Goal: Task Accomplishment & Management: Manage account settings

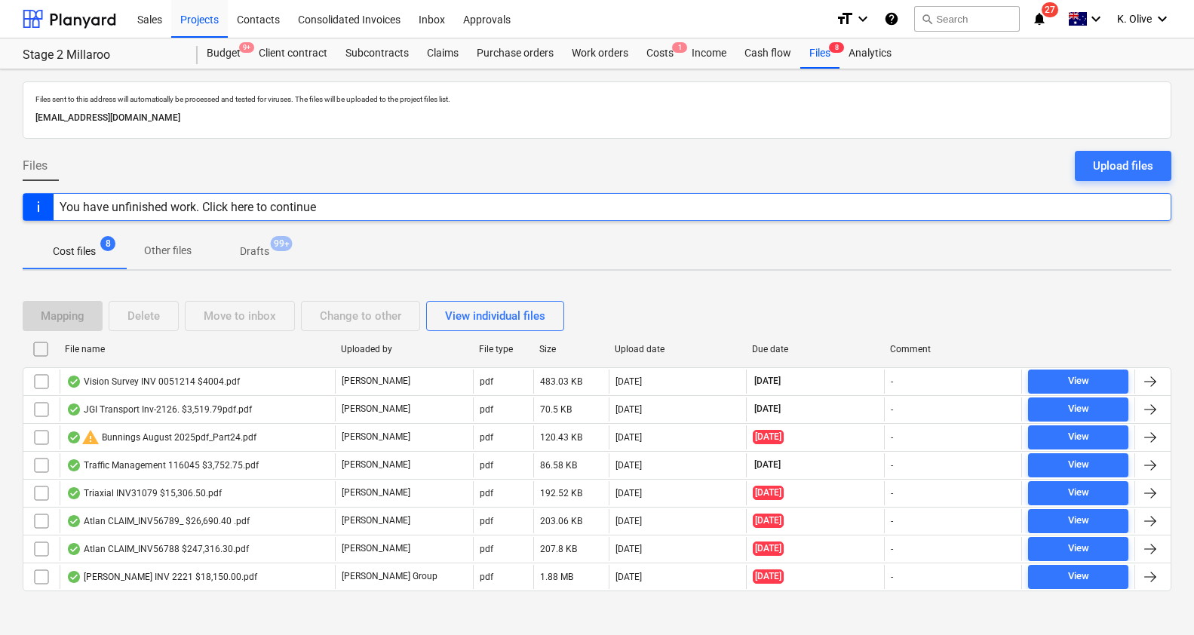
scroll to position [8, 0]
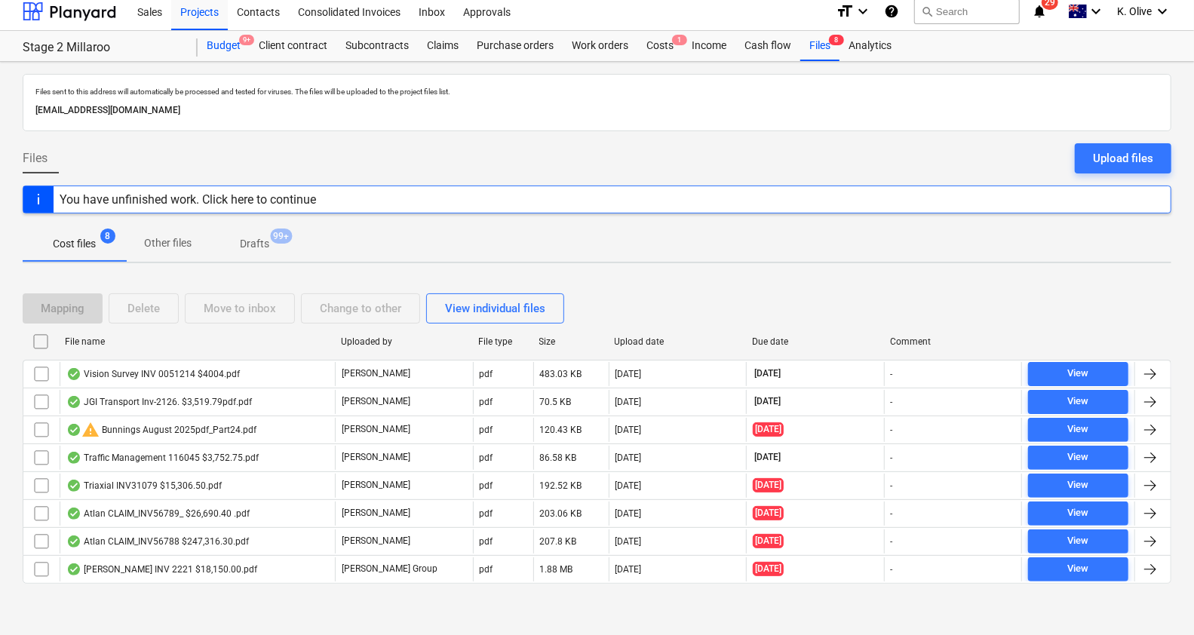
click at [222, 41] on div "Budget 9+" at bounding box center [224, 46] width 52 height 30
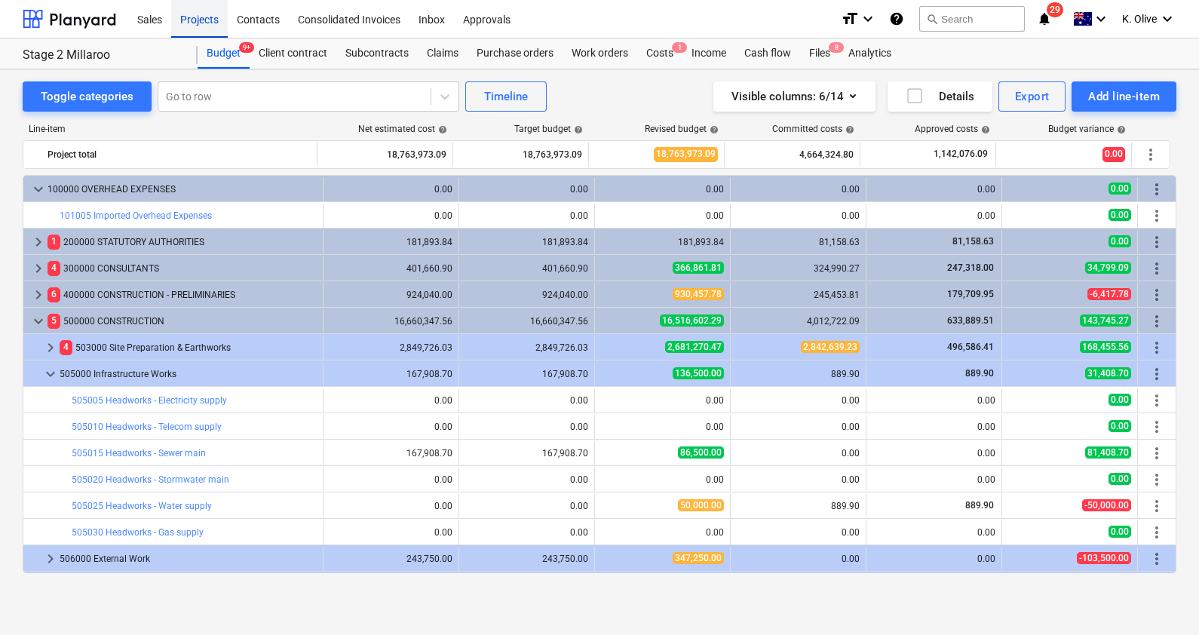
click at [209, 14] on div "Projects" at bounding box center [199, 18] width 57 height 38
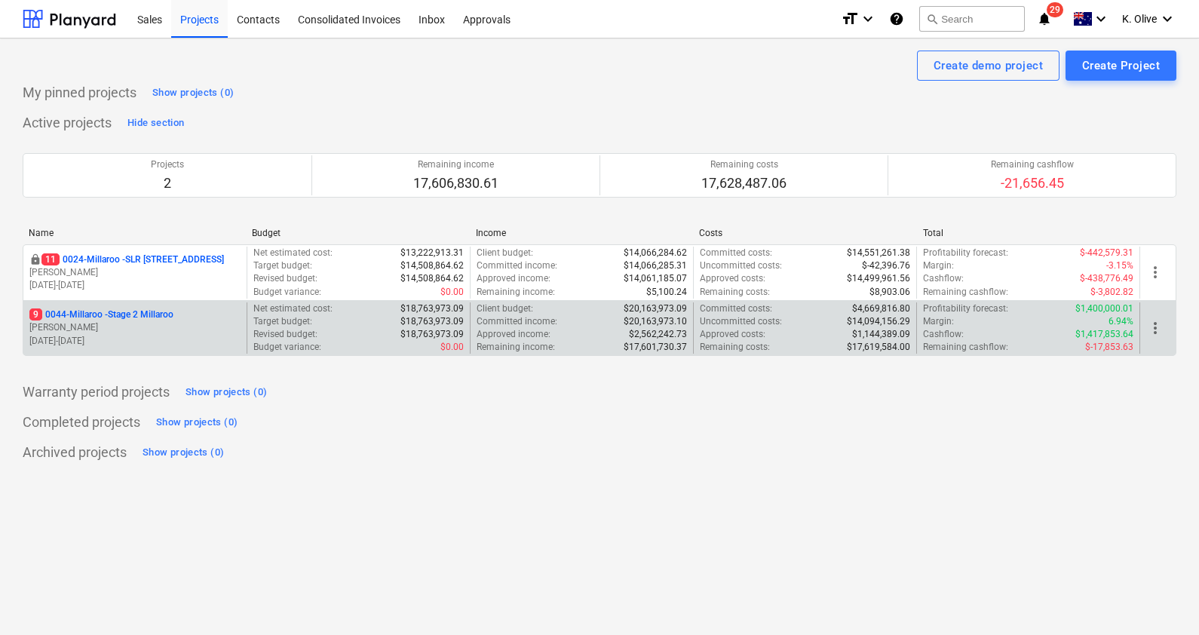
click at [84, 314] on p "9 0044-Millaroo - Stage 2 Millaroo" at bounding box center [101, 314] width 144 height 13
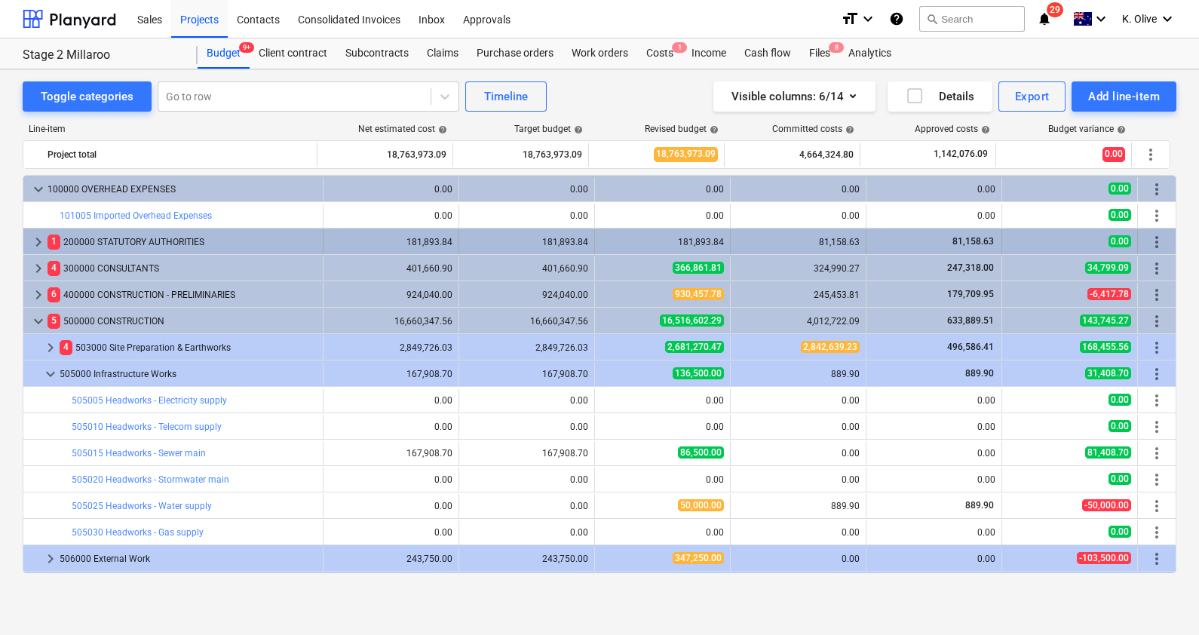
click at [34, 243] on span "keyboard_arrow_right" at bounding box center [38, 242] width 18 height 18
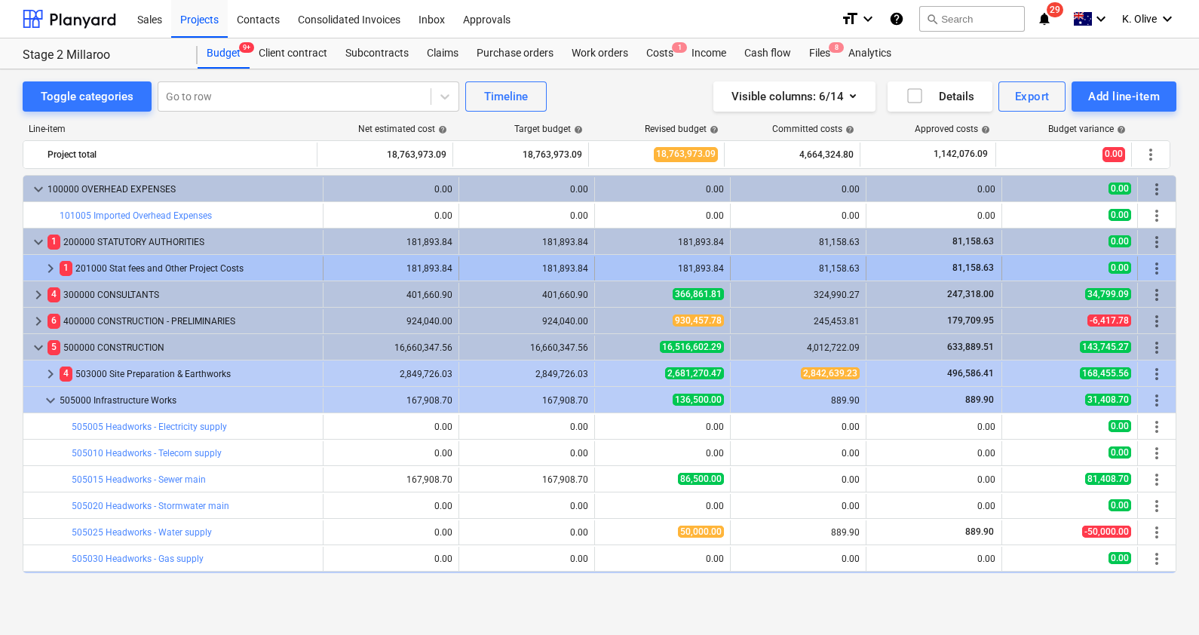
click at [47, 268] on span "keyboard_arrow_right" at bounding box center [50, 268] width 18 height 18
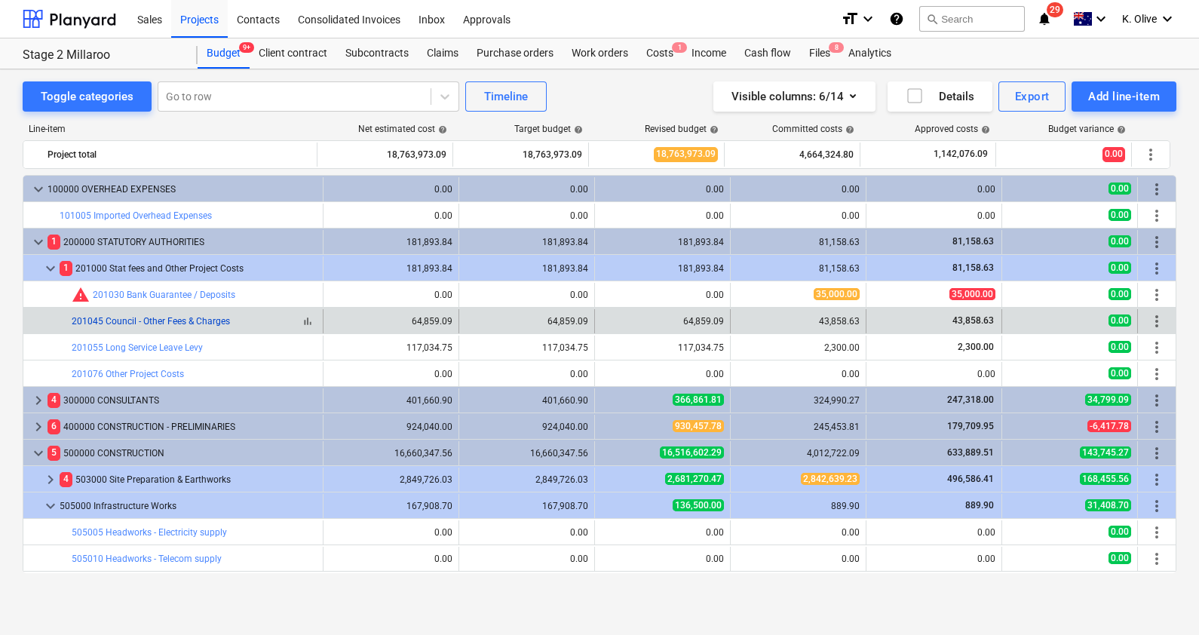
click at [132, 324] on link "201045 Council - Other Fees & Charges" at bounding box center [151, 321] width 158 height 11
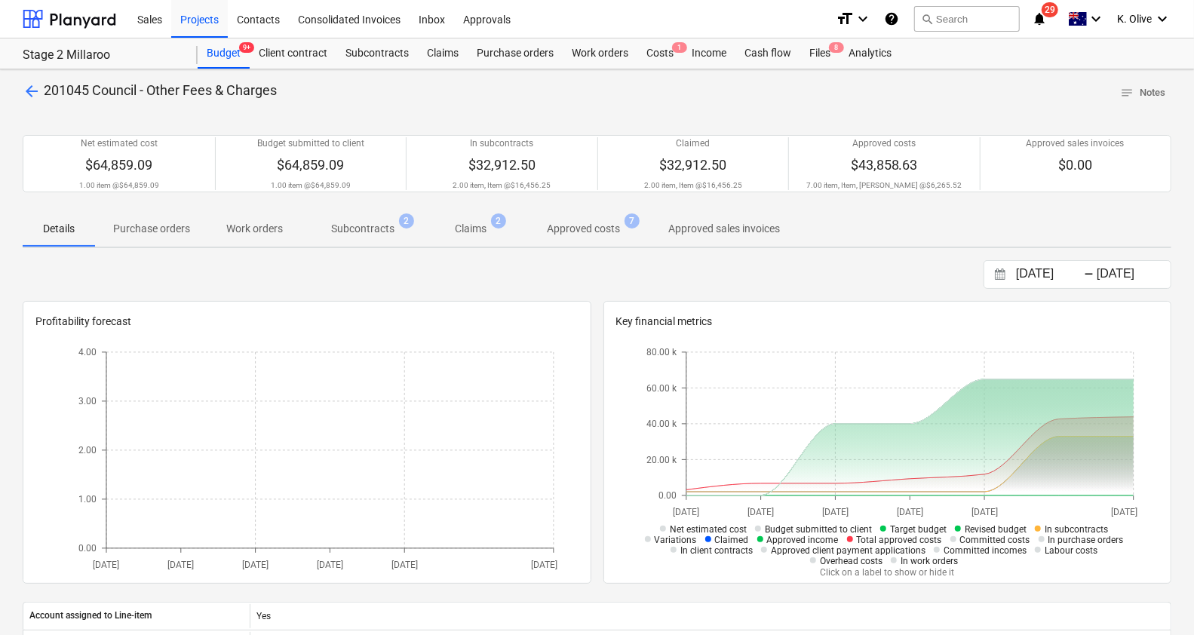
click at [602, 228] on p "Approved costs" at bounding box center [583, 229] width 73 height 16
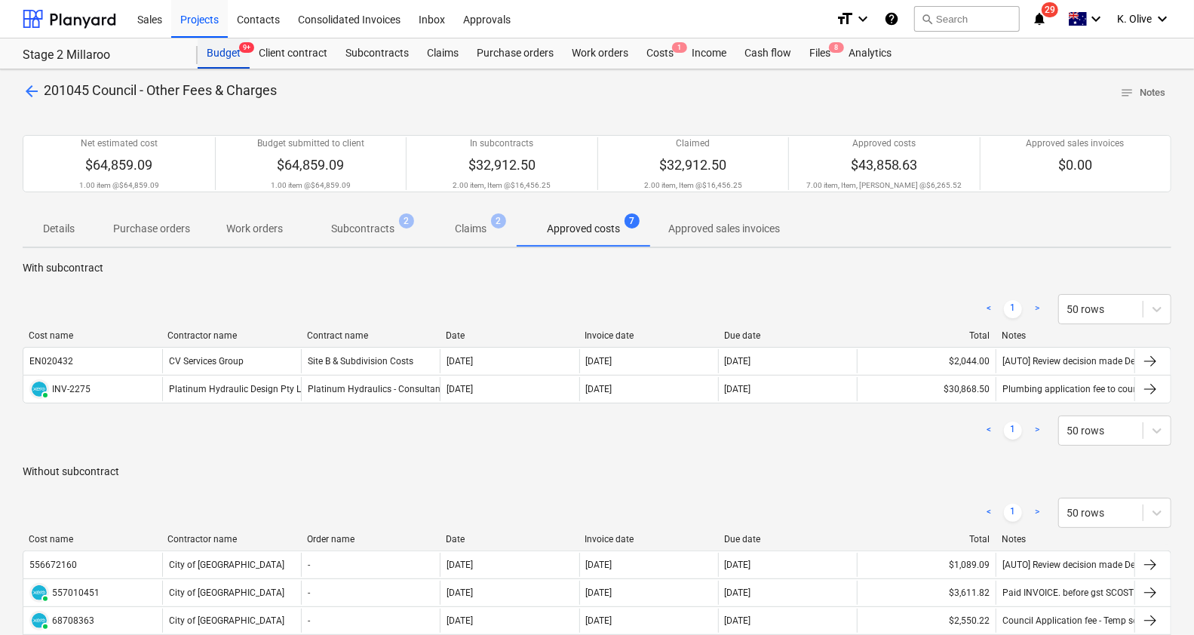
click at [213, 54] on div "Budget 9+" at bounding box center [224, 53] width 52 height 30
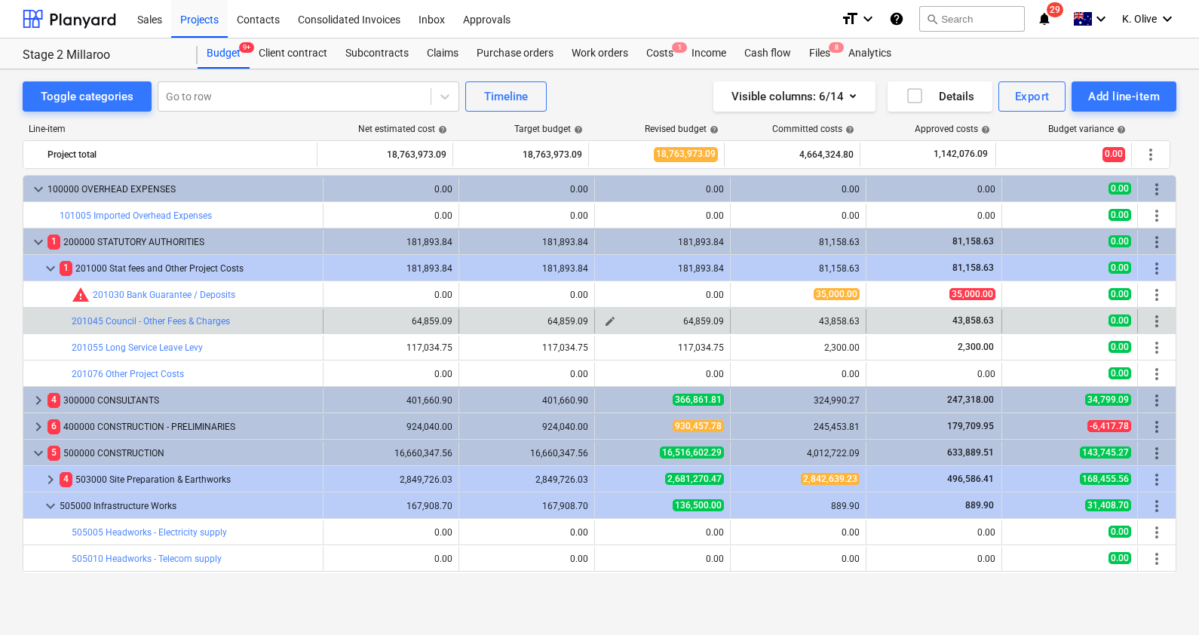
click at [609, 322] on span "edit" at bounding box center [610, 321] width 12 height 12
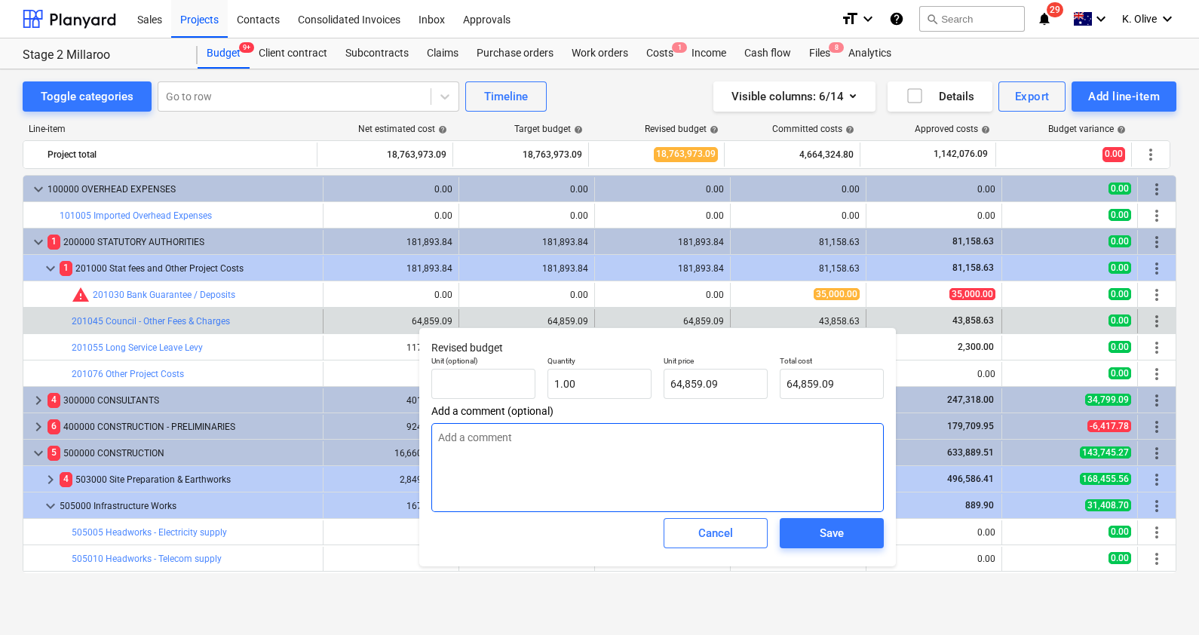
click at [566, 452] on textarea at bounding box center [657, 467] width 452 height 89
click at [584, 436] on textarea at bounding box center [657, 467] width 452 height 89
click at [656, 465] on textarea at bounding box center [657, 467] width 452 height 89
click at [645, 455] on textarea at bounding box center [657, 467] width 452 height 89
type textarea "x"
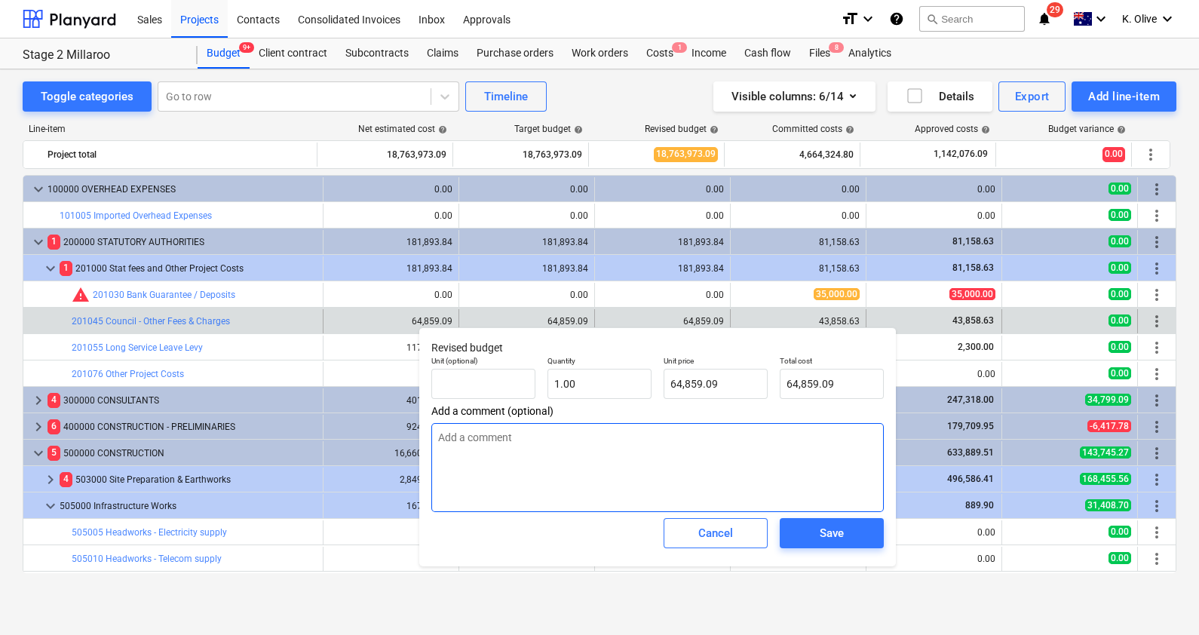
type textarea "K"
type textarea "x"
type textarea "Ke"
type textarea "x"
type textarea "Kee"
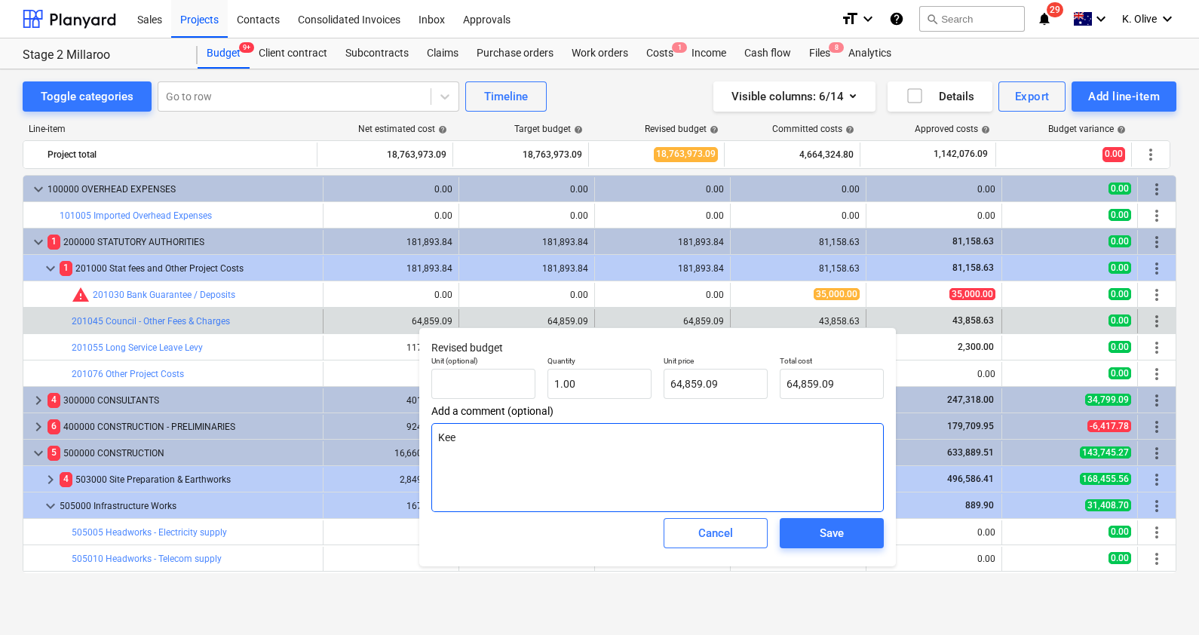
type textarea "x"
type textarea "Keep"
type textarea "x"
type textarea "Keepi"
type textarea "x"
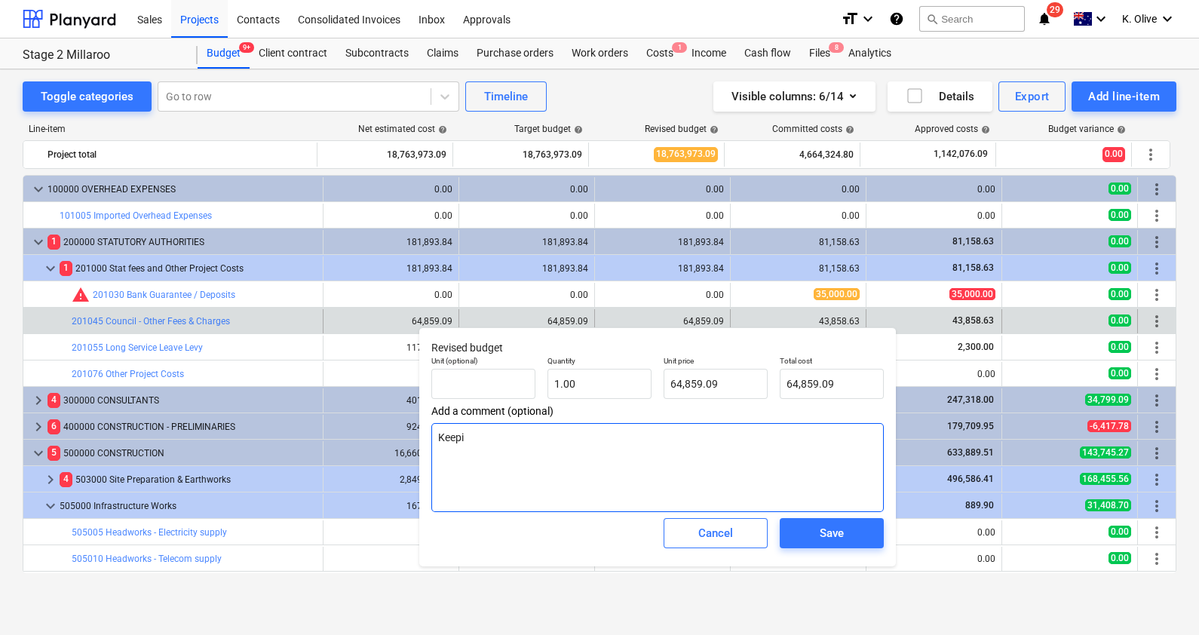
type textarea "Keepin"
type textarea "x"
type textarea "Keeping"
type textarea "x"
type textarea "Keeping r"
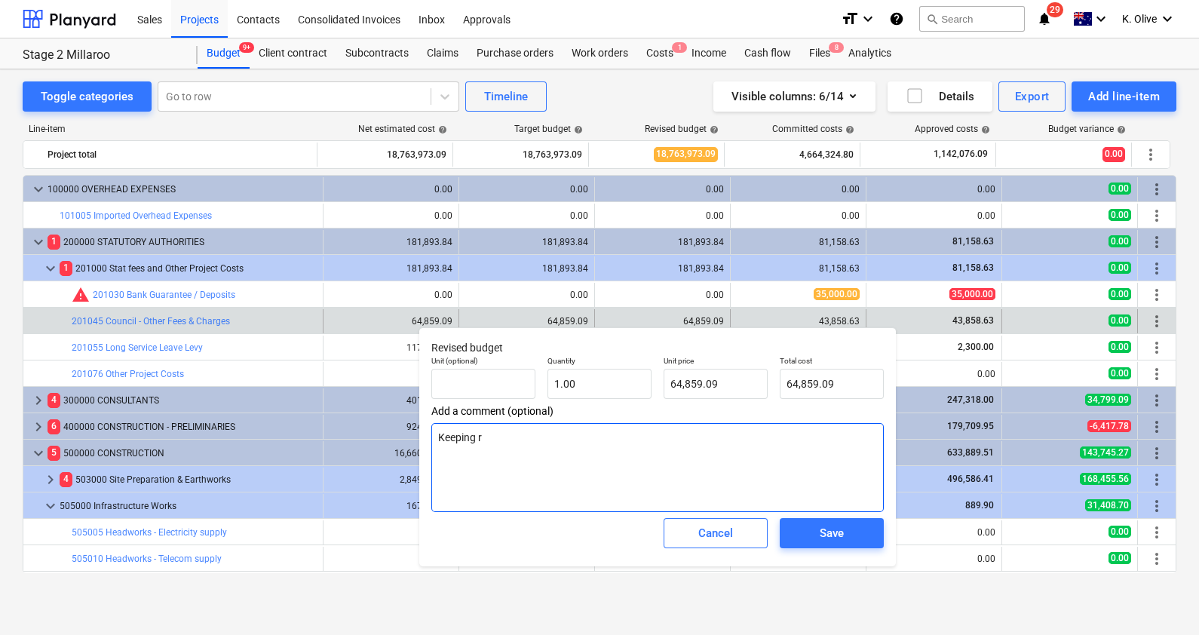
type textarea "x"
type textarea "Keeping re"
type textarea "x"
type textarea "Keeping rem"
type textarea "x"
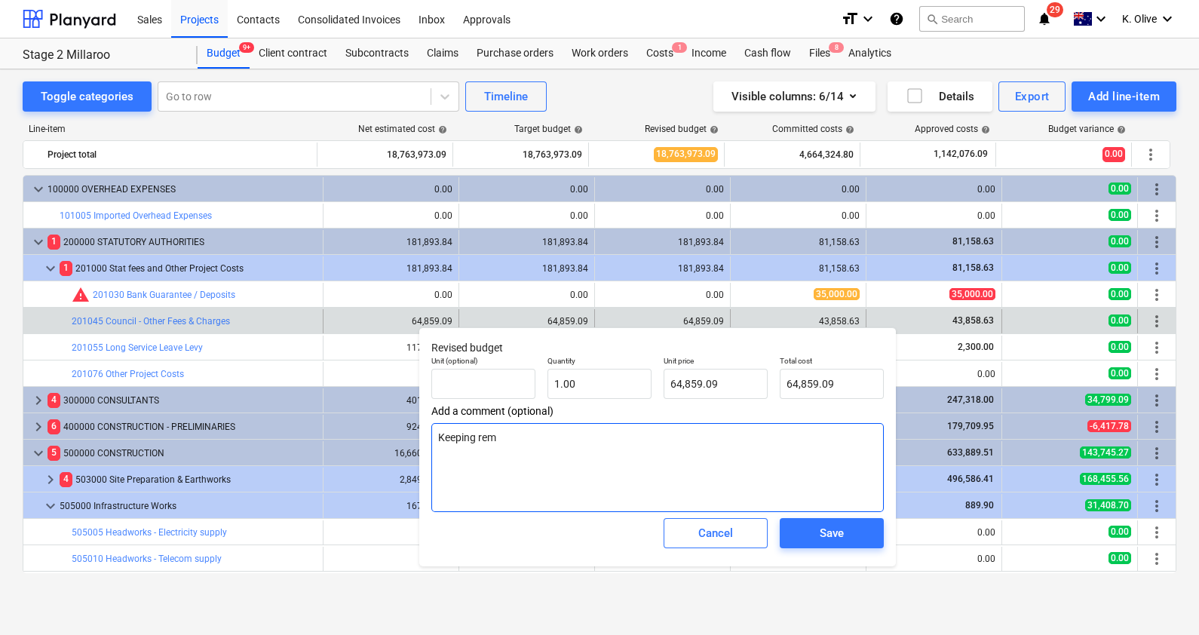
type textarea "Keeping rema"
type textarea "x"
type textarea "Keeping remai"
type textarea "x"
type textarea "Keeping remain"
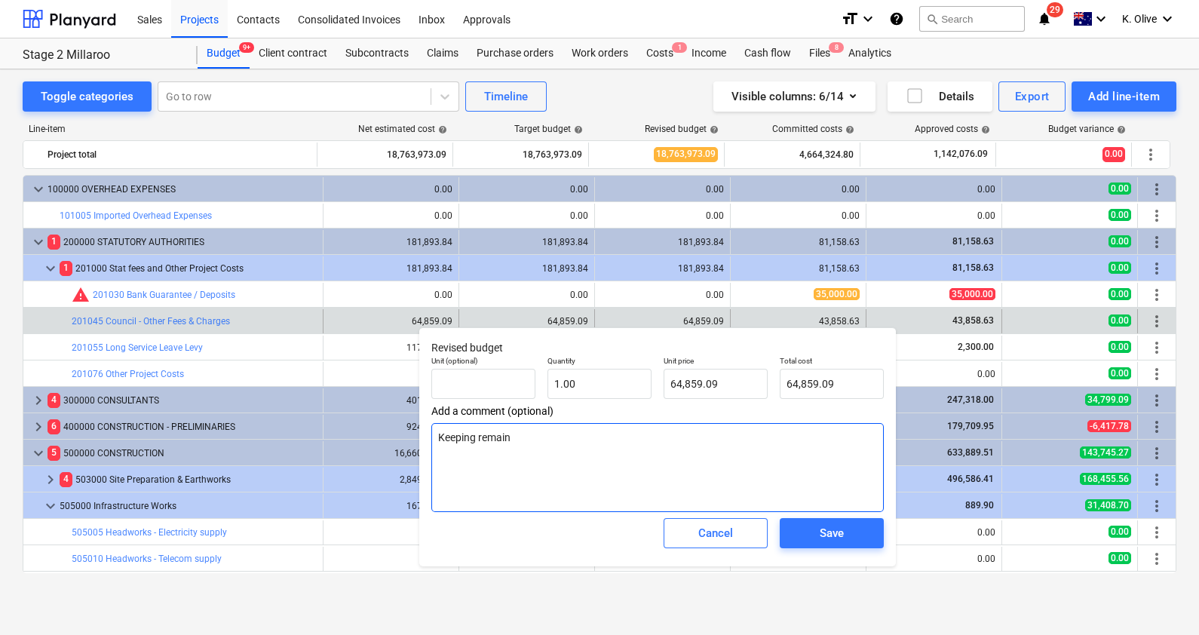
type textarea "x"
type textarea "Keeping remaini"
type textarea "x"
type textarea "Keeping remainin"
type textarea "x"
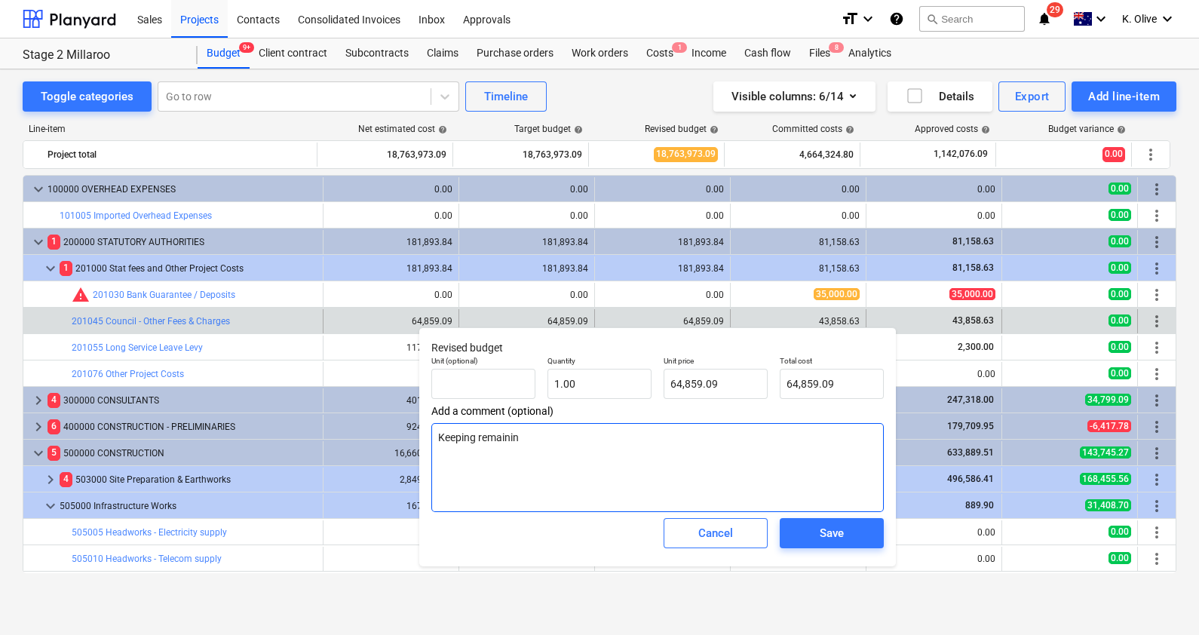
type textarea "Keeping remaining"
type textarea "x"
type textarea "Keeping remaining"
type textarea "x"
type textarea "Keeping remaining b"
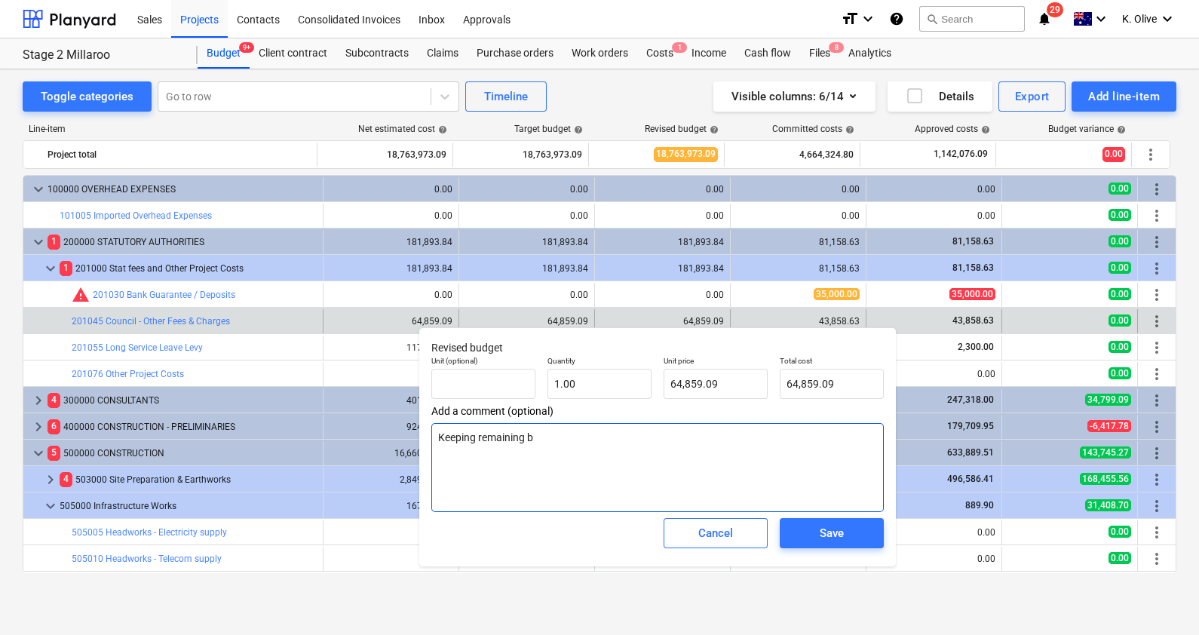
type textarea "x"
type textarea "Keeping remaining bu"
type textarea "x"
type textarea "Keeping remaining bud"
type textarea "x"
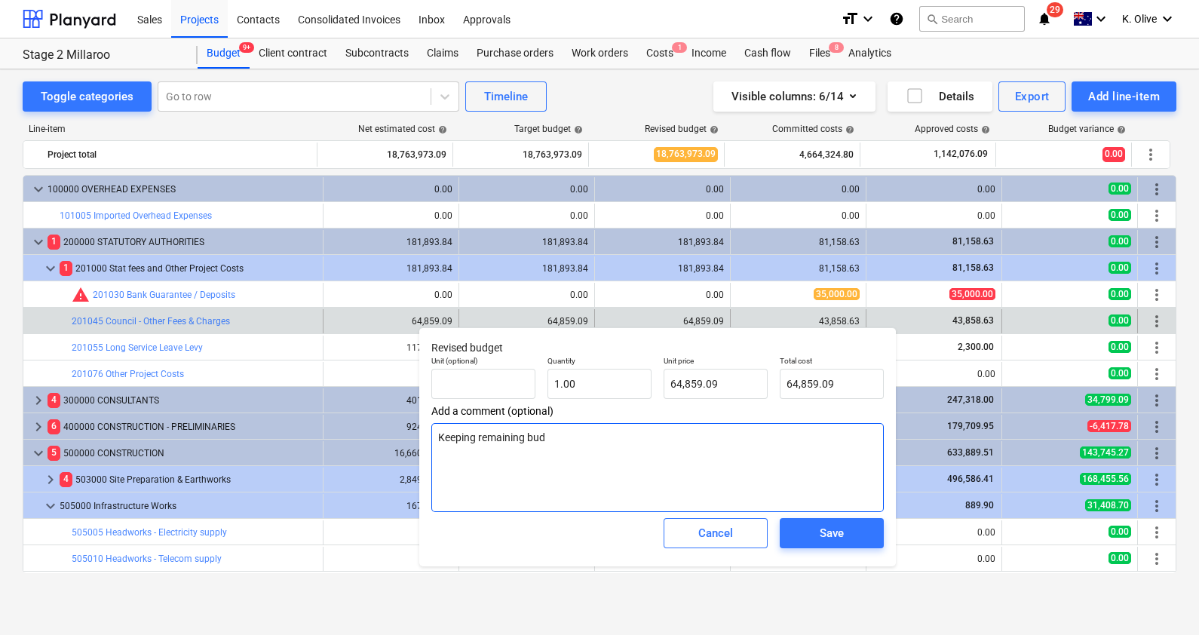
type textarea "Keeping remaining budg"
type textarea "x"
type textarea "Keeping remaining budge"
type textarea "x"
type textarea "Keeping remaining budget"
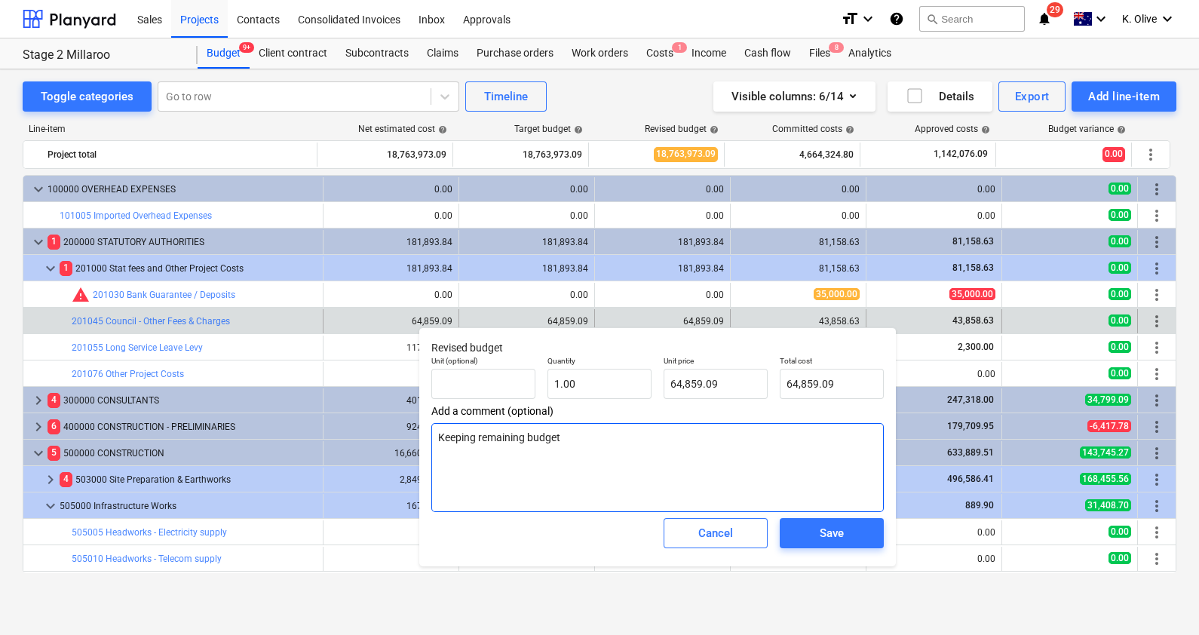
type textarea "x"
type textarea "Keeping remaining budget"
type textarea "x"
type textarea "Keeping remaining budget f"
type textarea "x"
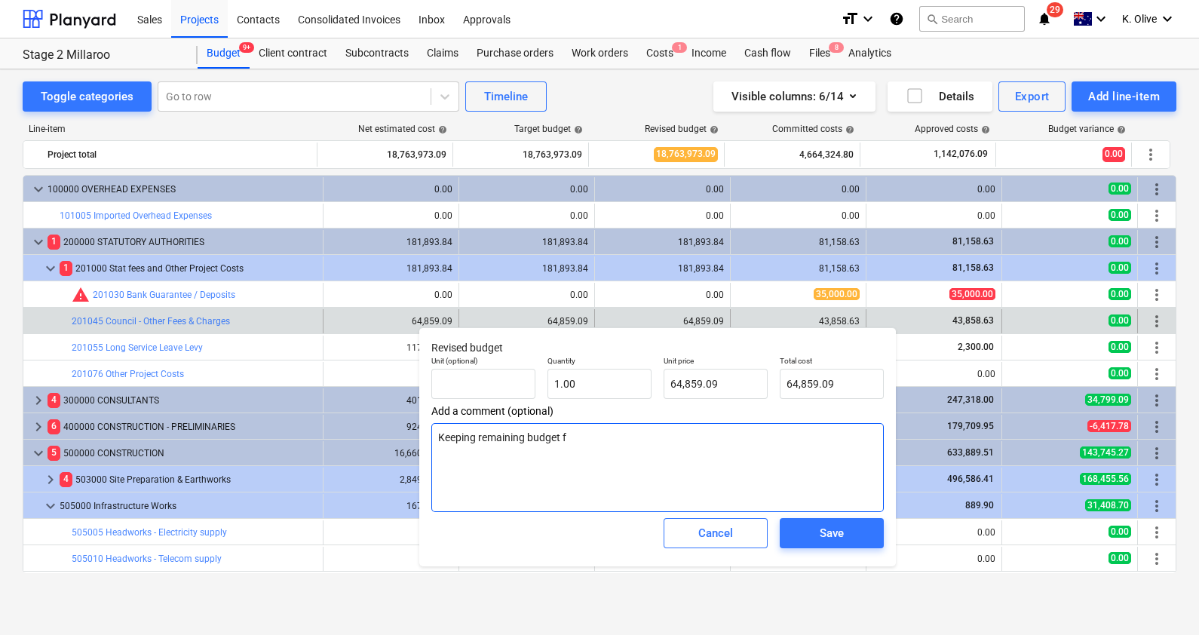
type textarea "Keeping remaining budget fo"
type textarea "x"
type textarea "Keeping remaining budget f"
type textarea "x"
type textarea "Keeping remaining budget fo"
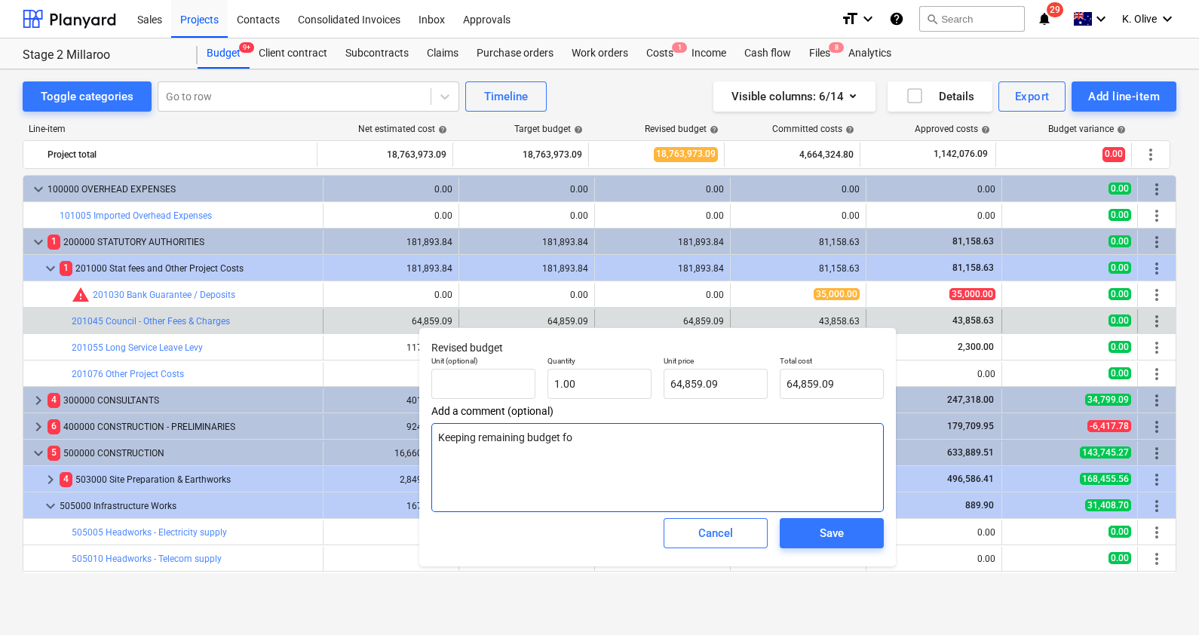
type textarea "x"
type textarea "Keeping remaining budget for"
type textarea "x"
type textarea "Keeping remaining budget for"
type textarea "x"
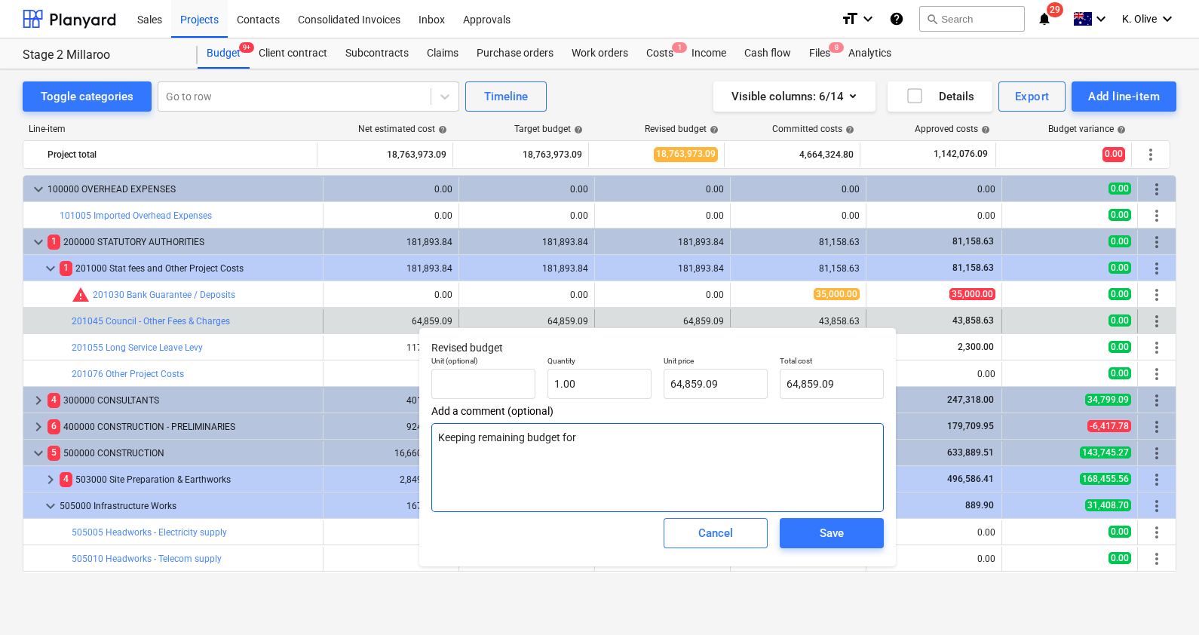
type textarea "Keeping remaining budget for r"
type textarea "x"
type textarea "Keeping remaining budget for re"
type textarea "x"
type textarea "Keeping remaining budget for rem"
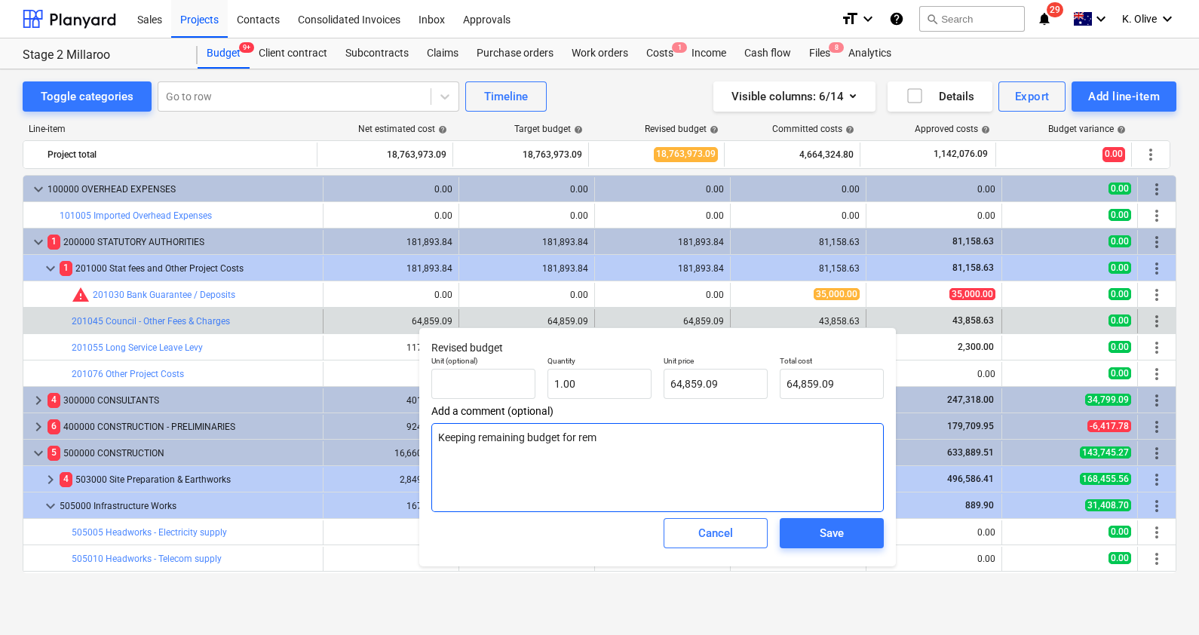
type textarea "x"
type textarea "Keeping remaining budget for rema"
type textarea "x"
type textarea "Keeping remaining budget for remai"
type textarea "x"
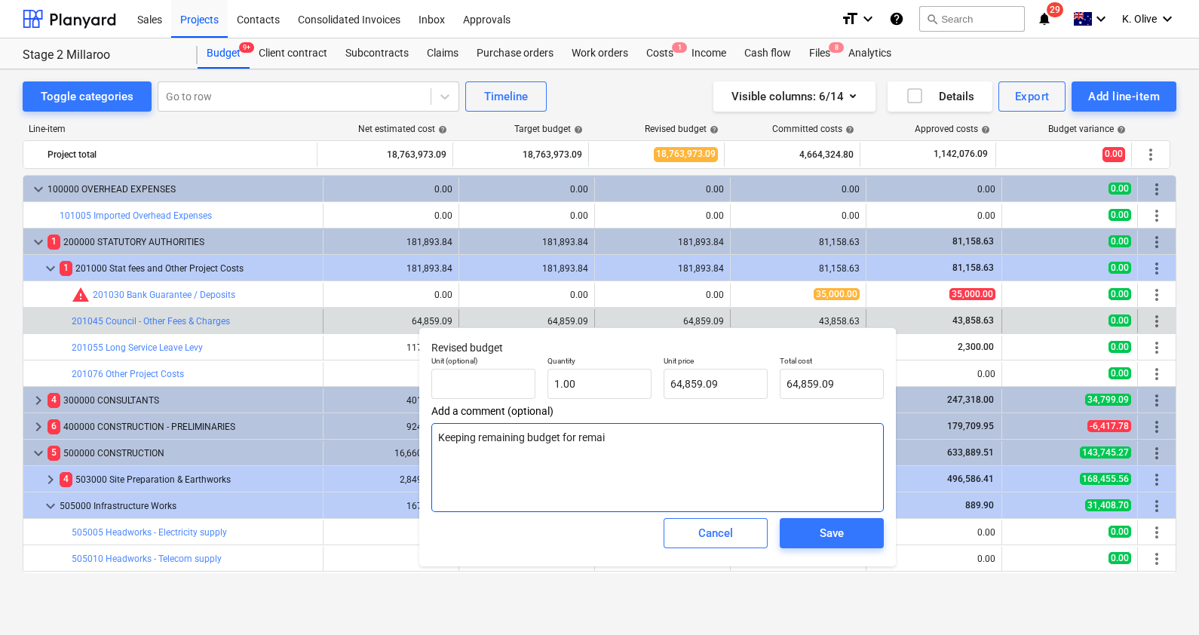
type textarea "Keeping remaining budget for remain"
type textarea "x"
type textarea "Keeping remaining budget for remaini"
type textarea "x"
type textarea "Keeping remaining budget for remainin"
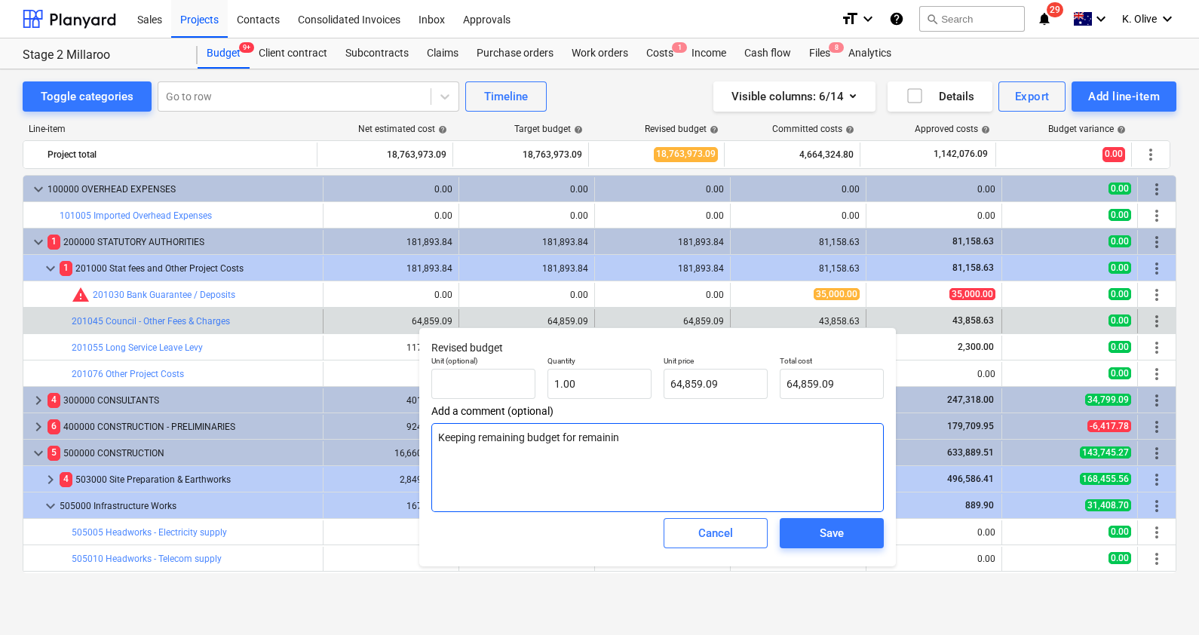
type textarea "x"
type textarea "Keeping remaining budget for remaining"
type textarea "x"
type textarea "Keeping remaining budget for remaining a"
type textarea "x"
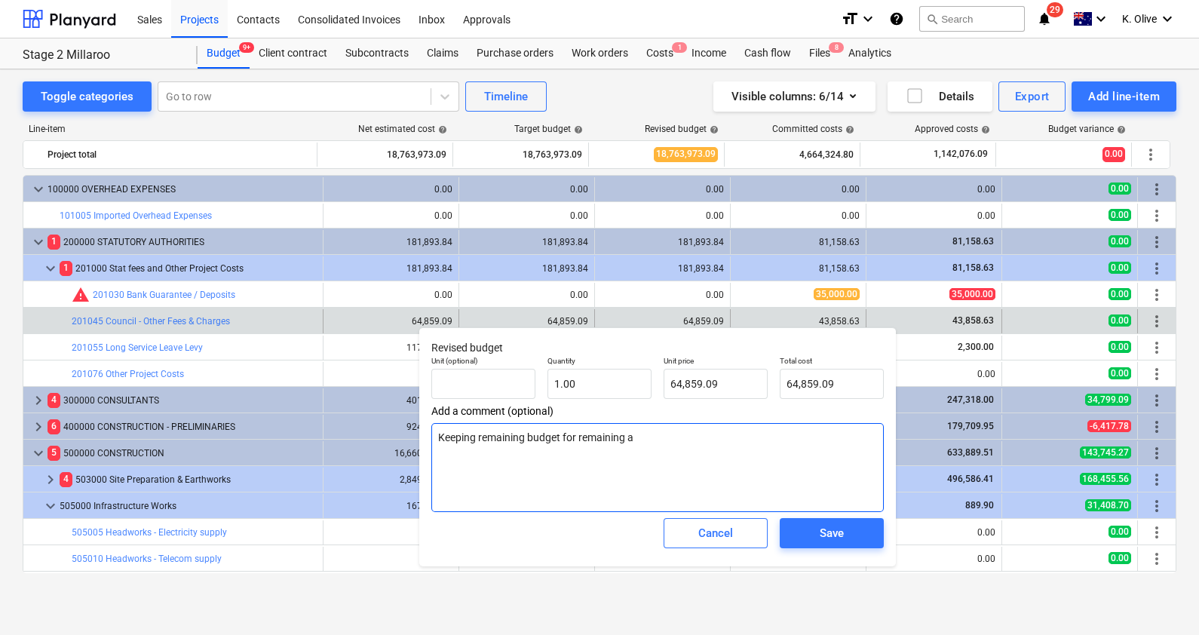
type textarea "Keeping remaining budget for remaining ap"
type textarea "x"
type textarea "Keeping remaining budget for remaining app"
type textarea "x"
type textarea "Keeping remaining budget for remaining appr"
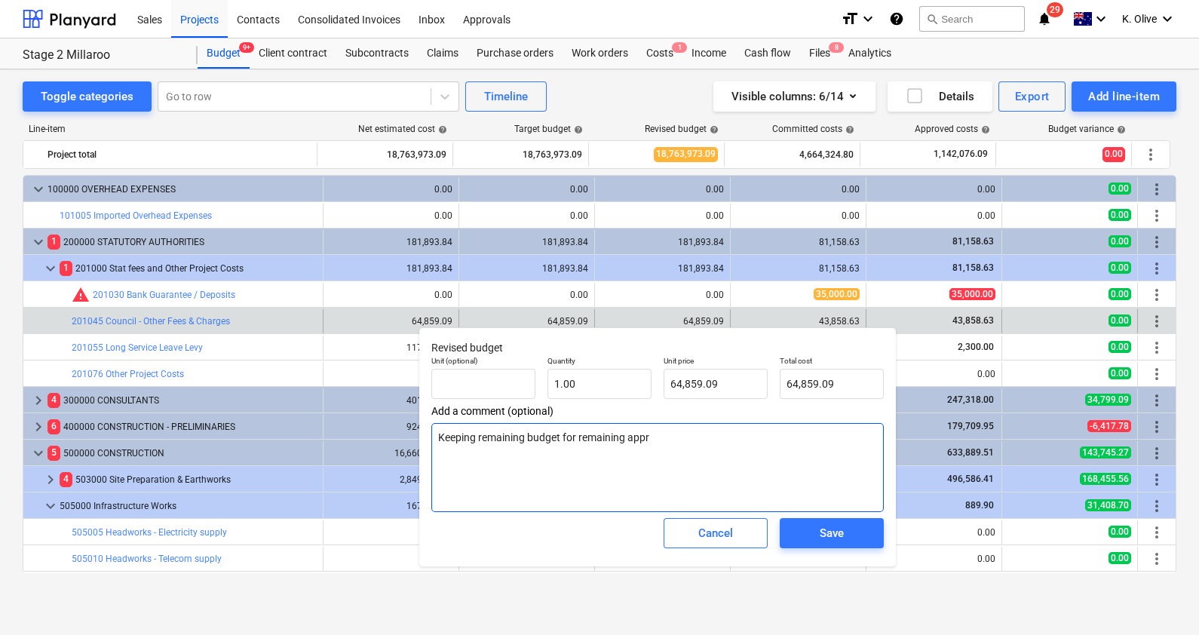
type textarea "x"
type textarea "Keeping remaining budget for remaining appro"
type textarea "x"
type textarea "Keeping remaining budget for remaining approv"
type textarea "x"
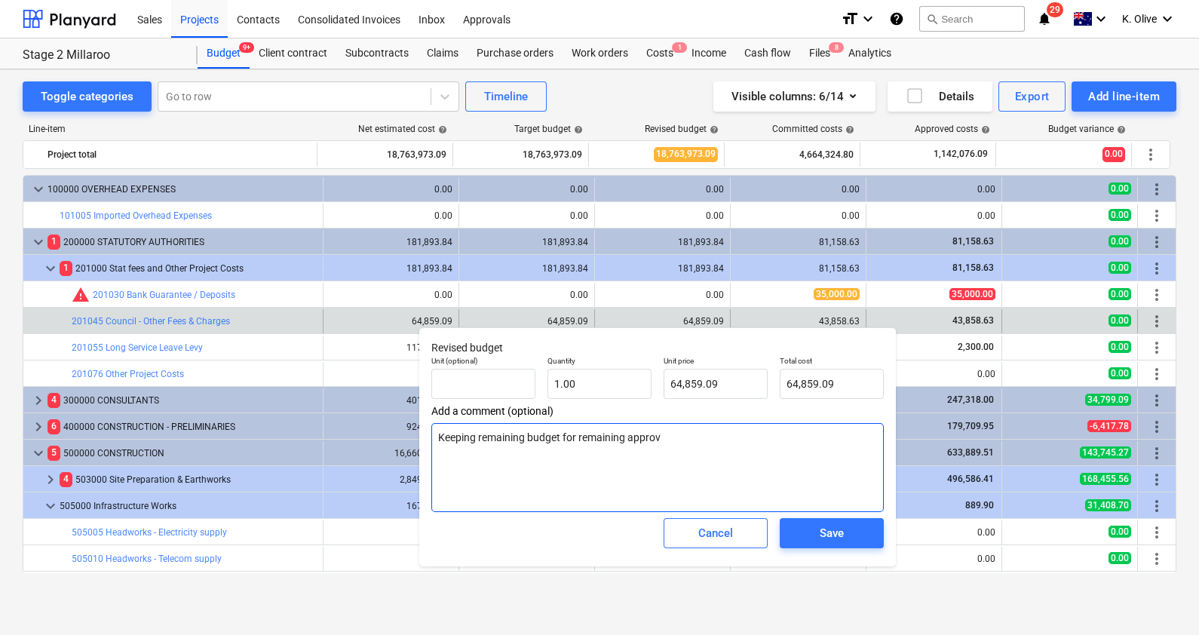
type textarea "Keeping remaining budget for remaining approva"
type textarea "x"
type textarea "Keeping remaining budget for remaining approval"
type textarea "x"
type textarea "Keeping remaining budget for remaining approvals"
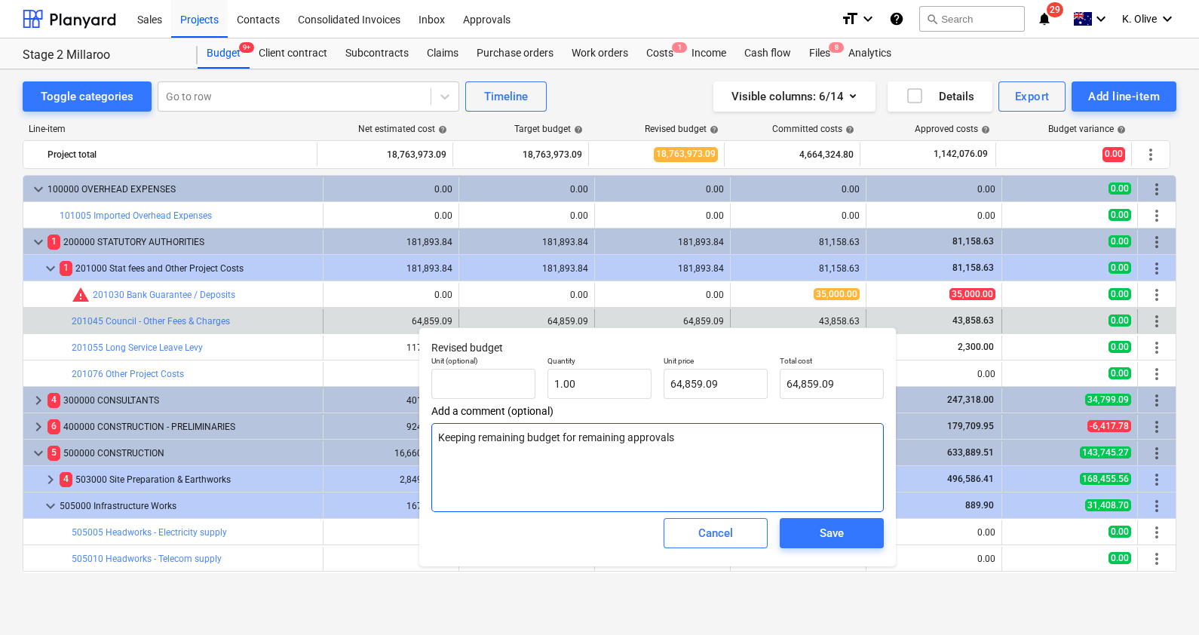
type textarea "x"
type textarea "Keeping remaining budget for remaining approvals"
type textarea "x"
type textarea "Keeping remaining budget for remaining approvals a"
type textarea "x"
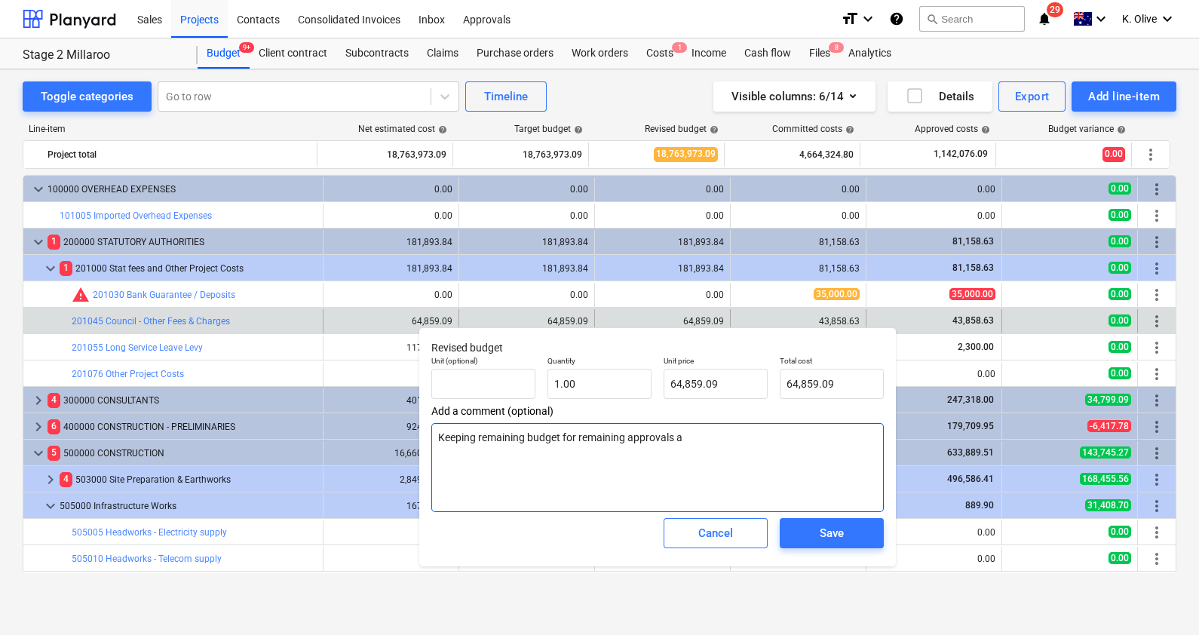
type textarea "Keeping remaining budget for remaining approvals an"
type textarea "x"
type textarea "Keeping remaining budget for remaining approvals and"
type textarea "x"
type textarea "Keeping remaining budget for remaining approvals and"
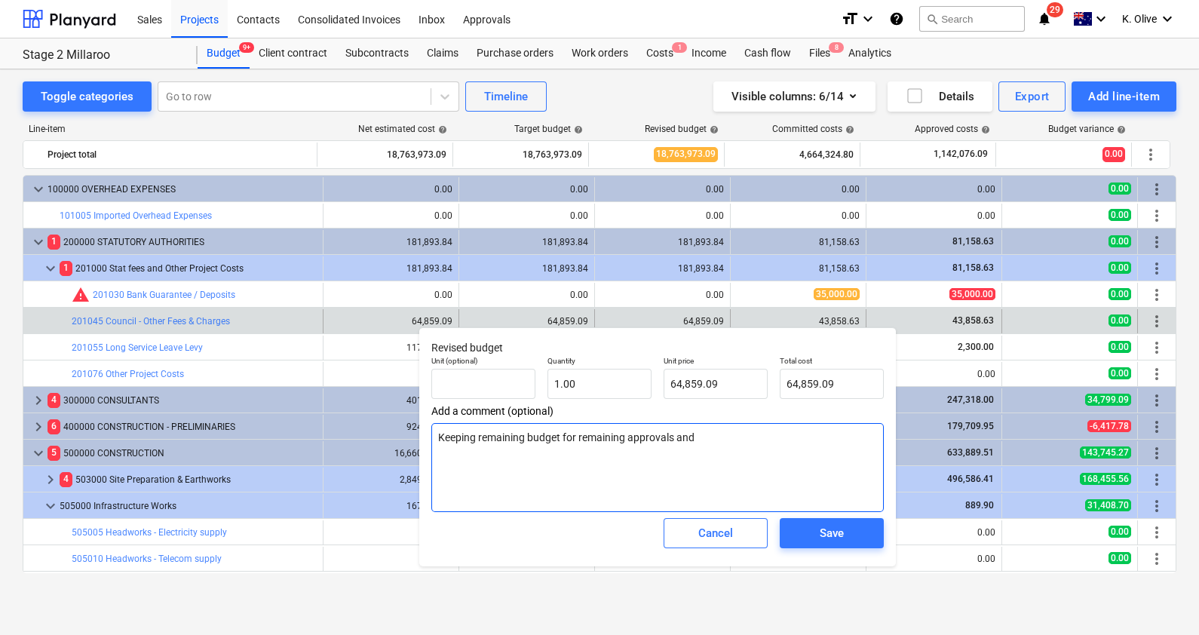
type textarea "x"
type textarea "Keeping remaining budget for remaining approvals and O"
type textarea "x"
type textarea "Keeping remaining budget for remaining approvals and OP"
type textarea "x"
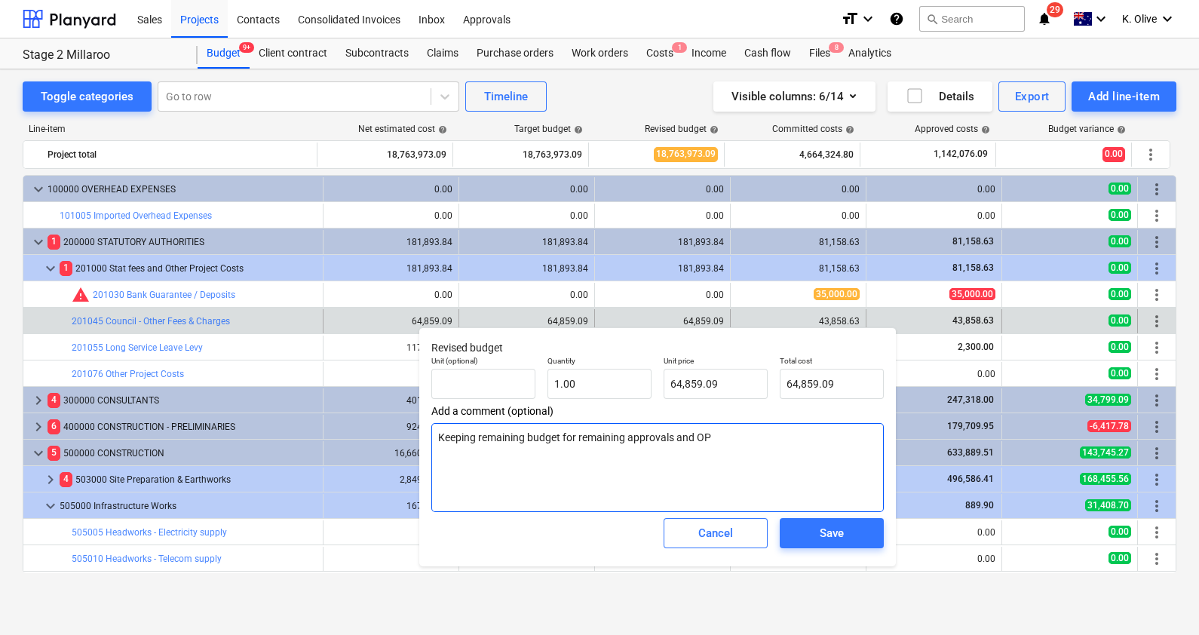
type textarea "Keeping remaining budget for remaining approvals and OPW"
type textarea "x"
type textarea "Keeping remaining budget for remaining approvals and OPW"
type textarea "x"
type textarea "Keeping remaining budget for remaining approvals and OPW a"
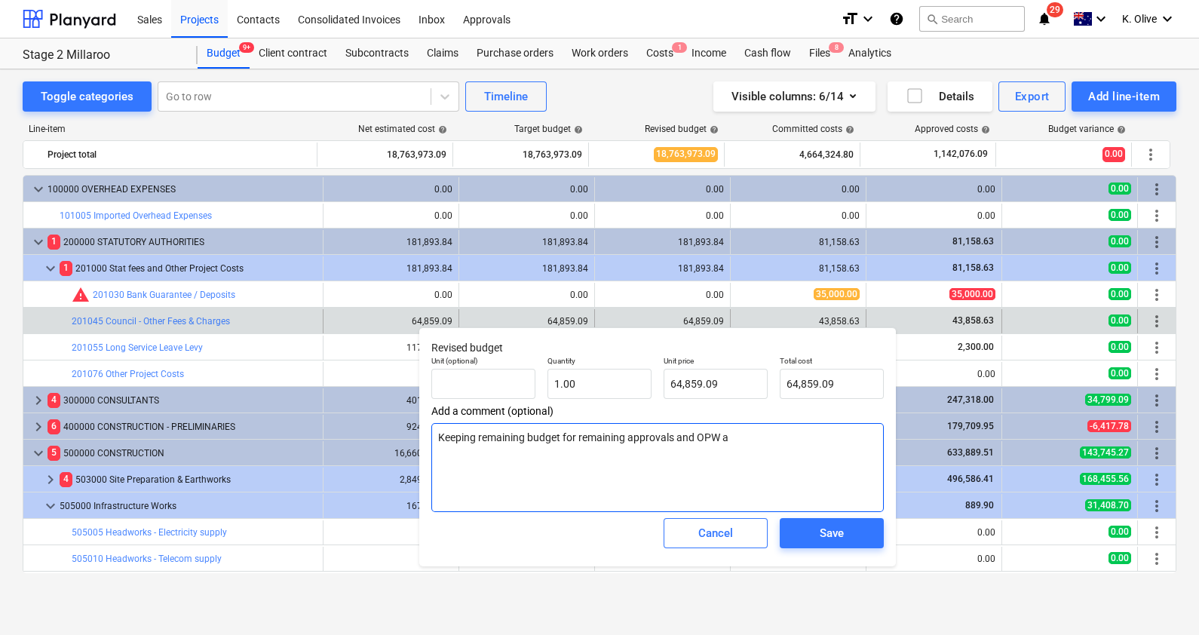
type textarea "x"
type textarea "Keeping remaining budget for remaining approvals and OPW am"
type textarea "x"
type textarea "Keeping remaining budget for remaining approvals and OPW amm"
type textarea "x"
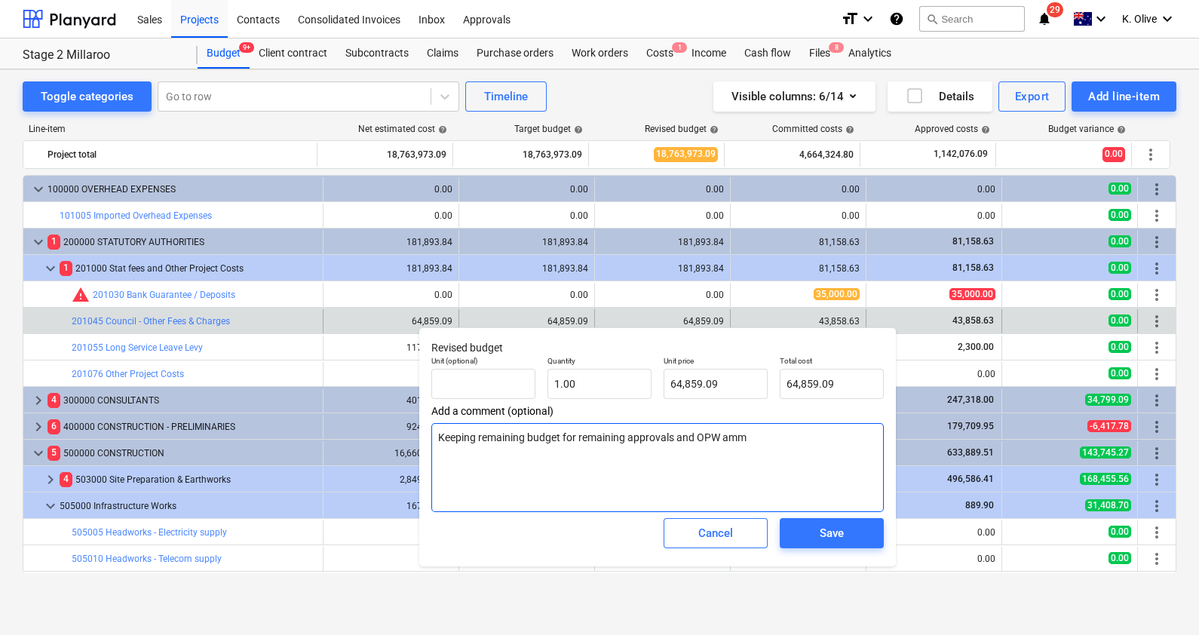
type textarea "Keeping remaining budget for remaining approvals and OPW amme"
type textarea "x"
type textarea "Keeping remaining budget for remaining approvals and OPW ammen"
type textarea "x"
type textarea "Keeping remaining budget for remaining approvals and OPW ammend"
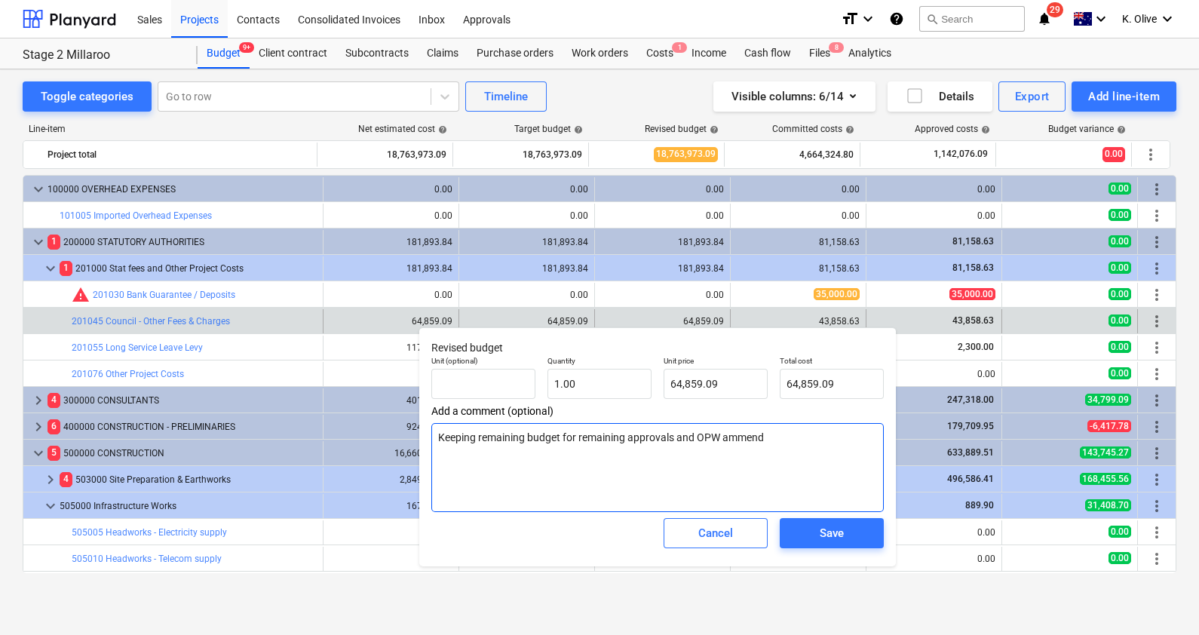
type textarea "x"
type textarea "Keeping remaining budget for remaining approvals and OPW ammende"
type textarea "x"
type textarea "Keeping remaining budget for remaining approvals and OPW ammendem"
type textarea "x"
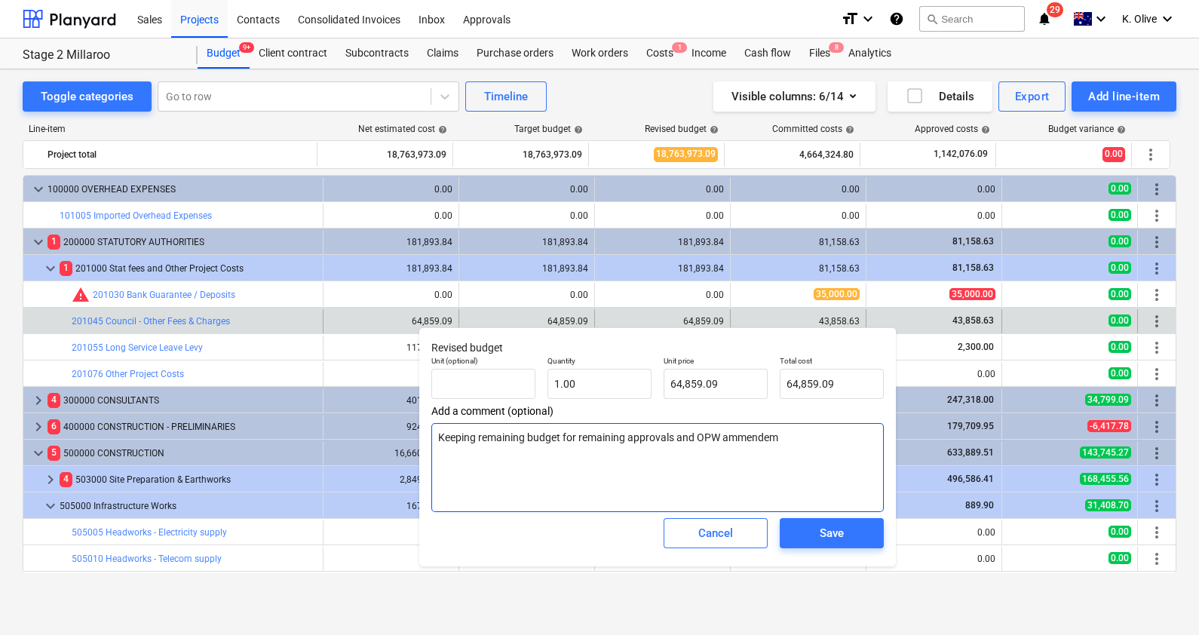
type textarea "Keeping remaining budget for remaining approvals and OPW ammendemn"
type textarea "x"
type textarea "Keeping remaining budget for remaining approvals and OPW ammendemnt"
type textarea "x"
type textarea "Keeping remaining budget for remaining approvals and OPW ammendemnt"
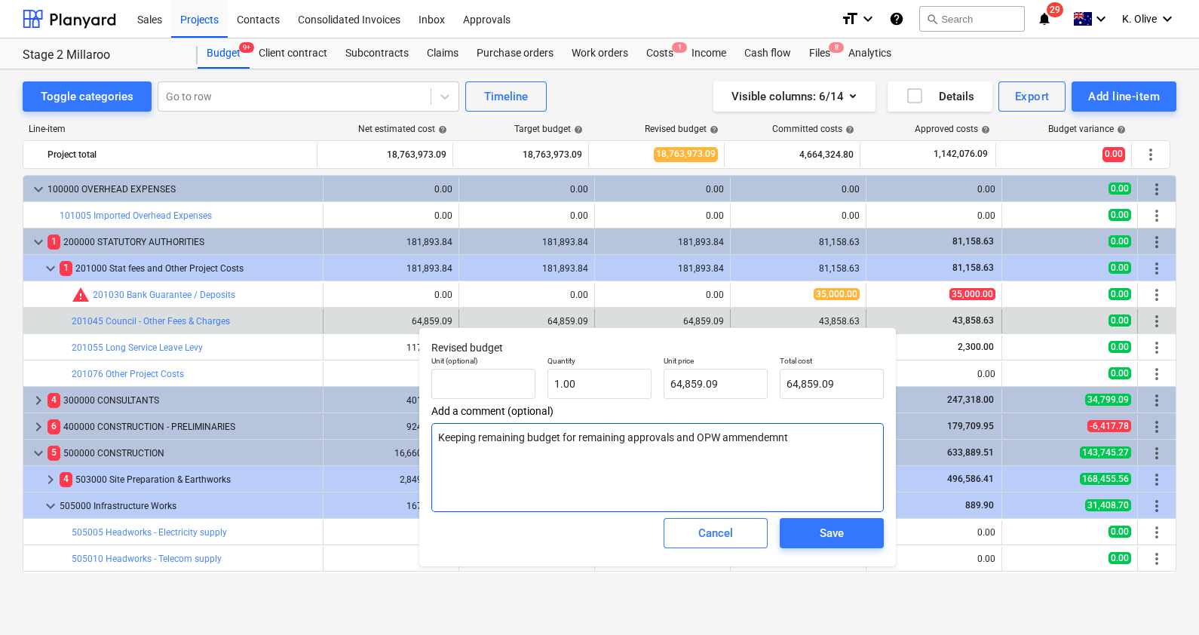
type textarea "x"
type textarea "Keeping remaining budget for remaining approvals and OPW ammendemnt"
type textarea "x"
type textarea "Keeping remaining budget for remaining approvals and OPW ammendemn"
type textarea "x"
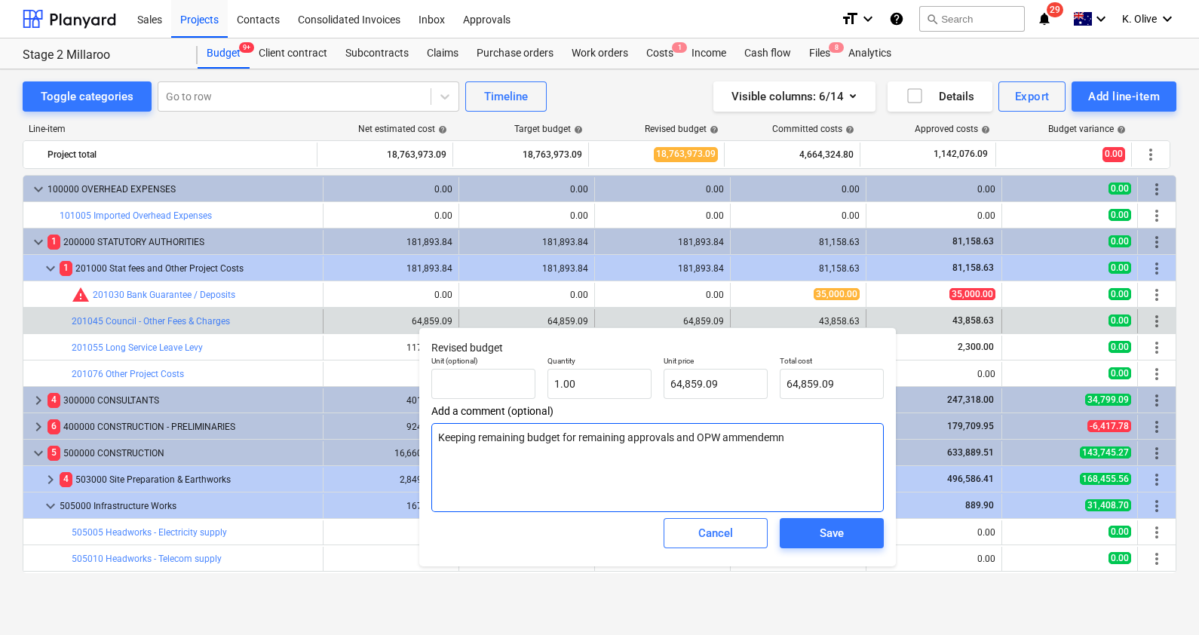
type textarea "Keeping remaining budget for remaining approvals and OPW ammendem"
type textarea "x"
type textarea "Keeping remaining budget for remaining approvals and OPW ammende"
type textarea "x"
type textarea "Keeping remaining budget for remaining approvals and OPW ammend"
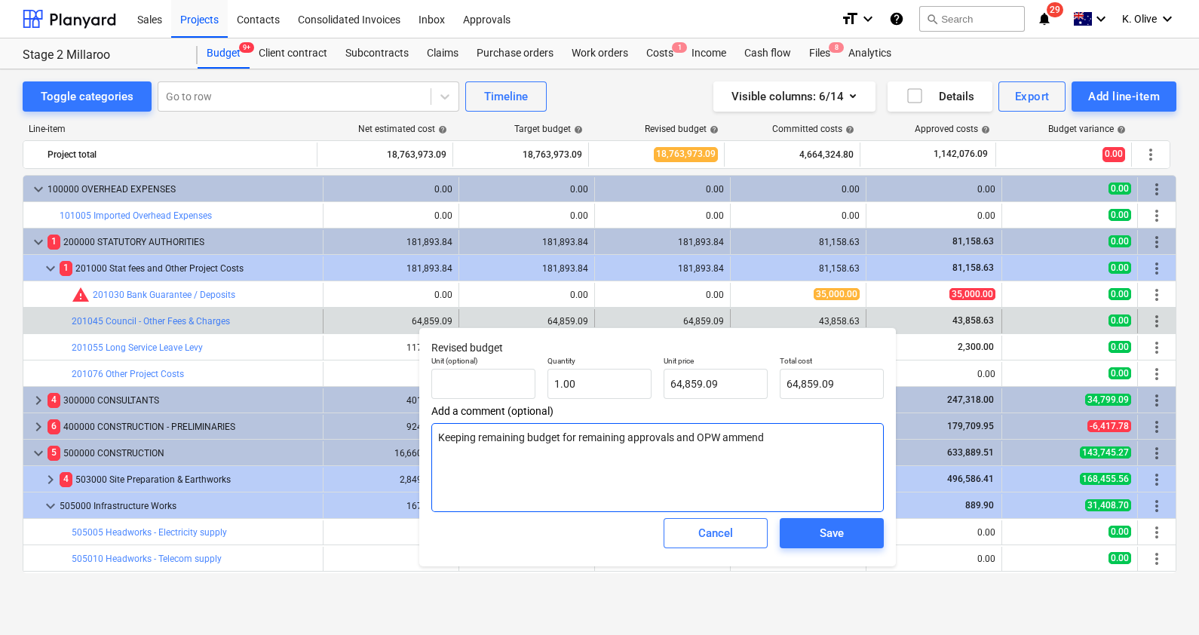
type textarea "x"
type textarea "Keeping remaining budget for remaining approvals and OPW ammendm"
type textarea "x"
type textarea "Keeping remaining budget for remaining approvals and OPW ammendme"
type textarea "x"
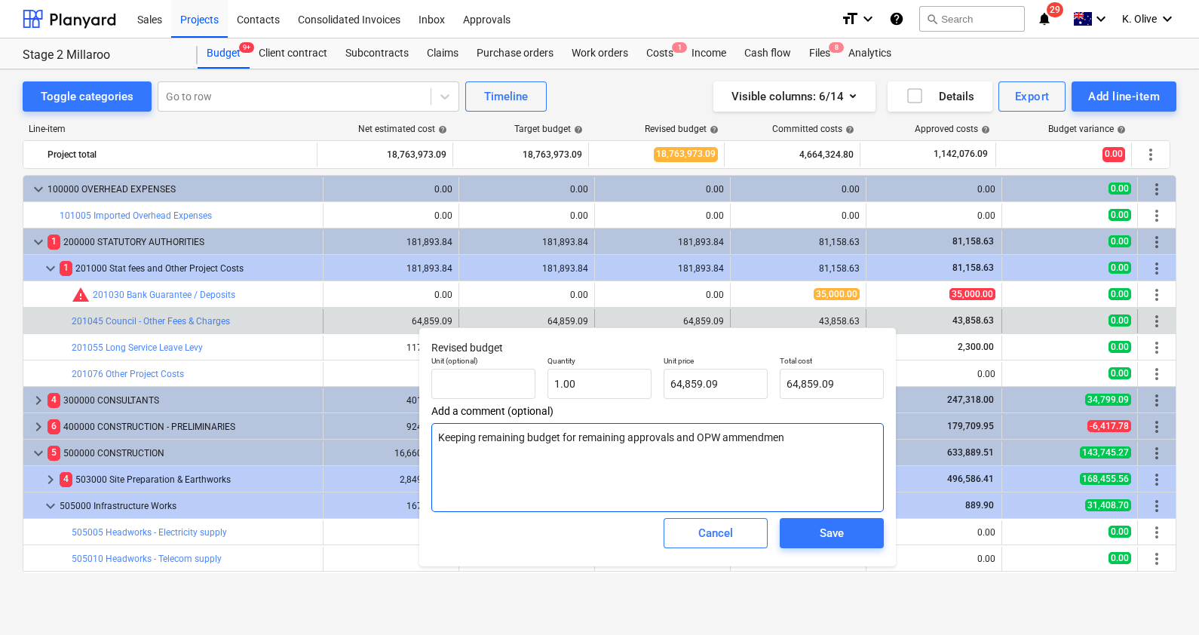
type textarea "Keeping remaining budget for remaining approvals and OPW ammendment"
type textarea "x"
type textarea "Keeping remaining budget for remaining approvals and OPW ammendments"
type textarea "x"
type textarea "Keeping remaining budget for remaining approvals and OPW ammendments"
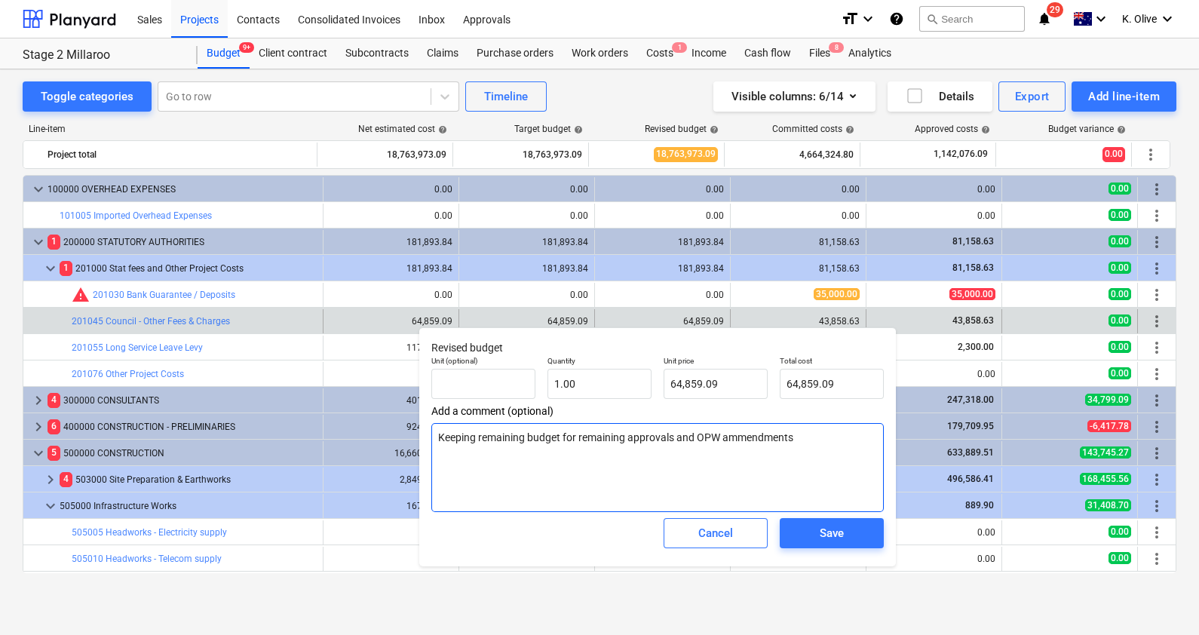
type textarea "x"
type textarea "Keeping remaining budget for remaining approvals and OPW ammendments"
type textarea "x"
type textarea "Keeping remaining budget for remaining approvals and OPW amendments"
click at [796, 440] on textarea "Keeping remaining budget for remaining approvals and OPW amendments" at bounding box center [657, 467] width 452 height 89
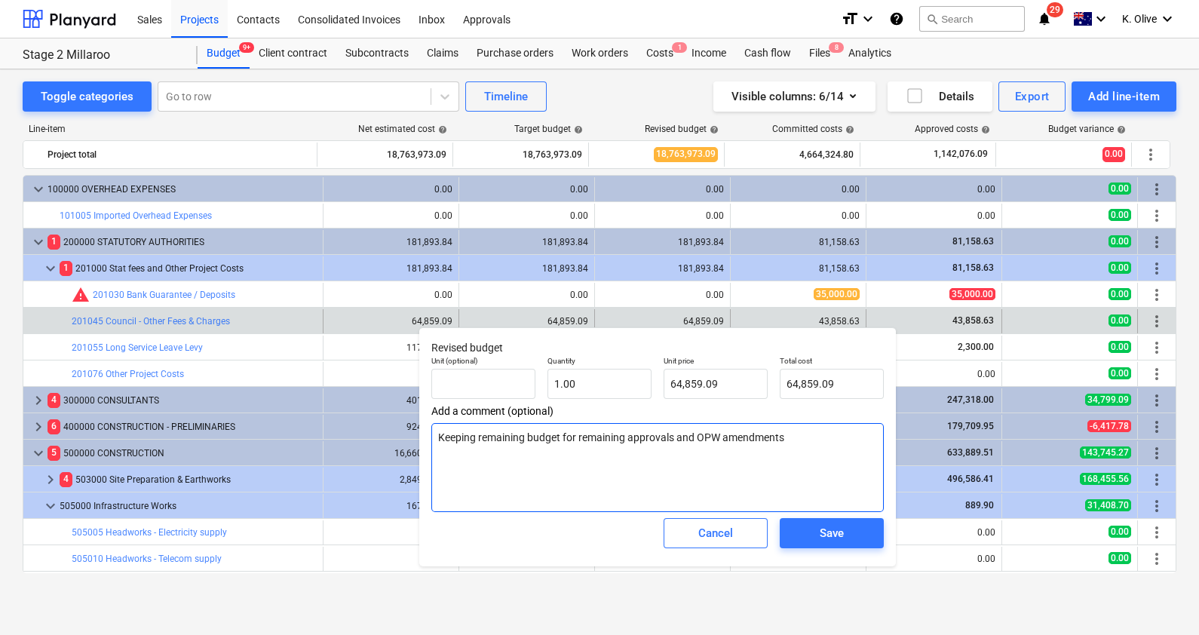
type textarea "x"
type textarea "Keeping remaining budget for remaining approvals and OPW amendments."
type textarea "x"
type textarea "Keeping remaining budget for remaining approvals and OPW amendments."
click at [796, 440] on textarea "Keeping remaining budget for remaining approvals and OPW amendments." at bounding box center [657, 467] width 452 height 89
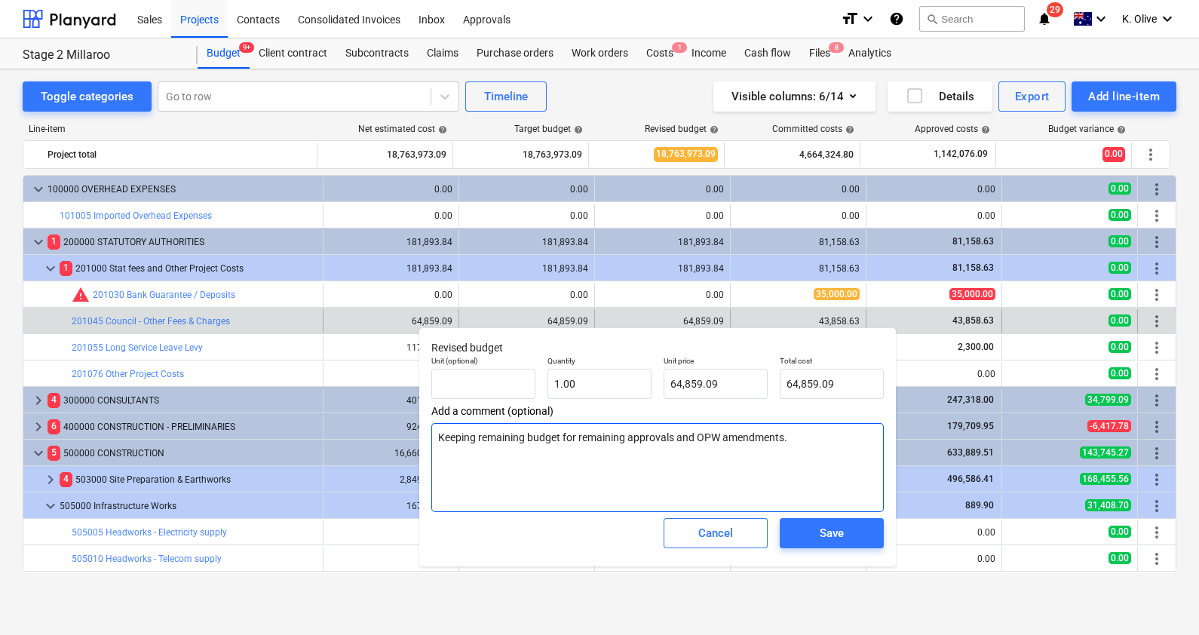
type textarea "x"
type textarea "Keeping remaining budget for remaining approvals and OPW amendments. -"
type textarea "x"
type textarea "Keeping remaining budget for remaining approvals and OPW amendments. -"
type textarea "x"
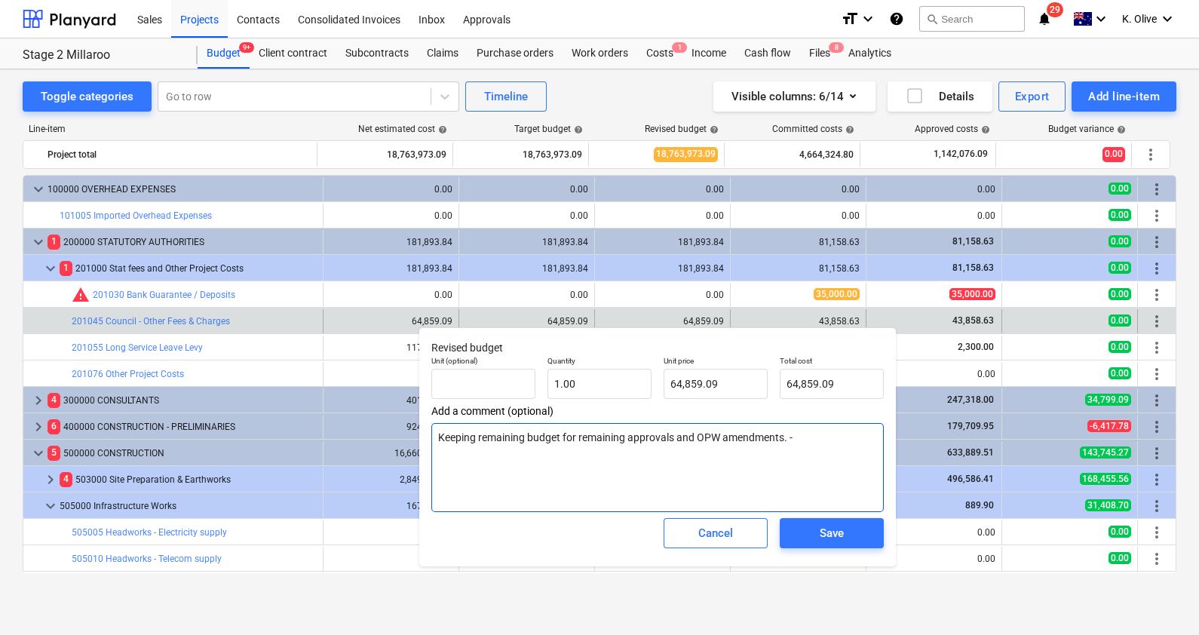
type textarea "Keeping remaining budget for remaining approvals and OPW amendments. - 1"
type textarea "x"
type textarea "Keeping remaining budget for remaining approvals and OPW amendments. - 16"
type textarea "x"
type textarea "Keeping remaining budget for remaining approvals and OPW amendments. - 16/"
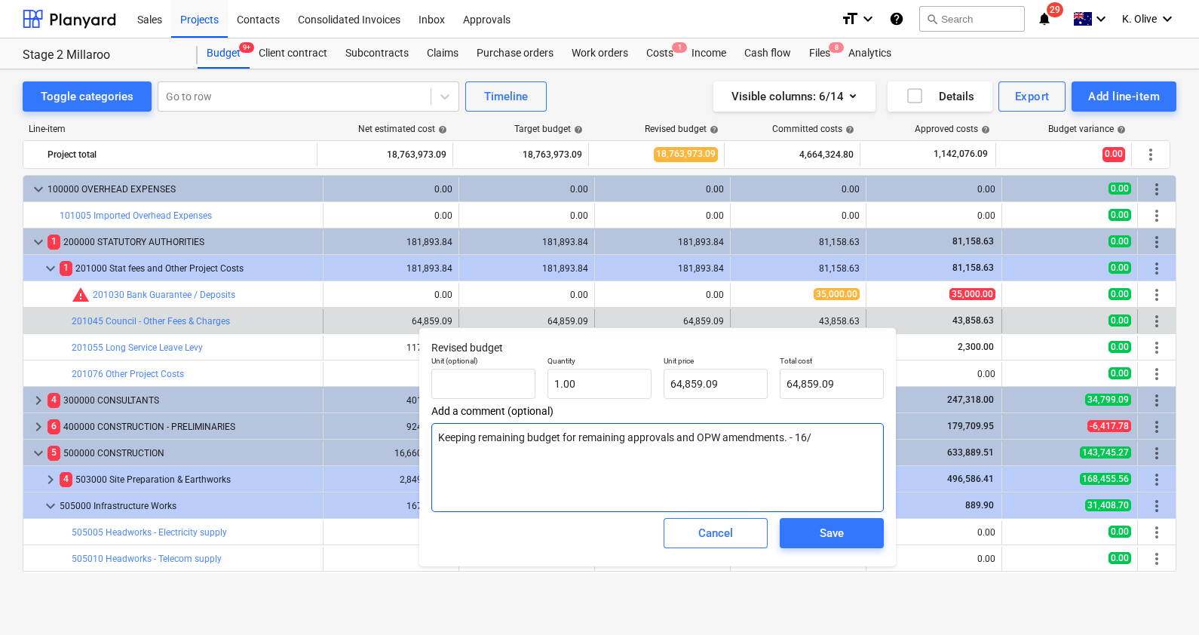
type textarea "x"
type textarea "Keeping remaining budget for remaining approvals and OPW amendments. - 16/0"
type textarea "x"
type textarea "Keeping remaining budget for remaining approvals and OPW amendments. - 16/09"
click at [526, 600] on div "Toggle categories Go to row Timeline Visible columns : 6/14 Details Export Add …" at bounding box center [599, 336] width 1199 height 534
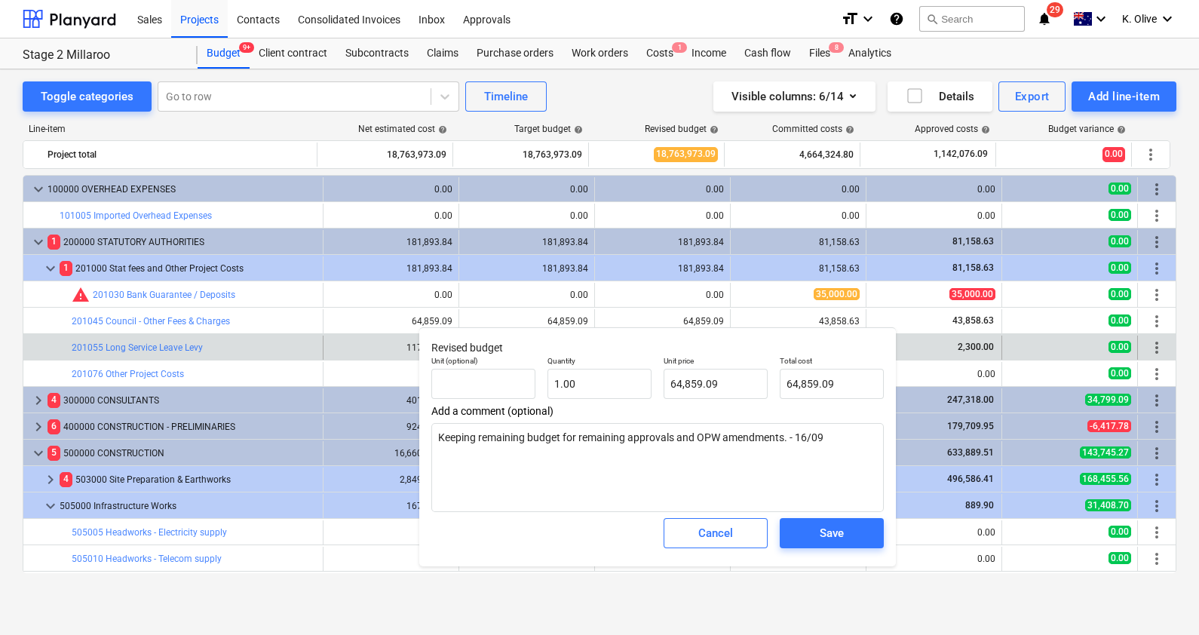
click at [357, 342] on div "117,034.75" at bounding box center [391, 347] width 123 height 11
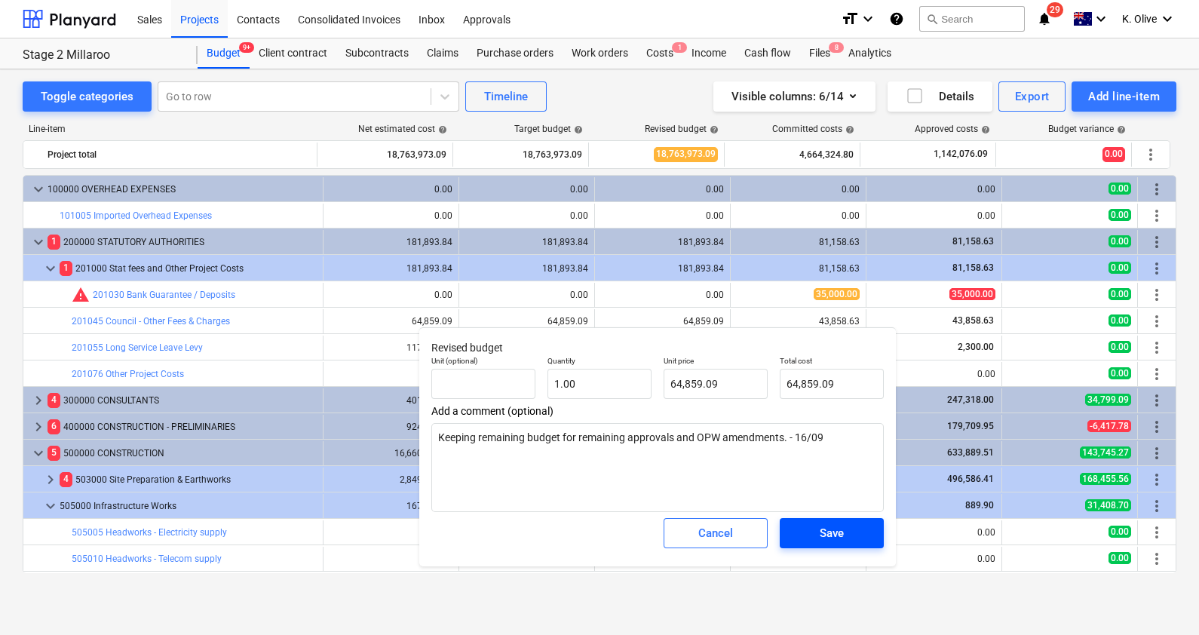
click at [830, 526] on div "Save" at bounding box center [832, 533] width 24 height 20
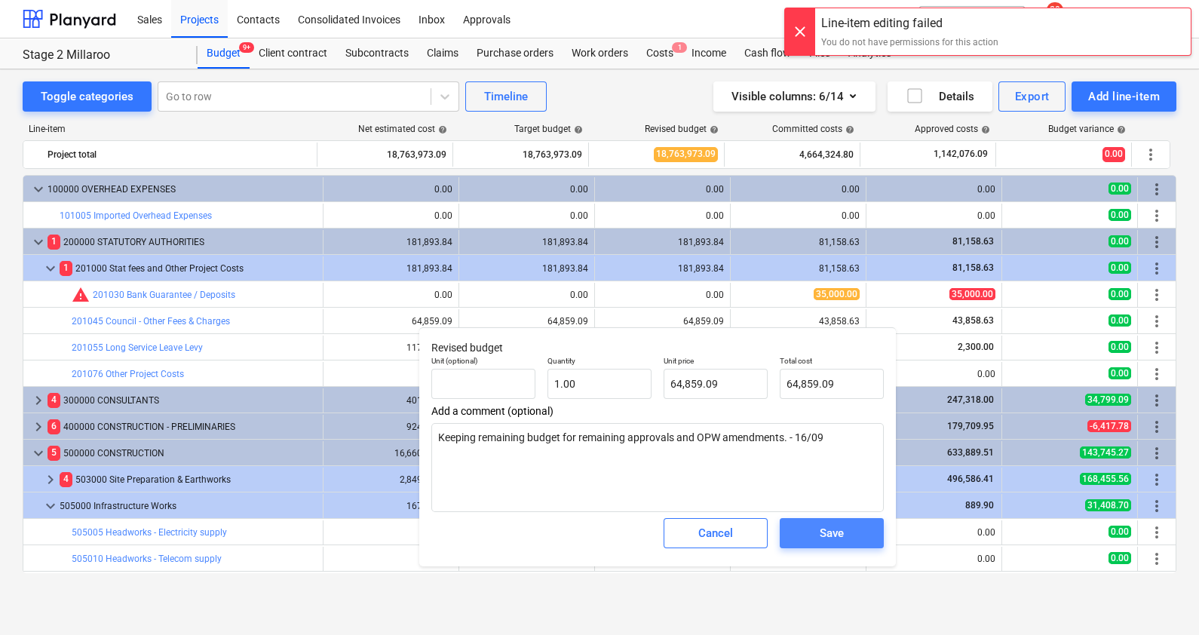
click at [823, 528] on div "Save" at bounding box center [832, 533] width 24 height 20
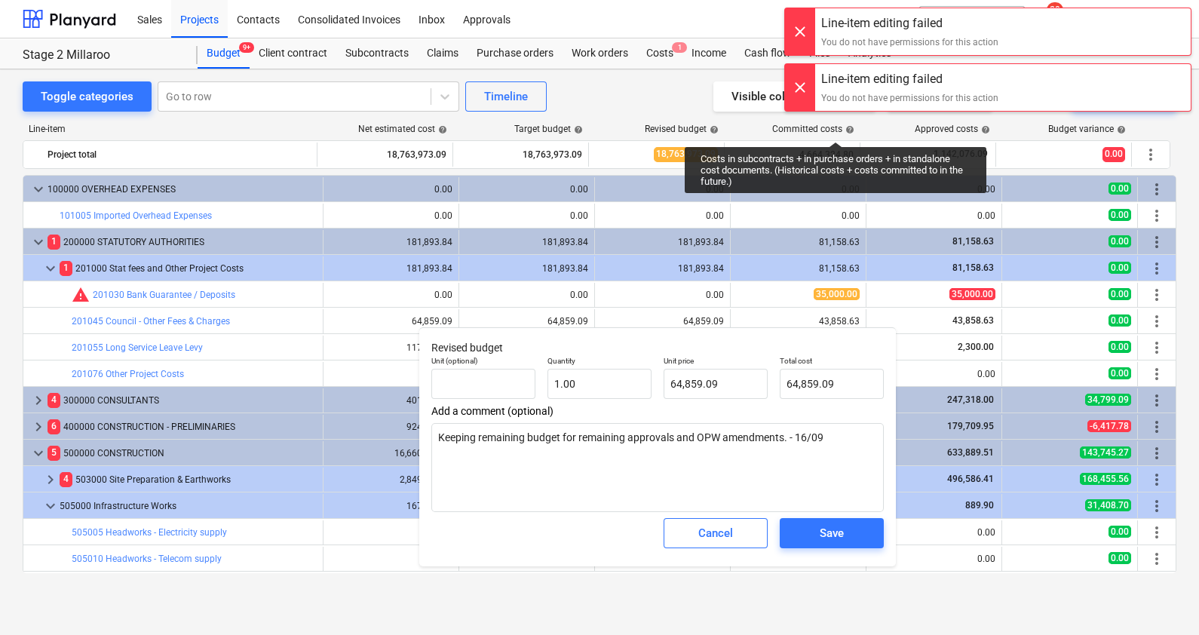
type textarea "x"
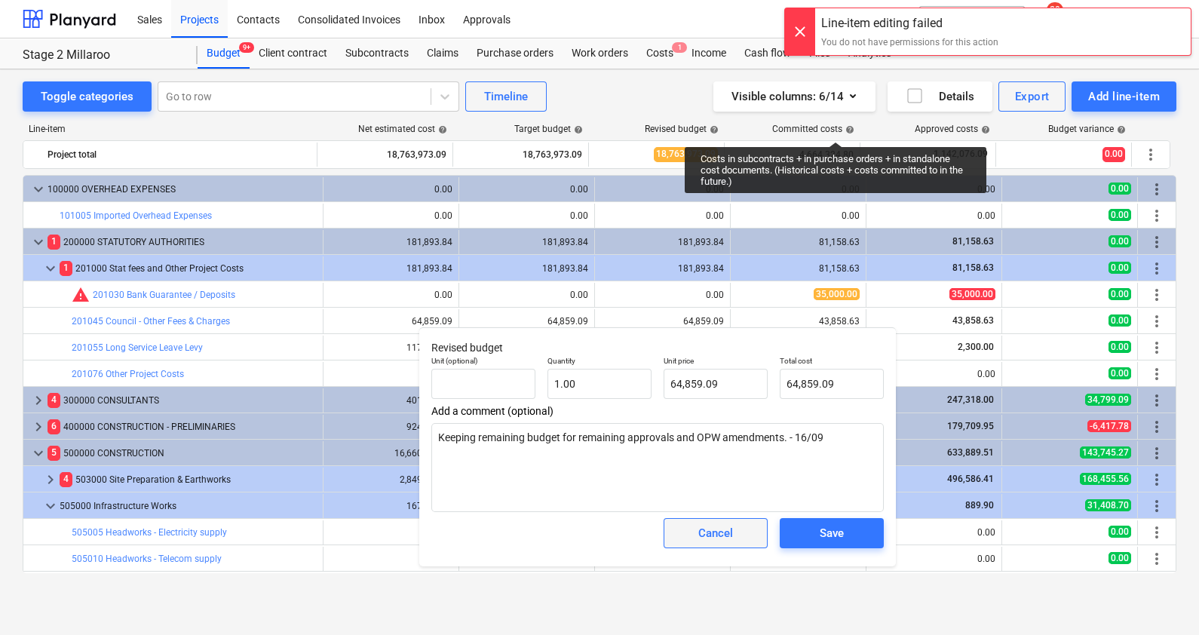
click at [707, 535] on div "Cancel" at bounding box center [715, 533] width 35 height 20
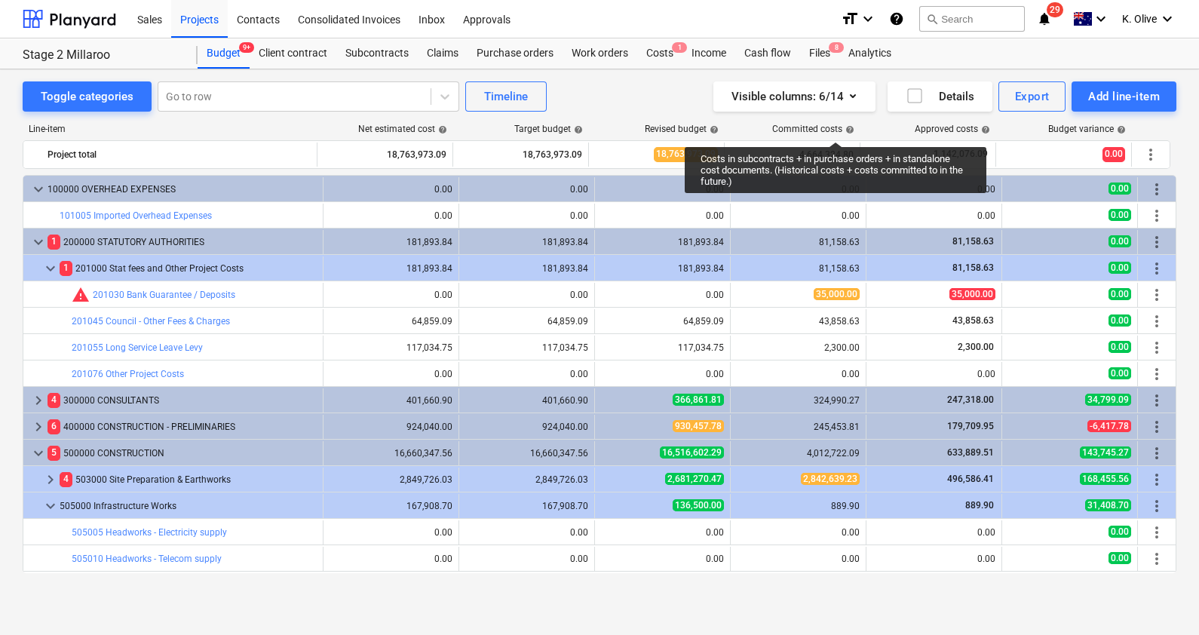
drag, startPoint x: 822, startPoint y: 611, endPoint x: 826, endPoint y: 599, distance: 12.9
click at [822, 611] on div "Toggle categories Go to row Timeline Visible columns : 6/14 Details Export Add …" at bounding box center [599, 352] width 1199 height 566
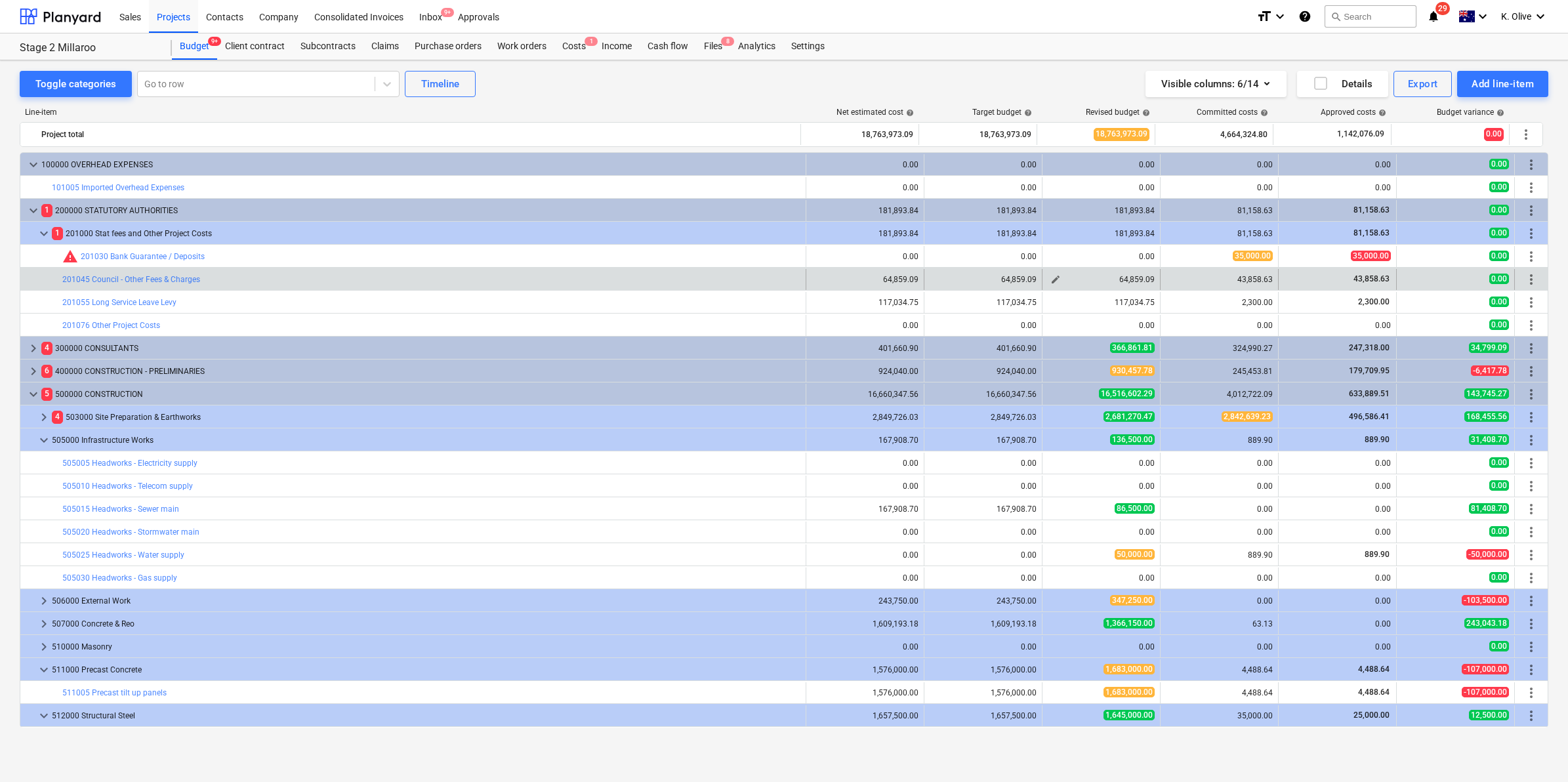
click at [1090, 281] on div "64,859.09" at bounding box center [1101, 279] width 107 height 10
click at [1055, 281] on span "edit" at bounding box center [1055, 279] width 10 height 10
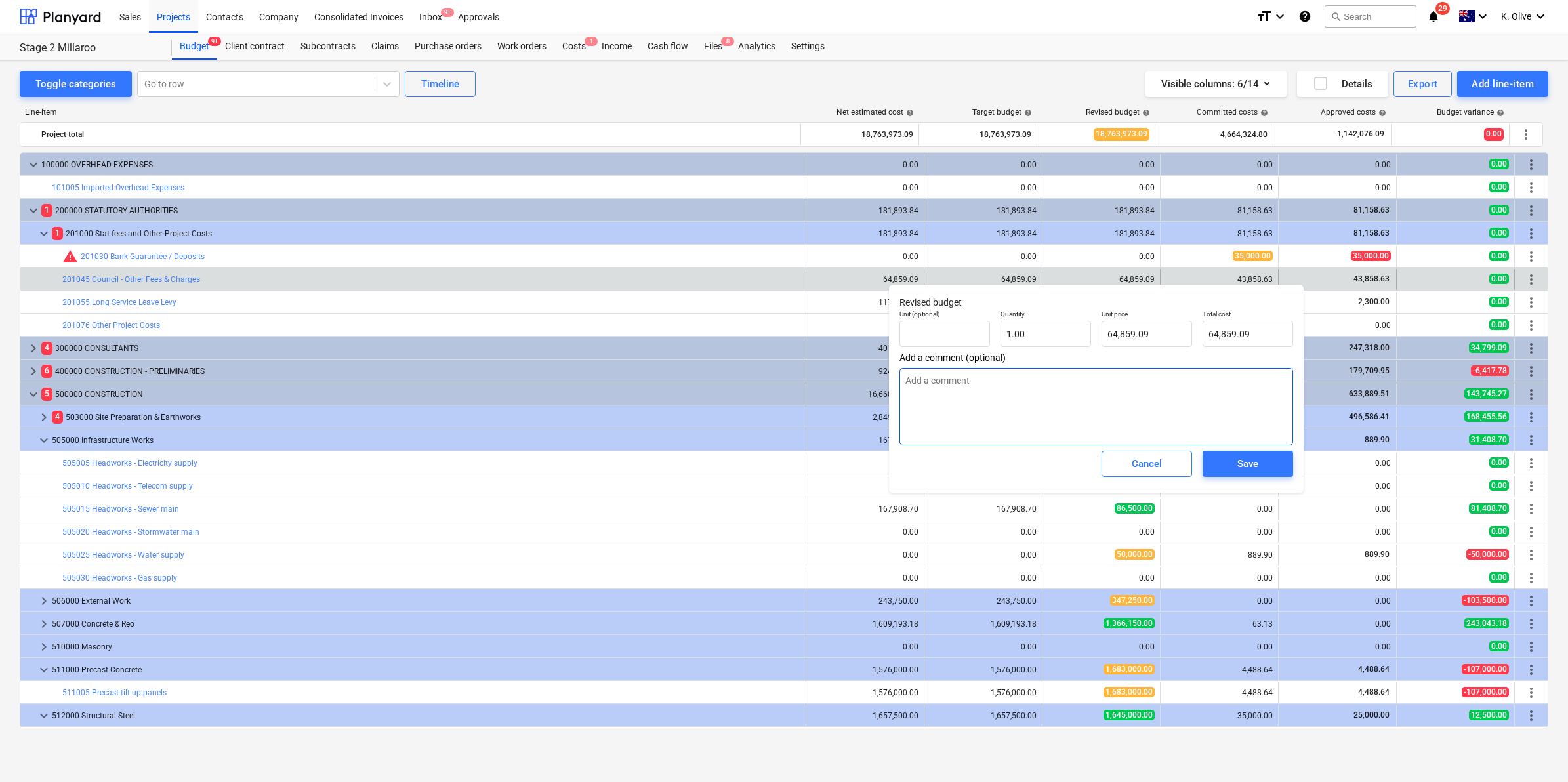
click at [1002, 393] on textarea at bounding box center [1096, 406] width 393 height 77
type textarea "M"
type textarea "x"
type textarea "Ma"
type textarea "x"
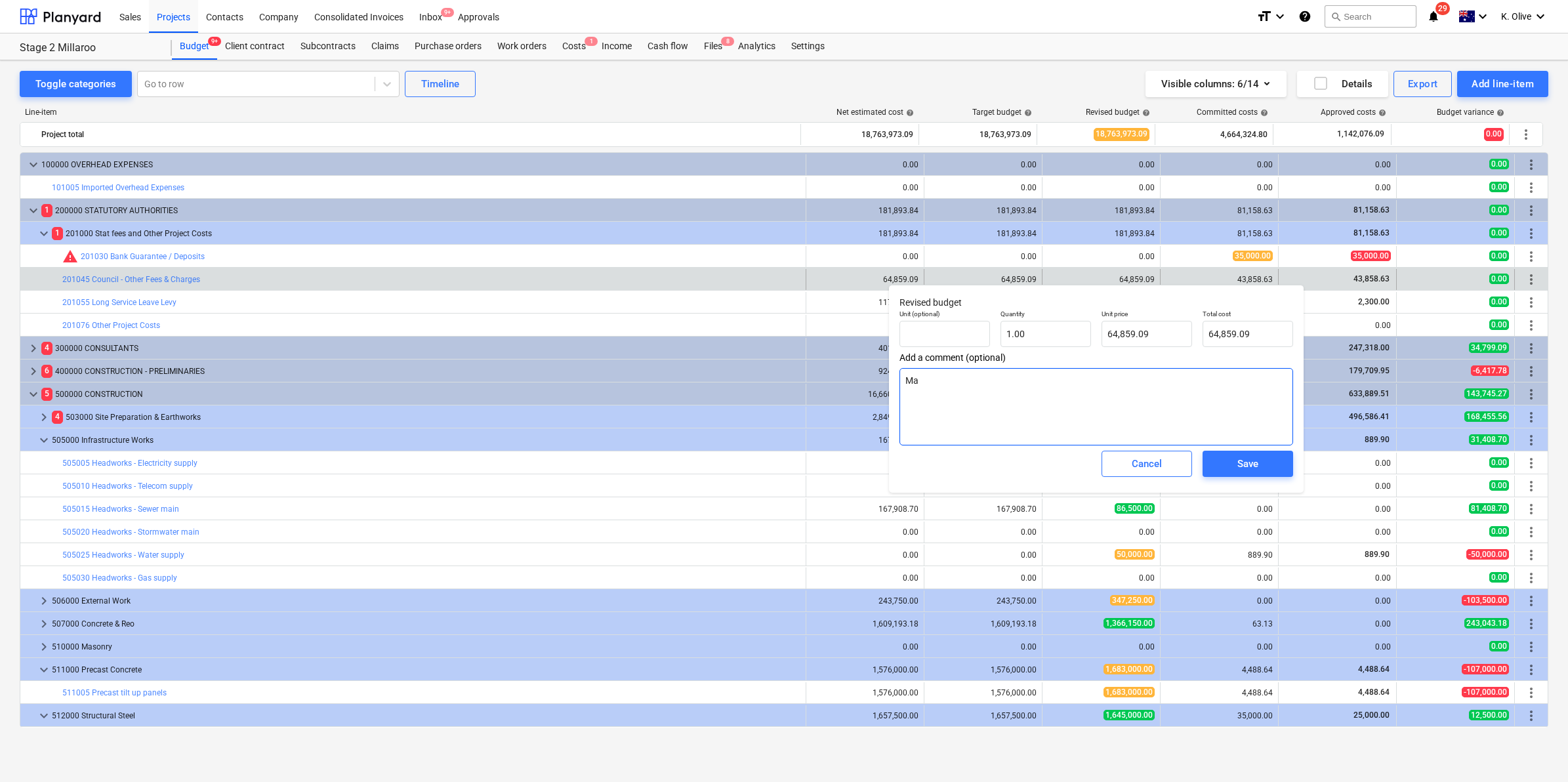
type textarea "Mai"
type textarea "x"
type textarea "Main"
type textarea "x"
type textarea "Maint"
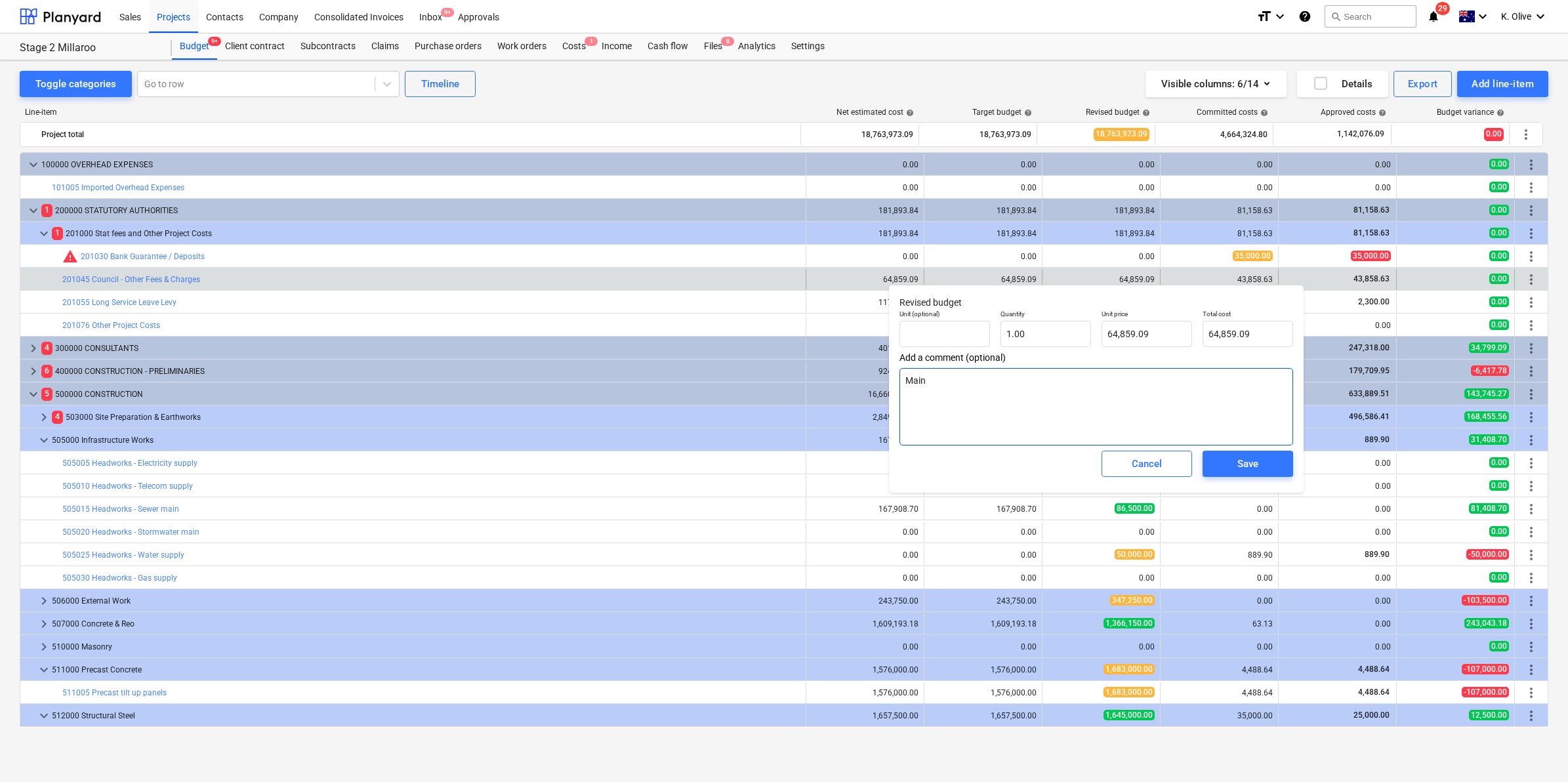
type textarea "x"
type textarea "Mainta"
type textarea "x"
type textarea "Maintai"
type textarea "x"
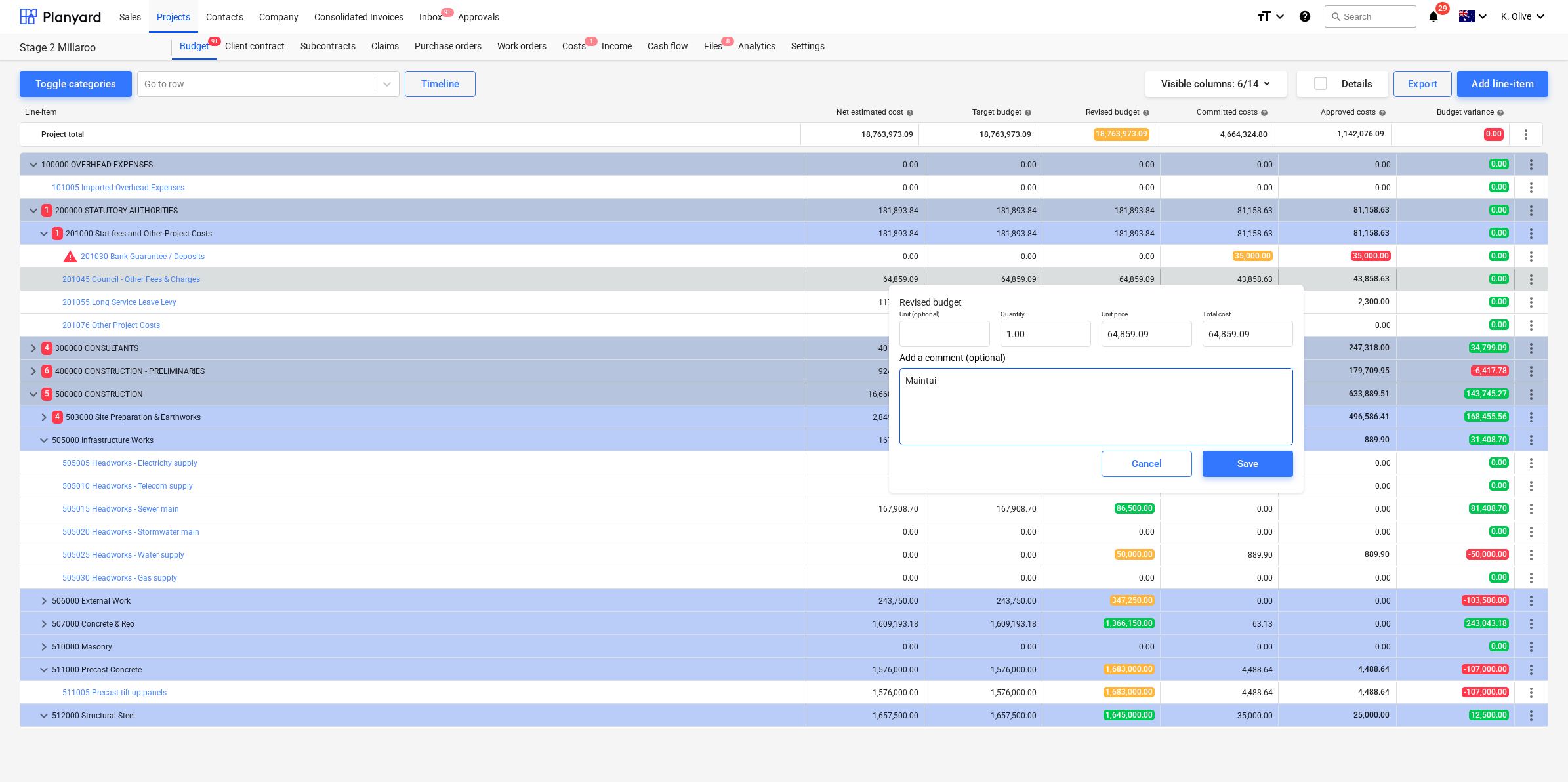
type textarea "Maintain"
type textarea "x"
type textarea "Maintaint"
type textarea "x"
type textarea "Maintaint"
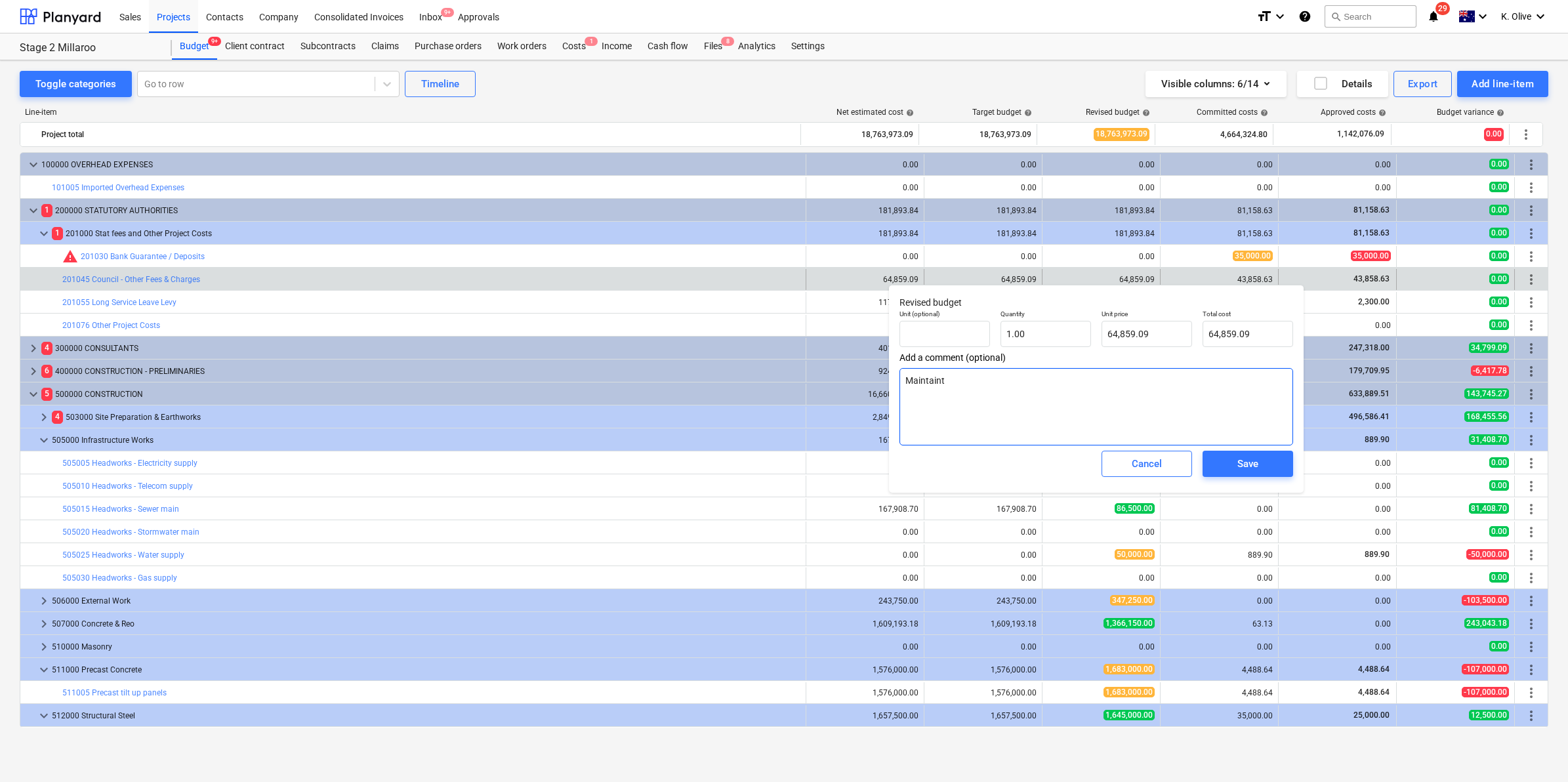
type textarea "x"
type textarea "Maintaint"
type textarea "x"
type textarea "Maintain"
type textarea "x"
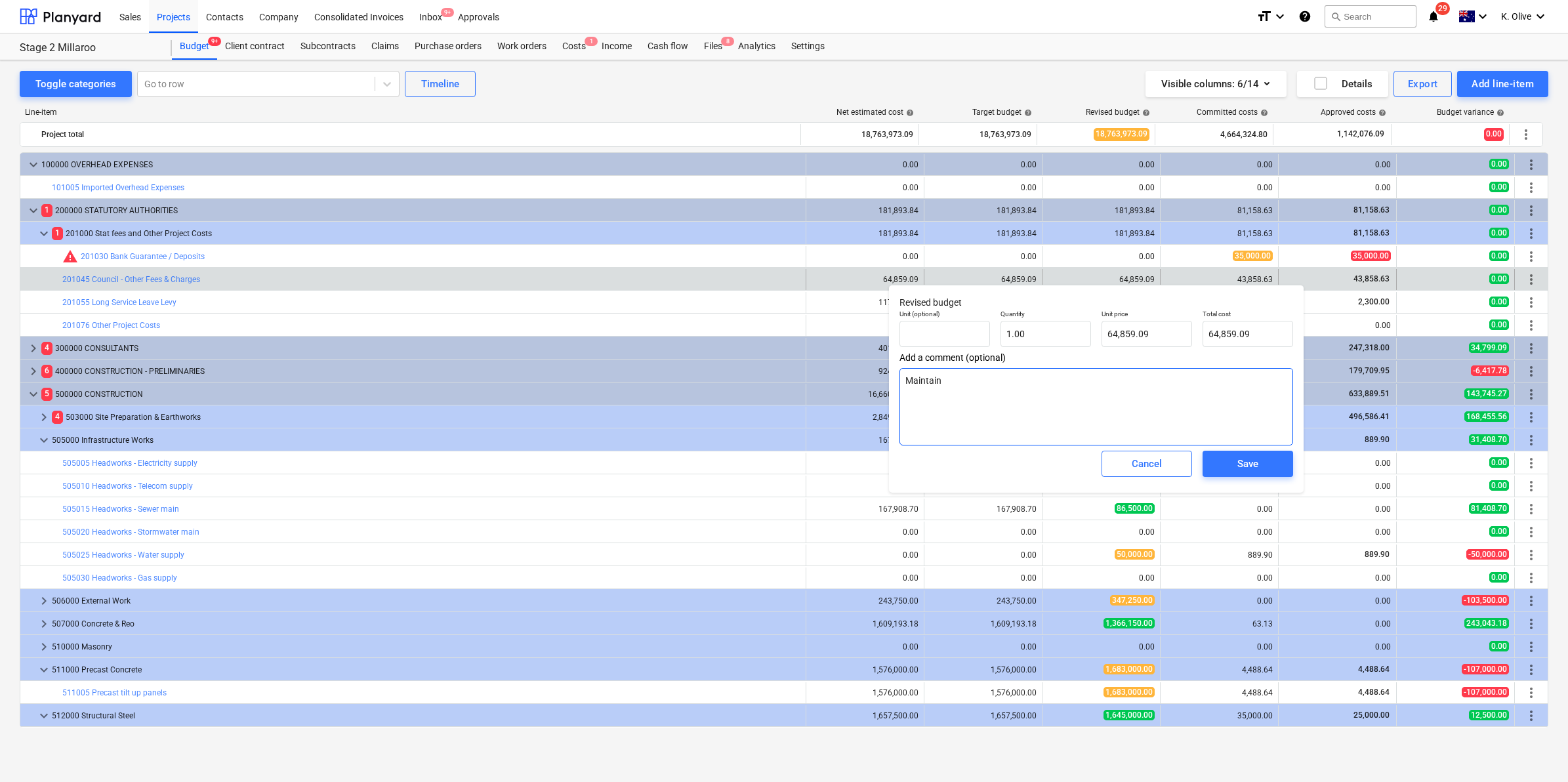
type textarea "Maintain"
type textarea "x"
type textarea "Maintain c"
type textarea "x"
type textarea "Maintain cu"
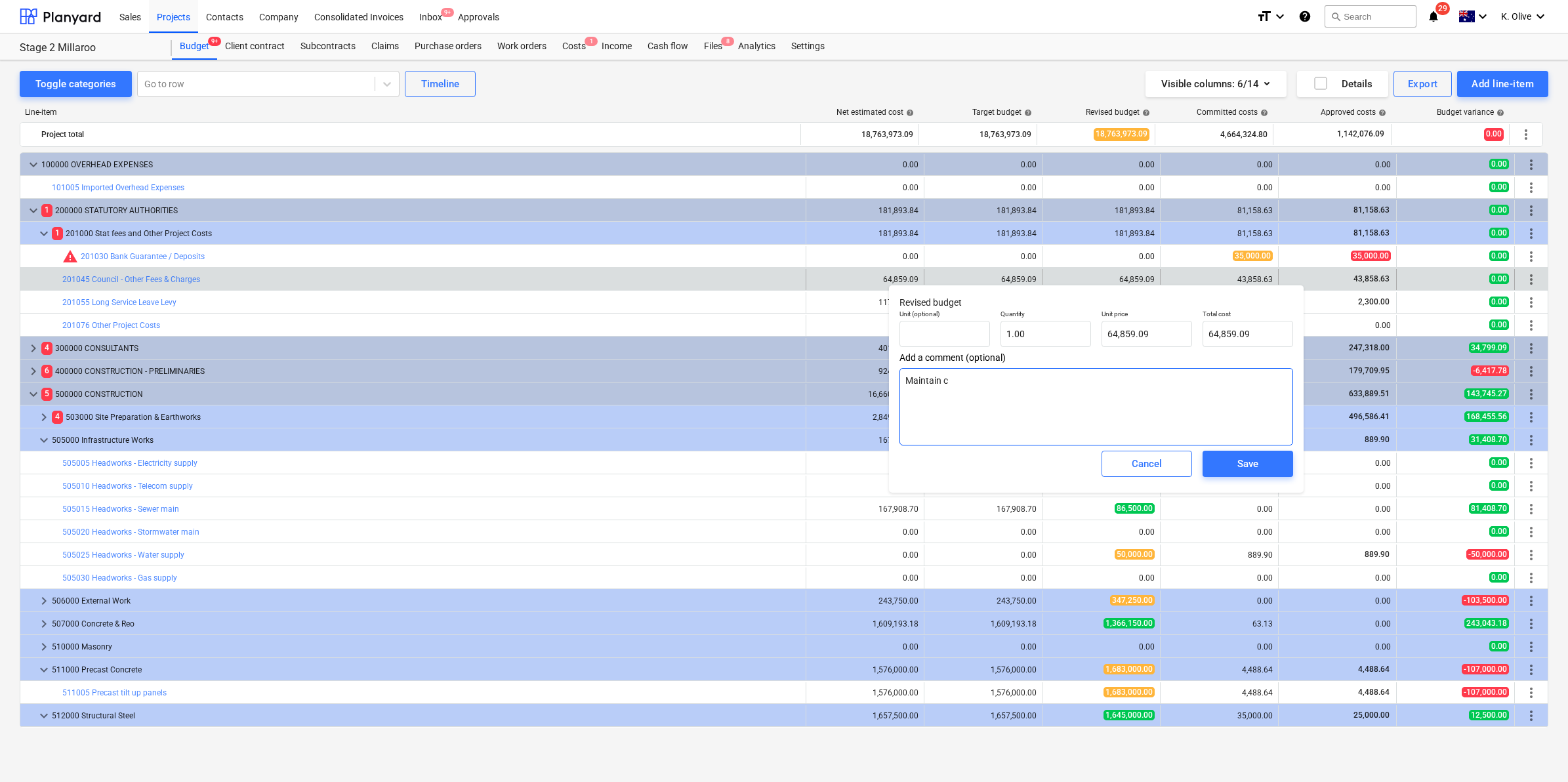
type textarea "x"
type textarea "Maintain cur"
type textarea "x"
type textarea "Maintain curr"
type textarea "x"
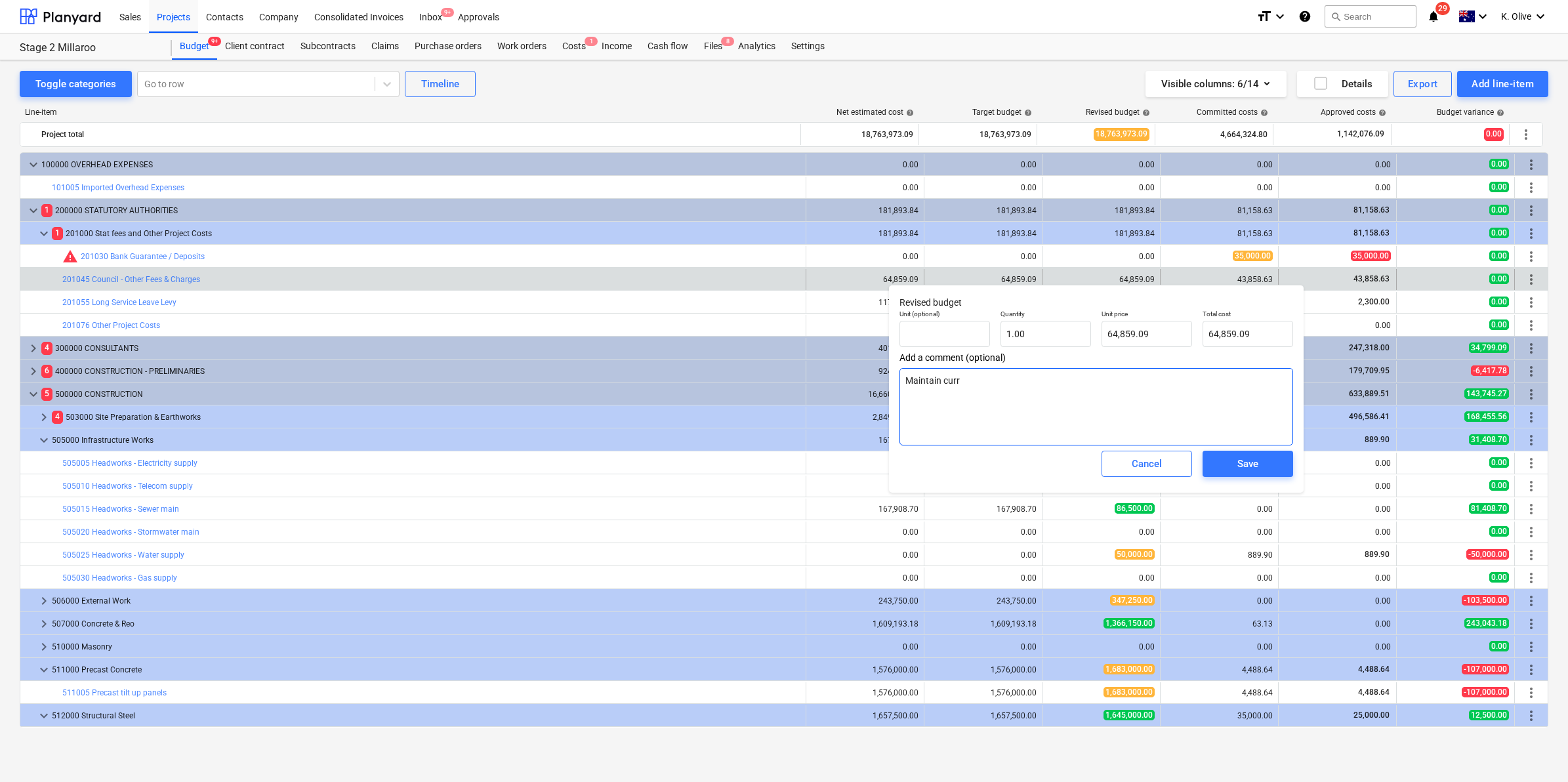
type textarea "Maintain curre"
type textarea "x"
type textarea "Maintain curren"
type textarea "x"
type textarea "Maintain current"
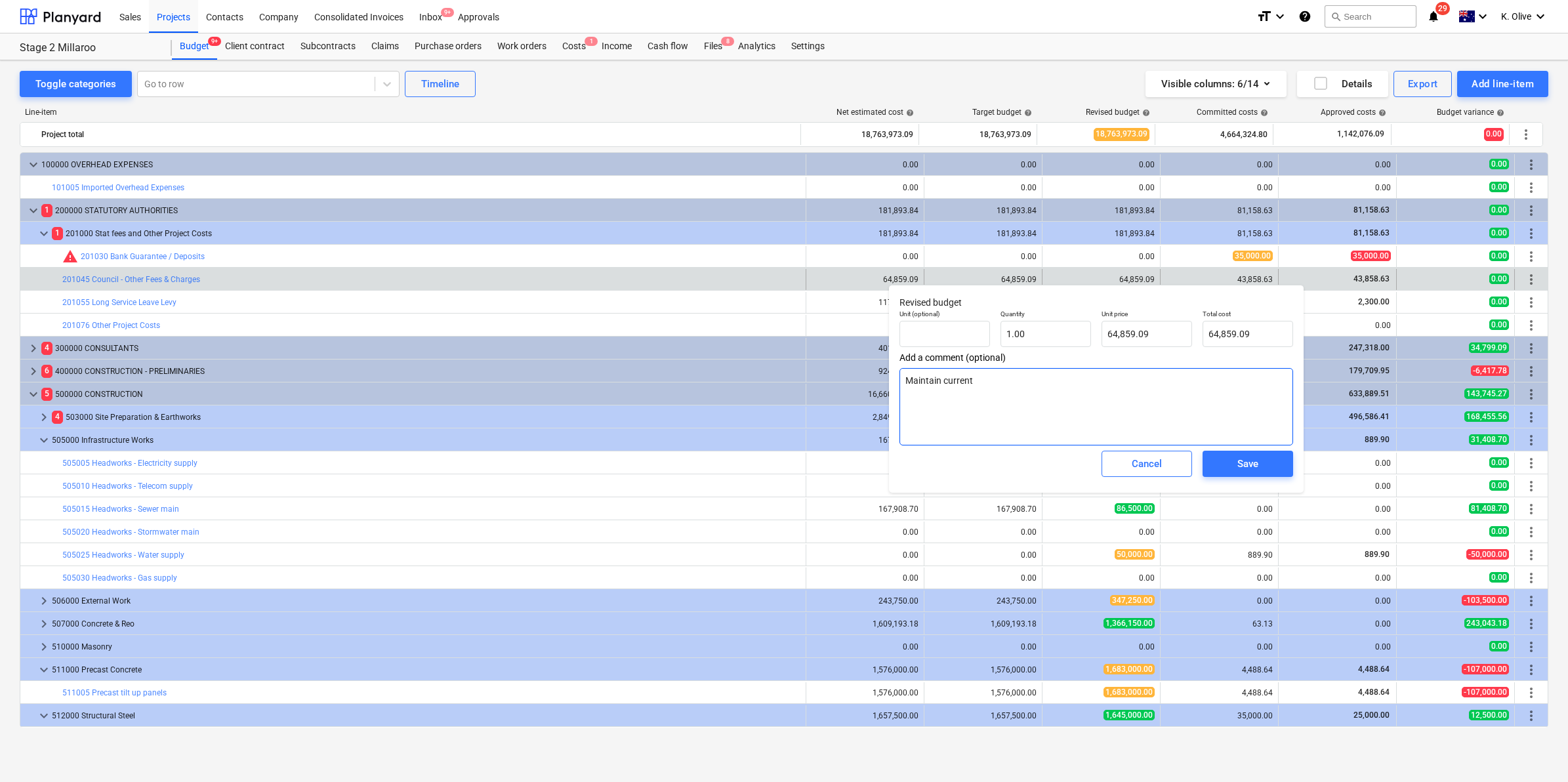
type textarea "x"
type textarea "Maintain current"
type textarea "x"
type textarea "Maintain current b"
type textarea "x"
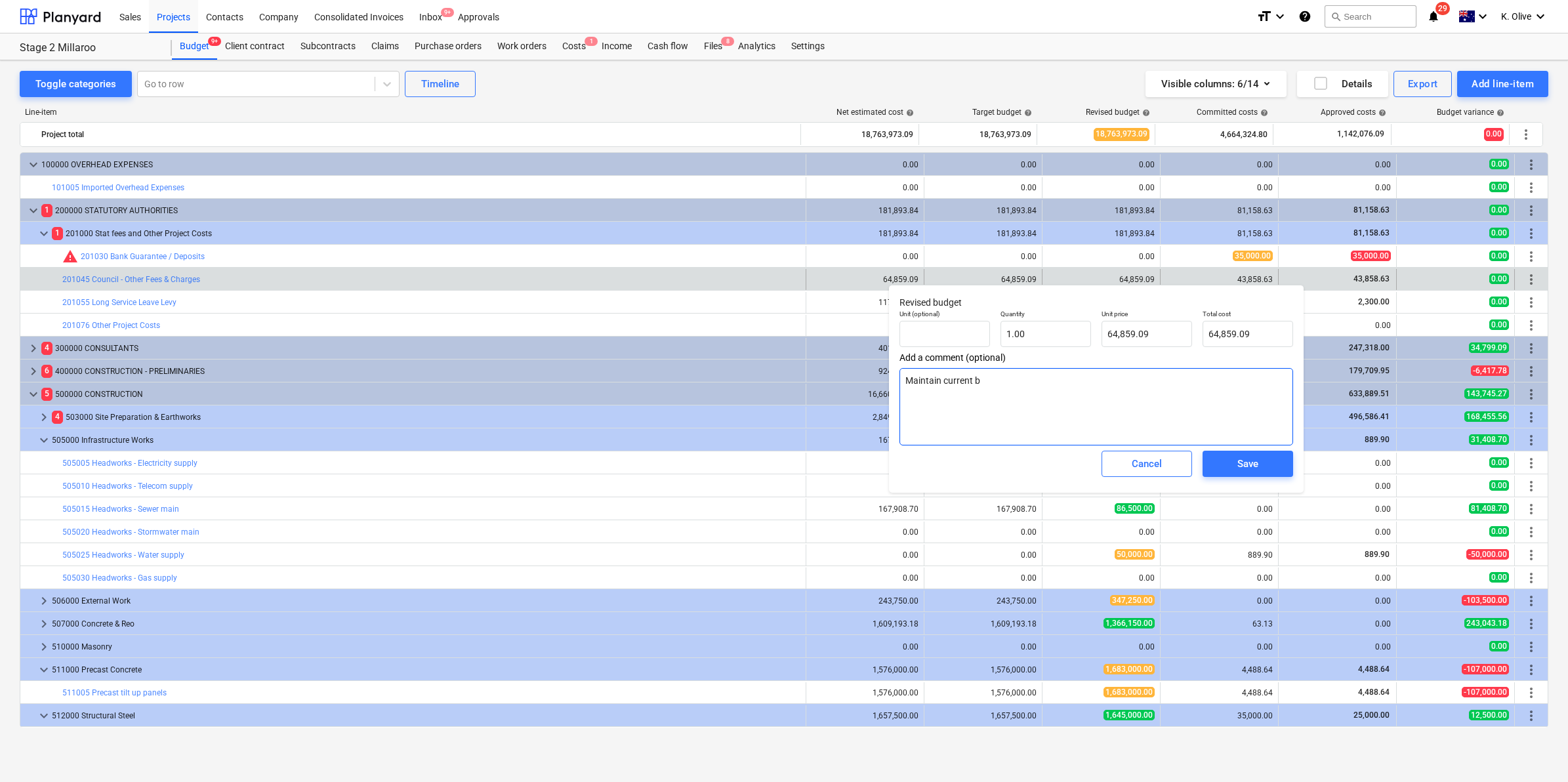
type textarea "Maintain current bu"
type textarea "x"
type textarea "Maintain current bud"
type textarea "x"
type textarea "Maintain current budg"
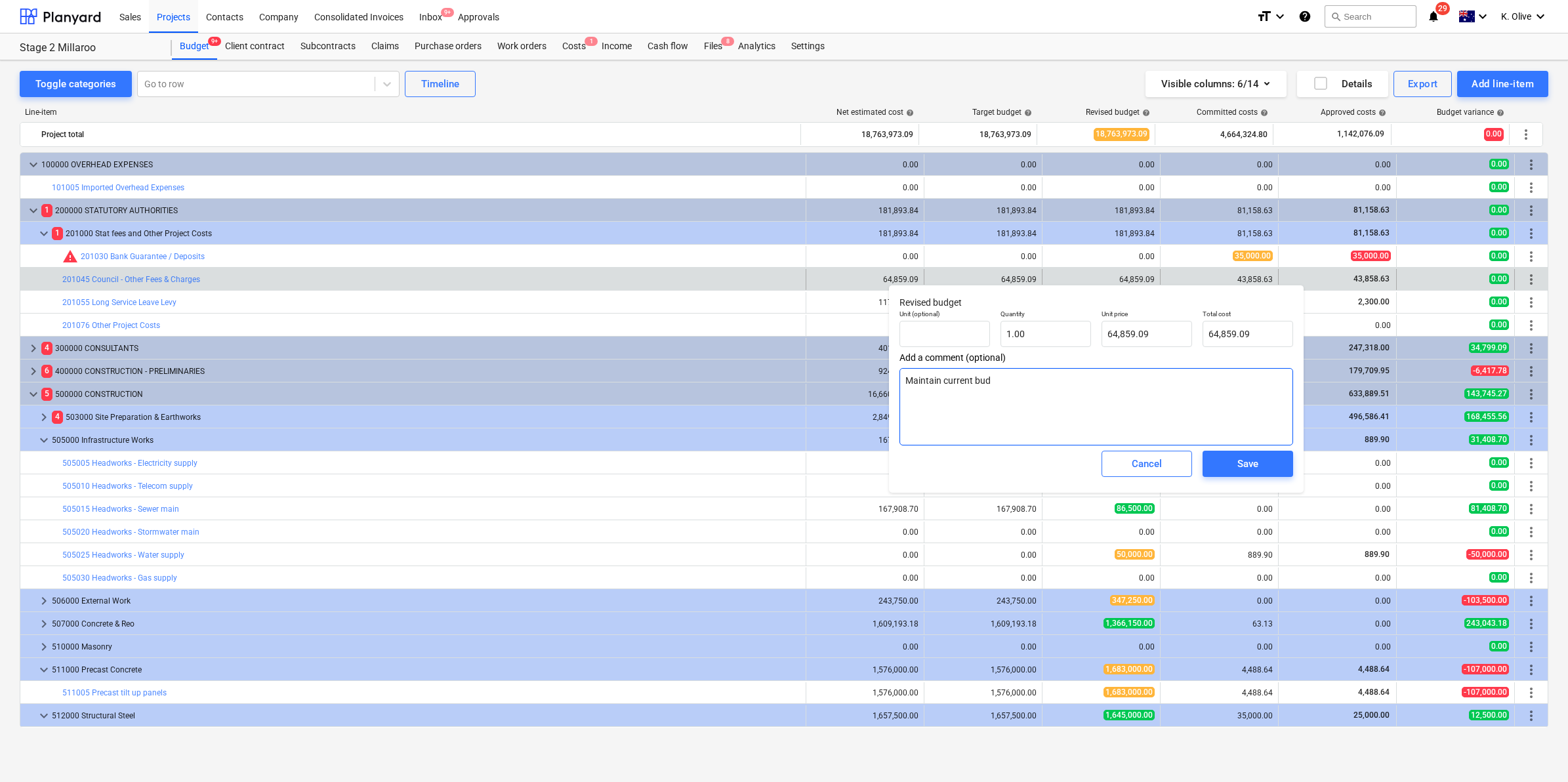
type textarea "x"
type textarea "Maintain current budge"
type textarea "x"
type textarea "Maintain current budget"
type textarea "x"
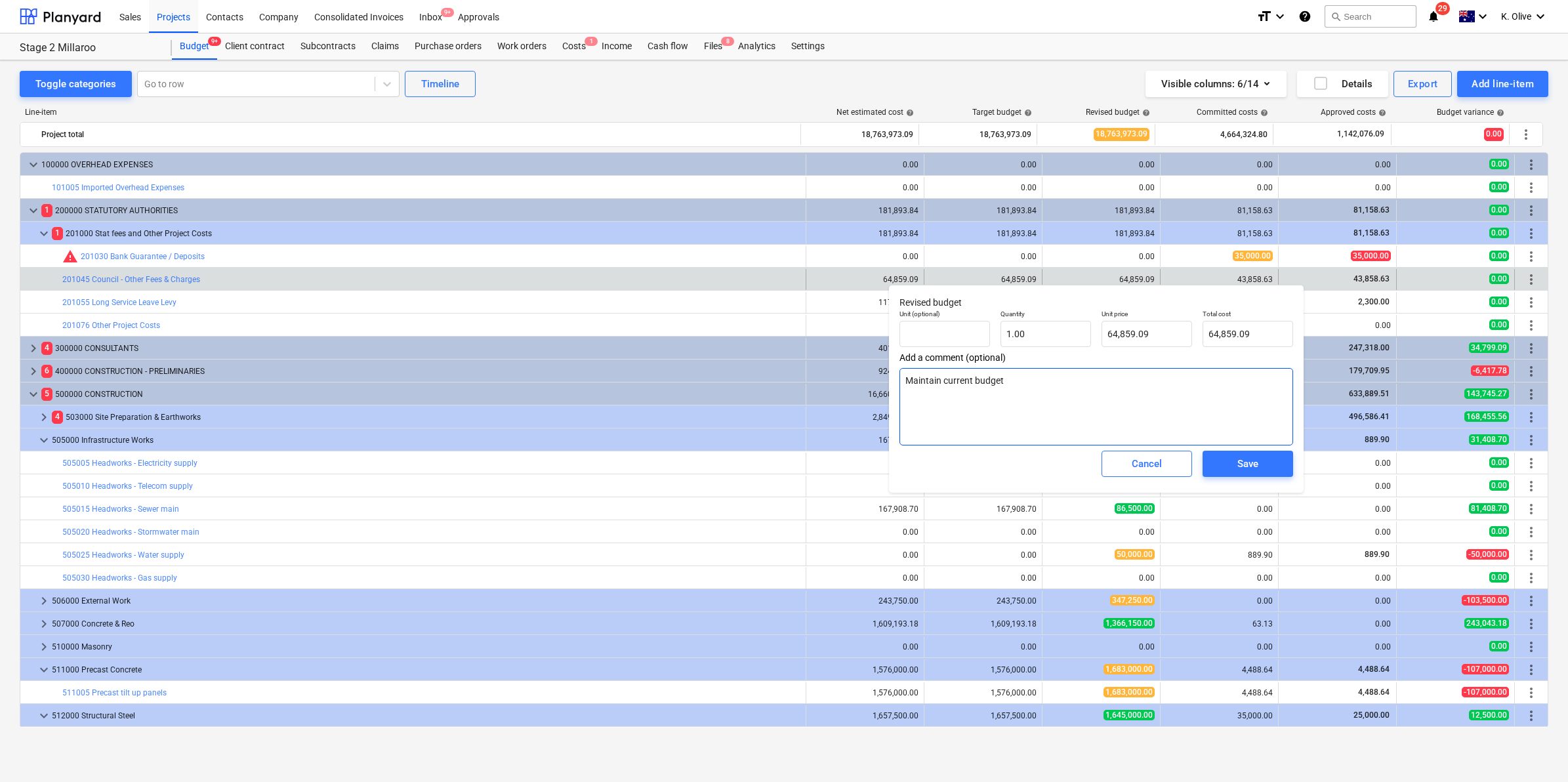
type textarea "Maintain current budget"
type textarea "x"
type textarea "Maintain current budget f"
type textarea "x"
type textarea "Maintain current budget fo"
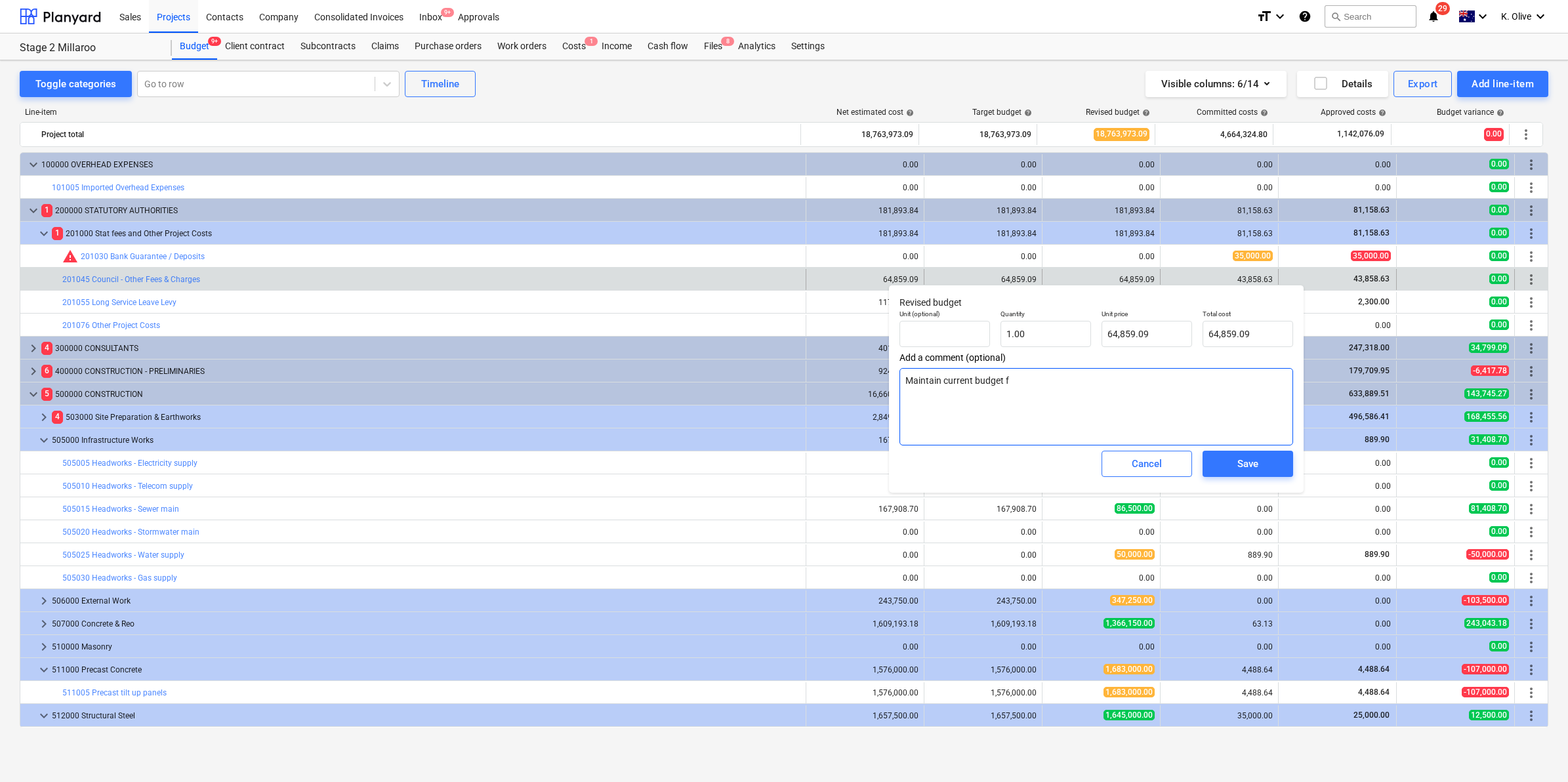
type textarea "x"
type textarea "Maintain current budget for"
type textarea "x"
type textarea "Maintain current budget for"
type textarea "x"
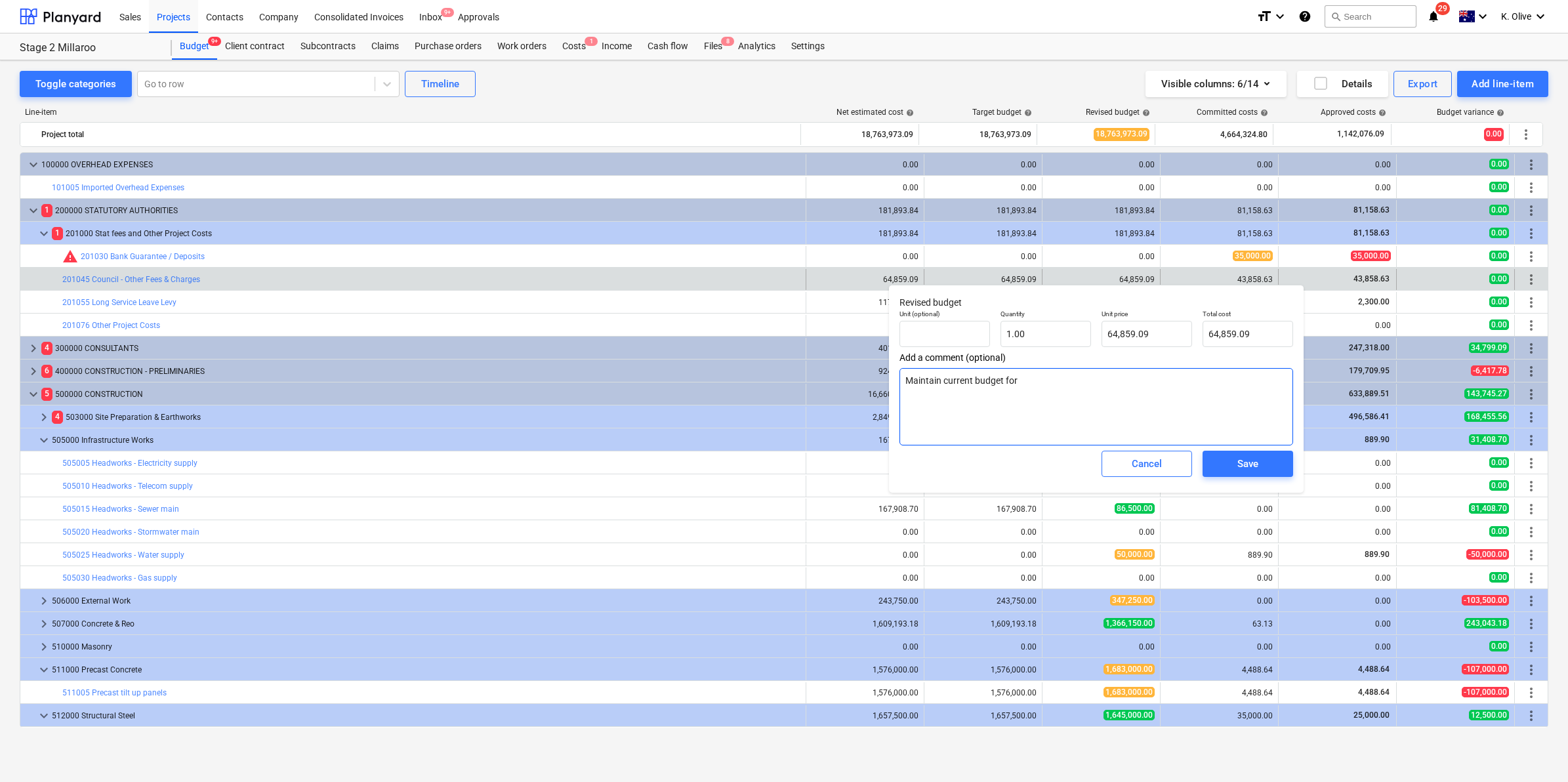
type textarea "Maintain current budget for r"
type textarea "x"
type textarea "Maintain current budget for re"
type textarea "x"
type textarea "Maintain current budget for rem"
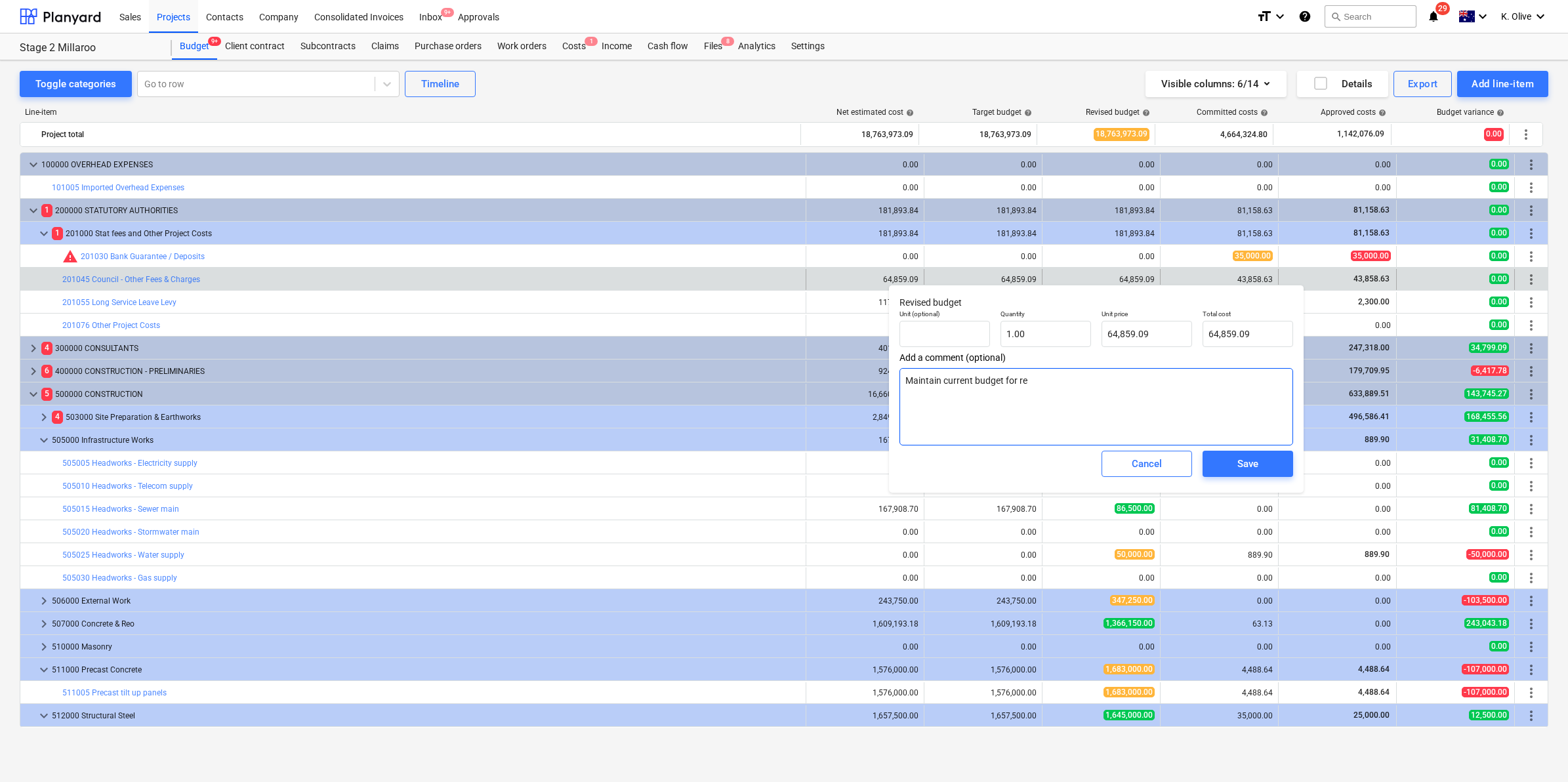
type textarea "x"
type textarea "Maintain current budget for rema"
type textarea "x"
type textarea "Maintain current budget for remai"
type textarea "x"
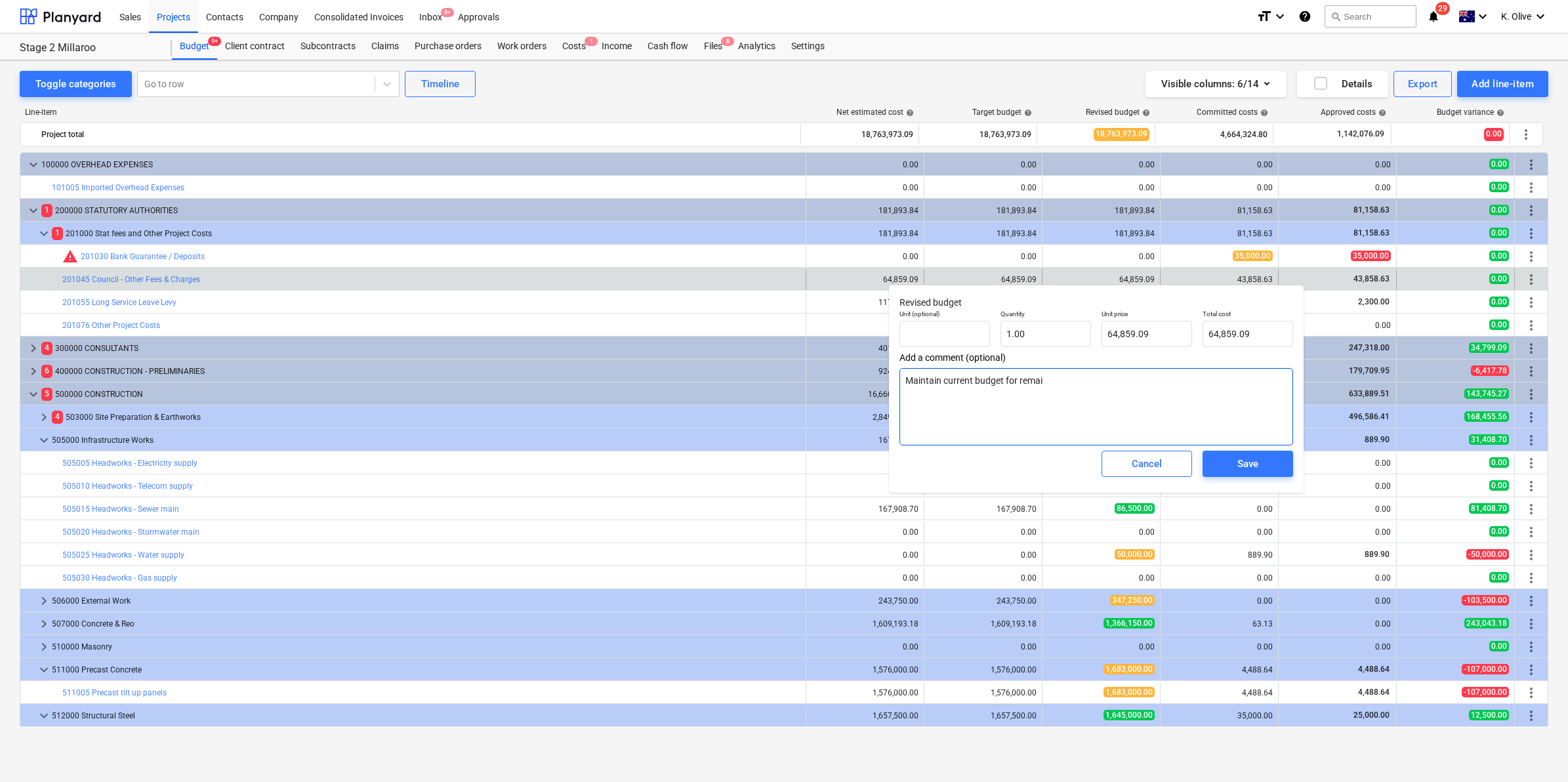
type textarea "Maintain current budget for remain"
type textarea "x"
type textarea "Maintain current budget for remaini"
type textarea "x"
type textarea "Maintain current budget for remainign"
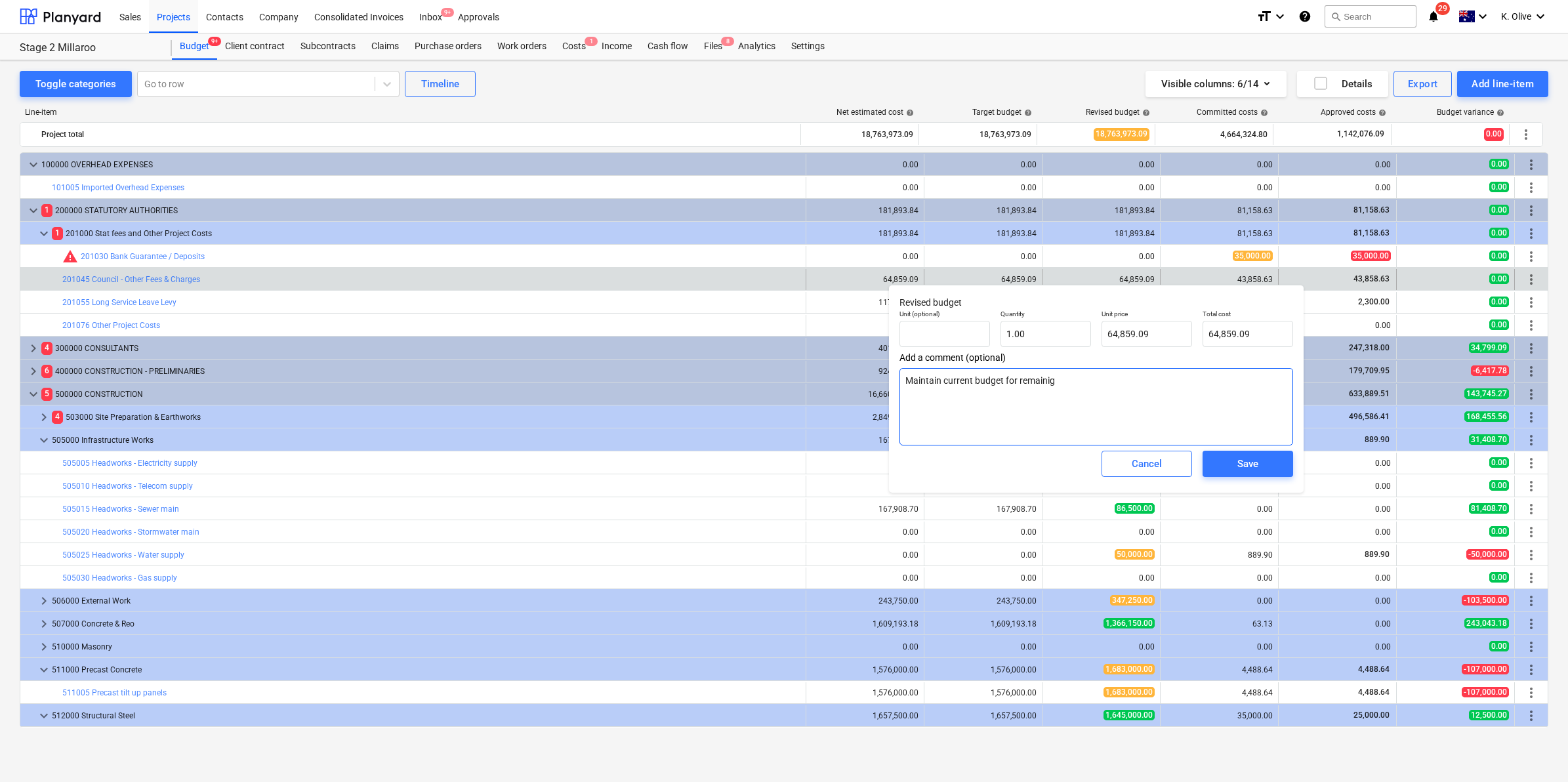
type textarea "x"
type textarea "Maintain current budget for remainign"
type textarea "x"
type textarea "Maintain current budget for remainign"
type textarea "x"
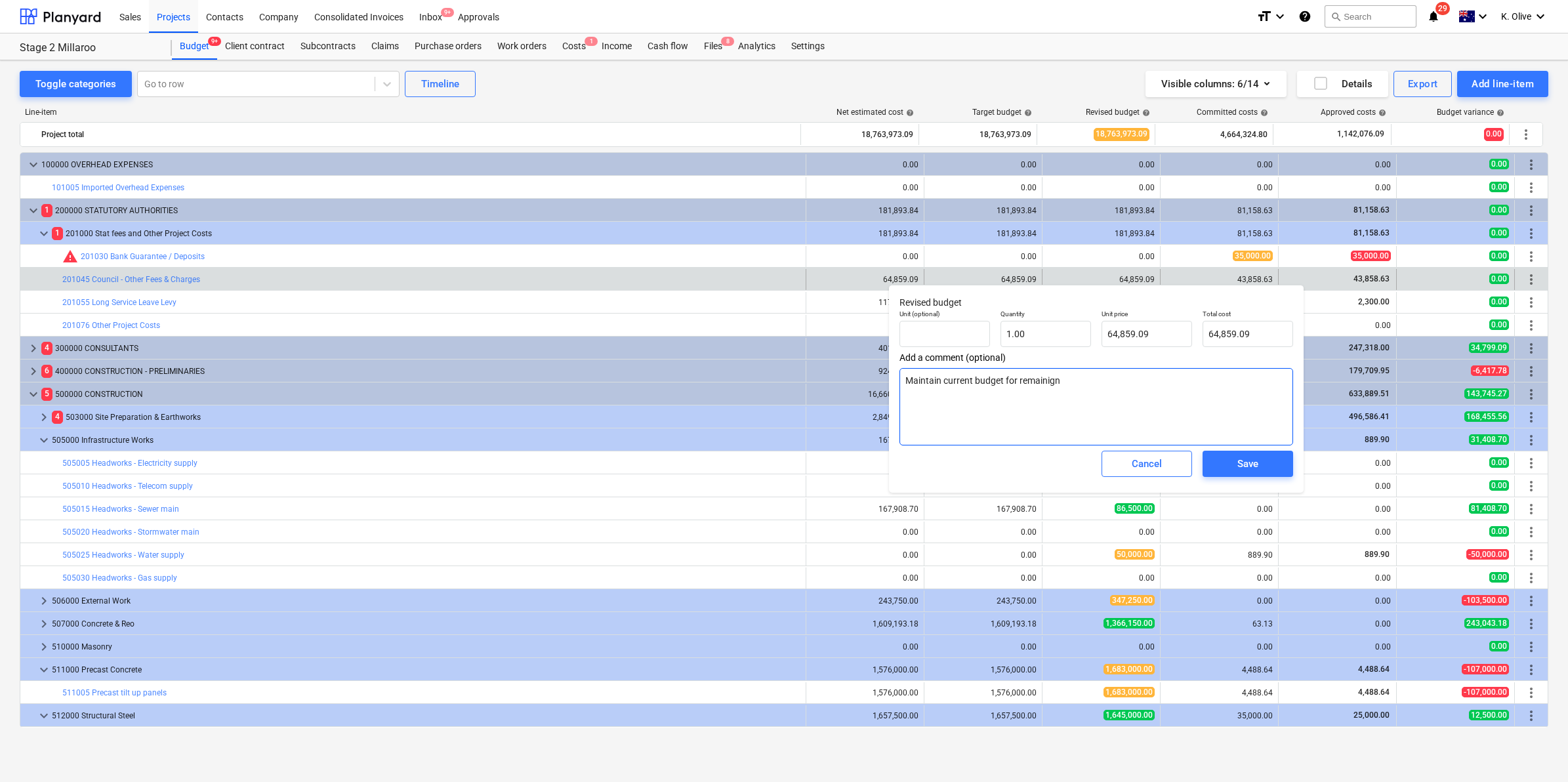
type textarea "Maintain current budget for remainig"
type textarea "x"
type textarea "Maintain current budget for remaini"
type textarea "x"
type textarea "Maintain current budget for remainin"
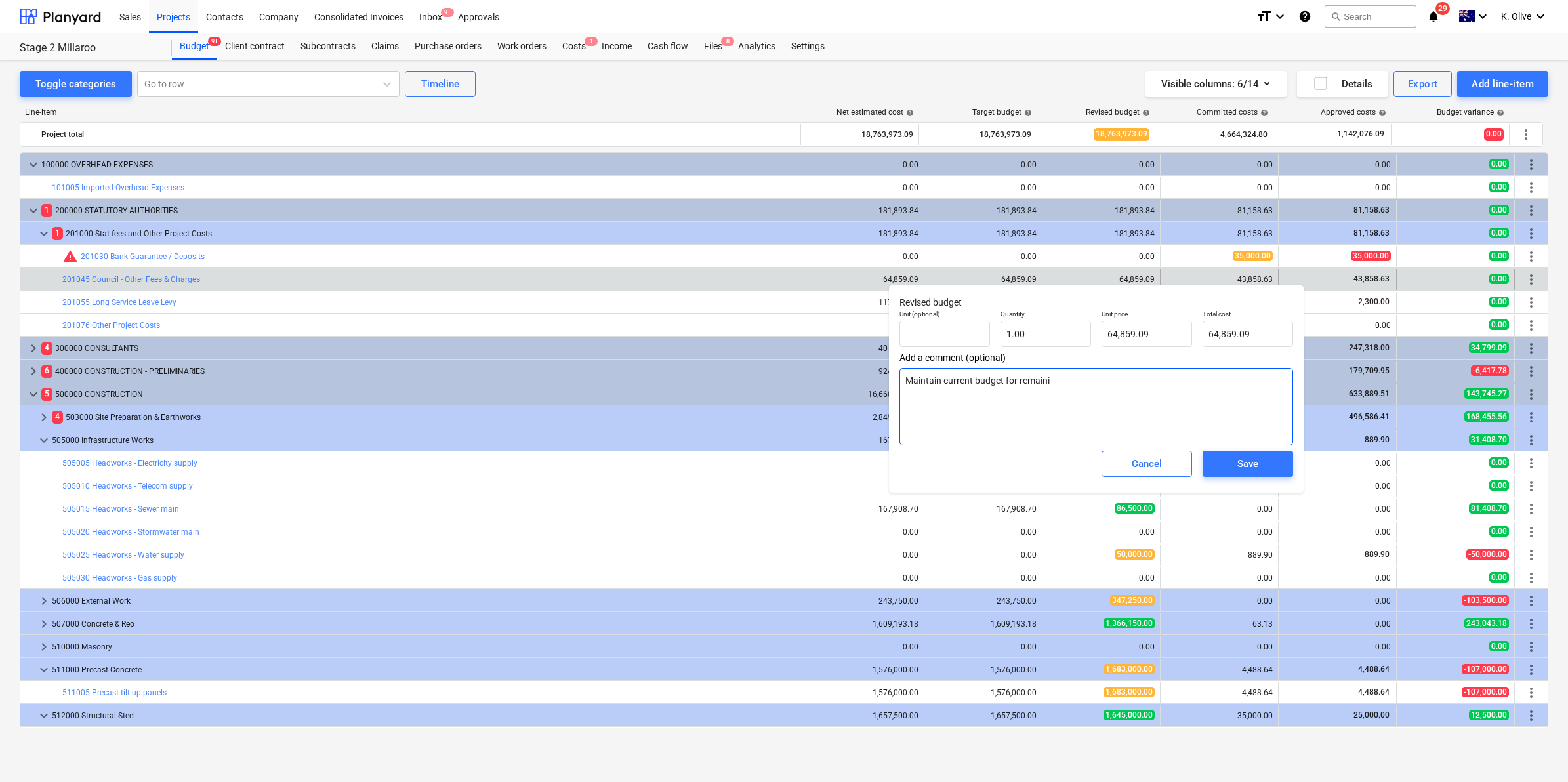
type textarea "x"
type textarea "Maintain current budget for remaining"
type textarea "x"
type textarea "Maintain current budget for remaining"
type textarea "x"
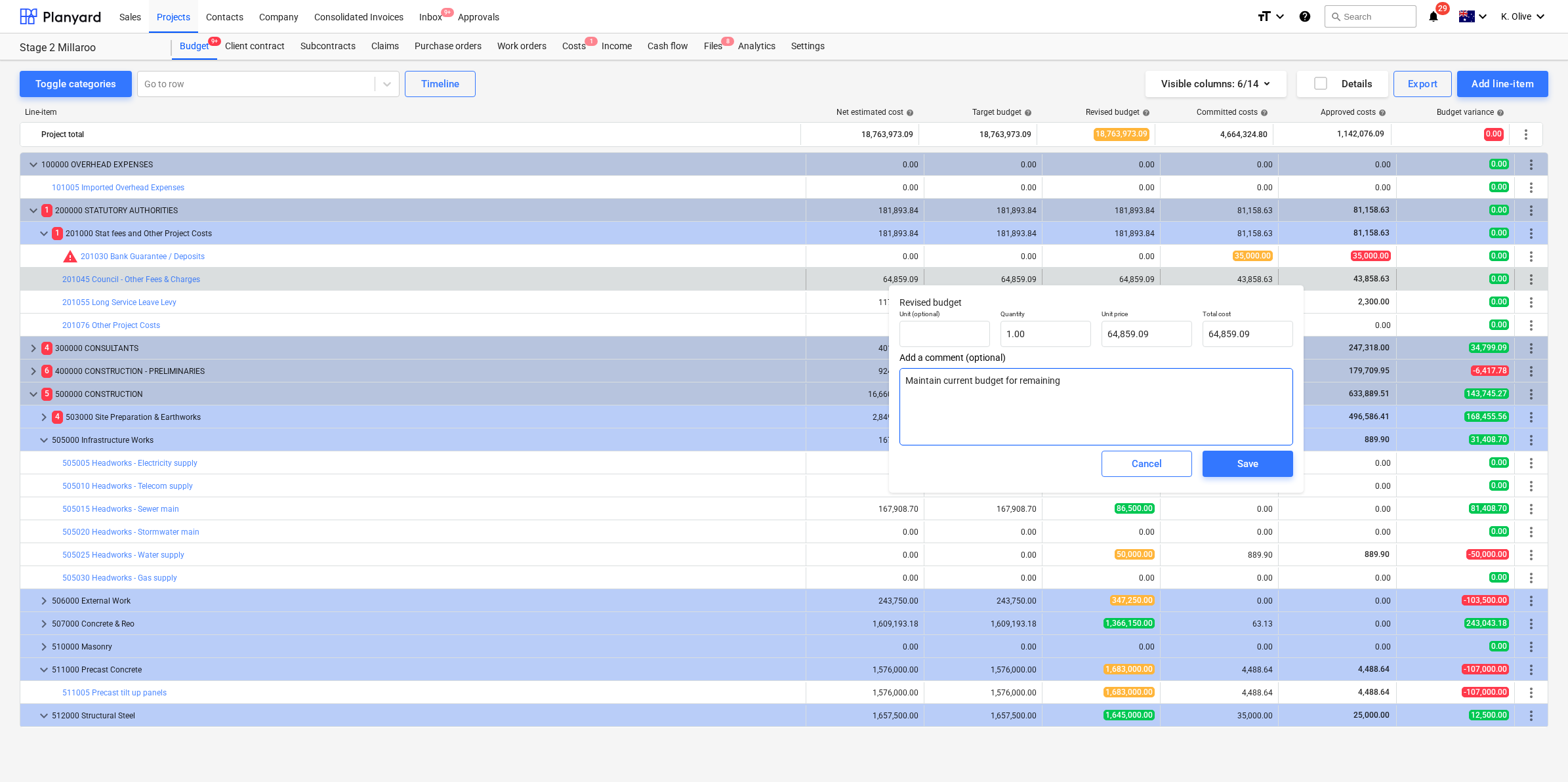
type textarea "Maintain current budget for remaining s"
type textarea "x"
type textarea "Maintain current budget for remaining su"
type textarea "x"
type textarea "Maintain current budget for remaining sub"
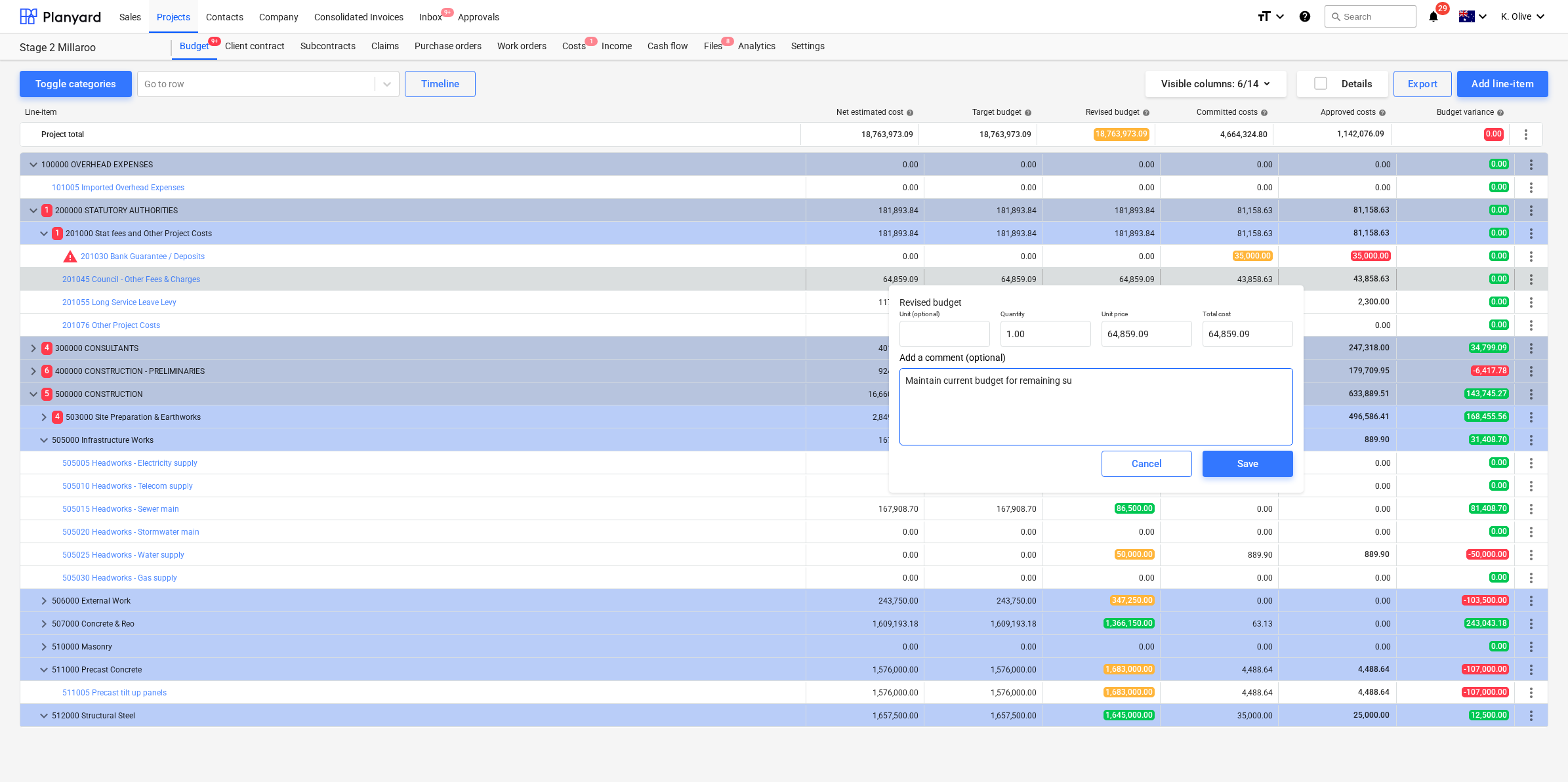
type textarea "x"
type textarea "Maintain current budget for remaining subm"
type textarea "x"
type textarea "Maintain current budget for remaining submi"
type textarea "x"
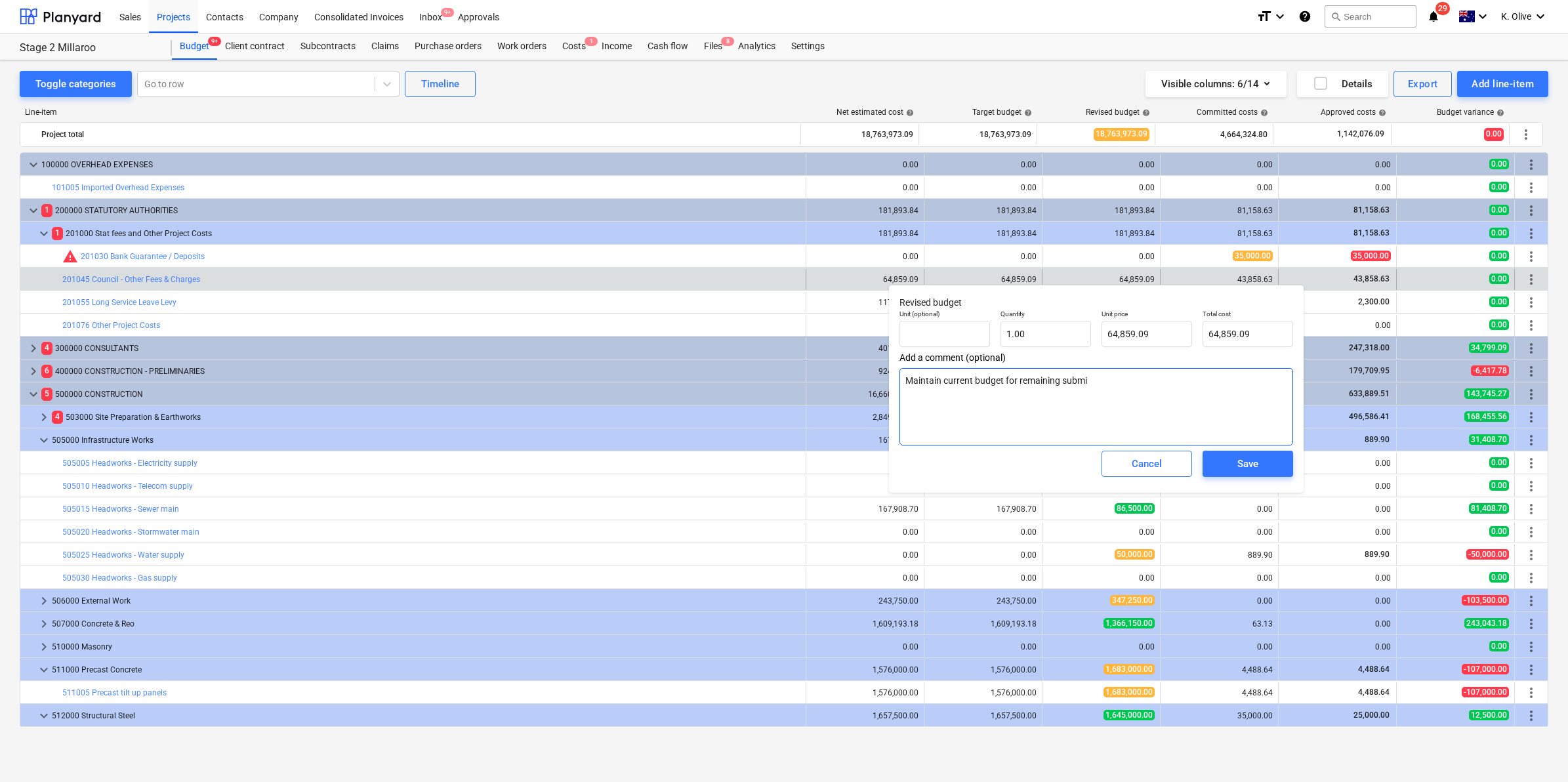
type textarea "Maintain current budget for remaining submis"
type textarea "x"
type textarea "Maintain current budget for remaining submiss"
type textarea "x"
type textarea "Maintain current budget for remaining submissi"
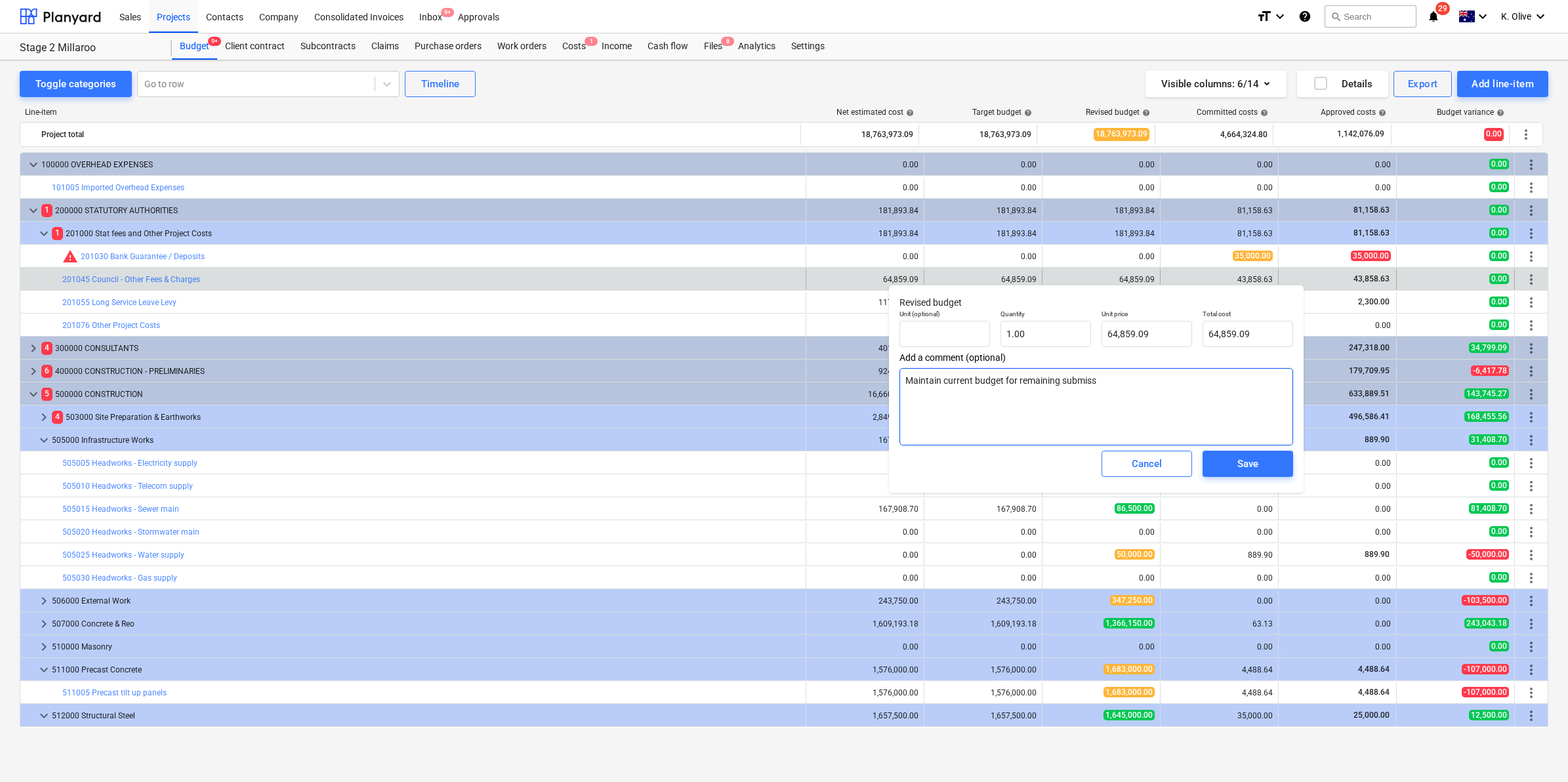
type textarea "x"
type textarea "Maintain current budget for remaining submissio"
type textarea "x"
type textarea "Maintain current budget for remaining submission"
type textarea "x"
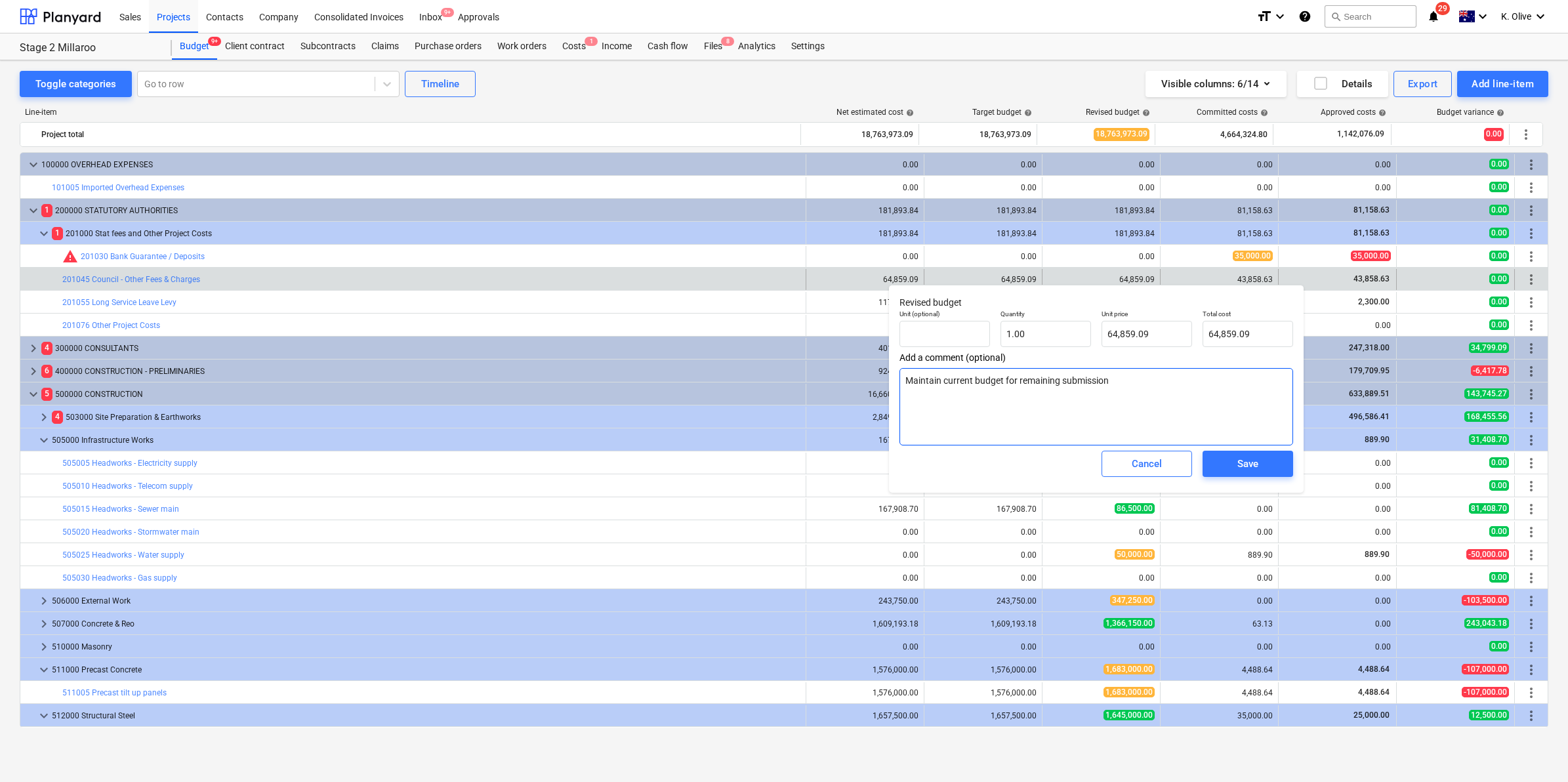
type textarea "Maintain current budget for remaining submissions"
type textarea "x"
type textarea "Maintain current budget for remaining submissions"
type textarea "x"
type textarea "Maintain current budget for remaining submissions &"
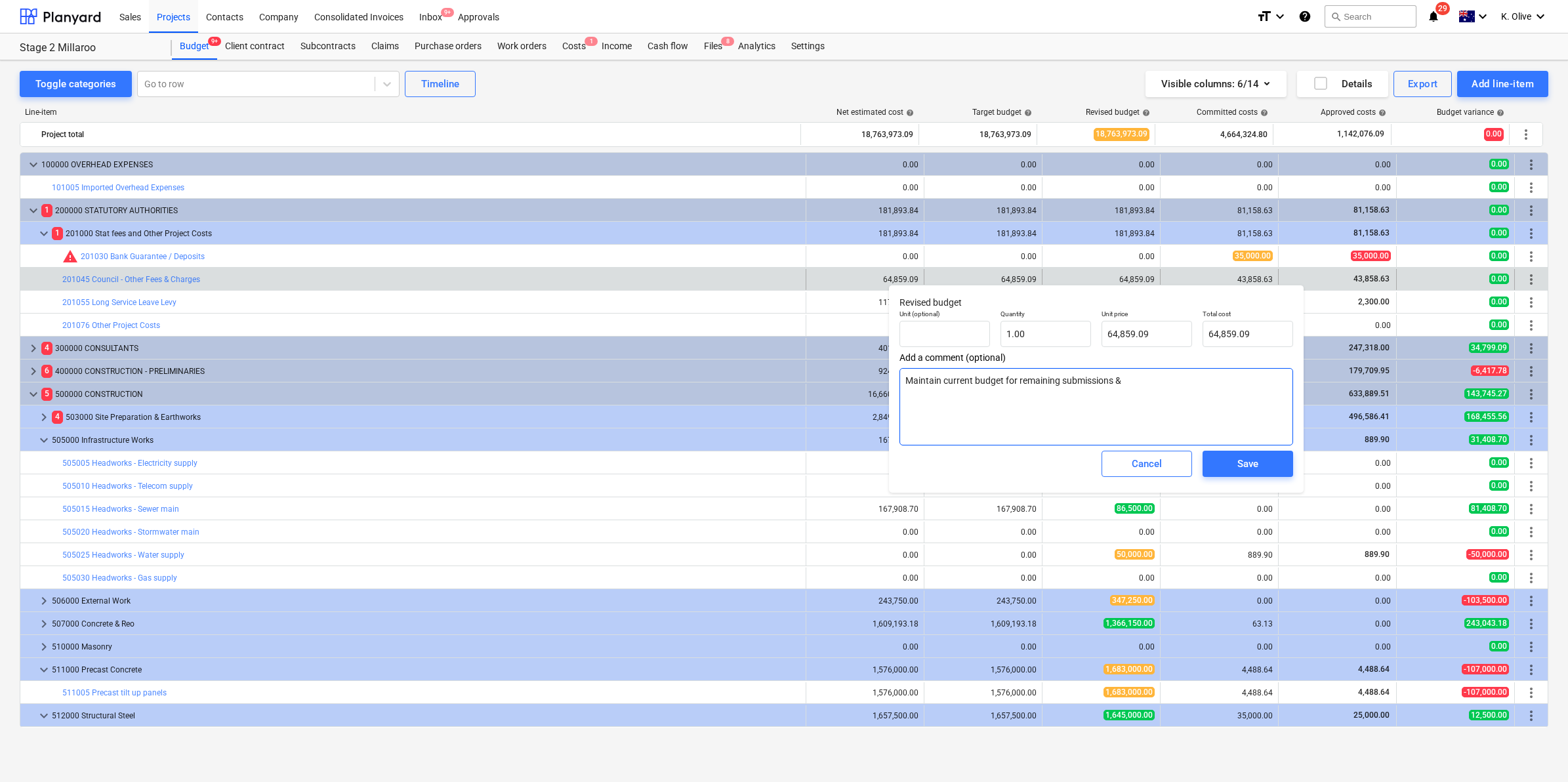
type textarea "x"
type textarea "Maintain current budget for remaining submissions &"
type textarea "x"
type textarea "Maintain current budget for remaining submissions & O"
type textarea "x"
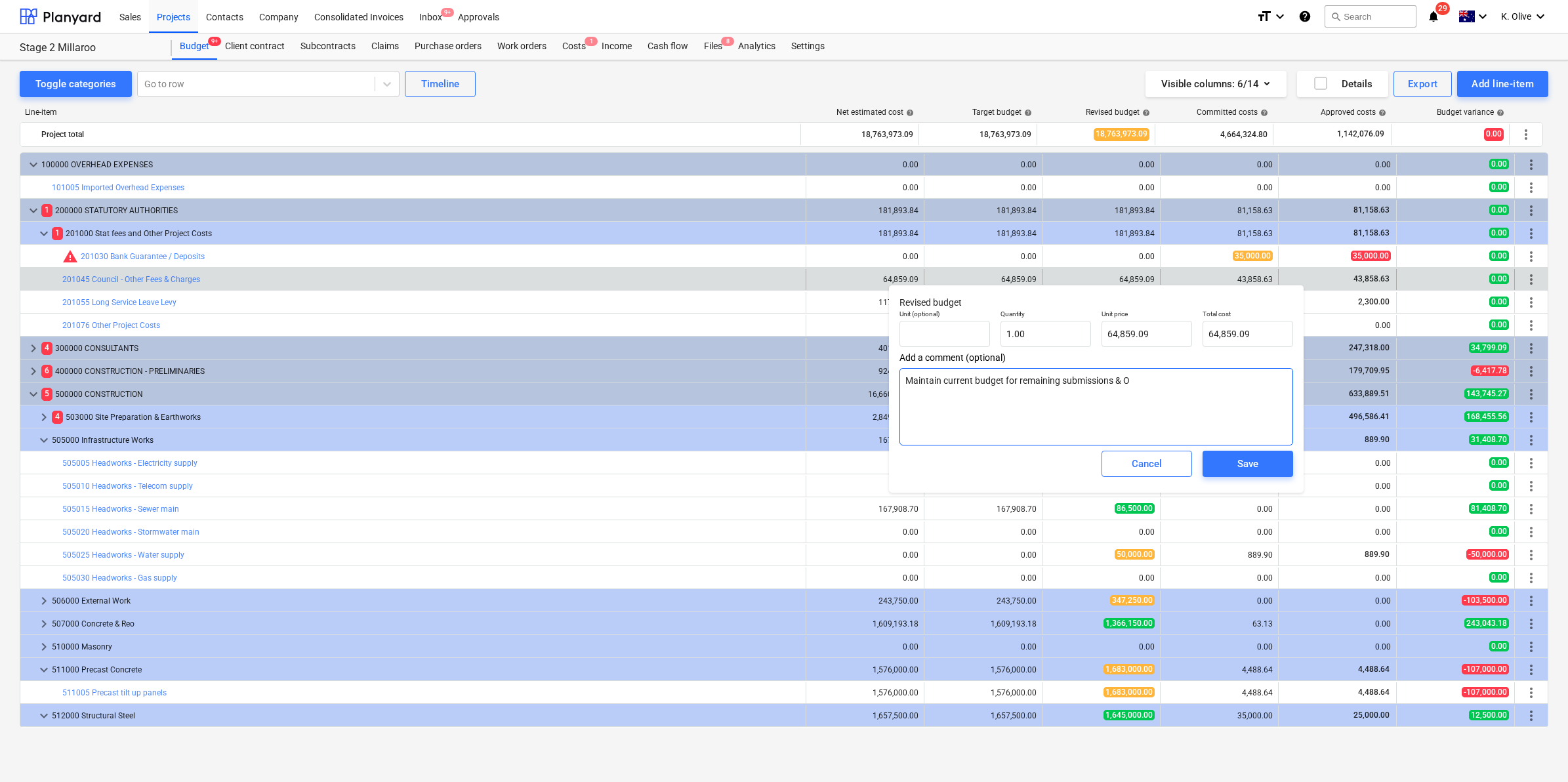
type textarea "Maintain current budget for remaining submissions & OP"
type textarea "x"
type textarea "Maintain current budget for remaining submissions & OPW"
type textarea "x"
type textarea "Maintain current budget for remaining submissions & OPW"
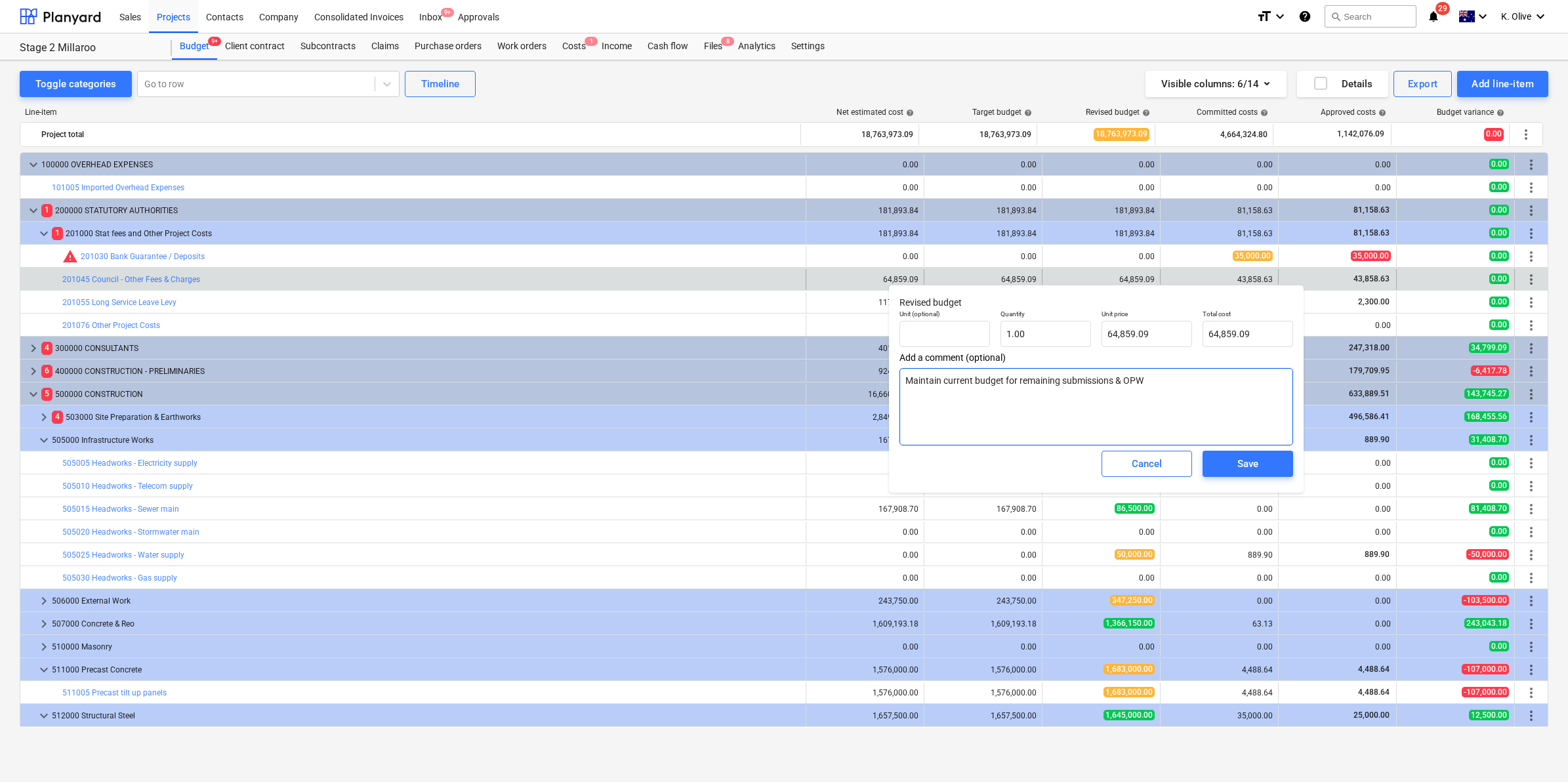
type textarea "x"
type textarea "Maintain current budget for remaining submissions & OPW a"
type textarea "x"
type textarea "Maintain current budget for remaining submissions & OPW am"
type textarea "x"
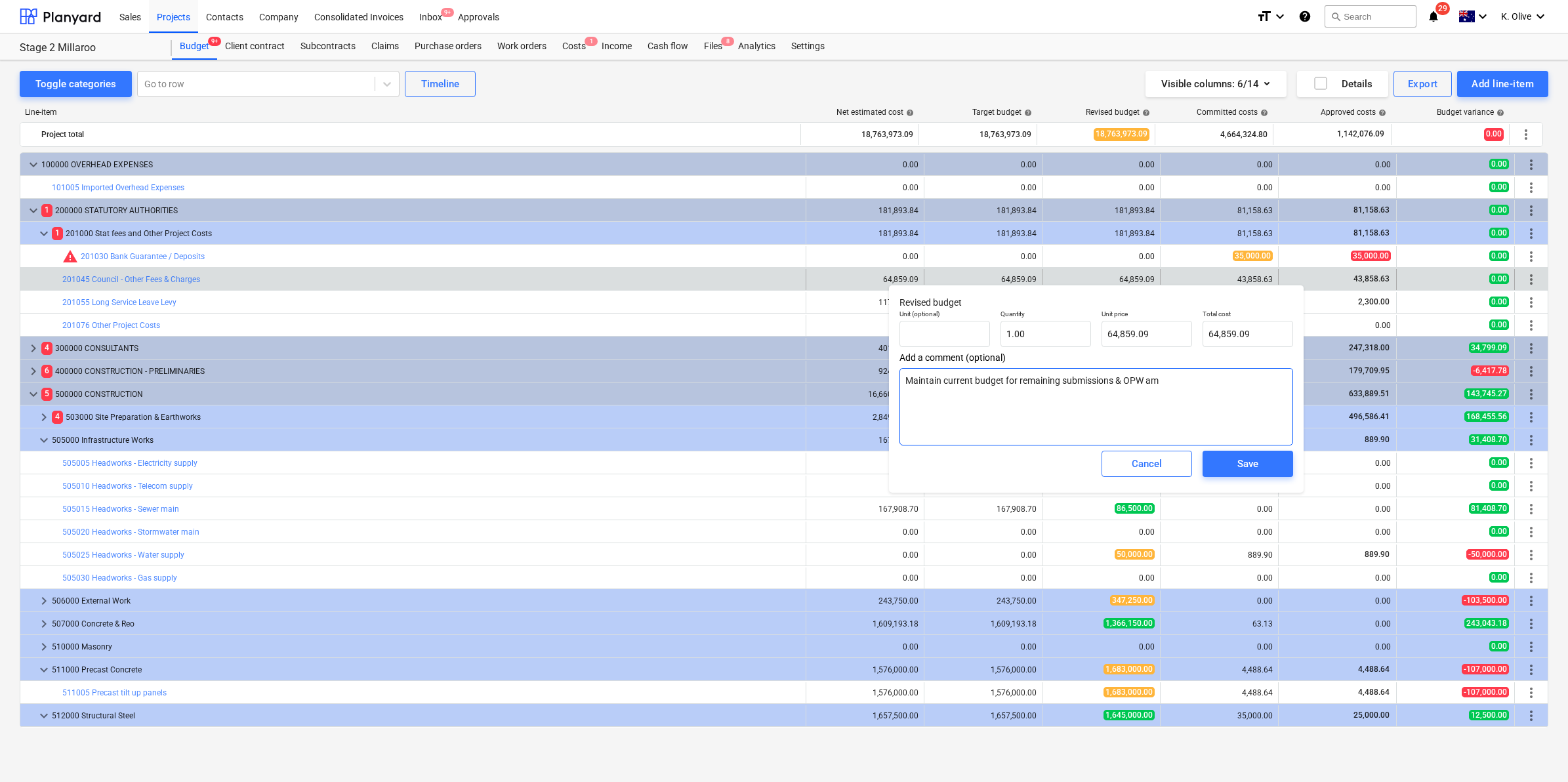
type textarea "Maintain current budget for remaining submissions & OPW ame"
type textarea "x"
type textarea "Maintain current budget for remaining submissions & OPW amen"
type textarea "x"
type textarea "Maintain current budget for remaining submissions & OPW amend"
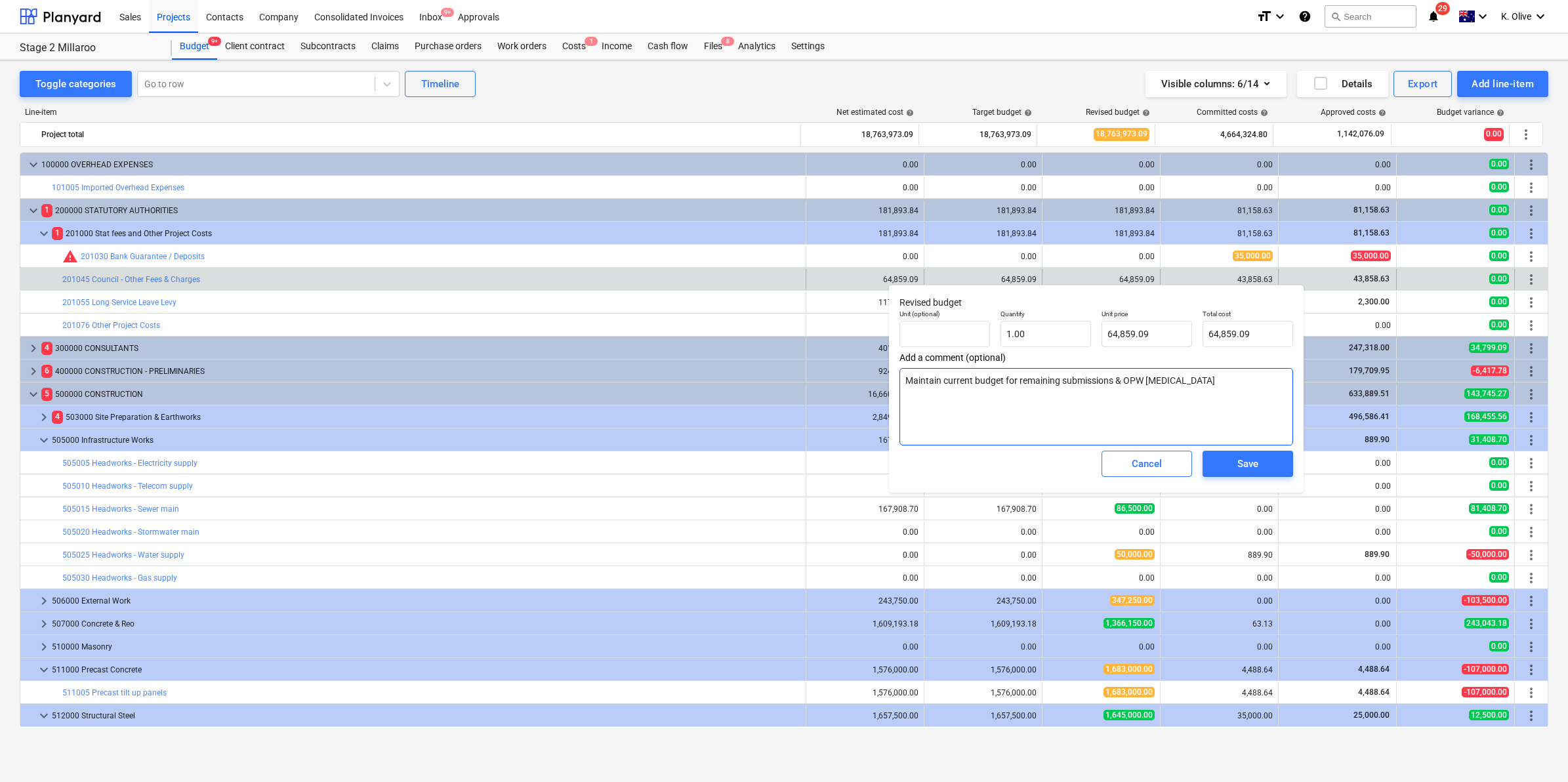
type textarea "x"
type textarea "Maintain current budget for remaining submissions & OPW amendm"
type textarea "x"
type textarea "Maintain current budget for remaining submissions & OPW amendme"
type textarea "x"
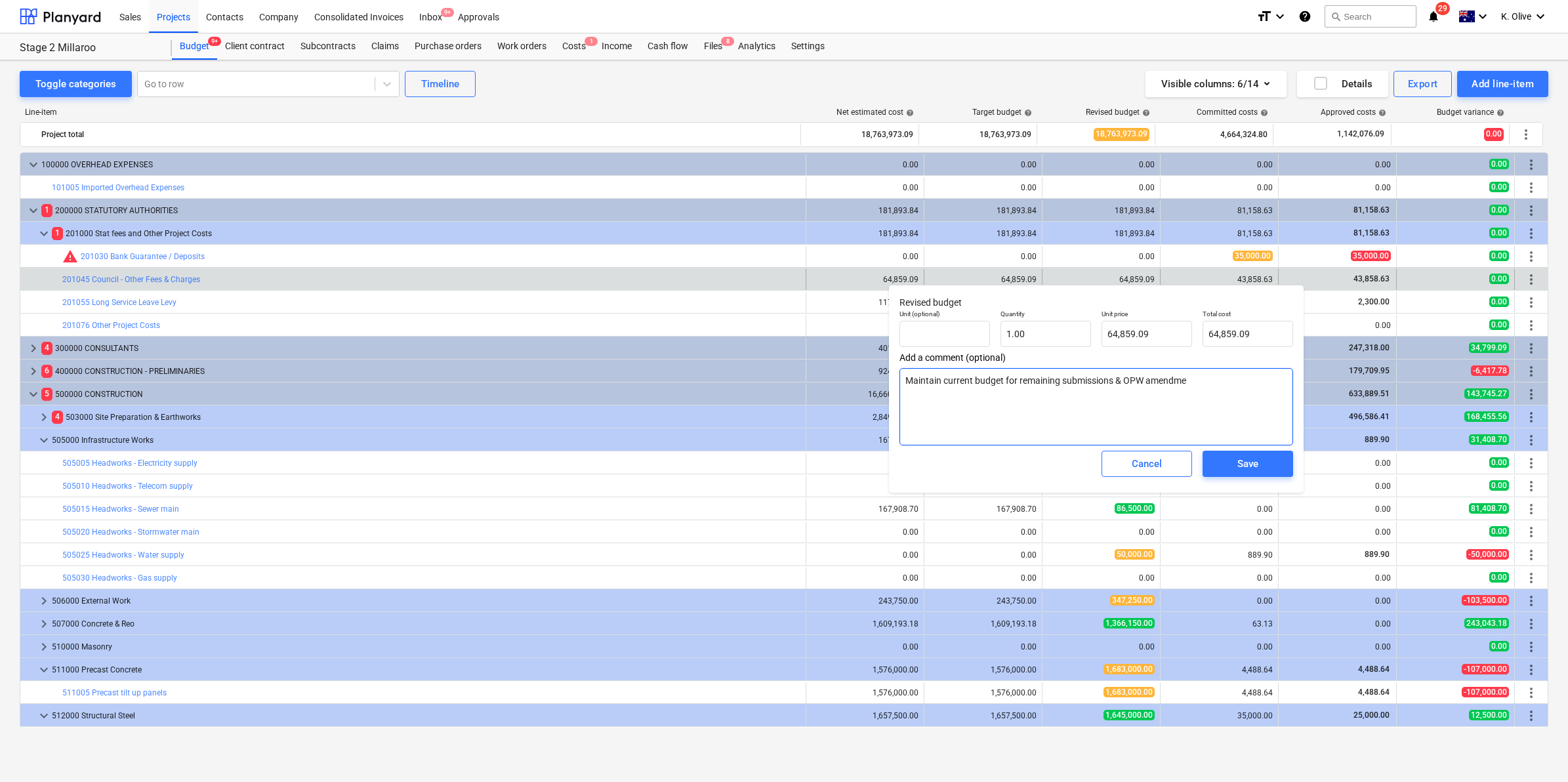
type textarea "Maintain current budget for remaining submissions & OPW amendmen"
type textarea "x"
type textarea "Maintain current budget for remaining submissions & OPW amendment"
type textarea "x"
type textarea "Maintain current budget for remaining submissions & OPW amendments"
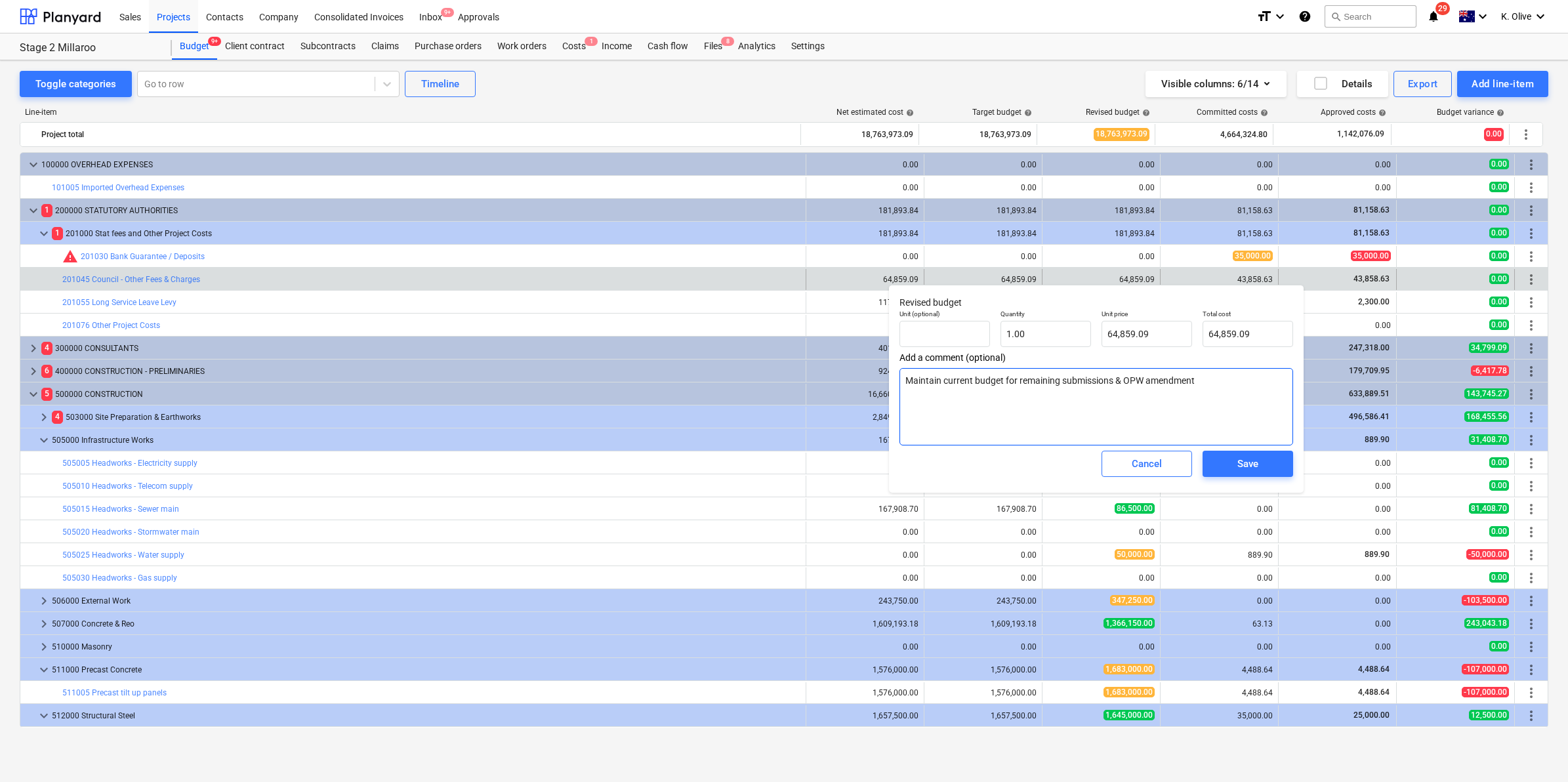
type textarea "x"
type textarea "Maintain current budget for remaining submissions & OPW amendments"
type textarea "x"
type textarea "Maintain current budget for remaining submissions & OPW amendments"
type textarea "x"
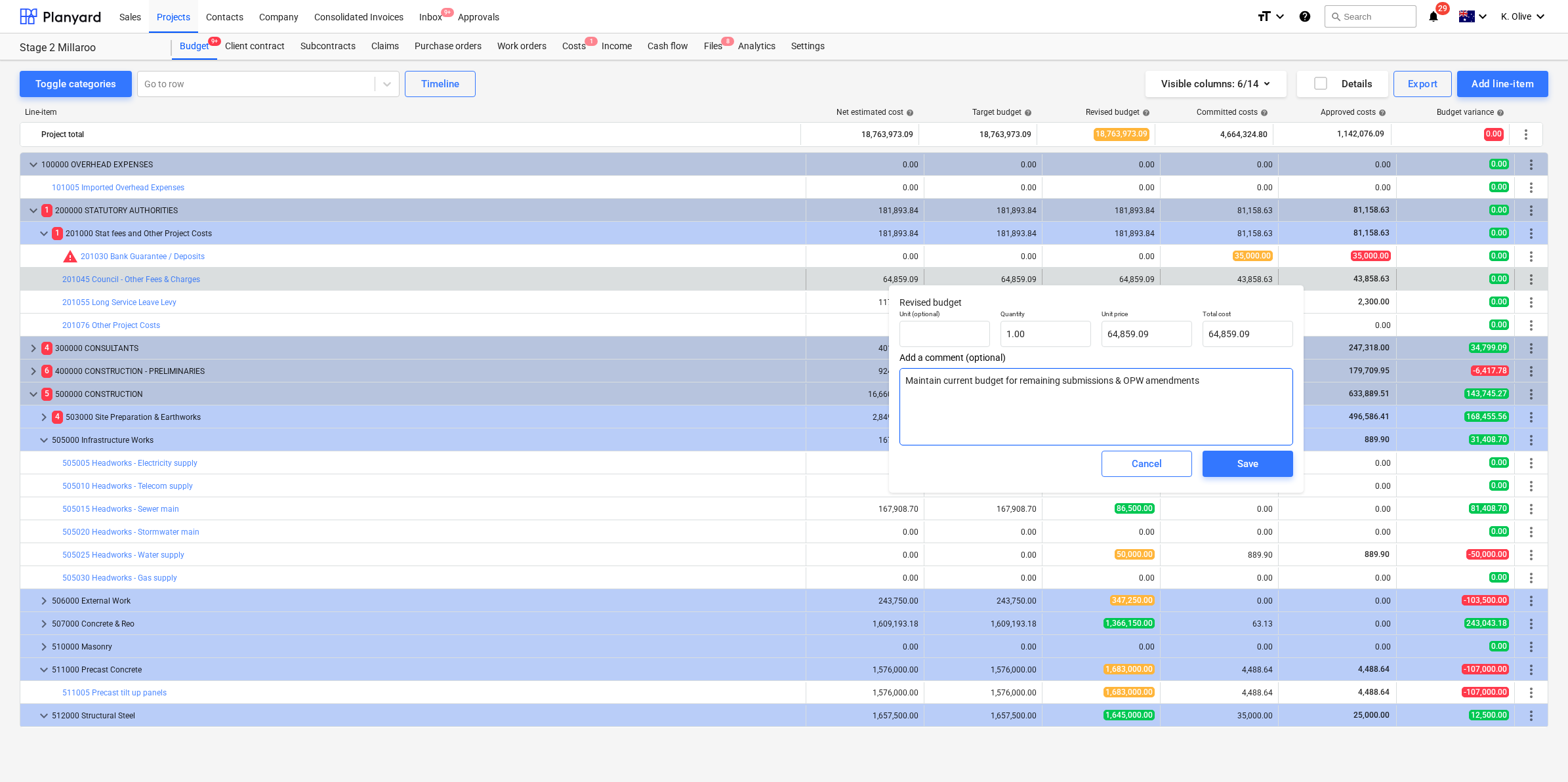
type textarea "Maintain current budget for remaining submissions & OPW amendment"
type textarea "x"
type textarea "Maintain current budget for remaining submissions & OPW amendments"
type textarea "x"
type textarea "Maintain current budget for remaining submissions & OPW amendments"
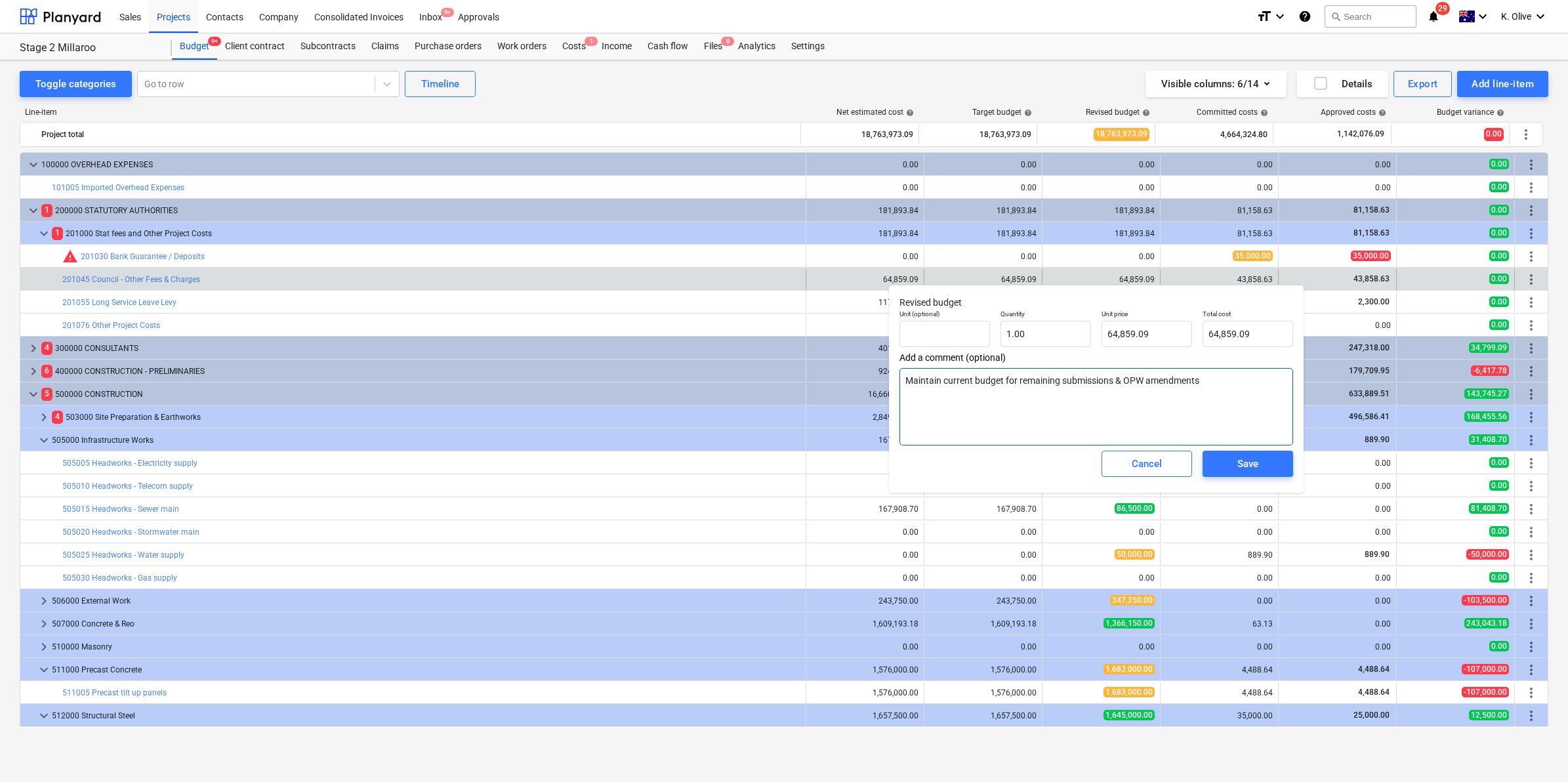
type textarea "x"
type textarea "Maintain current budget for remaining submissions & OPW amendments"
type textarea "x"
type textarea "Maintain current budget for remaining submissions & OPW amendments"
type textarea "x"
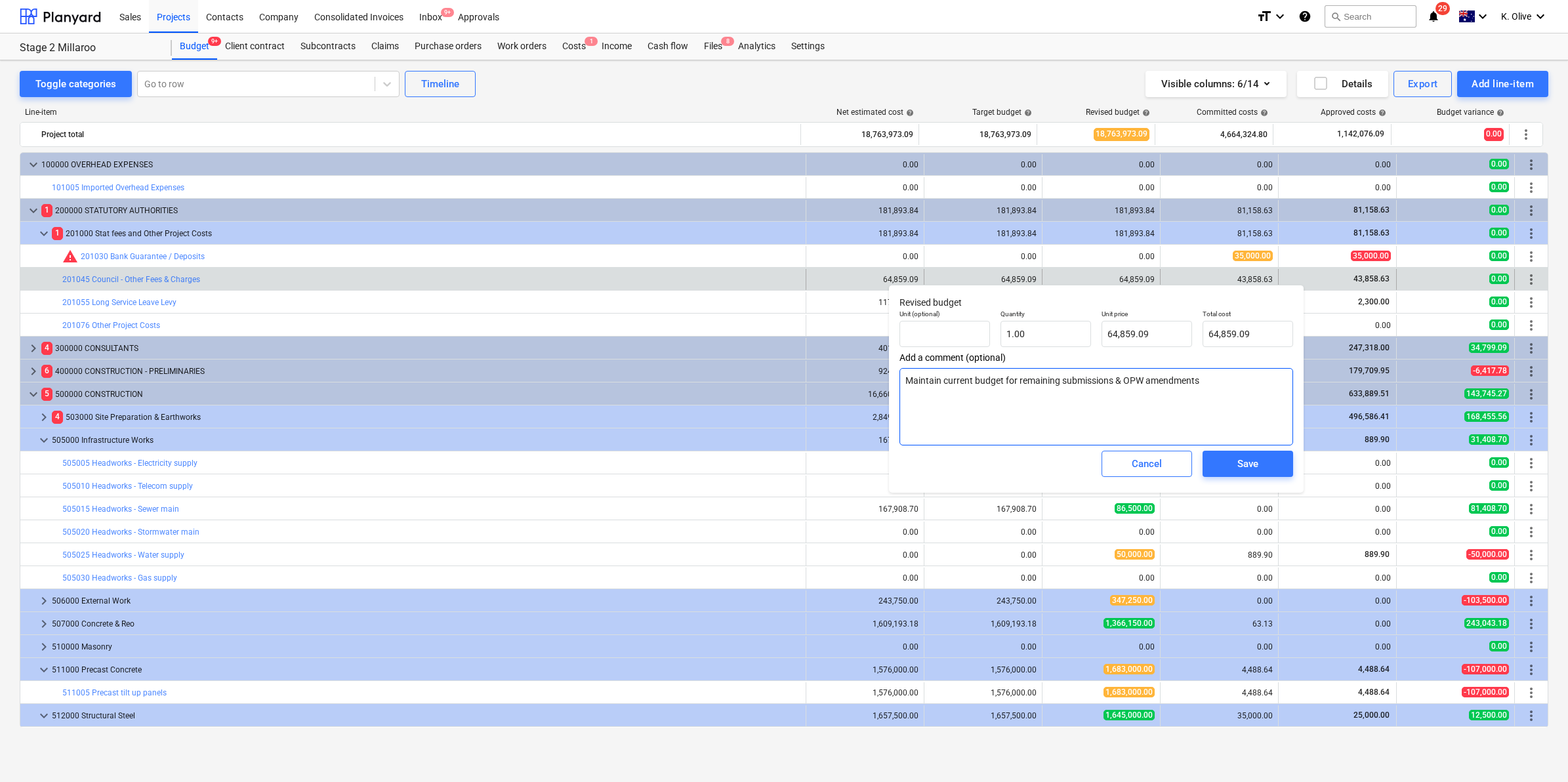
type textarea "Maintain current budget for remaining submissions & OPW amendments -"
type textarea "x"
type textarea "Maintain current budget for remaining submissions & OPW amendments -"
type textarea "x"
type textarea "Maintain current budget for remaining submissions & OPW amendments - 1"
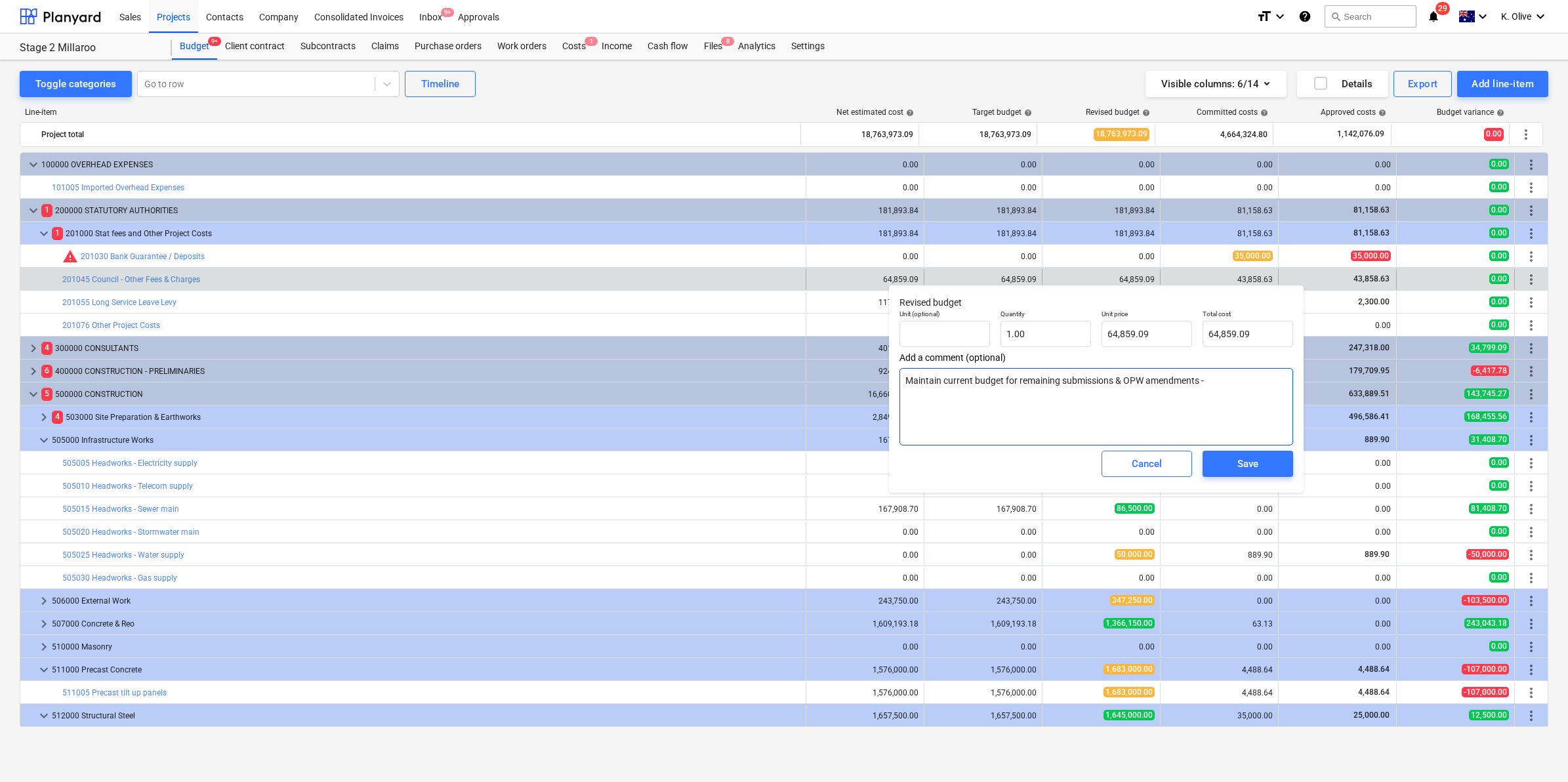
type textarea "x"
type textarea "Maintain current budget for remaining submissions & OPW amendments - 16"
type textarea "x"
type textarea "Maintain current budget for remaining submissions & OPW amendments - 16/"
type textarea "x"
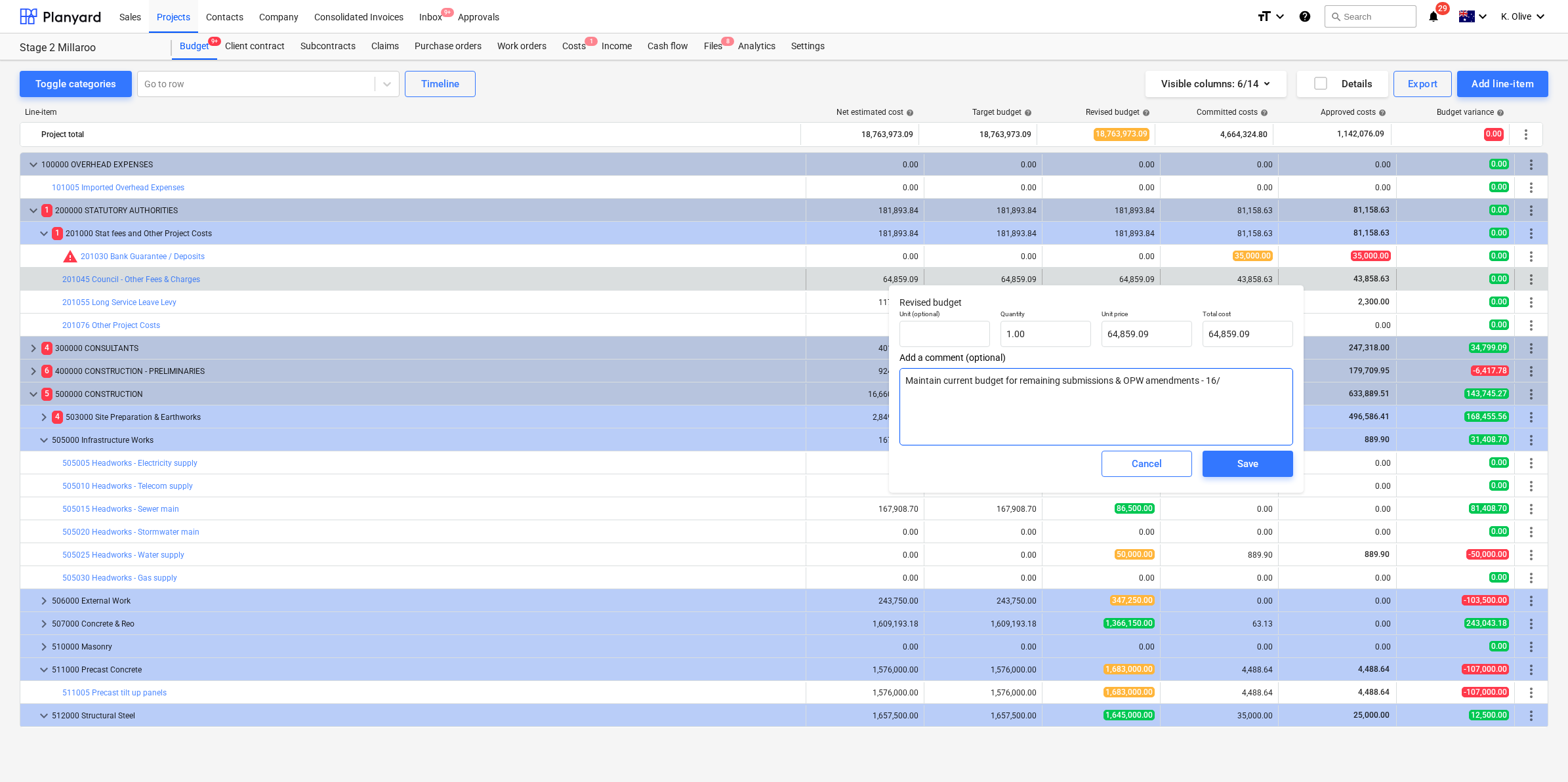
type textarea "Maintain current budget for remaining submissions & OPW amendments - 16/0"
type textarea "x"
type textarea "Maintain current budget for remaining submissions & OPW amendments - 16/09"
type textarea "x"
type textarea "Maintain current budget for remaining submissions & OPW amendments - 16/09"
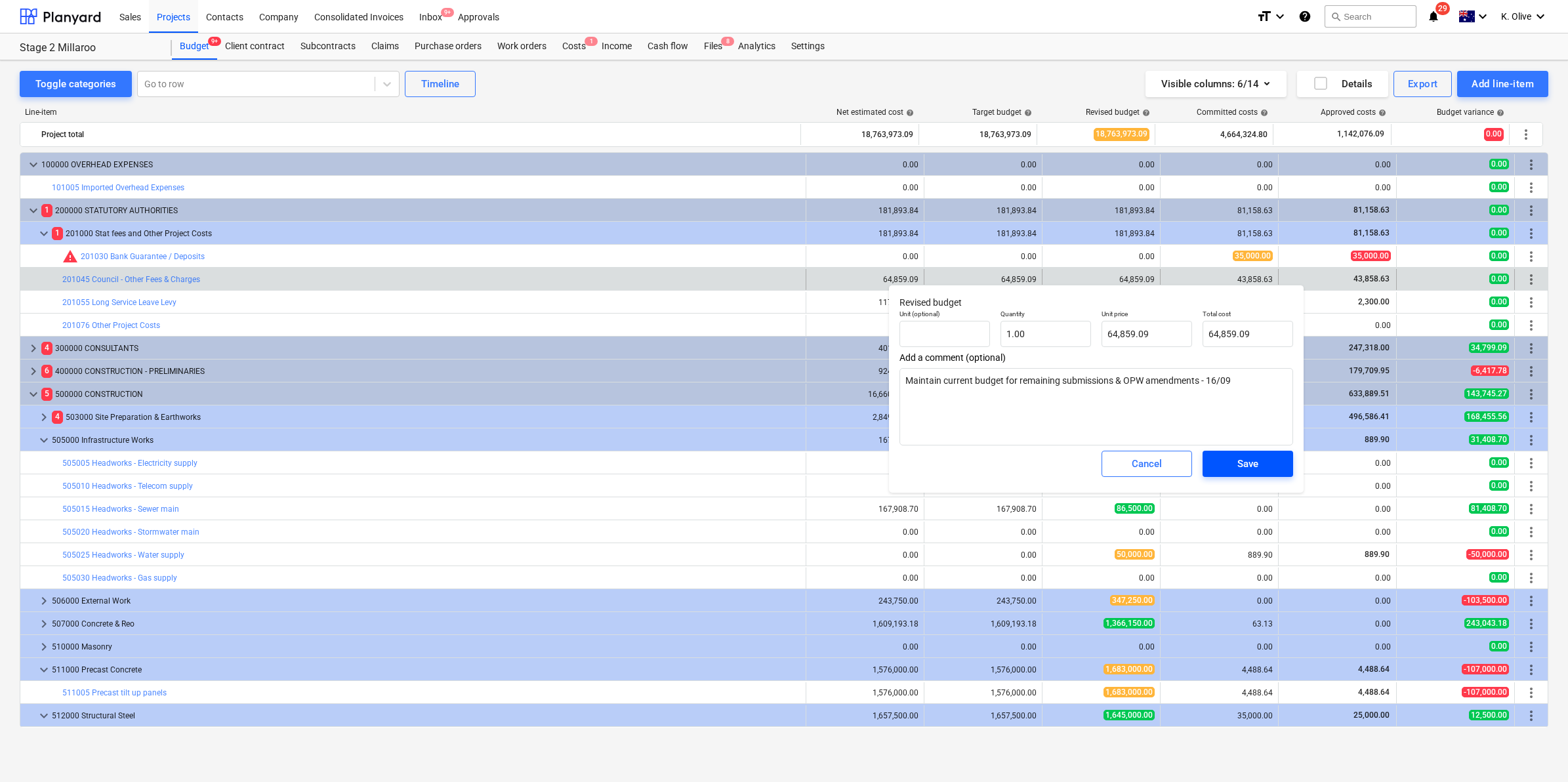
click at [1244, 477] on button "Save" at bounding box center [1248, 464] width 90 height 26
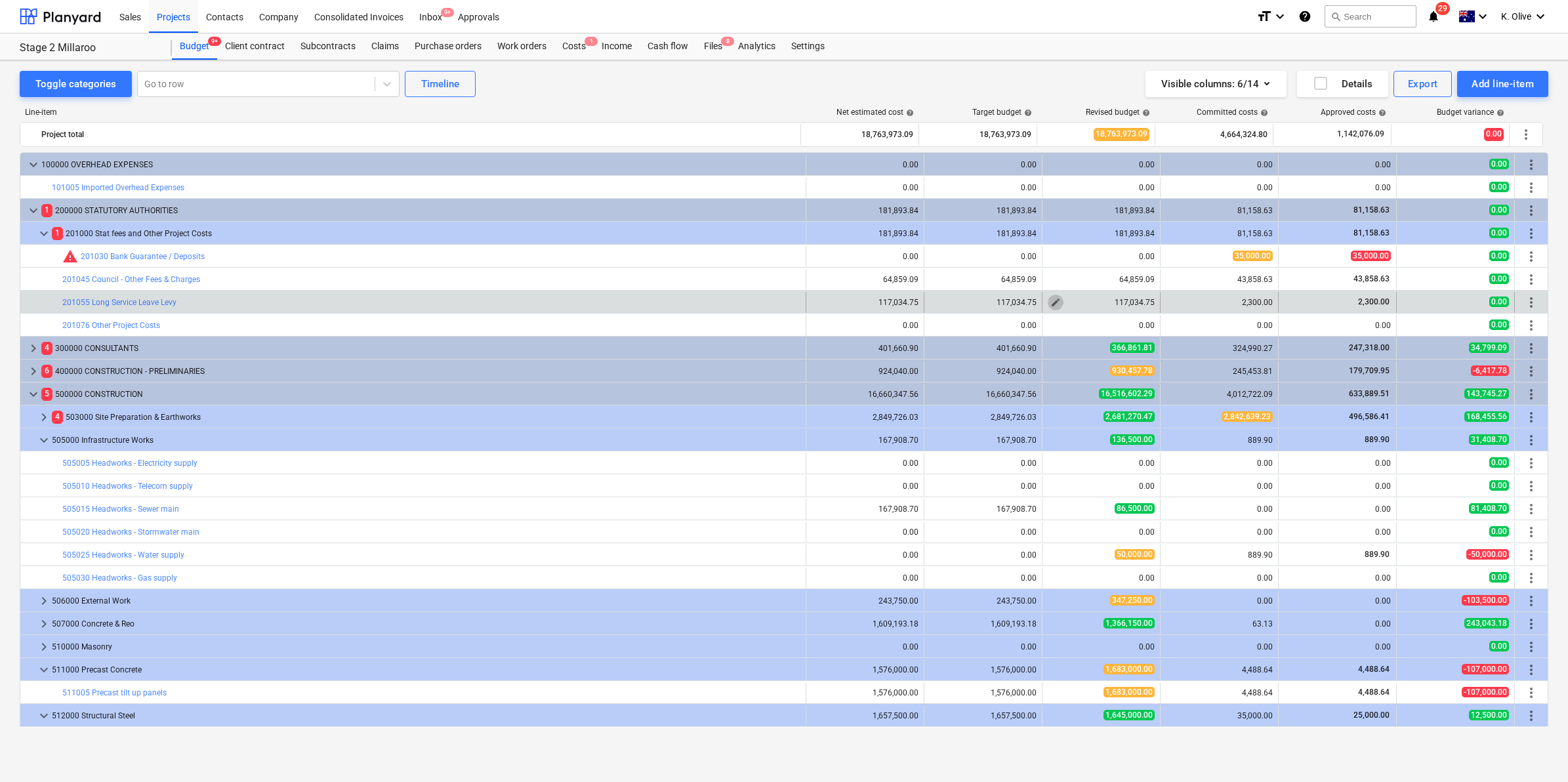
click at [1053, 299] on span "edit" at bounding box center [1055, 303] width 10 height 10
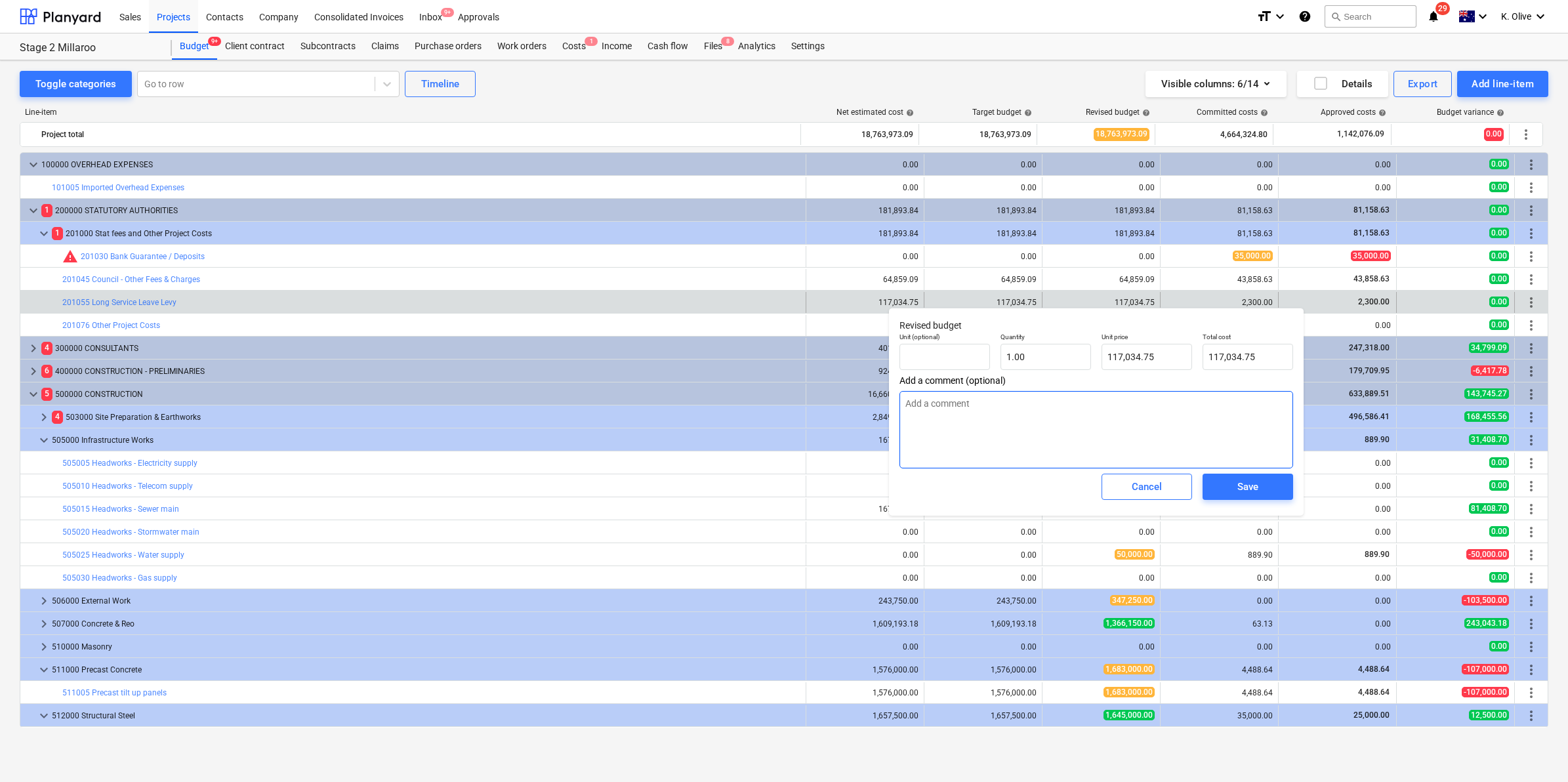
click at [1024, 415] on textarea at bounding box center [1096, 429] width 393 height 77
type textarea "x"
type textarea "K"
type textarea "x"
type textarea "Ke"
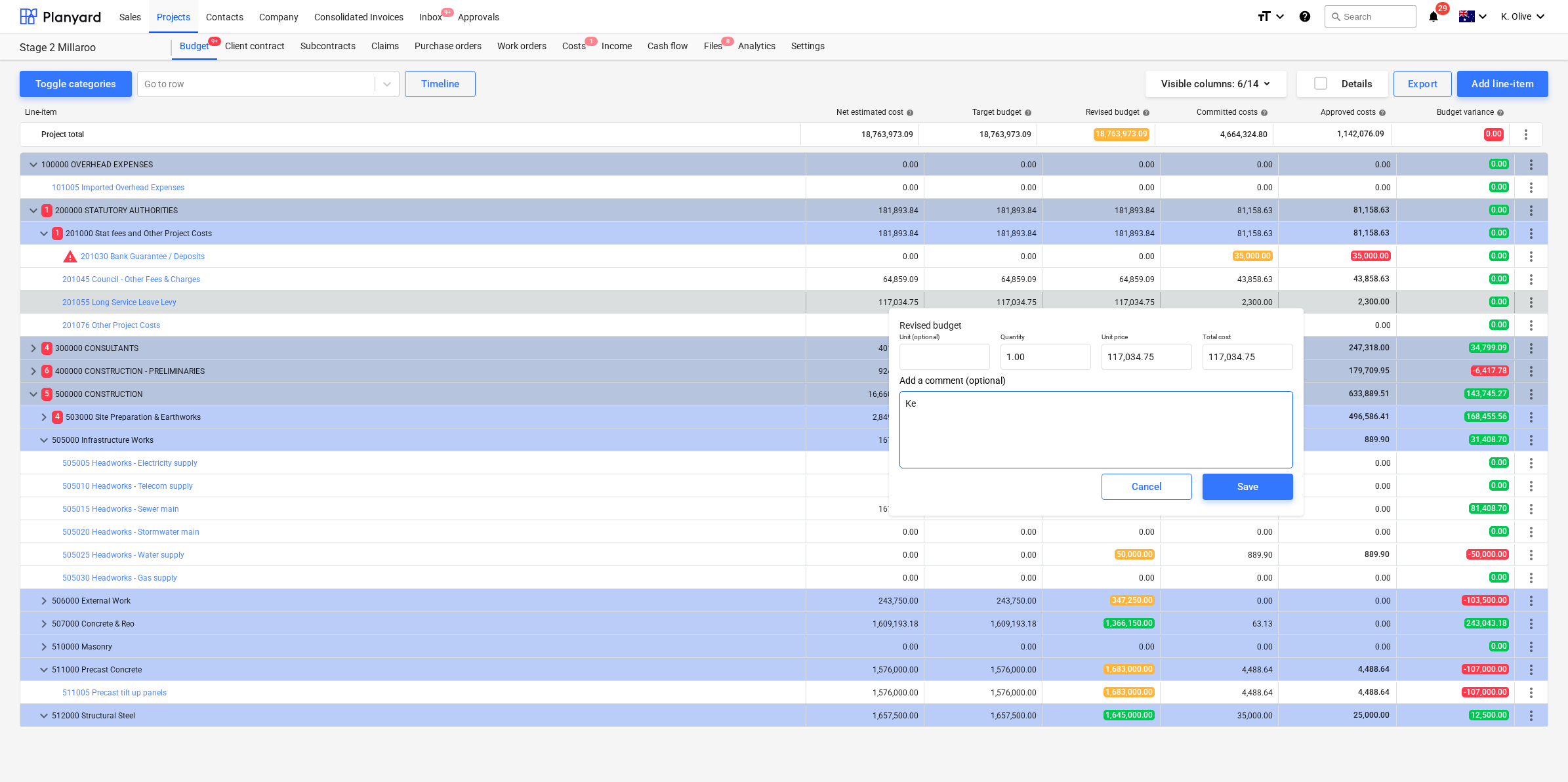
type textarea "x"
type textarea "Kep"
type textarea "x"
type textarea "Kepp"
type textarea "x"
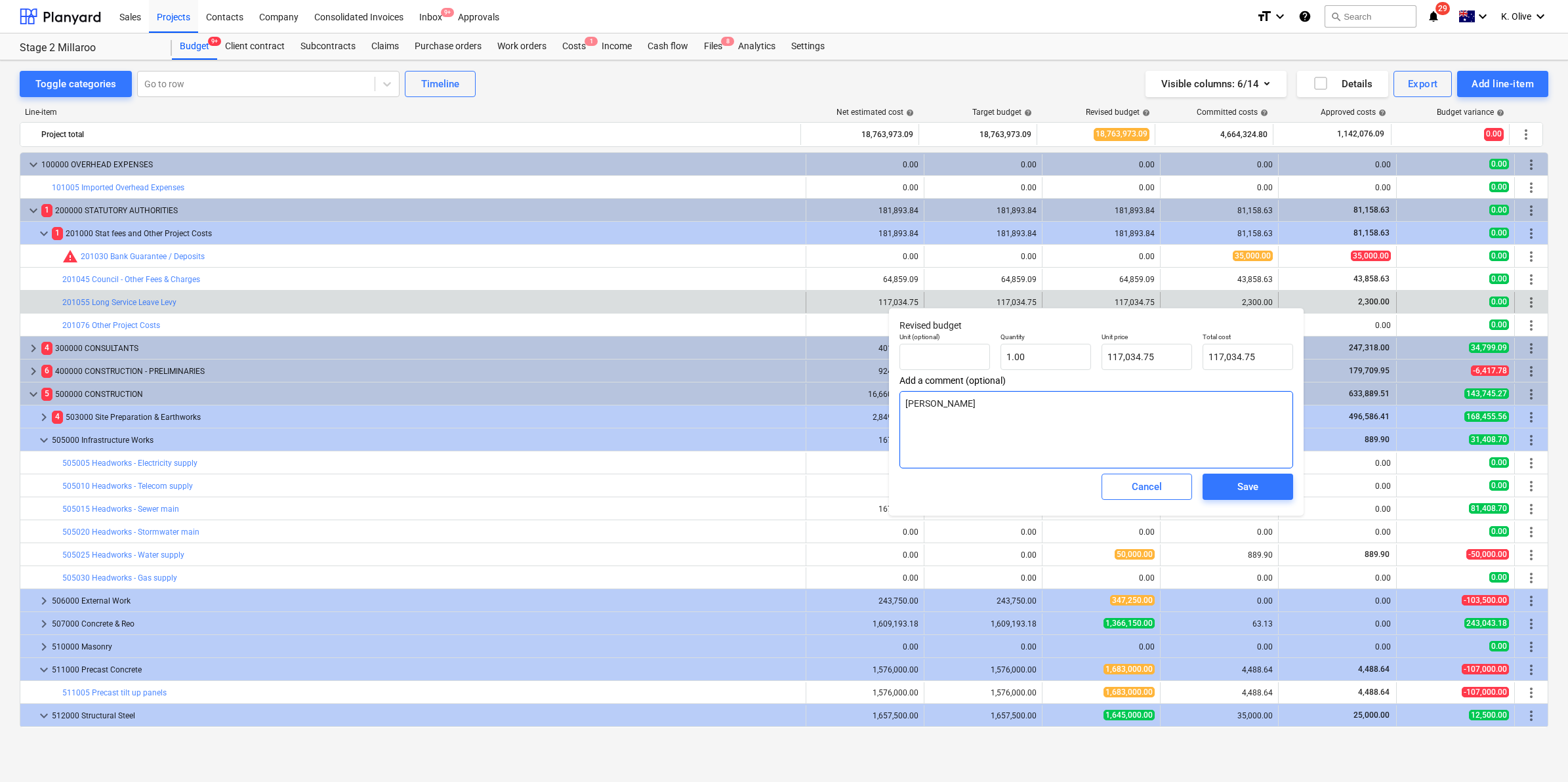
type textarea "Kepp"
type textarea "x"
type textarea "Kepp"
type textarea "x"
type textarea "Kep"
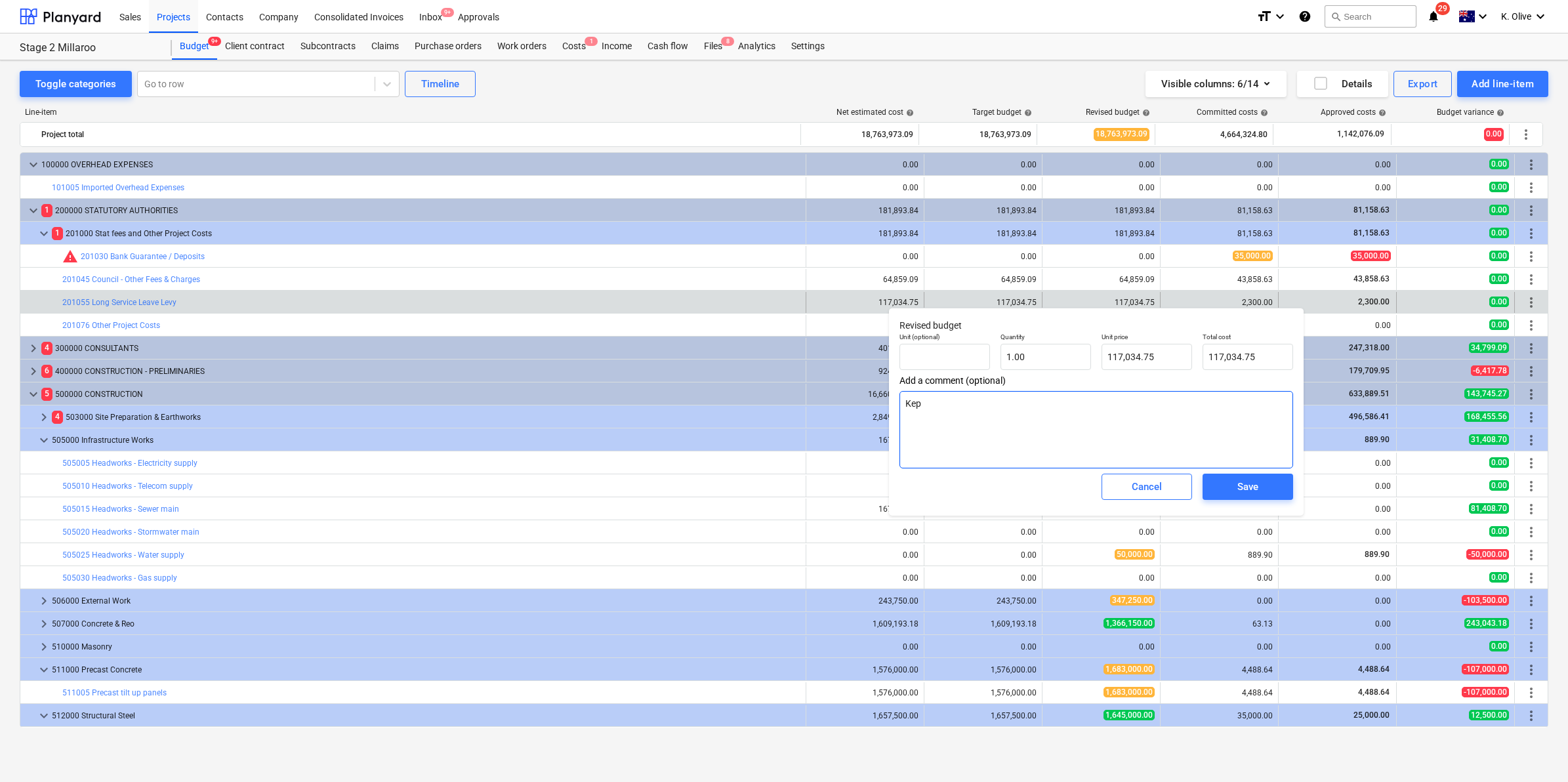
type textarea "x"
type textarea "Ke"
type textarea "x"
type textarea "Kee"
type textarea "x"
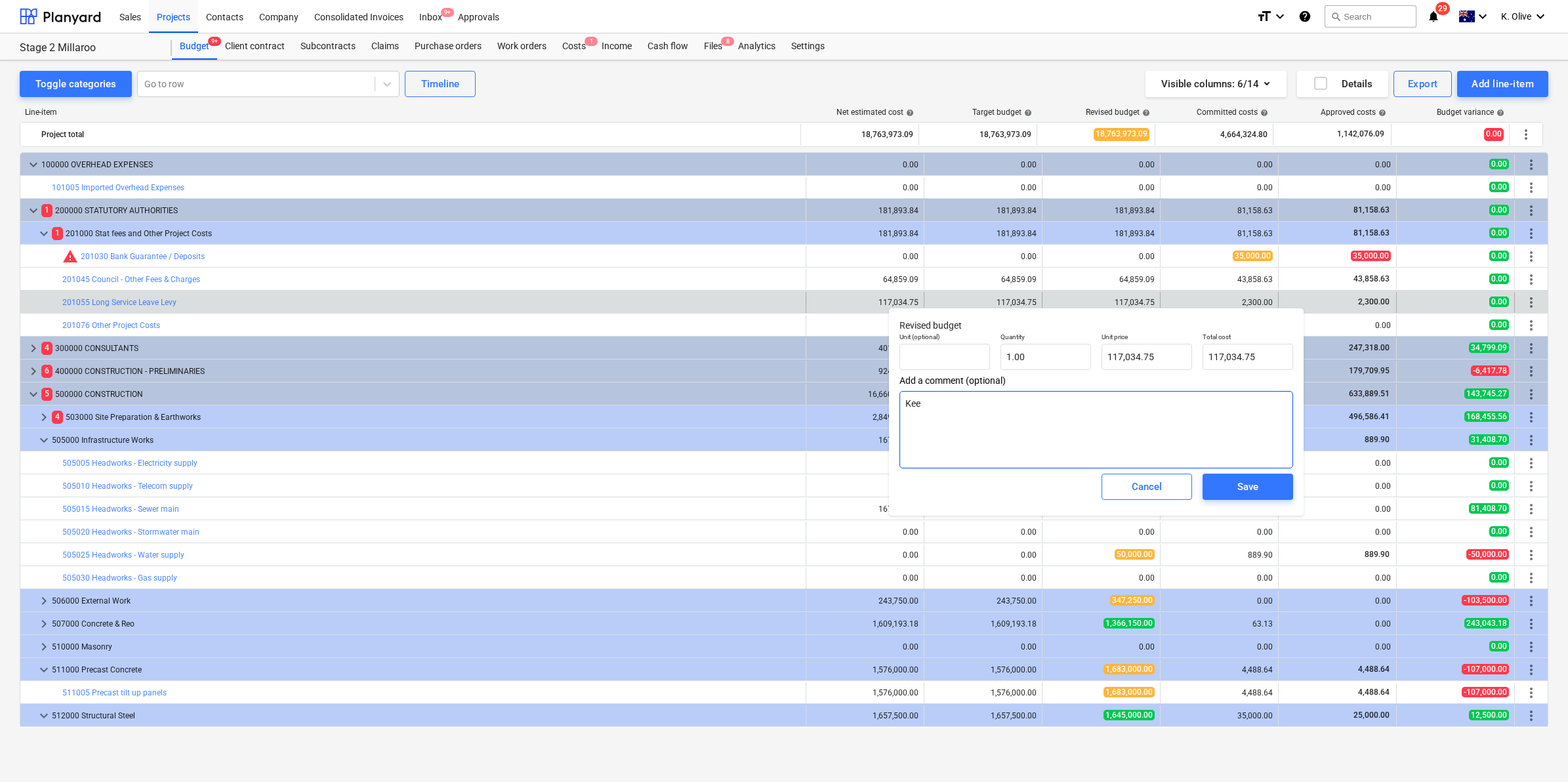
type textarea "Keep"
type textarea "x"
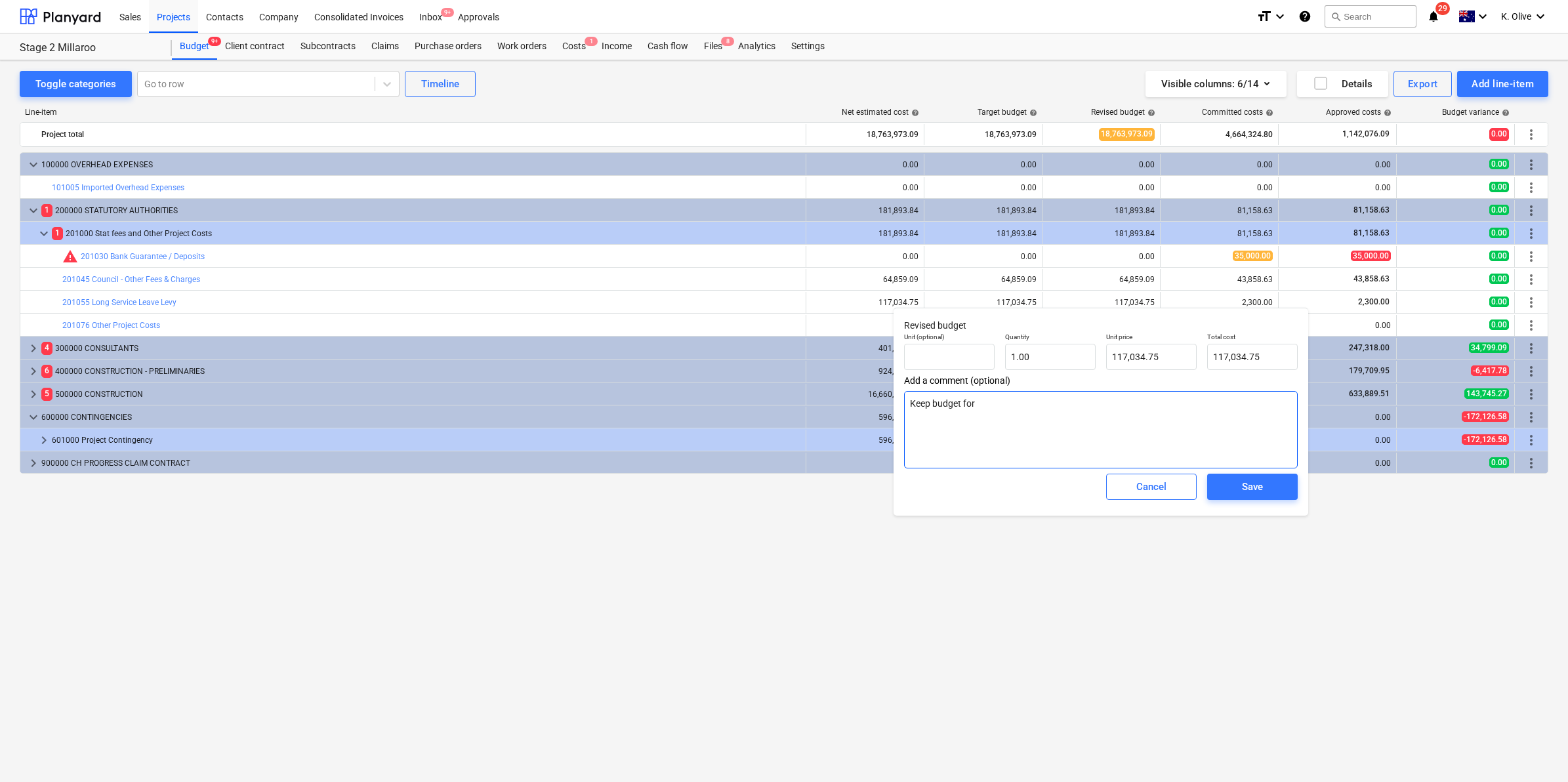
click at [993, 404] on textarea "Keep budget for" at bounding box center [1101, 429] width 393 height 77
click at [988, 407] on textarea "Keep budget for" at bounding box center [1101, 429] width 393 height 77
click at [999, 409] on textarea "Keep budget for" at bounding box center [1101, 429] width 393 height 77
click at [986, 404] on textarea "Keep budget for" at bounding box center [1101, 429] width 393 height 77
click at [1253, 489] on div "Save" at bounding box center [1253, 487] width 21 height 17
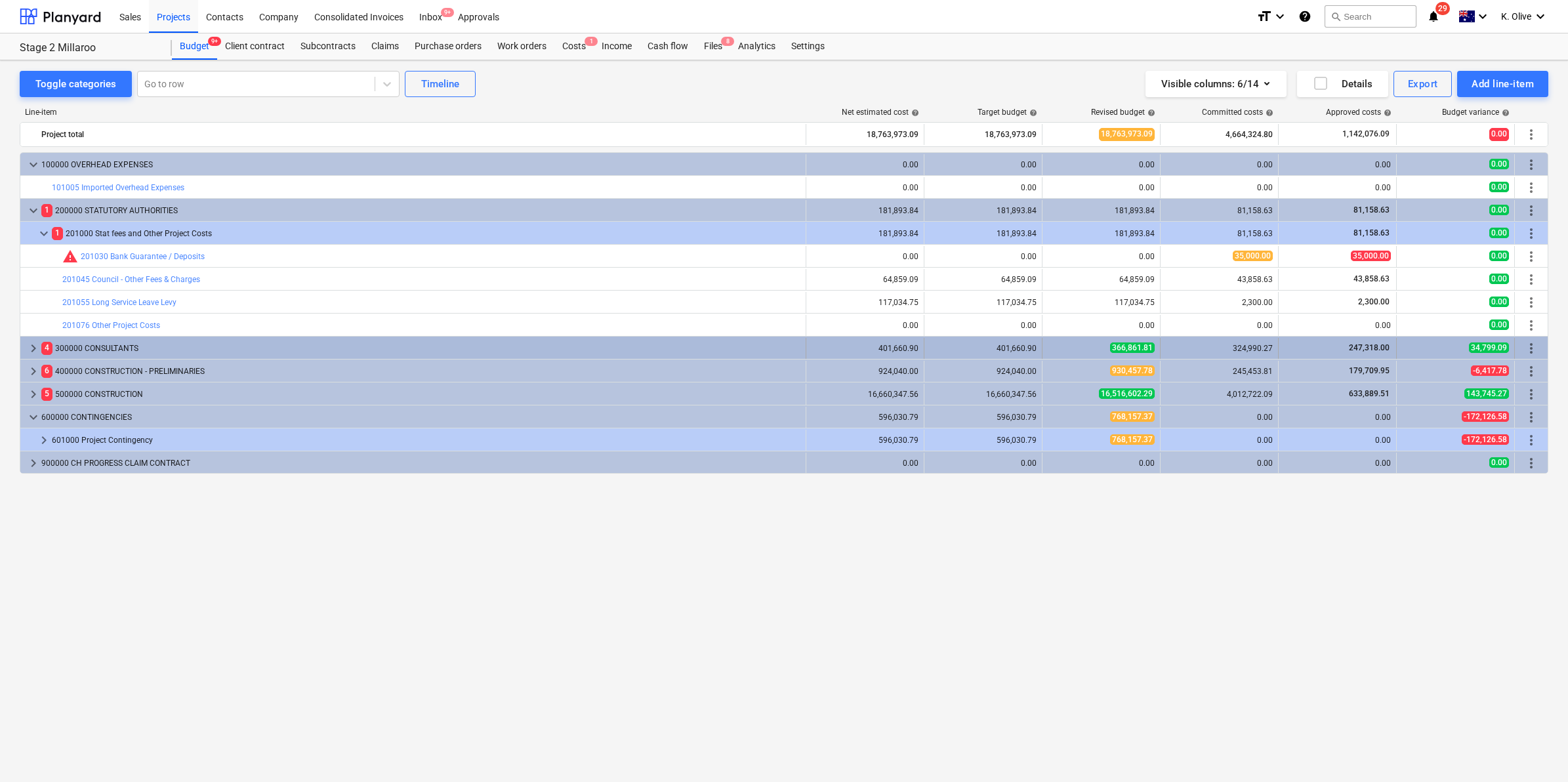
click at [31, 349] on span "keyboard_arrow_right" at bounding box center [33, 348] width 16 height 16
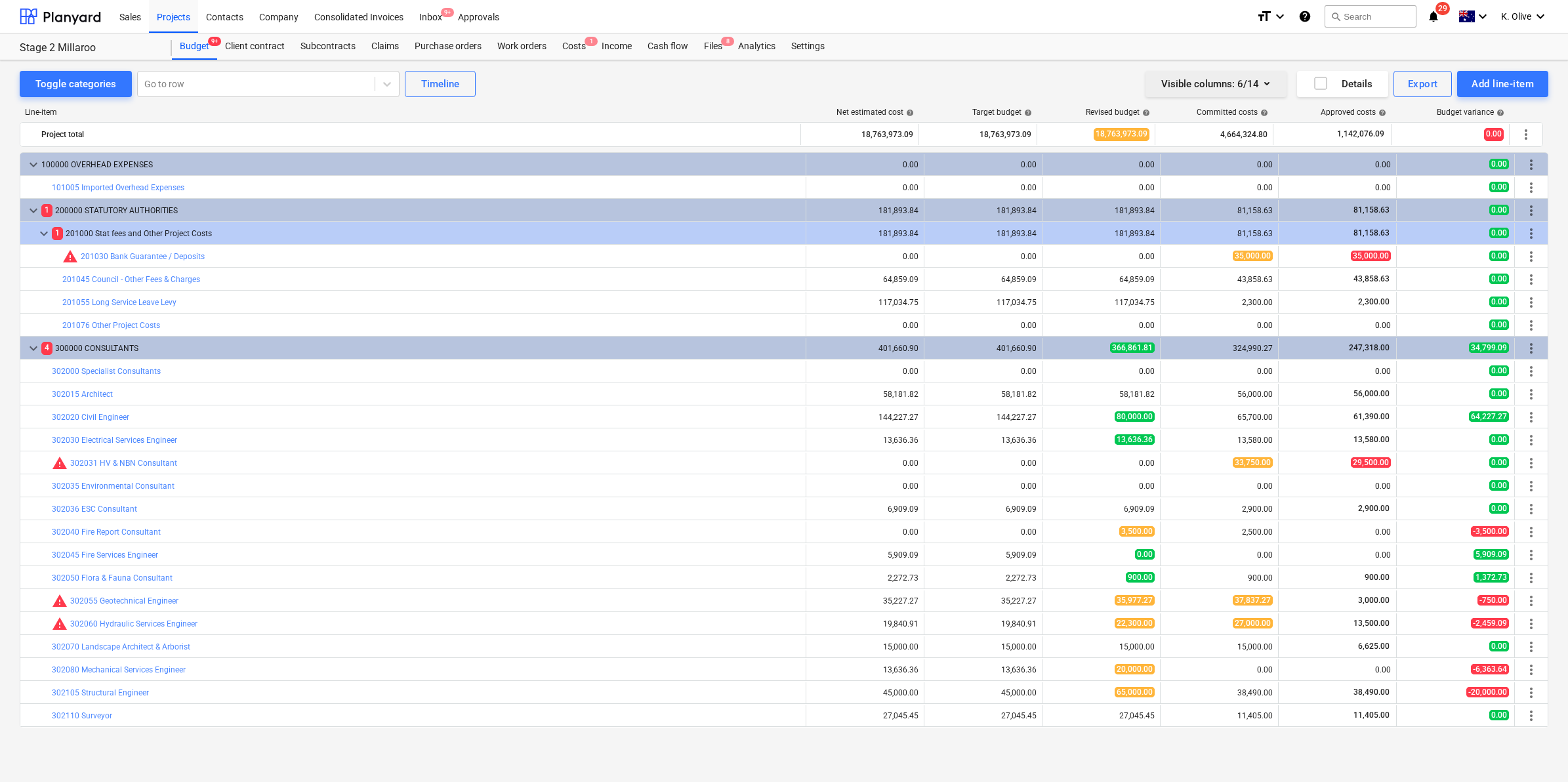
click at [1270, 86] on icon "button" at bounding box center [1267, 84] width 16 height 16
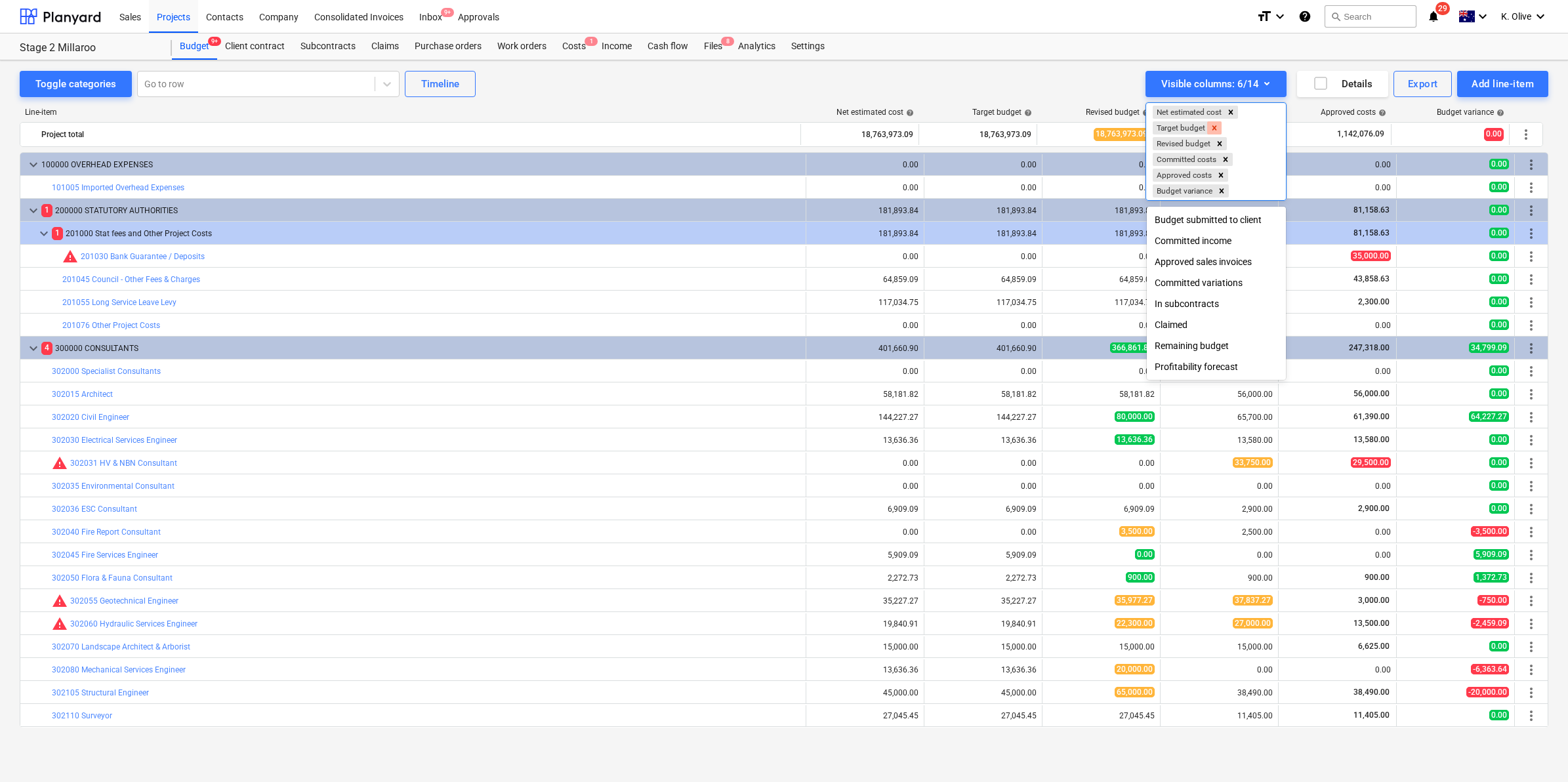
click at [1214, 129] on icon "Remove Target budget" at bounding box center [1215, 128] width 10 height 10
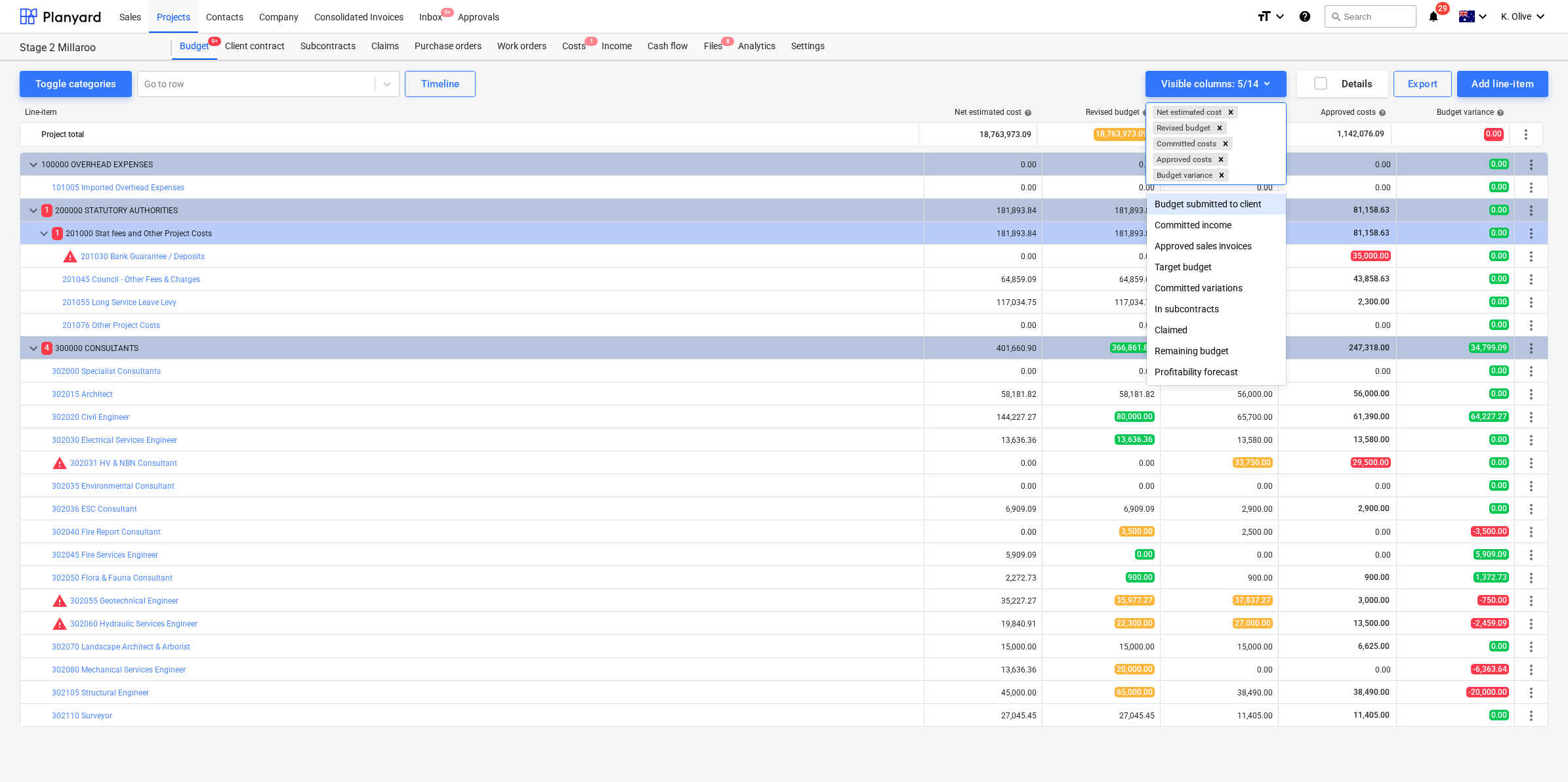
click at [1041, 86] on div at bounding box center [784, 391] width 1568 height 782
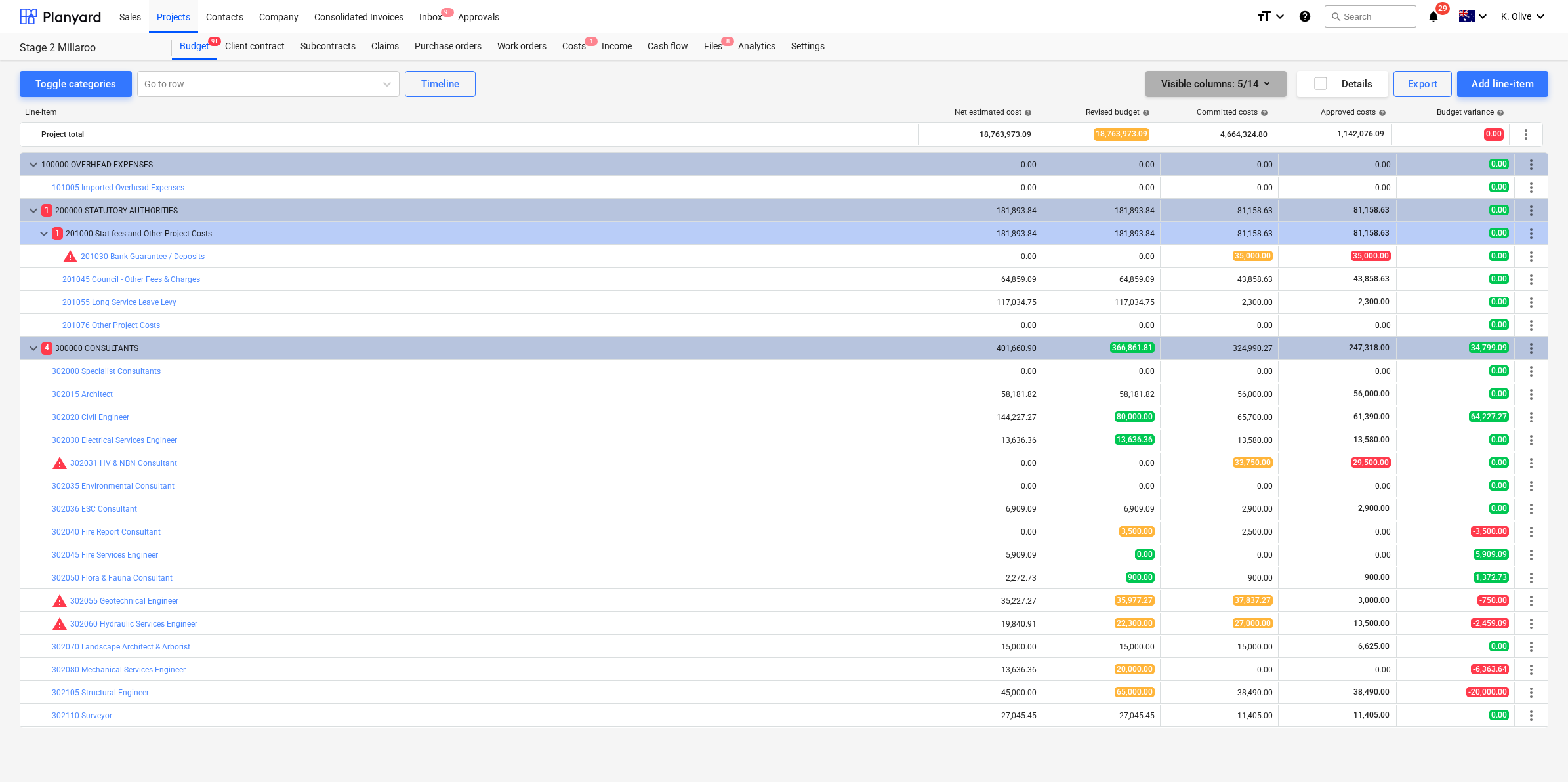
click at [1267, 85] on icon "button" at bounding box center [1267, 84] width 16 height 16
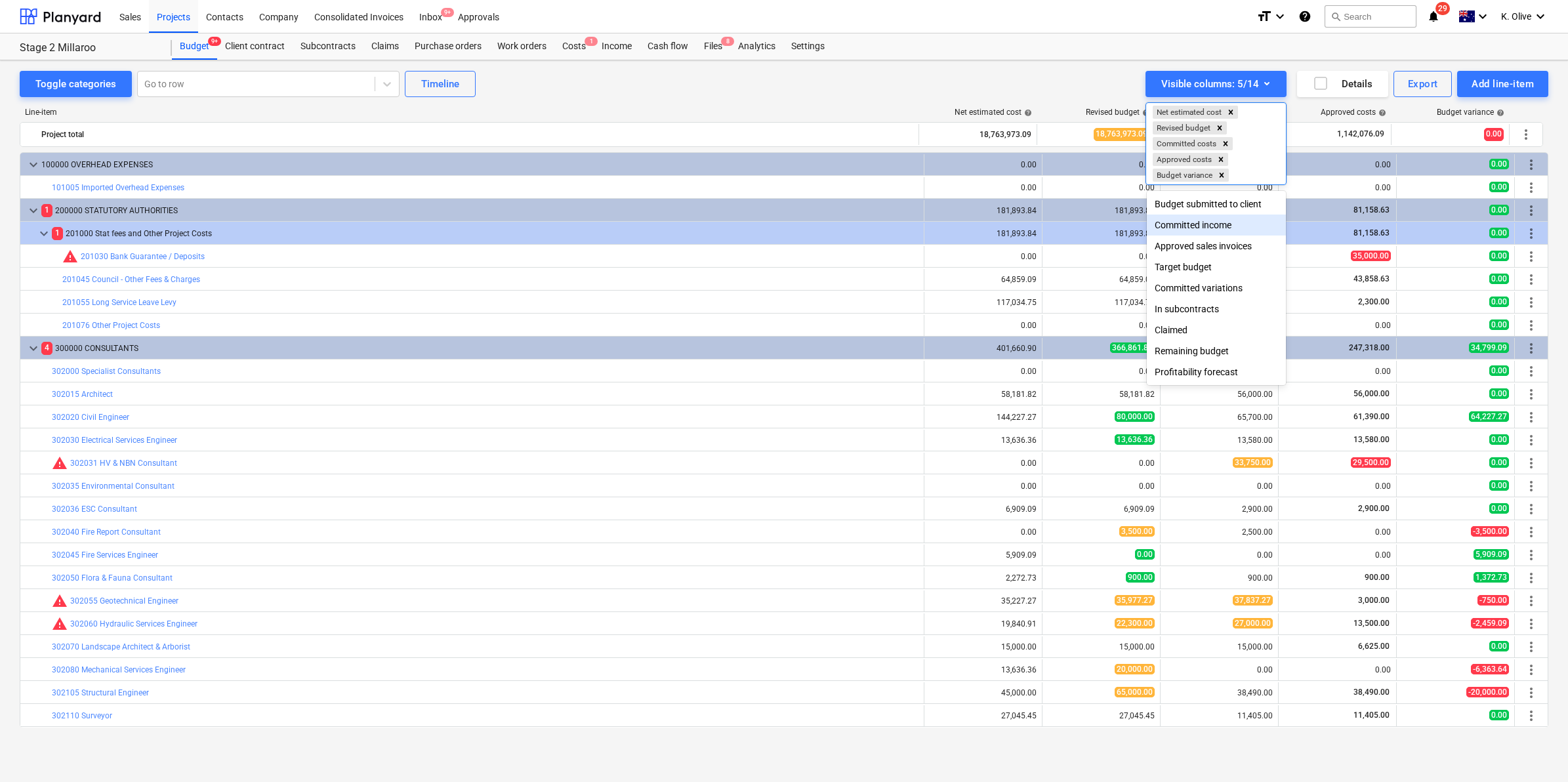
scroll to position [5, 0]
click at [1199, 356] on div "Remaining budget" at bounding box center [1216, 351] width 139 height 21
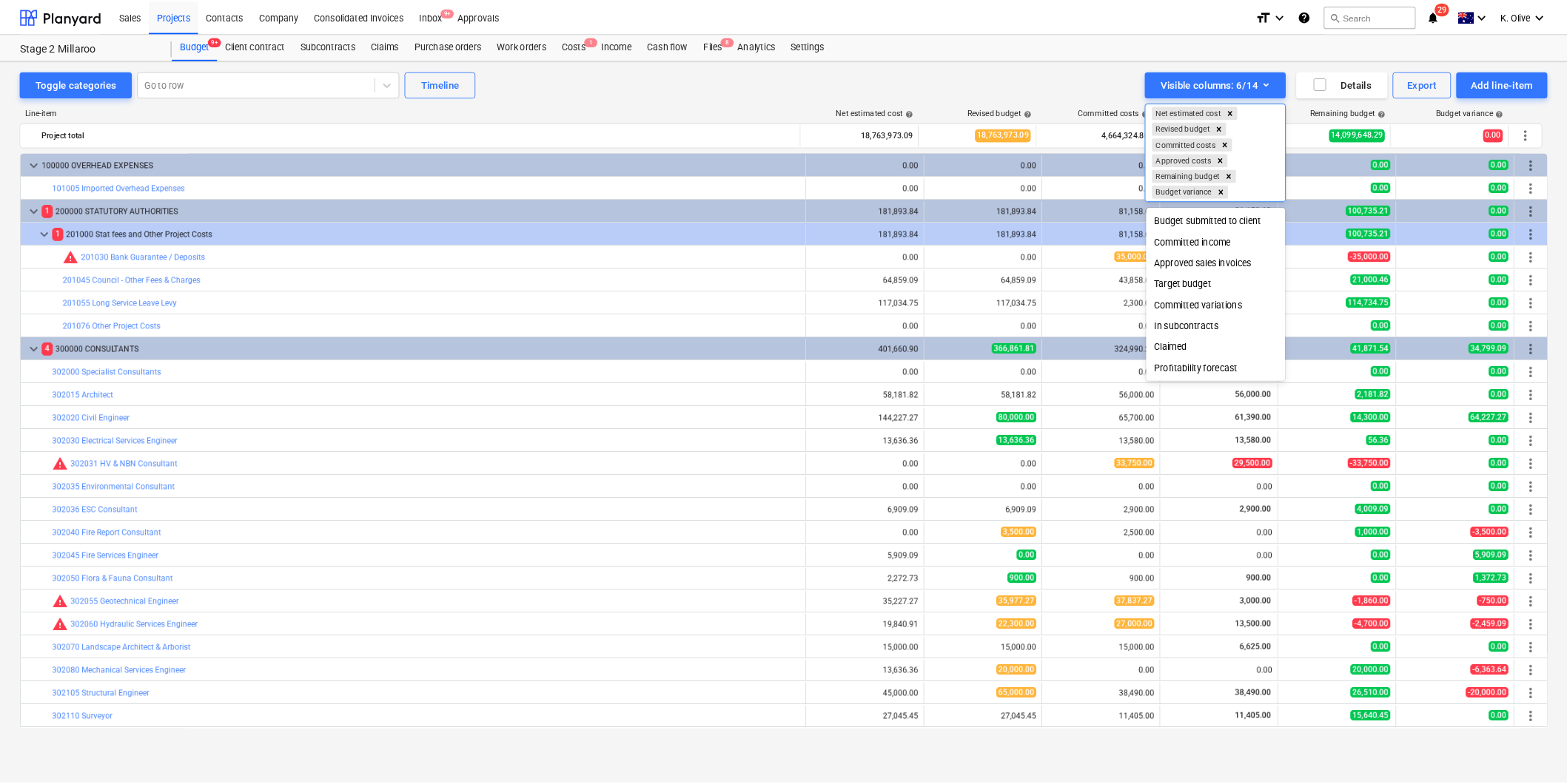
scroll to position [0, 0]
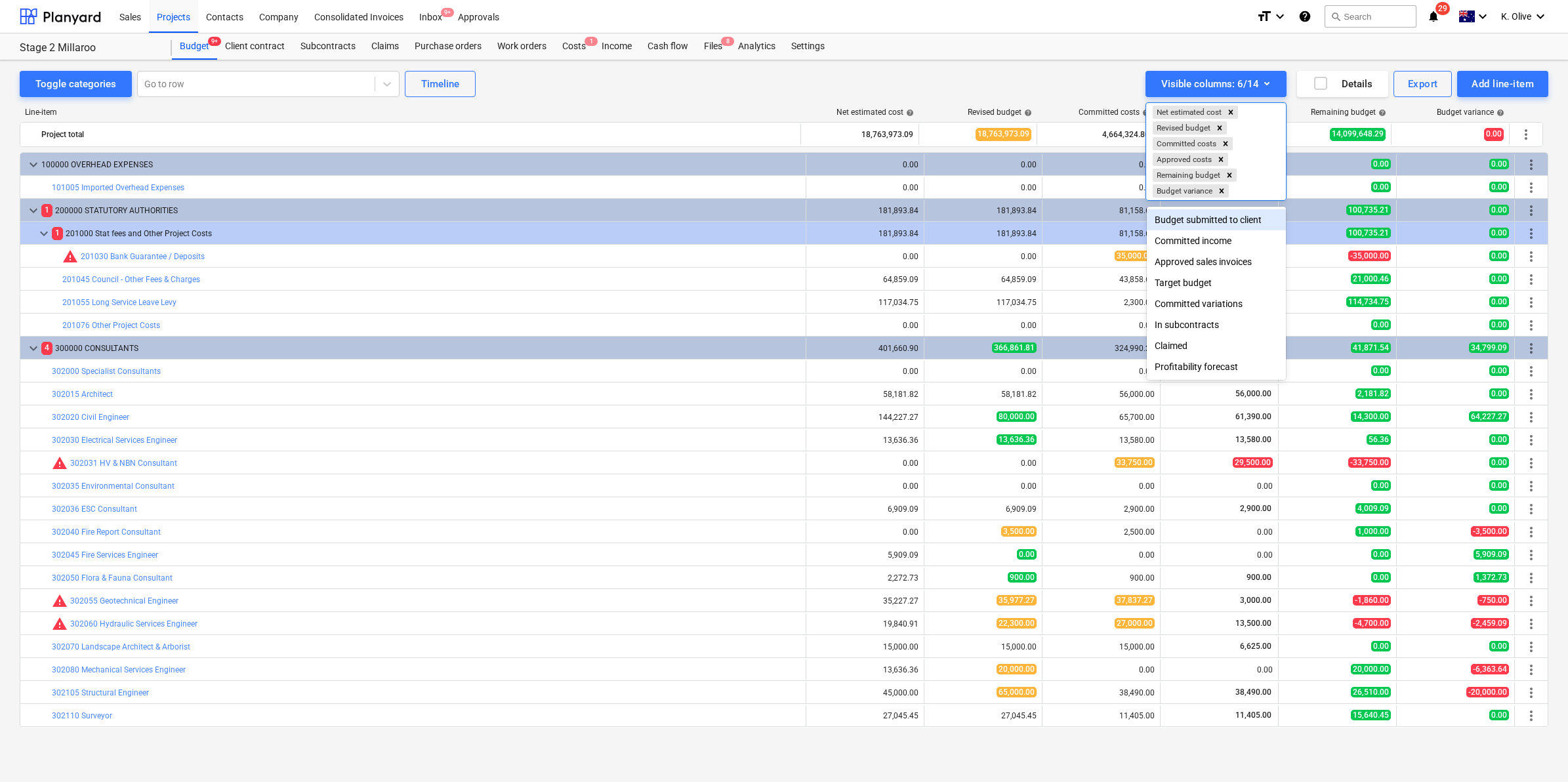
click at [1546, 113] on div at bounding box center [784, 391] width 1568 height 782
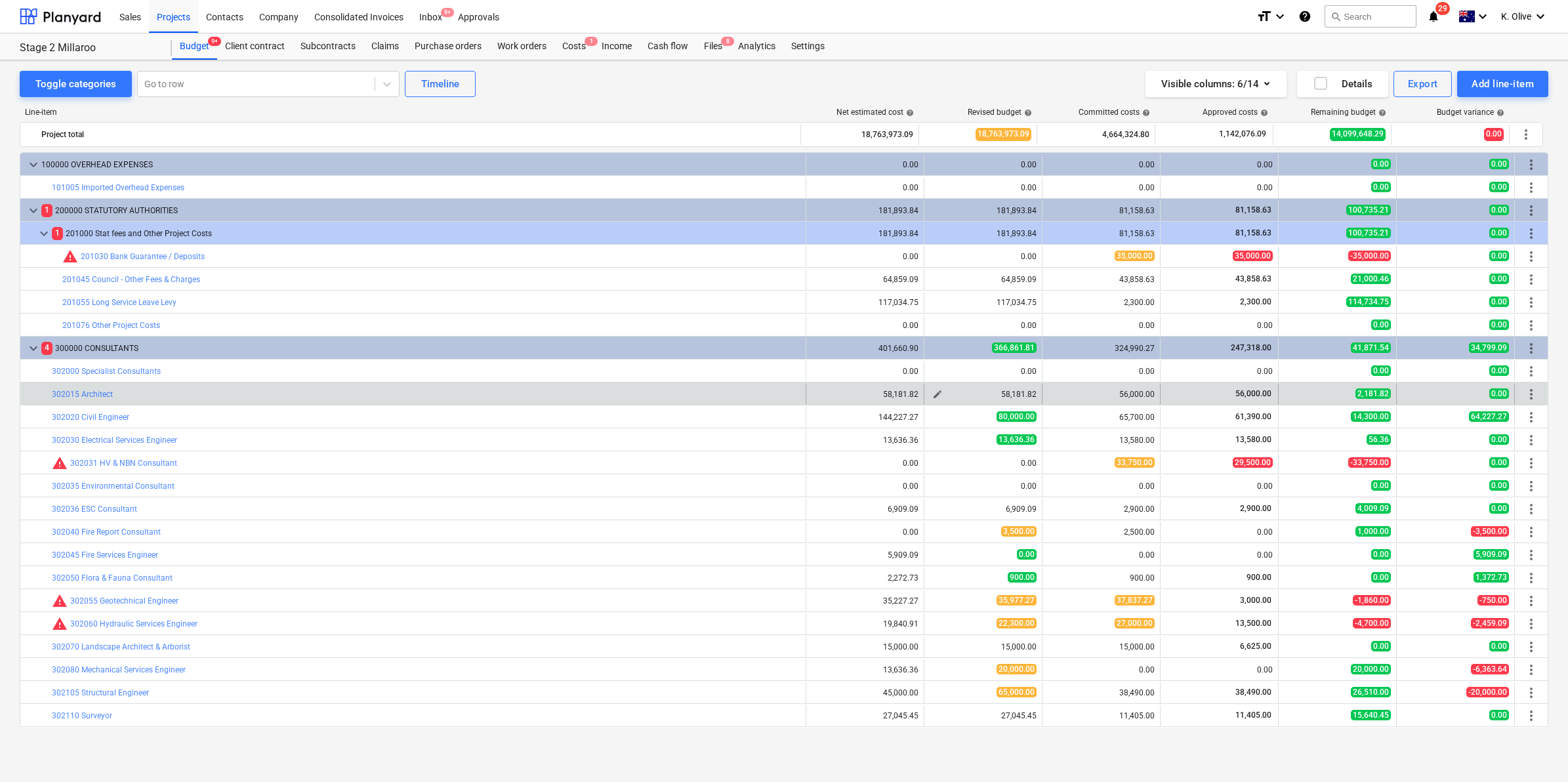
click at [933, 393] on span "edit" at bounding box center [938, 394] width 10 height 10
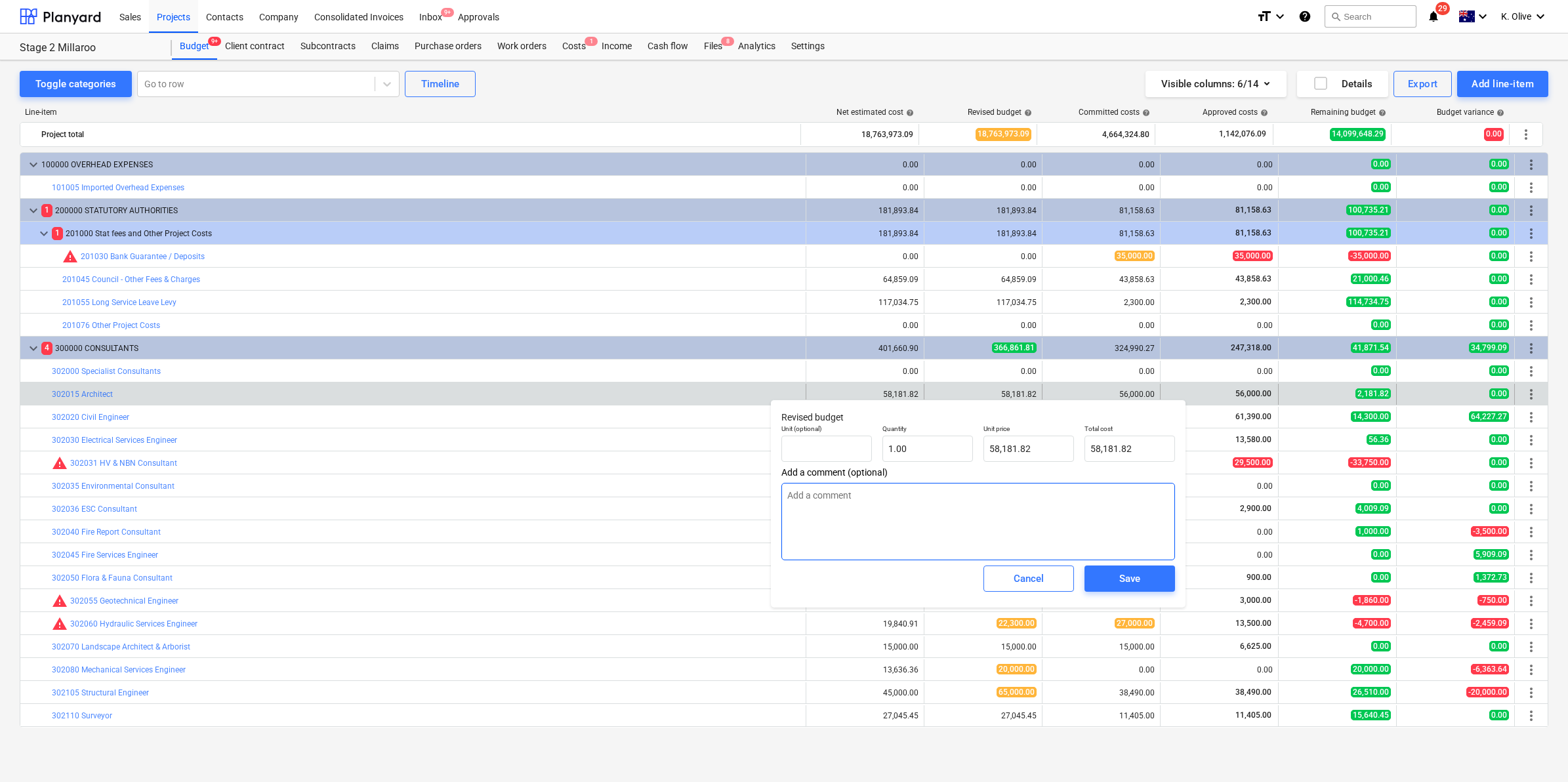
click at [888, 498] on textarea at bounding box center [978, 521] width 393 height 77
click at [1039, 450] on input "58181.82" at bounding box center [1029, 449] width 90 height 26
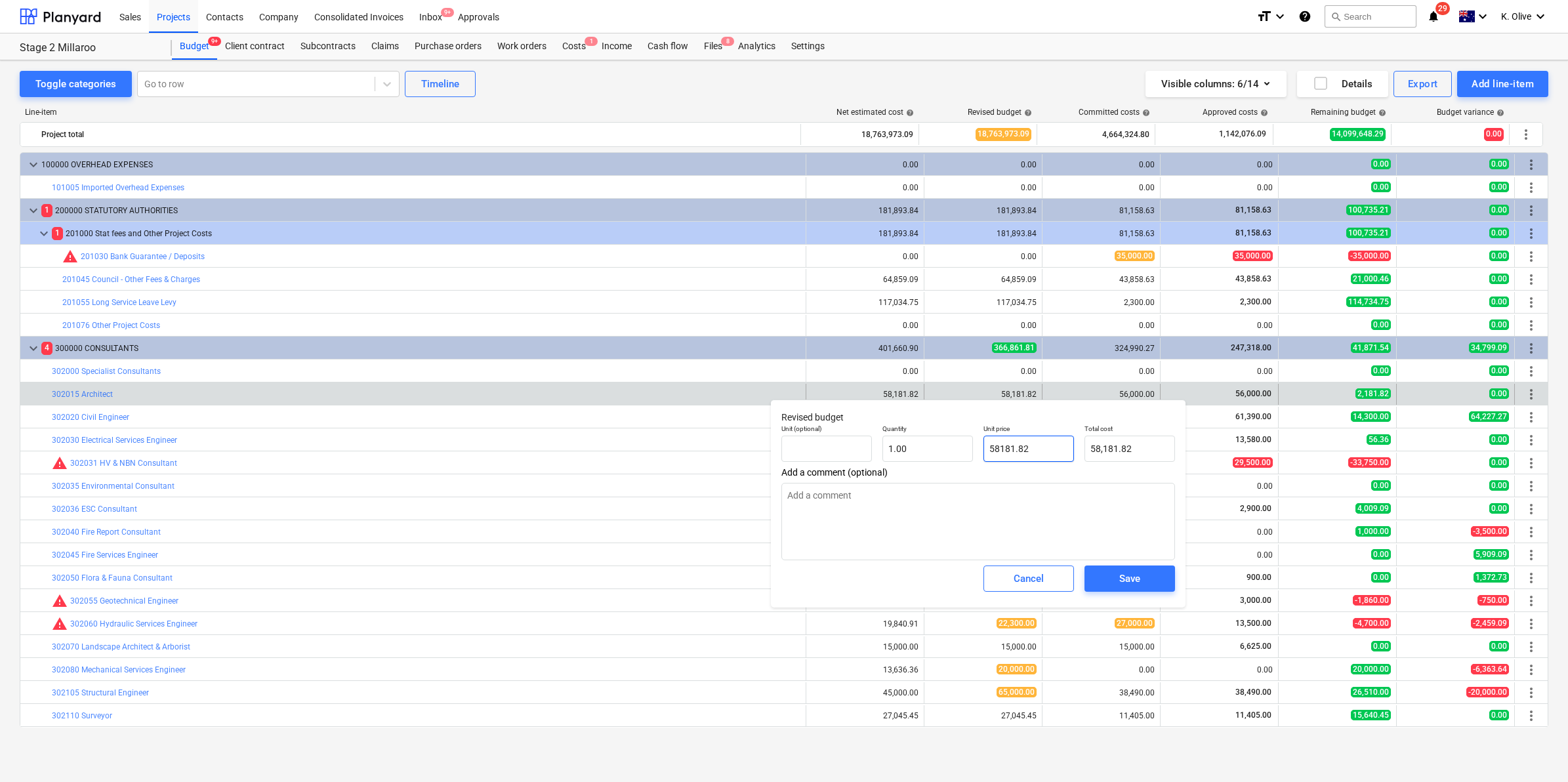
type input "5"
type textarea "x"
type input "5.00"
type input "56"
type textarea "x"
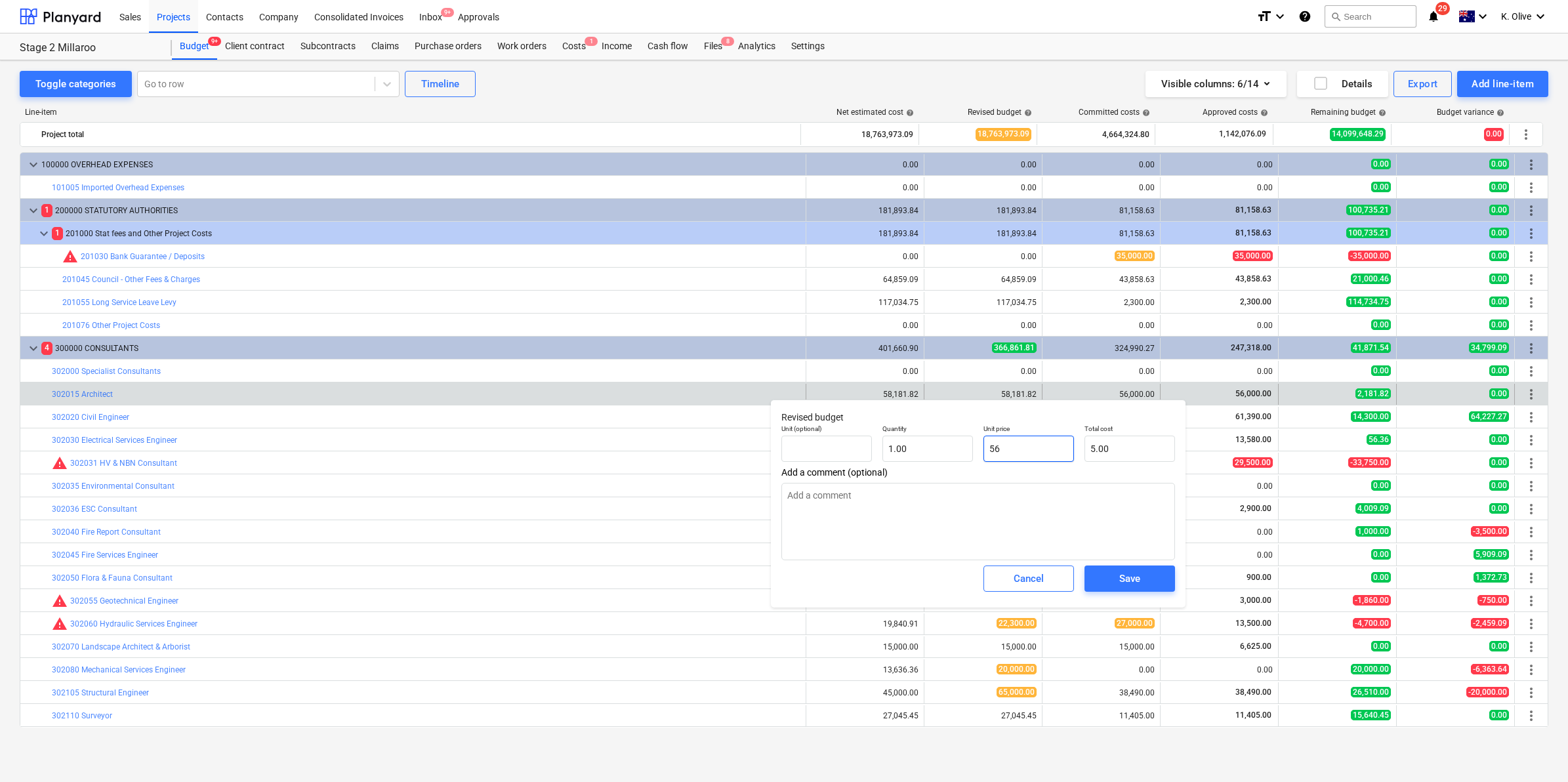
type input "56.00"
type input "560"
type textarea "x"
type input "560.00"
type input "5600"
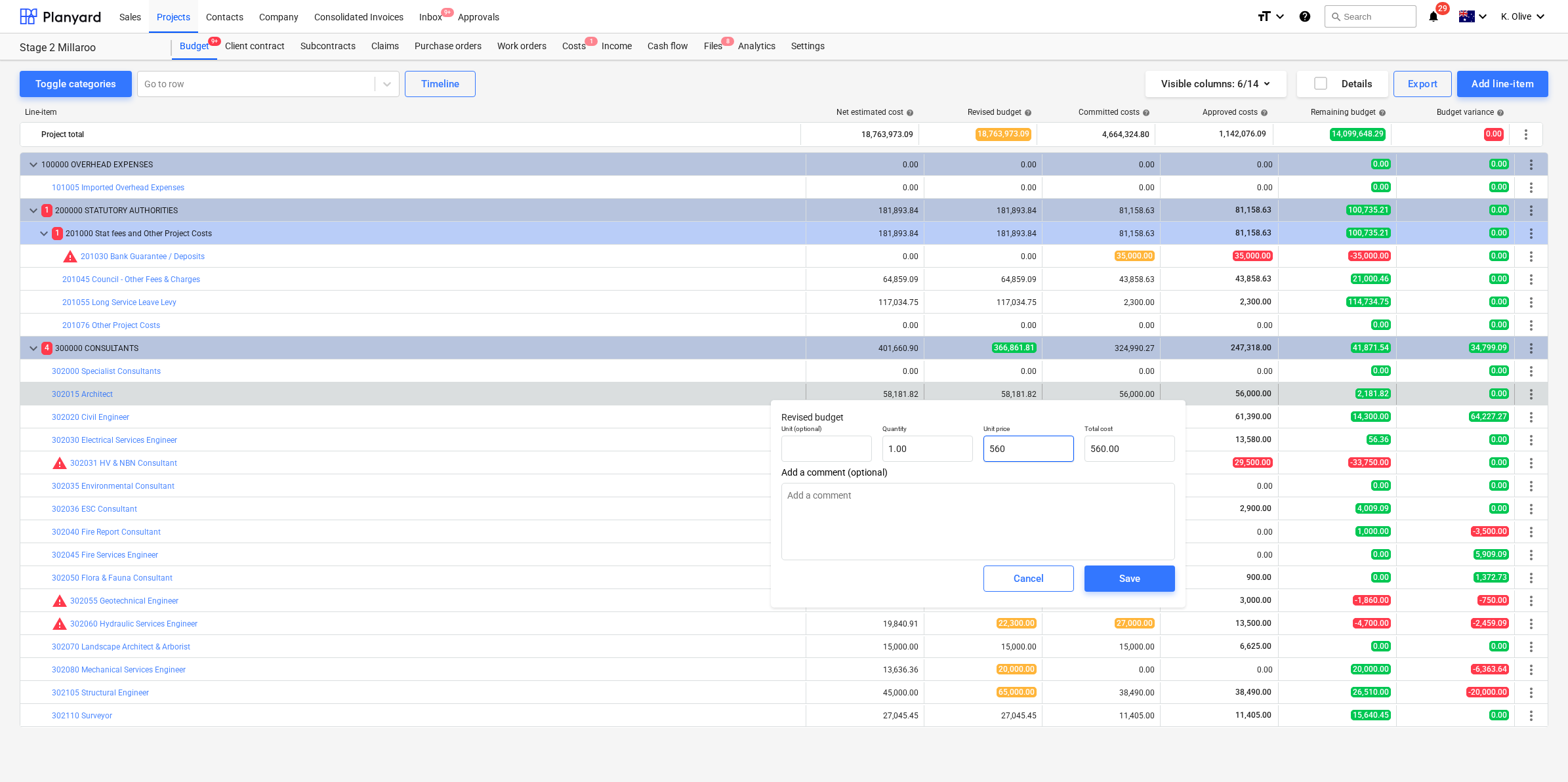
type textarea "x"
type input "5,600.00"
type input "56000"
type textarea "x"
type input "56,000.00"
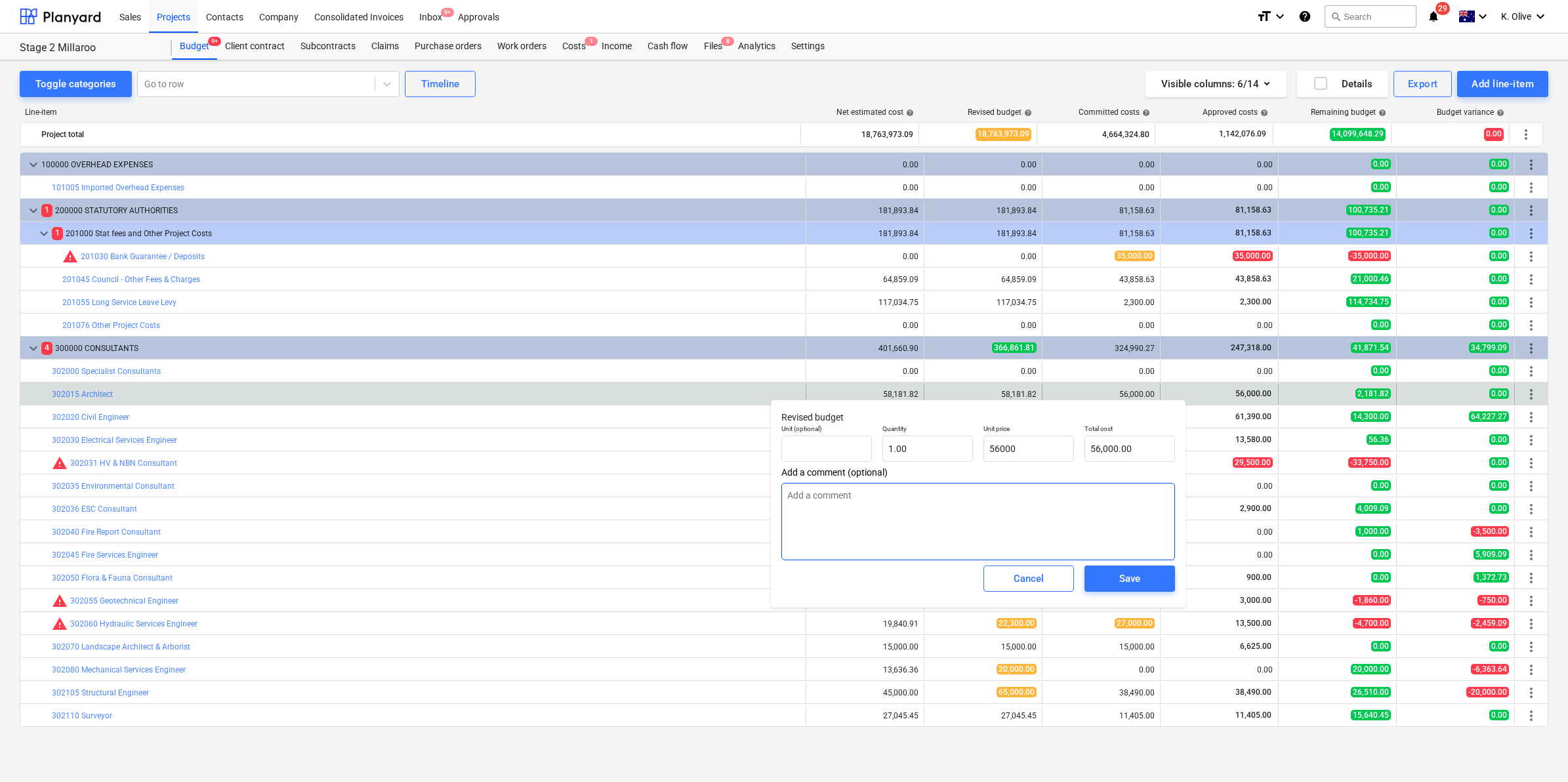
type input "56,000.00"
type textarea "x"
click at [1005, 491] on textarea at bounding box center [978, 521] width 393 height 77
type textarea "F"
type textarea "x"
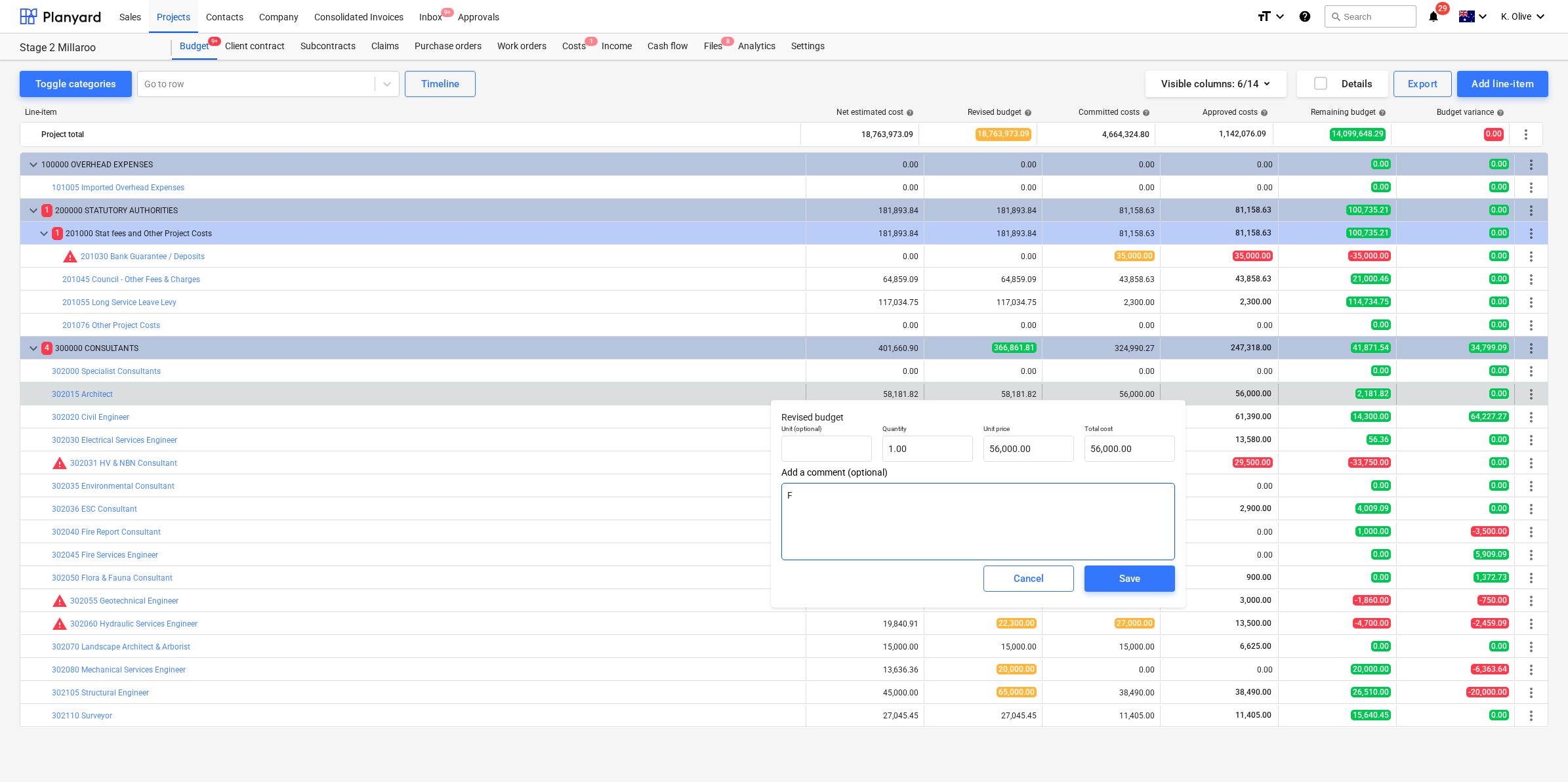
type textarea "Fi"
type textarea "x"
type textarea "Fin"
type textarea "x"
type textarea "Fina"
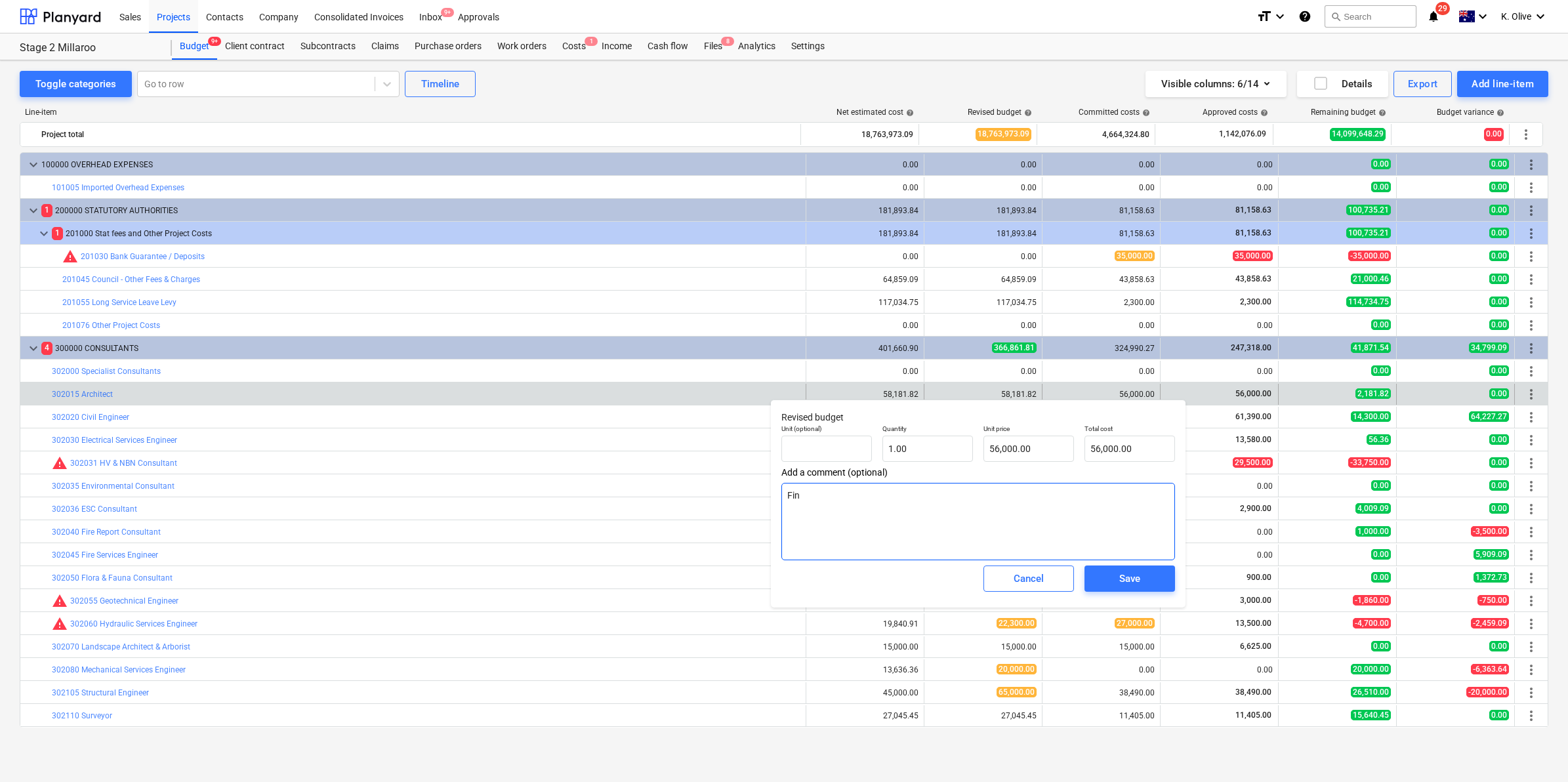
type textarea "x"
type textarea "Final"
type textarea "x"
type textarea "Final"
type textarea "x"
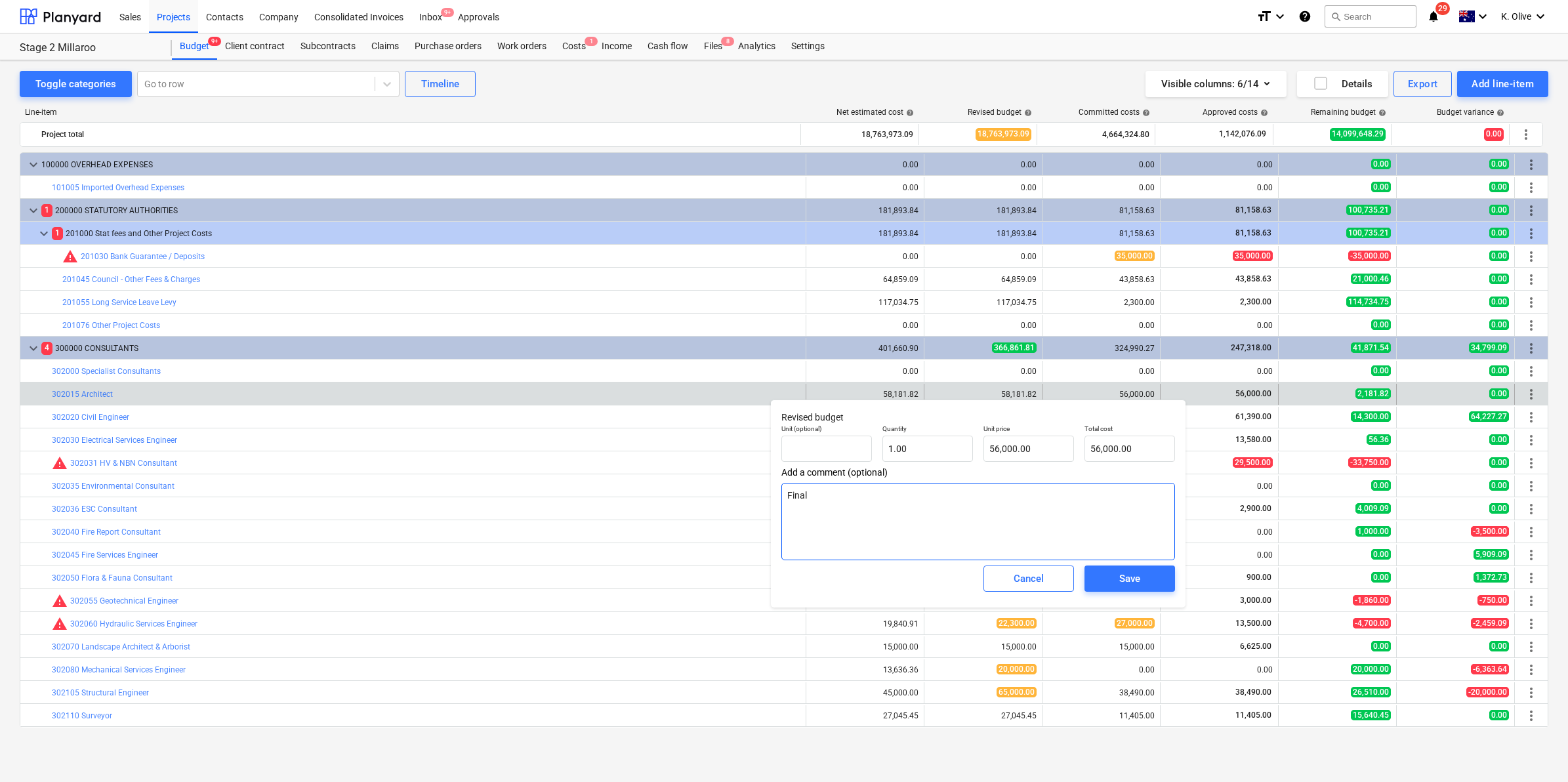
type textarea "Final i"
type textarea "x"
type textarea "Final in"
type textarea "x"
type textarea "Final inv"
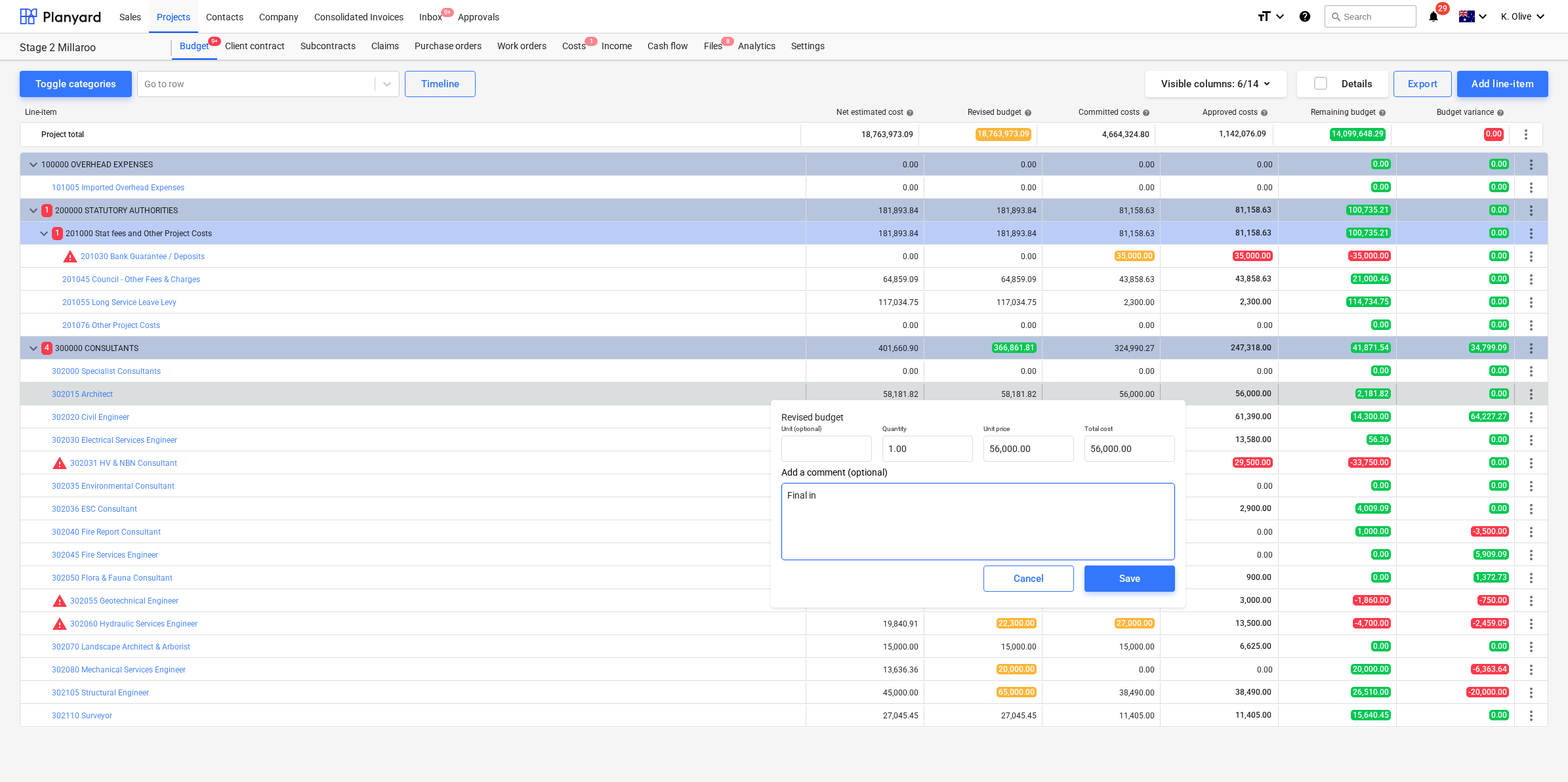
type textarea "x"
type textarea "Final invo"
type textarea "x"
type textarea "Final invoi"
type textarea "x"
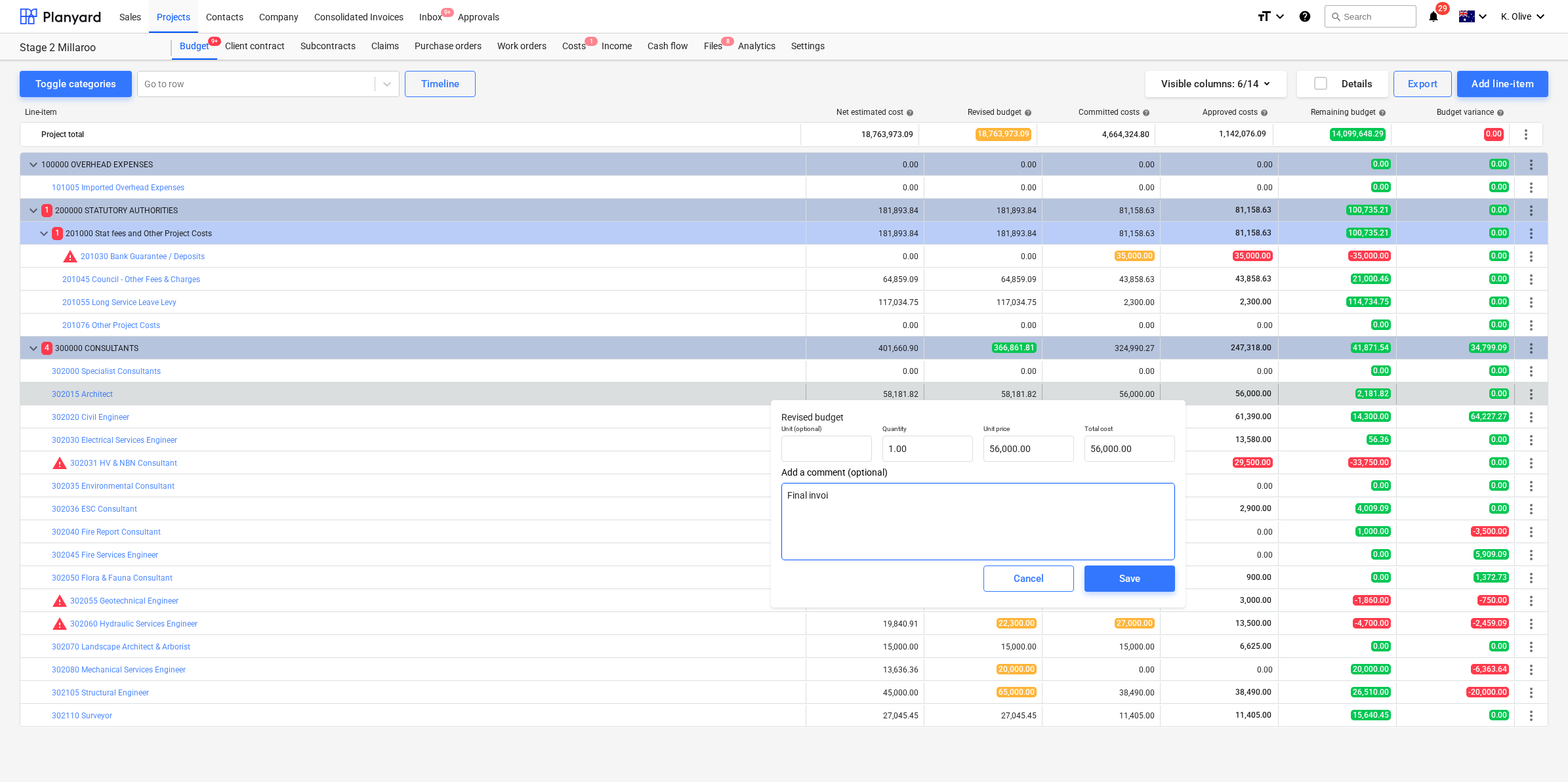
type textarea "Final invoic"
type textarea "x"
type textarea "Final invoice"
type textarea "x"
type textarea "Final invoice"
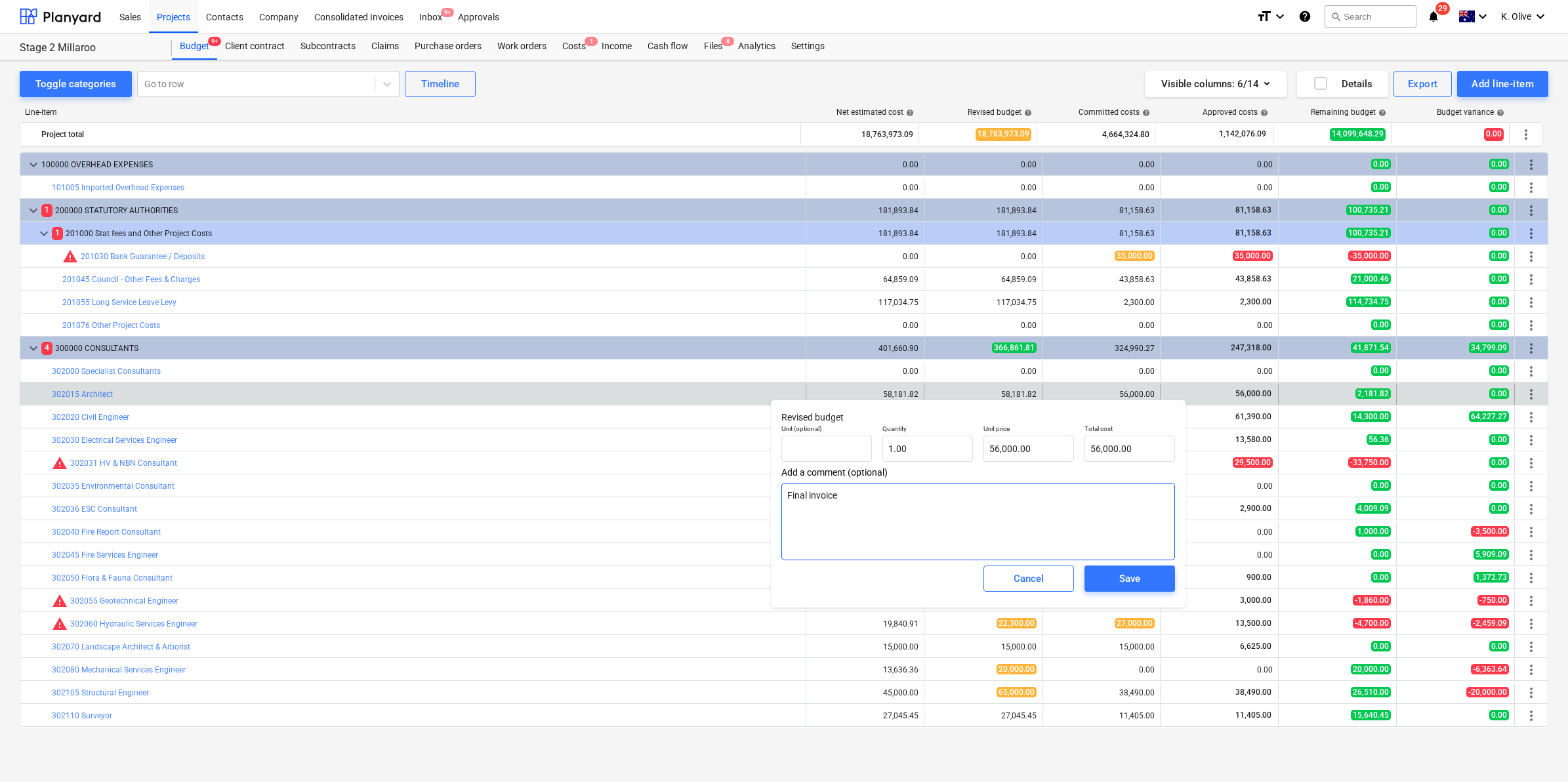
type textarea "x"
type textarea "Final invoice h"
type textarea "x"
type textarea "Final invoice ha"
type textarea "x"
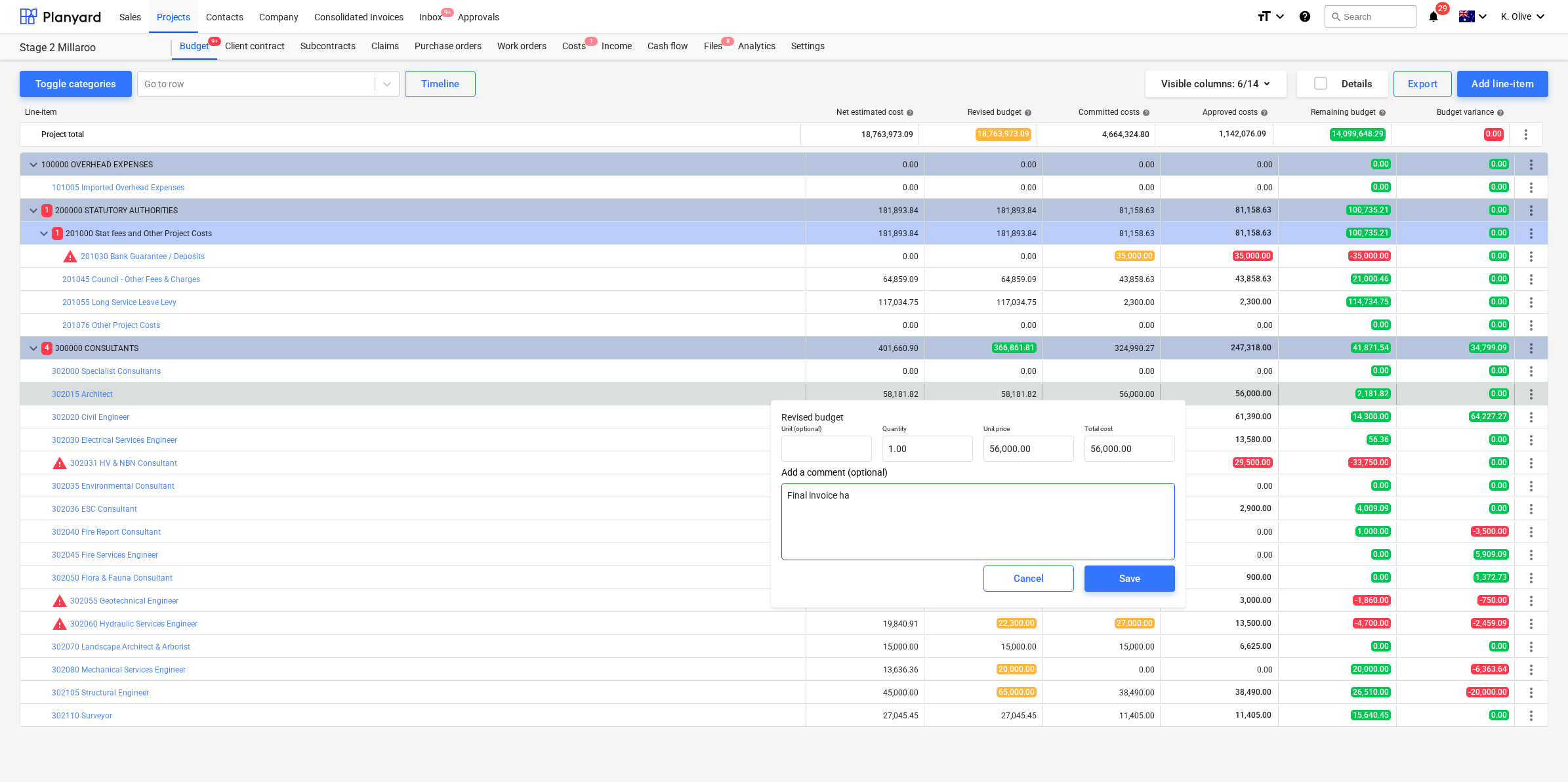
type textarea "Final invoice has"
type textarea "x"
type textarea "Final invoice has"
type textarea "x"
type textarea "Final invoice has b"
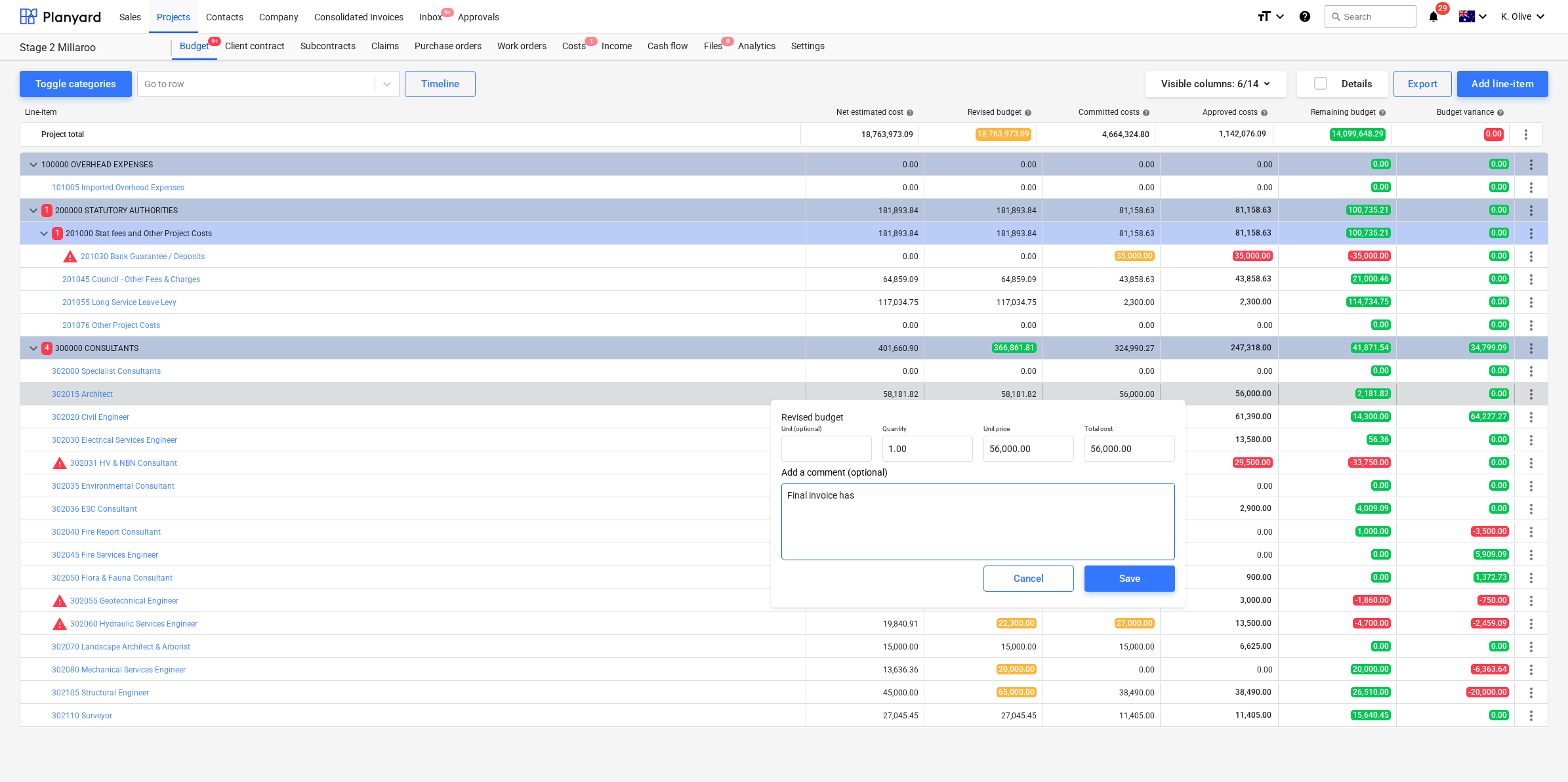
type textarea "x"
type textarea "Final invoice has be"
type textarea "x"
type textarea "Final invoice has bee"
type textarea "x"
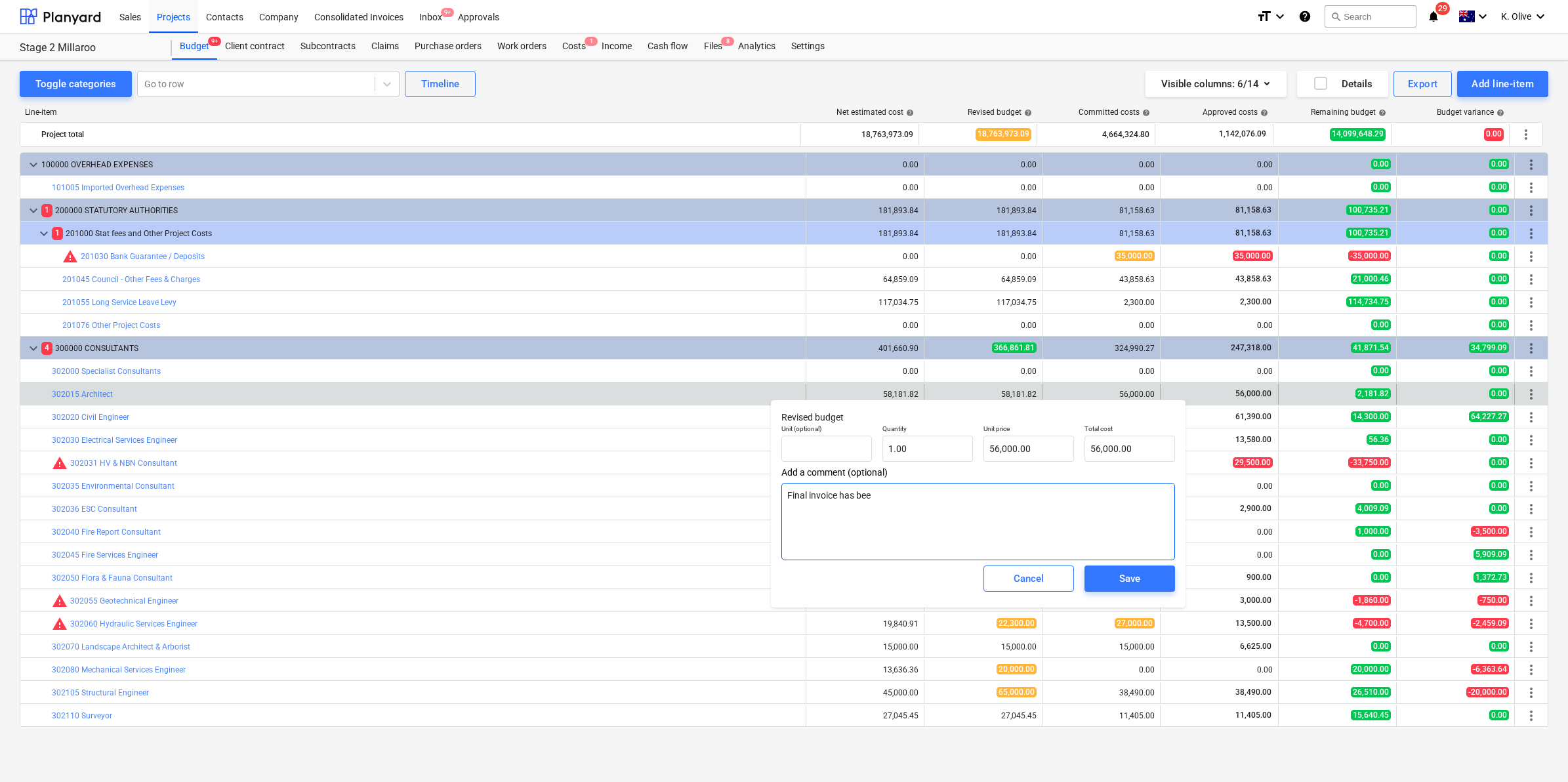
type textarea "Final invoice has been"
type textarea "x"
type textarea "Final invoice has been"
type textarea "x"
type textarea "Final invoice has been p"
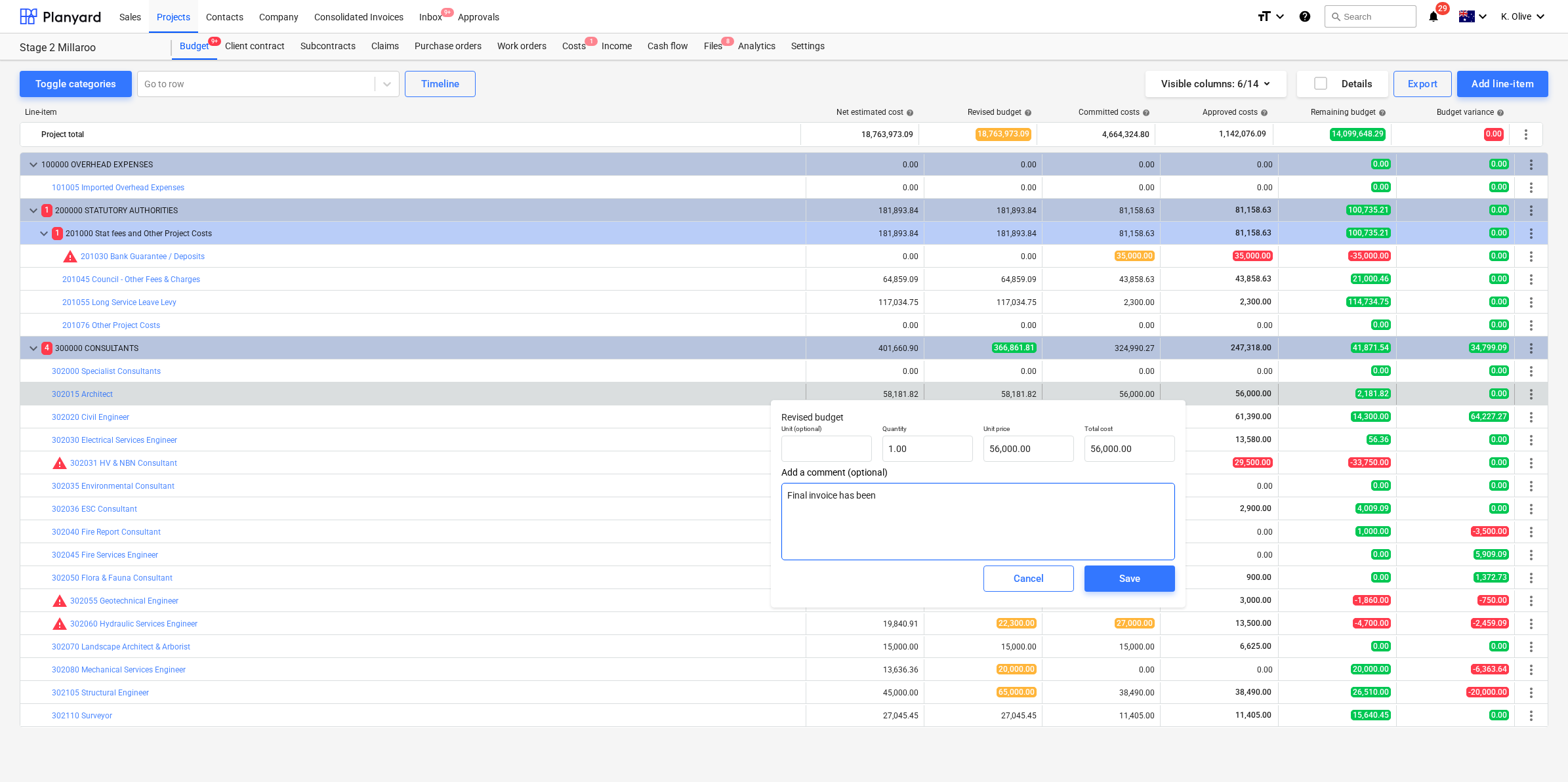
type textarea "x"
type textarea "Final invoice has been pa"
type textarea "x"
type textarea "Final invoice has been pai"
type textarea "x"
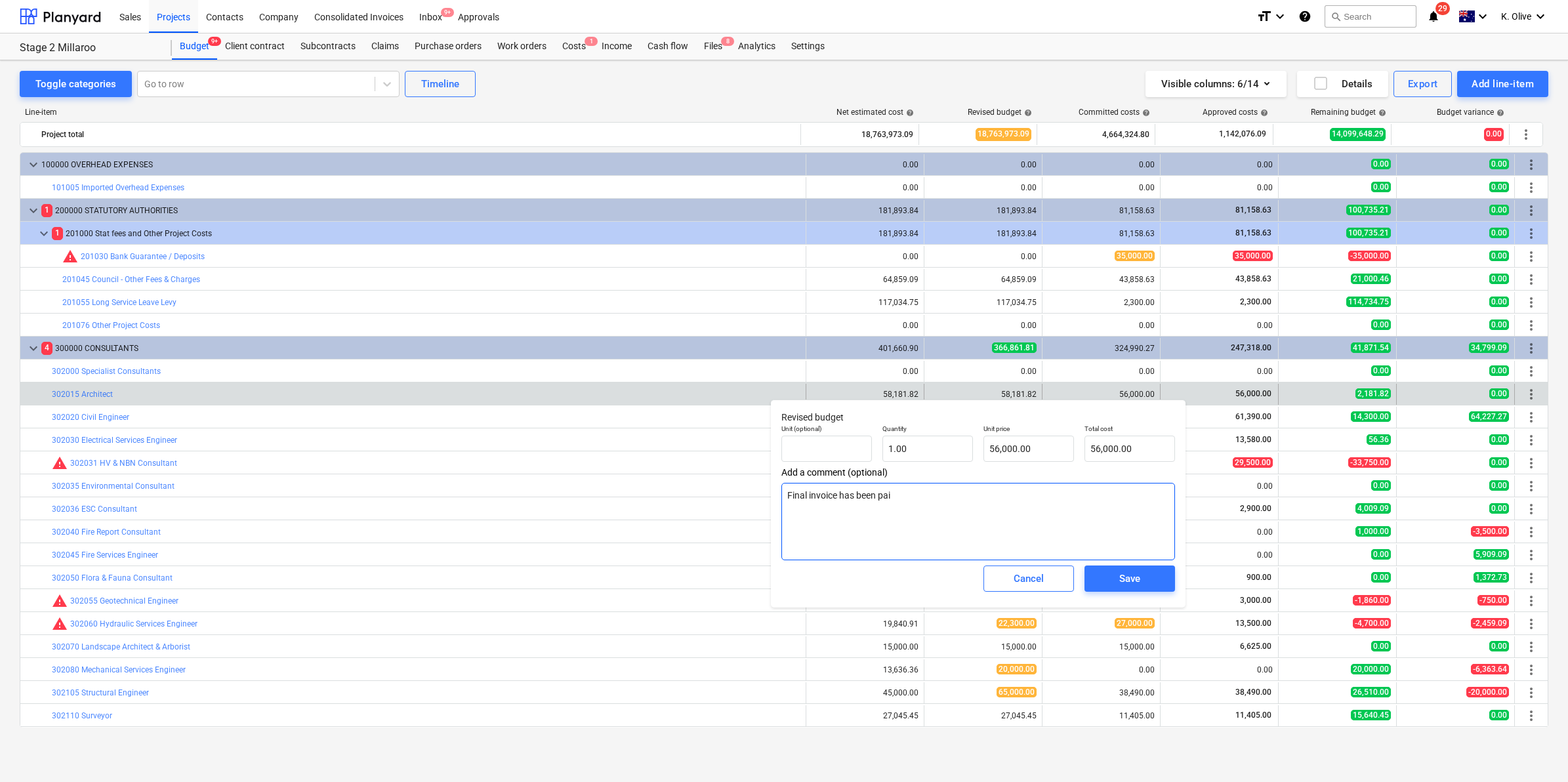
type textarea "Final invoice has been paid"
type textarea "x"
type textarea "Final invoice has been paid"
type textarea "x"
type textarea "Final invoice has been paid -"
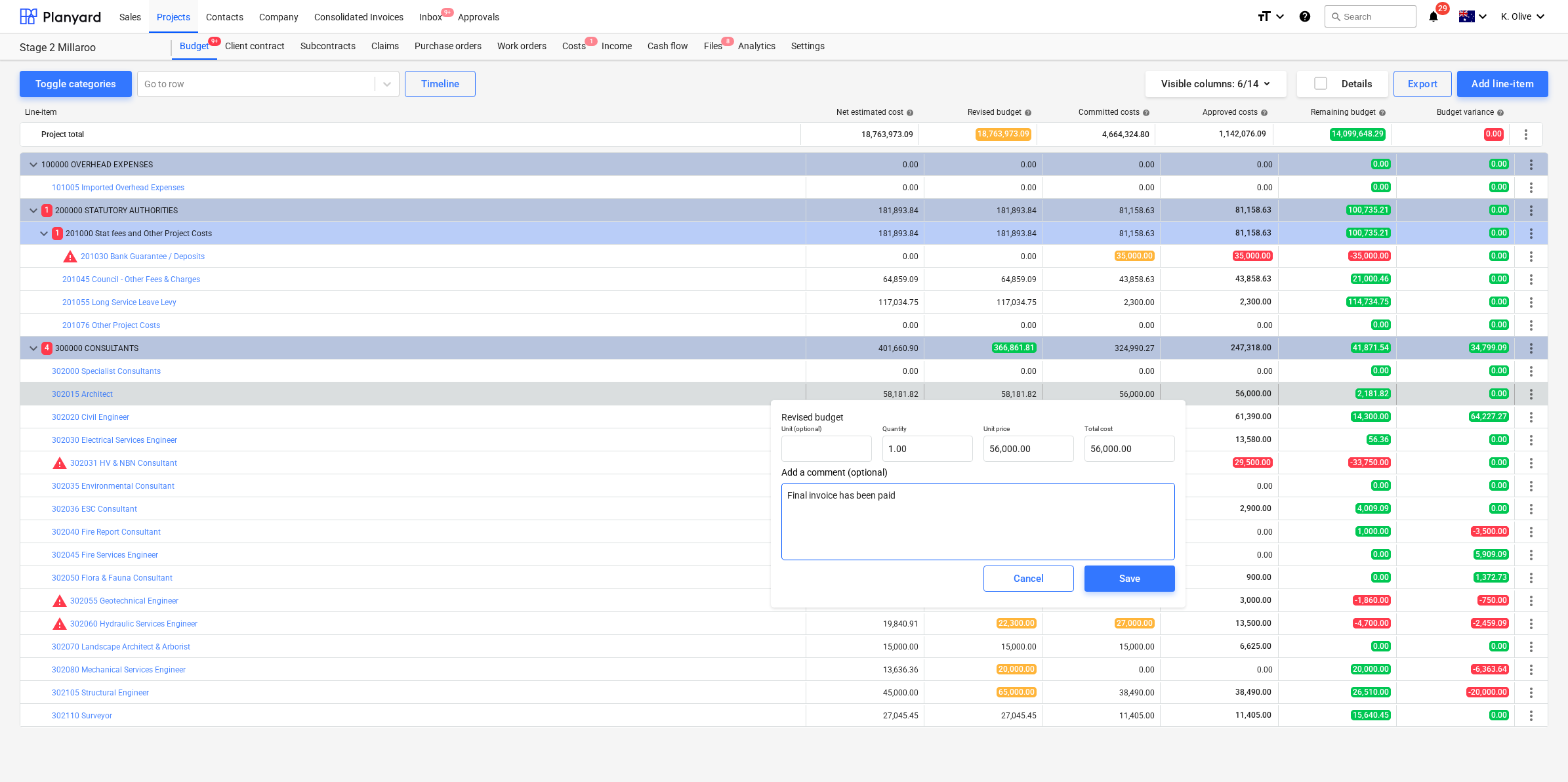
type textarea "x"
type textarea "Final invoice has been paid -"
type textarea "x"
type textarea "Final invoice has been paid - n"
type textarea "x"
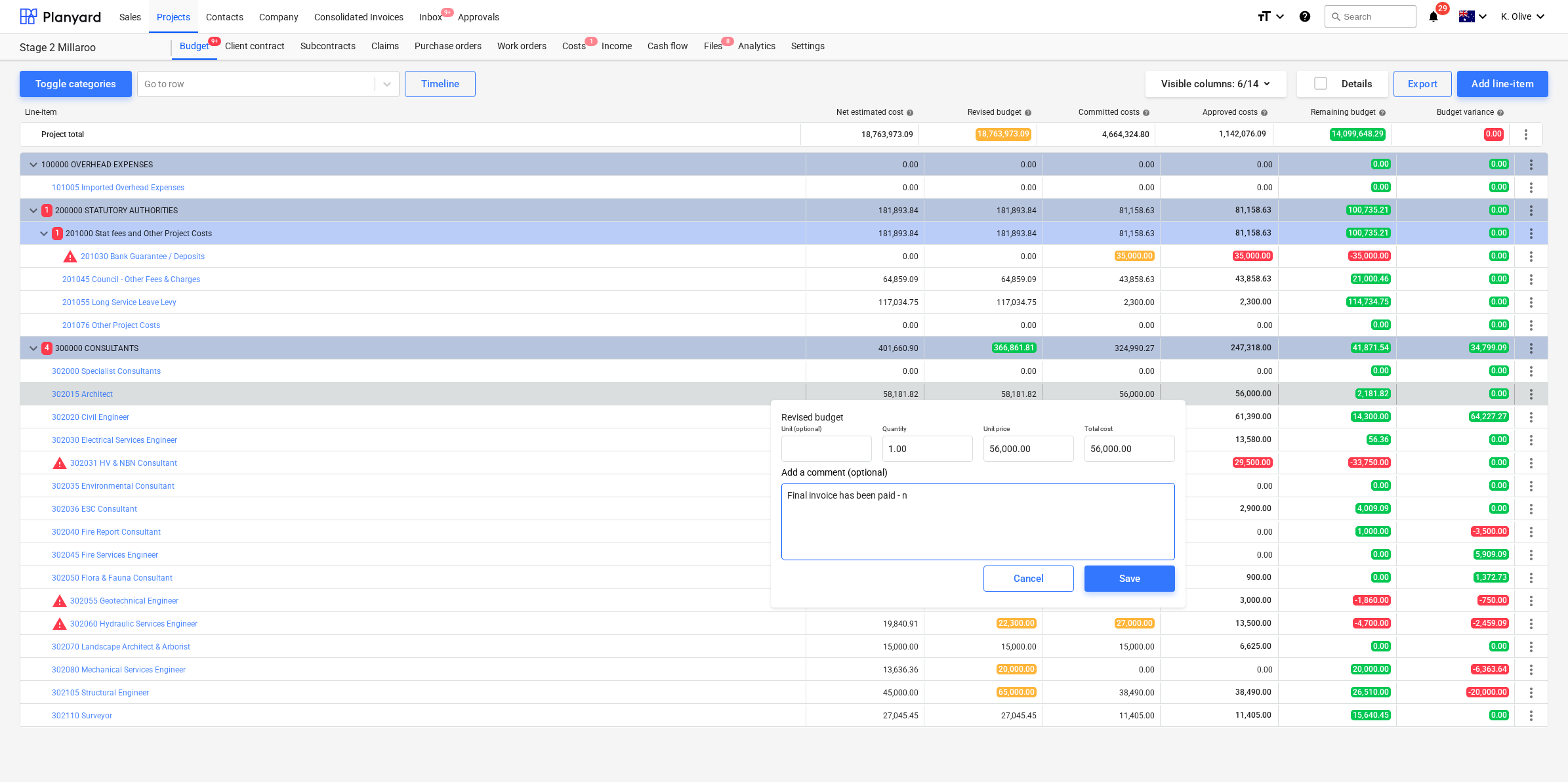
type textarea "Final invoice has been paid - no"
type textarea "x"
type textarea "Final invoice has been paid - no"
type textarea "x"
type textarea "Final invoice has been paid - no v"
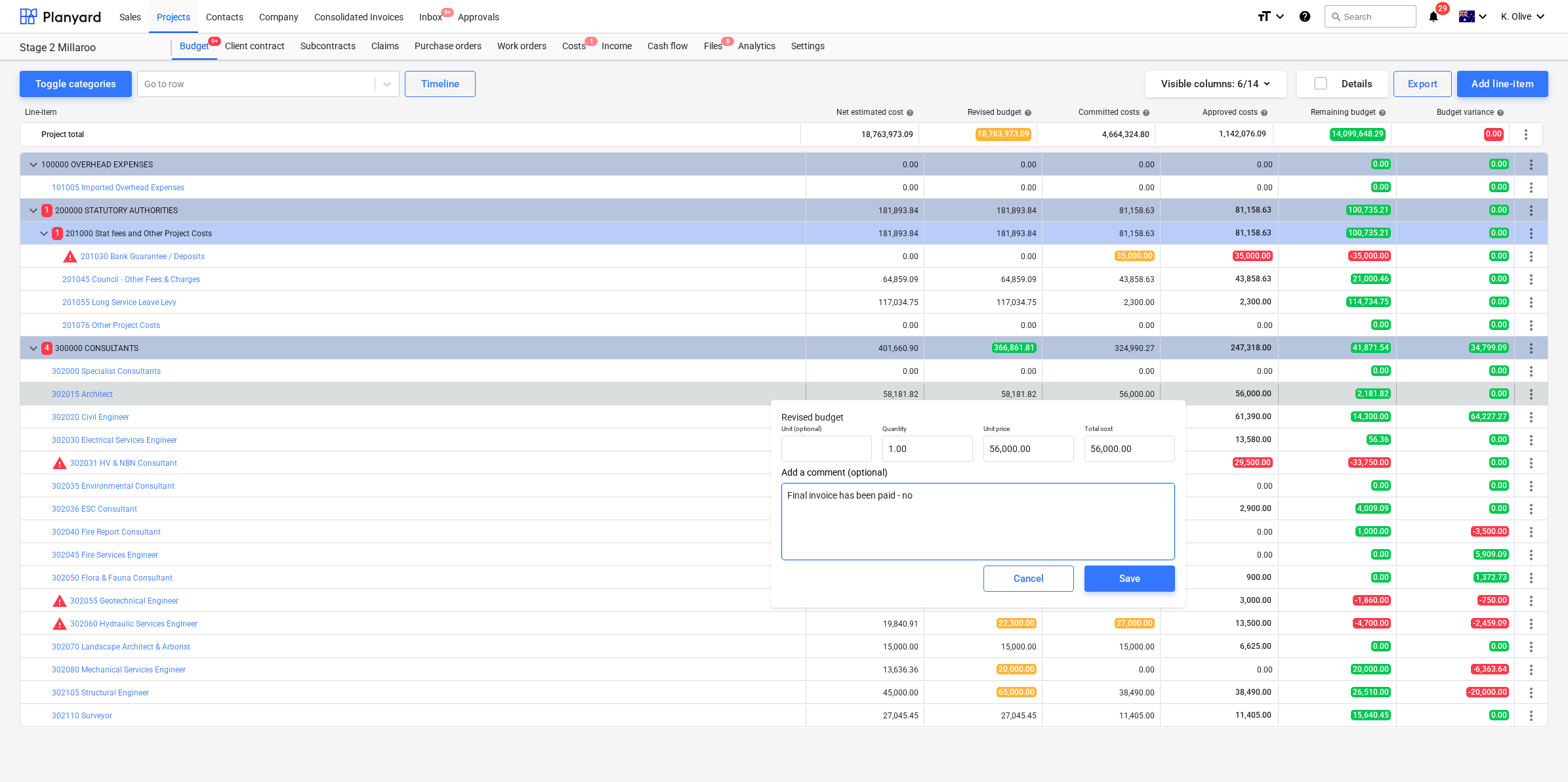
type textarea "x"
type textarea "Final invoice has been paid - no va"
type textarea "x"
type textarea "Final invoice has been paid - no var"
type textarea "x"
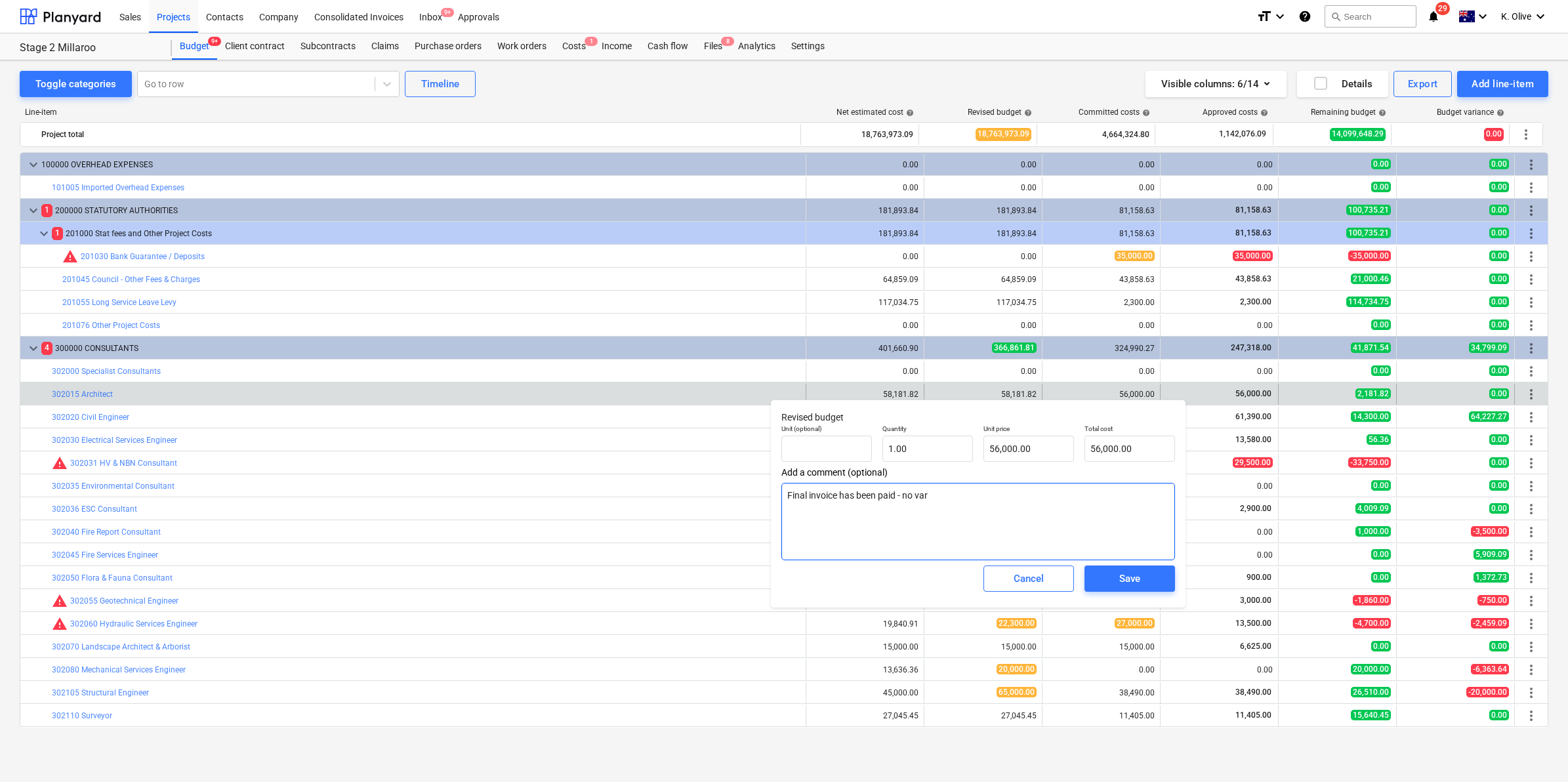
type textarea "Final invoice has been paid - no vari"
type textarea "x"
type textarea "Final invoice has been paid - no varia"
type textarea "x"
type textarea "Final invoice has been paid - no variat"
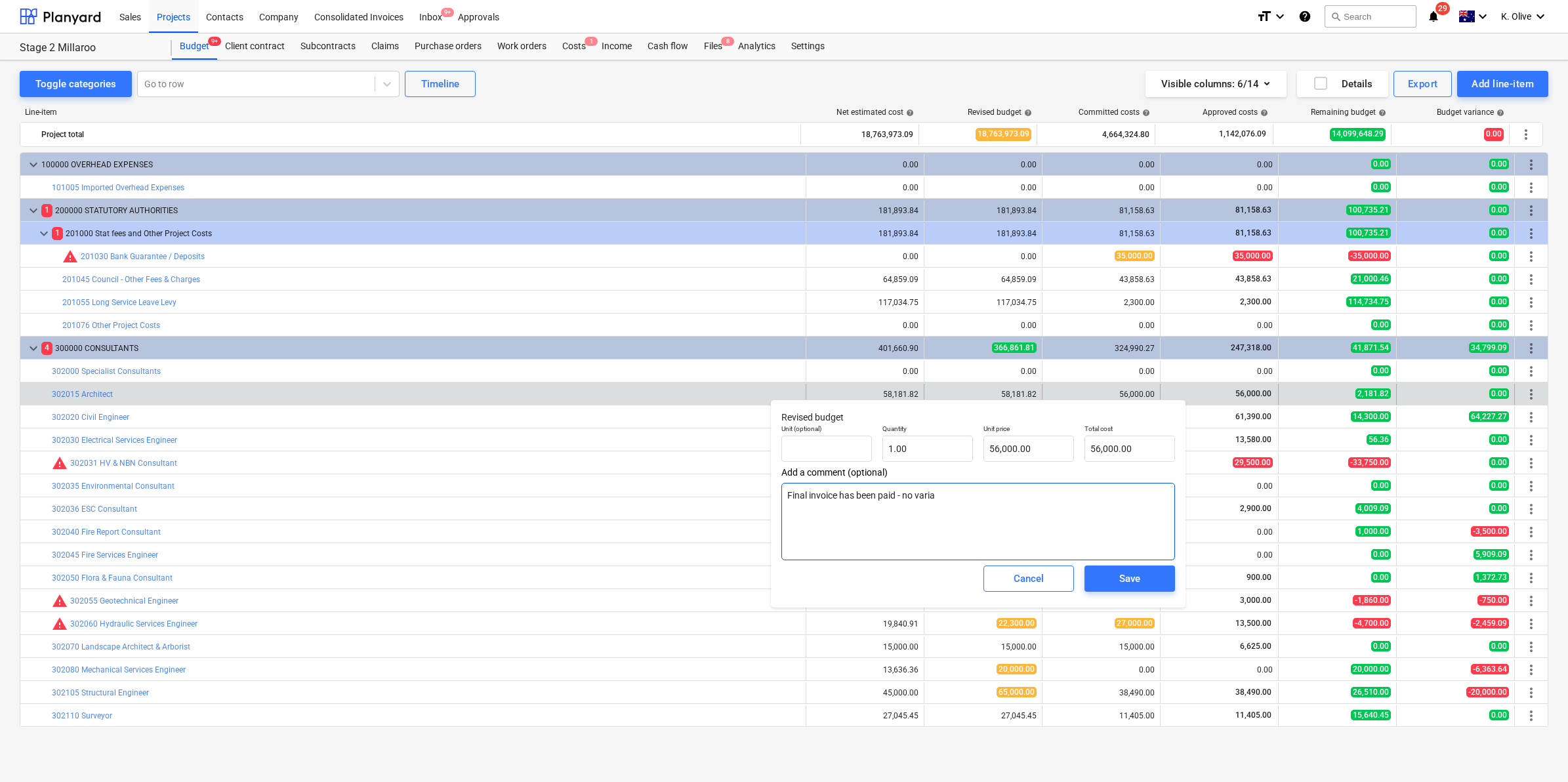
type textarea "x"
type textarea "Final invoice has been paid - no variati"
type textarea "x"
type textarea "Final invoice has been paid - no variatio"
type textarea "x"
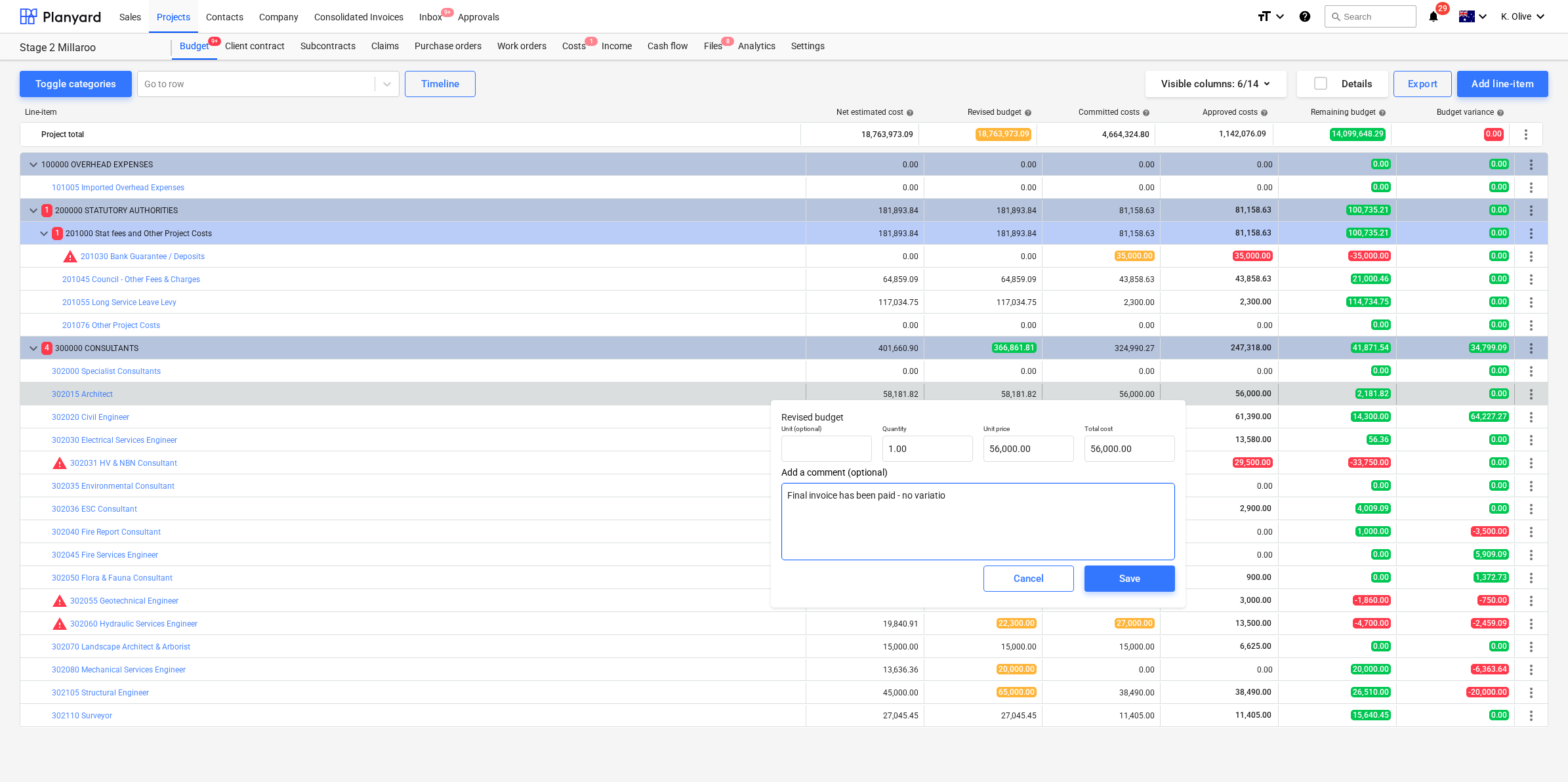
type textarea "Final invoice has been paid - no variation"
type textarea "x"
type textarea "Final invoice has been paid - no variations"
type textarea "x"
type textarea "Final invoice has been paid - no variations"
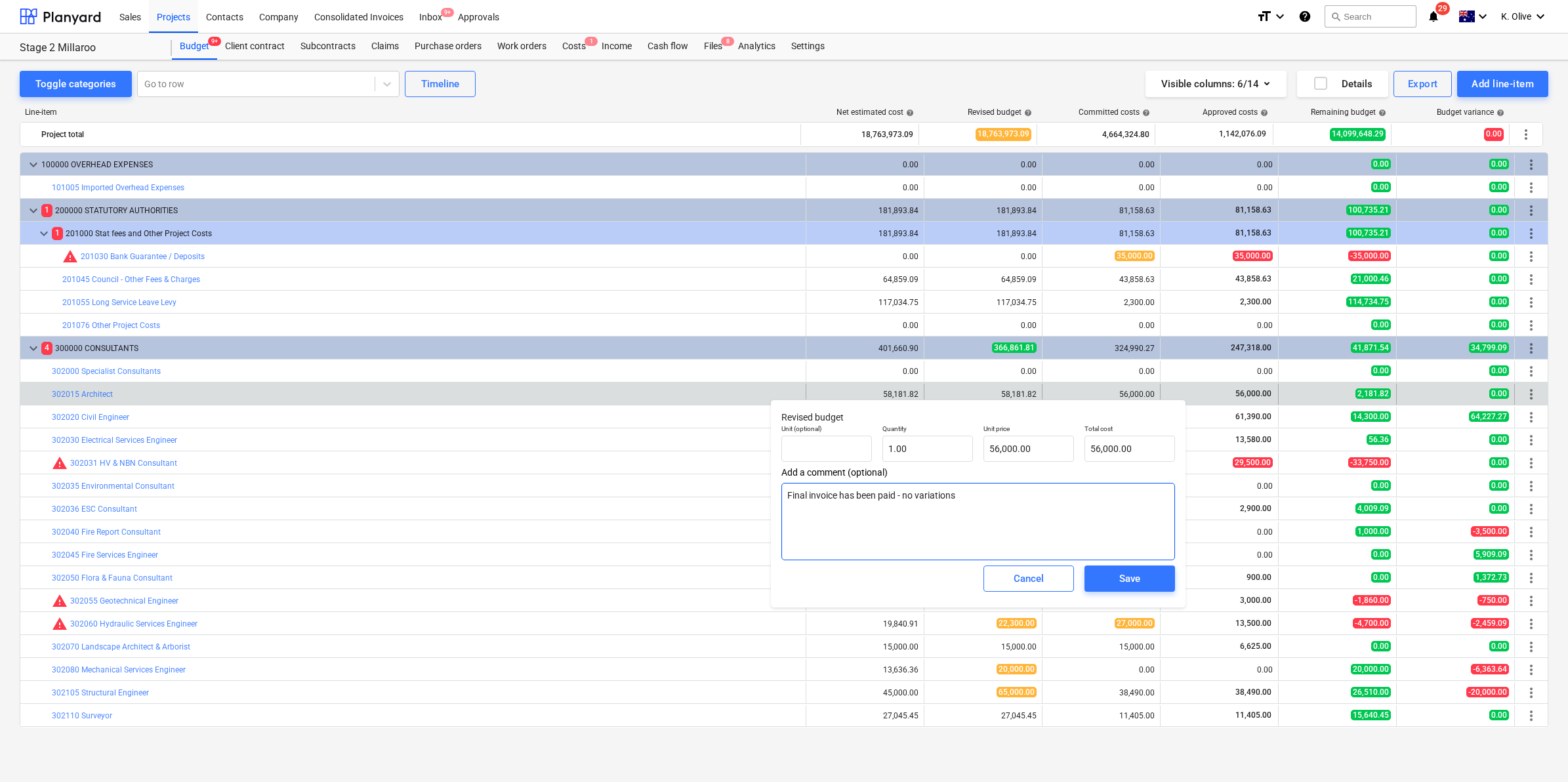
type textarea "x"
type textarea "Final invoice has been paid - no variations e"
type textarea "x"
type textarea "Final invoice has been paid - no variations ex"
type textarea "x"
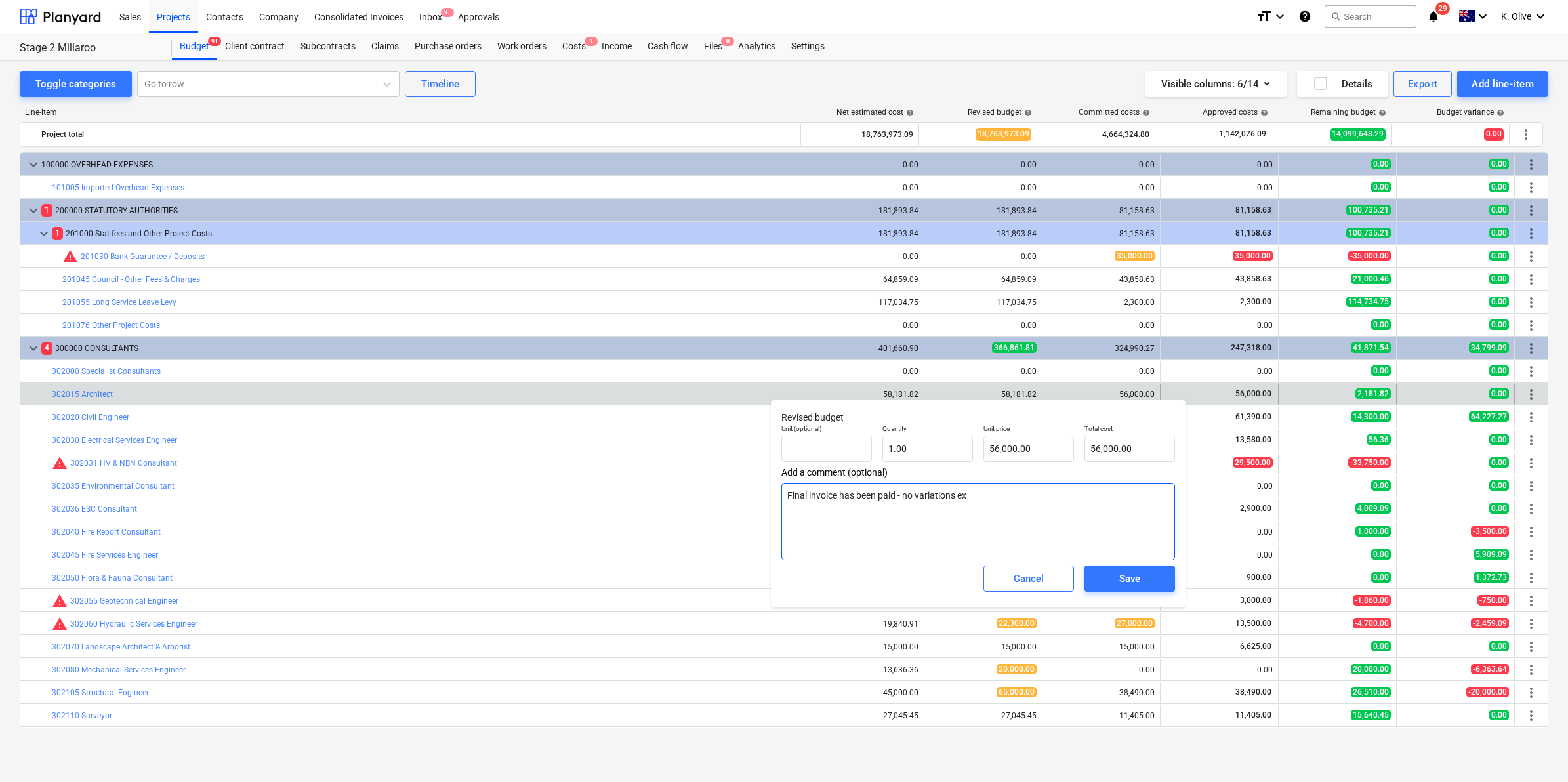
type textarea "Final invoice has been paid - no variations exp"
type textarea "x"
type textarea "Final invoice has been paid - no variations expe"
type textarea "x"
type textarea "Final invoice has been paid - no variations expec"
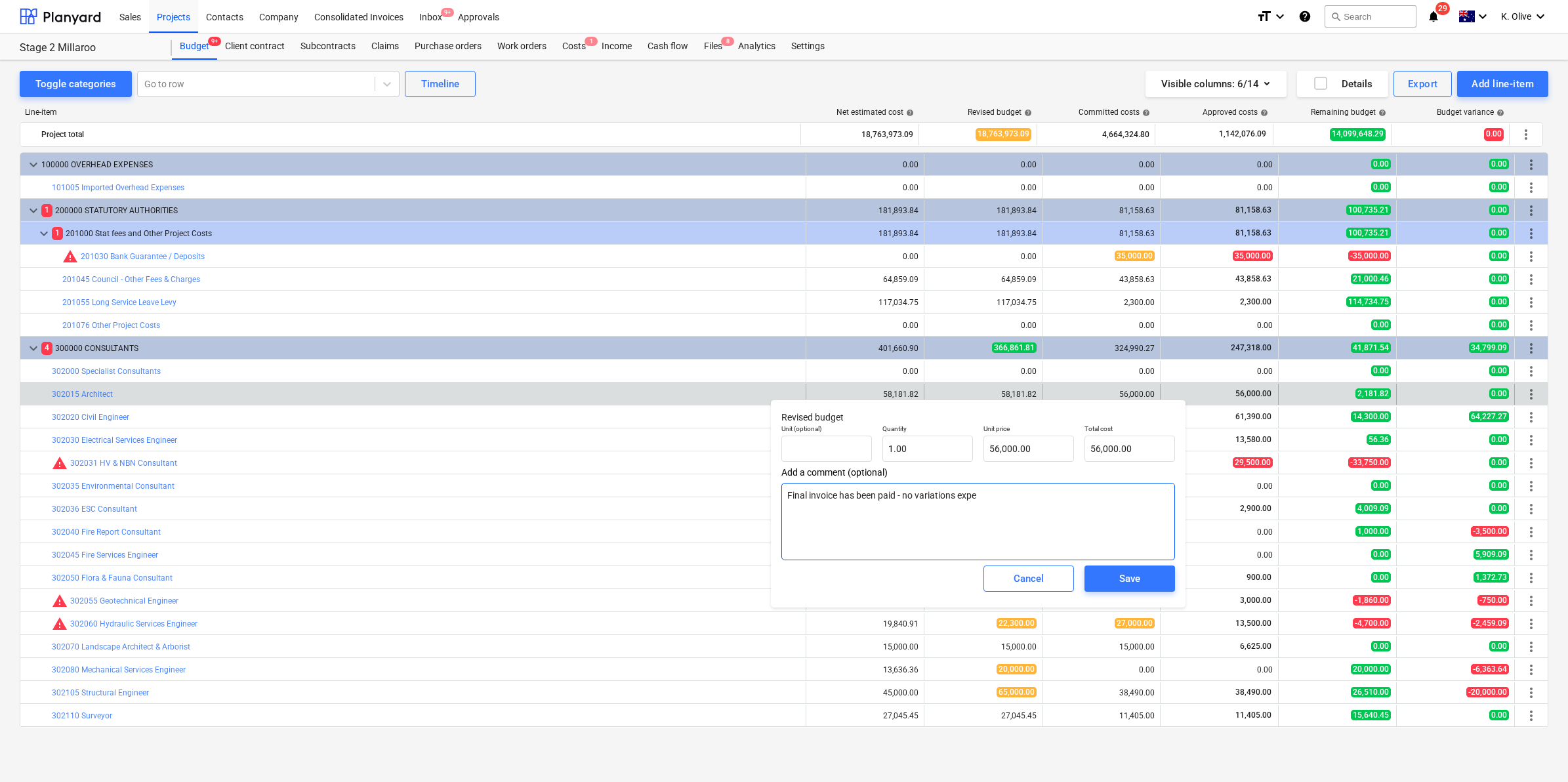
type textarea "x"
type textarea "Final invoice has been paid - no variations expect"
type textarea "x"
type textarea "Final invoice has been paid - no variations expecte"
type textarea "x"
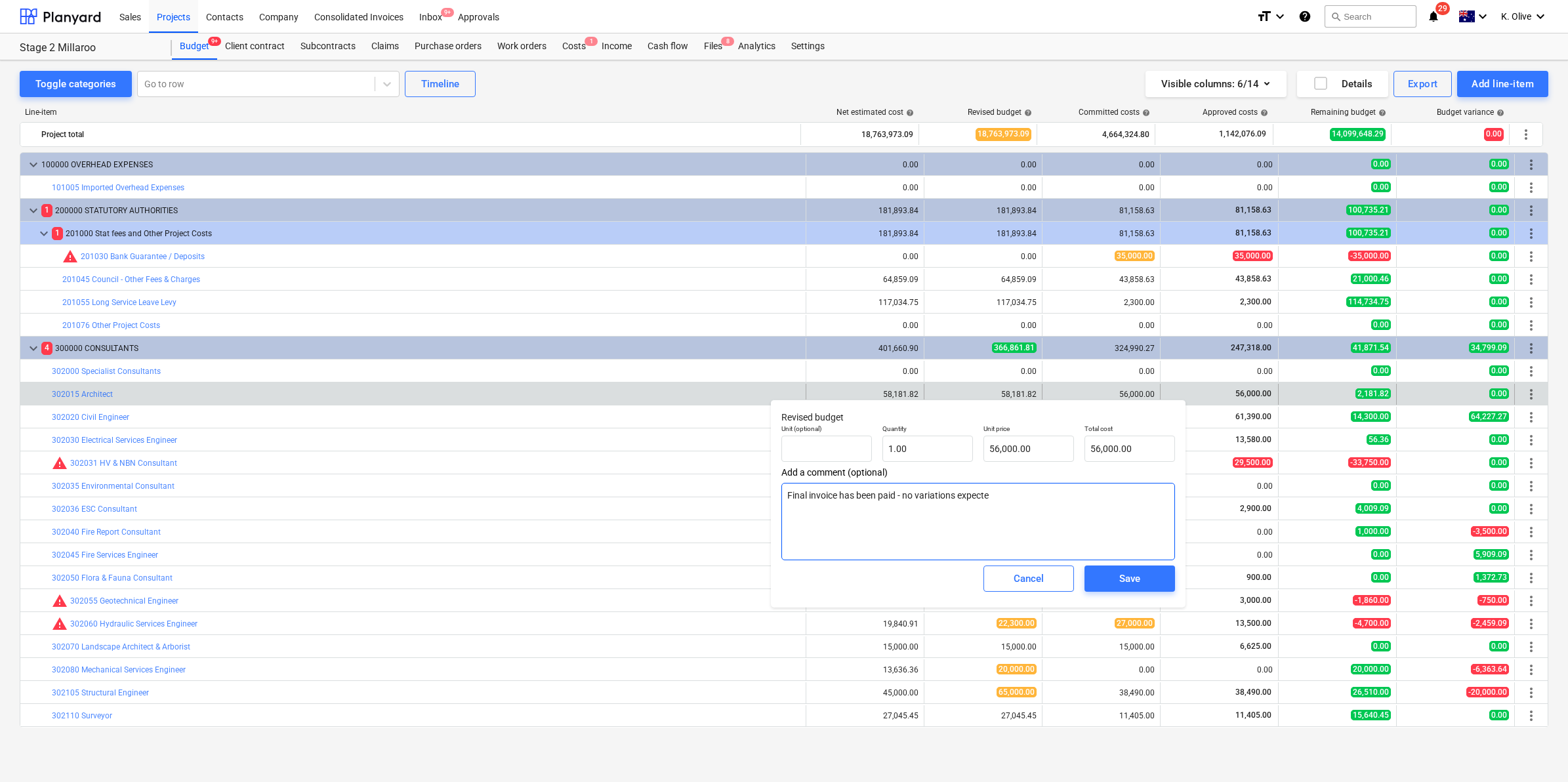
type textarea "Final invoice has been paid - no variations expected"
type textarea "x"
type textarea "Final invoice has been paid - no variations expected"
type textarea "x"
type textarea "Final invoice has been paid - no variations expected -"
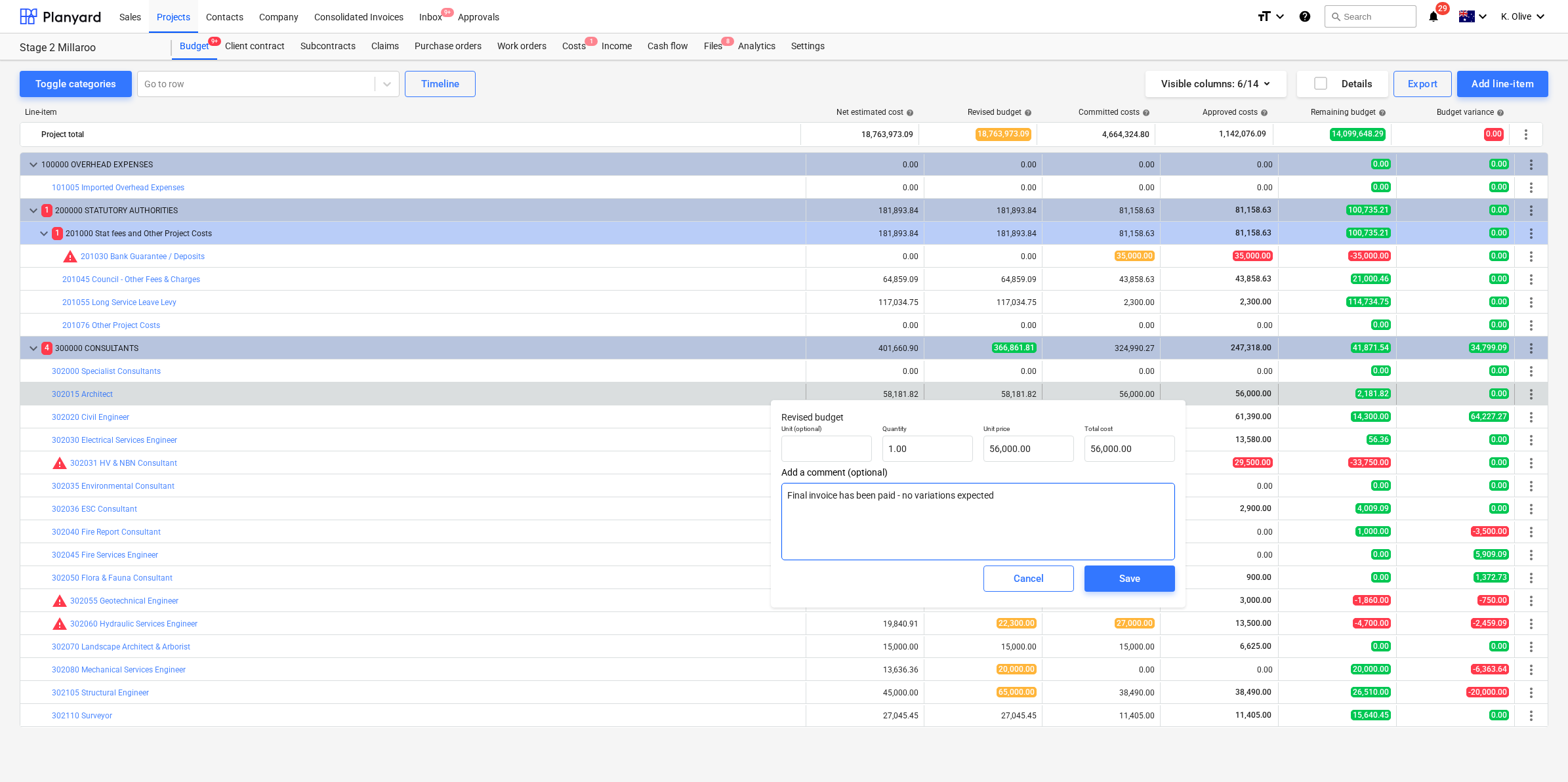
type textarea "x"
type textarea "Final invoice has been paid - no variations expected -"
type textarea "x"
type textarea "Final invoice has been paid - no variations expected - 1"
type textarea "x"
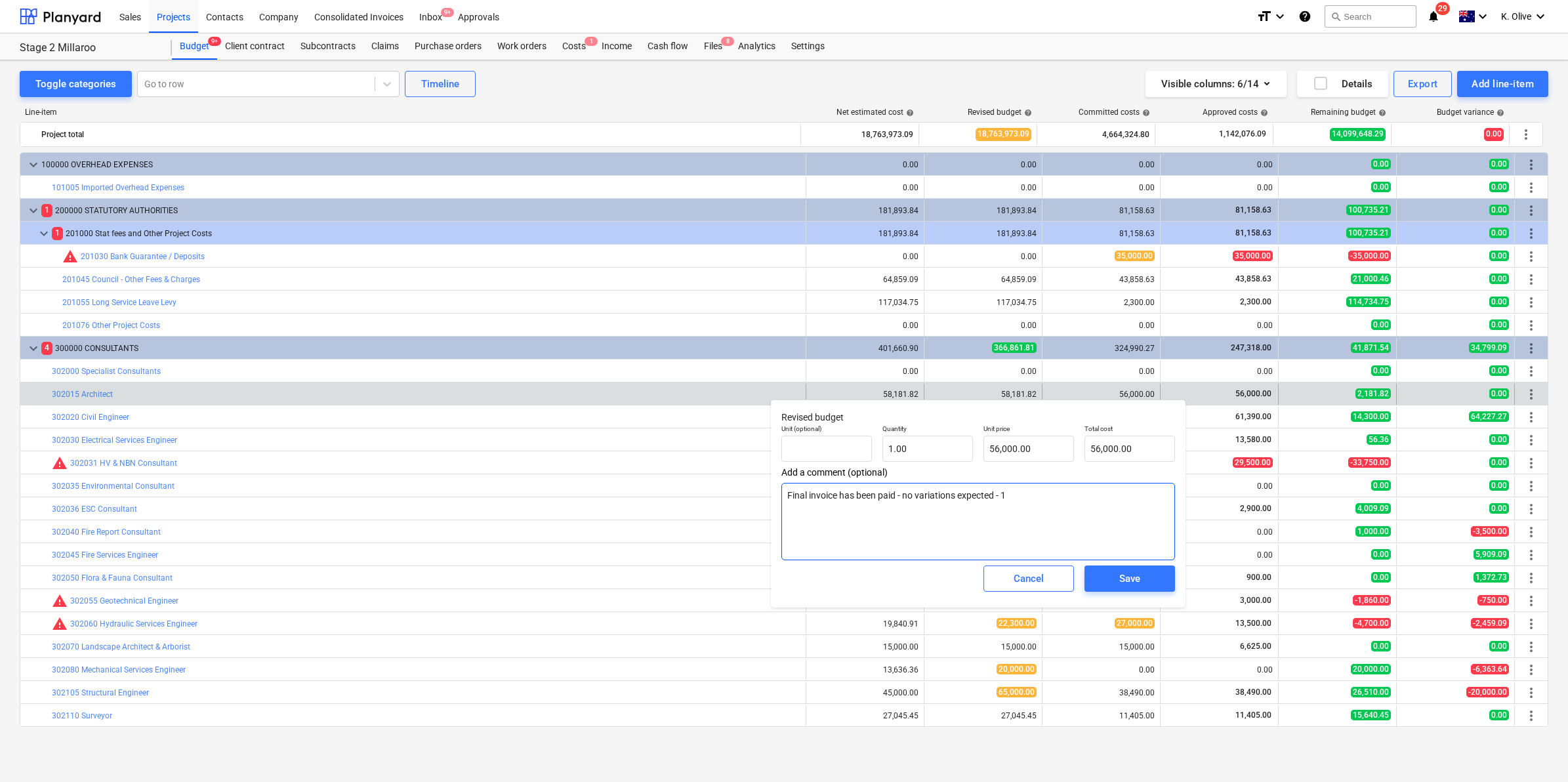
type textarea "Final invoice has been paid - no variations expected - 16"
type textarea "x"
type textarea "Final invoice has been paid - no variations expected - 16/"
type textarea "x"
type textarea "Final invoice has been paid - no variations expected - 16/9"
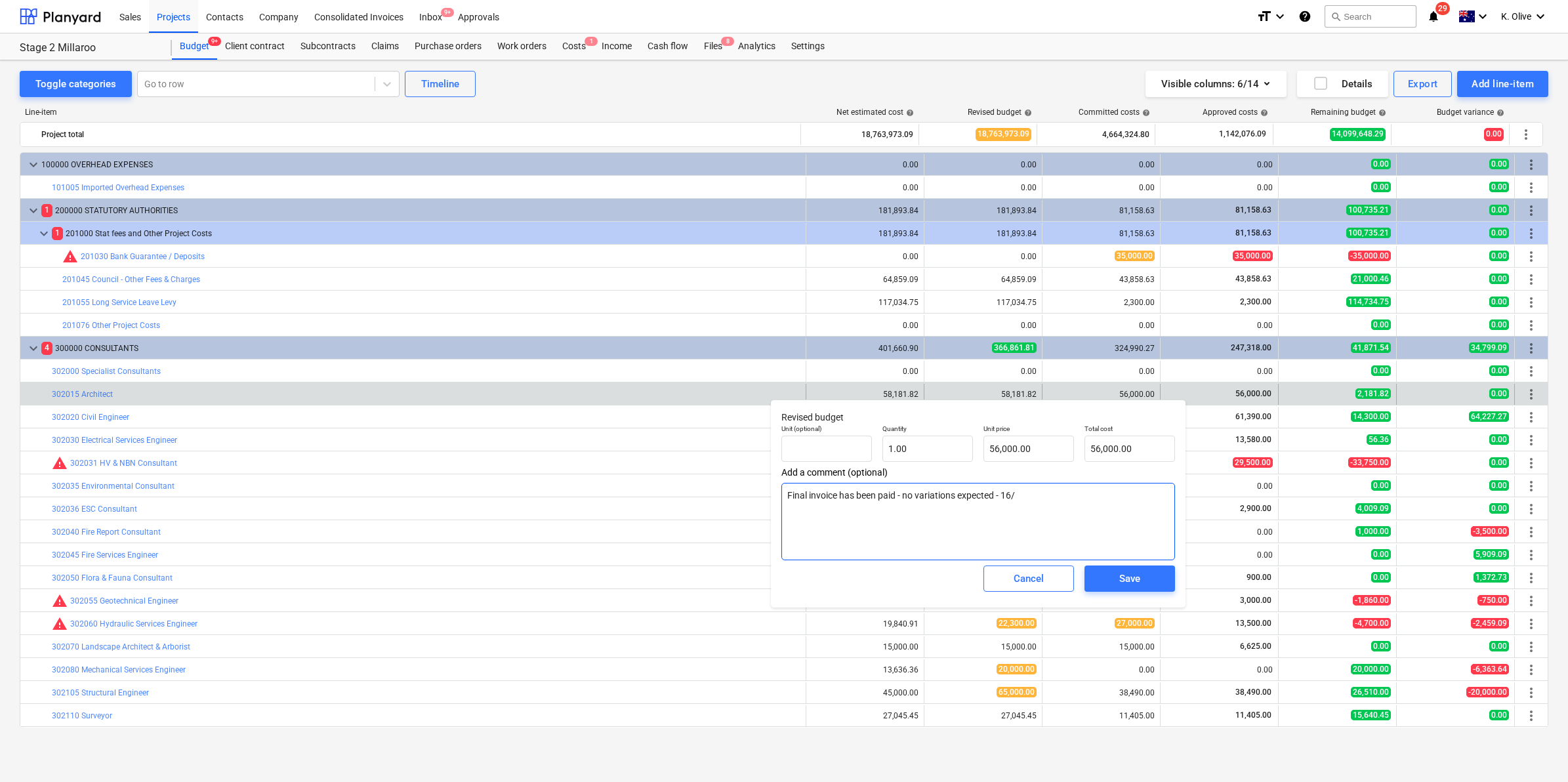
type textarea "x"
type textarea "Final invoice has been paid - no variations expected - 16/9"
click at [1127, 574] on div "Save" at bounding box center [1129, 578] width 21 height 17
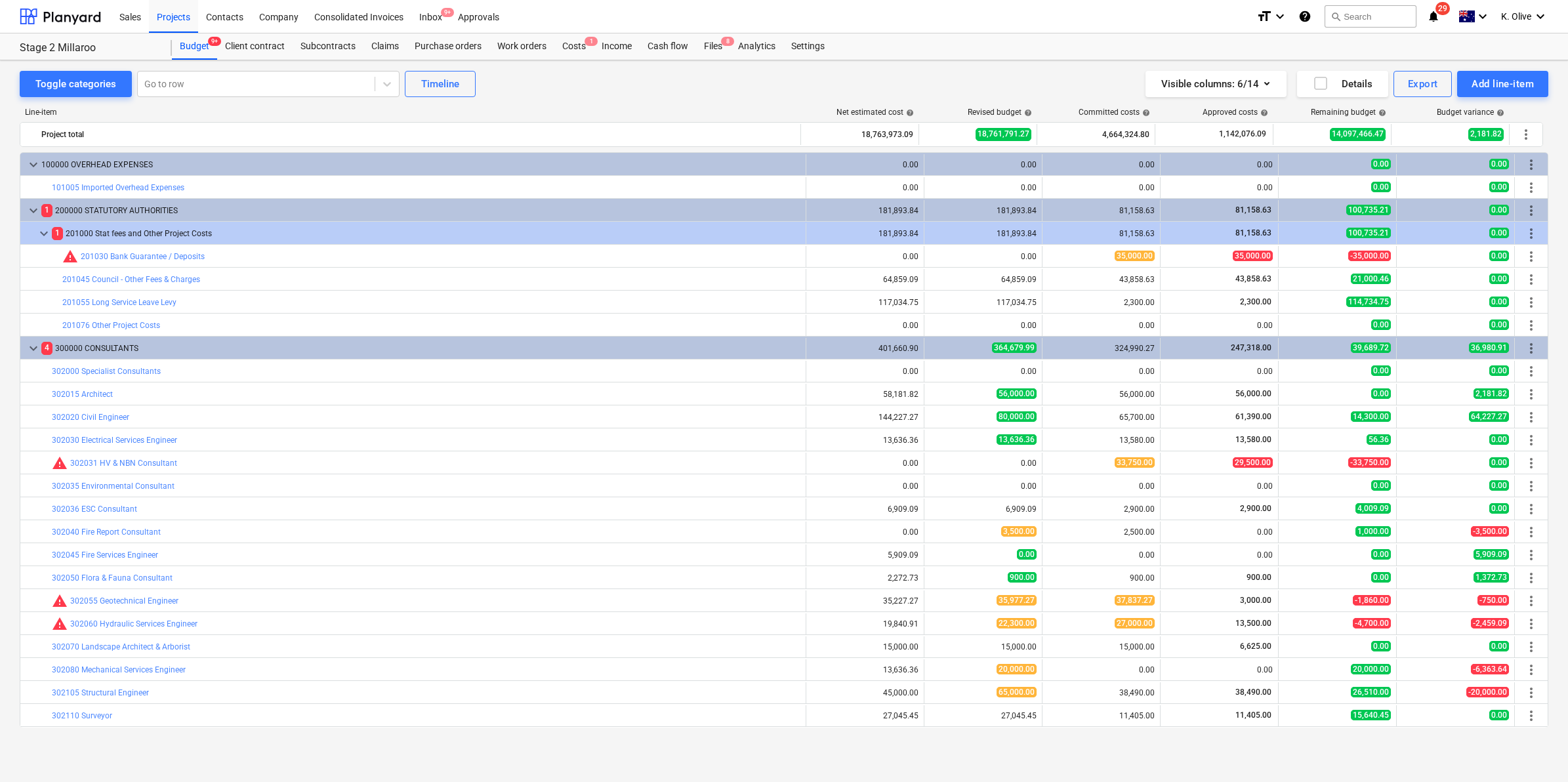
type textarea "x"
type input "1.00"
type input "56,000.00"
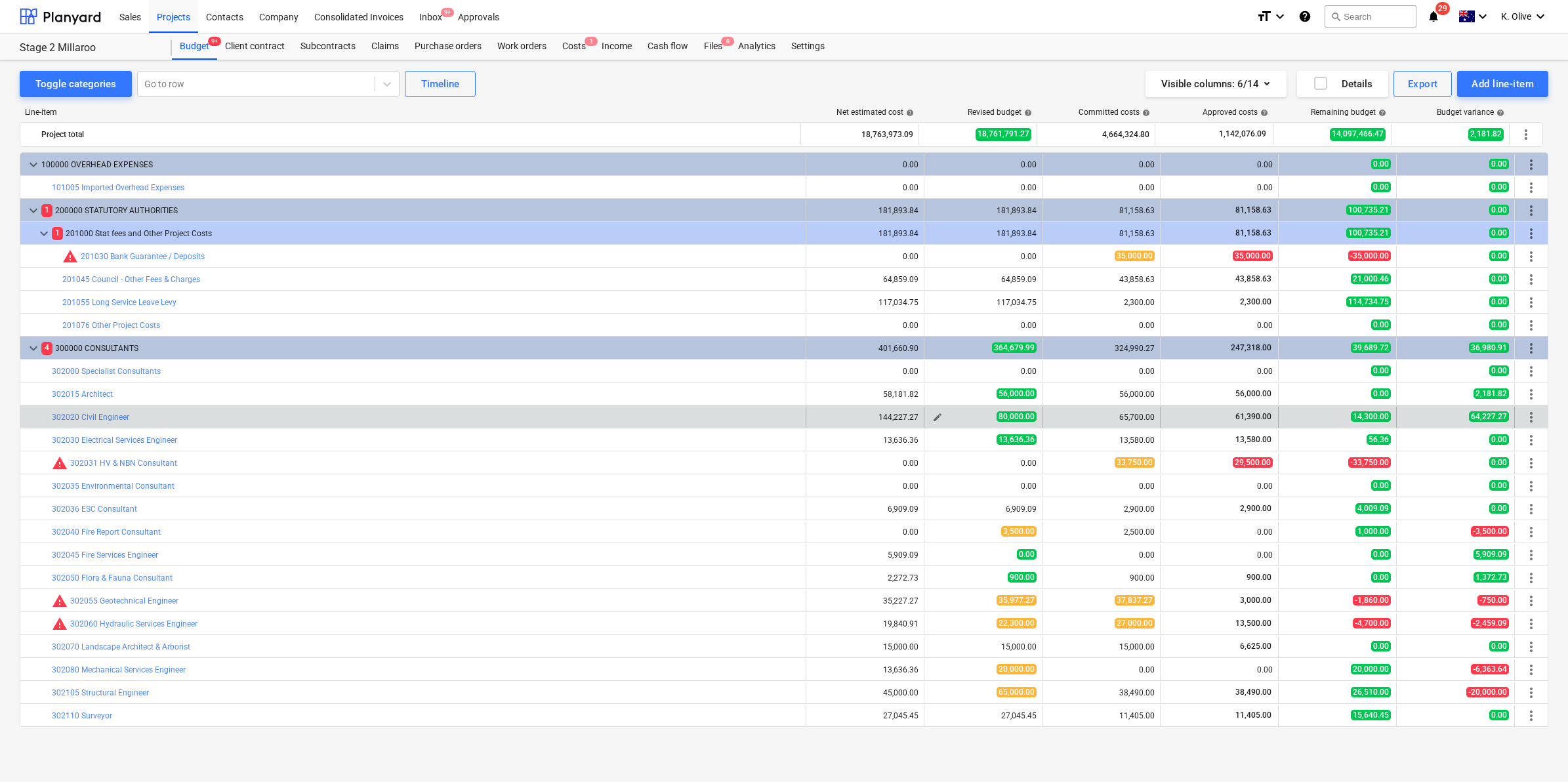
click at [937, 417] on span "edit" at bounding box center [938, 418] width 10 height 10
type textarea "x"
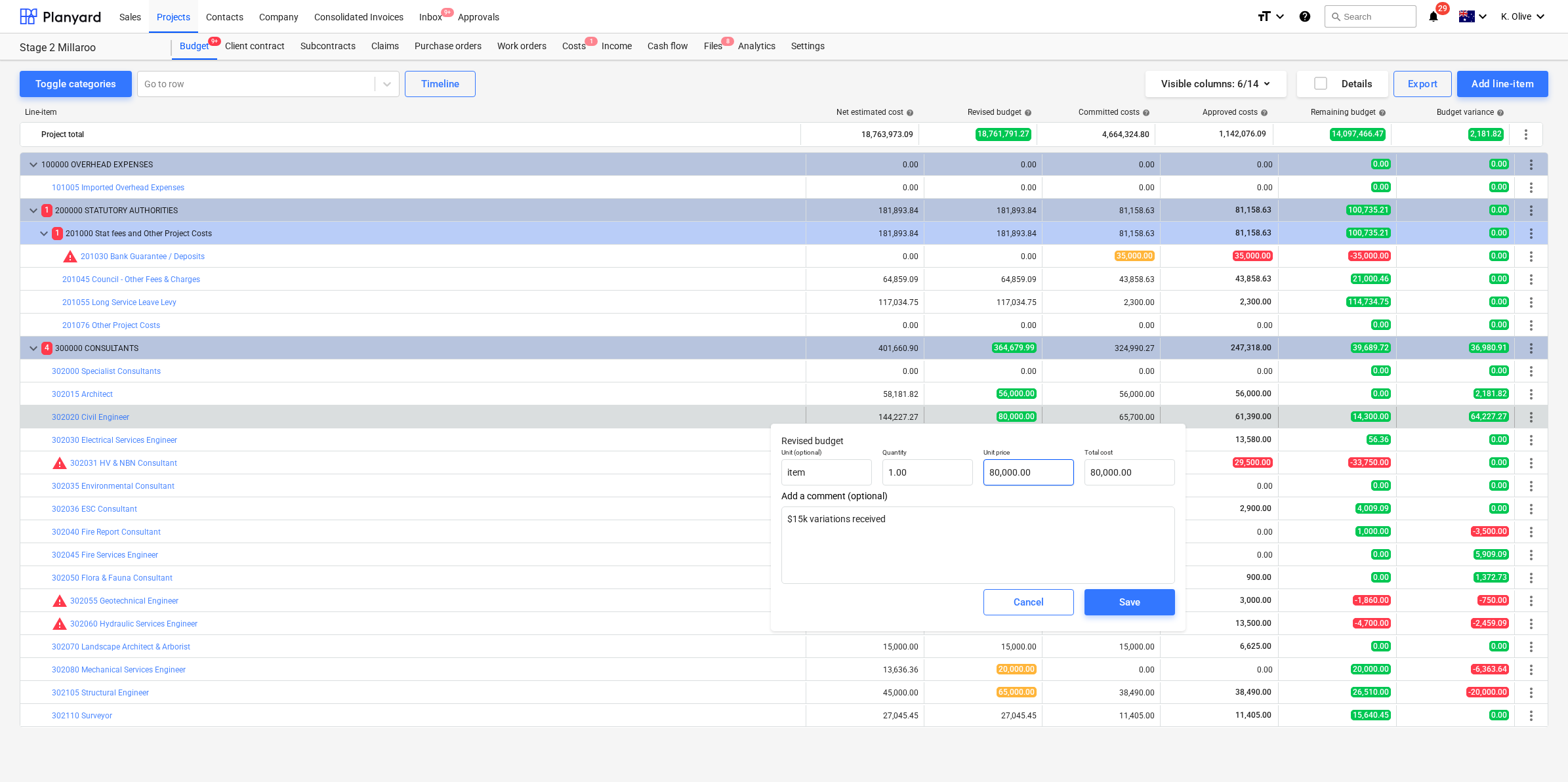
type input "80000"
click at [1026, 465] on input "80000" at bounding box center [1029, 472] width 90 height 26
type textarea "x"
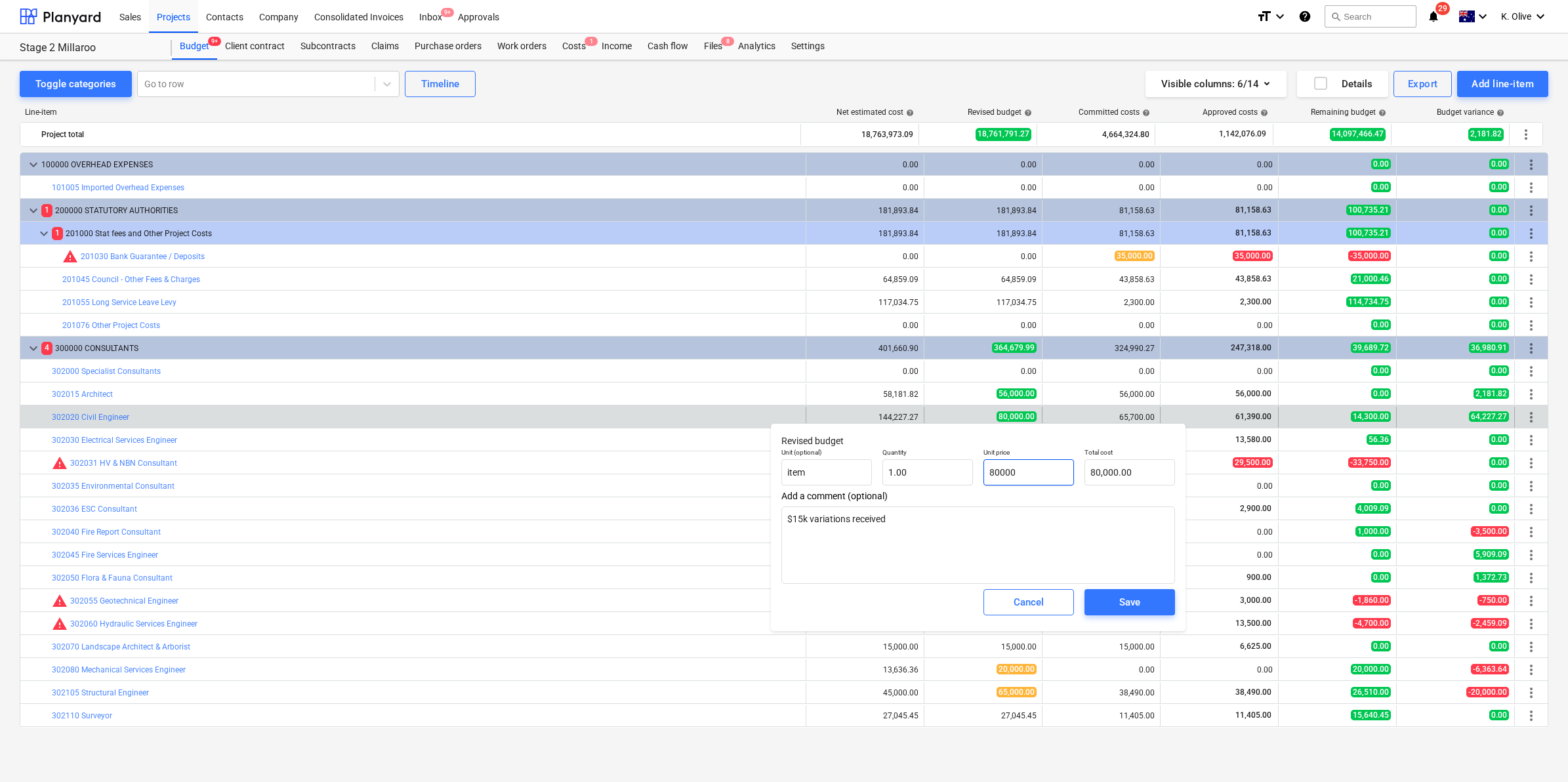
type input "7"
type input "7.00"
type textarea "x"
type input "70"
type input "70.00"
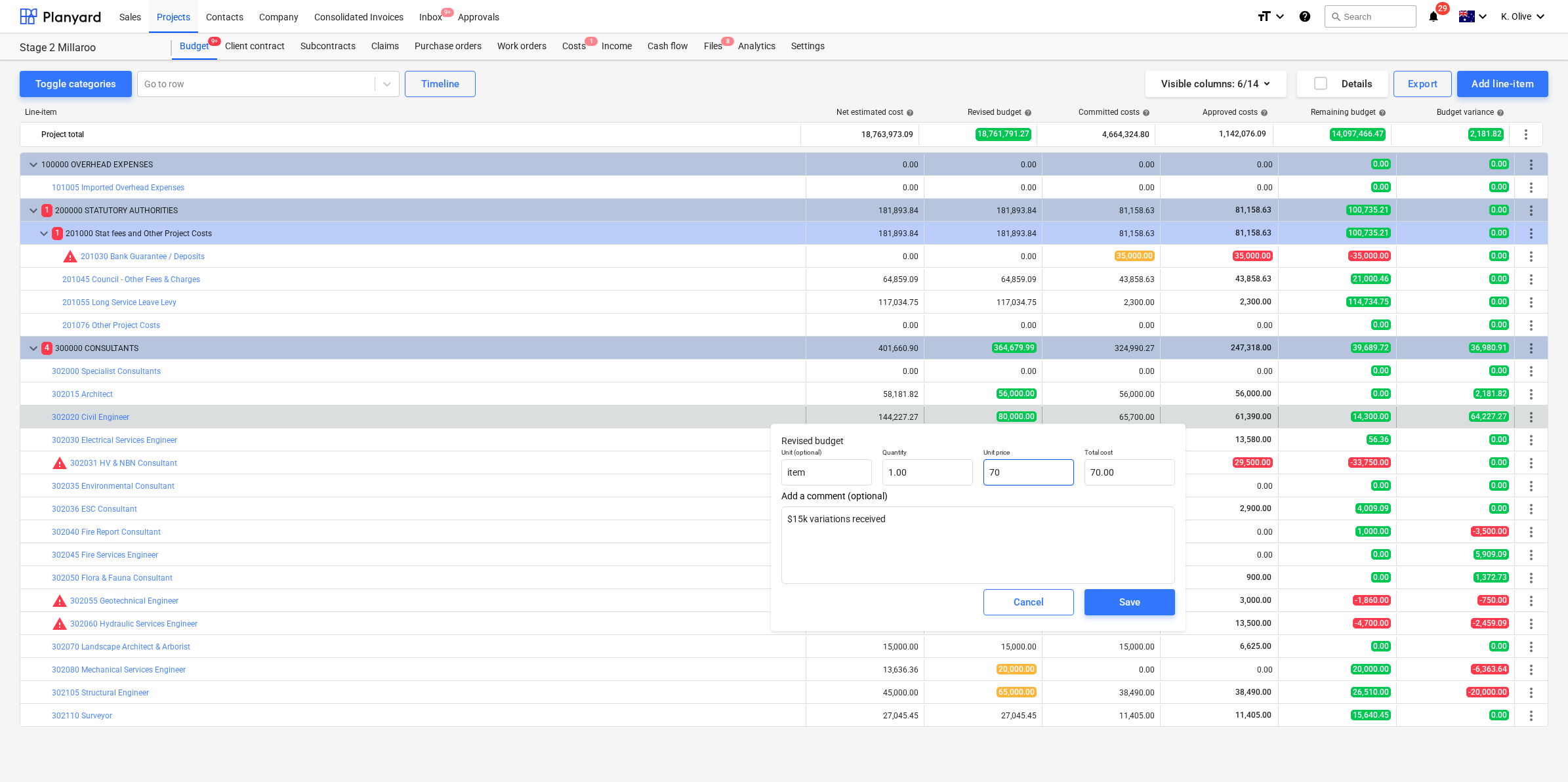
type input "700"
type textarea "x"
type input "700.00"
type textarea "x"
type input "7000"
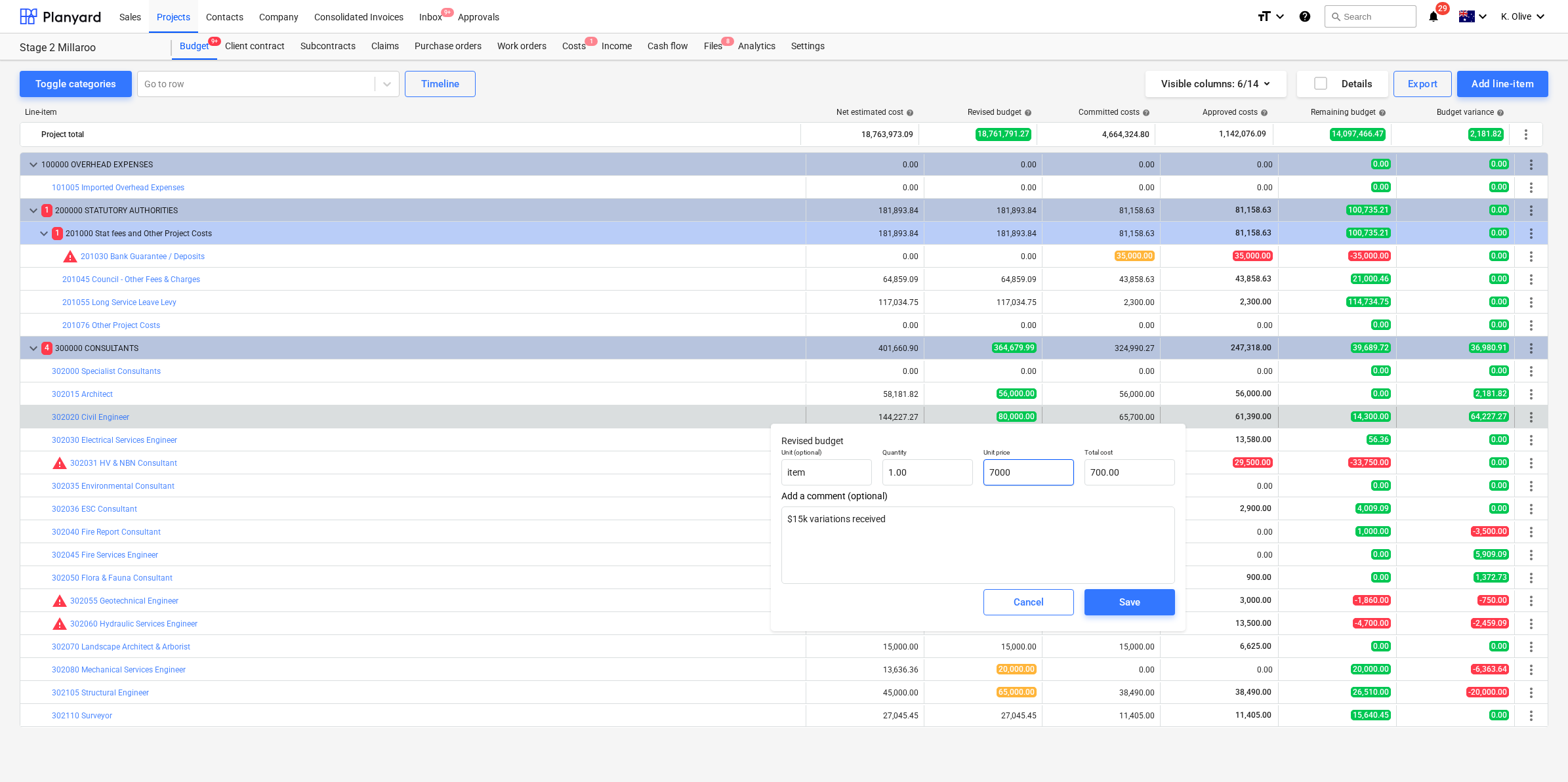
type input "7,000.00"
type textarea "x"
type input "70000"
type input "70,000.00"
type input "70000"
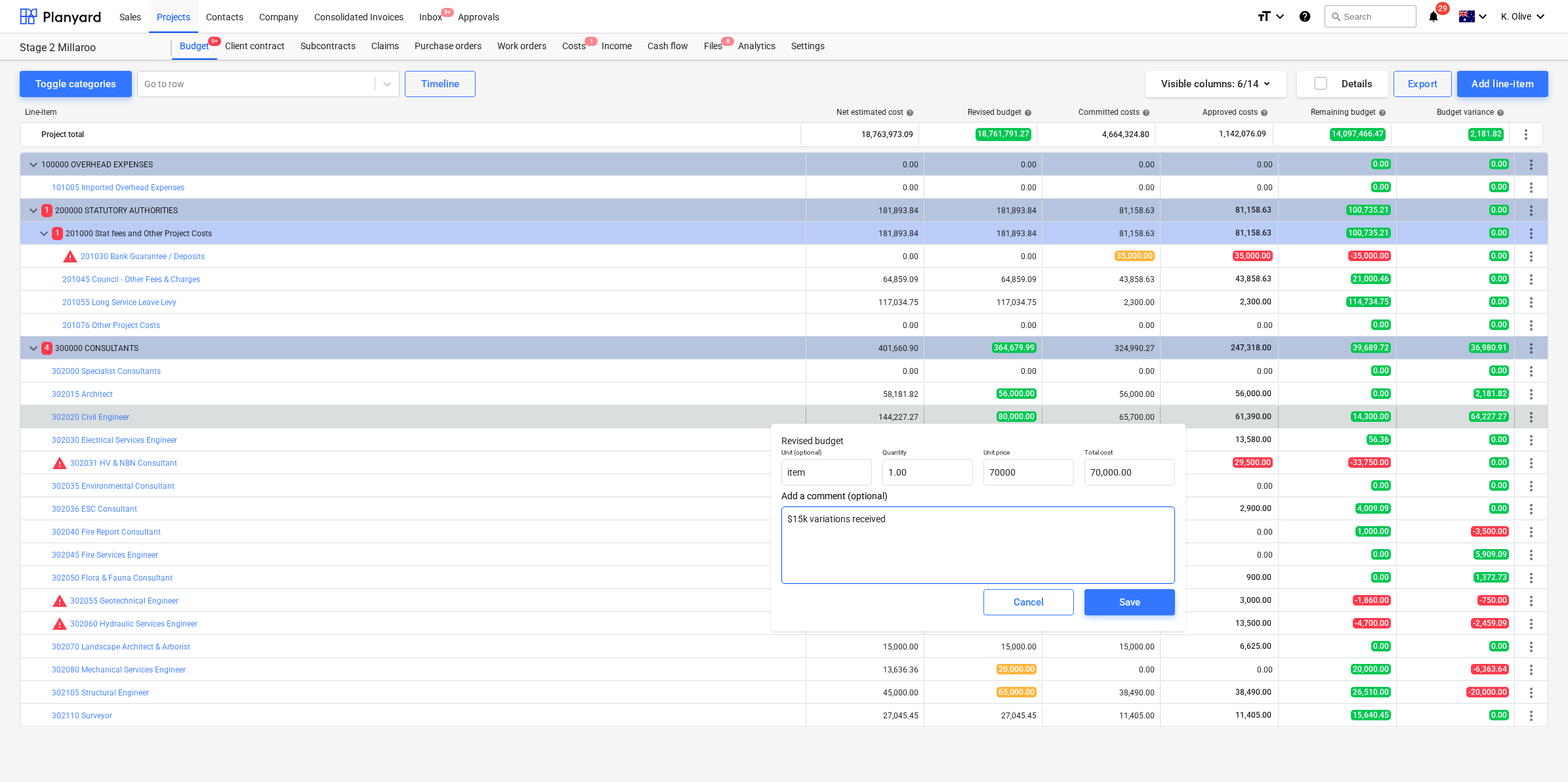
click at [959, 513] on textarea "$15k variations received" at bounding box center [978, 545] width 393 height 77
type textarea "x"
type input "70,000.00"
drag, startPoint x: 959, startPoint y: 513, endPoint x: 778, endPoint y: 518, distance: 181.1
click at [778, 518] on div "Revised budget Unit (optional) item Quantity 1.00 Unit price 70,000.00 Total co…" at bounding box center [978, 526] width 415 height 208
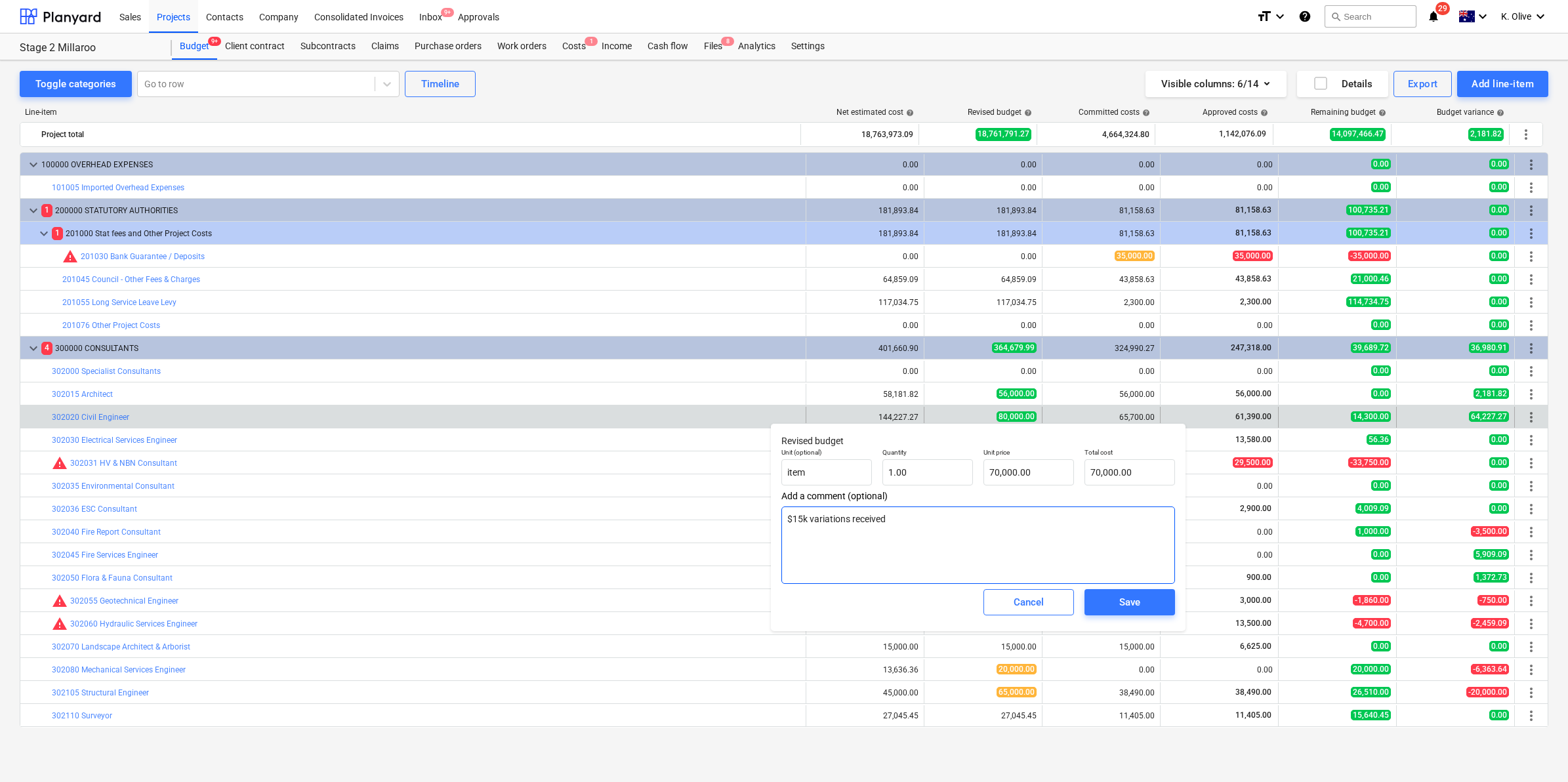
type textarea "x"
type textarea "C"
type textarea "x"
type textarea "Ci"
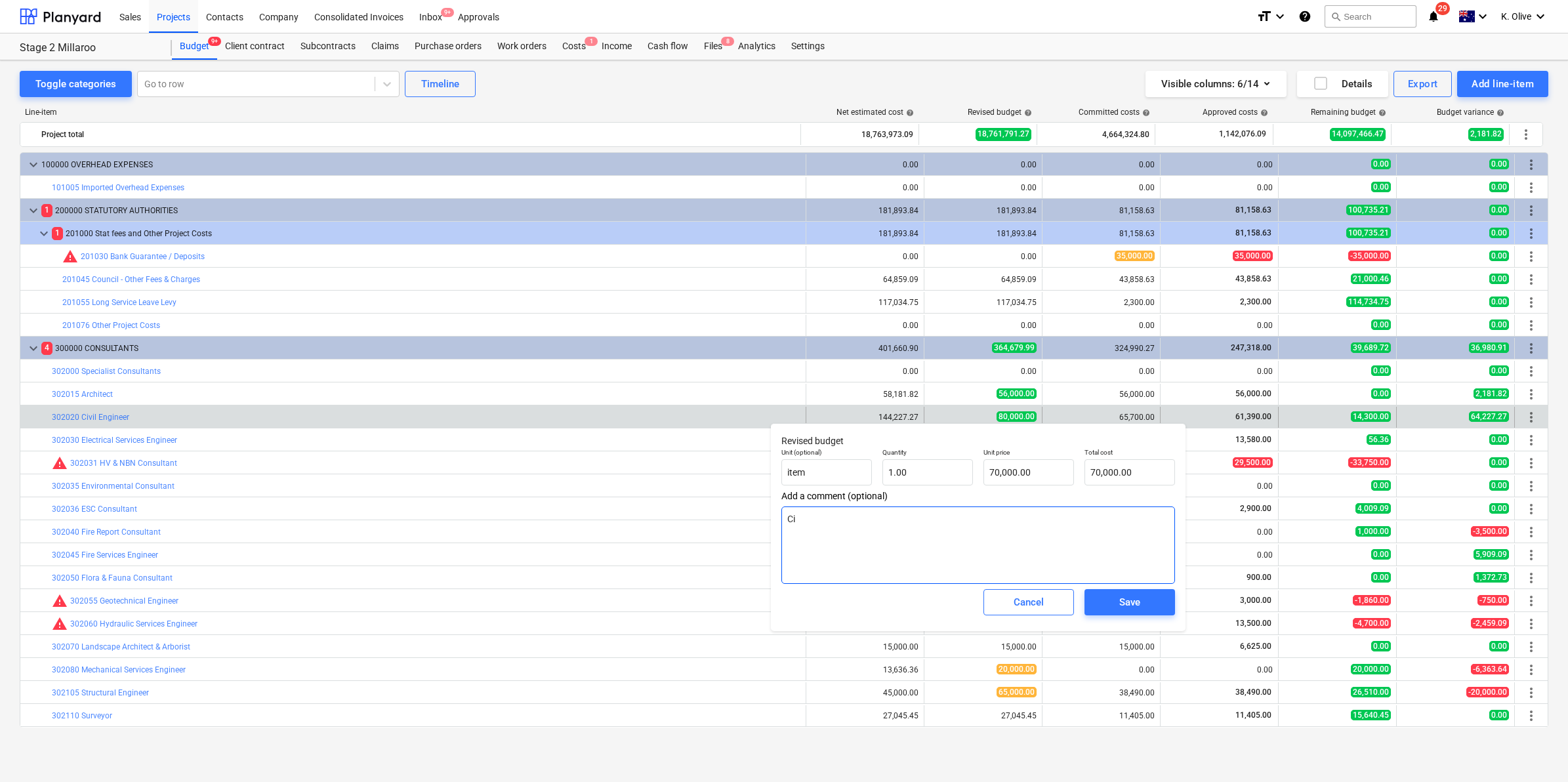
type textarea "x"
type textarea "Civ"
type textarea "x"
type textarea "Civi"
type textarea "x"
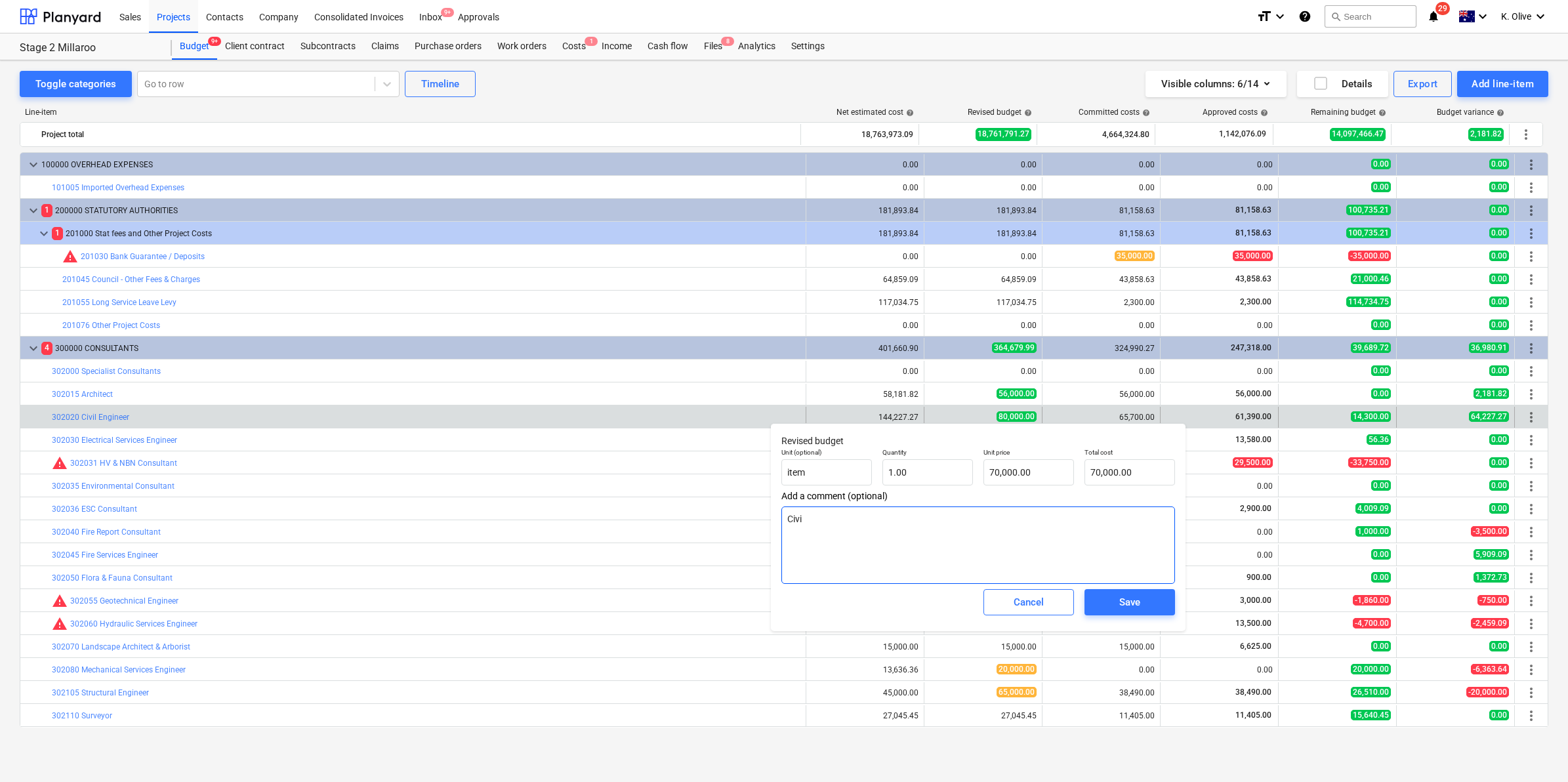
type textarea "Civil"
type textarea "x"
type textarea "Civil"
type textarea "x"
type textarea "Civil wo"
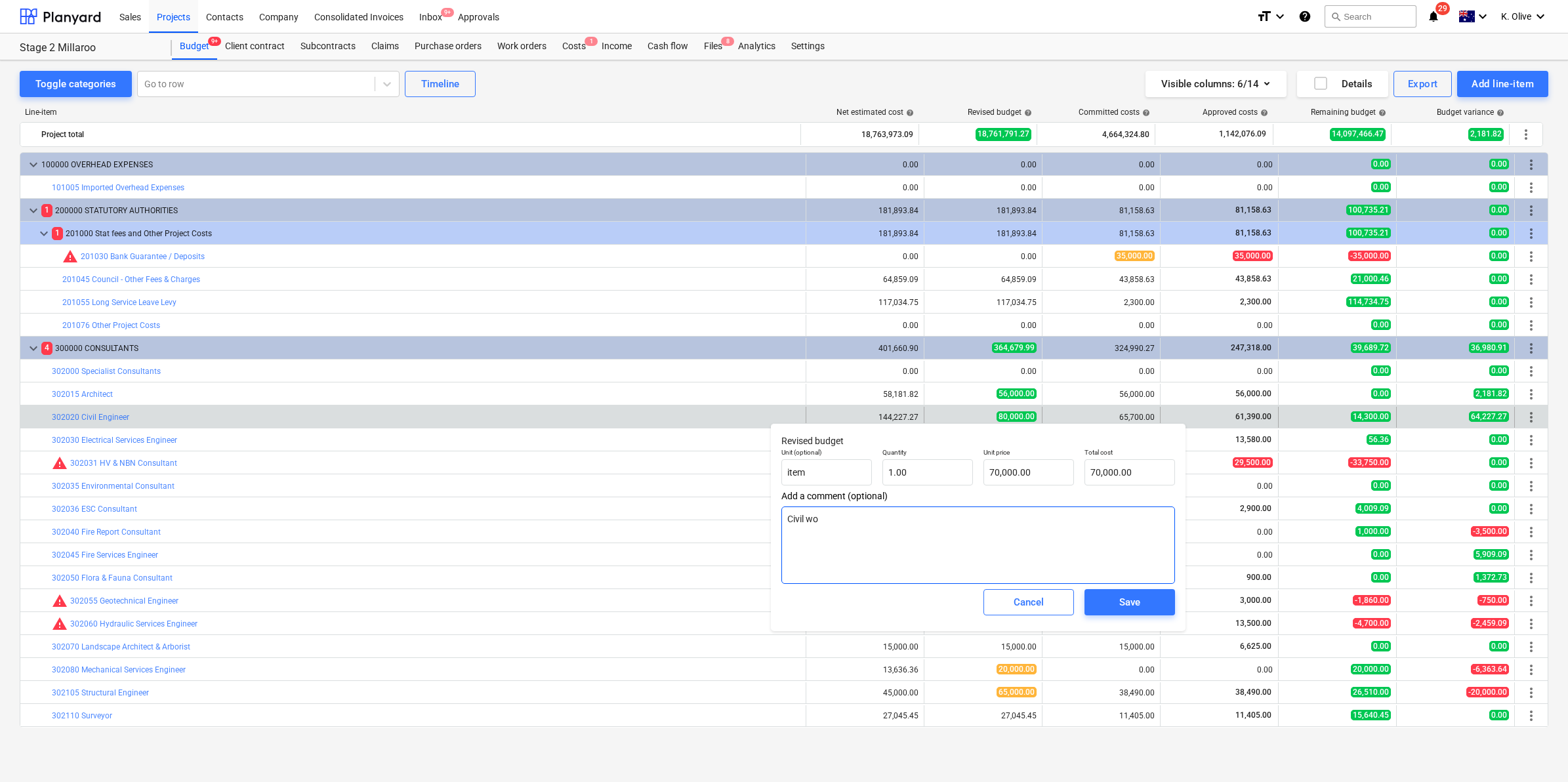
type textarea "x"
type textarea "Civil wor"
type textarea "x"
type textarea "Civil work"
type textarea "x"
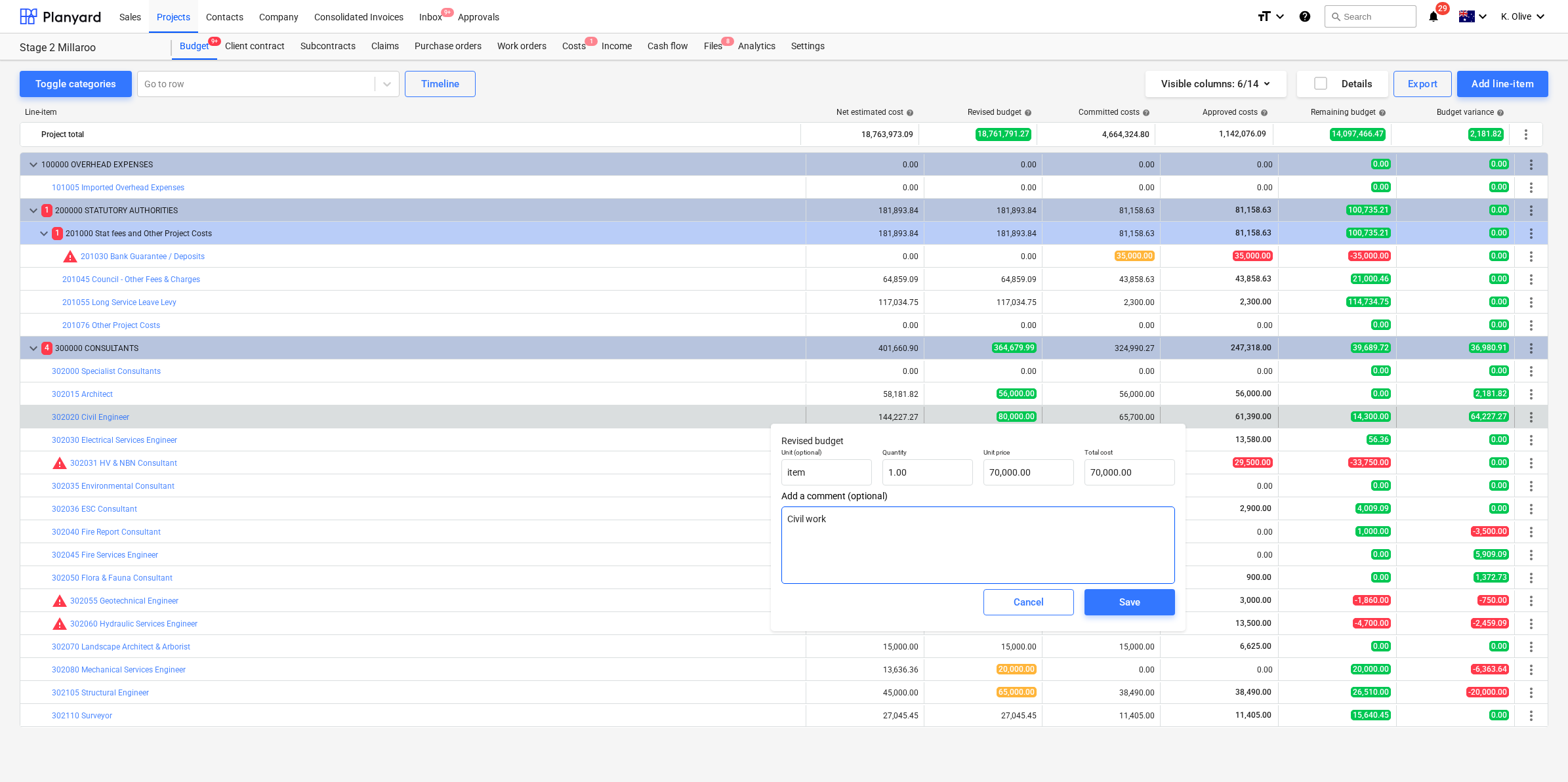
type textarea "Civil works"
type textarea "x"
type textarea "Civil works"
type textarea "x"
type textarea "Civil works"
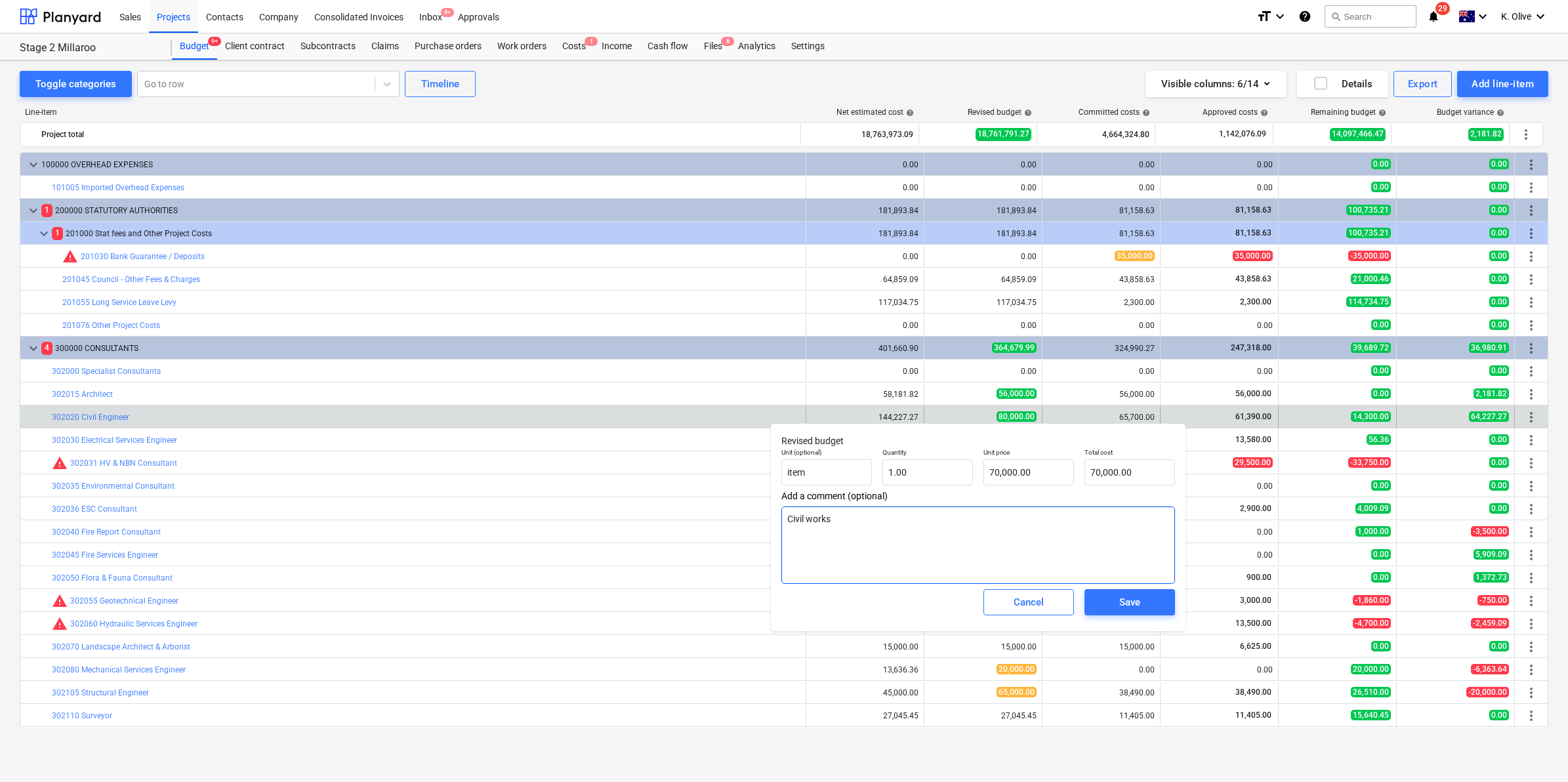
type textarea "x"
type textarea "Civil work"
type textarea "x"
type textarea "Civil wor"
type textarea "x"
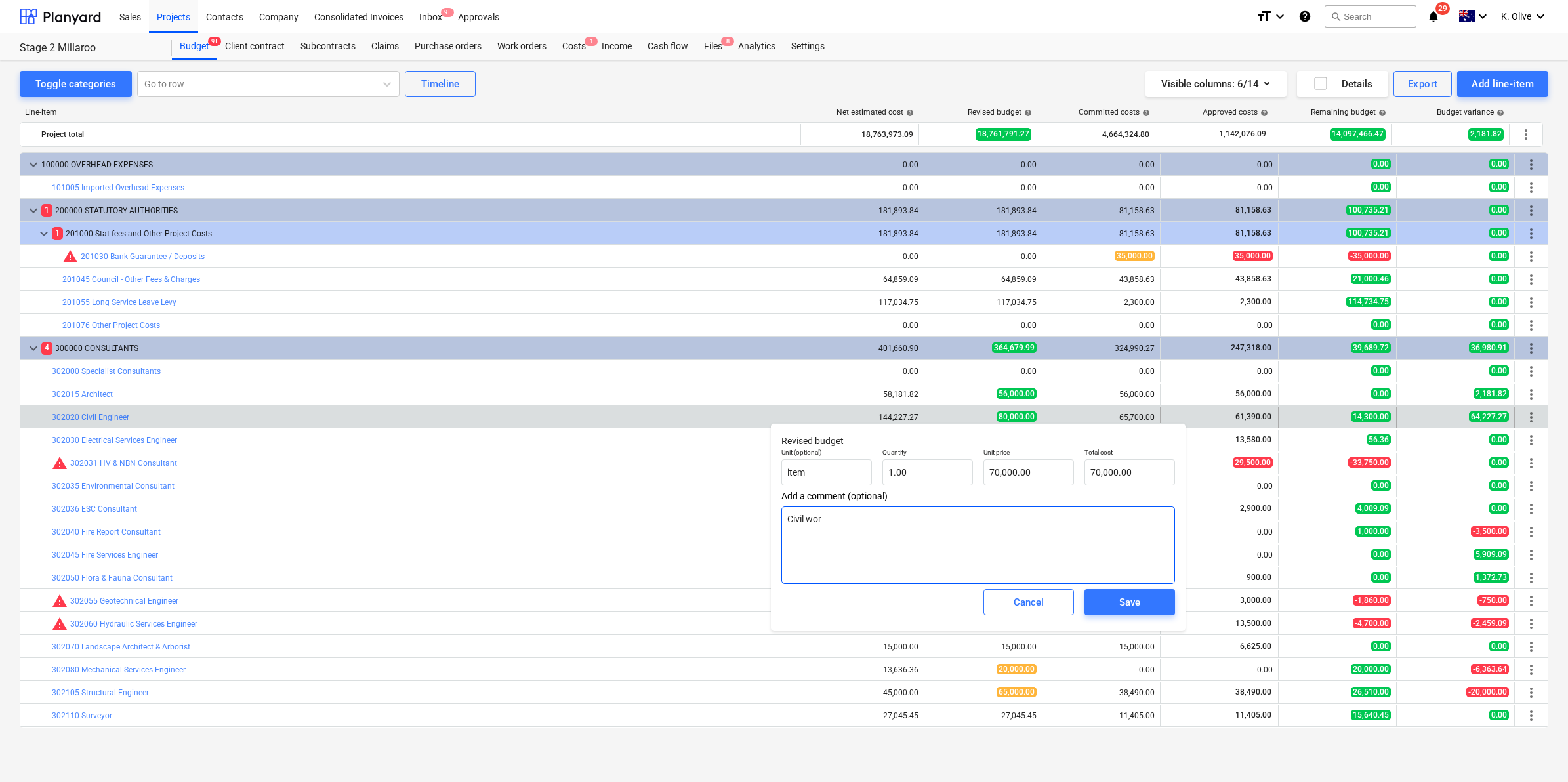
type textarea "Civil wo"
type textarea "x"
type textarea "Civil w"
type textarea "x"
type textarea "Civil"
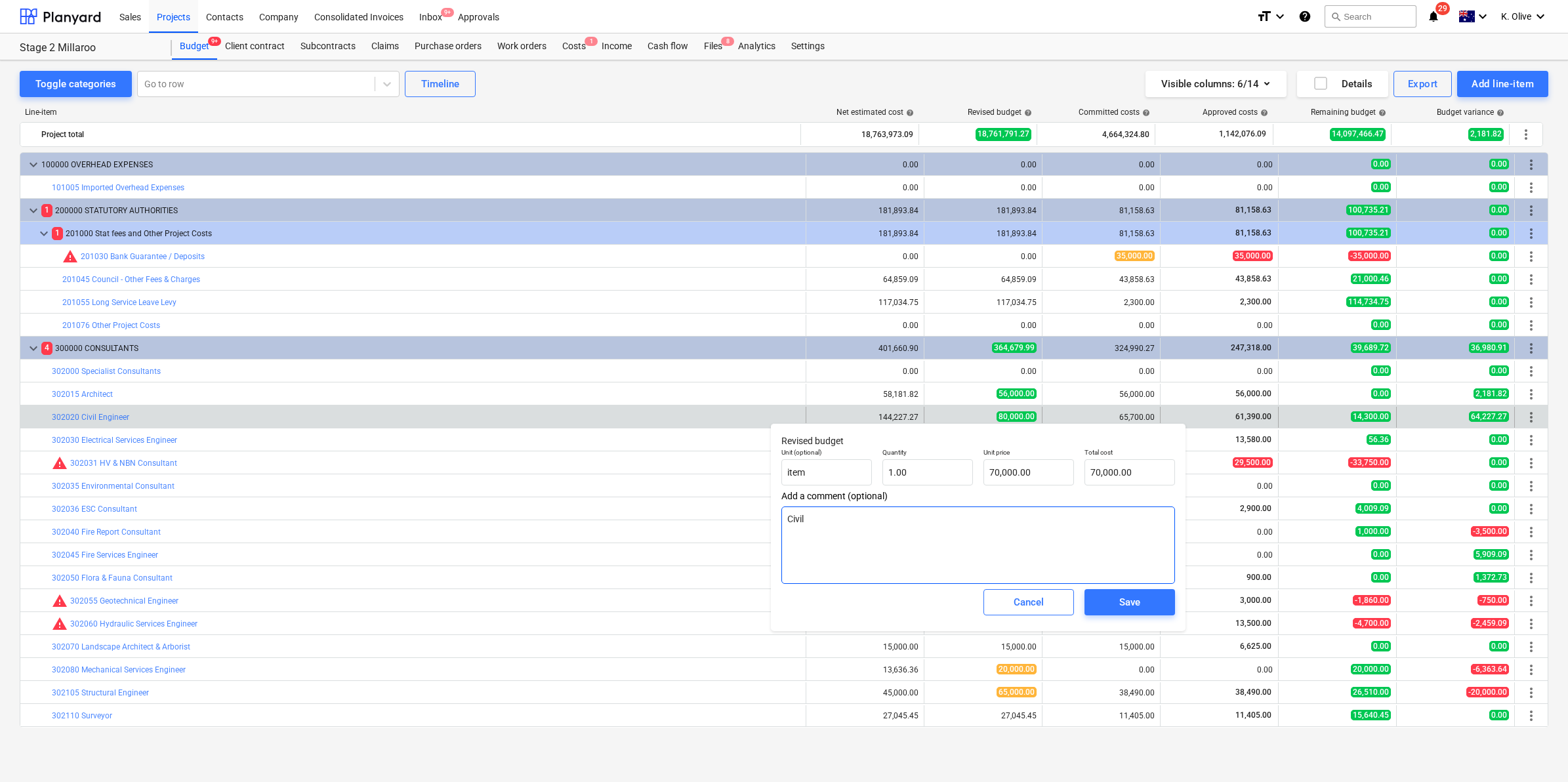
type textarea "x"
type textarea "Civil"
type textarea "x"
type textarea "Civil"
click at [787, 516] on textarea "Civil design works almost completed - Civil variations due to comms redesign ar…" at bounding box center [978, 545] width 393 height 77
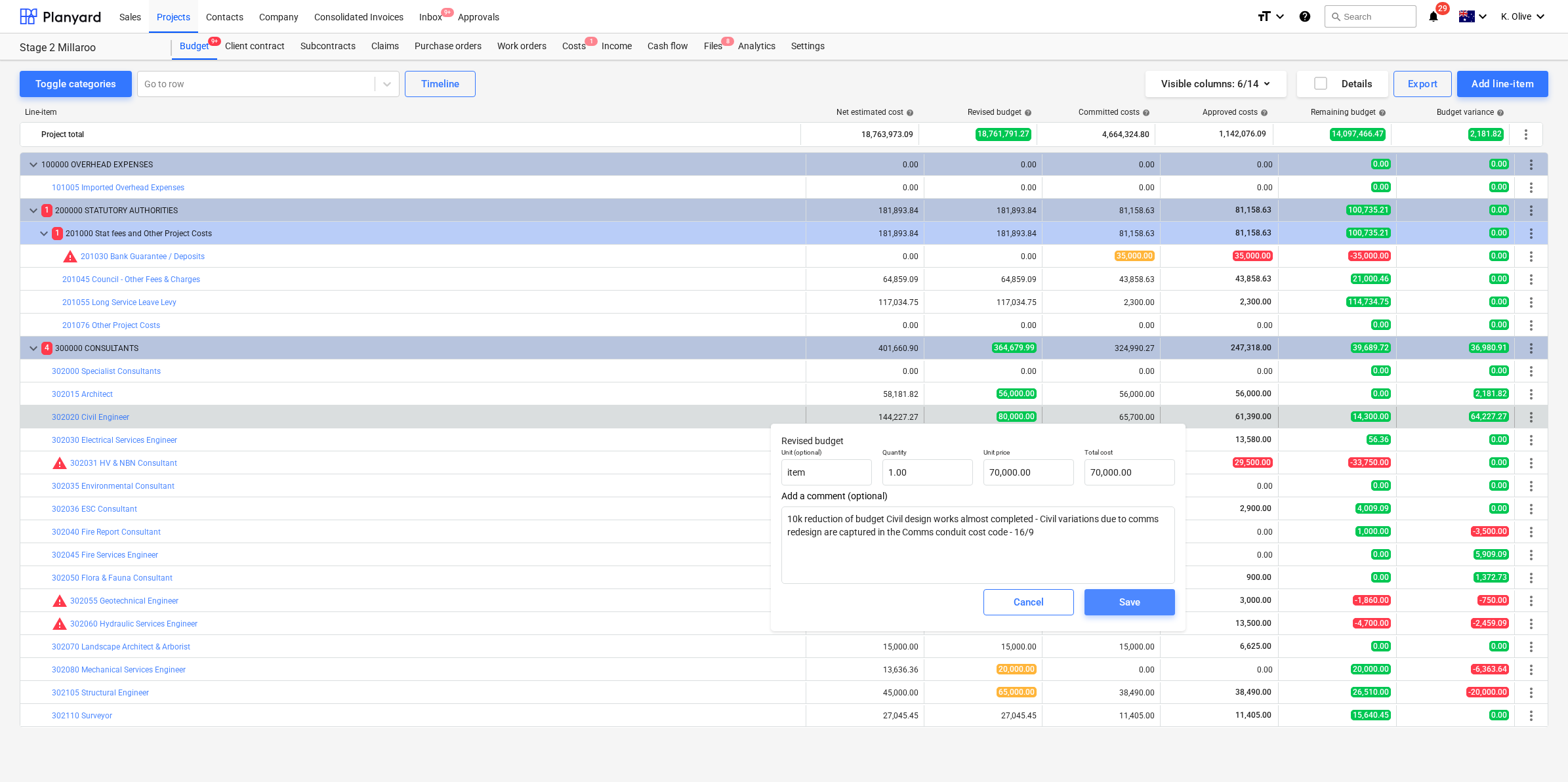
click at [1143, 600] on span "Save" at bounding box center [1130, 602] width 59 height 17
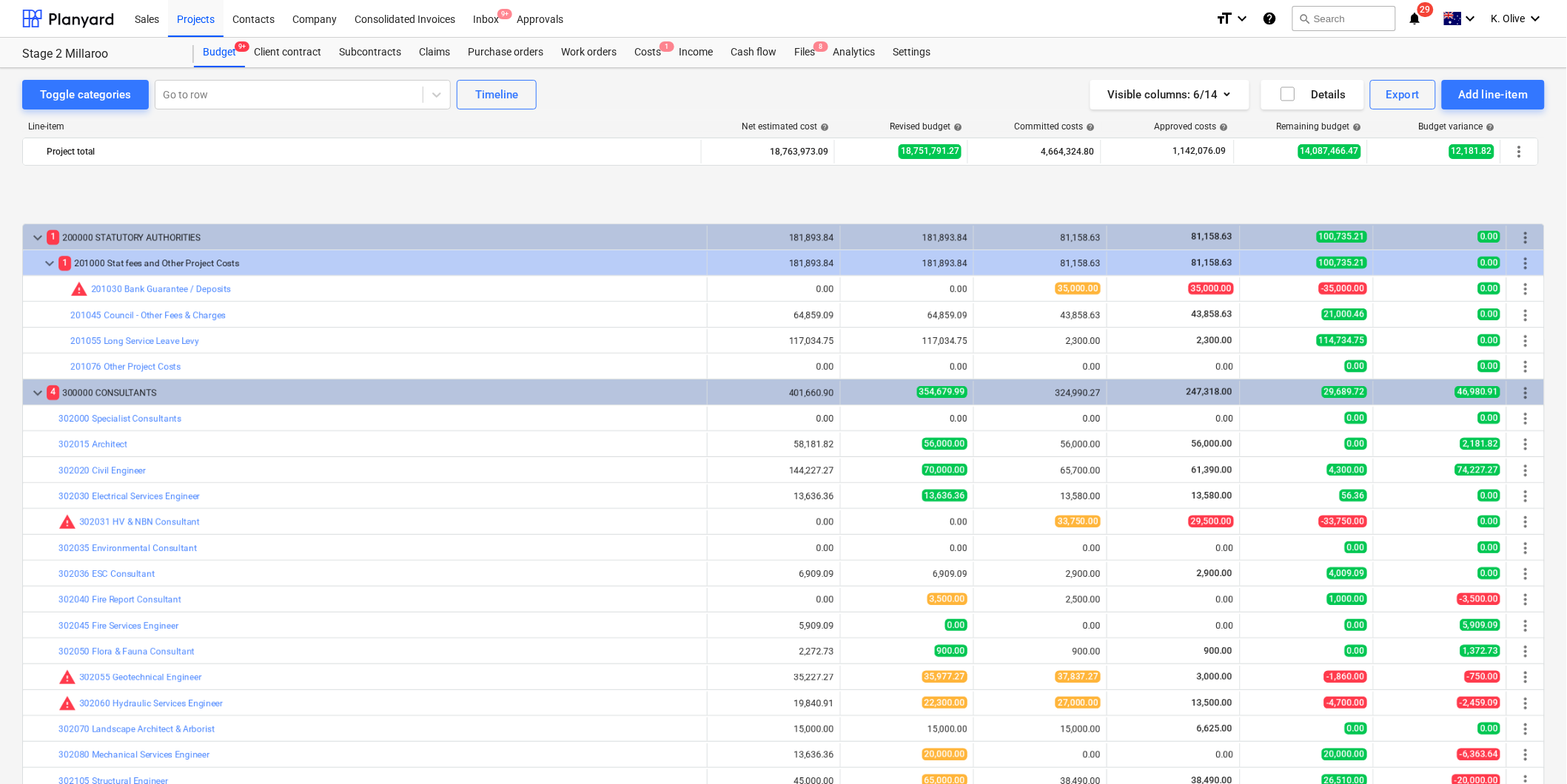
scroll to position [82, 0]
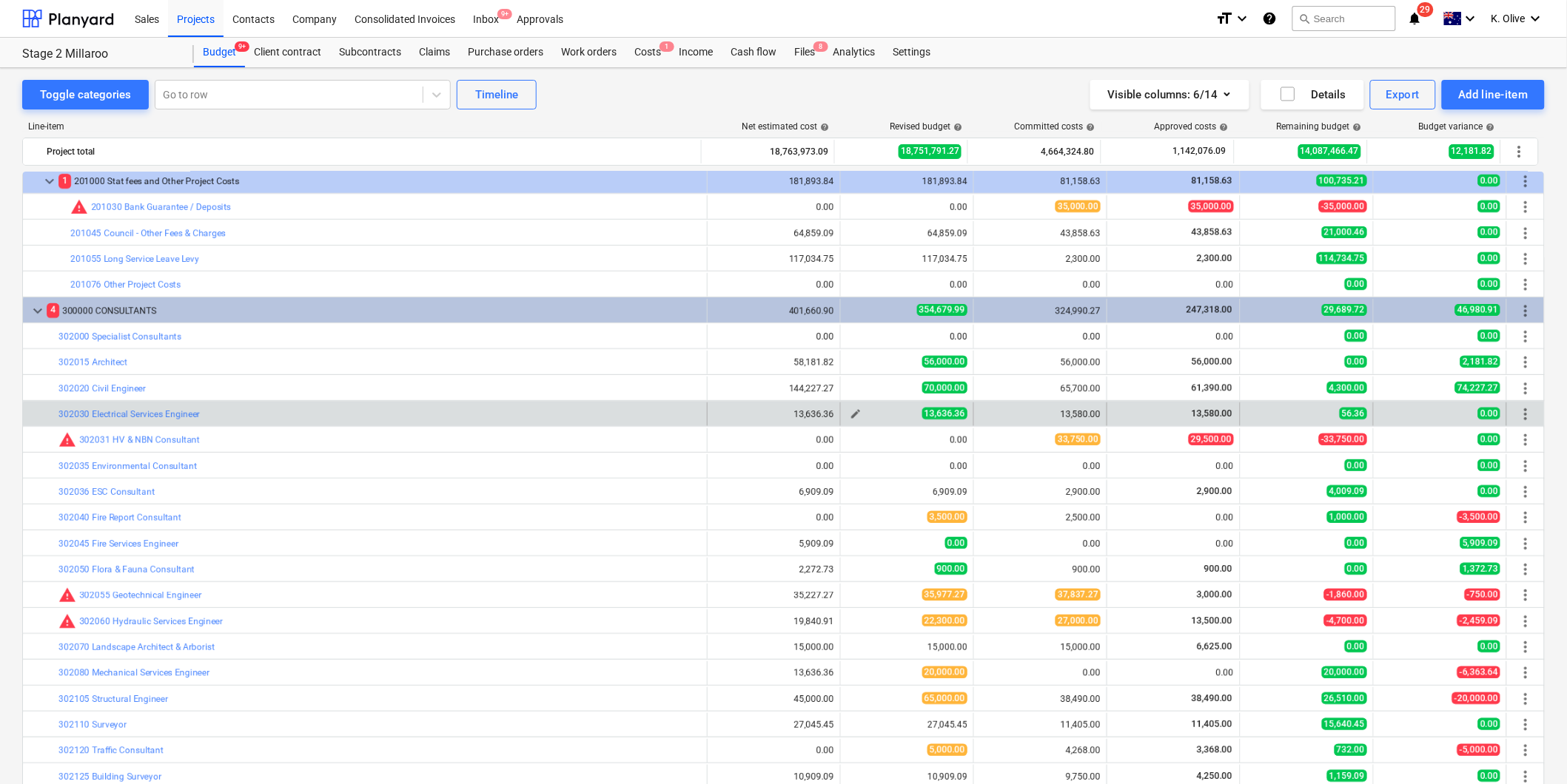
click at [850, 413] on span "edit" at bounding box center [856, 414] width 12 height 12
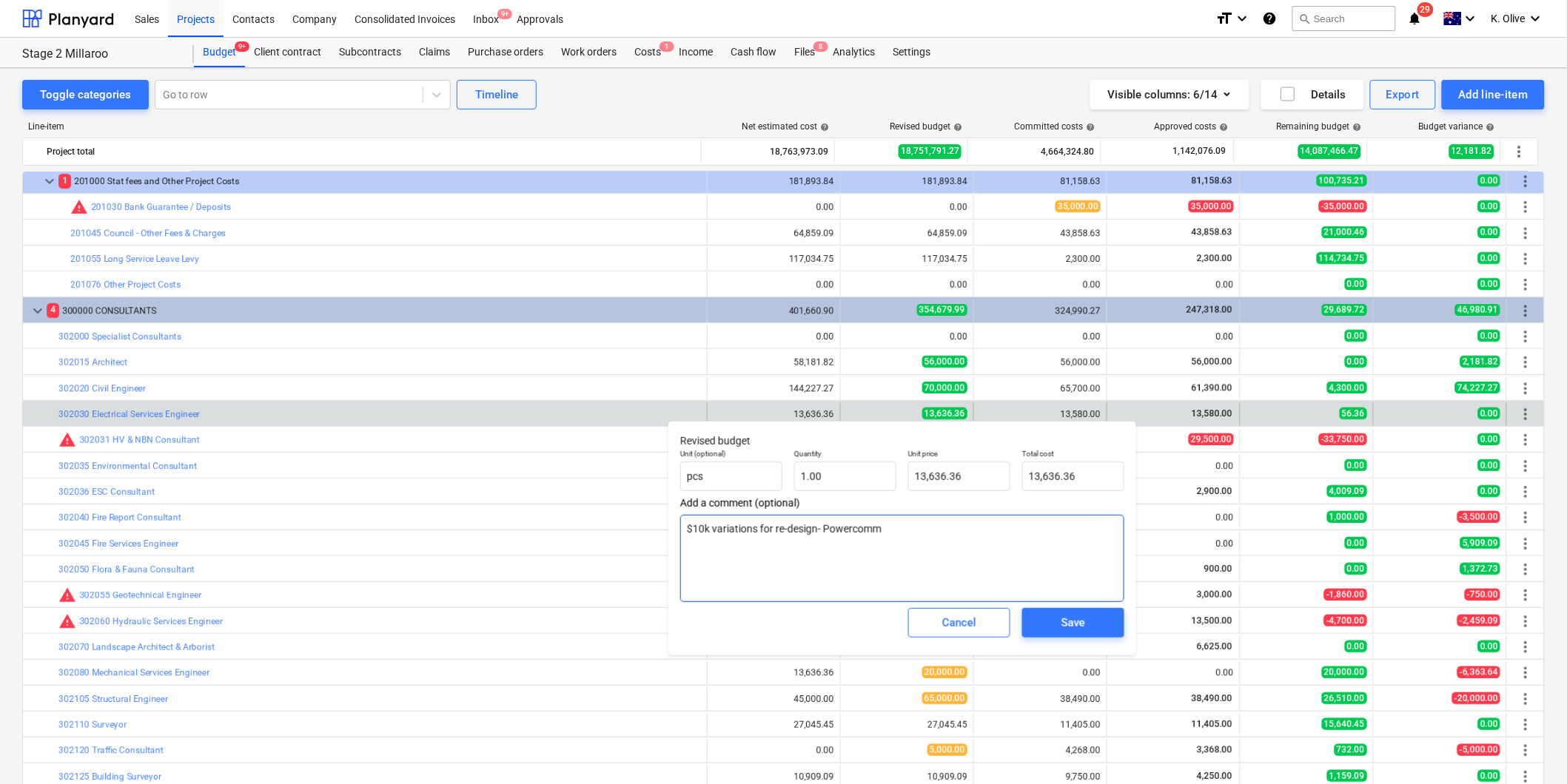
click at [919, 529] on textarea "$10k variations for re-design- Powercomm" at bounding box center [902, 558] width 444 height 87
click at [1070, 622] on div "Save" at bounding box center [1073, 623] width 24 height 20
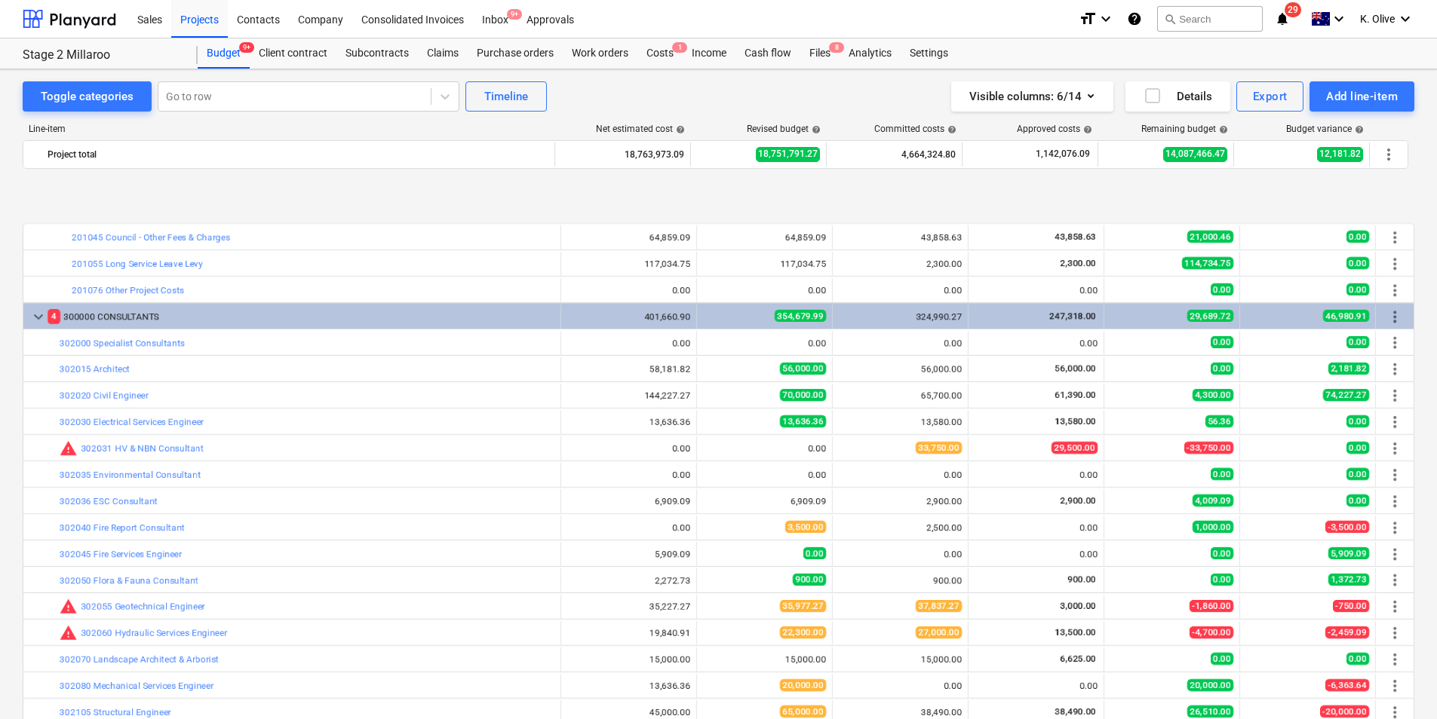
scroll to position [159, 0]
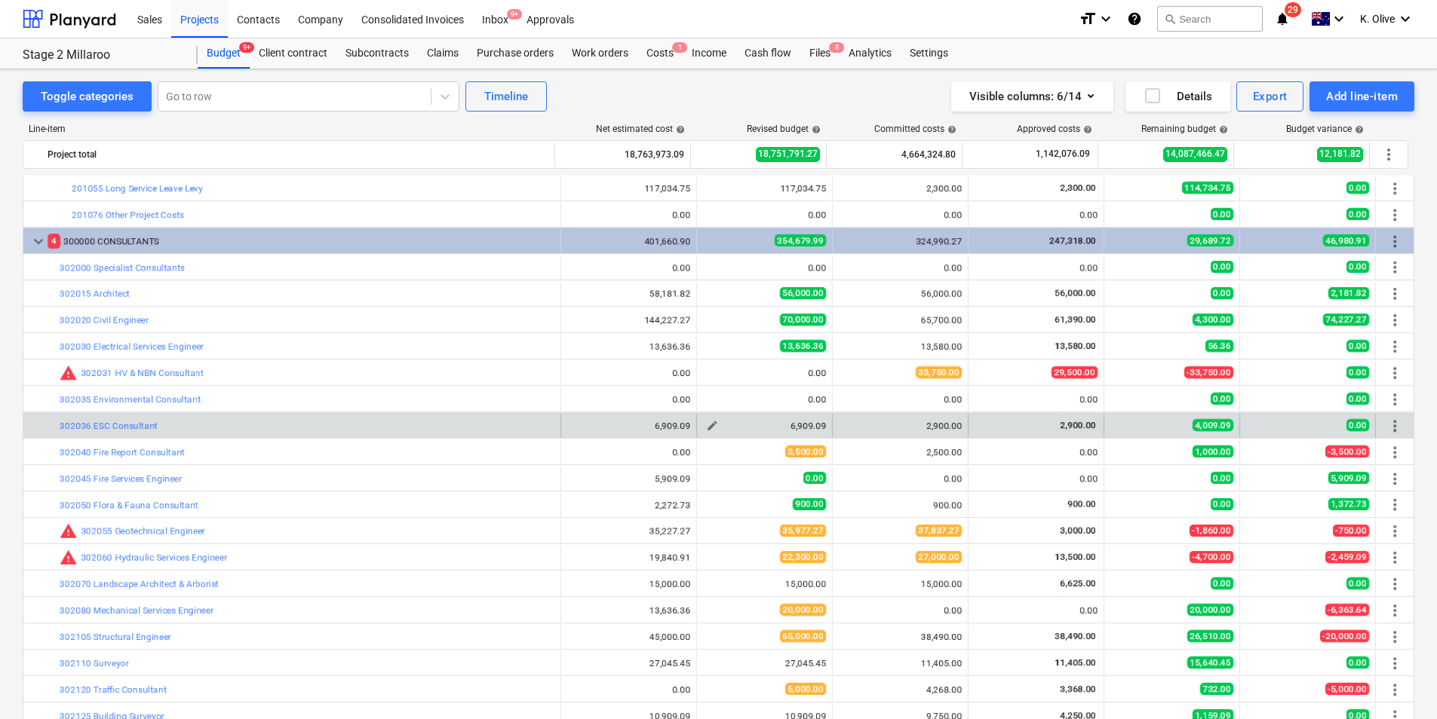
click at [706, 425] on span "edit" at bounding box center [712, 426] width 12 height 12
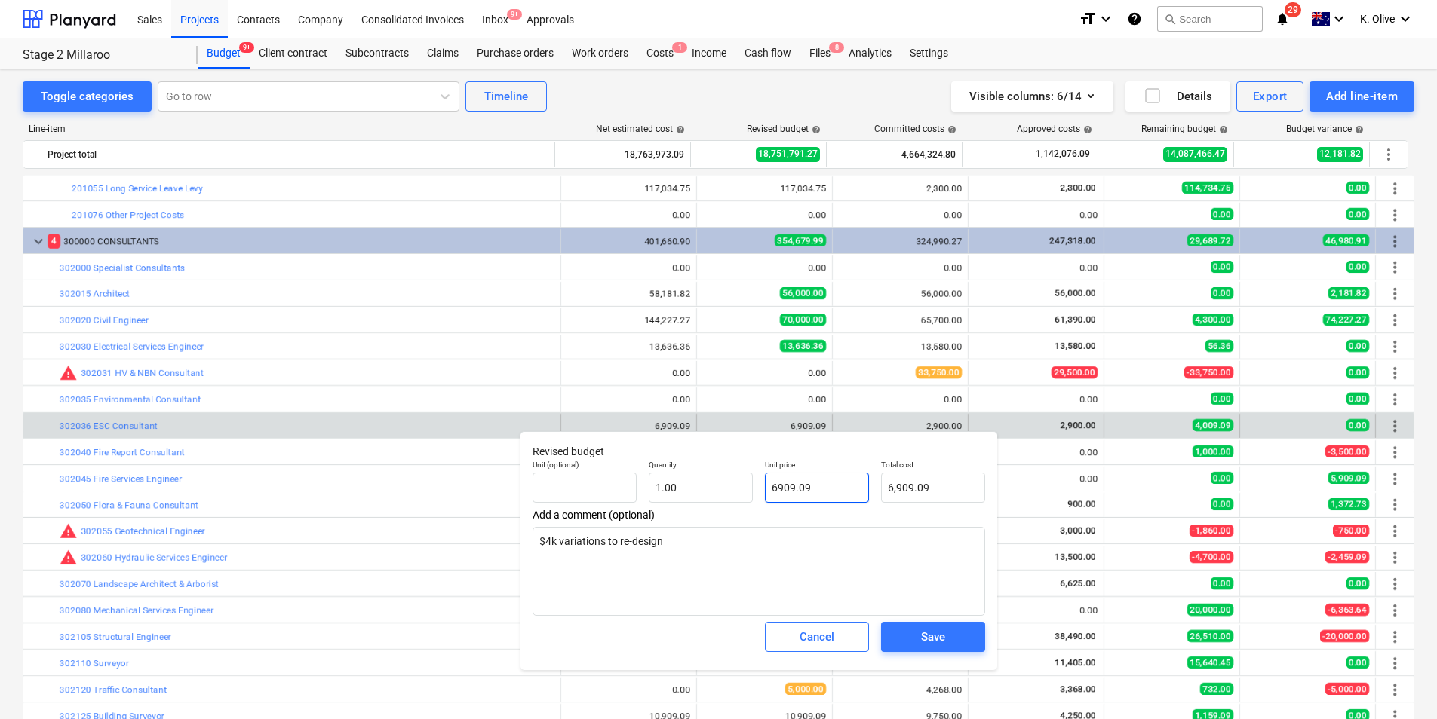
click at [810, 489] on input "6909.09" at bounding box center [817, 488] width 104 height 30
click at [730, 549] on textarea "$4k variations to re-design" at bounding box center [758, 571] width 452 height 89
drag, startPoint x: 719, startPoint y: 547, endPoint x: 540, endPoint y: 532, distance: 179.3
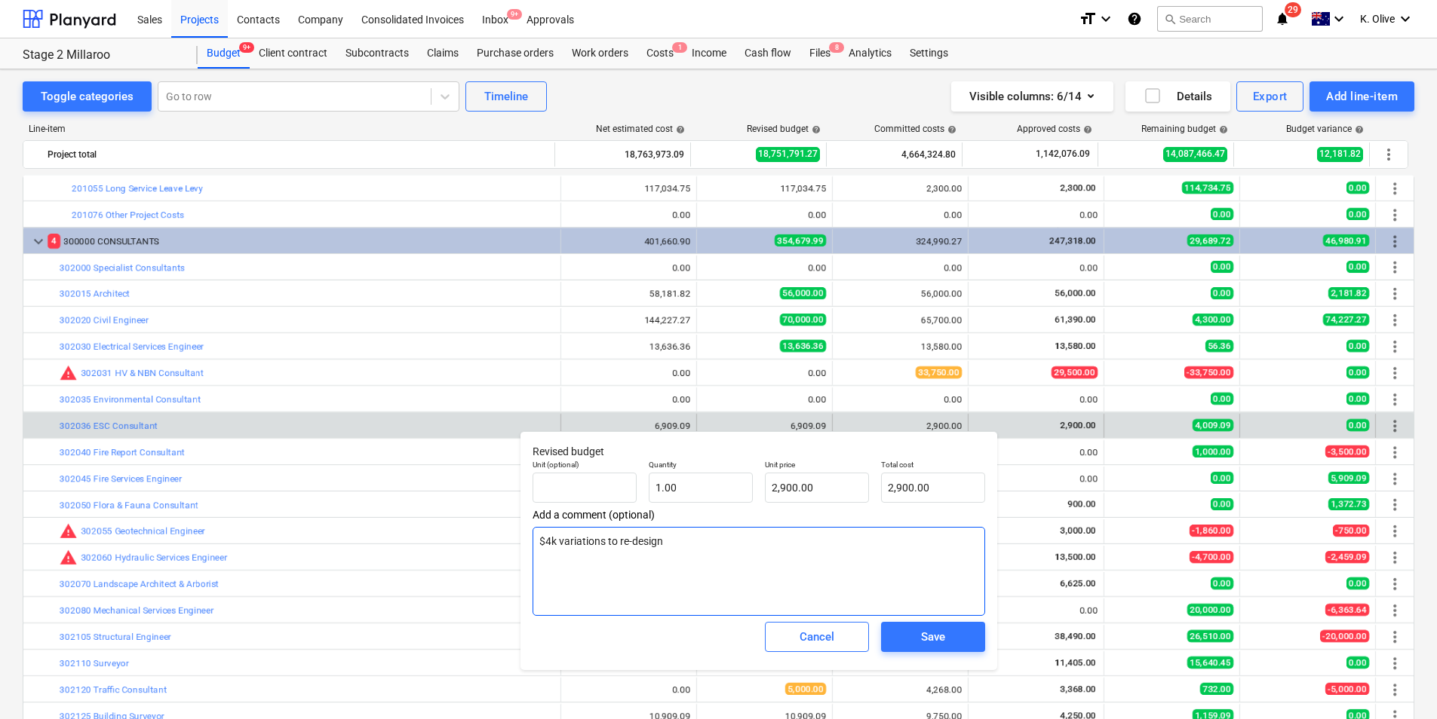
click at [540, 532] on textarea "$4k variations to re-design" at bounding box center [758, 571] width 452 height 89
click at [940, 638] on div "Save" at bounding box center [933, 637] width 24 height 20
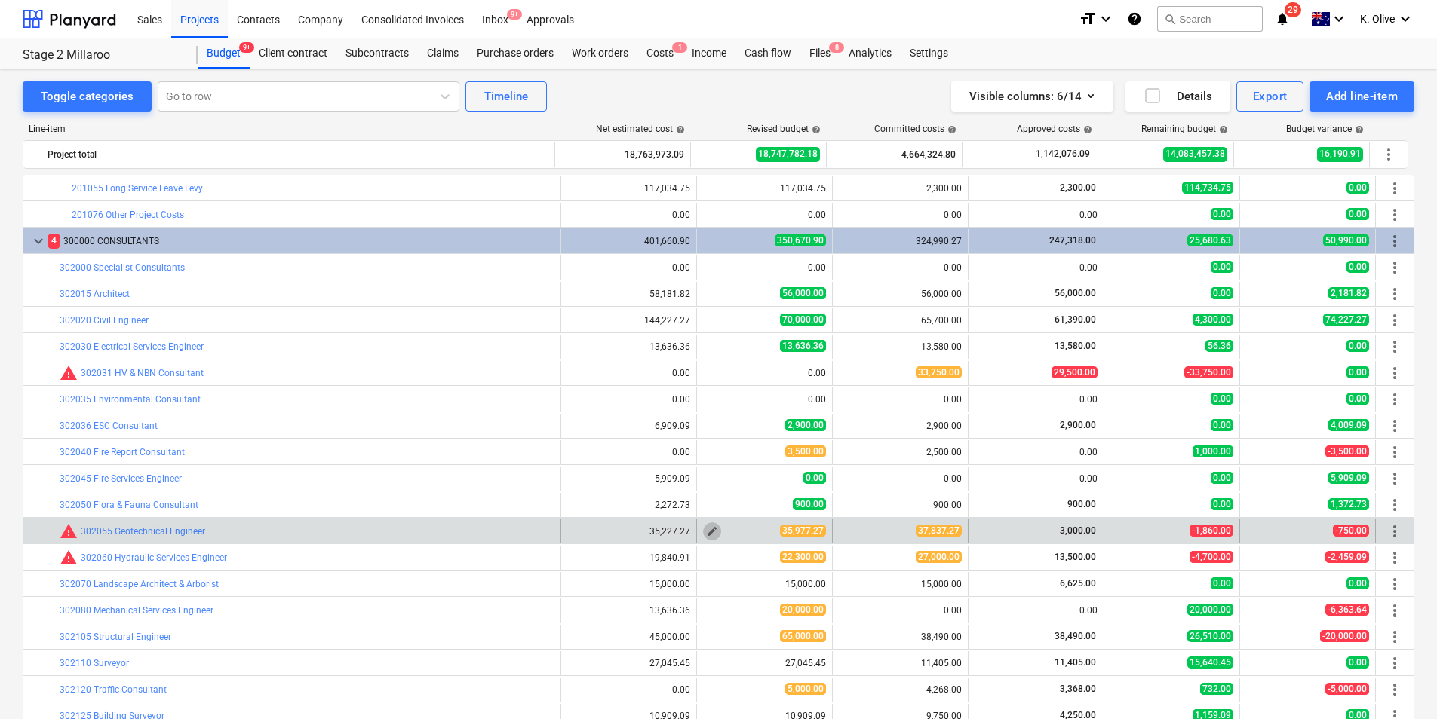
click at [707, 532] on span "edit" at bounding box center [712, 532] width 12 height 12
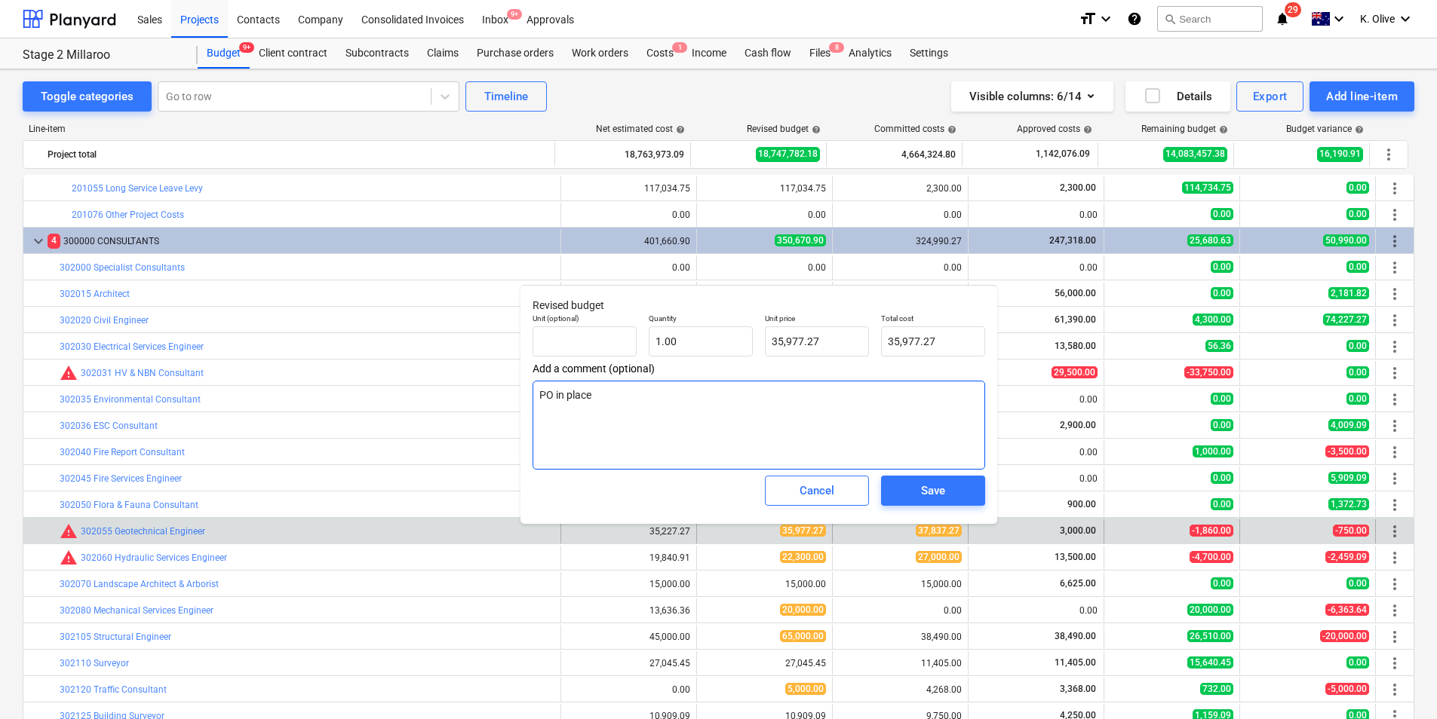
click at [664, 404] on textarea "PO in place" at bounding box center [758, 425] width 452 height 89
drag, startPoint x: 596, startPoint y: 412, endPoint x: 532, endPoint y: 406, distance: 63.6
click at [532, 406] on textarea "PO in place Additional" at bounding box center [758, 425] width 452 height 89
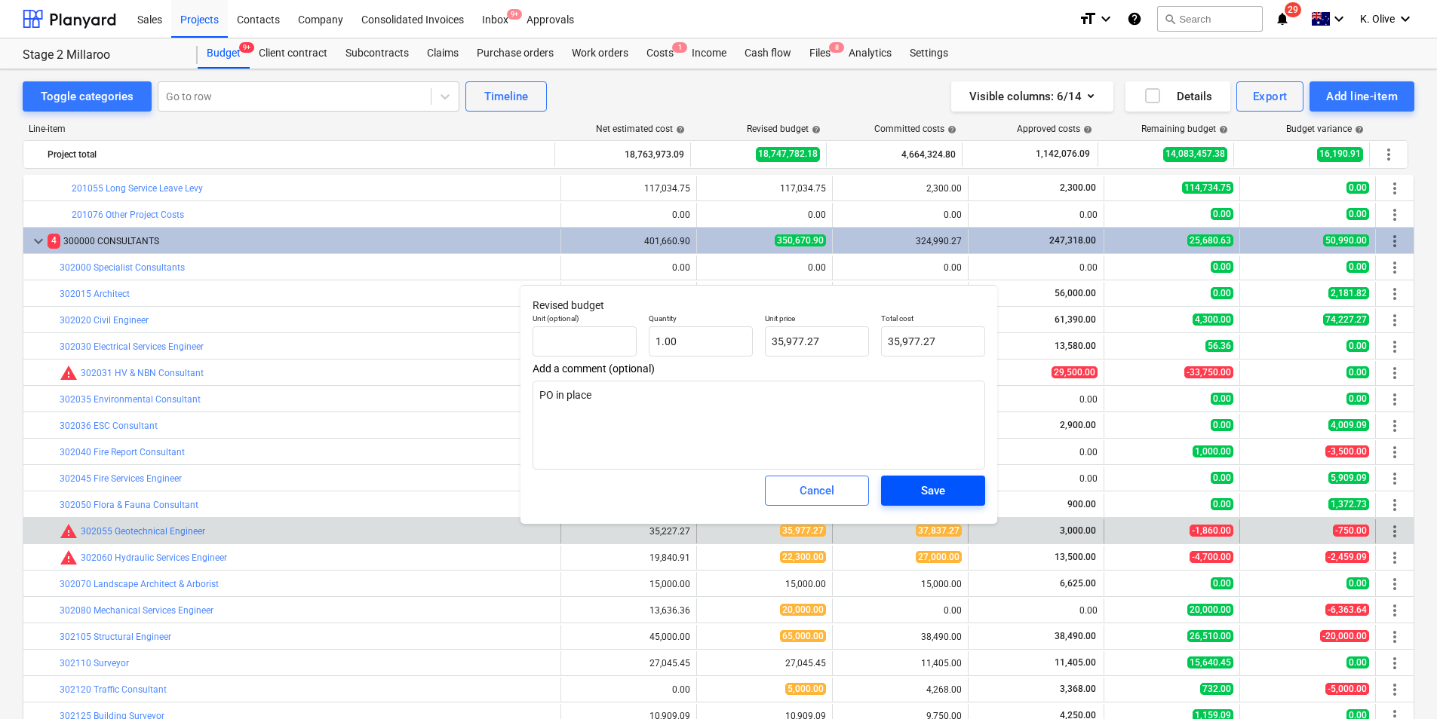
click at [941, 485] on div "Save" at bounding box center [933, 491] width 24 height 20
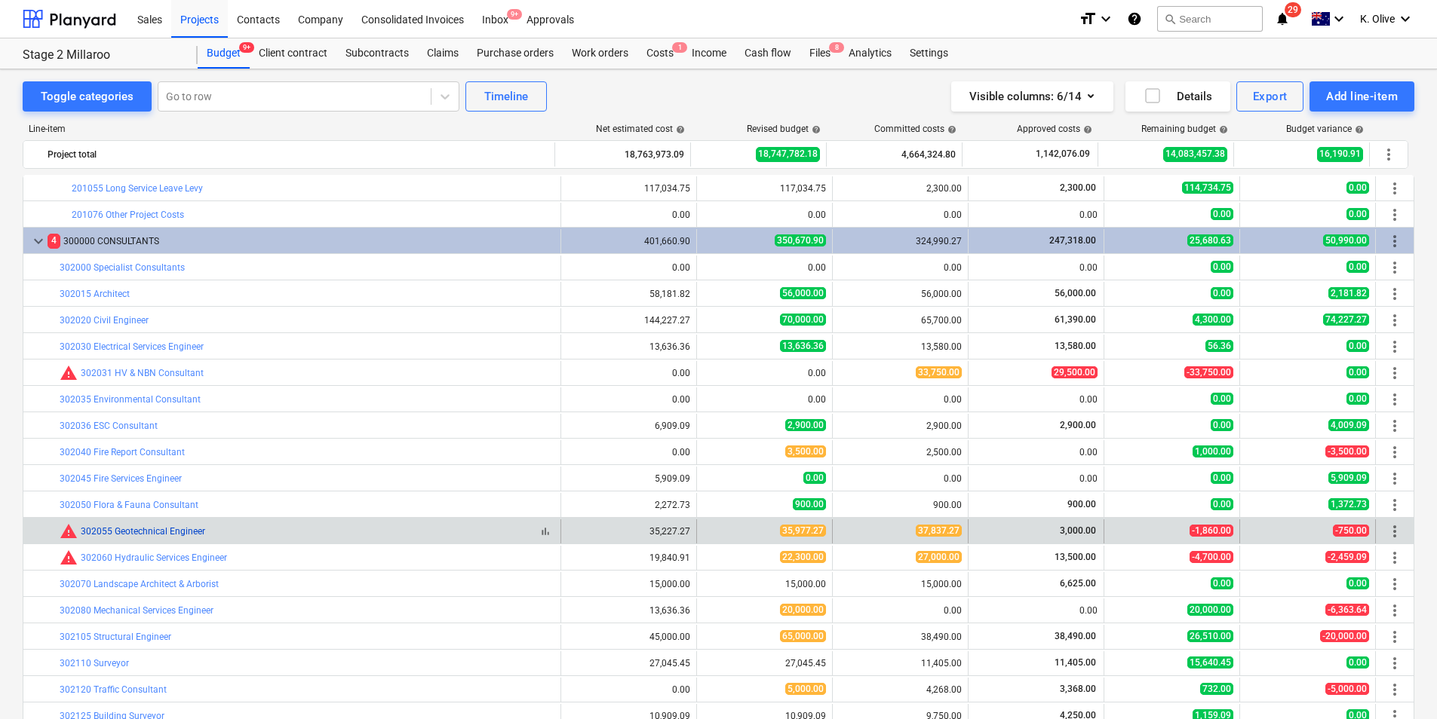
click at [166, 533] on link "302055 Geotechnical Engineer" at bounding box center [143, 531] width 124 height 11
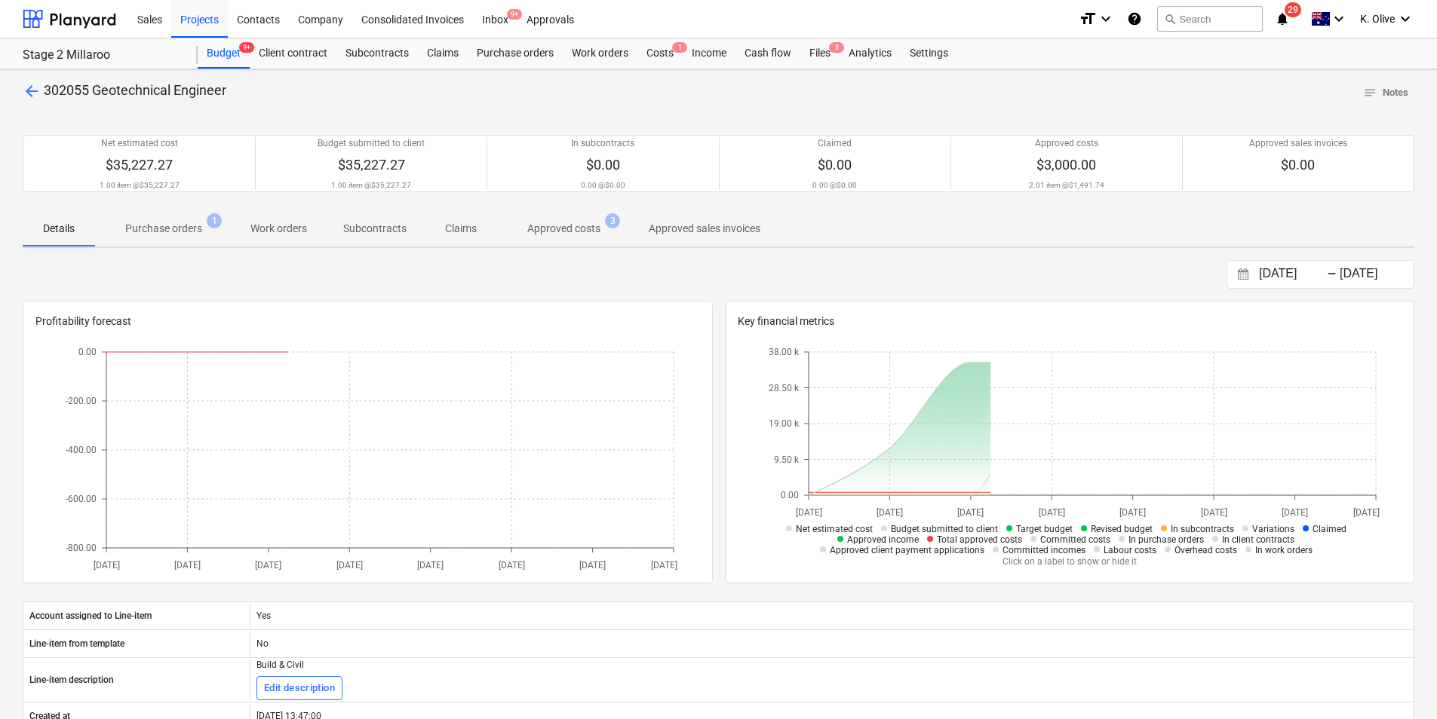
click at [577, 234] on p "Approved costs" at bounding box center [563, 229] width 73 height 16
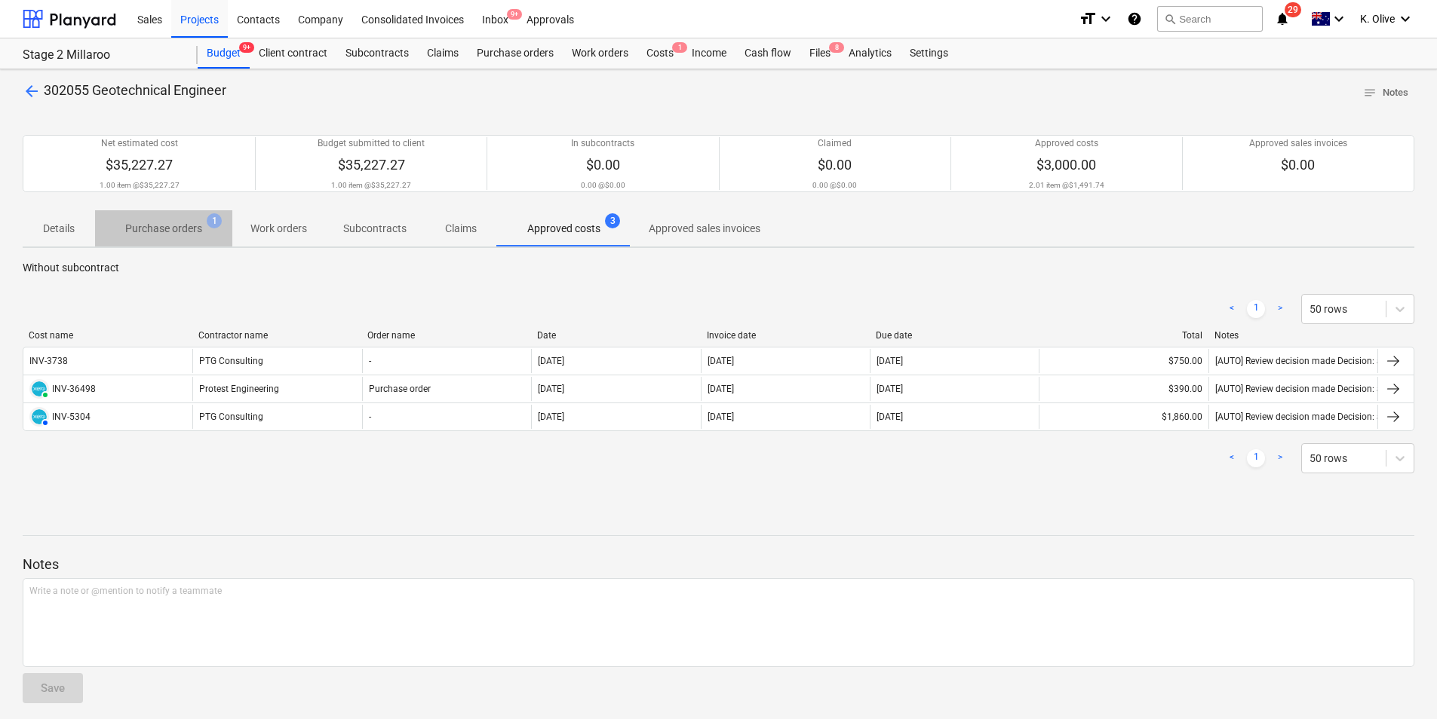
click at [184, 224] on p "Purchase orders" at bounding box center [163, 229] width 77 height 16
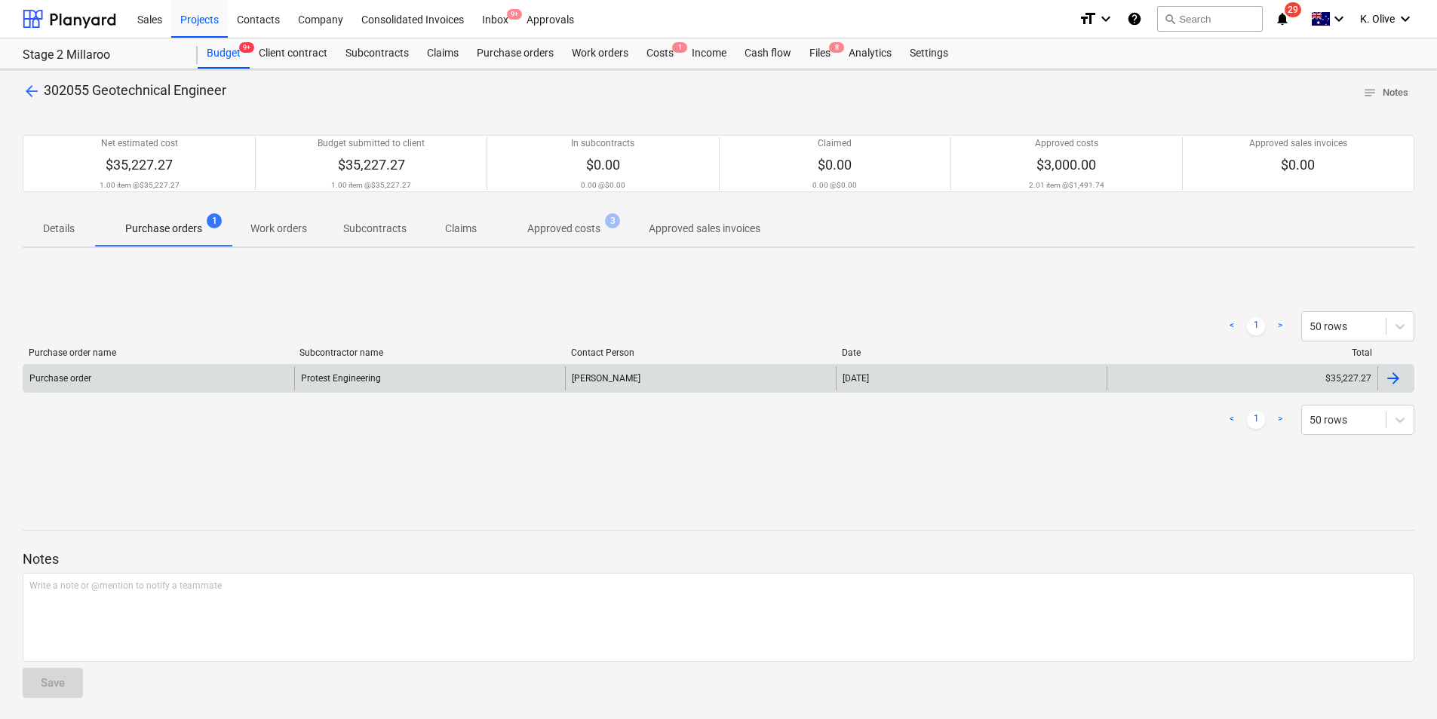
click at [1394, 376] on div at bounding box center [1393, 379] width 18 height 18
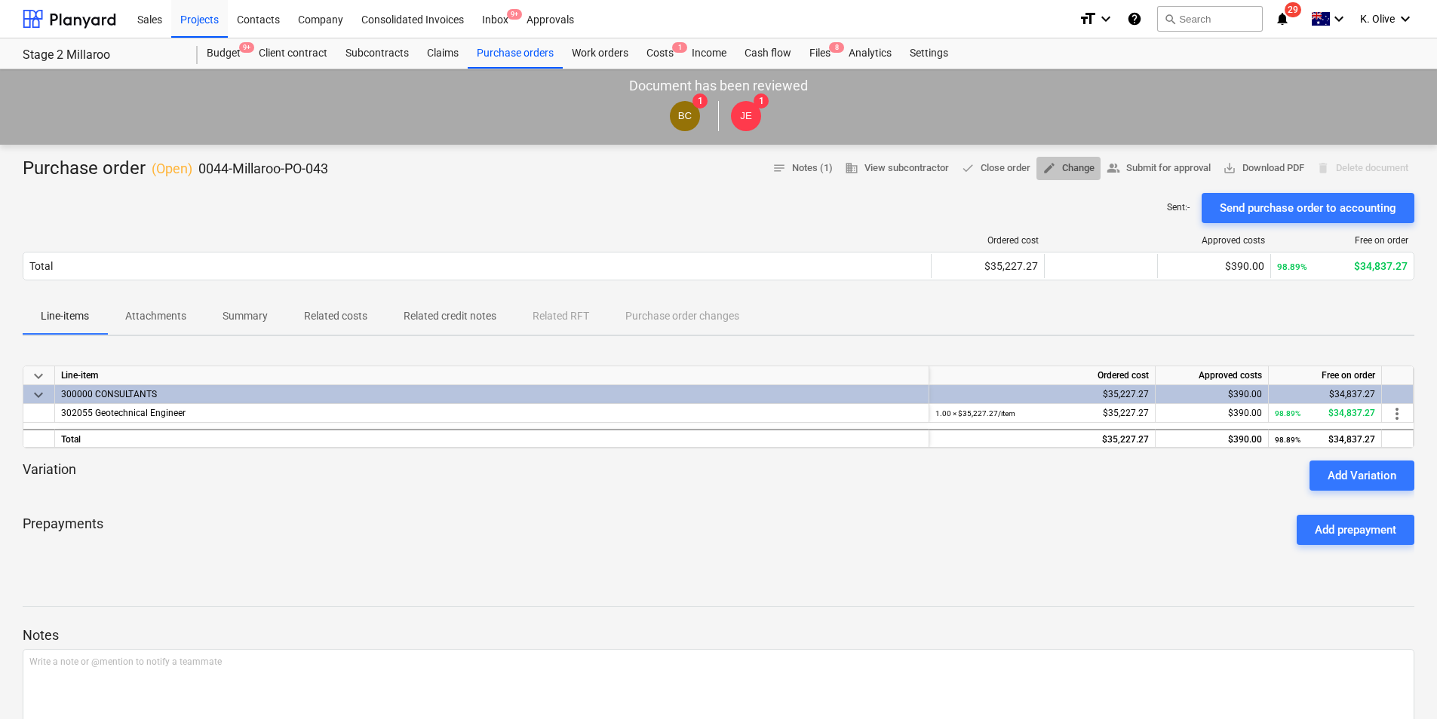
click at [1083, 168] on span "edit Change" at bounding box center [1068, 168] width 52 height 17
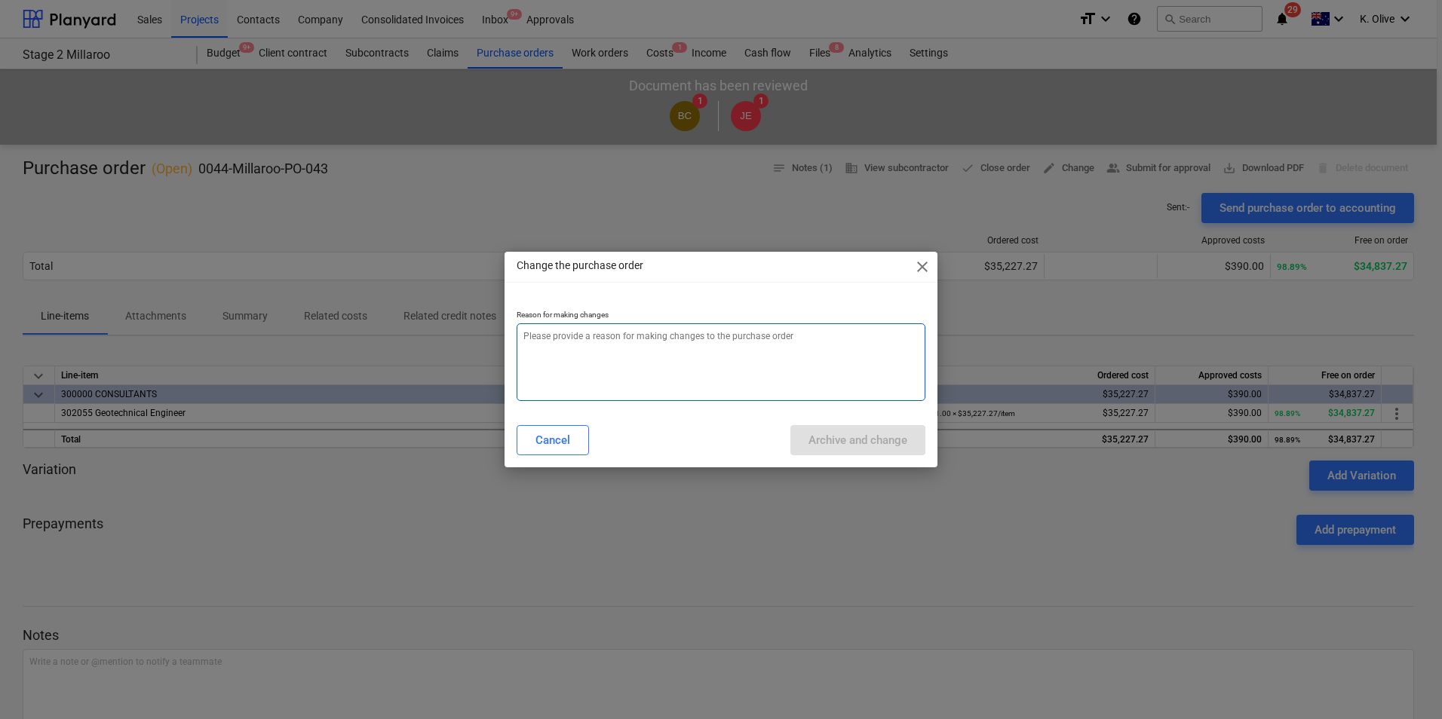
click at [602, 344] on textarea at bounding box center [721, 363] width 409 height 78
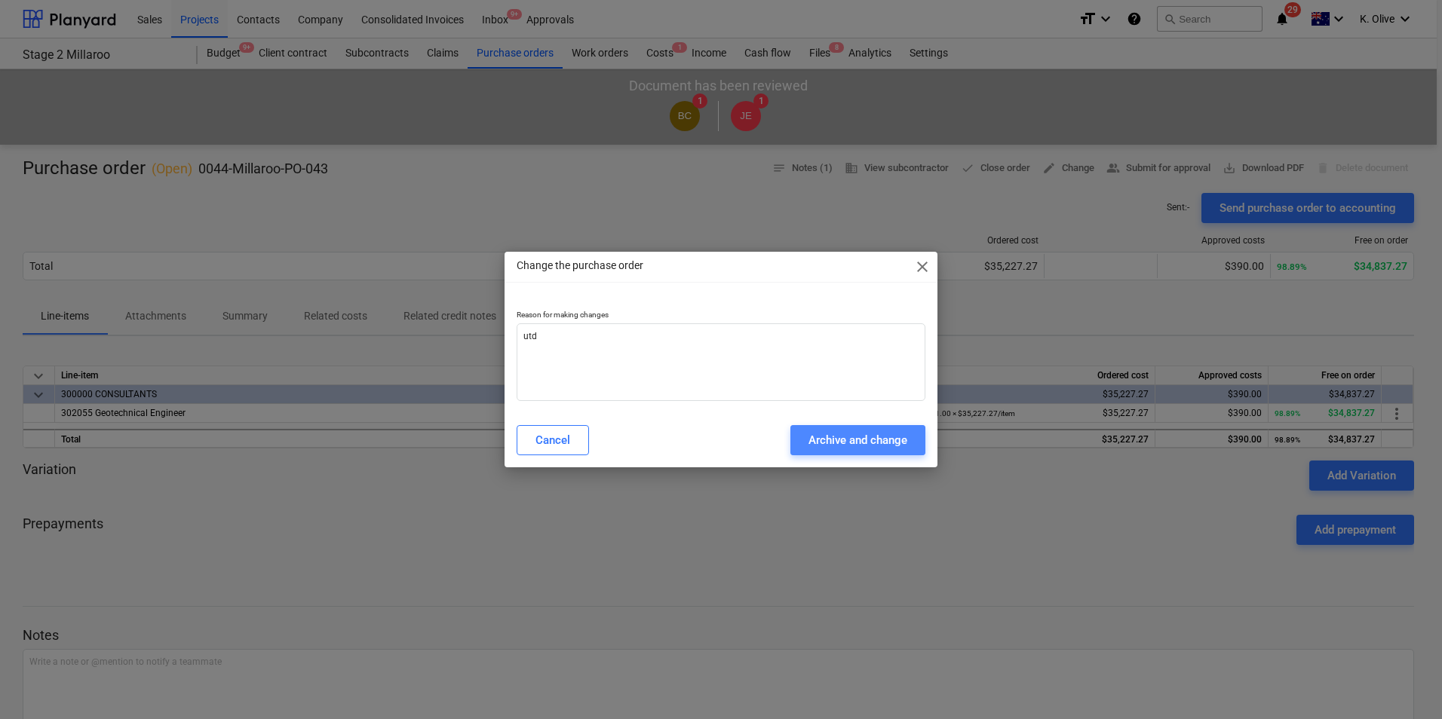
click at [839, 431] on div "Archive and change" at bounding box center [857, 441] width 99 height 20
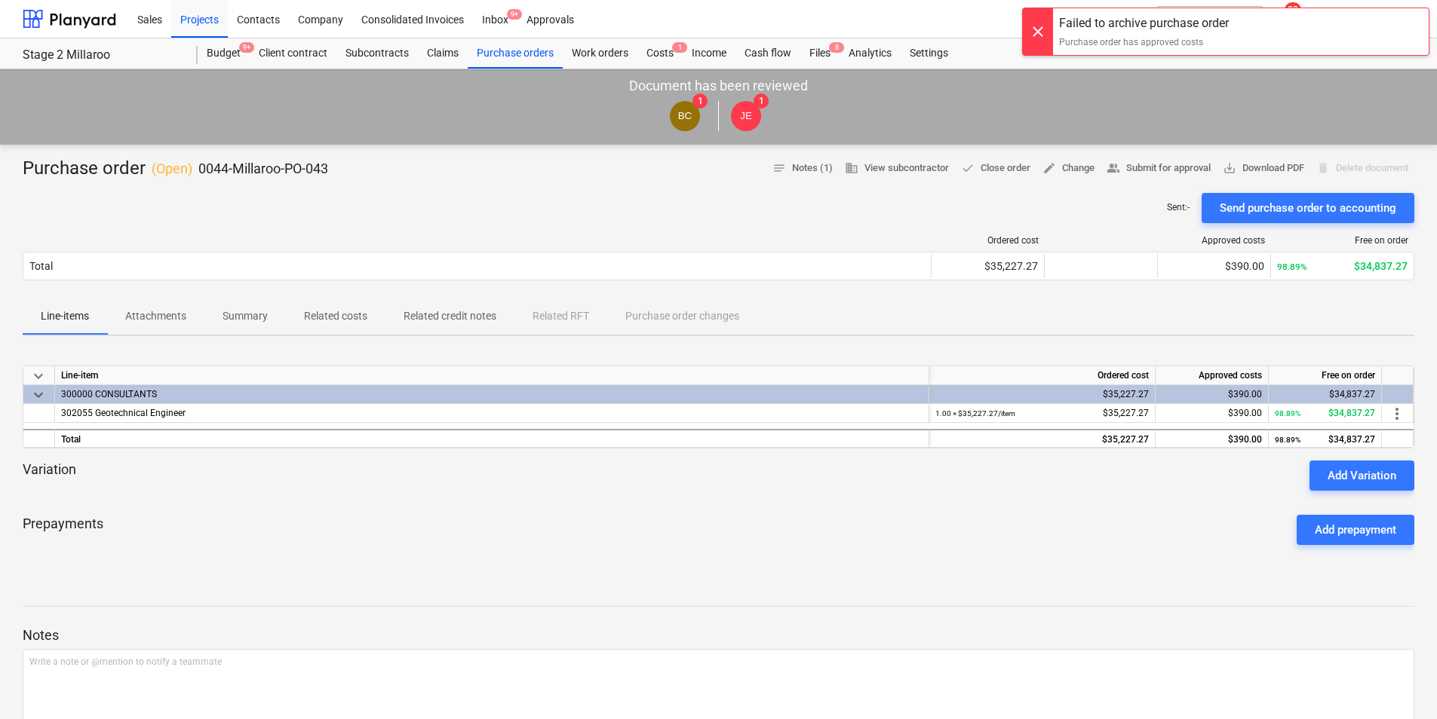
click at [1088, 35] on div "Failed to archive purchase order Purchase order has approved costs" at bounding box center [1144, 31] width 182 height 47
click at [799, 167] on span "notes Notes (1)" at bounding box center [802, 168] width 60 height 17
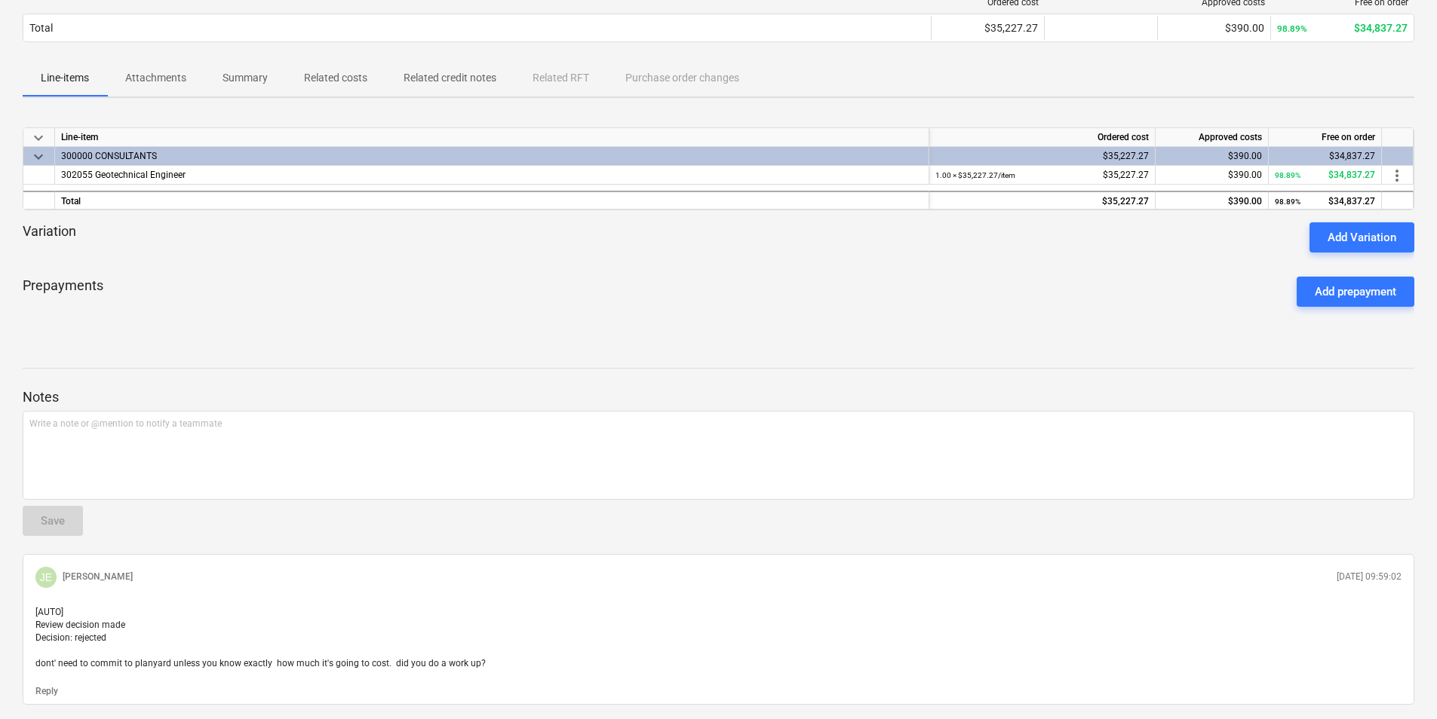
scroll to position [284, 0]
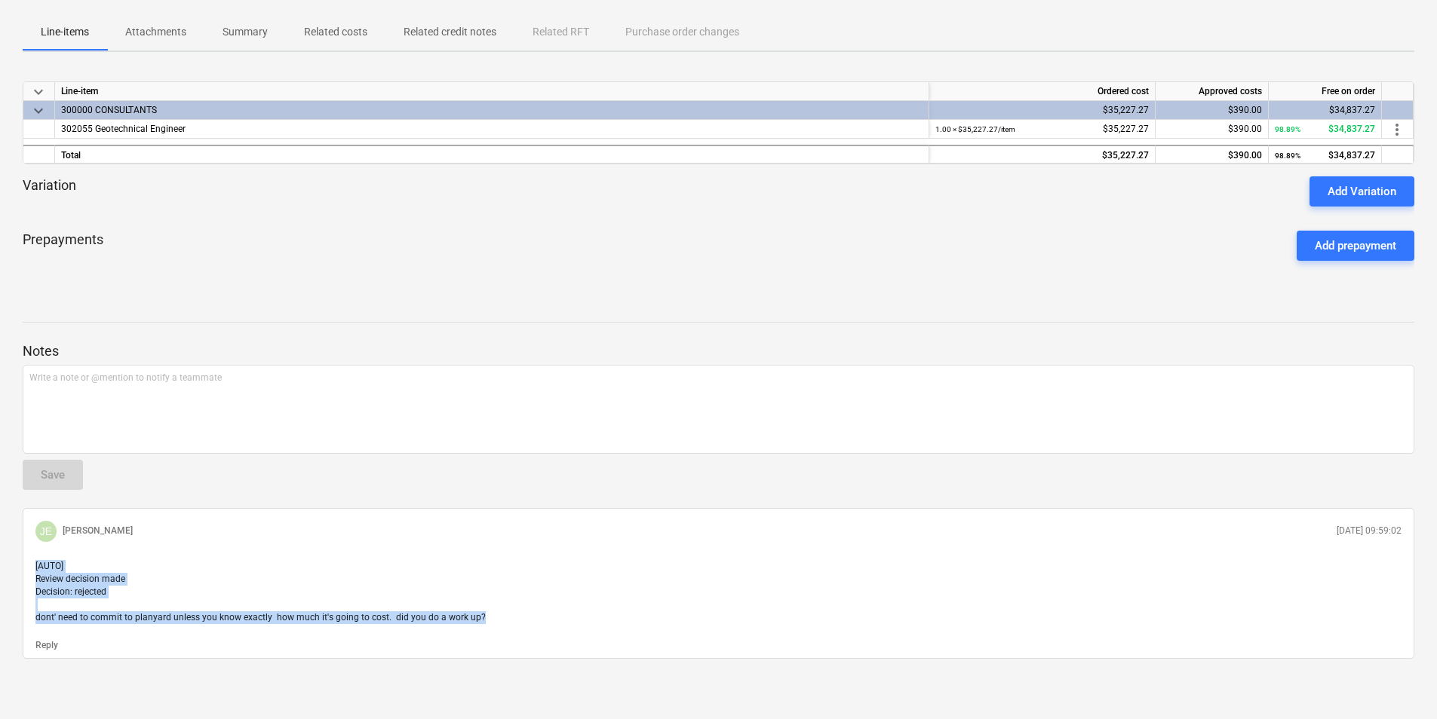
drag, startPoint x: 476, startPoint y: 619, endPoint x: -18, endPoint y: 550, distance: 498.7
click at [0, 435] on html "Sales Projects Contacts Company Consolidated Invoices Inbox 9+ Approvals format…" at bounding box center [718, 75] width 1437 height 719
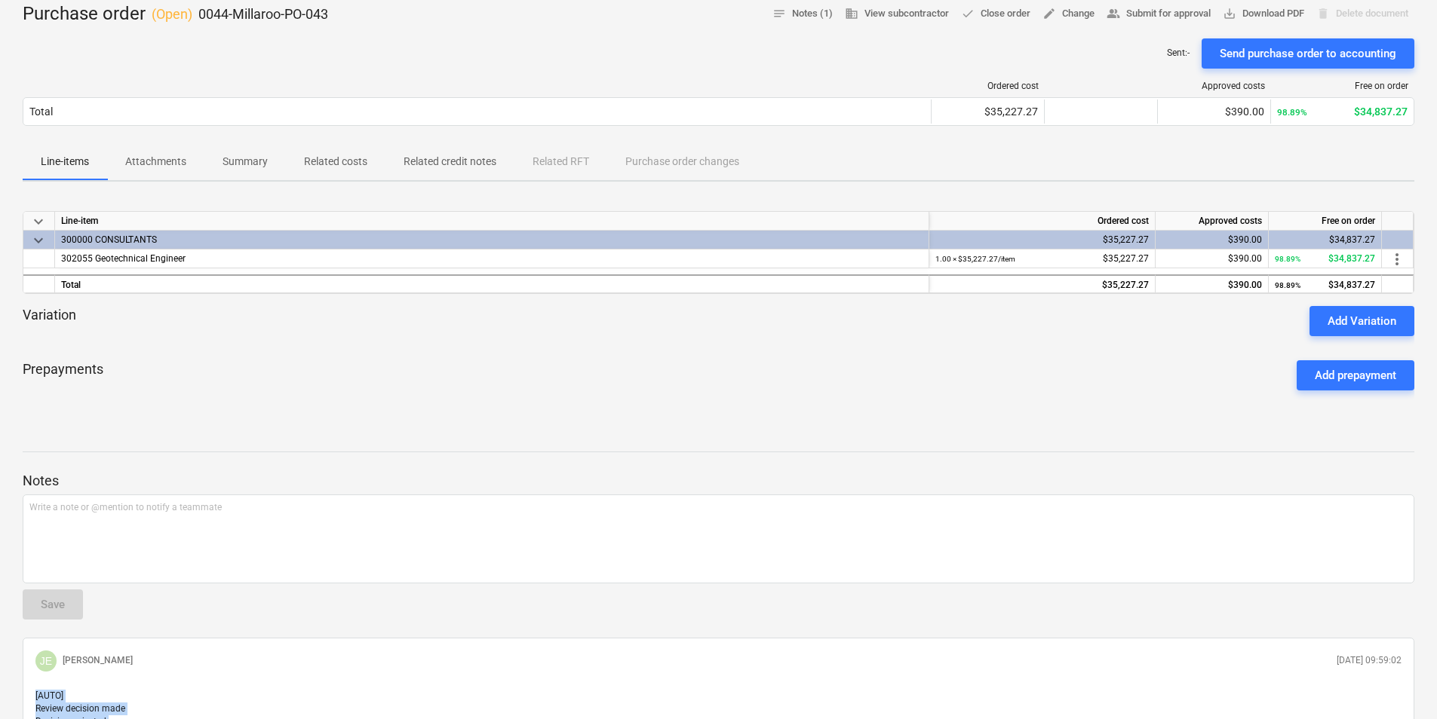
scroll to position [0, 0]
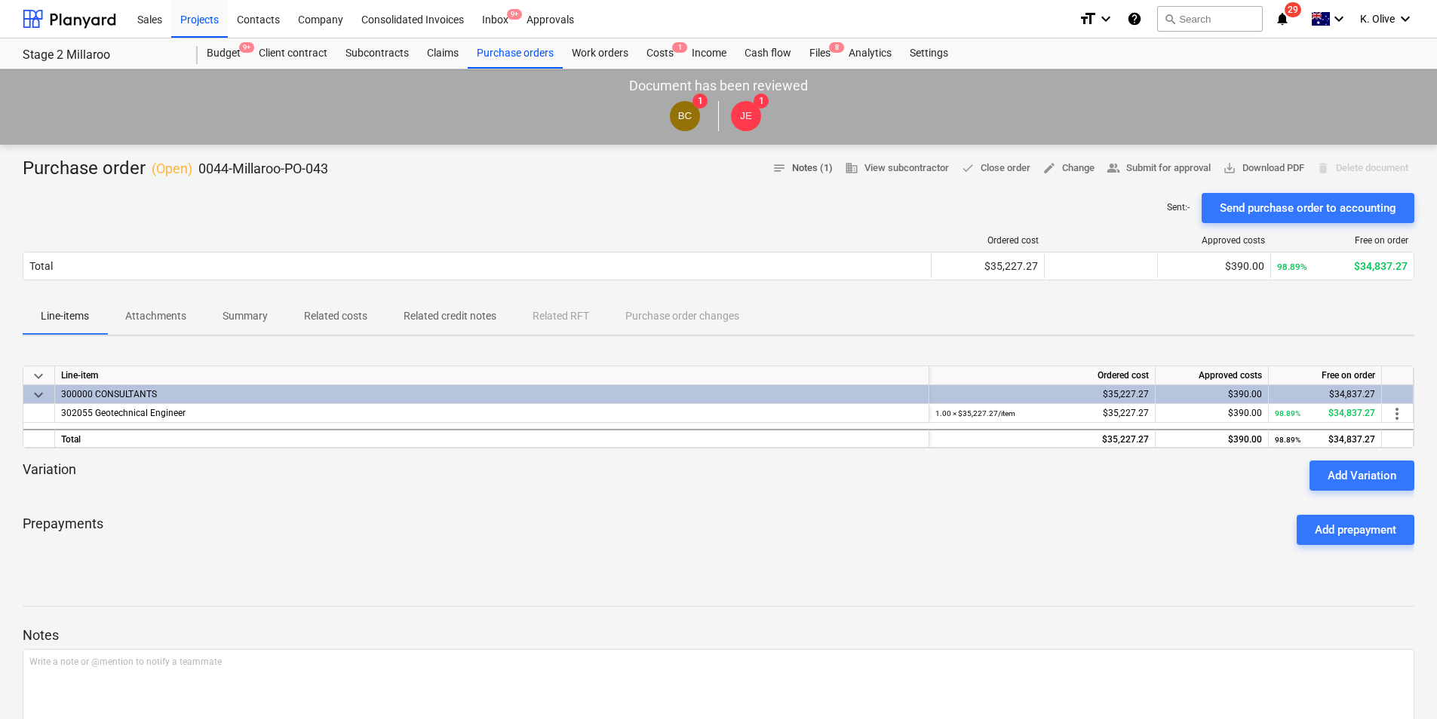
click at [803, 160] on span "notes Notes (1)" at bounding box center [802, 168] width 60 height 17
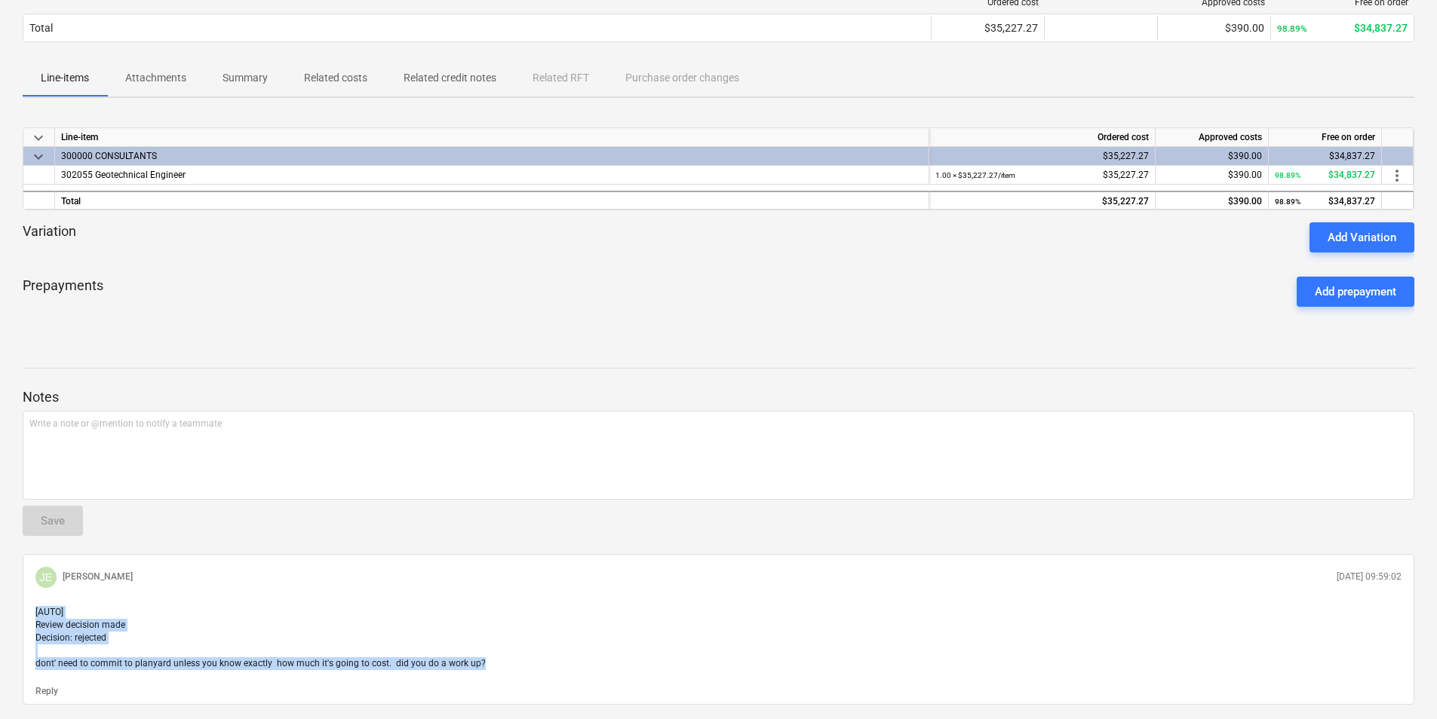
scroll to position [284, 0]
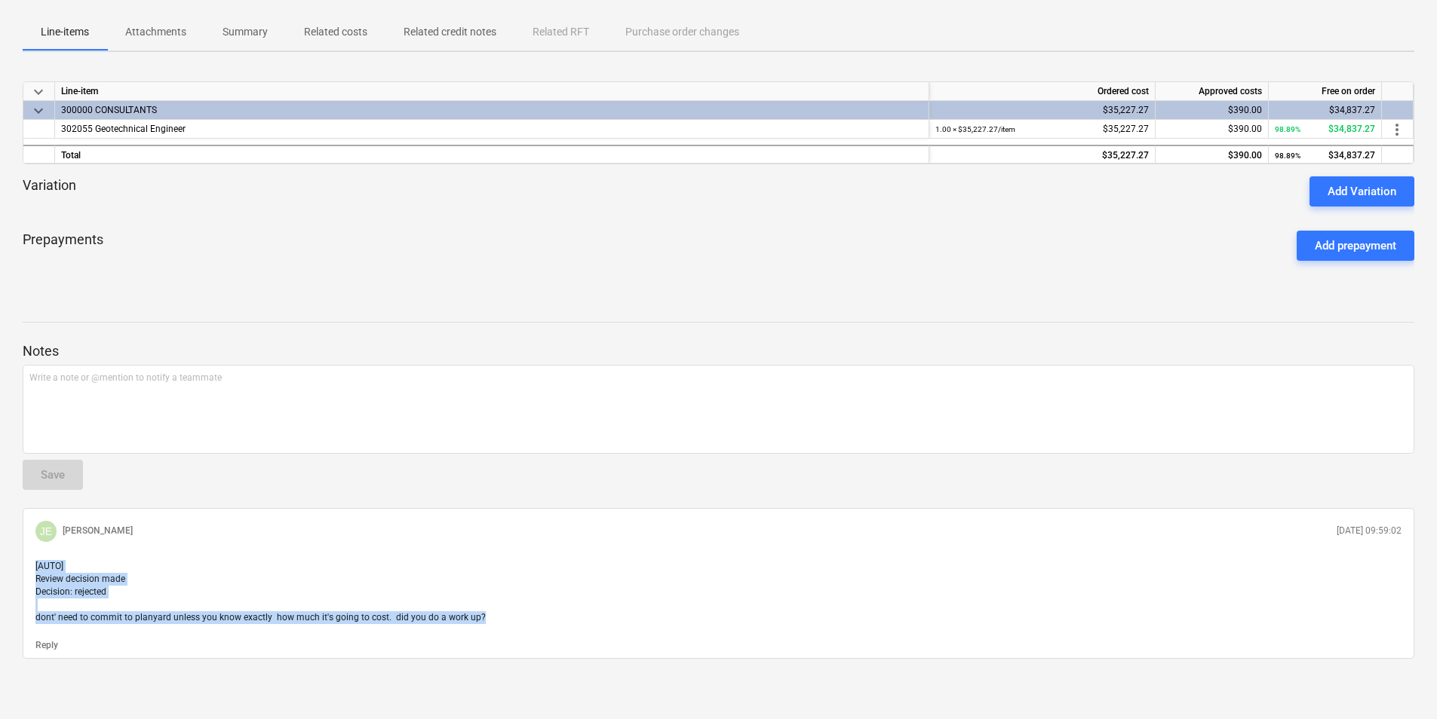
click at [131, 590] on p "[AUTO] Review decision made Decision: rejected dont' need to commit to planyard…" at bounding box center [718, 592] width 1366 height 65
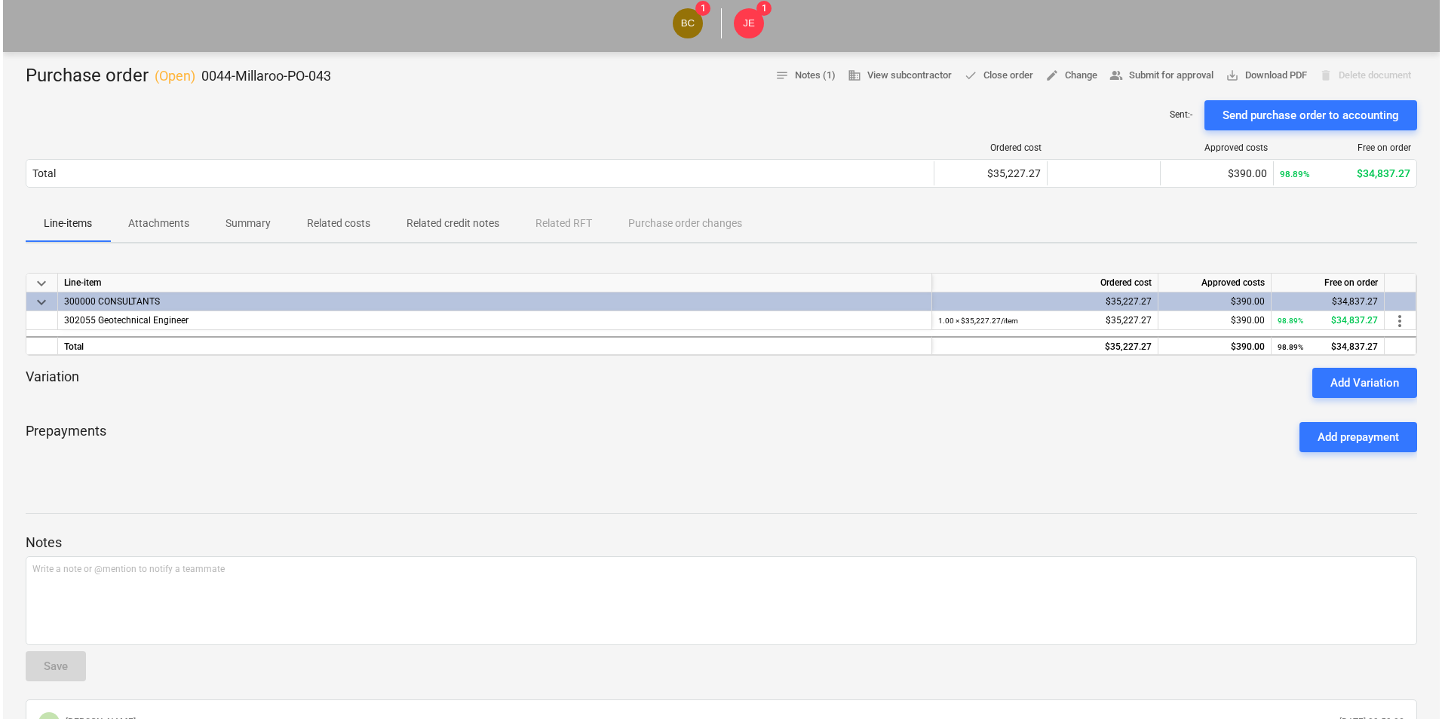
scroll to position [0, 0]
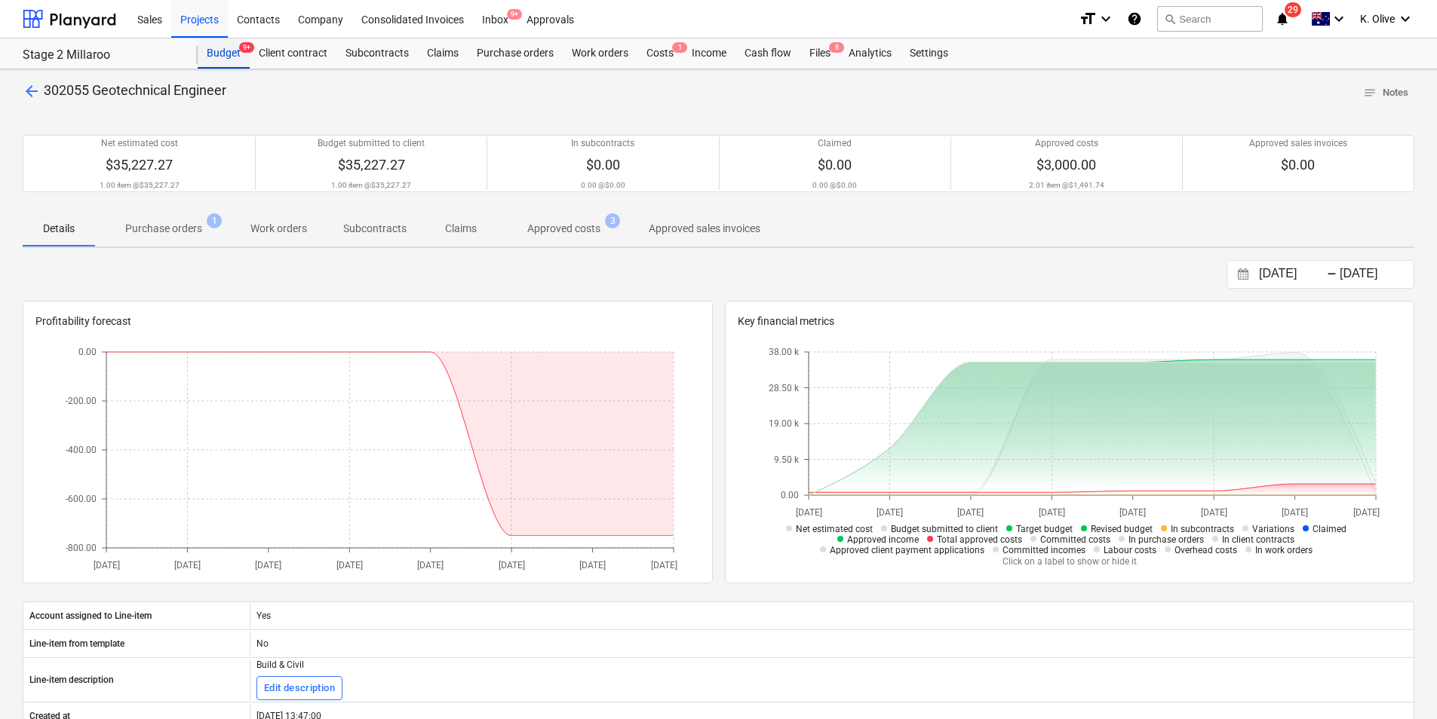
click at [220, 50] on div "Budget 9+" at bounding box center [224, 53] width 52 height 30
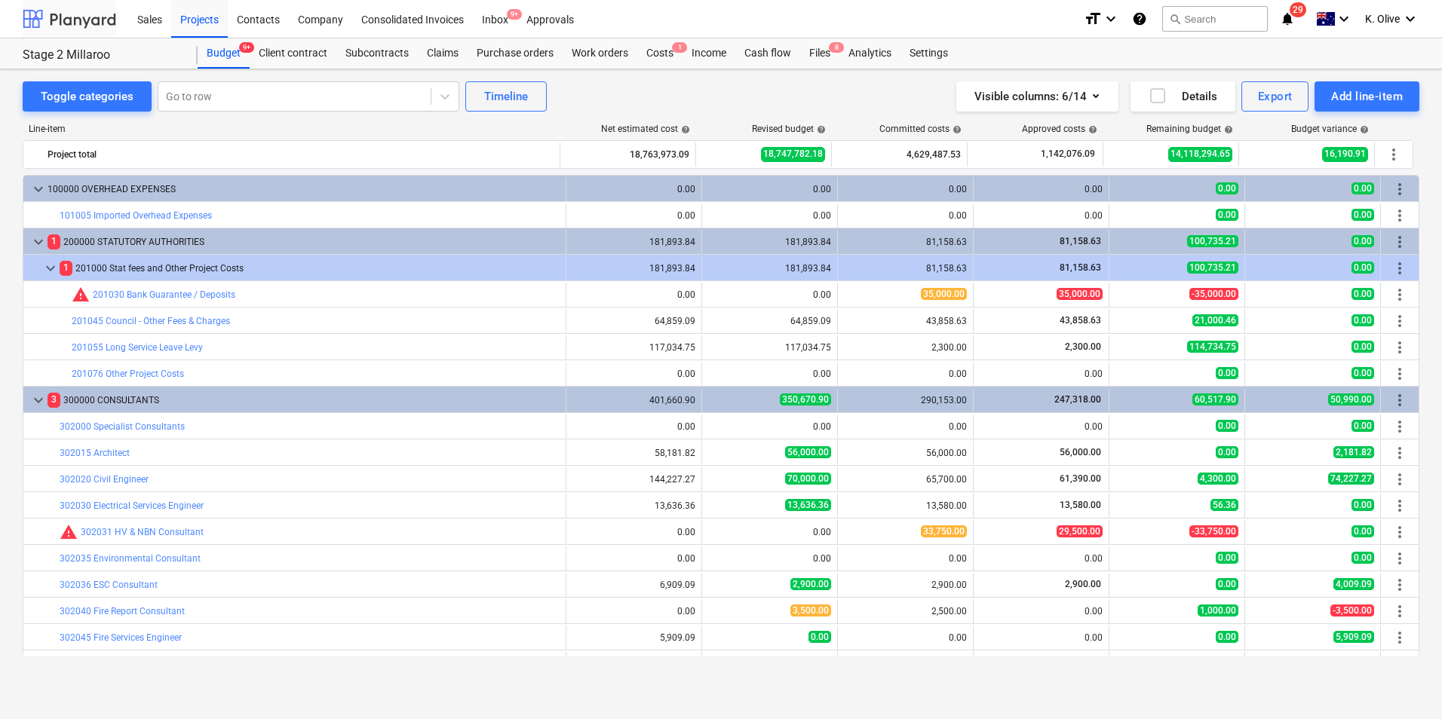
scroll to position [159, 0]
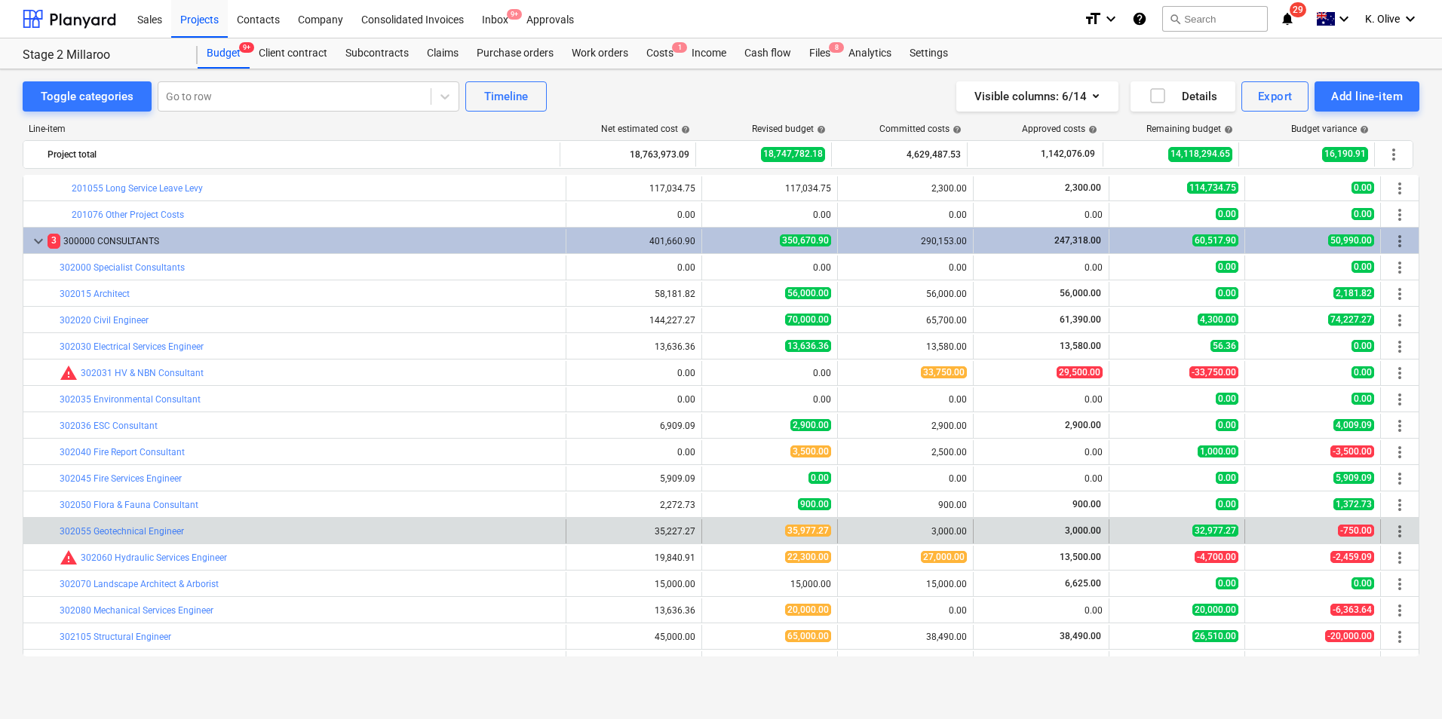
scroll to position [235, 0]
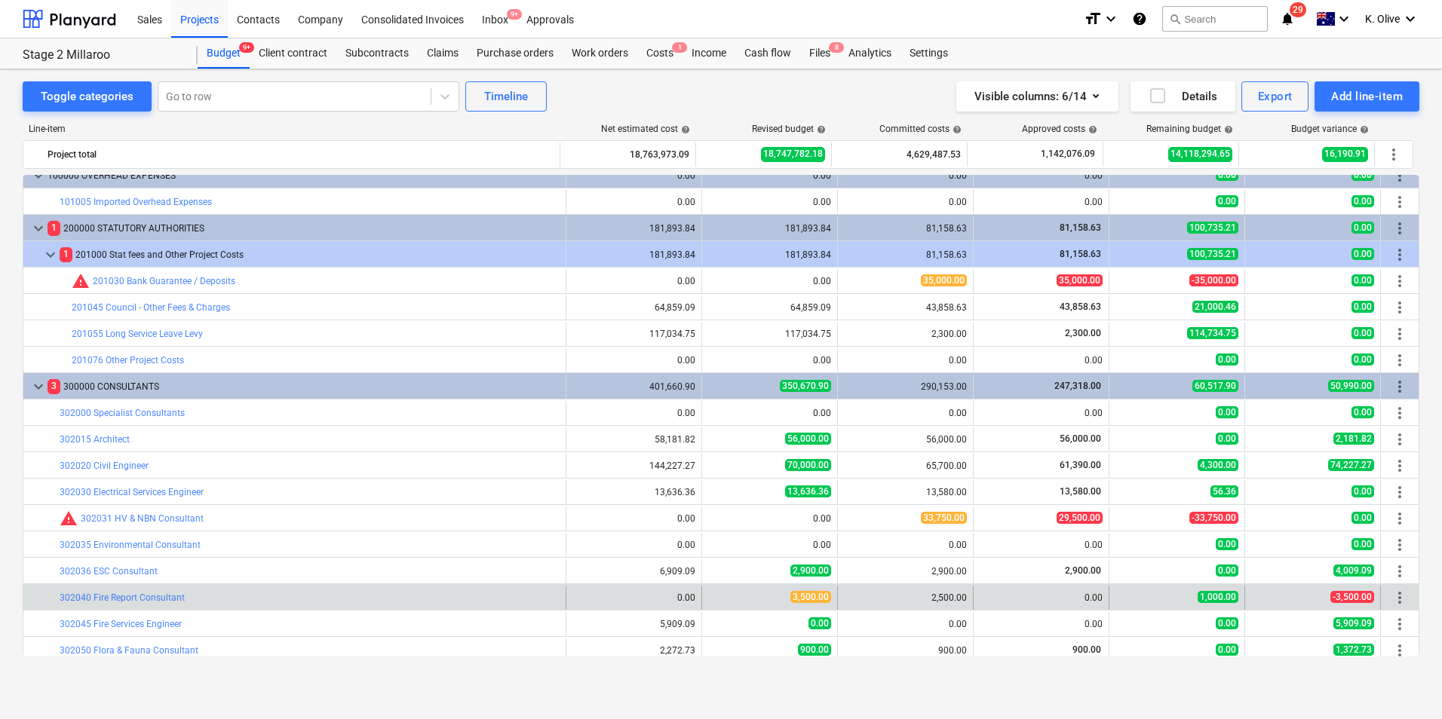
scroll to position [160, 0]
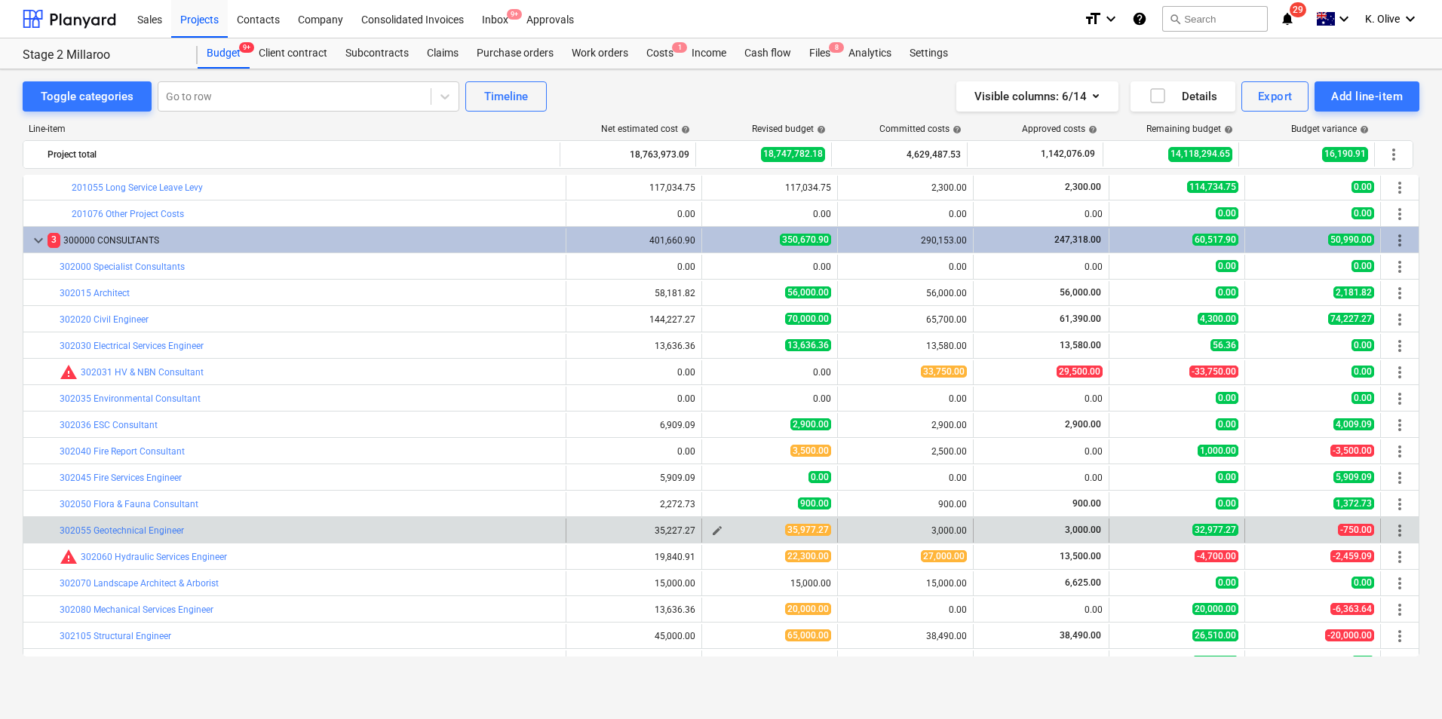
click at [715, 530] on span "edit" at bounding box center [717, 531] width 12 height 12
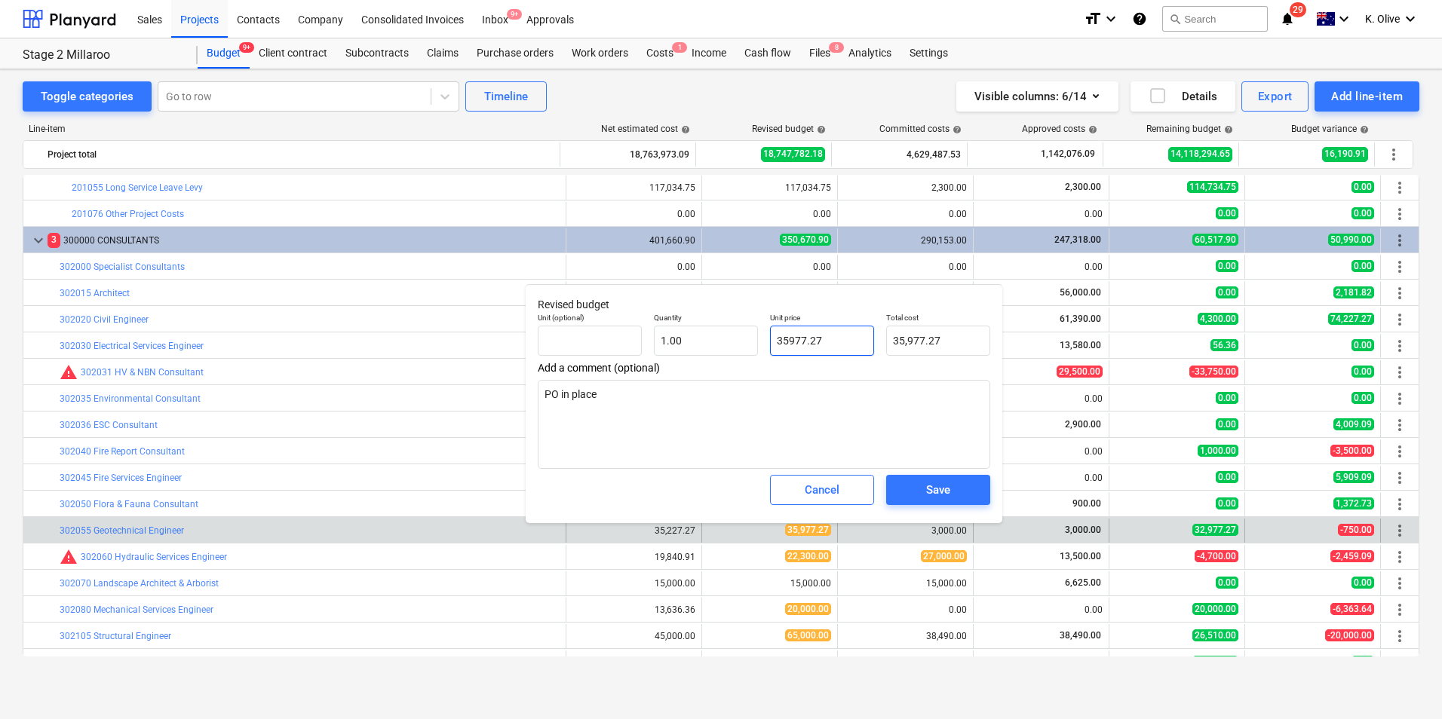
click at [824, 342] on input "35977.27" at bounding box center [822, 341] width 104 height 30
type input "3"
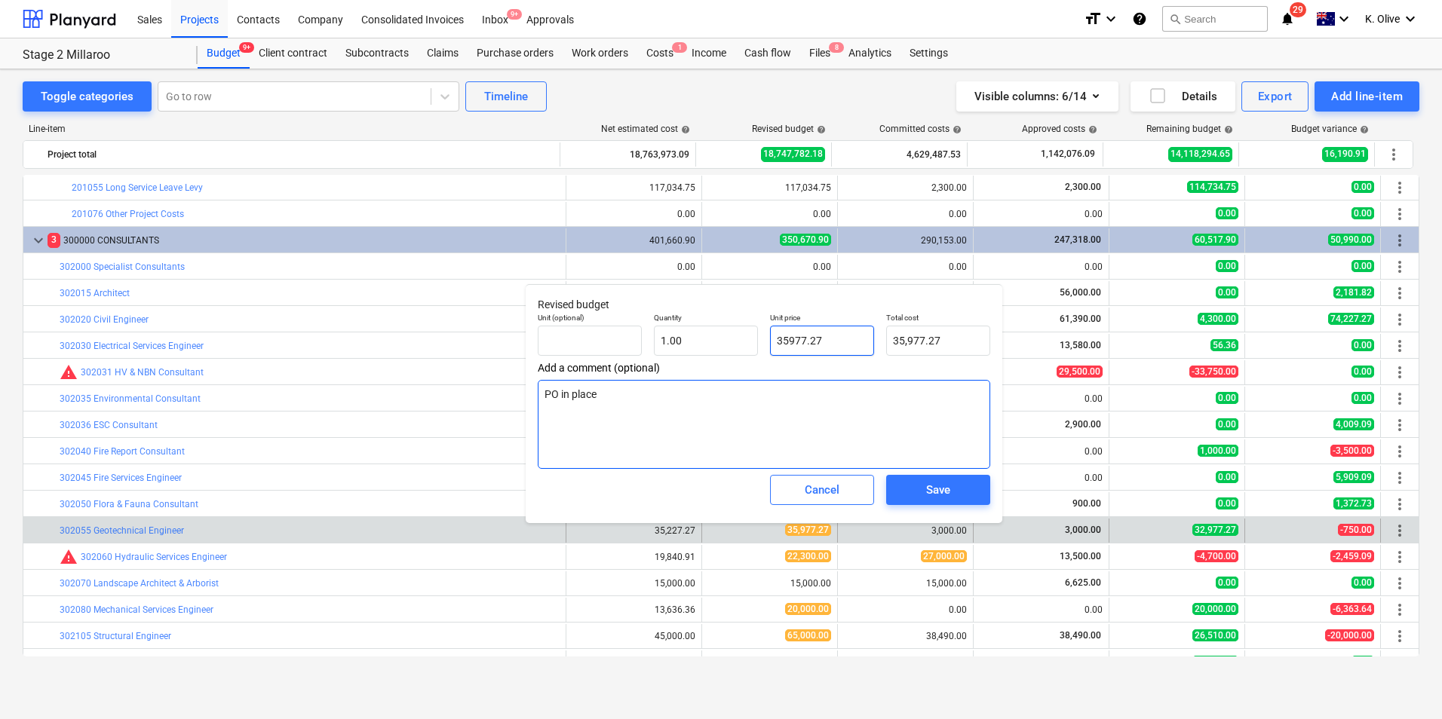
type textarea "x"
type input "3.00"
type input "35"
type textarea "x"
type input "35.00"
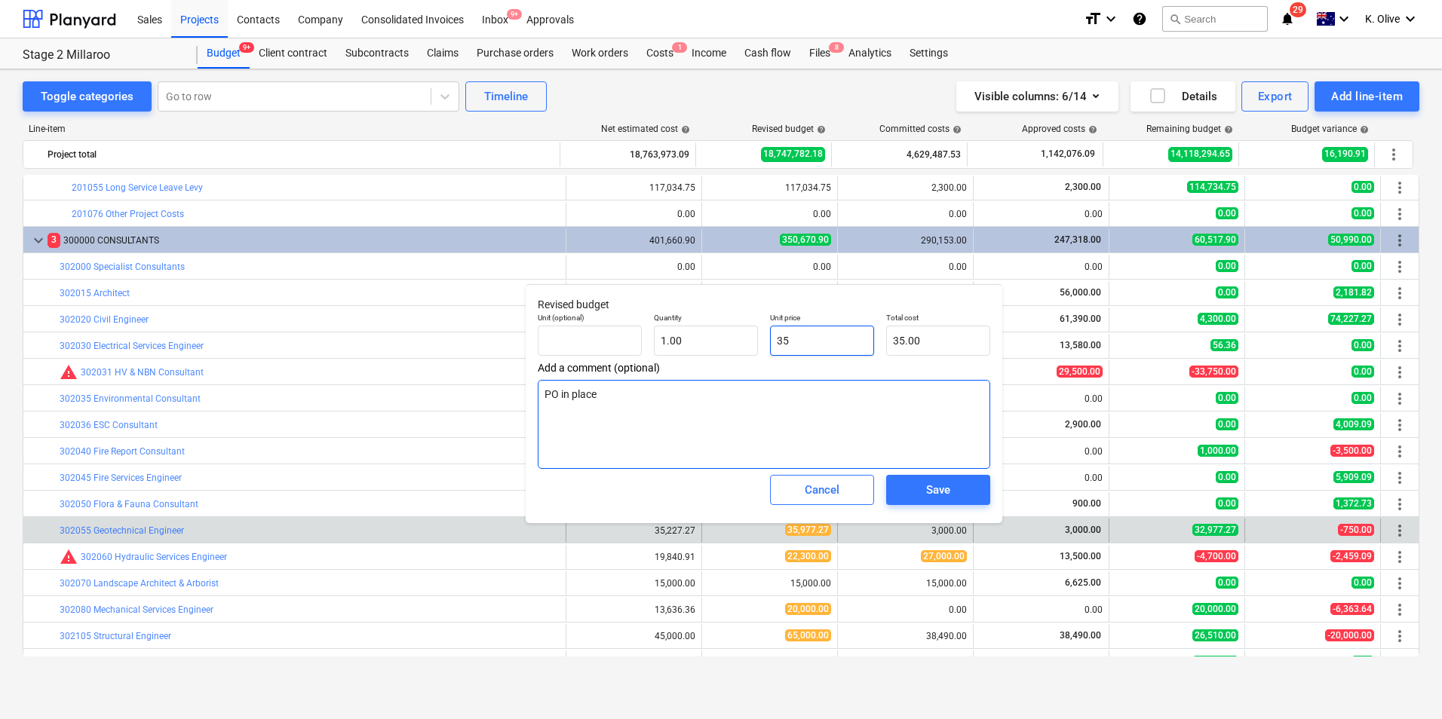
type input "352"
type textarea "x"
type input "352.00"
type input "3522"
type textarea "x"
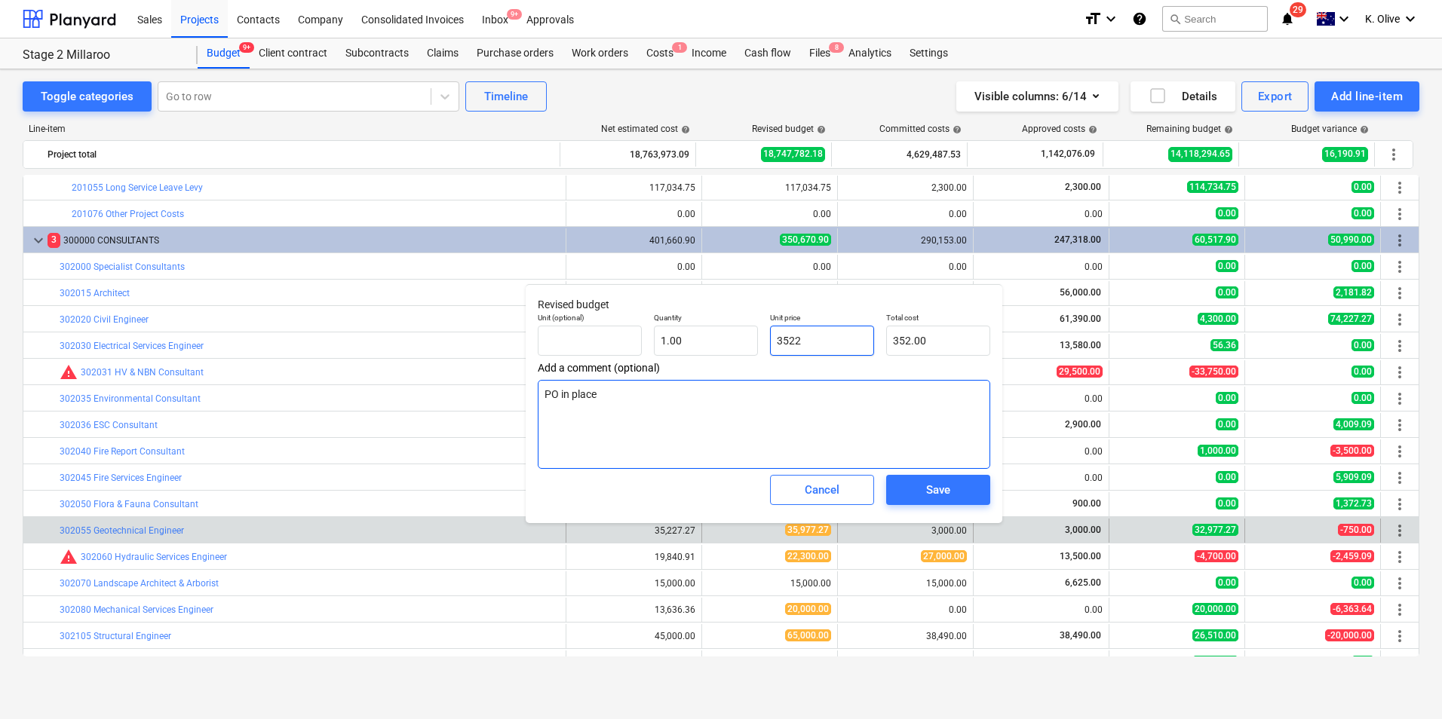
type input "3,522.00"
type input "35227"
type textarea "x"
type input "35,227.00"
type input "35227."
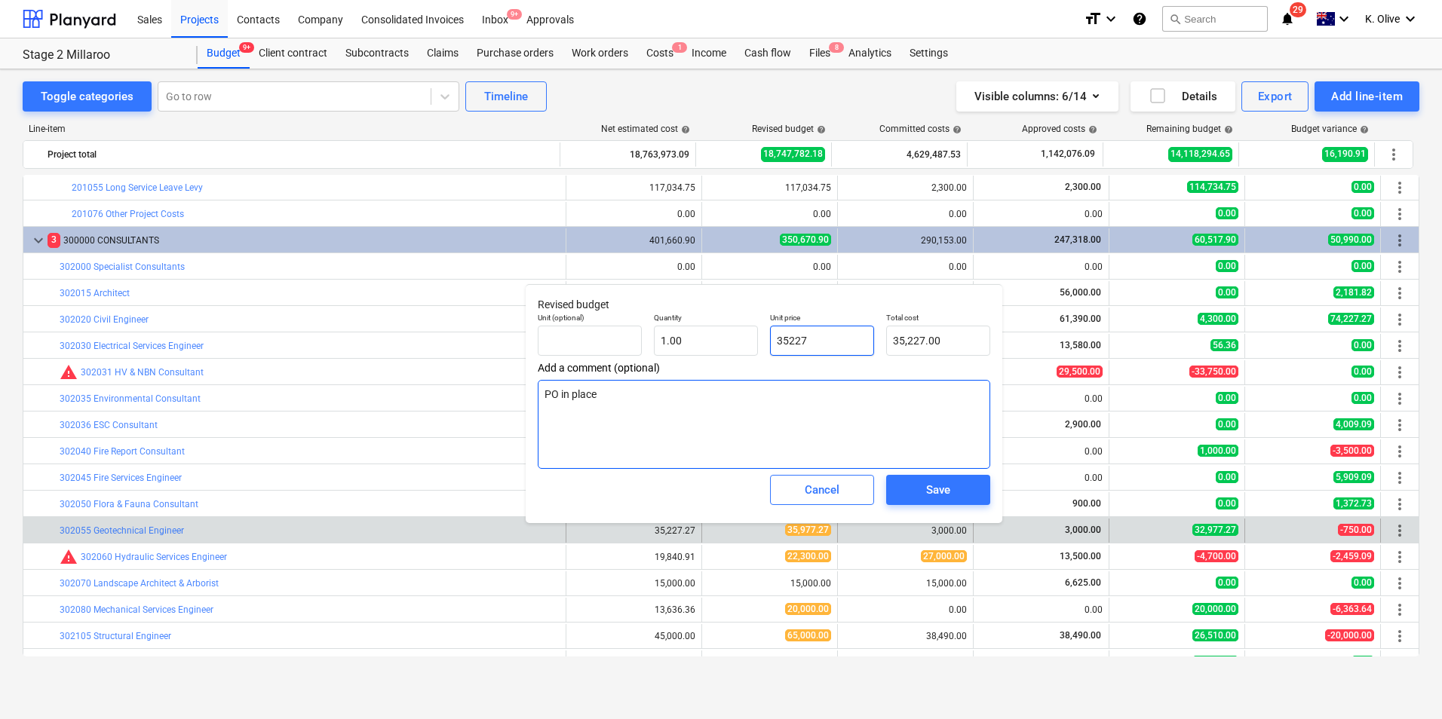
type textarea "x"
type input "35227.2"
type textarea "x"
type input "35,227.20"
type input "35227.27"
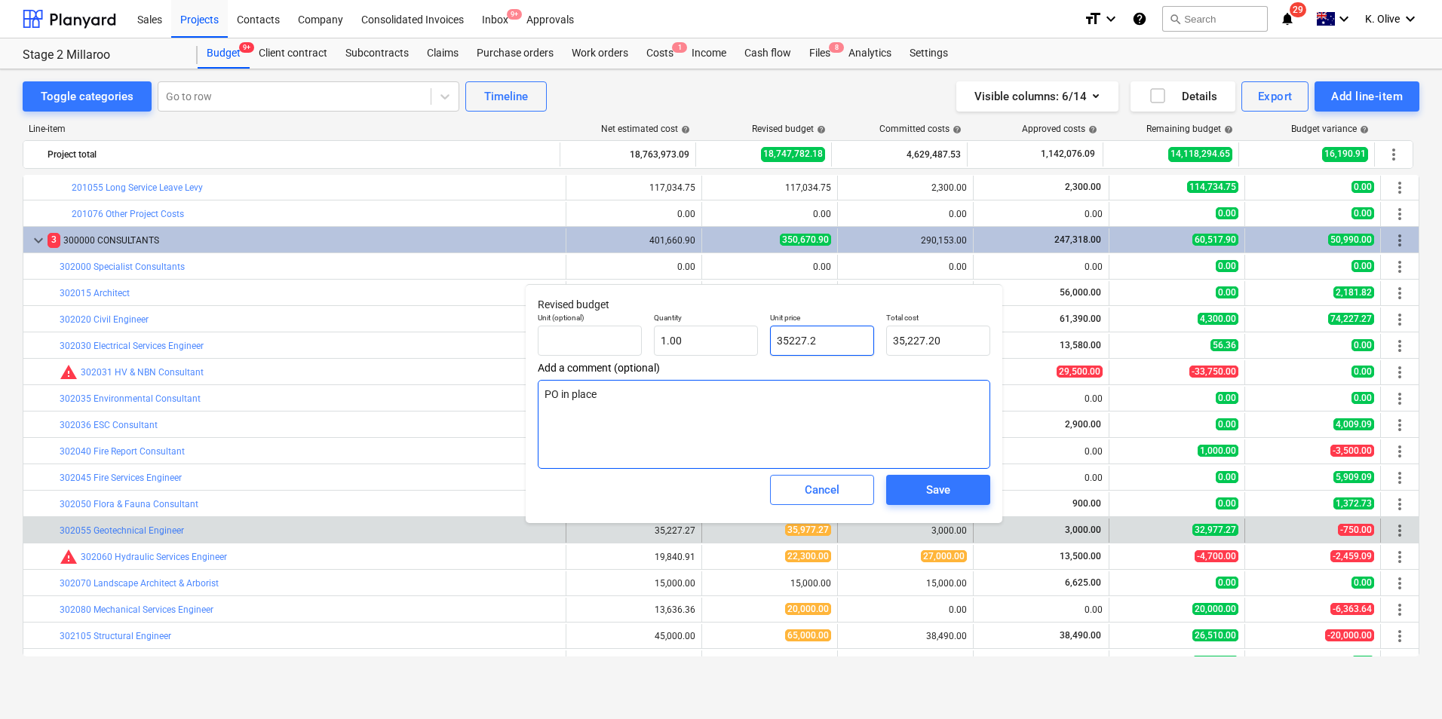
type textarea "x"
type input "35,227.27"
type textarea "x"
click at [671, 400] on textarea "PO in place" at bounding box center [764, 424] width 452 height 89
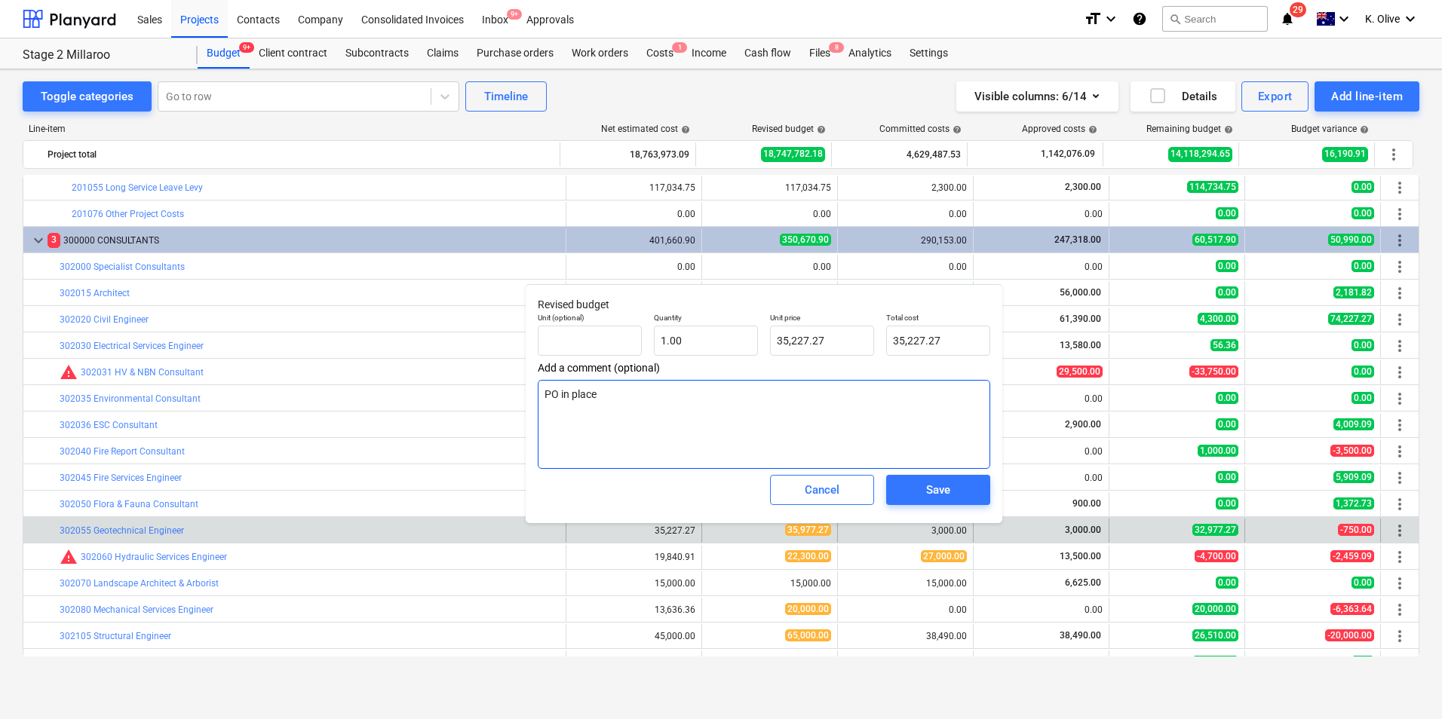
click at [671, 400] on textarea "PO in place" at bounding box center [764, 424] width 452 height 89
type textarea "x"
type textarea "R"
type textarea "x"
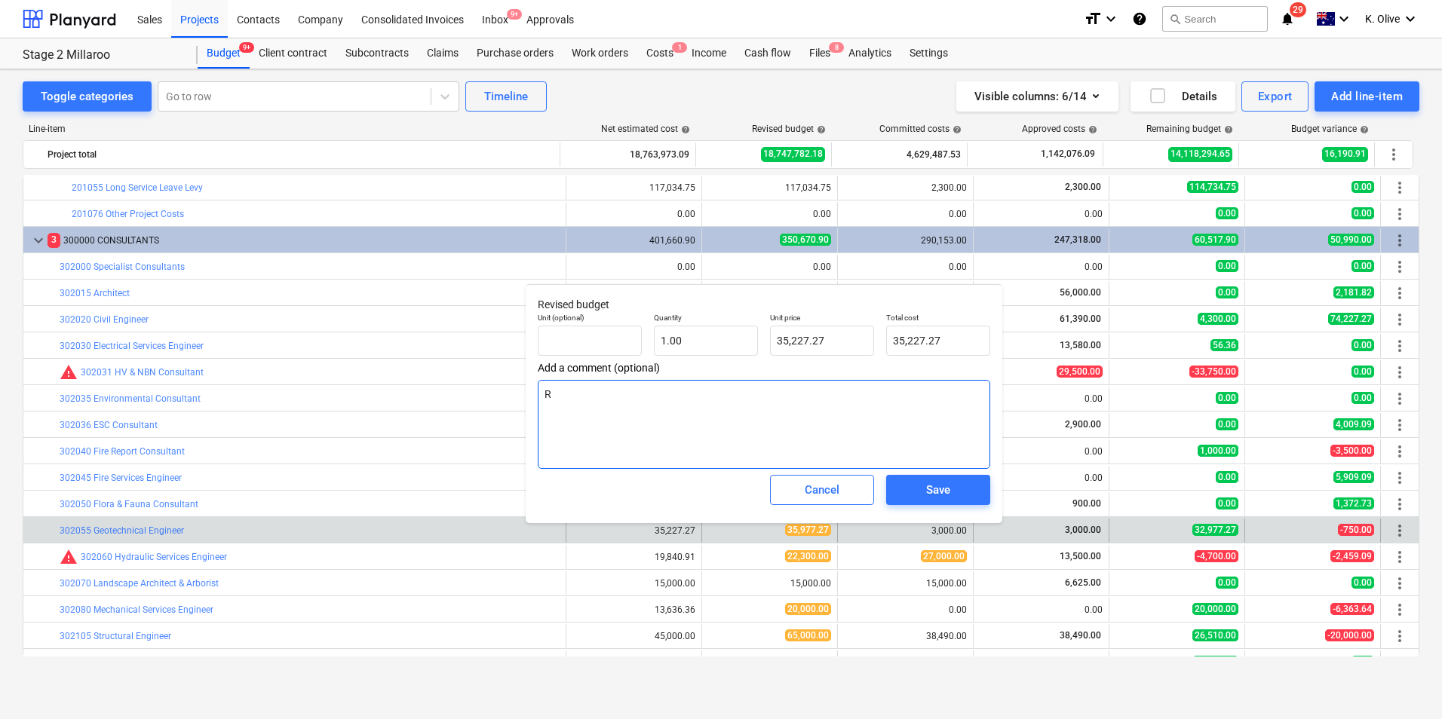
type textarea "Ra"
type textarea "x"
type textarea "Rat"
type textarea "x"
type textarea "Rate"
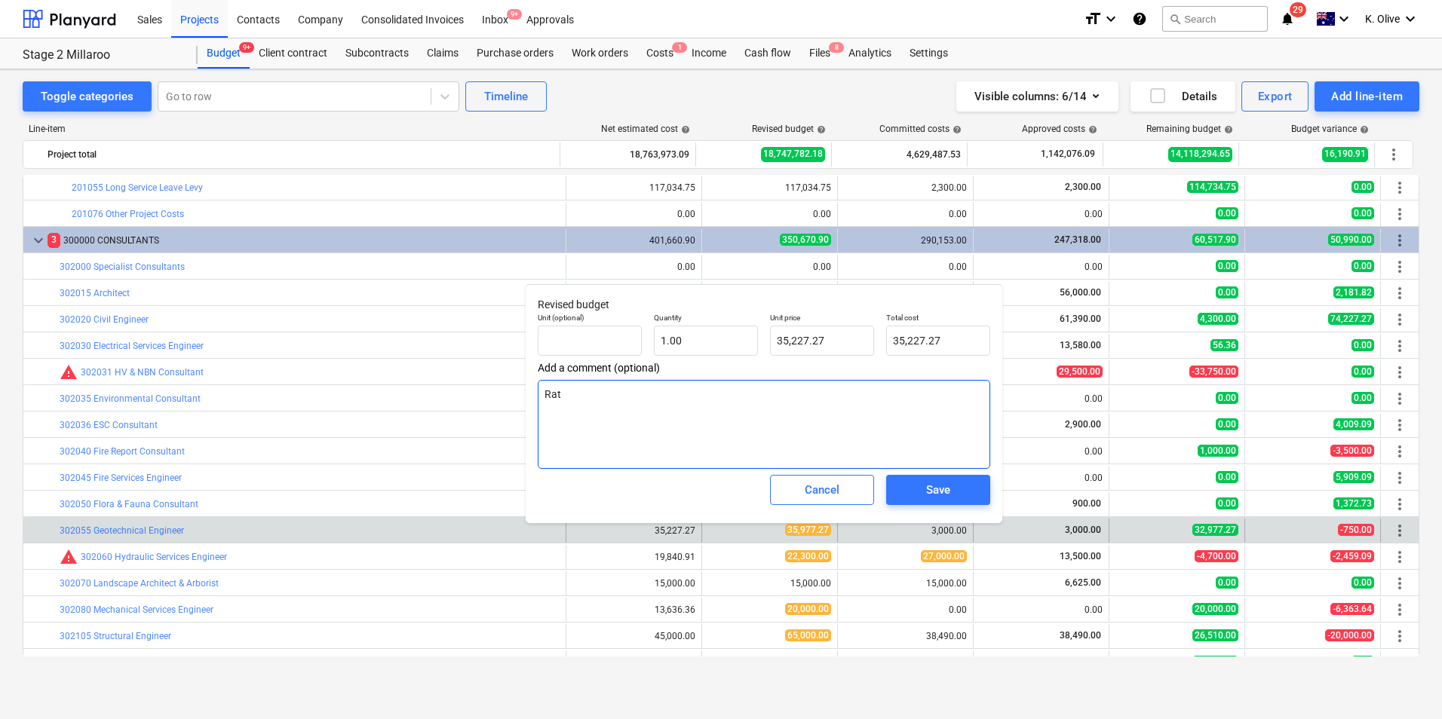
type textarea "x"
type textarea "Rates"
type textarea "x"
type textarea "Rates"
type textarea "x"
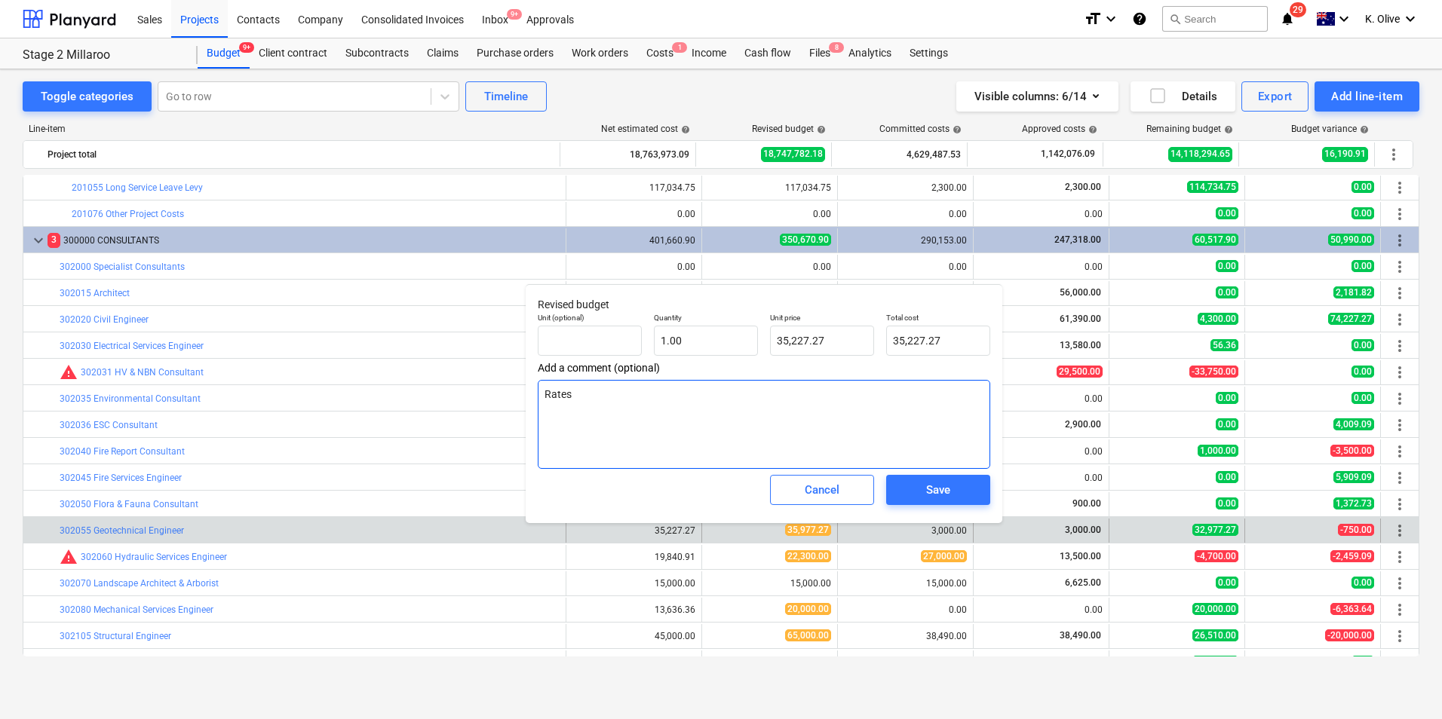
type textarea "Rates t"
type textarea "x"
type textarea "Rates to"
type textarea "x"
type textarea "Rates to"
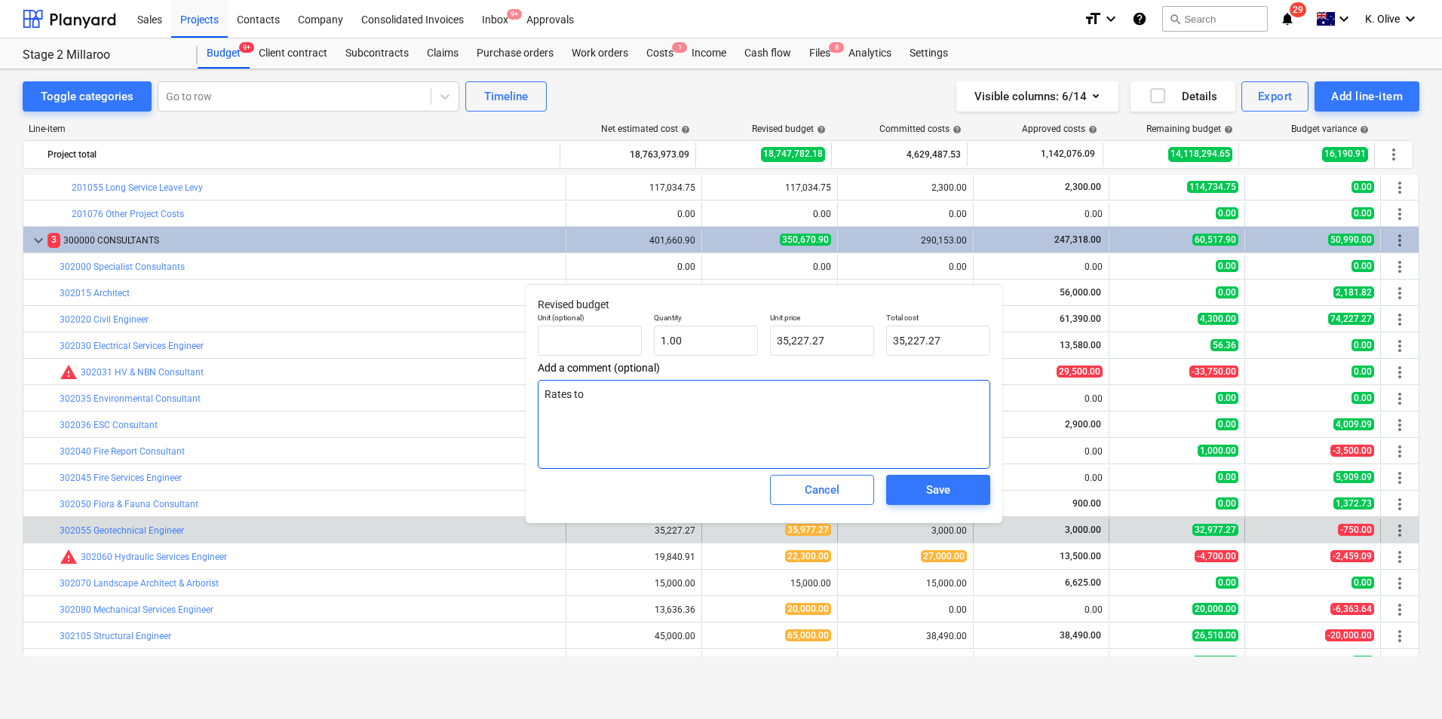
type textarea "x"
type textarea "Rates to r"
type textarea "x"
type textarea "Rates to re"
type textarea "x"
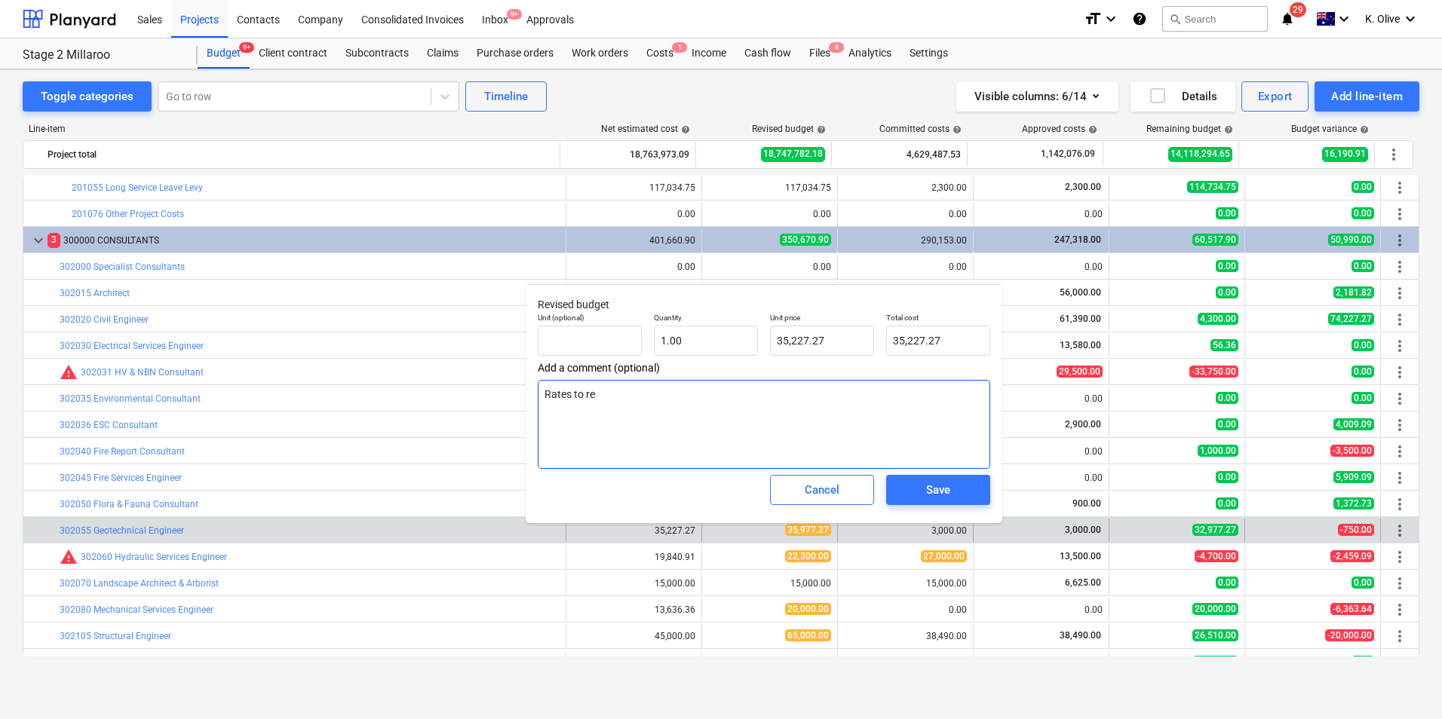
type textarea "Rates to rem"
type textarea "x"
type textarea "Rates to rema"
type textarea "x"
type textarea "Rates to remai"
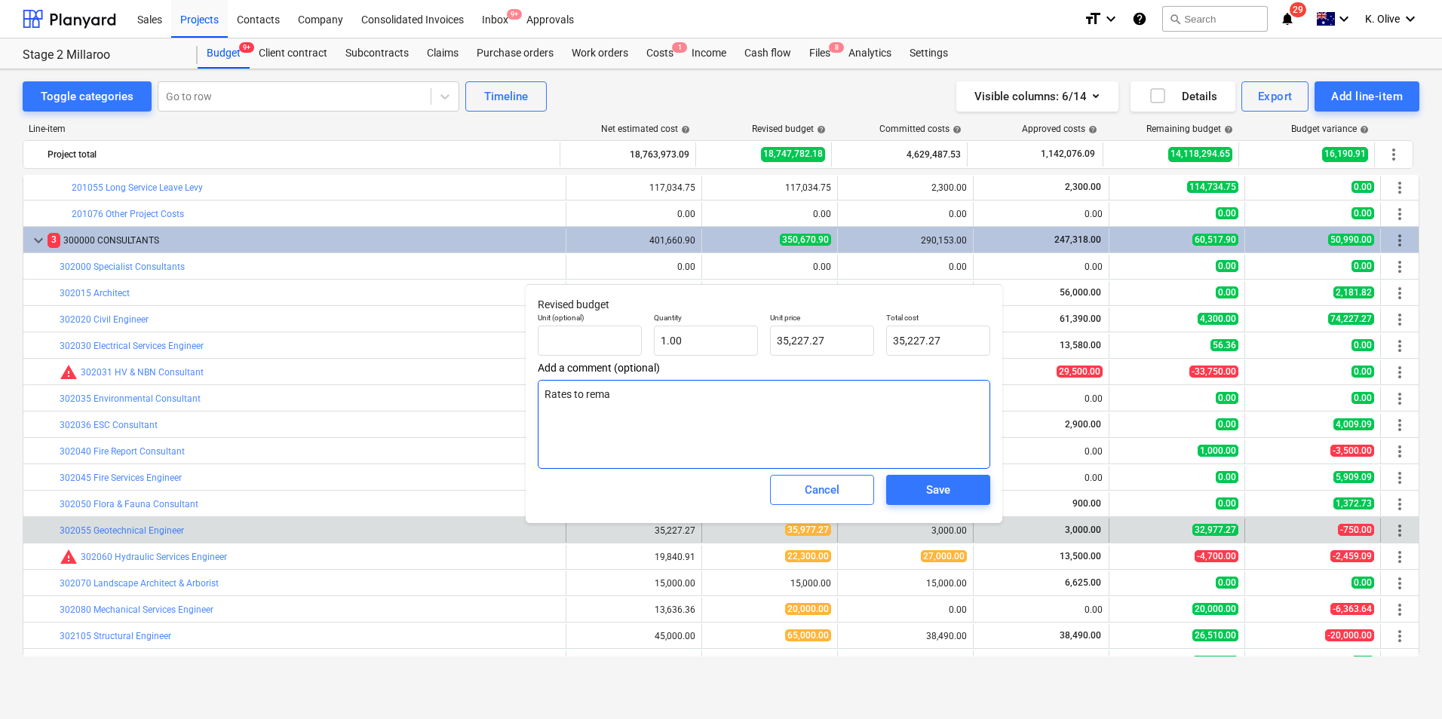
type textarea "x"
type textarea "Rates to remain"
type textarea "x"
type textarea "Rates to remain"
type textarea "x"
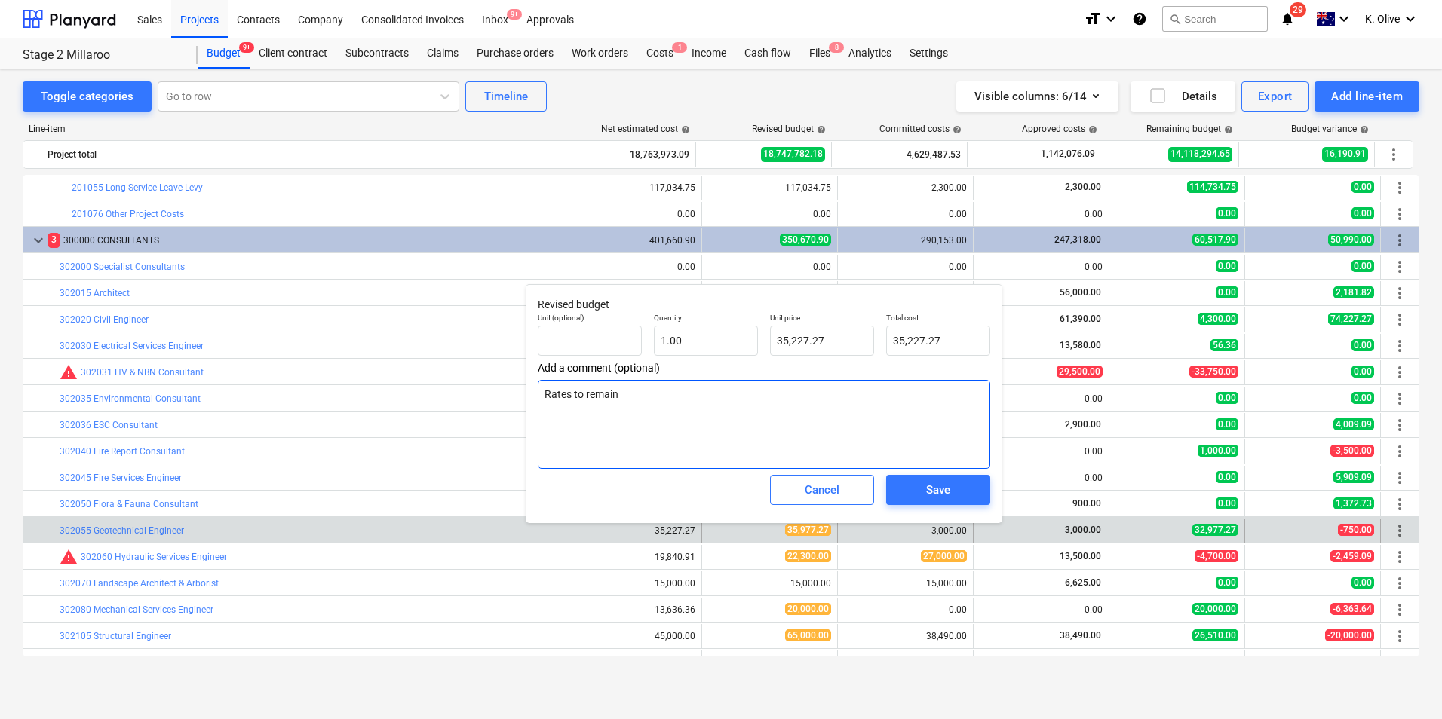
type textarea "Rates to remain w"
type textarea "x"
type textarea "Rates to remain wi"
type textarea "x"
type textarea "Rates to remain wit"
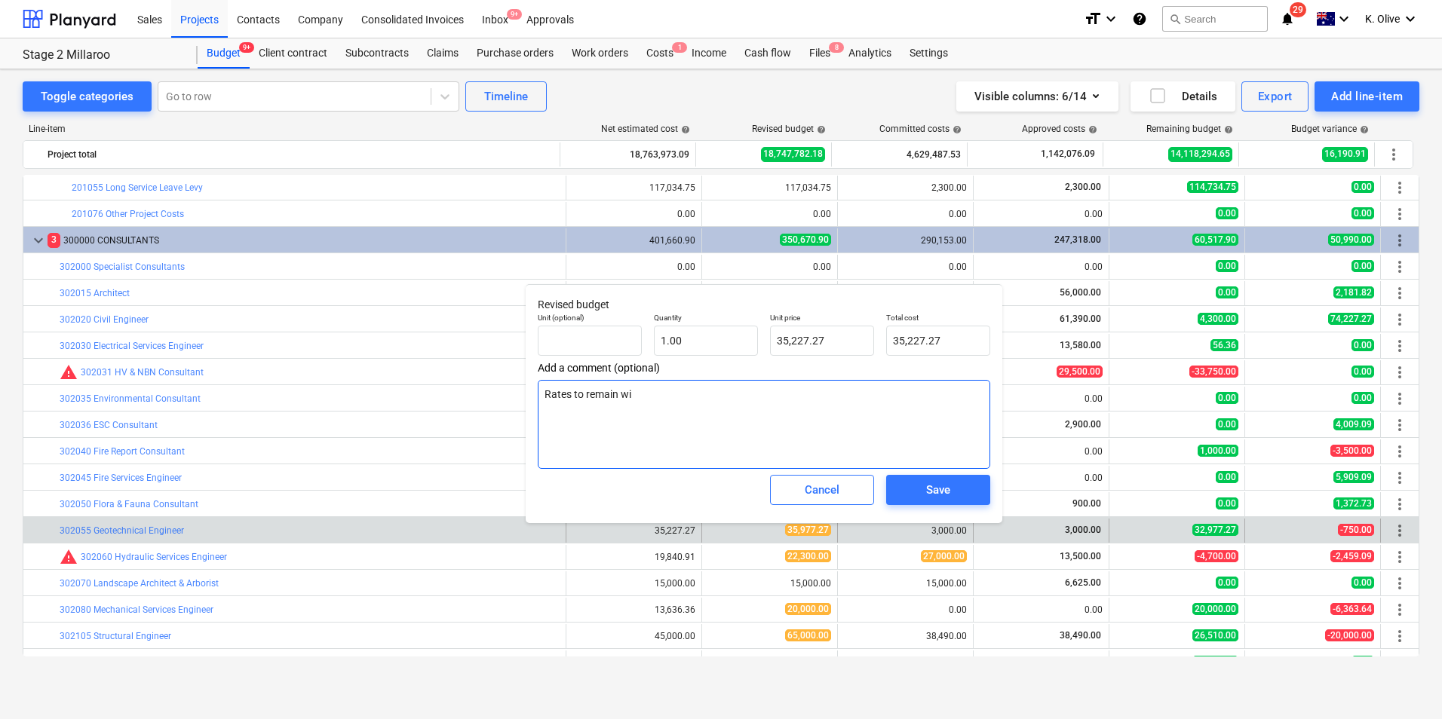
type textarea "x"
type textarea "Rates to remain with"
type textarea "x"
type textarea "Rates to remain with"
type textarea "x"
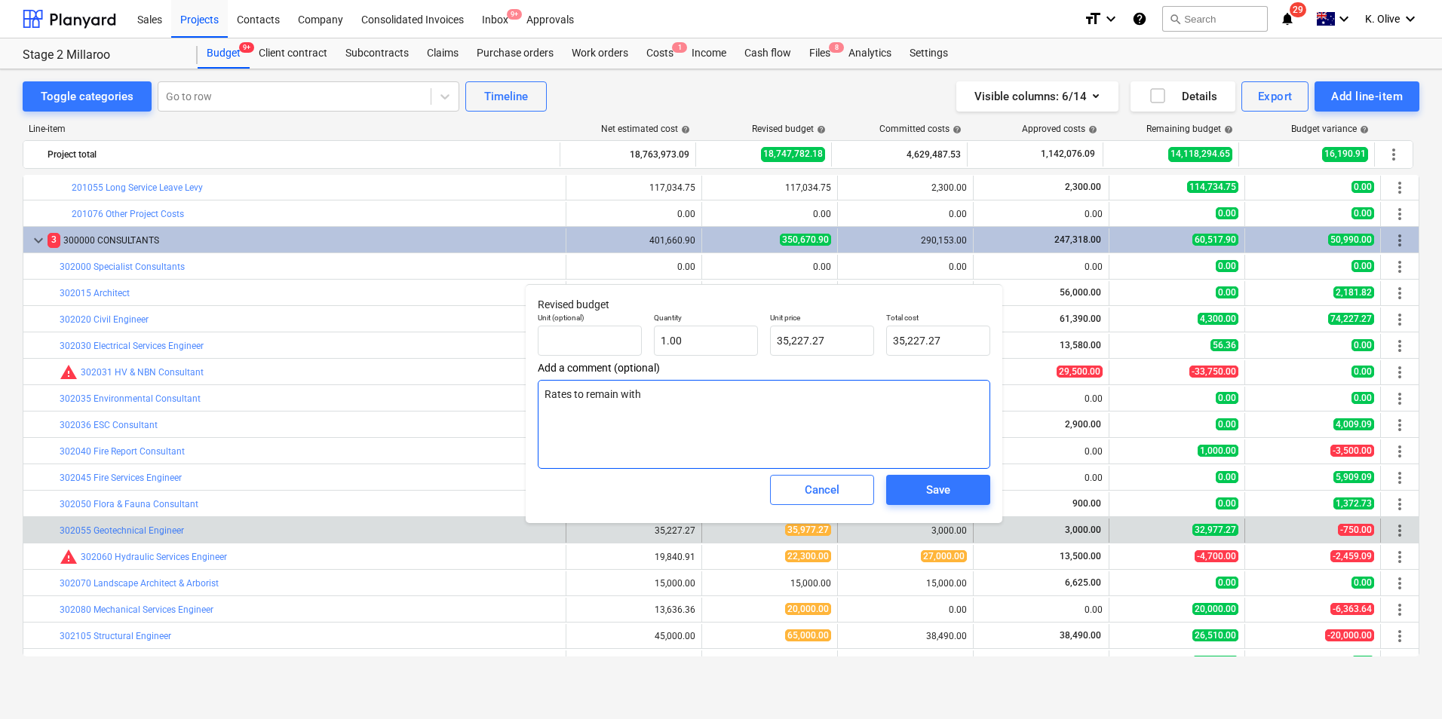
type textarea "Rates to remain with b"
type textarea "x"
type textarea "Rates to remain with bu"
type textarea "x"
type textarea "Rates to remain with bud"
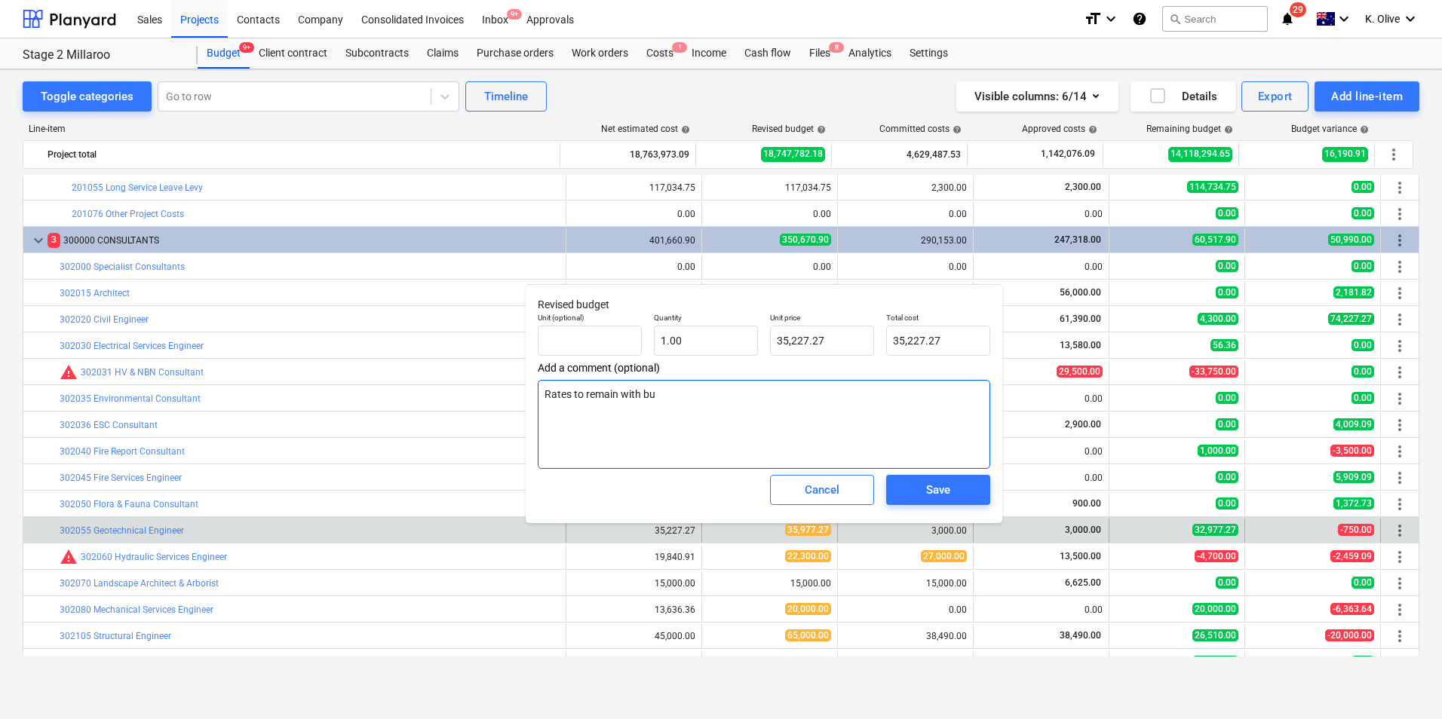
type textarea "x"
type textarea "Rates to remain with budg"
type textarea "x"
type textarea "Rates to remain with budge"
type textarea "x"
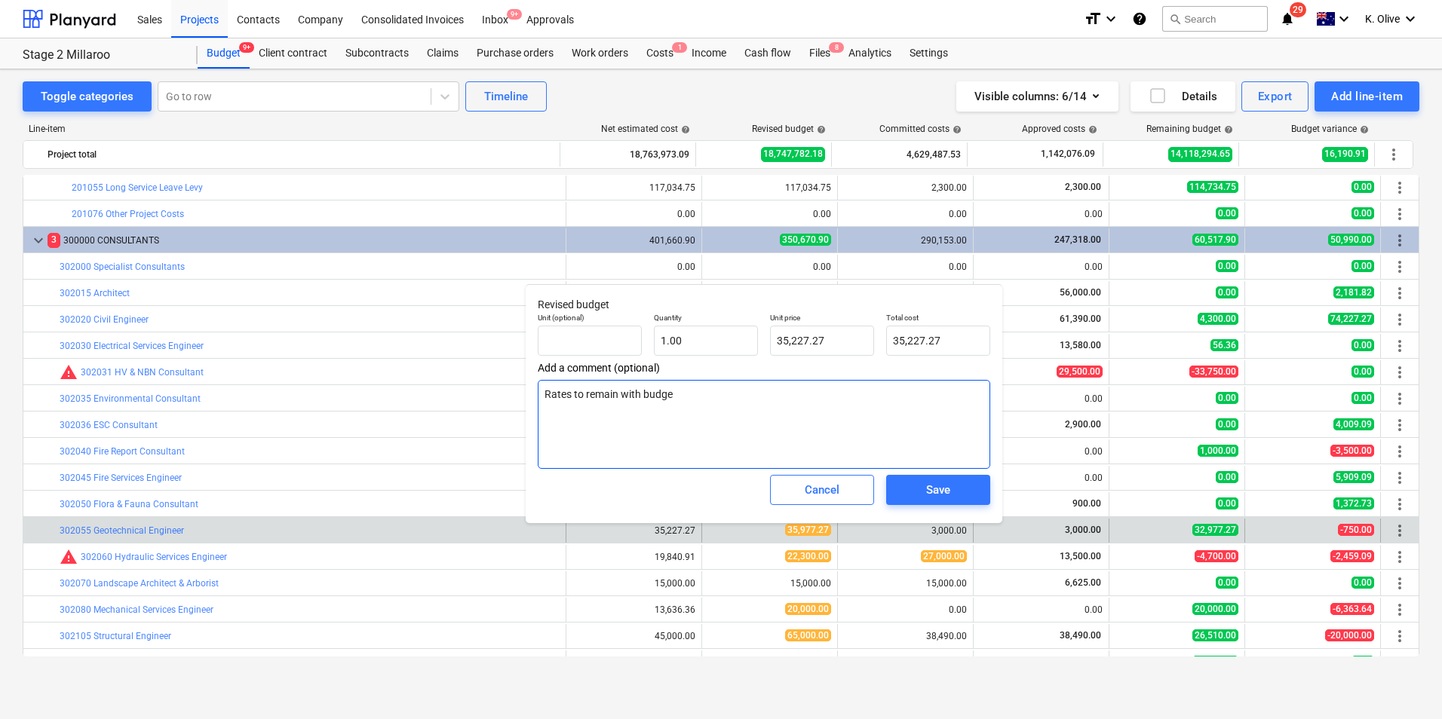
type textarea "Rates to remain with budget"
type textarea "x"
type textarea "Rates to remain with budget"
type textarea "x"
type textarea "Rates to remain with budget -"
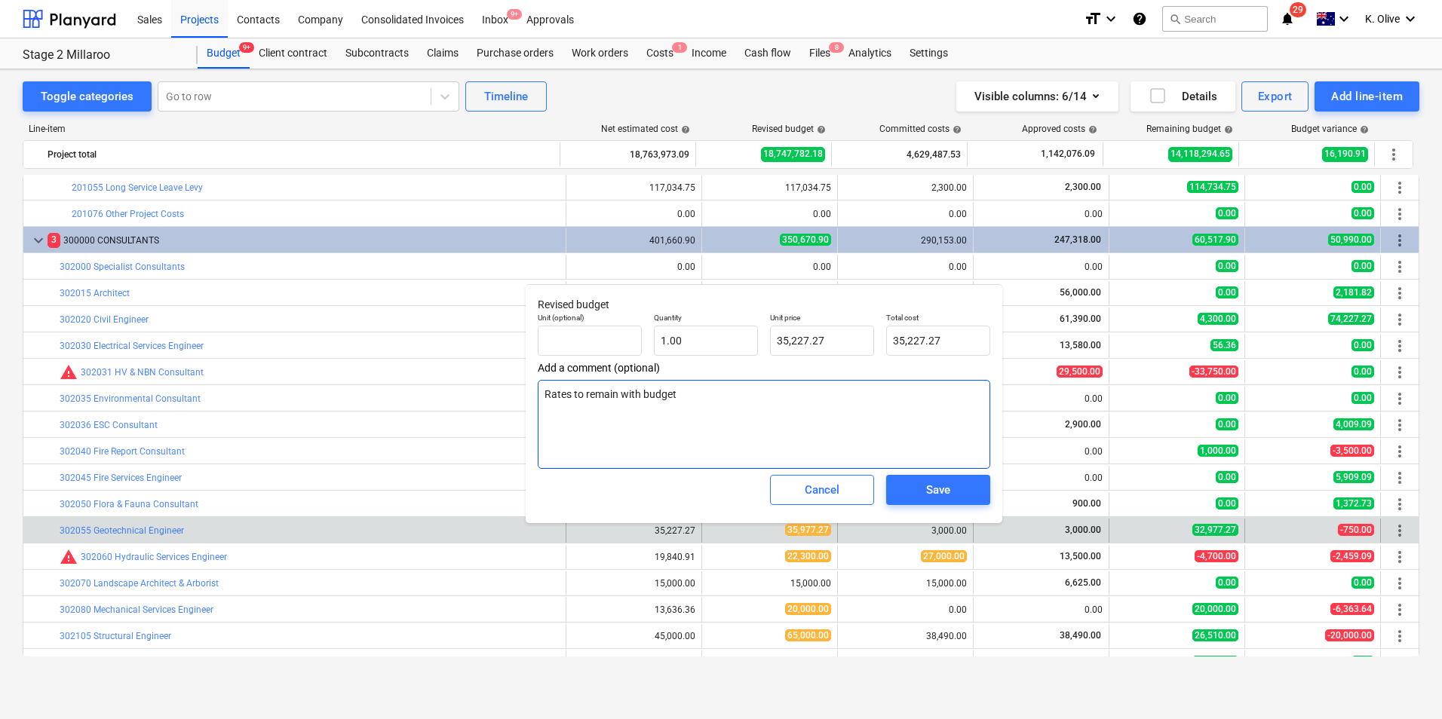
type textarea "x"
type textarea "Rates to remain with budget -"
type textarea "x"
type textarea "Rates to remain with budget - 1"
type textarea "x"
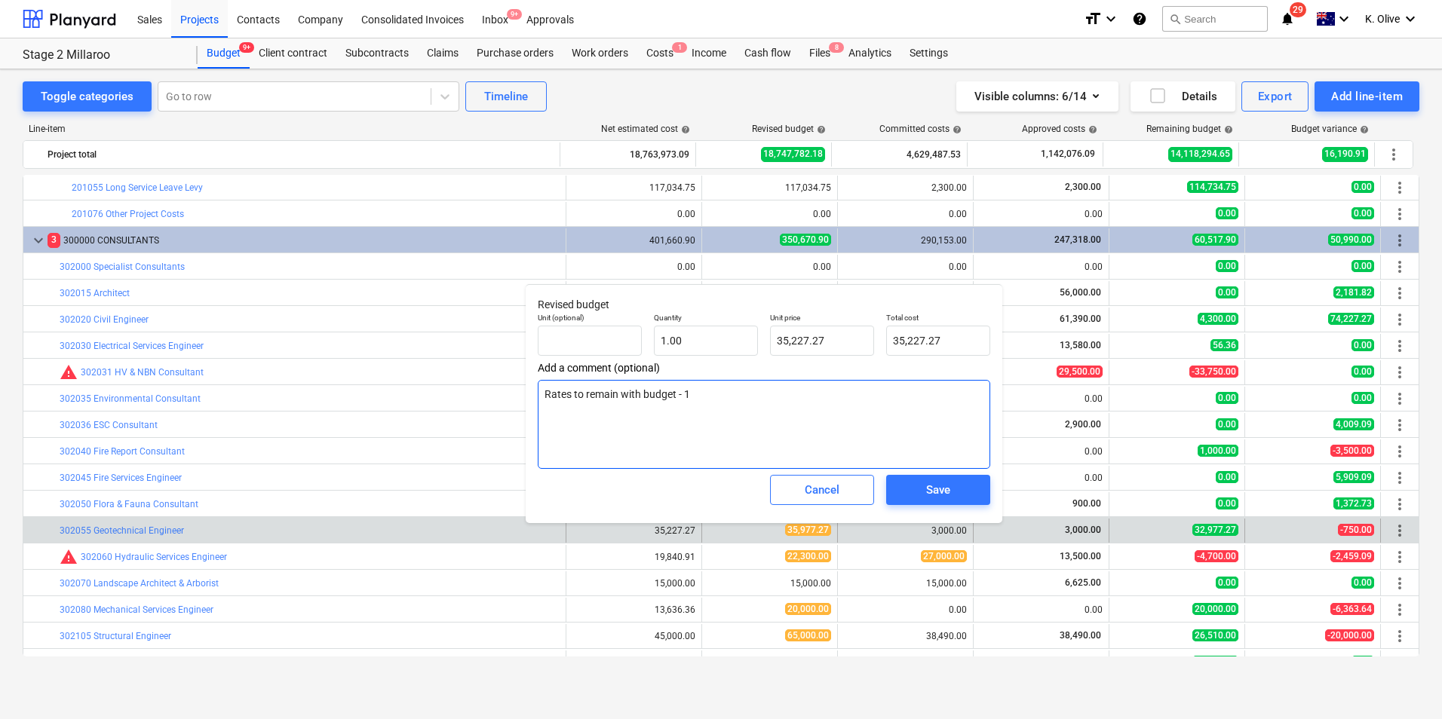
type textarea "Rates to remain with budget - 16"
type textarea "x"
type textarea "Rates to remain with budget - 16/"
type textarea "x"
type textarea "Rates to remain with budget - 16/9"
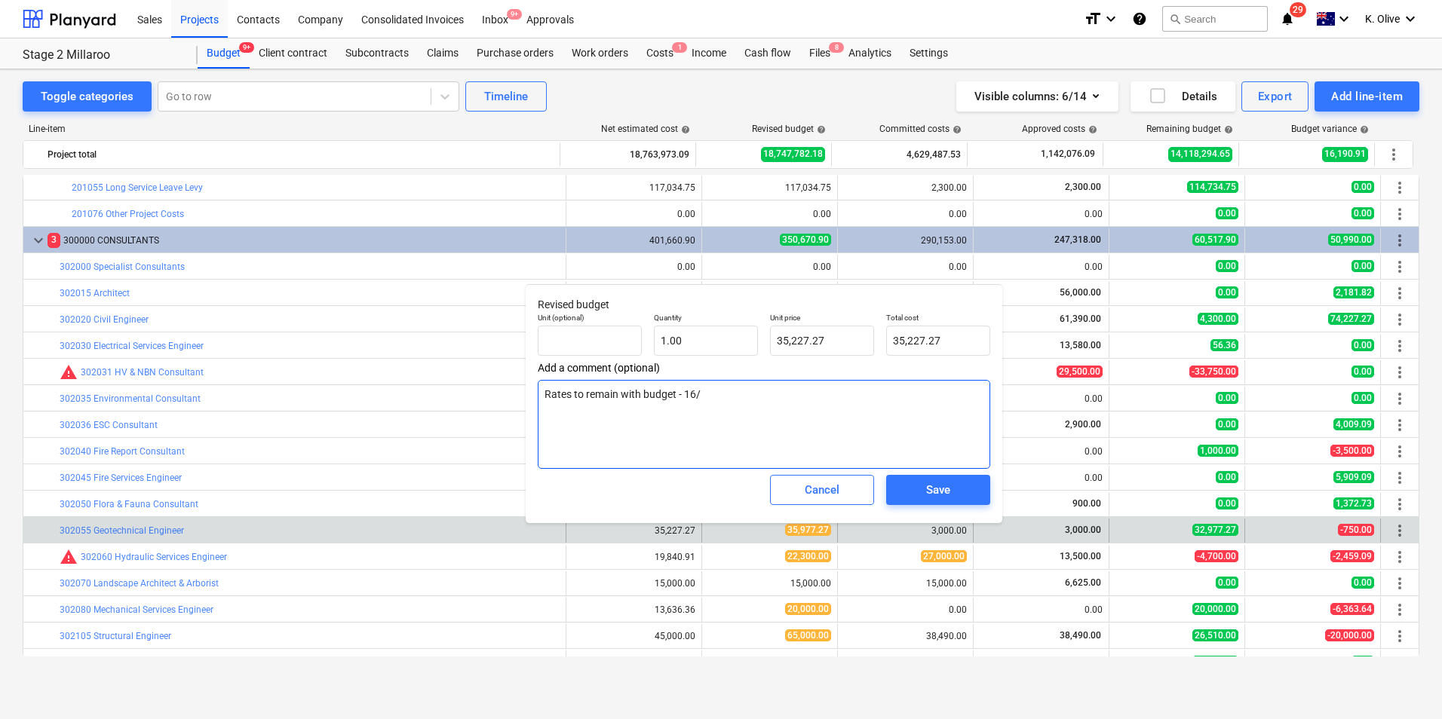
type textarea "x"
type textarea "Rates to remain with budget - 16/9"
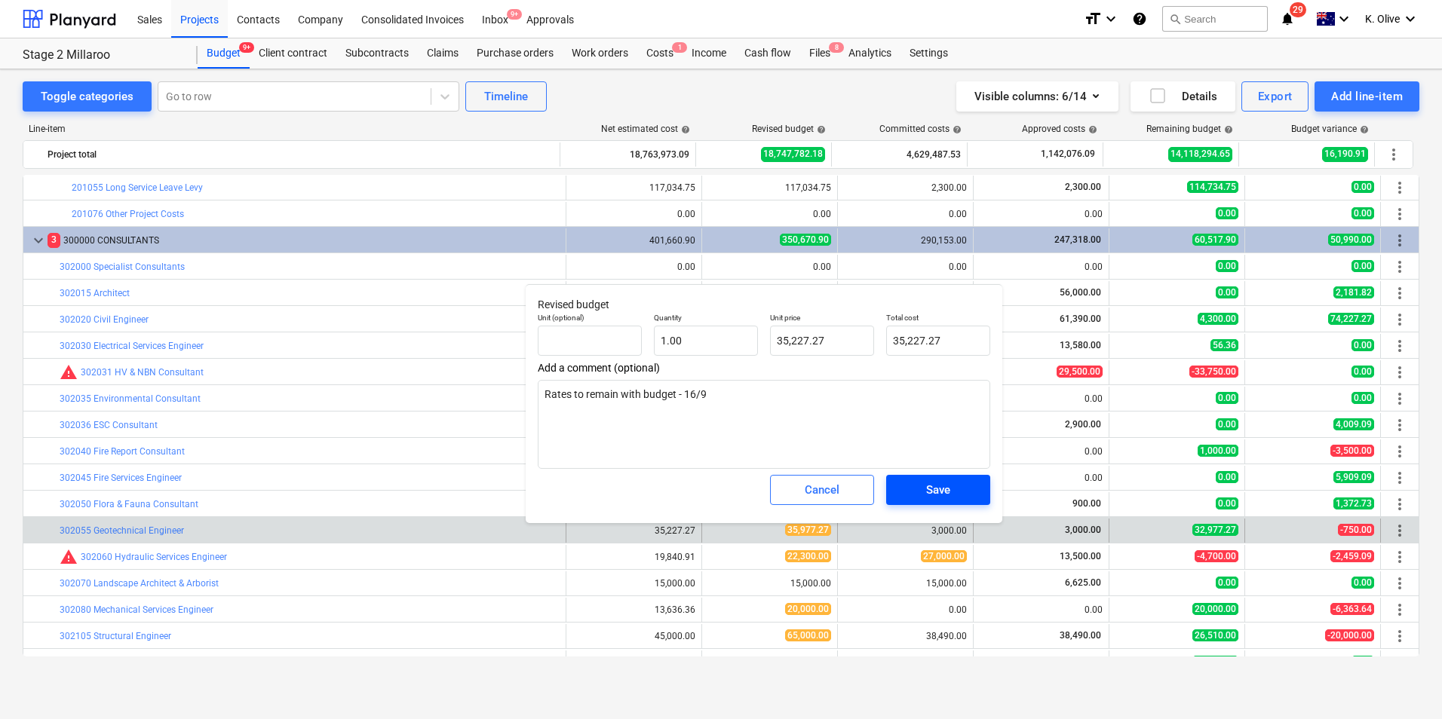
click at [959, 489] on span "Save" at bounding box center [938, 490] width 68 height 20
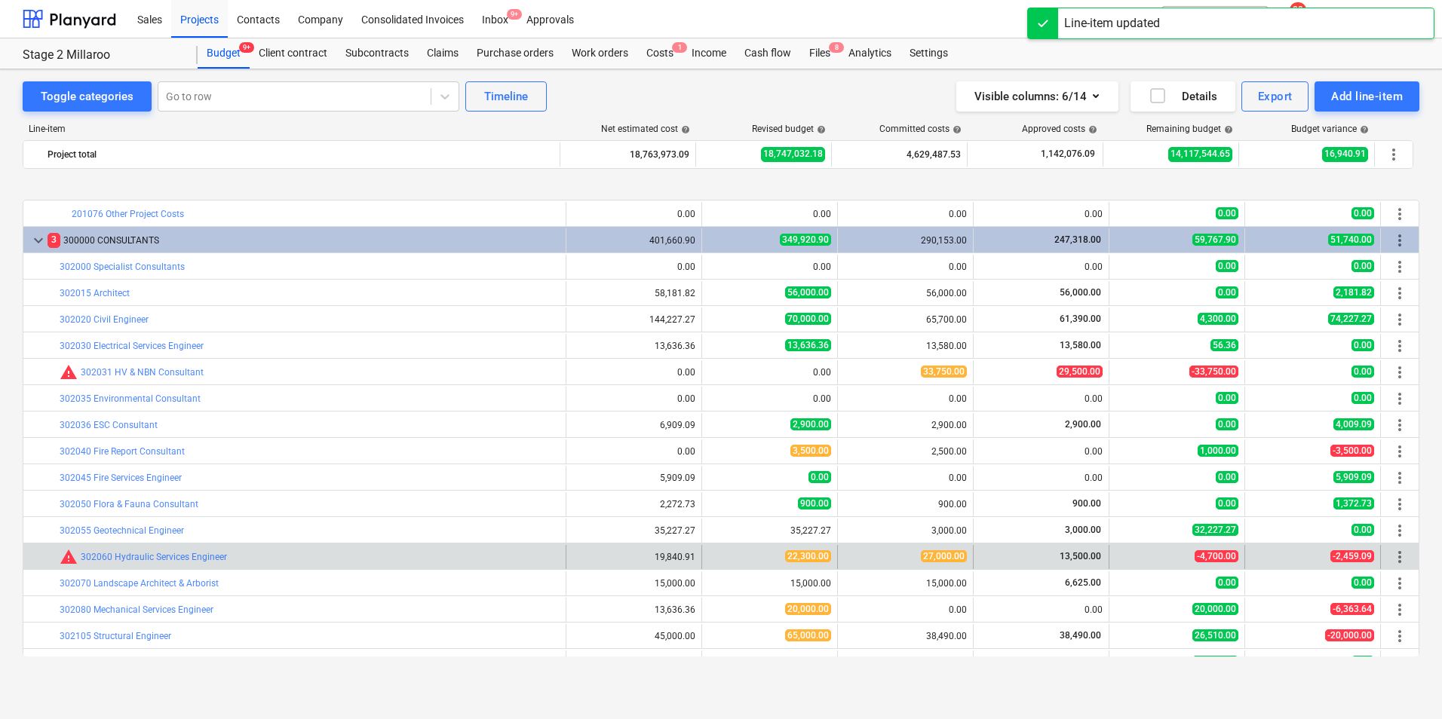
scroll to position [235, 0]
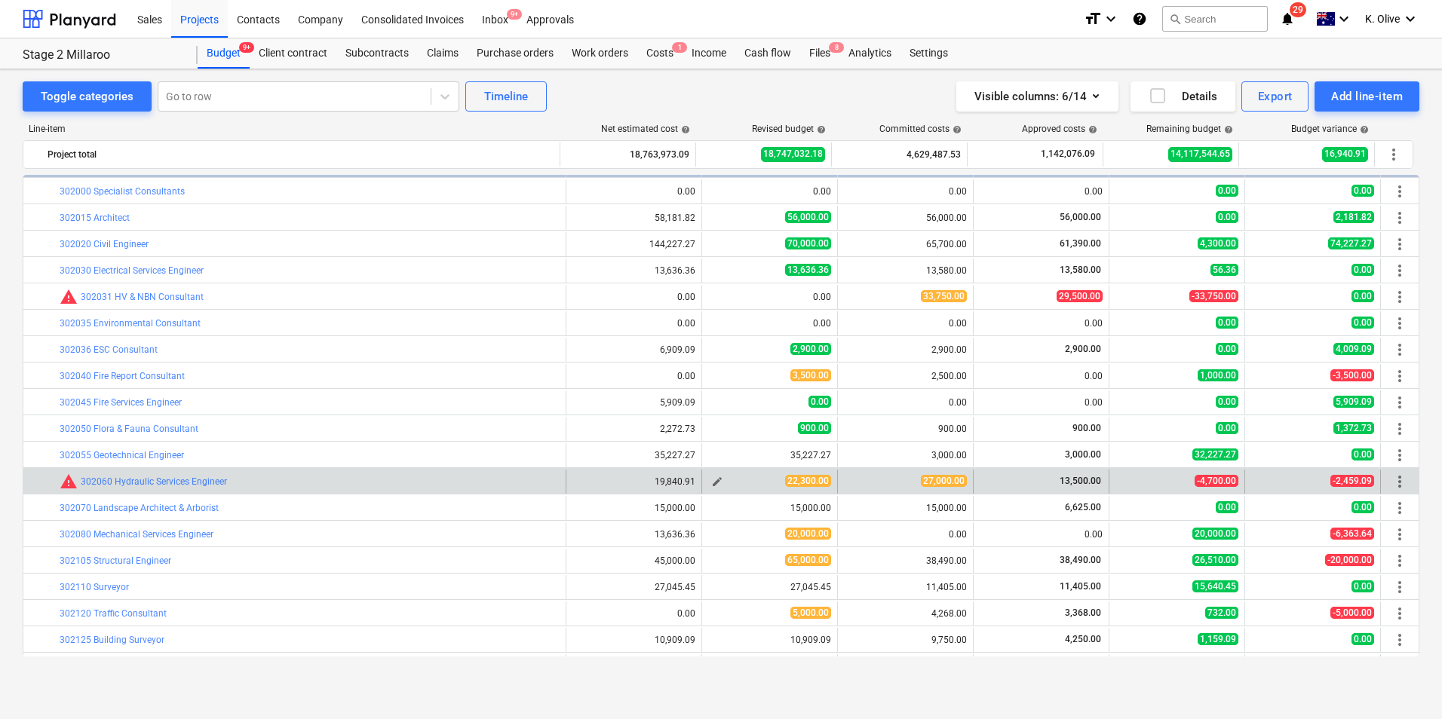
click at [715, 480] on span "edit" at bounding box center [717, 482] width 12 height 12
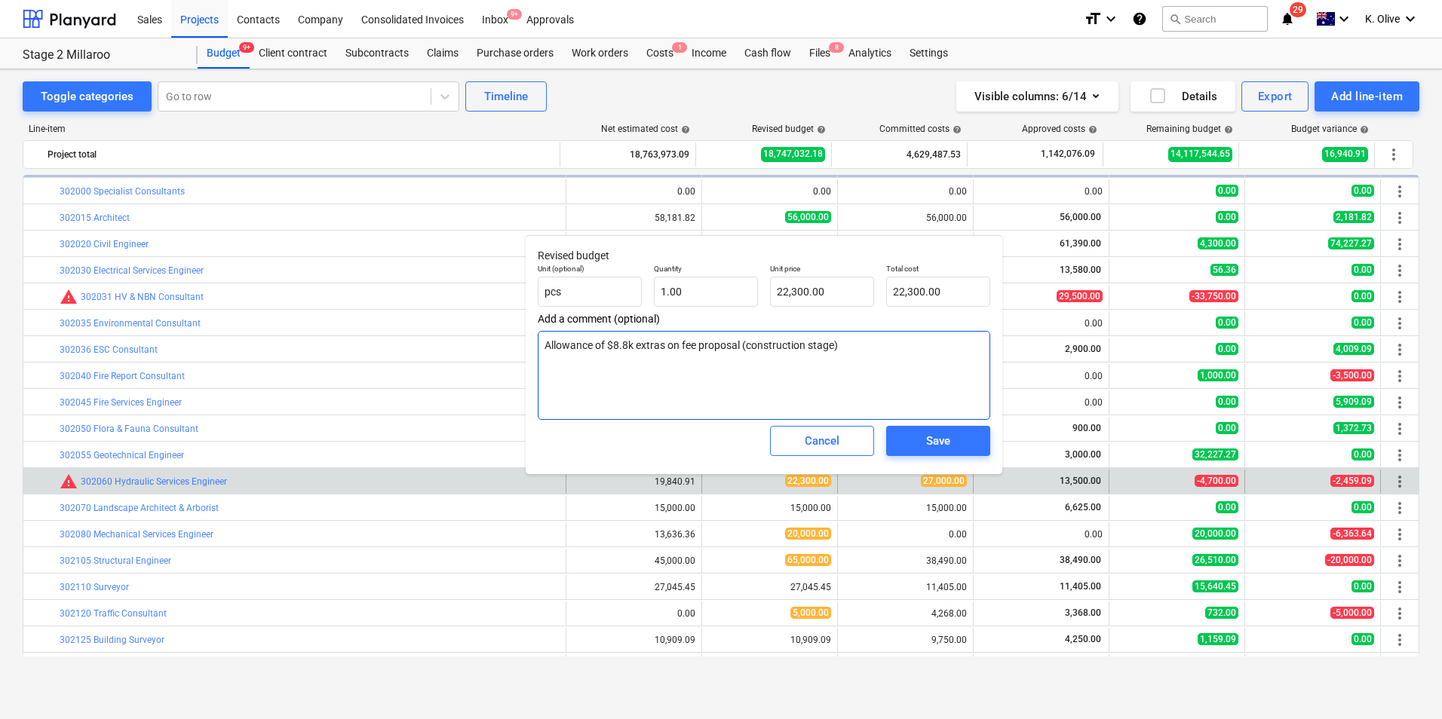
click at [658, 385] on textarea "Allowance of $8.8k extras on fee proposal (construction stage)" at bounding box center [764, 375] width 452 height 89
click at [849, 341] on textarea "Allowance of $8.8k extras on fee proposal (construction stage)" at bounding box center [764, 375] width 452 height 89
click at [857, 351] on textarea "Allowance of $8.8k extras on fee proposal (construction stage)" at bounding box center [764, 375] width 452 height 89
click at [934, 445] on div "Save" at bounding box center [938, 441] width 24 height 20
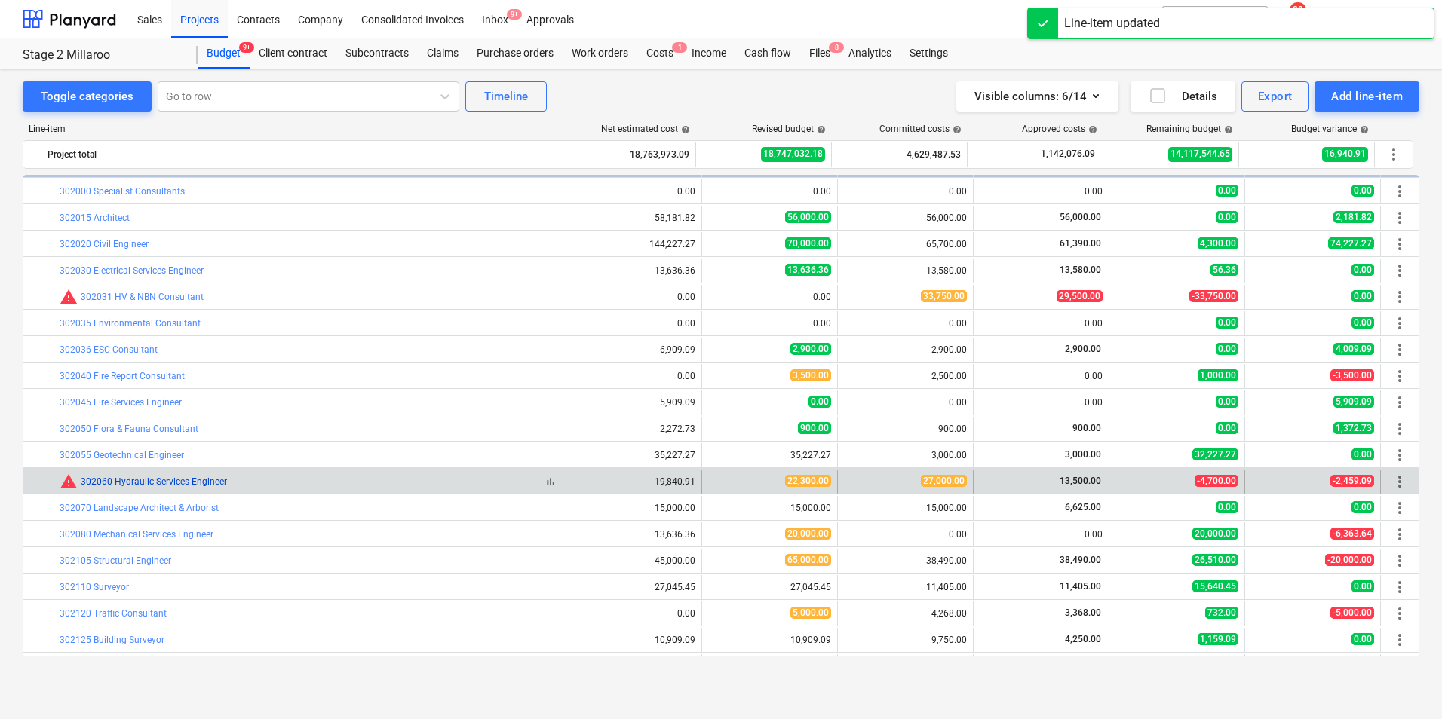
click at [184, 481] on link "302060 Hydraulic Services Engineer" at bounding box center [154, 482] width 146 height 11
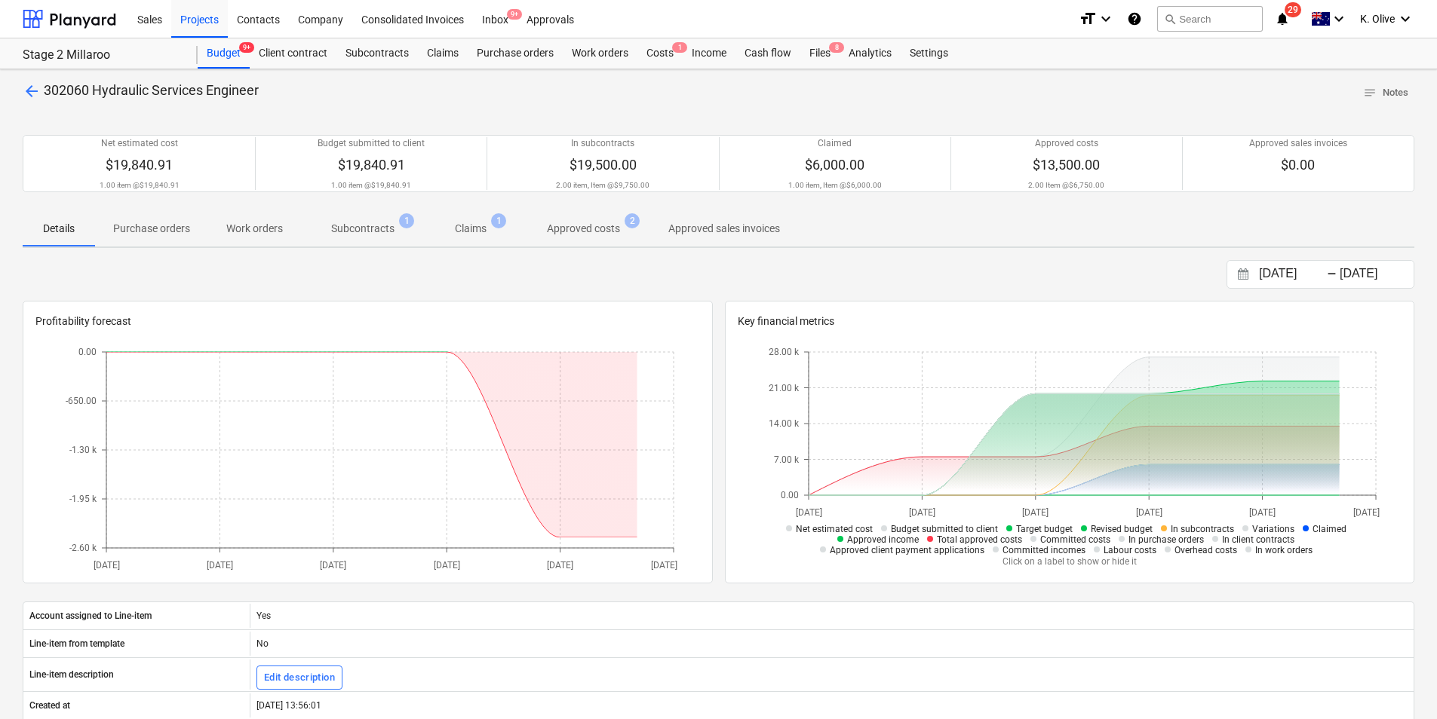
click at [583, 226] on p "Approved costs" at bounding box center [583, 229] width 73 height 16
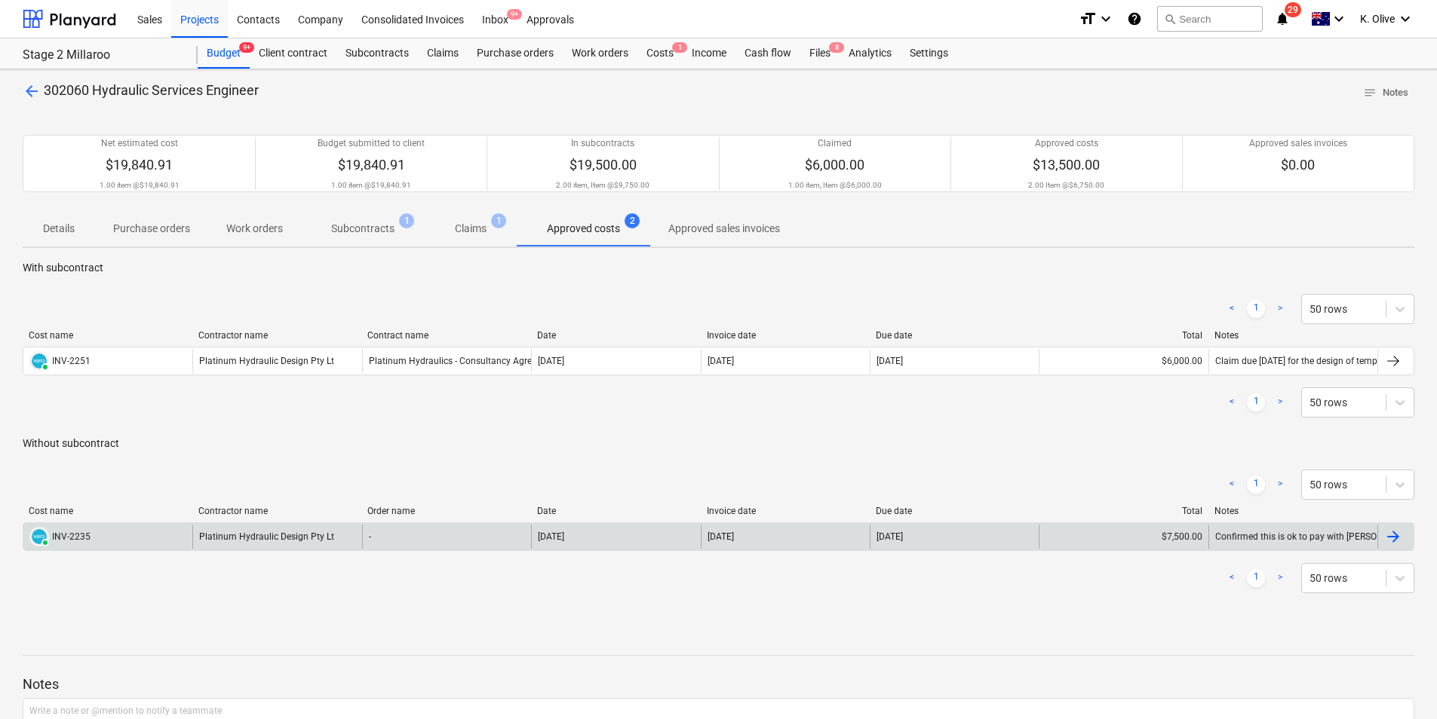
click at [1395, 537] on div at bounding box center [1393, 537] width 18 height 18
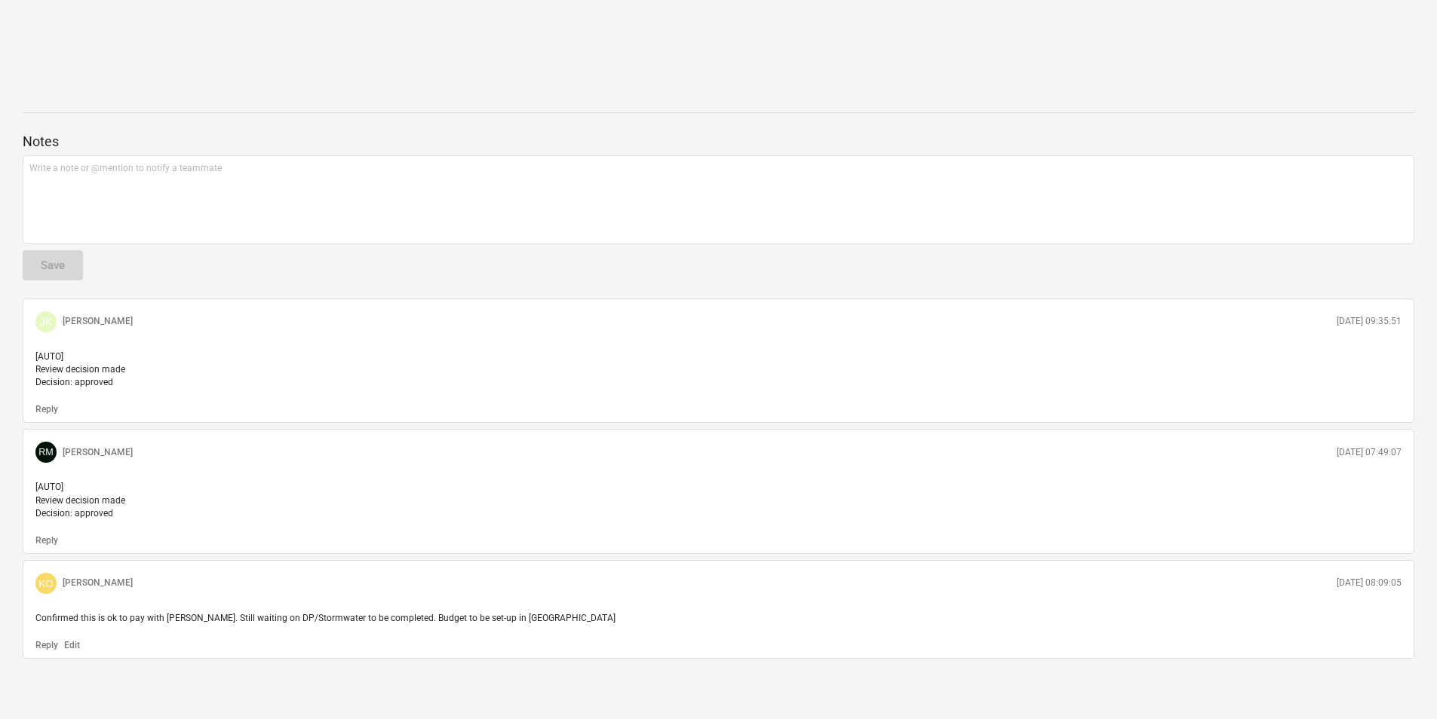
scroll to position [514, 0]
drag, startPoint x: 36, startPoint y: 618, endPoint x: 600, endPoint y: 605, distance: 564.2
click at [600, 605] on div "KO Kalin Olive 08.07.2025 08:09:05 Confirmed this is ok to pay with Jason. Stil…" at bounding box center [718, 609] width 1391 height 99
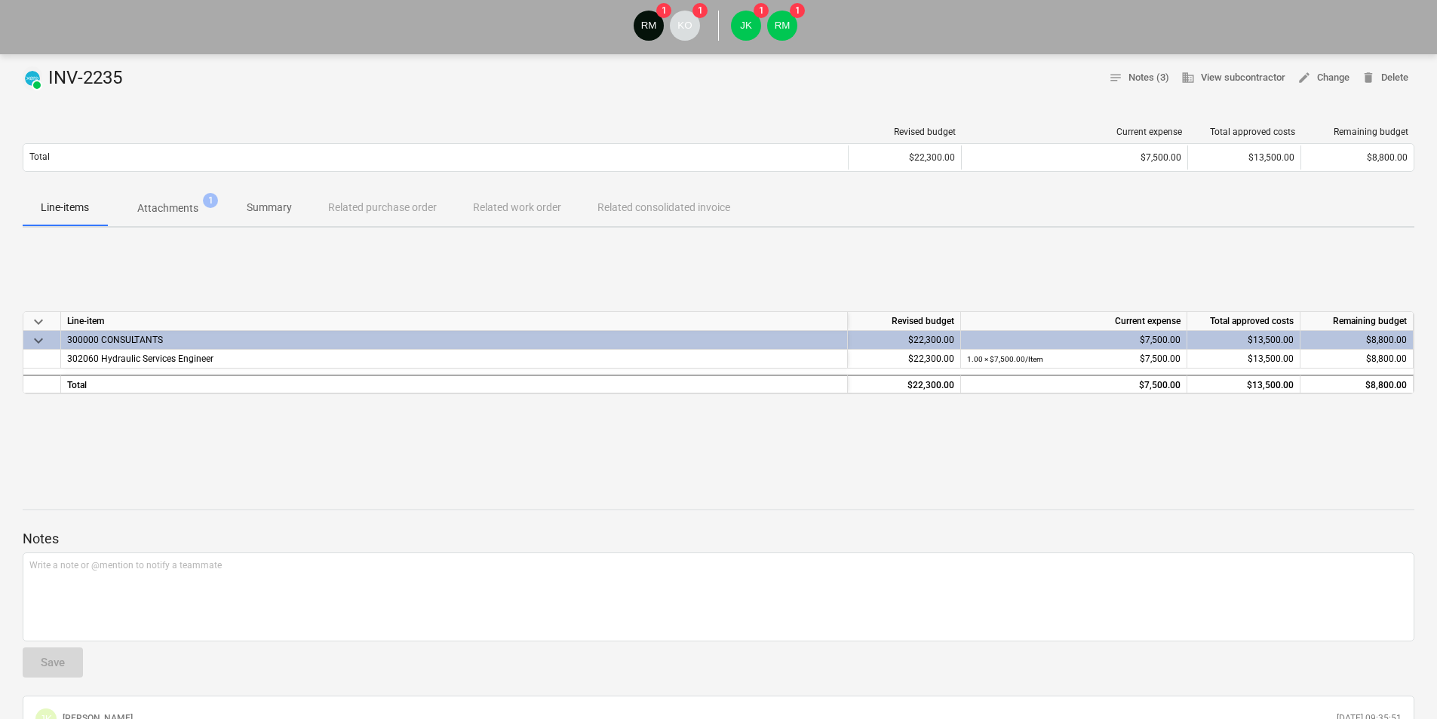
scroll to position [62, 0]
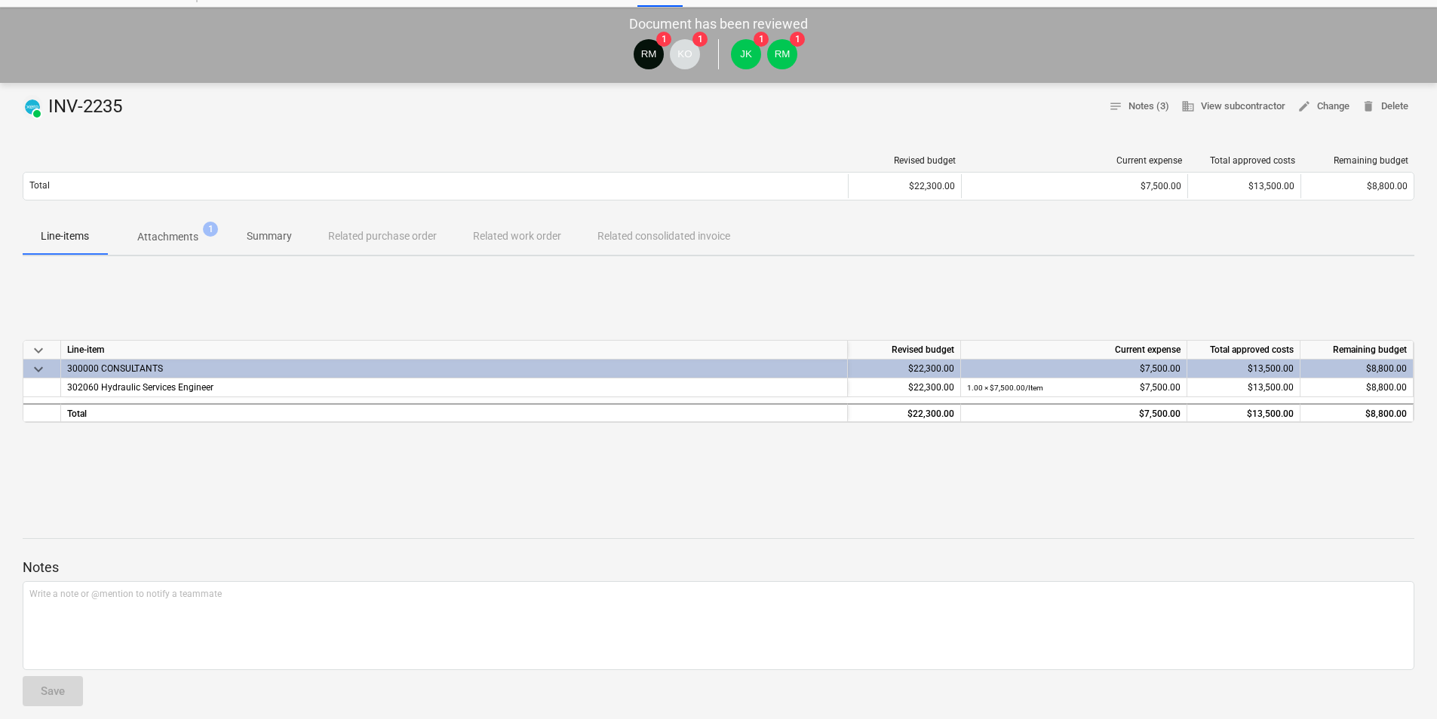
click at [159, 242] on p "Attachments" at bounding box center [167, 237] width 61 height 16
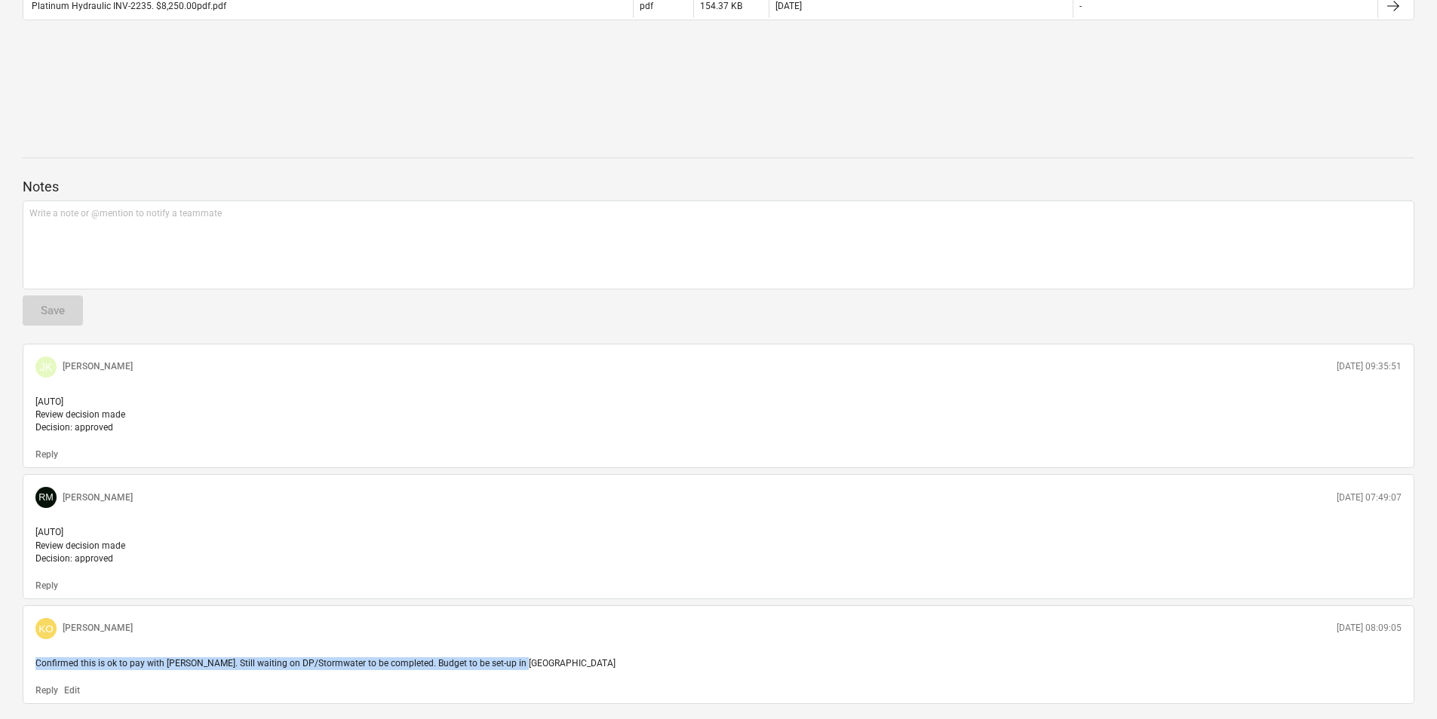
scroll to position [514, 0]
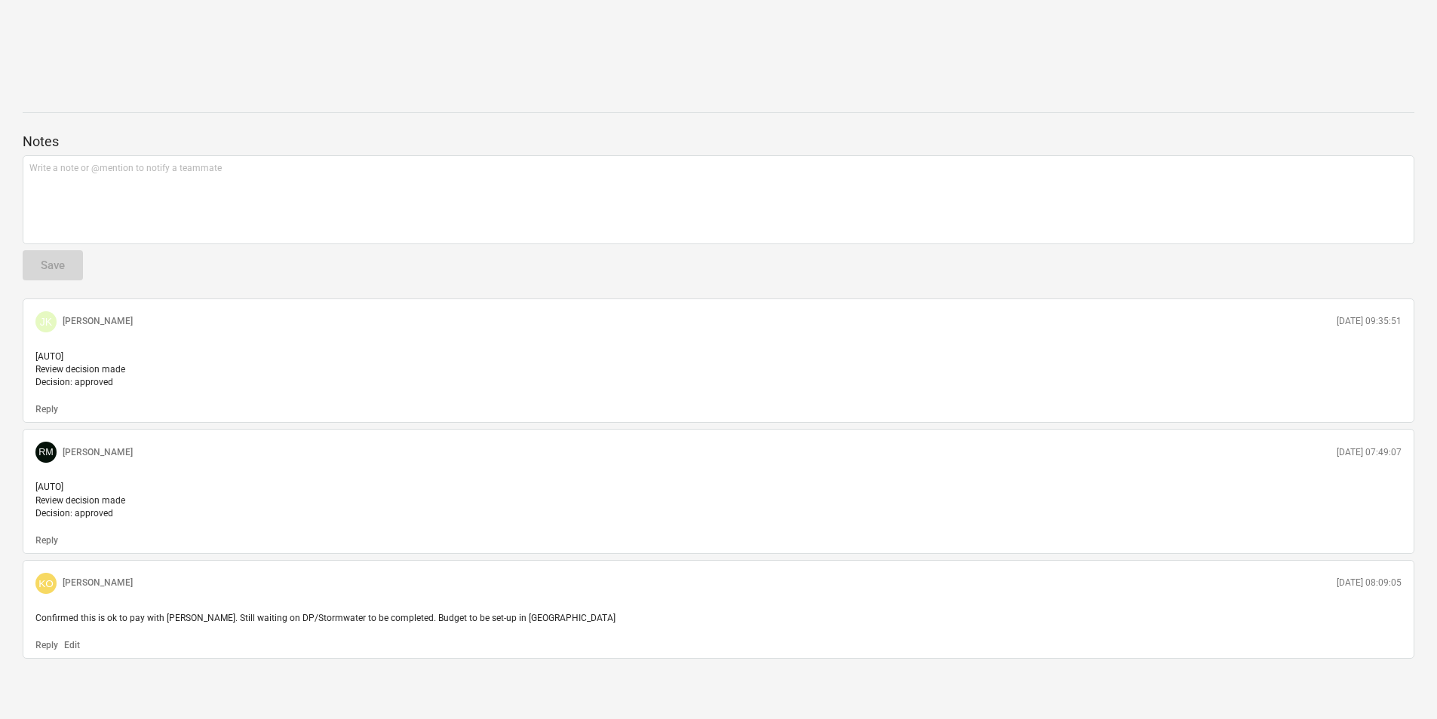
click at [298, 354] on p "[AUTO] Review decision made Decision: approved" at bounding box center [718, 370] width 1366 height 38
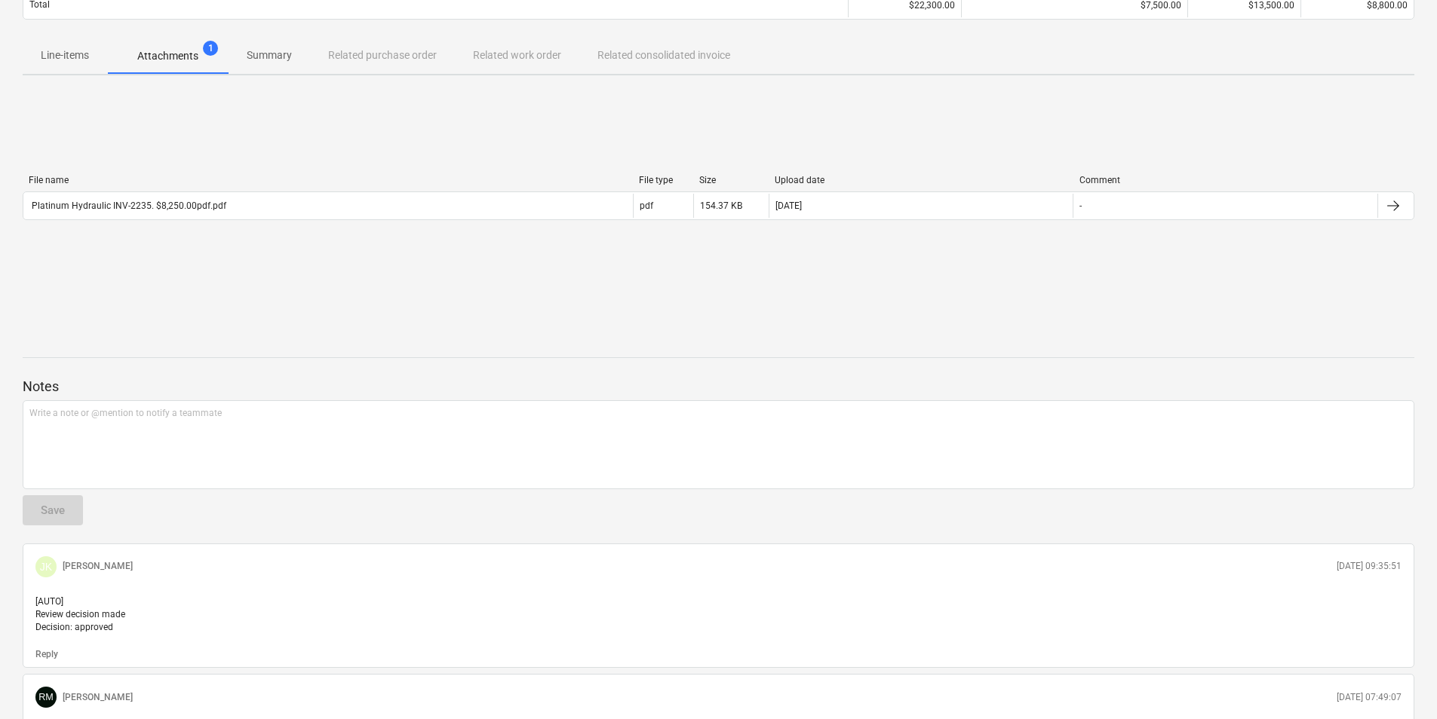
scroll to position [0, 0]
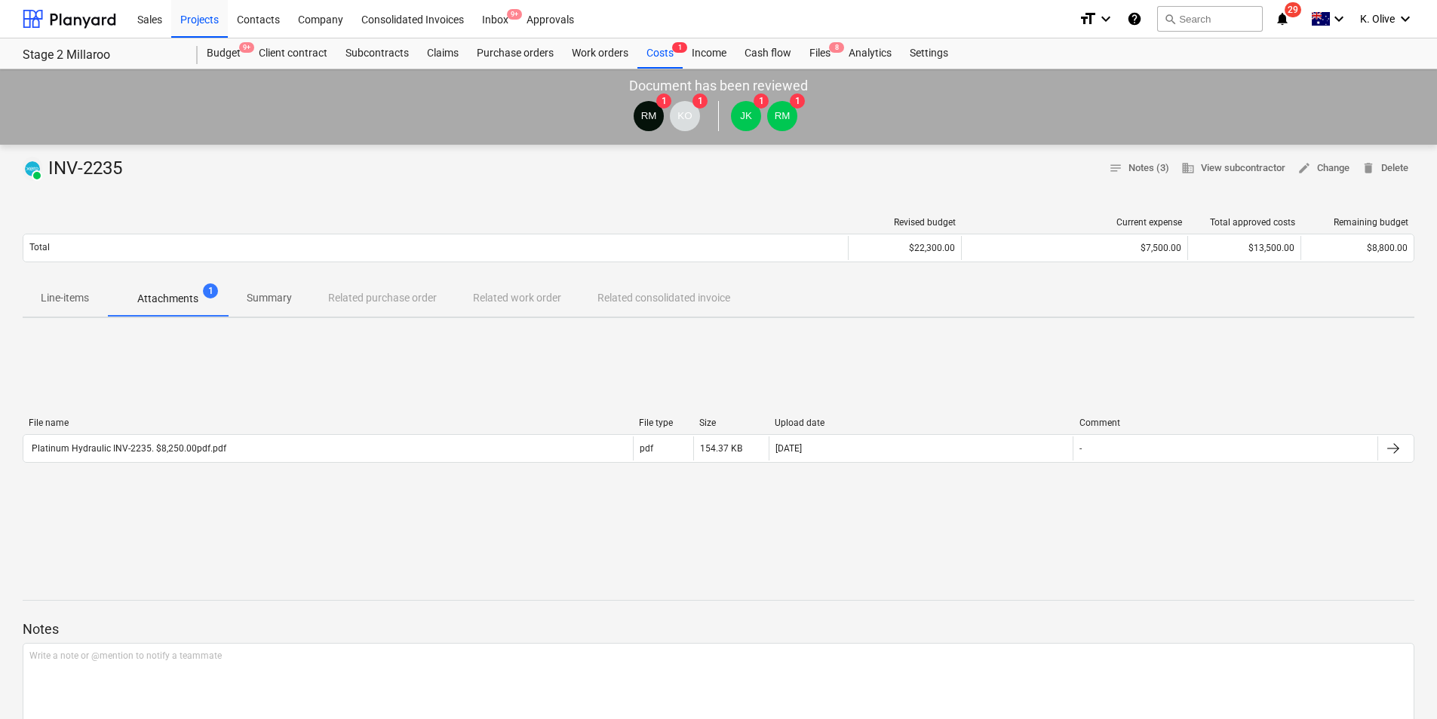
scroll to position [62, 0]
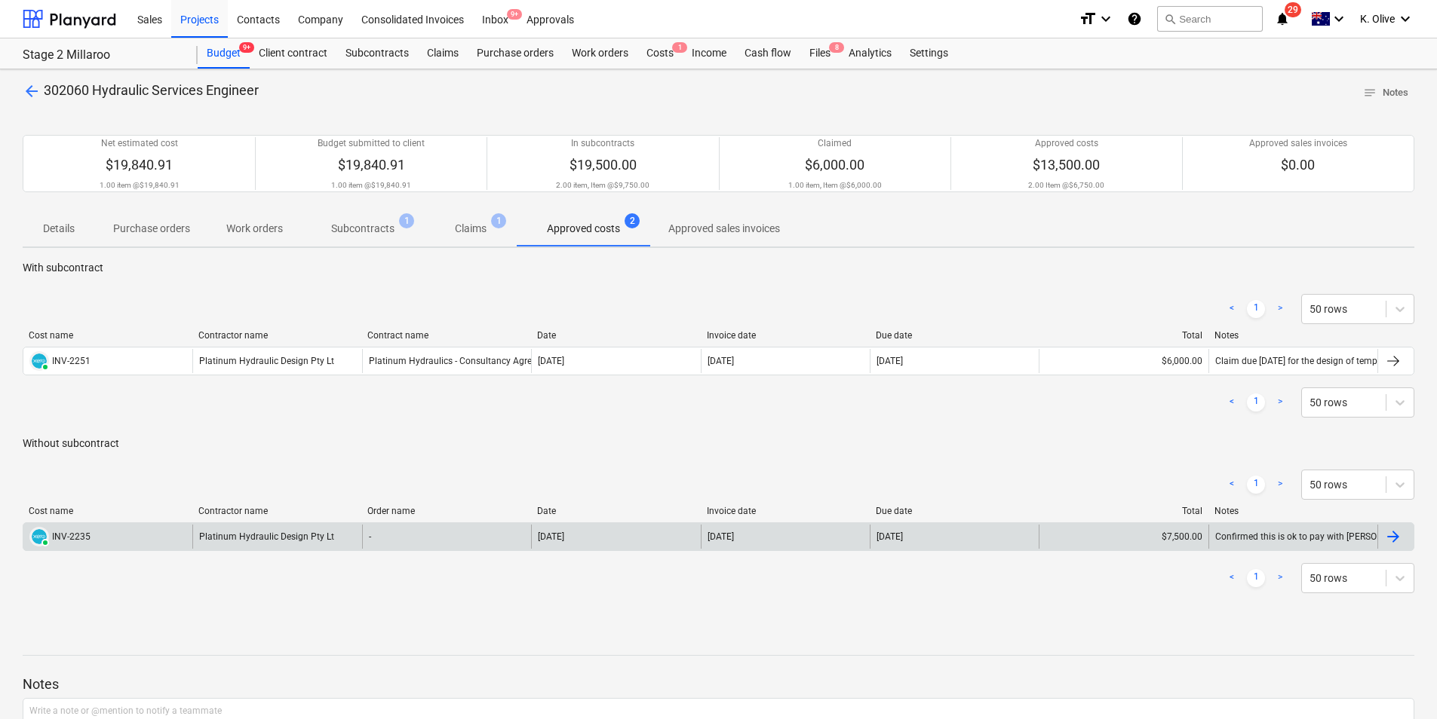
click at [109, 530] on div "PAID INV-2235" at bounding box center [107, 537] width 169 height 24
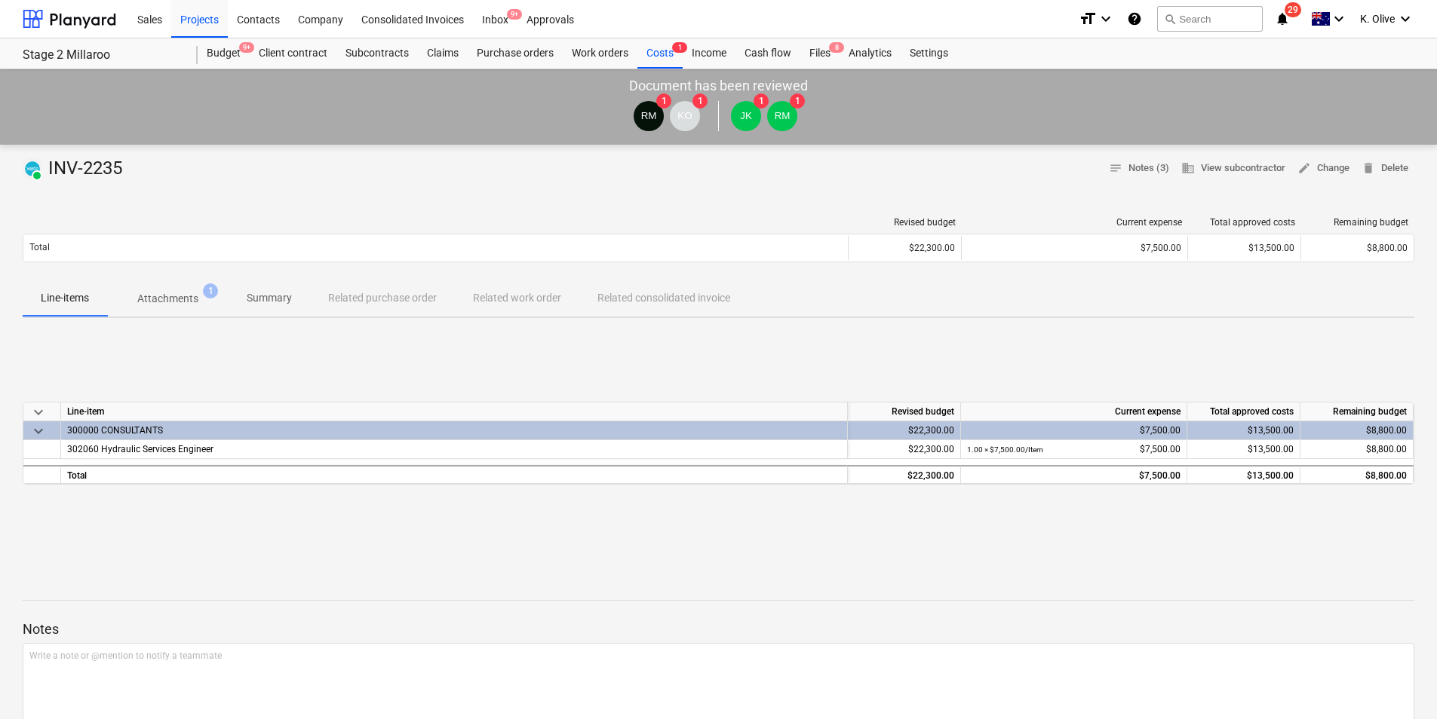
drag, startPoint x: 117, startPoint y: 304, endPoint x: 136, endPoint y: 304, distance: 18.9
click at [117, 304] on span "Attachments 1" at bounding box center [167, 298] width 121 height 27
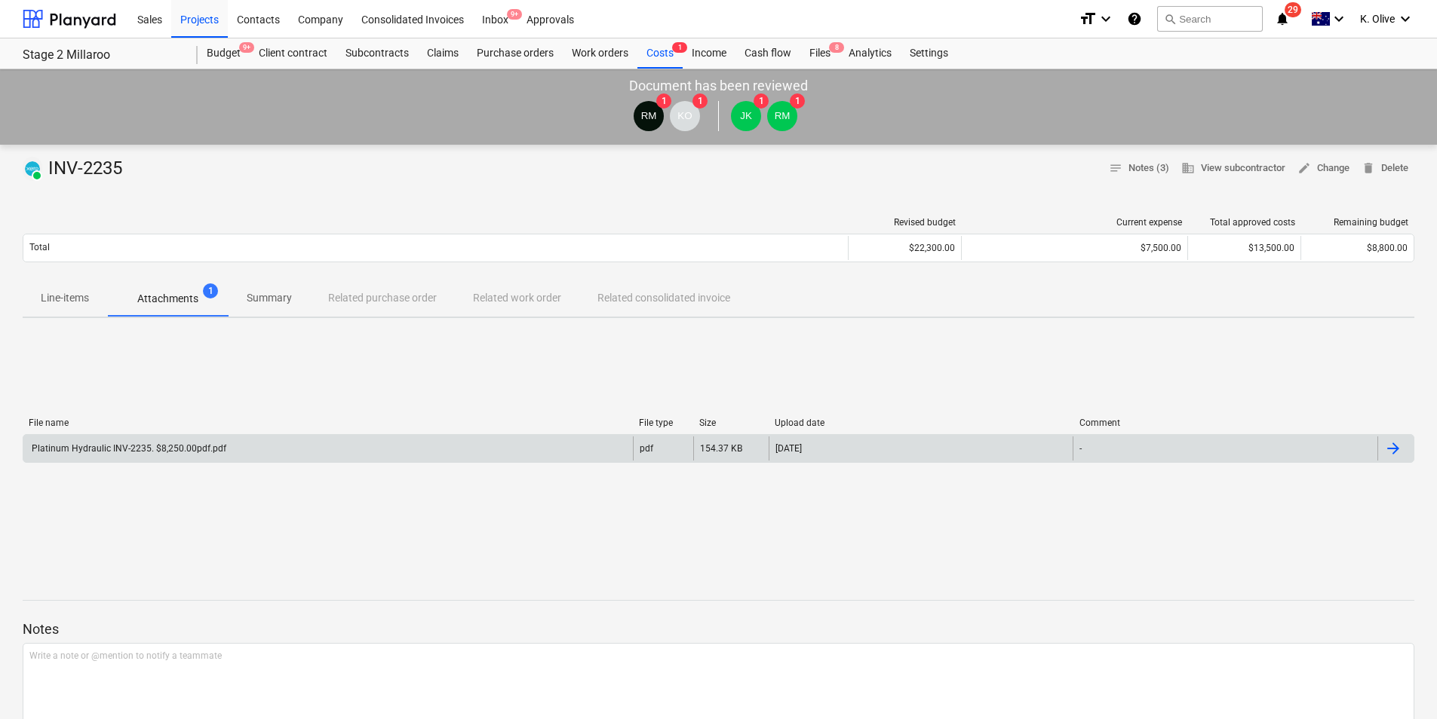
click at [126, 445] on div "Platinum Hydraulic INV-2235. $8,250.00pdf.pdf" at bounding box center [127, 448] width 197 height 11
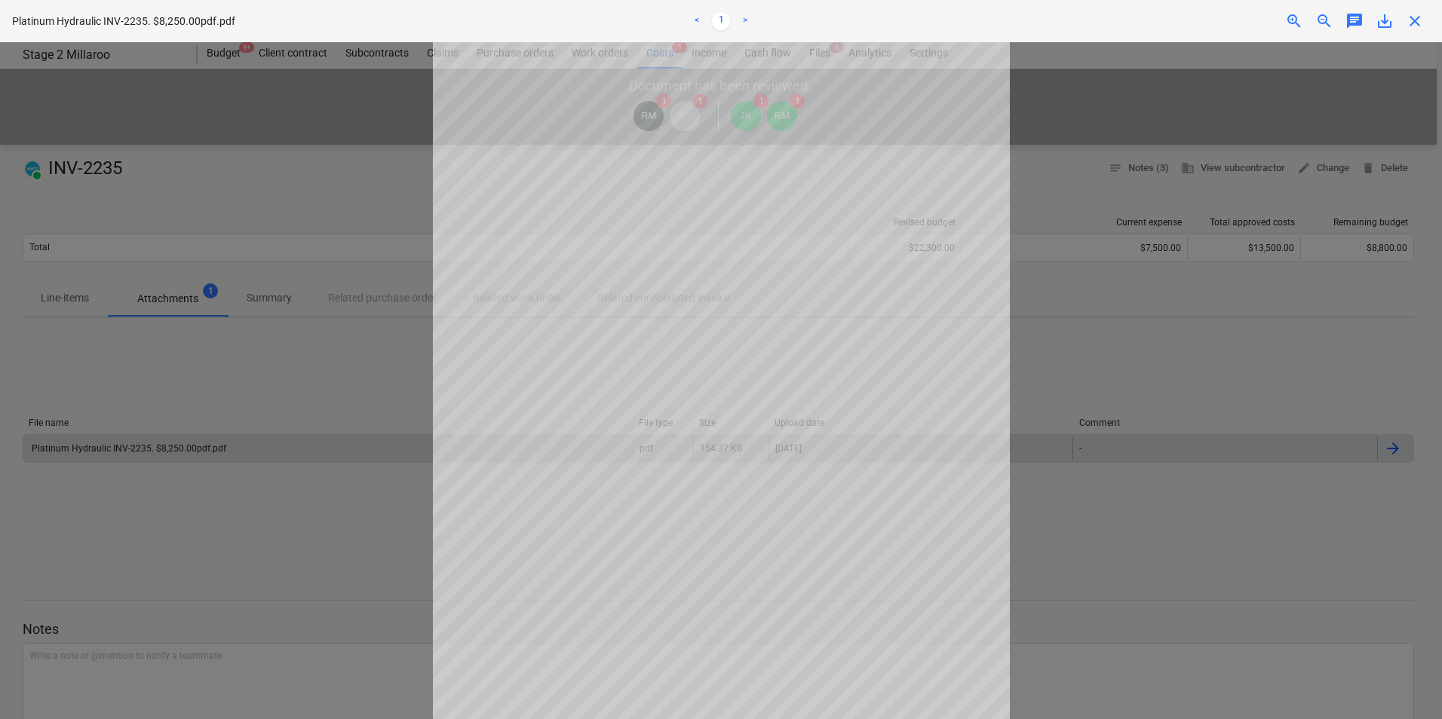
scroll to position [72, 0]
click at [1421, 31] on div "Platinum Hydraulic INV-2235. $8,250.00pdf.pdf < 1 > zoom_in zoom_out chat 0 sav…" at bounding box center [721, 21] width 1442 height 42
click at [1418, 23] on span "close" at bounding box center [1415, 21] width 18 height 18
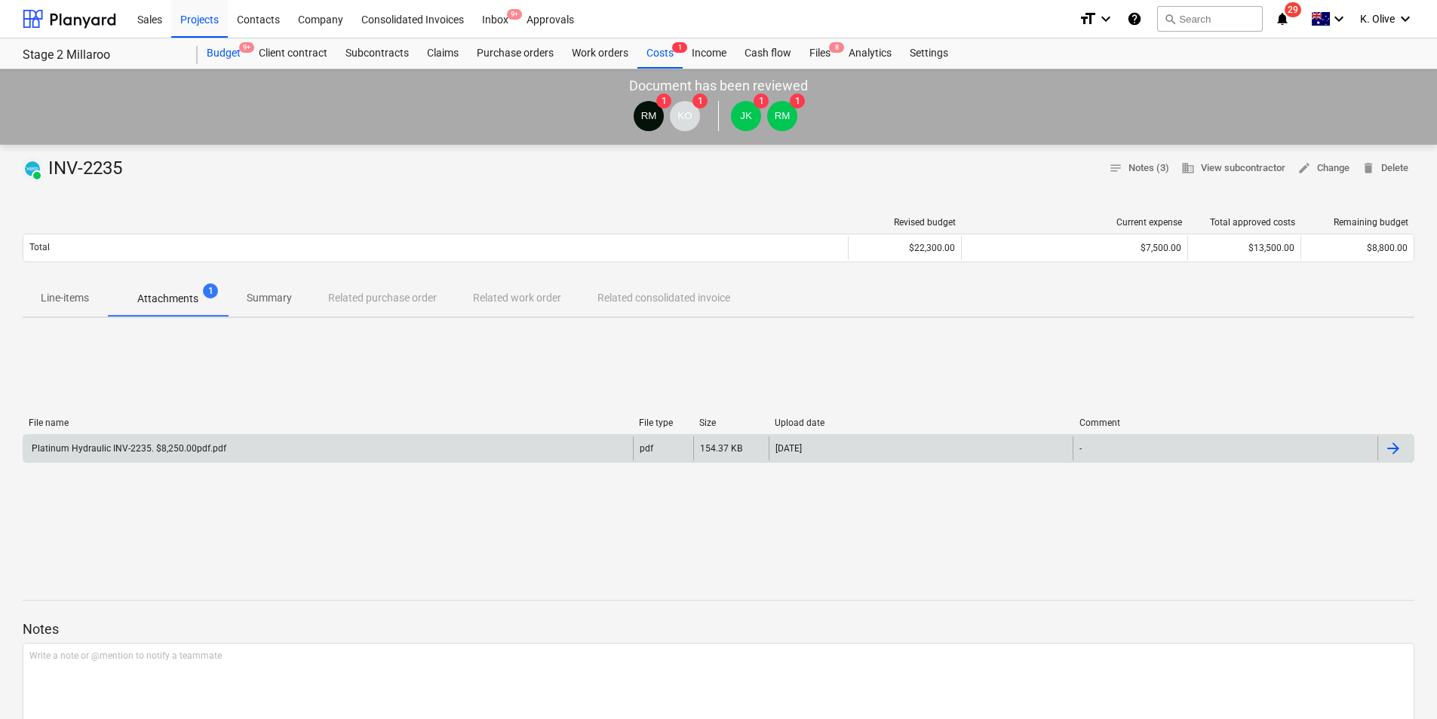
drag, startPoint x: 212, startPoint y: 57, endPoint x: 234, endPoint y: 63, distance: 22.9
click at [212, 57] on div "Budget 9+" at bounding box center [224, 53] width 52 height 30
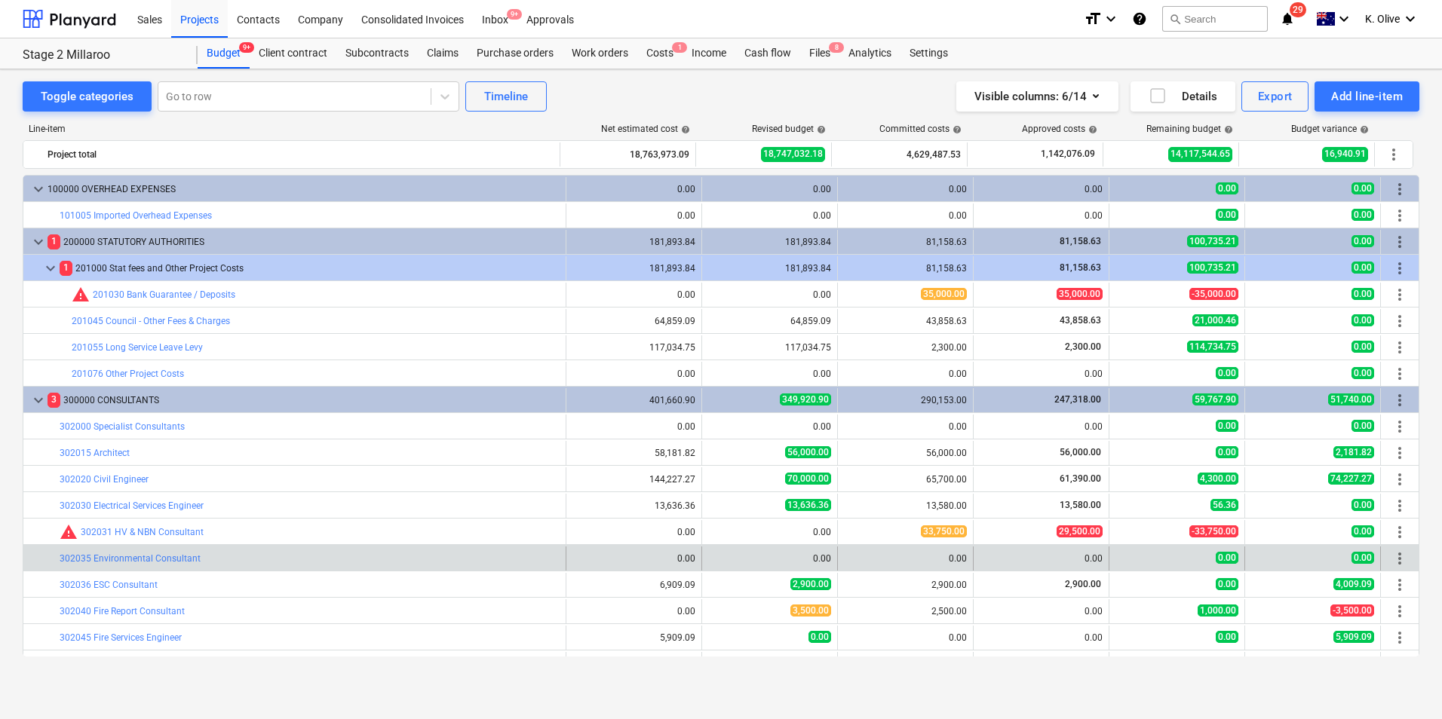
scroll to position [235, 0]
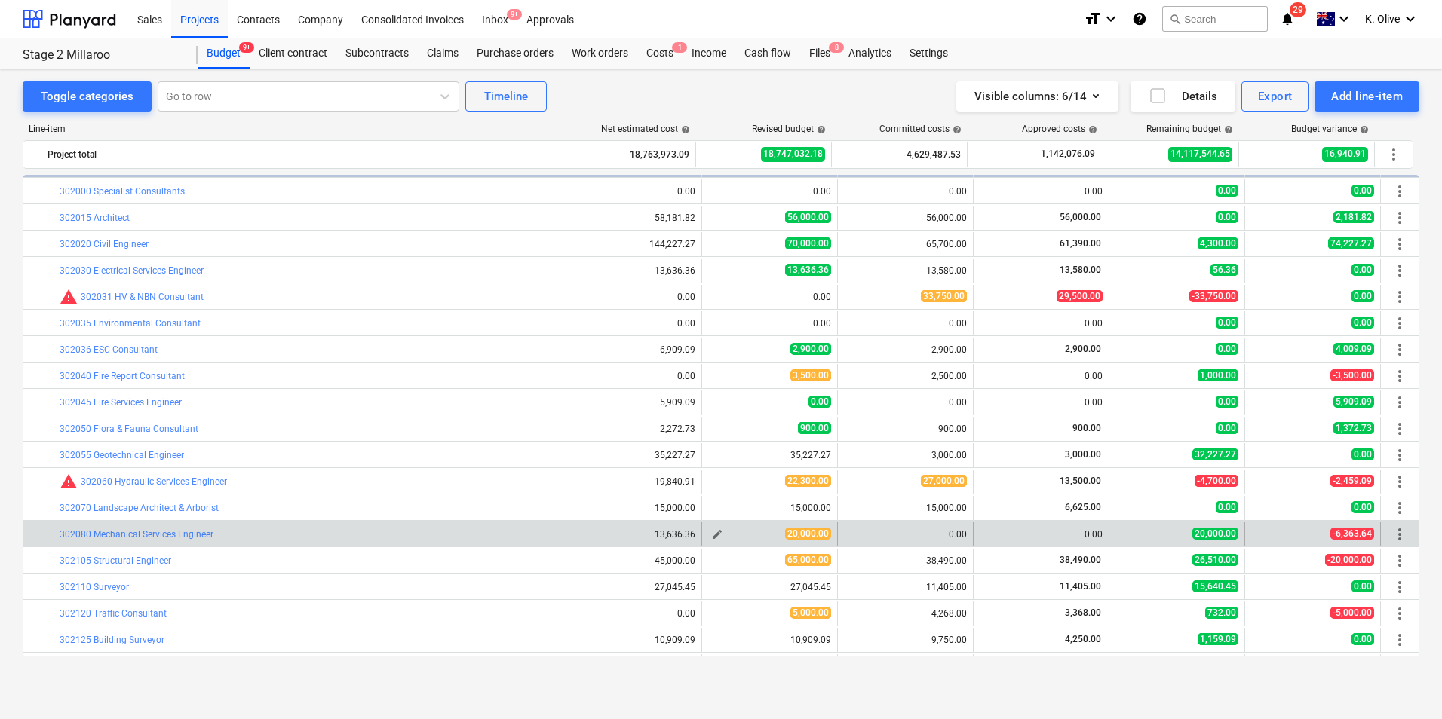
click at [713, 536] on span "edit" at bounding box center [717, 535] width 12 height 12
type textarea "x"
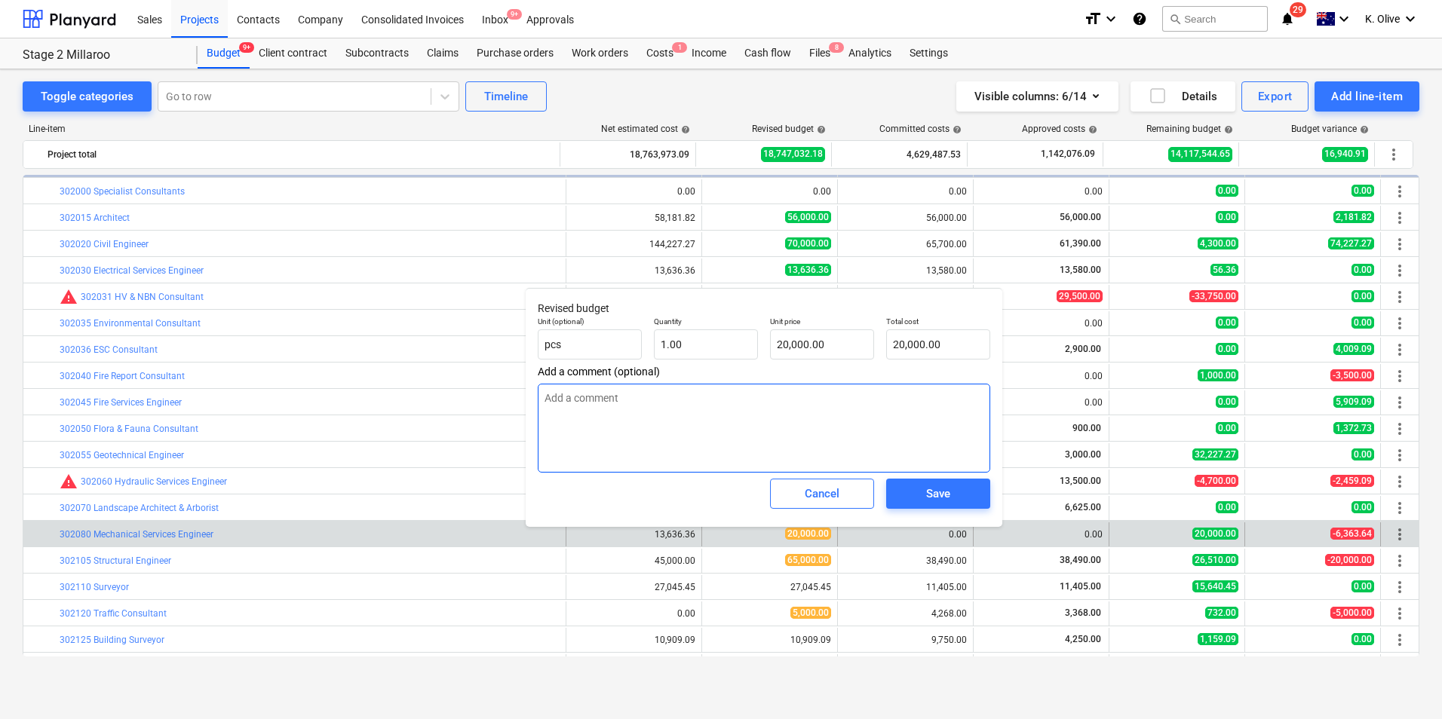
click at [814, 396] on textarea at bounding box center [764, 428] width 452 height 89
click at [676, 404] on textarea at bounding box center [764, 428] width 452 height 89
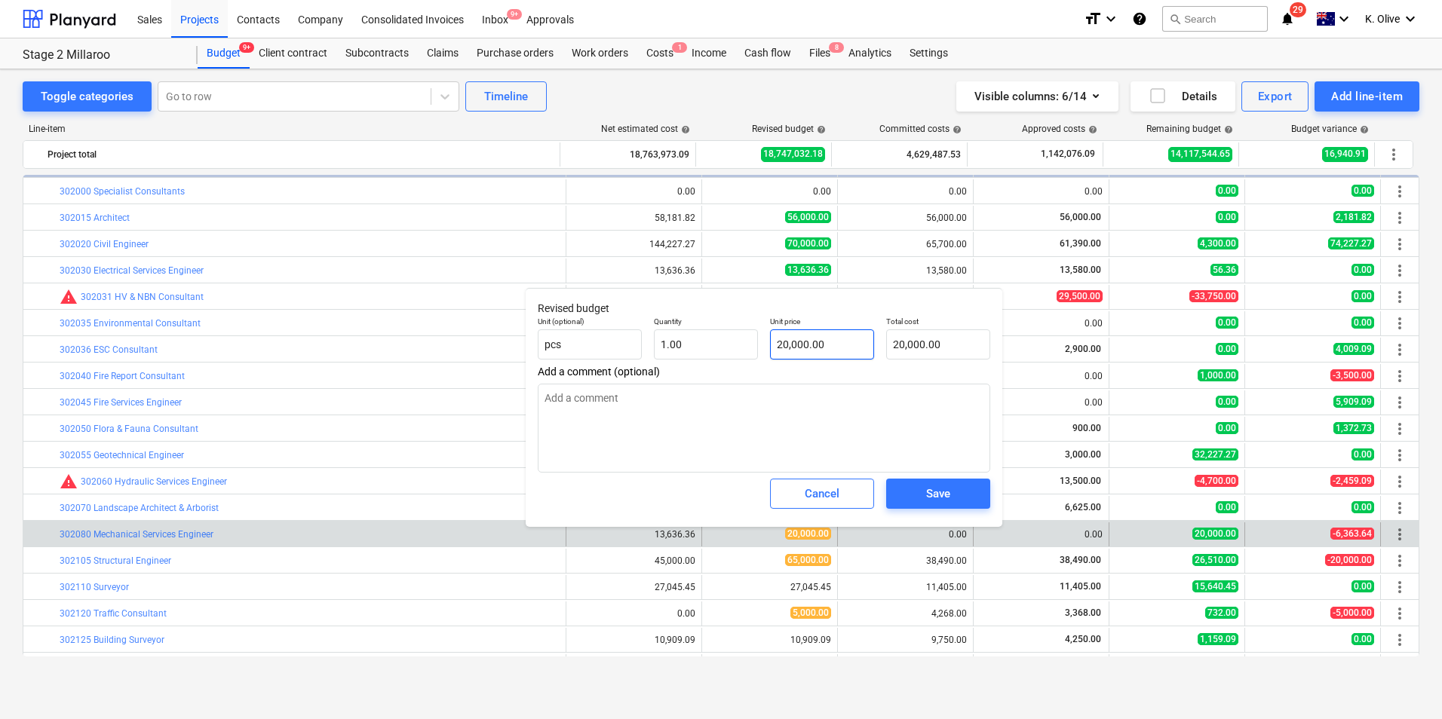
type input "20000"
drag, startPoint x: 829, startPoint y: 342, endPoint x: 765, endPoint y: 345, distance: 64.2
click at [765, 345] on div "Unit price 20000" at bounding box center [822, 338] width 116 height 55
type textarea "x"
type input "1"
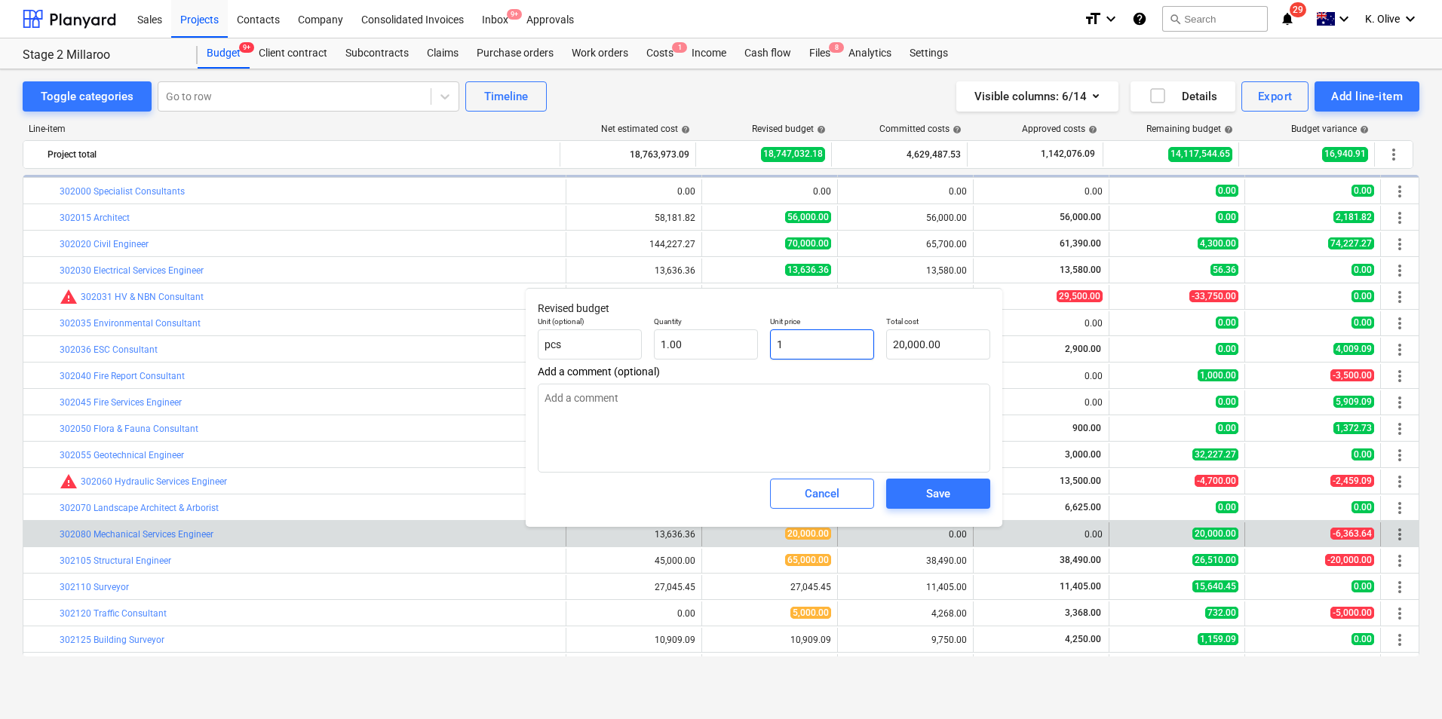
type input "1.00"
type textarea "x"
type input "13"
type input "13.00"
type textarea "x"
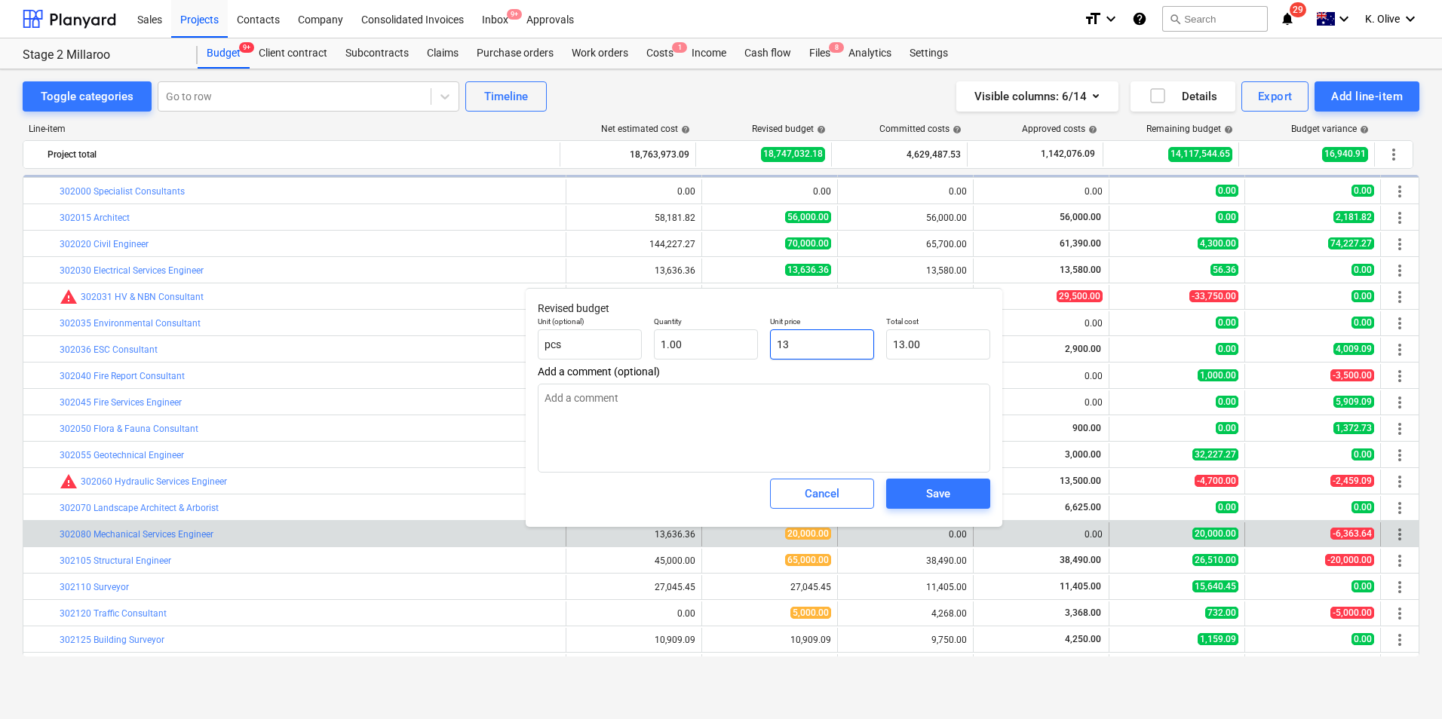
type input "136"
type input "136.00"
type textarea "x"
type input "1363"
type input "1,363.00"
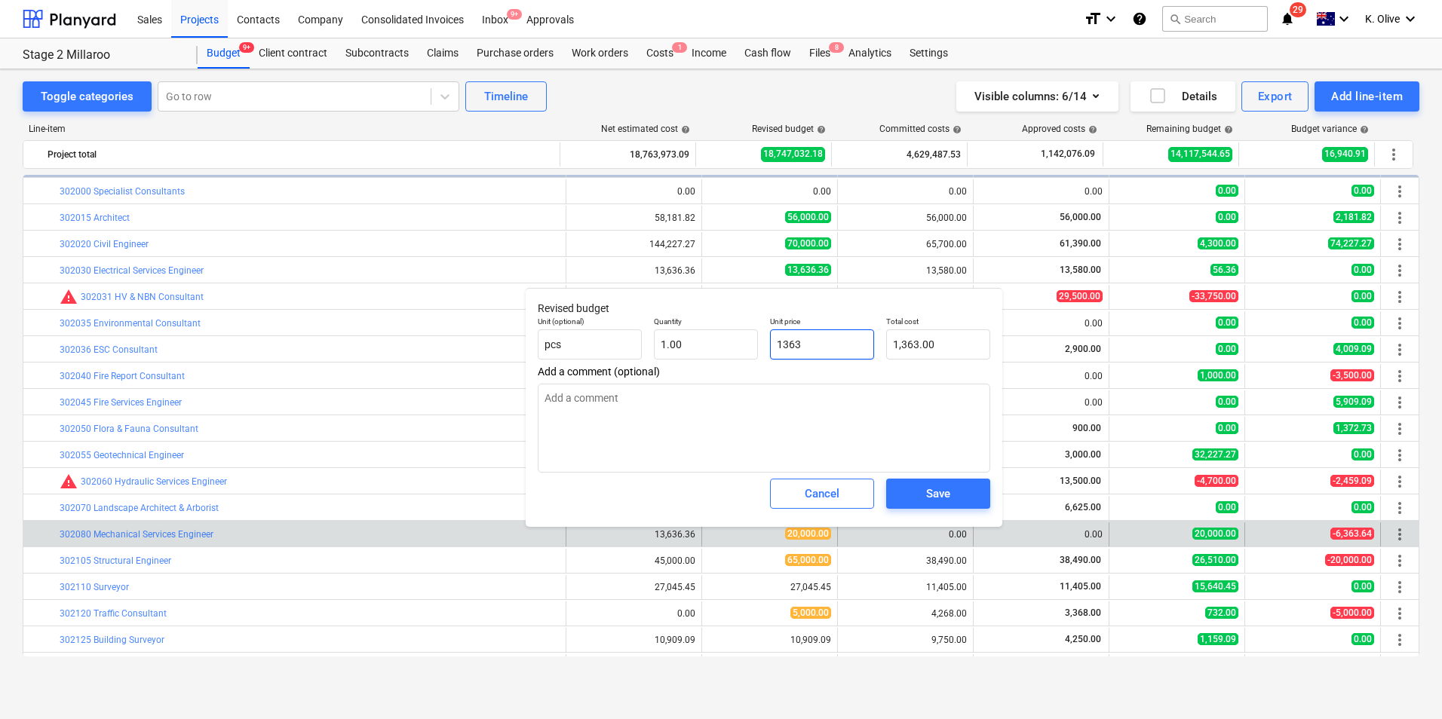
type textarea "x"
type input "13636"
type input "13,636.00"
type textarea "x"
type input "13636."
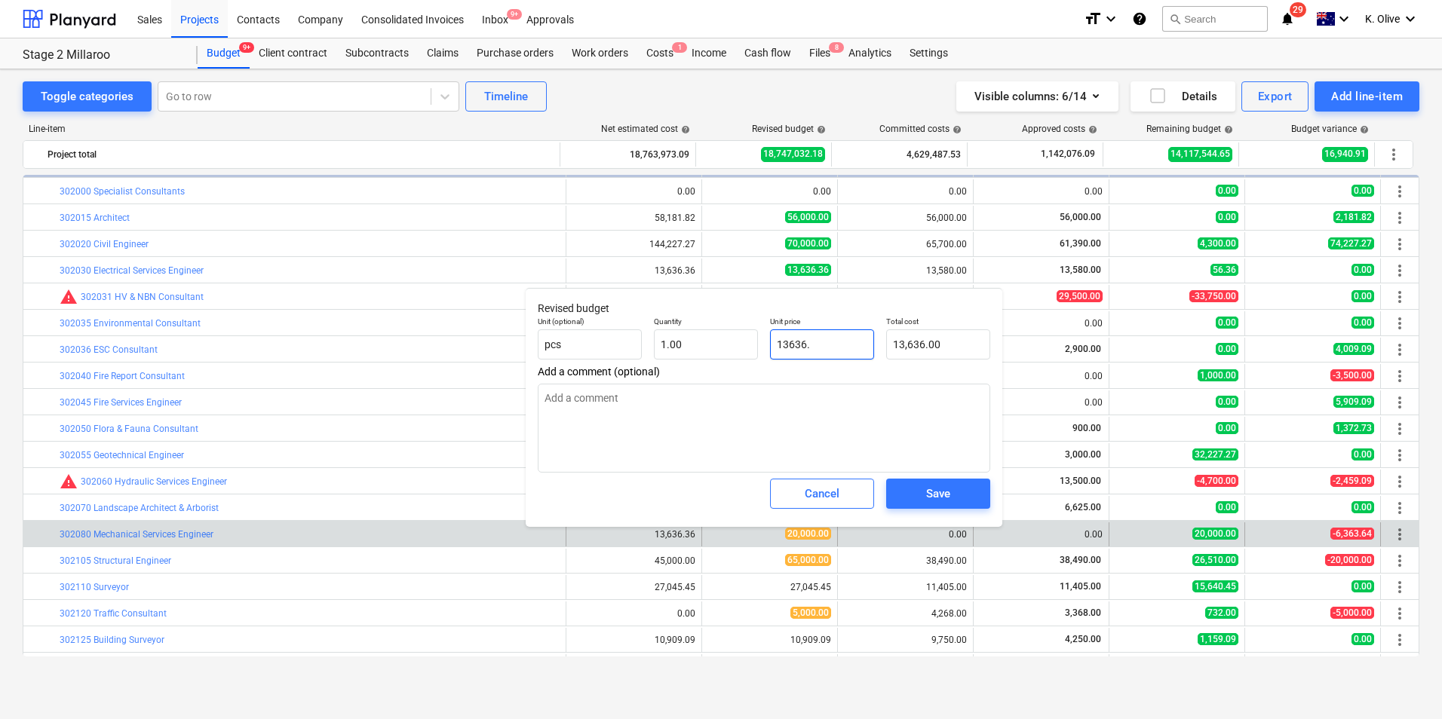
type textarea "x"
type input "13636.3"
type input "13,636.30"
type textarea "x"
type input "13636.36"
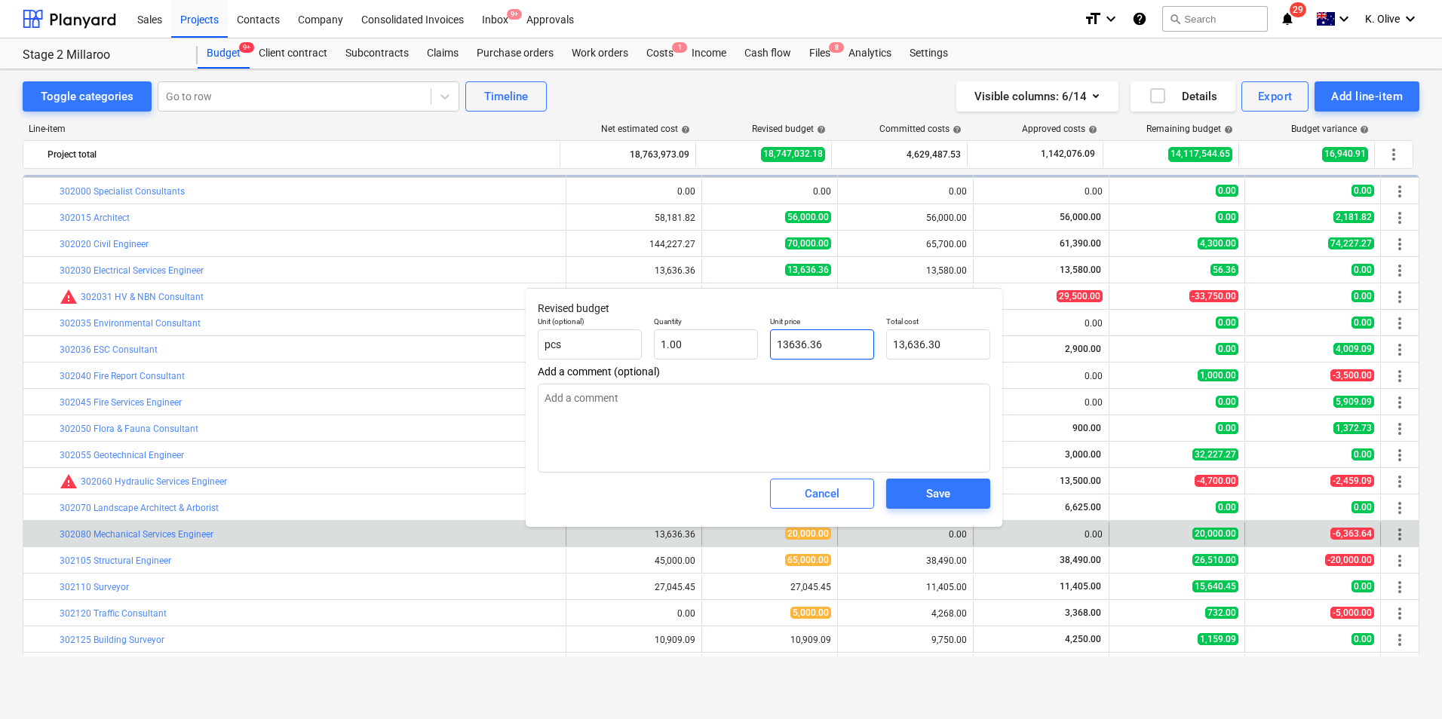
type input "13,636.36"
type input "13636.36"
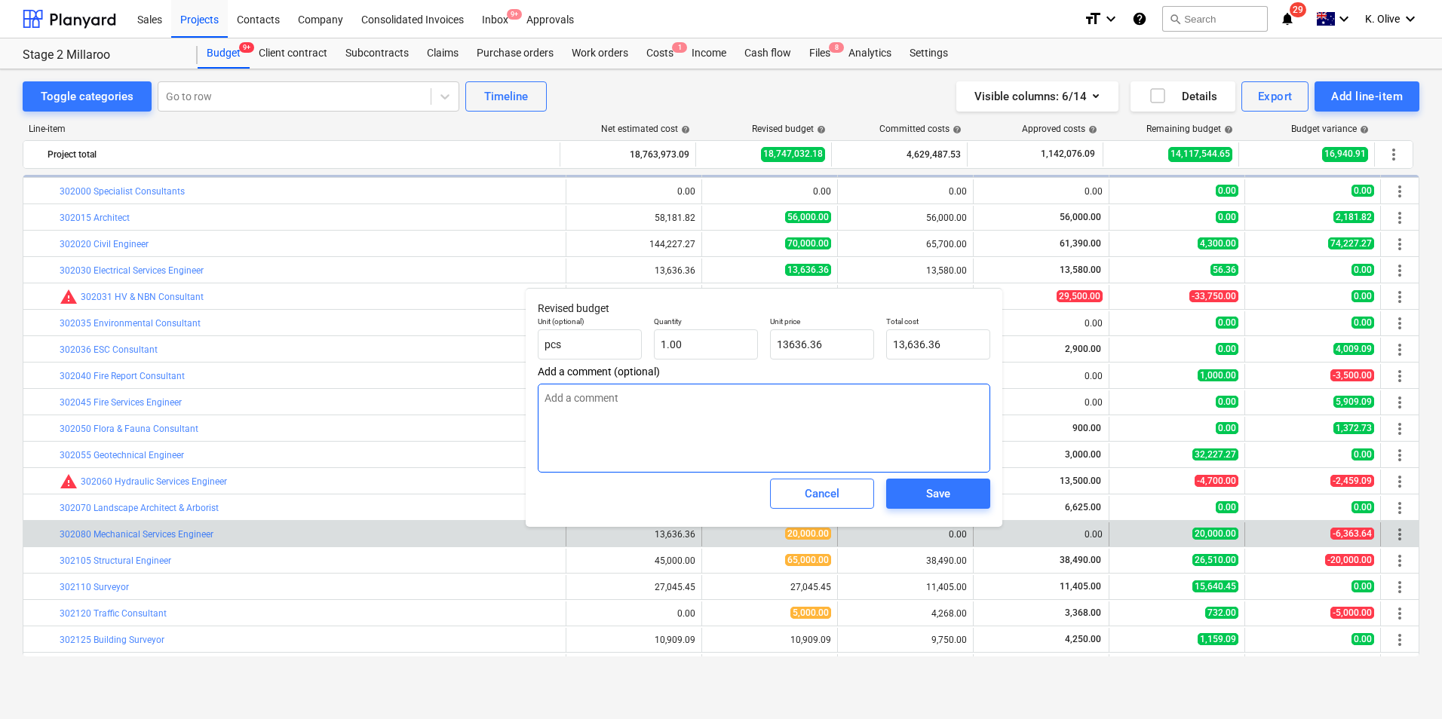
type textarea "x"
type input "13,636.36"
click at [687, 416] on textarea at bounding box center [764, 428] width 452 height 89
type textarea "x"
type textarea "R"
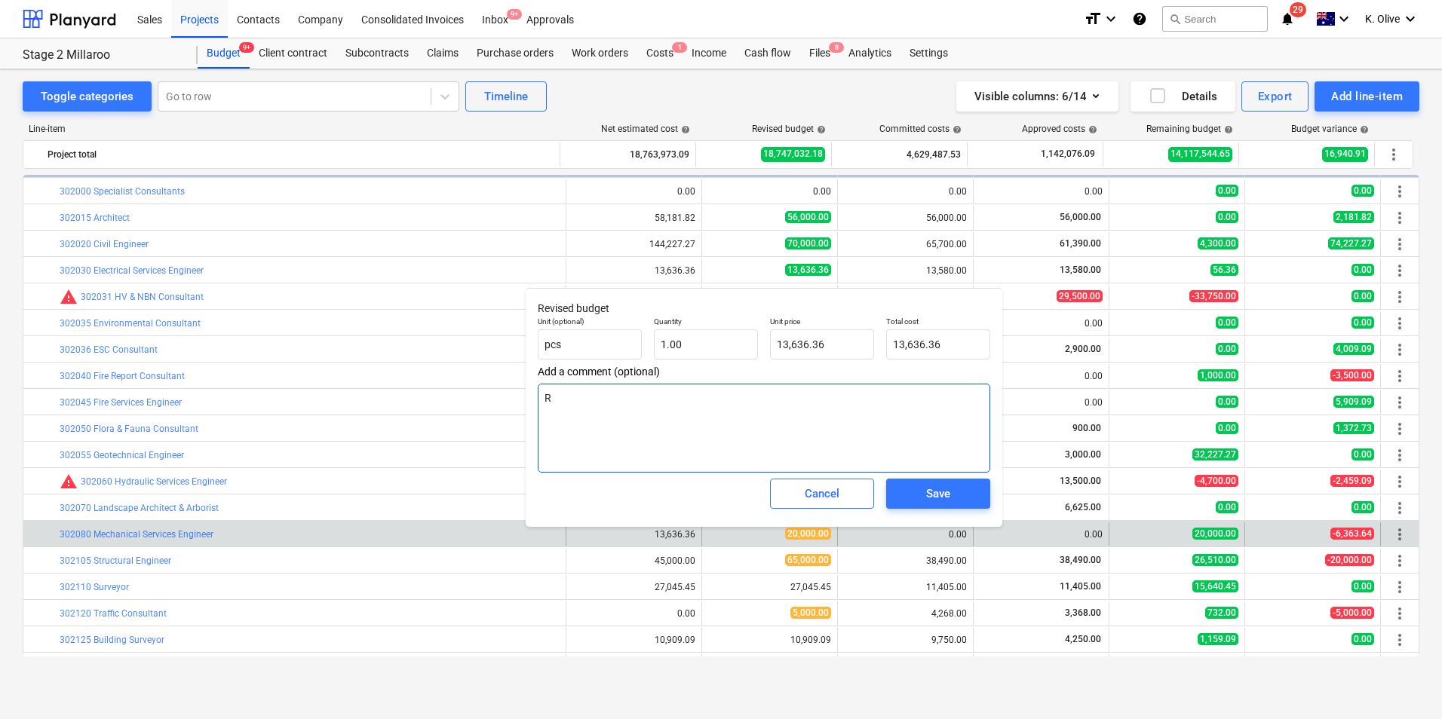
type textarea "x"
type textarea "Re"
type textarea "x"
type textarea "Red"
type textarea "x"
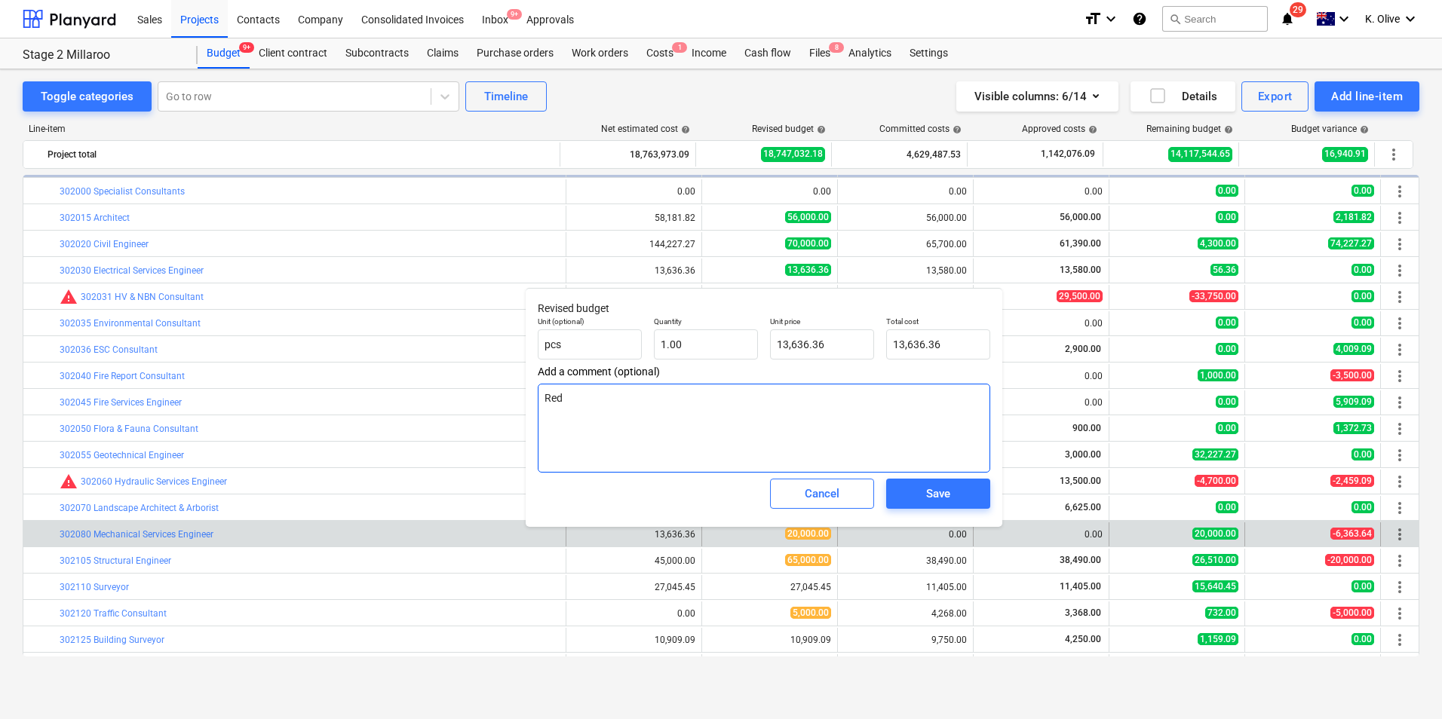
type textarea "Redu"
type textarea "x"
type textarea "Reduc"
type textarea "x"
type textarea "Reduce"
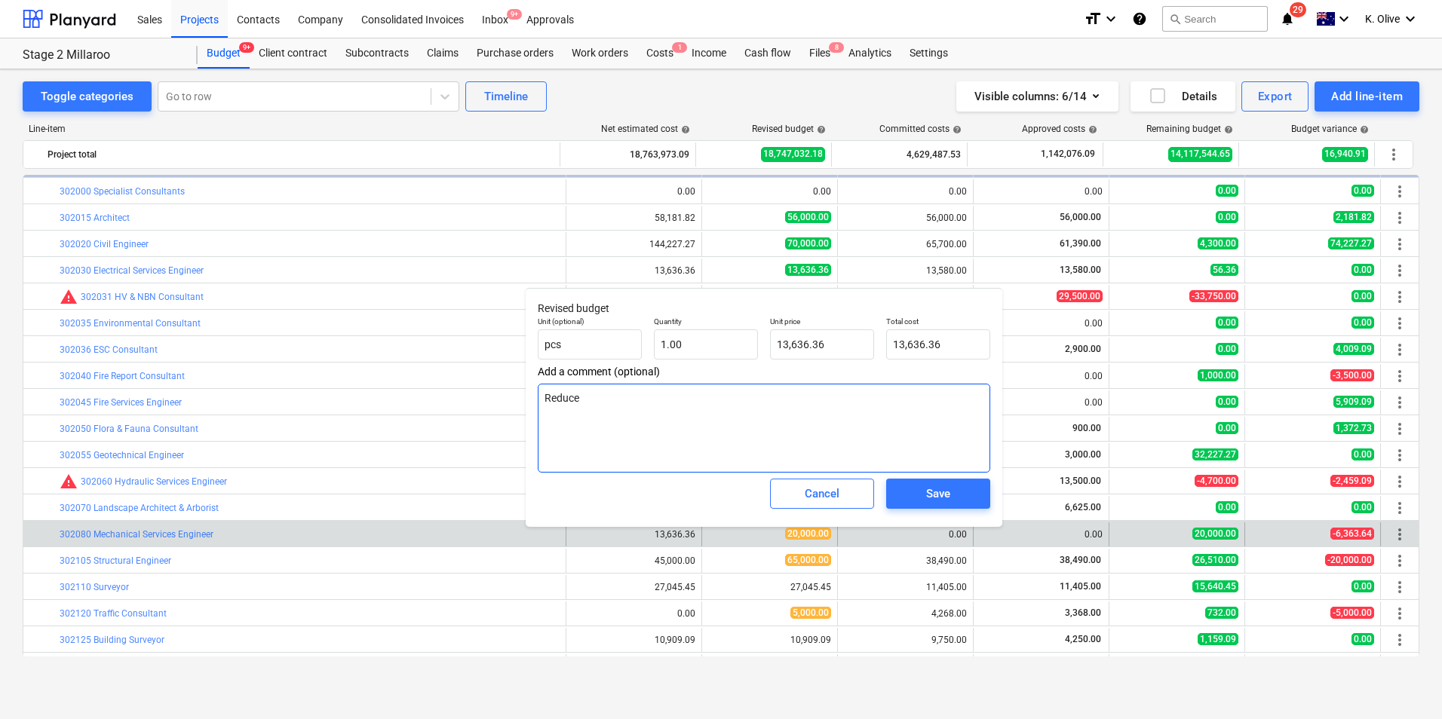
type textarea "x"
type textarea "Reduced"
type textarea "x"
type textarea "Reduced"
type textarea "x"
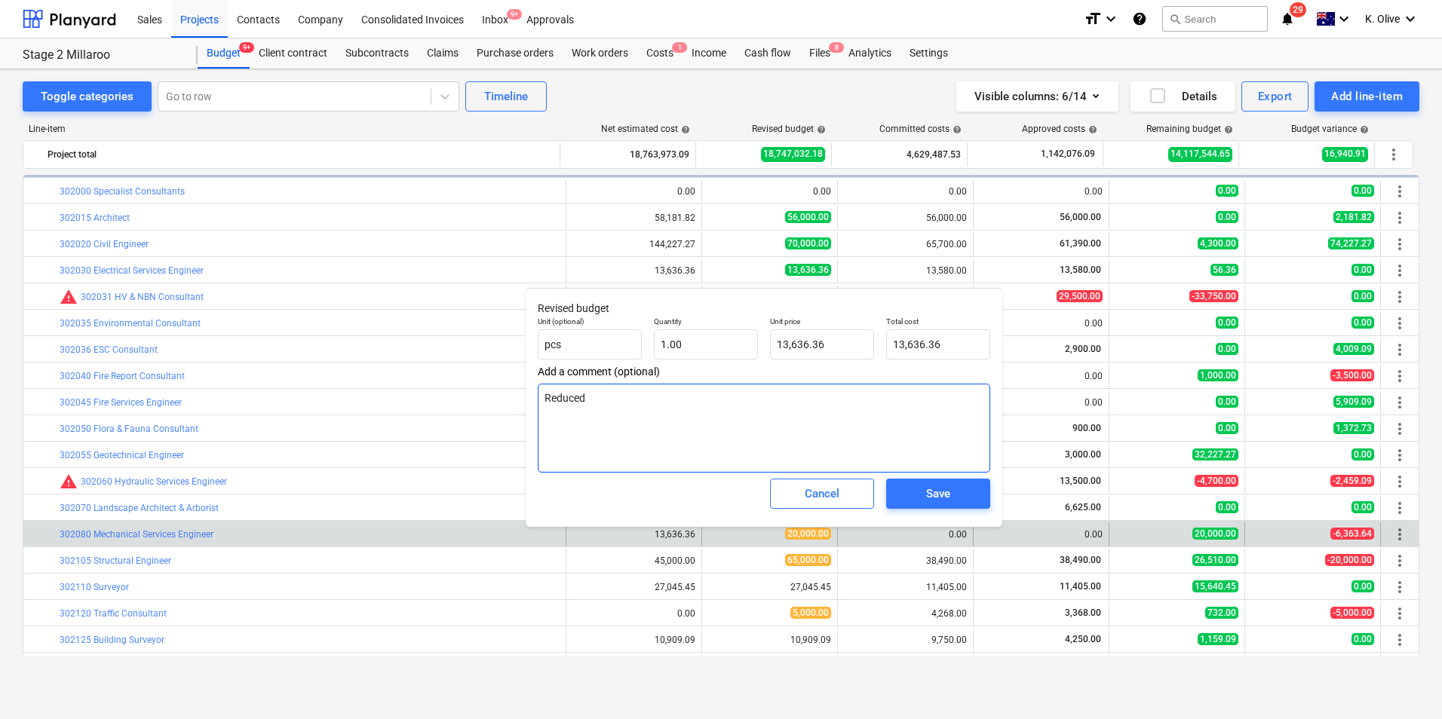
type textarea "Reduced b"
type textarea "x"
type textarea "Reduced ba"
type textarea "x"
type textarea "Reduced bac"
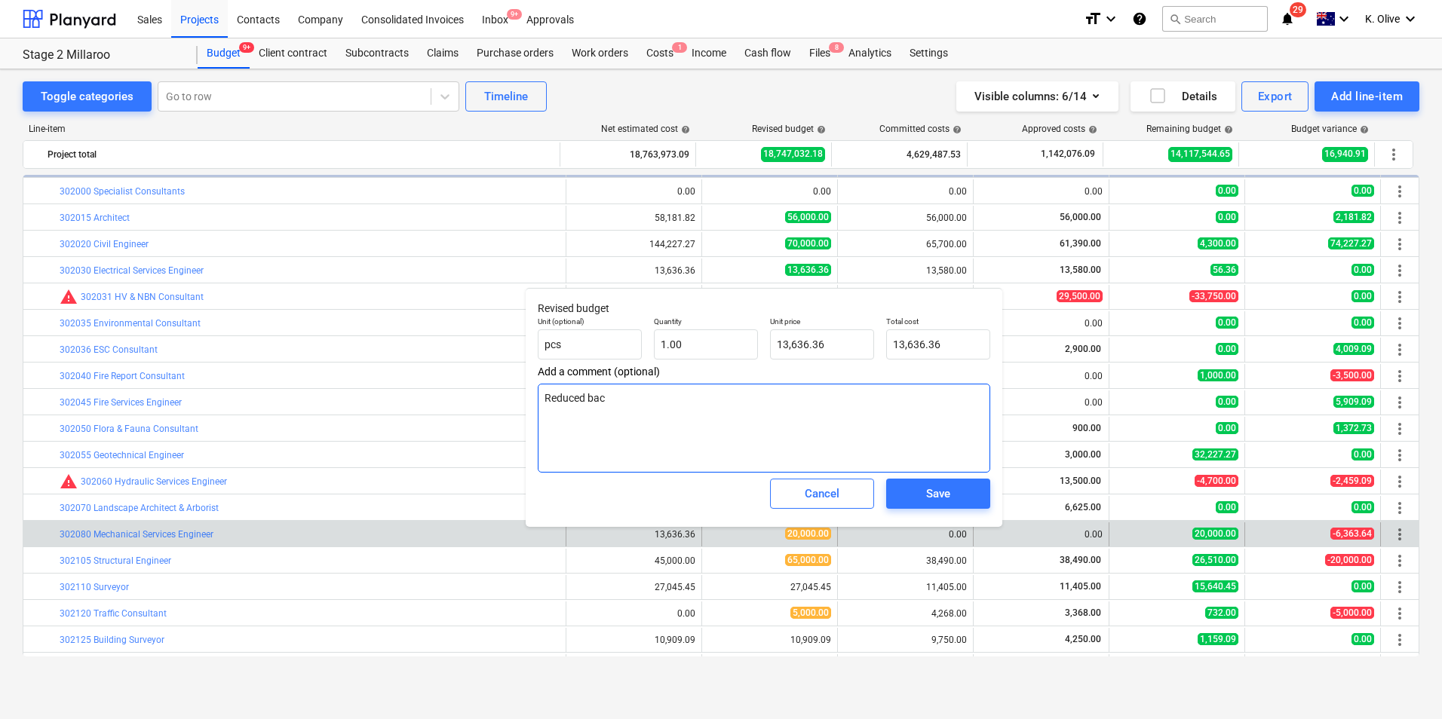
type textarea "x"
type textarea "Reduced back"
type textarea "x"
type textarea "Reduced back"
type textarea "x"
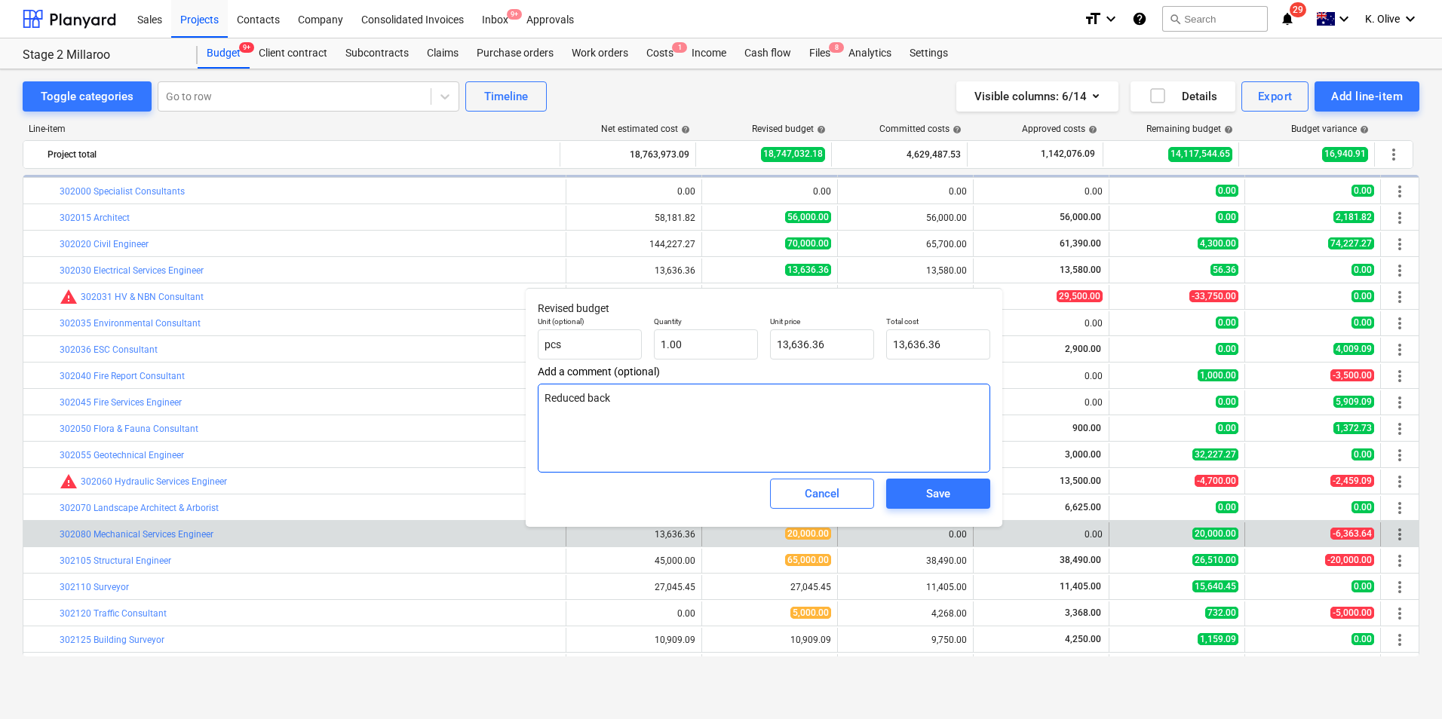
type textarea "Reduced back t"
type textarea "x"
type textarea "Reduced back to"
type textarea "x"
type textarea "Reduced back to"
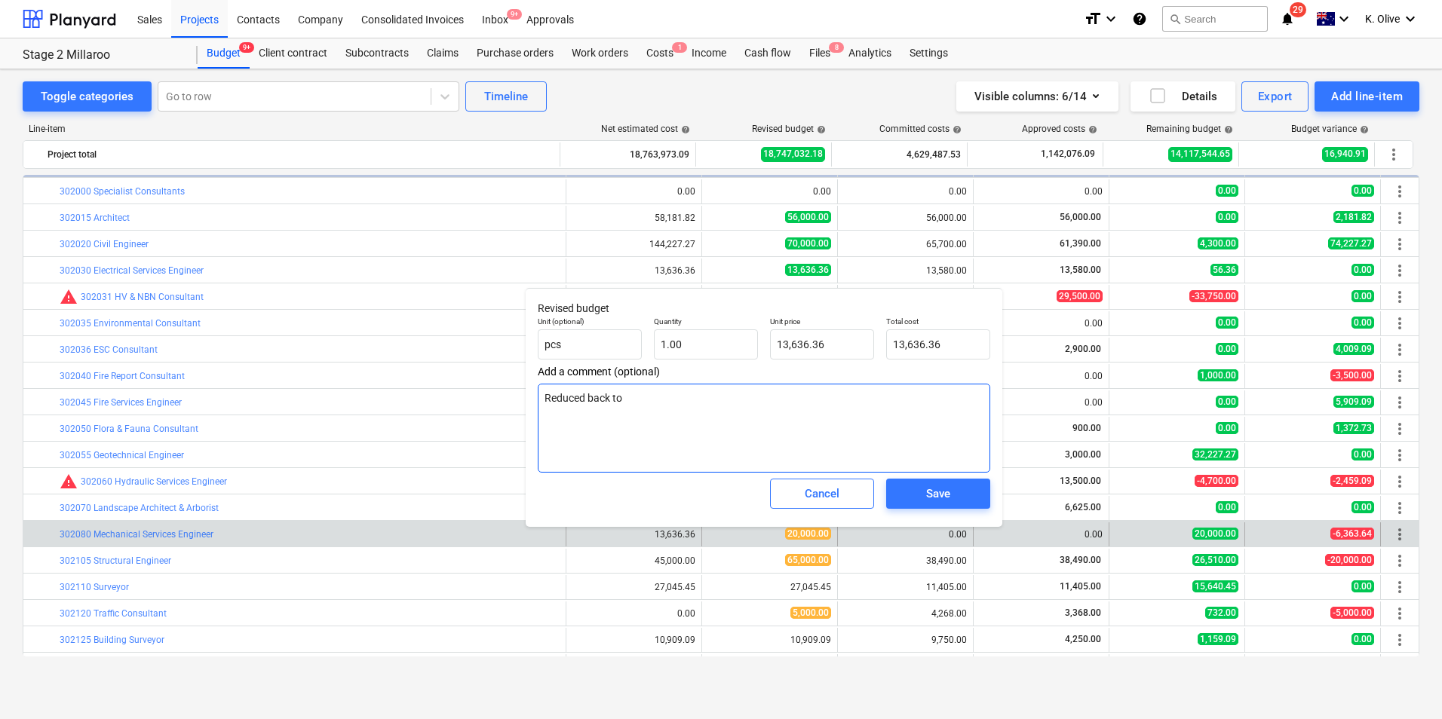
type textarea "x"
type textarea "Reduced back to b"
type textarea "x"
type textarea "Reduced back to bu"
type textarea "x"
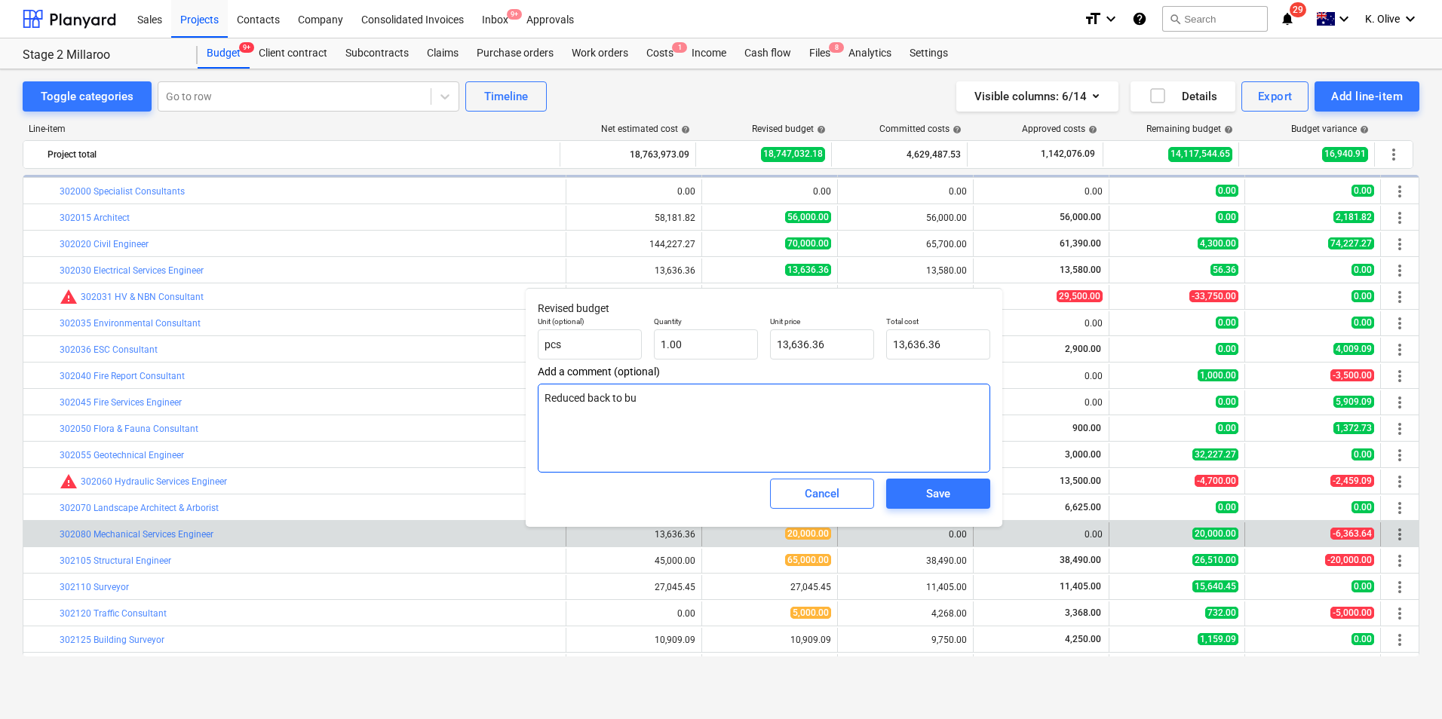
type textarea "Reduced back to bud"
type textarea "x"
type textarea "Reduced back to budg"
type textarea "x"
type textarea "Reduced back to budge"
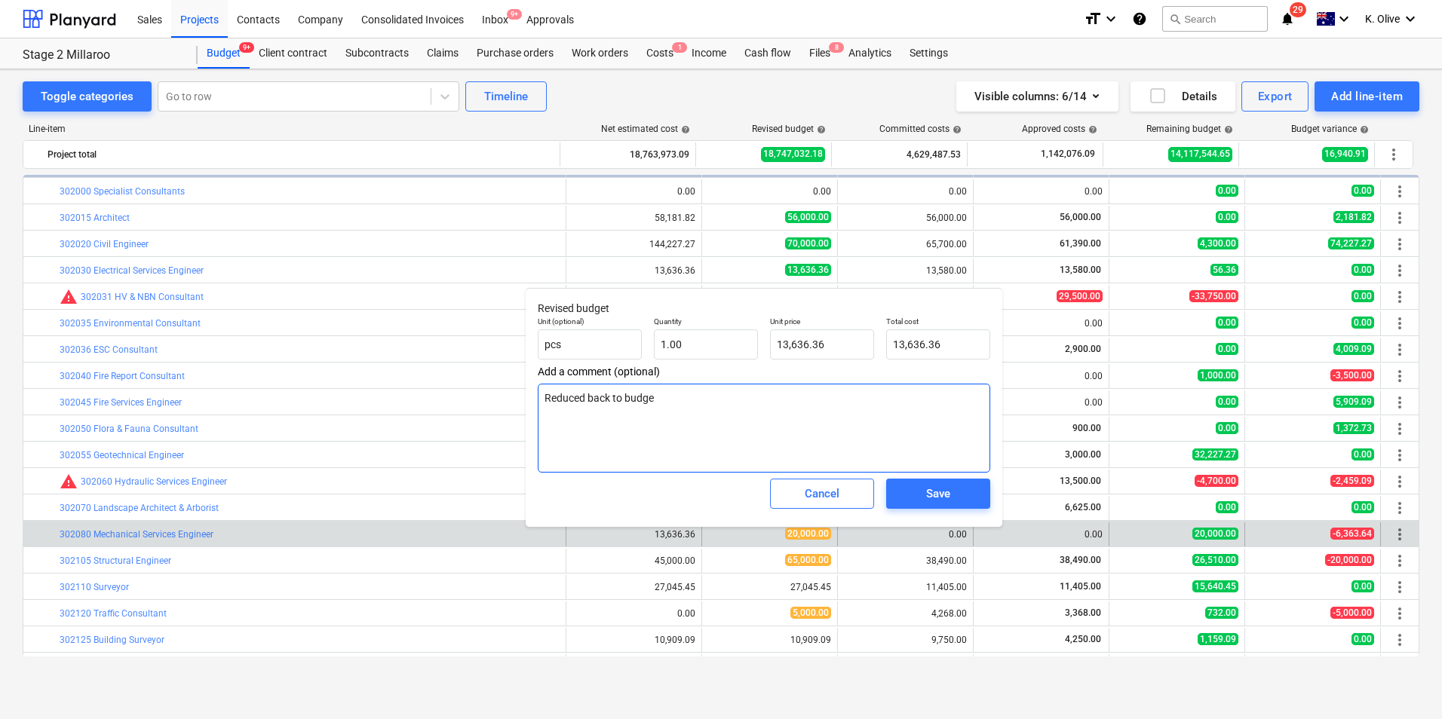
type textarea "x"
type textarea "Reduced back to budget"
type textarea "x"
type textarea "Reduced back to budget"
type textarea "x"
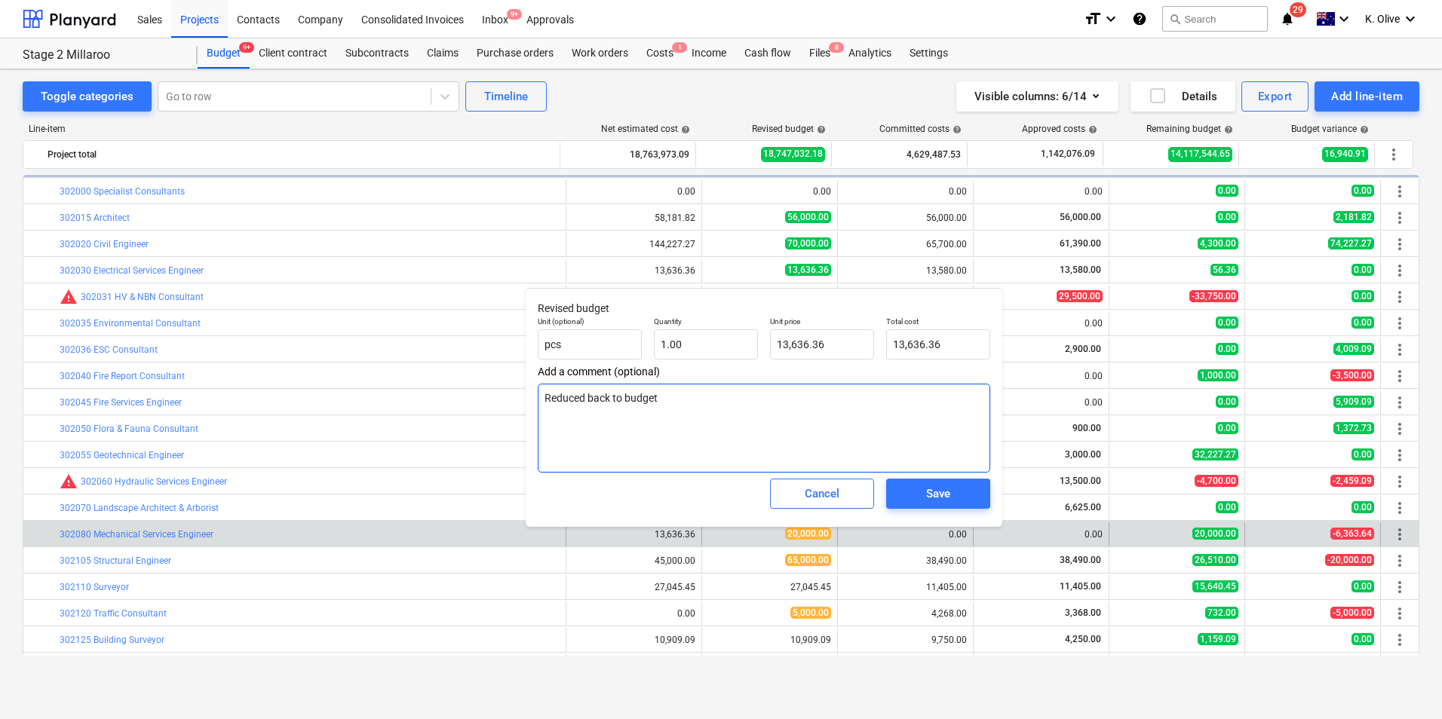
type textarea "Reduced back to budget a"
type textarea "x"
type textarea "Reduced back to budget as"
type textarea "x"
type textarea "Reduced back to budget as"
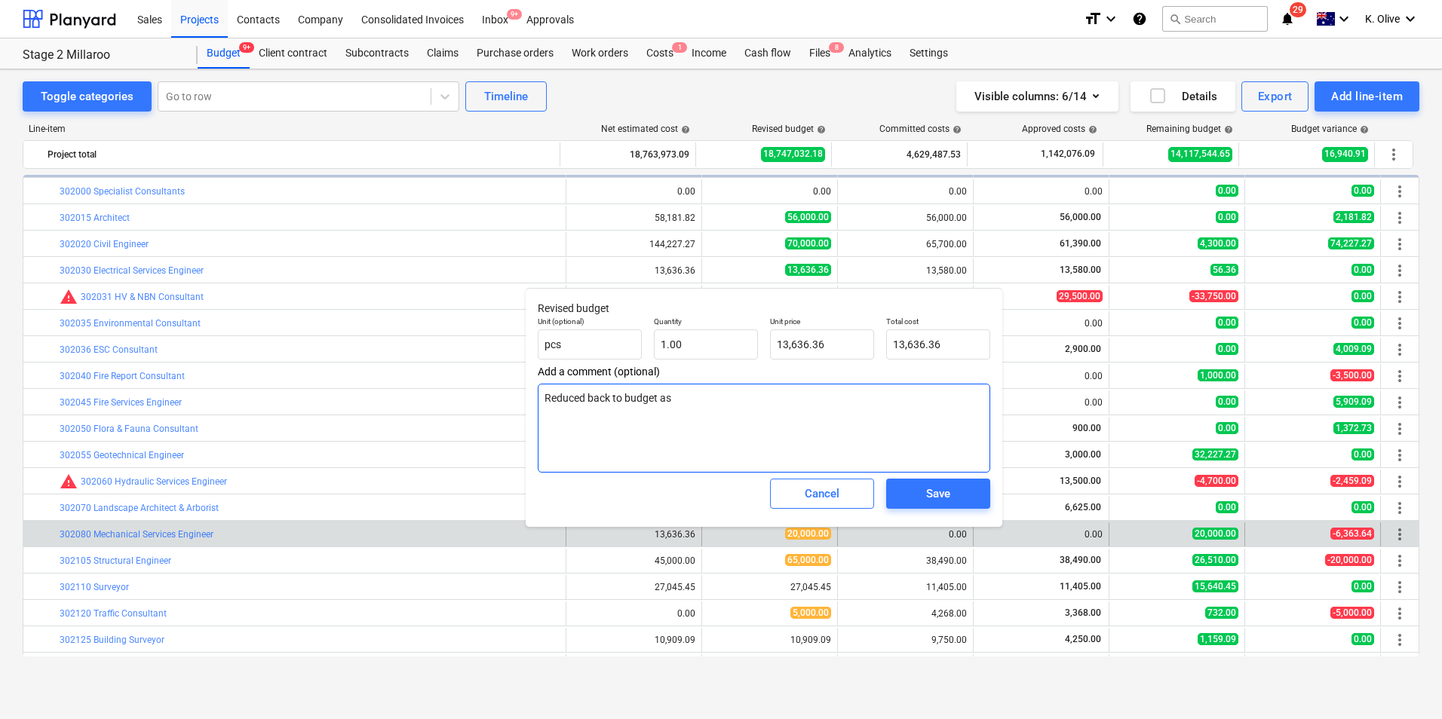
type textarea "x"
type textarea "Reduced back to budget as 1"
type textarea "x"
type textarea "Reduced back to budget as 10"
type textarea "x"
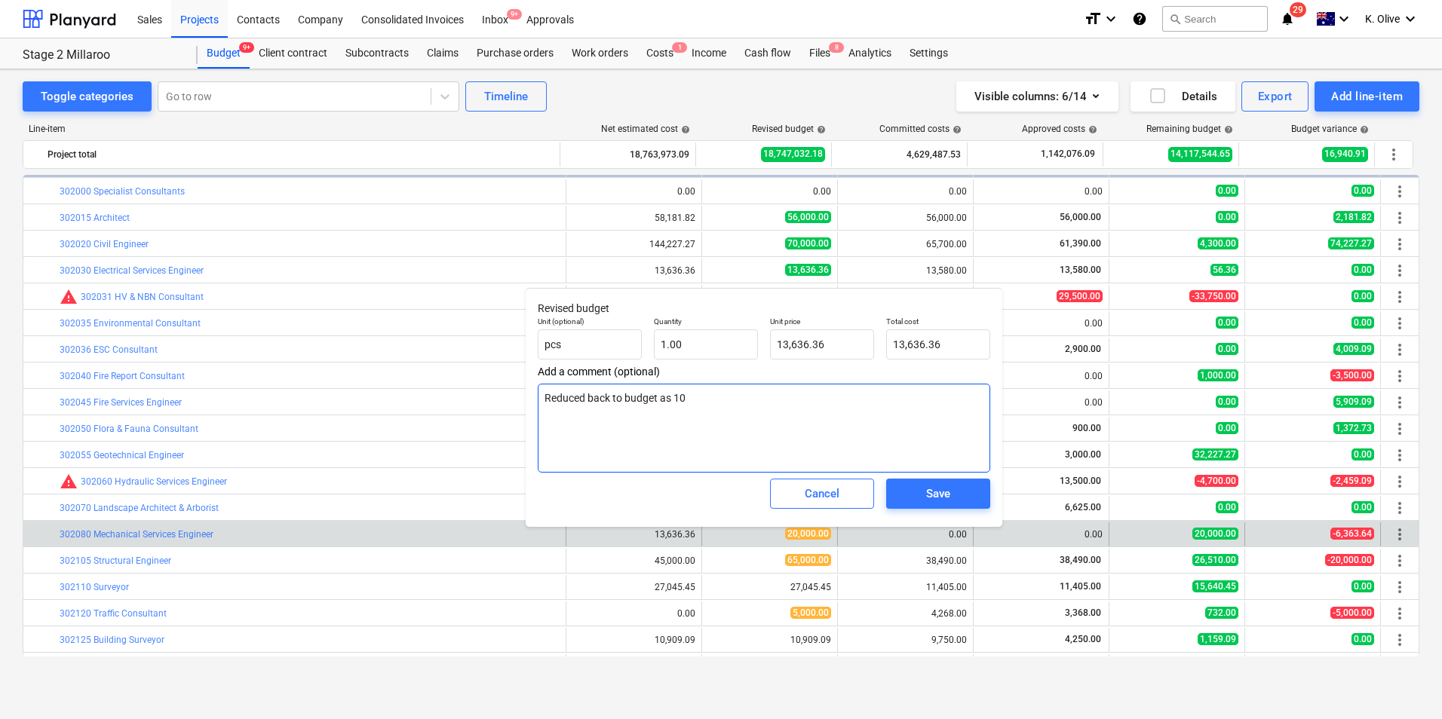
type textarea "Reduced back to budget as 10k"
type textarea "x"
type textarea "Reduced back to budget as 10k"
type textarea "x"
type textarea "Reduced back to budget as 10k w"
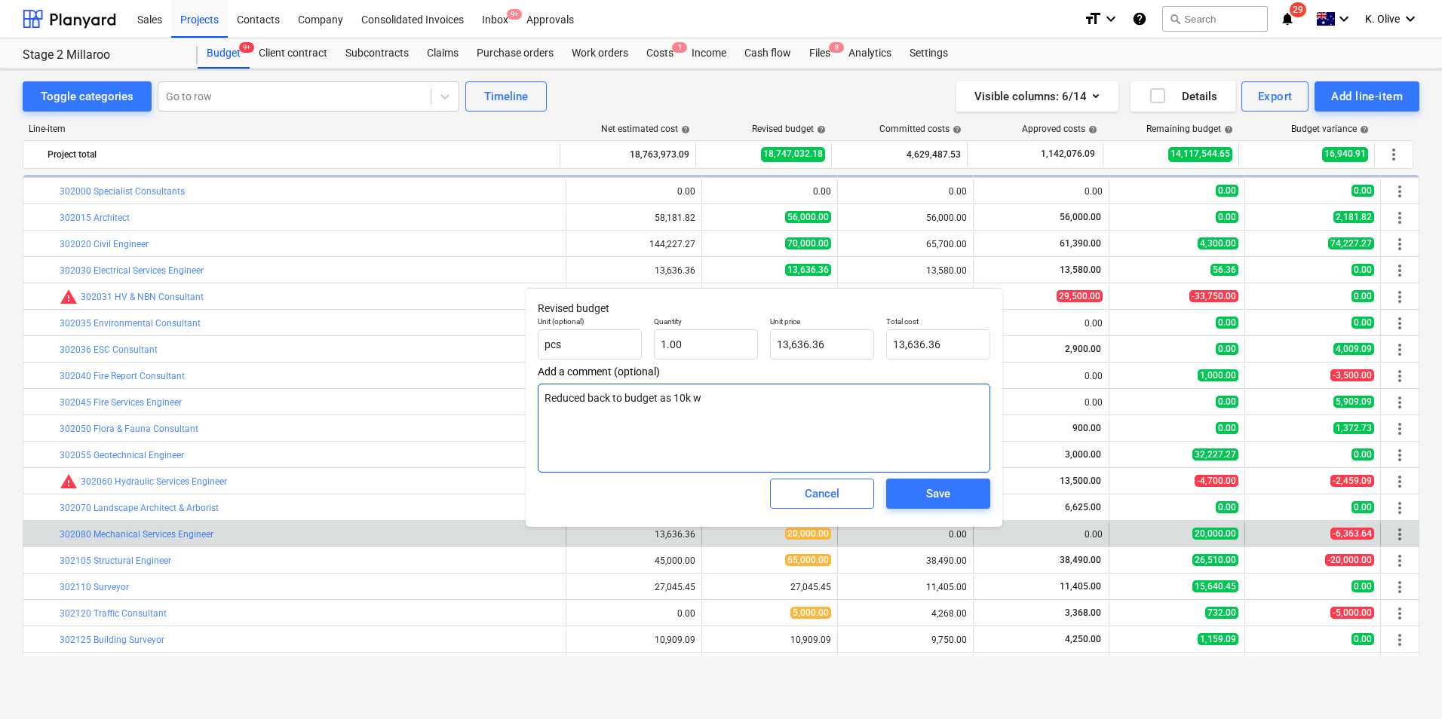
type textarea "x"
type textarea "Reduced back to budget as 10k wa"
type textarea "x"
type textarea "Reduced back to budget as 10k was"
type textarea "x"
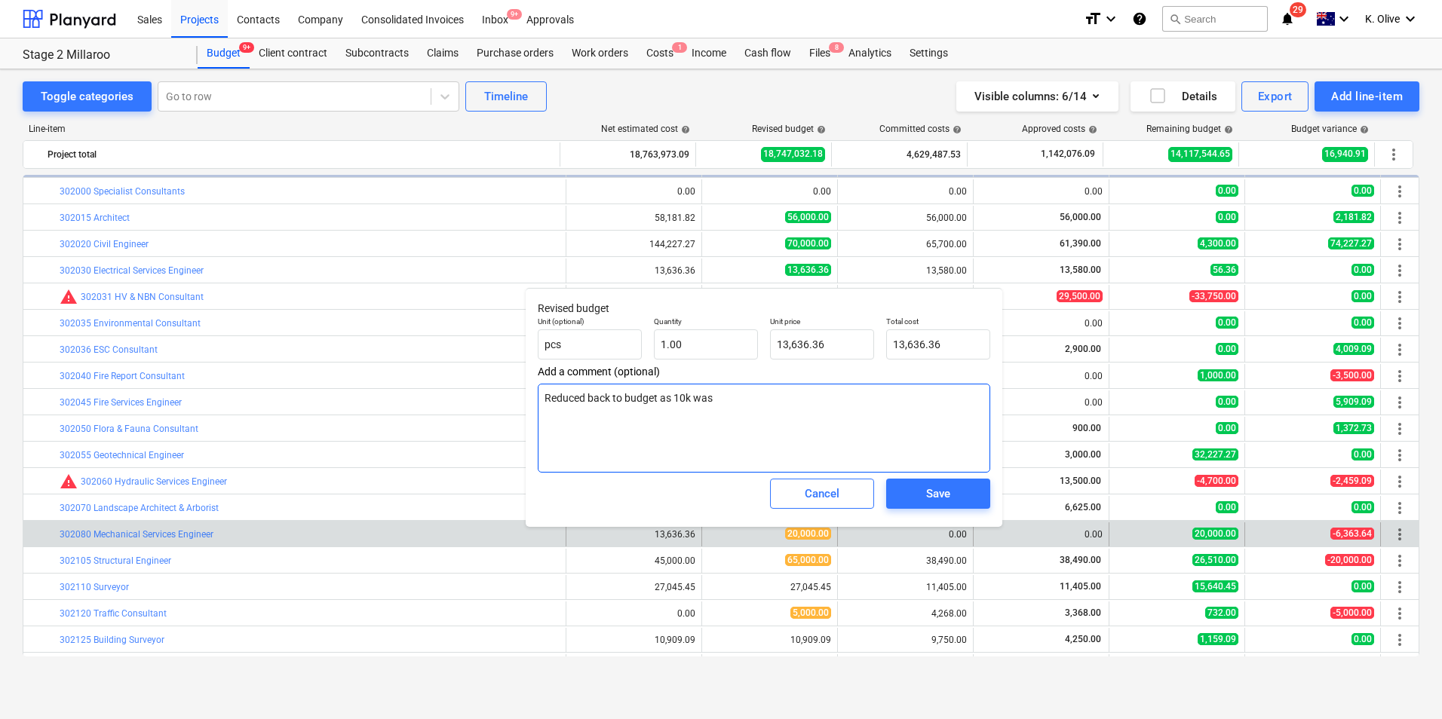
type textarea "Reduced back to budget as 10k was"
type textarea "x"
type textarea "Reduced back to budget as 10k was a"
type textarea "x"
type textarea "Reduced back to budget as 10k was ag"
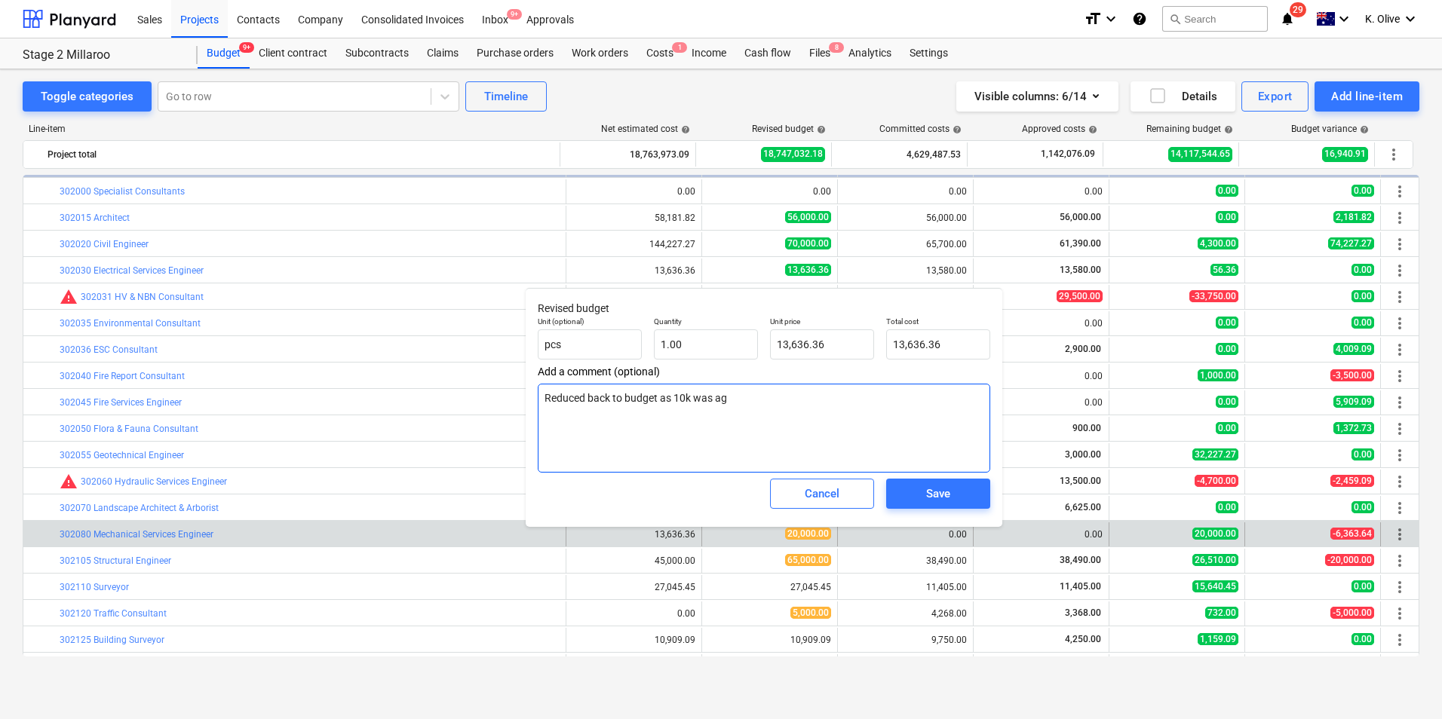
type textarea "x"
type textarea "Reduced back to budget as 10k was agr"
type textarea "x"
type textarea "Reduced back to budget as 10k was agre"
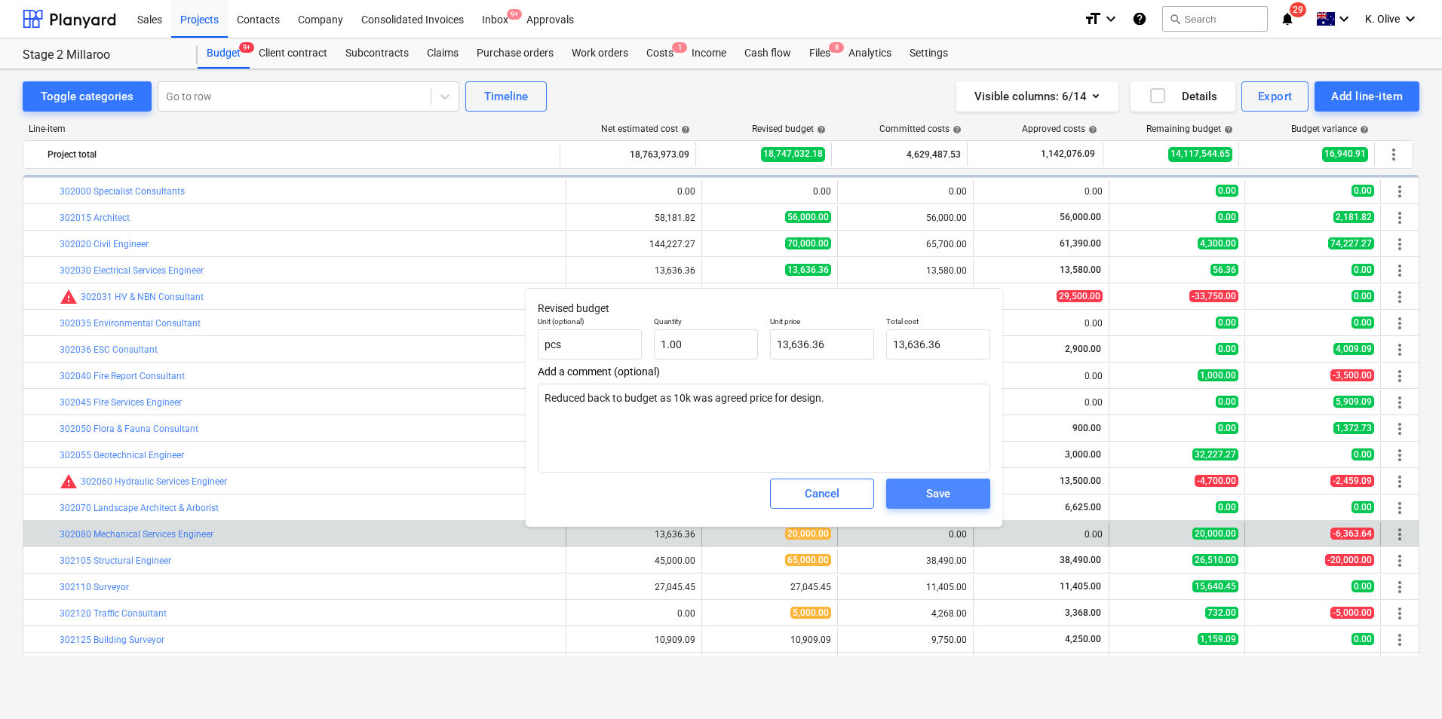
click at [948, 495] on div "Save" at bounding box center [938, 494] width 24 height 20
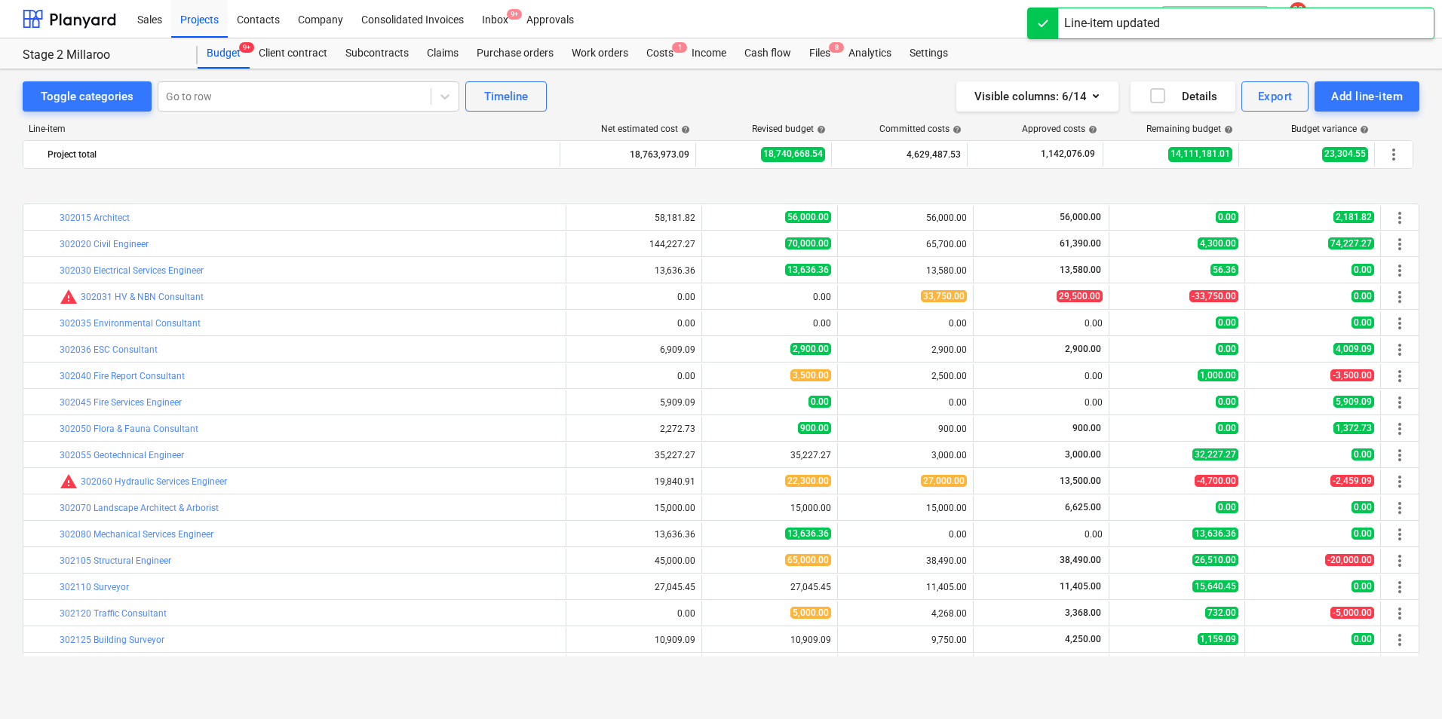
scroll to position [311, 0]
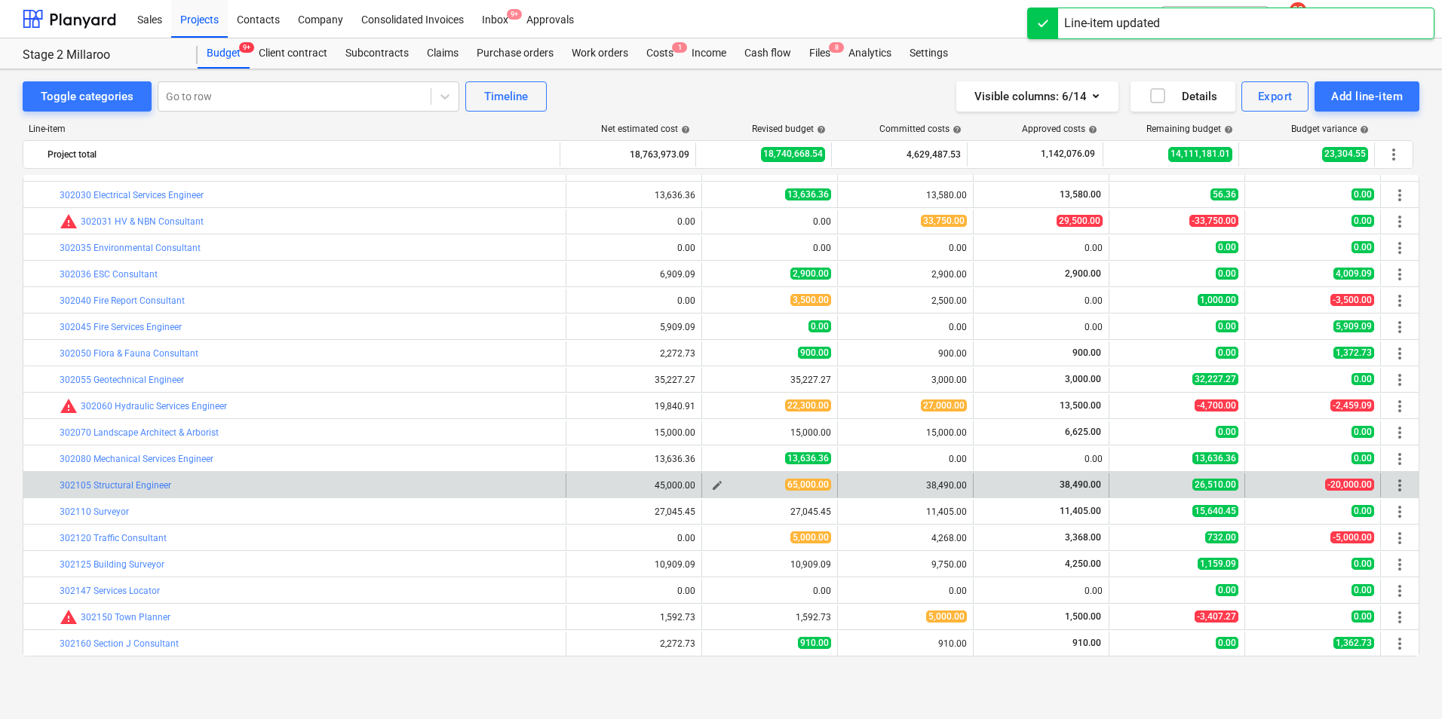
click at [713, 489] on span "edit" at bounding box center [717, 486] width 12 height 12
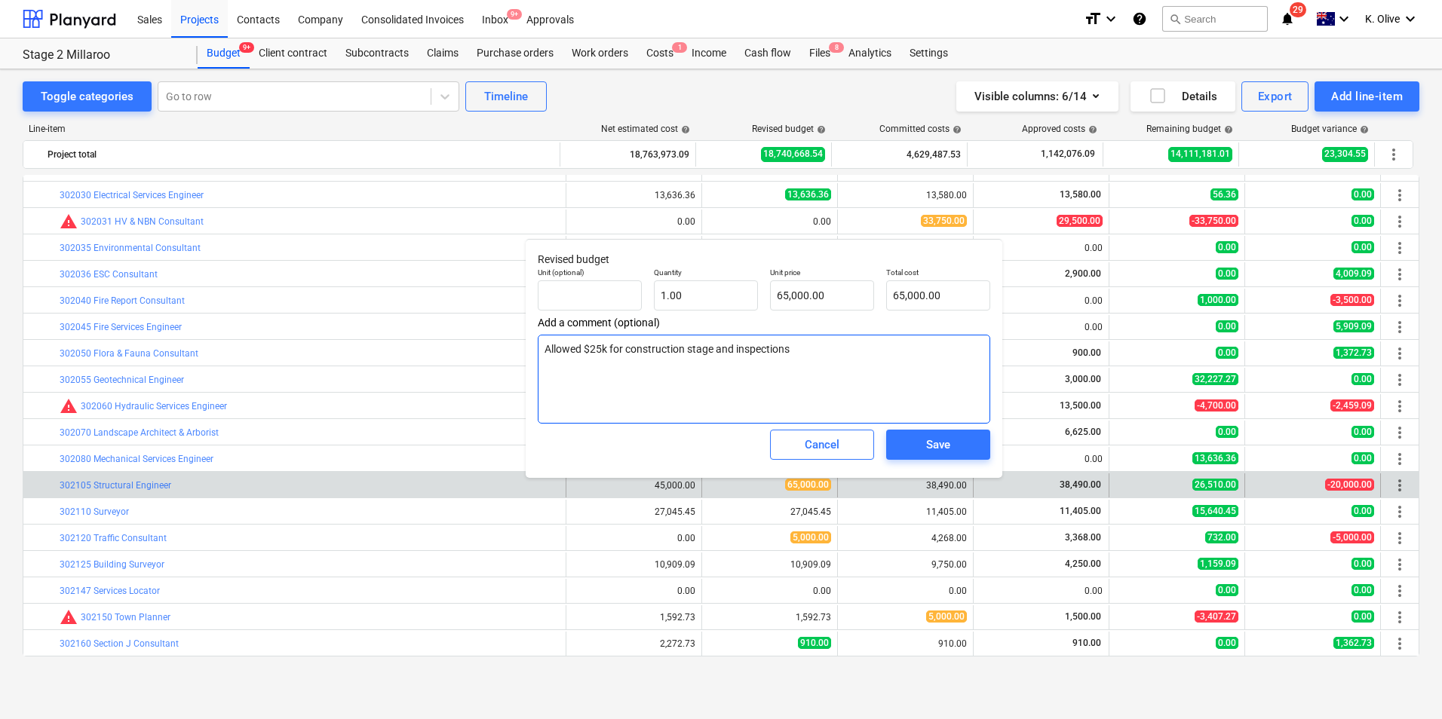
click at [802, 351] on textarea "Allowed $25k for construction stage and inspections" at bounding box center [764, 379] width 452 height 89
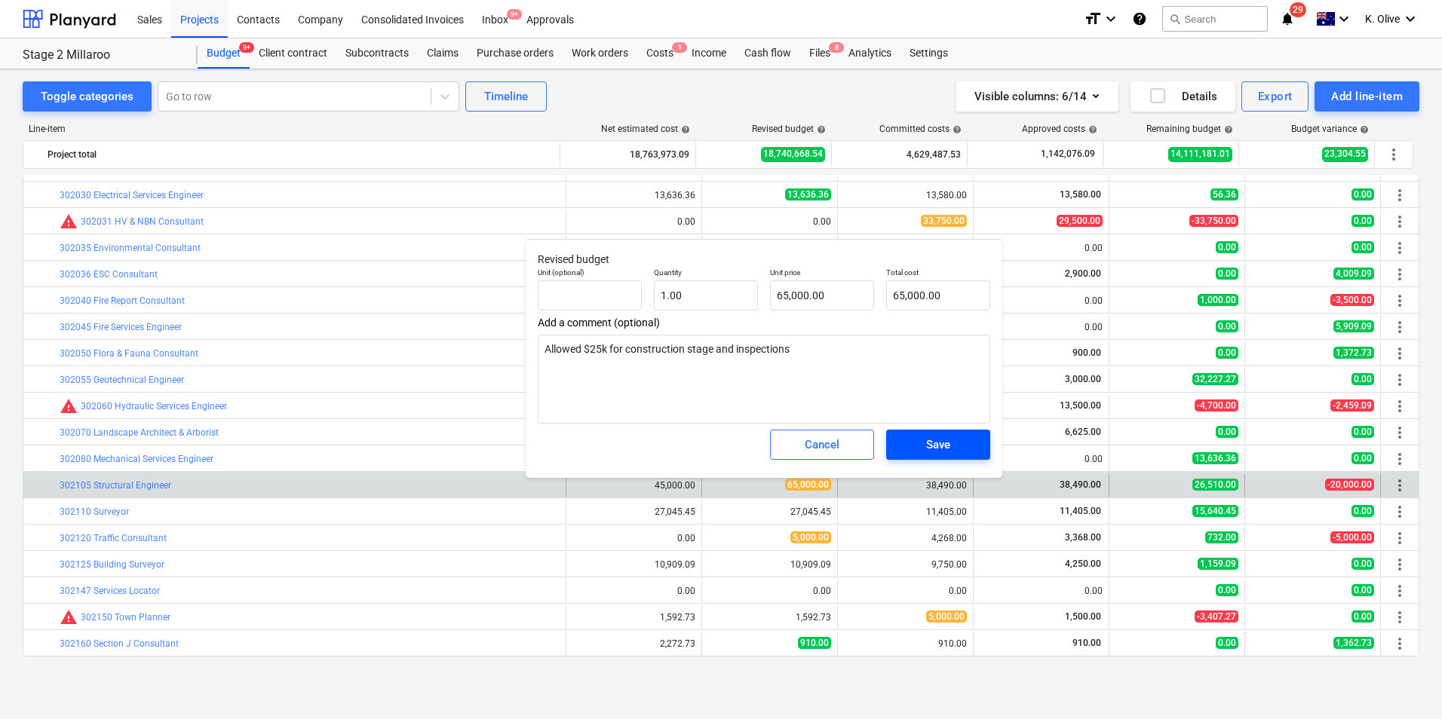
click at [909, 439] on span "Save" at bounding box center [938, 445] width 68 height 20
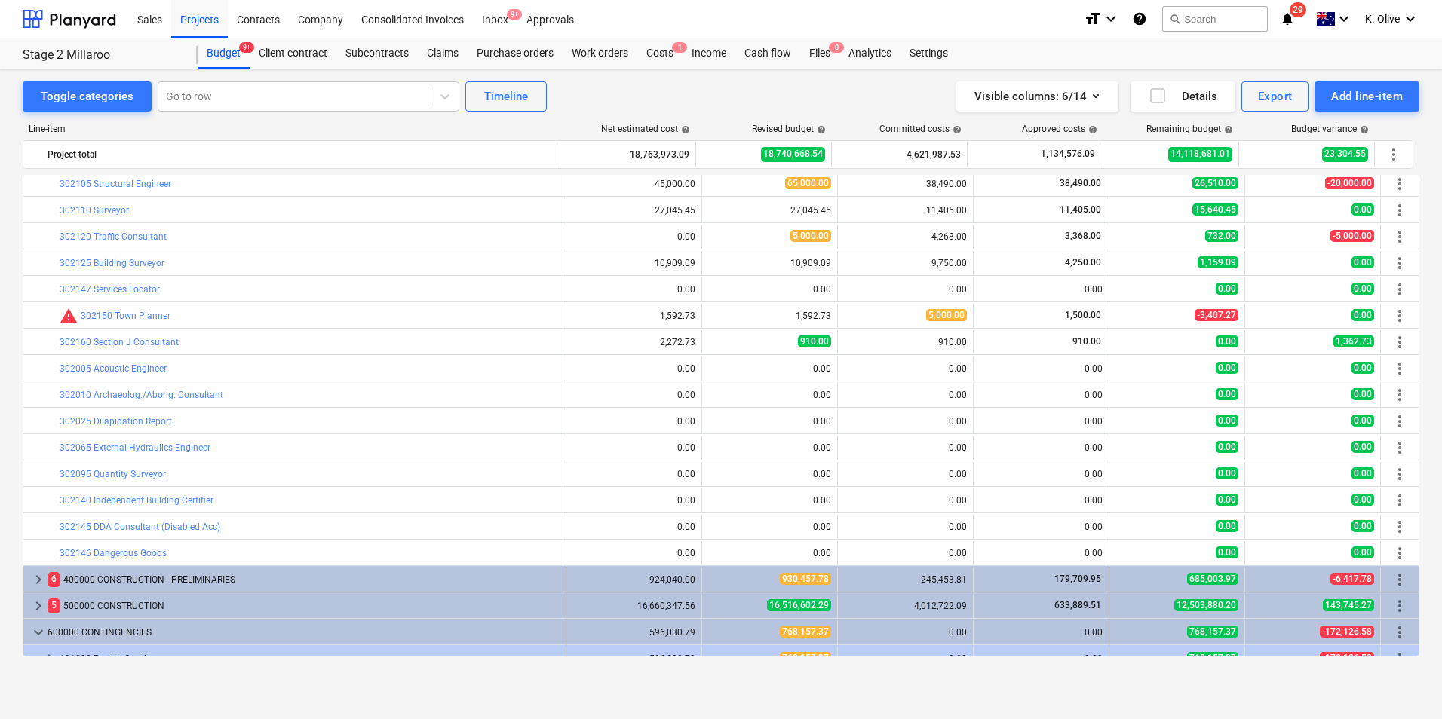
scroll to position [653, 0]
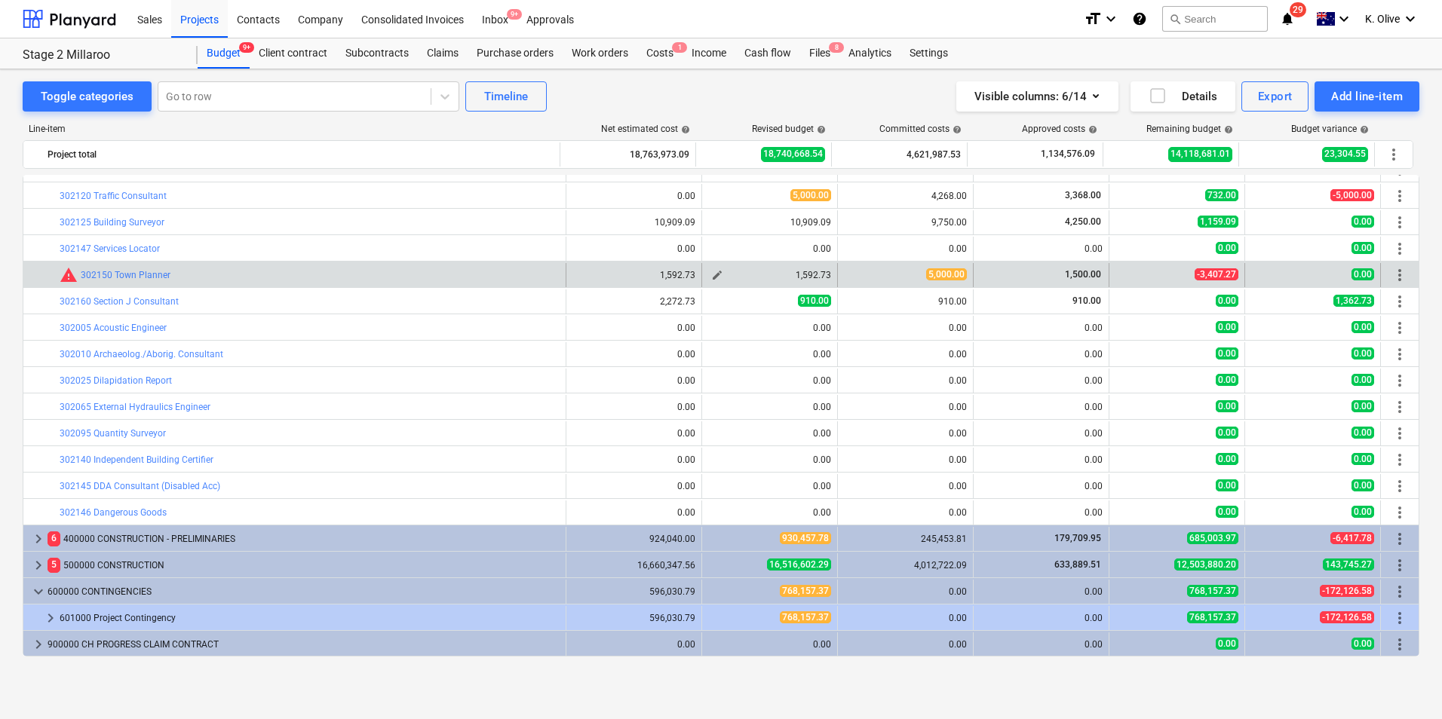
click at [716, 274] on span "edit" at bounding box center [717, 275] width 12 height 12
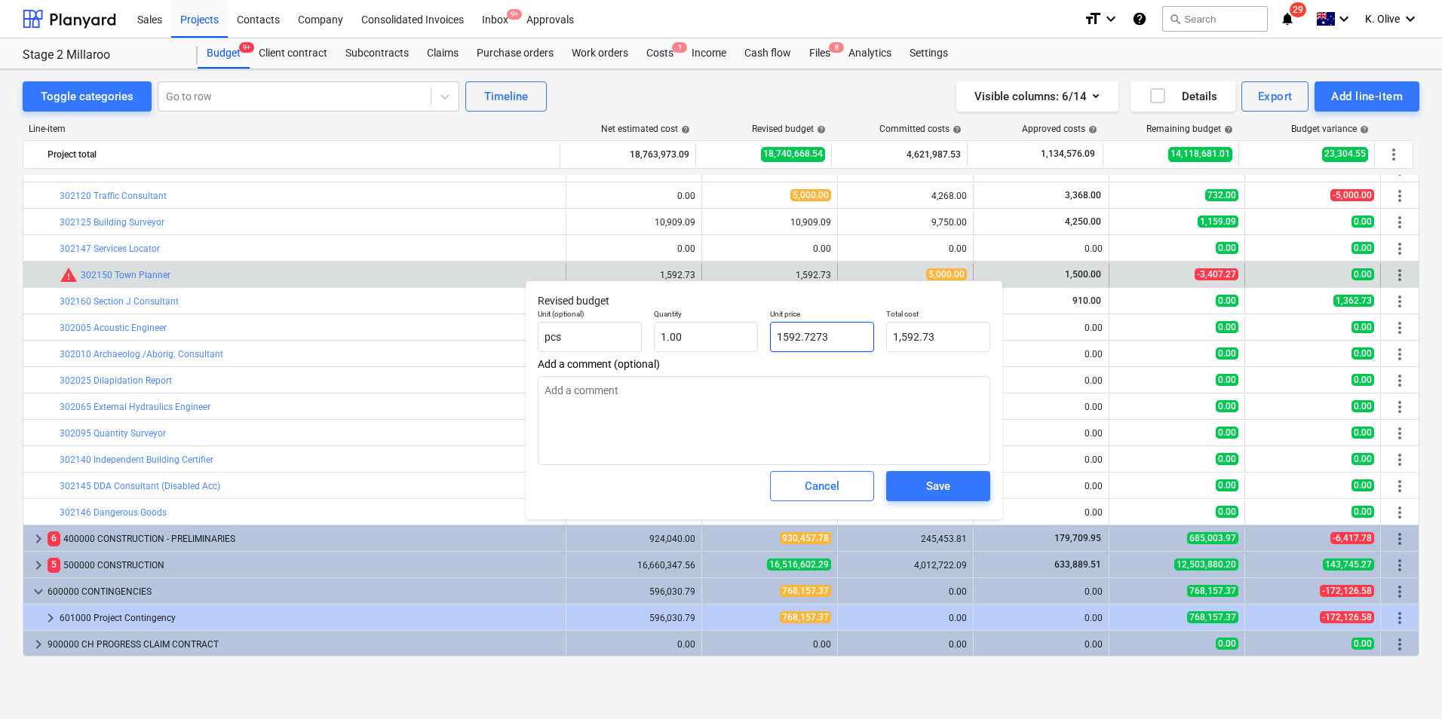
click at [831, 336] on input "1592.7273" at bounding box center [822, 337] width 104 height 30
drag, startPoint x: 840, startPoint y: 335, endPoint x: 776, endPoint y: 338, distance: 64.2
click at [776, 338] on input "1592.7273" at bounding box center [822, 337] width 104 height 30
click at [691, 387] on textarea at bounding box center [764, 420] width 452 height 89
click at [939, 489] on div "Save" at bounding box center [938, 487] width 24 height 20
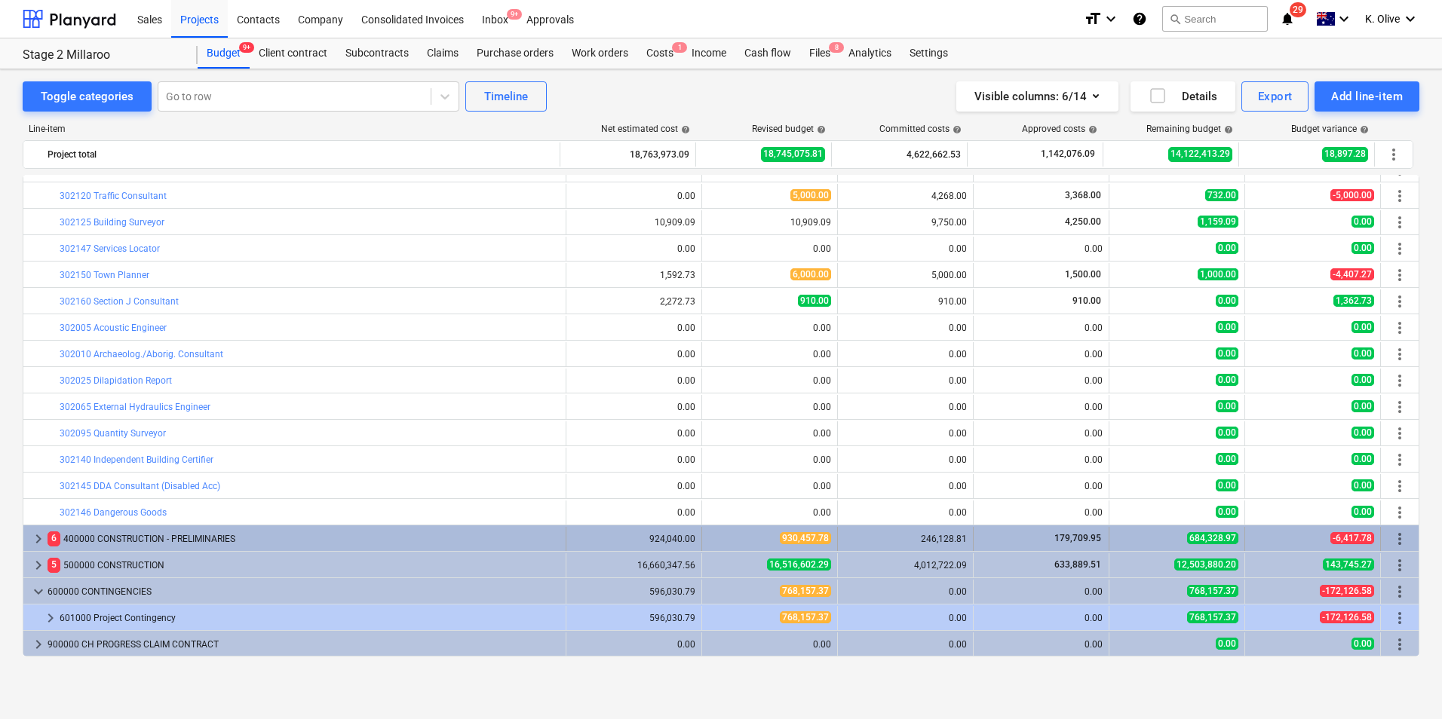
click at [41, 539] on span "keyboard_arrow_right" at bounding box center [38, 539] width 18 height 18
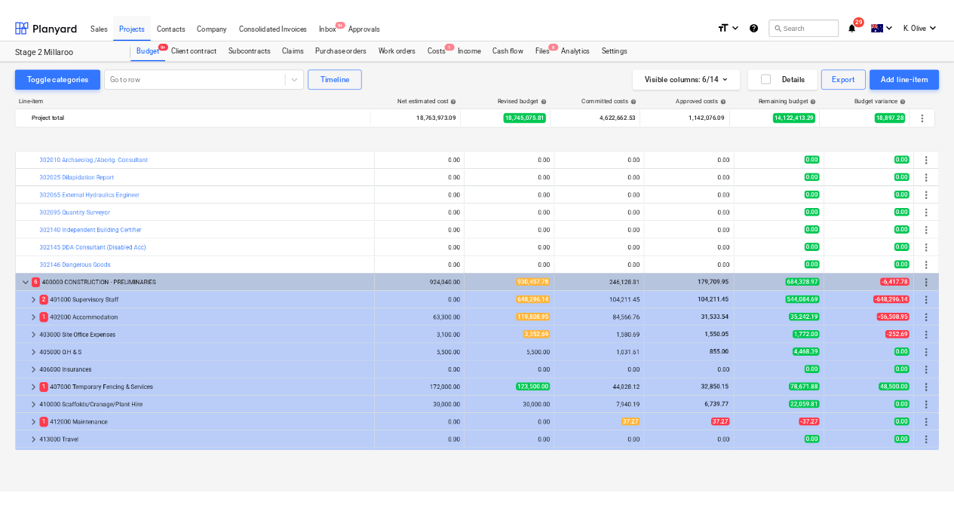
scroll to position [879, 0]
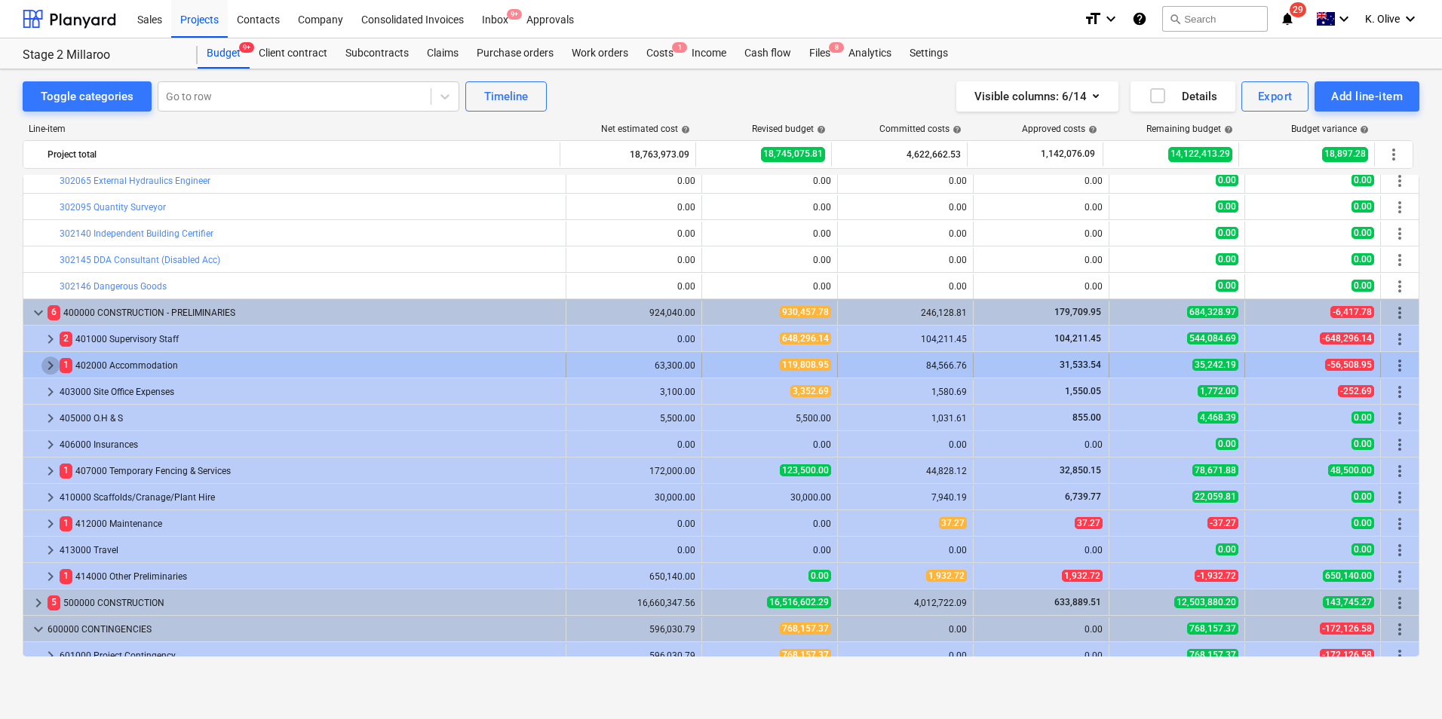
click at [52, 360] on span "keyboard_arrow_right" at bounding box center [50, 366] width 18 height 18
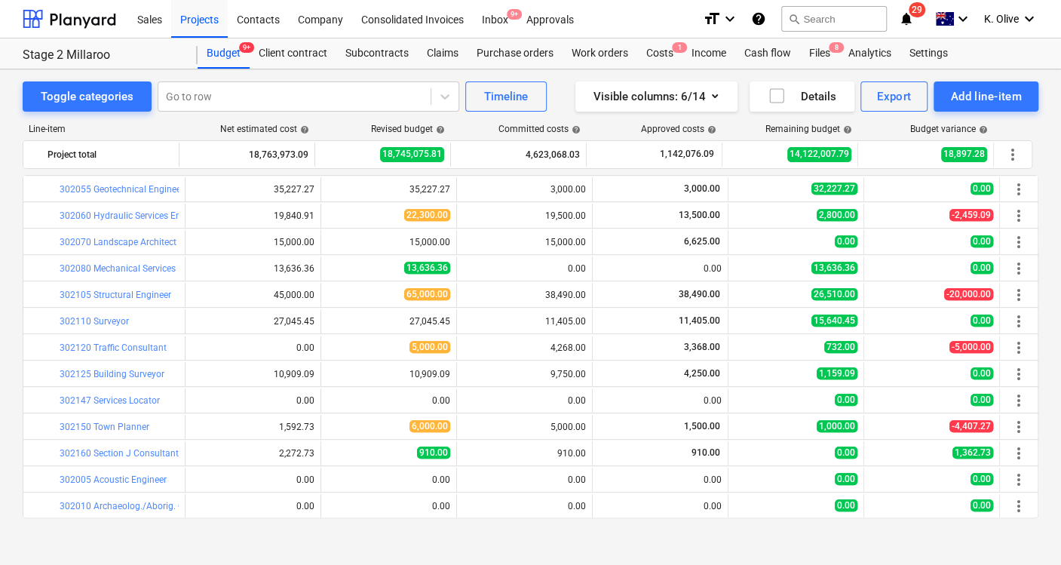
scroll to position [418, 0]
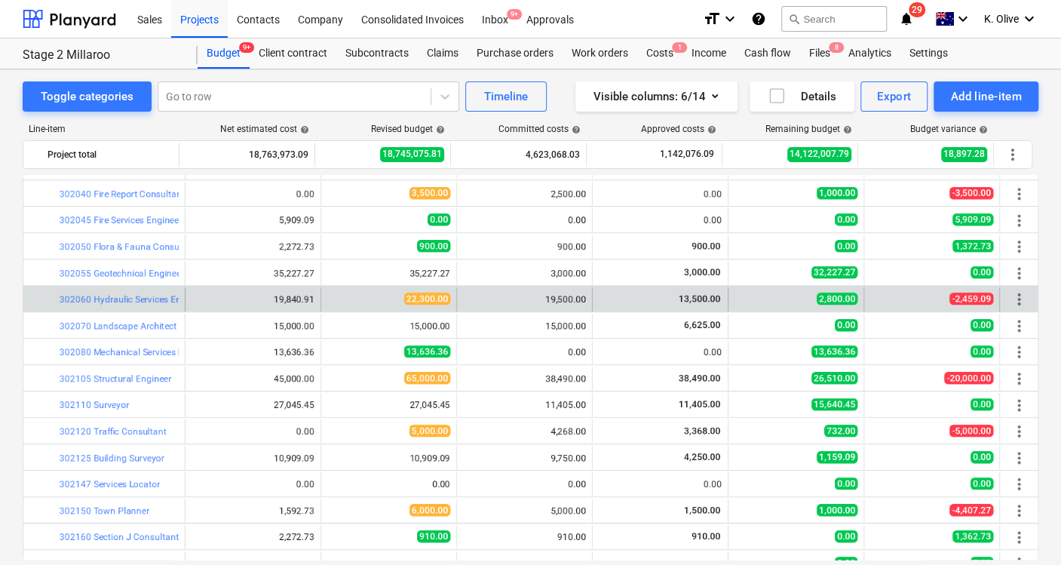
drag, startPoint x: 538, startPoint y: 297, endPoint x: 529, endPoint y: 294, distance: 9.5
click at [529, 294] on div "19,500.00" at bounding box center [524, 299] width 123 height 11
click at [535, 296] on div "19,500.00" at bounding box center [524, 299] width 123 height 11
click at [327, 294] on button "edit" at bounding box center [336, 299] width 18 height 18
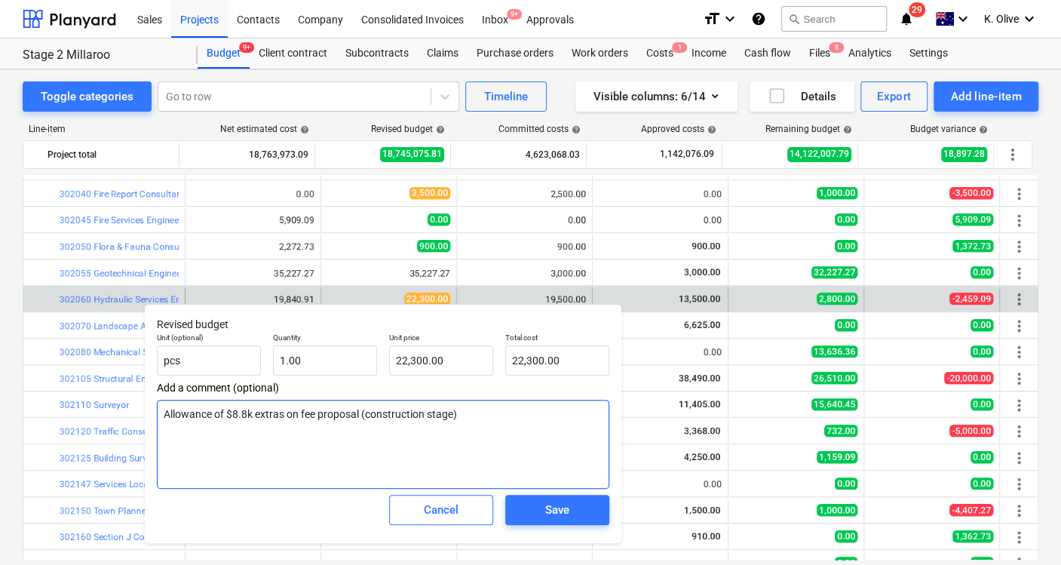
click at [508, 416] on textarea "Allowance of $8.8k extras on fee proposal (construction stage)" at bounding box center [383, 444] width 452 height 89
drag, startPoint x: 486, startPoint y: 419, endPoint x: 464, endPoint y: 426, distance: 23.6
click at [464, 426] on textarea "Allowance of $8.8k extras on fee proposal (construction stage)" at bounding box center [383, 444] width 452 height 89
click at [466, 422] on textarea "Allowance of $8.8k extras on fee proposal (construction stage)" at bounding box center [383, 444] width 452 height 89
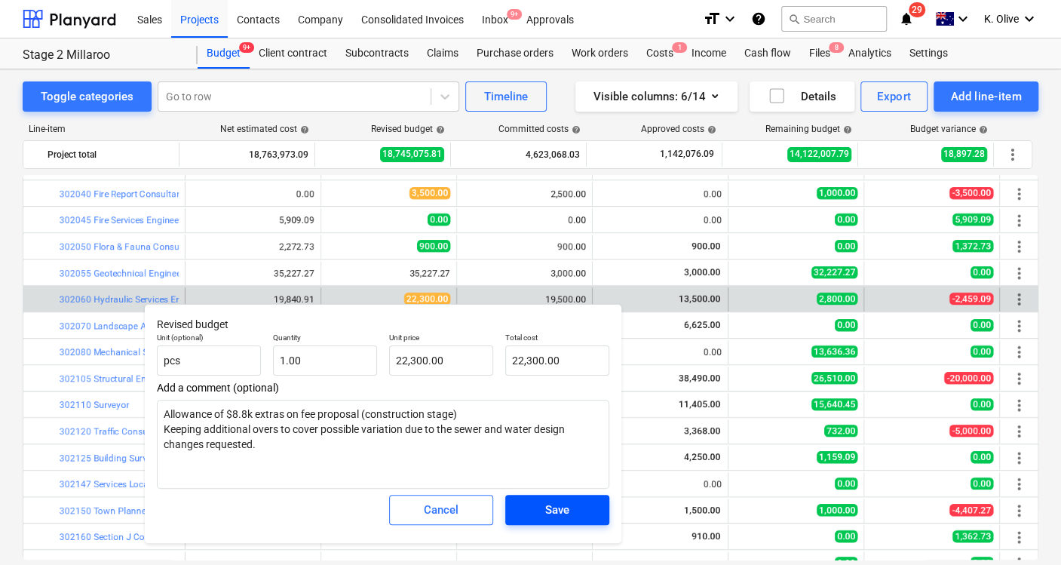
drag, startPoint x: 554, startPoint y: 506, endPoint x: 562, endPoint y: 504, distance: 7.9
click at [555, 506] on div "Save" at bounding box center [557, 510] width 24 height 20
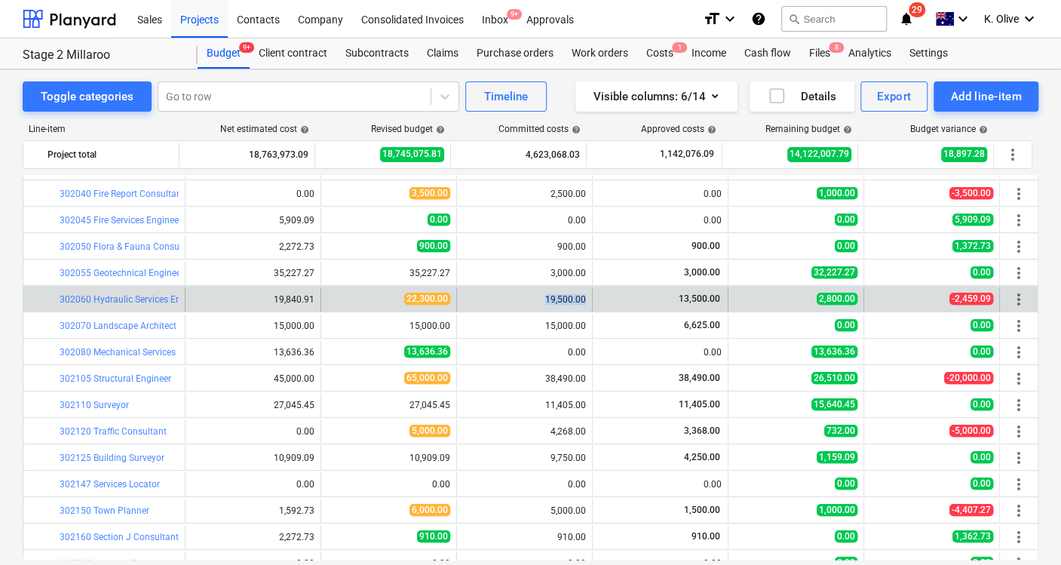
drag, startPoint x: 541, startPoint y: 297, endPoint x: 584, endPoint y: 298, distance: 43.0
click at [584, 298] on div "19,500.00" at bounding box center [525, 299] width 136 height 24
click at [332, 297] on span "edit" at bounding box center [336, 299] width 12 height 12
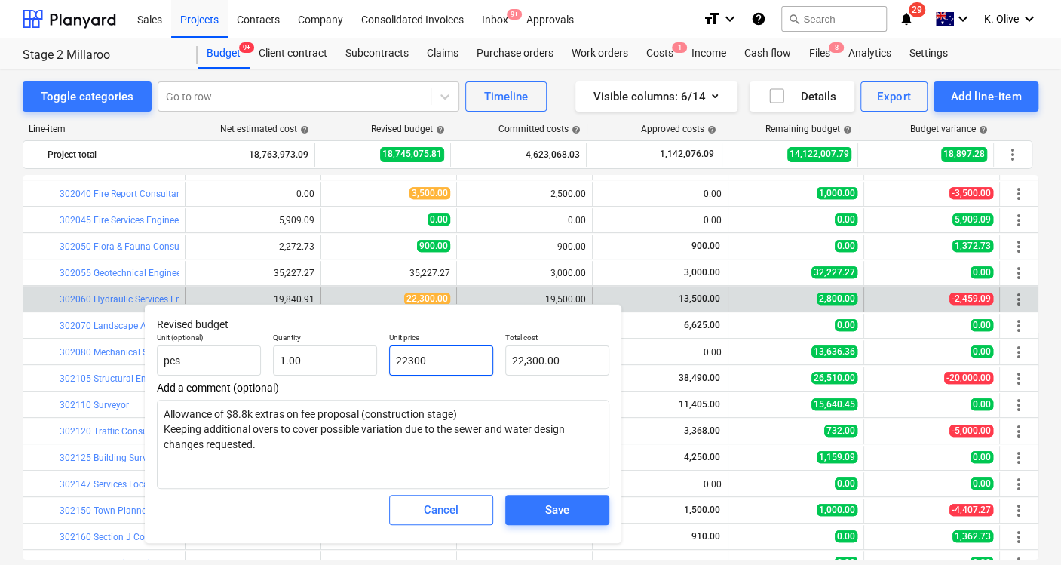
click at [465, 362] on input "22300" at bounding box center [441, 360] width 104 height 30
click at [465, 361] on input "22300" at bounding box center [441, 360] width 104 height 30
click at [547, 509] on div "Save" at bounding box center [557, 510] width 24 height 20
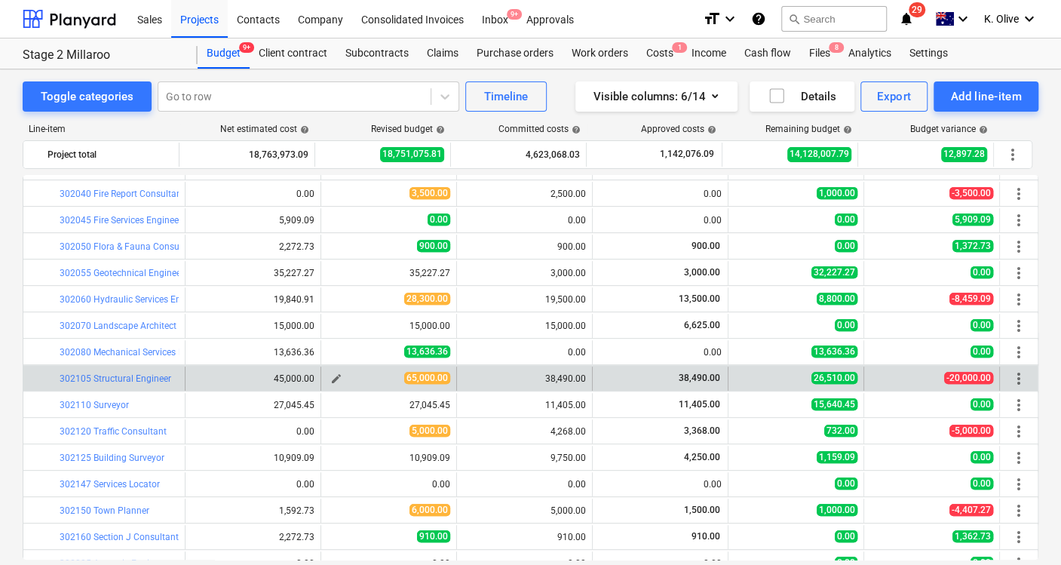
click at [336, 379] on span "edit" at bounding box center [336, 379] width 12 height 12
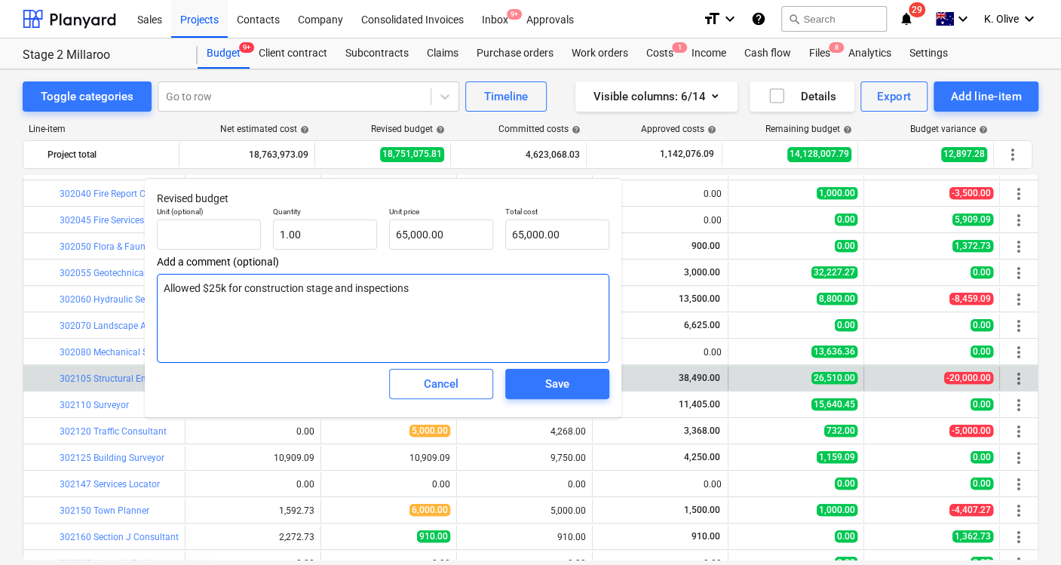
click at [219, 287] on textarea "Allowed $25k for construction stage and inspections" at bounding box center [383, 318] width 452 height 89
click at [450, 295] on textarea "Allowed $20k for construction stage and inspections" at bounding box center [383, 318] width 452 height 89
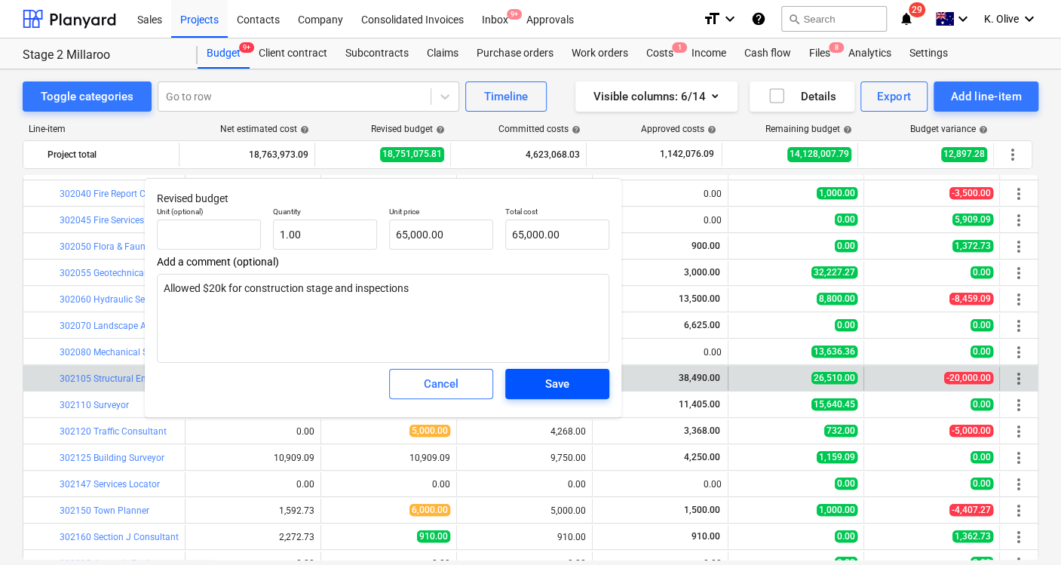
click at [557, 383] on div "Save" at bounding box center [557, 384] width 24 height 20
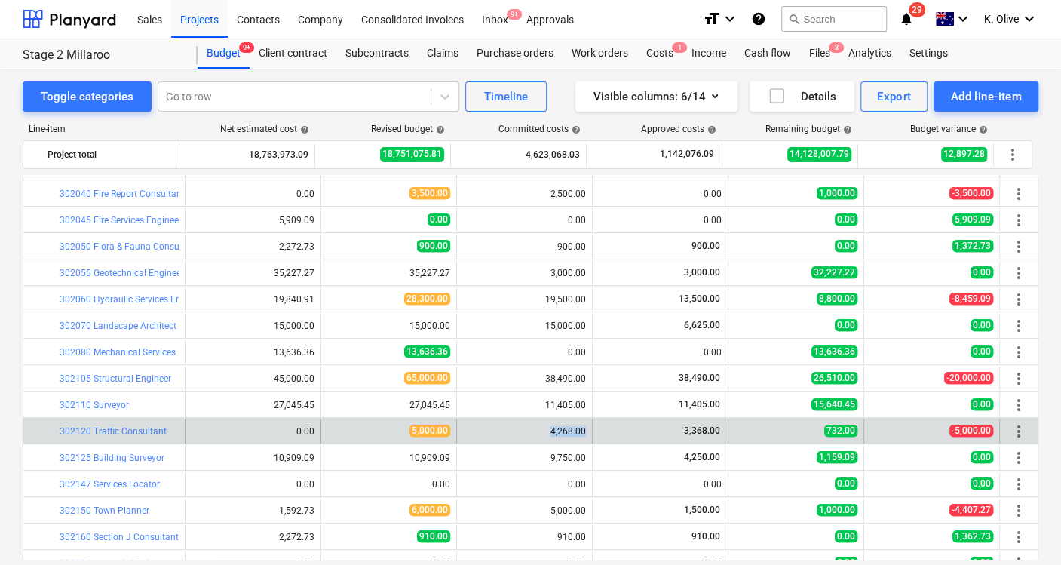
drag, startPoint x: 544, startPoint y: 429, endPoint x: 673, endPoint y: 428, distance: 129.0
click at [673, 428] on div "bar_chart 302120 Traffic Consultant 0.00 edit 5,000.00 4,268.00 3,368.00 732.00…" at bounding box center [530, 431] width 1014 height 24
click at [518, 426] on div "4,268.00" at bounding box center [524, 431] width 123 height 11
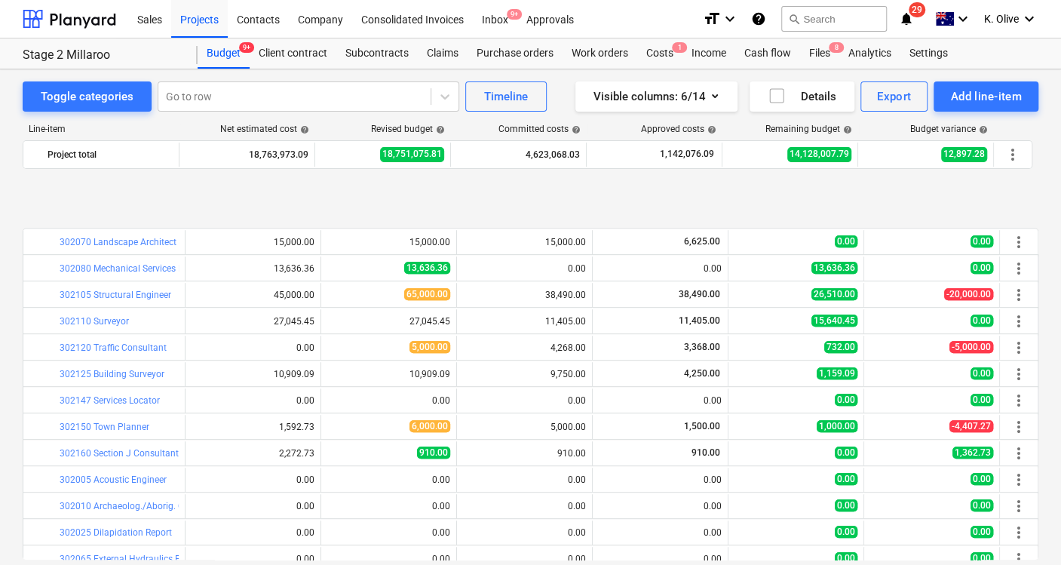
scroll to position [586, 0]
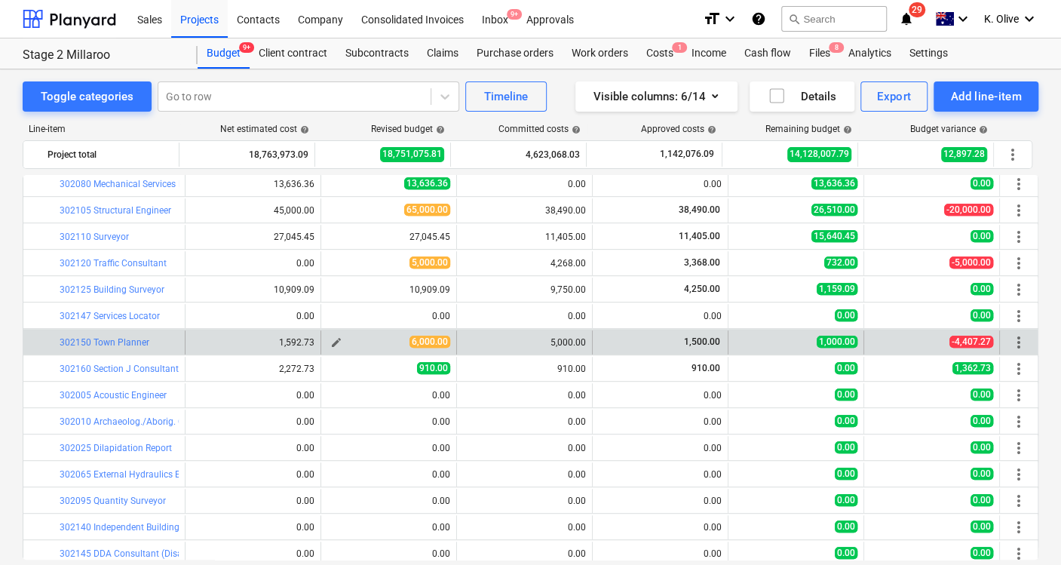
click at [330, 344] on span "edit" at bounding box center [336, 342] width 12 height 12
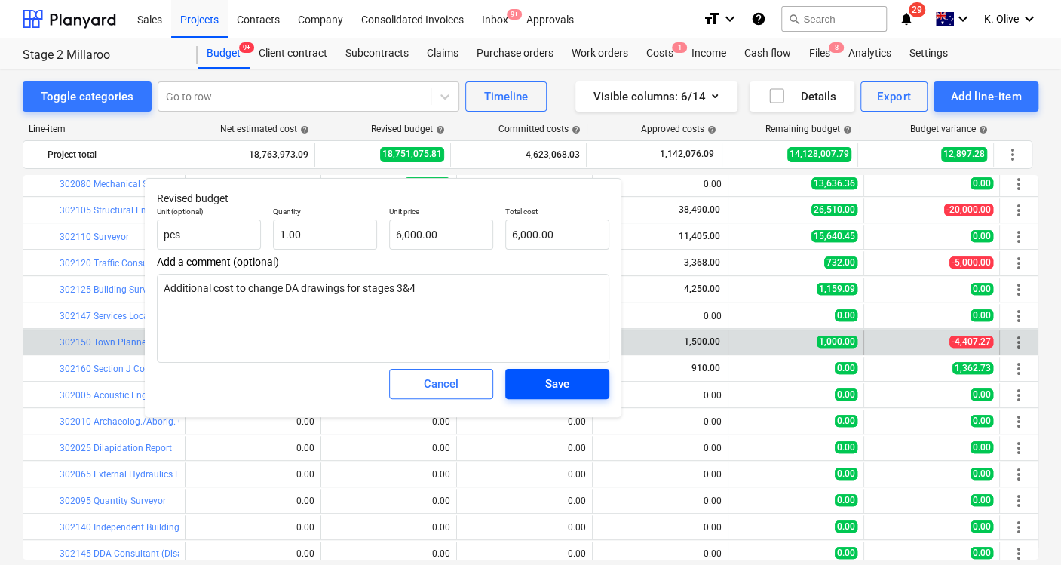
click at [569, 379] on div "Save" at bounding box center [557, 384] width 24 height 20
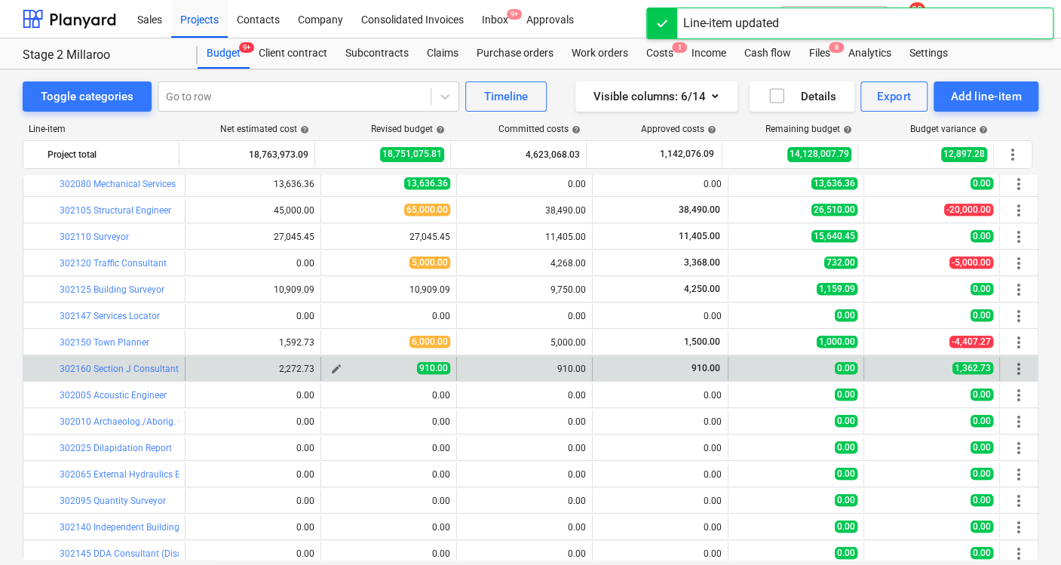
click at [331, 368] on span "edit" at bounding box center [336, 369] width 12 height 12
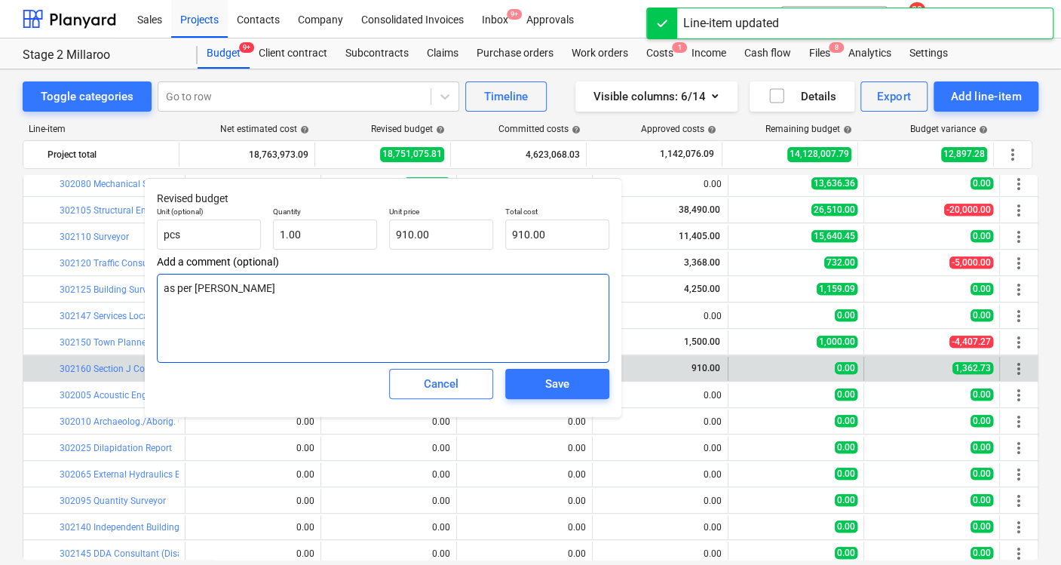
click at [244, 297] on textarea "as per PO" at bounding box center [383, 318] width 452 height 89
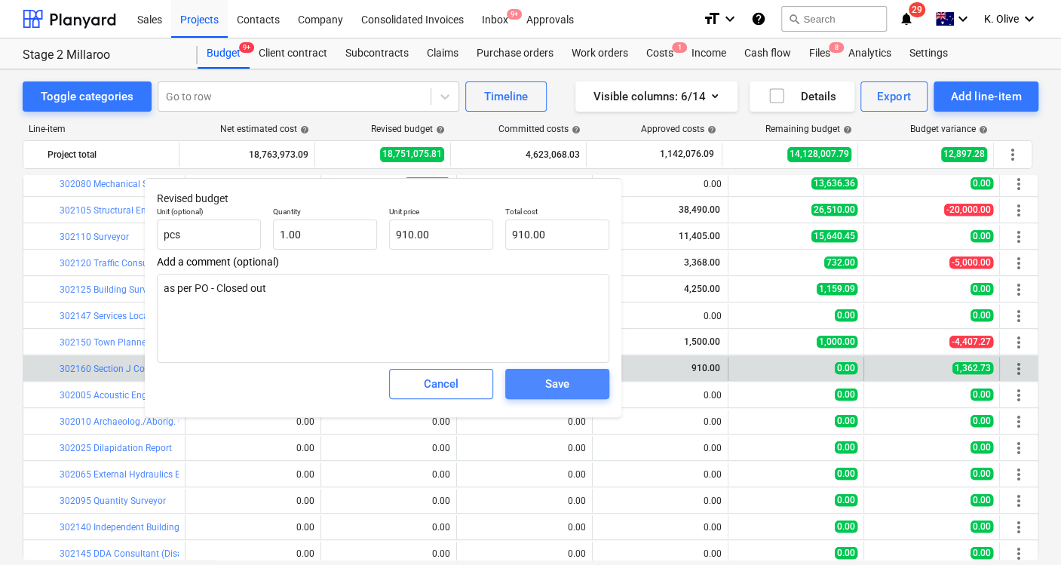
click at [586, 385] on span "Save" at bounding box center [557, 384] width 68 height 20
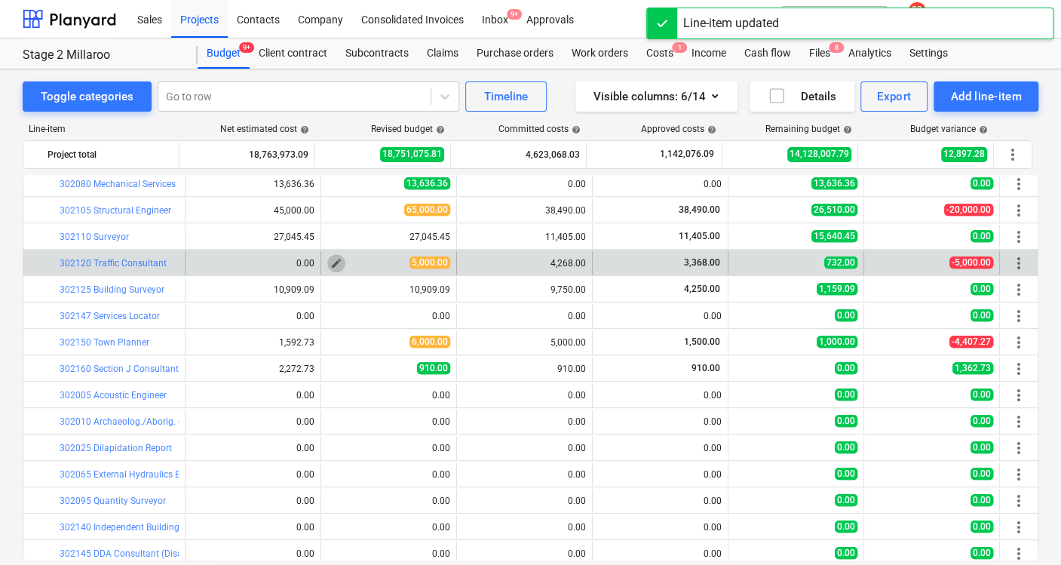
click at [330, 262] on span "edit" at bounding box center [336, 263] width 12 height 12
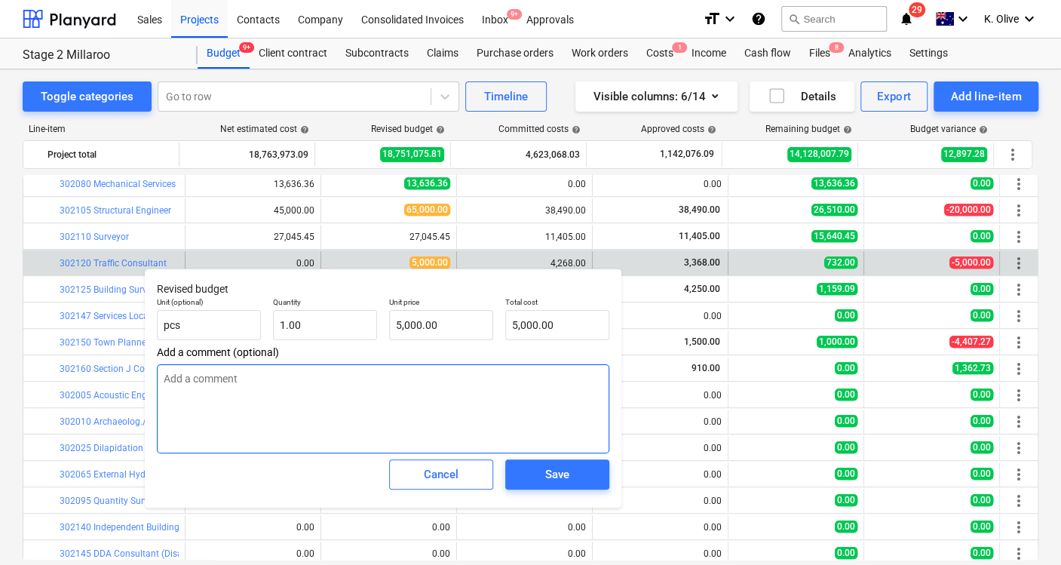
click at [231, 382] on textarea at bounding box center [383, 408] width 452 height 89
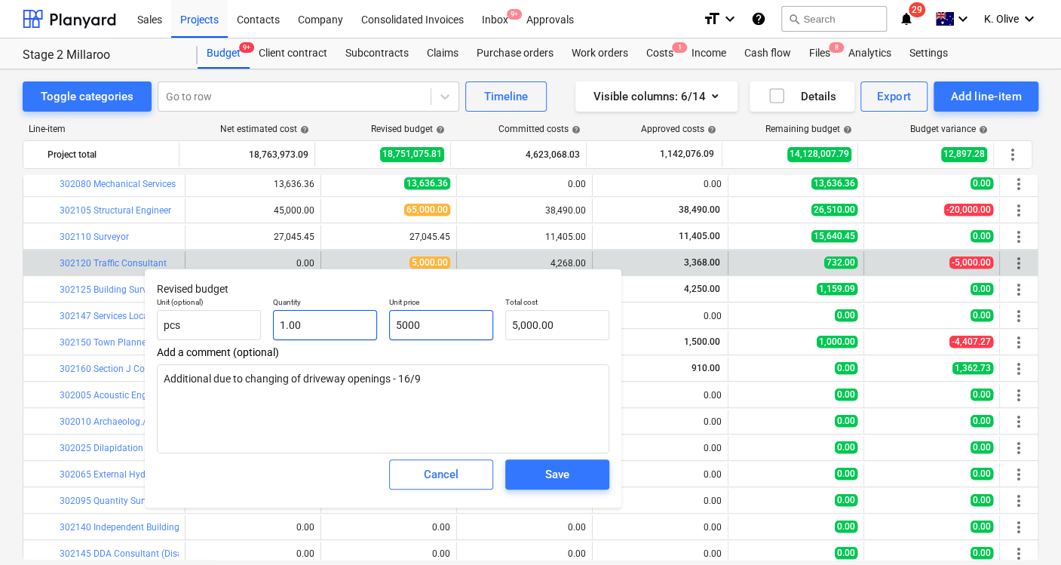
drag, startPoint x: 447, startPoint y: 329, endPoint x: 363, endPoint y: 314, distance: 85.1
click at [363, 314] on div "Unit (optional) pcs Quantity 1.00 Unit price 5000 Total cost 5,000.00" at bounding box center [383, 318] width 465 height 55
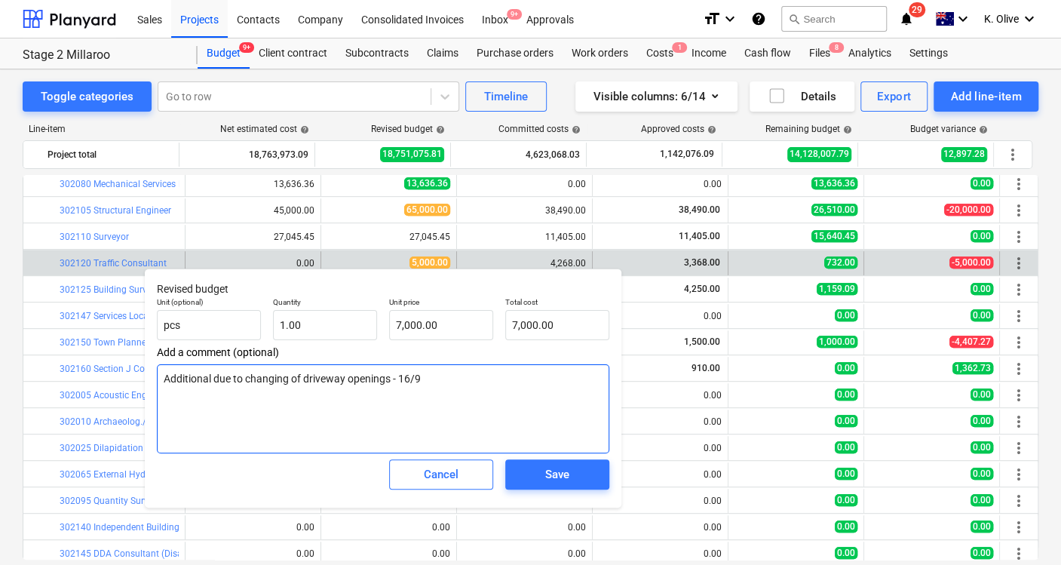
click at [514, 378] on textarea "Additional due to changing of driveway openings - 16/9" at bounding box center [383, 408] width 452 height 89
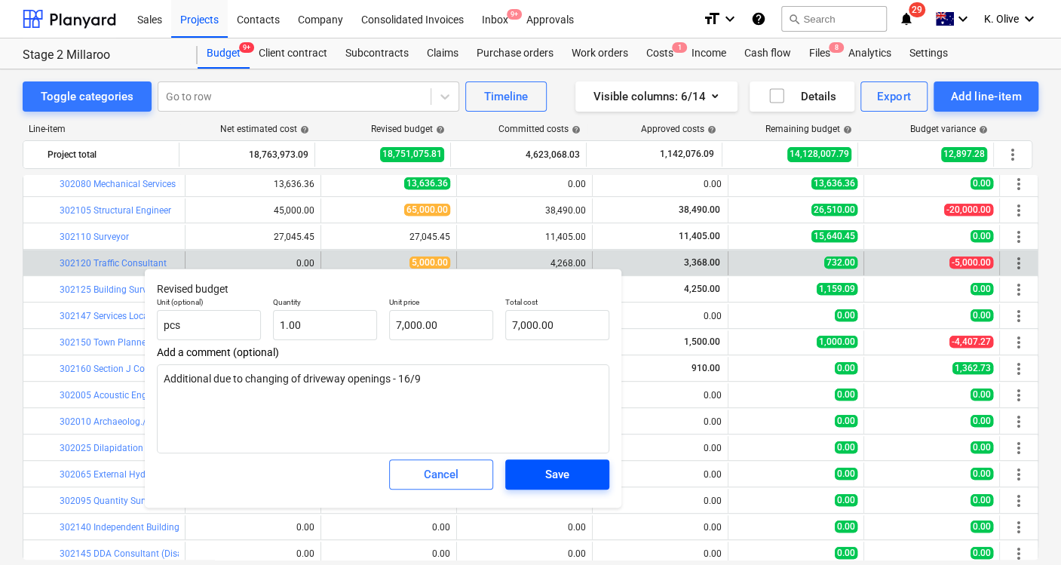
click at [566, 476] on div "Save" at bounding box center [557, 475] width 24 height 20
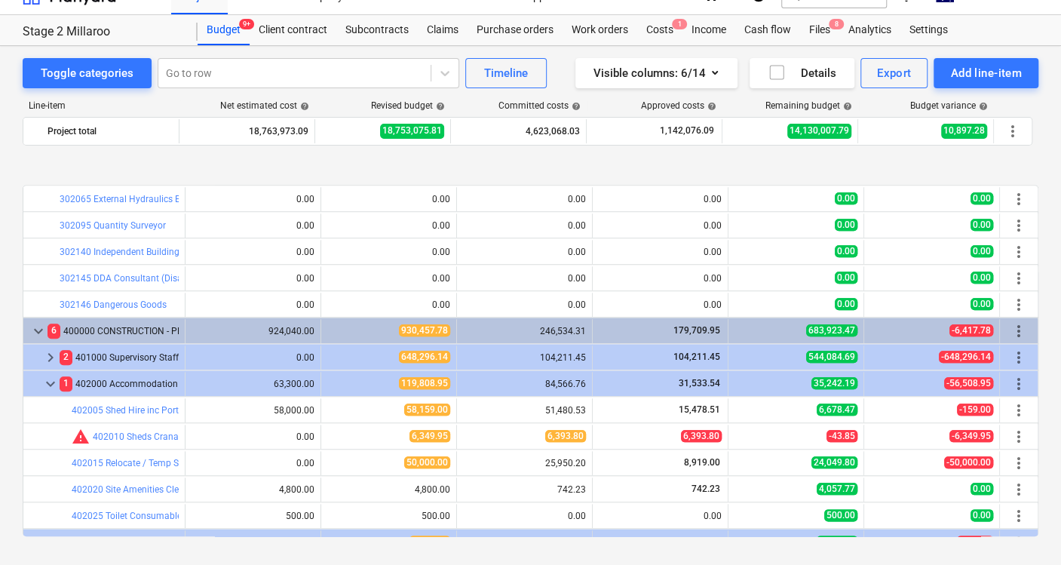
scroll to position [922, 0]
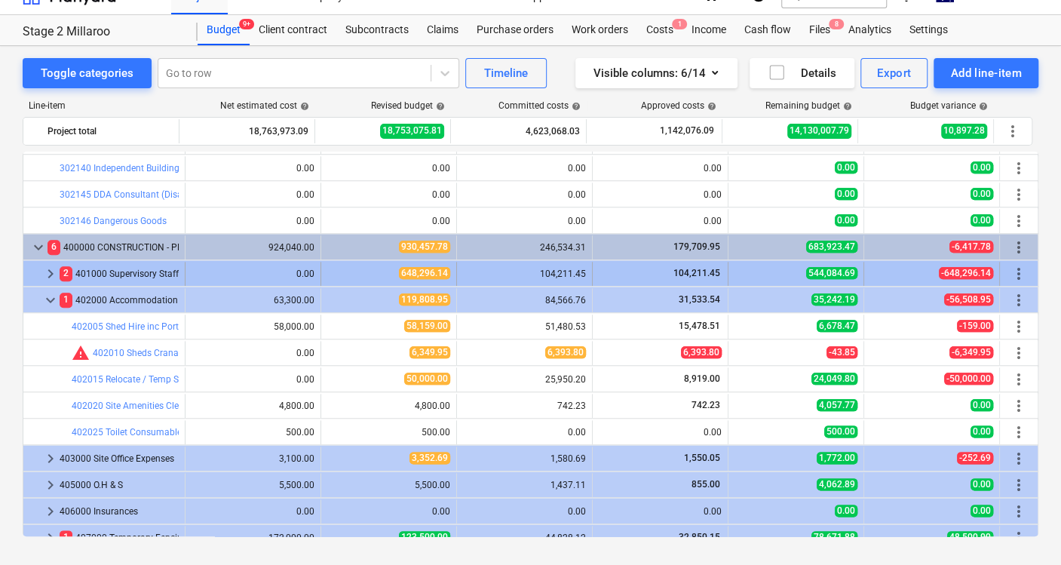
click at [49, 275] on span "keyboard_arrow_right" at bounding box center [50, 274] width 18 height 18
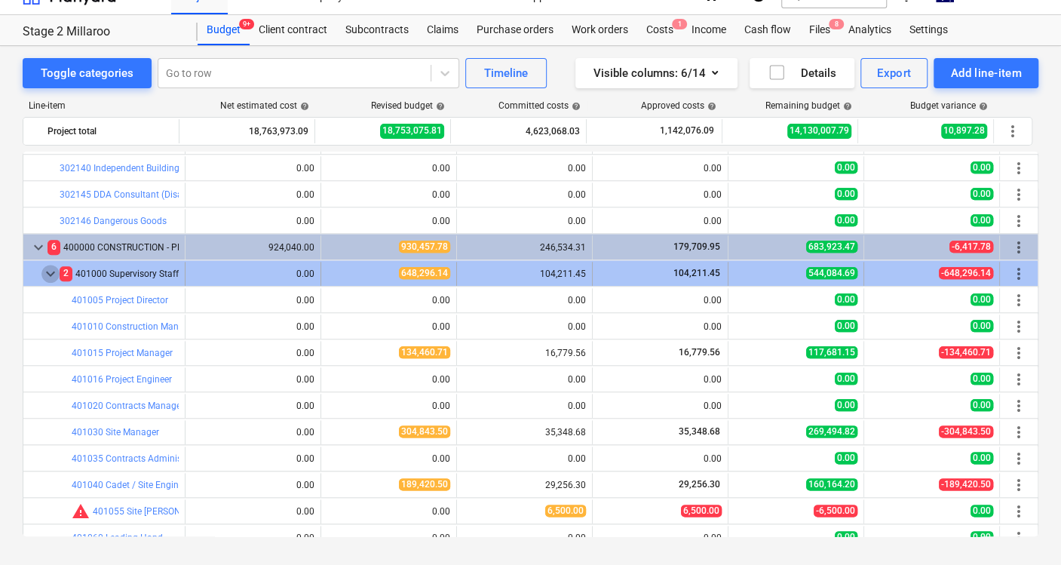
click at [49, 275] on span "keyboard_arrow_down" at bounding box center [50, 274] width 18 height 18
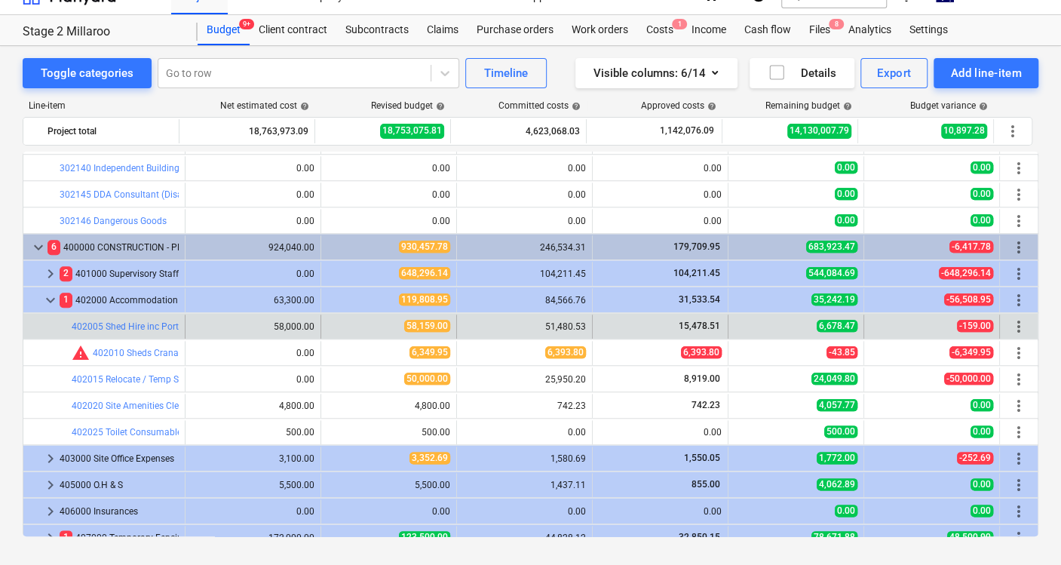
click at [653, 324] on div "15,478.51" at bounding box center [660, 326] width 123 height 13
click at [817, 322] on span "6,678.47" at bounding box center [837, 326] width 41 height 12
click at [820, 325] on span "6,678.47" at bounding box center [837, 326] width 41 height 12
click at [330, 320] on span "edit" at bounding box center [336, 326] width 12 height 12
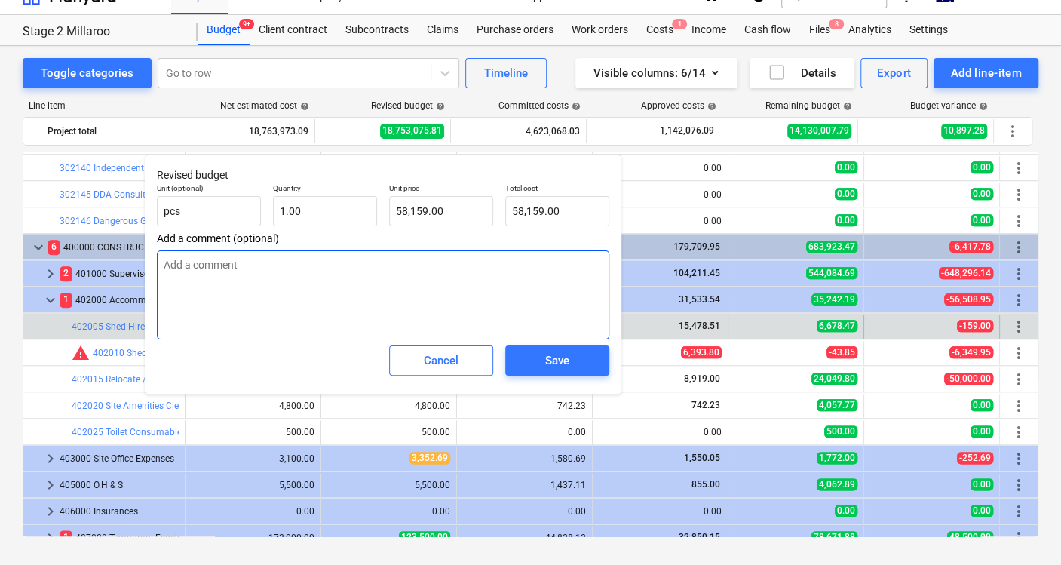
click at [348, 296] on textarea at bounding box center [383, 294] width 452 height 89
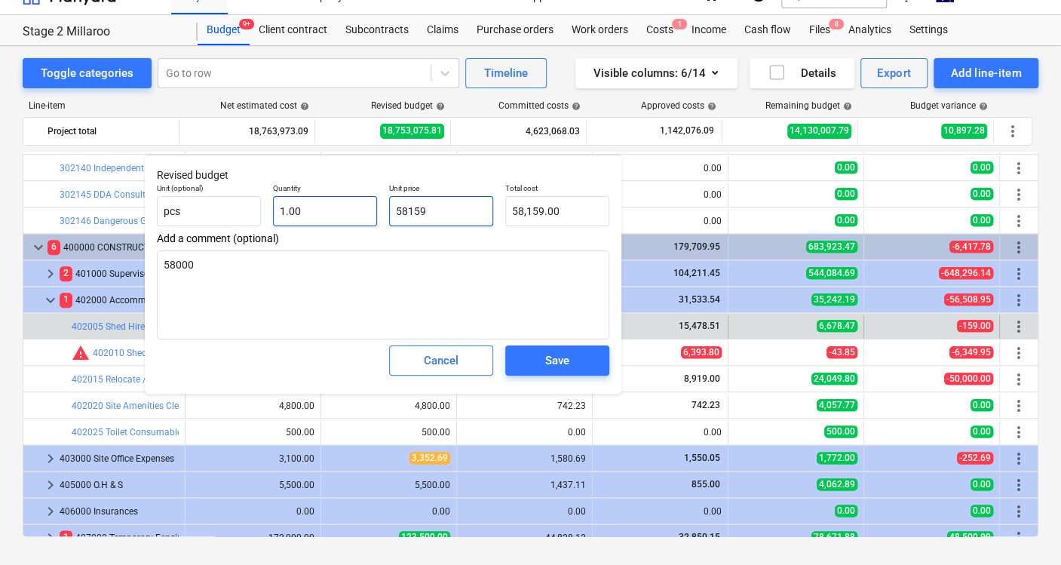
drag, startPoint x: 463, startPoint y: 212, endPoint x: 308, endPoint y: 208, distance: 154.6
click at [308, 208] on div "Unit (optional) pcs Quantity 1.00 Unit price 58159 Total cost 58,159.00" at bounding box center [383, 204] width 465 height 55
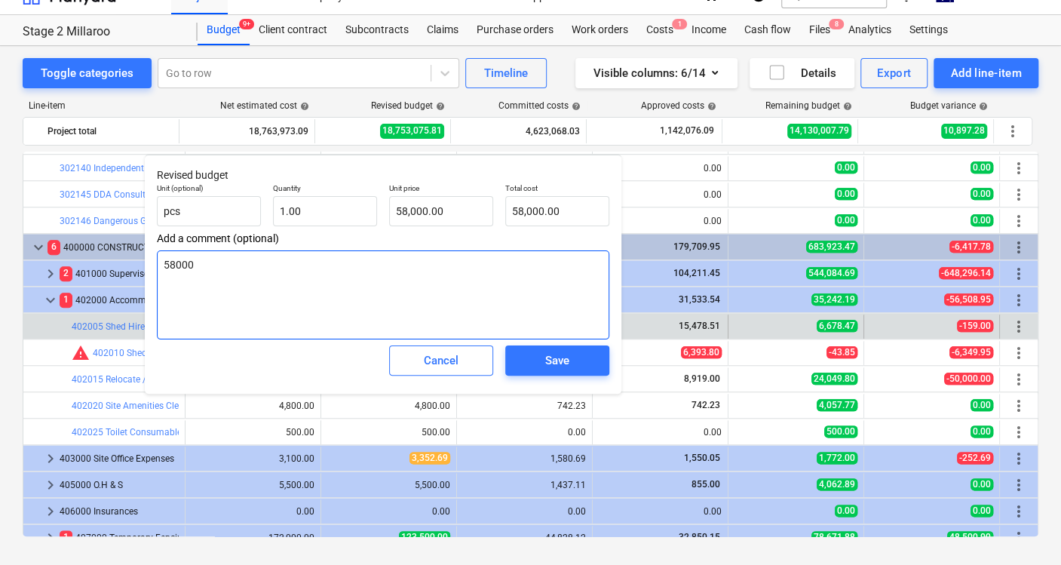
click at [273, 269] on textarea "58000" at bounding box center [383, 294] width 452 height 89
click at [272, 265] on textarea "58000" at bounding box center [383, 294] width 452 height 89
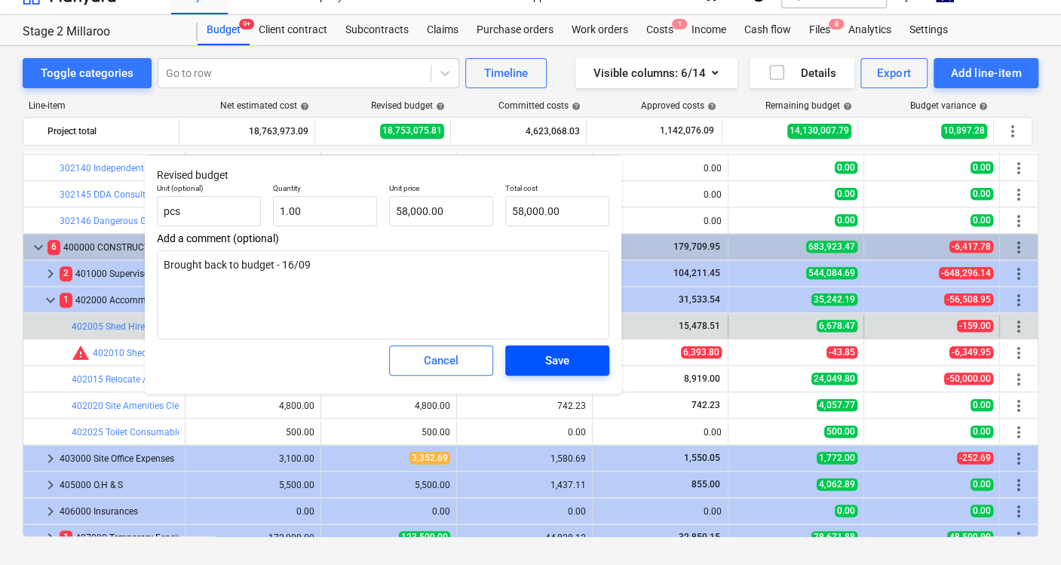
click at [590, 368] on span "Save" at bounding box center [557, 361] width 68 height 20
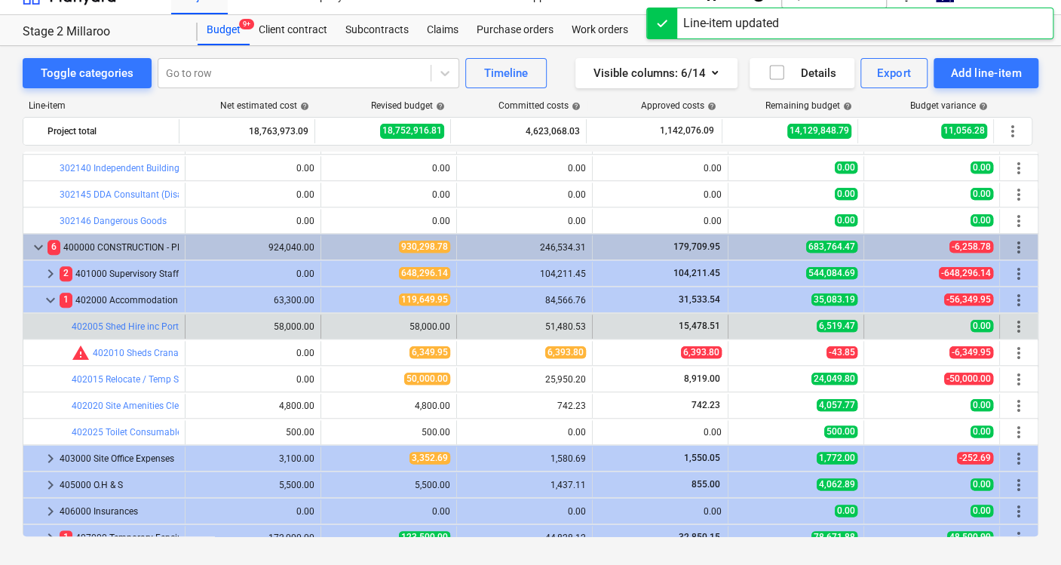
click at [133, 317] on div "bar_chart 402005 Shed Hire inc Portaloo" at bounding box center [125, 326] width 107 height 24
click at [132, 324] on link "402005 Shed Hire inc Portaloo" at bounding box center [134, 326] width 125 height 11
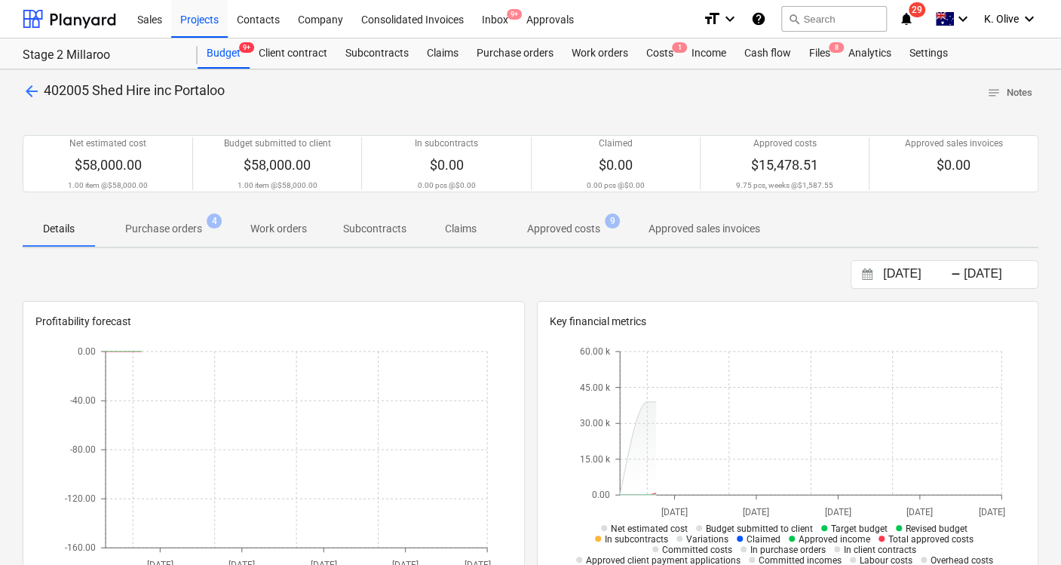
click at [535, 238] on span "Approved costs 9" at bounding box center [563, 228] width 133 height 27
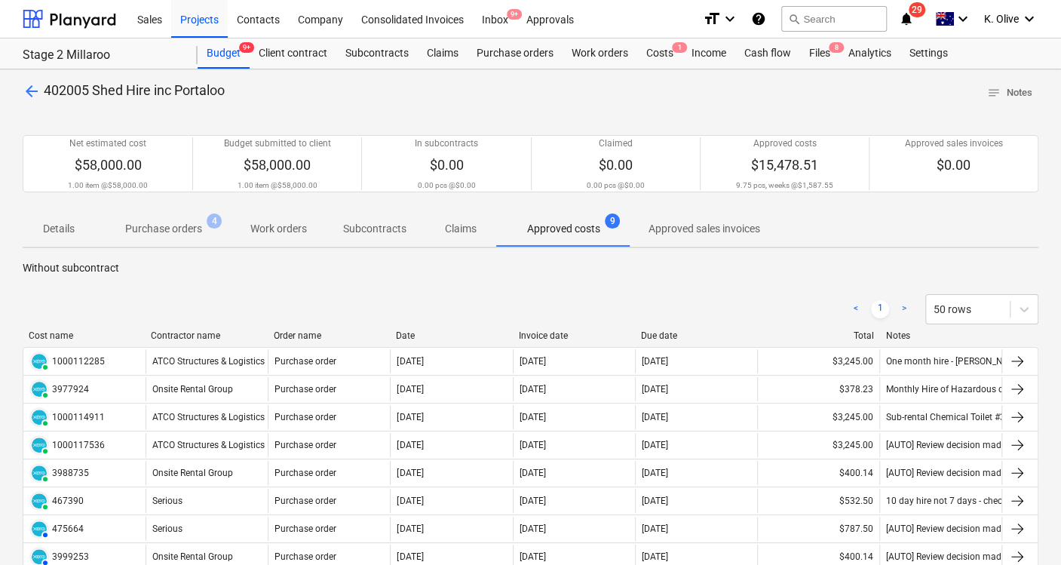
click at [172, 228] on p "Purchase orders" at bounding box center [163, 229] width 77 height 16
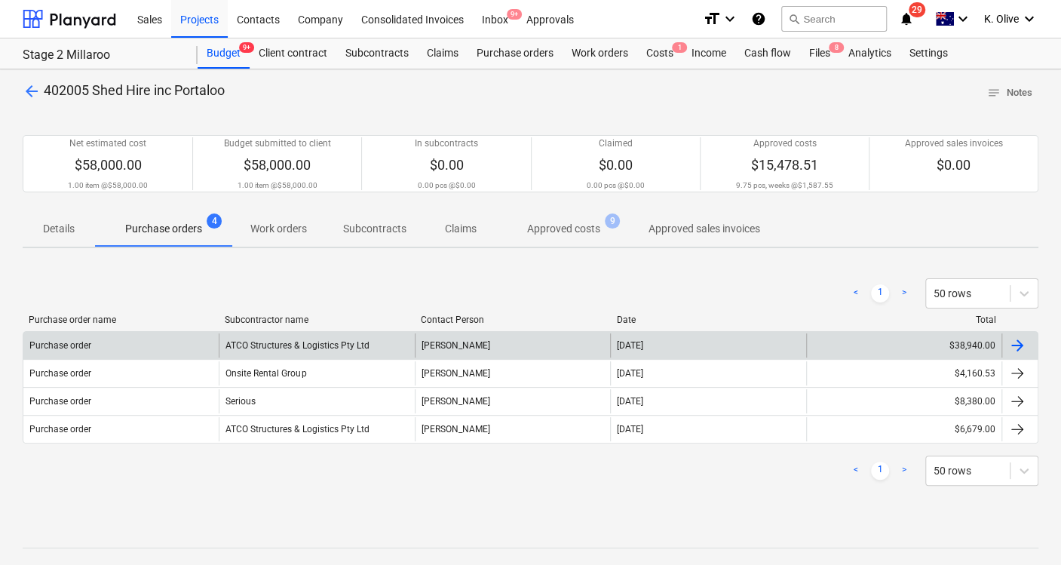
click at [159, 340] on div "Purchase order" at bounding box center [120, 345] width 195 height 24
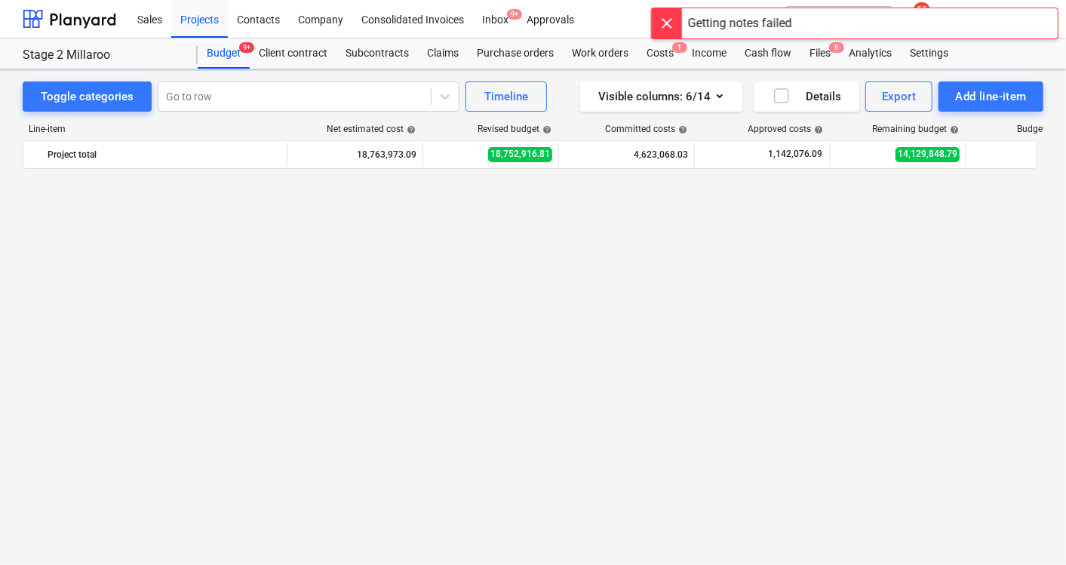
scroll to position [922, 0]
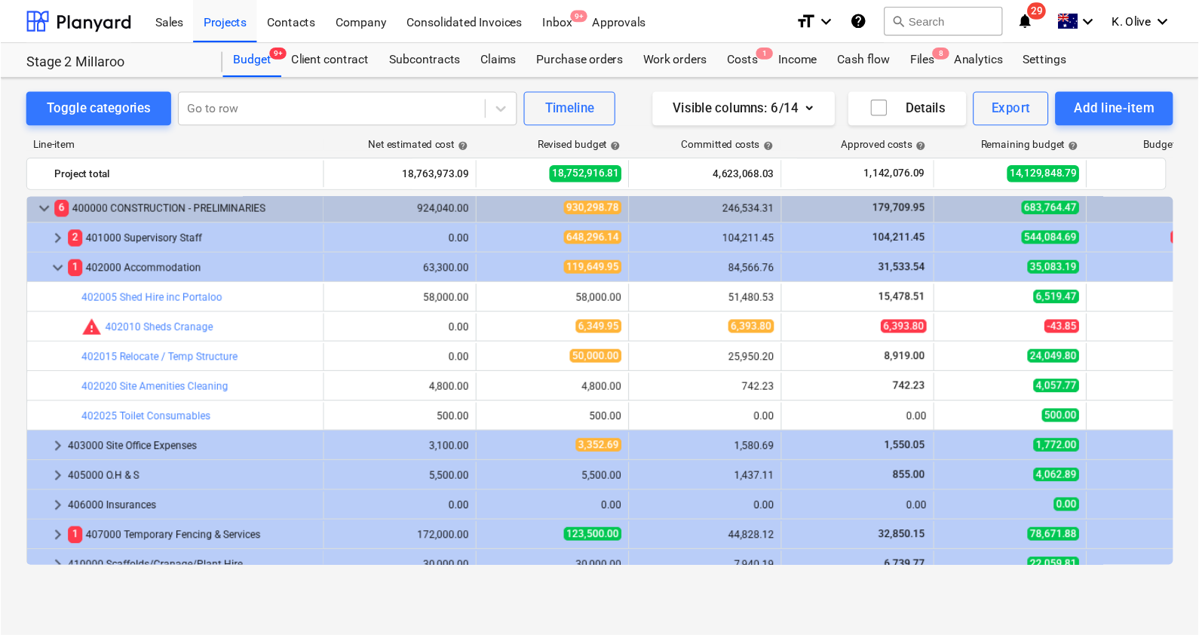
scroll to position [1090, 0]
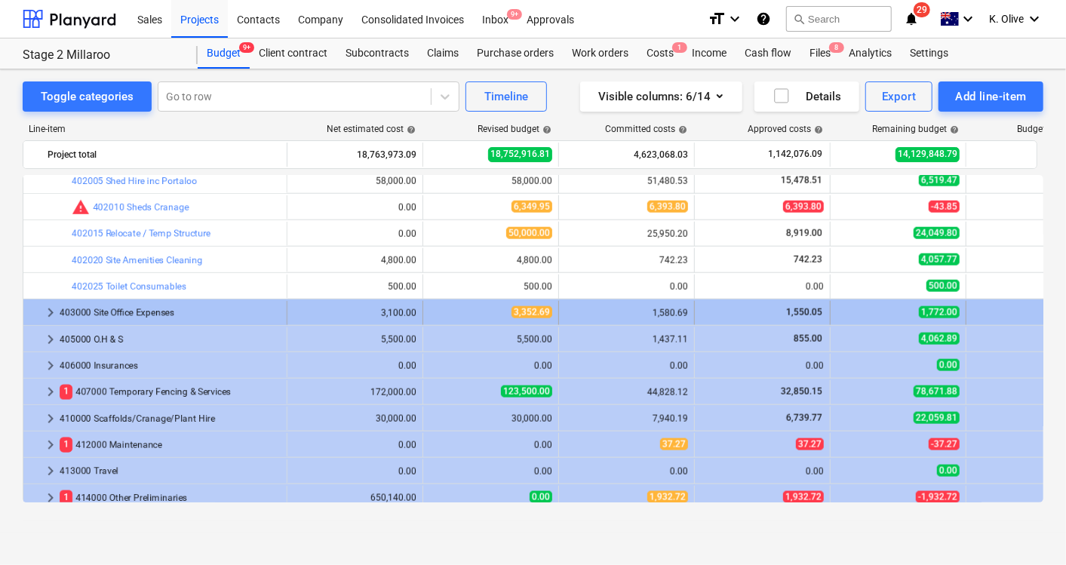
click at [550, 323] on div "3,352.69" at bounding box center [490, 313] width 123 height 24
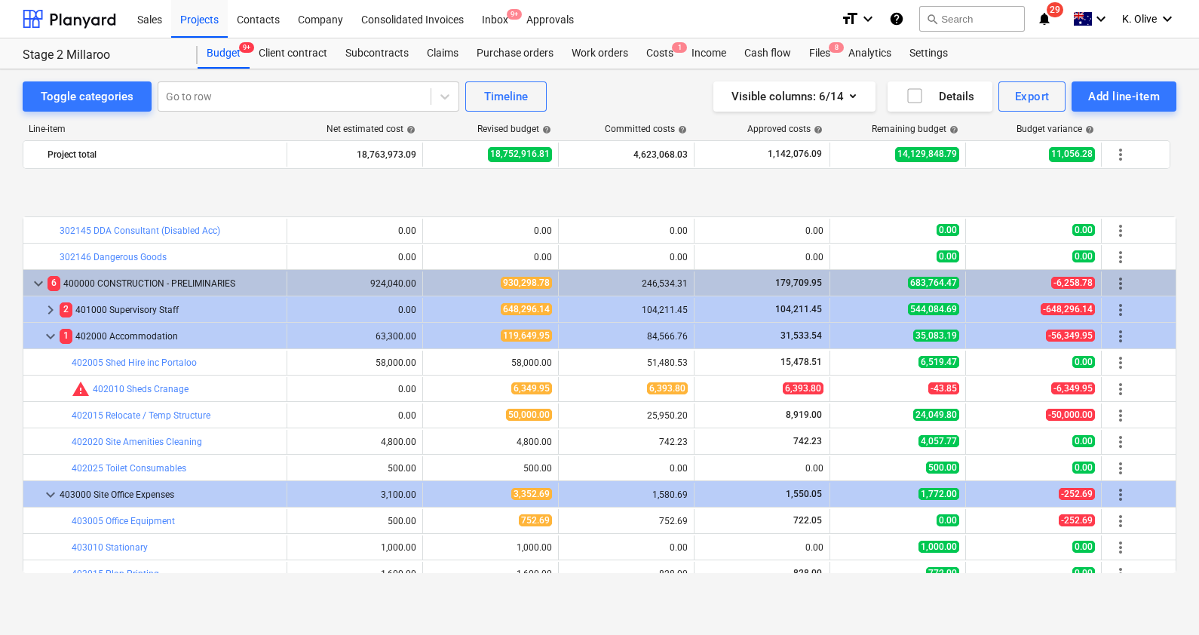
scroll to position [996, 0]
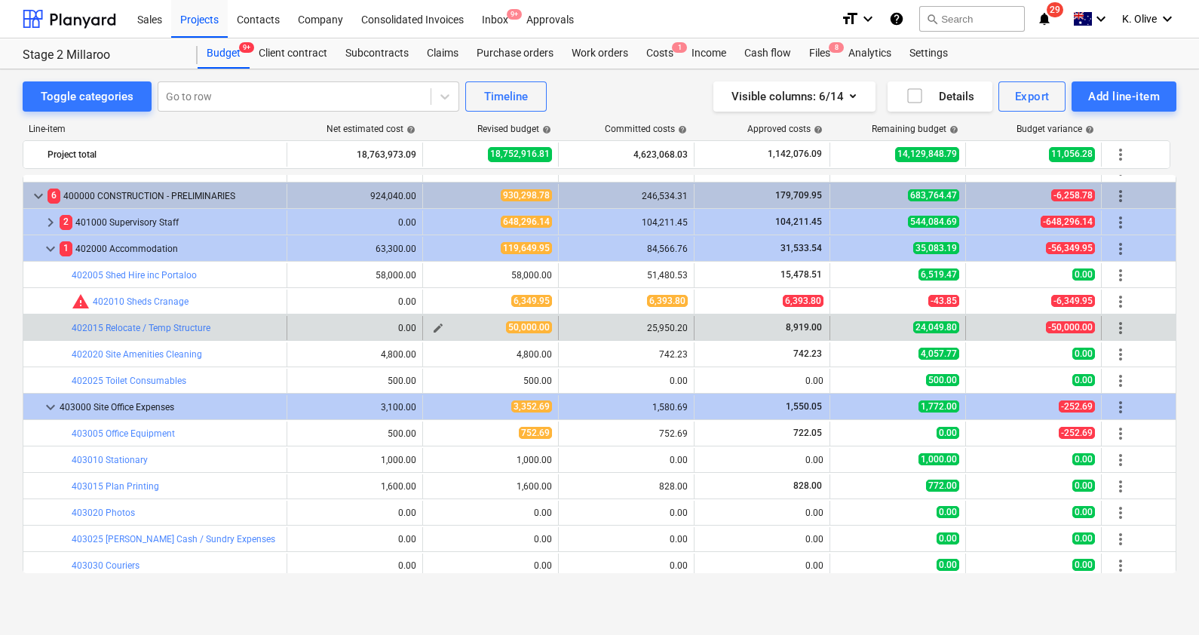
click at [431, 320] on div "edit" at bounding box center [438, 328] width 18 height 18
click at [438, 324] on span "edit" at bounding box center [438, 328] width 12 height 12
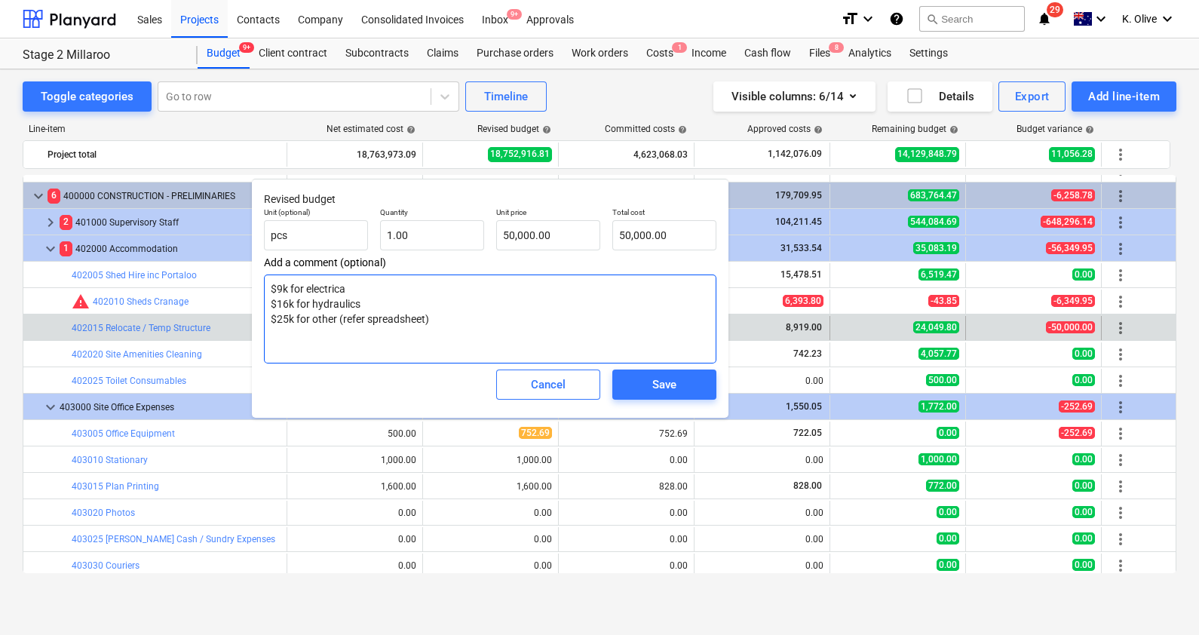
drag, startPoint x: 440, startPoint y: 320, endPoint x: 456, endPoint y: 317, distance: 16.9
click at [456, 317] on textarea "$9k for electrica $16k for hydraulics $25k for other (refer spreadsheet)" at bounding box center [490, 318] width 452 height 89
drag, startPoint x: 278, startPoint y: 306, endPoint x: 287, endPoint y: 309, distance: 10.3
click at [287, 309] on textarea "$9k for electrica $16k for hydraulics $25k for other (refer spreadsheet)" at bounding box center [490, 318] width 452 height 89
drag, startPoint x: 289, startPoint y: 318, endPoint x: 278, endPoint y: 305, distance: 16.6
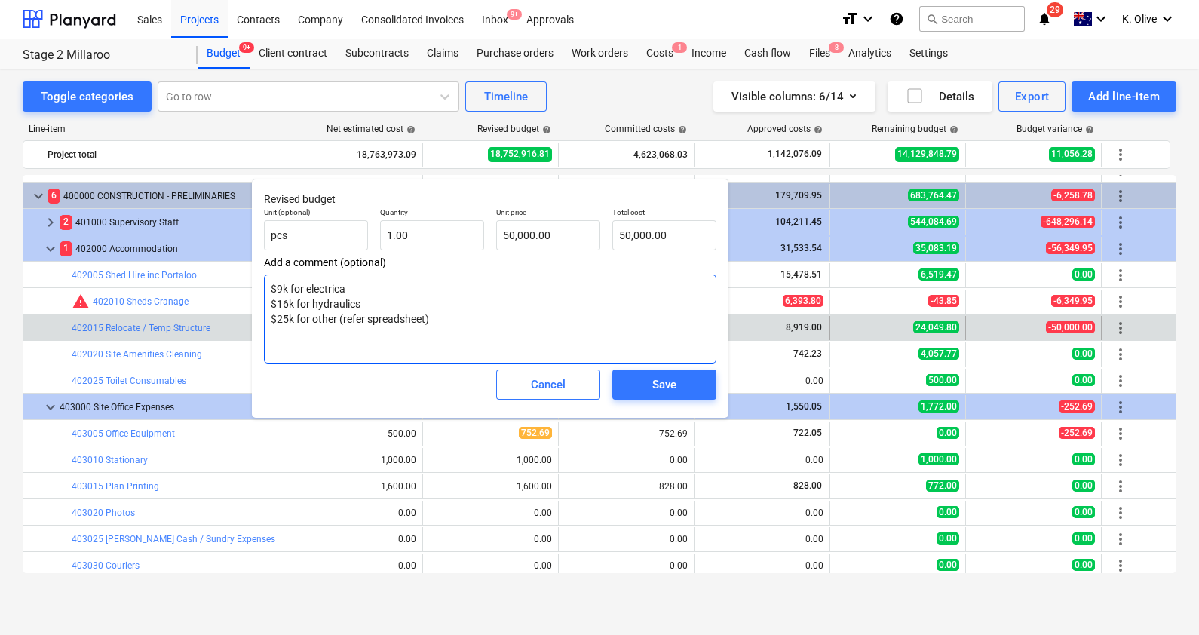
click at [278, 305] on textarea "$9k for electrica $16k for hydraulics $25k for other (refer spreadsheet)" at bounding box center [490, 318] width 452 height 89
click at [558, 237] on input "50000" at bounding box center [548, 235] width 104 height 30
drag, startPoint x: 558, startPoint y: 237, endPoint x: 523, endPoint y: 236, distance: 34.7
click at [523, 236] on input "50000" at bounding box center [548, 235] width 104 height 30
click at [287, 317] on textarea "$9k for electrical $16k for hydraulics $25k for other (refer spreadsheet)" at bounding box center [490, 318] width 452 height 89
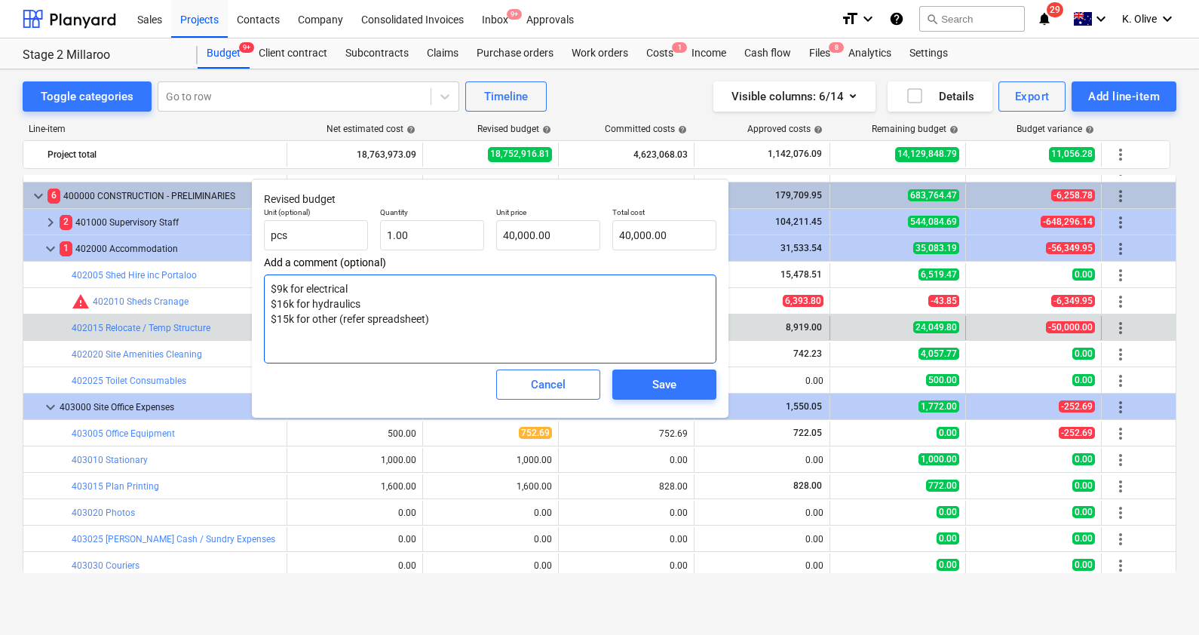
click at [347, 342] on textarea "$9k for electrical $16k for hydraulics $15k for other (refer spreadsheet)" at bounding box center [490, 318] width 452 height 89
click at [464, 314] on textarea "$9k for electrical $16k for hydraulics $15k for other (refer spreadsheet)" at bounding box center [490, 318] width 452 height 89
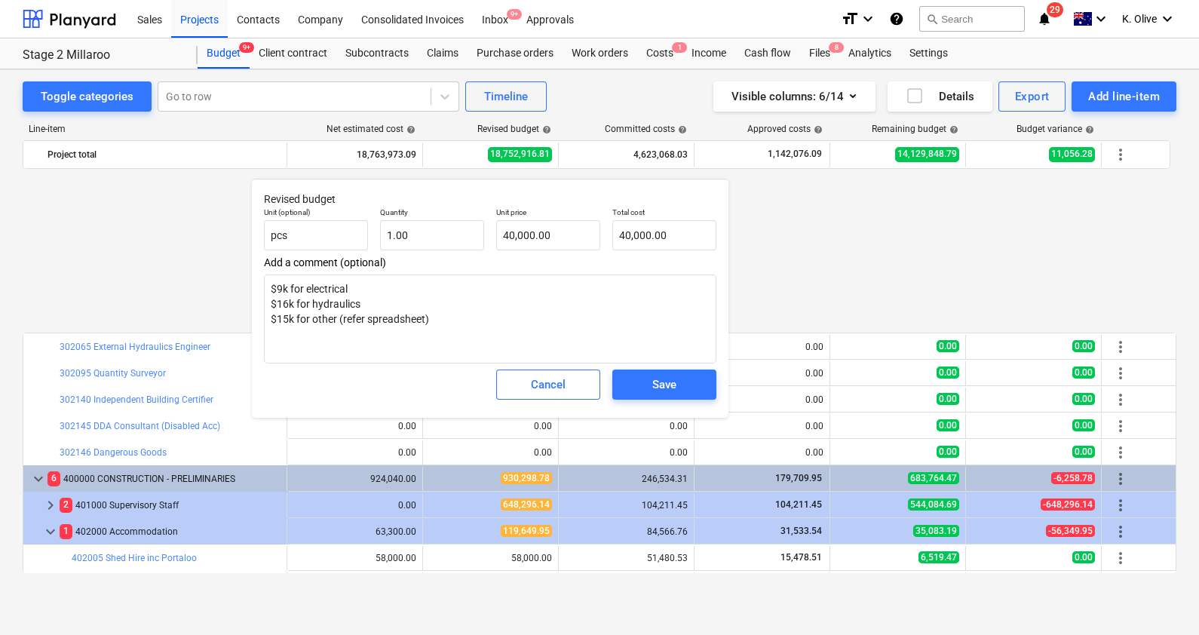
scroll to position [902, 0]
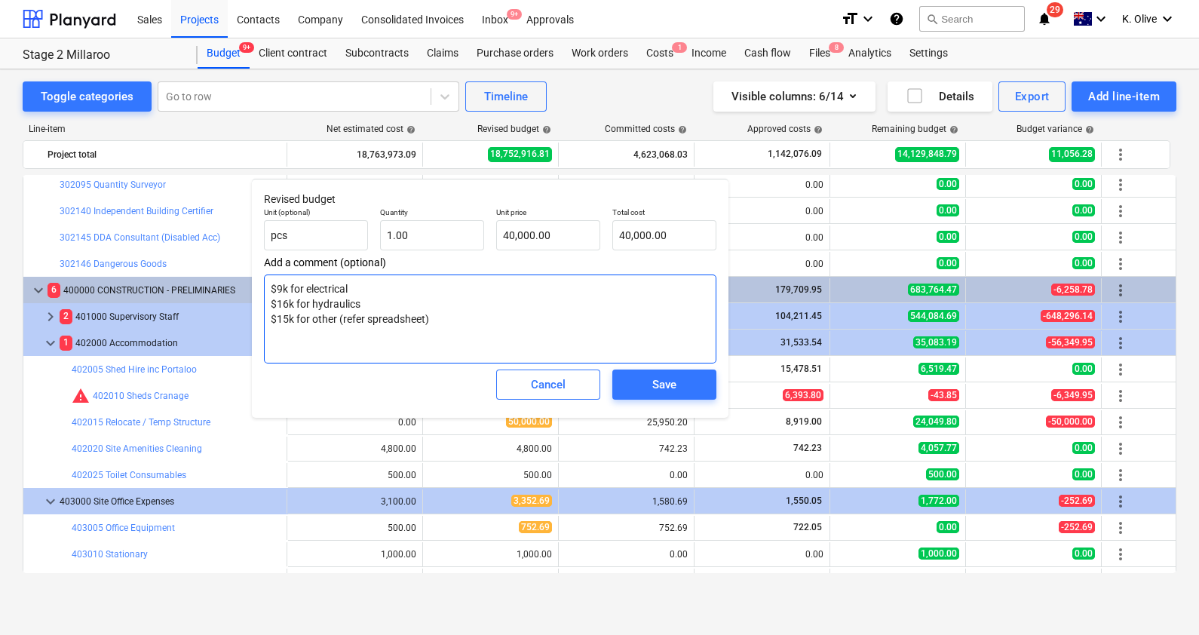
drag, startPoint x: 441, startPoint y: 320, endPoint x: 279, endPoint y: 315, distance: 162.2
click at [279, 315] on textarea "$9k for electrical $16k for hydraulics $15k for other (refer spreadsheet)" at bounding box center [490, 318] width 452 height 89
click at [449, 327] on textarea "$9k for electrical $16k for hydraulics $15k for other (refer spreadsheet)" at bounding box center [490, 318] width 452 height 89
click at [431, 320] on textarea "$9k for electrical $16k for hydraulics $15k for other (refer spreadsheet)" at bounding box center [490, 318] width 452 height 89
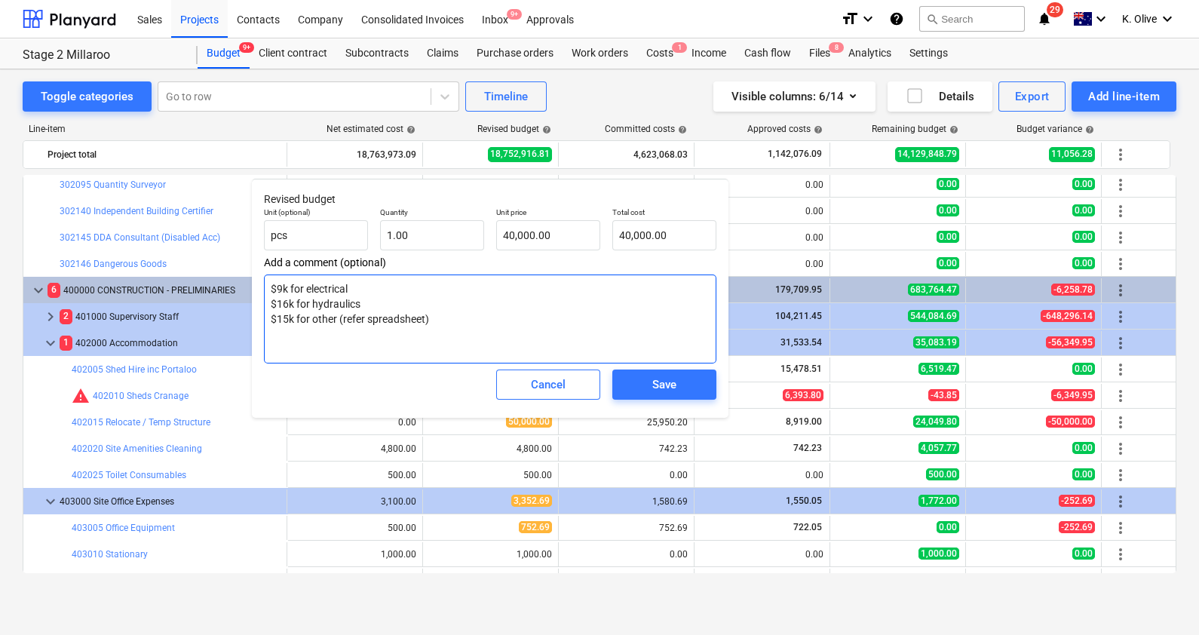
click at [431, 320] on textarea "$9k for electrical $16k for hydraulics $15k for other (refer spreadsheet)" at bounding box center [490, 318] width 452 height 89
click at [431, 319] on textarea "$9k for electrical $16k for hydraulics $15k for other (refer spreadsheet)" at bounding box center [490, 318] width 452 height 89
click at [446, 320] on textarea "$9k for electrical $16k for hydraulics $15k for other (refer spreadsheet)" at bounding box center [490, 318] width 452 height 89
click at [560, 228] on input "40000" at bounding box center [548, 235] width 104 height 30
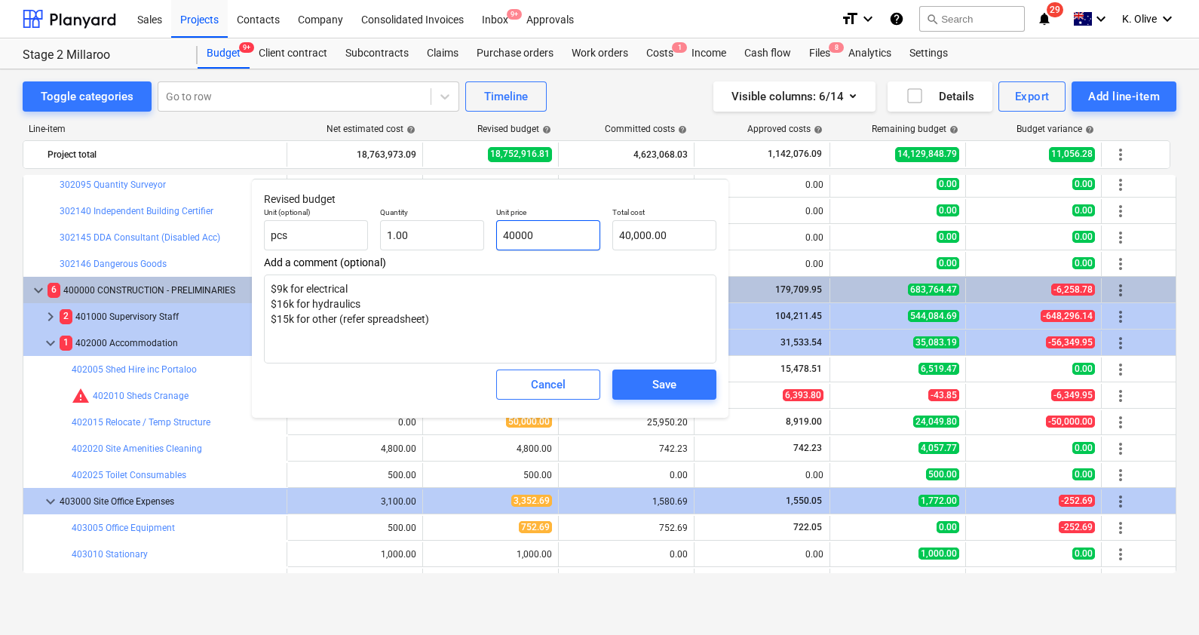
drag, startPoint x: 557, startPoint y: 238, endPoint x: 492, endPoint y: 239, distance: 64.1
click at [493, 239] on div "Unit price 40000" at bounding box center [548, 228] width 116 height 55
drag, startPoint x: 462, startPoint y: 318, endPoint x: 279, endPoint y: 320, distance: 183.3
click at [279, 320] on textarea "$9k for electrical $16k for hydraulics $15k for other (refer spreadsheet)" at bounding box center [490, 318] width 452 height 89
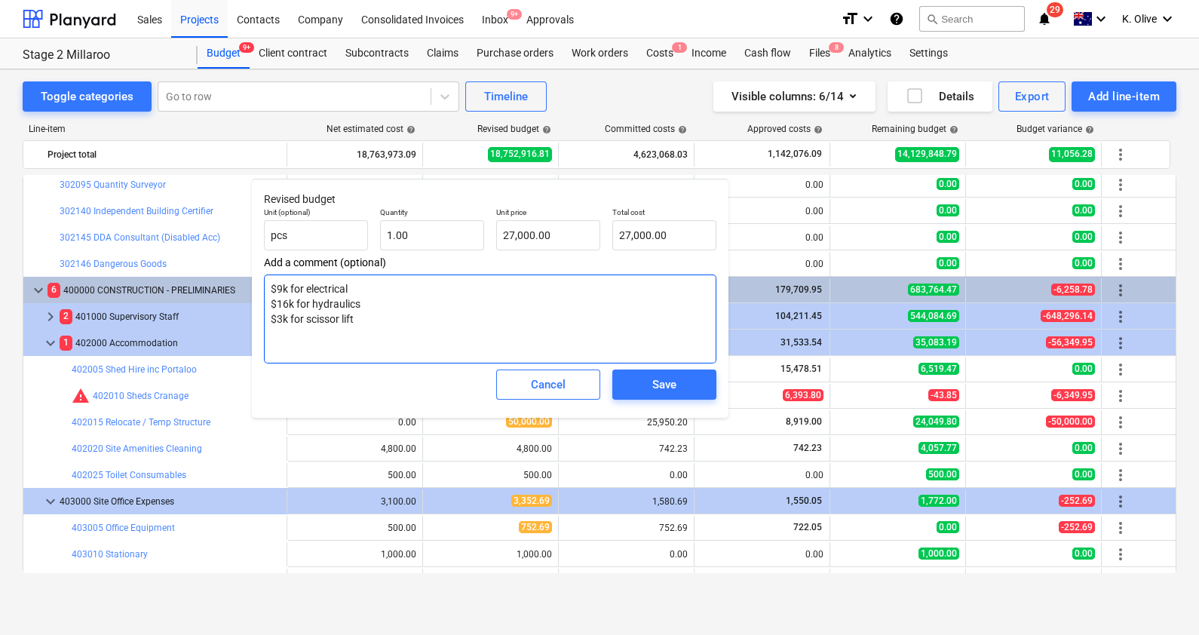
click at [367, 325] on textarea "$9k for electrical $16k for hydraulics $3k for scissor lift" at bounding box center [490, 318] width 452 height 89
click at [280, 320] on textarea "$9k for electrical $16k for hydraulics $3k for scissor lift" at bounding box center [490, 318] width 452 height 89
click at [639, 385] on span "Save" at bounding box center [664, 385] width 68 height 20
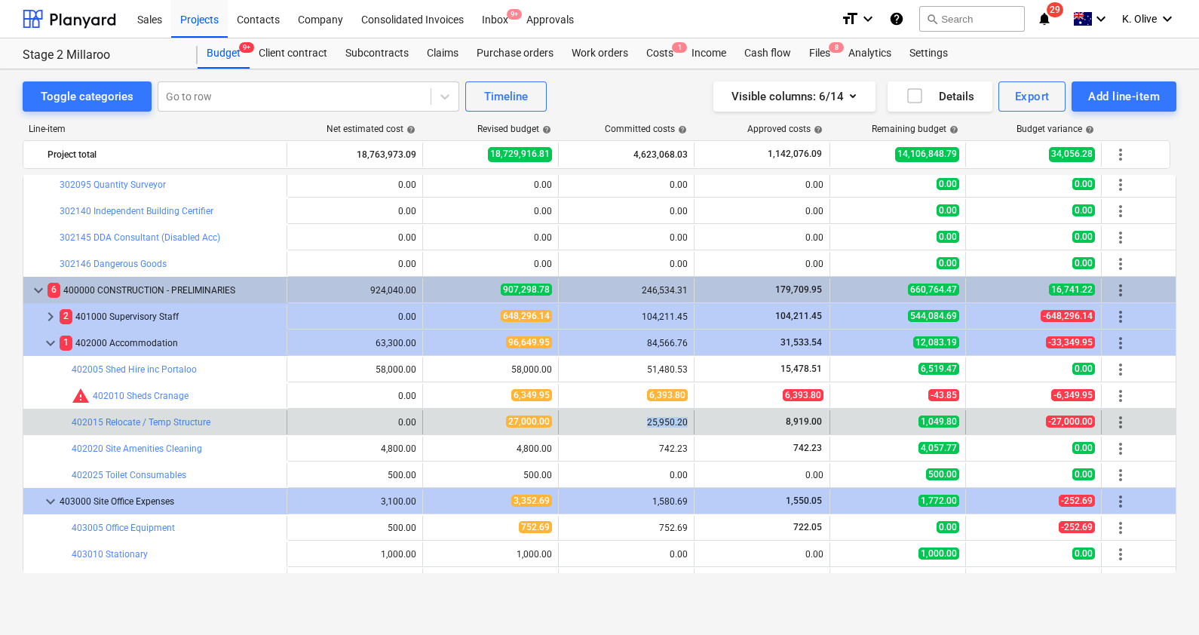
drag, startPoint x: 648, startPoint y: 423, endPoint x: 686, endPoint y: 425, distance: 38.5
click at [686, 425] on div "25,950.20" at bounding box center [626, 422] width 123 height 11
click at [439, 422] on span "edit" at bounding box center [438, 422] width 12 height 12
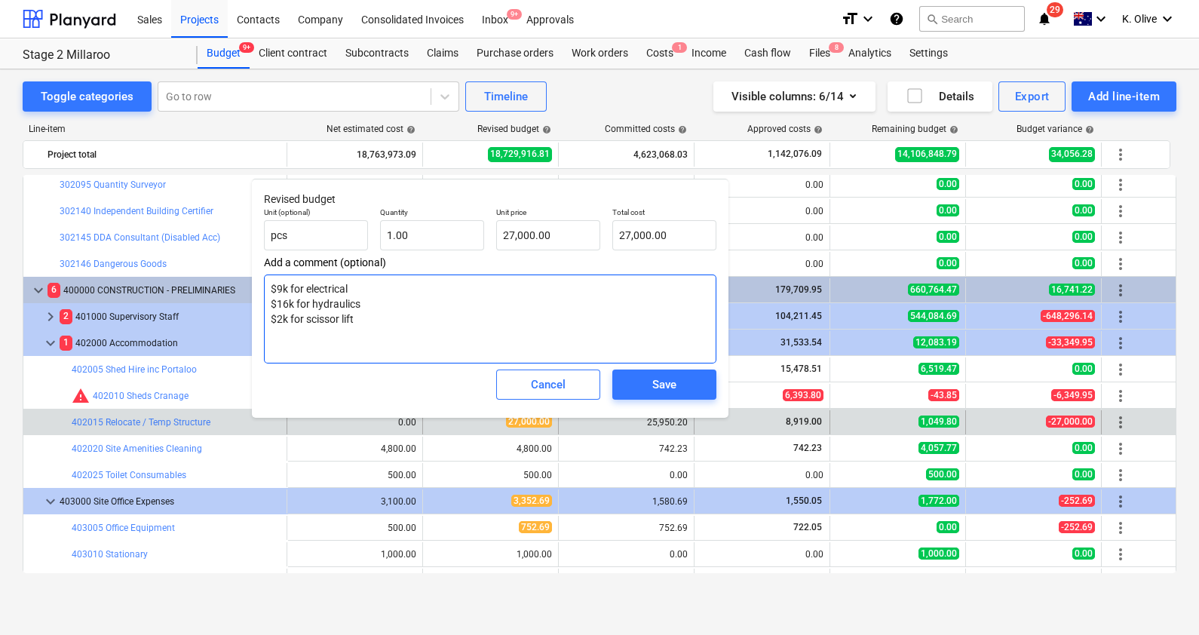
drag, startPoint x: 373, startPoint y: 303, endPoint x: 268, endPoint y: 287, distance: 106.9
click at [268, 287] on textarea "$9k for electrical $16k for hydraulics $2k for scissor lift" at bounding box center [490, 318] width 452 height 89
click at [407, 284] on textarea "$2k for scissor lift" at bounding box center [490, 318] width 452 height 89
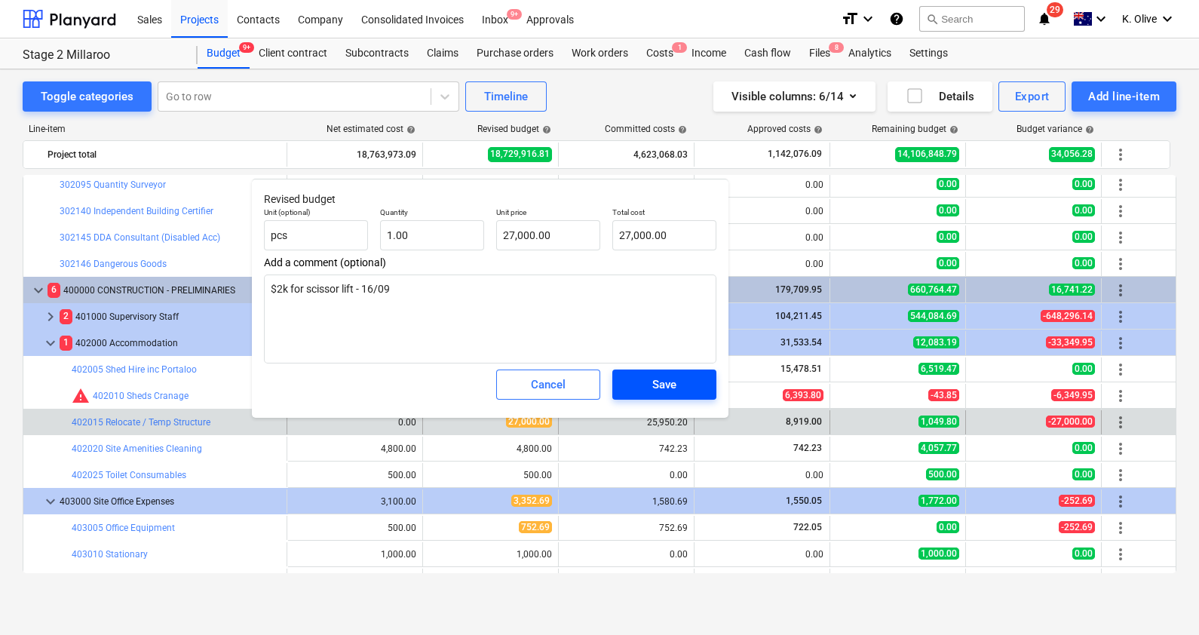
click at [647, 379] on span "Save" at bounding box center [664, 385] width 68 height 20
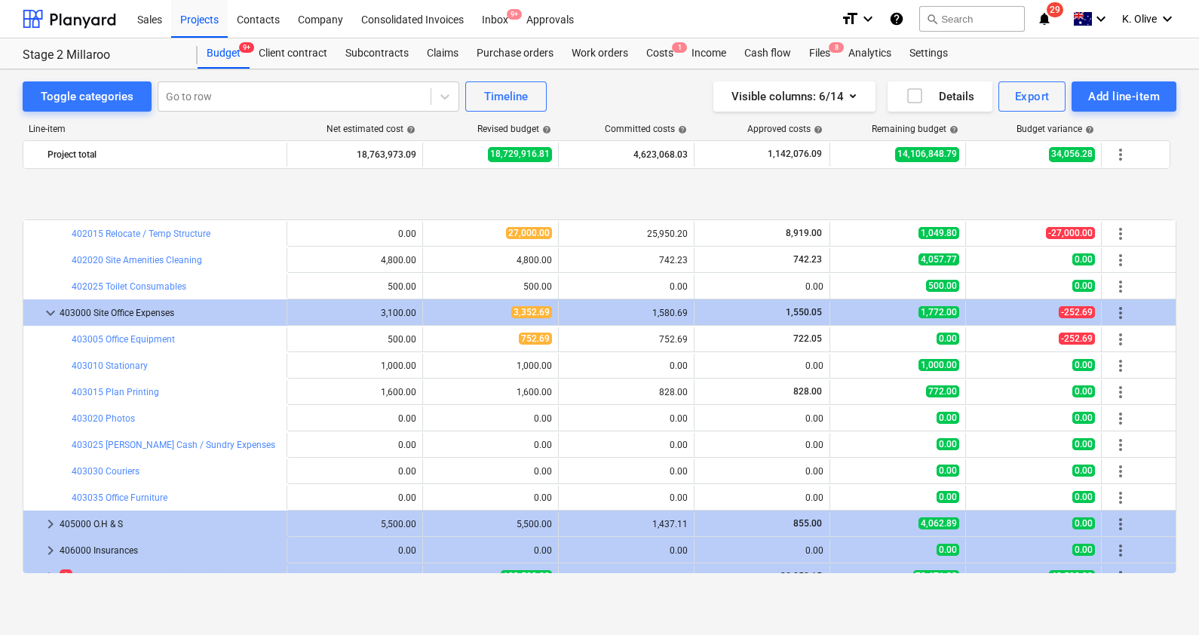
scroll to position [1185, 0]
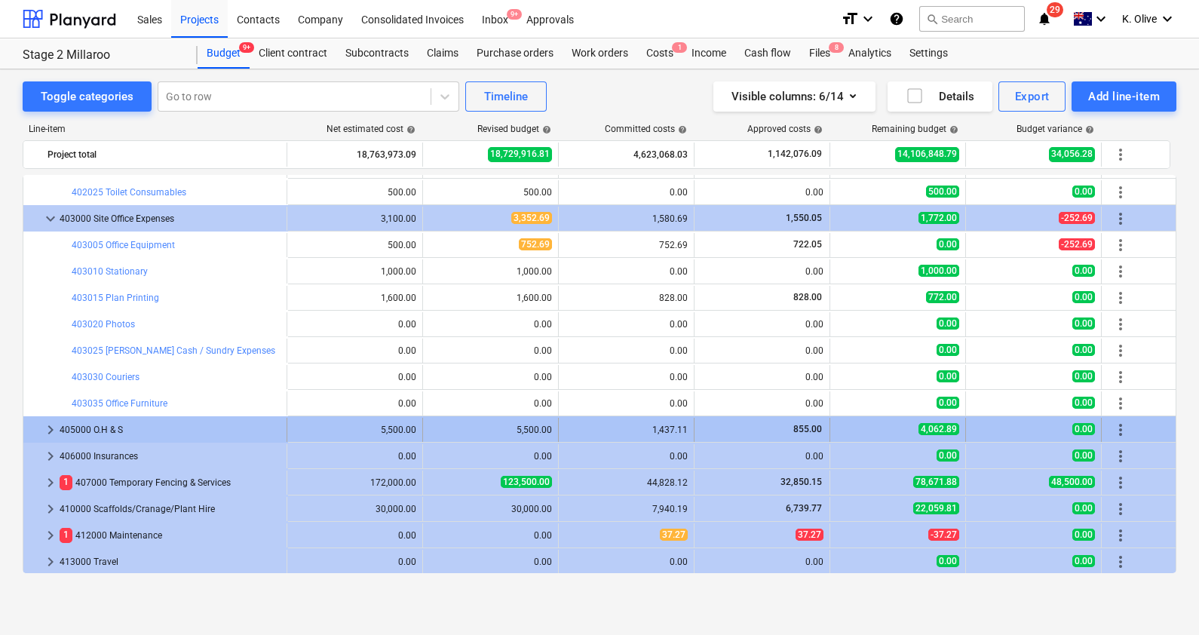
click at [51, 426] on span "keyboard_arrow_right" at bounding box center [50, 430] width 18 height 18
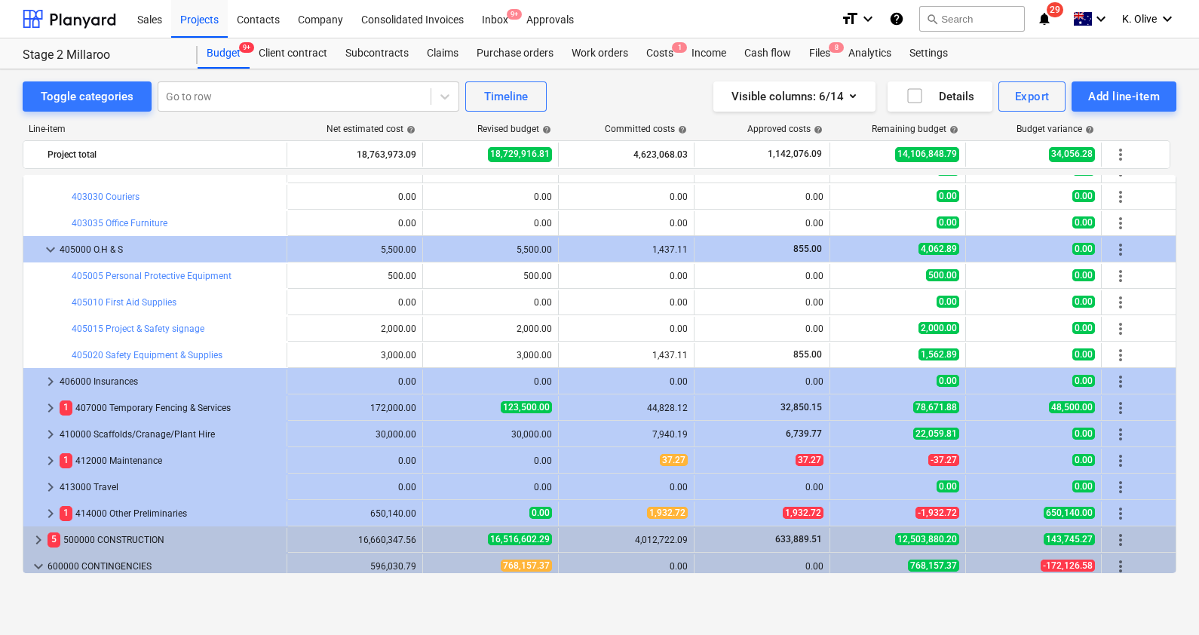
scroll to position [1373, 0]
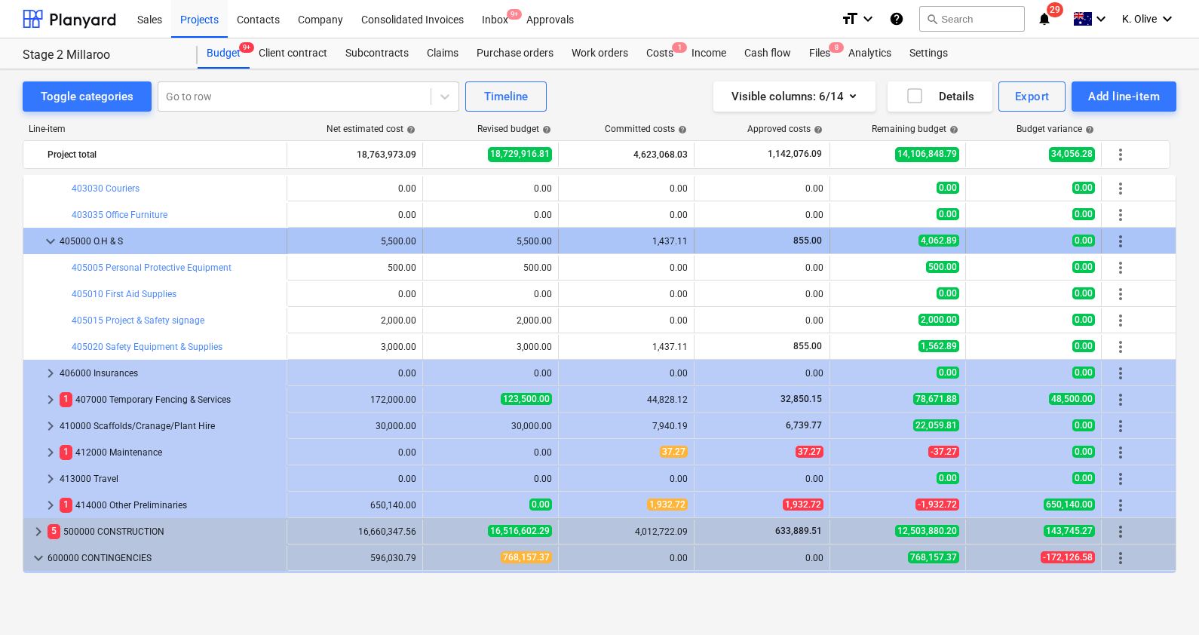
click at [45, 245] on span "keyboard_arrow_down" at bounding box center [50, 241] width 18 height 18
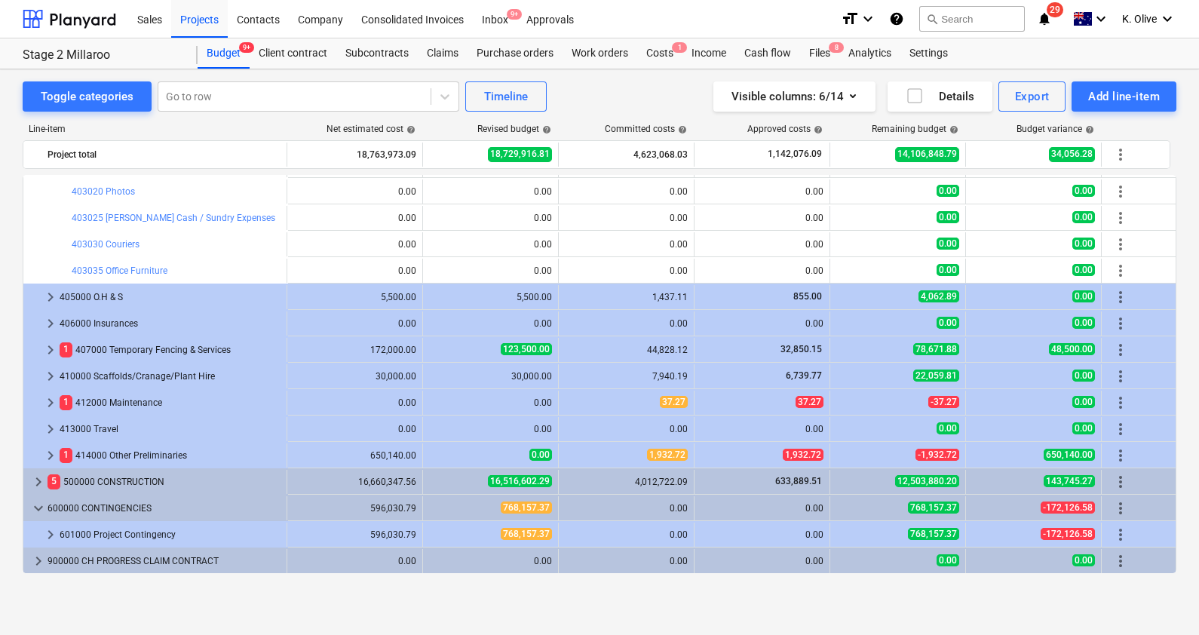
scroll to position [1317, 0]
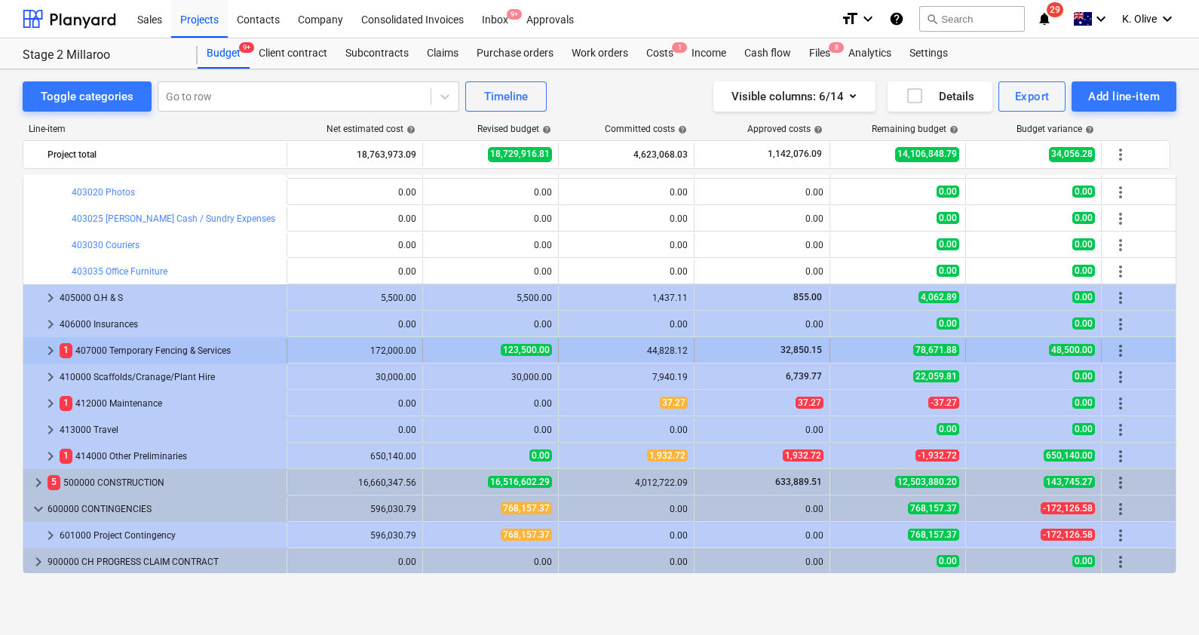
click at [47, 348] on span "keyboard_arrow_right" at bounding box center [50, 351] width 18 height 18
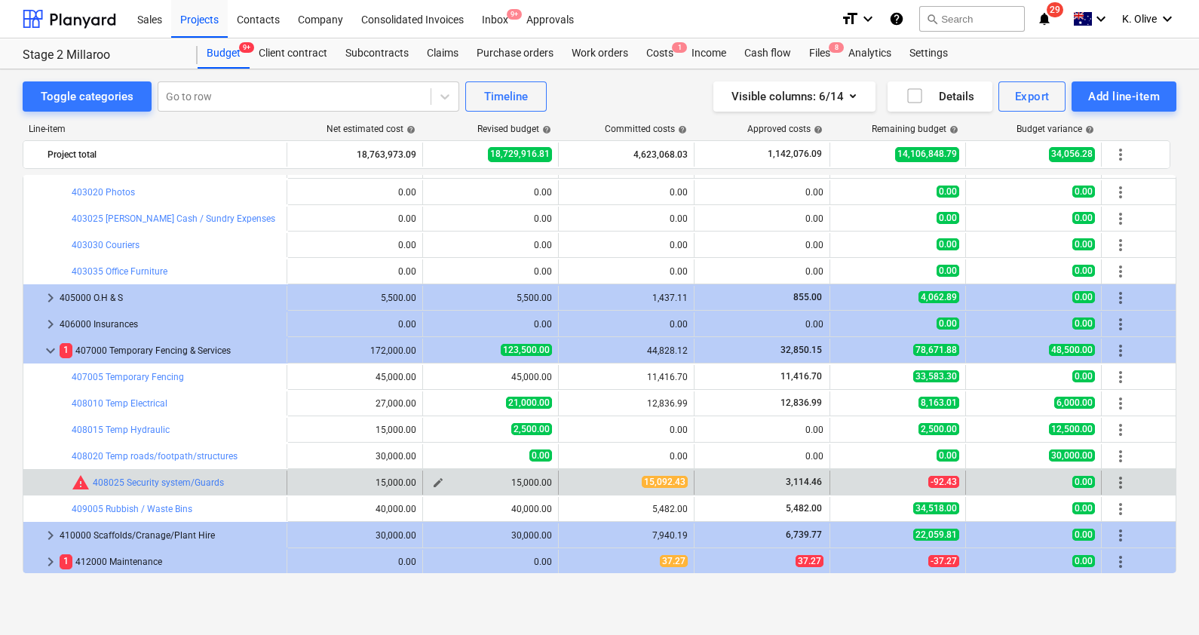
click at [437, 480] on span "edit" at bounding box center [438, 483] width 12 height 12
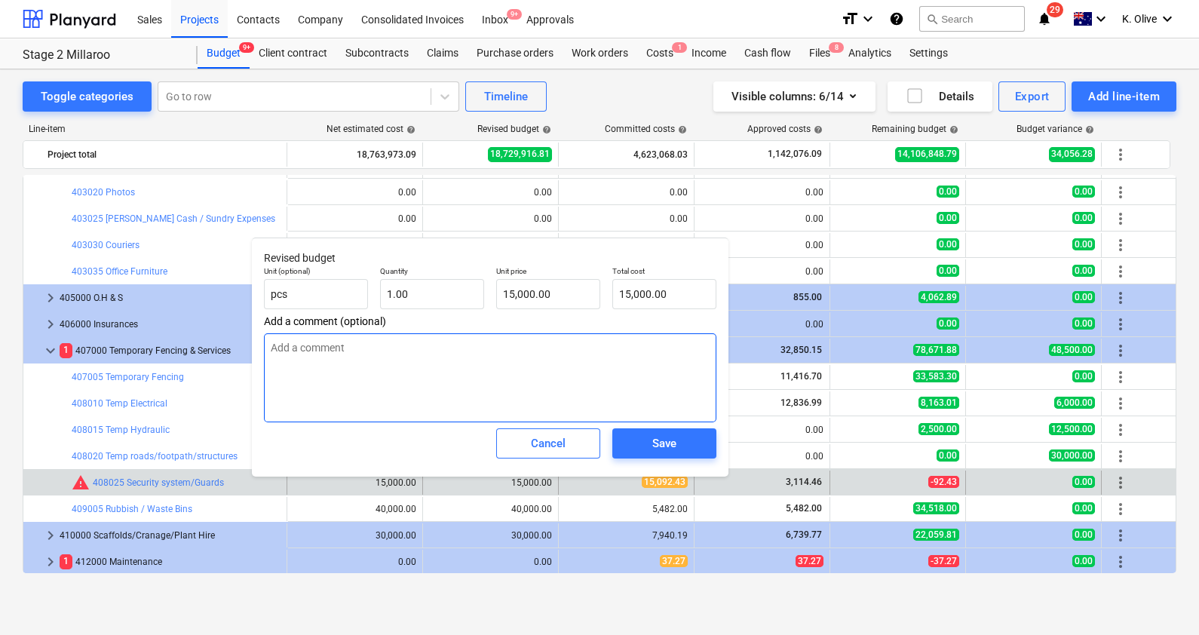
click at [421, 369] on textarea at bounding box center [490, 377] width 452 height 89
click at [554, 287] on input "15000" at bounding box center [548, 294] width 104 height 30
click at [380, 354] on textarea at bounding box center [490, 377] width 452 height 89
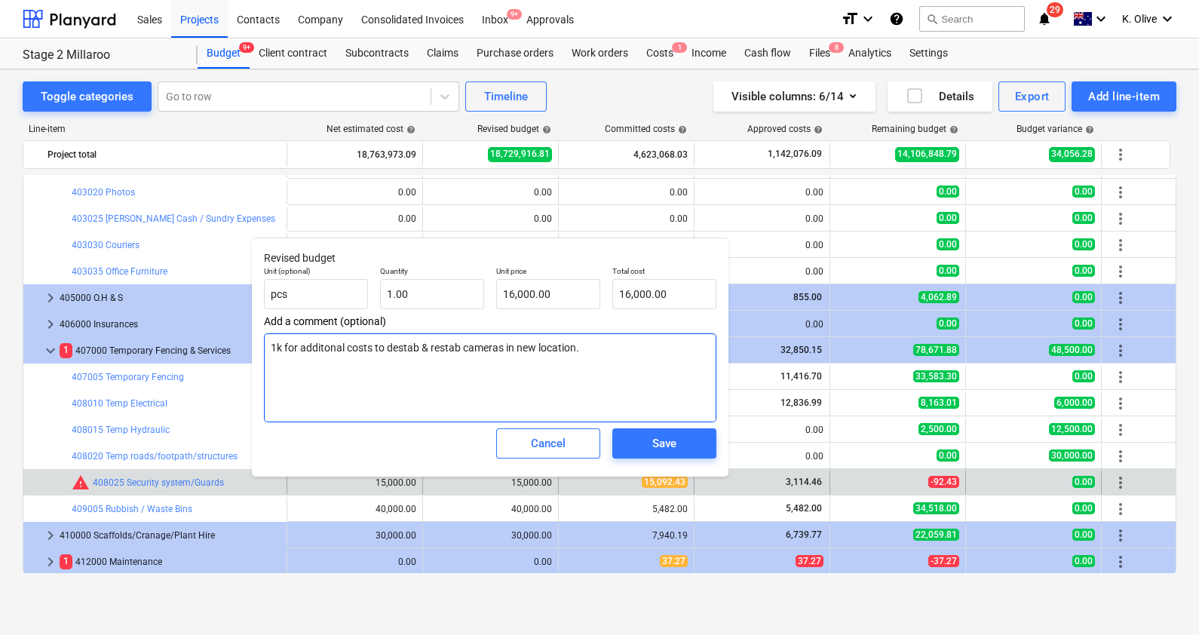
drag, startPoint x: 461, startPoint y: 346, endPoint x: 389, endPoint y: 346, distance: 71.6
click at [389, 346] on textarea "1k for additonal costs to destab & restab cameras in new location." at bounding box center [490, 377] width 452 height 89
drag, startPoint x: 472, startPoint y: 347, endPoint x: 471, endPoint y: 363, distance: 16.6
click at [472, 347] on textarea "1k for additonal costs to move cameras in new location." at bounding box center [490, 377] width 452 height 89
click at [566, 349] on textarea "1k for additional costs to move cameras to new location." at bounding box center [490, 377] width 452 height 89
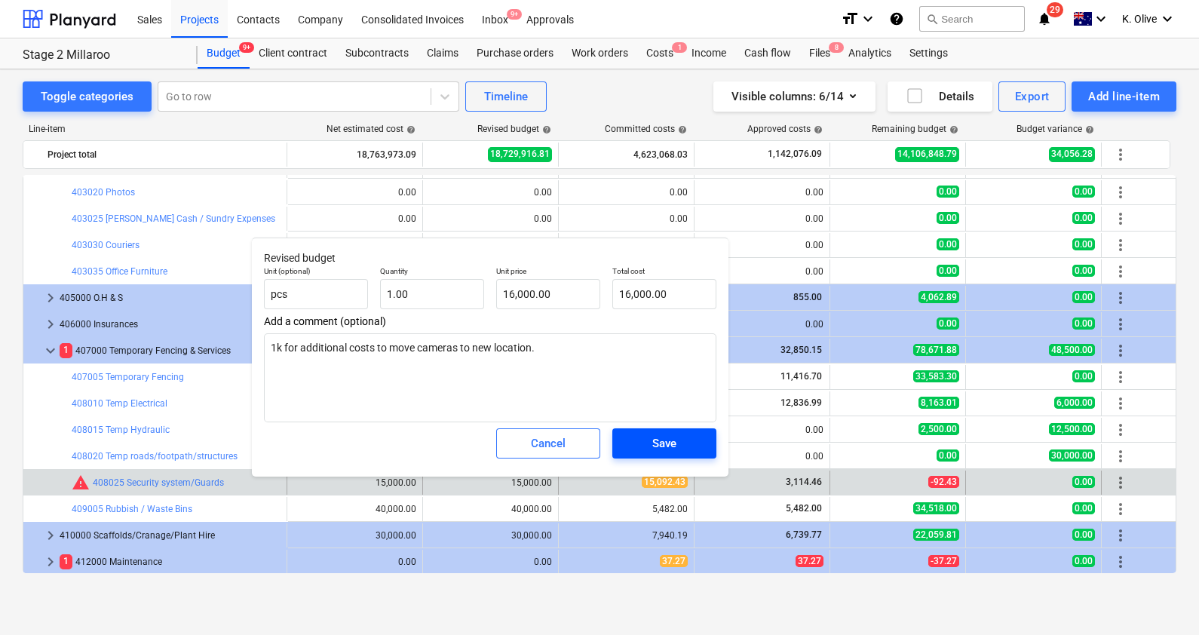
click at [684, 446] on span "Save" at bounding box center [664, 444] width 68 height 20
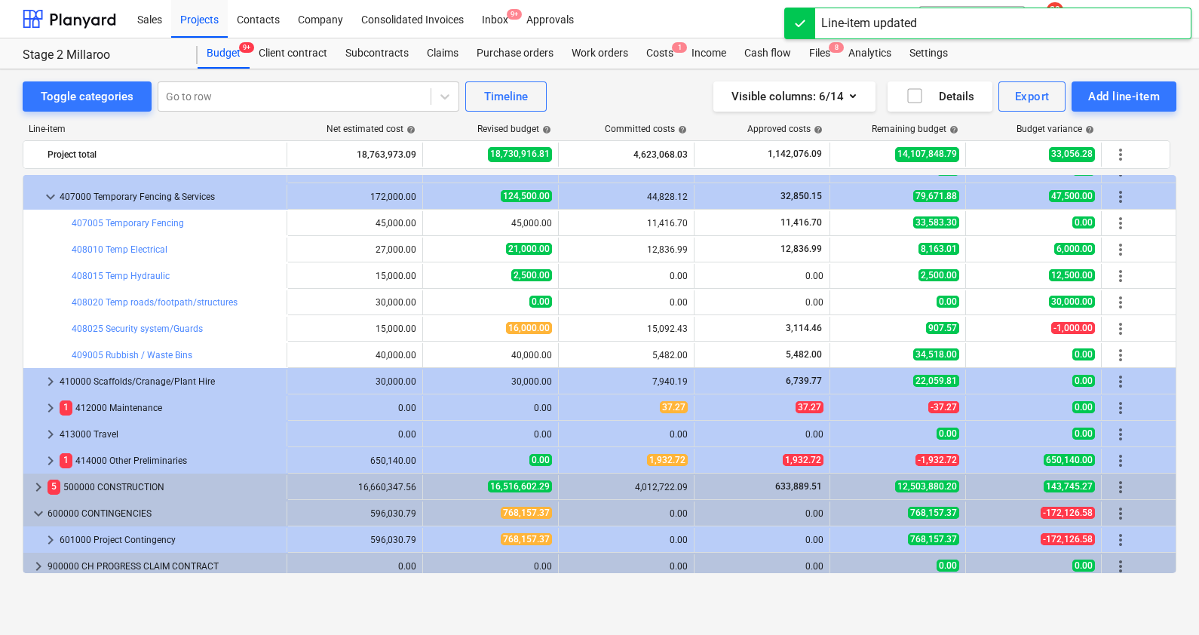
scroll to position [1475, 0]
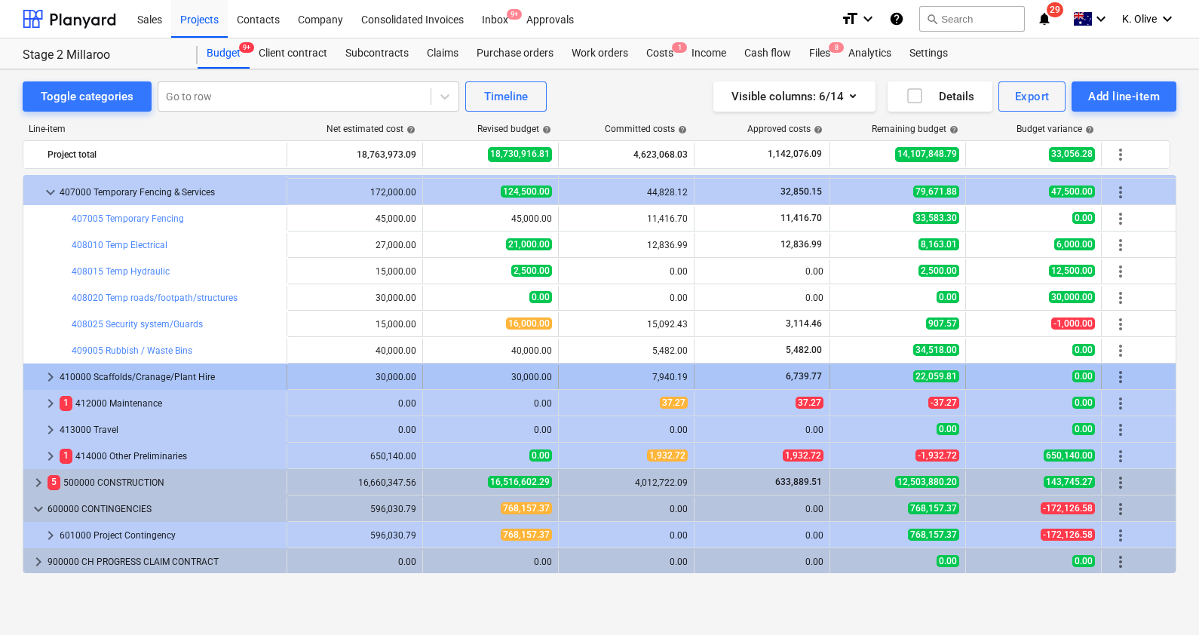
click at [49, 373] on span "keyboard_arrow_right" at bounding box center [50, 377] width 18 height 18
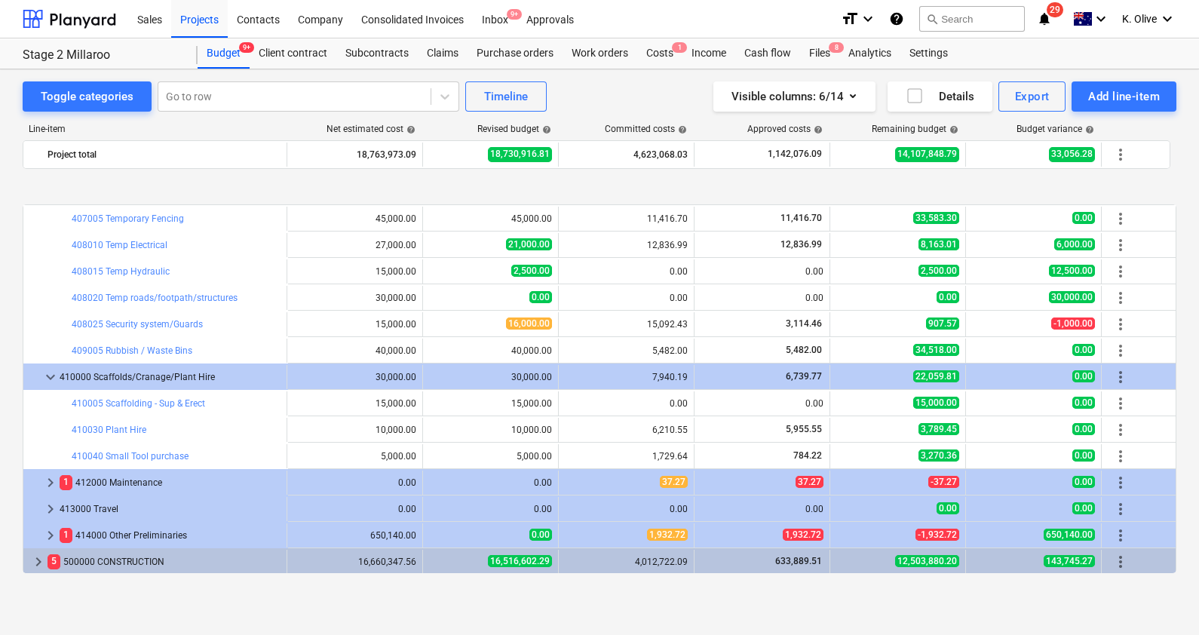
scroll to position [1554, 0]
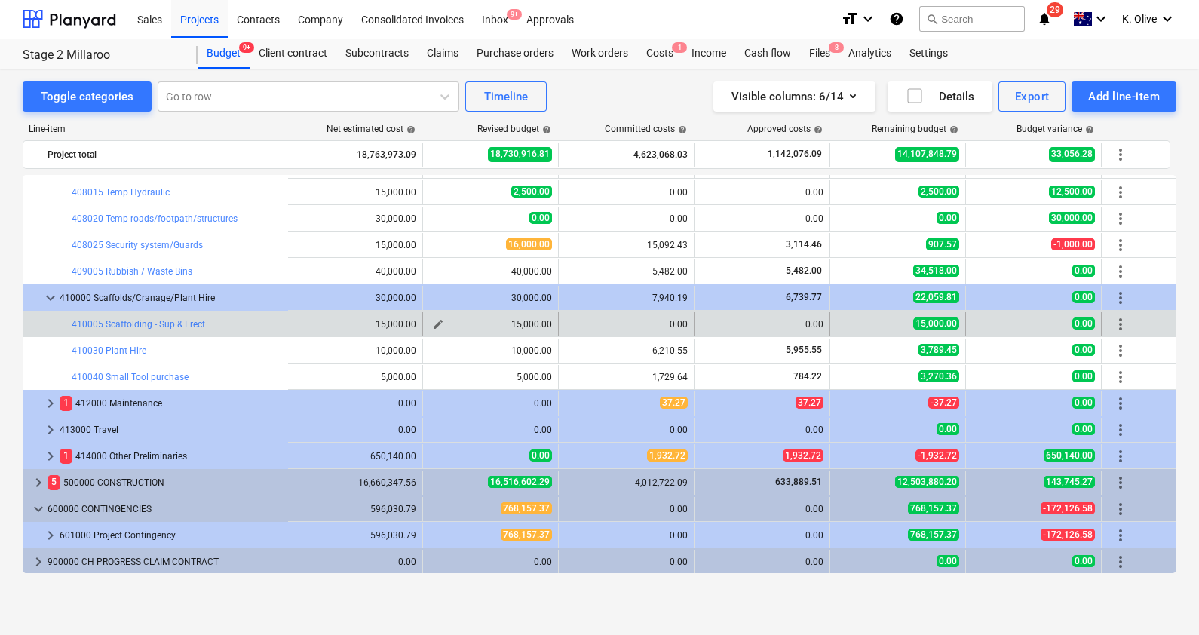
click at [441, 320] on span "edit" at bounding box center [438, 324] width 12 height 12
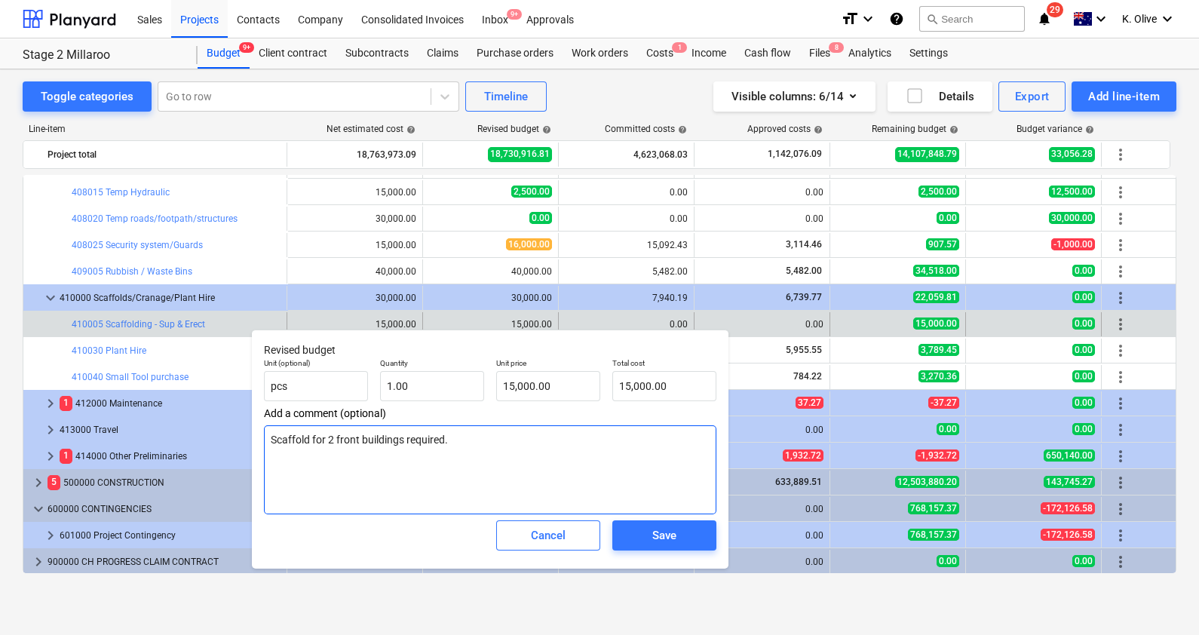
click at [454, 443] on textarea "Scaffold for 2 front buildings required." at bounding box center [490, 469] width 452 height 89
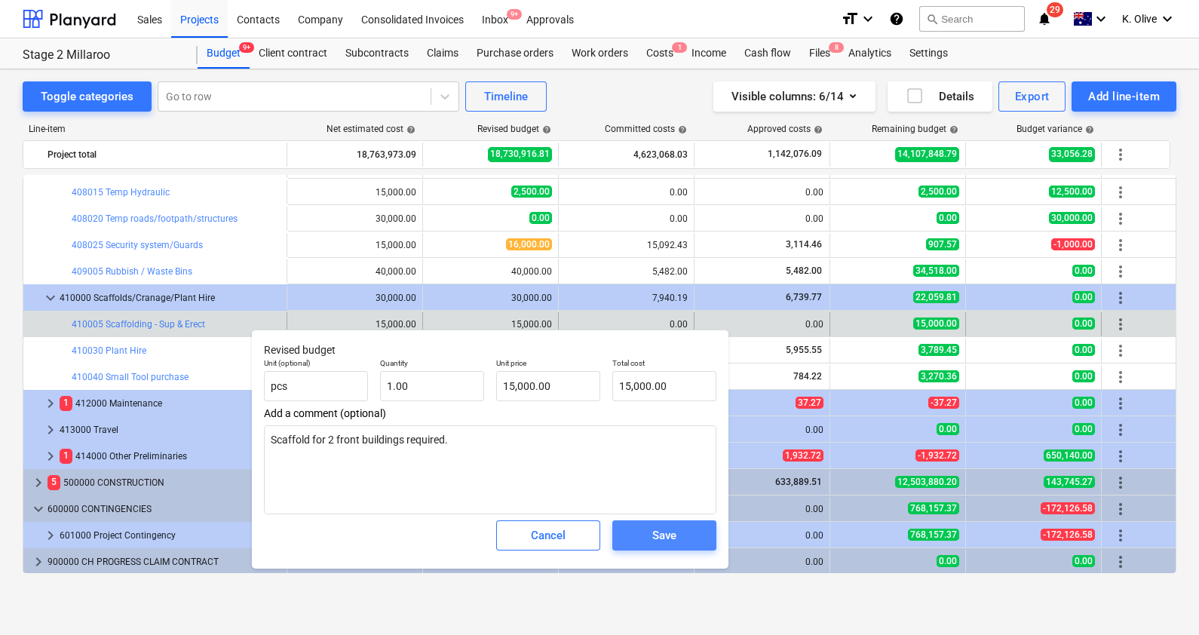
click at [667, 539] on div "Save" at bounding box center [664, 536] width 24 height 20
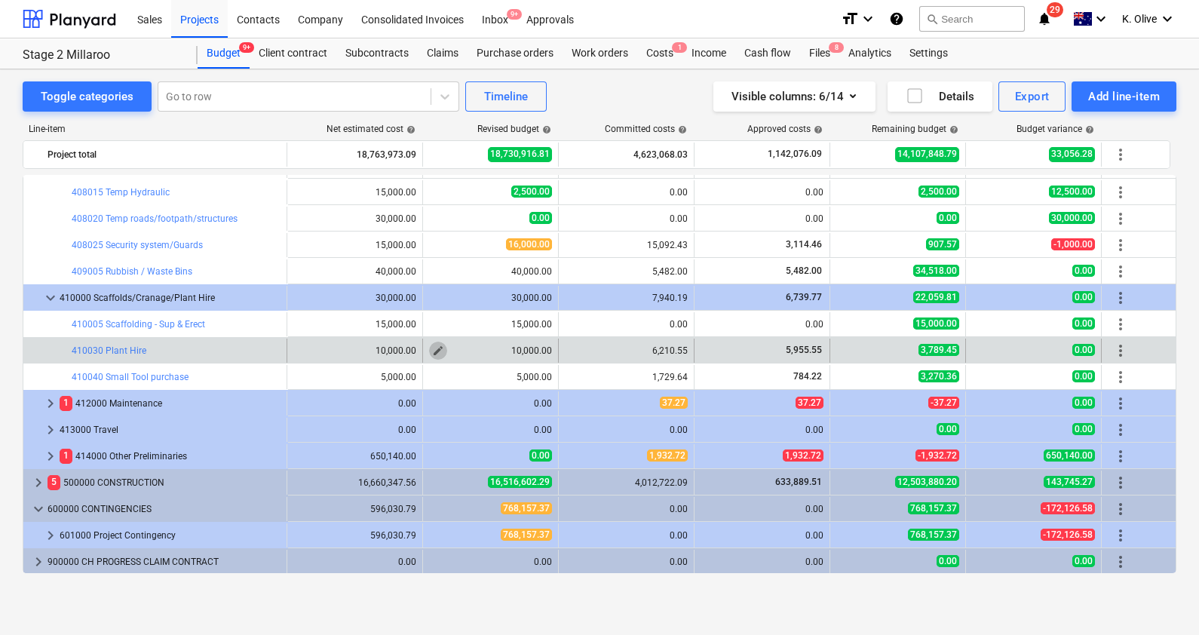
click at [440, 345] on span "edit" at bounding box center [438, 351] width 12 height 12
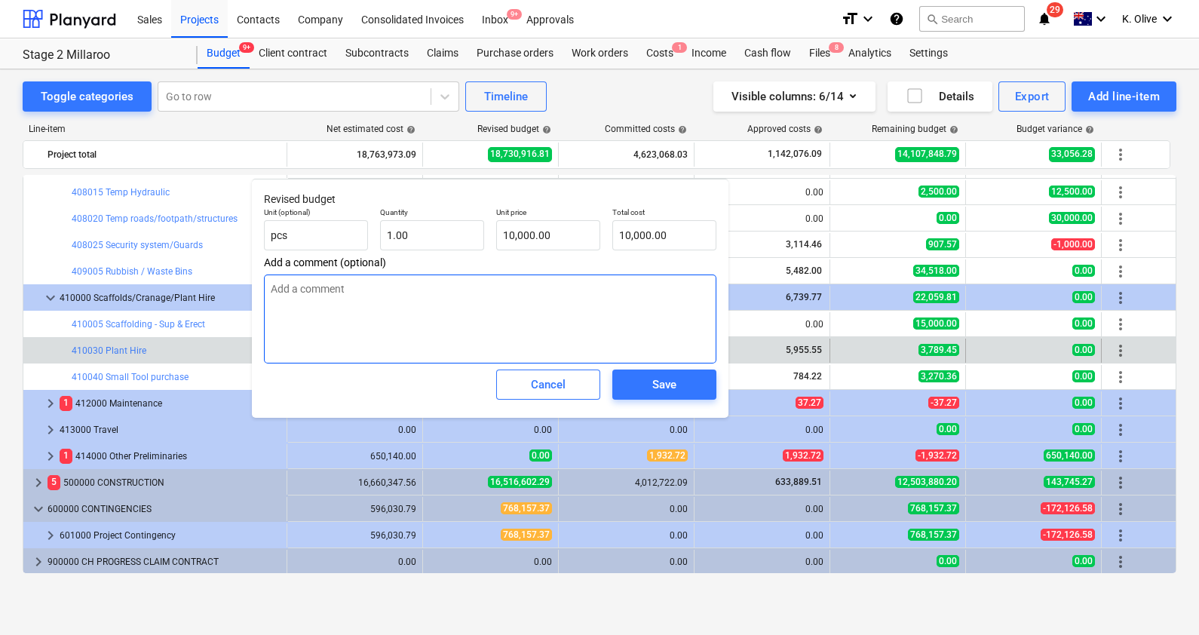
click at [398, 316] on textarea at bounding box center [490, 318] width 452 height 89
click at [676, 381] on span "Save" at bounding box center [664, 385] width 68 height 20
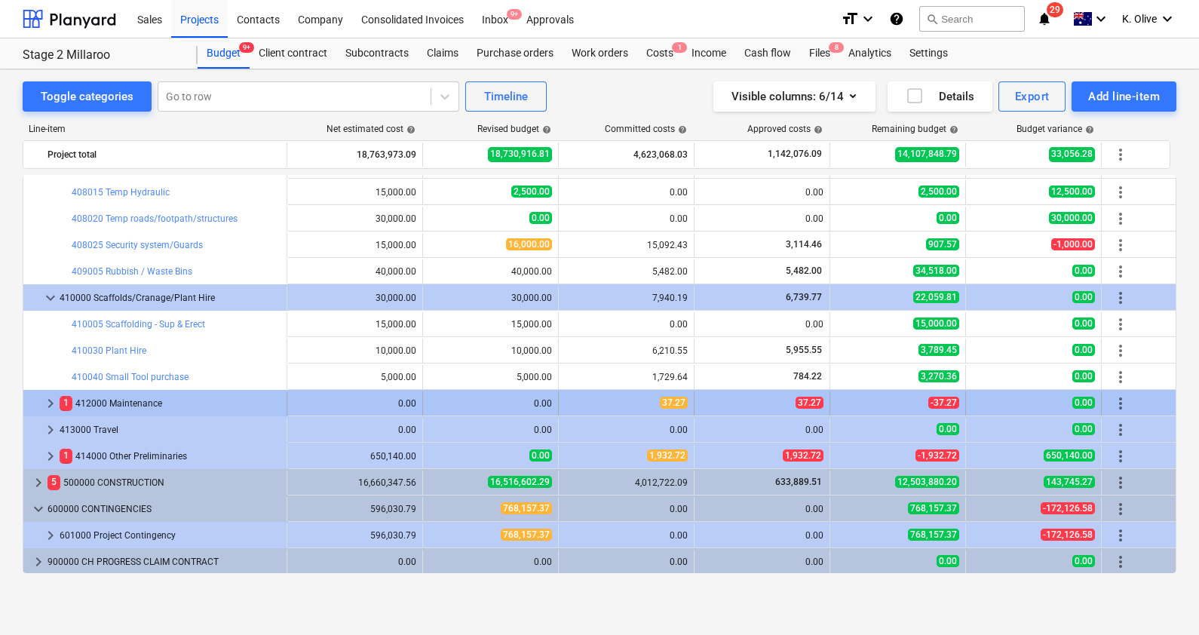
click at [46, 399] on span "keyboard_arrow_right" at bounding box center [50, 403] width 18 height 18
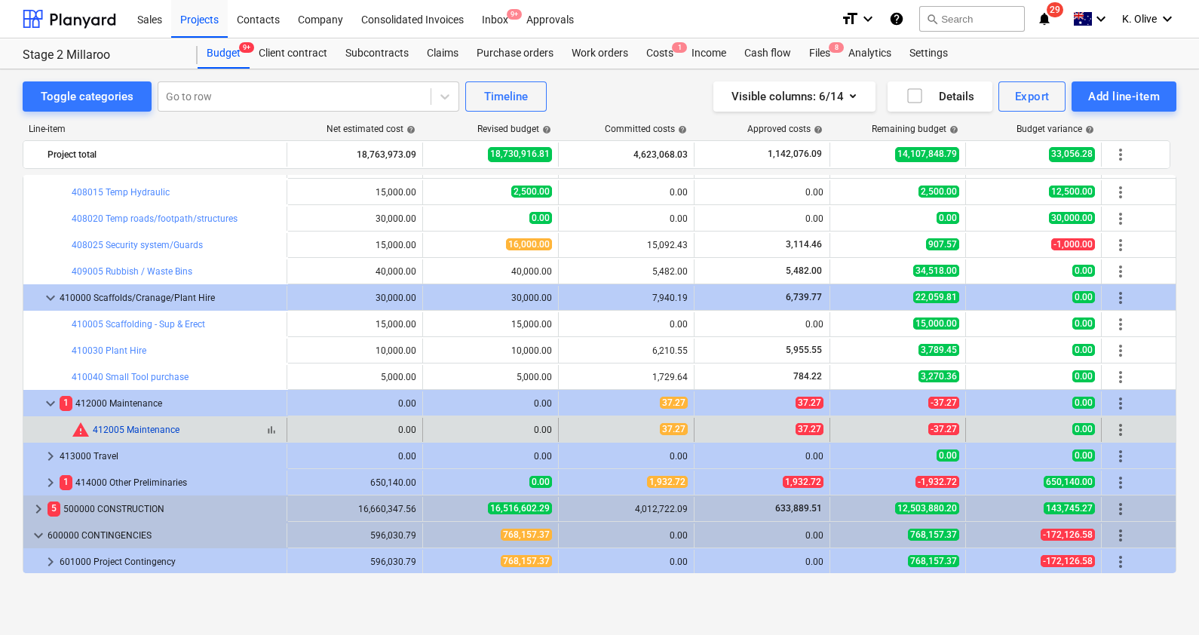
click at [162, 428] on link "412005 Maintenance" at bounding box center [136, 430] width 87 height 11
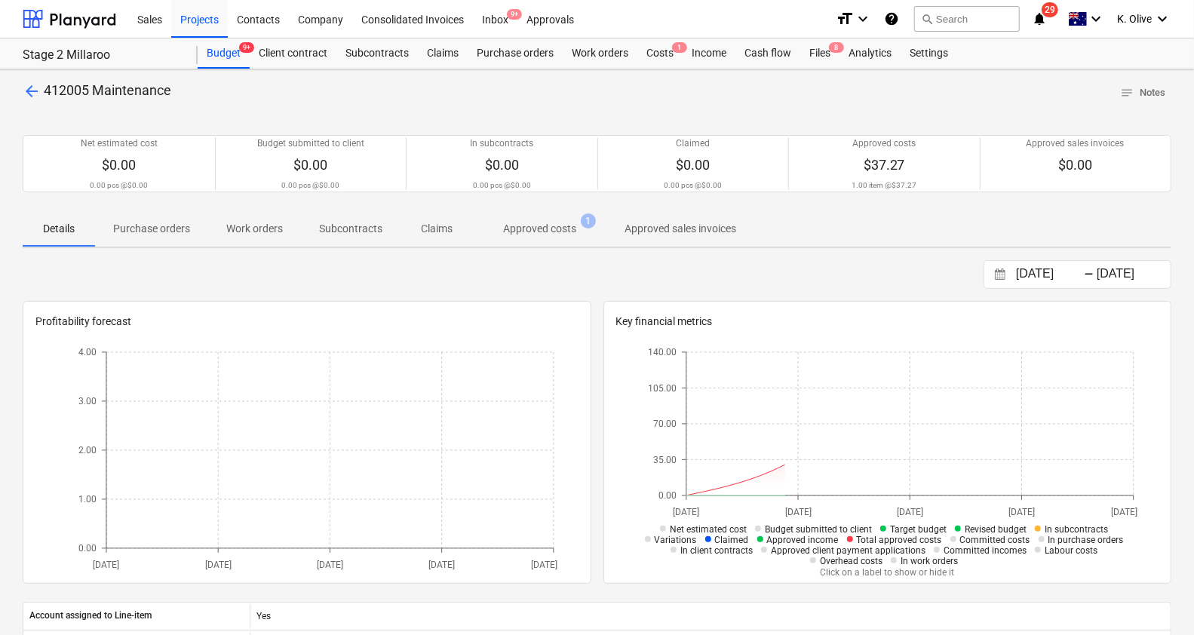
click at [547, 230] on p "Approved costs" at bounding box center [539, 229] width 73 height 16
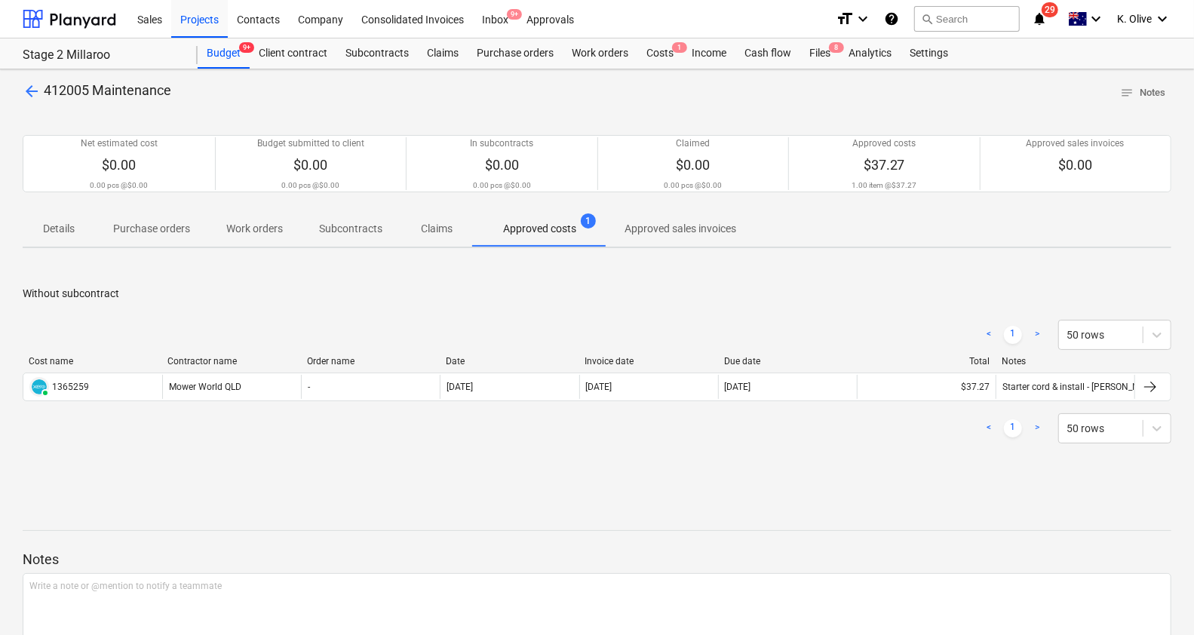
click at [55, 225] on p "Details" at bounding box center [59, 229] width 36 height 16
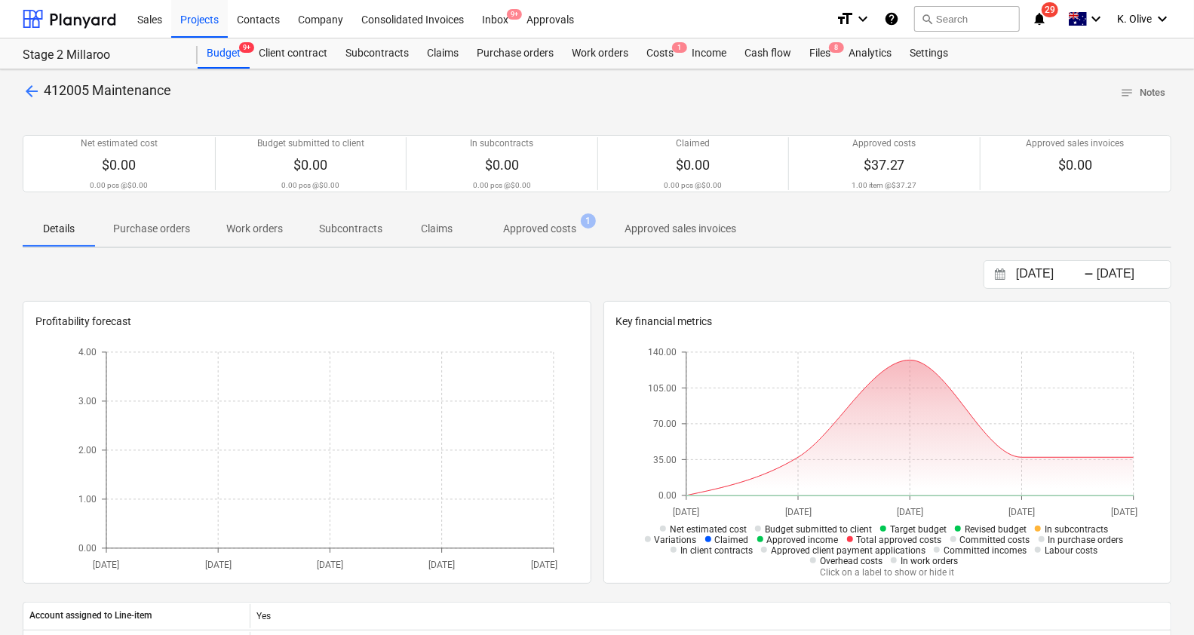
click at [154, 222] on p "Purchase orders" at bounding box center [151, 229] width 77 height 16
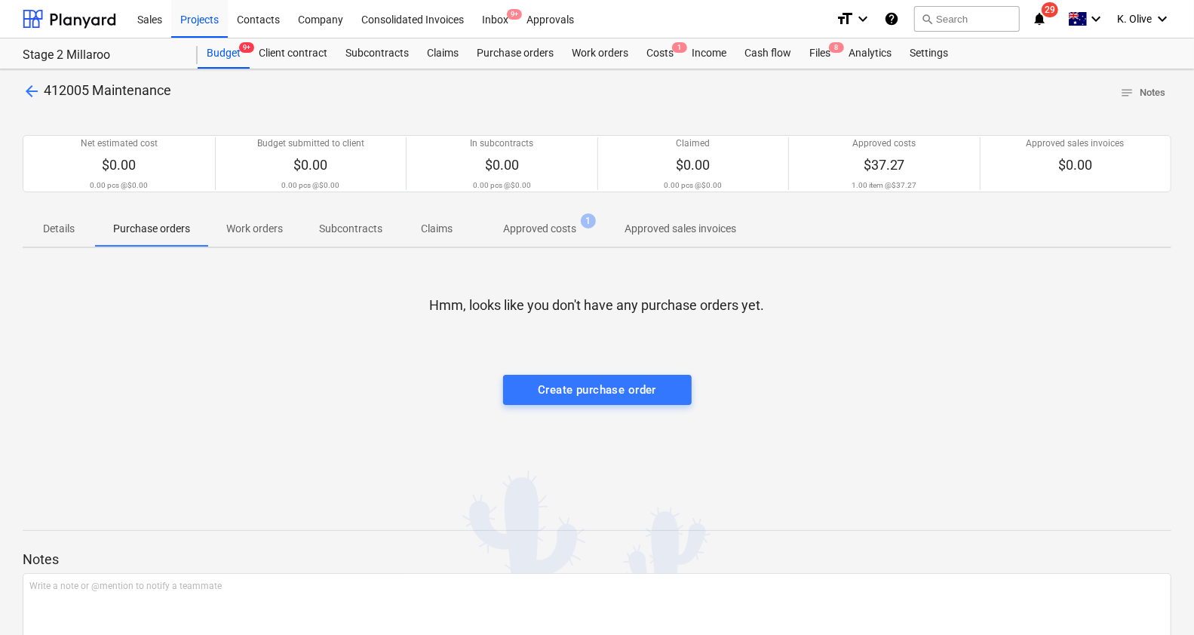
click at [66, 222] on p "Details" at bounding box center [59, 229] width 36 height 16
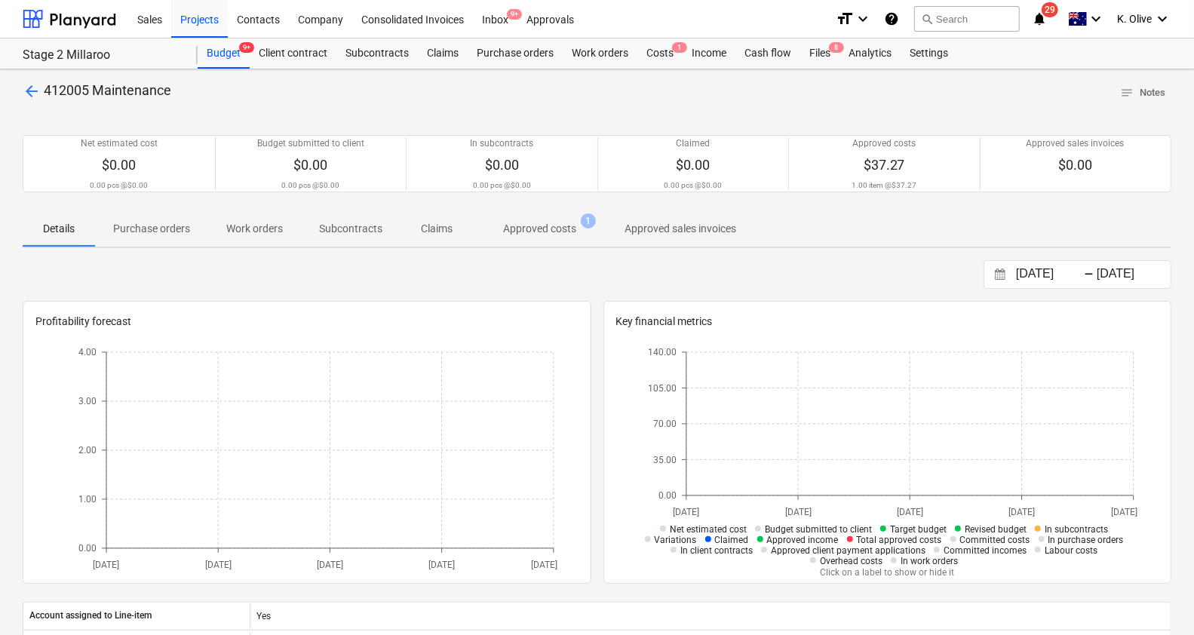
click at [27, 91] on span "arrow_back" at bounding box center [32, 91] width 18 height 18
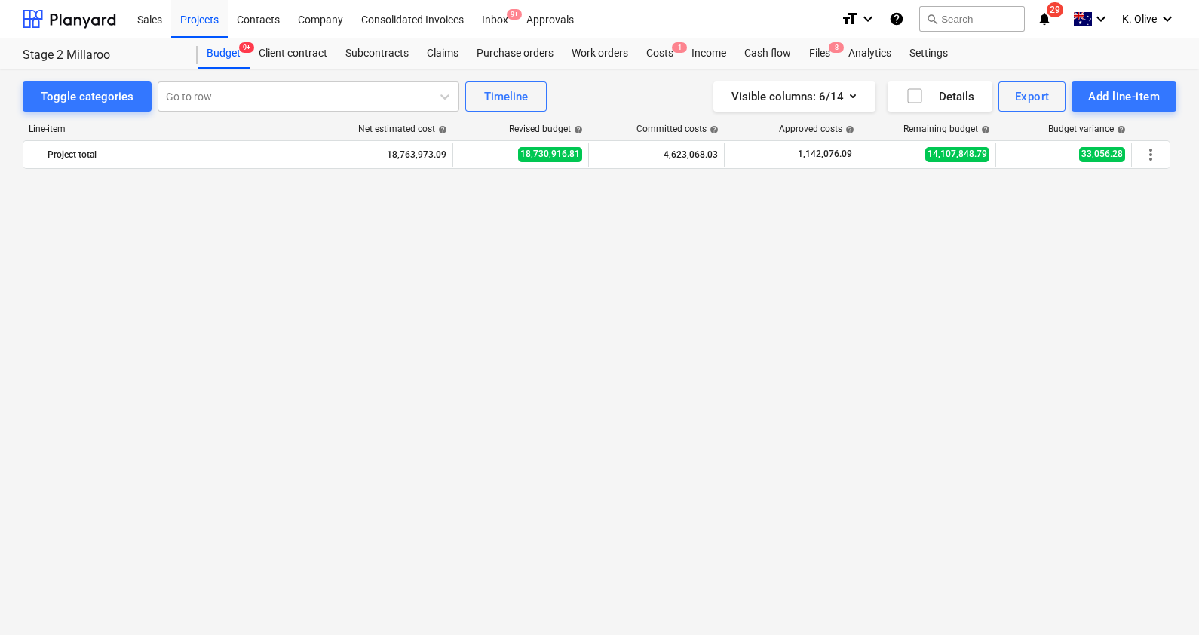
scroll to position [1554, 0]
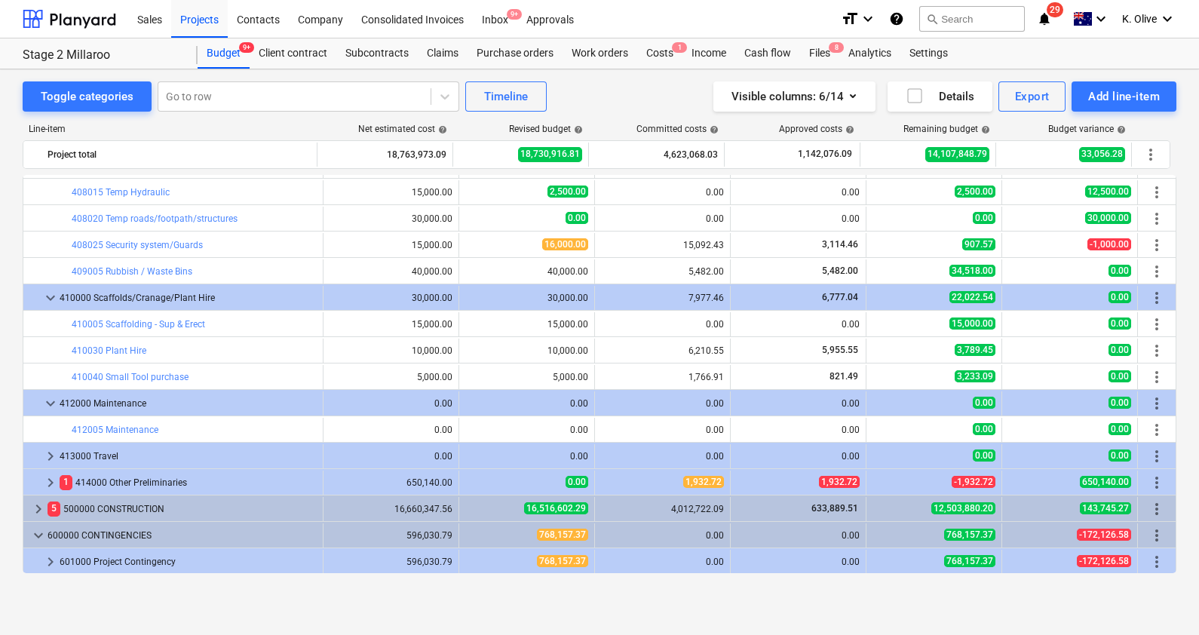
scroll to position [1581, 0]
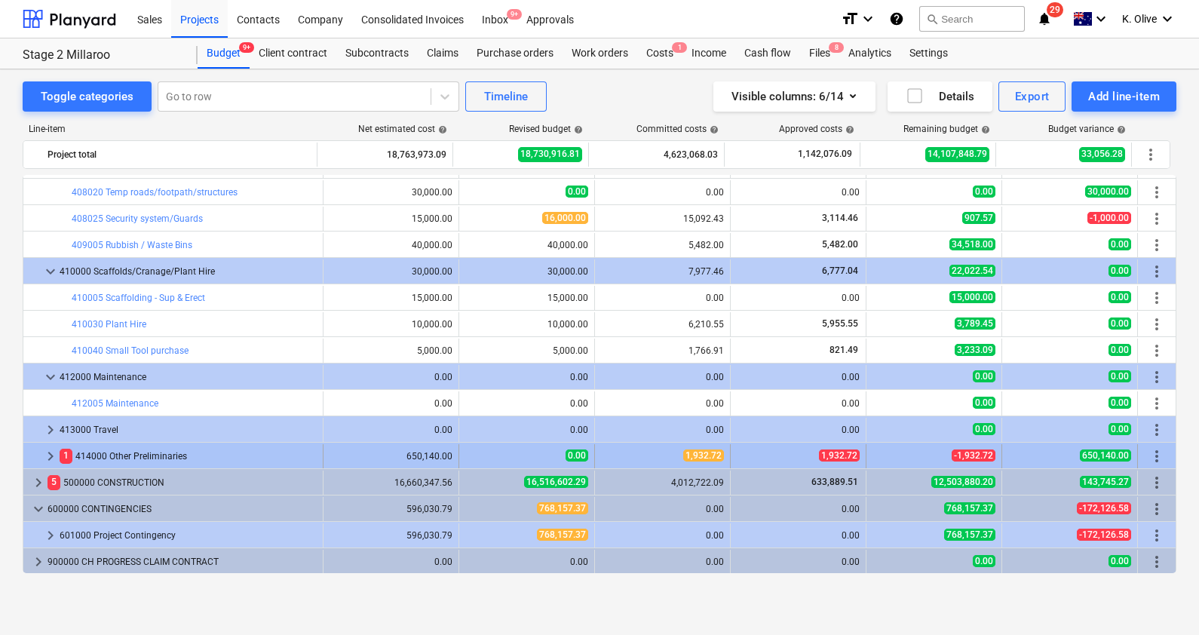
click at [48, 452] on span "keyboard_arrow_right" at bounding box center [50, 456] width 18 height 18
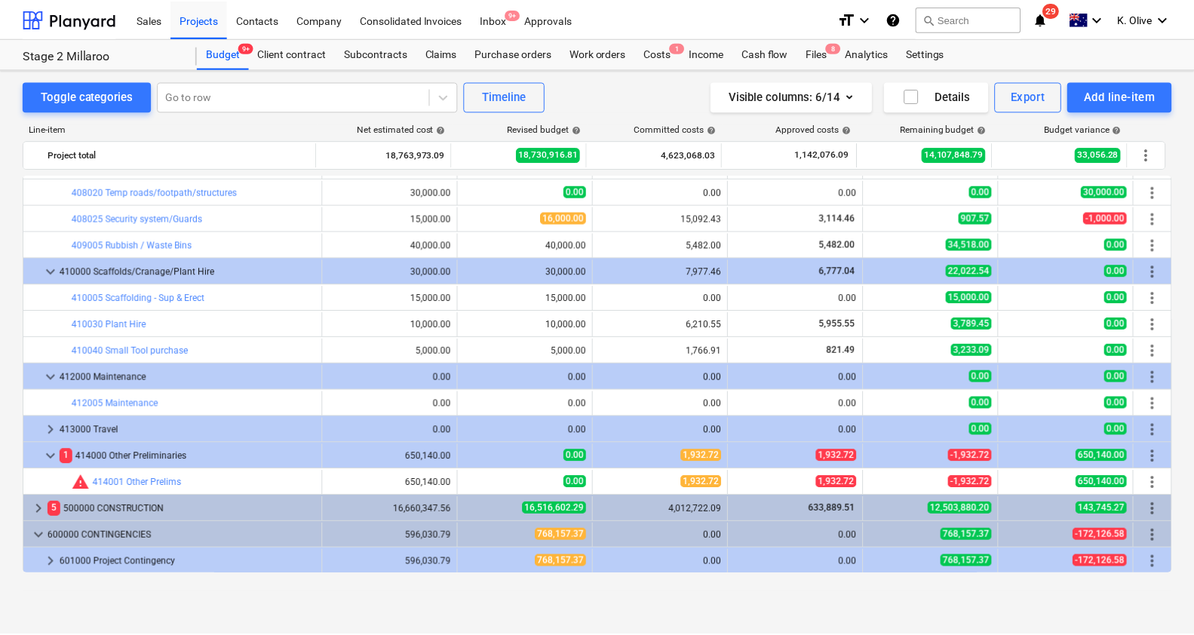
scroll to position [1607, 0]
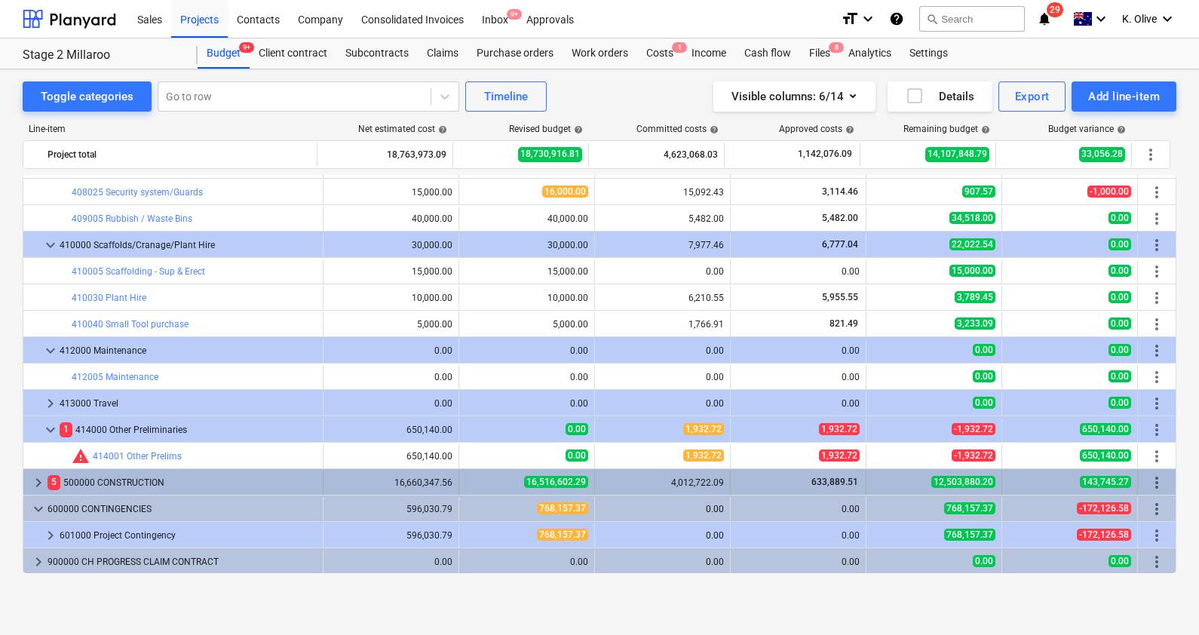
click at [38, 475] on span "keyboard_arrow_right" at bounding box center [38, 483] width 18 height 18
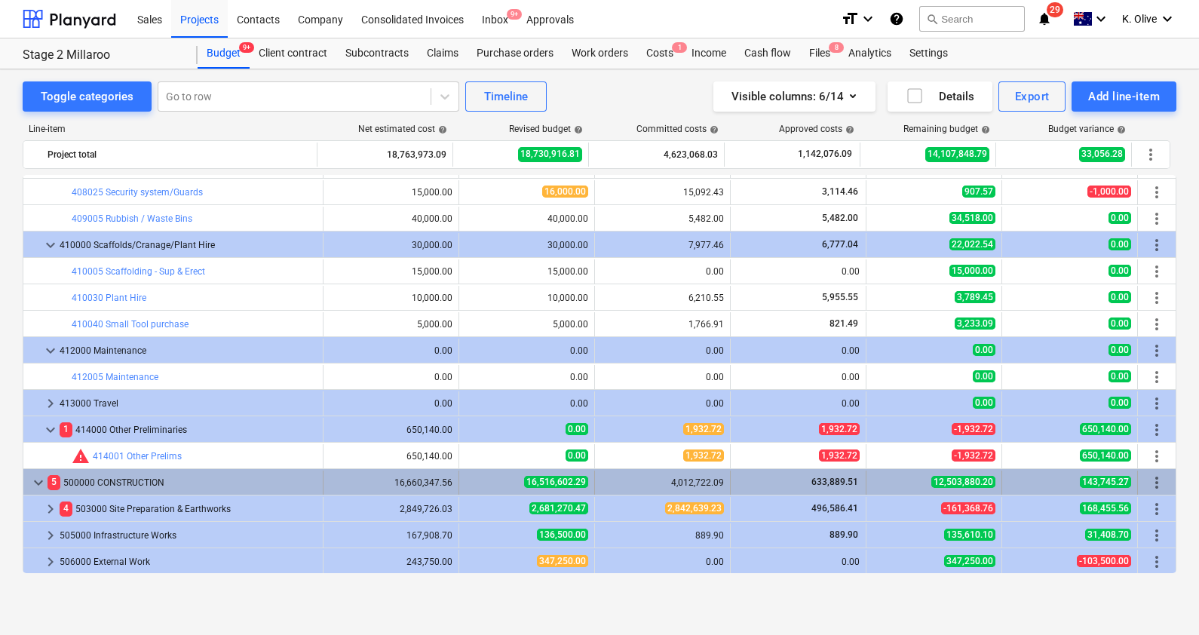
click at [38, 475] on span "keyboard_arrow_down" at bounding box center [38, 483] width 18 height 18
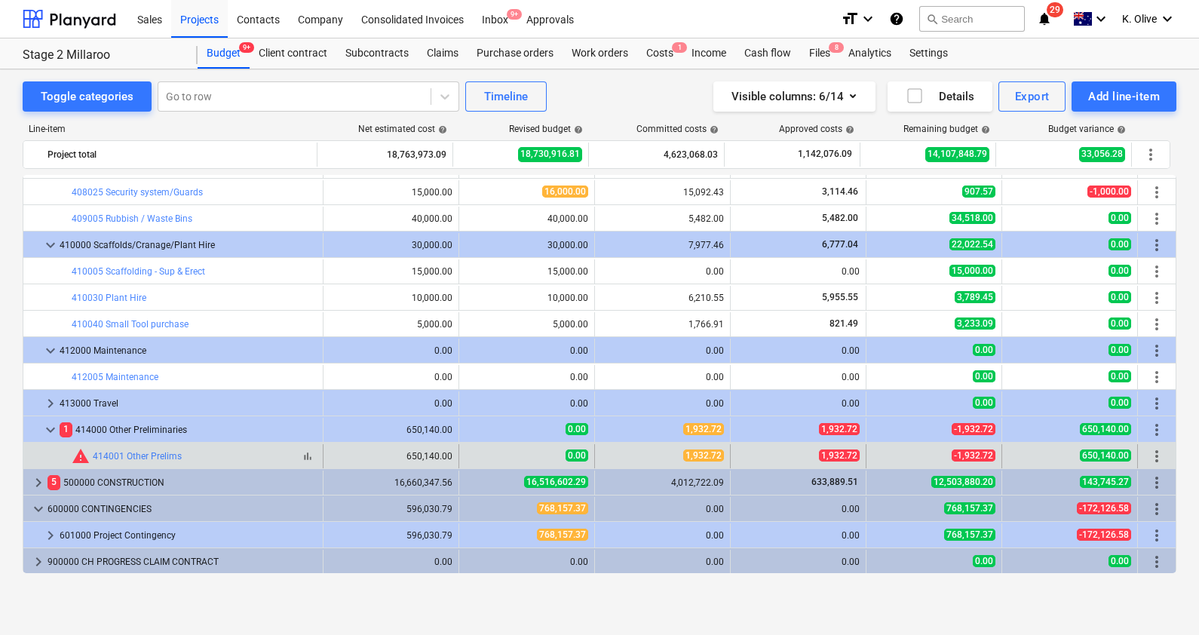
click at [146, 447] on div "warning 414001 Other Prelims" at bounding box center [127, 456] width 110 height 18
click at [147, 456] on link "414001 Other Prelims" at bounding box center [137, 456] width 89 height 11
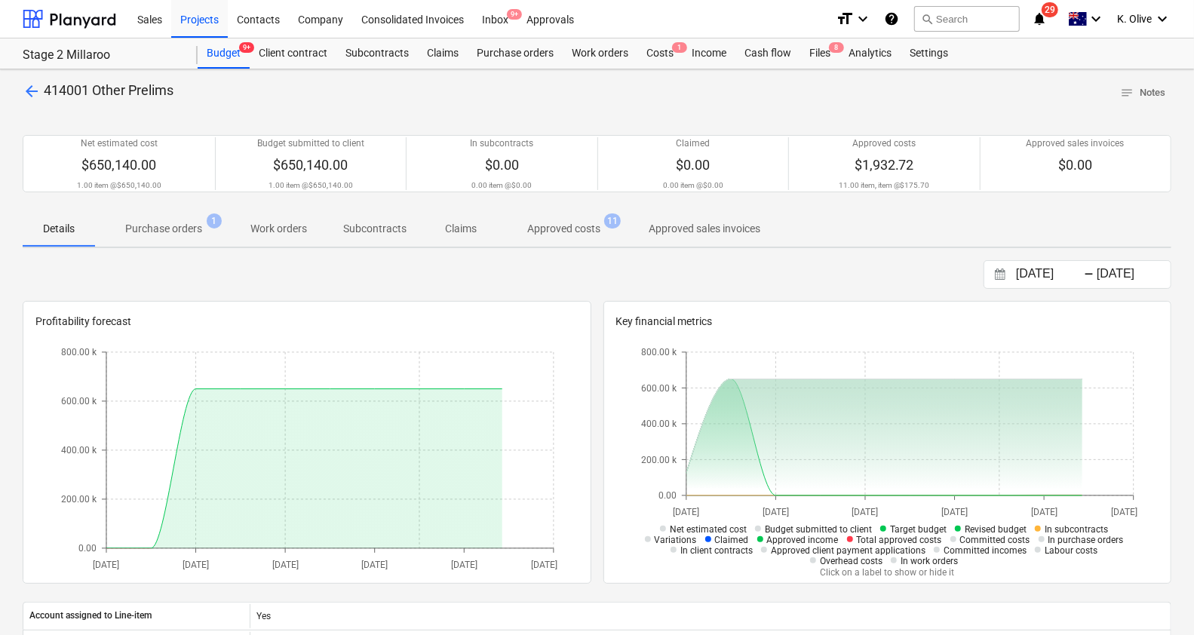
click at [179, 222] on p "Purchase orders" at bounding box center [163, 229] width 77 height 16
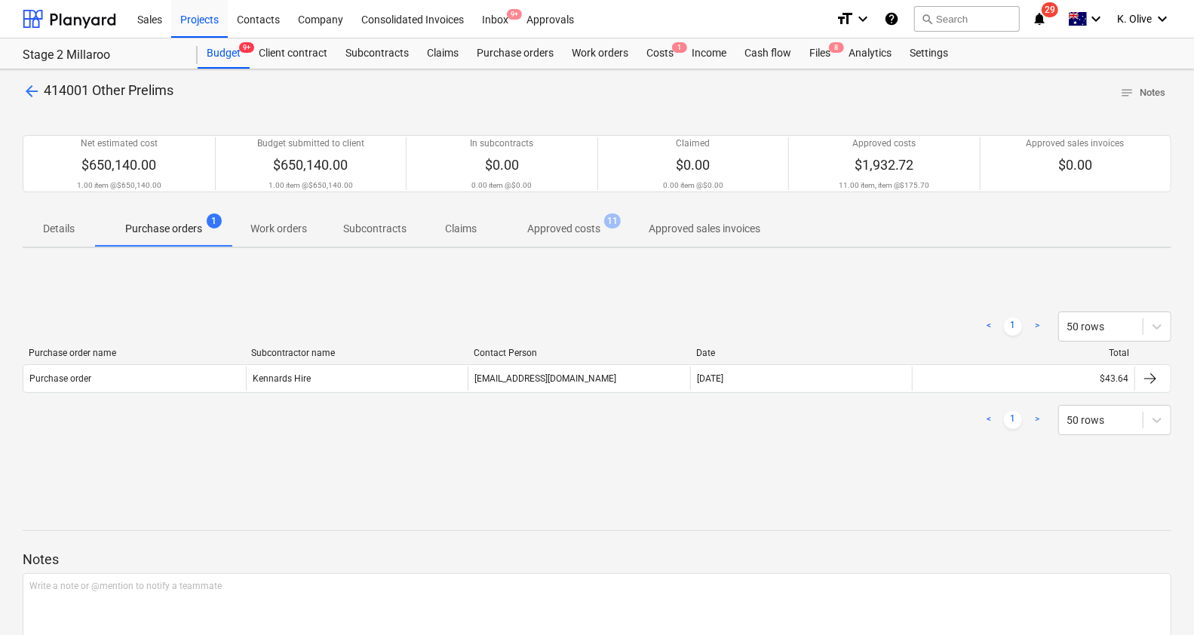
click at [563, 222] on p "Approved costs" at bounding box center [563, 229] width 73 height 16
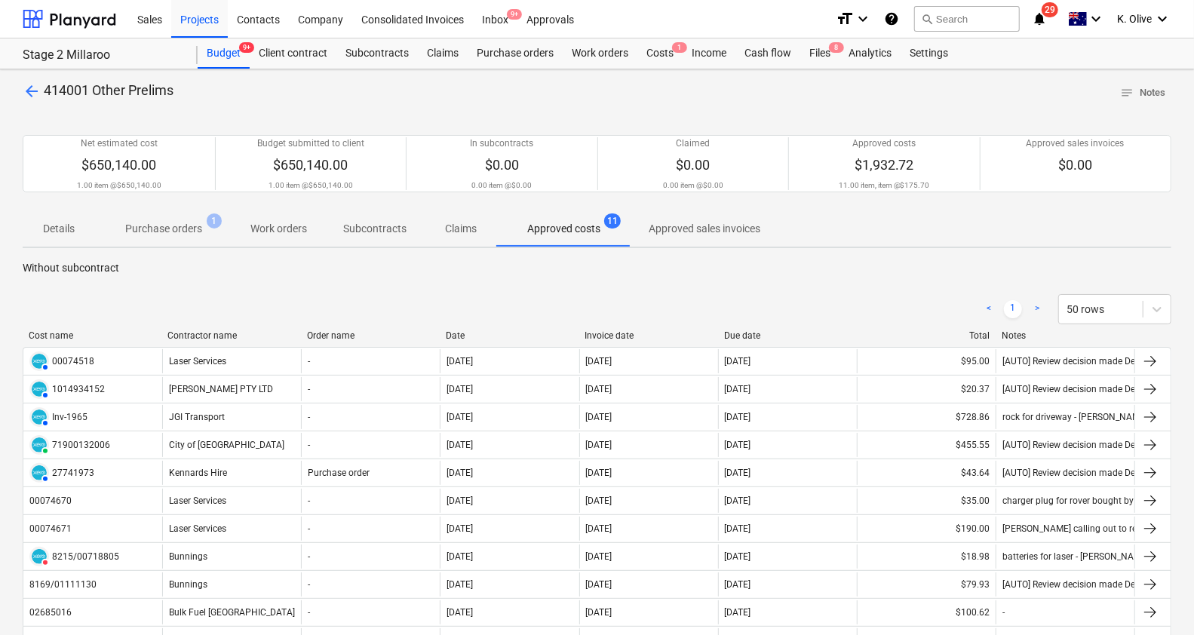
click at [140, 231] on p "Purchase orders" at bounding box center [163, 229] width 77 height 16
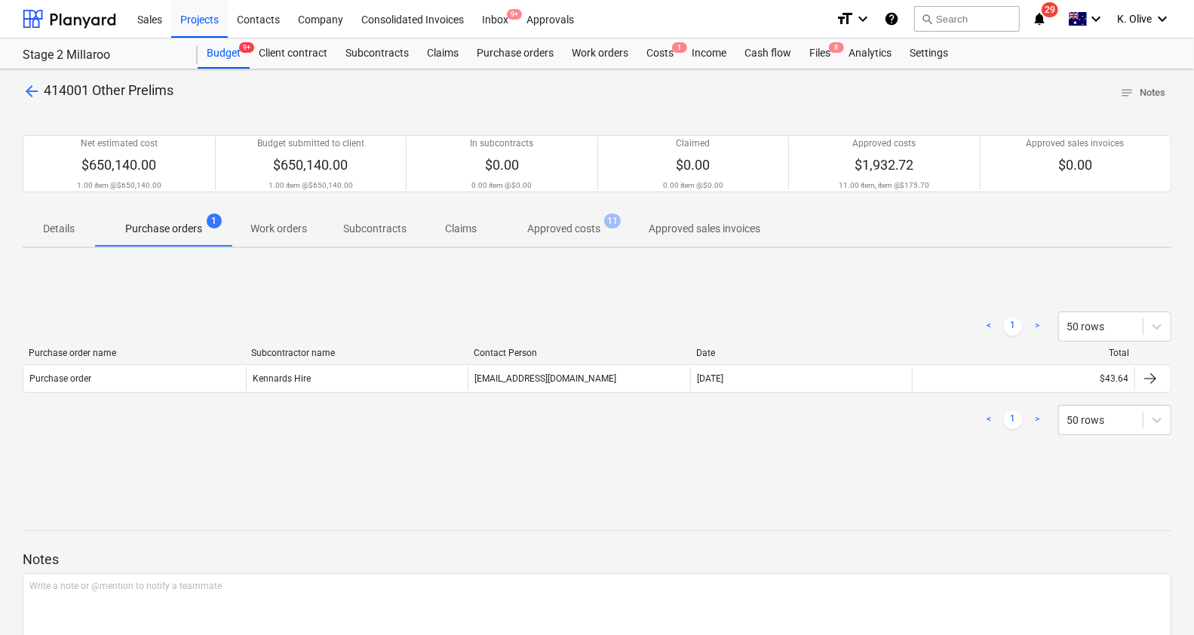
click at [66, 223] on p "Details" at bounding box center [59, 229] width 36 height 16
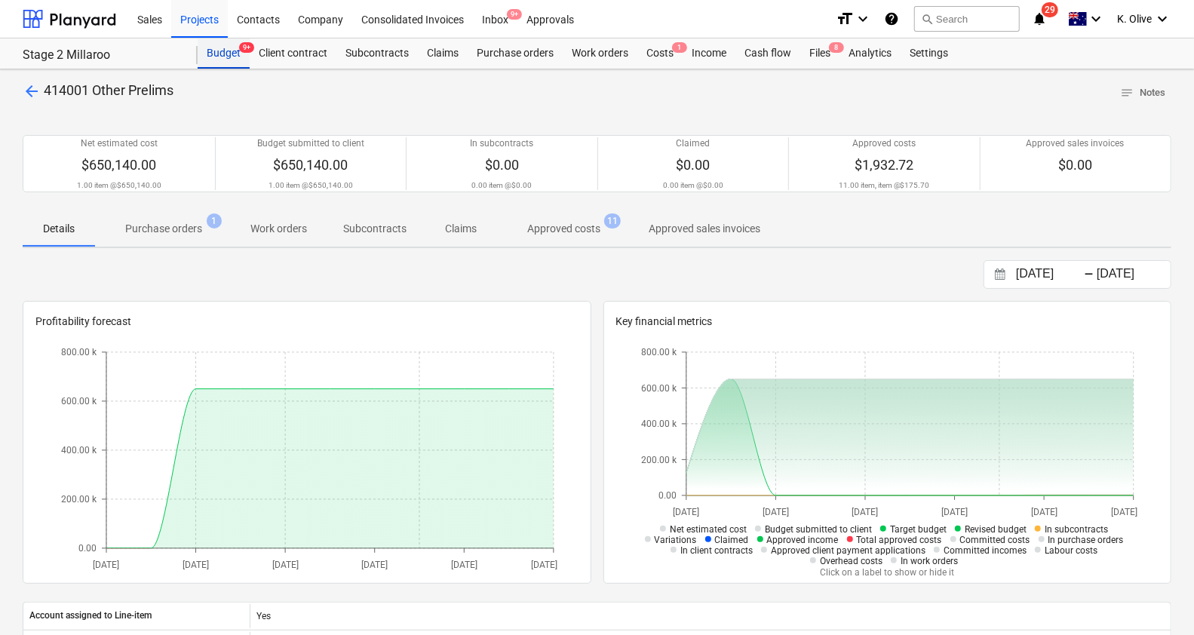
click at [220, 50] on div "Budget 9+" at bounding box center [224, 53] width 52 height 30
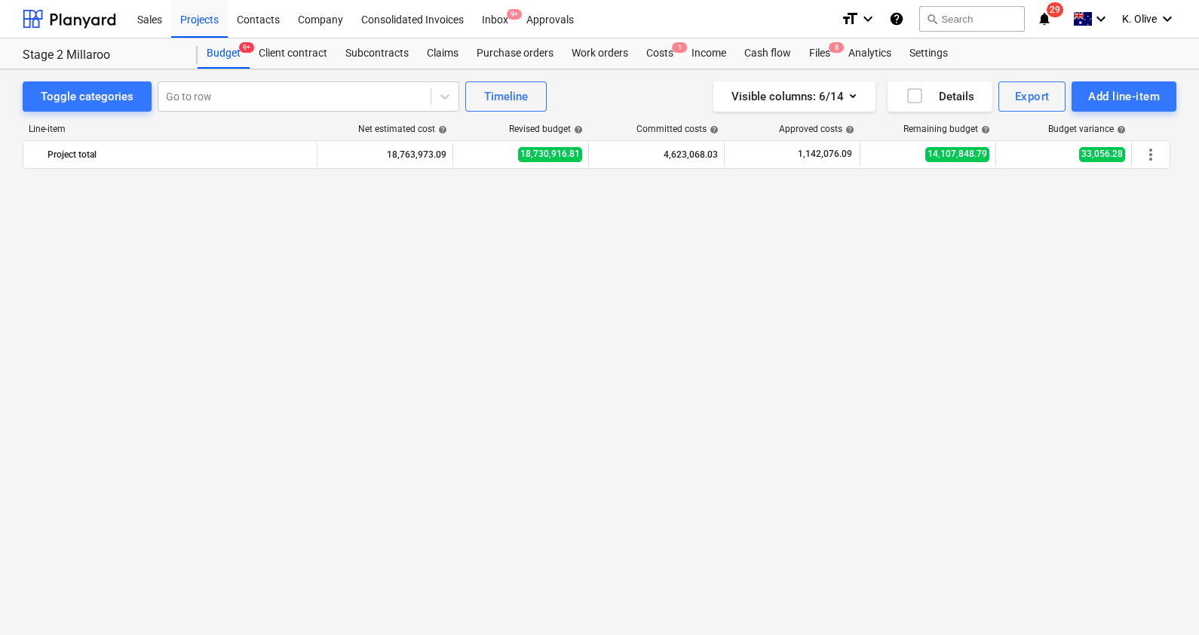
scroll to position [1607, 0]
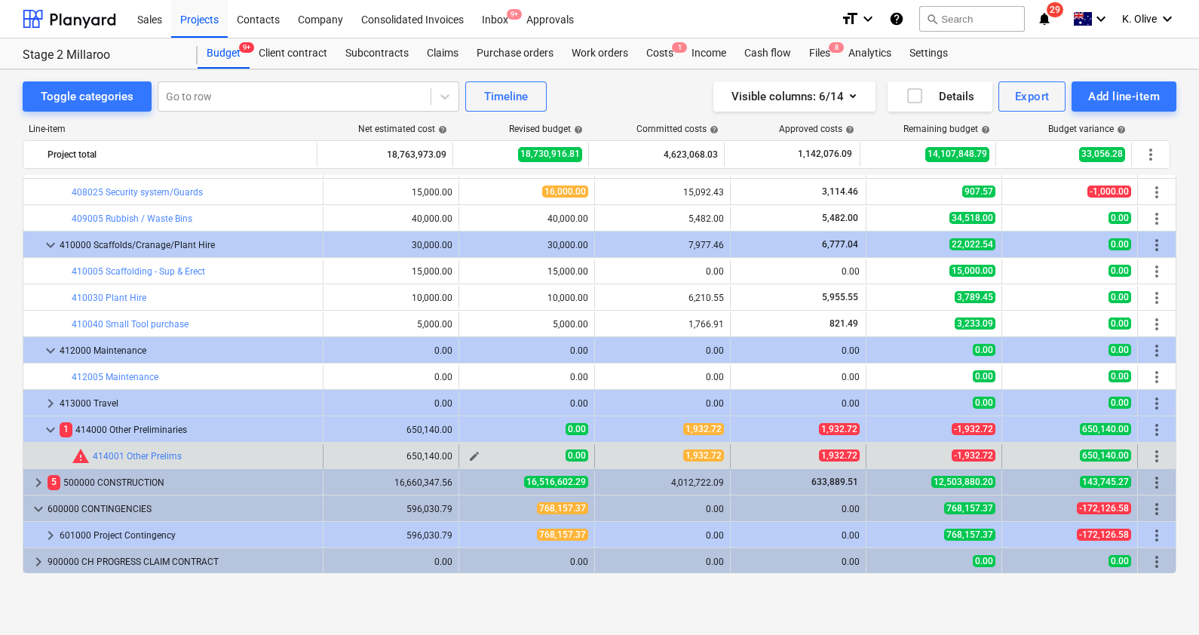
click at [468, 454] on span "edit" at bounding box center [474, 456] width 12 height 12
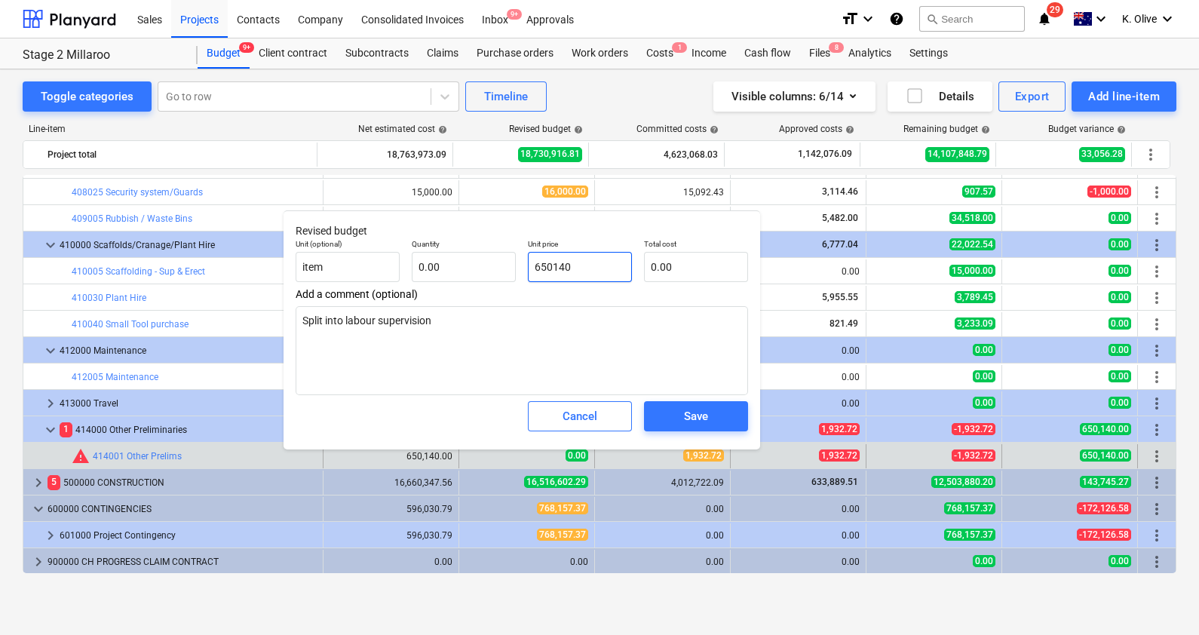
click at [606, 271] on input "650140" at bounding box center [580, 267] width 104 height 30
type input "1"
type textarea "x"
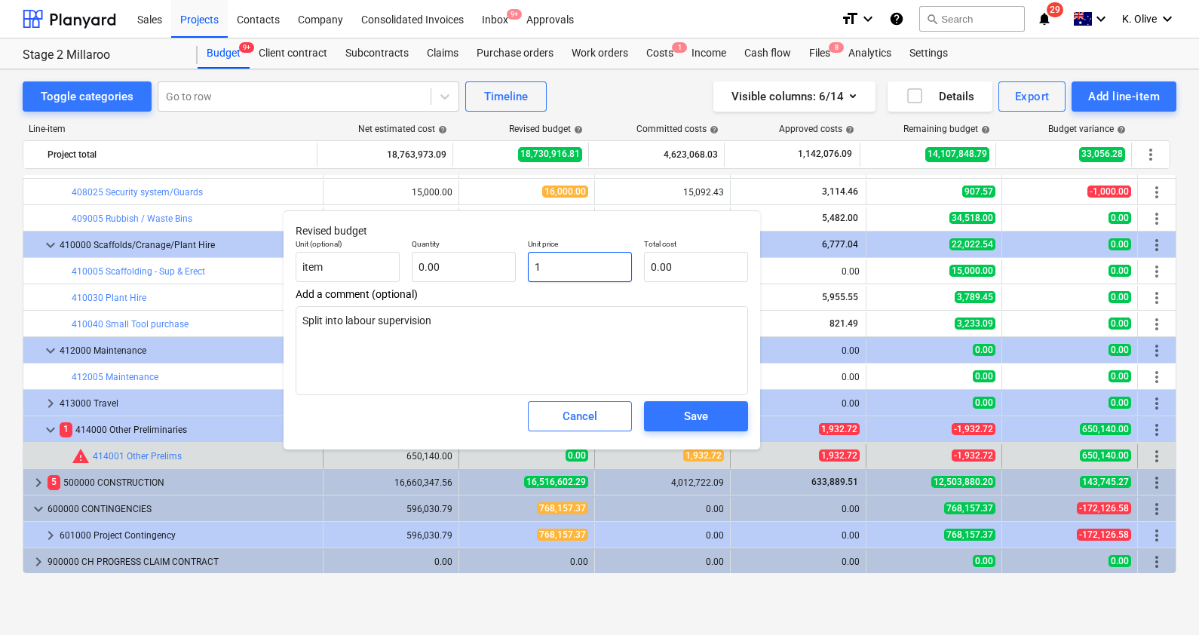
type input "19"
type textarea "x"
type input "199"
type textarea "x"
type input "19"
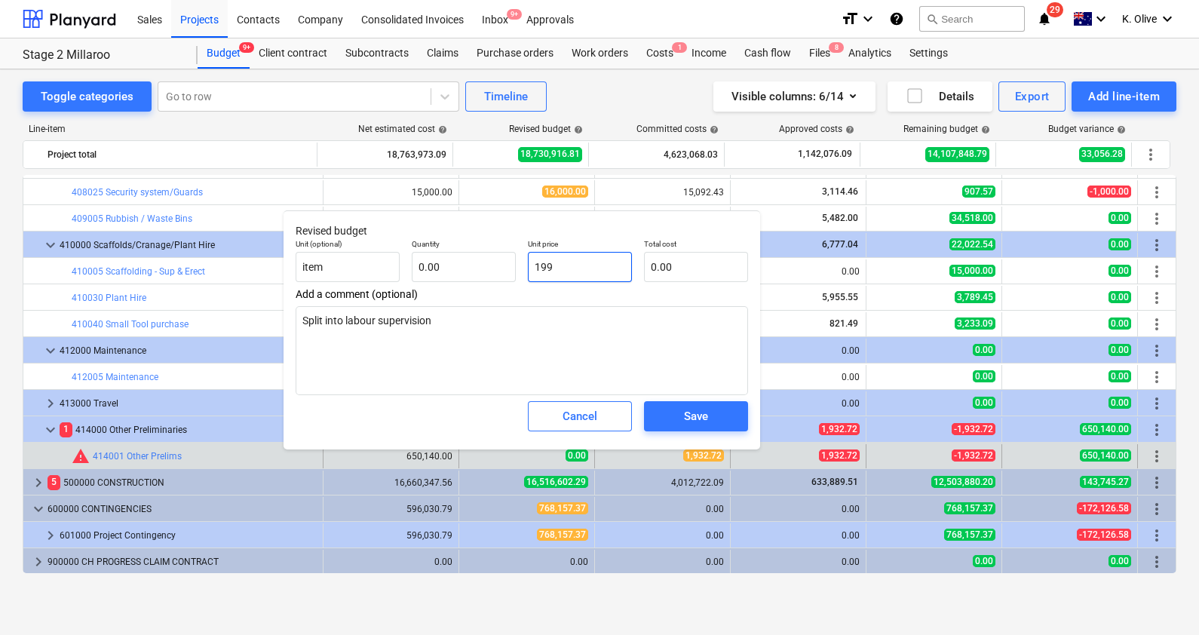
type textarea "x"
type input "193"
type textarea "x"
type input "1932"
type textarea "x"
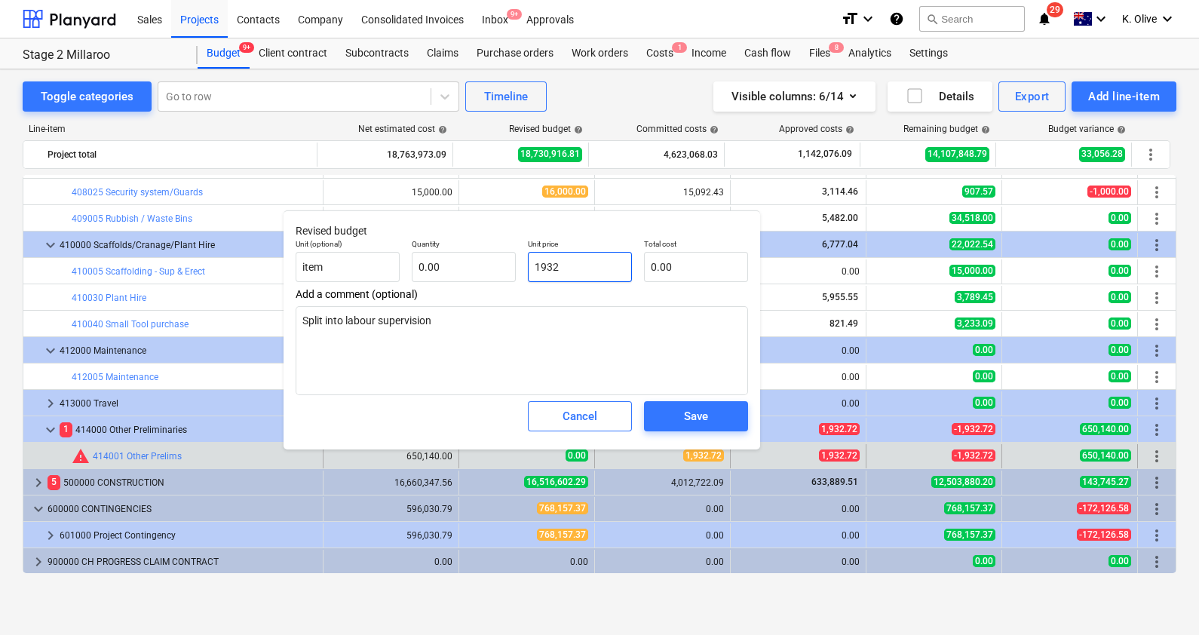
type input "1932."
type textarea "x"
type input "1932.7"
type textarea "x"
type input "1932.72"
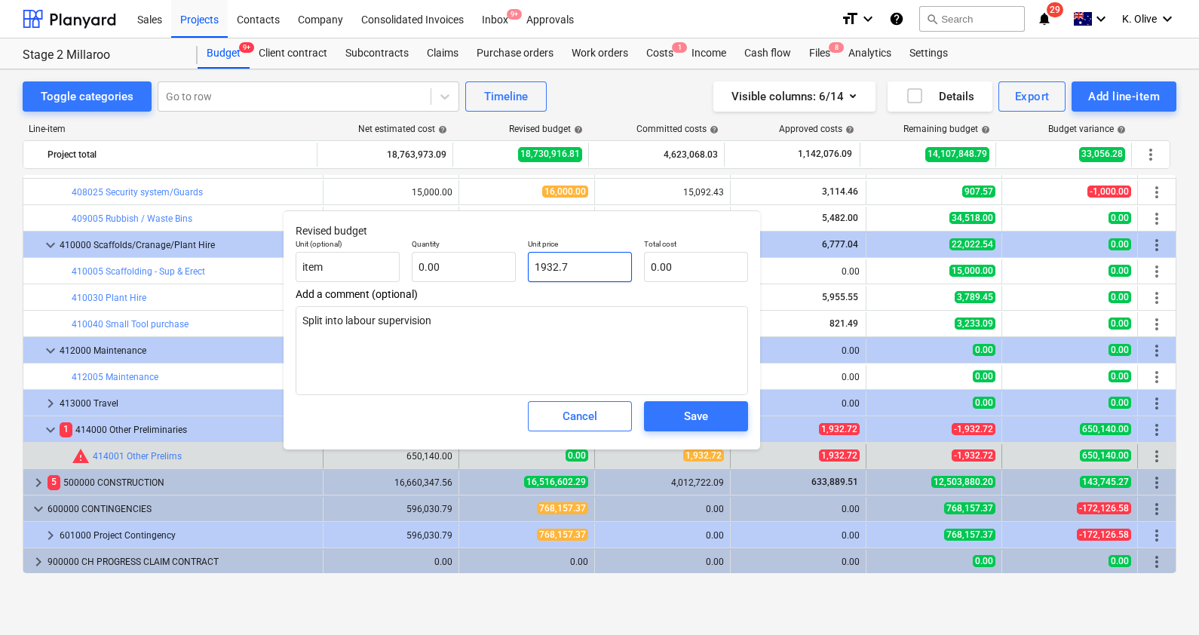
type textarea "x"
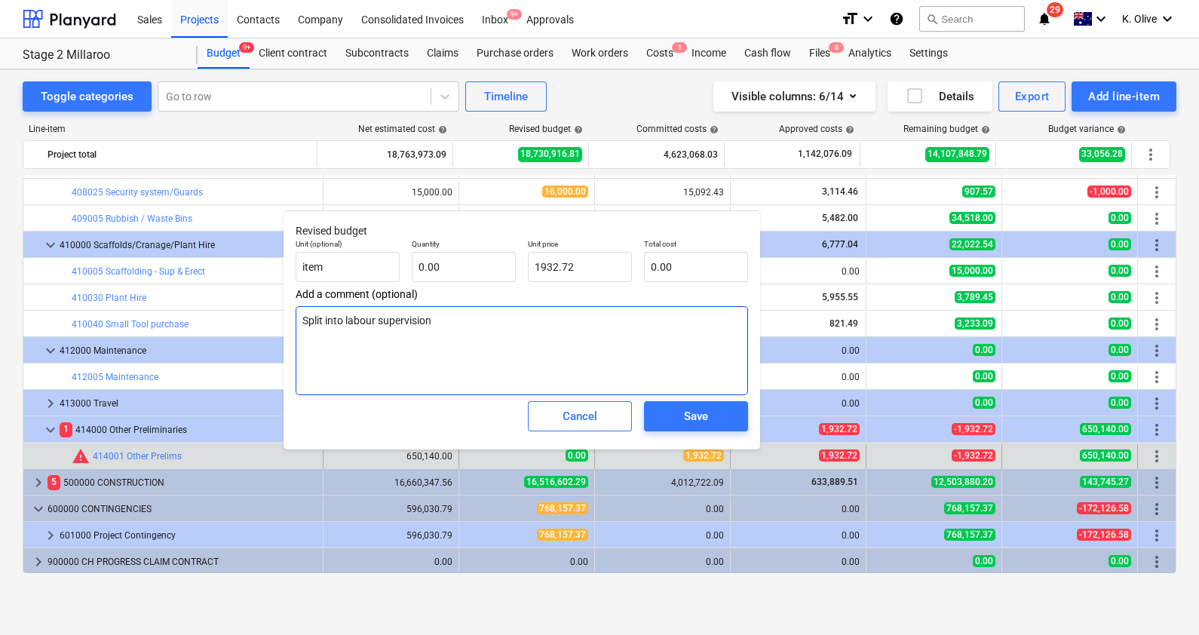
type input "1,932.72"
type textarea "x"
click at [602, 345] on textarea "Split into labour supervision" at bounding box center [522, 350] width 452 height 89
click at [598, 342] on textarea "Split into labour supervision" at bounding box center [522, 350] width 452 height 89
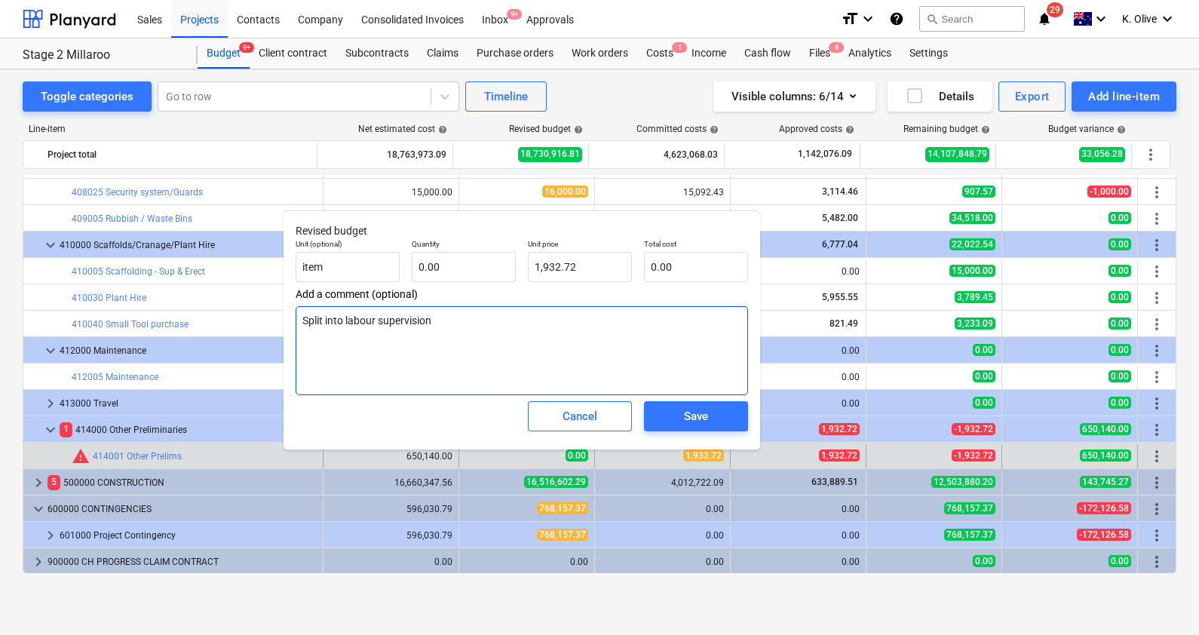
click at [598, 342] on textarea "Split into labour supervision" at bounding box center [522, 350] width 452 height 89
type textarea "t"
type textarea "x"
type textarea "to"
type textarea "x"
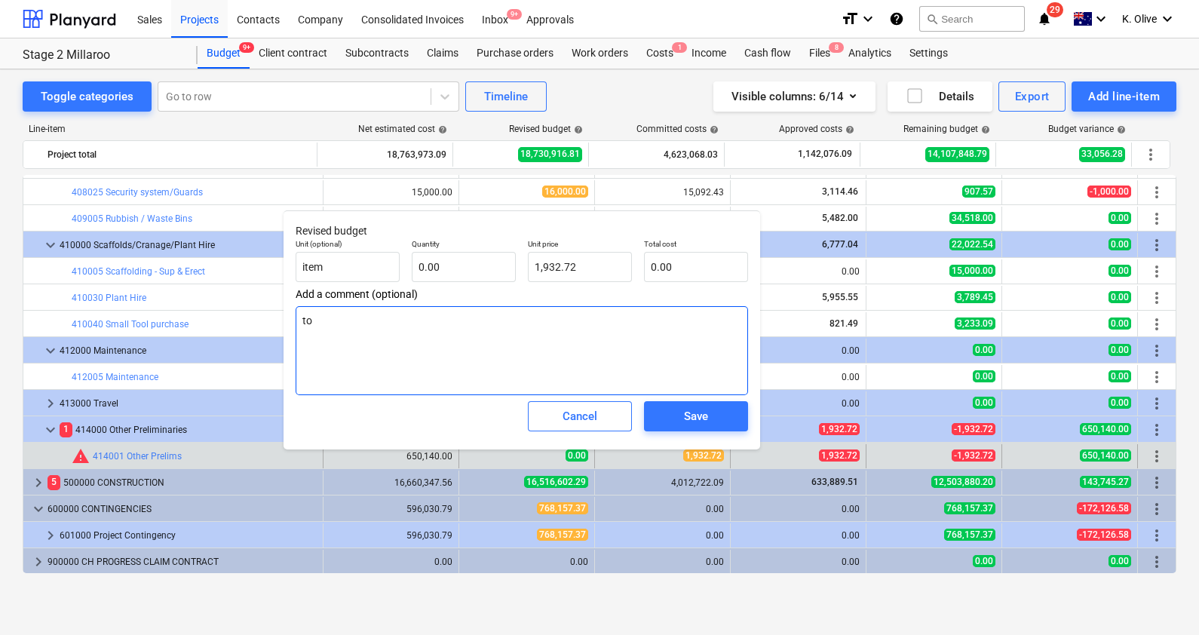
type textarea "to"
type textarea "x"
type textarea "to b"
type textarea "x"
type textarea "to be"
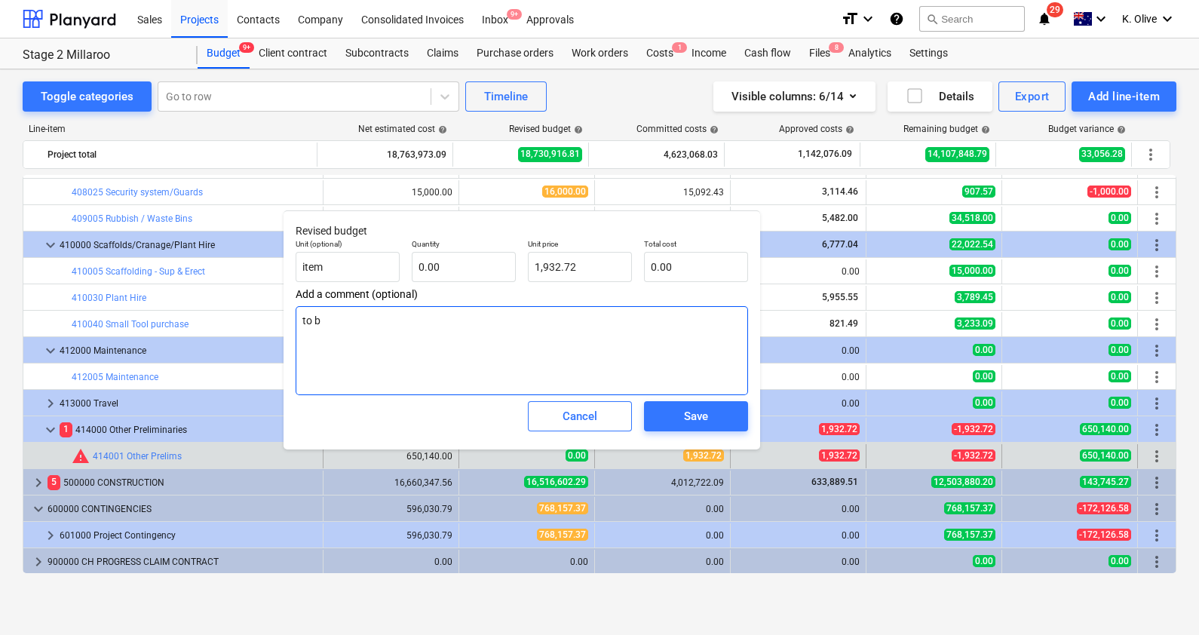
type textarea "x"
type textarea "to be"
type textarea "x"
type textarea "to be m"
type textarea "x"
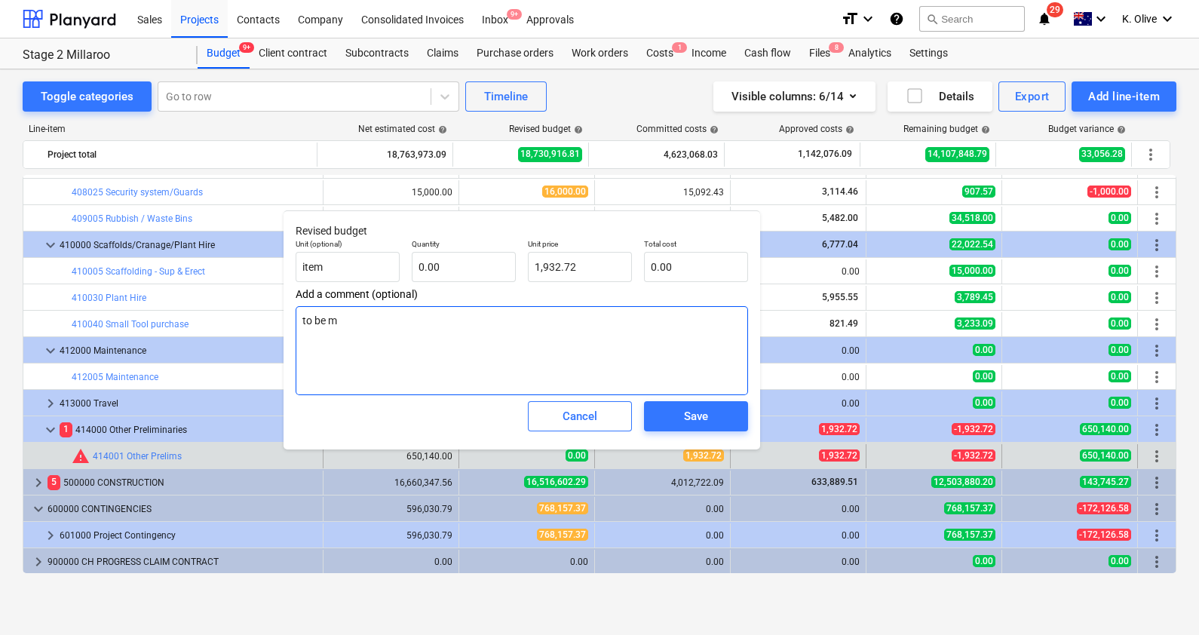
type textarea "to be mo"
type textarea "x"
type textarea "to be mov"
type textarea "x"
type textarea "to be move"
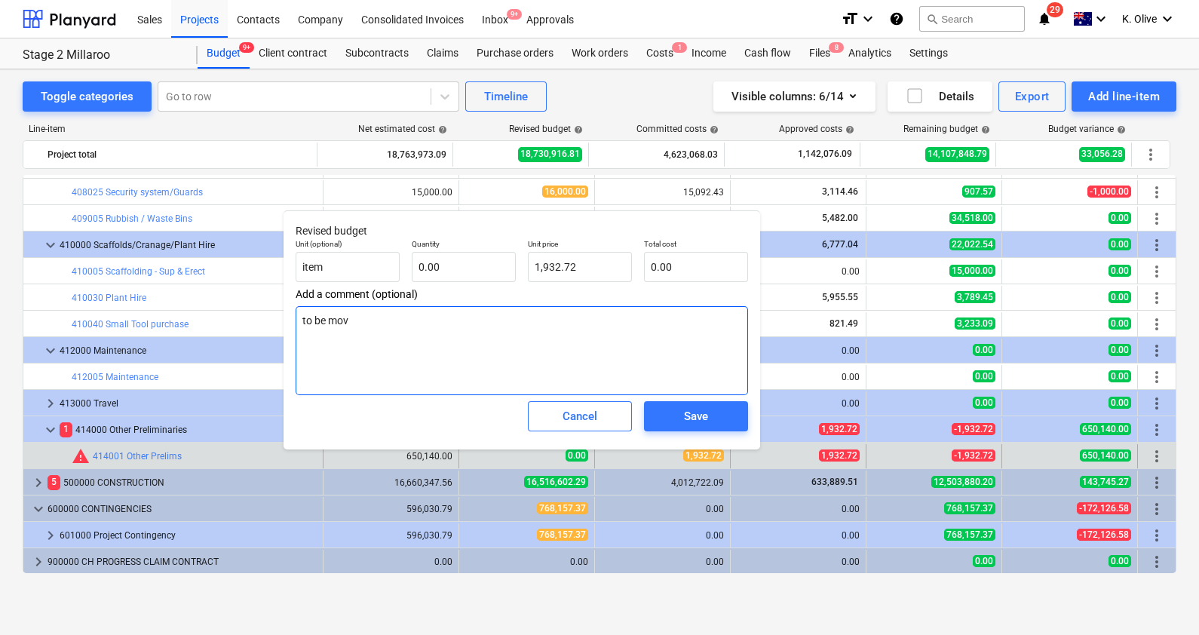
type textarea "x"
type textarea "to be moved"
type textarea "x"
type textarea "to be moved"
type textarea "x"
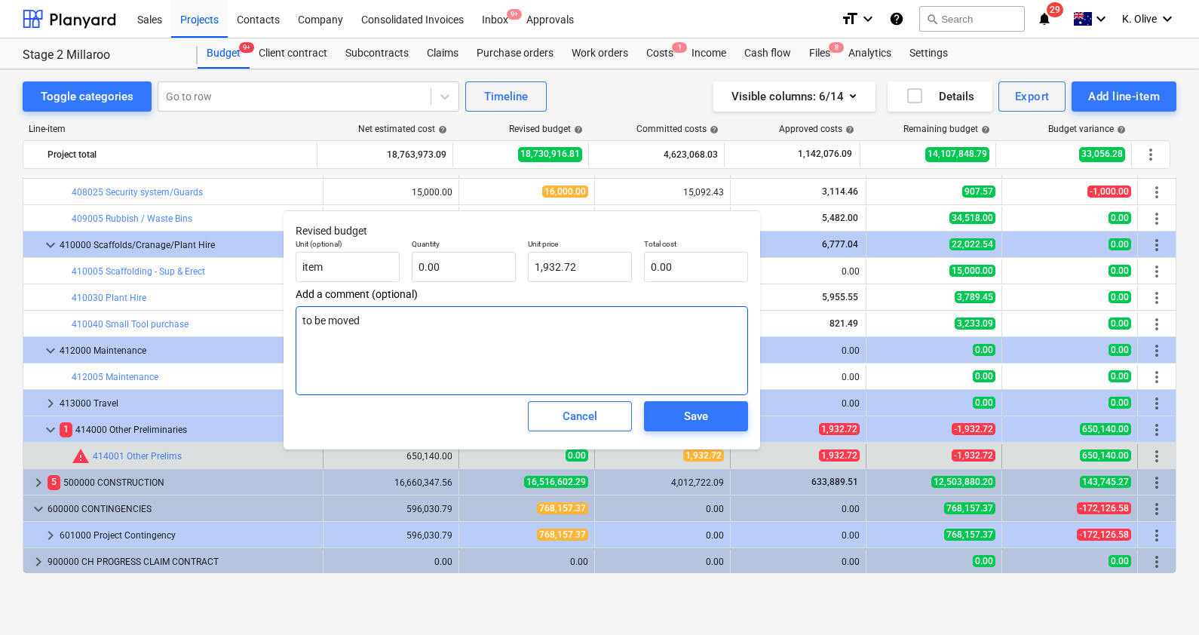
type textarea "to be moved -"
type textarea "x"
type textarea "to be moved -"
type textarea "x"
type textarea "to be moved - 1"
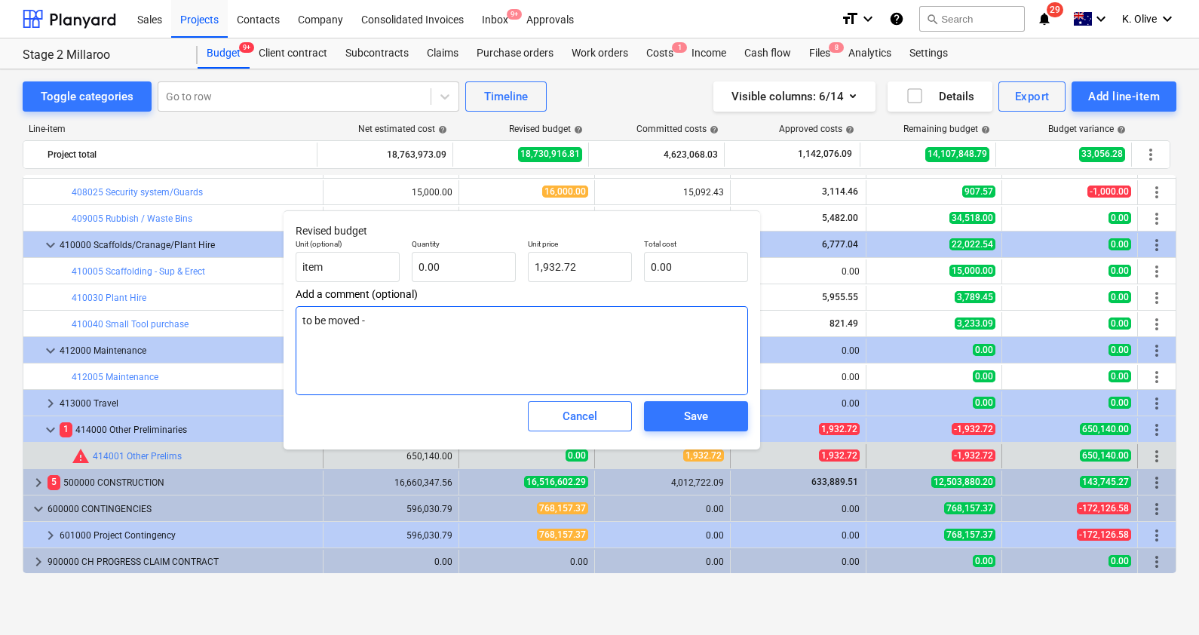
type textarea "x"
type textarea "to be moved - 16"
type textarea "x"
type textarea "to be moved - 16/"
type textarea "x"
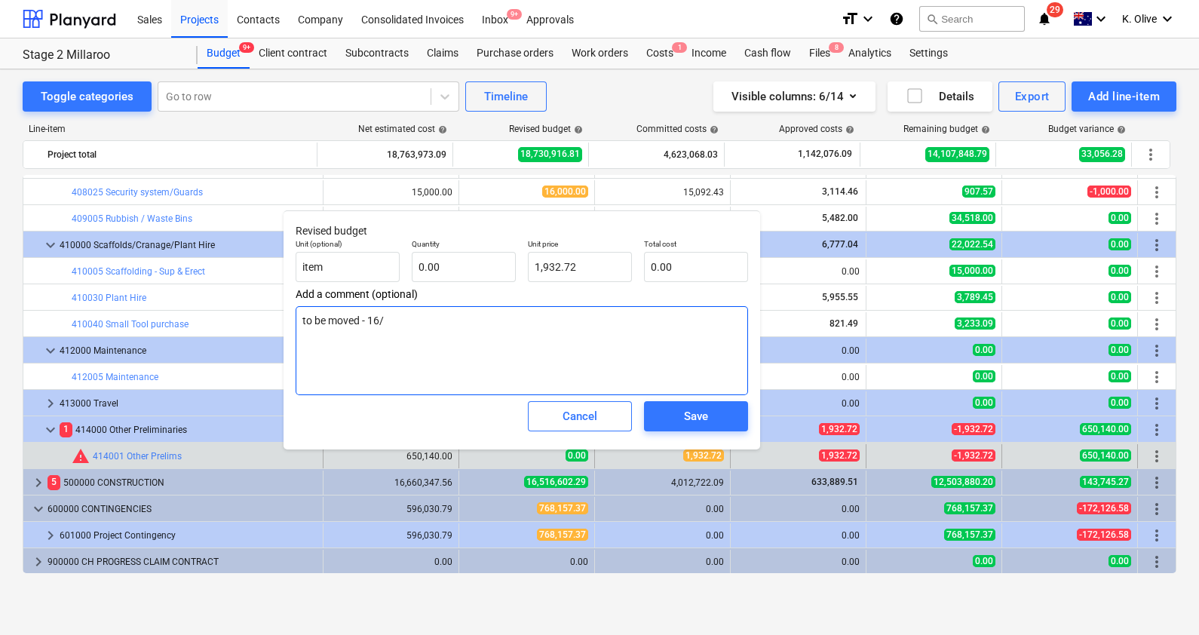
type textarea "to be moved - 16/0"
type textarea "x"
type textarea "to be moved - 16/09"
type textarea "x"
type textarea "to be moved - 16/09"
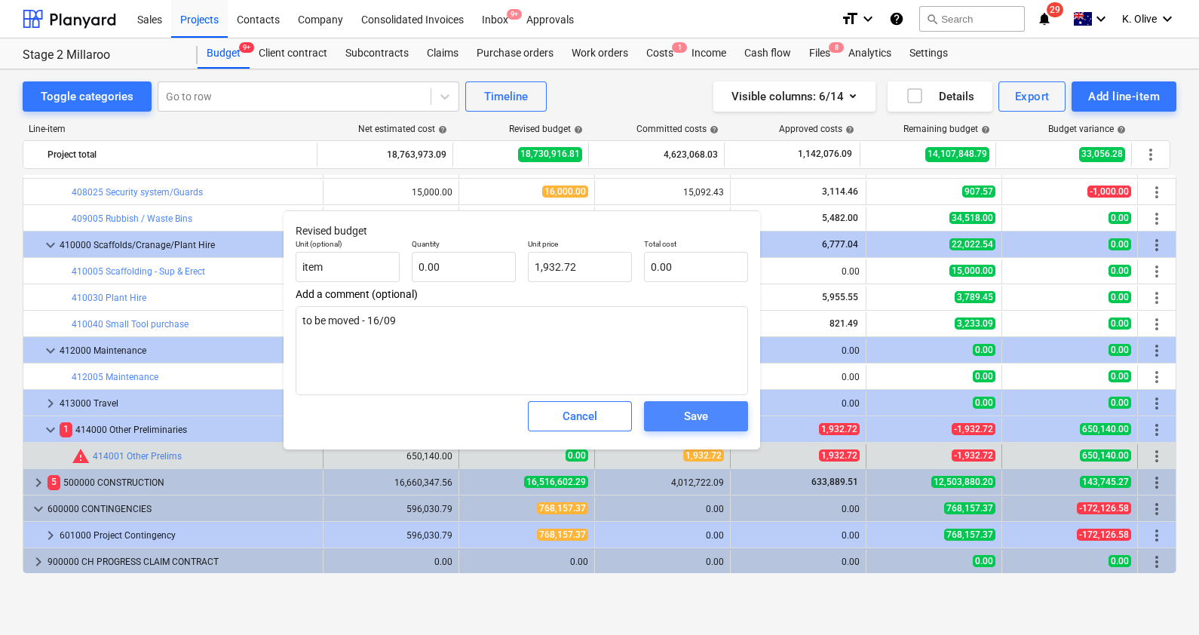
click at [679, 423] on span "Save" at bounding box center [696, 416] width 68 height 20
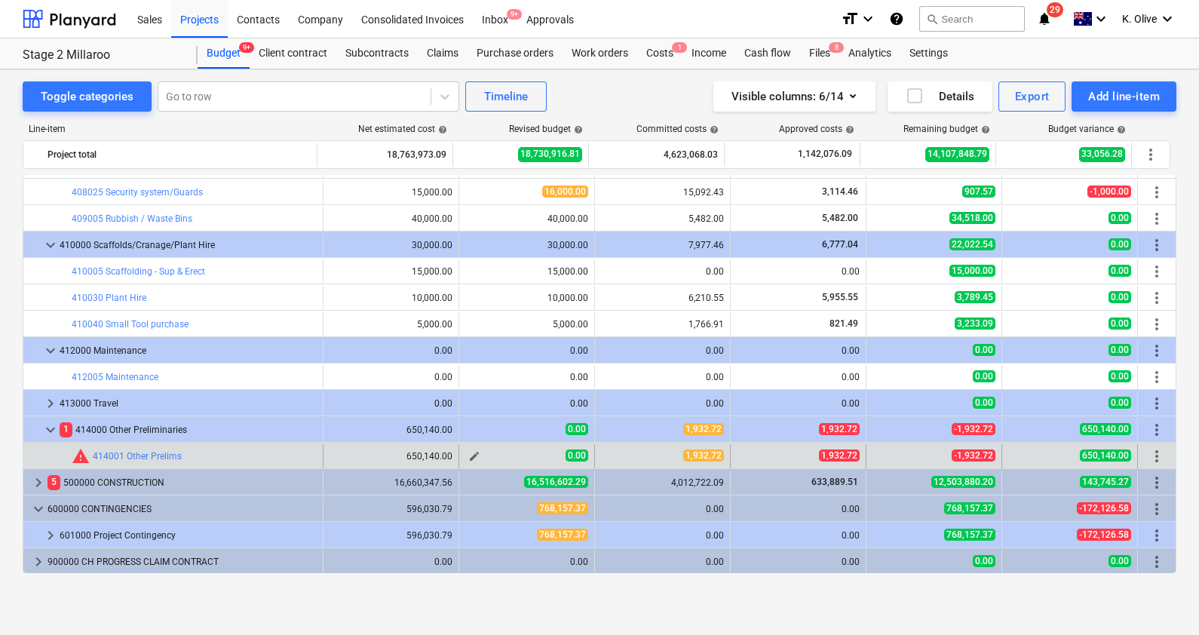
click at [471, 457] on span "edit" at bounding box center [474, 456] width 12 height 12
type textarea "x"
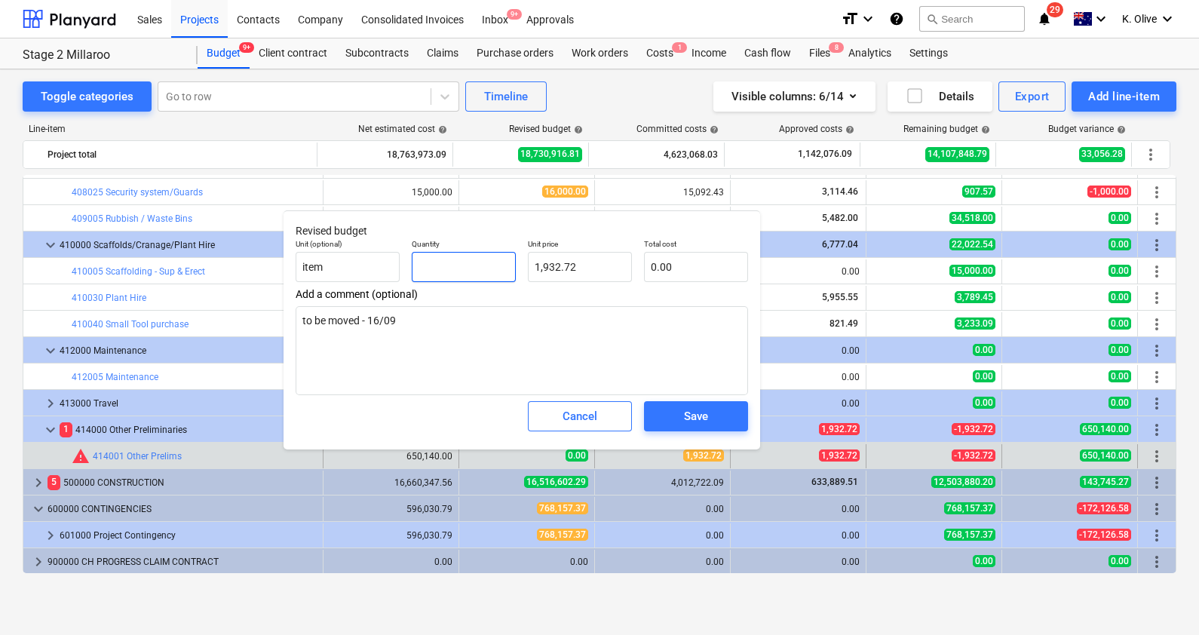
click at [478, 266] on input "text" at bounding box center [464, 267] width 104 height 30
type textarea "x"
type input "1"
type input "1,932.72"
click at [704, 421] on div "Save" at bounding box center [696, 416] width 24 height 20
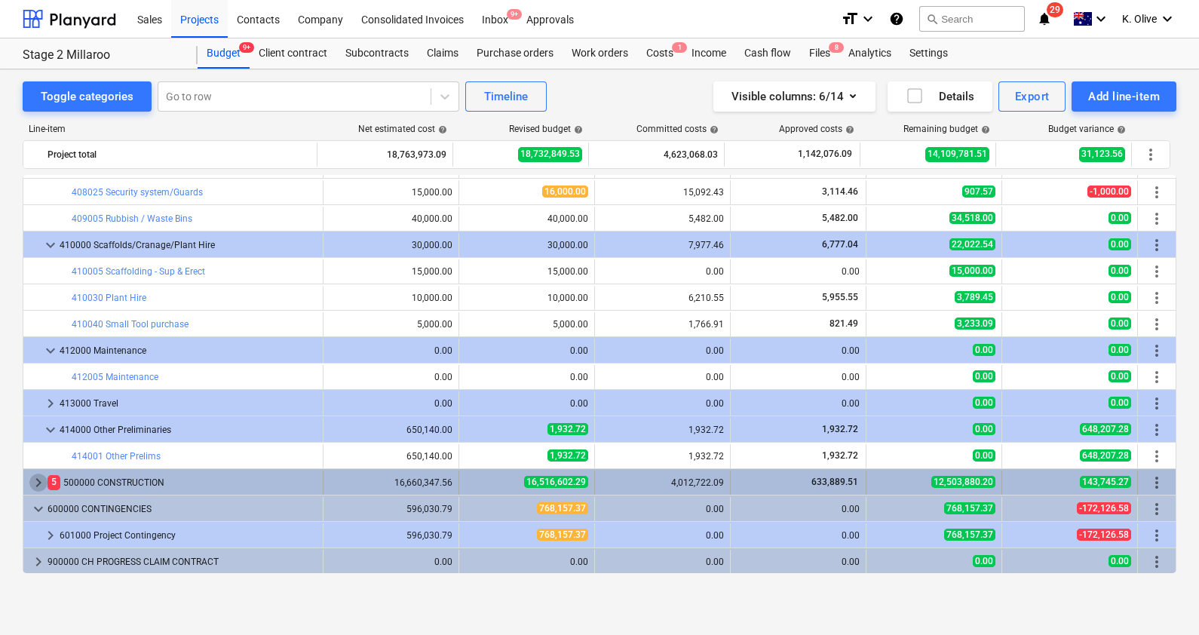
click at [37, 480] on span "keyboard_arrow_right" at bounding box center [38, 483] width 18 height 18
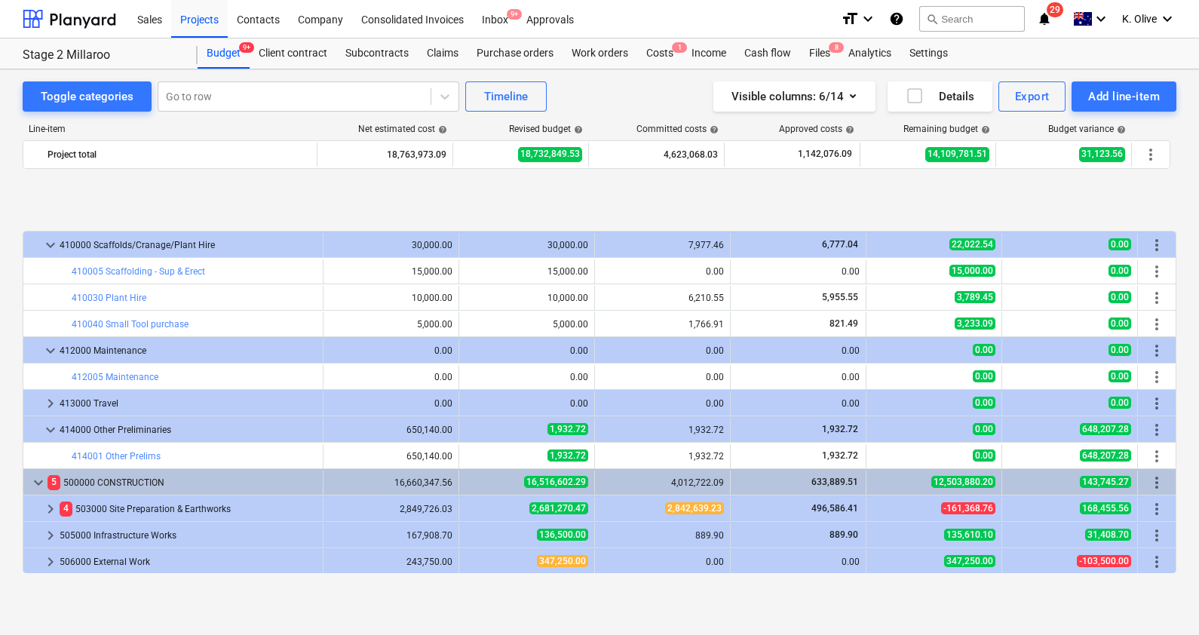
scroll to position [1701, 0]
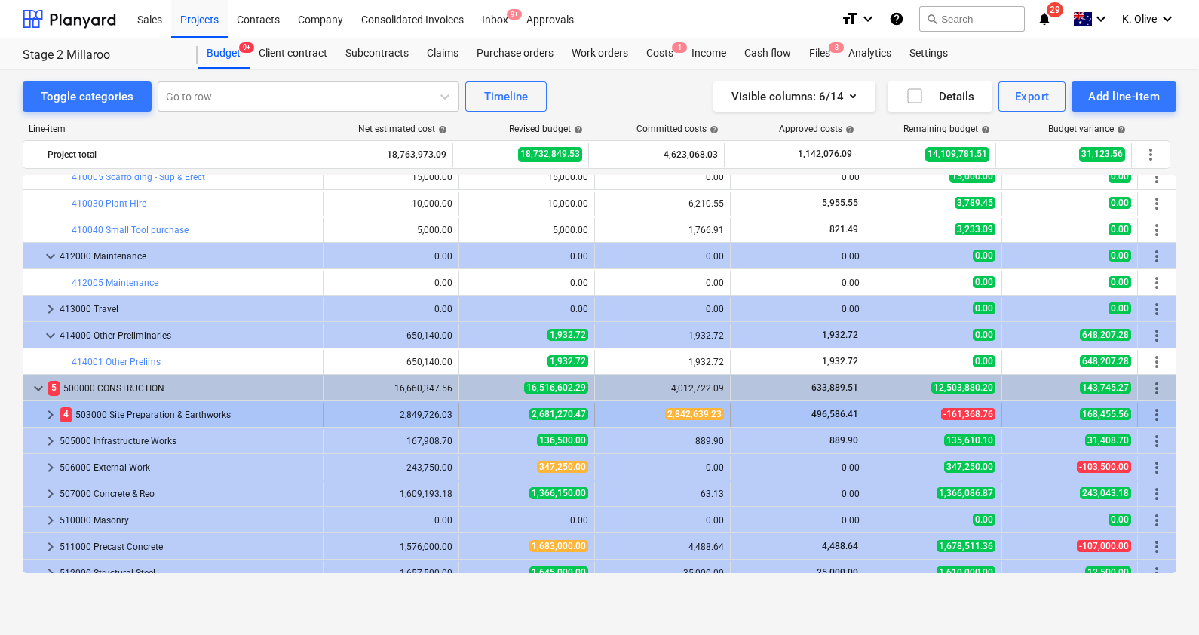
click at [46, 409] on span "keyboard_arrow_right" at bounding box center [50, 415] width 18 height 18
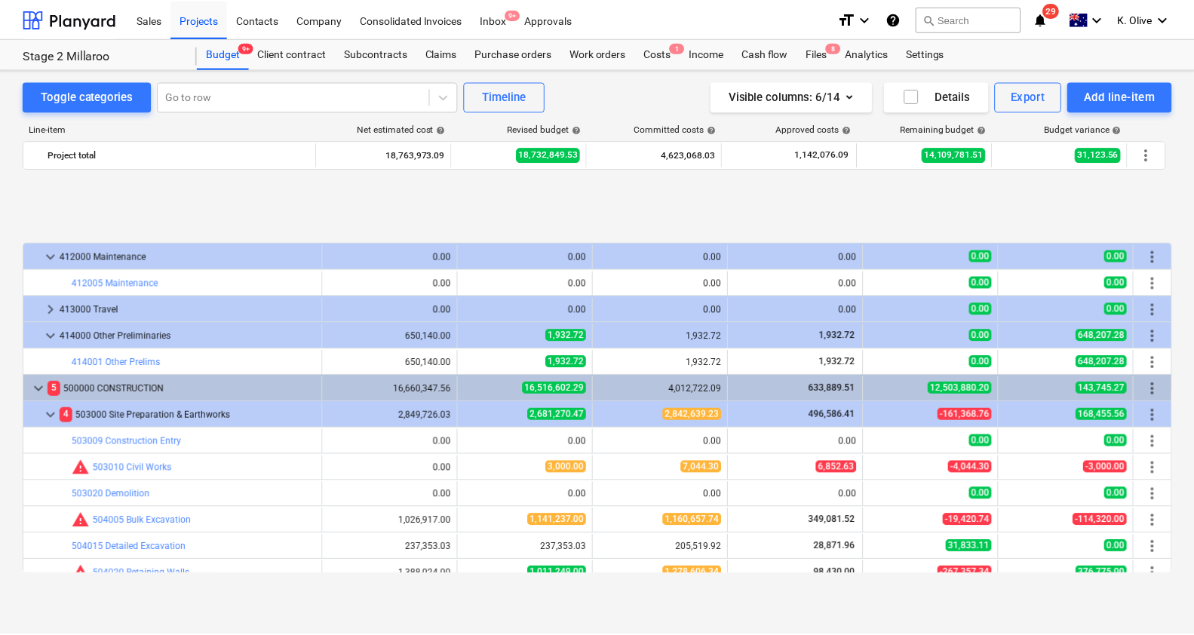
scroll to position [1796, 0]
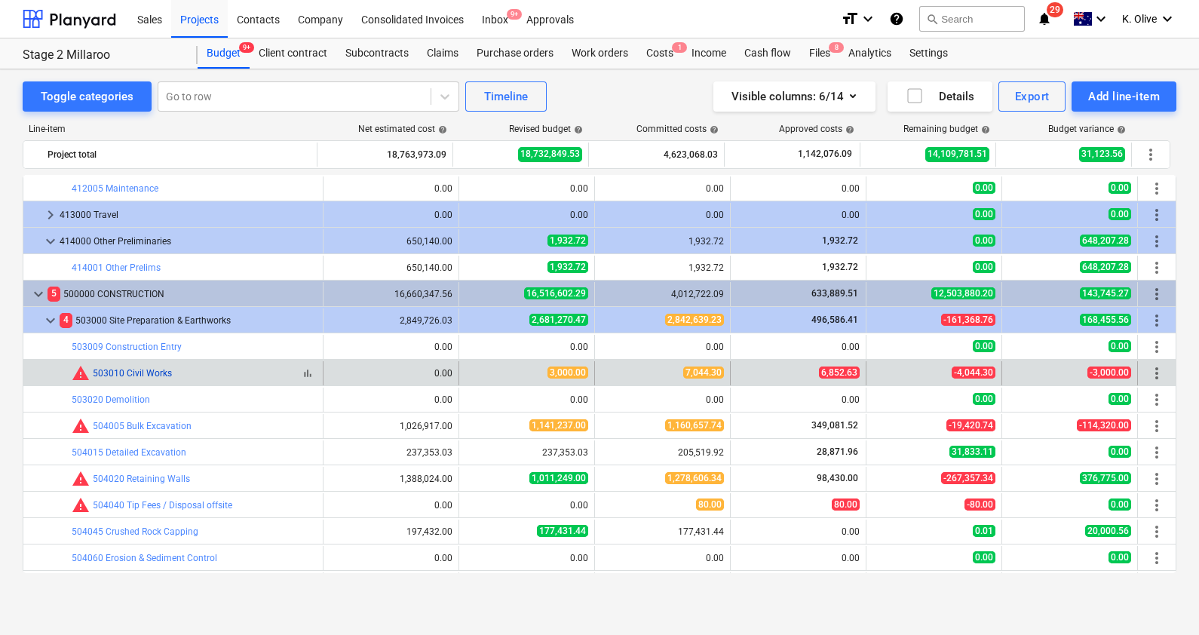
click at [143, 371] on link "503010 Civil Works" at bounding box center [132, 373] width 79 height 11
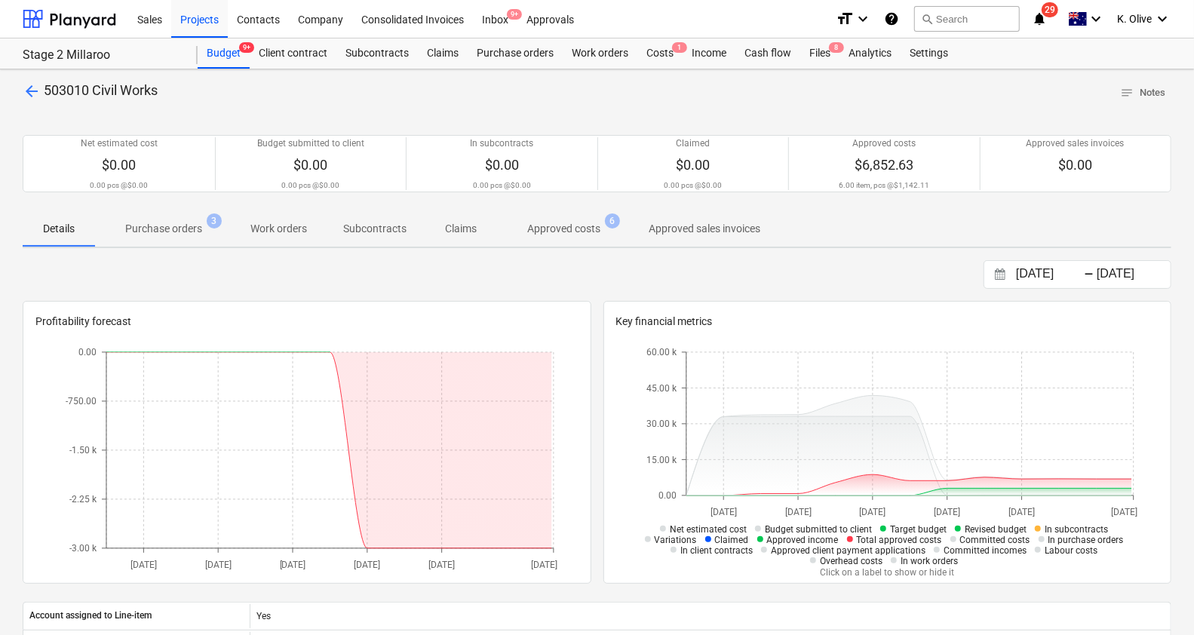
click at [155, 228] on p "Purchase orders" at bounding box center [163, 229] width 77 height 16
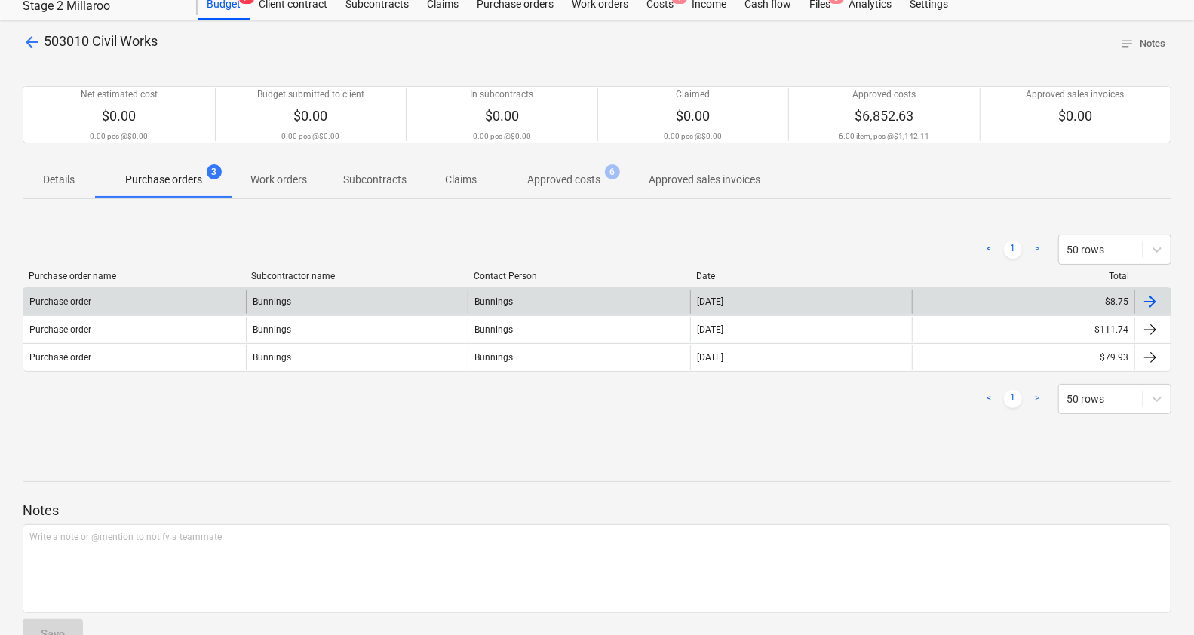
scroll to position [86, 0]
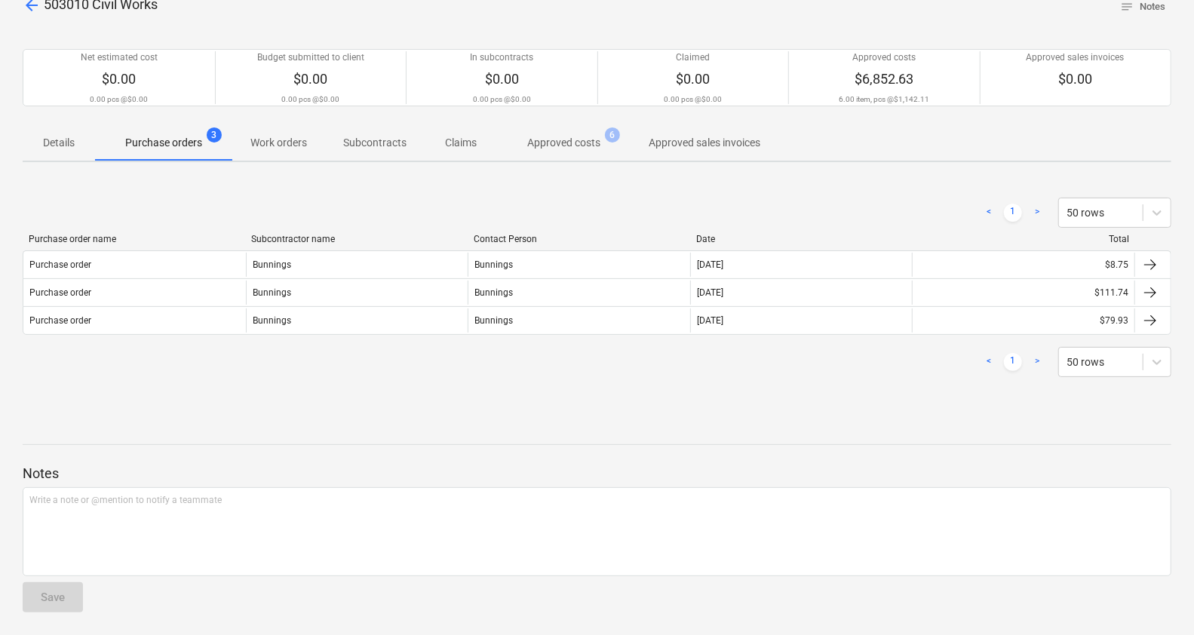
click at [572, 143] on p "Approved costs" at bounding box center [563, 143] width 73 height 16
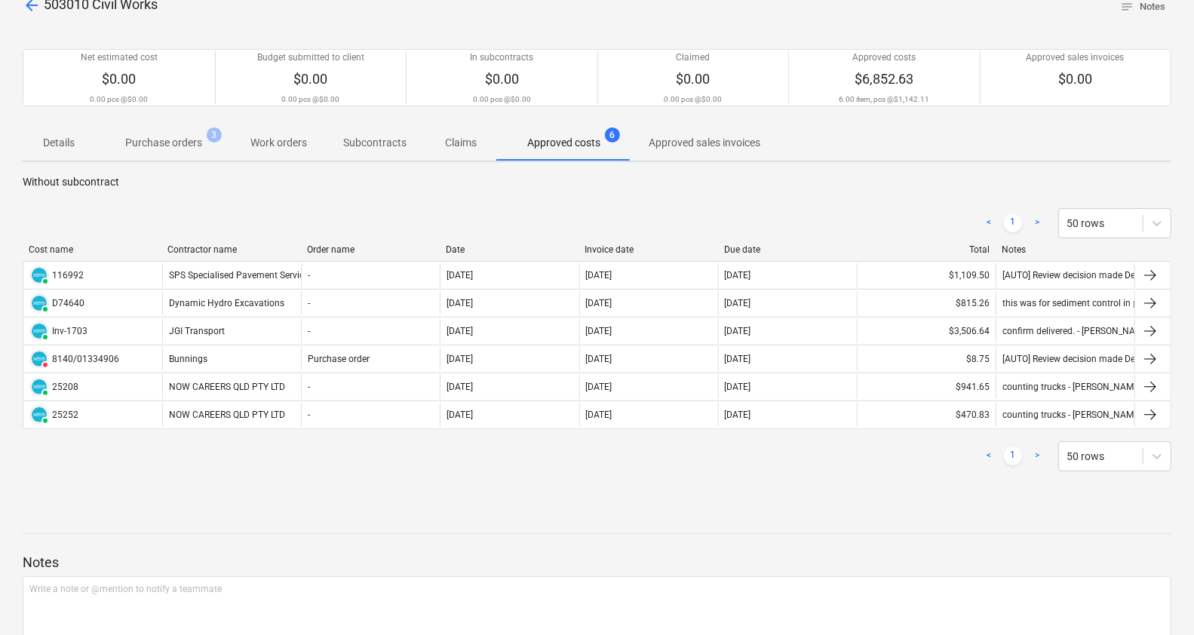
click at [60, 144] on p "Details" at bounding box center [59, 143] width 36 height 16
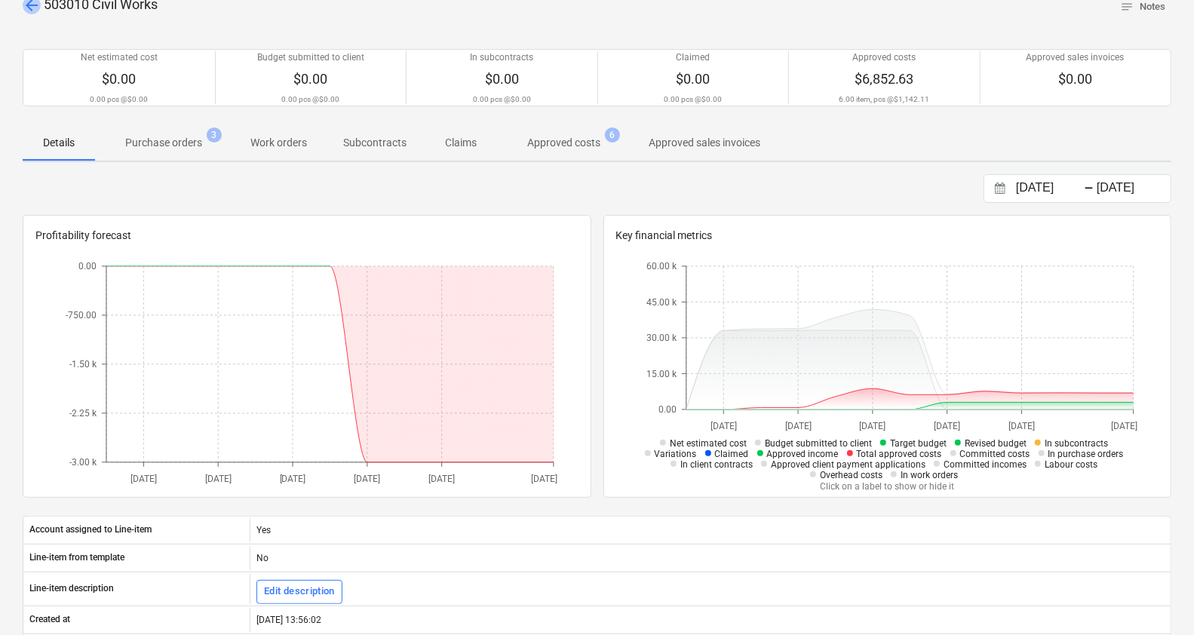
click at [35, 10] on span "arrow_back" at bounding box center [32, 5] width 18 height 18
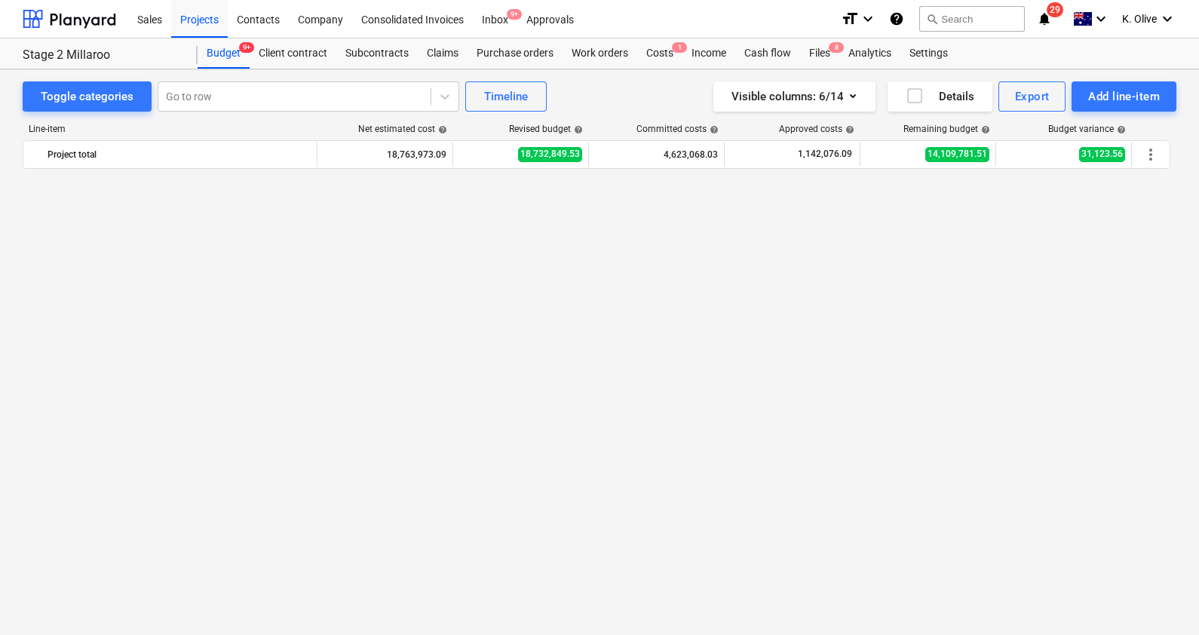
scroll to position [1796, 0]
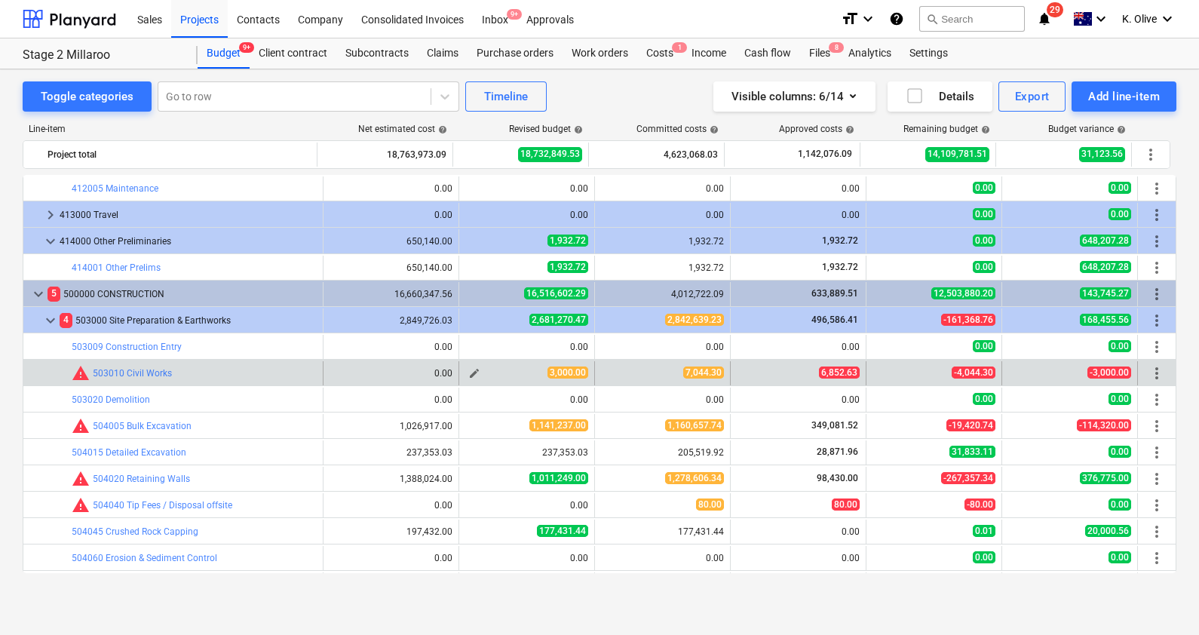
click at [471, 372] on span "edit" at bounding box center [474, 373] width 12 height 12
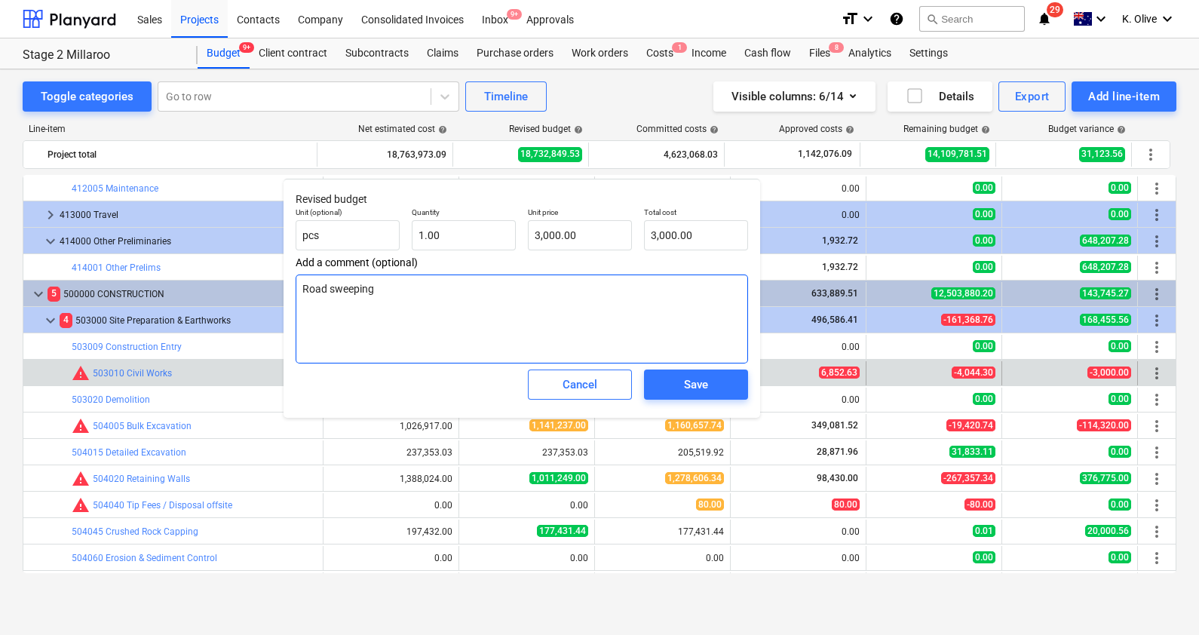
click at [388, 306] on textarea "Road sweeping" at bounding box center [522, 318] width 452 height 89
click at [718, 389] on span "Save" at bounding box center [696, 385] width 68 height 20
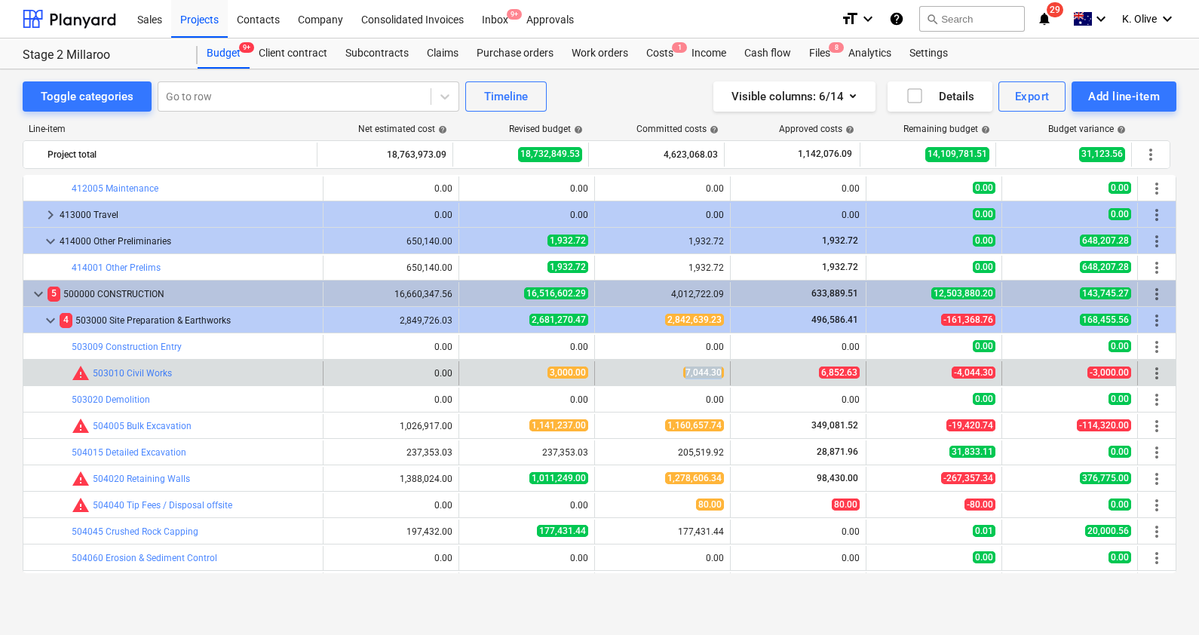
drag, startPoint x: 681, startPoint y: 374, endPoint x: 721, endPoint y: 370, distance: 40.2
click at [721, 370] on div "7,044.30" at bounding box center [663, 373] width 136 height 24
click at [459, 370] on div "edit 3,000.00" at bounding box center [527, 373] width 136 height 24
click at [468, 367] on span "edit" at bounding box center [474, 373] width 12 height 12
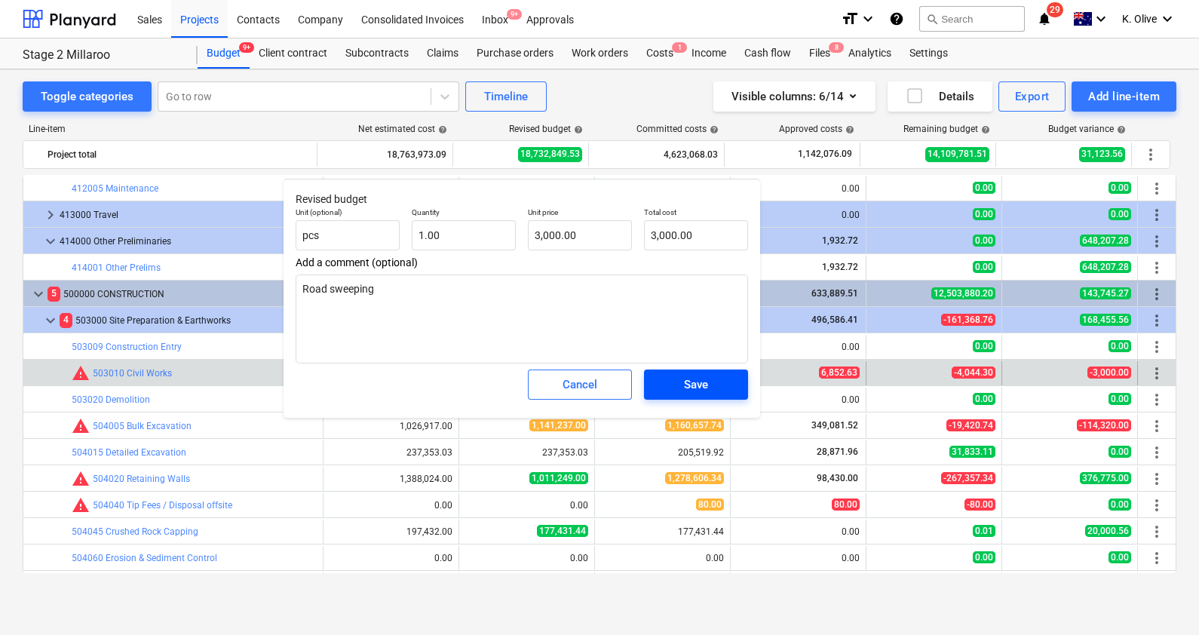
click at [703, 390] on div "Save" at bounding box center [696, 385] width 24 height 20
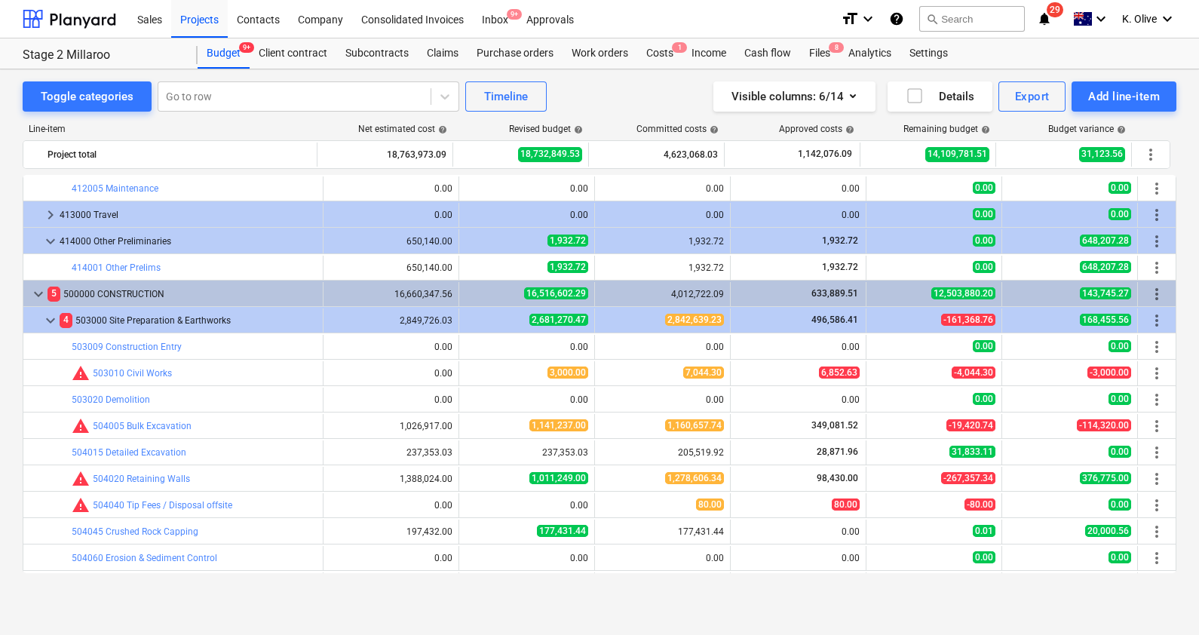
type textarea "x"
type input "1.00"
type input "3,000.00"
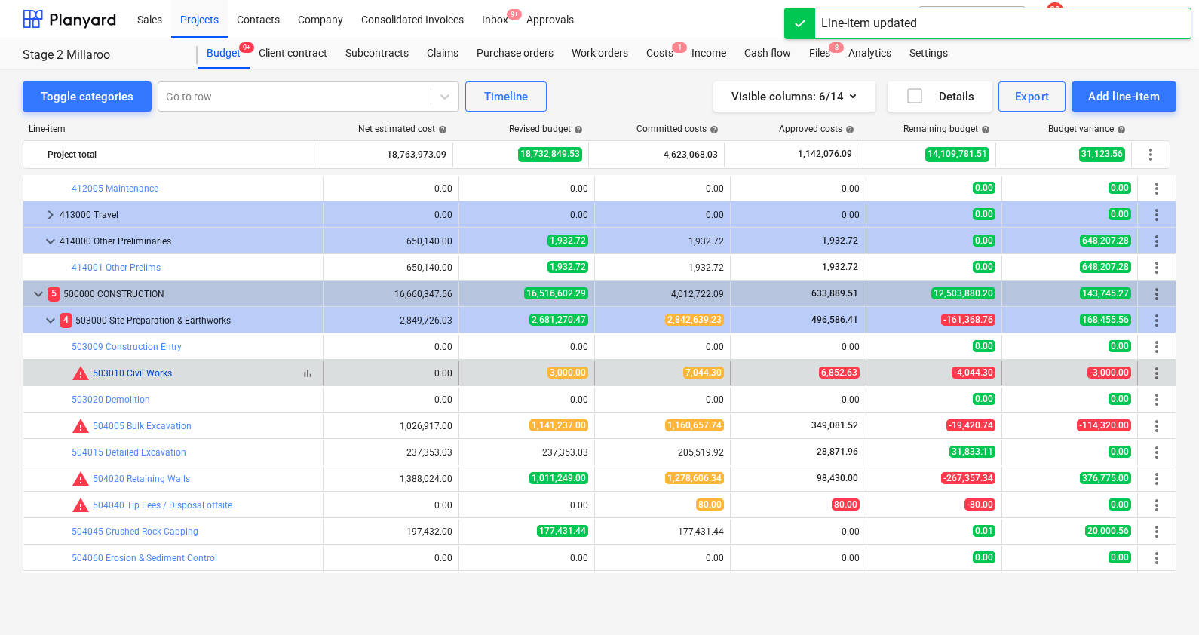
click at [140, 368] on link "503010 Civil Works" at bounding box center [132, 373] width 79 height 11
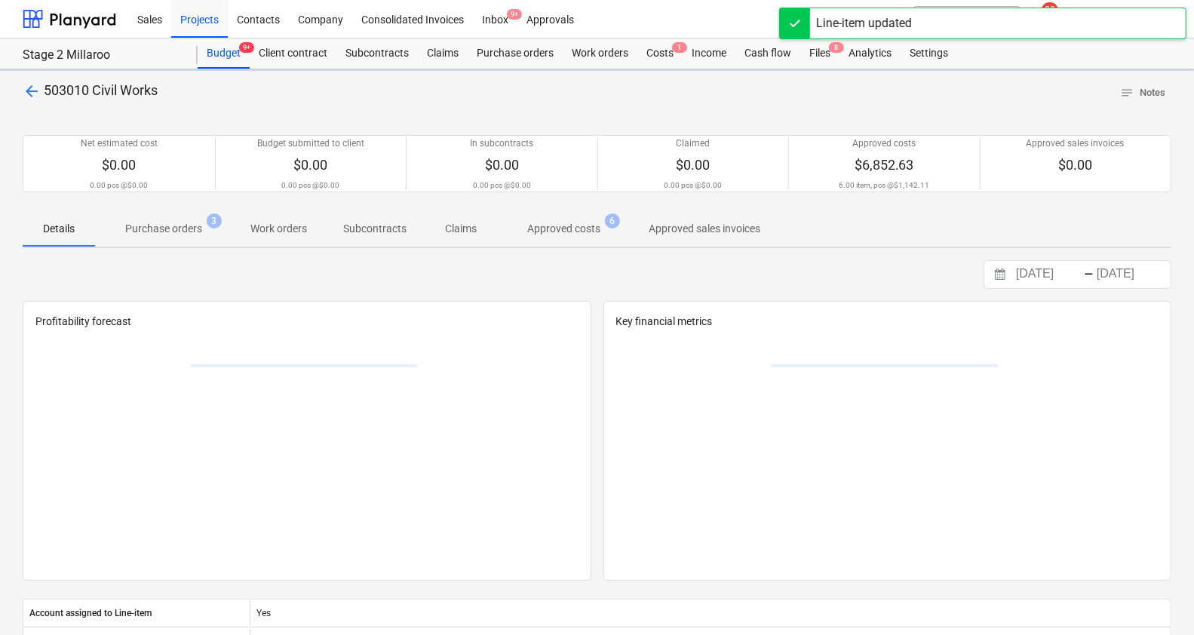
click at [170, 235] on p "Purchase orders" at bounding box center [163, 229] width 77 height 16
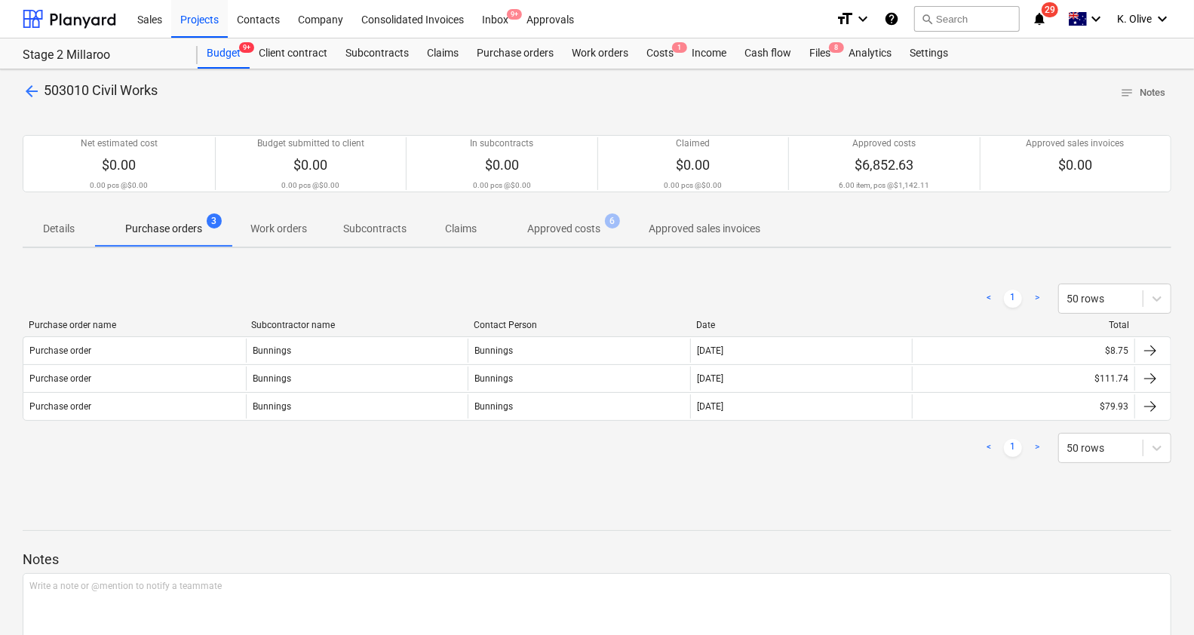
click at [557, 228] on p "Approved costs" at bounding box center [563, 229] width 73 height 16
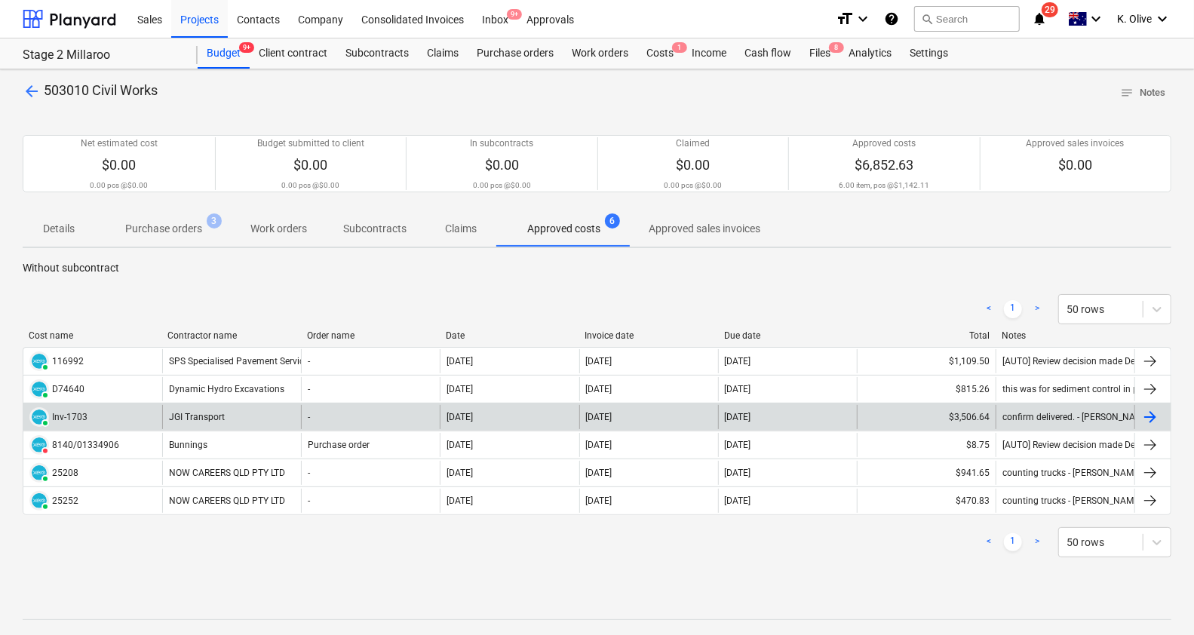
click at [1151, 411] on div at bounding box center [1150, 417] width 18 height 18
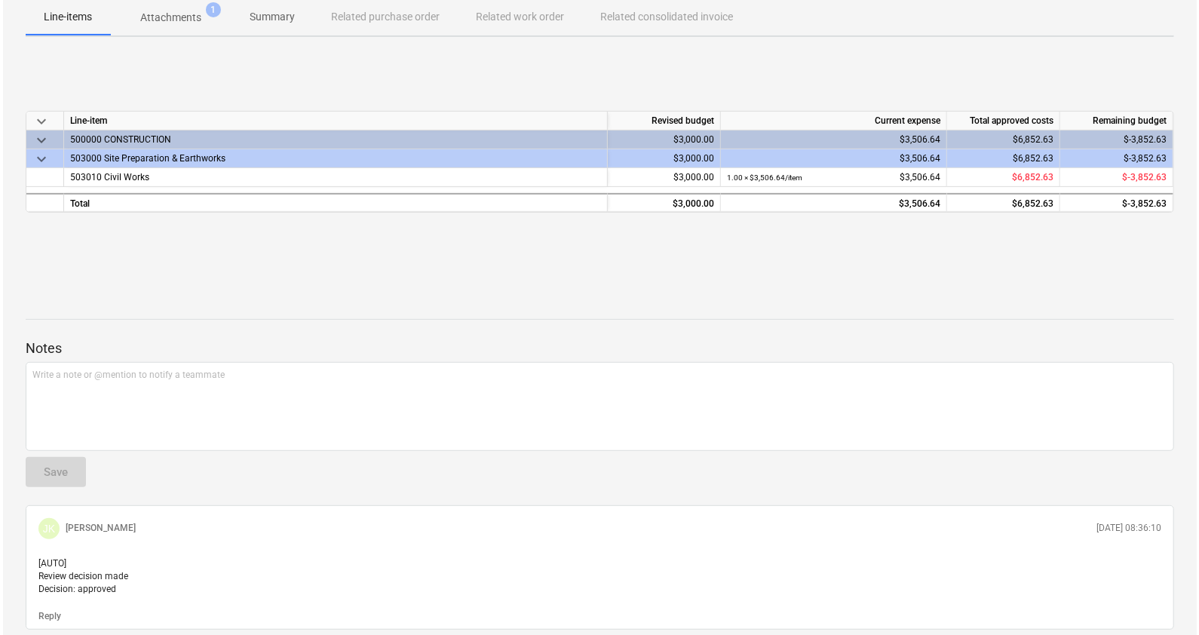
scroll to position [188, 0]
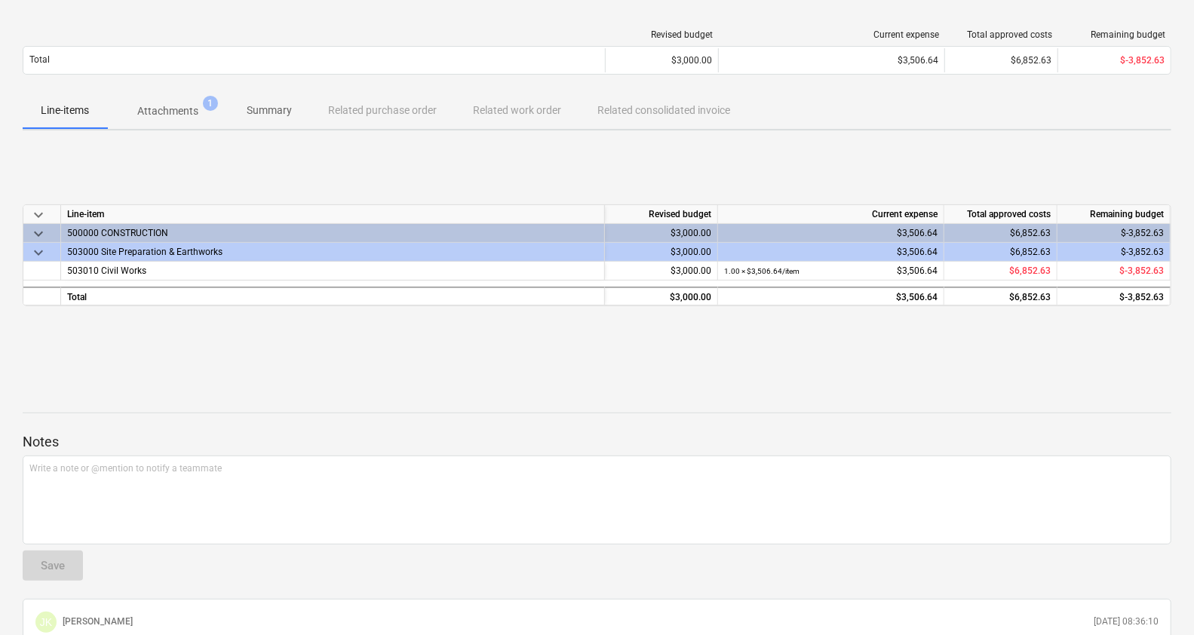
click at [162, 94] on button "Attachments 1" at bounding box center [167, 111] width 121 height 36
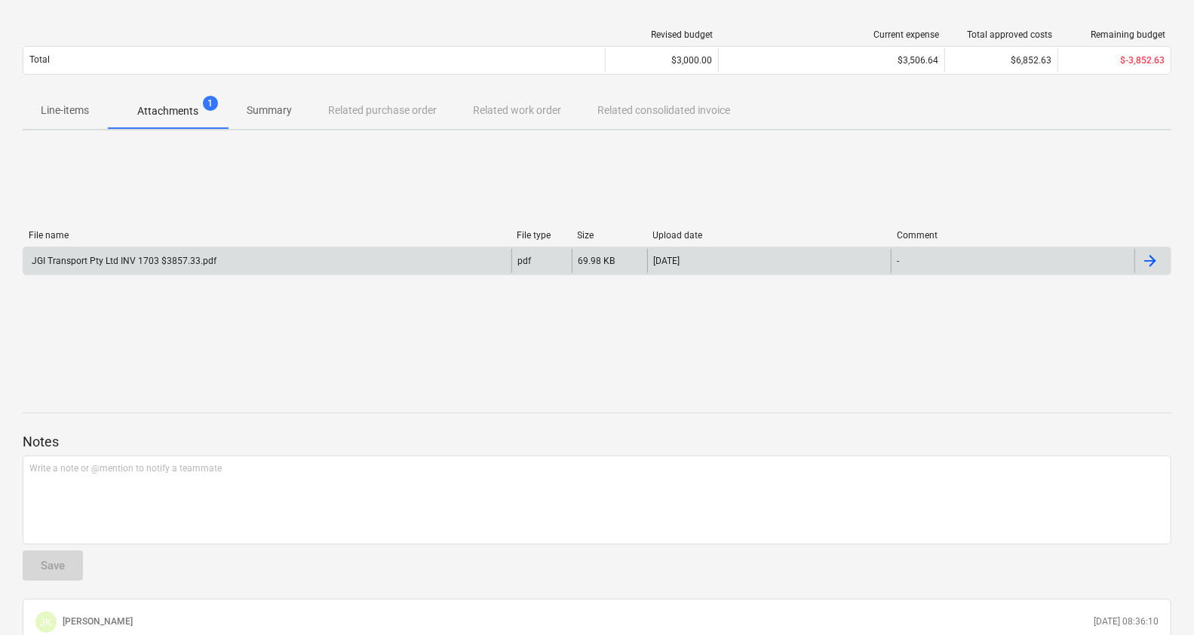
click at [140, 259] on div "JGI Transport Pty Ltd INV 1703 $3857.33.pdf" at bounding box center [122, 261] width 187 height 11
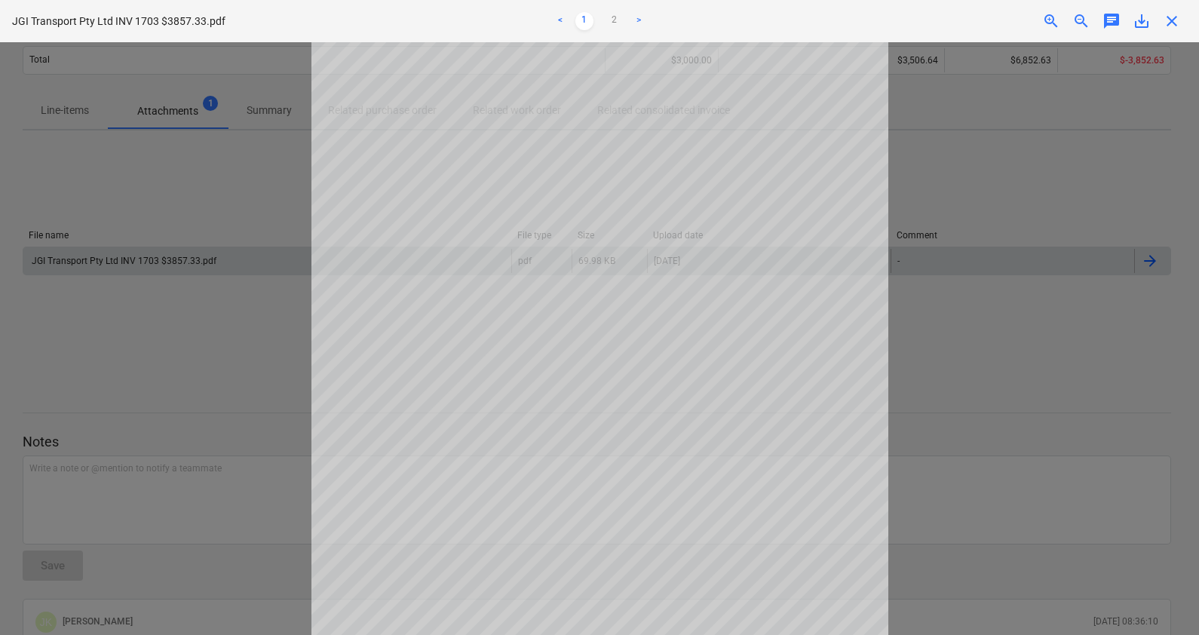
click at [1176, 20] on span "close" at bounding box center [1172, 21] width 18 height 18
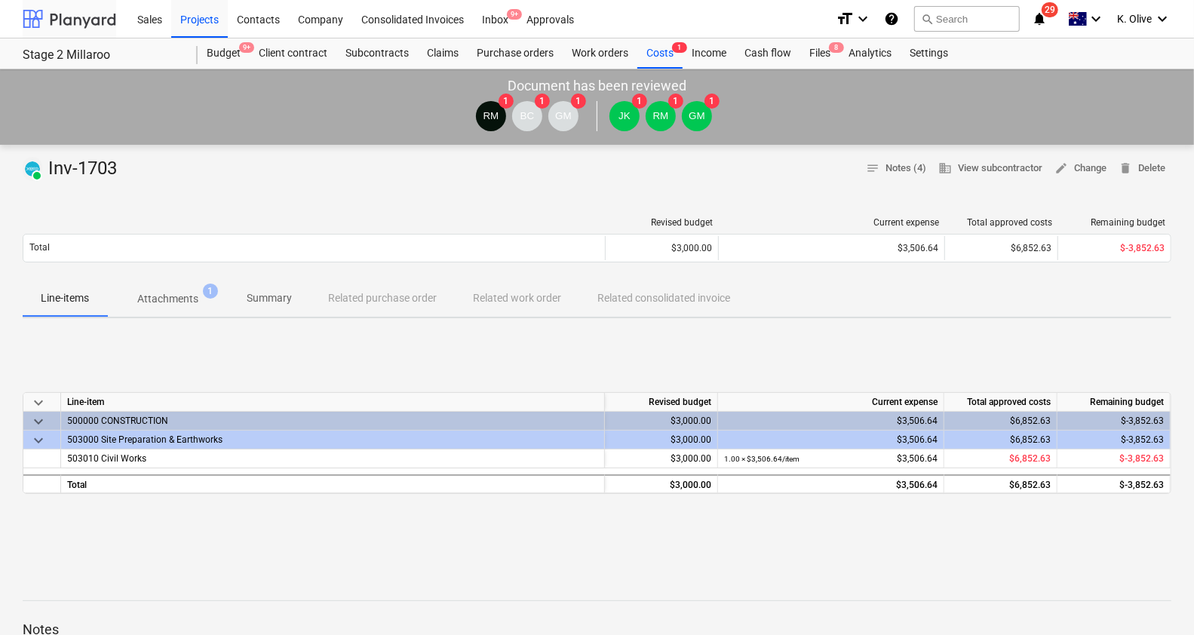
scroll to position [188, 0]
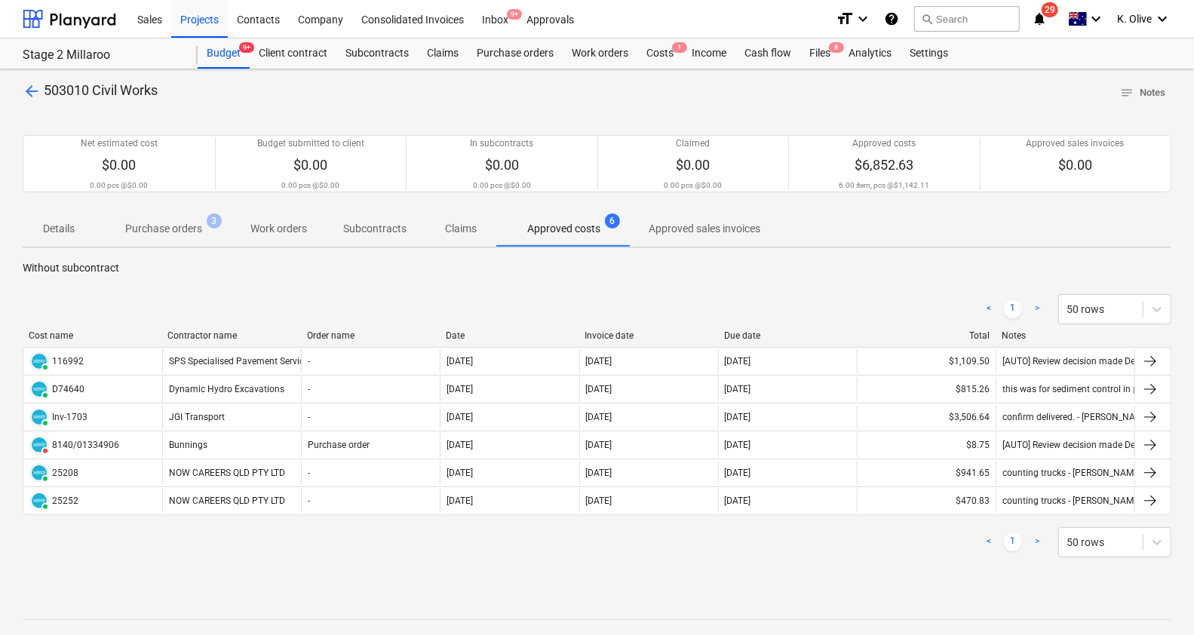
click at [33, 87] on span "arrow_back" at bounding box center [32, 91] width 18 height 18
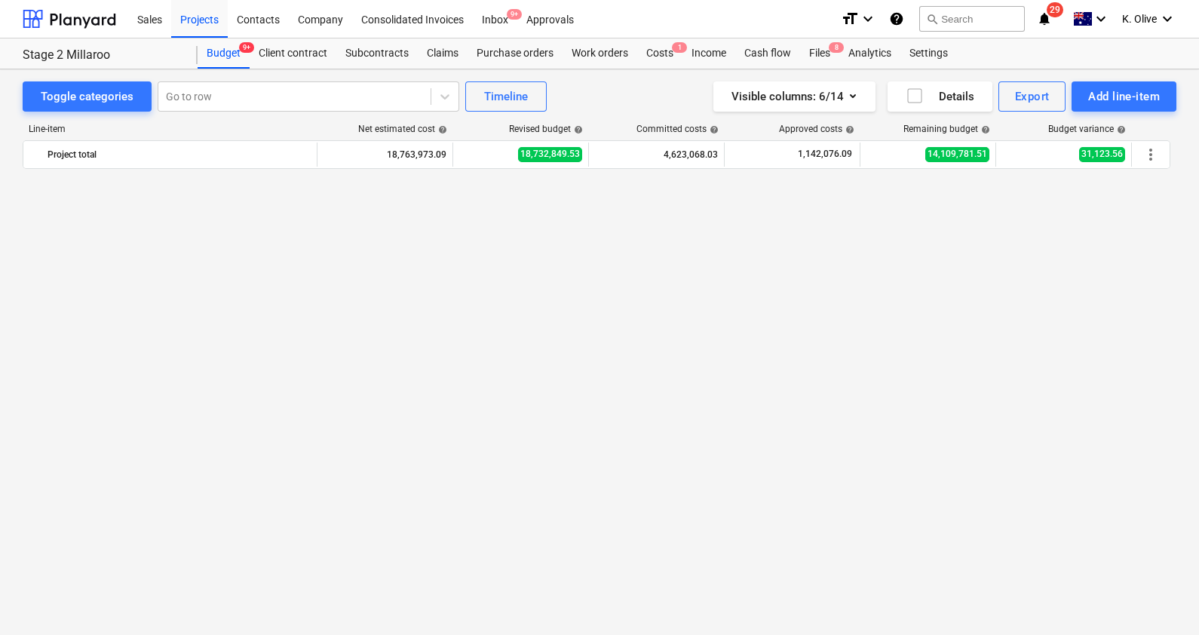
scroll to position [1796, 0]
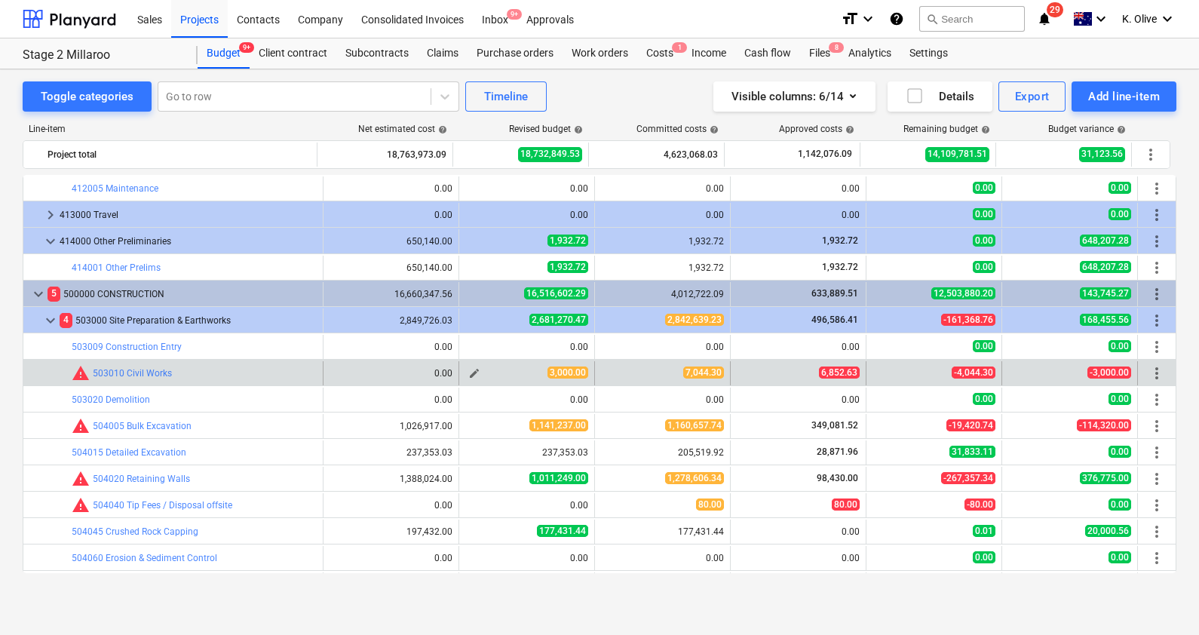
click at [471, 370] on span "edit" at bounding box center [474, 373] width 12 height 12
type textarea "x"
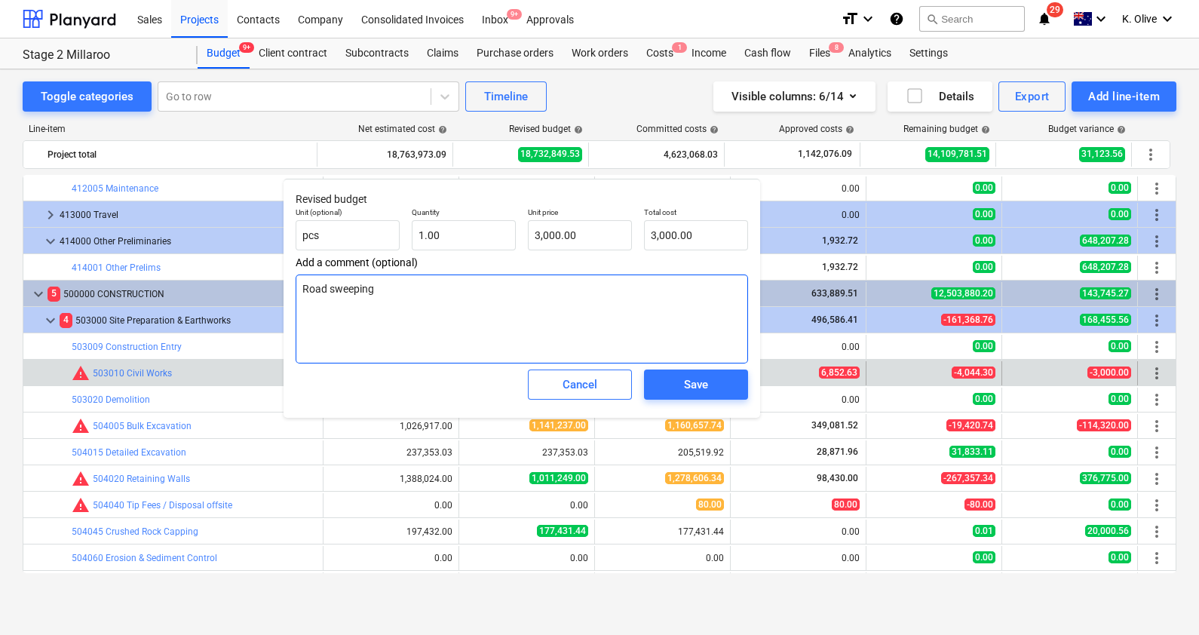
click at [453, 296] on textarea "Road sweeping" at bounding box center [522, 318] width 452 height 89
type input "3000"
drag, startPoint x: 576, startPoint y: 236, endPoint x: 528, endPoint y: 238, distance: 48.3
click at [528, 238] on input "3000" at bounding box center [580, 235] width 104 height 30
click at [574, 384] on div "Cancel" at bounding box center [580, 385] width 35 height 20
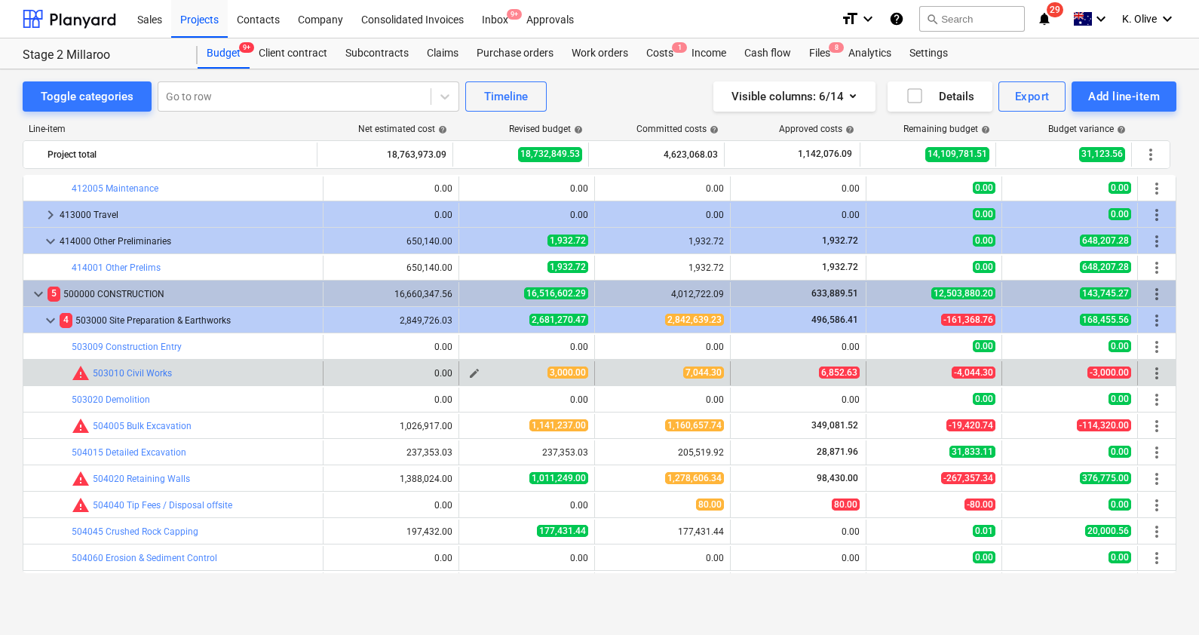
click at [468, 372] on span "edit" at bounding box center [474, 373] width 12 height 12
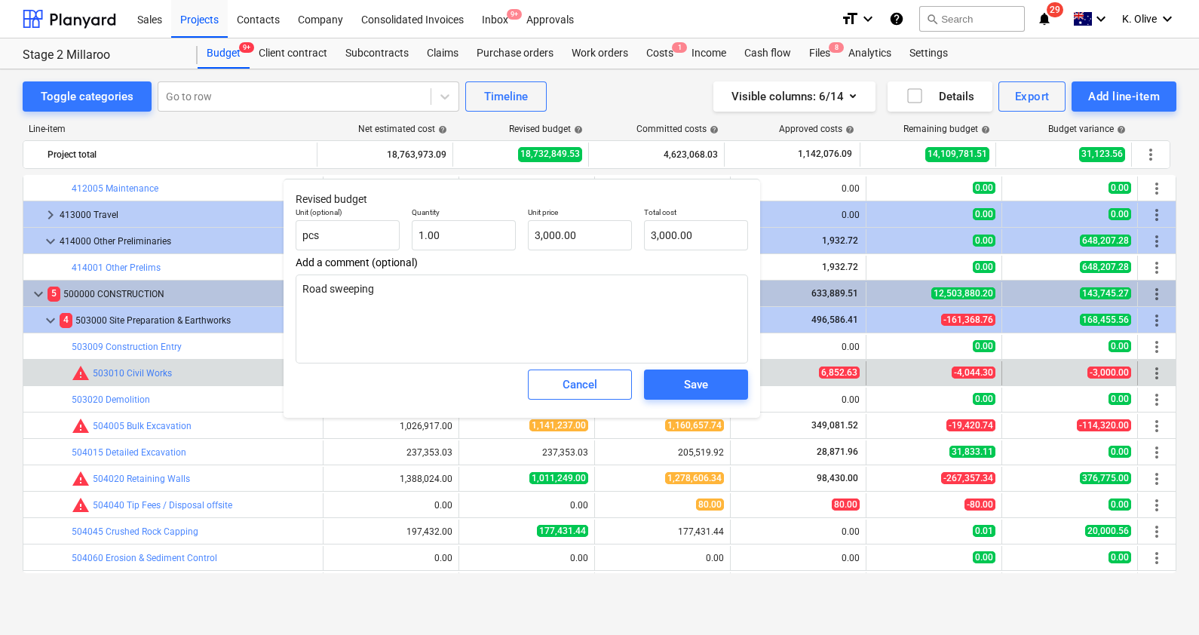
drag, startPoint x: 638, startPoint y: 193, endPoint x: 635, endPoint y: 184, distance: 9.5
click at [635, 184] on div "Revised budget Unit (optional) pcs Quantity 1.00 Unit price 3,000.00 Total cost…" at bounding box center [522, 298] width 477 height 239
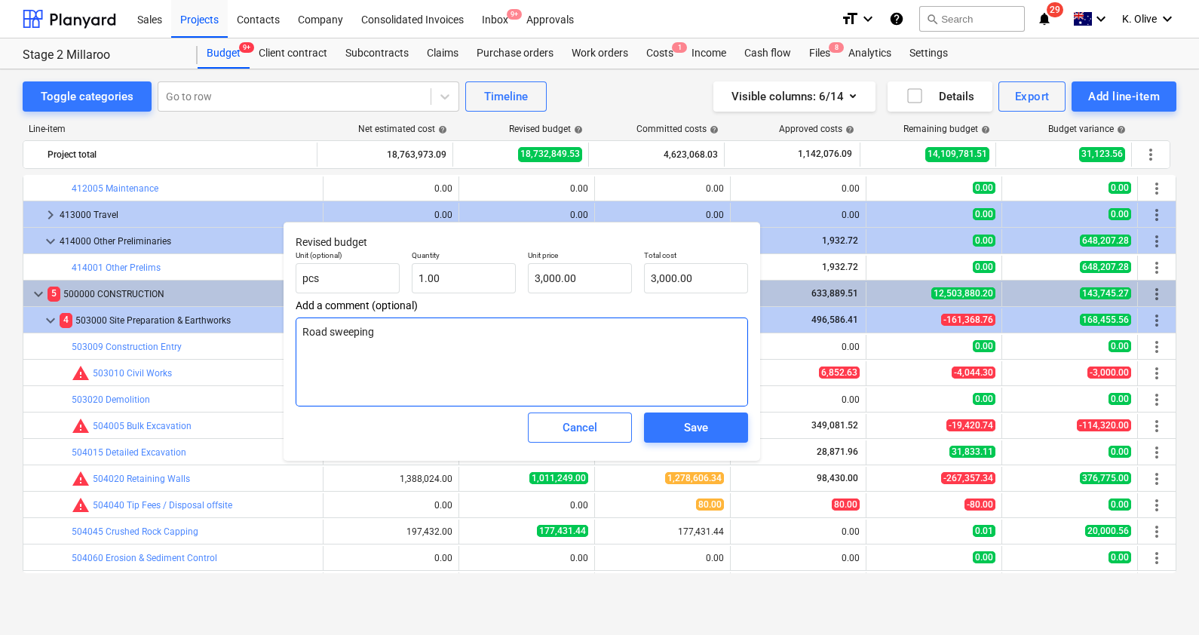
scroll to position [1701, 0]
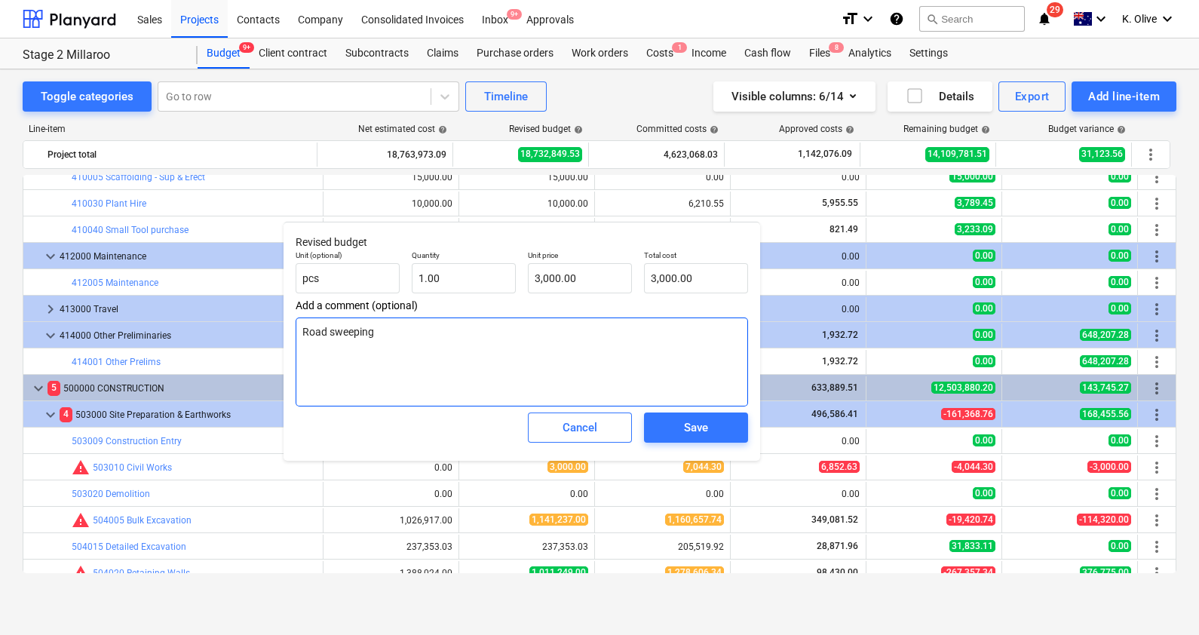
click at [403, 342] on textarea "Road sweeping" at bounding box center [522, 361] width 452 height 89
type textarea "x"
type textarea "Road sweeping"
type textarea "x"
type textarea "Road sweeping -"
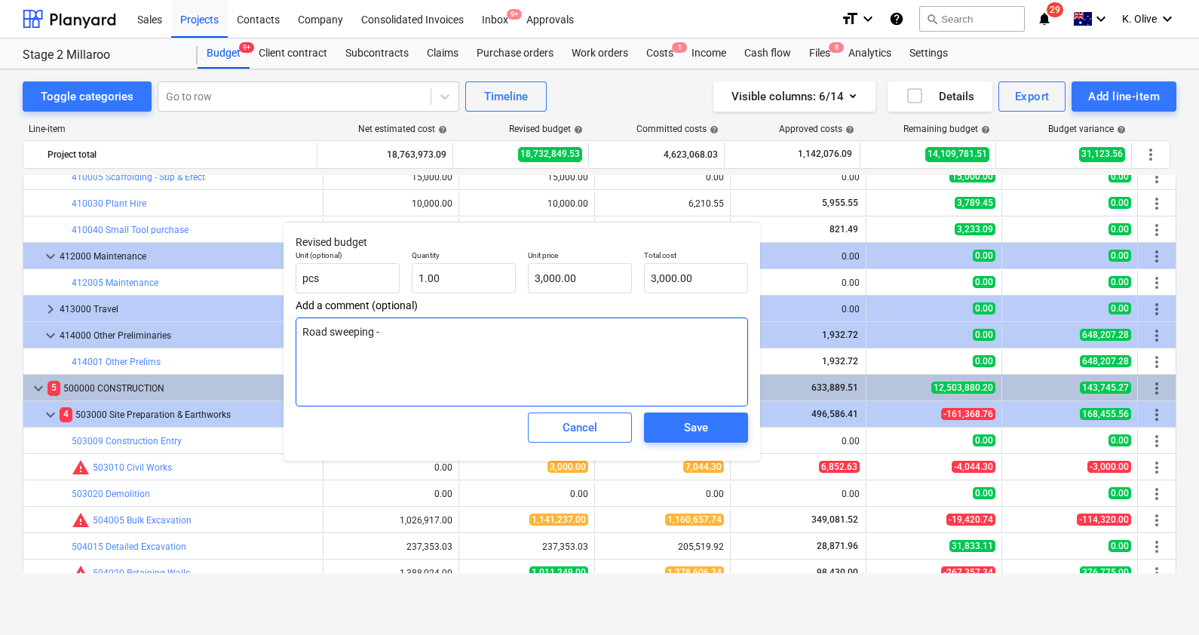
type textarea "x"
type textarea "Road sweeping -A"
type textarea "x"
type textarea "Road sweeping -Ad"
type textarea "x"
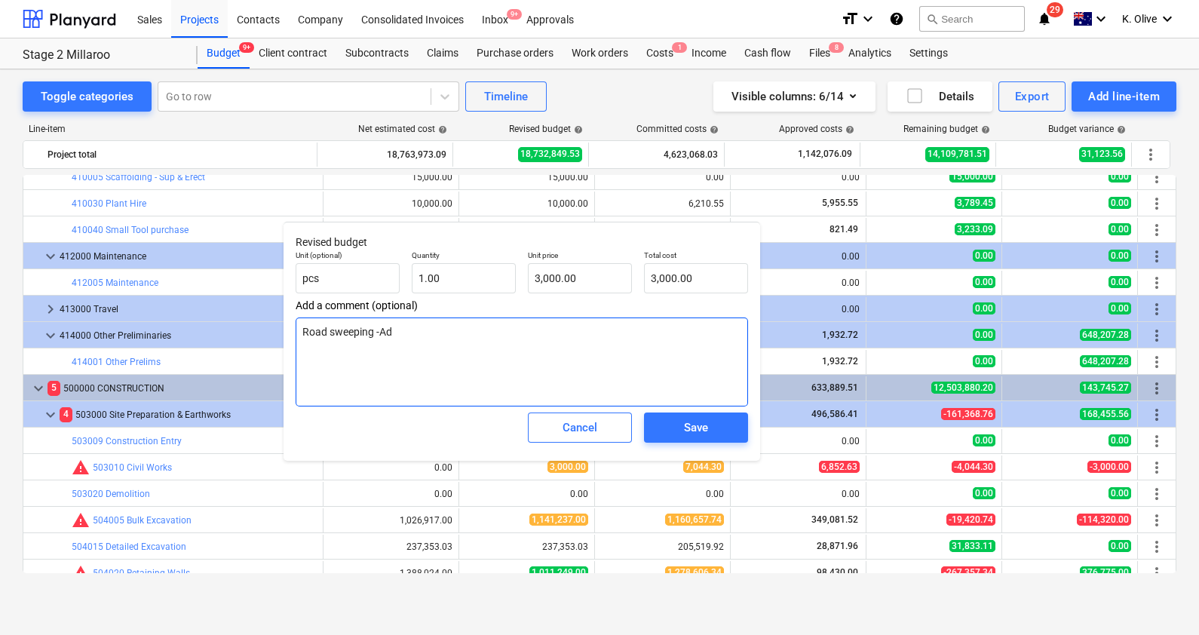
type textarea "Road sweeping -Add"
type textarea "x"
type textarea "Road sweeping -Addi"
type textarea "x"
type textarea "Road sweeping -Addit"
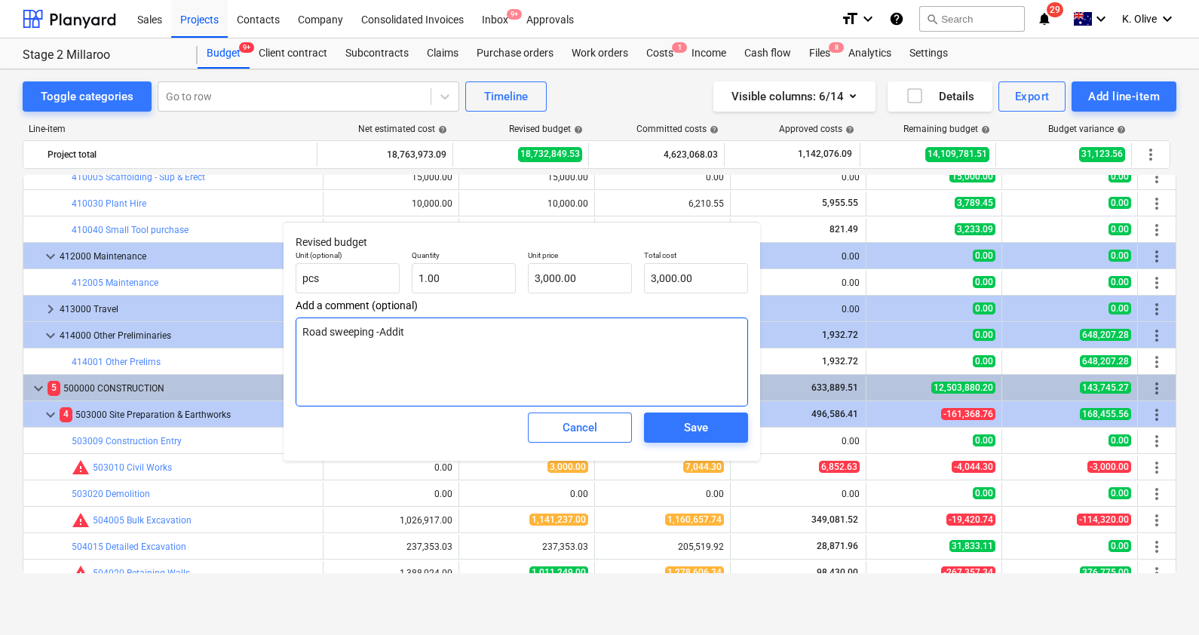
type textarea "x"
type textarea "Road sweeping -Additi"
type textarea "x"
type textarea "Road sweeping -Additio"
type textarea "x"
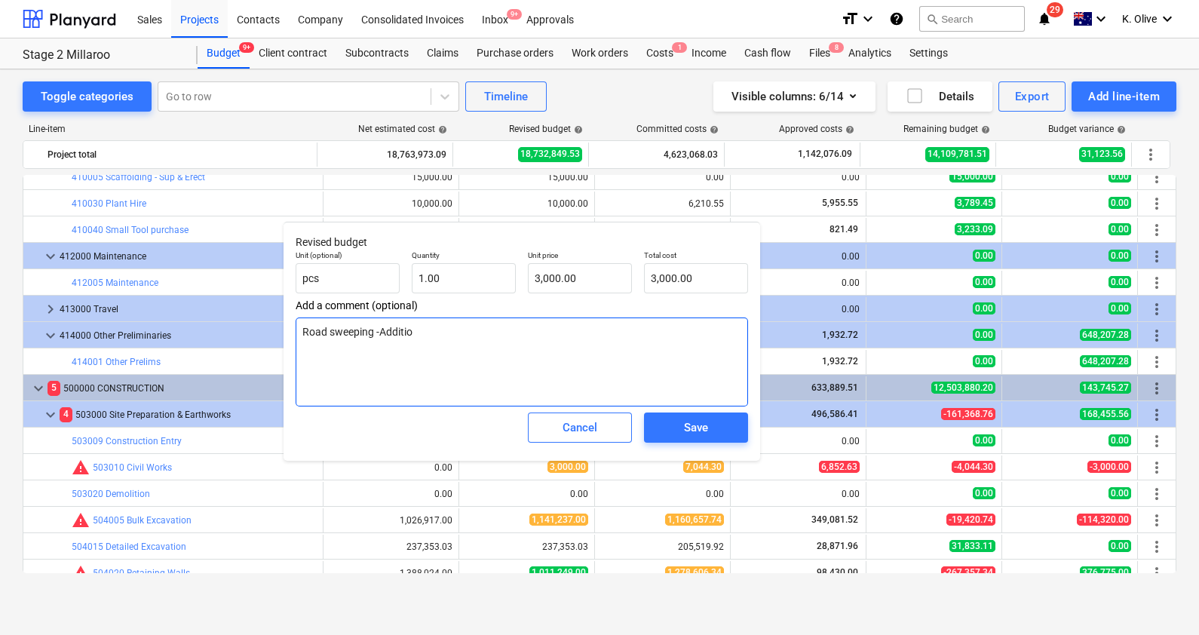
type textarea "Road sweeping -Addition"
type textarea "x"
type textarea "Road sweeping -Additiona"
type textarea "x"
type textarea "Road sweeping -Additional"
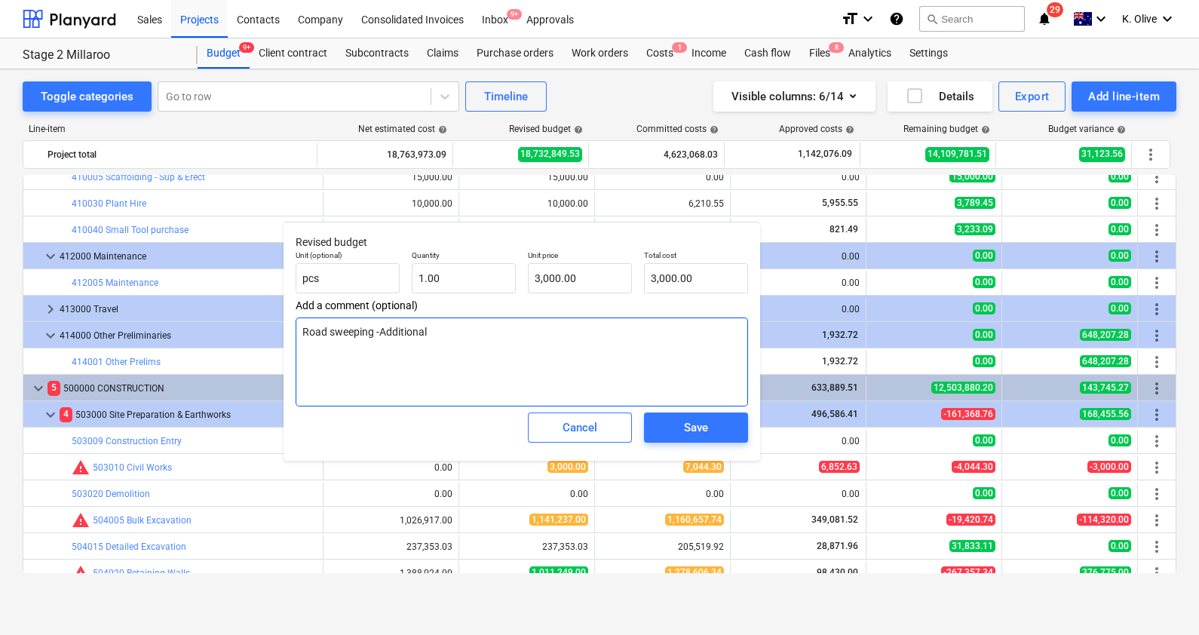
type textarea "x"
type textarea "Road sweeping -Additional"
type textarea "x"
type textarea "Road sweeping -Additional 2"
type textarea "x"
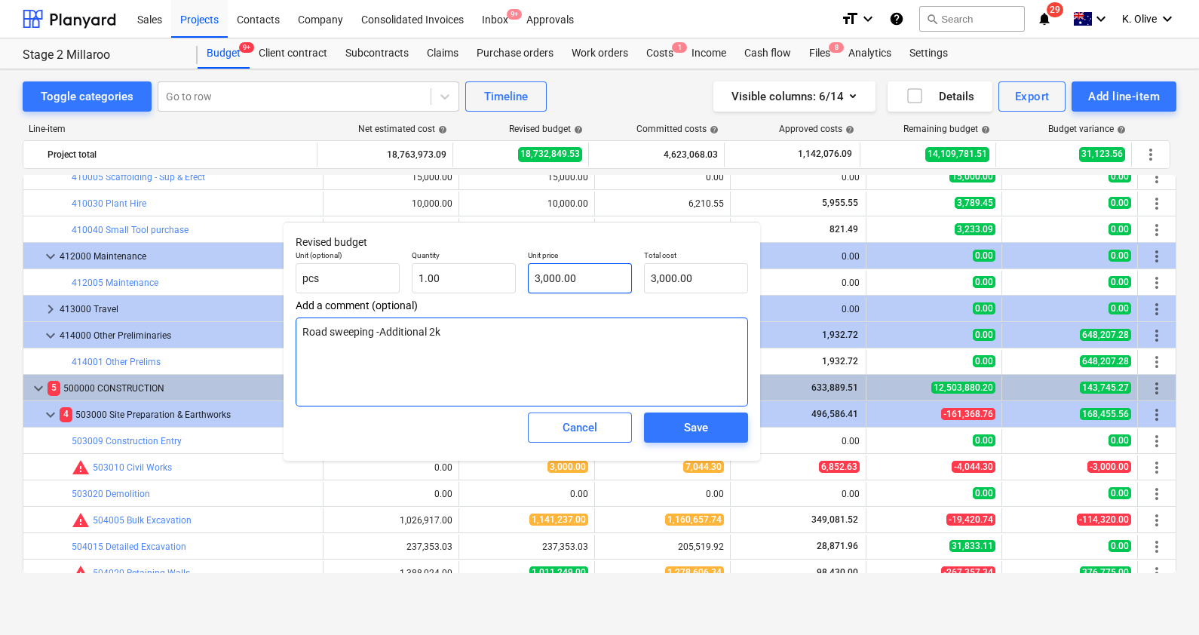
type textarea "Road sweeping -Additional 2k"
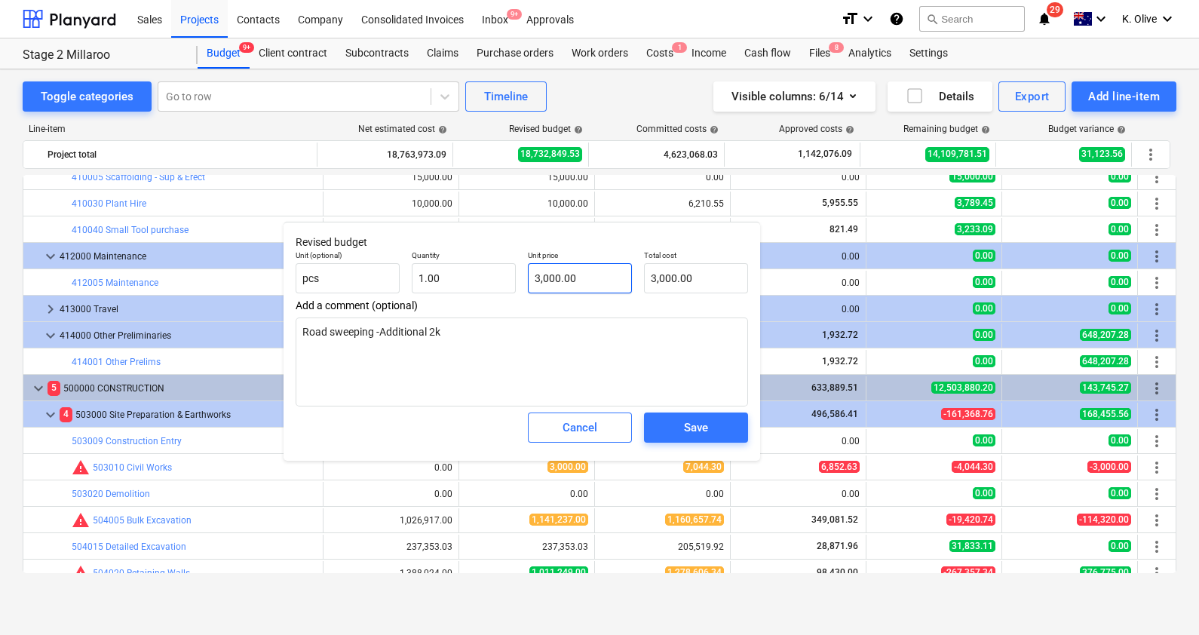
type input "3000"
click at [578, 278] on input "3000" at bounding box center [580, 278] width 104 height 30
type textarea "x"
type input "9"
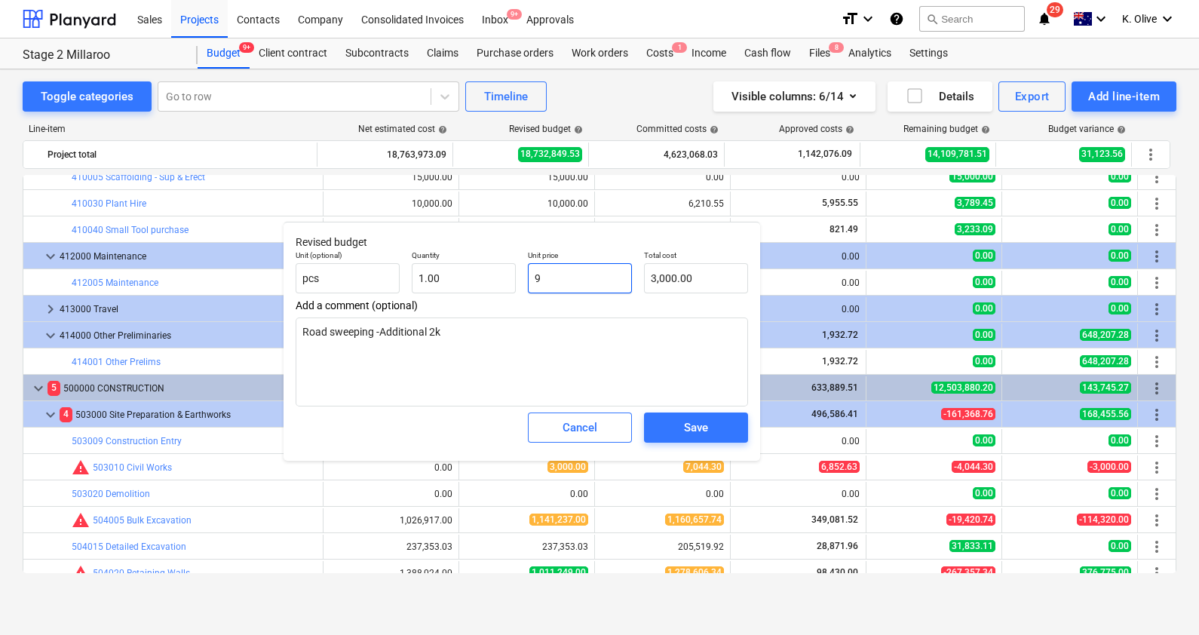
type input "9.00"
type textarea "x"
type input "90"
type input "90.00"
type textarea "x"
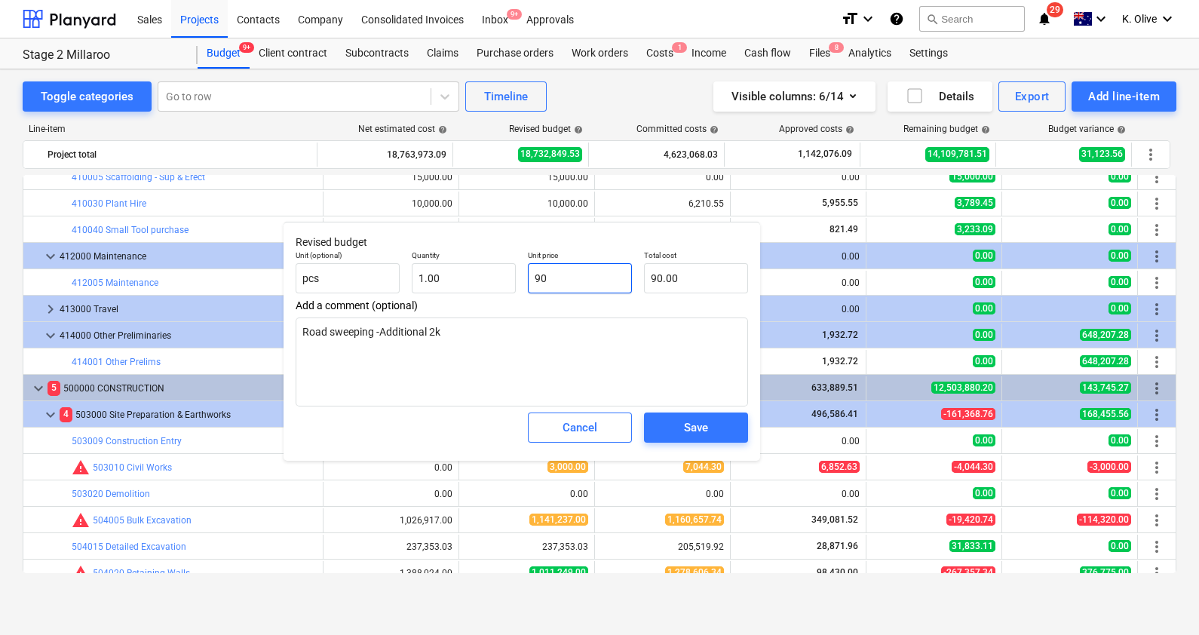
type input "904"
type input "904.00"
type textarea "x"
type input "9044"
type input "9,044.00"
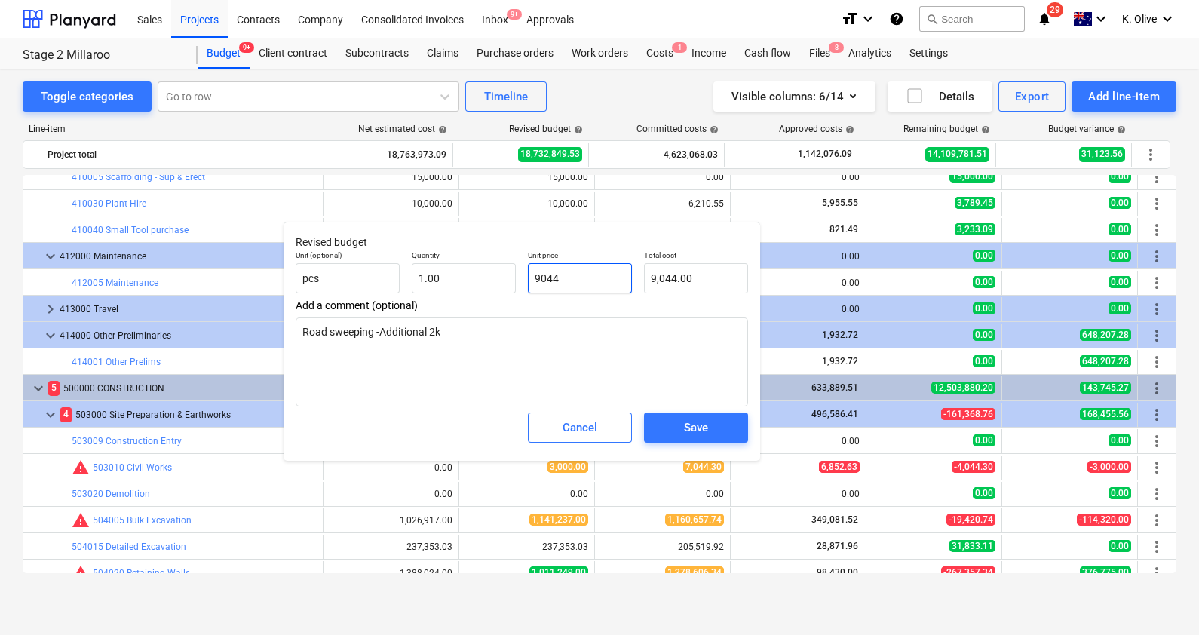
type textarea "x"
type input "9044."
type textarea "x"
type input "9044.3"
type input "9,044.30"
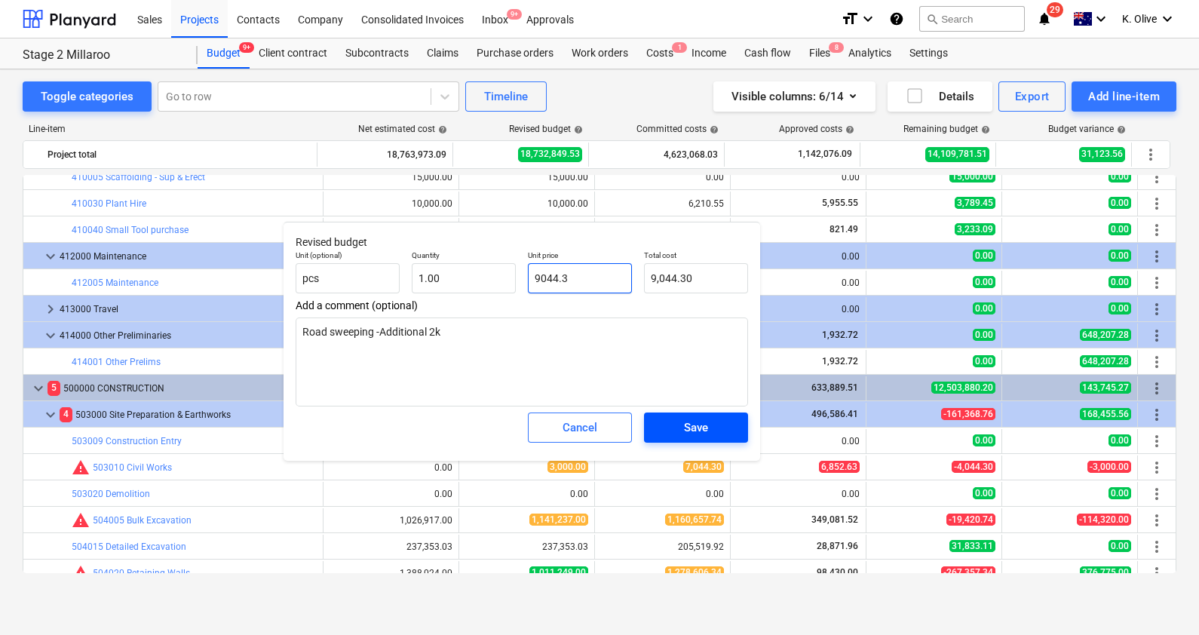
type input "9044.3"
type textarea "x"
type input "9,044.30"
click at [695, 432] on div "Save" at bounding box center [696, 428] width 24 height 20
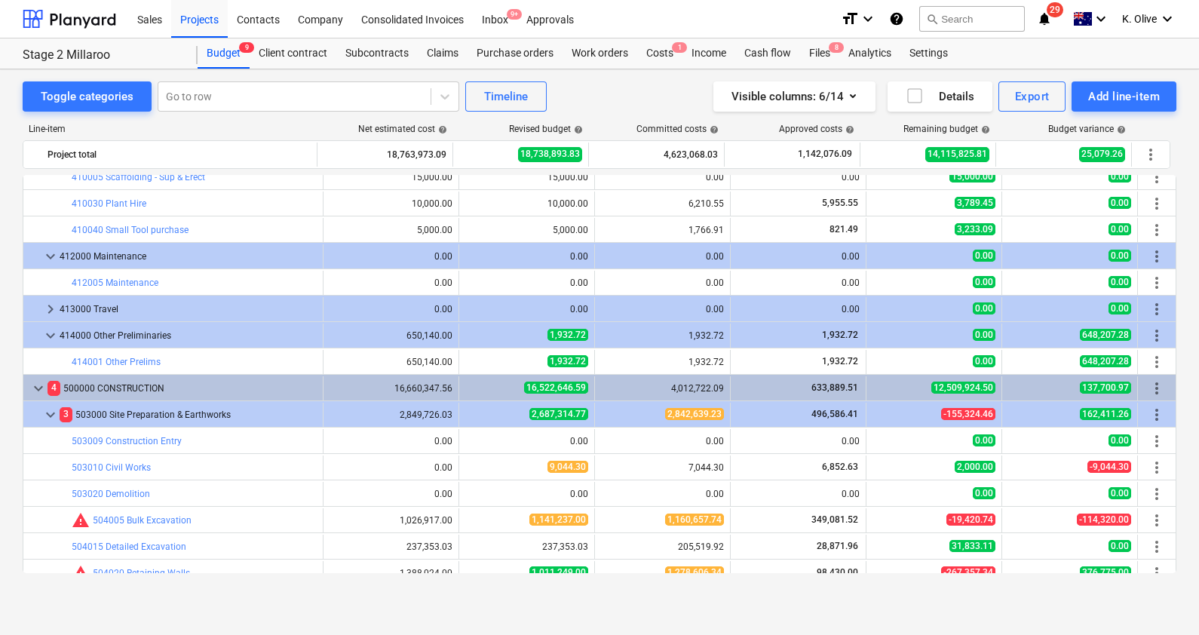
type textarea "x"
type input "1.00"
type input "9,044.30"
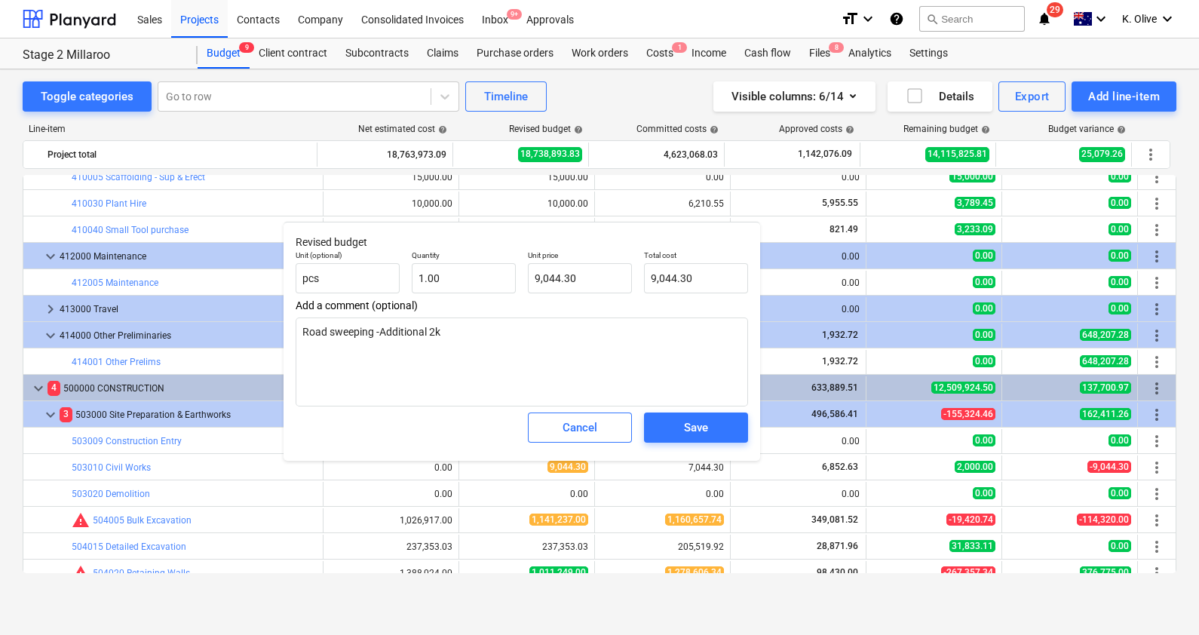
type textarea "x"
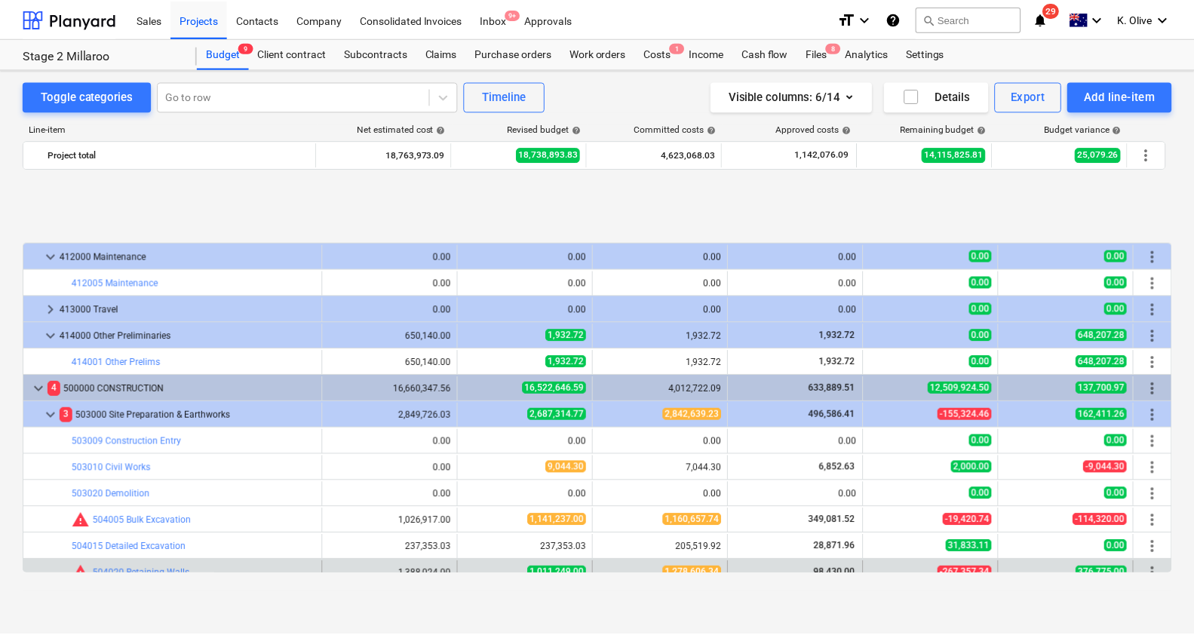
scroll to position [1796, 0]
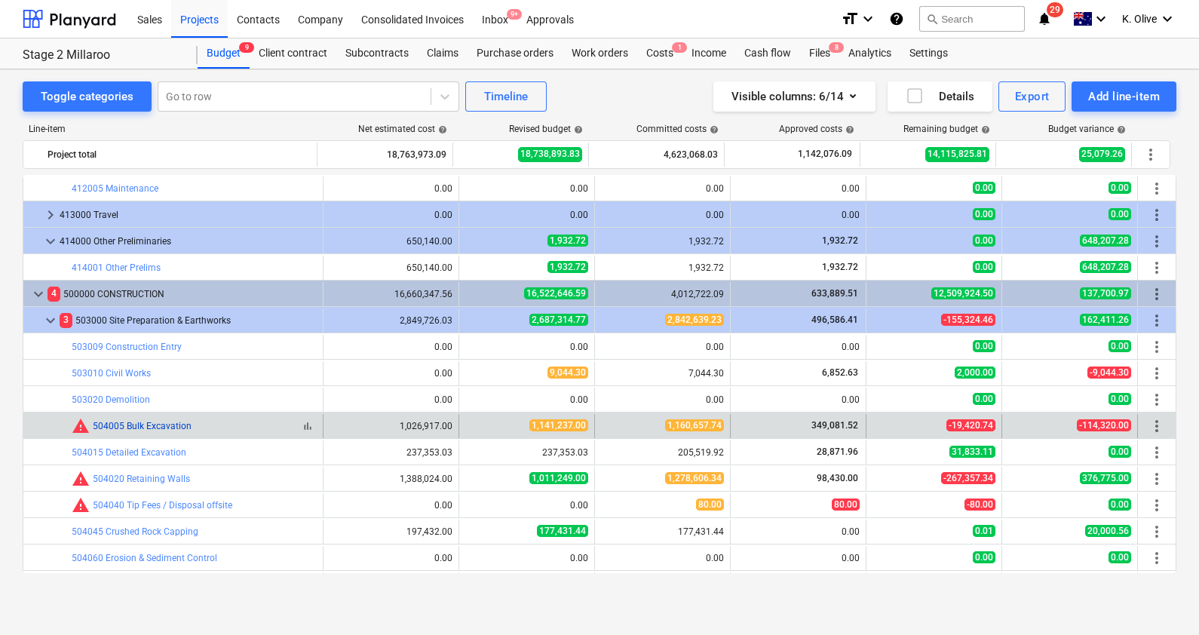
click at [161, 422] on link "504005 Bulk Excavation" at bounding box center [142, 426] width 99 height 11
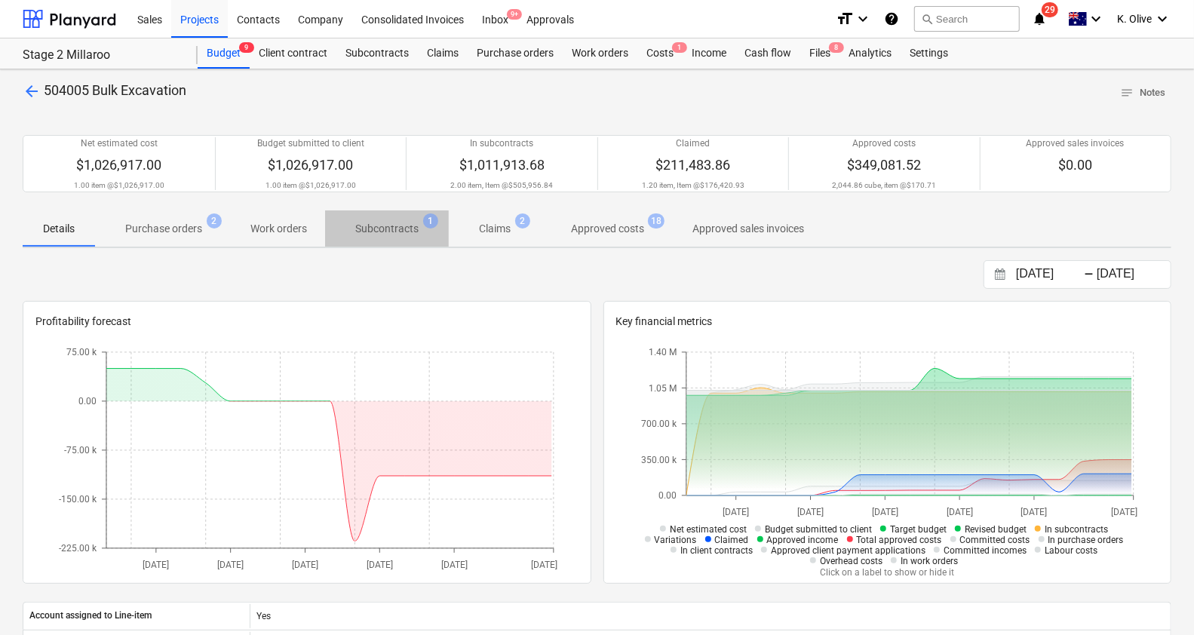
click at [373, 230] on p "Subcontracts" at bounding box center [386, 229] width 63 height 16
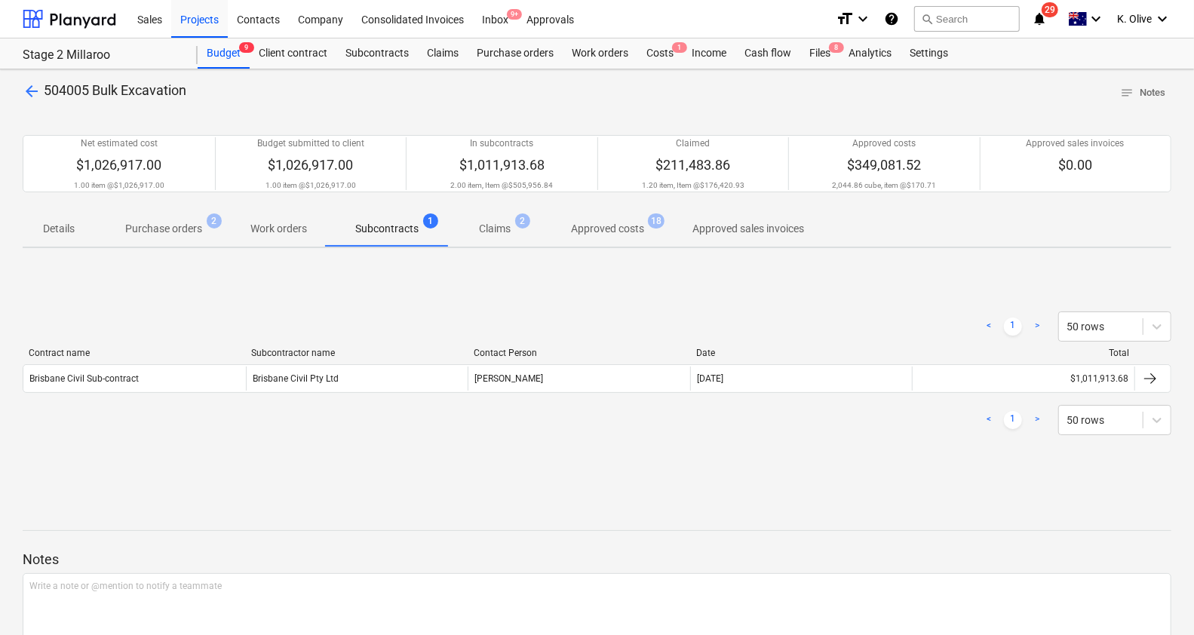
click at [484, 226] on p "Claims" at bounding box center [495, 229] width 32 height 16
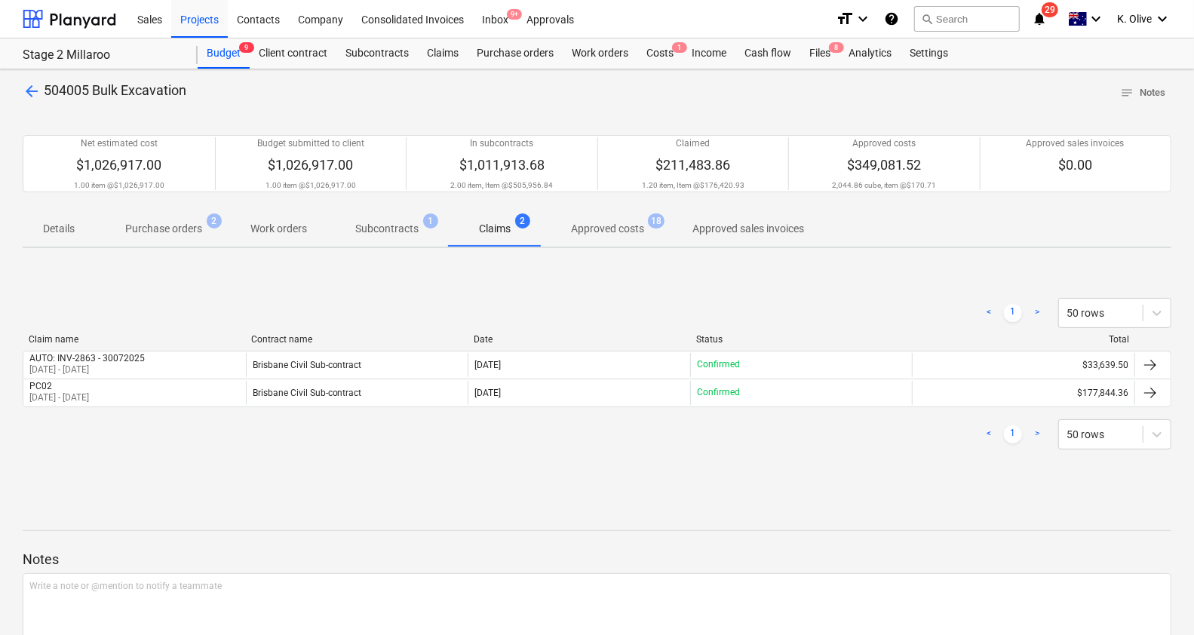
click at [600, 237] on span "Approved costs 18" at bounding box center [607, 228] width 133 height 27
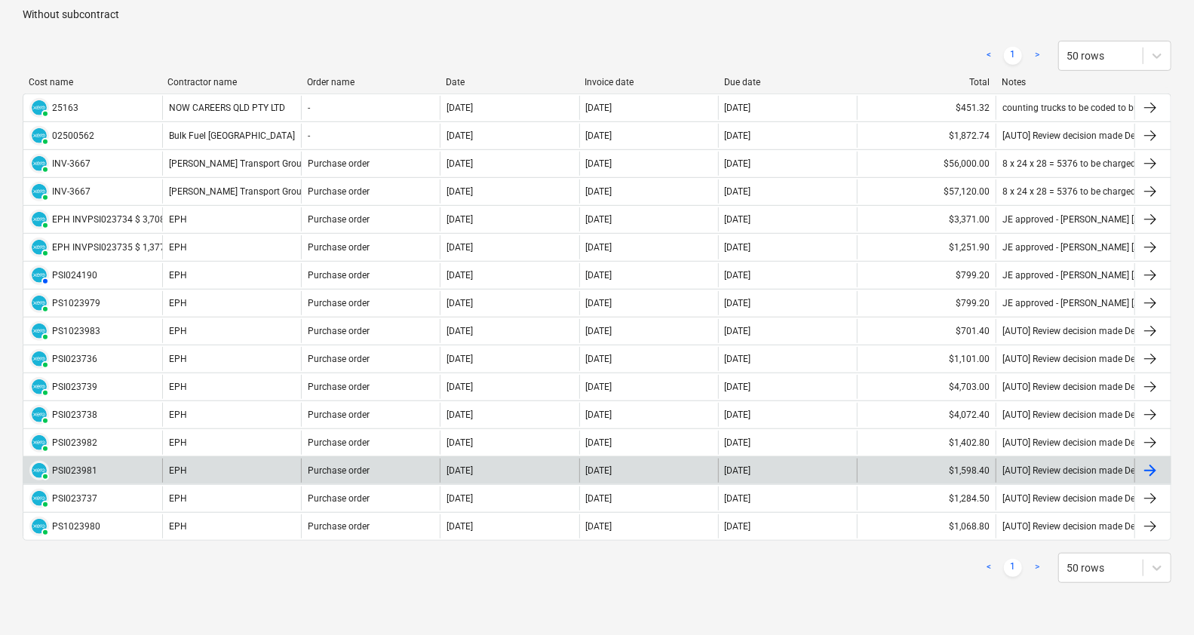
scroll to position [376, 0]
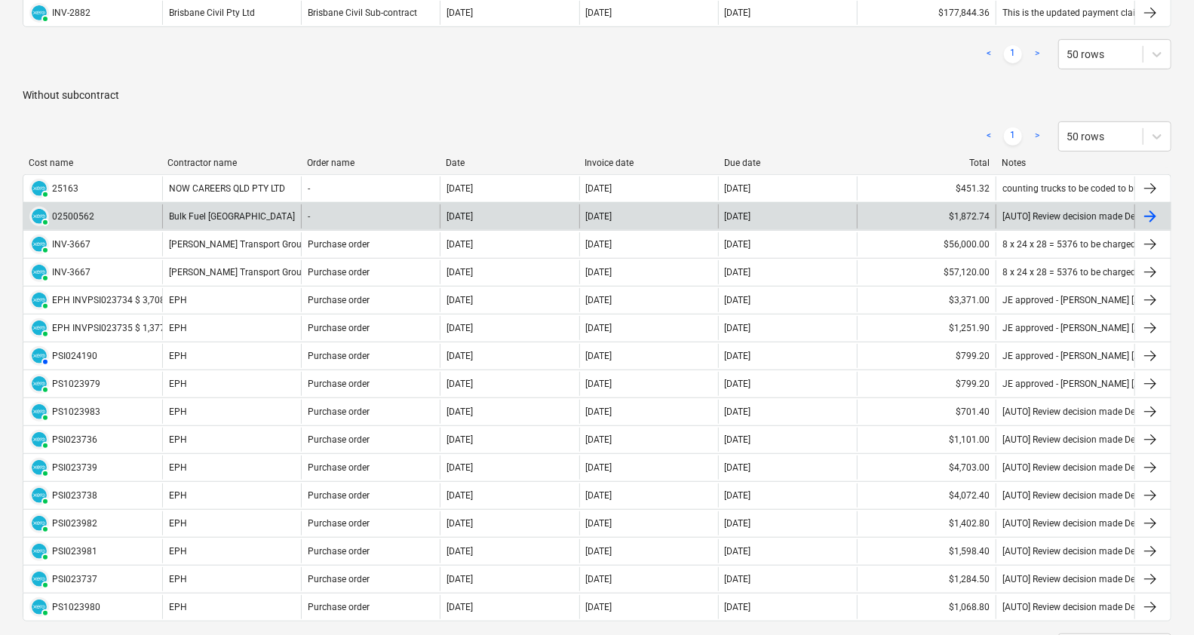
click at [1158, 218] on div at bounding box center [1150, 216] width 18 height 18
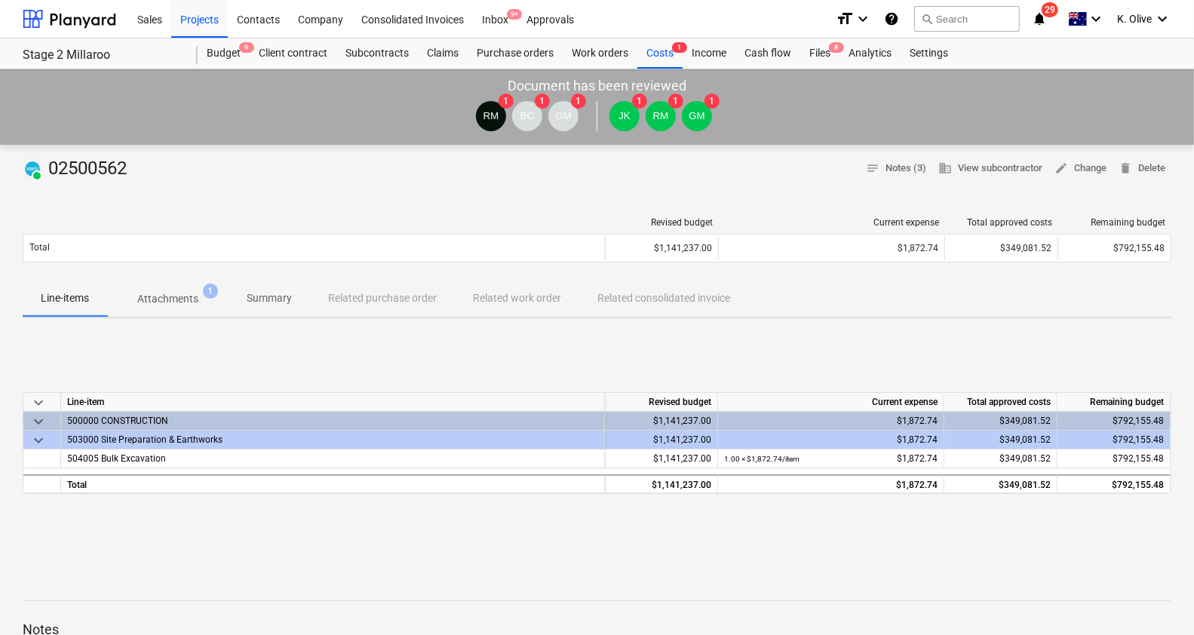
click at [184, 305] on p "Attachments" at bounding box center [167, 299] width 61 height 16
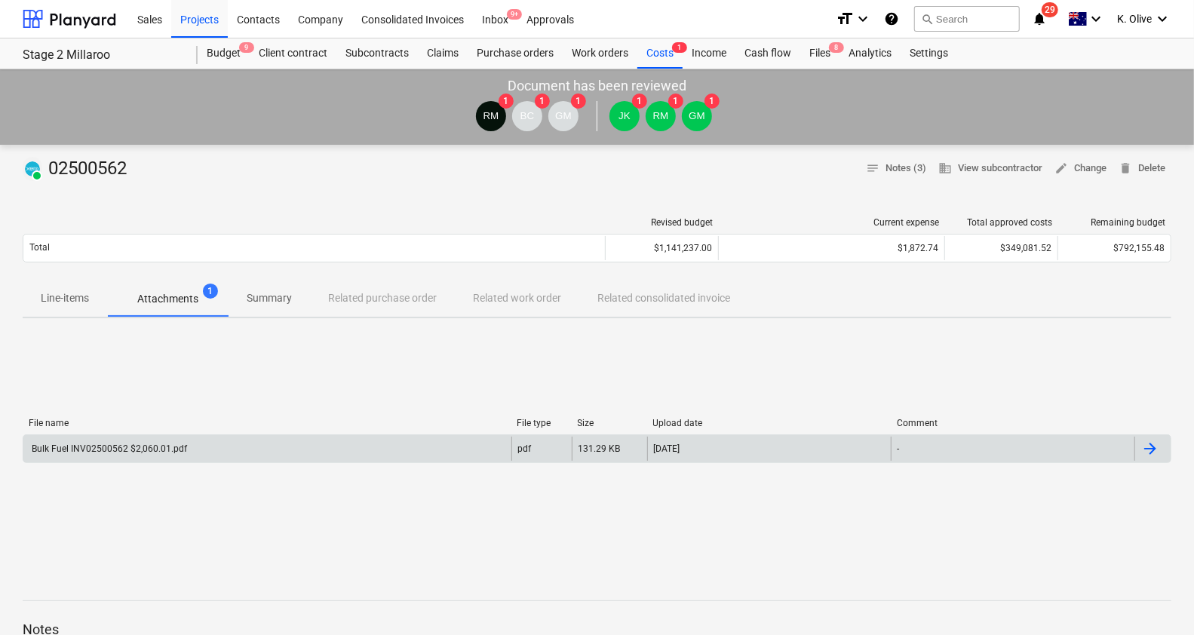
click at [108, 449] on div "Bulk Fuel INV02500562 $2,060.01.pdf" at bounding box center [108, 448] width 158 height 11
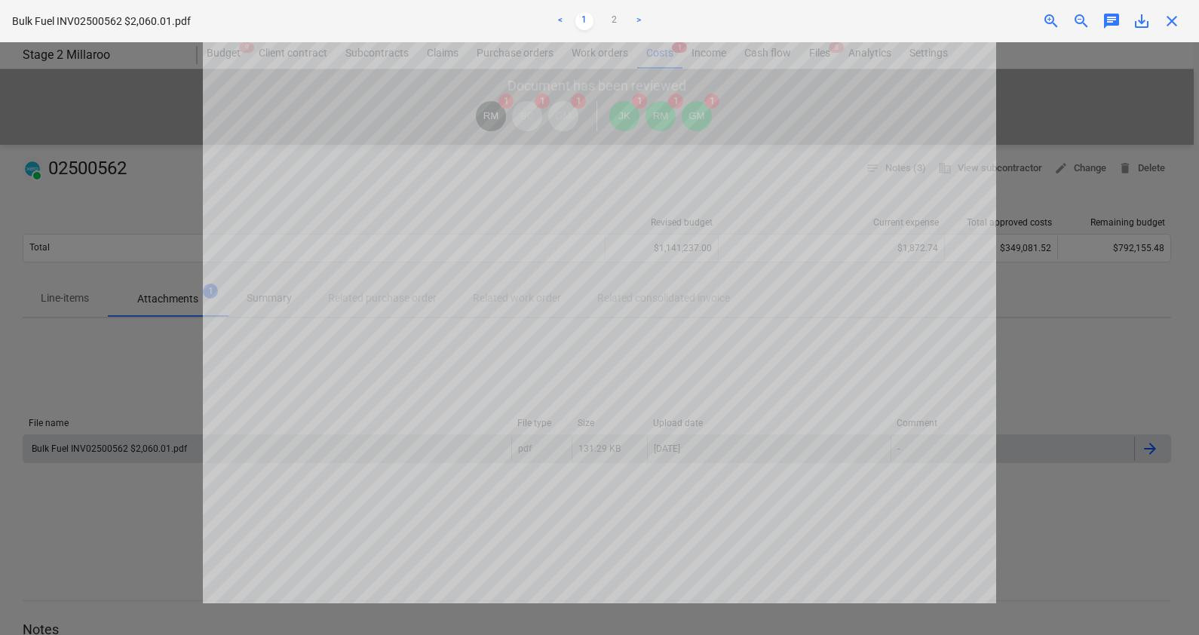
click at [1170, 15] on span "close" at bounding box center [1172, 21] width 18 height 18
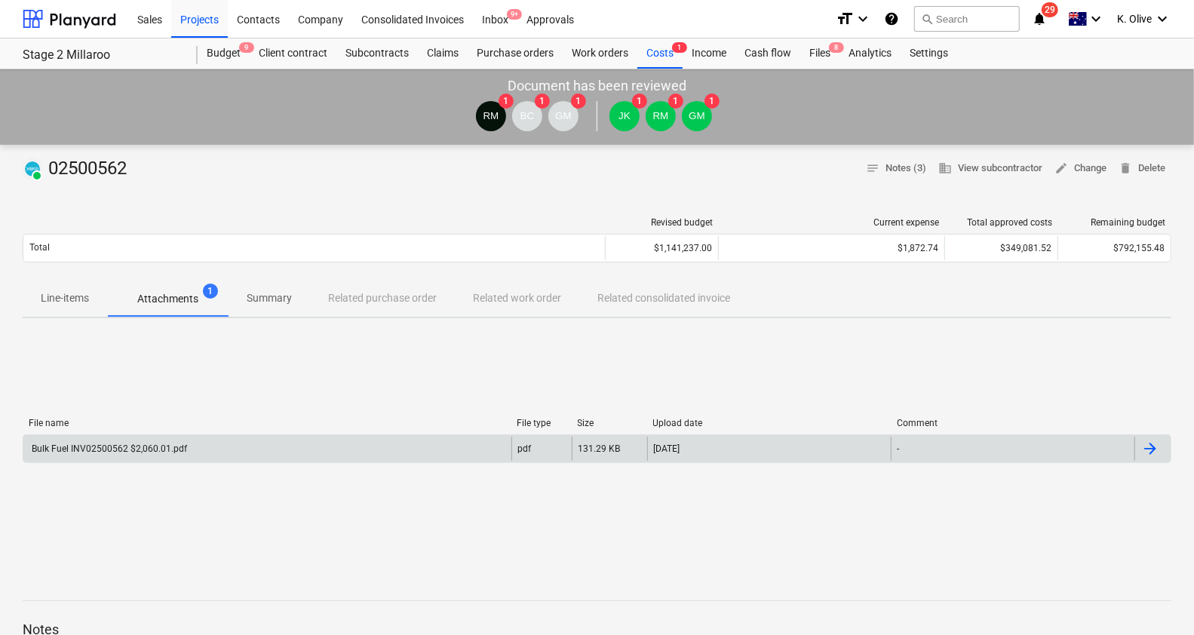
click at [283, 296] on p "Summary" at bounding box center [269, 298] width 45 height 16
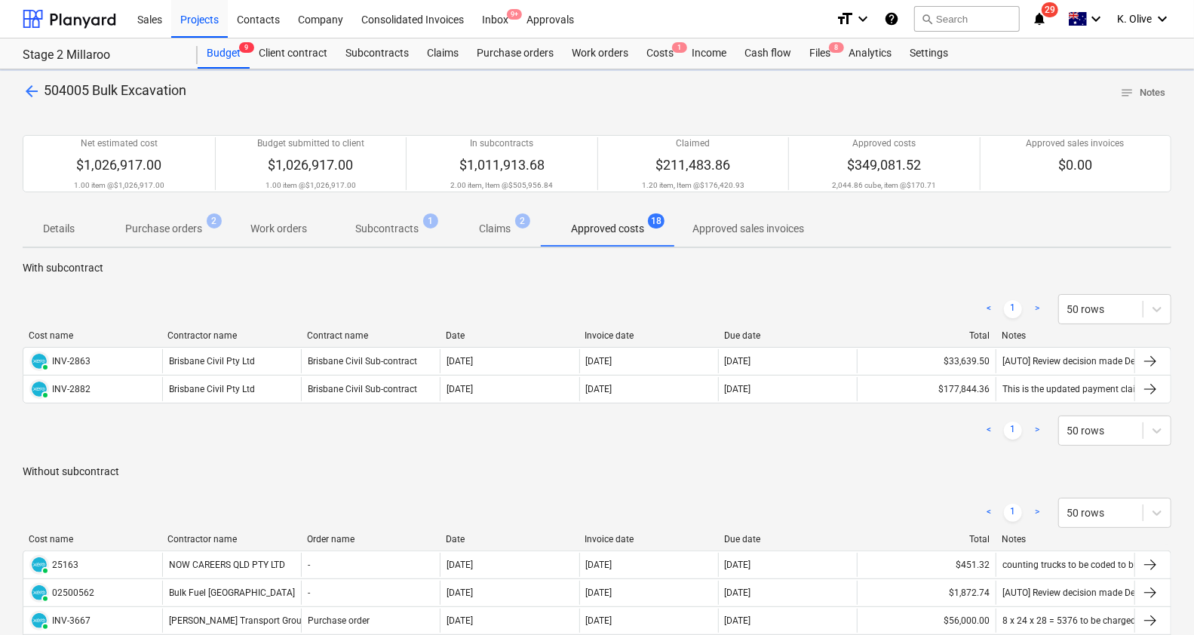
scroll to position [376, 0]
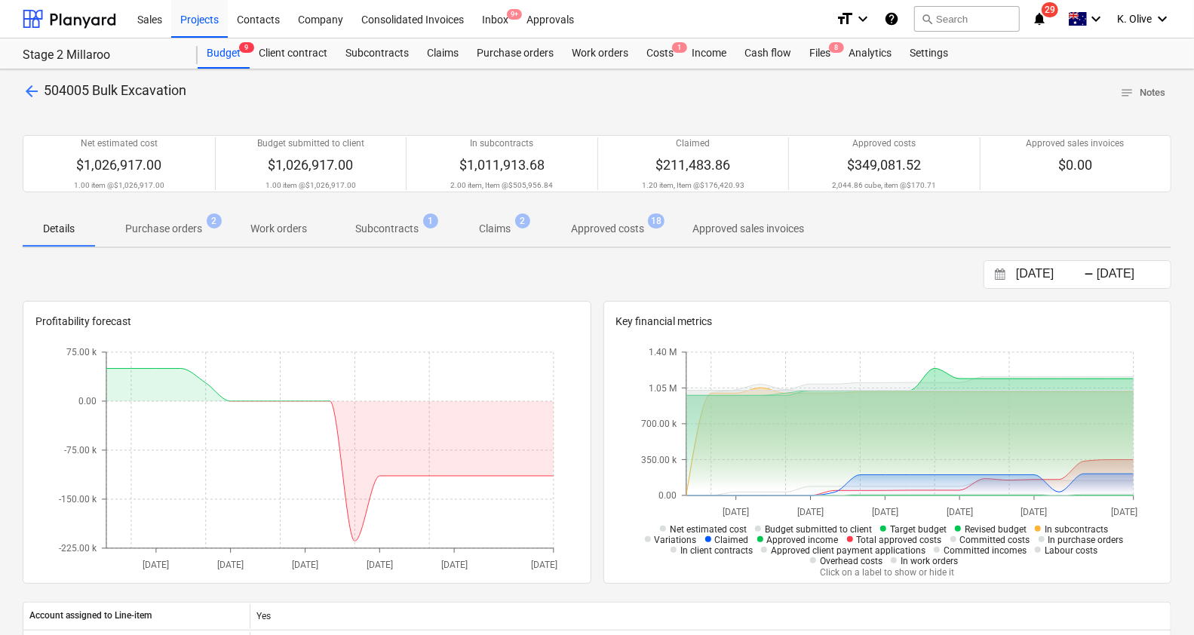
click at [33, 90] on span "arrow_back" at bounding box center [32, 91] width 18 height 18
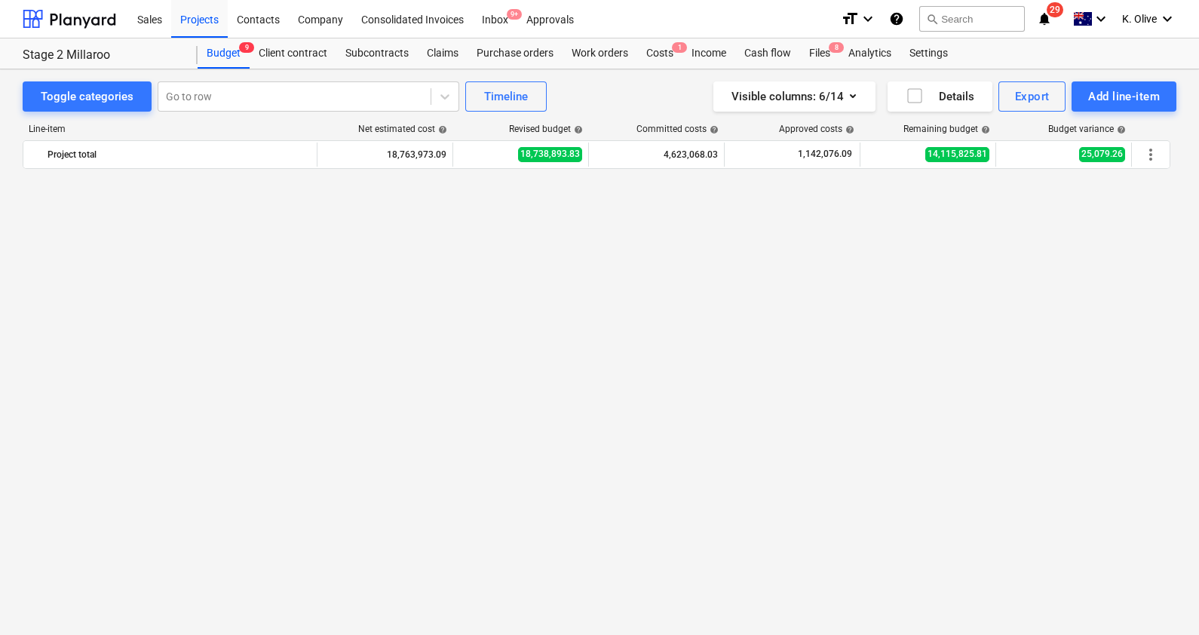
scroll to position [1796, 0]
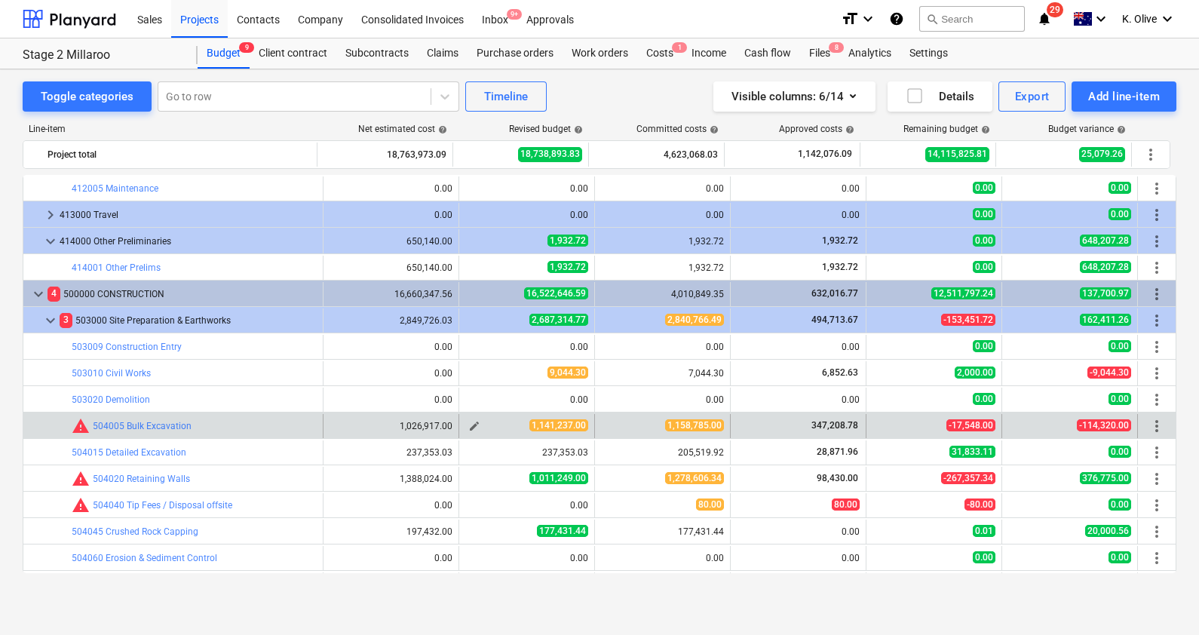
click at [465, 419] on div "edit" at bounding box center [474, 426] width 18 height 18
click at [468, 423] on span "edit" at bounding box center [474, 426] width 12 height 12
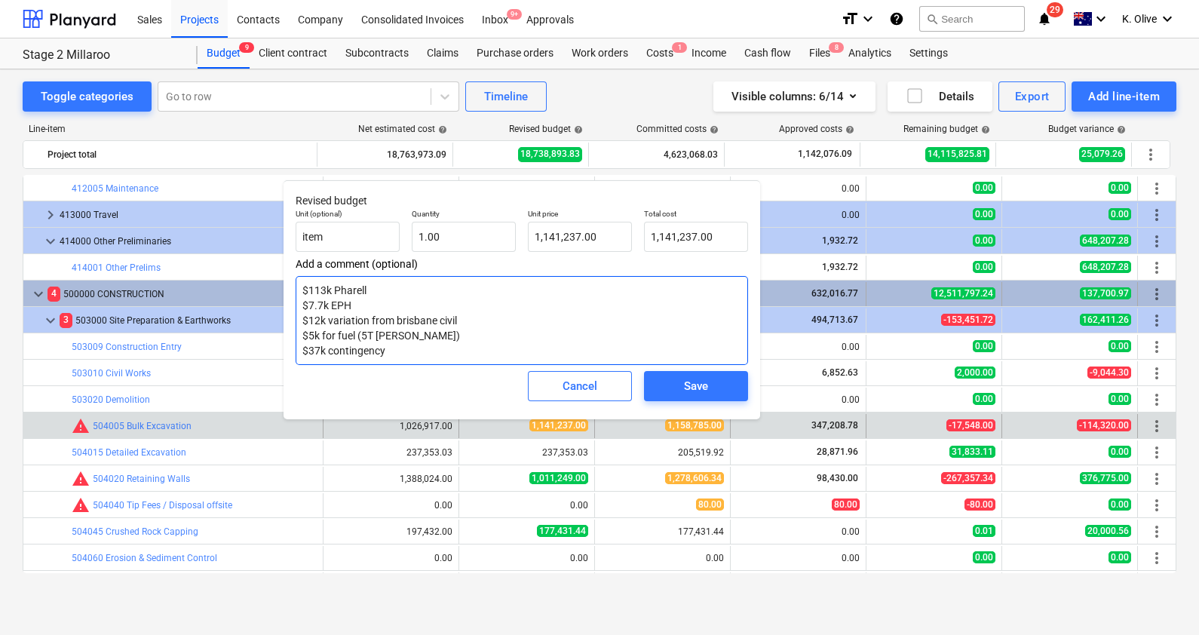
drag, startPoint x: 377, startPoint y: 287, endPoint x: 268, endPoint y: 283, distance: 109.4
click at [268, 283] on body "Sales Projects Contacts Company Consolidated Invoices Inbox 9+ Approvals format…" at bounding box center [599, 317] width 1199 height 635
click at [396, 296] on textarea "$113k Pharell $7.7k EPH $12k variation from brisbane civil $5k for fuel (5T [PE…" at bounding box center [522, 320] width 452 height 89
click at [360, 283] on textarea "$113k Pharell $7.7k EPH $12k variation from brisbane civil $5k for fuel (5T [PE…" at bounding box center [522, 320] width 452 height 89
drag, startPoint x: 370, startPoint y: 287, endPoint x: 314, endPoint y: 279, distance: 56.3
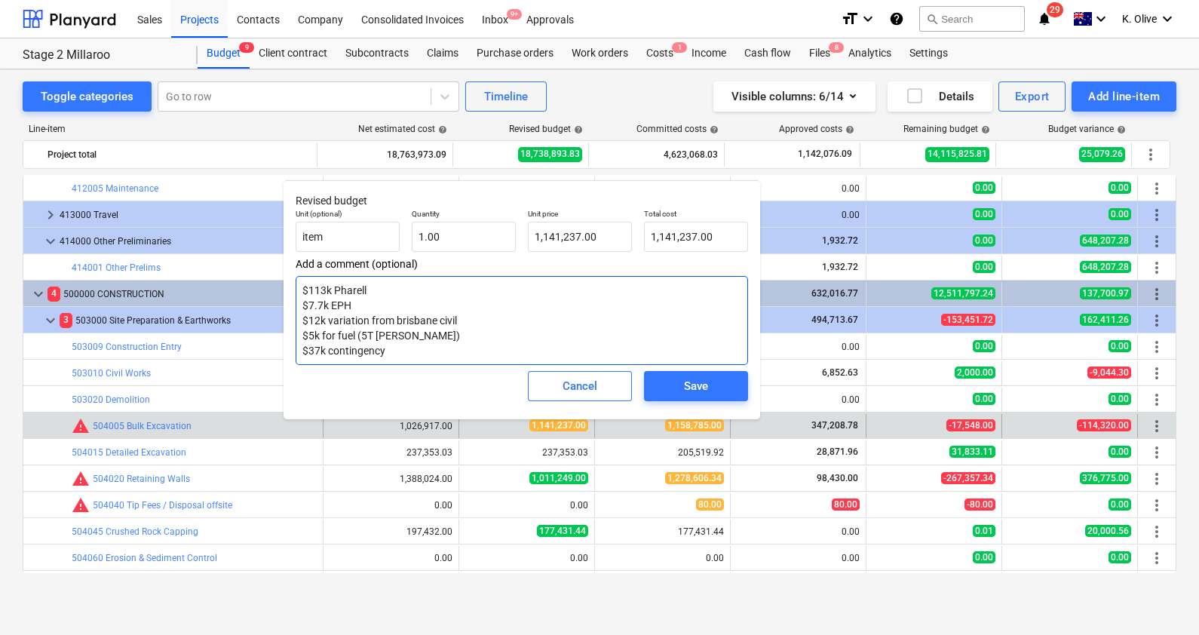
click at [314, 279] on textarea "$113k Pharell $7.7k EPH $12k variation from brisbane civil $5k for fuel (5T [PE…" at bounding box center [522, 320] width 452 height 89
drag, startPoint x: 350, startPoint y: 302, endPoint x: 293, endPoint y: 281, distance: 61.1
click at [293, 281] on div "Revised budget Unit (optional) item Quantity 1.00 Unit price 1,141,237.00 Total…" at bounding box center [522, 299] width 477 height 239
drag, startPoint x: 458, startPoint y: 319, endPoint x: 301, endPoint y: 284, distance: 160.8
click at [301, 284] on textarea "$113k Pharell $7.7k EPH $12k variation from brisbane civil $5k for fuel (5T [PE…" at bounding box center [522, 320] width 452 height 89
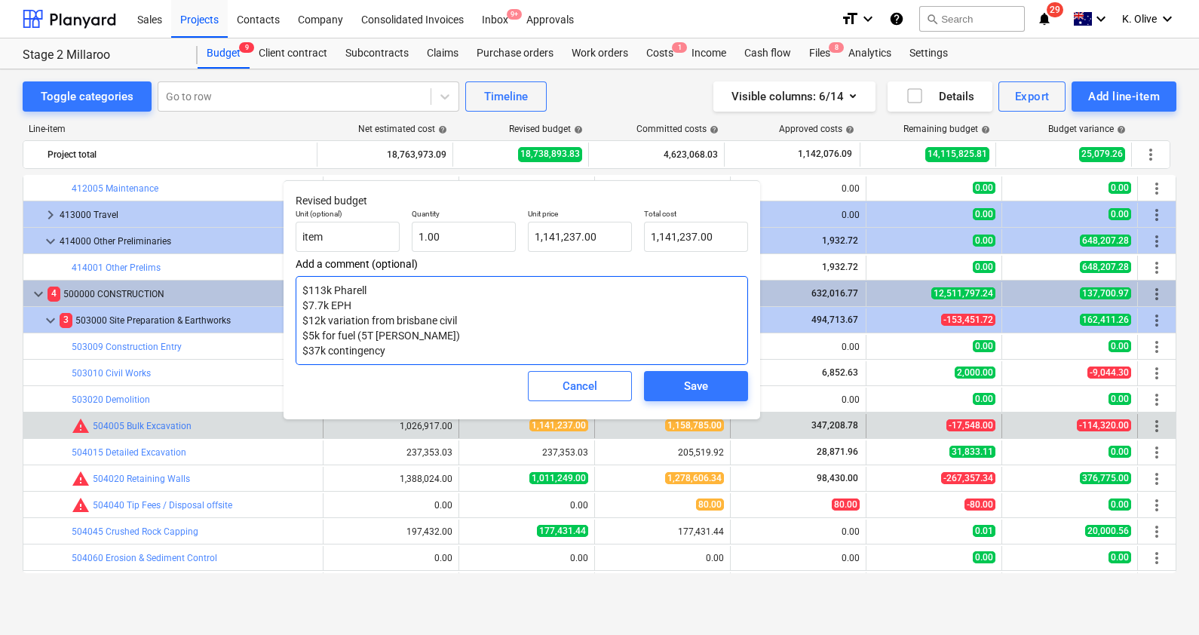
type textarea "$5k for fuel (5T [PERSON_NAME]) $37k contingency"
type textarea "x"
type textarea "$5k for fuel (5T [PERSON_NAME]) $37k contingency"
type textarea "x"
click at [395, 307] on textarea "$5k for fuel (5T [PERSON_NAME]) $37k contingency" at bounding box center [522, 320] width 452 height 89
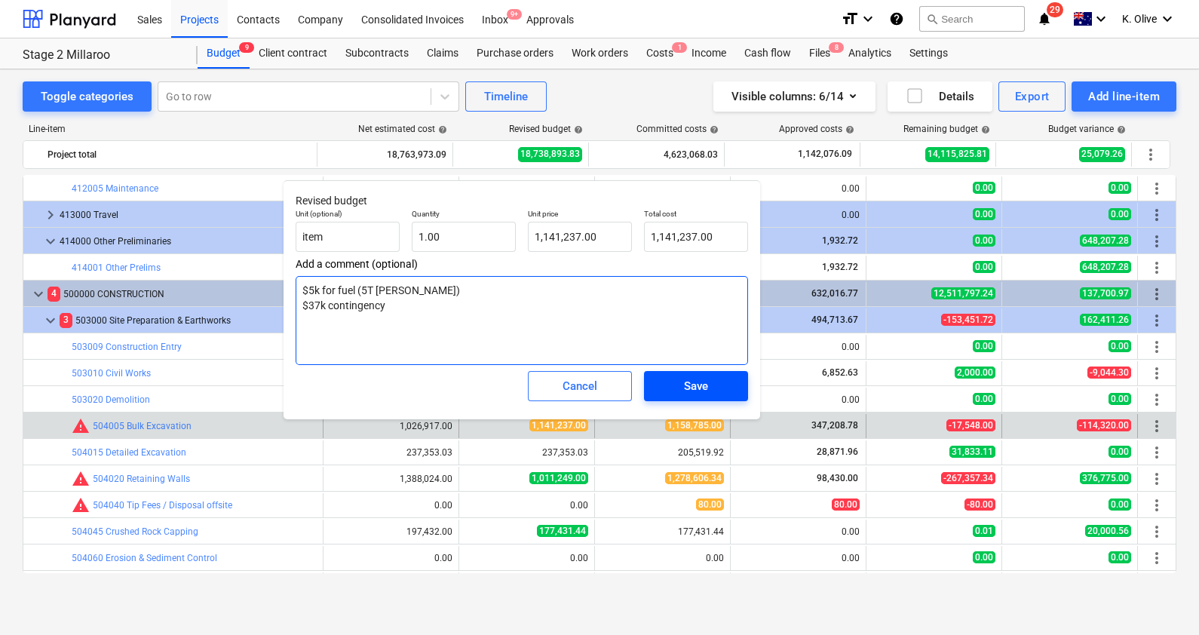
type textarea "$5k for fuel (5T [PERSON_NAME]) $37k contingency"
click at [707, 388] on div "Save" at bounding box center [696, 386] width 24 height 20
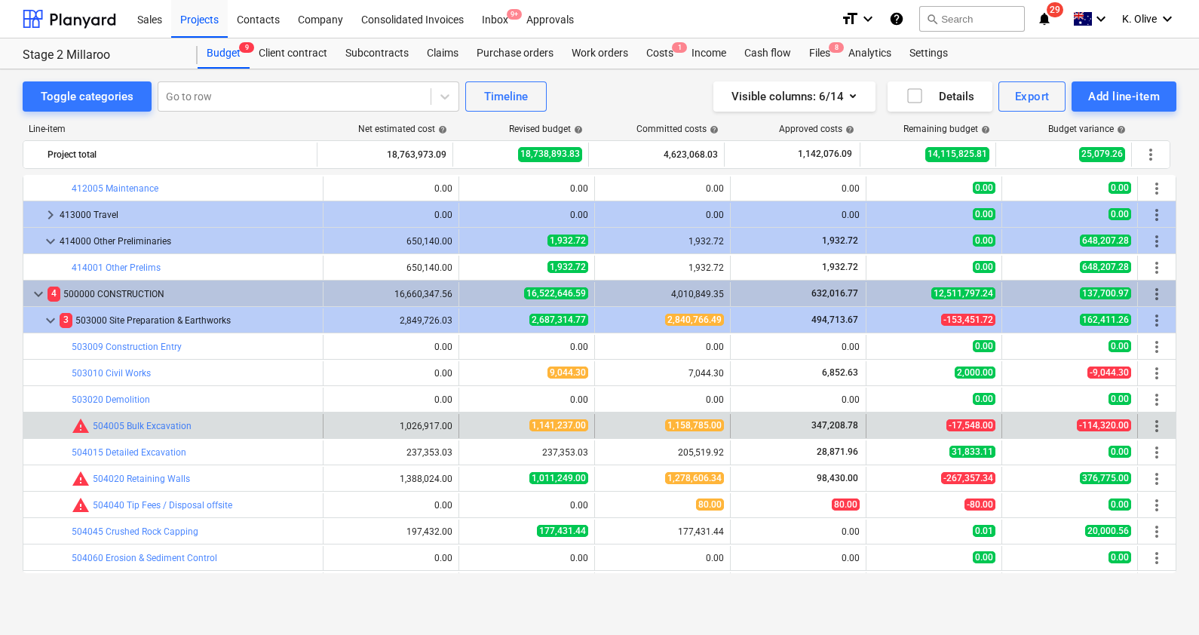
type textarea "x"
type input "1.00"
type input "1,141,237.00"
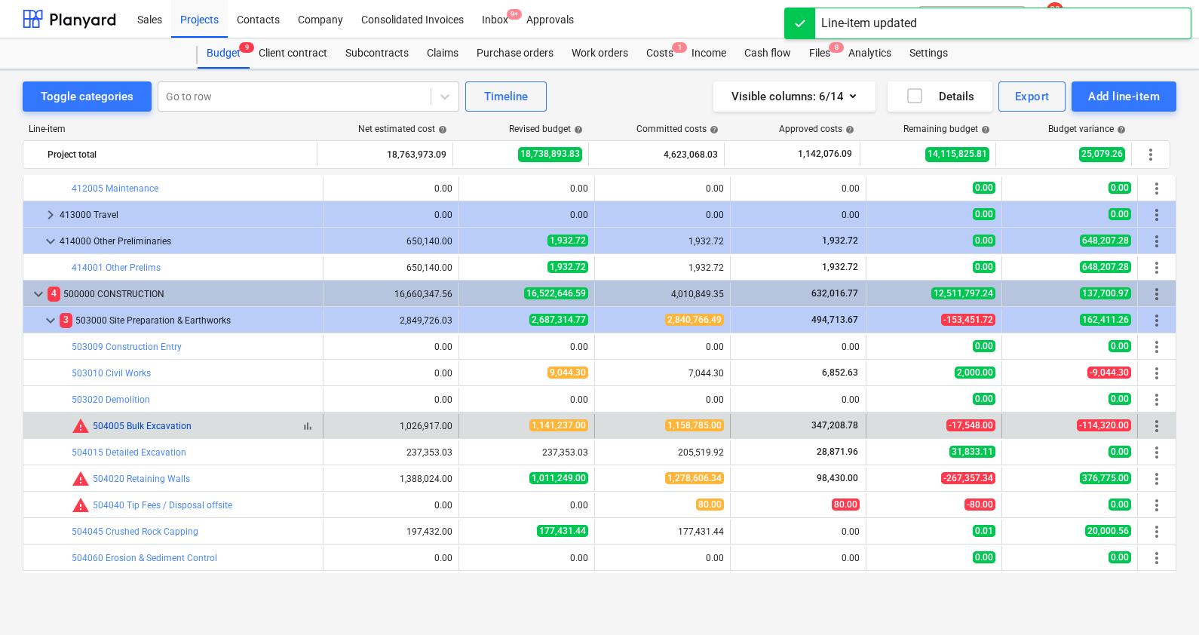
click at [174, 422] on link "504005 Bulk Excavation" at bounding box center [142, 426] width 99 height 11
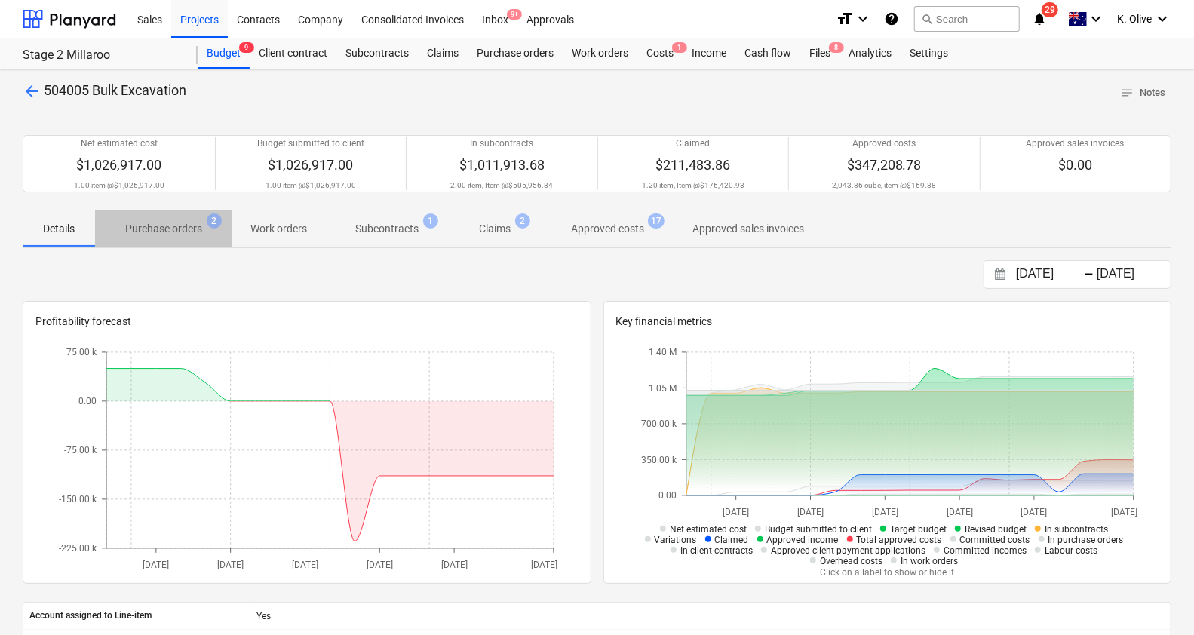
click at [149, 228] on p "Purchase orders" at bounding box center [163, 229] width 77 height 16
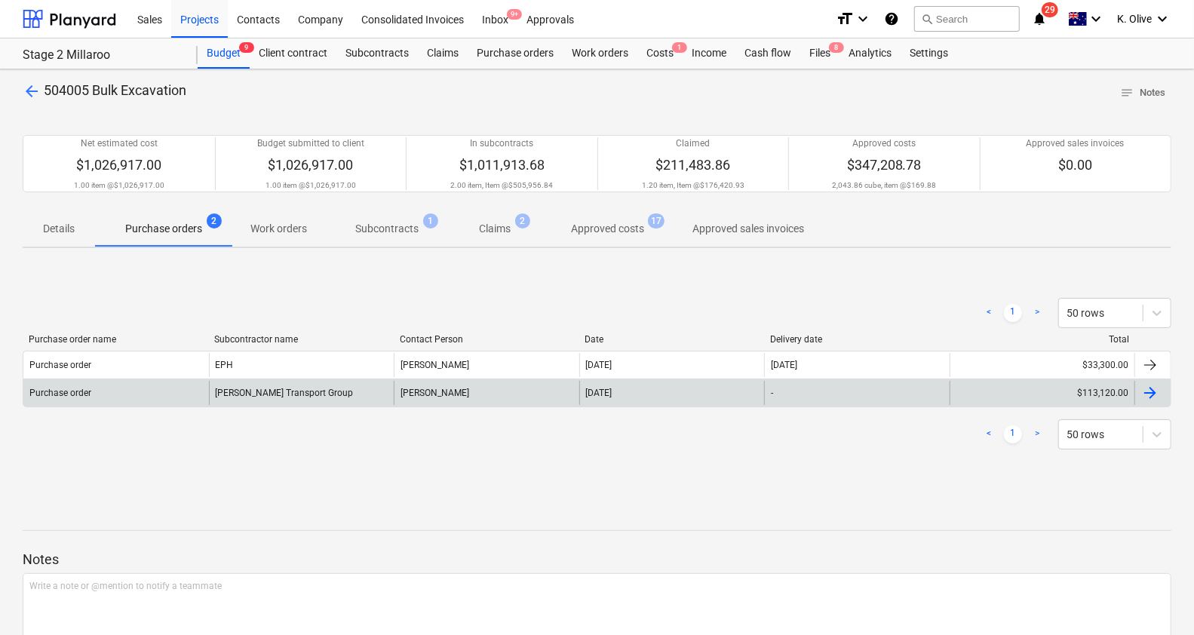
scroll to position [86, 0]
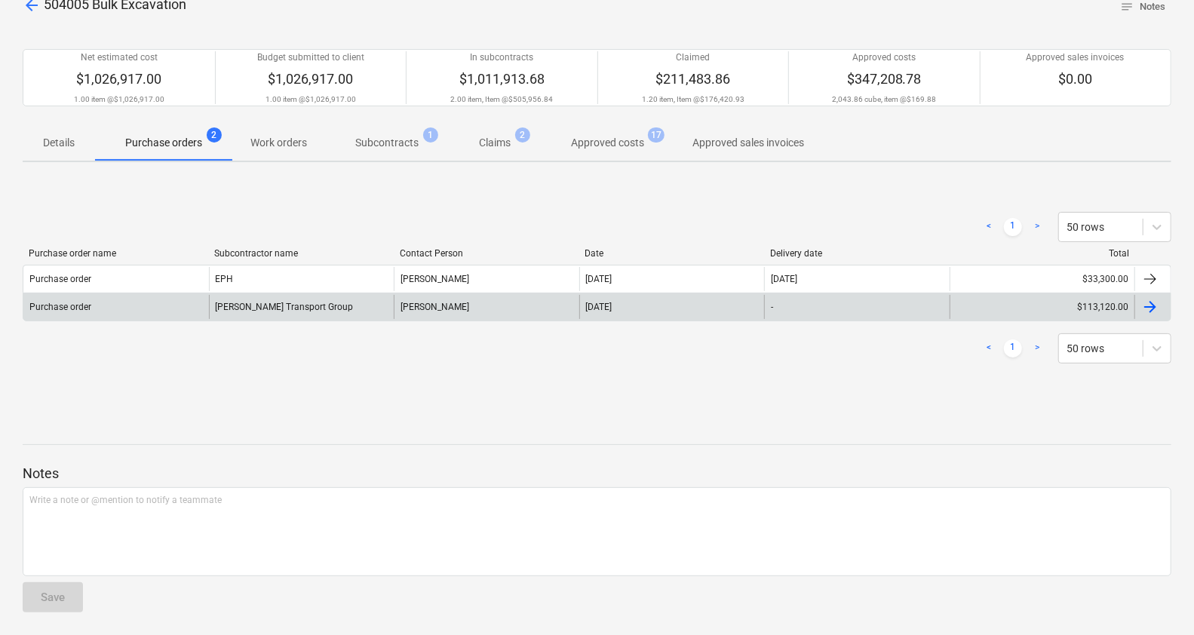
click at [1147, 300] on div at bounding box center [1150, 307] width 18 height 18
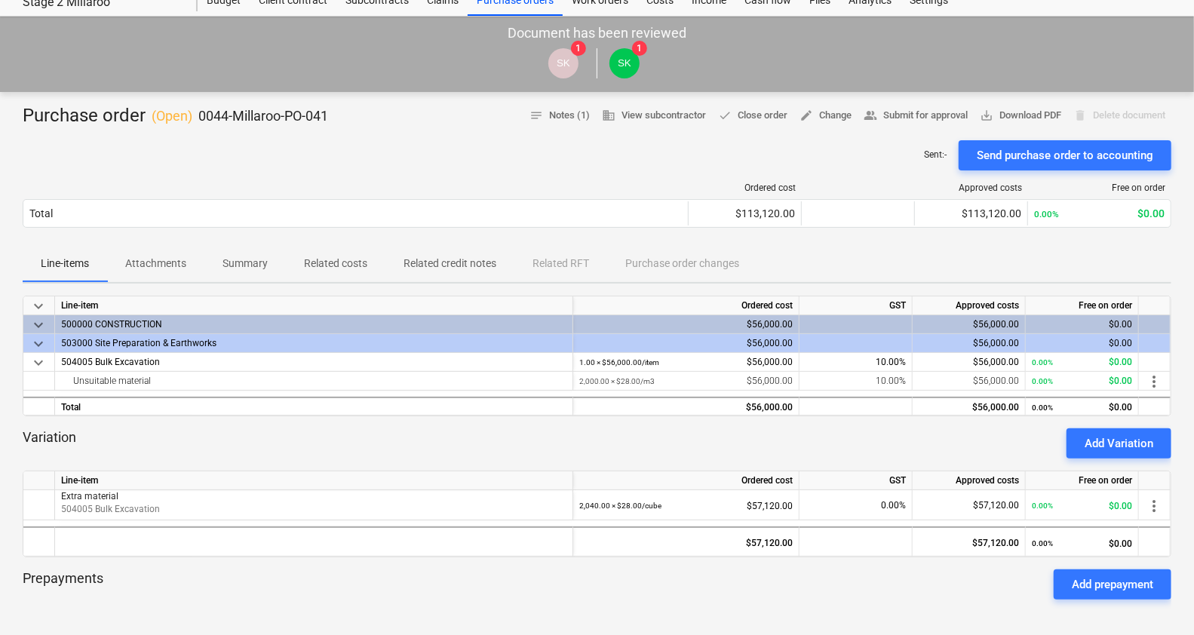
scroll to position [94, 0]
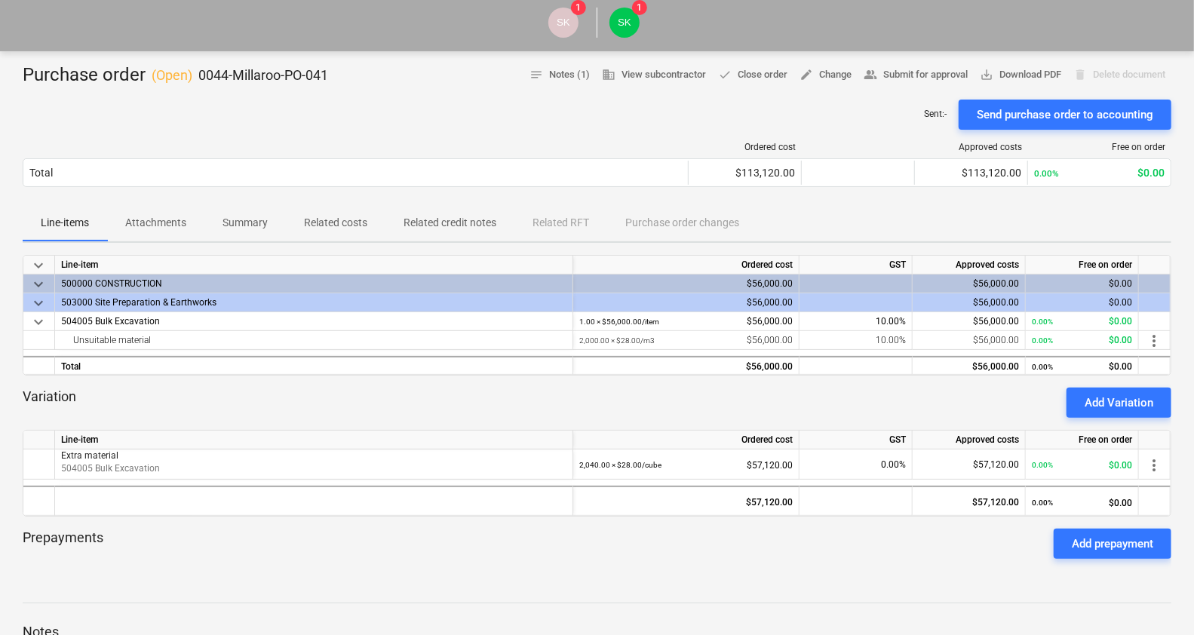
click at [693, 570] on div "Purchase order ( Open ) 0044-Millaroo-PO-041 notes Notes (1) business View subc…" at bounding box center [597, 512] width 1194 height 922
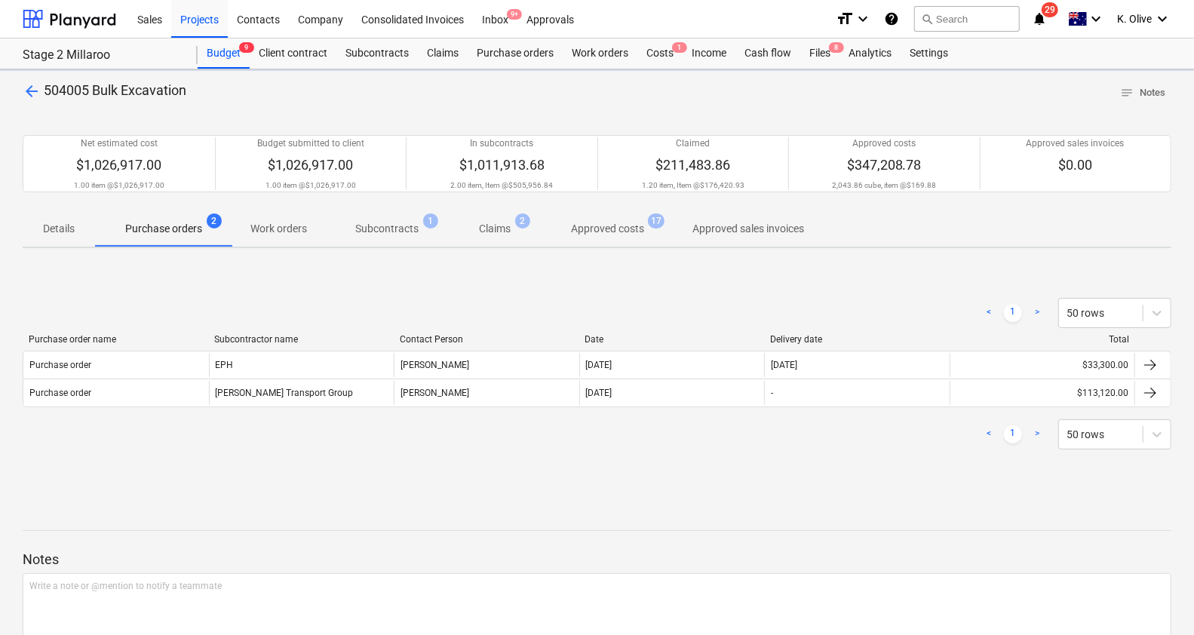
scroll to position [86, 0]
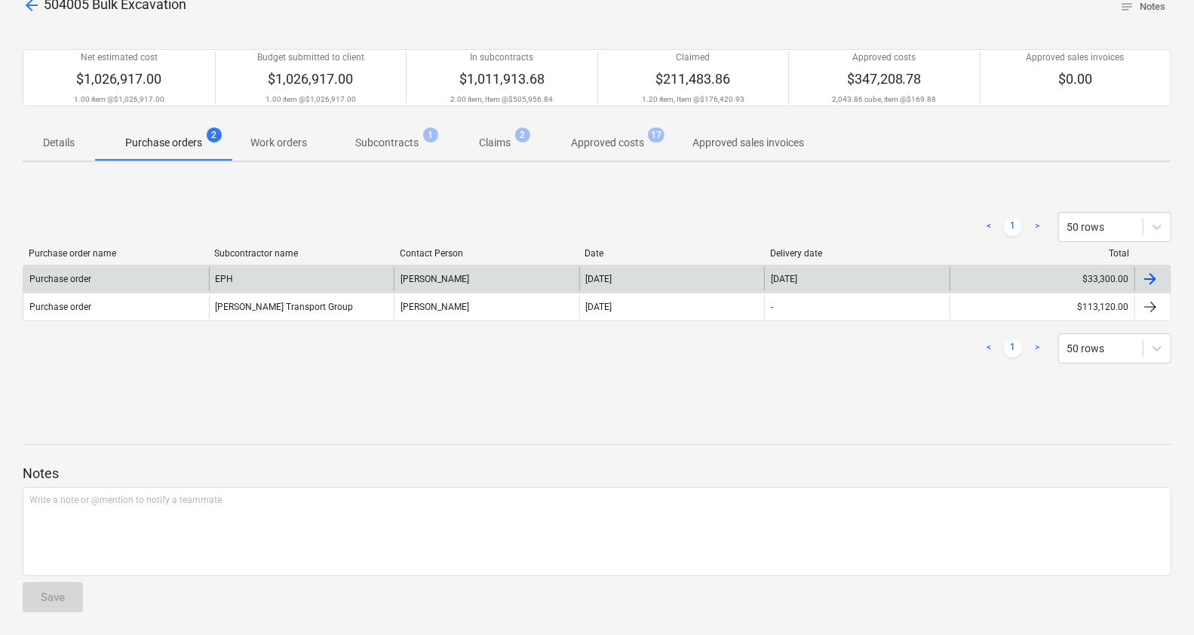
click at [1150, 280] on div at bounding box center [1150, 279] width 18 height 18
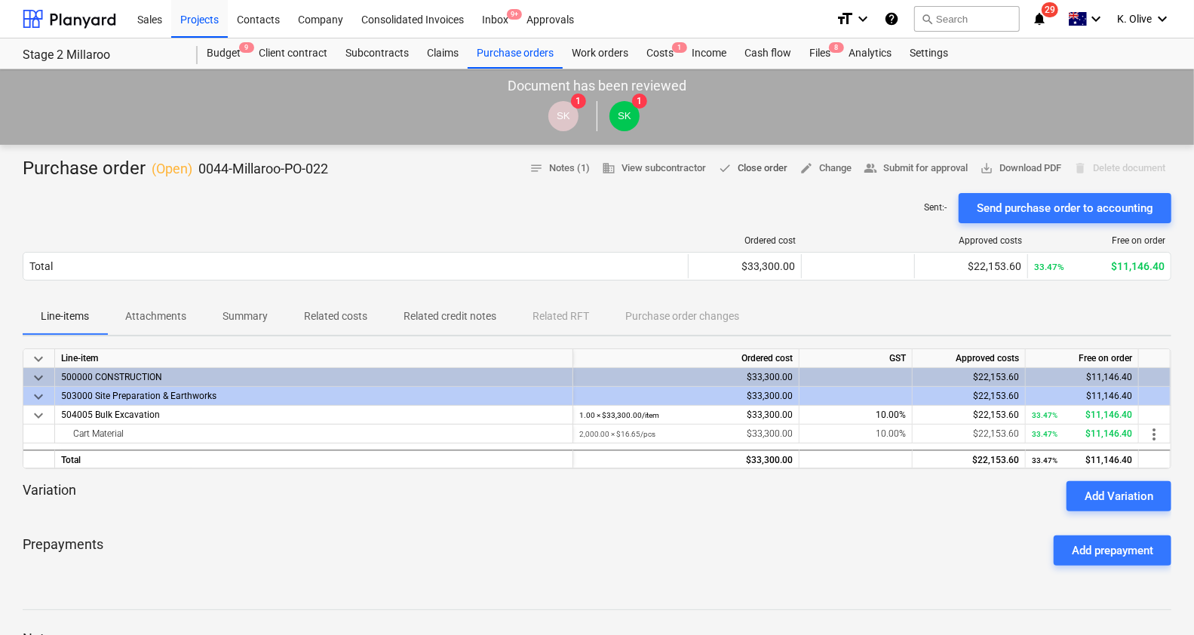
click at [747, 167] on span "done Close order" at bounding box center [752, 168] width 69 height 17
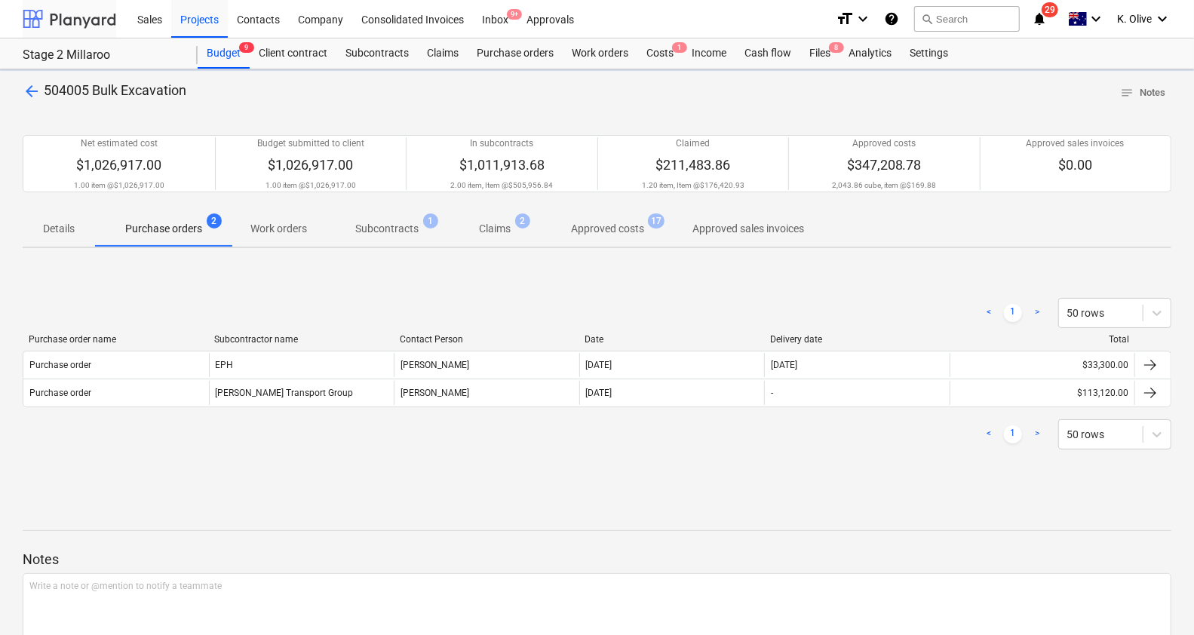
scroll to position [86, 0]
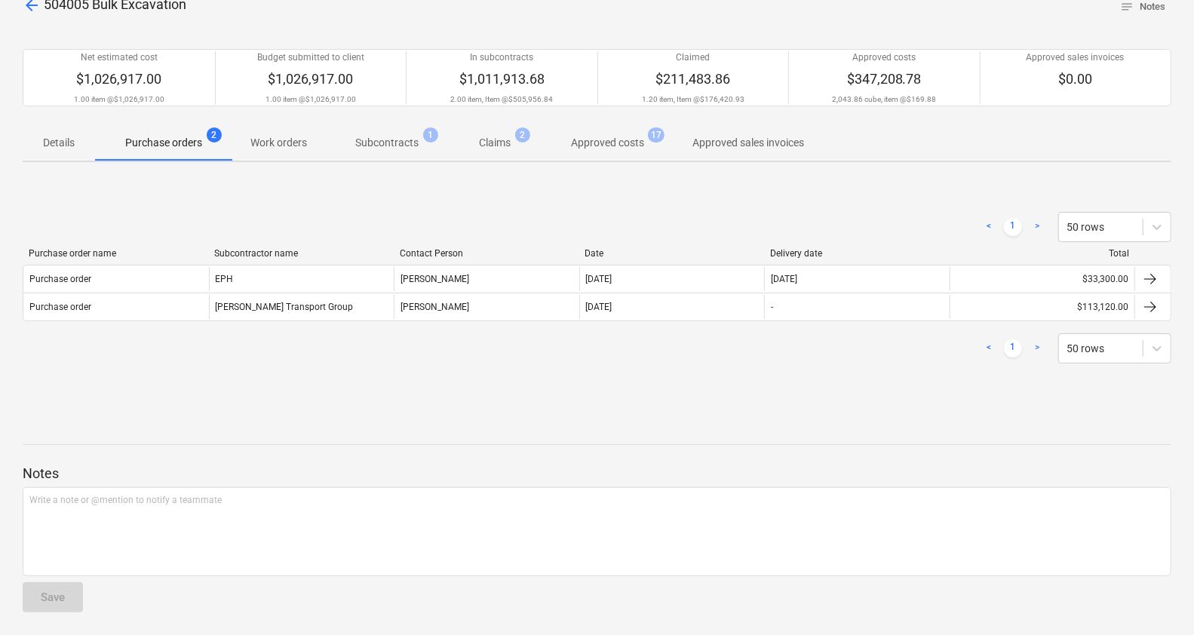
click at [374, 142] on p "Subcontracts" at bounding box center [386, 143] width 63 height 16
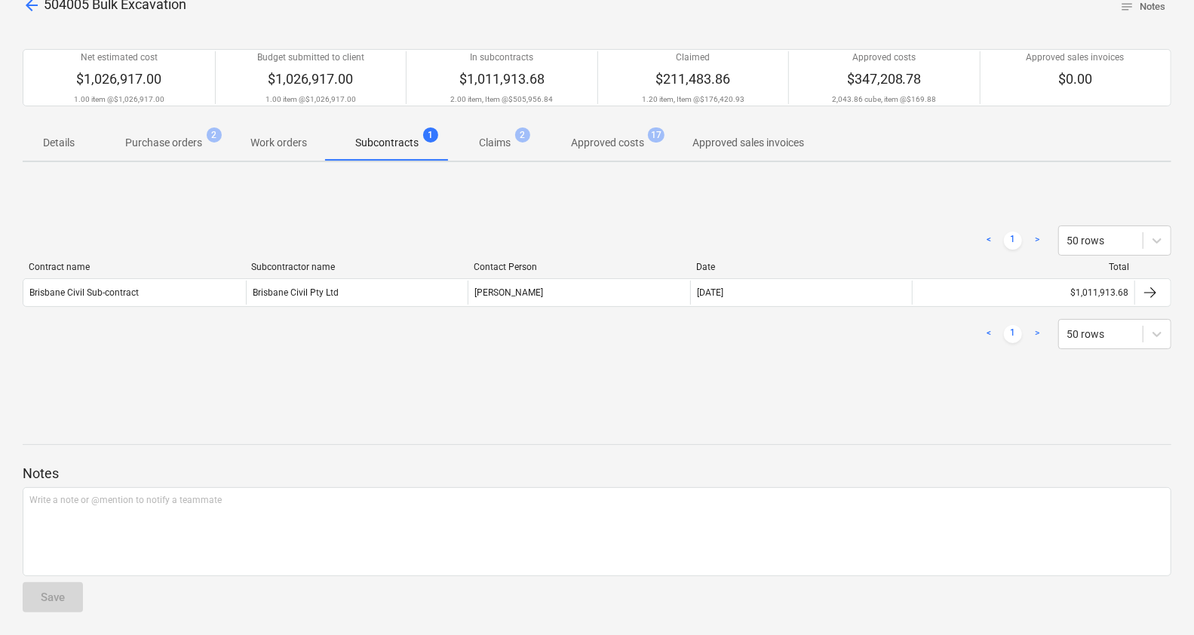
click at [596, 143] on p "Approved costs" at bounding box center [607, 143] width 73 height 16
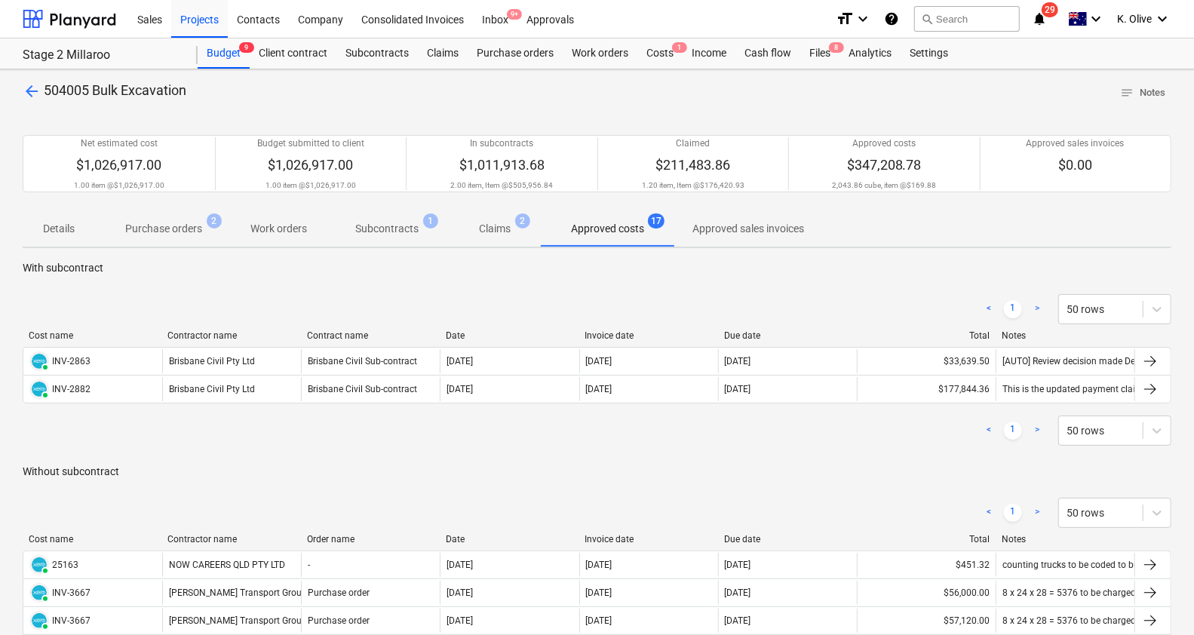
click at [492, 222] on p "Claims" at bounding box center [495, 229] width 32 height 16
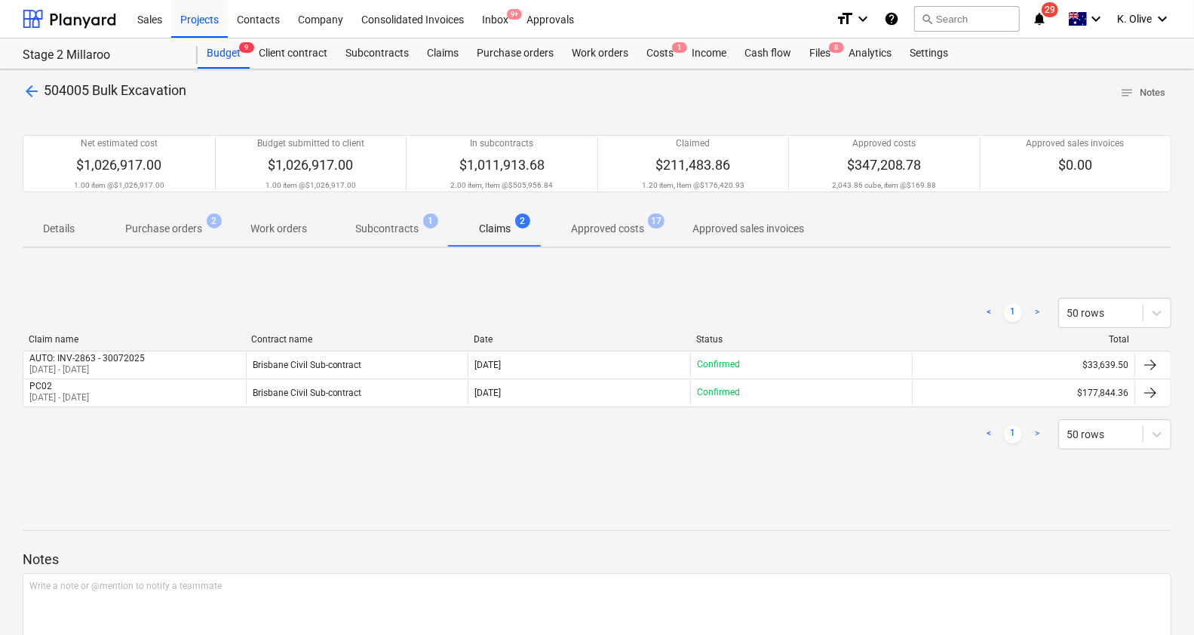
click at [35, 87] on span "arrow_back" at bounding box center [32, 91] width 18 height 18
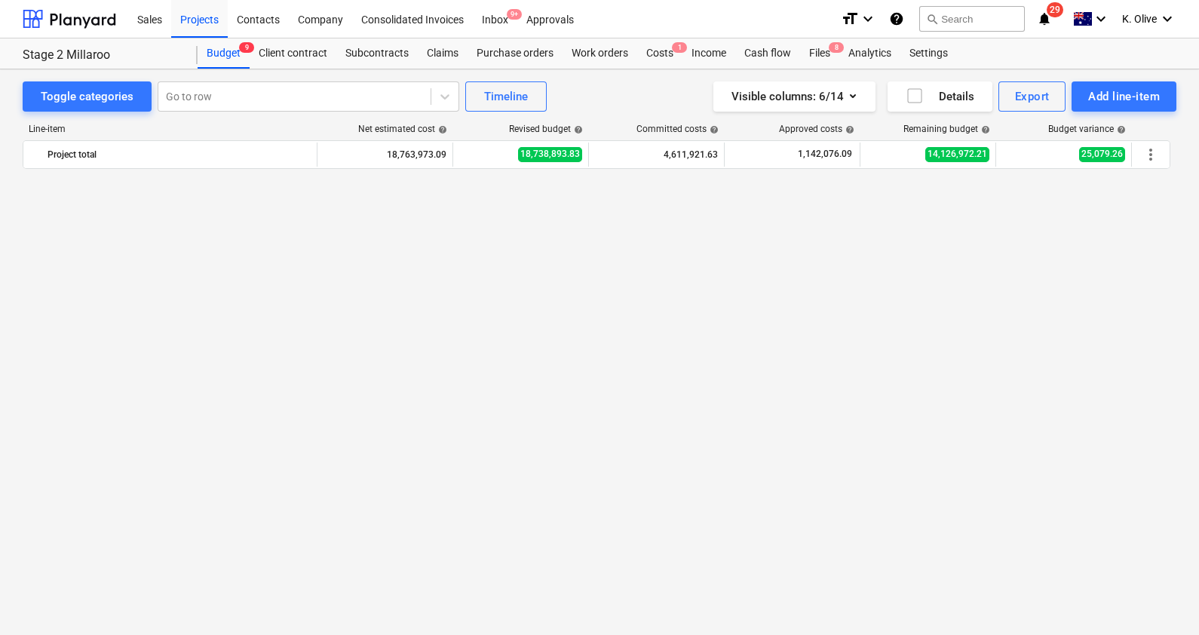
scroll to position [1796, 0]
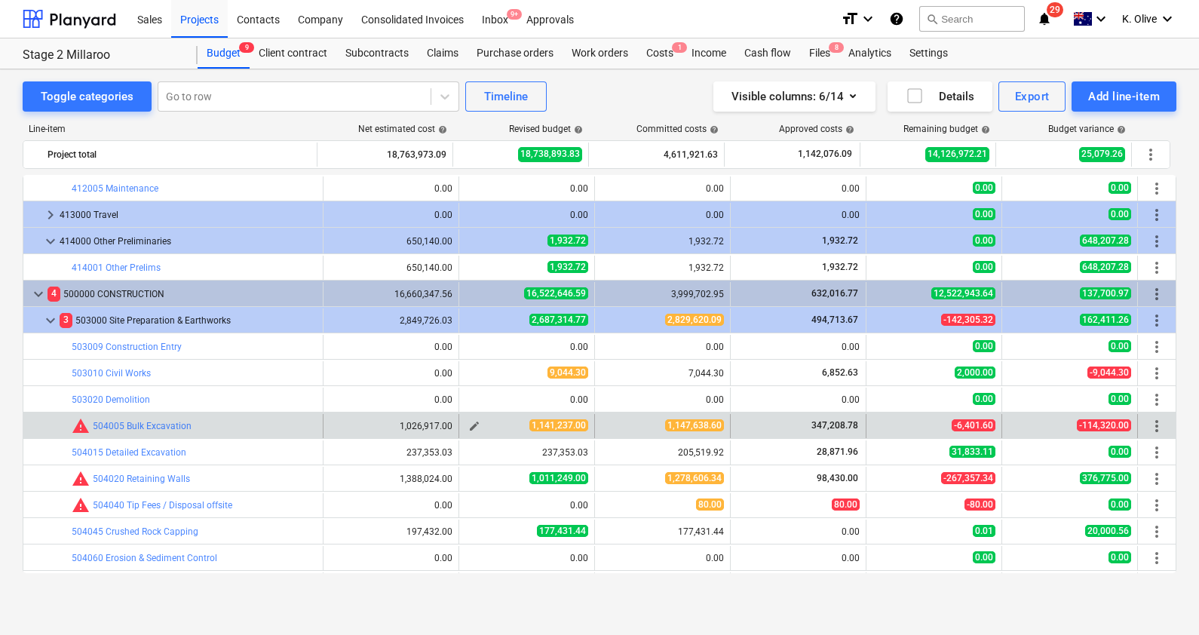
click at [470, 426] on span "edit" at bounding box center [474, 426] width 12 height 12
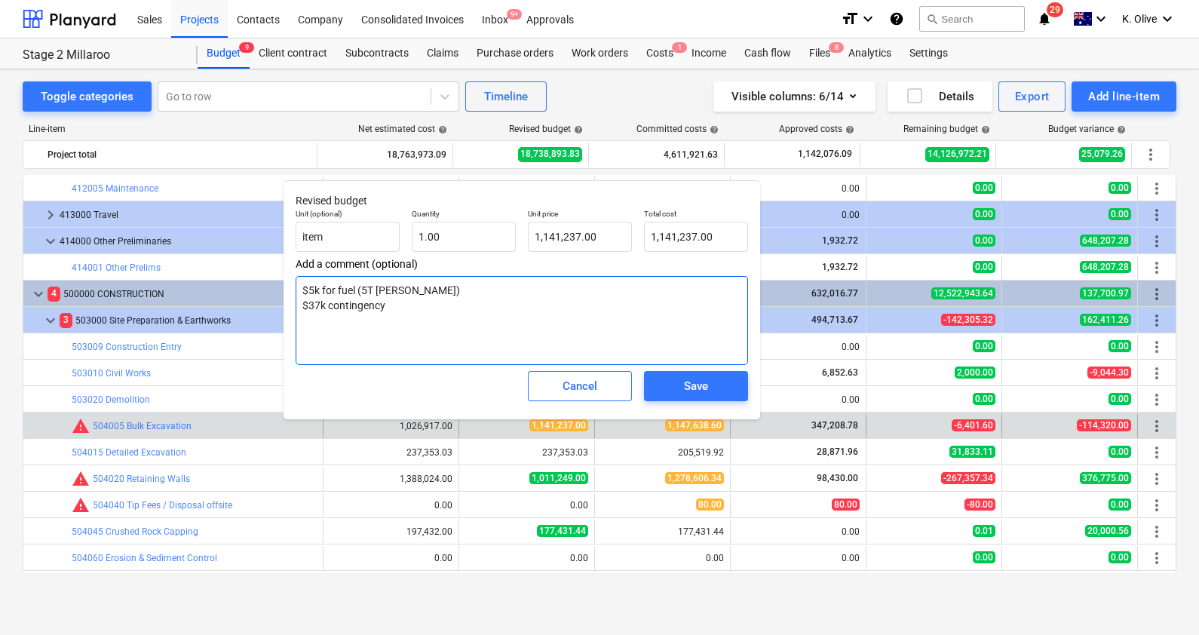
drag, startPoint x: 397, startPoint y: 305, endPoint x: 296, endPoint y: 290, distance: 102.2
click at [296, 290] on textarea "$5k for fuel (5T [PERSON_NAME]) $37k contingency" at bounding box center [522, 320] width 452 height 89
type textarea "x"
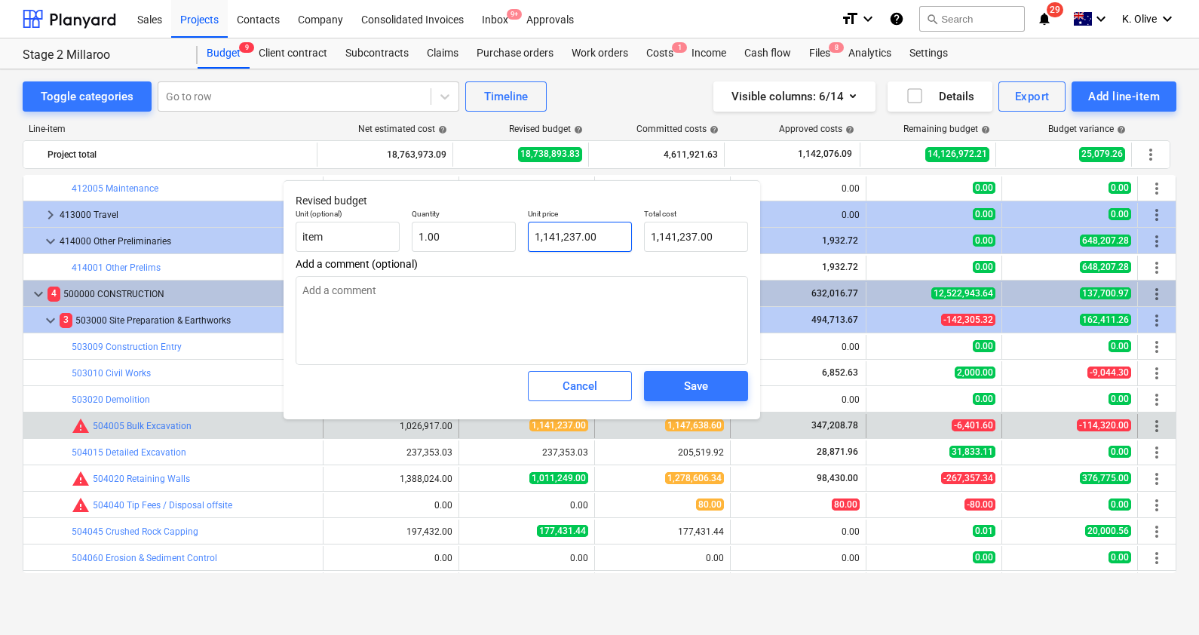
type input "1141237"
click at [593, 238] on input "1141237" at bounding box center [580, 237] width 104 height 30
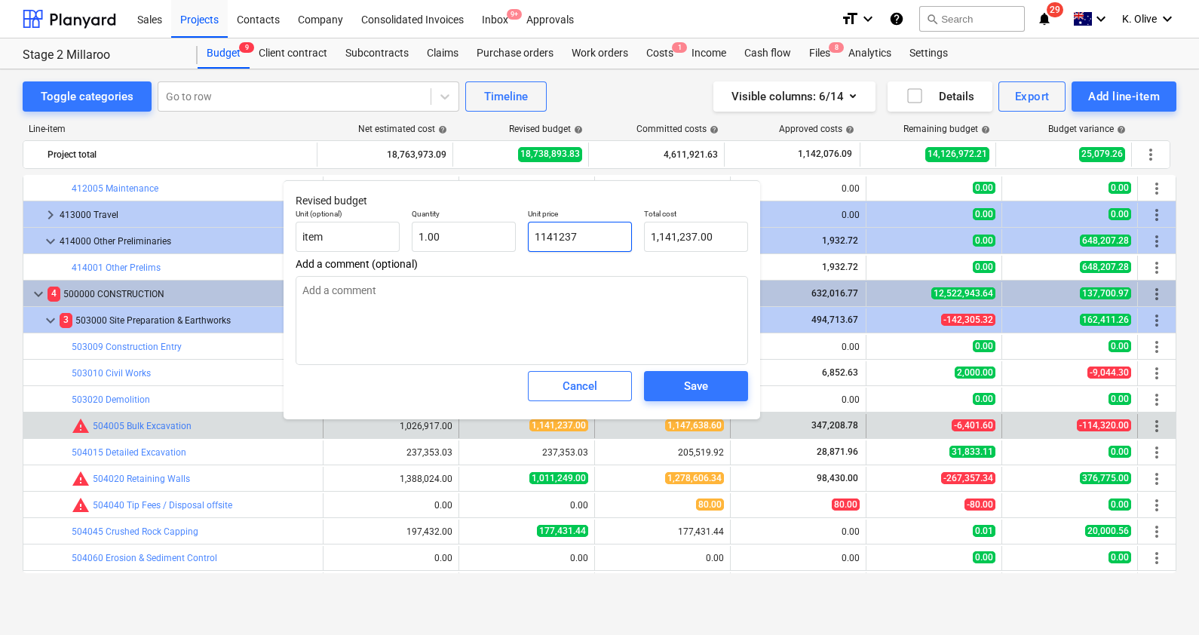
type textarea "x"
type input "1"
type input "1.00"
type textarea "x"
type input "14"
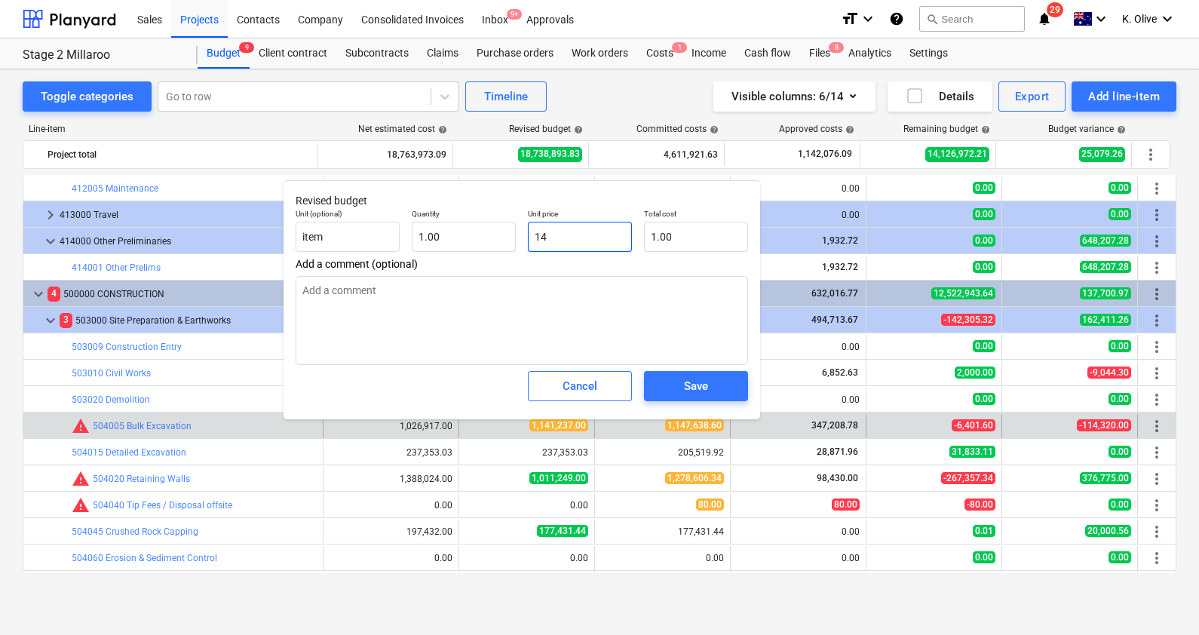
type input "14.00"
type textarea "x"
type input "1"
type input "1.00"
type textarea "x"
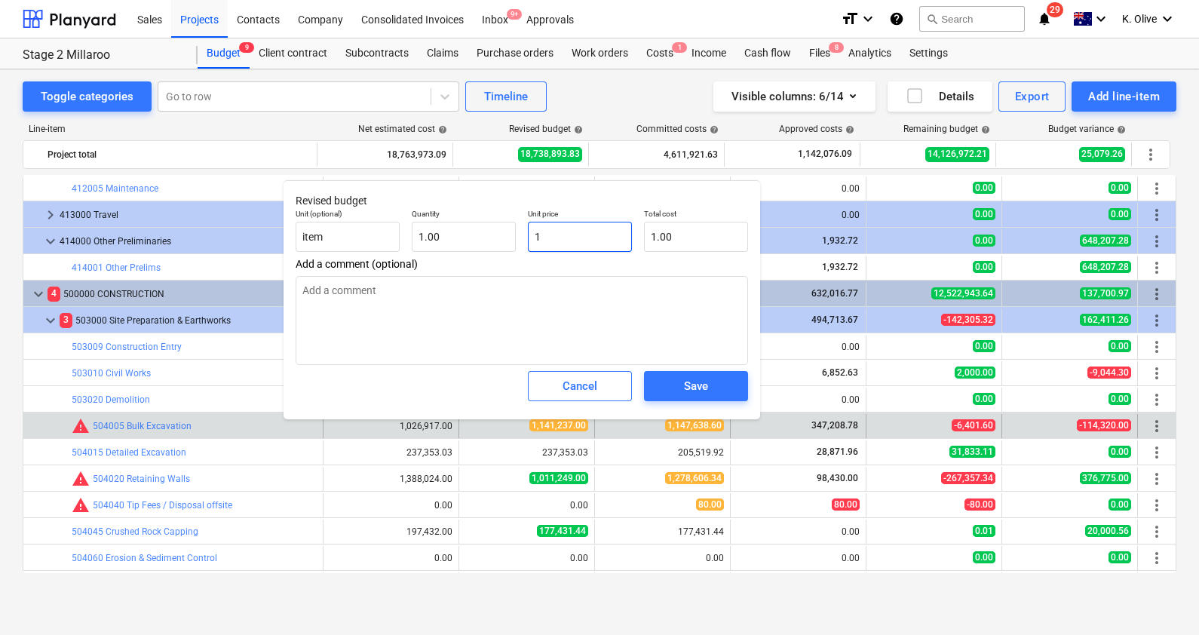
type input "11"
type input "11.00"
type textarea "x"
type input "114"
type input "114.00"
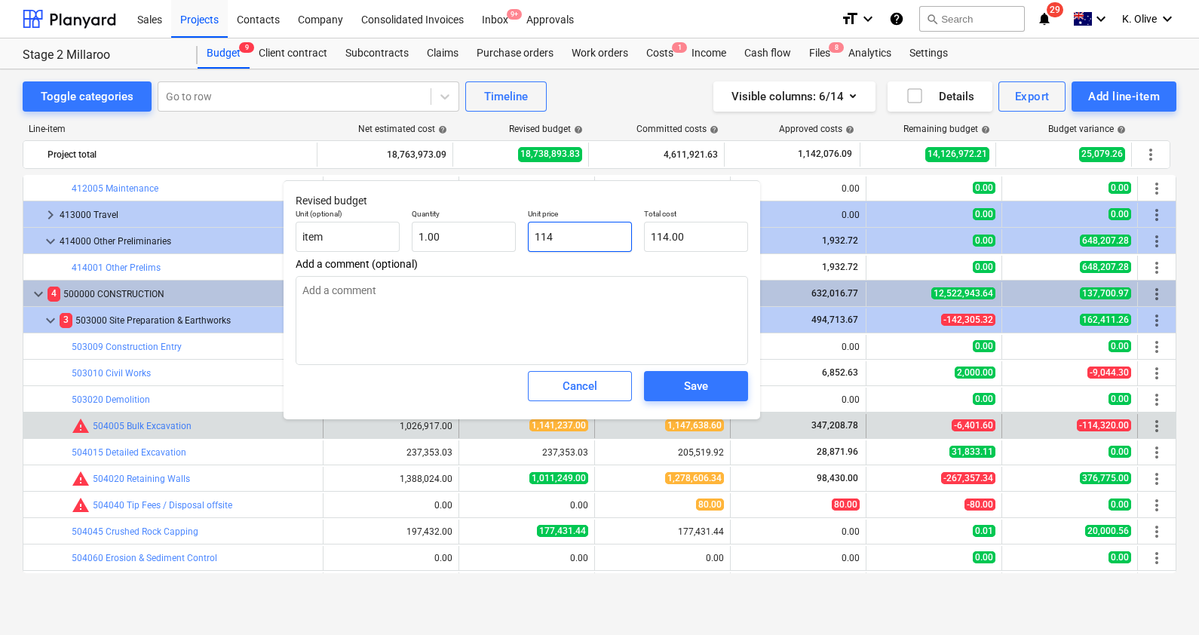
type textarea "x"
type input "1147"
type input "1,147.00"
type textarea "x"
type input "11476"
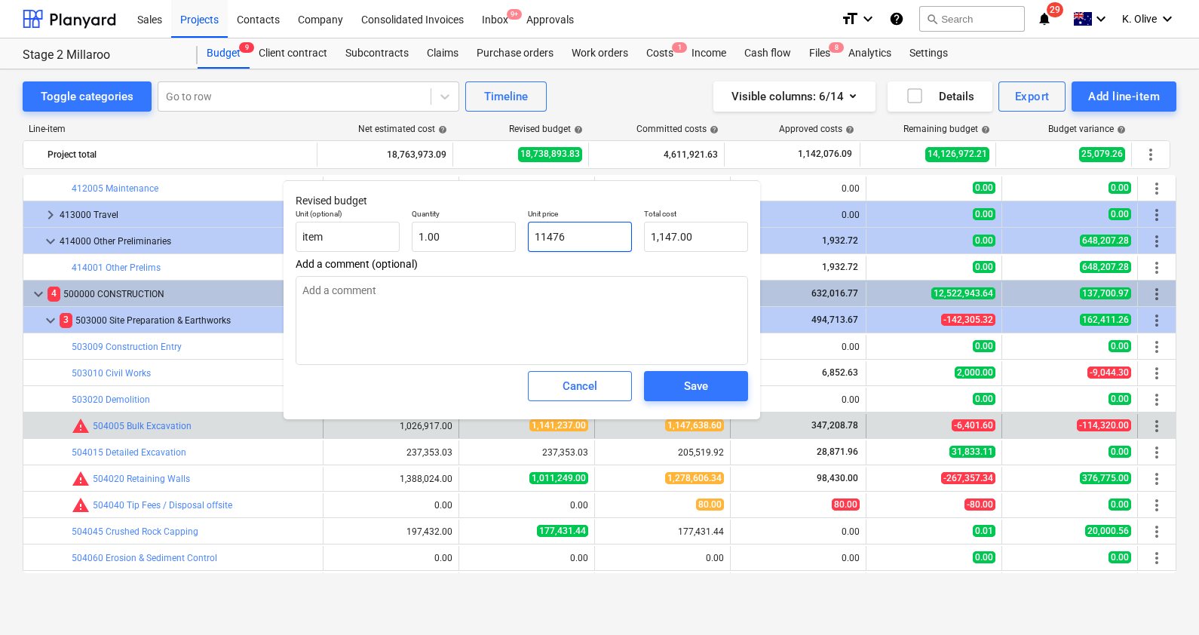
type input "11,476.00"
type textarea "x"
type input "114763"
type input "114,763.00"
type textarea "x"
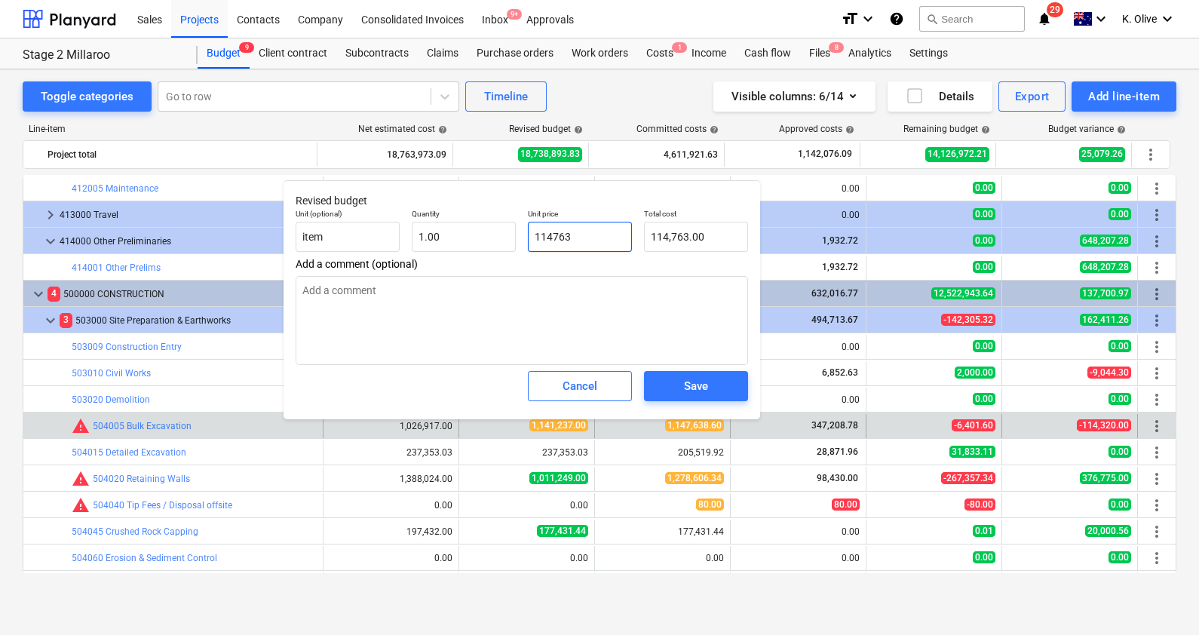
type input "1147638"
type input "1,147,638.00"
type textarea "x"
type input "1147638."
type textarea "x"
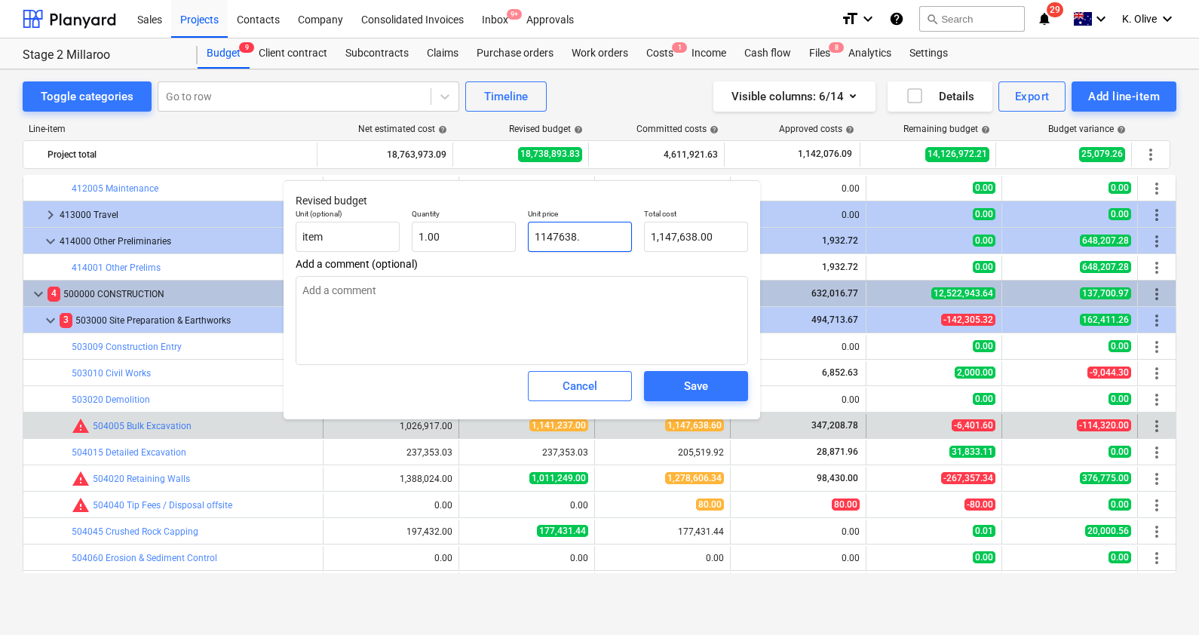
type input "1147638.6"
type input "1,147,638.60"
click at [698, 383] on div "Save" at bounding box center [696, 386] width 24 height 20
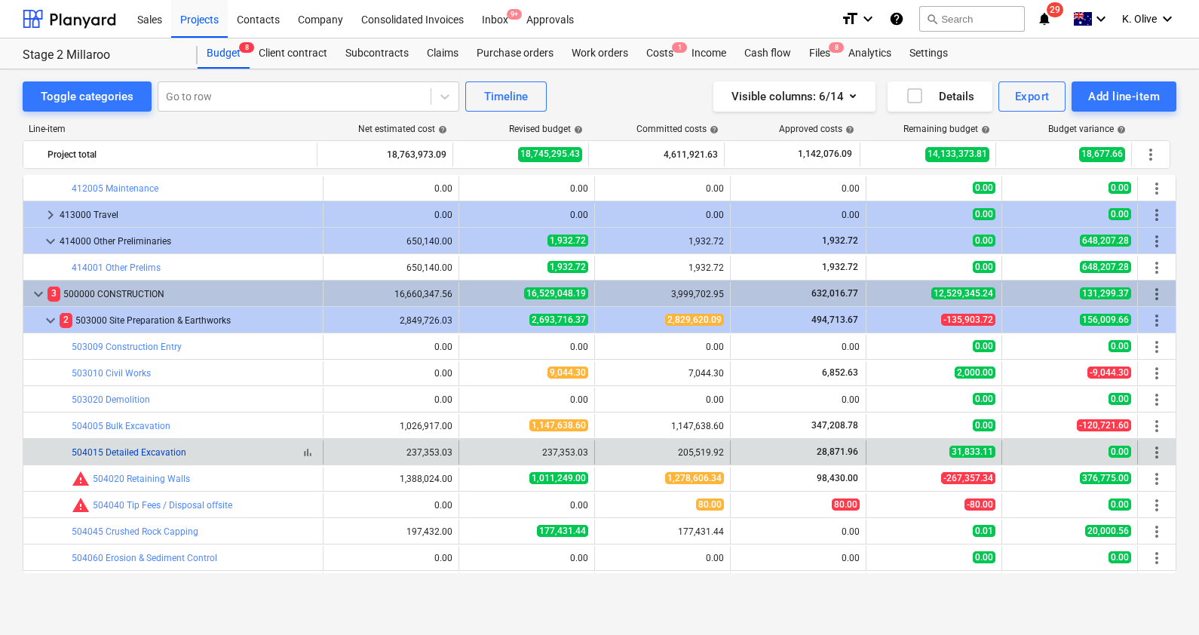
click at [165, 453] on link "504015 Detailed Excavation" at bounding box center [129, 452] width 115 height 11
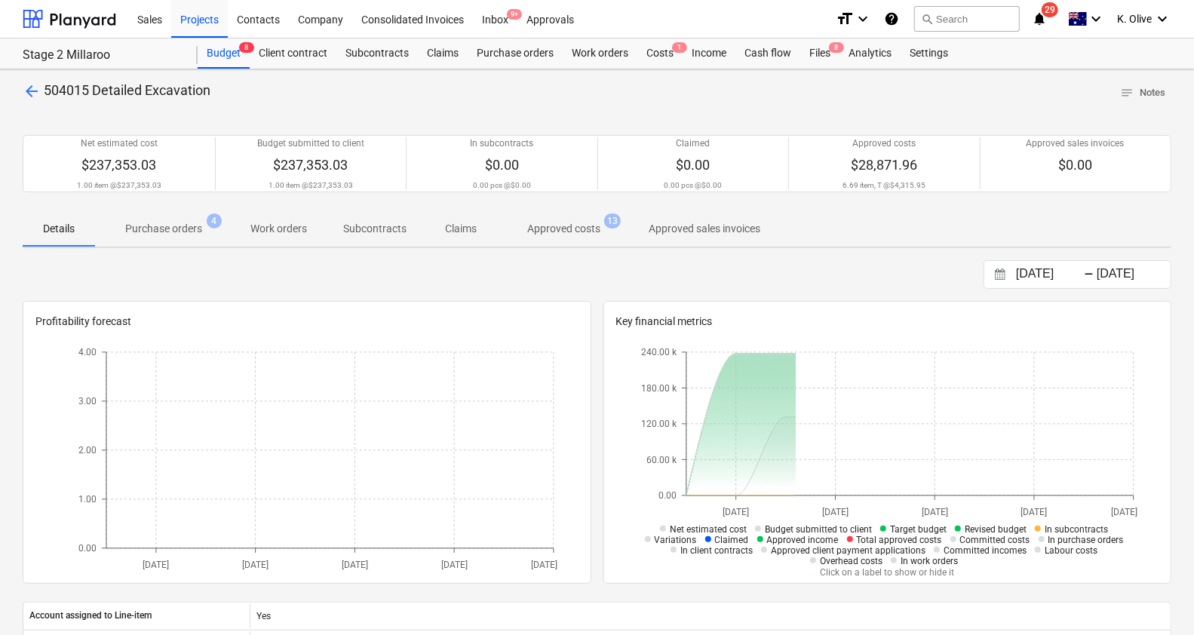
click at [125, 228] on p "Purchase orders" at bounding box center [163, 229] width 77 height 16
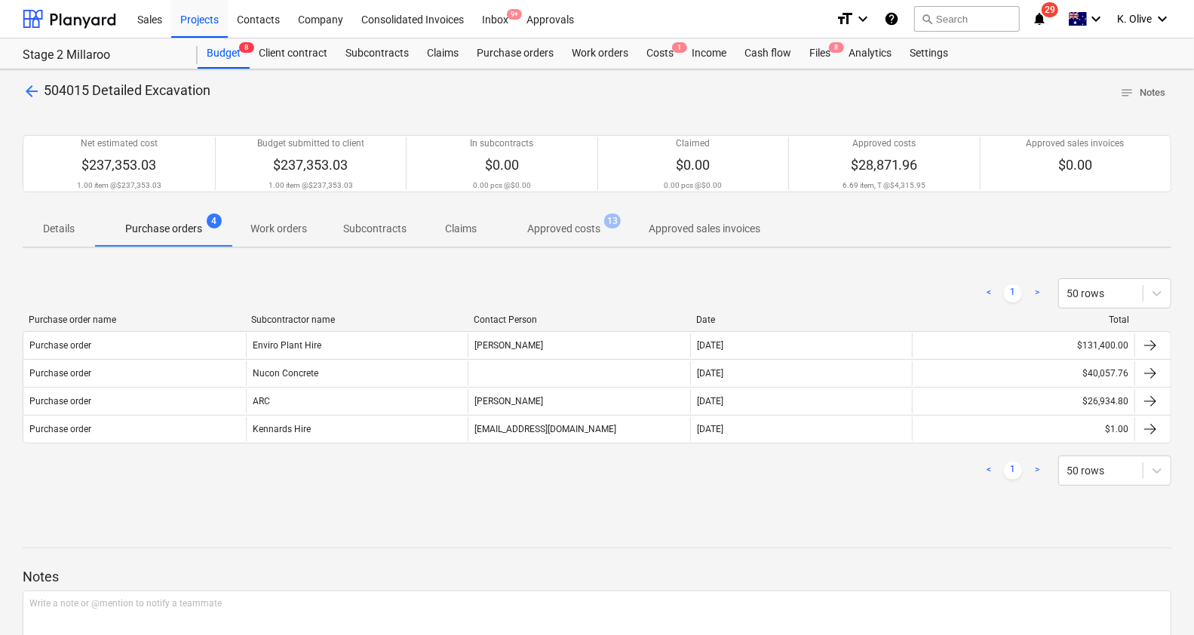
click at [550, 225] on p "Approved costs" at bounding box center [563, 229] width 73 height 16
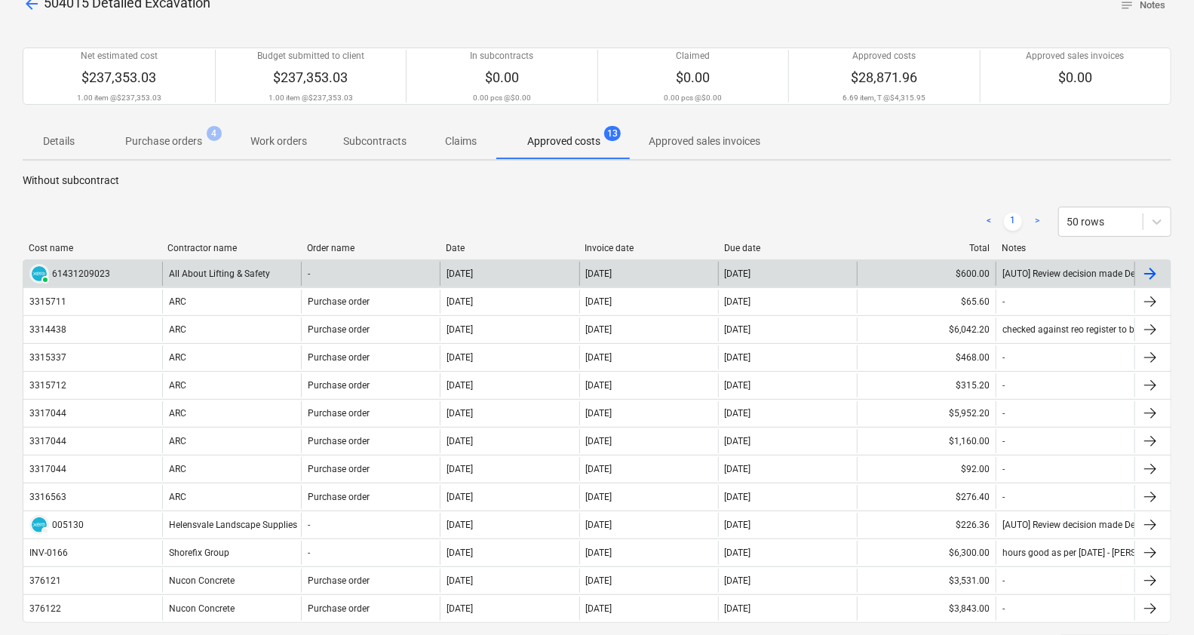
scroll to position [94, 0]
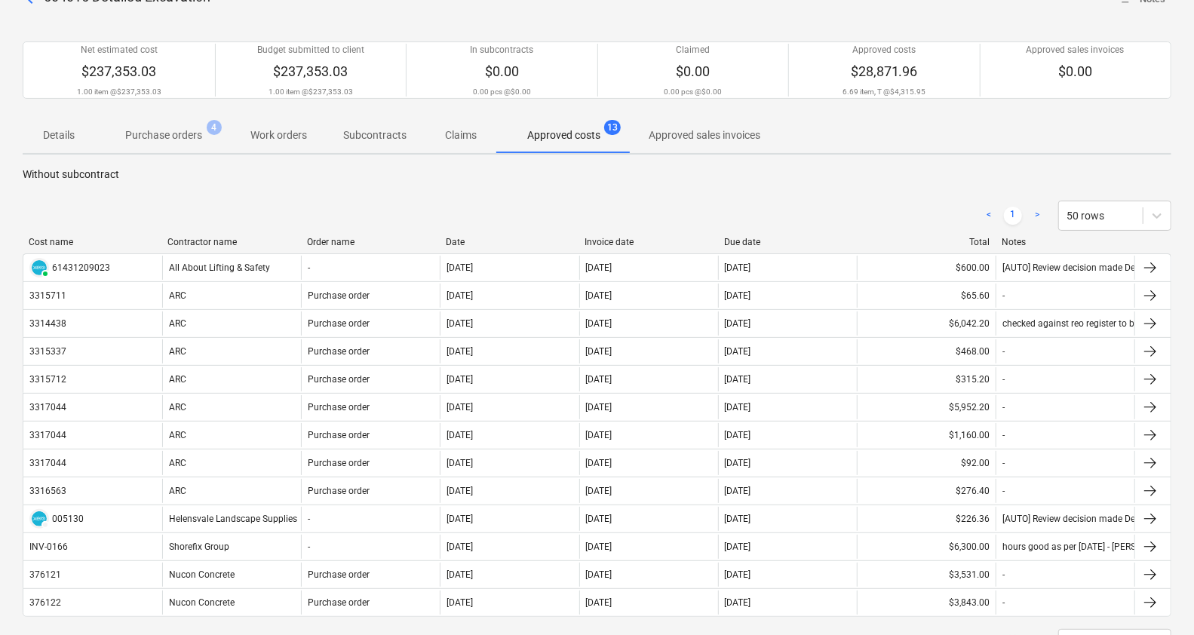
click at [170, 133] on p "Purchase orders" at bounding box center [163, 135] width 77 height 16
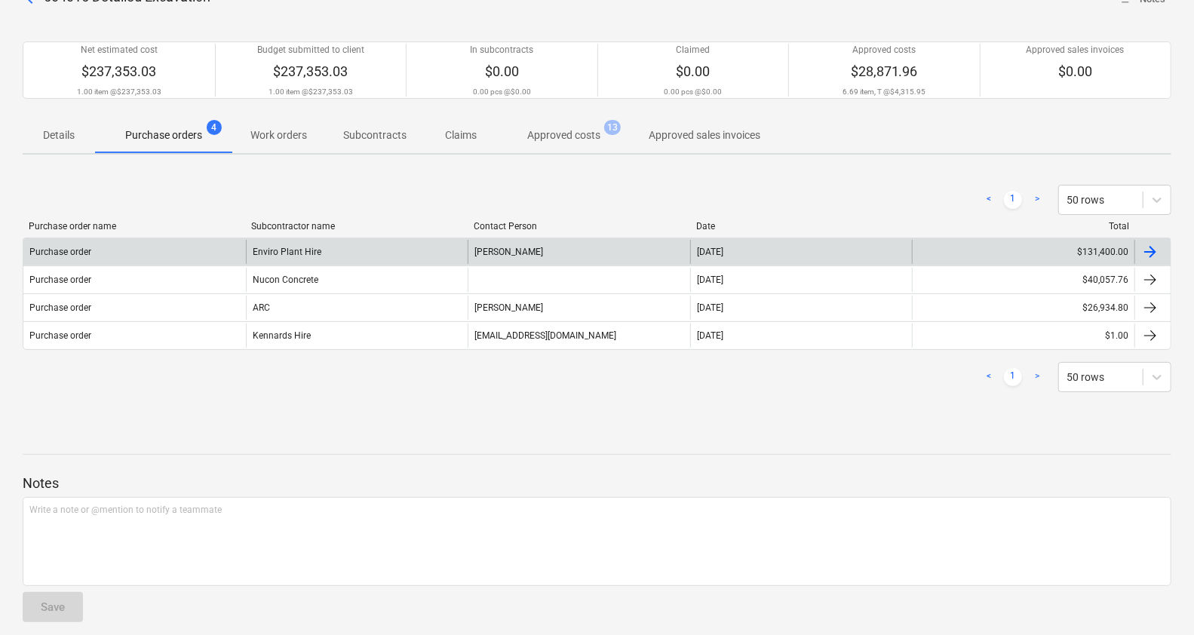
click at [1152, 253] on div at bounding box center [1150, 252] width 18 height 18
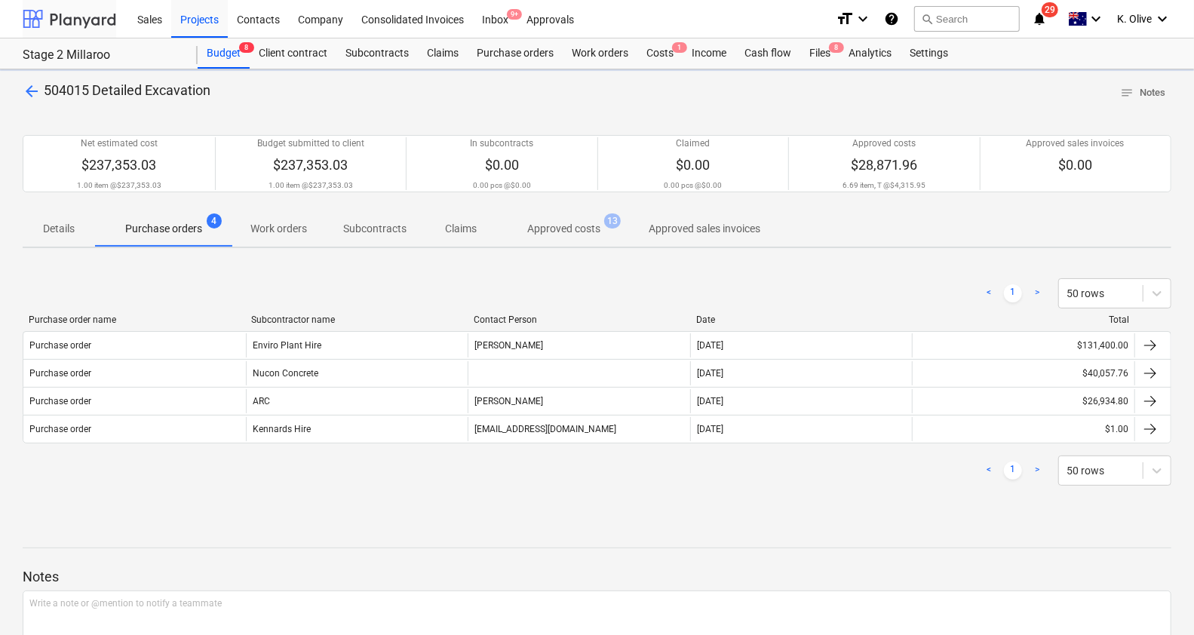
scroll to position [94, 0]
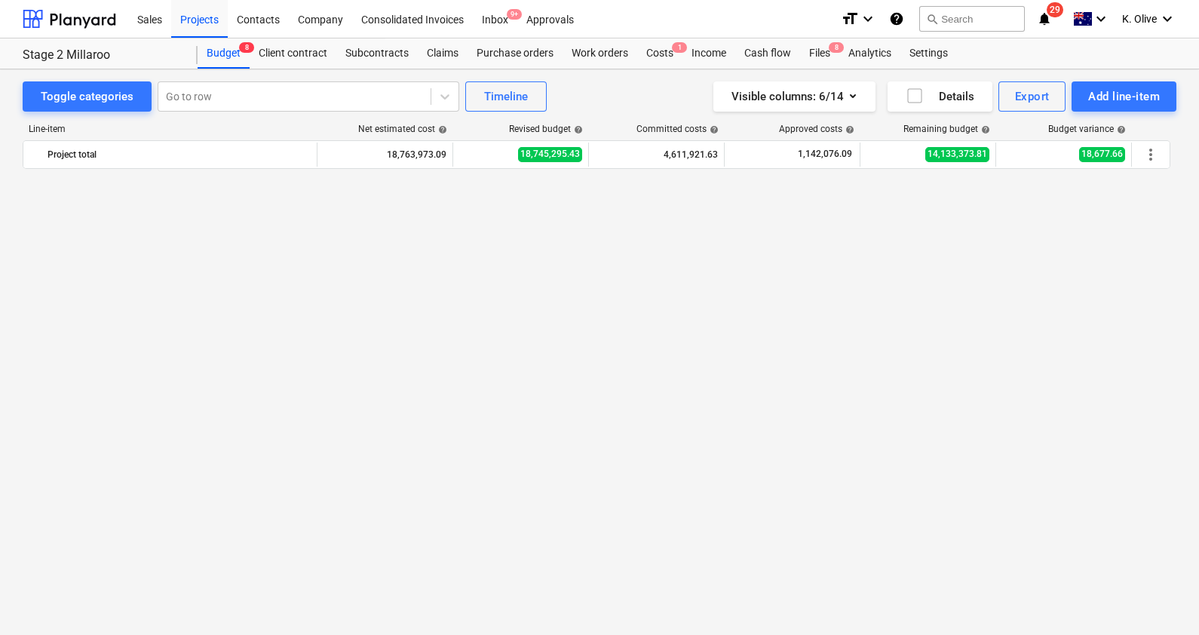
scroll to position [1796, 0]
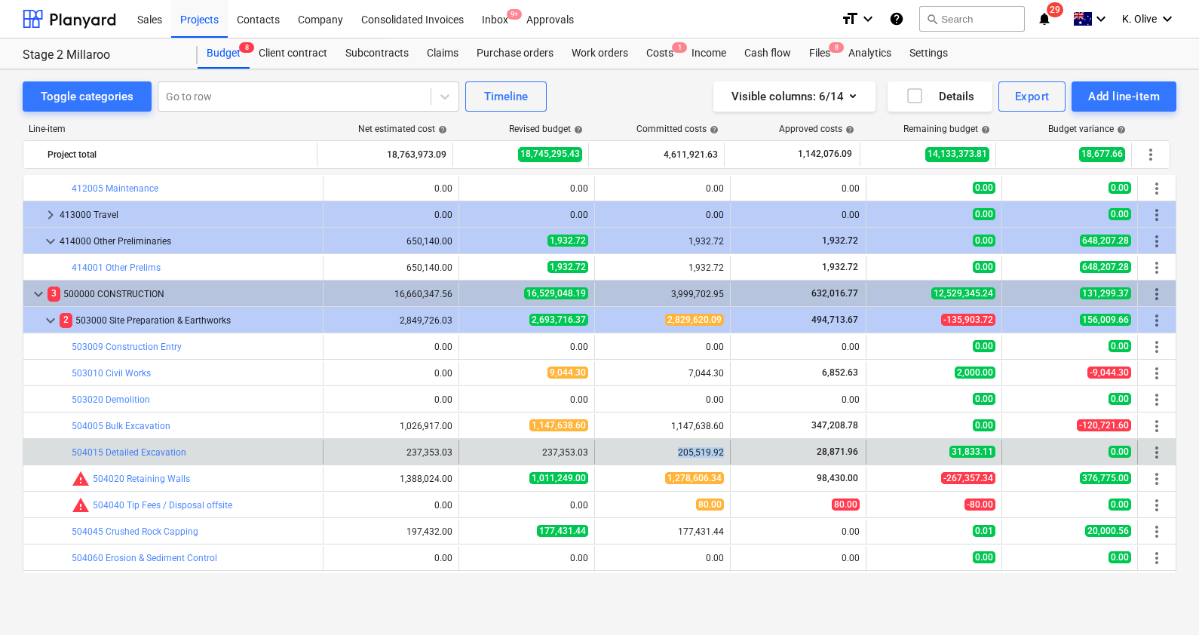
drag, startPoint x: 673, startPoint y: 449, endPoint x: 717, endPoint y: 447, distance: 44.5
click at [717, 447] on div "205,519.92" at bounding box center [662, 452] width 123 height 11
drag, startPoint x: 717, startPoint y: 447, endPoint x: 670, endPoint y: 453, distance: 47.1
click at [670, 453] on div "205,519.92" at bounding box center [662, 452] width 123 height 11
click at [676, 451] on div "205,519.92" at bounding box center [662, 452] width 123 height 11
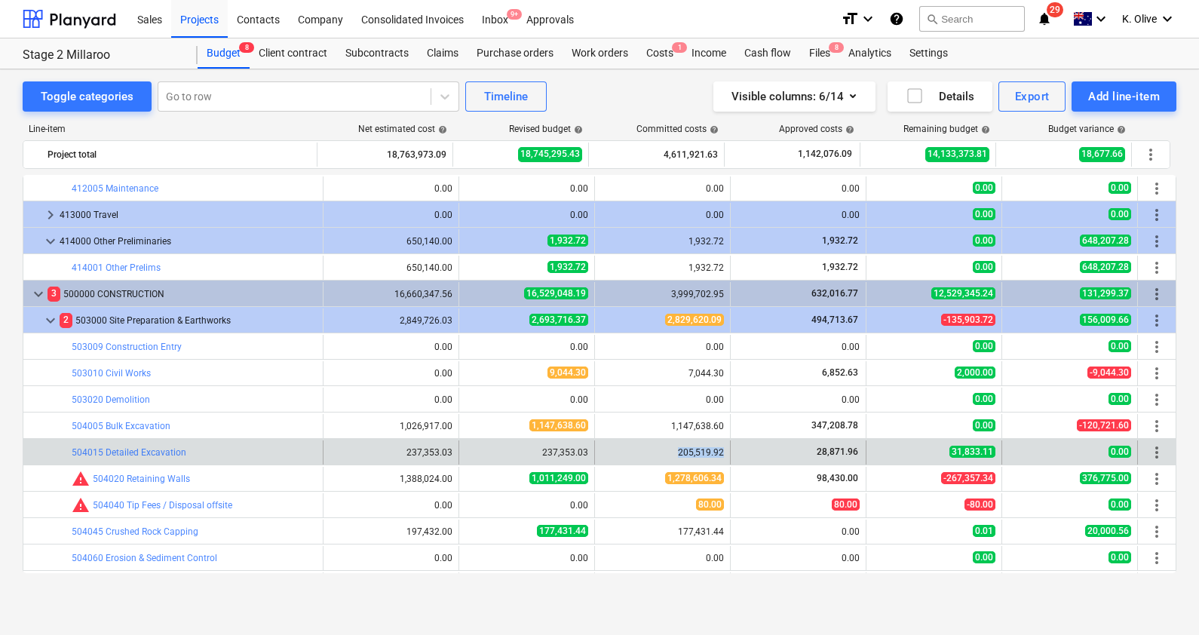
drag, startPoint x: 674, startPoint y: 450, endPoint x: 717, endPoint y: 449, distance: 43.0
click at [717, 449] on div "205,519.92" at bounding box center [662, 452] width 123 height 11
click at [123, 450] on link "504015 Detailed Excavation" at bounding box center [129, 452] width 115 height 11
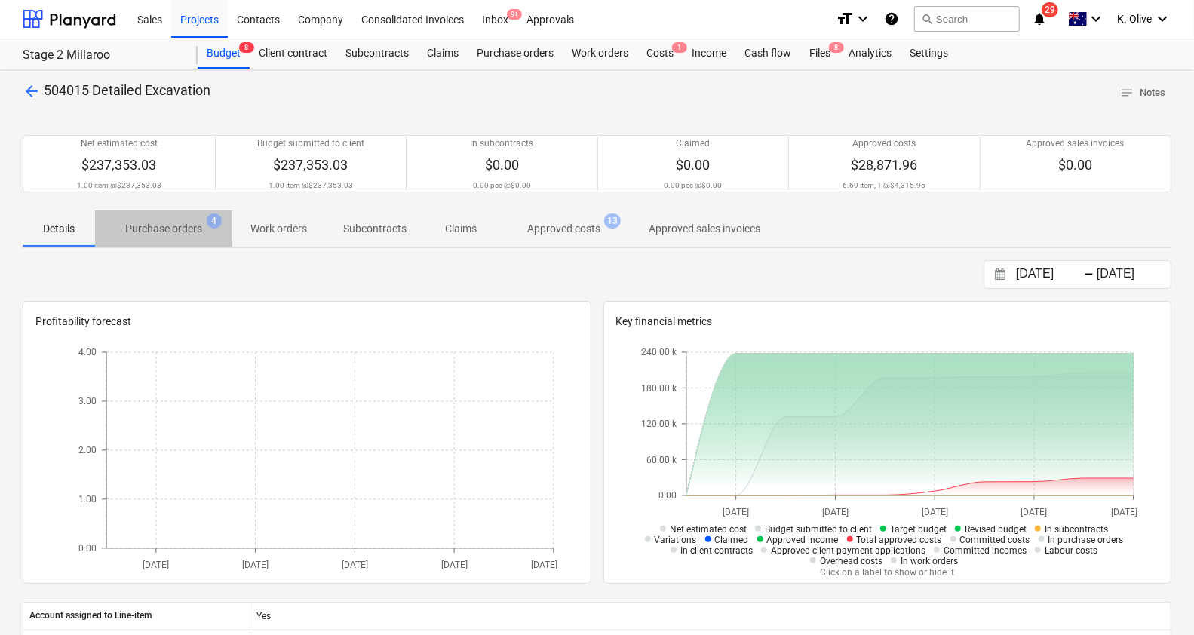
click at [148, 232] on p "Purchase orders" at bounding box center [163, 229] width 77 height 16
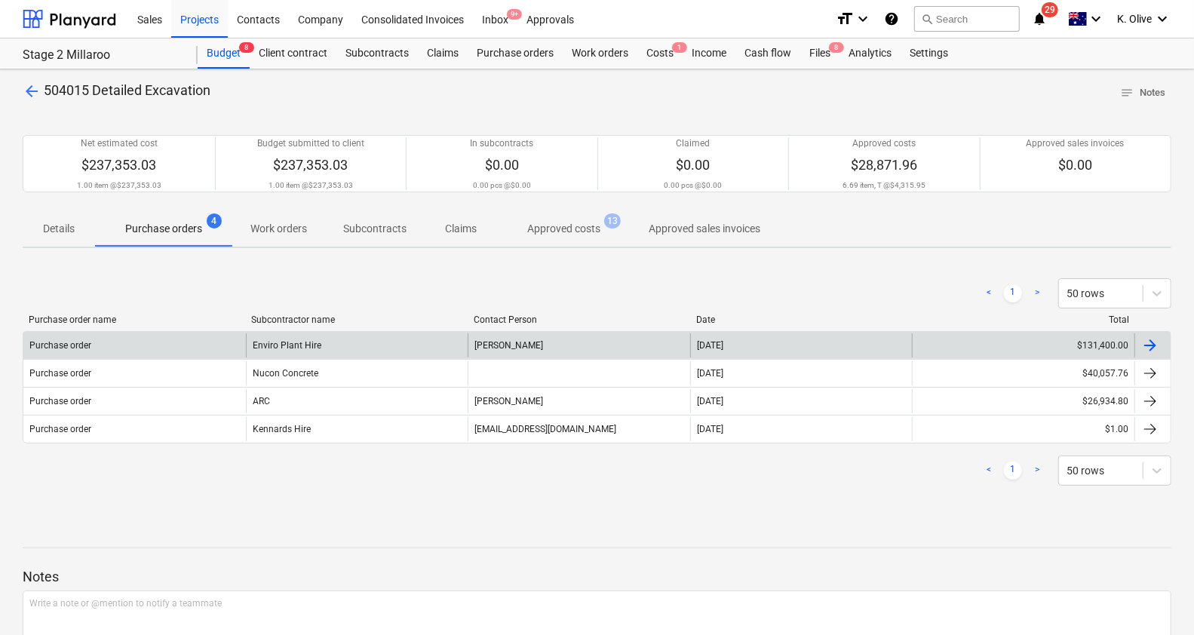
click at [367, 349] on div "Enviro Plant Hire" at bounding box center [357, 345] width 222 height 24
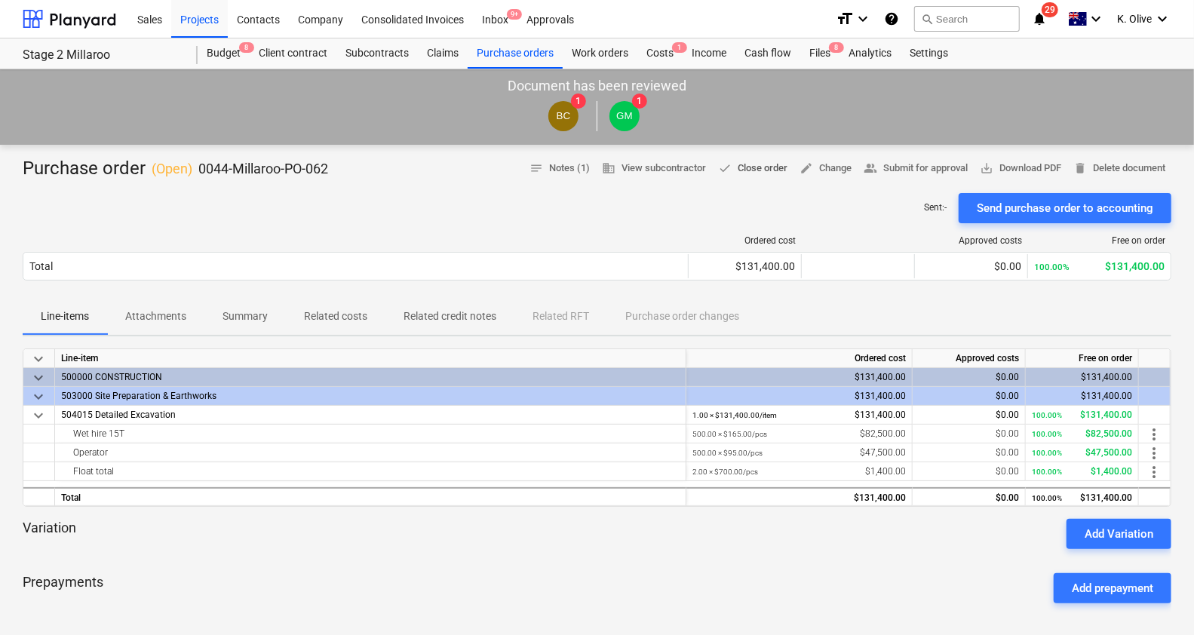
click at [733, 173] on span "done Close order" at bounding box center [752, 168] width 69 height 17
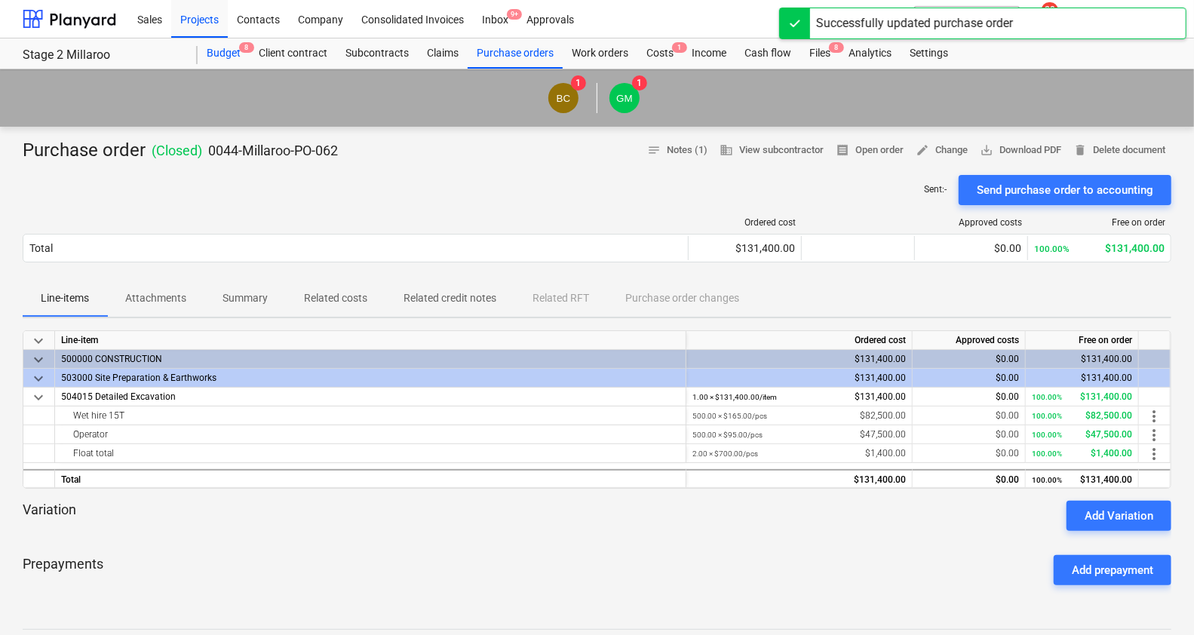
click at [219, 51] on div "Budget 8" at bounding box center [224, 53] width 52 height 30
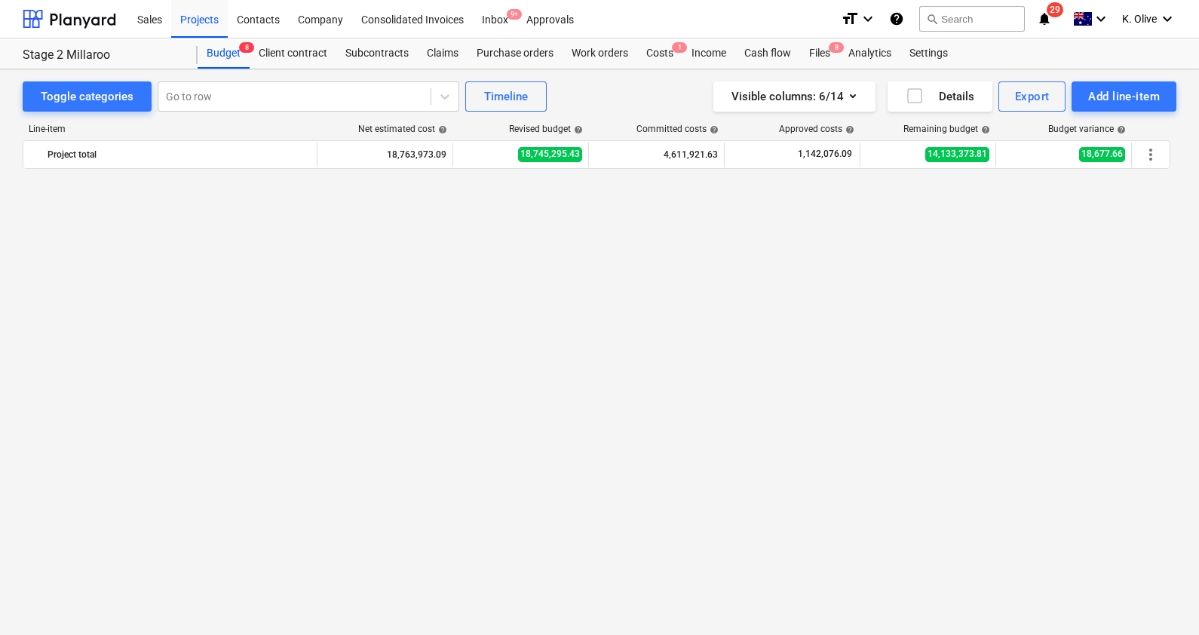
scroll to position [1796, 0]
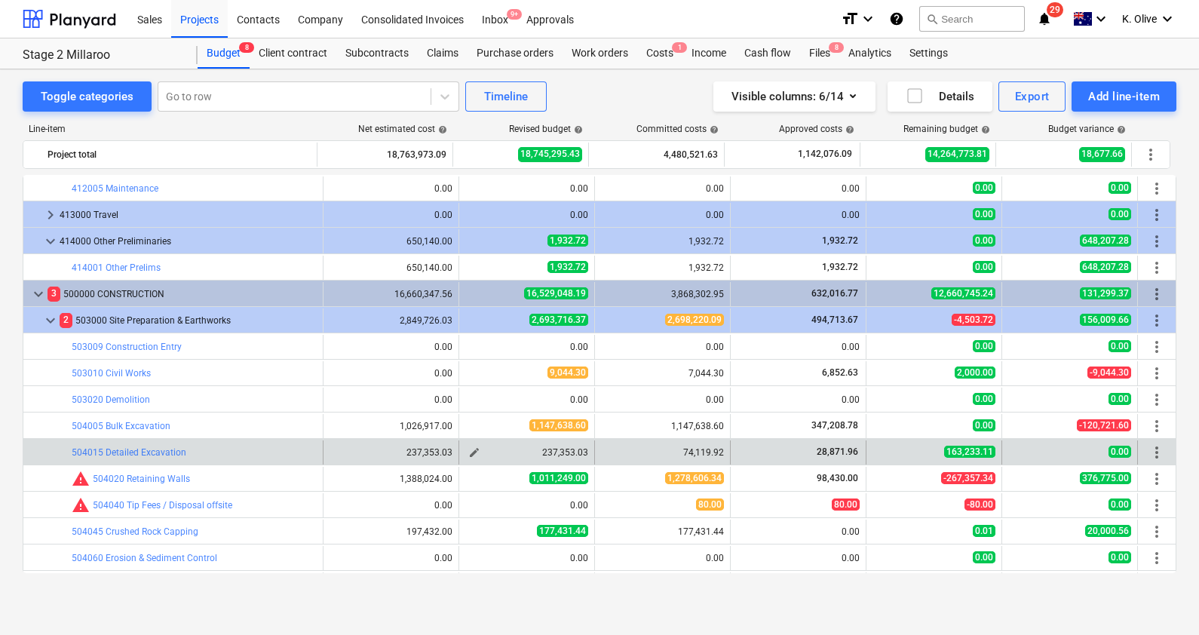
click at [468, 449] on span "edit" at bounding box center [474, 452] width 12 height 12
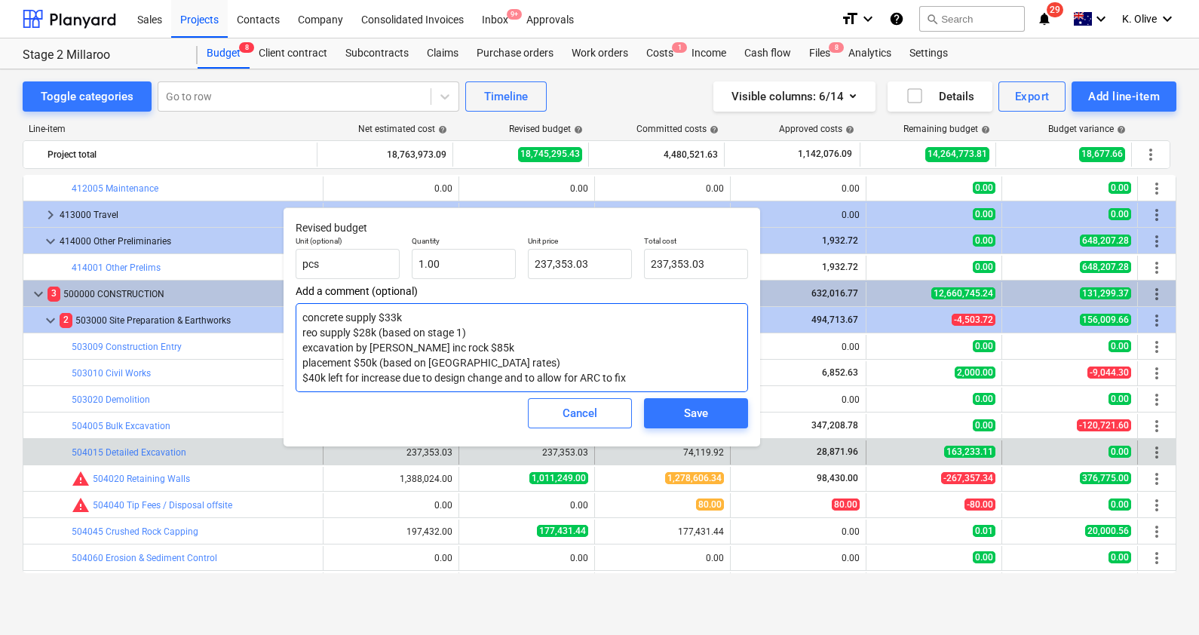
click at [468, 350] on textarea "concrete supply $33k reo supply $28k (based on stage 1) excavation by [PERSON_N…" at bounding box center [522, 347] width 452 height 89
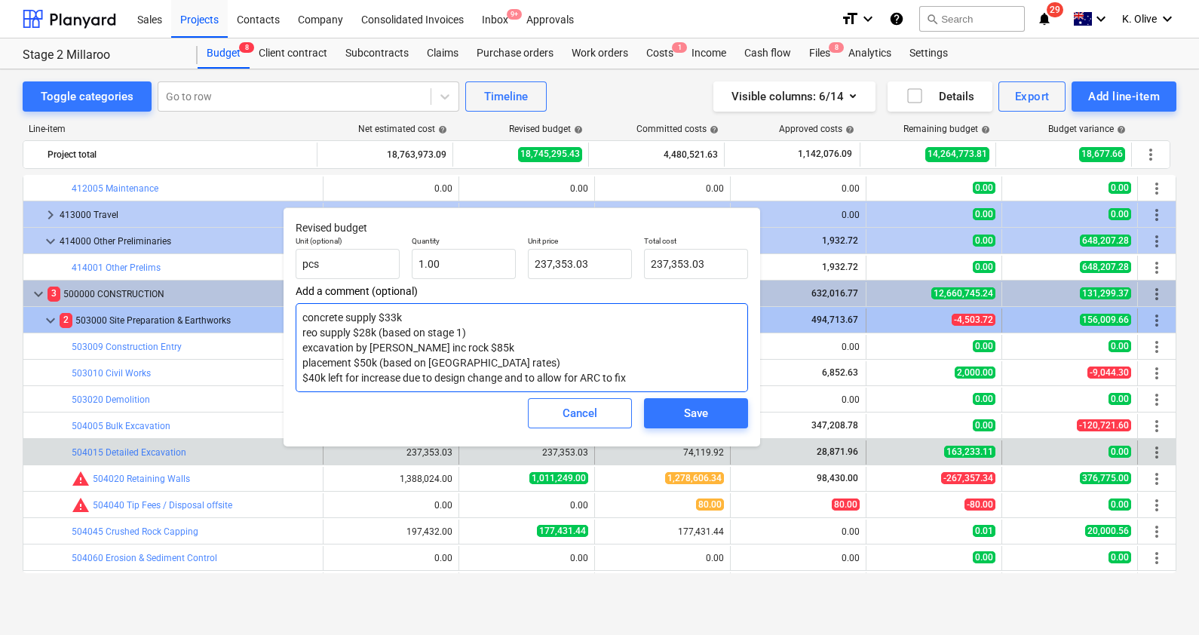
drag, startPoint x: 601, startPoint y: 372, endPoint x: 281, endPoint y: 311, distance: 326.1
click at [281, 311] on body "Sales Projects Contacts Company Consolidated Invoices Inbox 9+ Approvals format…" at bounding box center [599, 317] width 1199 height 635
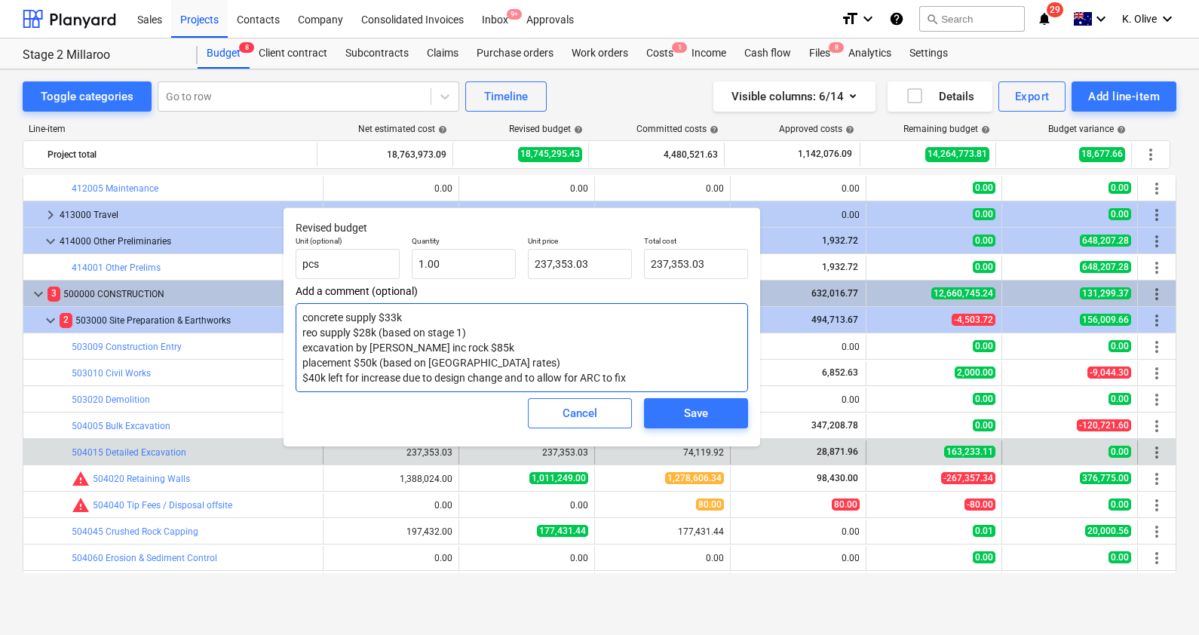
click at [633, 374] on textarea "concrete supply $33k reo supply $28k (based on stage 1) excavation by [PERSON_N…" at bounding box center [522, 347] width 452 height 89
click at [541, 357] on textarea "concrete supply $33k reo supply $28k (based on stage 1) excavation by [PERSON_N…" at bounding box center [522, 347] width 452 height 89
drag, startPoint x: 630, startPoint y: 373, endPoint x: 303, endPoint y: 317, distance: 331.1
click at [303, 317] on textarea "concrete supply $33k reo supply $28k (based on stage 1) excavation by [PERSON_N…" at bounding box center [522, 347] width 452 height 89
type textarea "x"
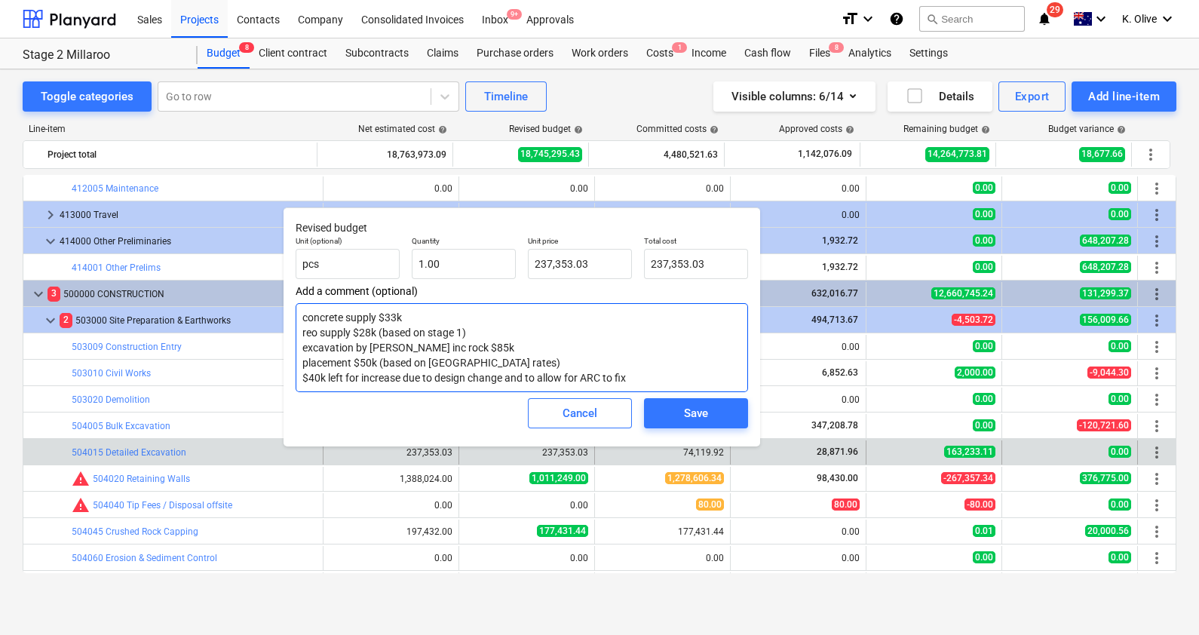
type textarea "E"
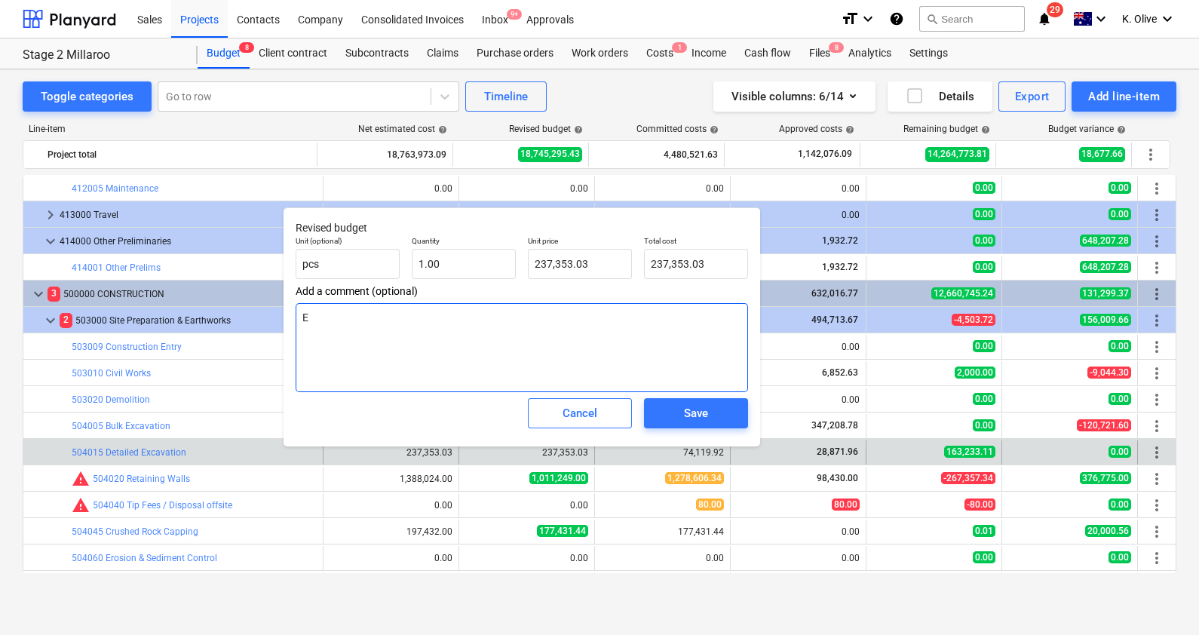
type textarea "x"
type textarea "Ex"
type textarea "x"
type textarea "Exc"
type textarea "x"
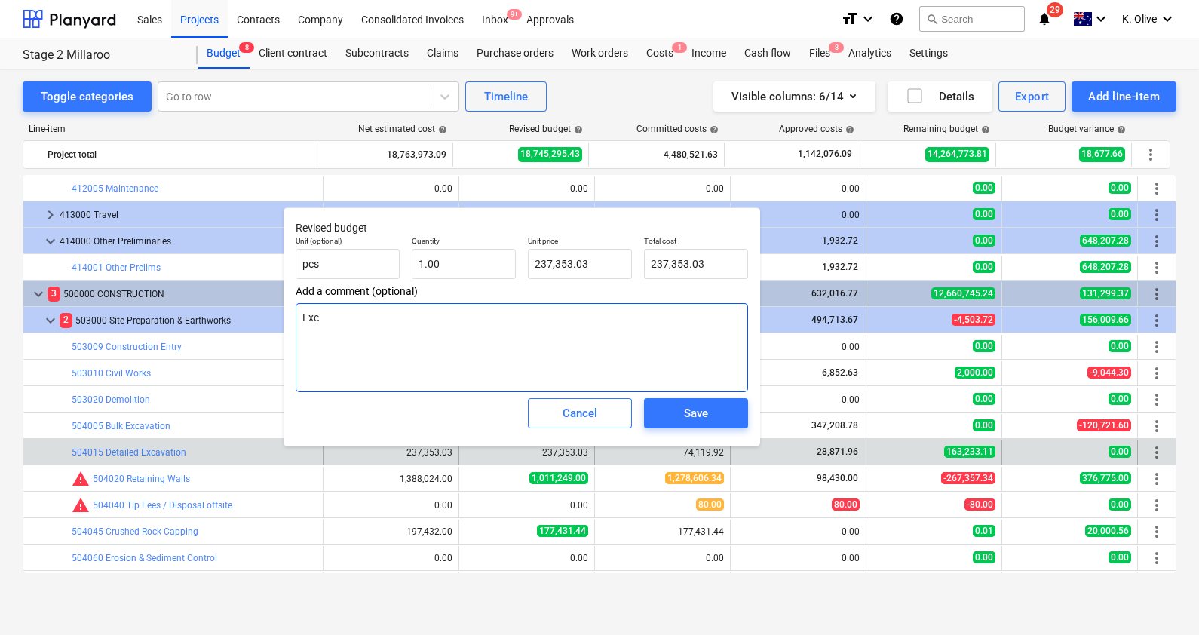
type textarea "Exca"
type textarea "x"
type textarea "Excav"
type textarea "x"
type textarea "Excava"
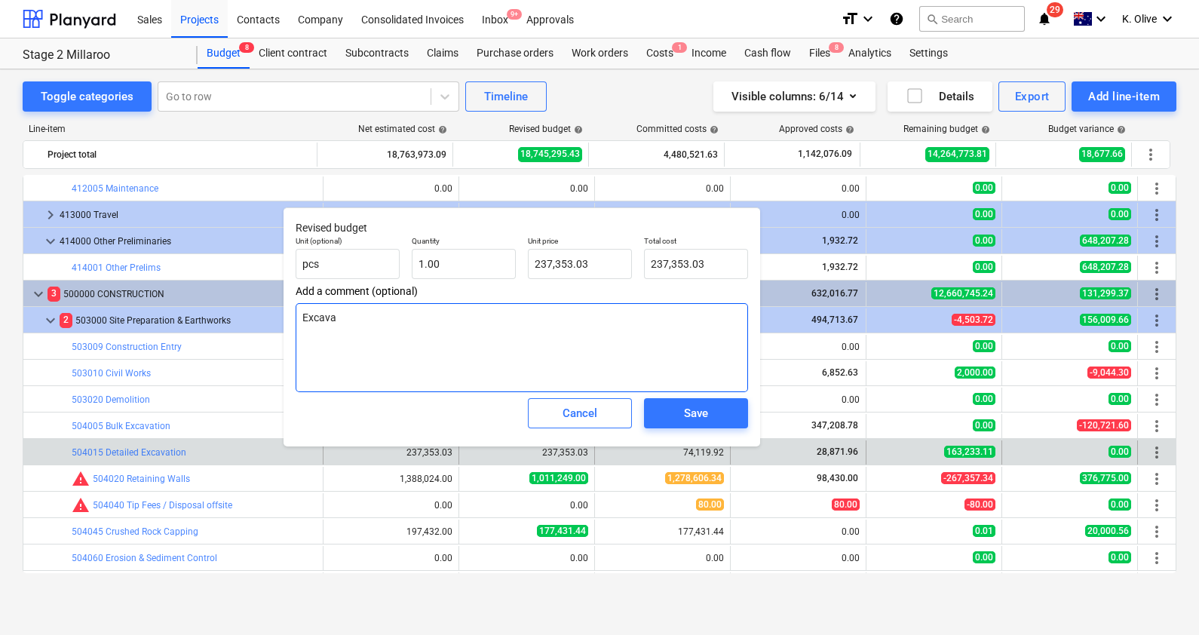
type textarea "x"
type textarea "Excavat"
type textarea "x"
type textarea "Excavati"
type textarea "x"
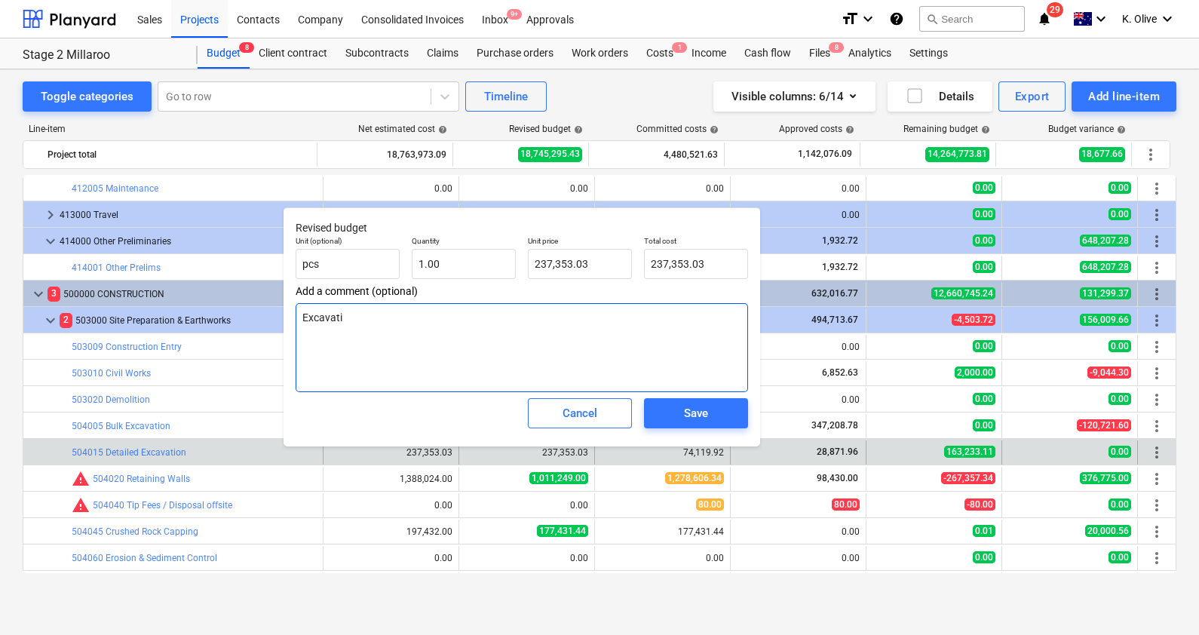
type textarea "Excavatio"
type textarea "x"
type textarea "Excavation"
type textarea "x"
type textarea "Excavation"
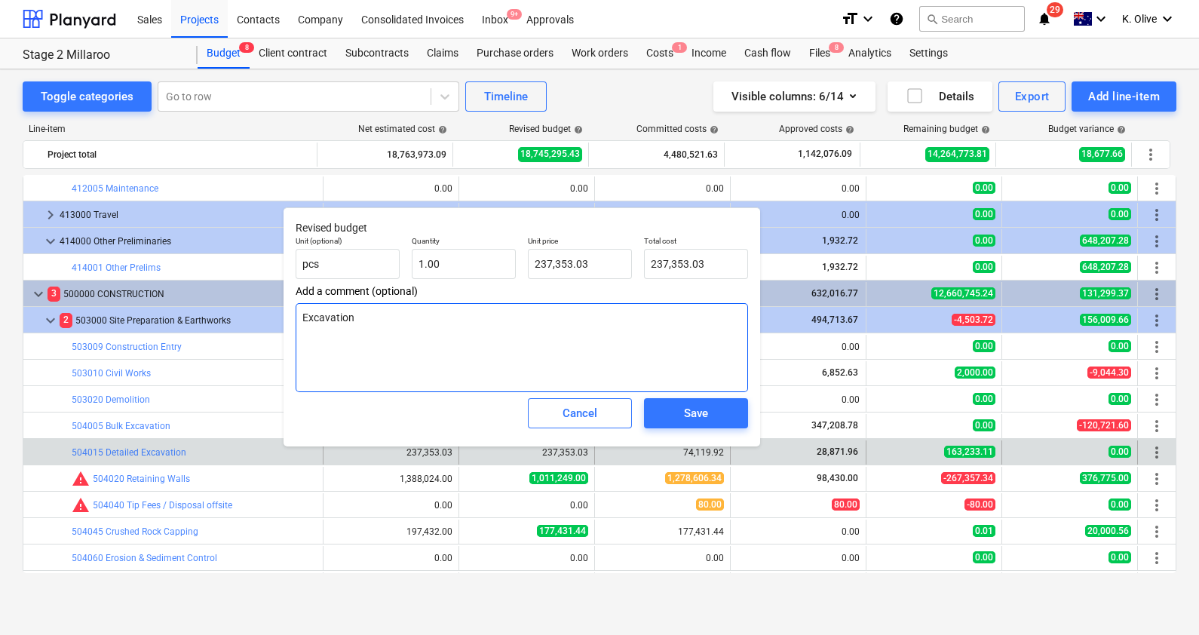
type textarea "x"
type textarea "Excavation -"
type textarea "x"
type textarea "Excavation -"
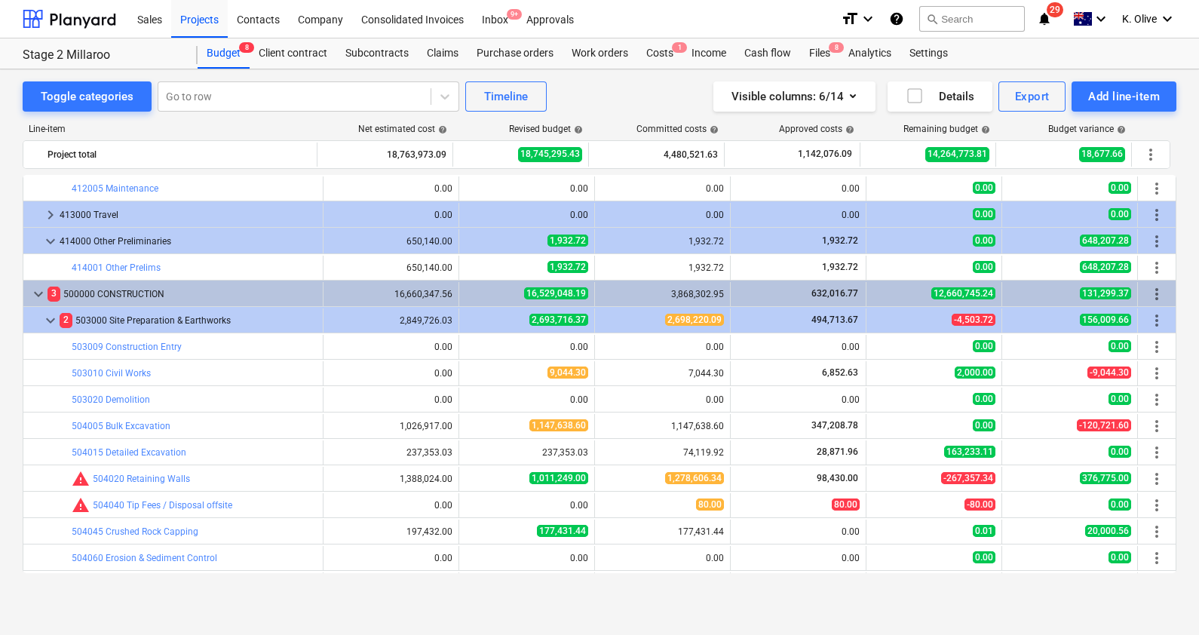
type textarea "x"
type input "1.00"
type input "237,353.03"
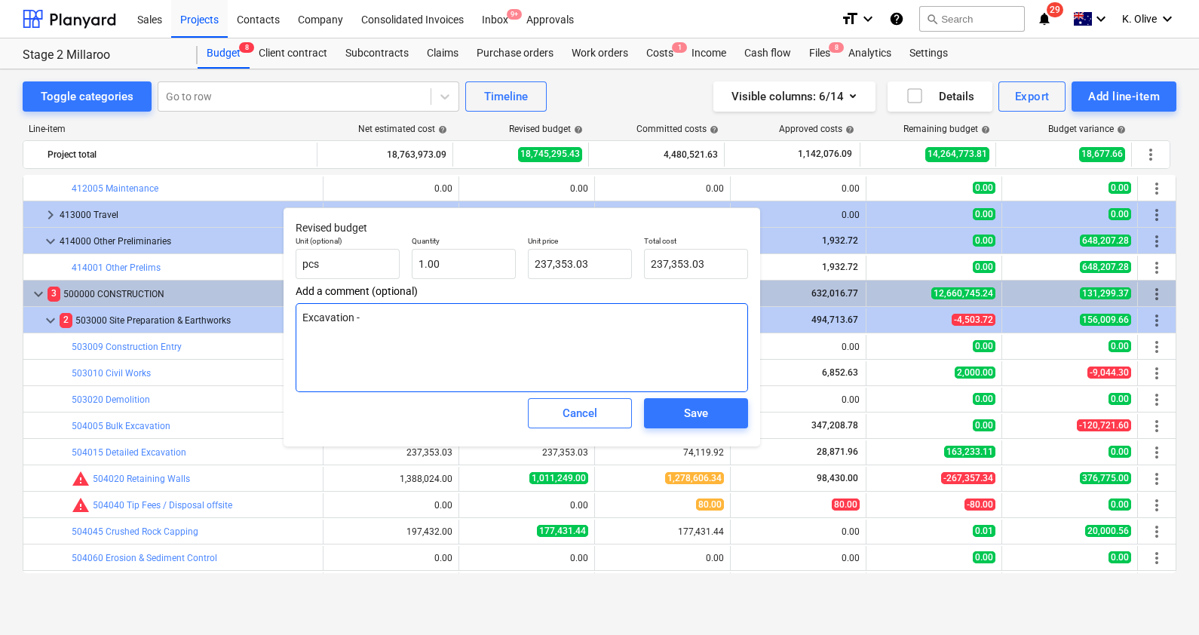
click at [379, 320] on textarea "Excavation -" at bounding box center [522, 347] width 452 height 89
type textarea "x"
type textarea "Excavation - 1"
type textarea "x"
type textarea "Excavation - 12"
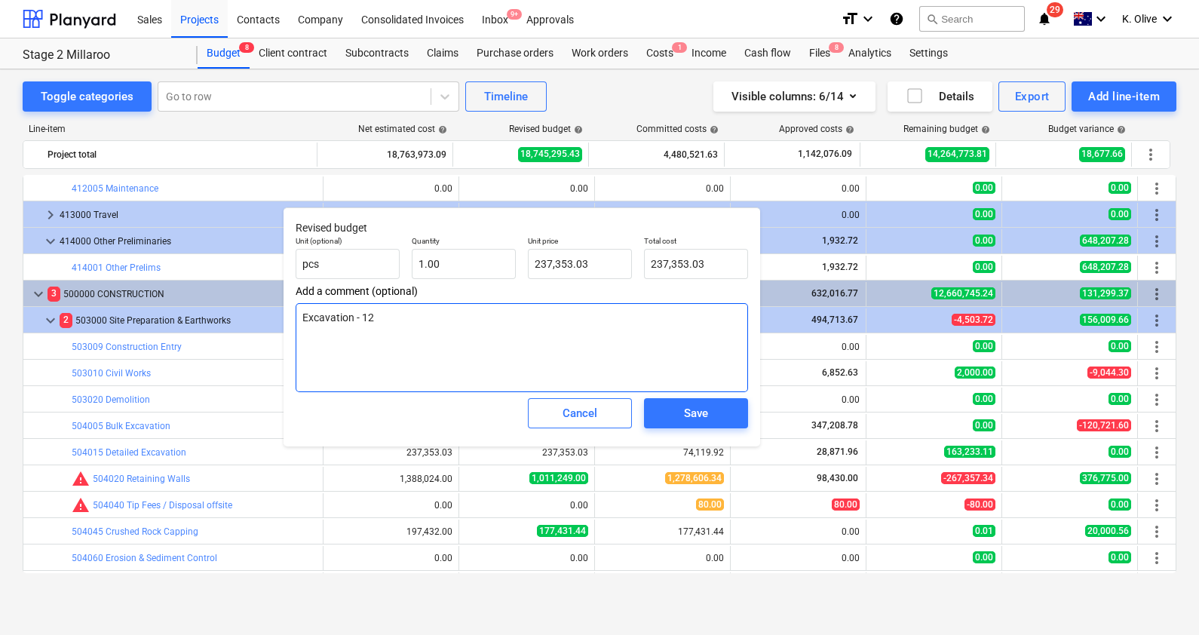
click at [379, 319] on textarea "Excavation - 12" at bounding box center [522, 347] width 452 height 89
type textarea "x"
type textarea "Excavation - 127"
type textarea "x"
type textarea "Excavation - 127,"
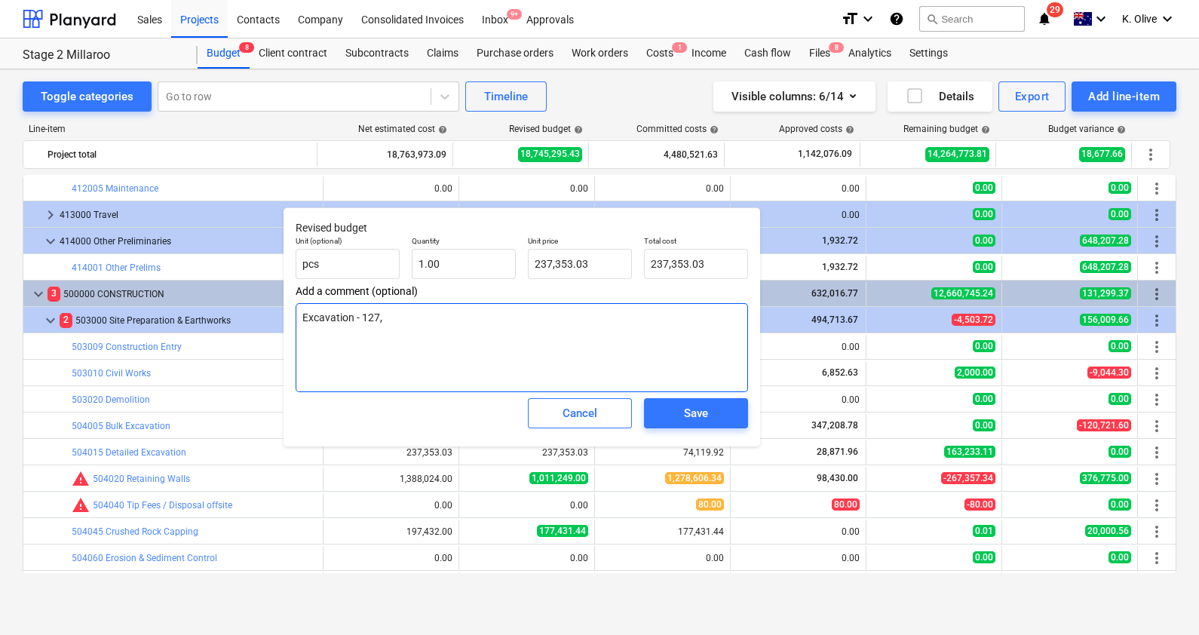
type textarea "x"
type textarea "Excavation - 127,9"
type textarea "x"
type textarea "Excavation - 127,90"
type textarea "x"
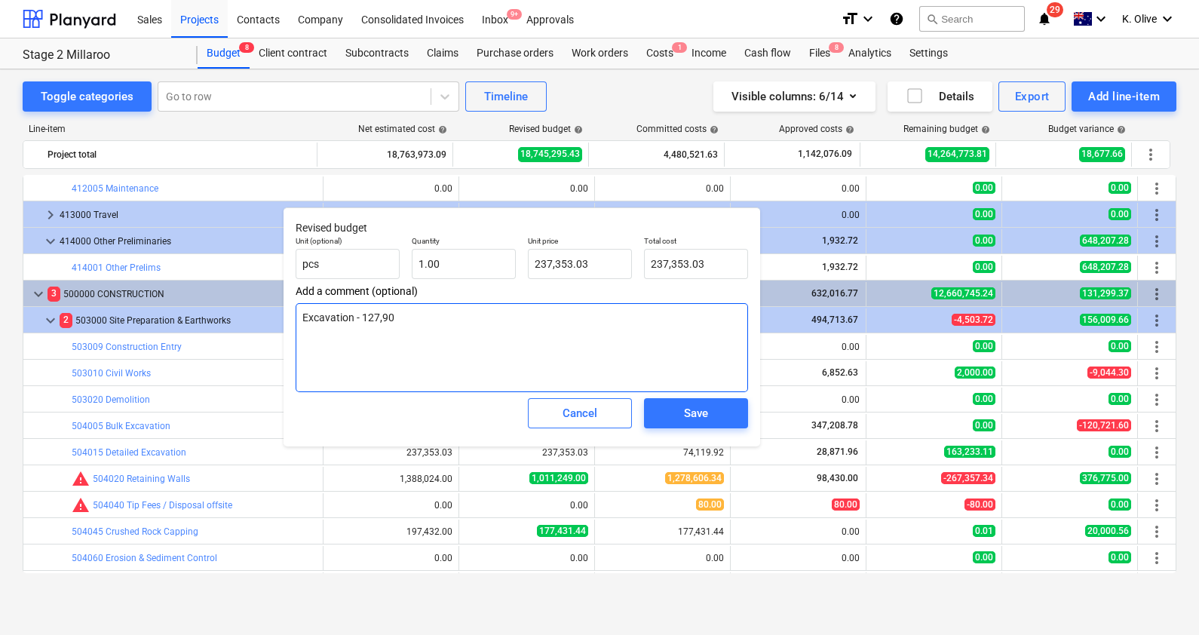
type textarea "Excavation - 127,900"
type textarea "x"
type textarea "Excavation - 127,900"
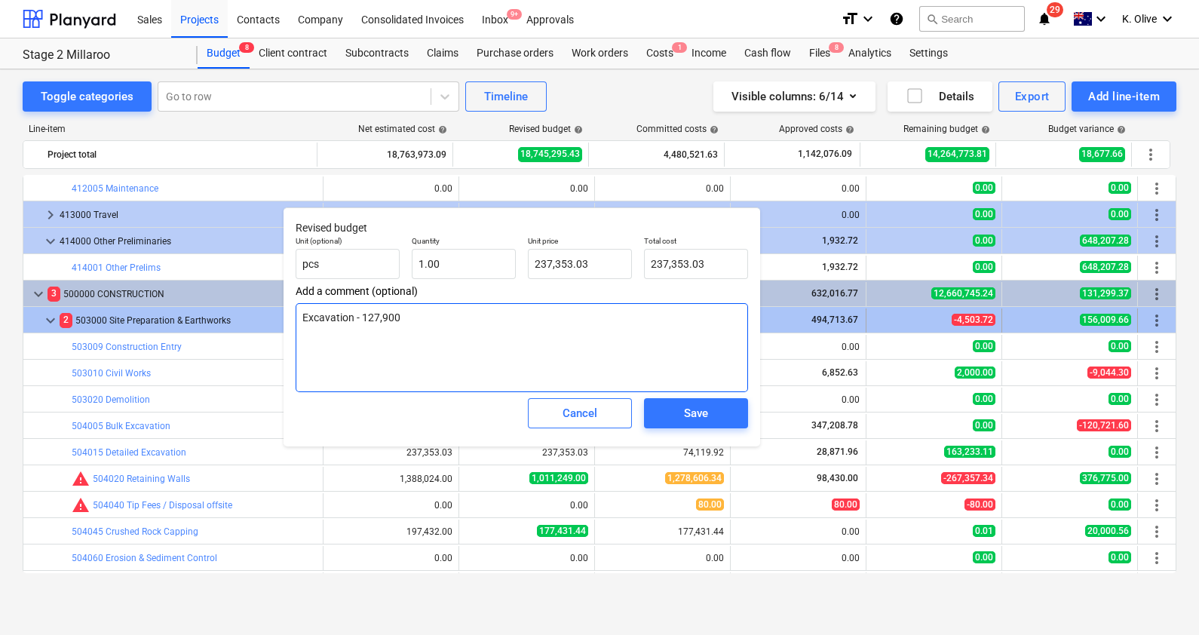
type textarea "x"
type textarea "Excavation - 127,900 L"
type textarea "x"
type textarea "Excavation - 127,900 La"
type textarea "x"
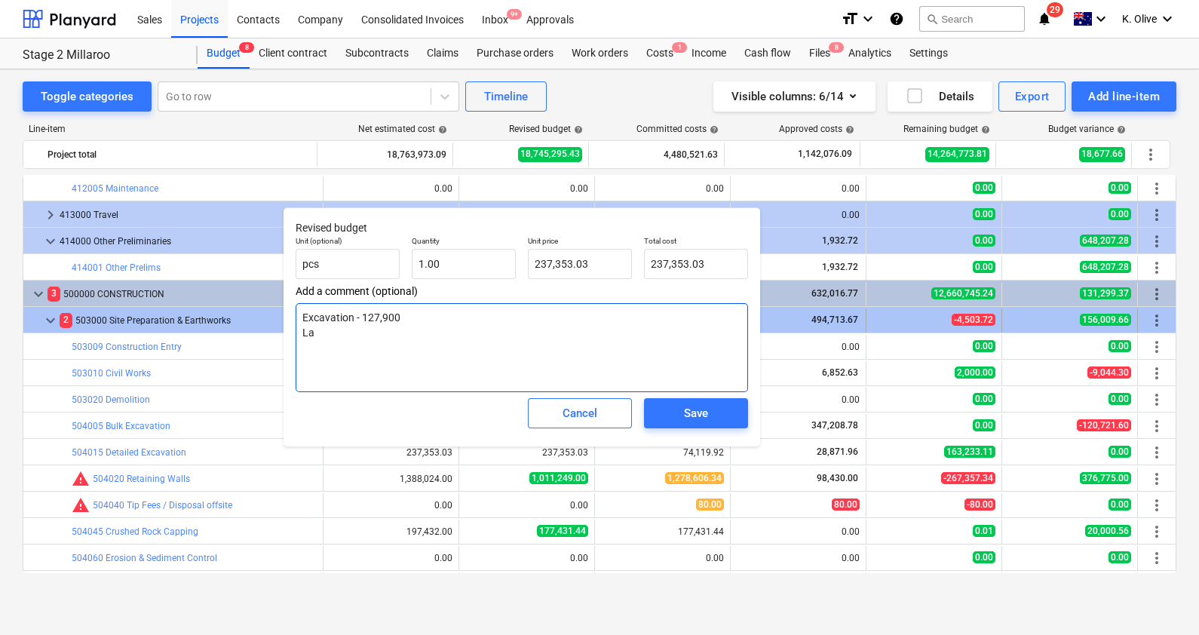
type textarea "Excavation - 127,900 Lab"
type textarea "x"
type textarea "Excavation - 127,900 Labo"
type textarea "x"
type textarea "Excavation - 127,900 Labou"
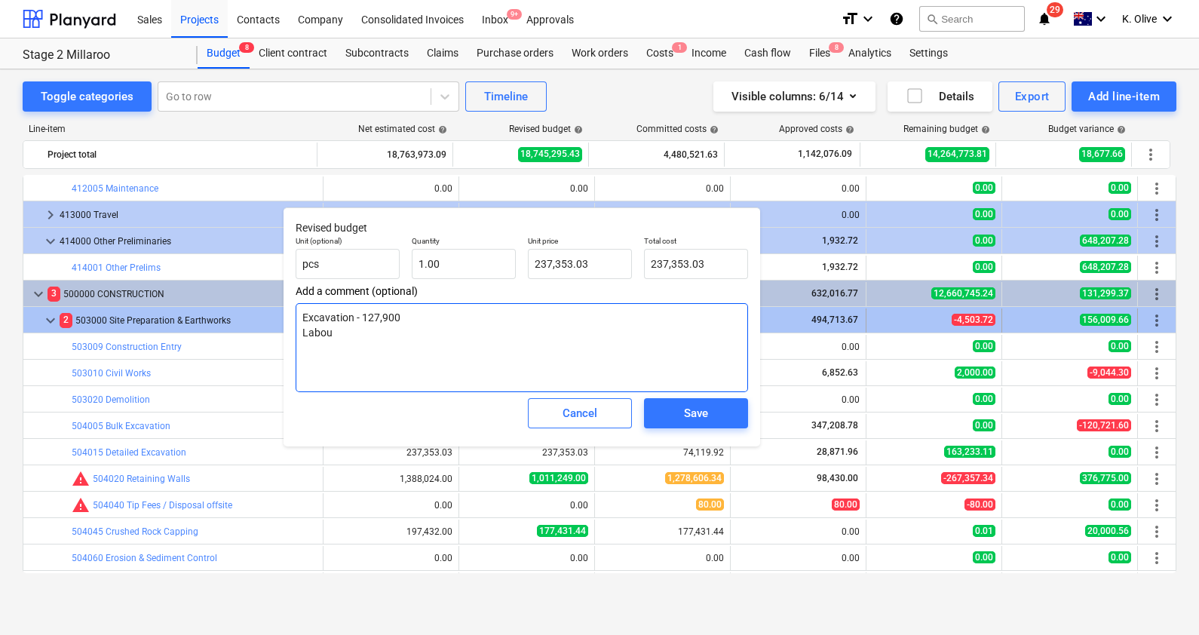
type textarea "x"
type textarea "Excavation - 127,900 Labour"
type textarea "x"
type textarea "Excavation - 127,900 Labour"
type textarea "x"
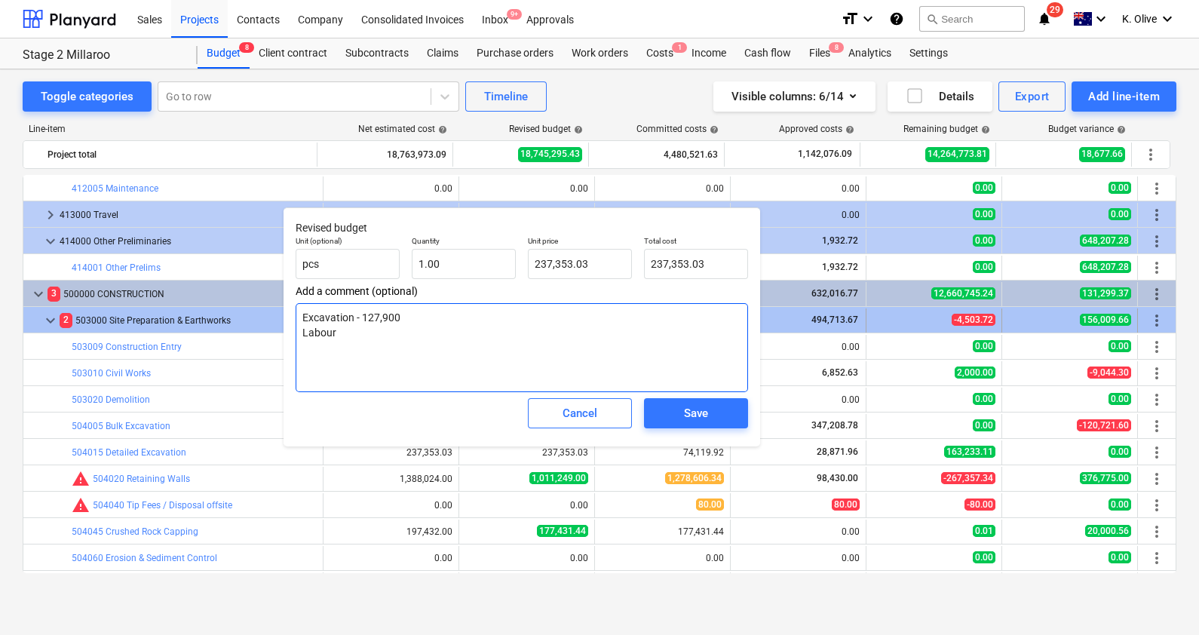
type textarea "Excavation - 127,900 Labour -"
type textarea "x"
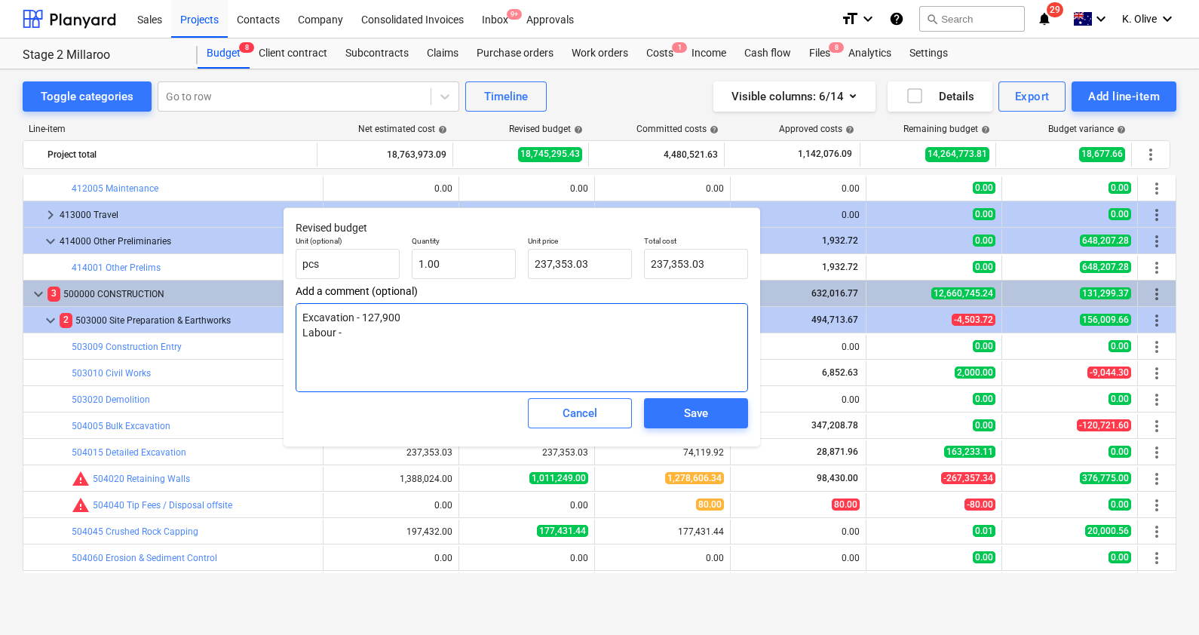
type textarea "Excavation - 127,900 Labour -"
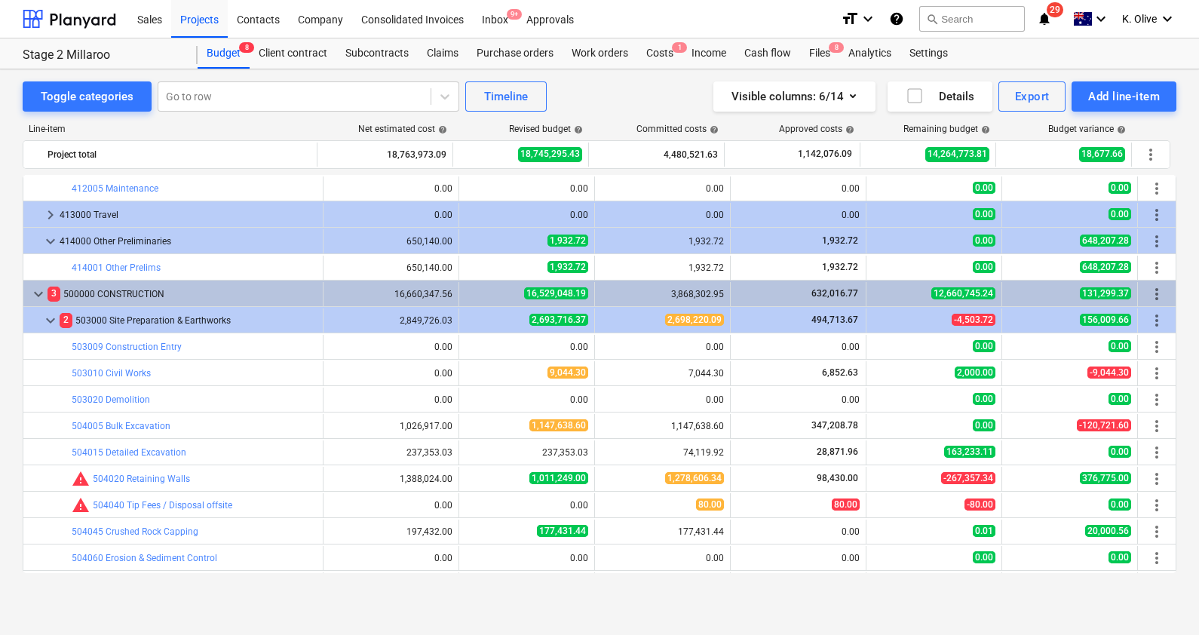
type textarea "x"
type input "1.00"
type input "237,353.03"
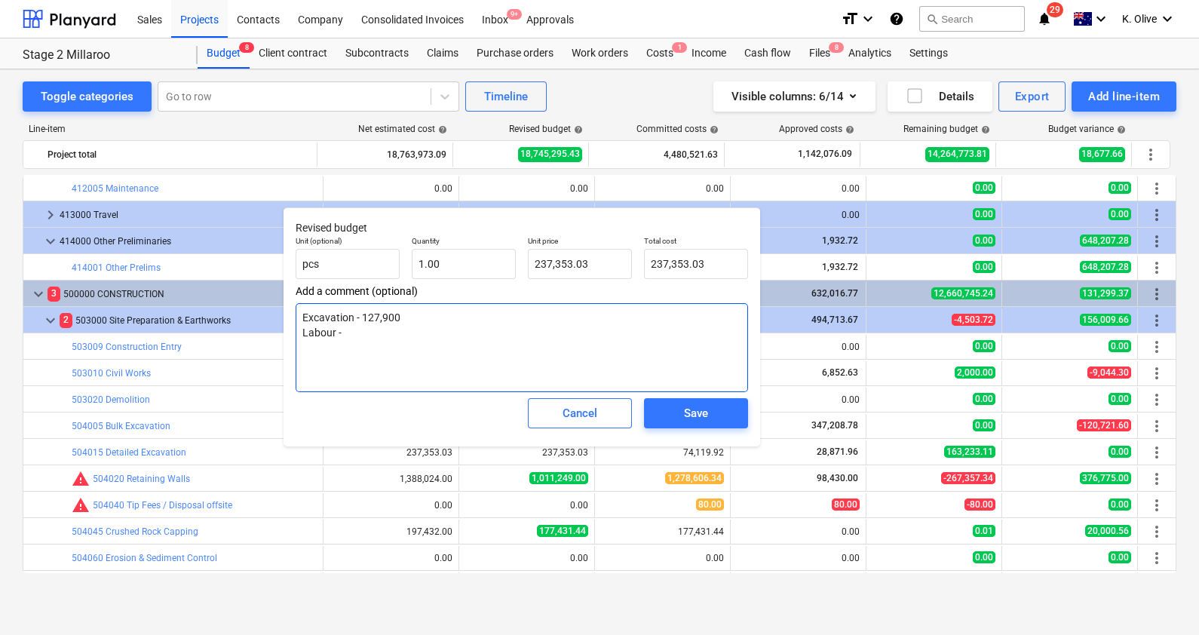
click at [371, 332] on textarea "Excavation - 127,900 Labour -" at bounding box center [522, 347] width 452 height 89
click at [374, 330] on textarea "Excavation - 127,900 Labour -" at bounding box center [522, 347] width 452 height 89
type textarea "x"
type textarea "Excavation - 127,900 Labour - 6"
type textarea "x"
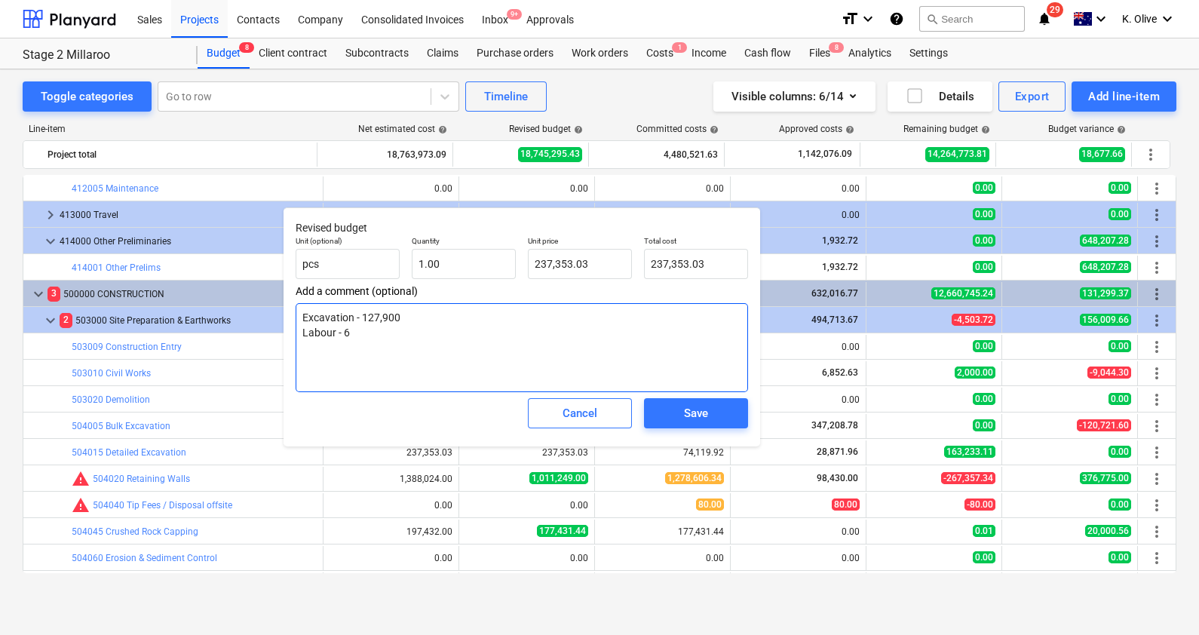
type textarea "Excavation - 127,900 Labour - 67"
type textarea "x"
type textarea "Excavation - 127,900 Labour - 67,"
type textarea "x"
type textarea "Excavation - 127,900 Labour - 67,5"
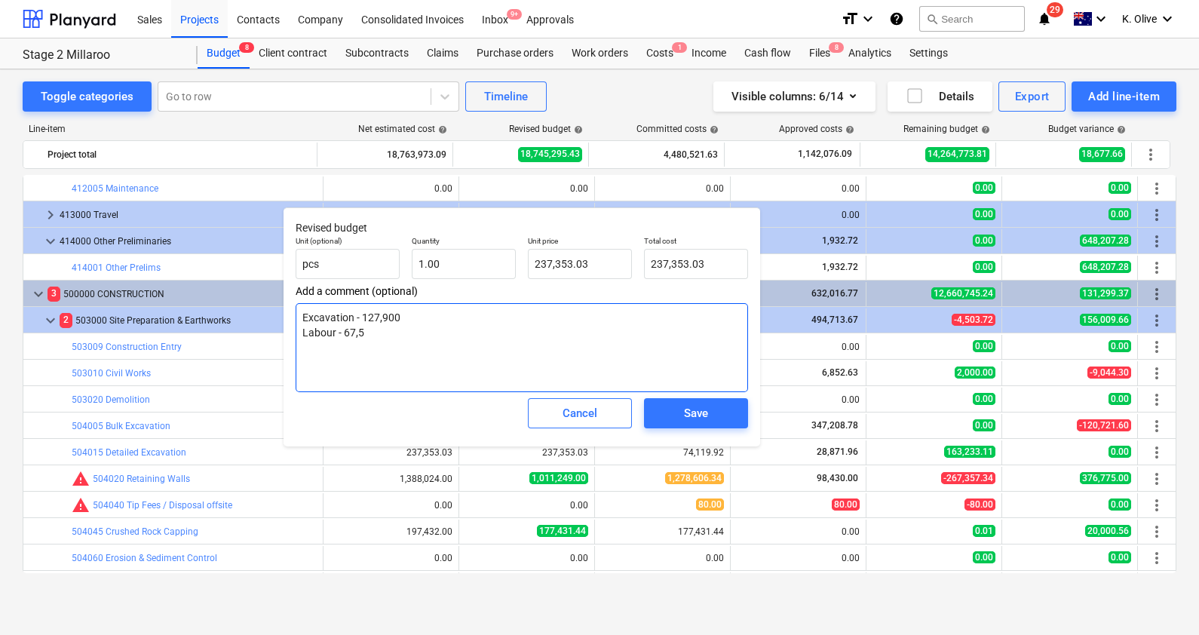
type textarea "x"
type textarea "Excavation - 127,900 Labour - 67,56"
type textarea "x"
type textarea "Excavation - 127,900 Labour - 67,569"
click at [332, 331] on textarea "Excavation - 127,900 Labour - 67,569" at bounding box center [522, 347] width 452 height 89
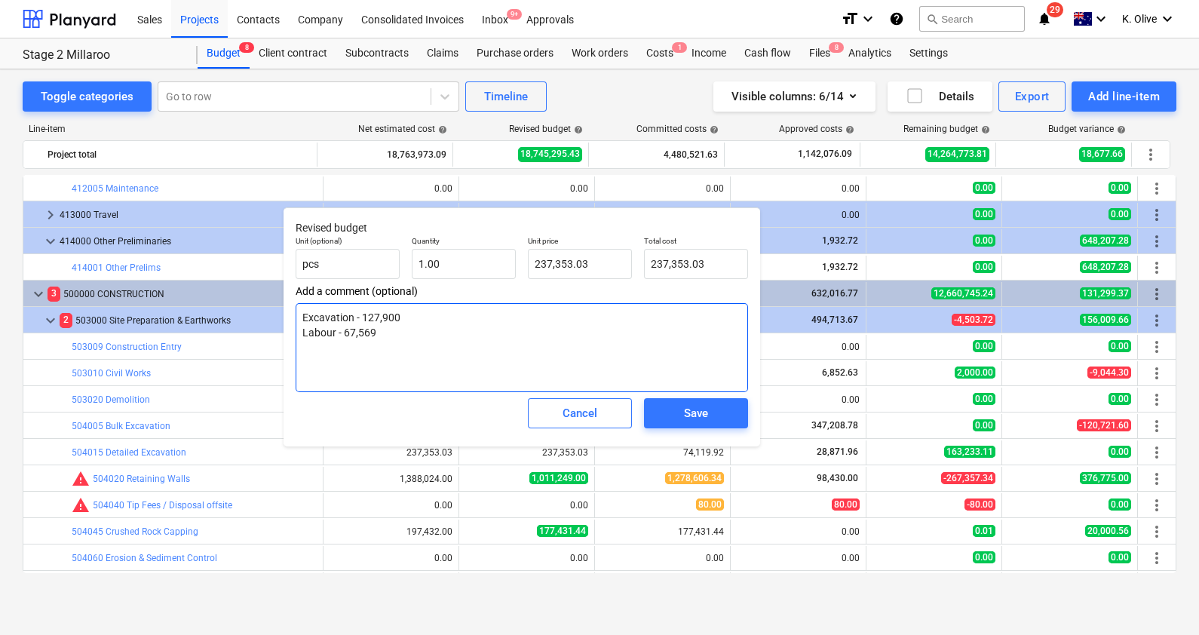
type textarea "x"
type textarea "Excavation - 127,900 Labour - 67,569"
type textarea "x"
type textarea "Excavation - 127,900 Labour ( - 67,569"
type textarea "x"
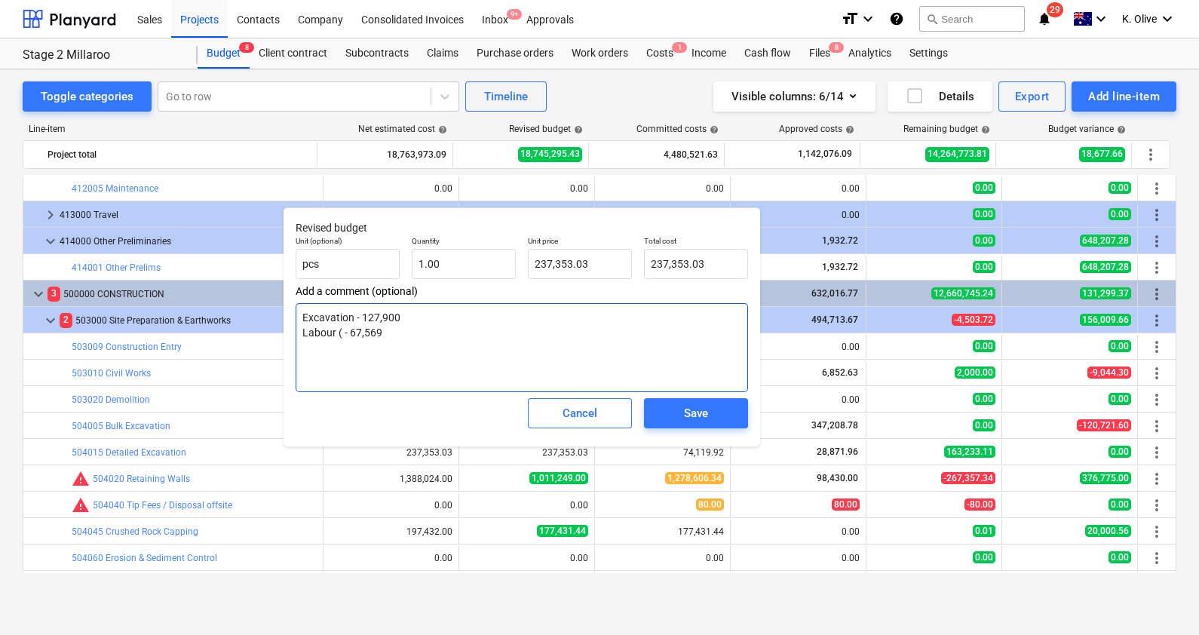
type textarea "Excavation - 127,900 Labour (s - 67,569"
type textarea "x"
type textarea "Excavation - 127,900 Labour (st - 67,569"
type textarea "x"
type textarea "Excavation - 127,900 Labour (ste - 67,569"
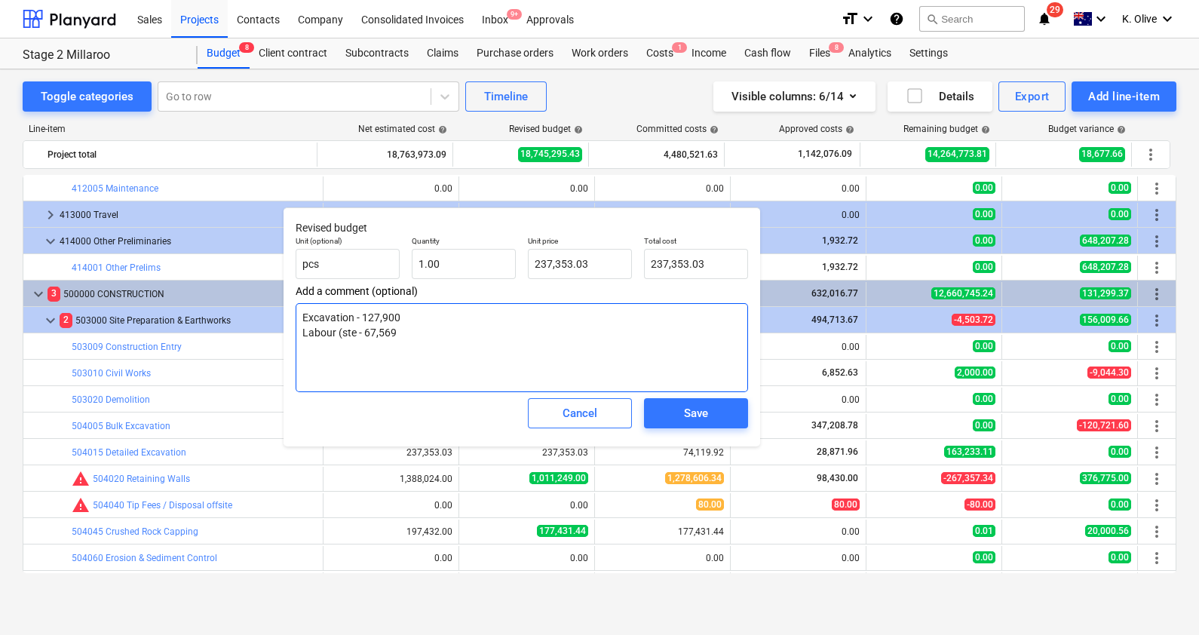
type textarea "x"
type textarea "Excavation - 127,900 Labour (stee - 67,569"
type textarea "x"
type textarea "Excavation - 127,900 Labour (steel - 67,569"
type textarea "x"
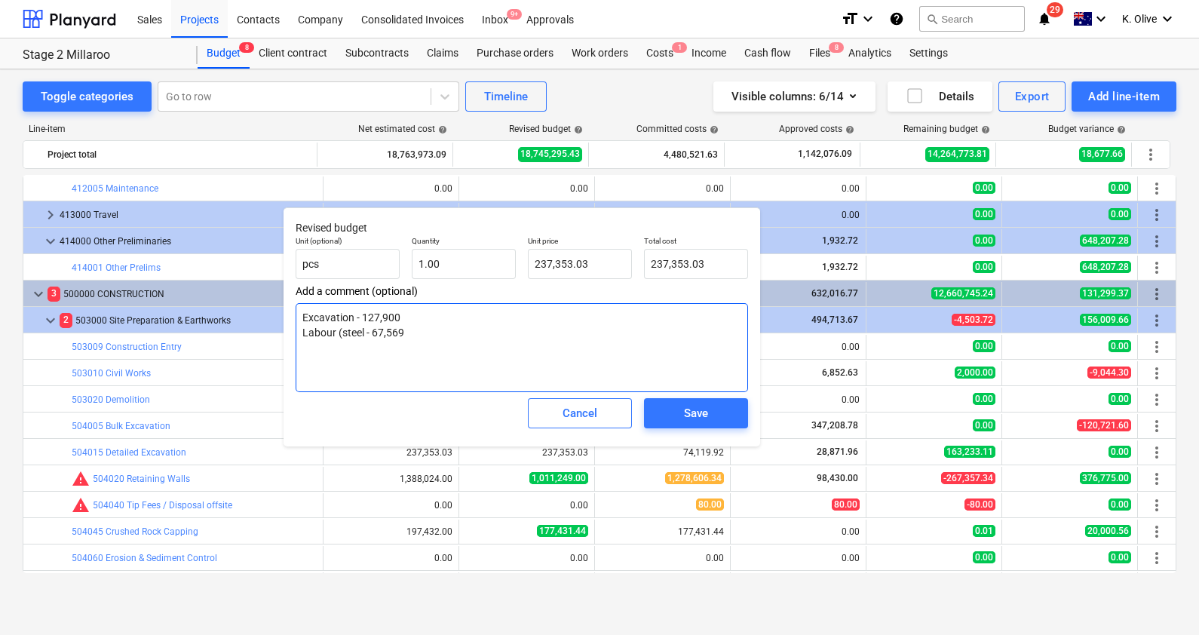
type textarea "Excavation - 127,900 Labour (steel - 67,569"
type textarea "x"
type textarea "Excavation - 127,900 Labour (steel f - 67,569"
type textarea "x"
type textarea "Excavation - 127,900 Labour (steel fi - 67,569"
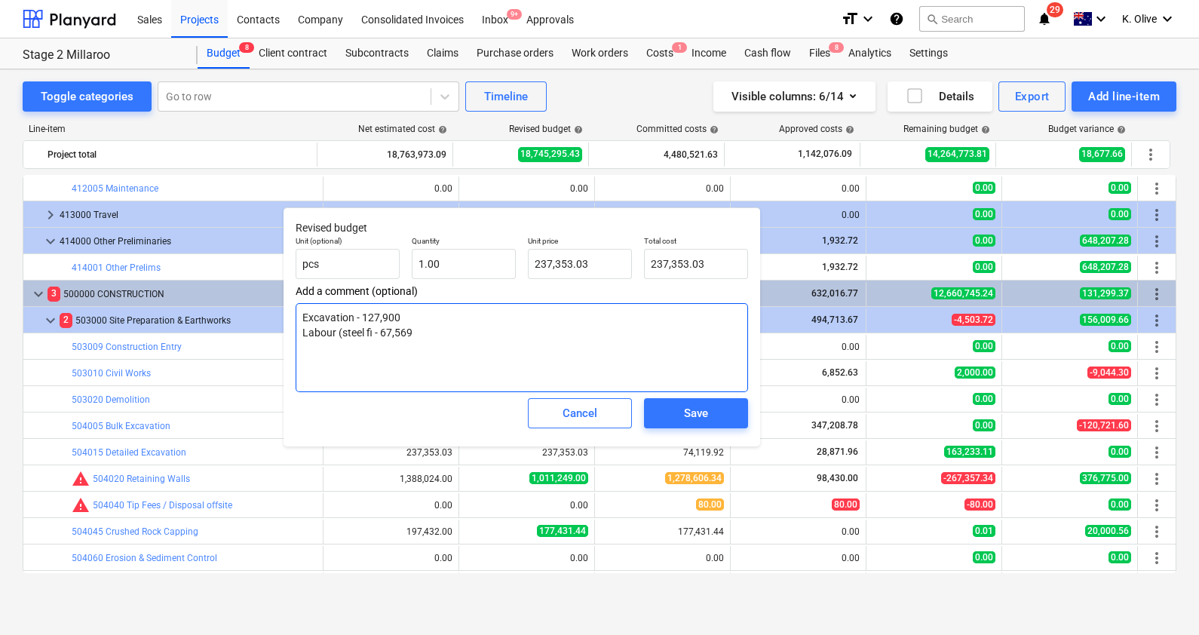
type textarea "x"
type textarea "Excavation - 127,900 Labour (steel fix - 67,569"
type textarea "x"
type textarea "Excavation - 127,900 Labour (steel fixi - 67,569"
type textarea "x"
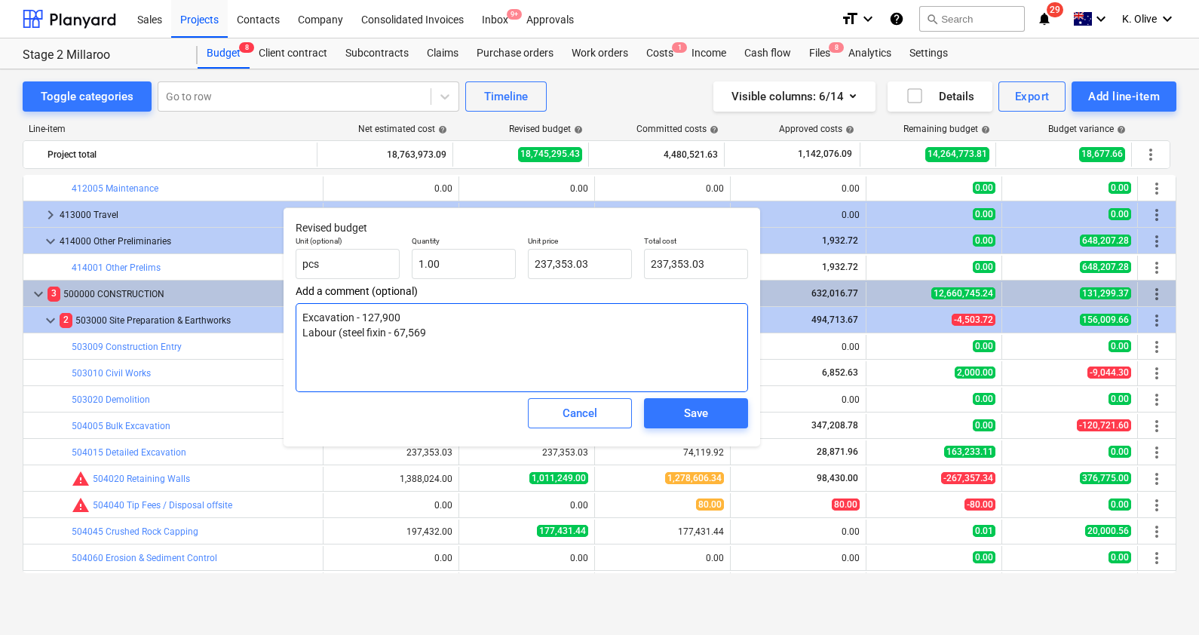
type textarea "Excavation - 127,900 Labour (steel fixing - 67,569"
type textarea "x"
type textarea "Excavation - 127,900 Labour (steel fixing - 67,569"
type textarea "x"
type textarea "Excavation - 127,900 Labour (steel fixing - 67,569"
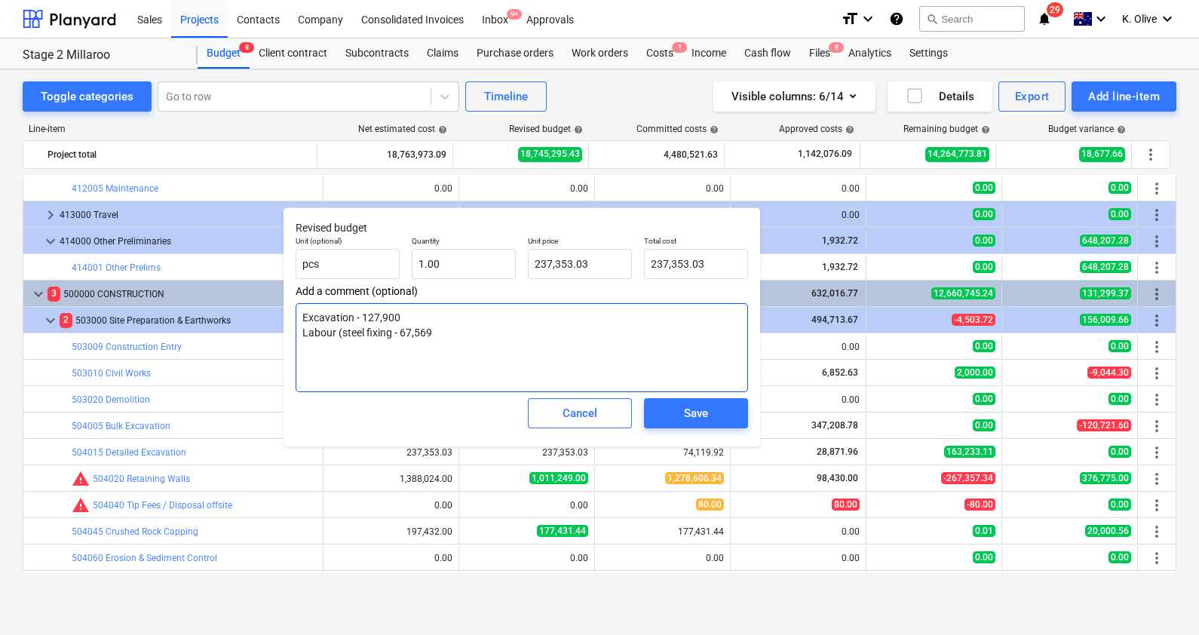
type textarea "x"
type textarea "Excavation - 127,900 Labour (steel fixing - 67,569"
type textarea "x"
type textarea "Excavation - 127,900 Labour (steel fixing & - 67,569"
type textarea "x"
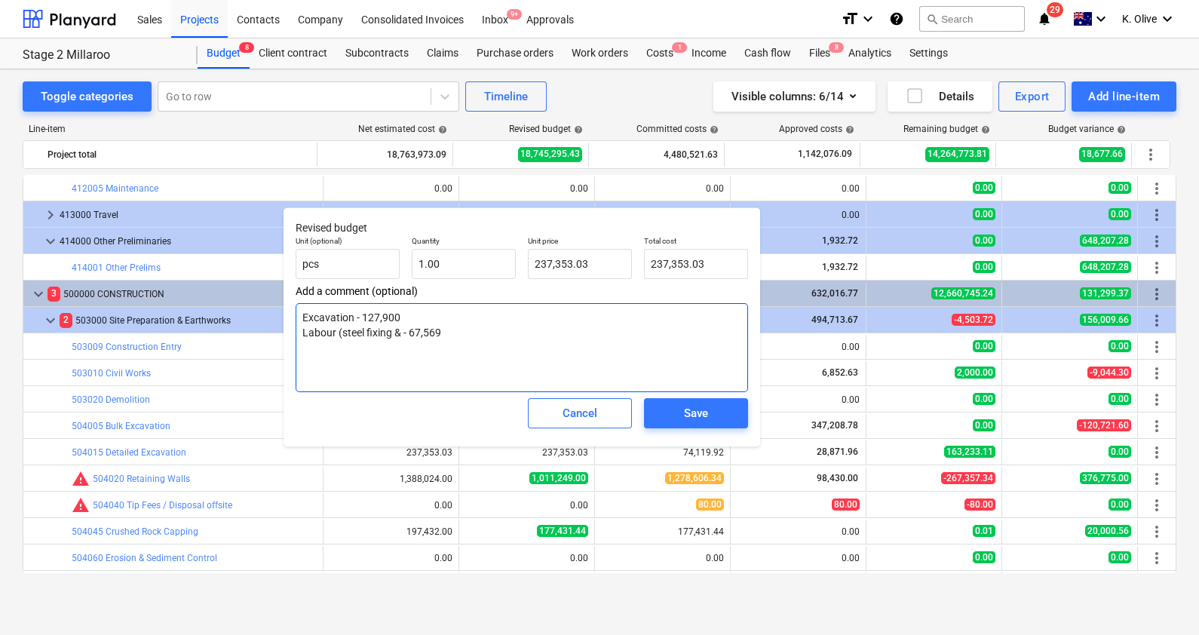
type textarea "Excavation - 127,900 Labour (steel fixing & - 67,569"
type textarea "x"
type textarea "Excavation - 127,900 Labour (steel fixing & C - 67,569"
type textarea "x"
type textarea "Excavation - 127,900 Labour (steel fixing & Co - 67,569"
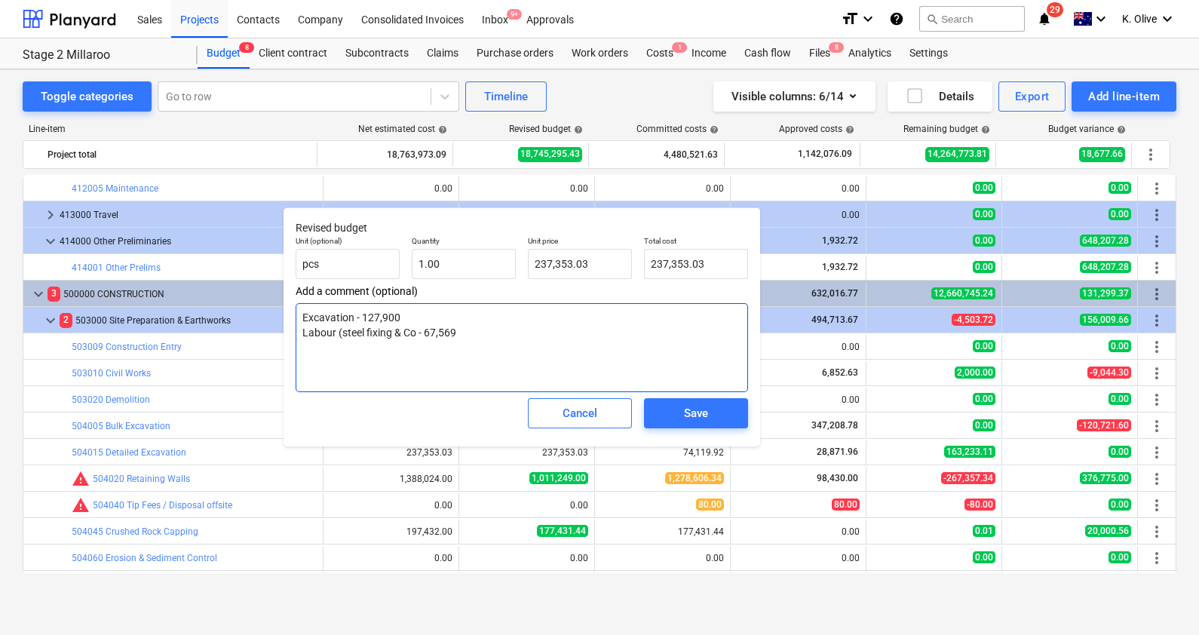
type textarea "x"
type textarea "Excavation - 127,900 Labour (steel fixing & Con - 67,569"
type textarea "x"
type textarea "Excavation - 127,900 Labour (steel fixing & Conc - 67,569"
type textarea "x"
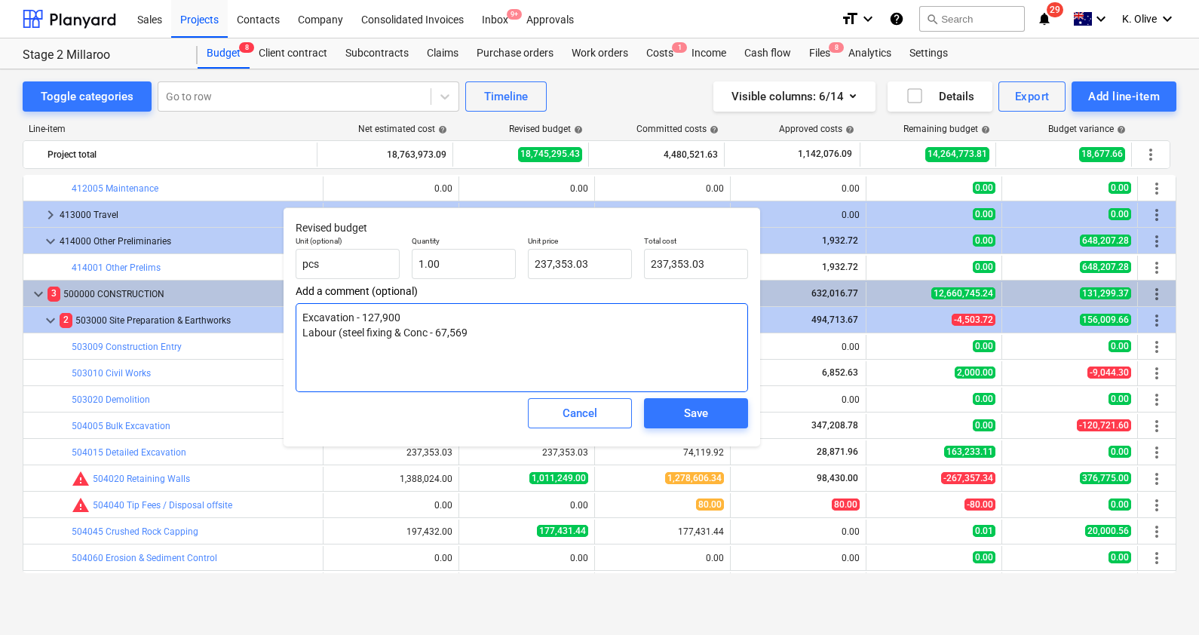
type textarea "Excavation - 127,900 Labour (steel fixing & Conc. - 67,569"
type textarea "x"
type textarea "Excavation - 127,900 Labour (steel fixing & Conc. - 67,569"
type textarea "x"
type textarea "Excavation - 127,900 Labour (steel fixing & Conc. p - 67,569"
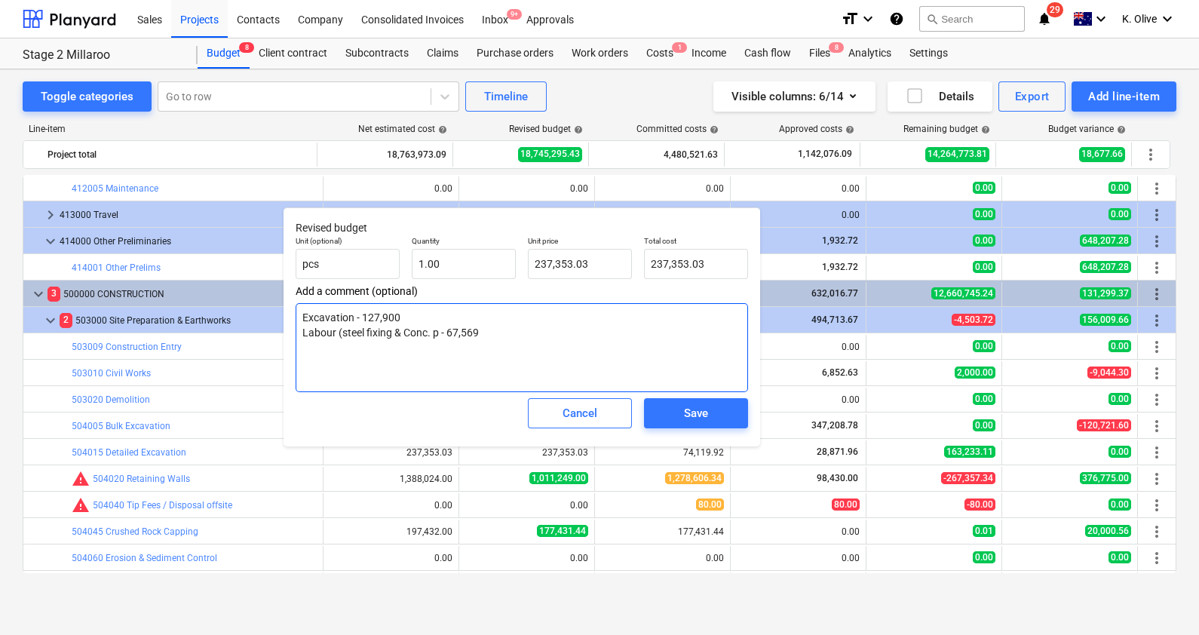
type textarea "x"
type textarea "Excavation - 127,900 Labour (steel fixing & Conc. pl - 67,569"
type textarea "x"
type textarea "Excavation - 127,900 Labour (steel fixing & Conc. pla - 67,569"
type textarea "x"
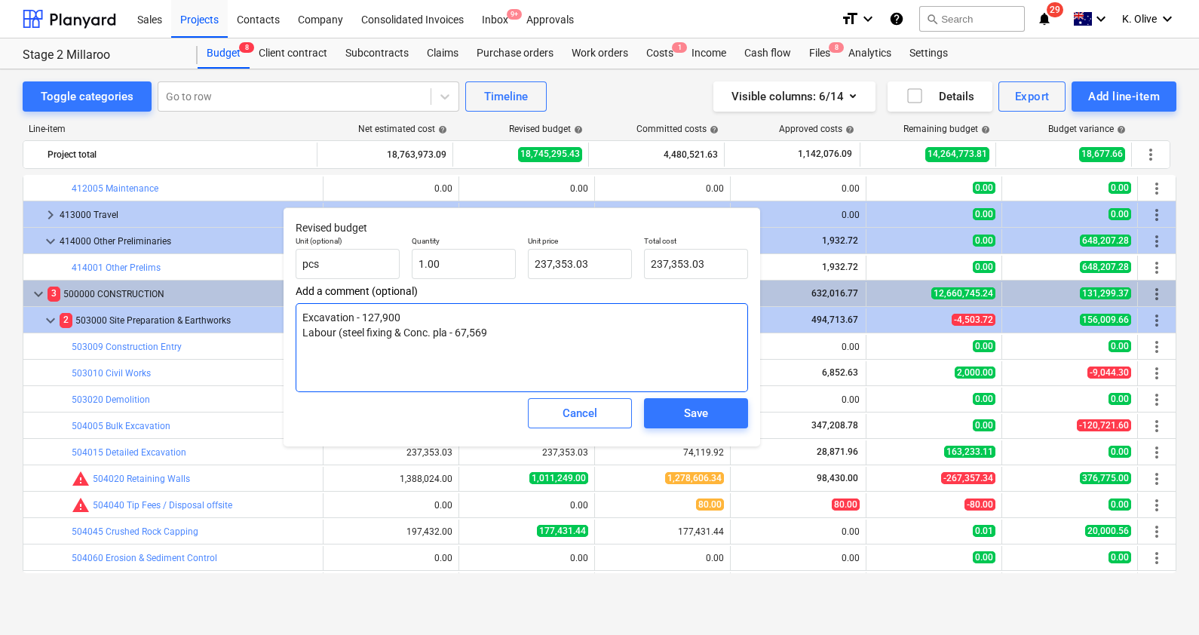
type textarea "Excavation - 127,900 Labour (steel fixing & Conc. plac - 67,569"
type textarea "x"
type textarea "Excavation - 127,900 Labour (steel fixing & Conc. place - 67,569"
type textarea "x"
type textarea "Excavation - 127,900 Labour (steel fixing & Conc. place - 67,569"
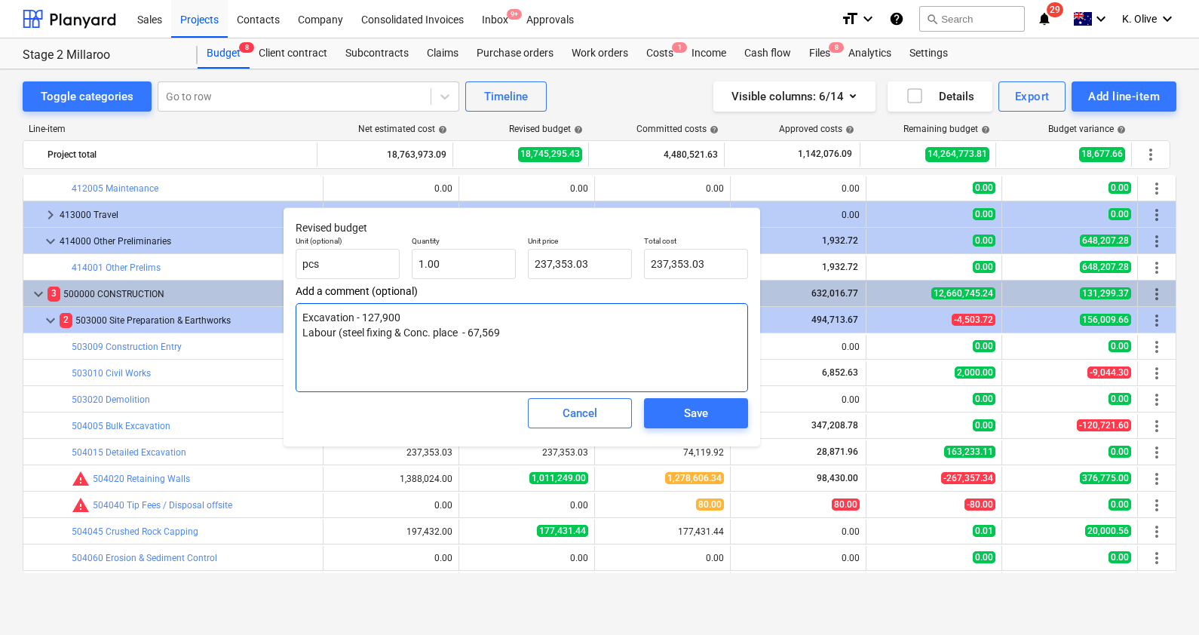
type textarea "x"
type textarea "Excavation - 127,900 Labour (steel fixing & Conc. place - 67,569"
type textarea "x"
type textarea "Excavation - 127,900 Labour (steel fixing & Conc. place - 67,569"
type textarea "x"
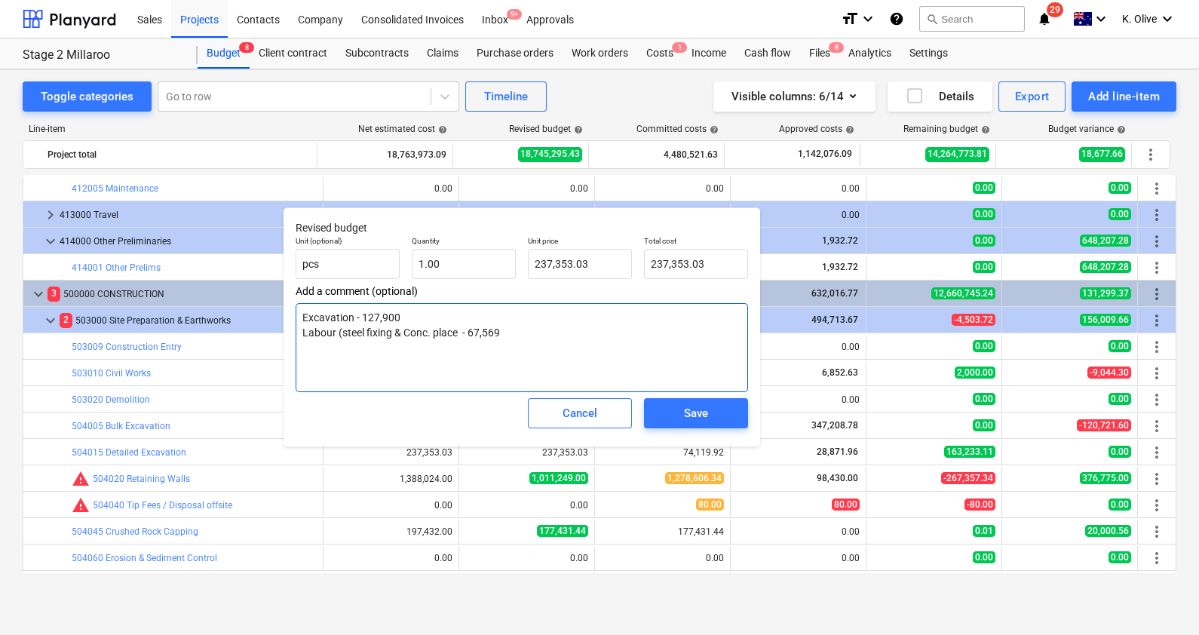
type textarea "Excavation - 127,900 Labour (steel fixing & Conc. place & - 67,569"
type textarea "x"
type textarea "Excavation - 127,900 Labour (steel fixing & Conc. place & - 67,569"
type textarea "x"
type textarea "Excavation - 127,900 Labour (steel fixing & Conc. place & f - 67,569"
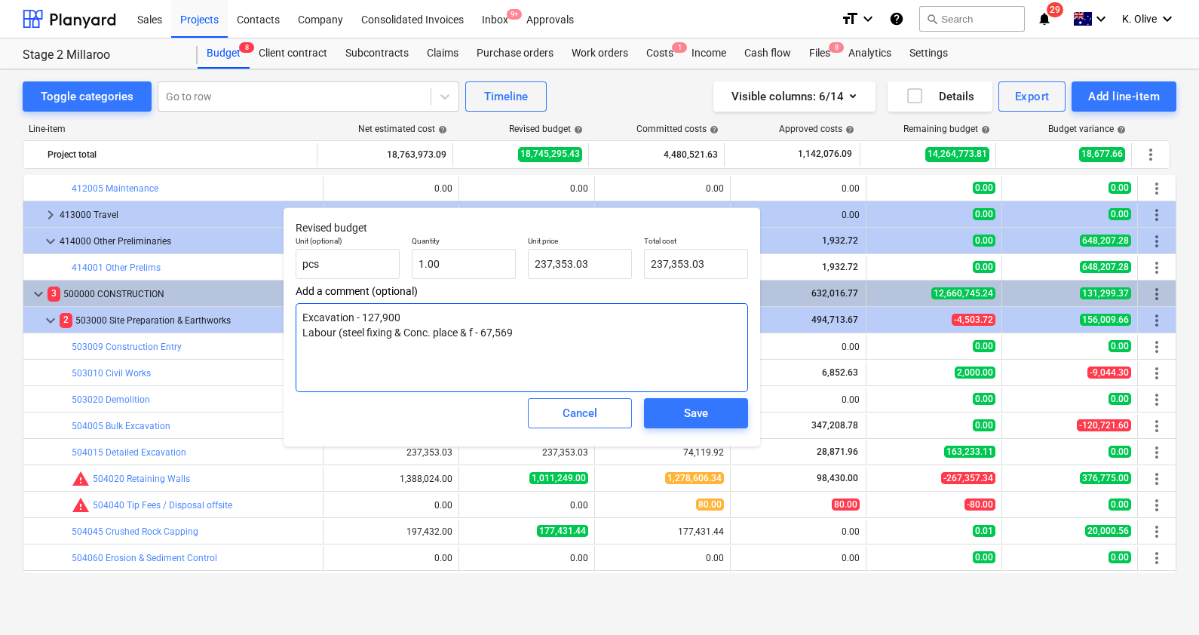
type textarea "x"
type textarea "Excavation - 127,900 Labour (steel fixing & Conc. place & fi - 67,569"
type textarea "x"
type textarea "Excavation - 127,900 Labour (steel fixing & Conc. place & fin - 67,569"
type textarea "x"
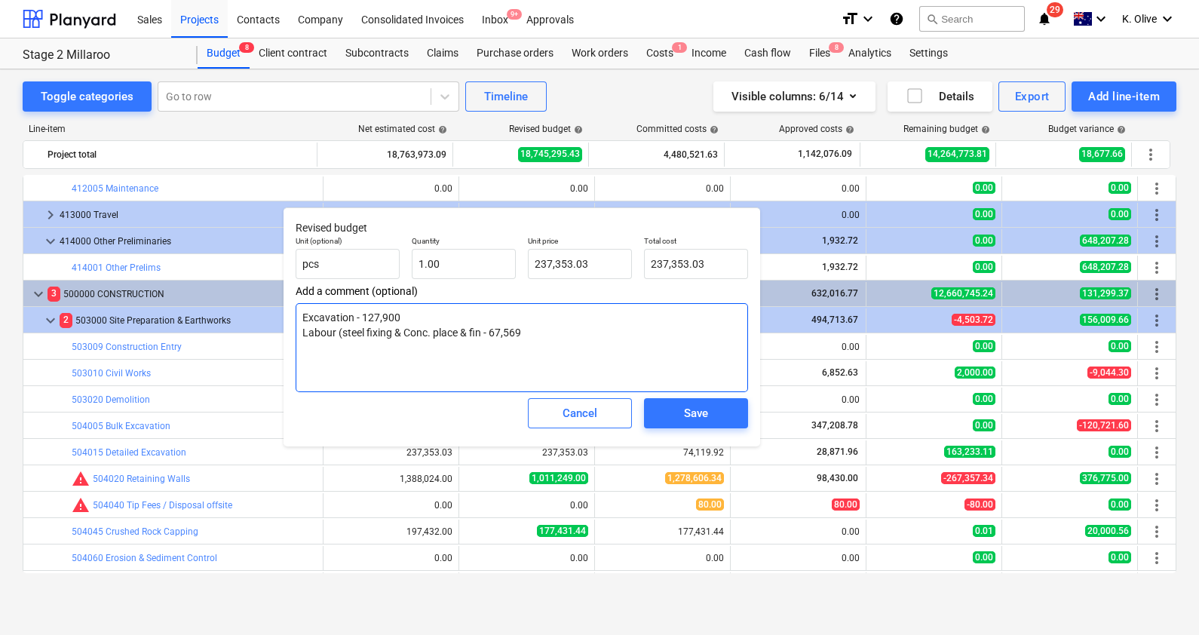
type textarea "Excavation - 127,900 Labour (steel fixing & Conc. place & fini - 67,569"
click at [575, 333] on textarea "Excavation - 127,900 Labour (steel fixing & Conc. place & finish) - 67,569" at bounding box center [522, 347] width 452 height 89
click at [419, 371] on textarea "Excavation - 127,900 Labour (steel fixing & Conc. place & finish) - 67,569 Reo …" at bounding box center [522, 347] width 452 height 89
click at [483, 370] on textarea "Excavation - 127,900 Labour (steel fixing & Conc. place & finish) - 67,569 Reo …" at bounding box center [522, 347] width 452 height 89
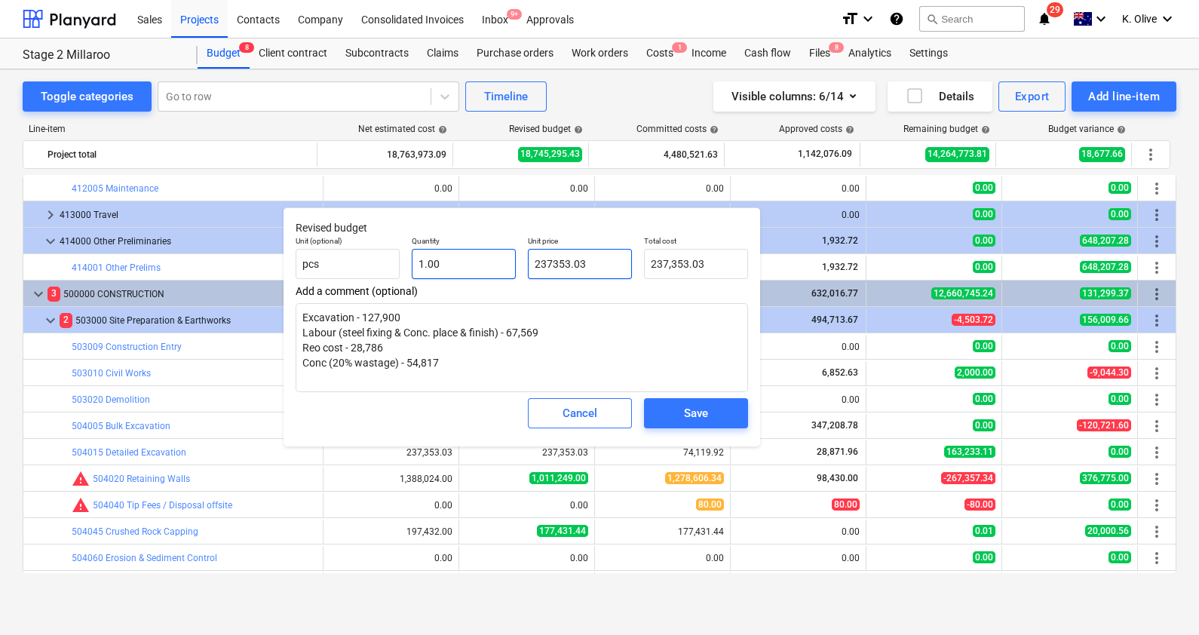
drag, startPoint x: 588, startPoint y: 264, endPoint x: 513, endPoint y: 268, distance: 75.5
click at [513, 268] on div "Unit (optional) pcs Quantity 1.00 Unit price 237353.03 Total cost 237,353.03" at bounding box center [522, 257] width 465 height 55
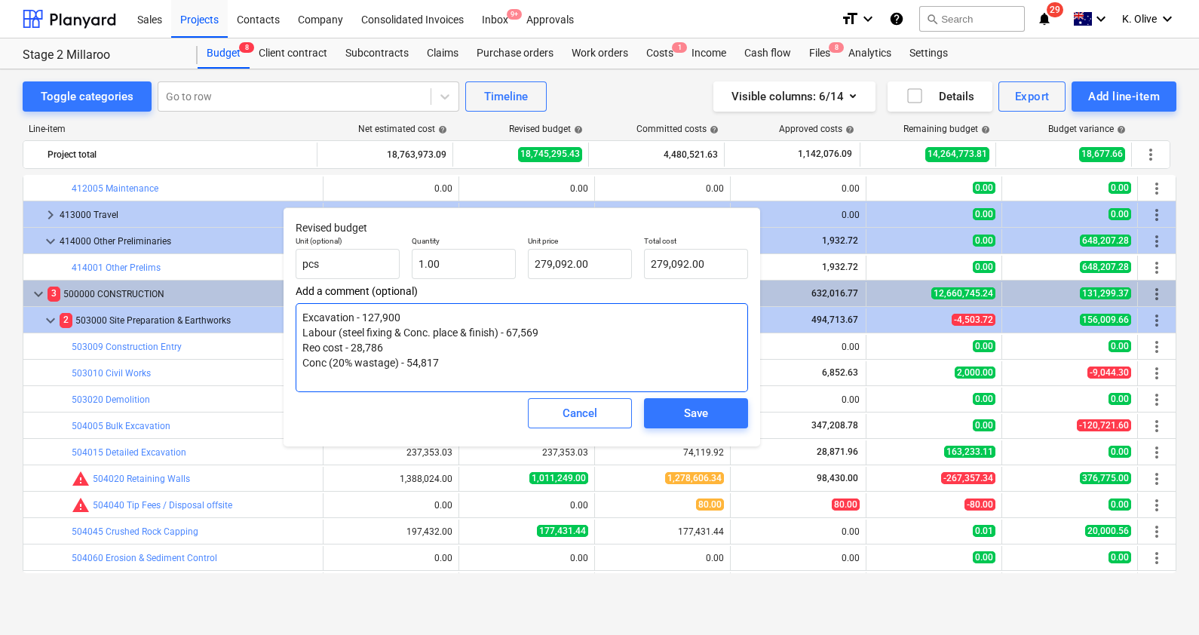
click at [544, 338] on textarea "Excavation - 127,900 Labour (steel fixing & Conc. place & finish) - 67,569 Reo …" at bounding box center [522, 347] width 452 height 89
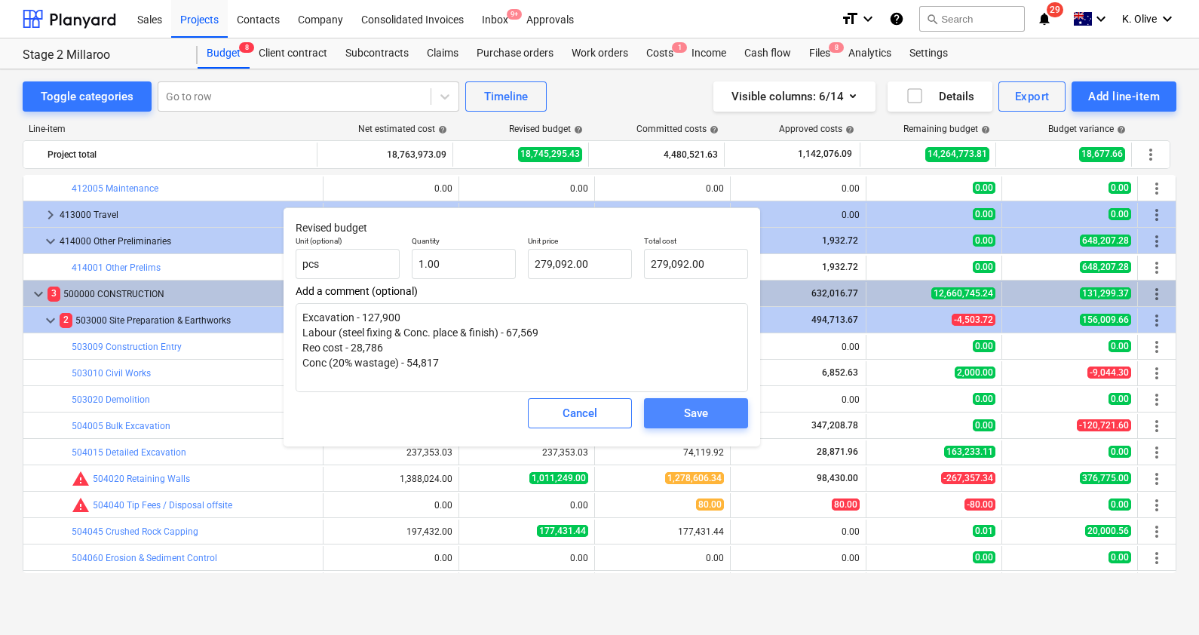
click at [697, 415] on div "Save" at bounding box center [696, 413] width 24 height 20
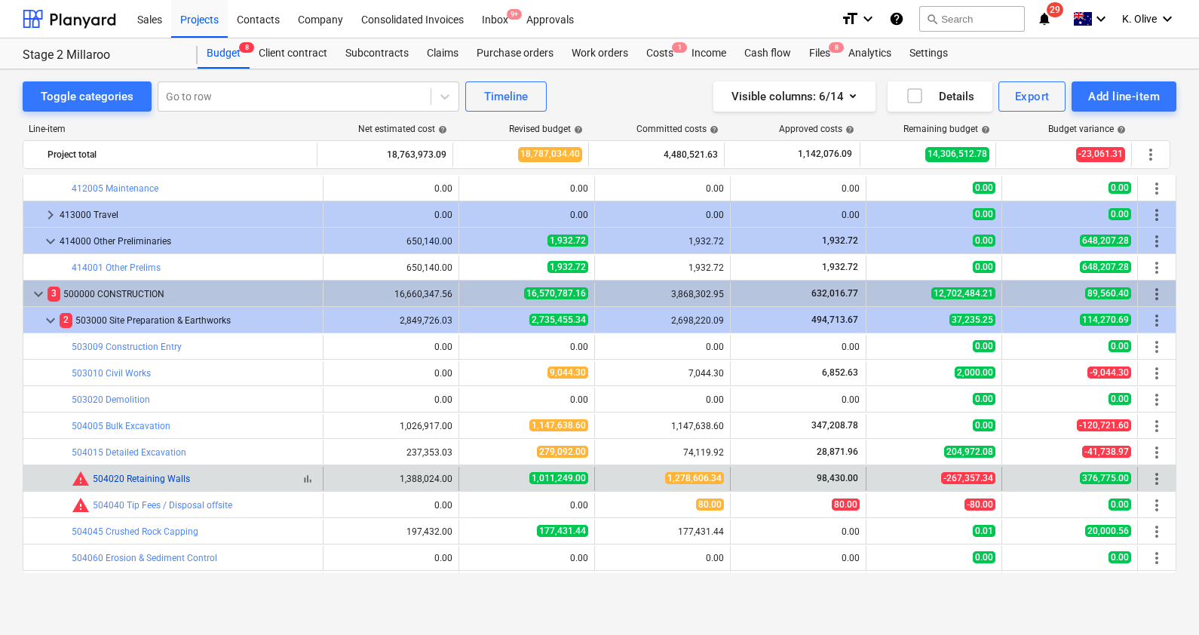
click at [173, 477] on link "504020 Retaining Walls" at bounding box center [141, 479] width 97 height 11
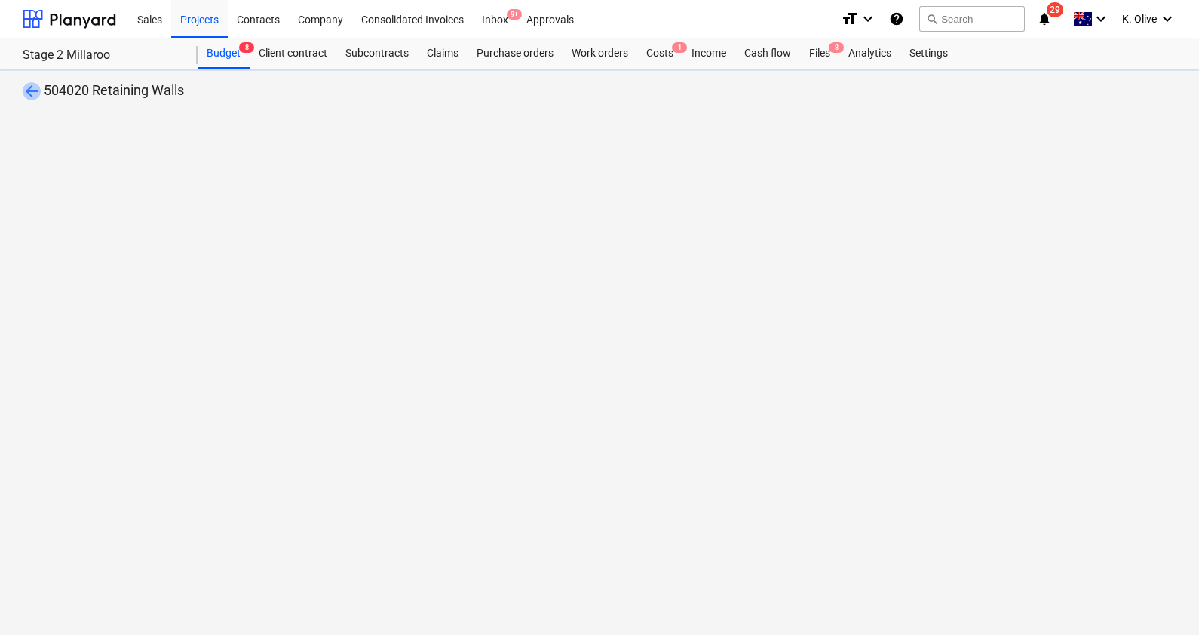
click at [34, 95] on span "arrow_back" at bounding box center [32, 91] width 18 height 18
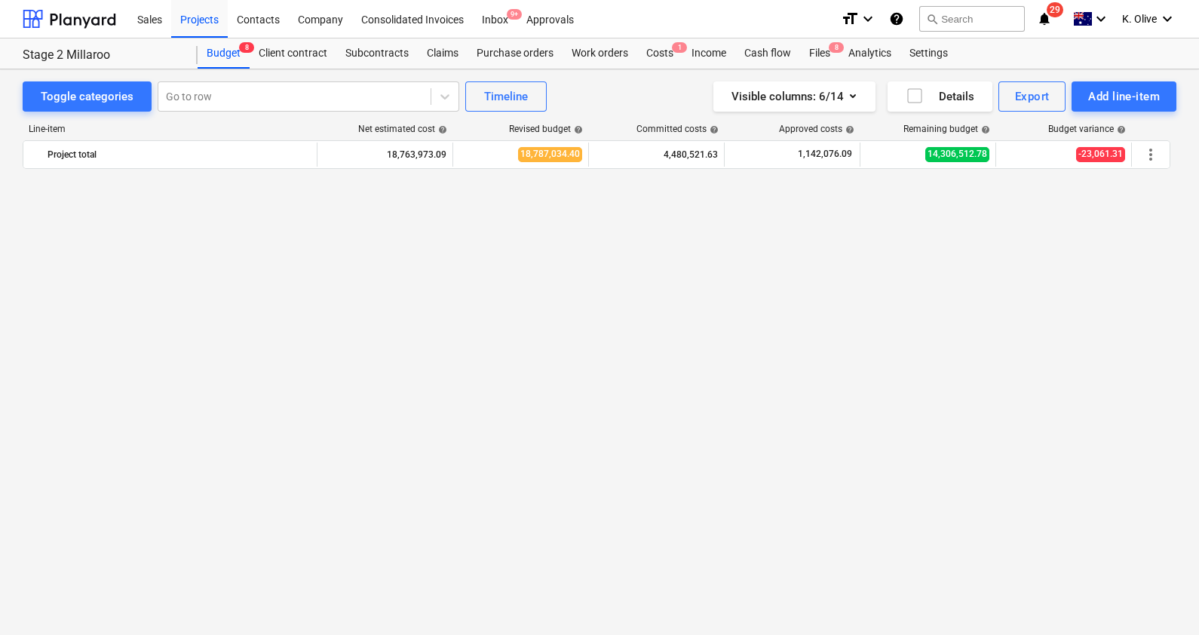
scroll to position [1796, 0]
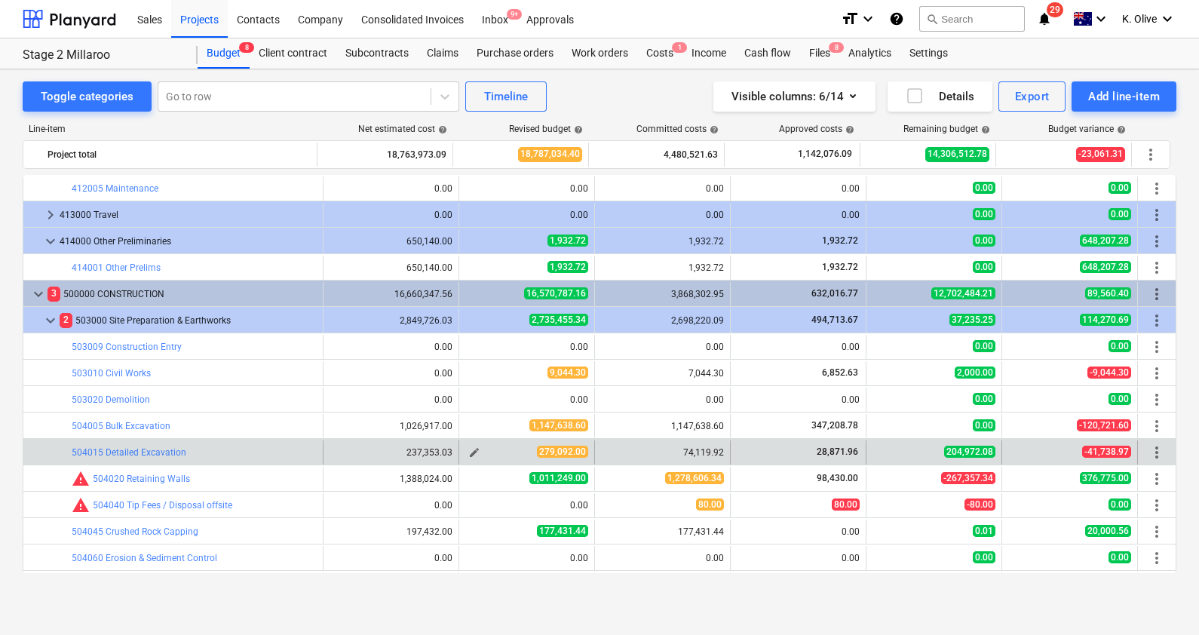
click at [468, 448] on span "edit" at bounding box center [474, 452] width 12 height 12
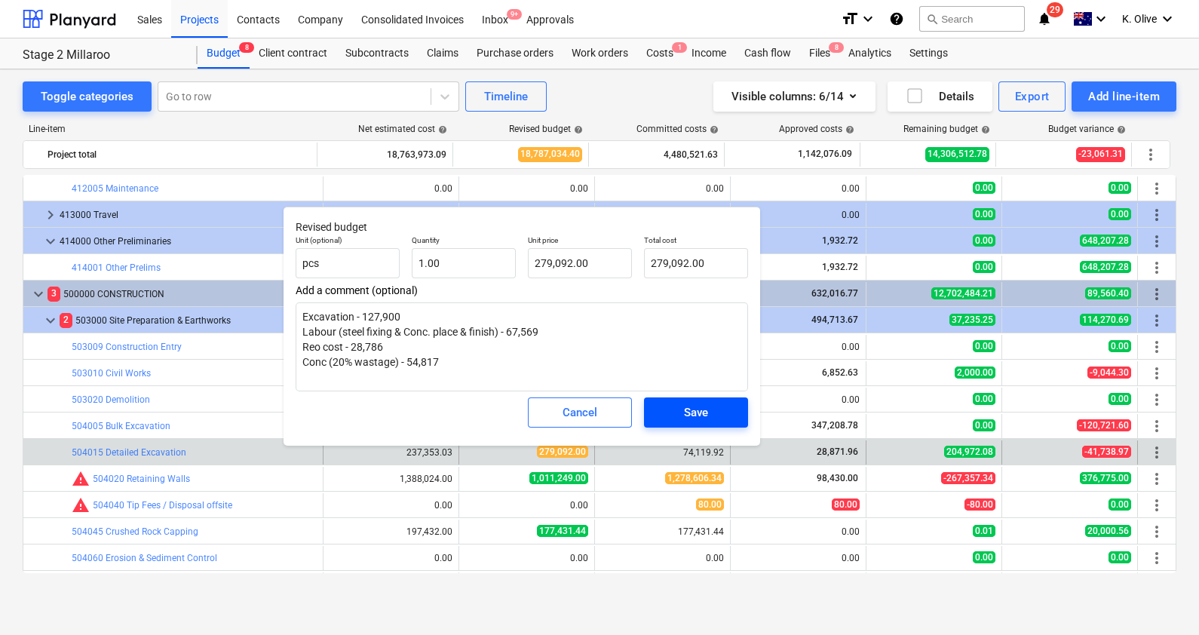
click at [682, 416] on span "Save" at bounding box center [696, 413] width 68 height 20
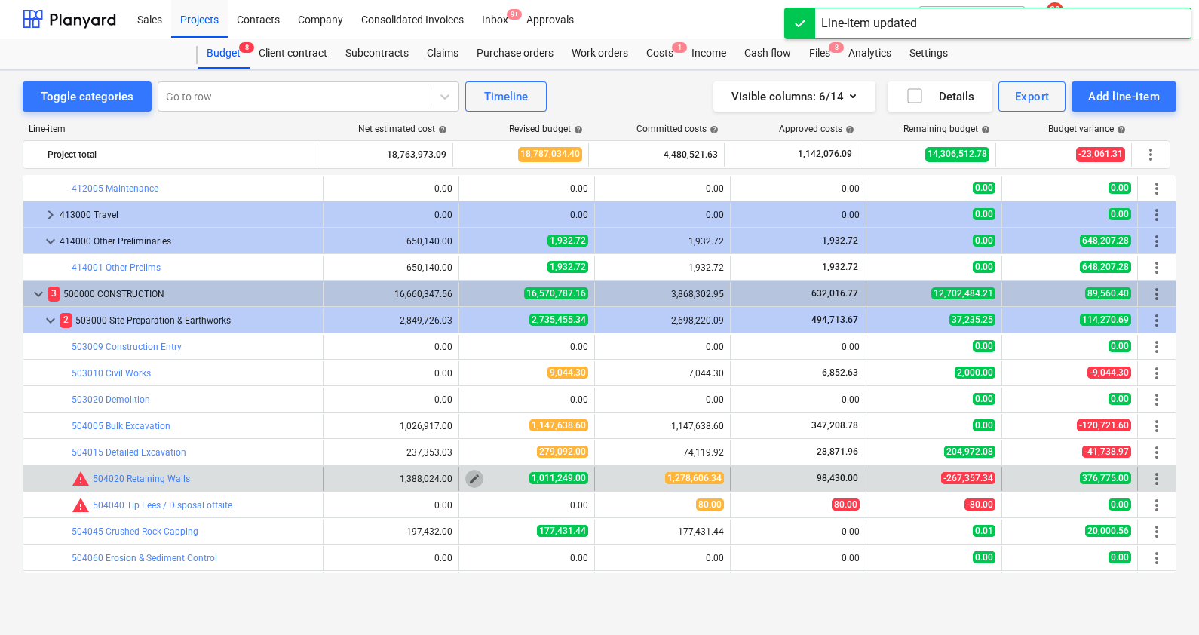
click at [468, 480] on span "edit" at bounding box center [474, 479] width 12 height 12
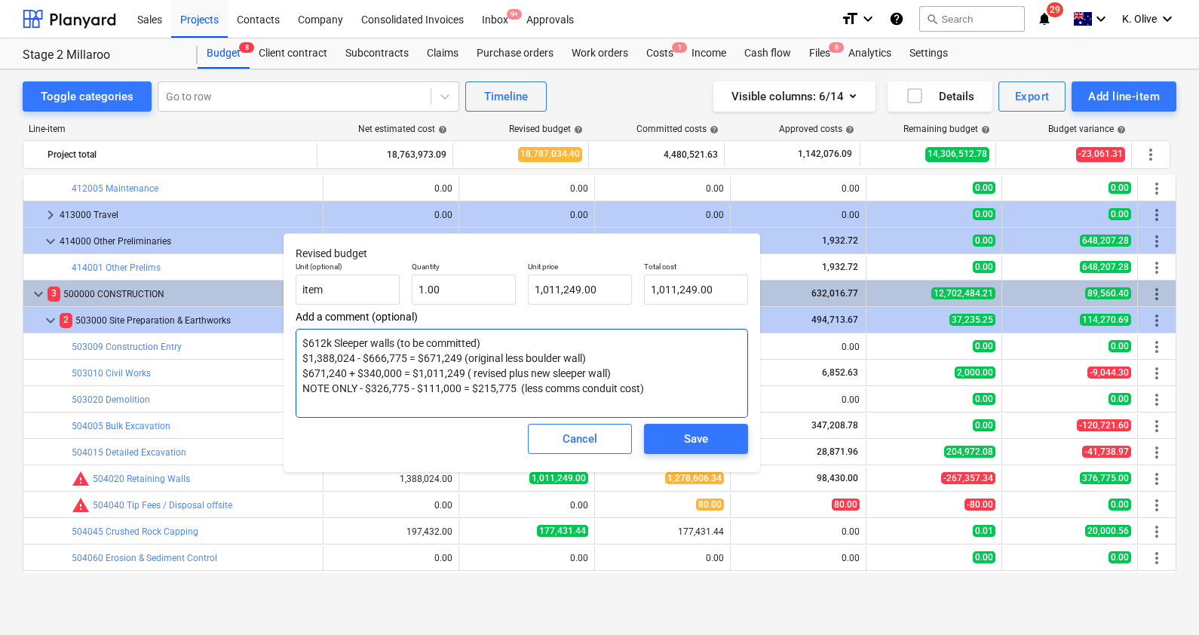
click at [375, 374] on textarea "$612k Sleeper walls (to be committed) $1,388,024 - $666,775 = $671,249 (origina…" at bounding box center [522, 373] width 452 height 89
drag, startPoint x: 660, startPoint y: 391, endPoint x: 468, endPoint y: 373, distance: 192.4
click at [652, 395] on textarea "$612k Sleeper walls (to be committed) $1,388,024 - $666,775 = $671,249 (origina…" at bounding box center [522, 373] width 452 height 89
drag, startPoint x: 651, startPoint y: 395, endPoint x: 357, endPoint y: 377, distance: 293.9
click at [357, 377] on textarea "$612k Sleeper walls (to be committed) $1,388,024 - $666,775 = $671,249 (origina…" at bounding box center [522, 373] width 452 height 89
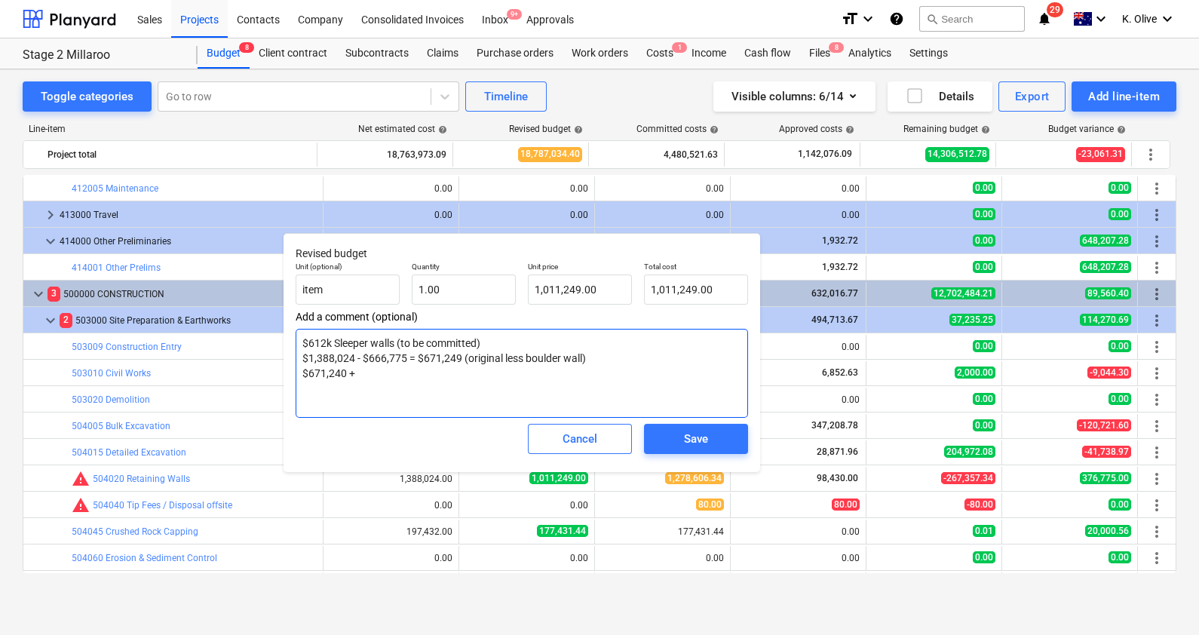
drag, startPoint x: 595, startPoint y: 358, endPoint x: 305, endPoint y: 327, distance: 292.1
click at [305, 327] on div "Add a comment (optional) $612k Sleeper walls (to be committed) $1,388,024 - $66…" at bounding box center [522, 364] width 452 height 107
click at [388, 378] on textarea "$612k Sleeper walls (to be committed) $1,388,024 - $666,775 = $671,249 (origina…" at bounding box center [522, 373] width 452 height 89
click at [354, 367] on textarea "$612k Sleeper walls (to be committed) $1,388,024 - $666,775 = $671,249 (origina…" at bounding box center [522, 373] width 452 height 89
click at [411, 374] on textarea "$612k Sleeper walls (to be committed) $1,388,024 - $666,775 = $671,249 (origina…" at bounding box center [522, 373] width 452 height 89
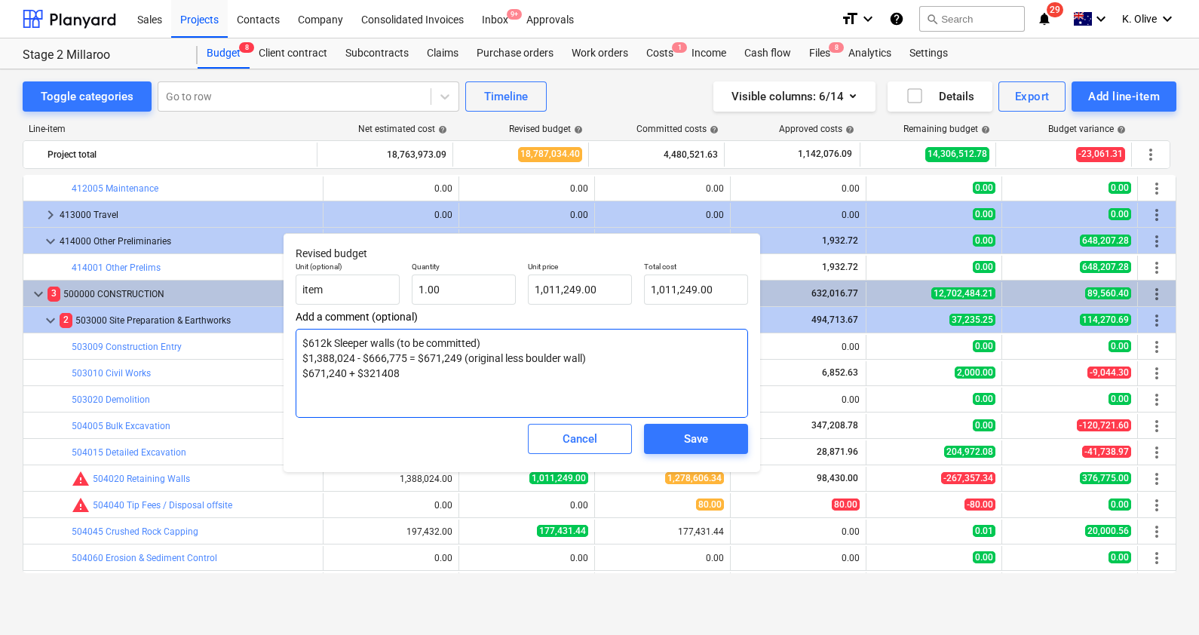
click at [381, 373] on textarea "$612k Sleeper walls (to be committed) $1,388,024 - $666,775 = $671,249 (origina…" at bounding box center [522, 373] width 452 height 89
click at [434, 370] on textarea "$612k Sleeper walls (to be committed) $1,388,024 - $666,775 = $671,249 (origina…" at bounding box center [522, 373] width 452 height 89
click at [413, 376] on textarea "$612k Sleeper walls (to be committed) $1,388,024 - $666,775 = $671,249 (origina…" at bounding box center [522, 373] width 452 height 89
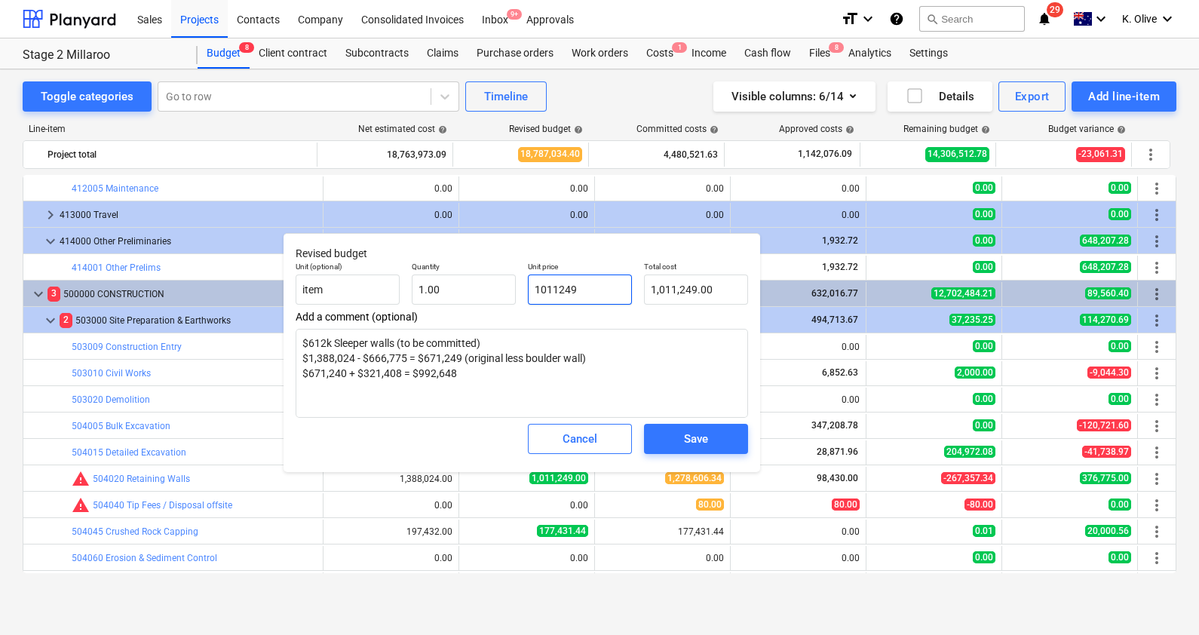
click at [597, 290] on input "1011249" at bounding box center [580, 289] width 104 height 30
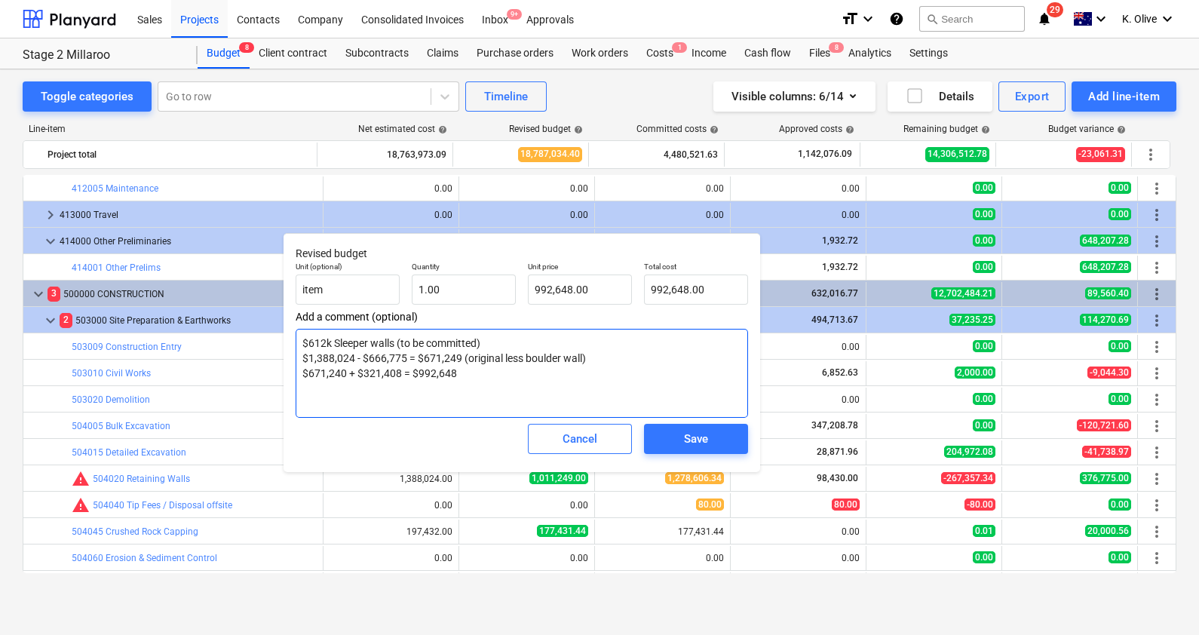
click at [475, 373] on textarea "$612k Sleeper walls (to be committed) $1,388,024 - $666,775 = $671,249 (origina…" at bounding box center [522, 373] width 452 height 89
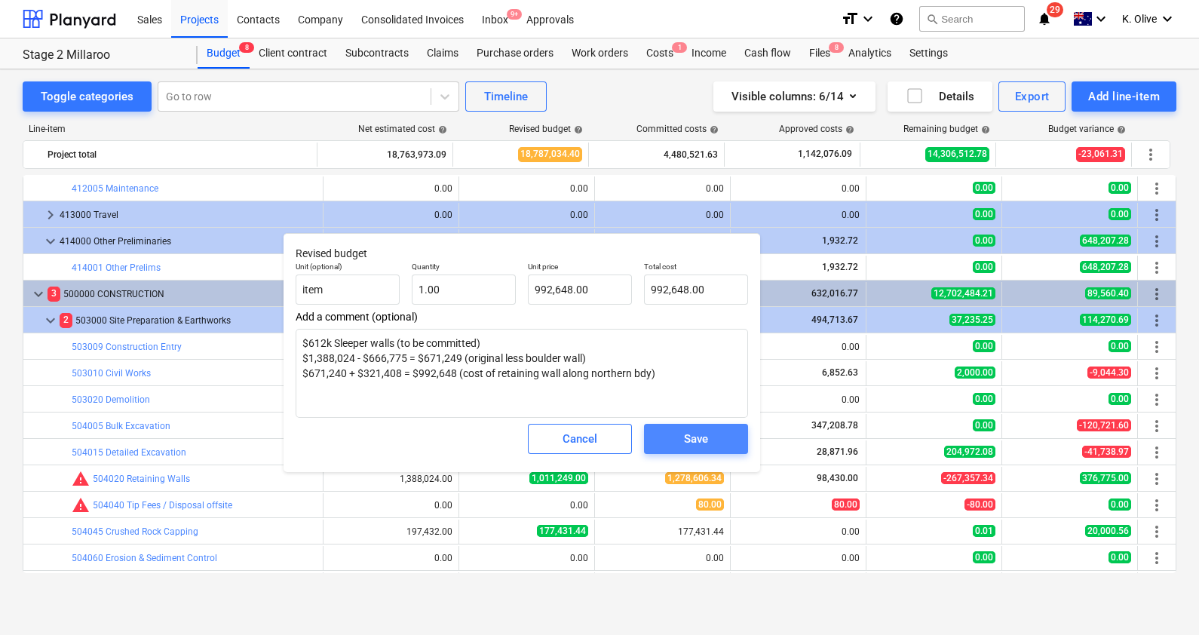
click at [707, 441] on div "Save" at bounding box center [696, 439] width 24 height 20
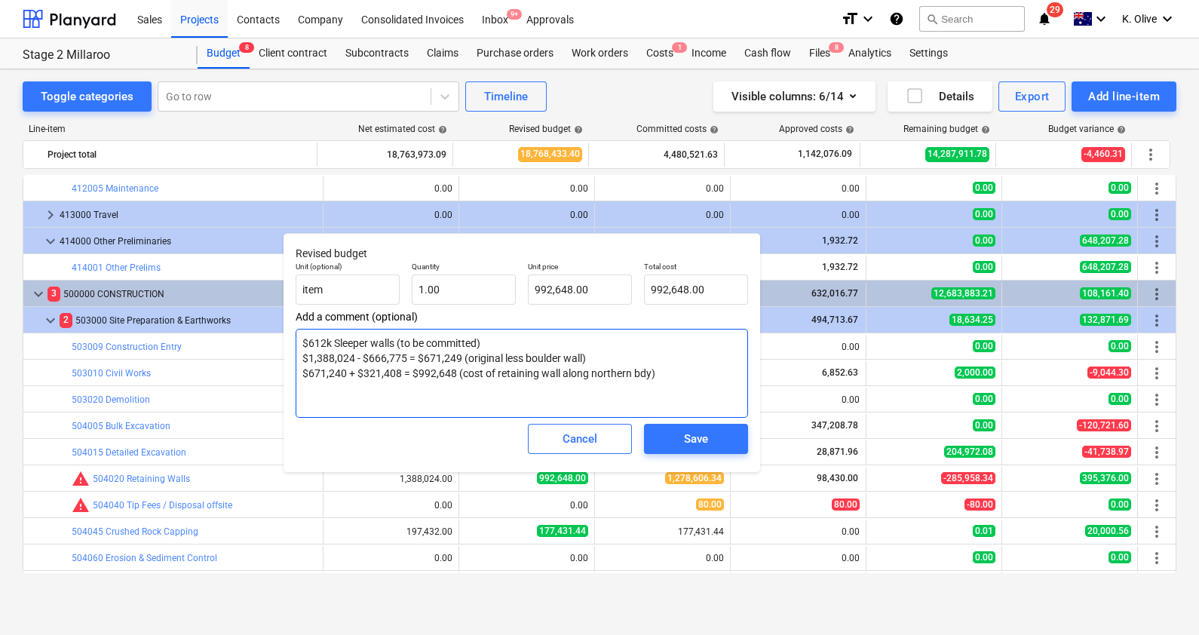
drag, startPoint x: 494, startPoint y: 342, endPoint x: 290, endPoint y: 332, distance: 203.9
click at [290, 332] on div "Revised budget Unit (optional) item Quantity 1.00 Unit price 992,648.00 Total c…" at bounding box center [522, 352] width 477 height 239
click at [670, 357] on textarea "$1,388,024 - $666,775 = $671,249 (original less boulder wall) $671,240 + $321,4…" at bounding box center [522, 373] width 452 height 89
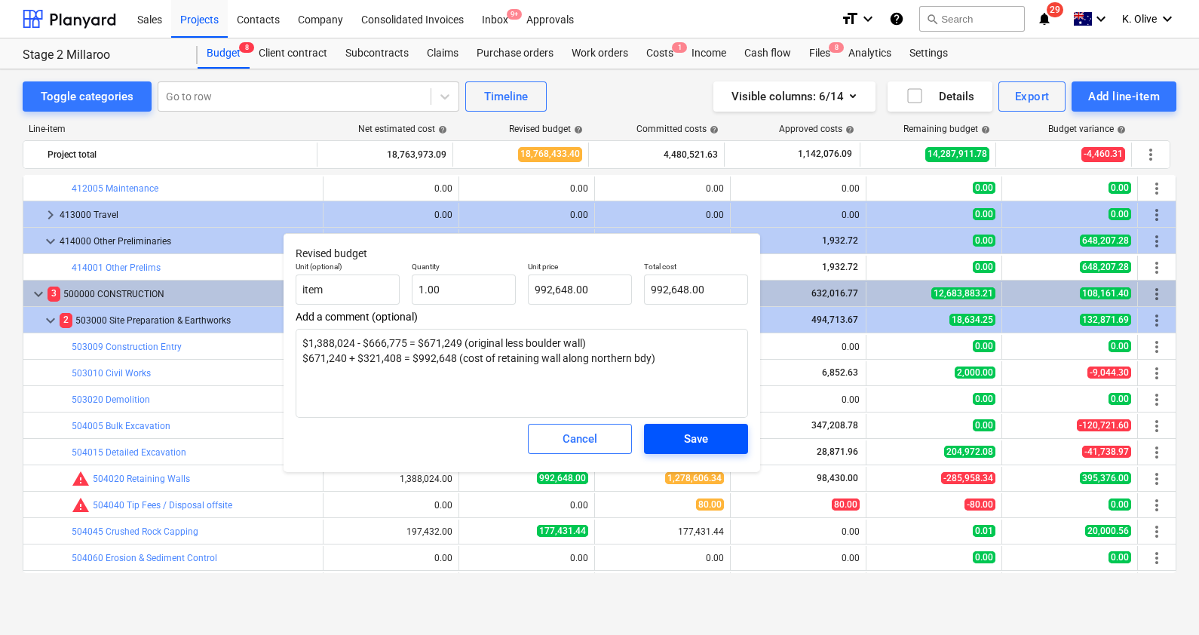
click at [725, 446] on span "Save" at bounding box center [696, 439] width 68 height 20
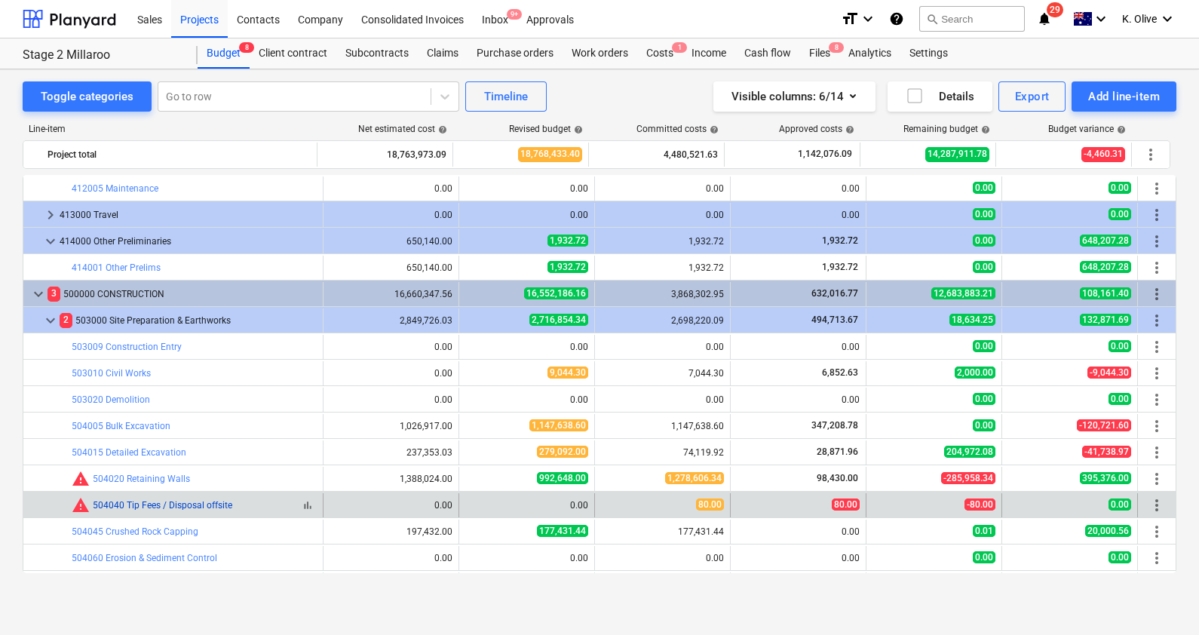
click at [151, 504] on link "504040 Tip Fees / Disposal offsite" at bounding box center [163, 505] width 140 height 11
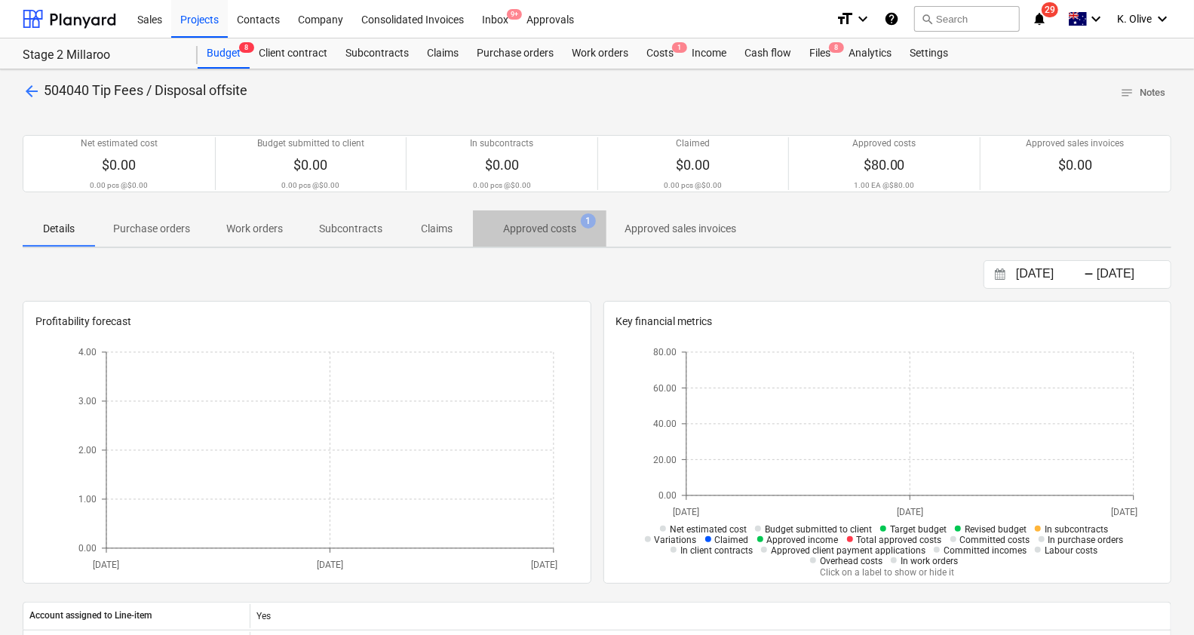
click at [529, 224] on p "Approved costs" at bounding box center [539, 229] width 73 height 16
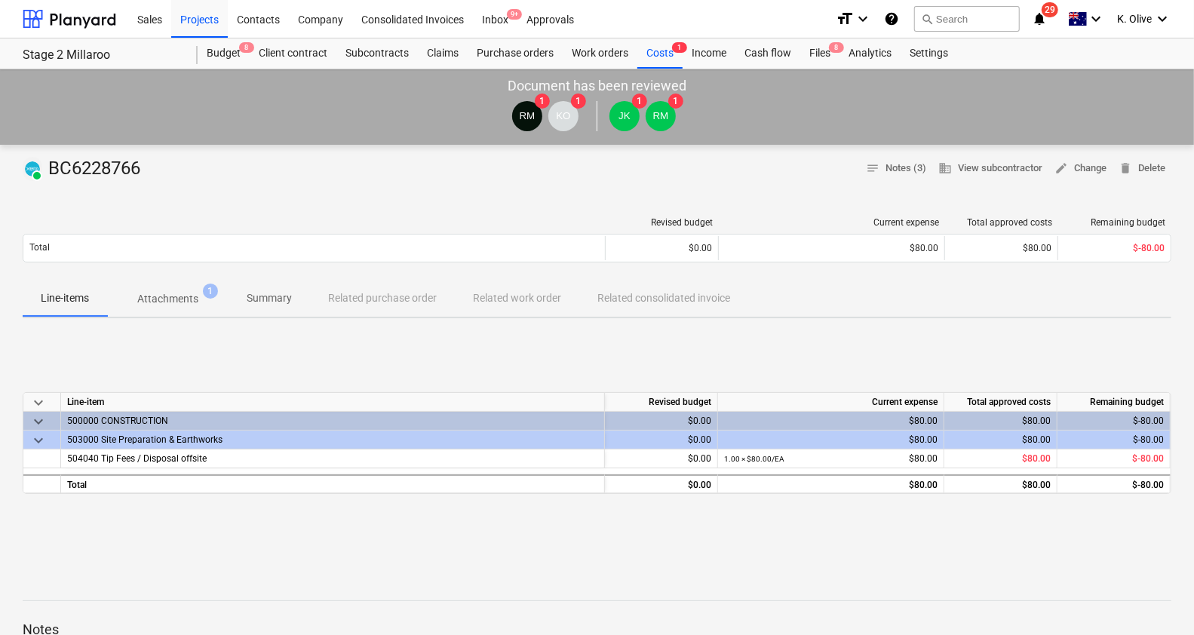
click at [178, 290] on span "Attachments 1" at bounding box center [167, 298] width 121 height 27
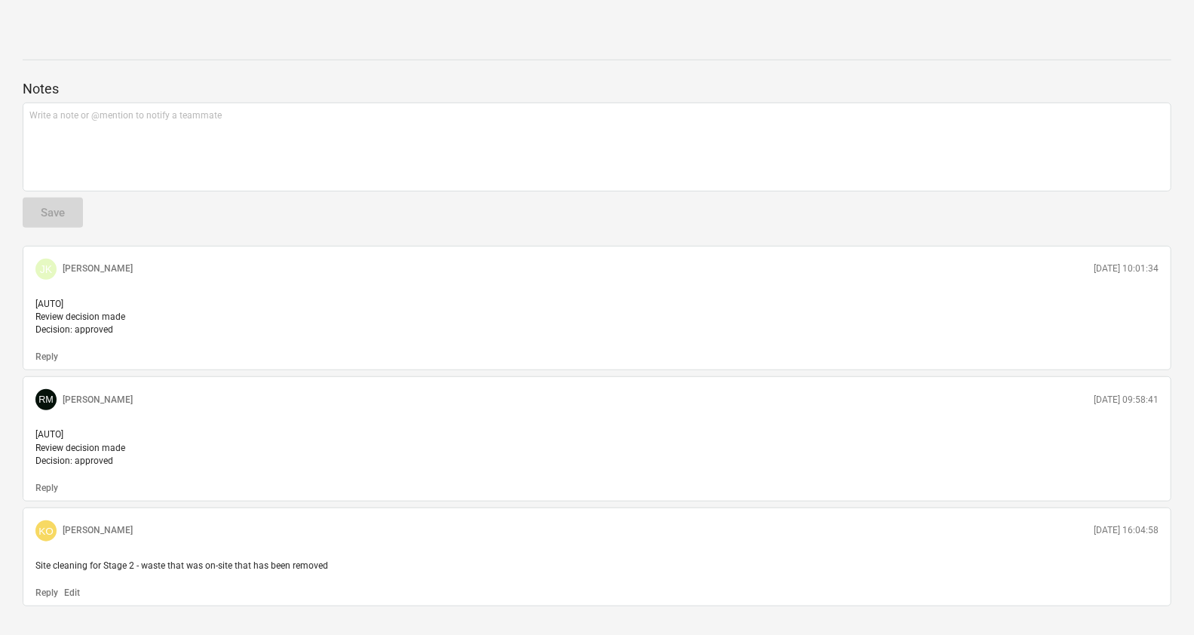
scroll to position [595, 0]
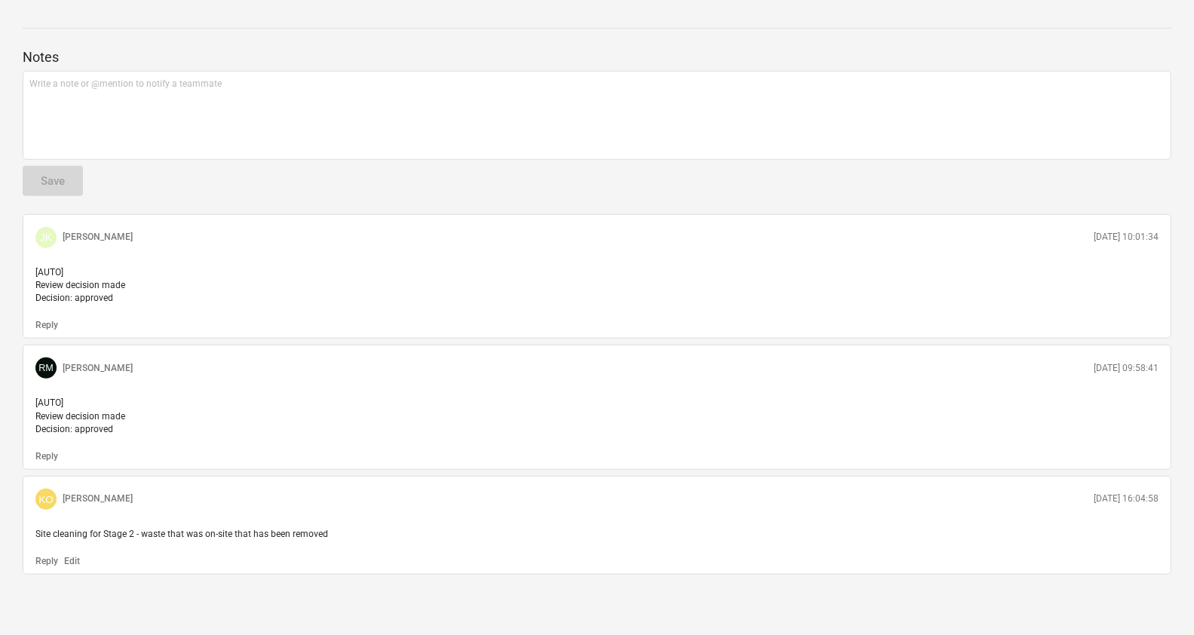
drag, startPoint x: 336, startPoint y: 535, endPoint x: 400, endPoint y: 535, distance: 63.3
click at [400, 535] on p "Site cleaning for Stage 2 - waste that was on-site that has been removed" at bounding box center [596, 534] width 1123 height 13
click at [583, 534] on p "Site cleaning for Stage 2 - waste that was on-site that has been removed" at bounding box center [596, 534] width 1123 height 13
click at [1071, 505] on div "KO Kalin Olive 11.07.2025 16:04:58" at bounding box center [596, 499] width 1135 height 33
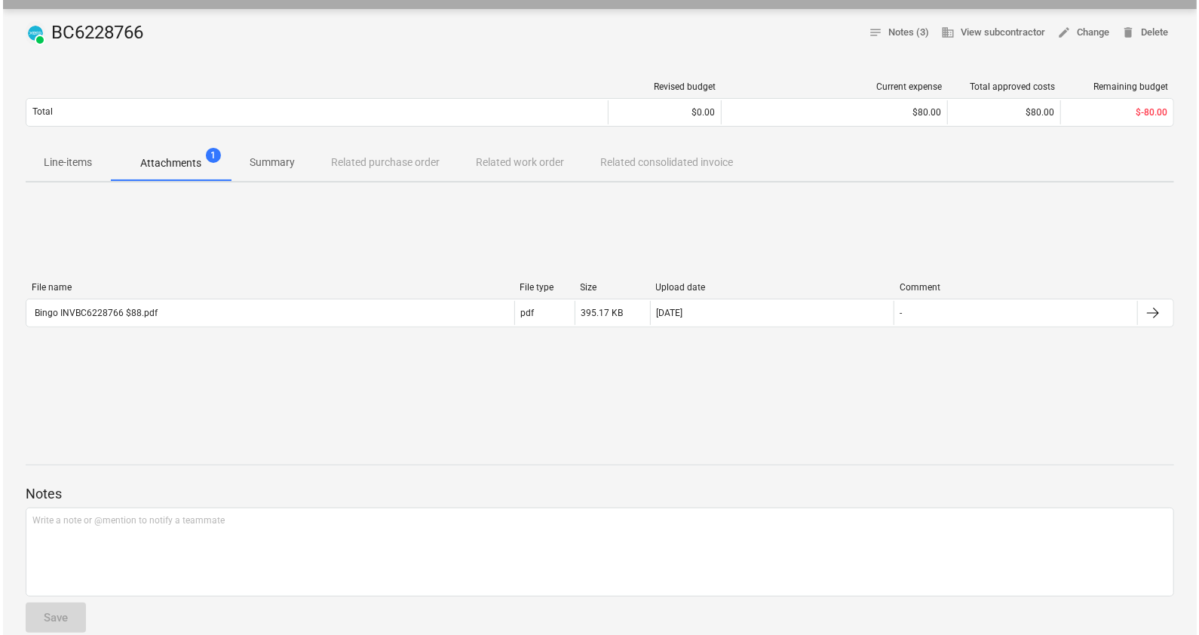
scroll to position [0, 0]
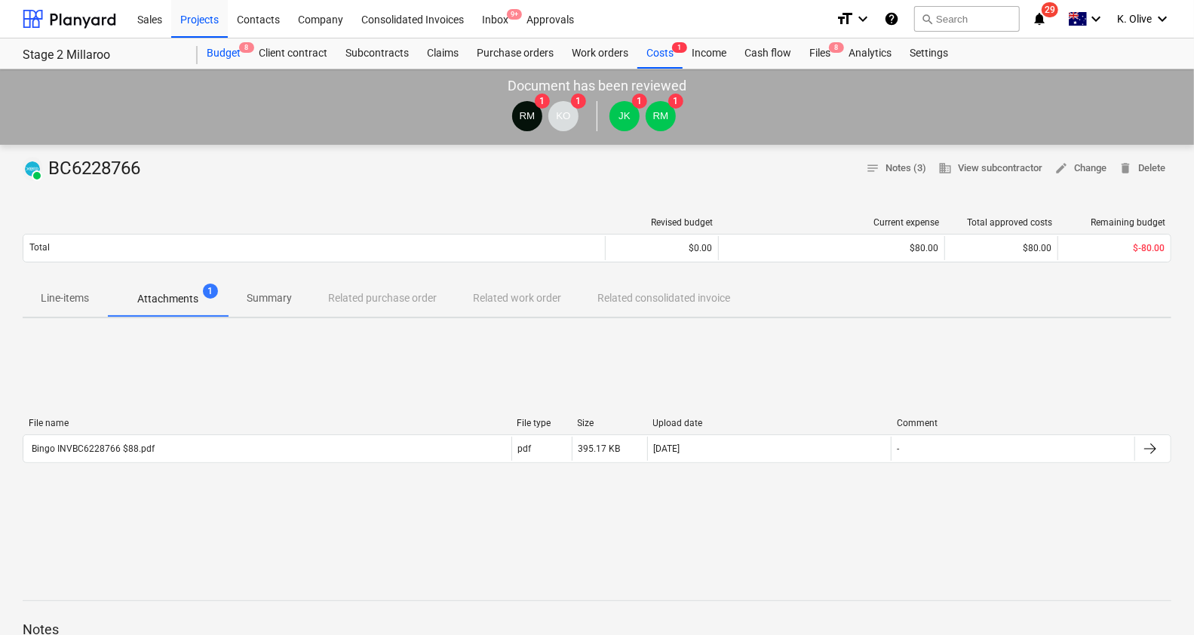
click at [228, 47] on div "Budget 8" at bounding box center [224, 53] width 52 height 30
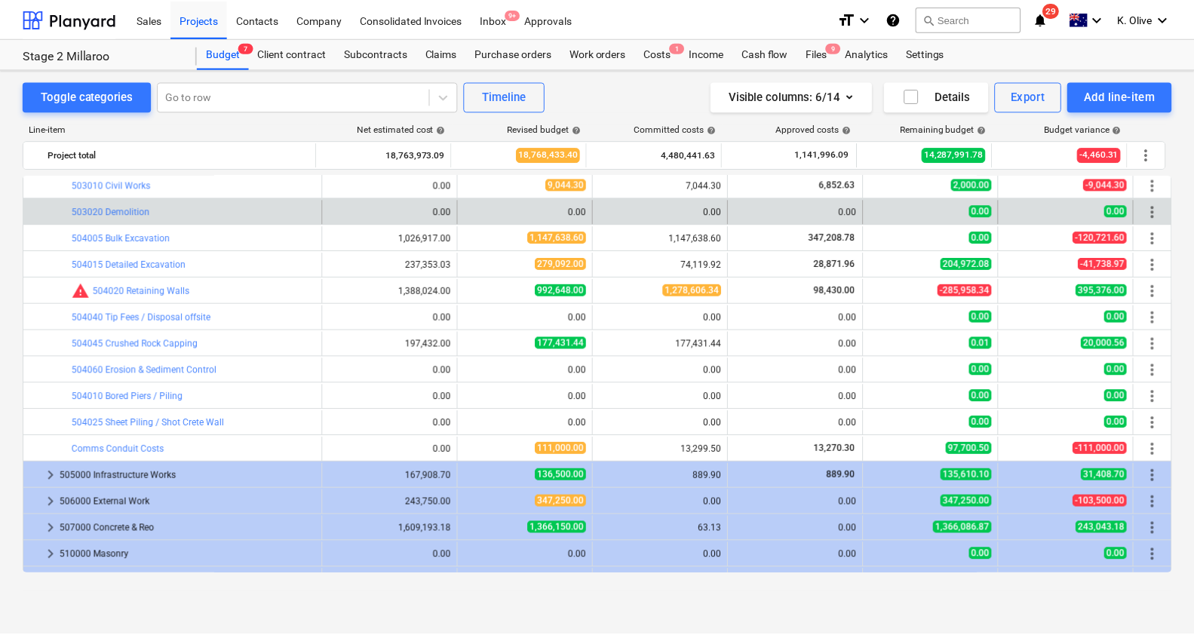
scroll to position [1890, 0]
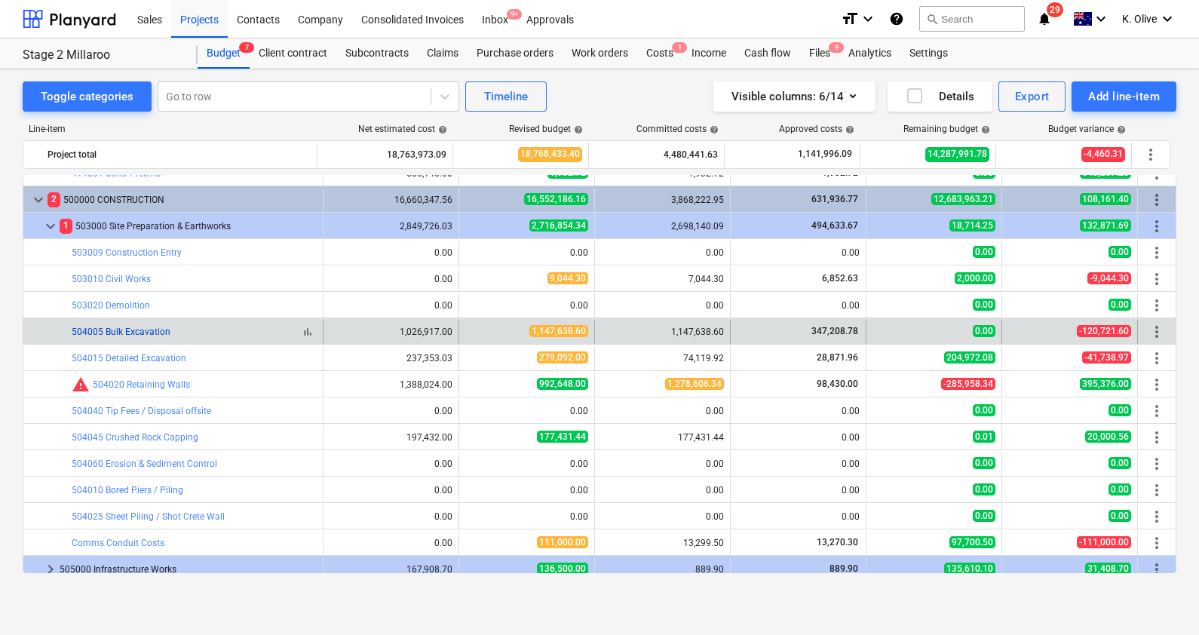
click at [126, 334] on link "504005 Bulk Excavation" at bounding box center [121, 332] width 99 height 11
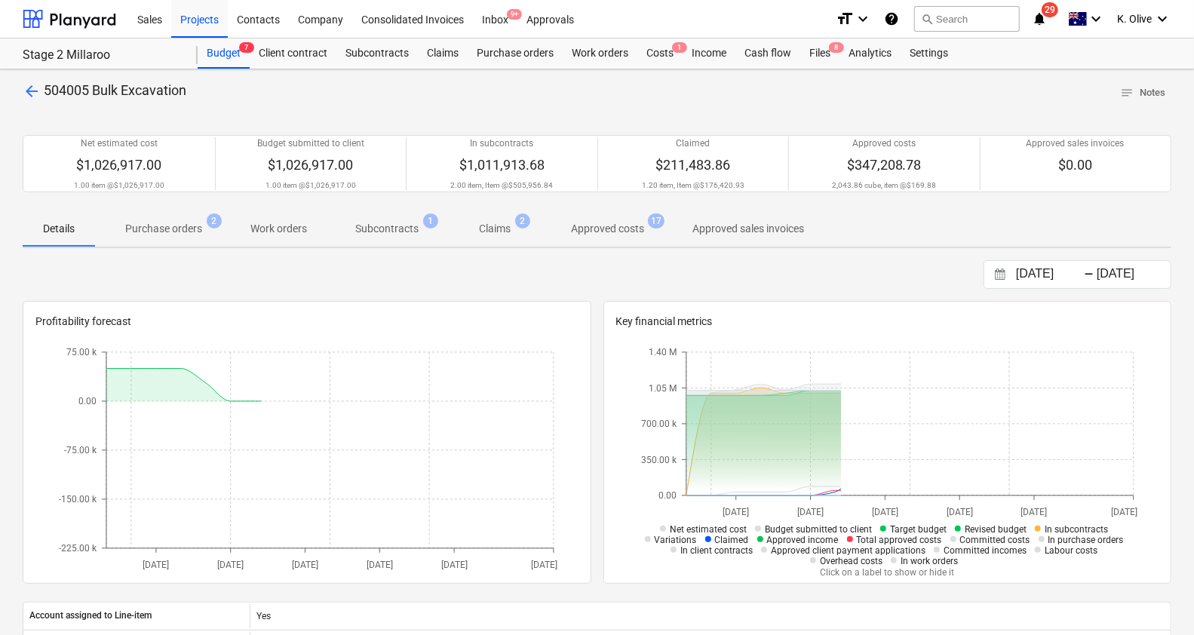
click at [176, 227] on p "Purchase orders" at bounding box center [163, 229] width 77 height 16
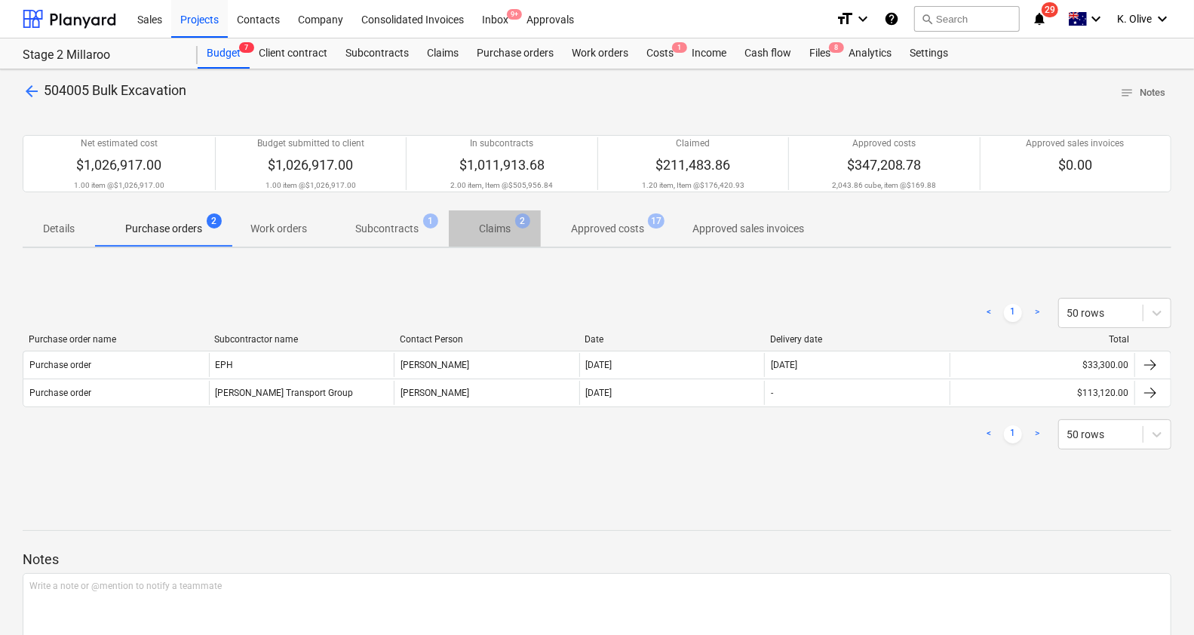
drag, startPoint x: 508, startPoint y: 234, endPoint x: 526, endPoint y: 227, distance: 19.3
click at [508, 234] on p "Claims" at bounding box center [495, 229] width 32 height 16
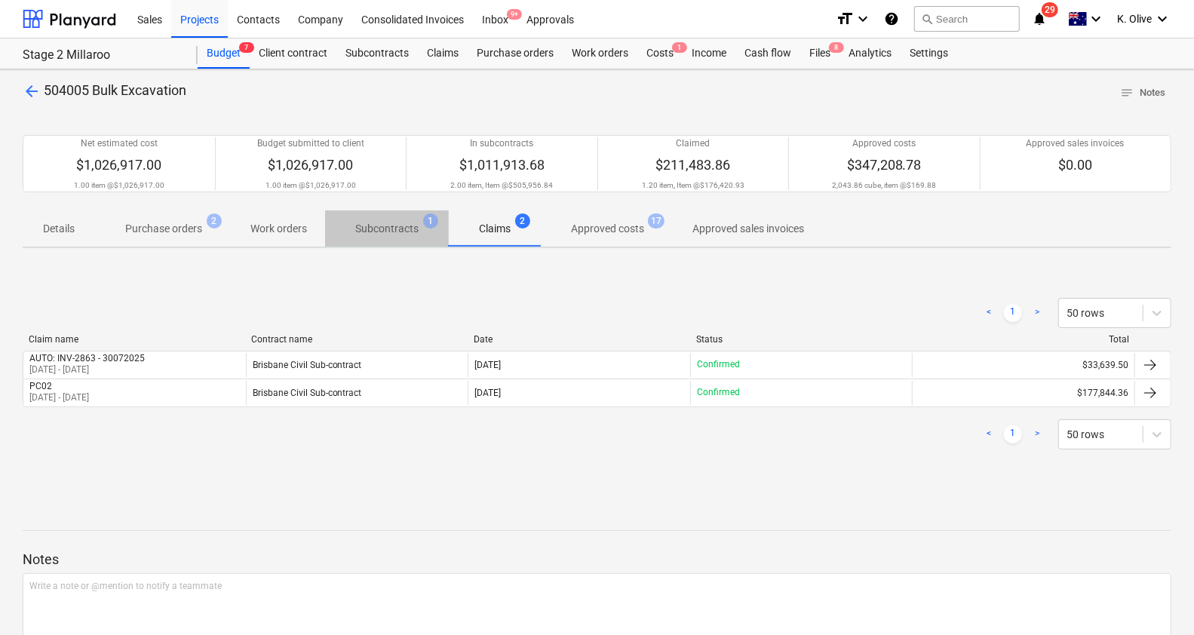
click at [388, 235] on p "Subcontracts" at bounding box center [386, 229] width 63 height 16
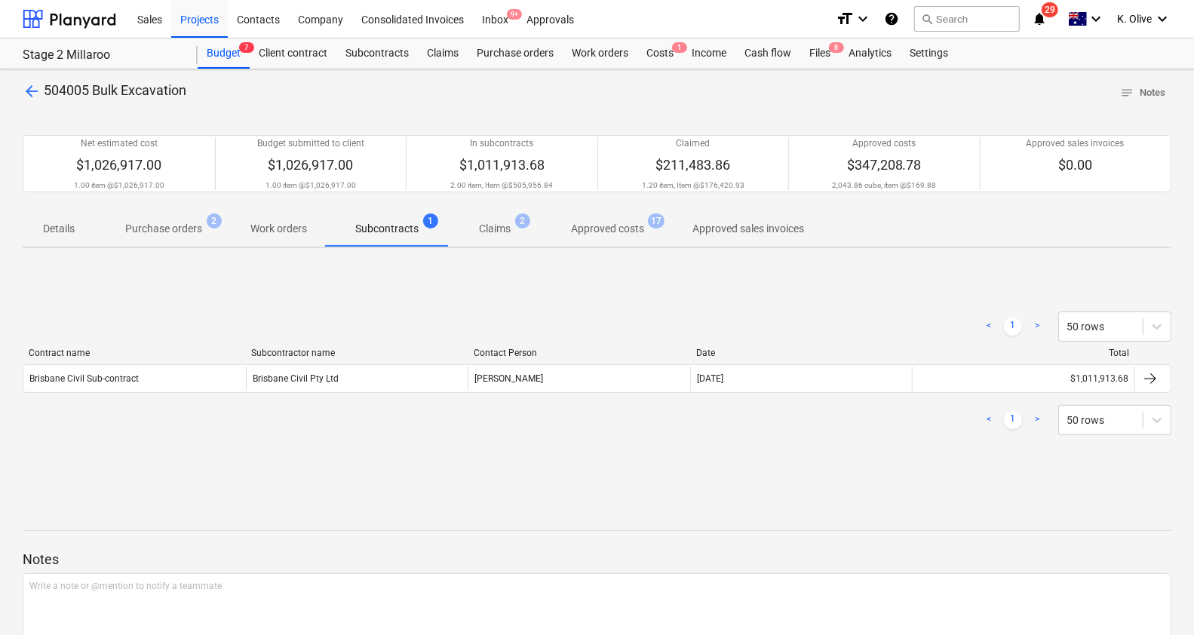
click at [586, 230] on p "Approved costs" at bounding box center [607, 229] width 73 height 16
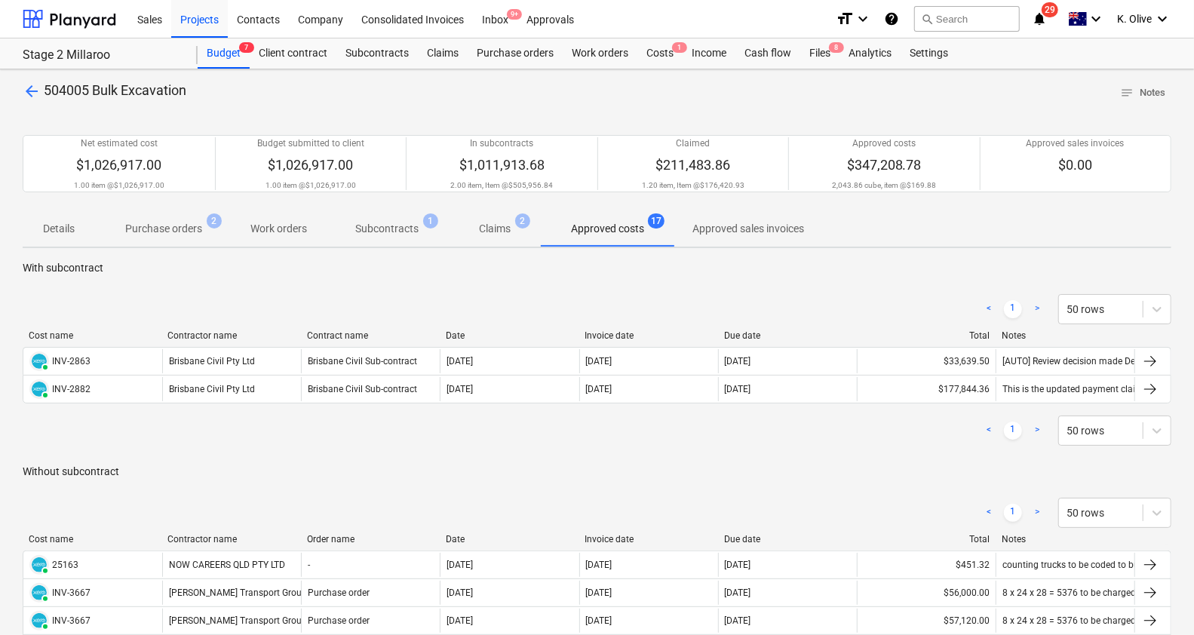
click at [26, 87] on span "arrow_back" at bounding box center [32, 91] width 18 height 18
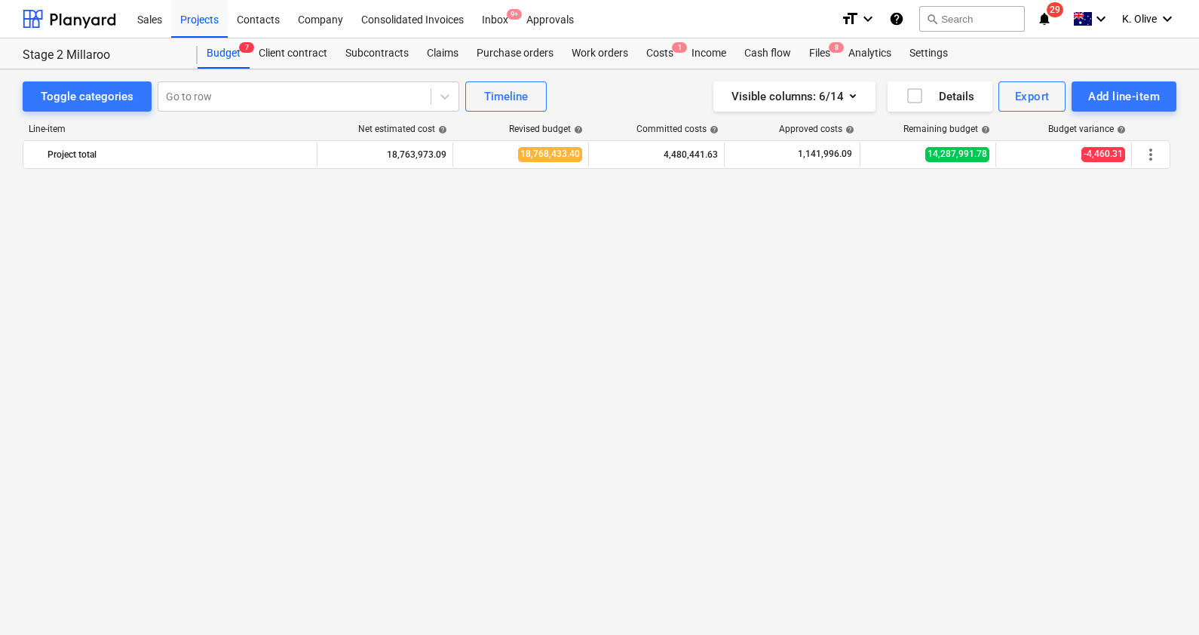
scroll to position [1890, 0]
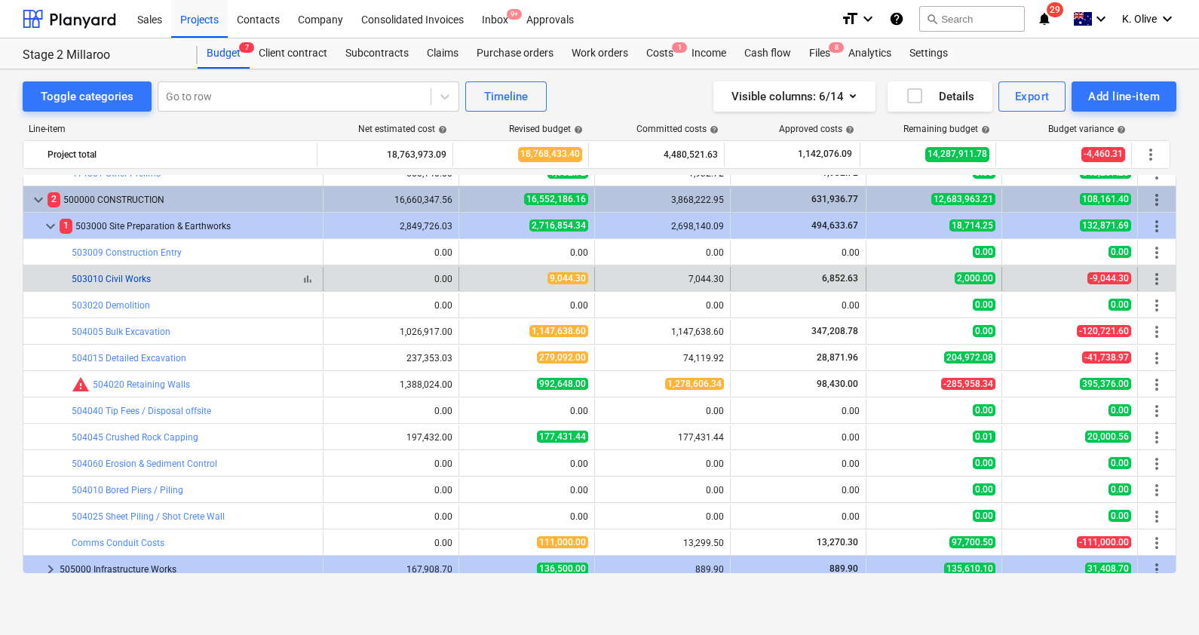
click at [136, 279] on link "503010 Civil Works" at bounding box center [111, 279] width 79 height 11
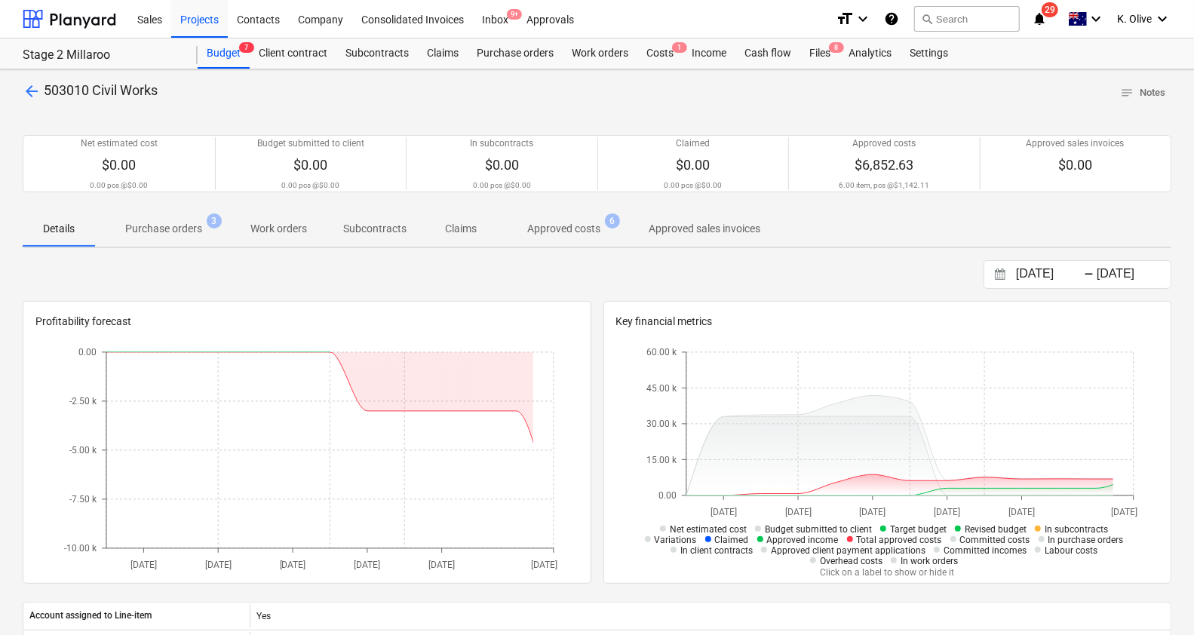
click at [554, 232] on p "Approved costs" at bounding box center [563, 229] width 73 height 16
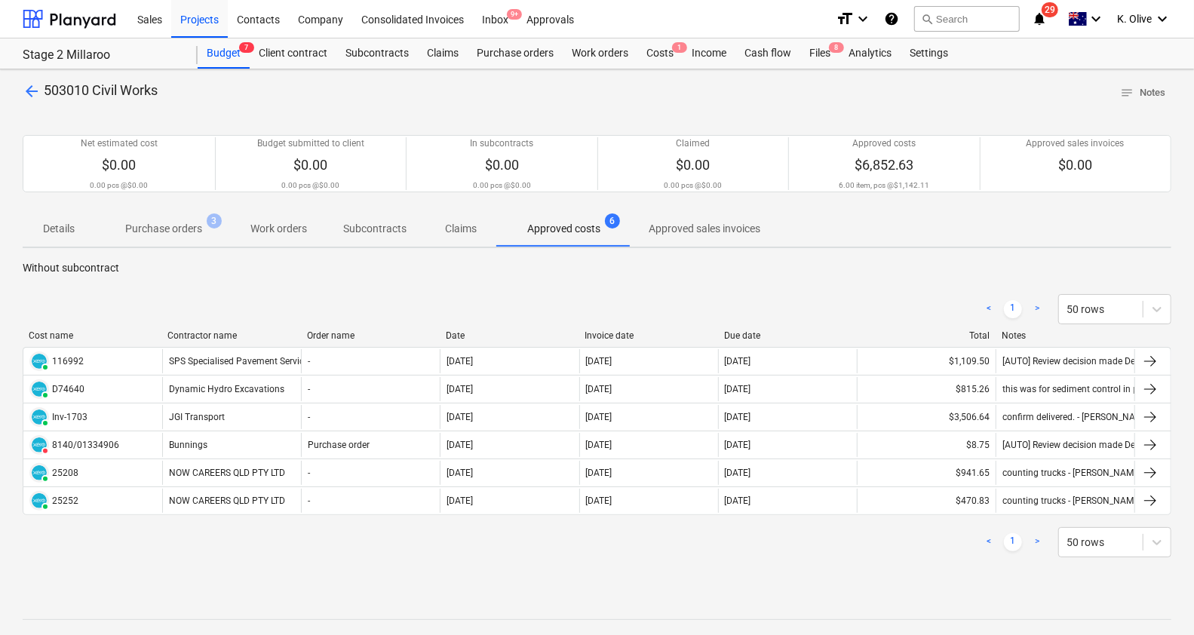
click at [33, 84] on span "arrow_back" at bounding box center [32, 91] width 18 height 18
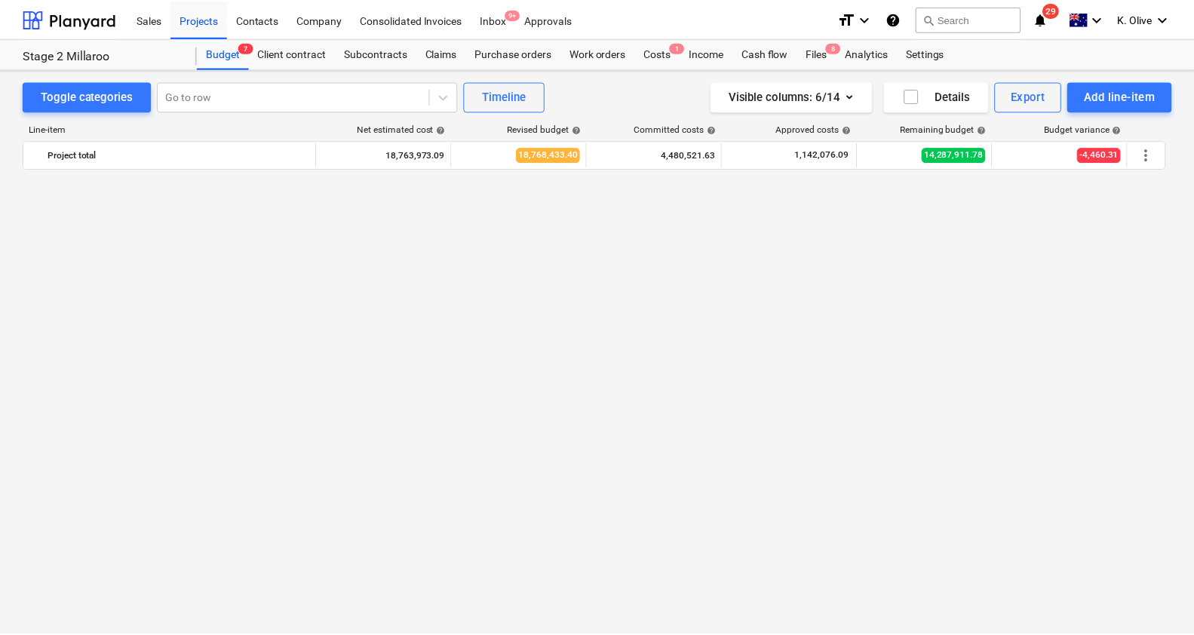
scroll to position [1890, 0]
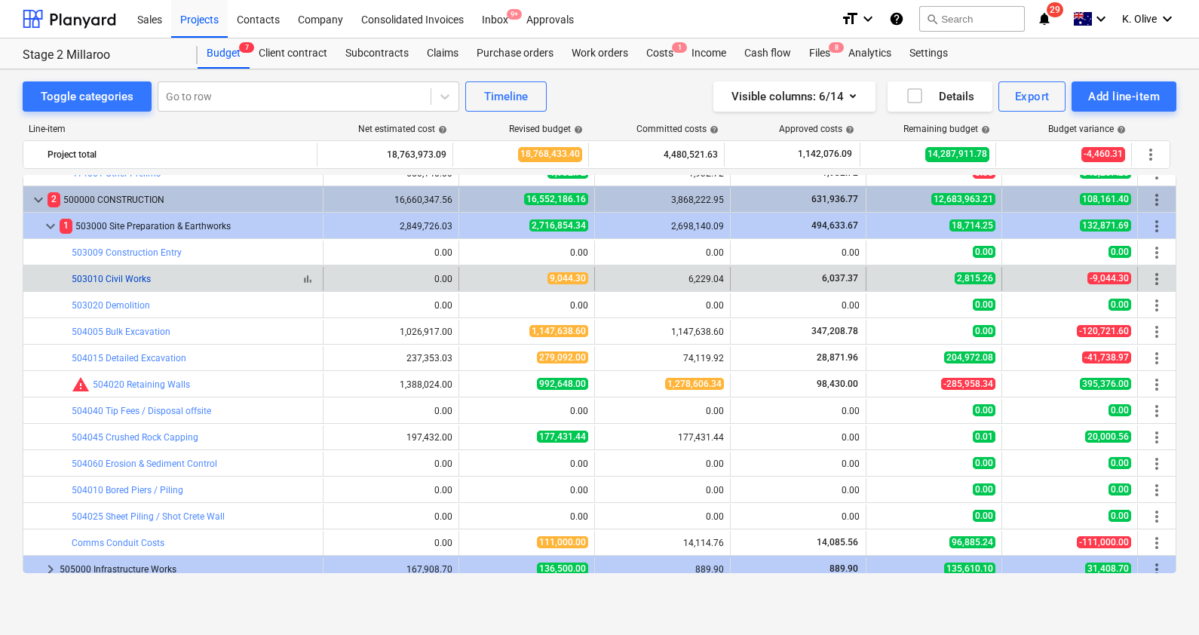
click at [115, 276] on link "503010 Civil Works" at bounding box center [111, 279] width 79 height 11
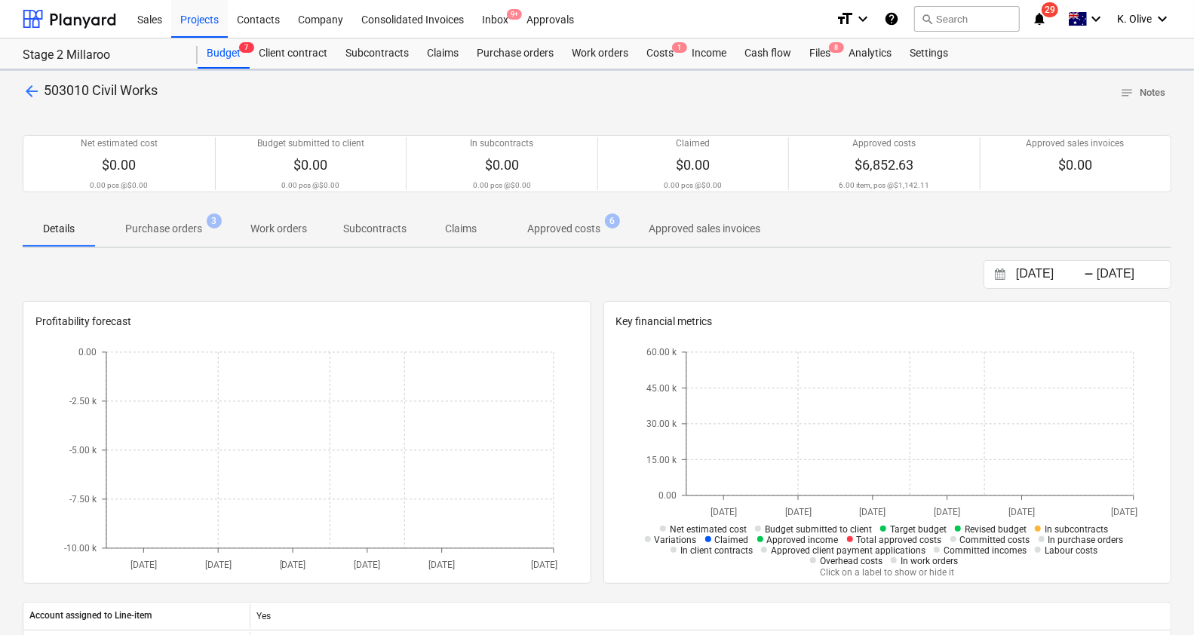
click at [567, 229] on p "Approved costs" at bounding box center [563, 229] width 73 height 16
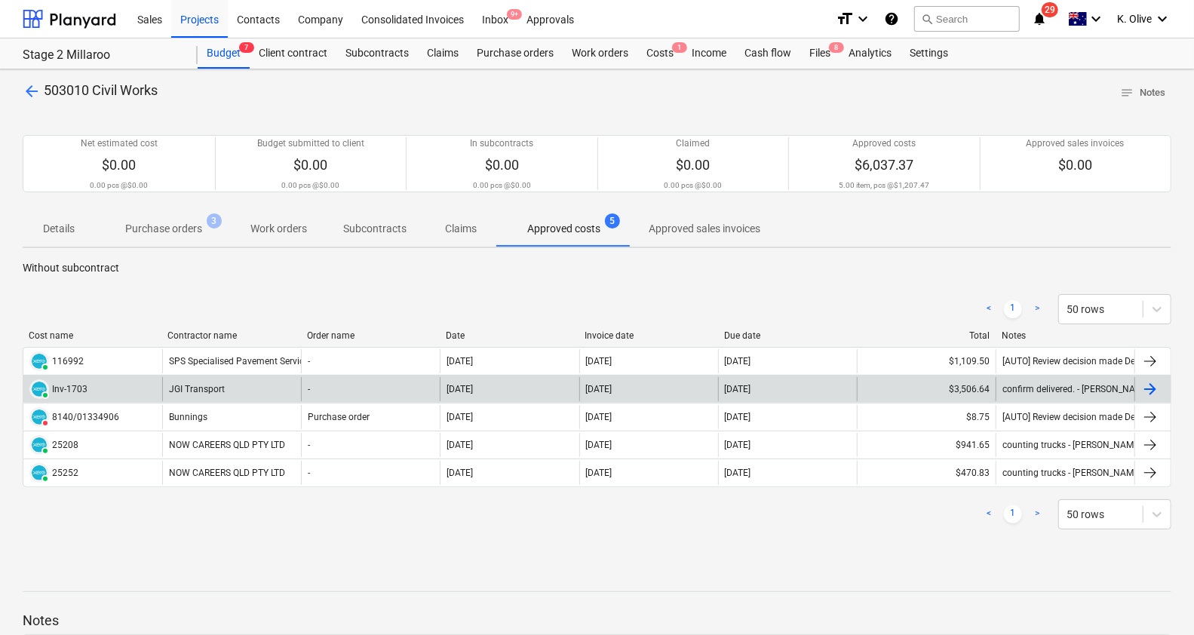
click at [185, 385] on div "JGI Transport" at bounding box center [231, 389] width 139 height 24
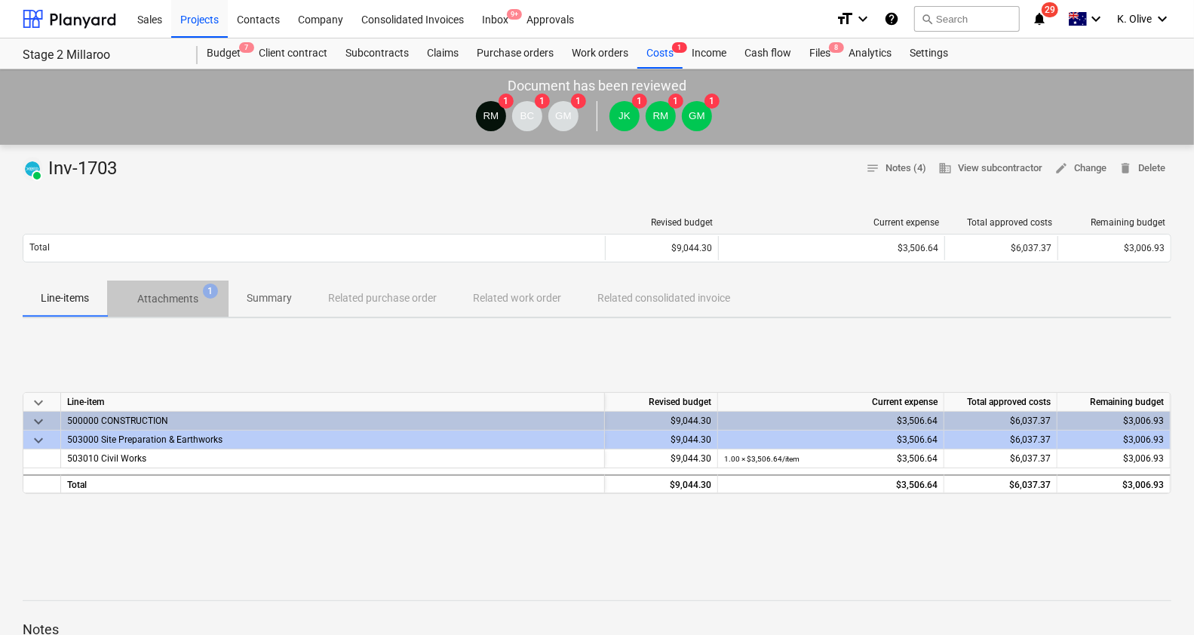
click at [177, 307] on span "Attachments 1" at bounding box center [167, 298] width 121 height 27
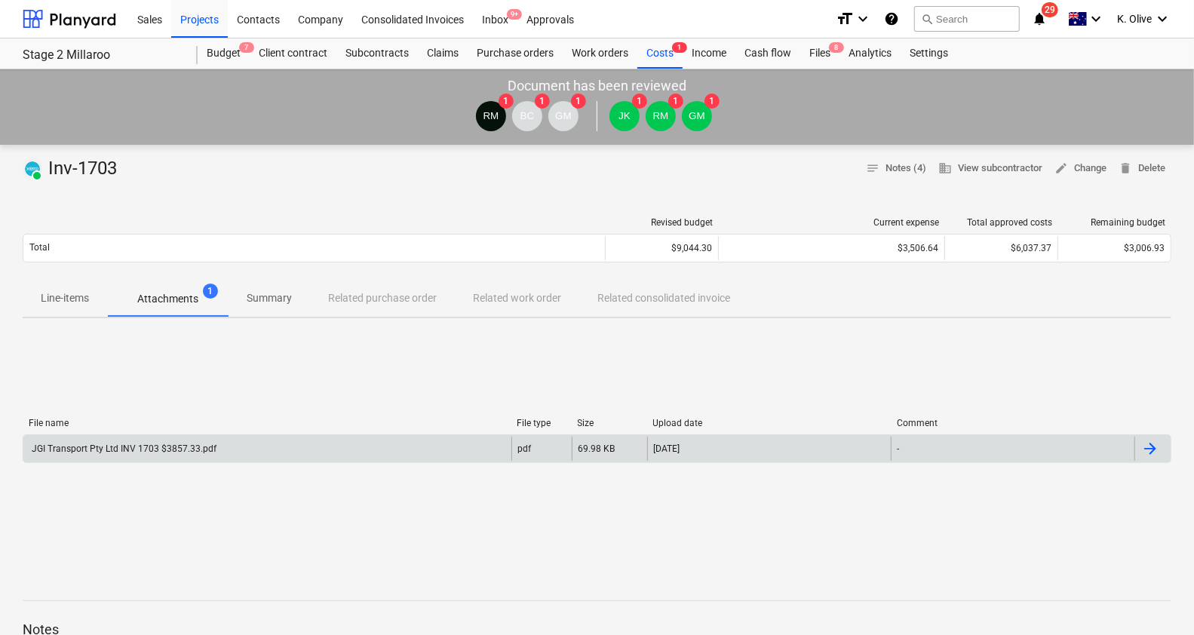
click at [173, 449] on div "JGI Transport Pty Ltd INV 1703 $3857.33.pdf" at bounding box center [122, 448] width 187 height 11
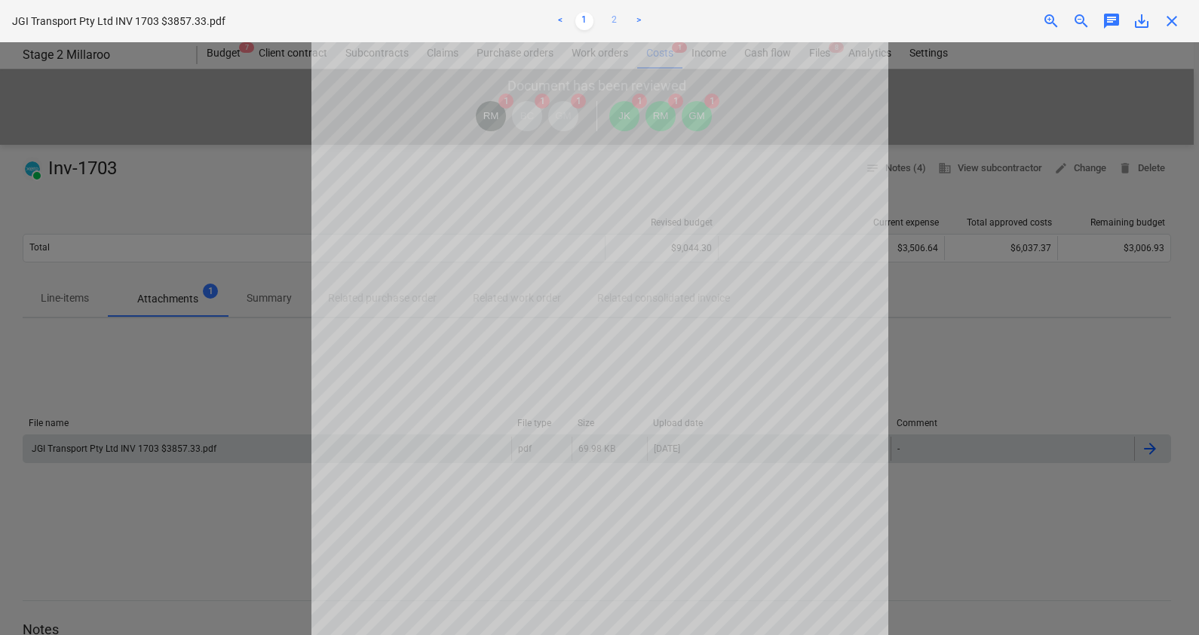
click at [618, 17] on link "2" at bounding box center [615, 21] width 18 height 18
click at [1179, 19] on span "close" at bounding box center [1172, 21] width 18 height 18
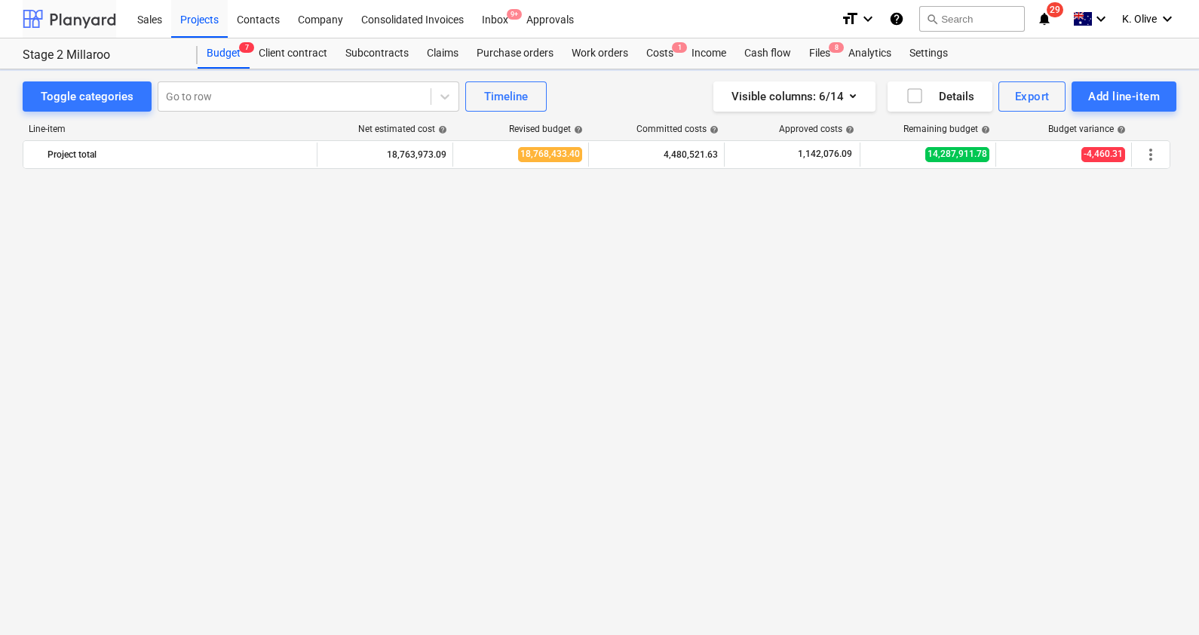
scroll to position [1890, 0]
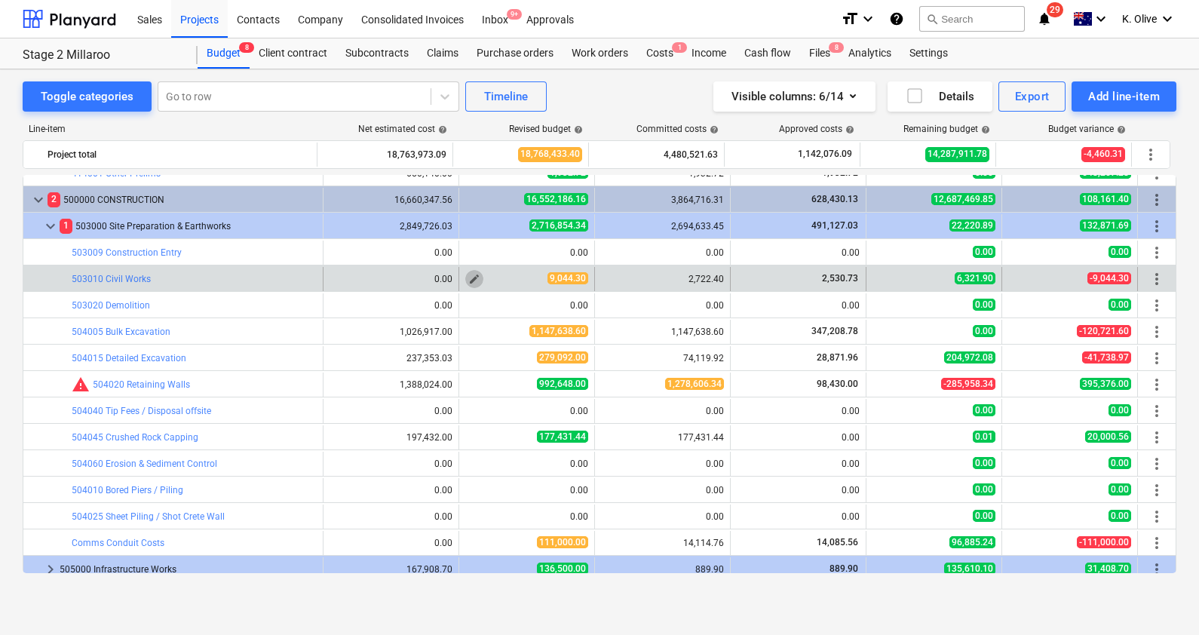
click at [468, 279] on span "edit" at bounding box center [474, 279] width 12 height 12
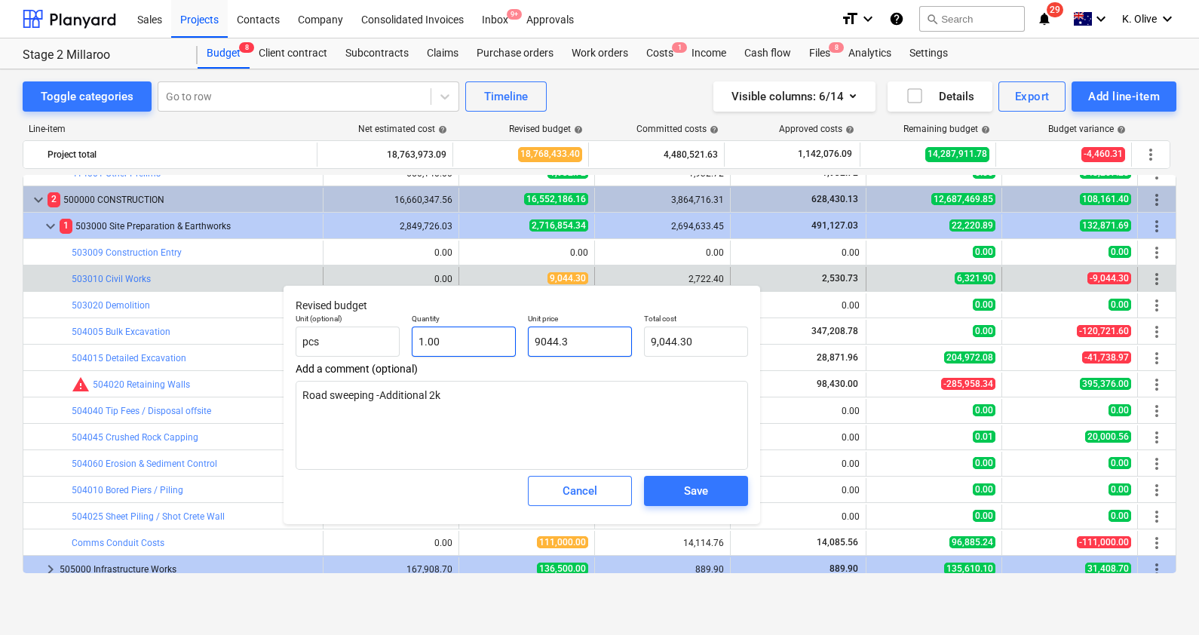
drag, startPoint x: 595, startPoint y: 339, endPoint x: 507, endPoint y: 349, distance: 88.9
click at [506, 348] on div "Unit (optional) pcs Quantity 1.00 Unit price 9044.3 Total cost 9,044.30" at bounding box center [522, 335] width 465 height 55
type input "4"
type textarea "x"
type input "4.00"
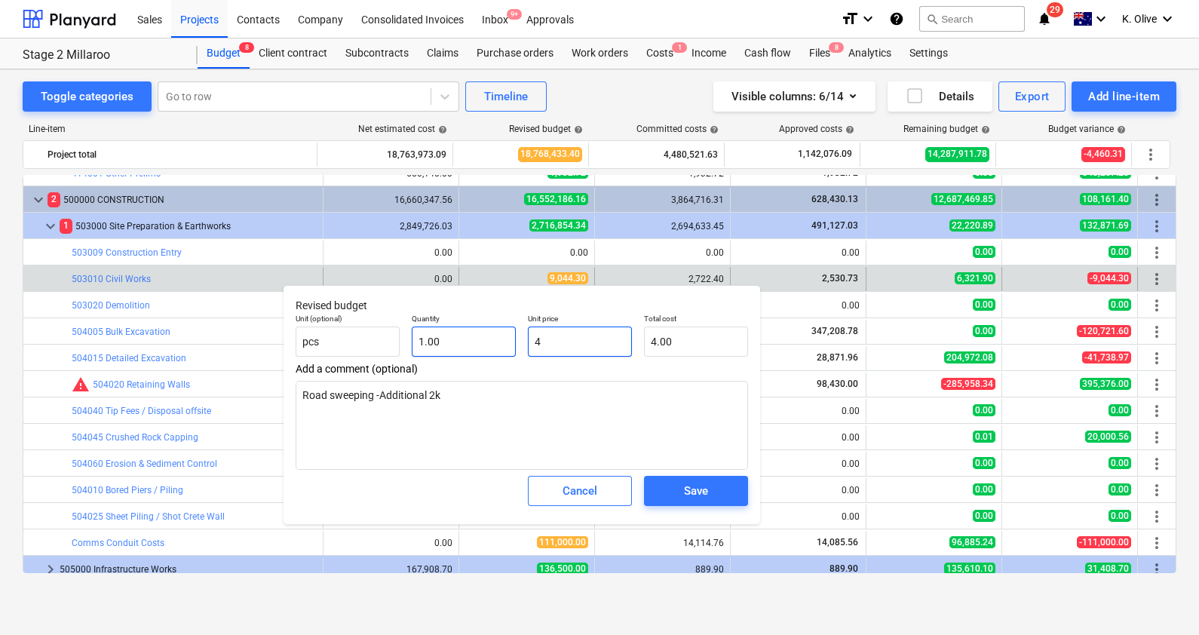
type input "47"
type textarea "x"
type input "47.00"
type input "472"
type textarea "x"
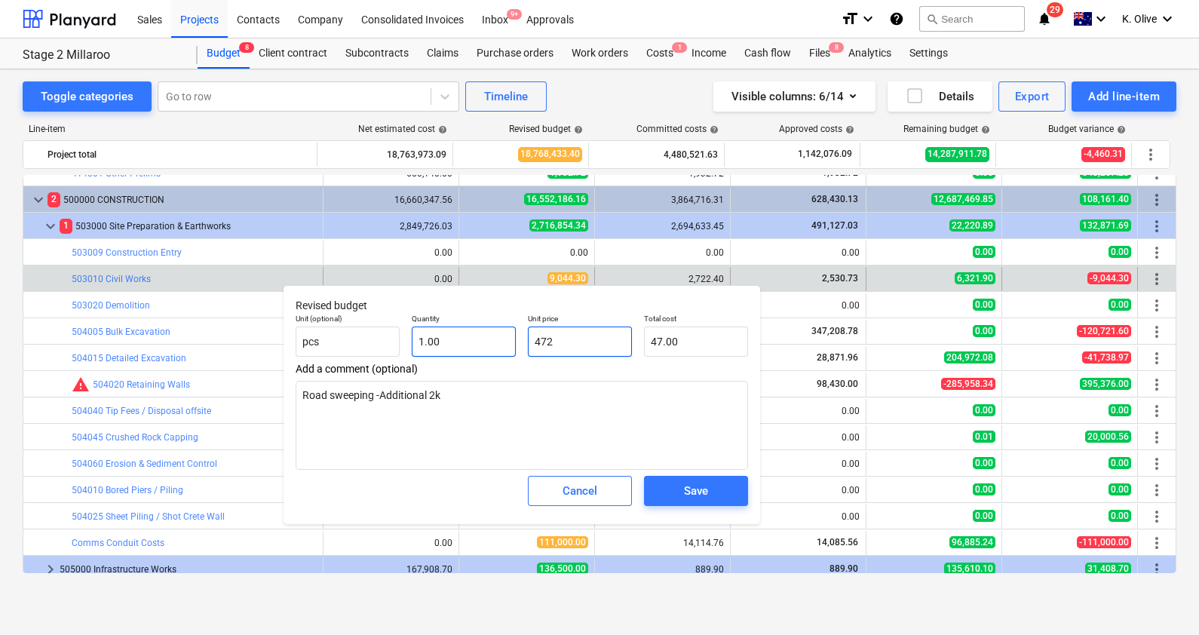
type input "472.00"
type input "4722"
type textarea "x"
type input "4,722.00"
type input "4722."
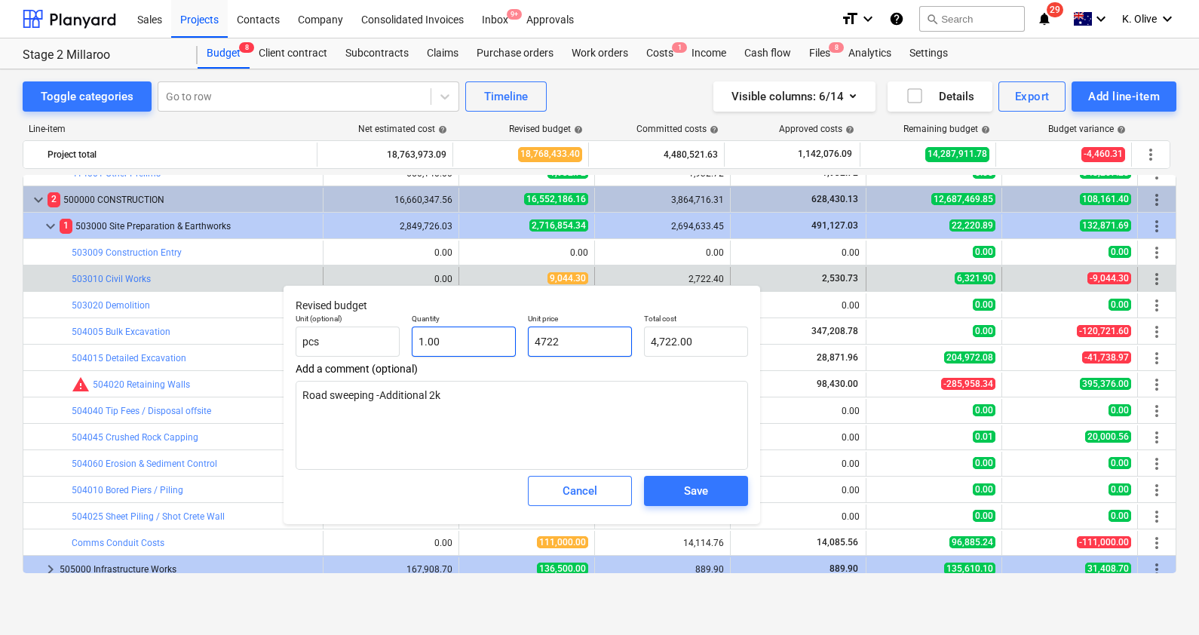
type textarea "x"
type input "4722.4"
type textarea "x"
type input "4,722.40"
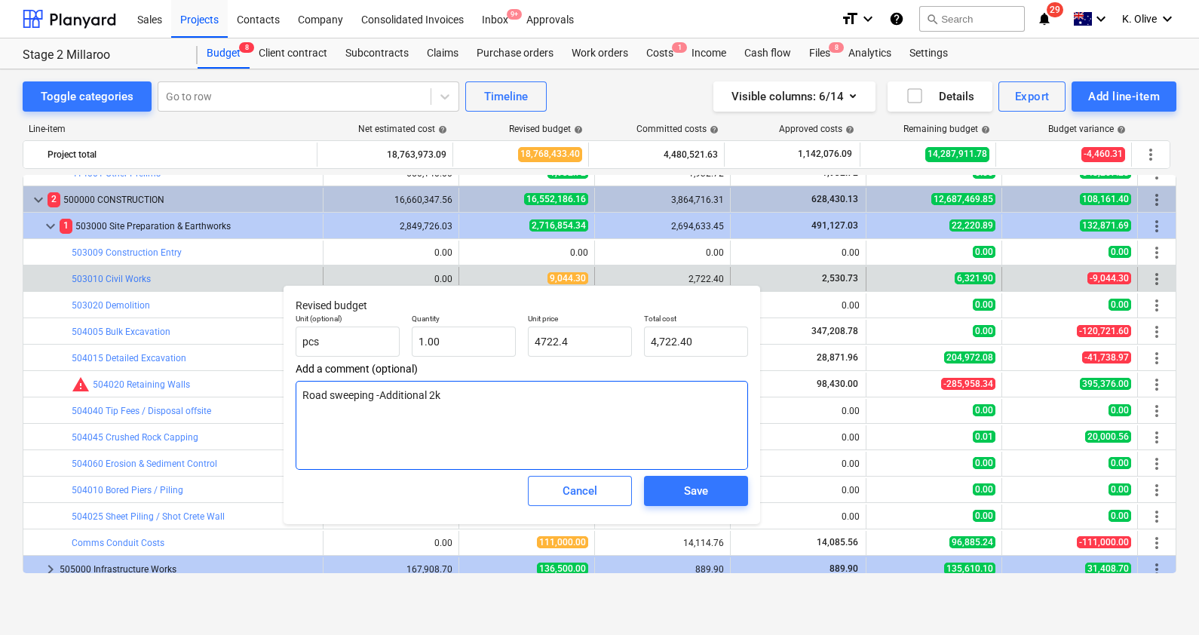
type input "4,722.40"
click at [667, 395] on textarea "Road sweeping -Additional 2k" at bounding box center [522, 425] width 452 height 89
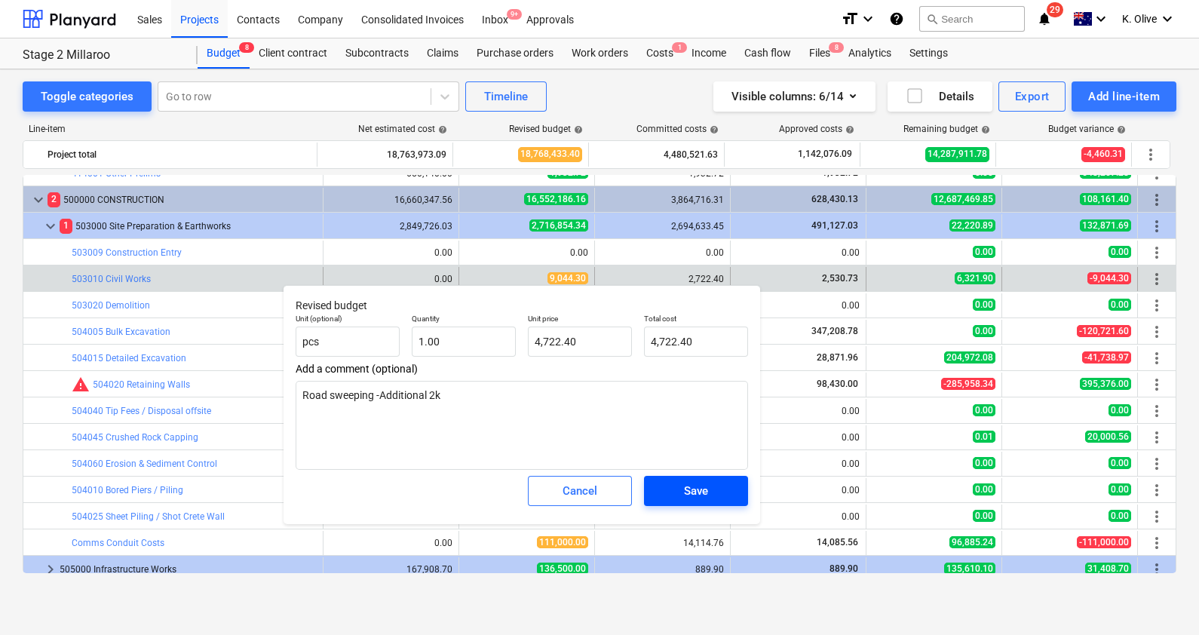
click at [679, 493] on span "Save" at bounding box center [696, 491] width 68 height 20
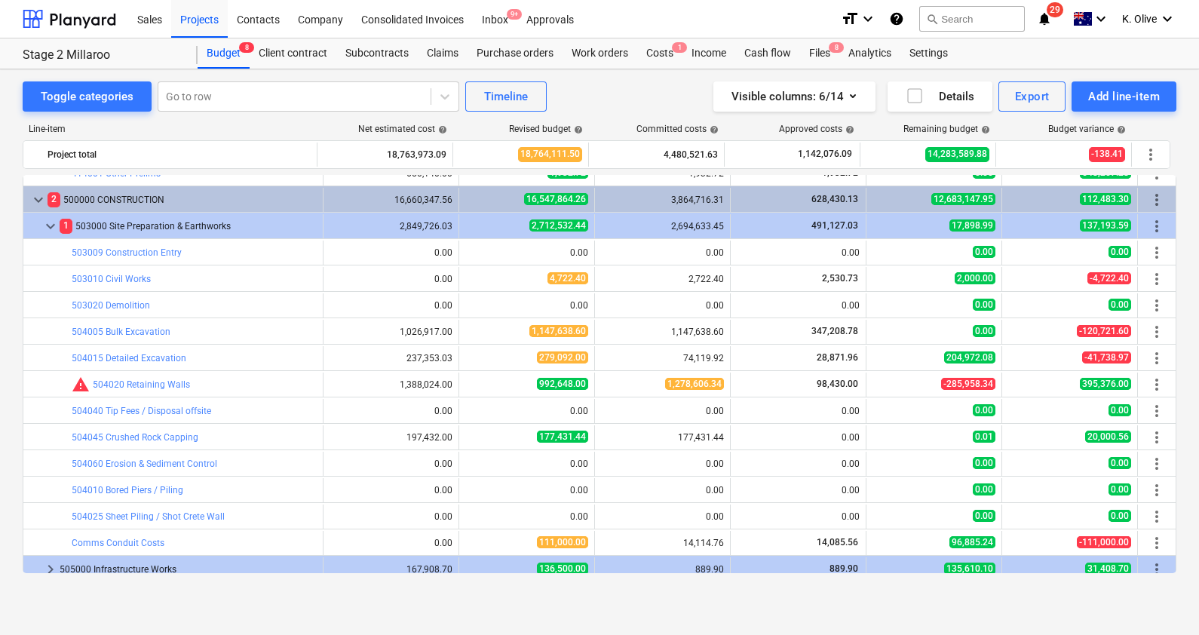
type textarea "x"
type input "1.00"
type input "4,722.40"
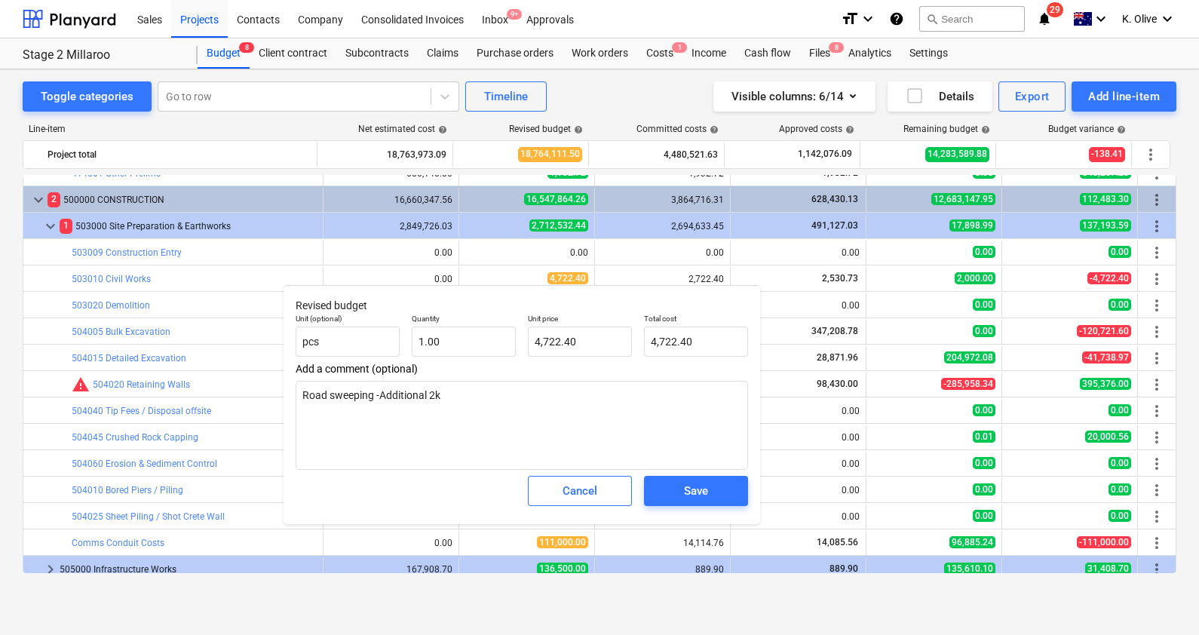
type textarea "x"
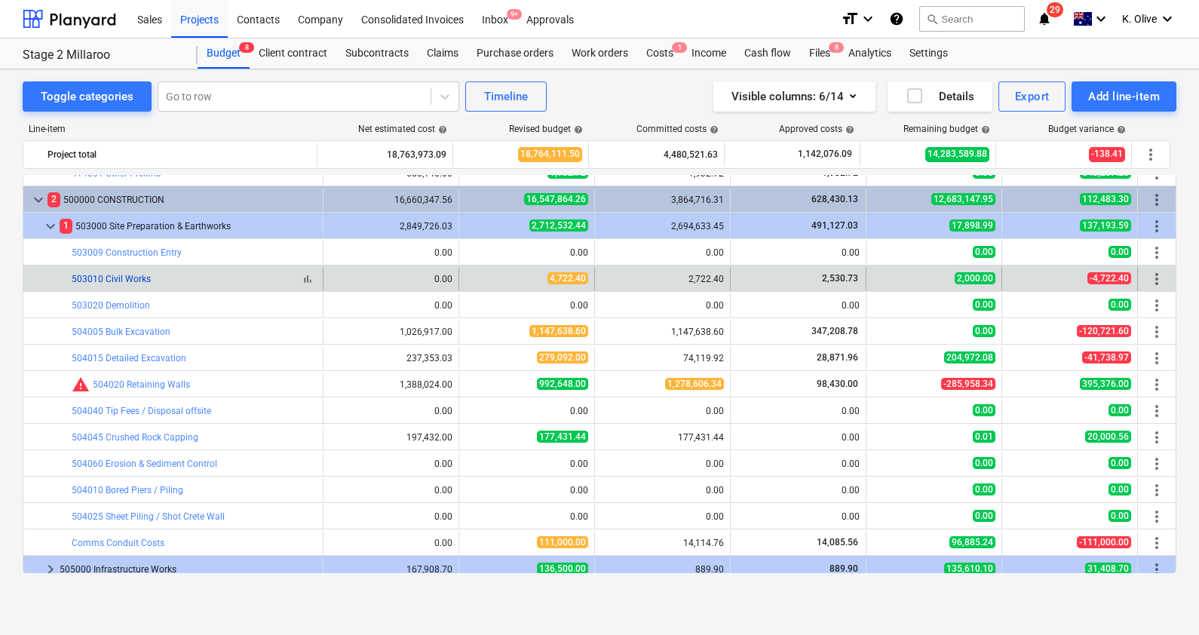
click at [121, 282] on link "503010 Civil Works" at bounding box center [111, 279] width 79 height 11
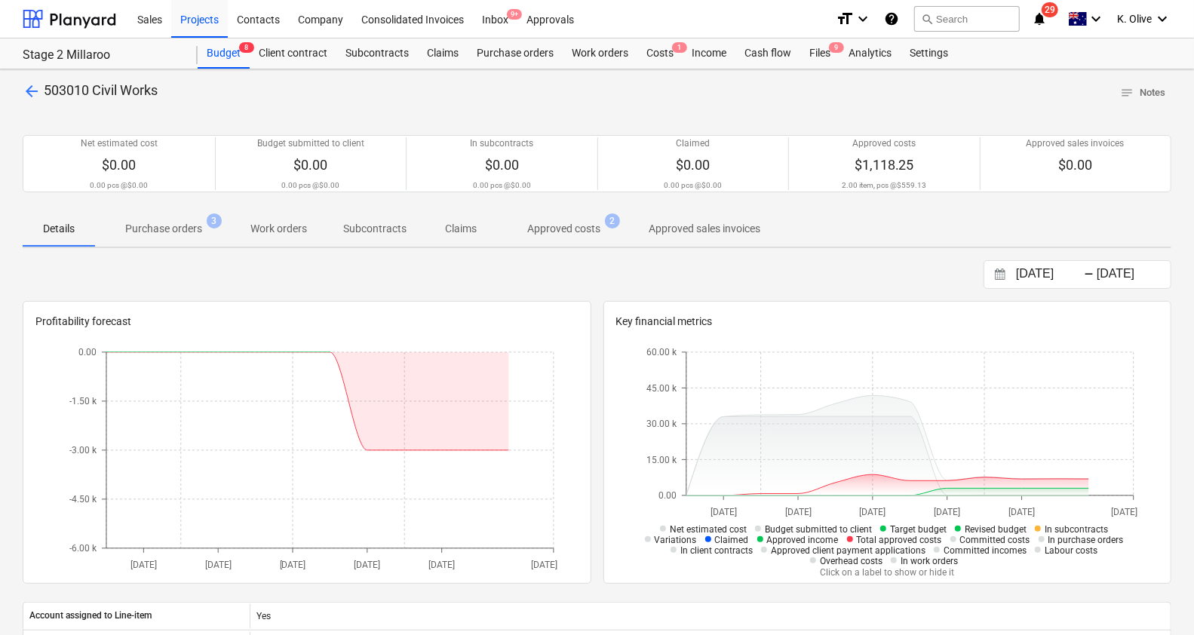
click at [584, 231] on p "Approved costs" at bounding box center [563, 229] width 73 height 16
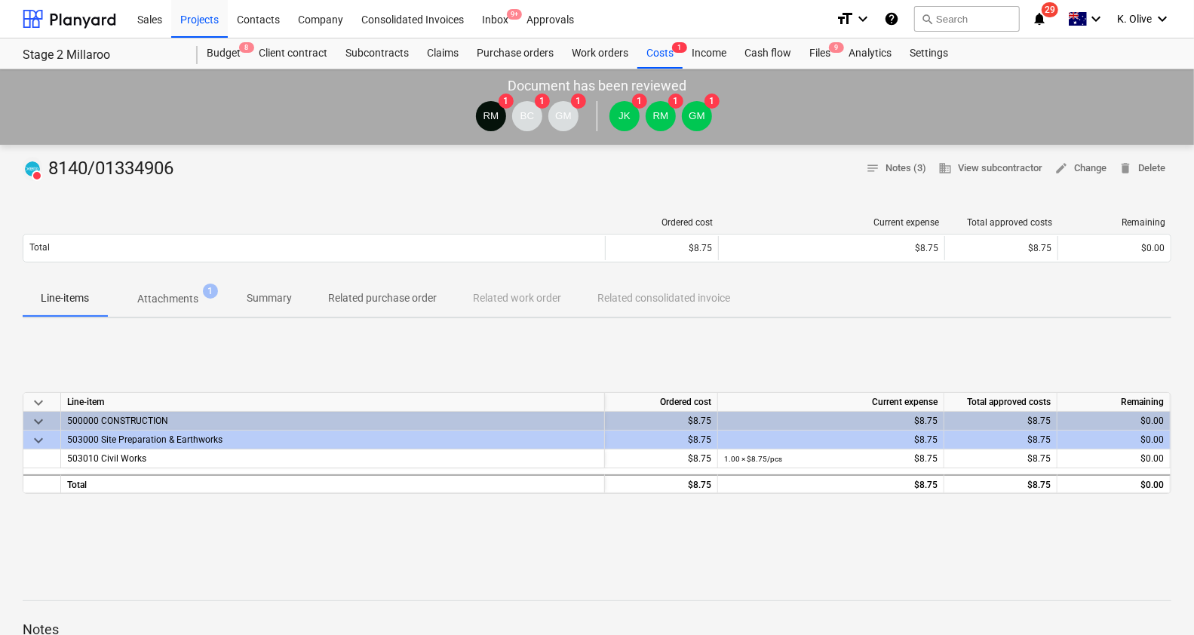
click at [166, 310] on span "Attachments 1" at bounding box center [167, 298] width 121 height 27
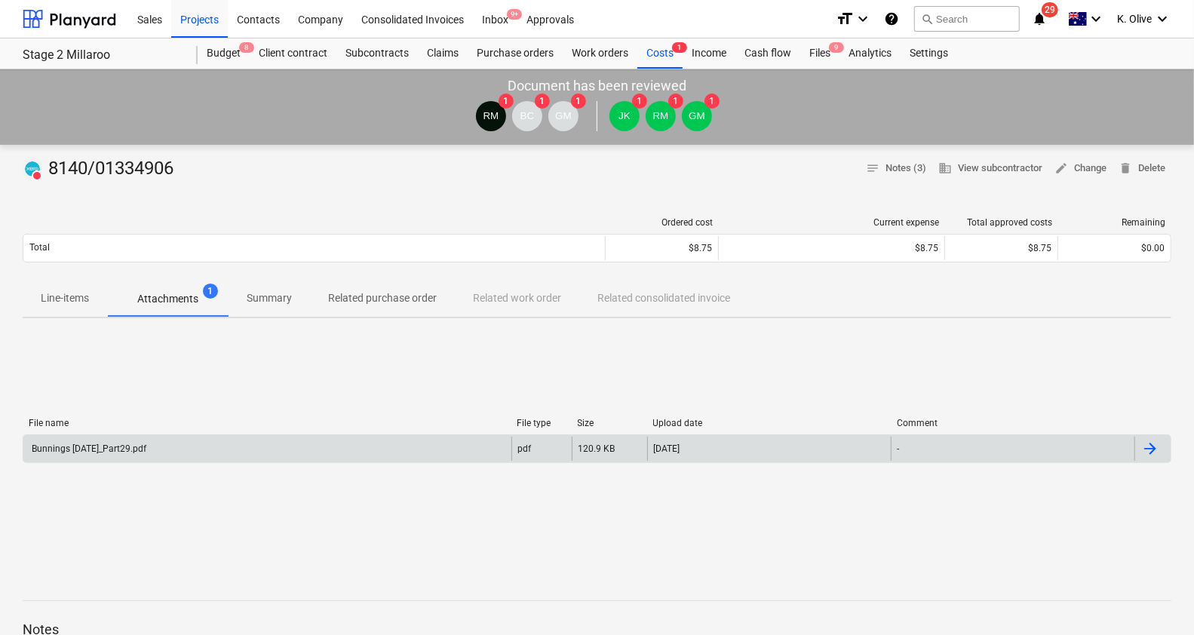
click at [147, 450] on div "Bunnings [DATE]_Part29.pdf" at bounding box center [267, 449] width 488 height 24
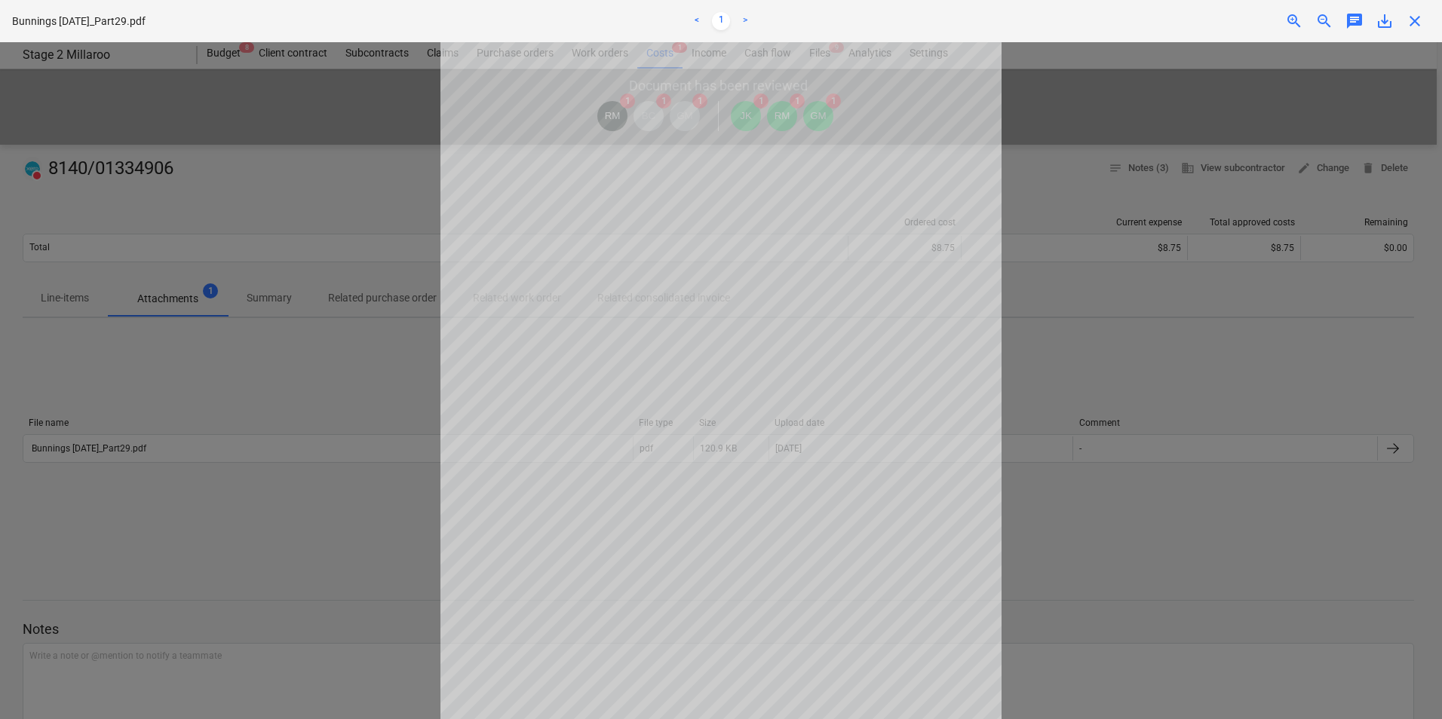
click at [1198, 23] on span "close" at bounding box center [1415, 21] width 18 height 18
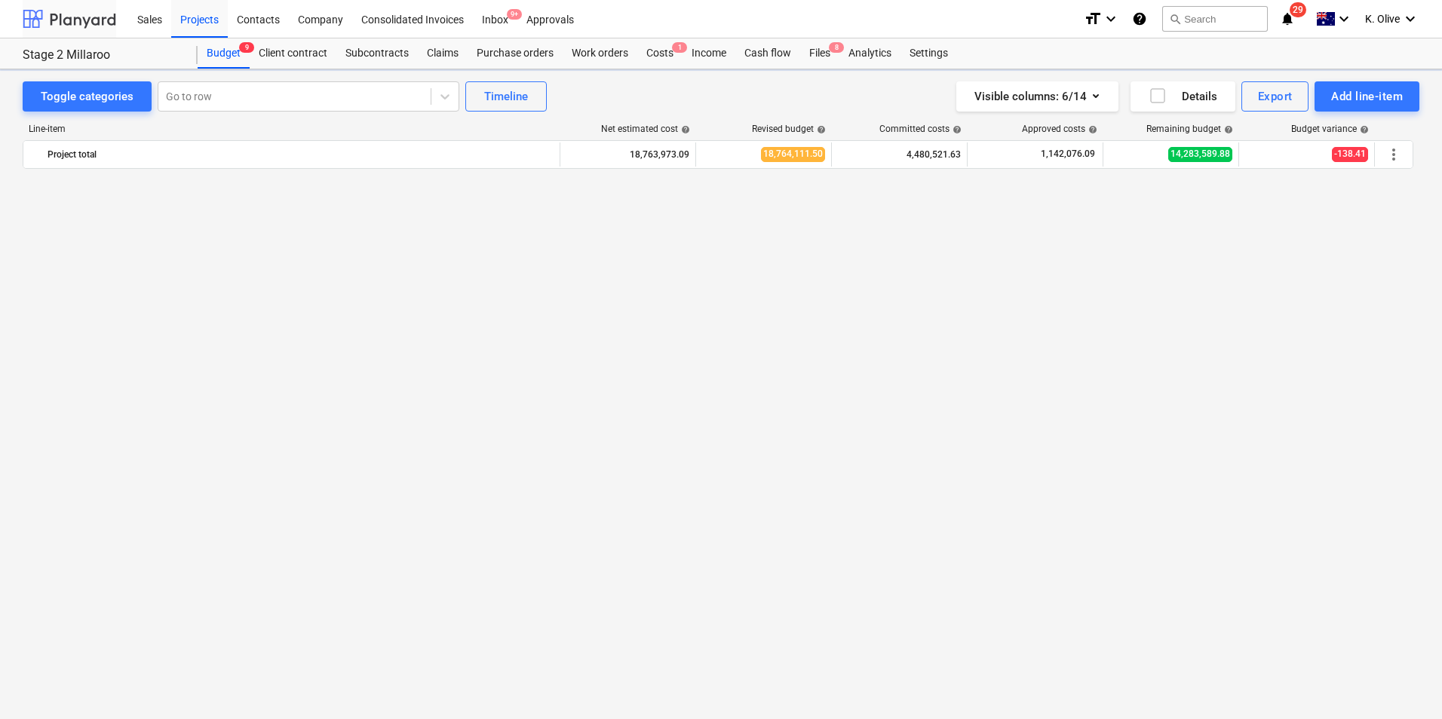
scroll to position [1891, 0]
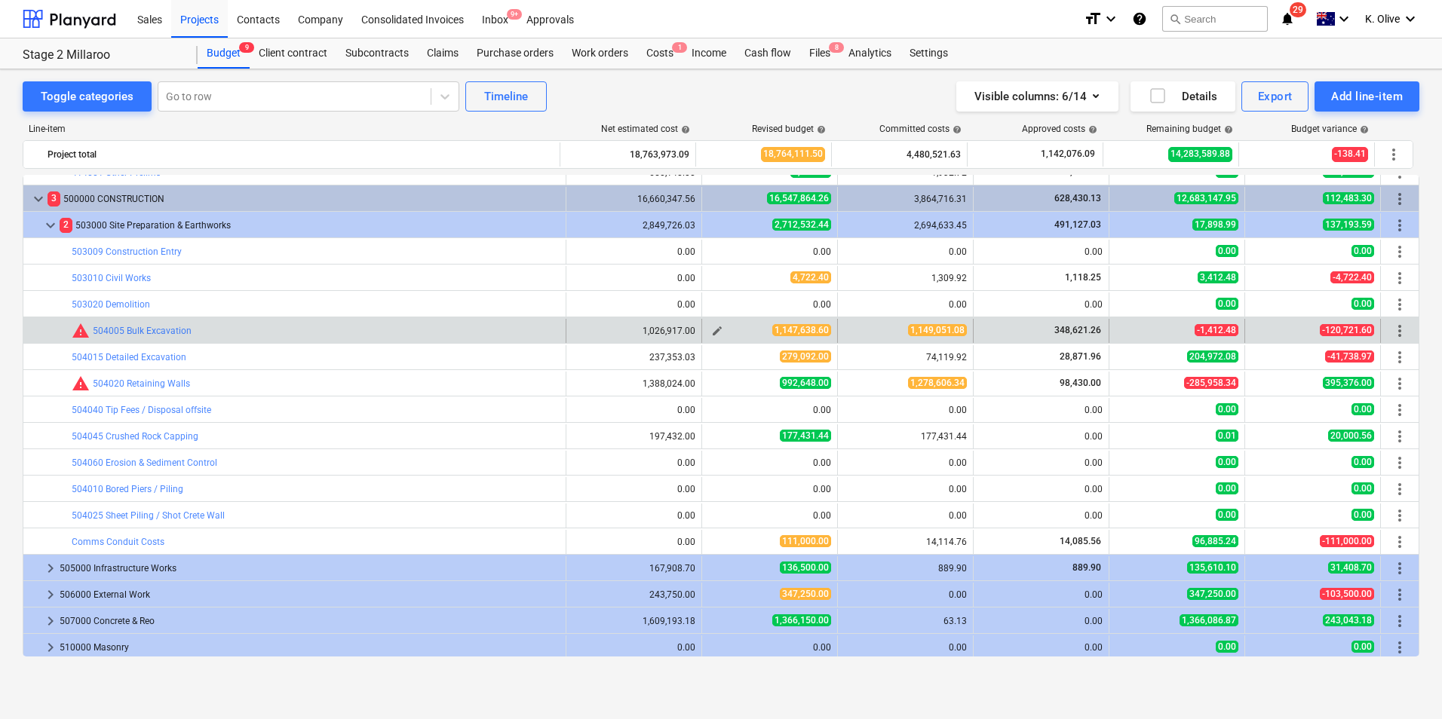
click at [711, 331] on span "edit" at bounding box center [717, 331] width 12 height 12
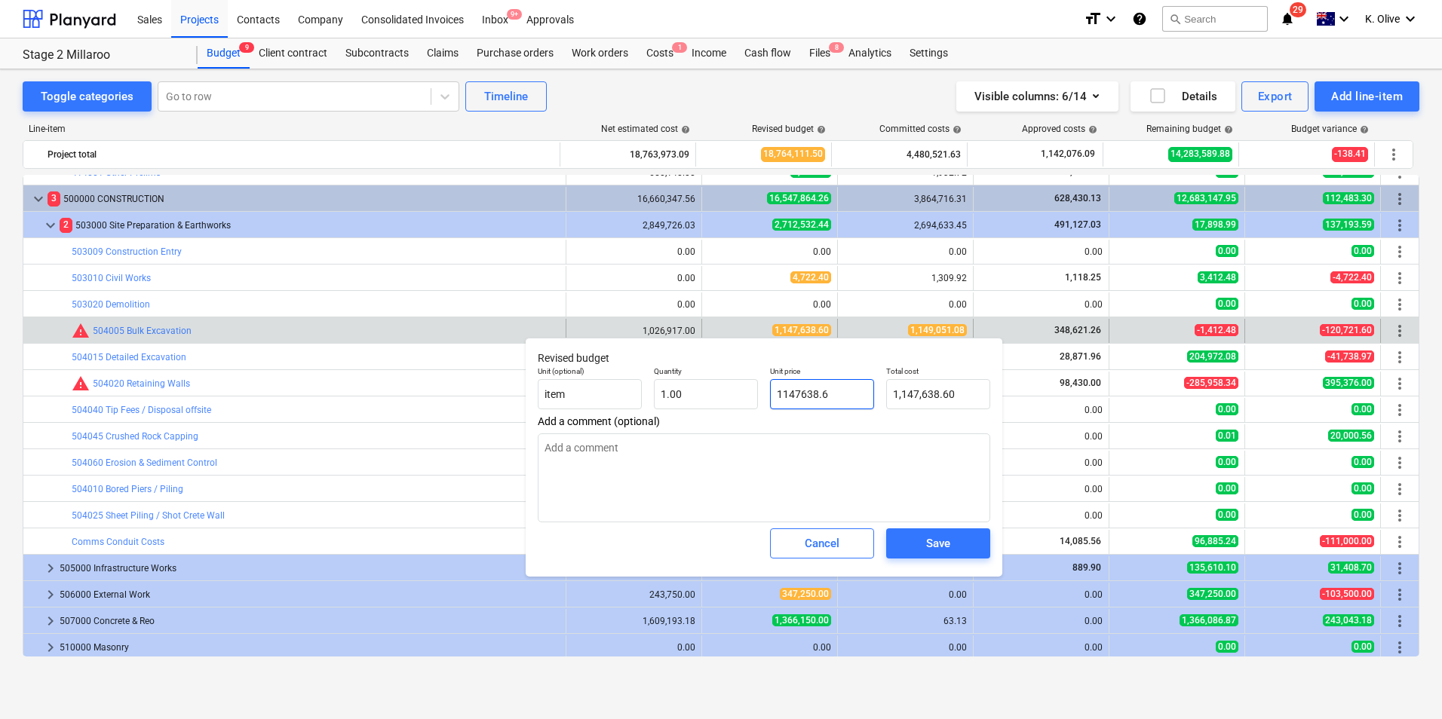
click at [839, 391] on input "1147638.6" at bounding box center [822, 394] width 104 height 30
type input "1"
type textarea "x"
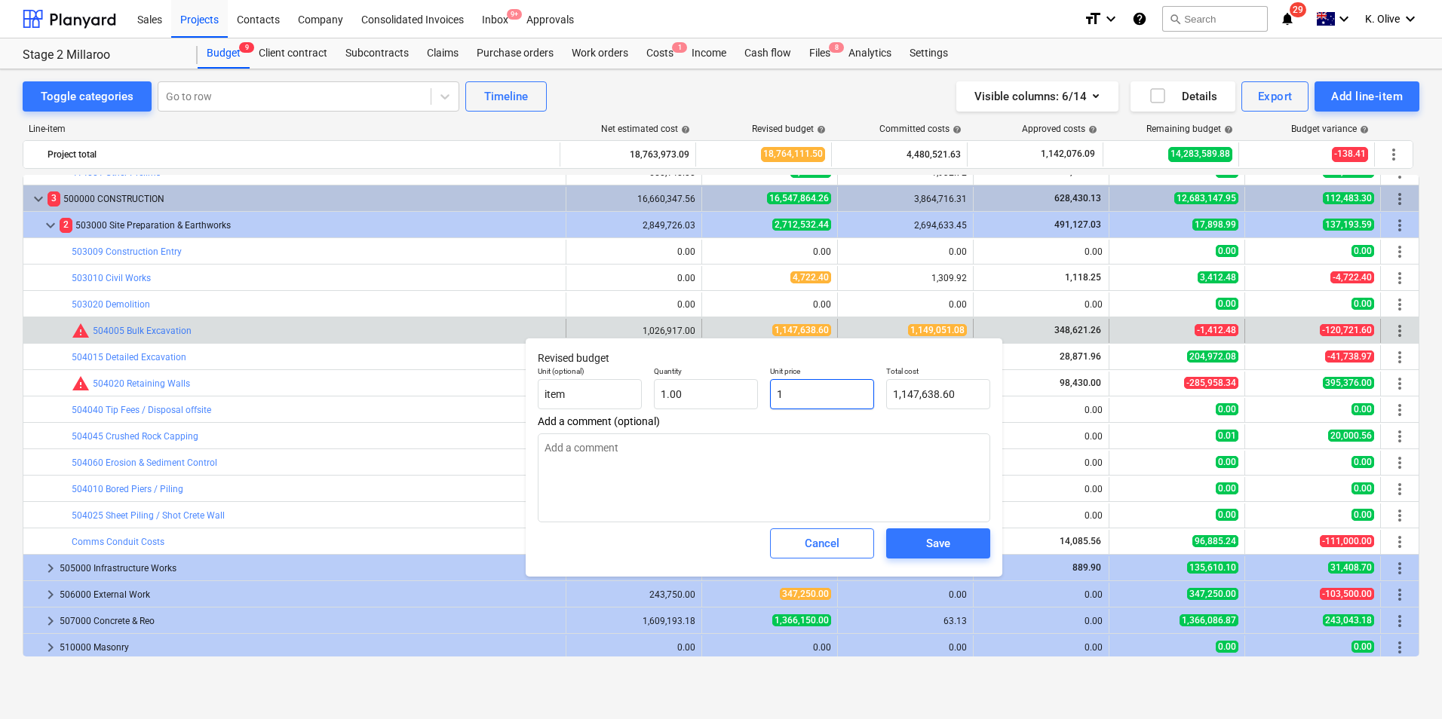
type input "1.00"
type input "11"
type textarea "x"
type input "11.00"
type input "114"
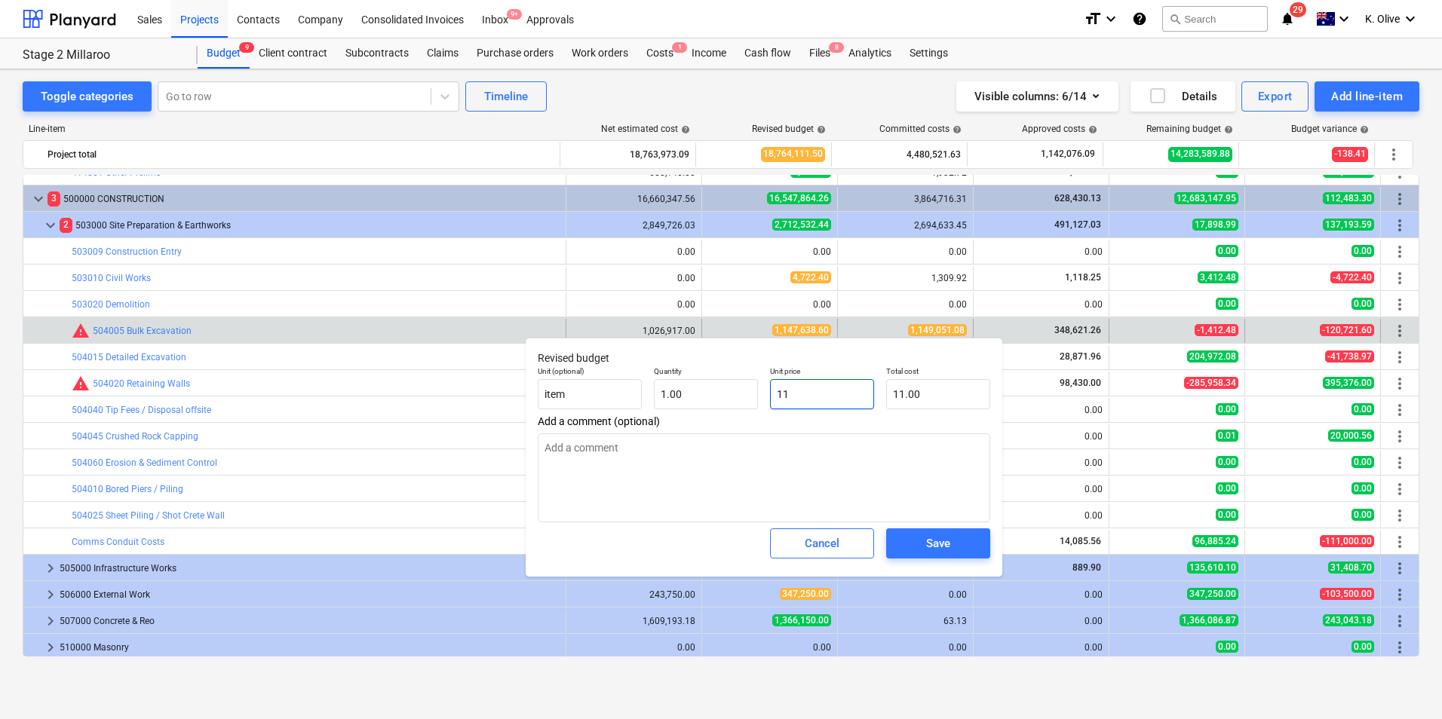
type textarea "x"
type input "114.00"
type input "1149"
type textarea "x"
type input "1,149.00"
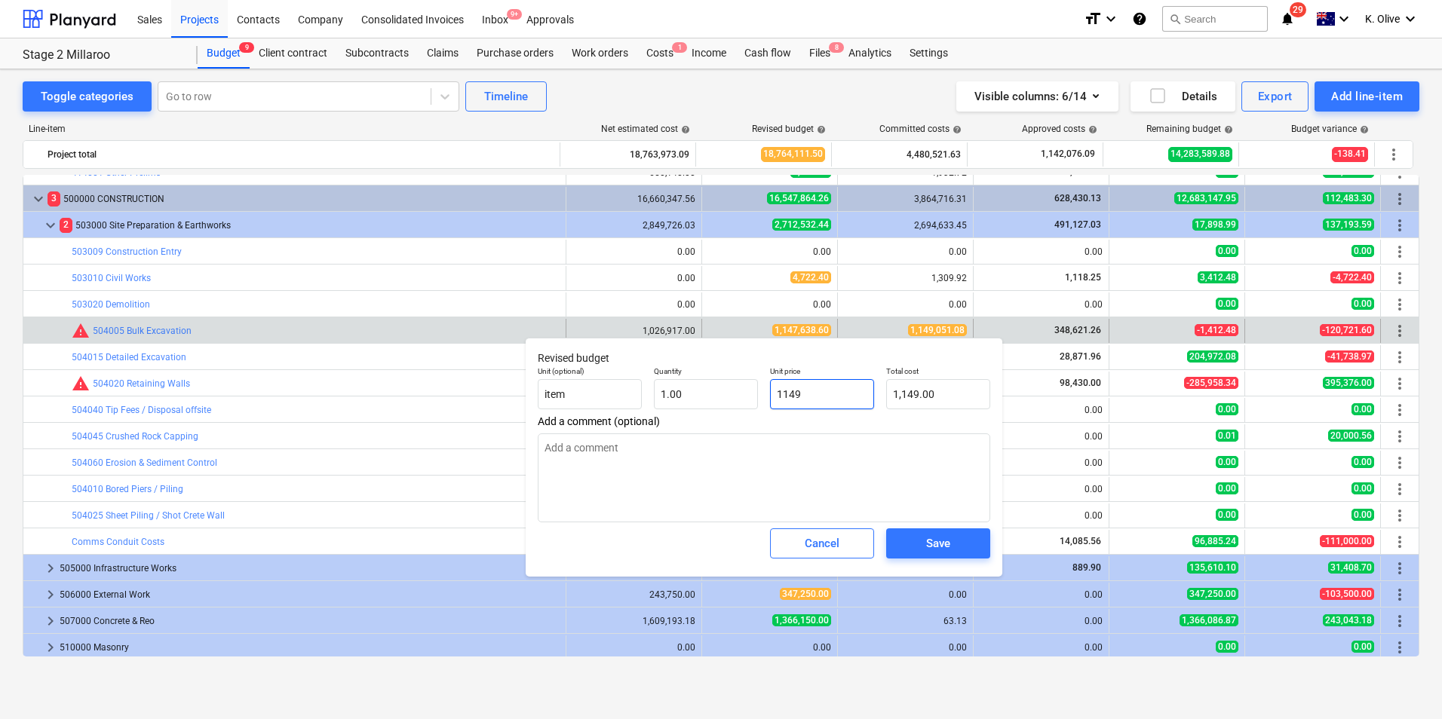
type input "11490"
type textarea "x"
type input "11,490.00"
type input "114905"
type textarea "x"
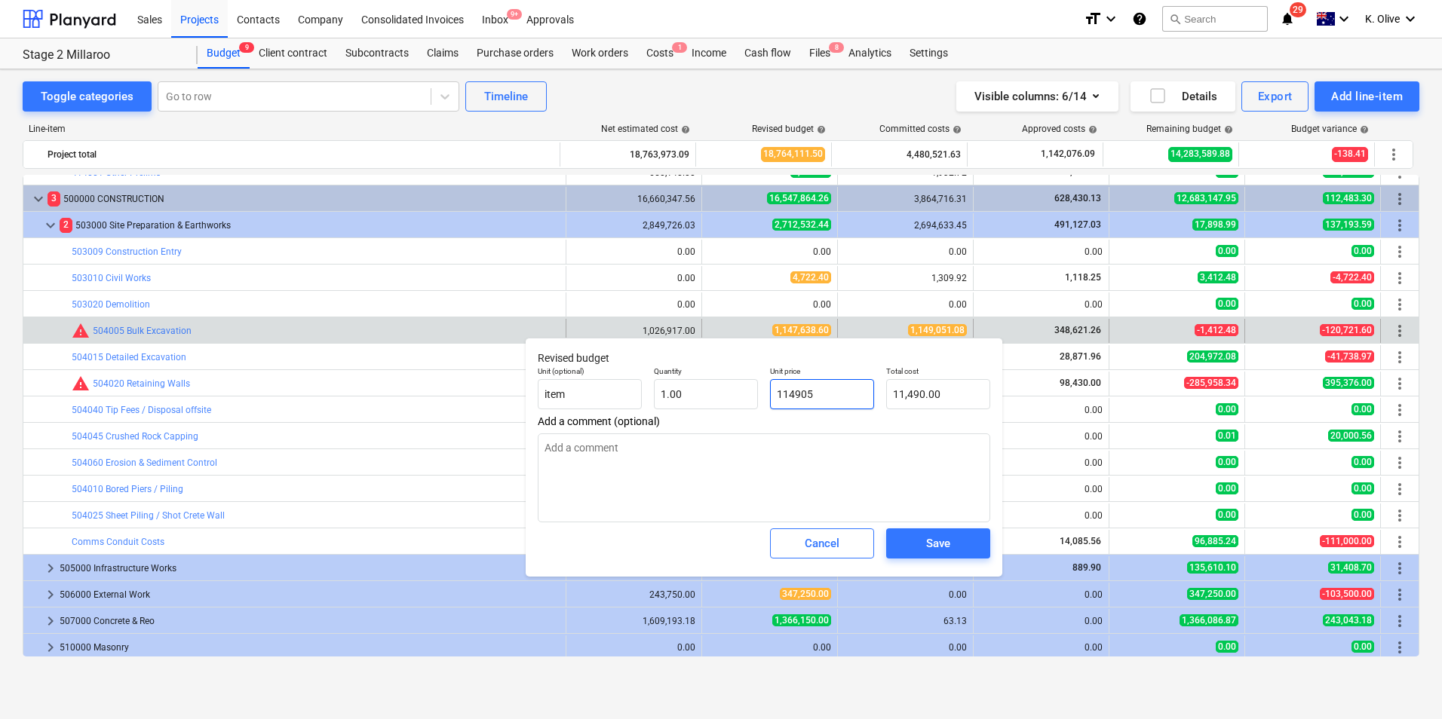
type input "114,905.00"
type input "1149051"
type textarea "x"
type input "1,149,051.00"
type input "1149051."
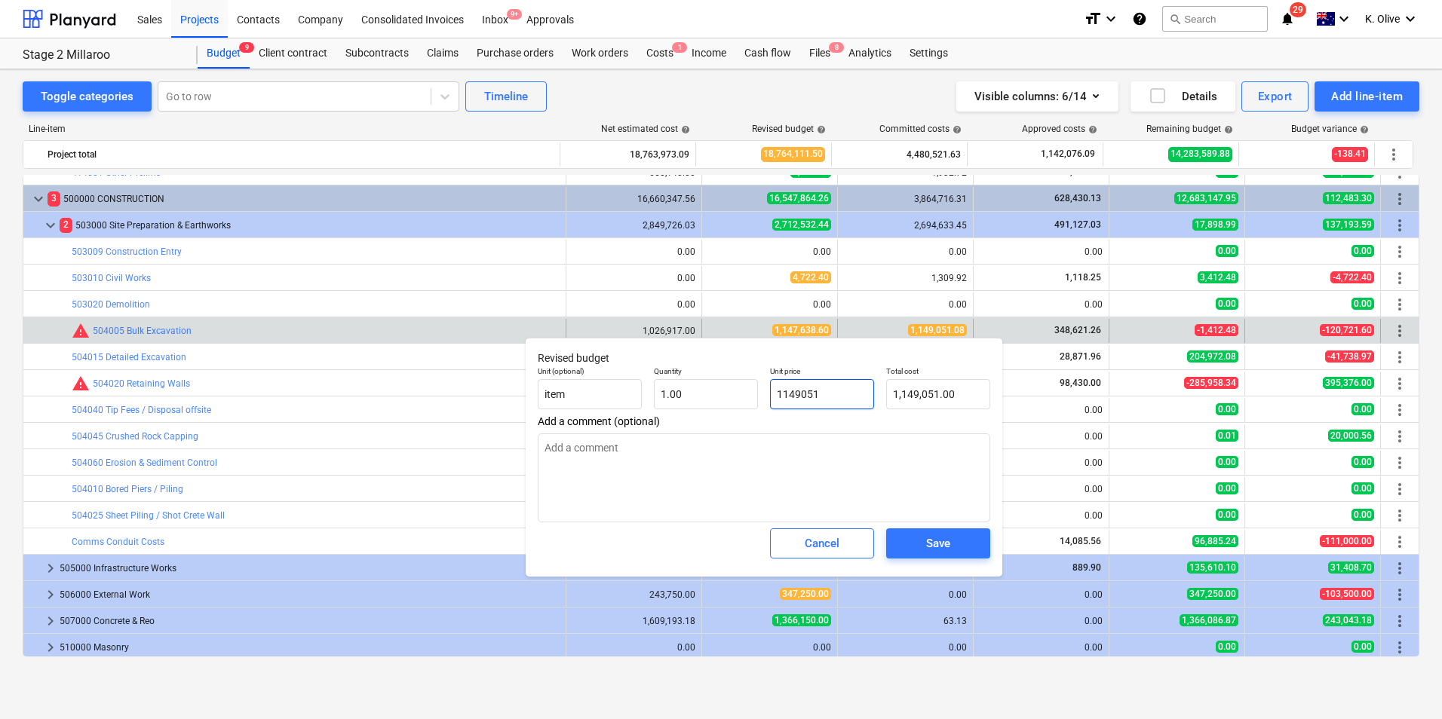
type textarea "x"
type input "1149051.0"
type textarea "x"
type input "1149051.08"
type textarea "x"
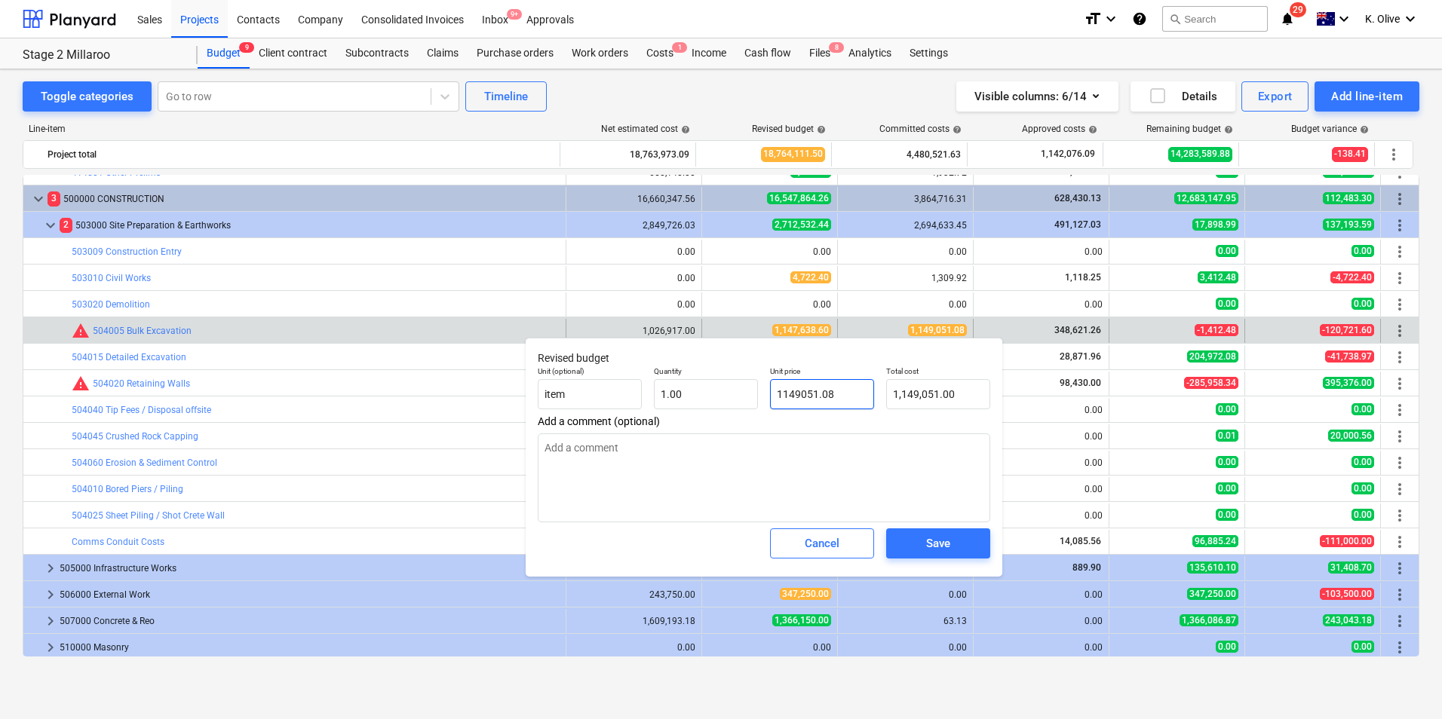
type input "1,149,051.08"
type input "1149051.08"
click at [946, 550] on div "Save" at bounding box center [938, 544] width 24 height 20
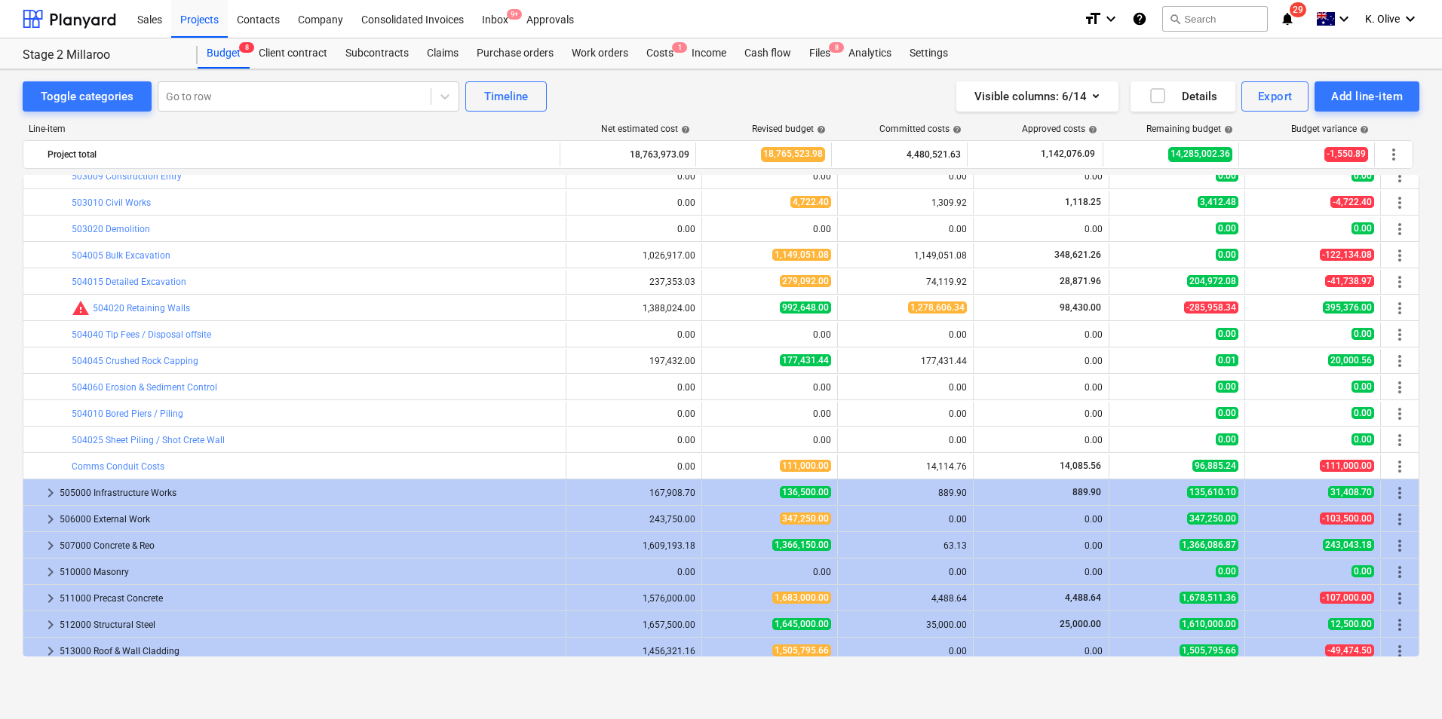
scroll to position [2041, 0]
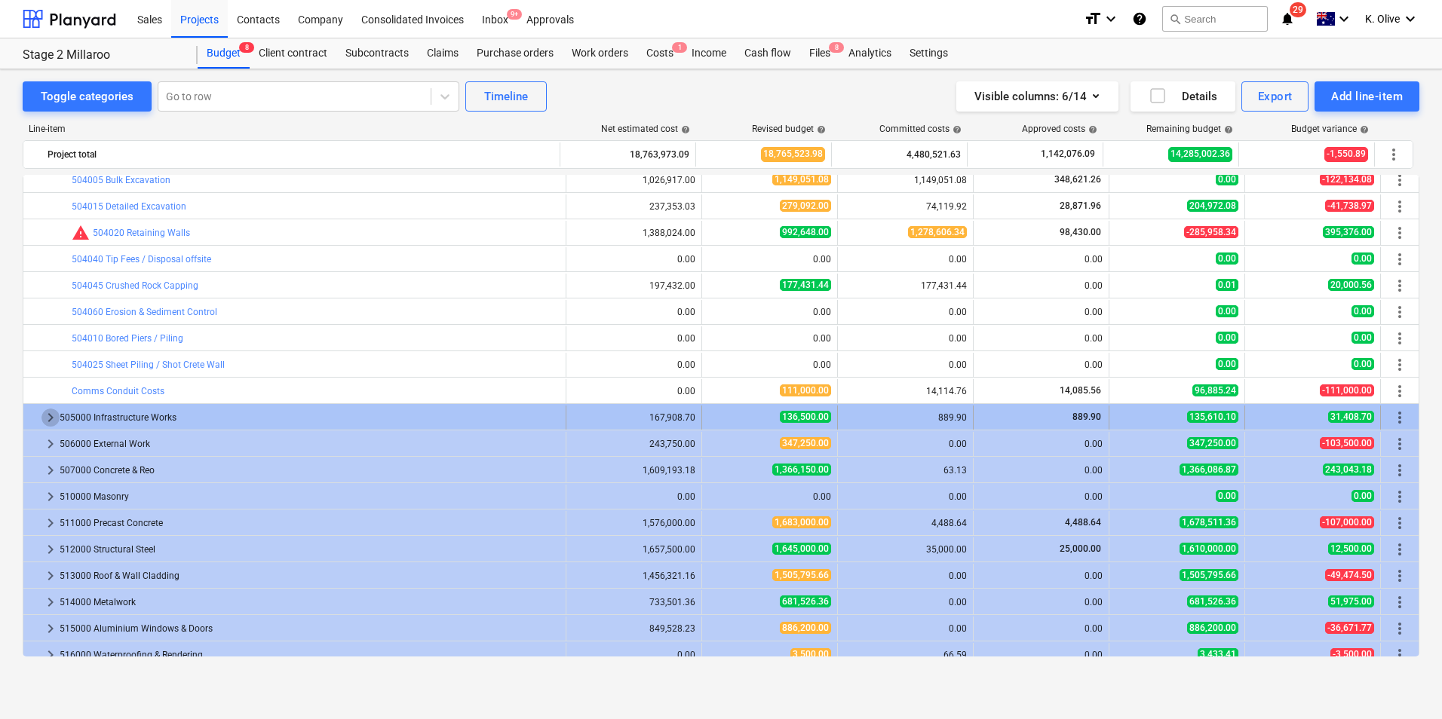
click at [48, 418] on span "keyboard_arrow_right" at bounding box center [50, 418] width 18 height 18
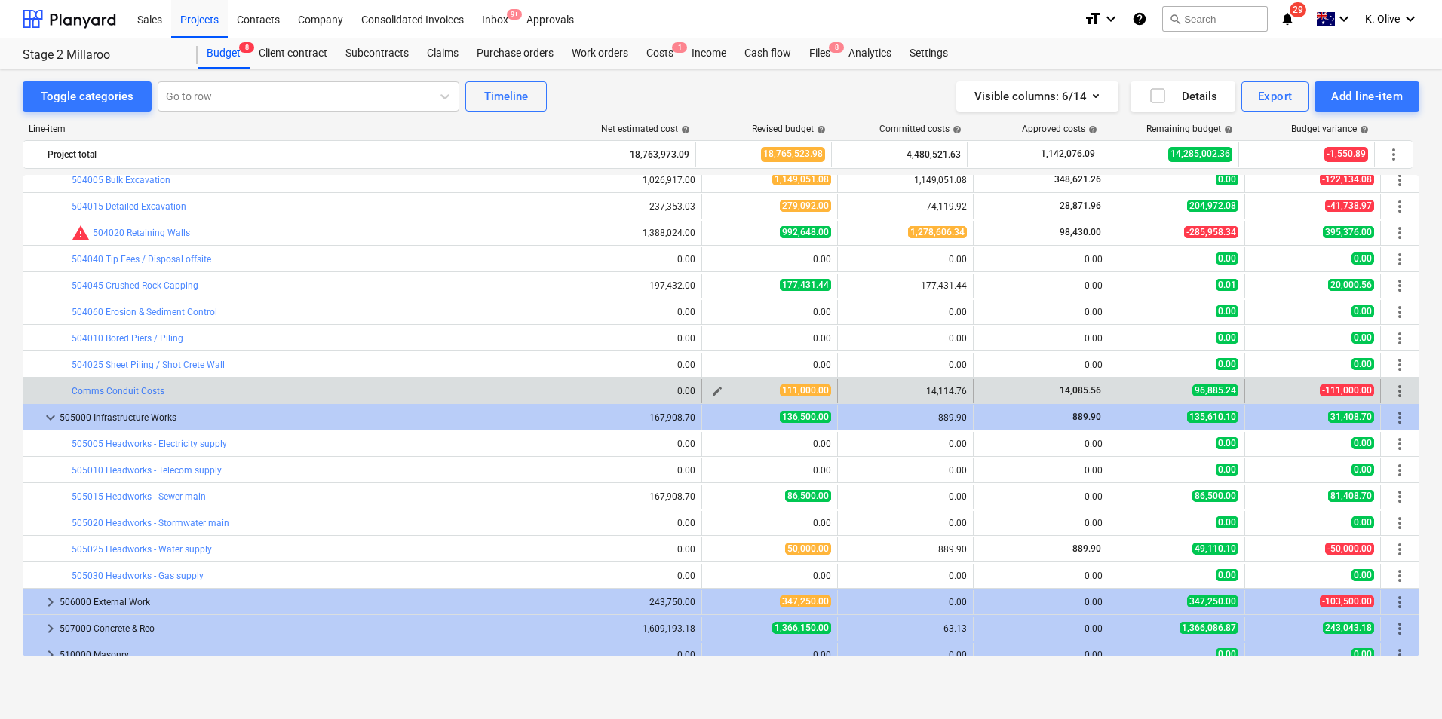
click at [713, 390] on span "edit" at bounding box center [717, 391] width 12 height 12
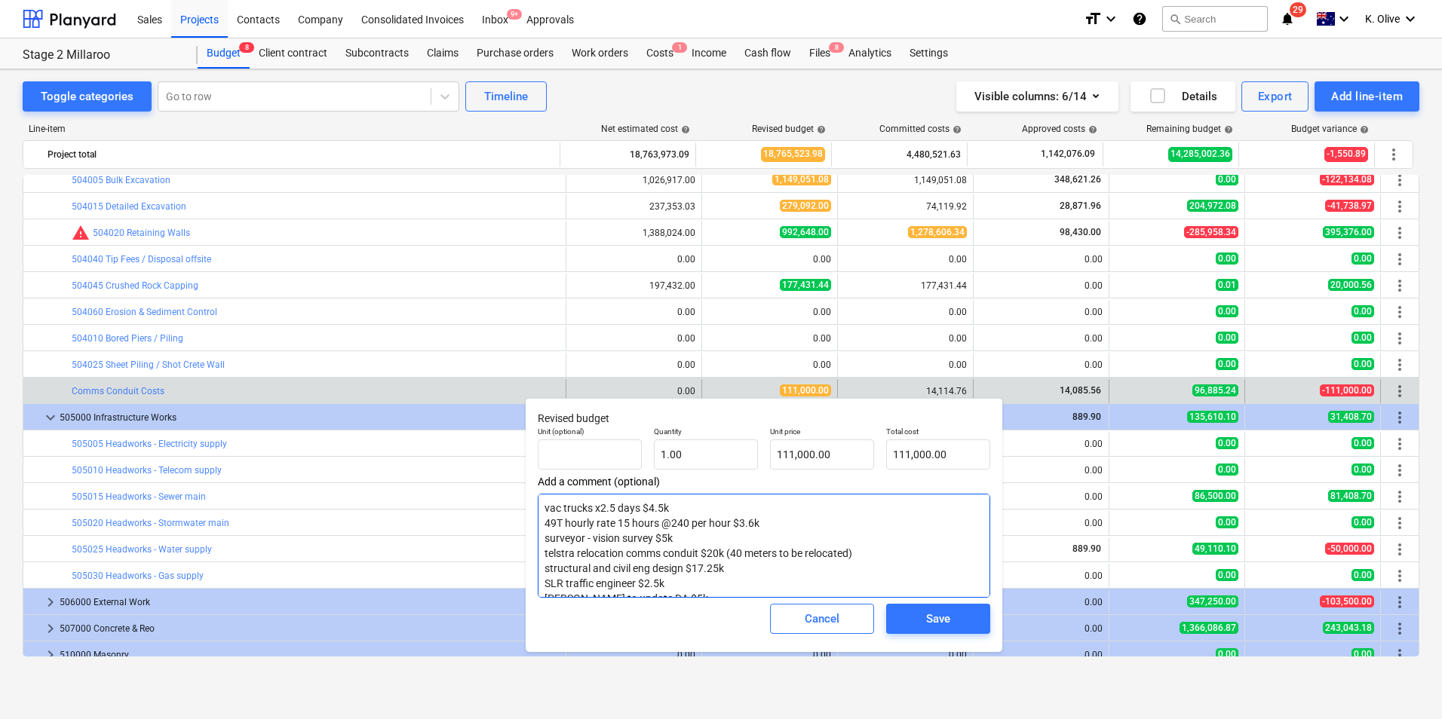
drag, startPoint x: 547, startPoint y: 521, endPoint x: 770, endPoint y: 522, distance: 222.5
click at [770, 522] on textarea "vac trucks x2.5 days $4.5k 49T hourly rate 15 hours @240 per hour $3.6k surveyo…" at bounding box center [764, 546] width 452 height 104
click at [775, 526] on textarea "vac trucks x2.5 days $4.5k 49T hourly rate 15 hours @240 per hour $3.6k surveyo…" at bounding box center [764, 546] width 452 height 104
drag, startPoint x: 676, startPoint y: 508, endPoint x: 537, endPoint y: 511, distance: 138.8
click at [537, 511] on div "Revised budget Unit (optional) Quantity 1.00 Unit price 111,000.00 Total cost 1…" at bounding box center [764, 525] width 477 height 254
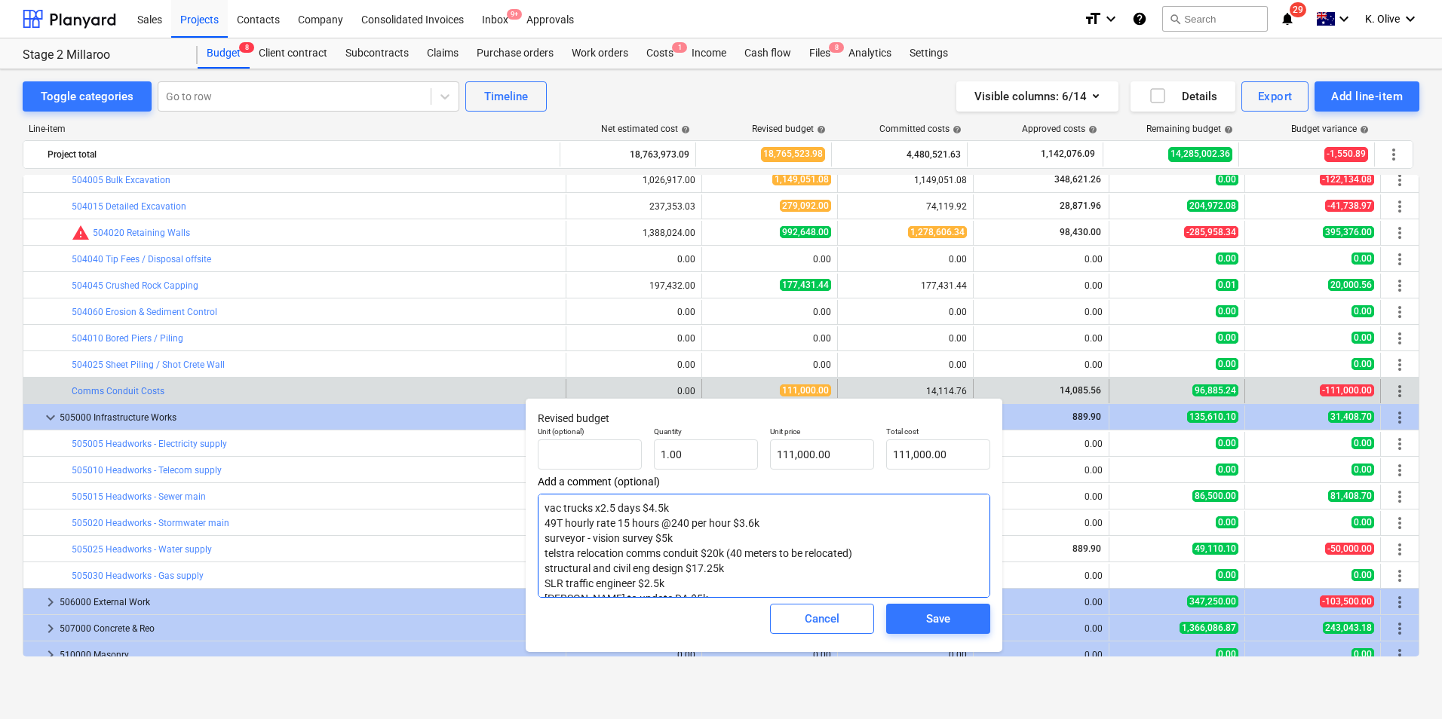
drag, startPoint x: 680, startPoint y: 539, endPoint x: 538, endPoint y: 511, distance: 145.2
click at [538, 511] on textarea "vac trucks x2.5 days $4.5k 49T hourly rate 15 hours @240 per hour $3.6k surveyo…" at bounding box center [764, 546] width 452 height 104
click at [681, 539] on textarea "vac trucks x2.5 days $4.5k 49T hourly rate 15 hours @240 per hour $3.6k surveyo…" at bounding box center [764, 546] width 452 height 104
drag, startPoint x: 684, startPoint y: 538, endPoint x: 543, endPoint y: 496, distance: 147.0
click at [543, 496] on textarea "vac trucks x2.5 days $4.5k 49T hourly rate 15 hours @240 per hour $3.6k surveyo…" at bounding box center [764, 546] width 452 height 104
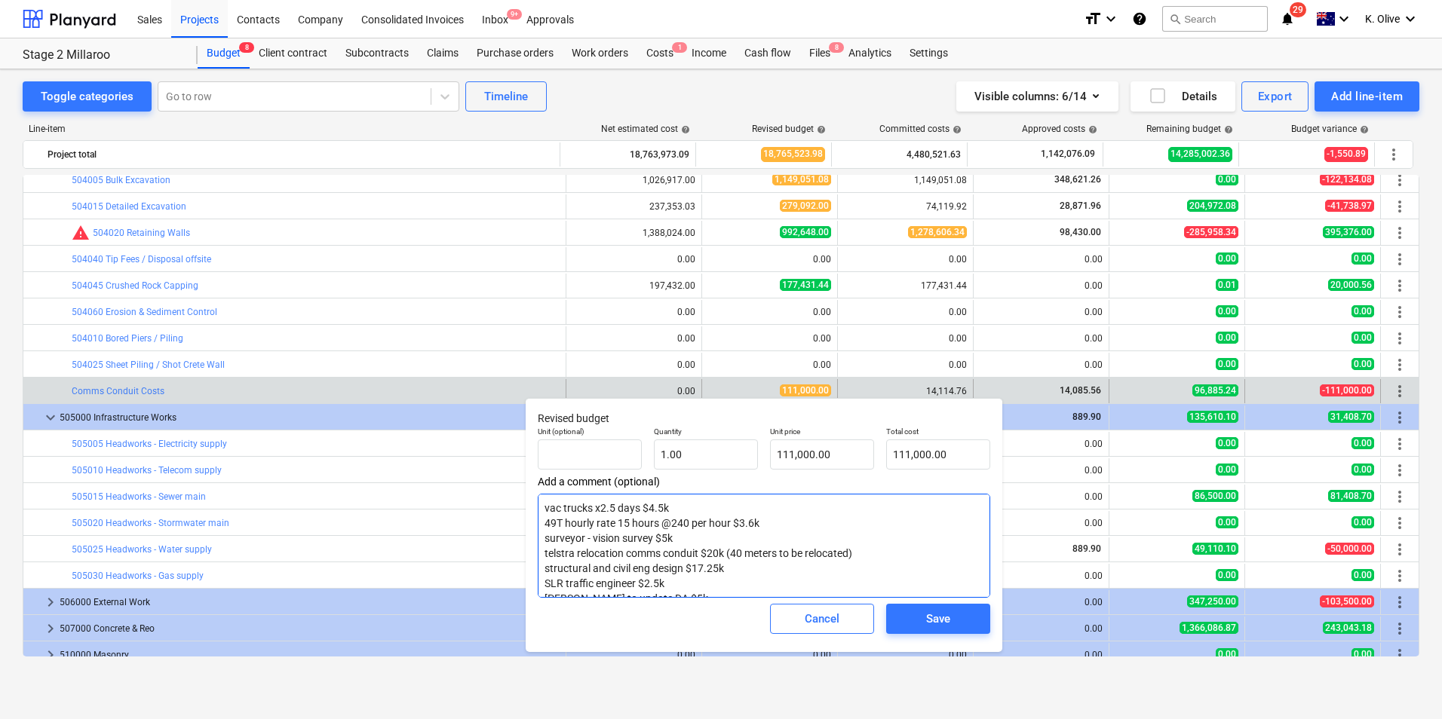
scroll to position [90, 0]
drag, startPoint x: 727, startPoint y: 584, endPoint x: 757, endPoint y: 587, distance: 30.4
click at [757, 587] on textarea "vac trucks x2.5 days $4.5k 49T hourly rate 15 hours @240 per hour $3.6k surveyo…" at bounding box center [764, 546] width 452 height 104
drag, startPoint x: 721, startPoint y: 587, endPoint x: 535, endPoint y: 595, distance: 186.4
click at [535, 595] on div "Revised budget Unit (optional) Quantity 1.00 Unit price 111,000.00 Total cost 1…" at bounding box center [764, 525] width 477 height 254
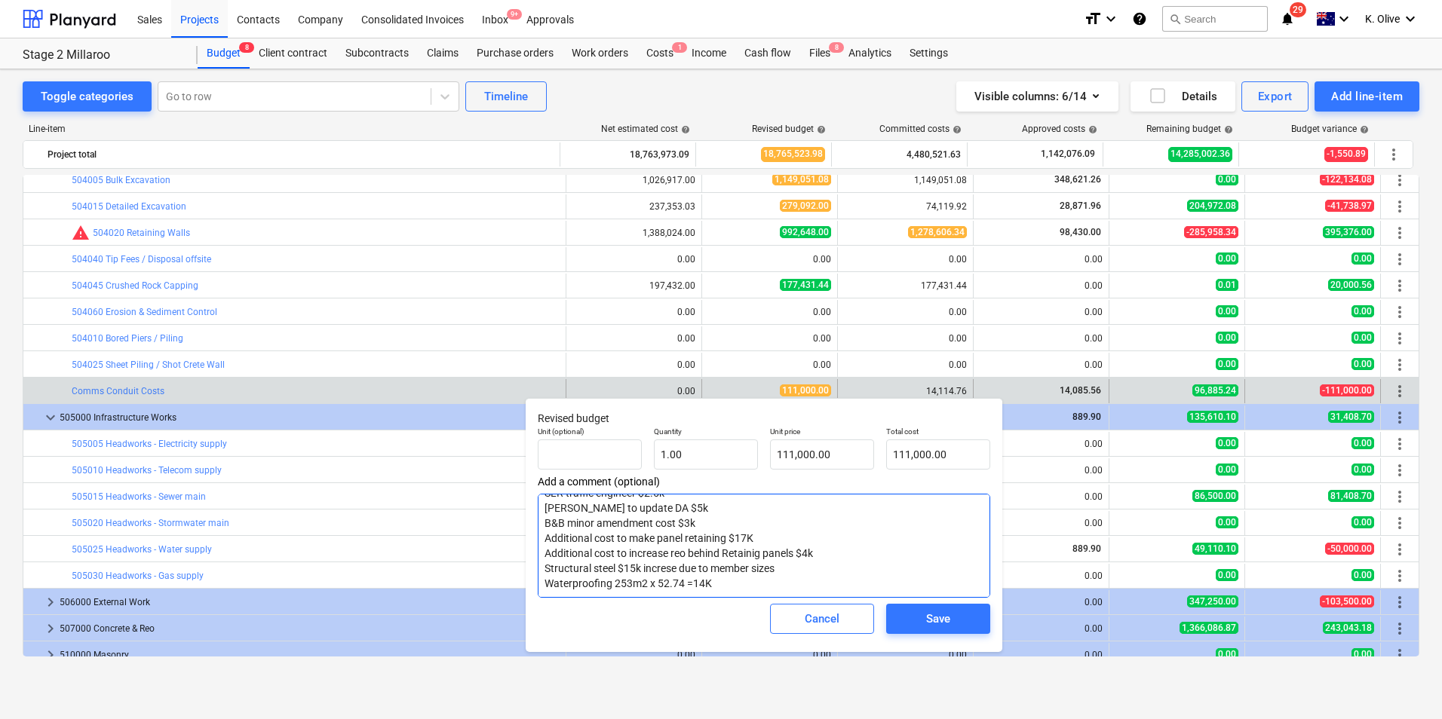
click at [726, 592] on textarea "vac trucks x2.5 days $4.5k 49T hourly rate 15 hours @240 per hour $3.6k surveyo…" at bounding box center [764, 546] width 452 height 104
drag, startPoint x: 784, startPoint y: 567, endPoint x: 538, endPoint y: 566, distance: 245.1
click at [538, 566] on textarea "vac trucks x2.5 days $4.5k 49T hourly rate 15 hours @240 per hour $3.6k surveyo…" at bounding box center [764, 546] width 452 height 104
drag, startPoint x: 818, startPoint y: 553, endPoint x: 544, endPoint y: 549, distance: 273.8
click at [544, 549] on textarea "vac trucks x2.5 days $4.5k 49T hourly rate 15 hours @240 per hour $3.6k surveyo…" at bounding box center [764, 546] width 452 height 104
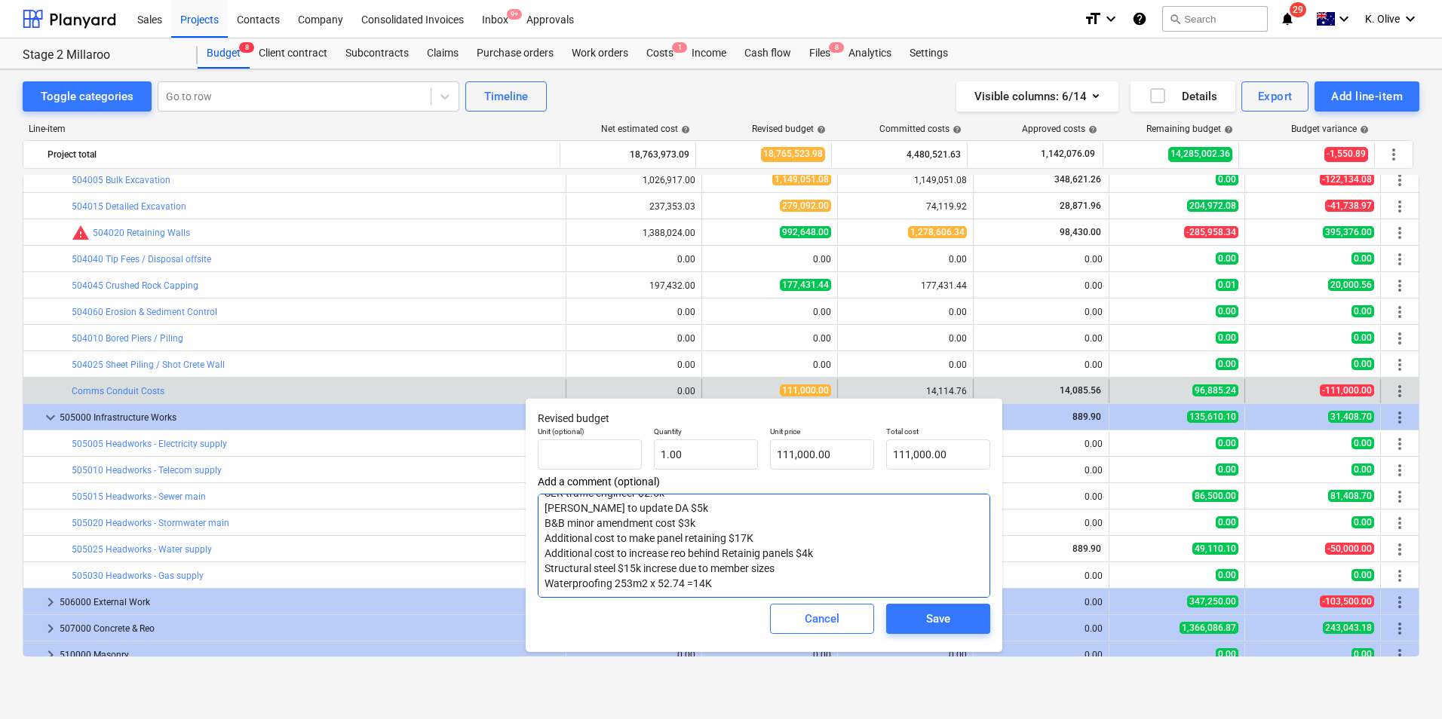
drag, startPoint x: 765, startPoint y: 541, endPoint x: 546, endPoint y: 540, distance: 219.4
click at [546, 540] on textarea "vac trucks x2.5 days $4.5k 49T hourly rate 15 hours @240 per hour $3.6k surveyo…" at bounding box center [764, 546] width 452 height 104
click at [707, 523] on textarea "vac trucks x2.5 days $4.5k 49T hourly rate 15 hours @240 per hour $3.6k surveyo…" at bounding box center [764, 546] width 452 height 104
drag, startPoint x: 707, startPoint y: 523, endPoint x: 538, endPoint y: 523, distance: 168.9
click at [538, 523] on textarea "vac trucks x2.5 days $4.5k 49T hourly rate 15 hours @240 per hour $3.6k surveyo…" at bounding box center [764, 546] width 452 height 104
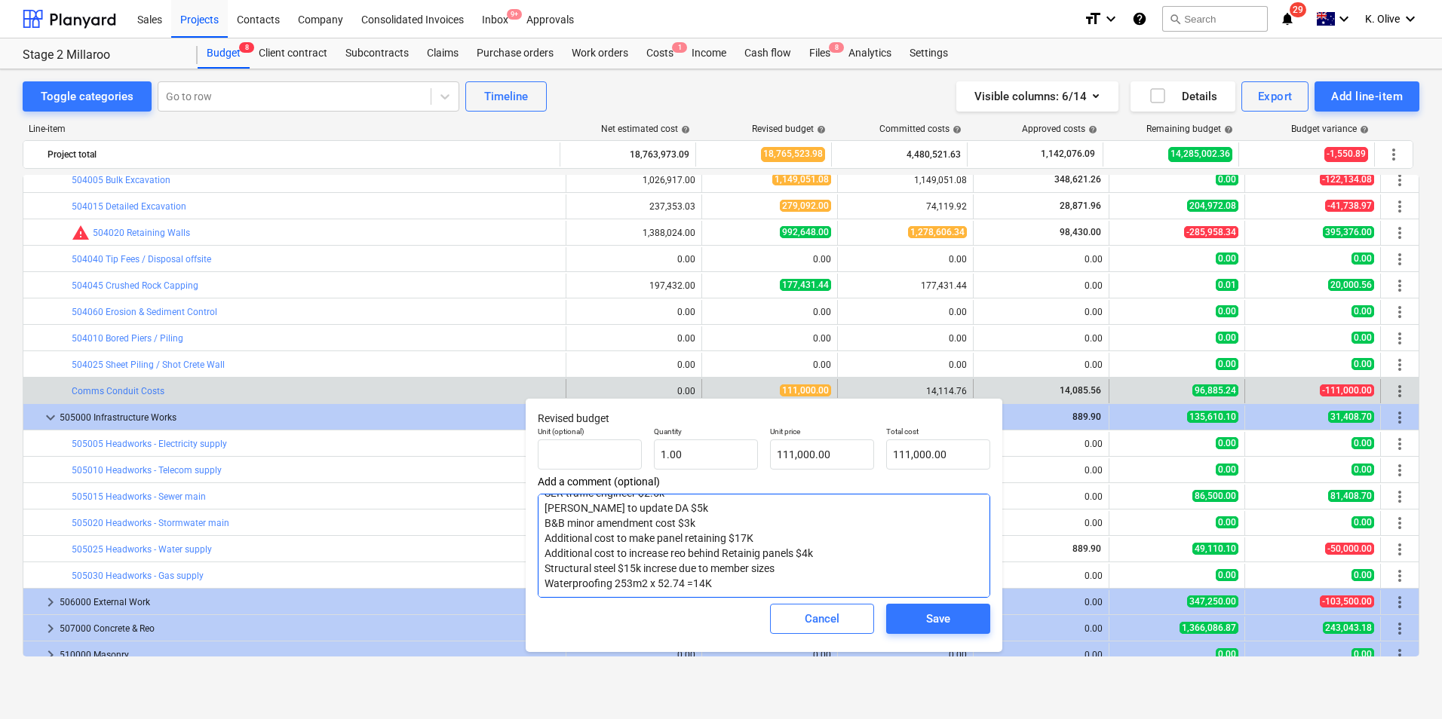
click at [670, 510] on textarea "vac trucks x2.5 days $4.5k 49T hourly rate 15 hours @240 per hour $3.6k surveyo…" at bounding box center [764, 546] width 452 height 104
drag, startPoint x: 661, startPoint y: 585, endPoint x: 544, endPoint y: 514, distance: 136.7
click at [544, 514] on textarea "vac trucks x2.5 days $4.5k 49T hourly rate 15 hours @240 per hour $3.6k surveyo…" at bounding box center [764, 546] width 452 height 104
click at [681, 581] on textarea "vac trucks x2.5 days $4.5k 49T hourly rate 15 hours @240 per hour $3.6k surveyo…" at bounding box center [764, 546] width 452 height 104
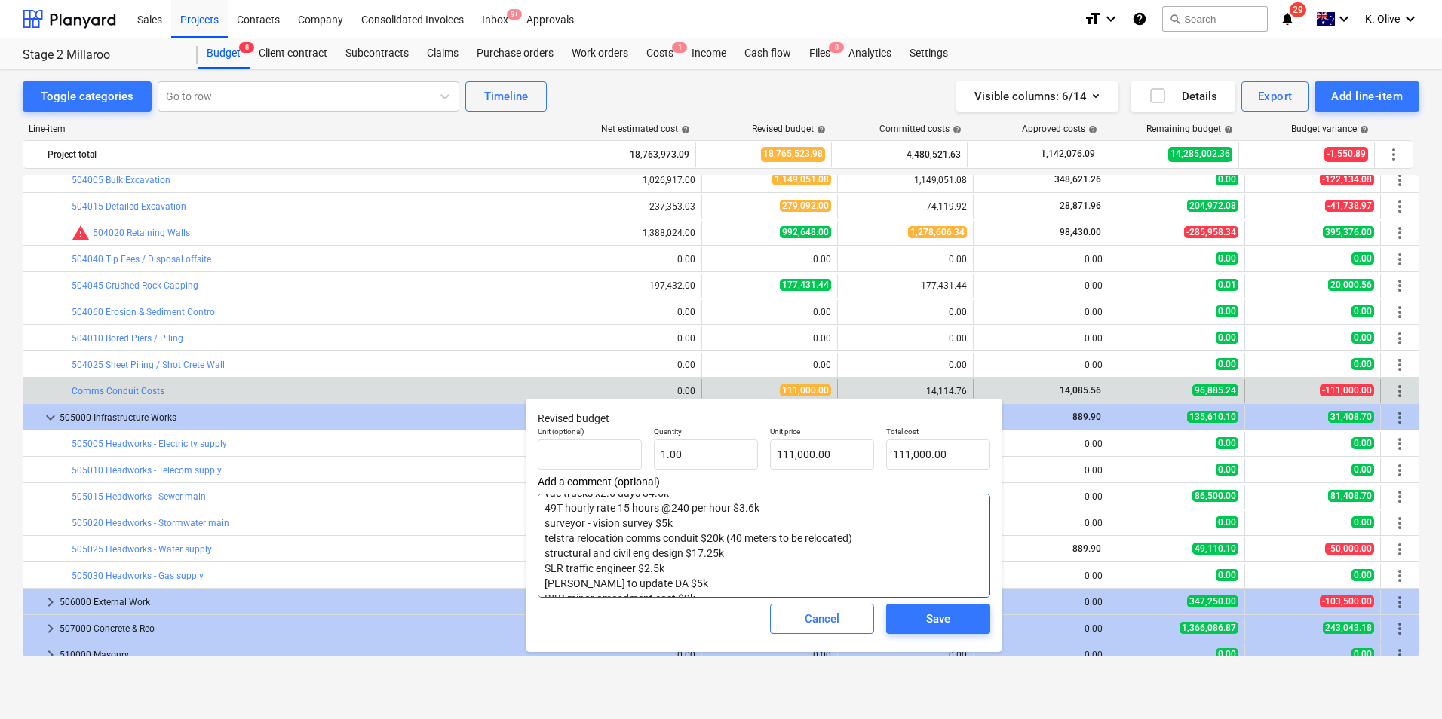
click at [671, 572] on textarea "vac trucks x2.5 days $4.5k 49T hourly rate 15 hours @240 per hour $3.6k surveyo…" at bounding box center [764, 546] width 452 height 104
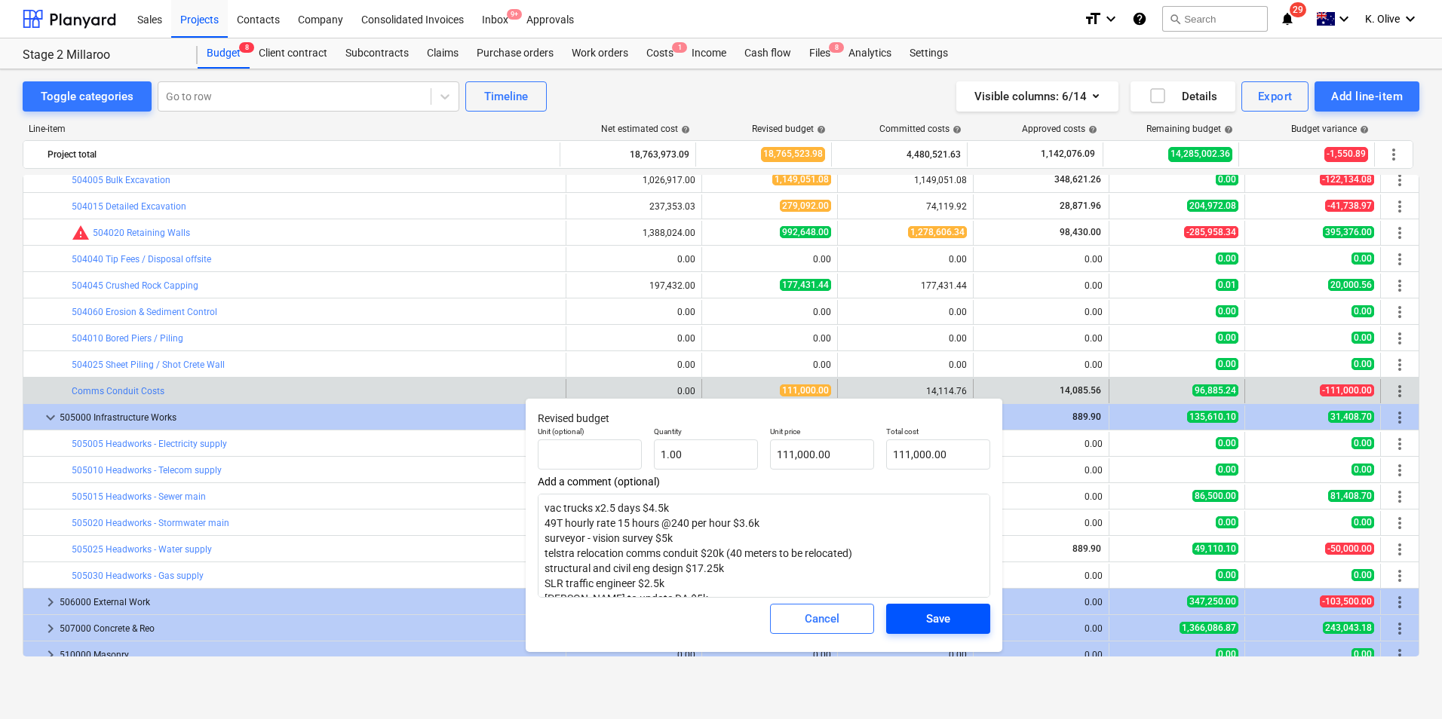
click at [940, 619] on div "Save" at bounding box center [938, 619] width 24 height 20
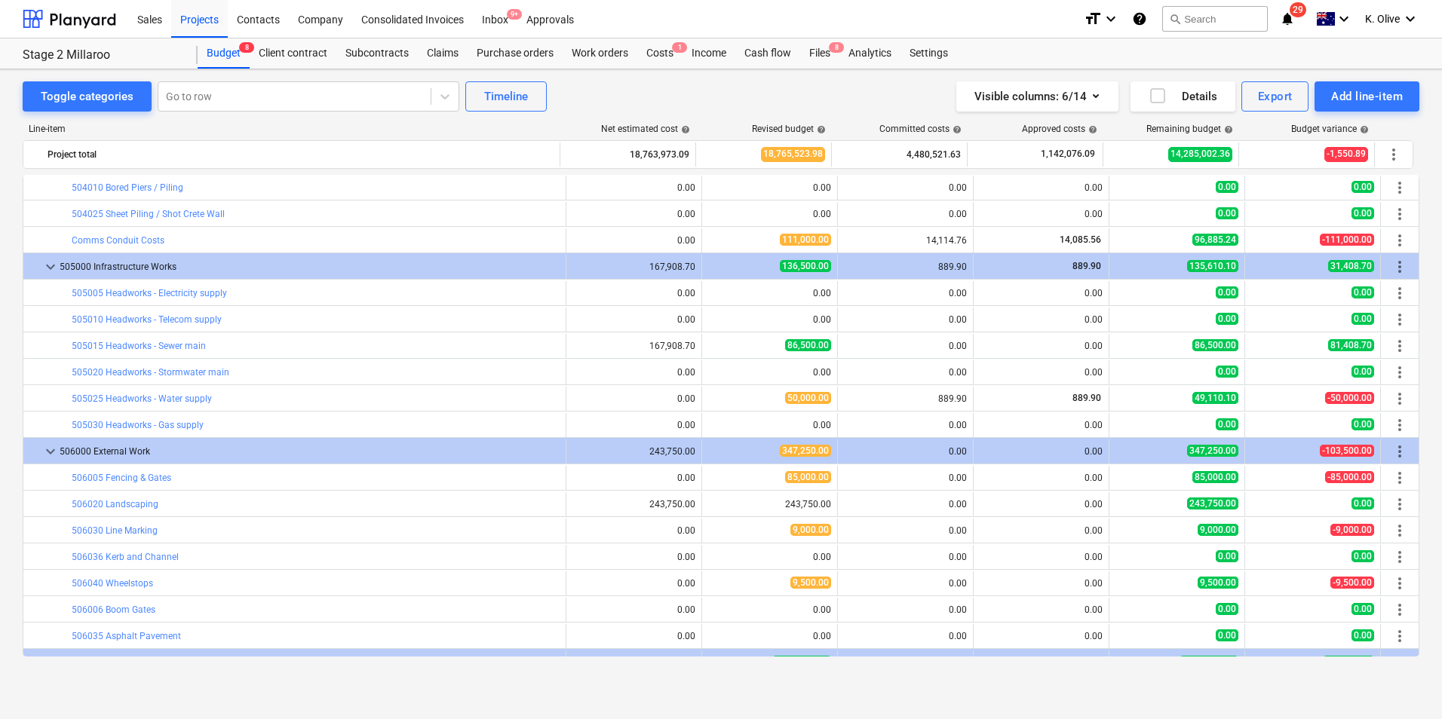
scroll to position [2268, 0]
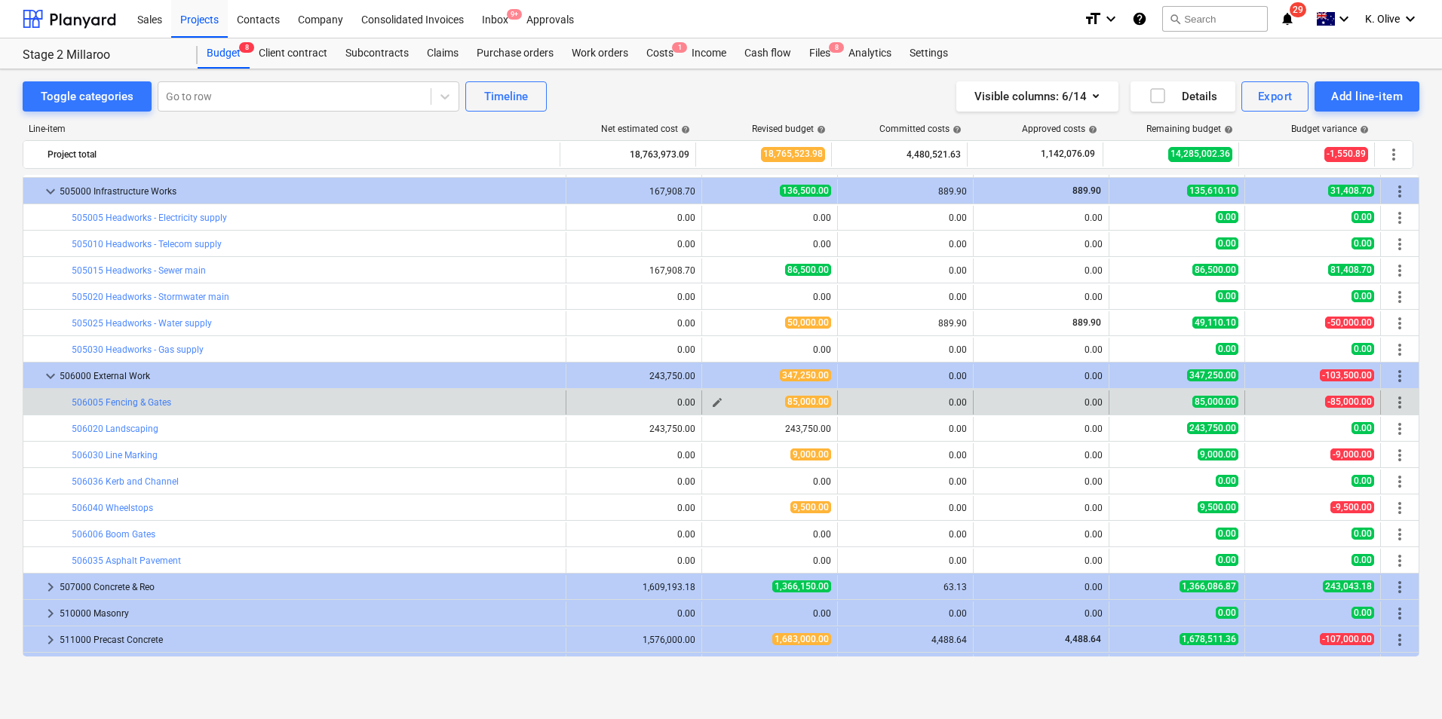
click at [711, 400] on span "edit" at bounding box center [717, 403] width 12 height 12
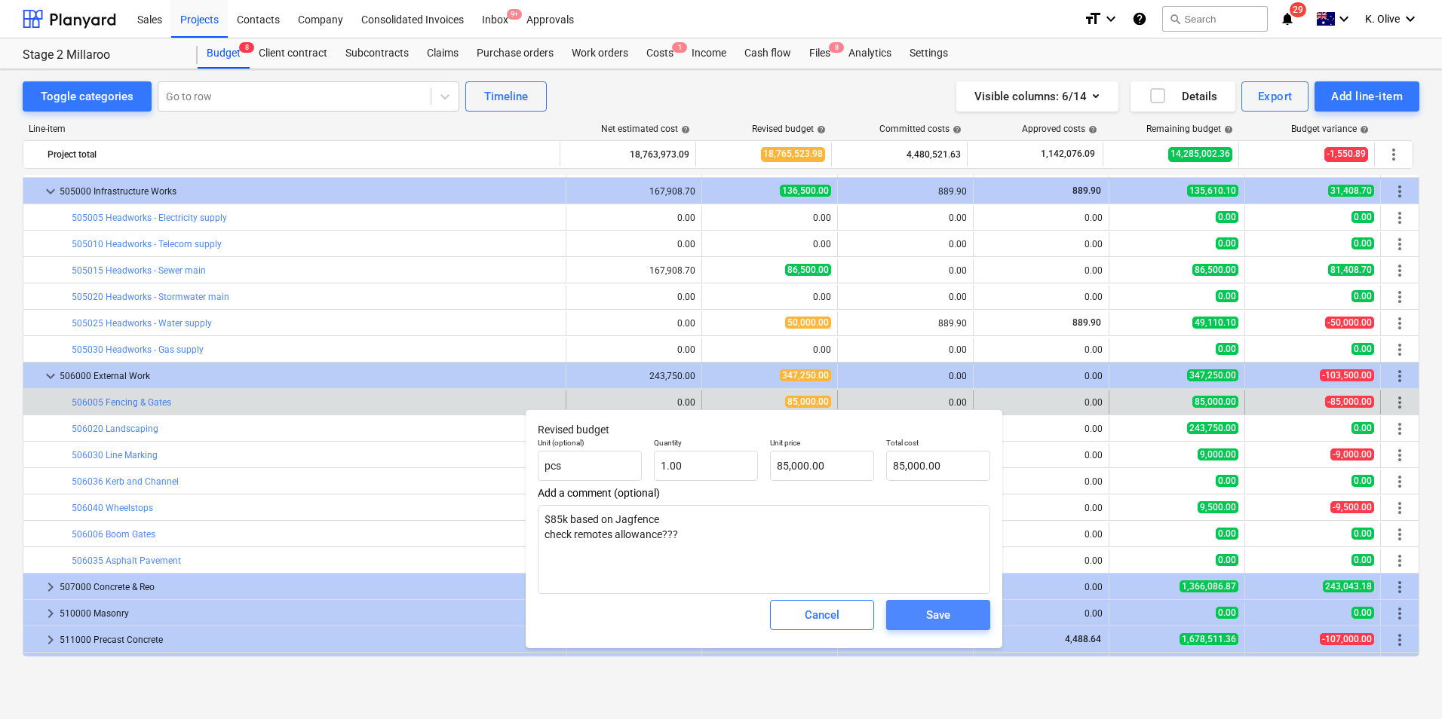
click at [917, 612] on span "Save" at bounding box center [938, 616] width 68 height 20
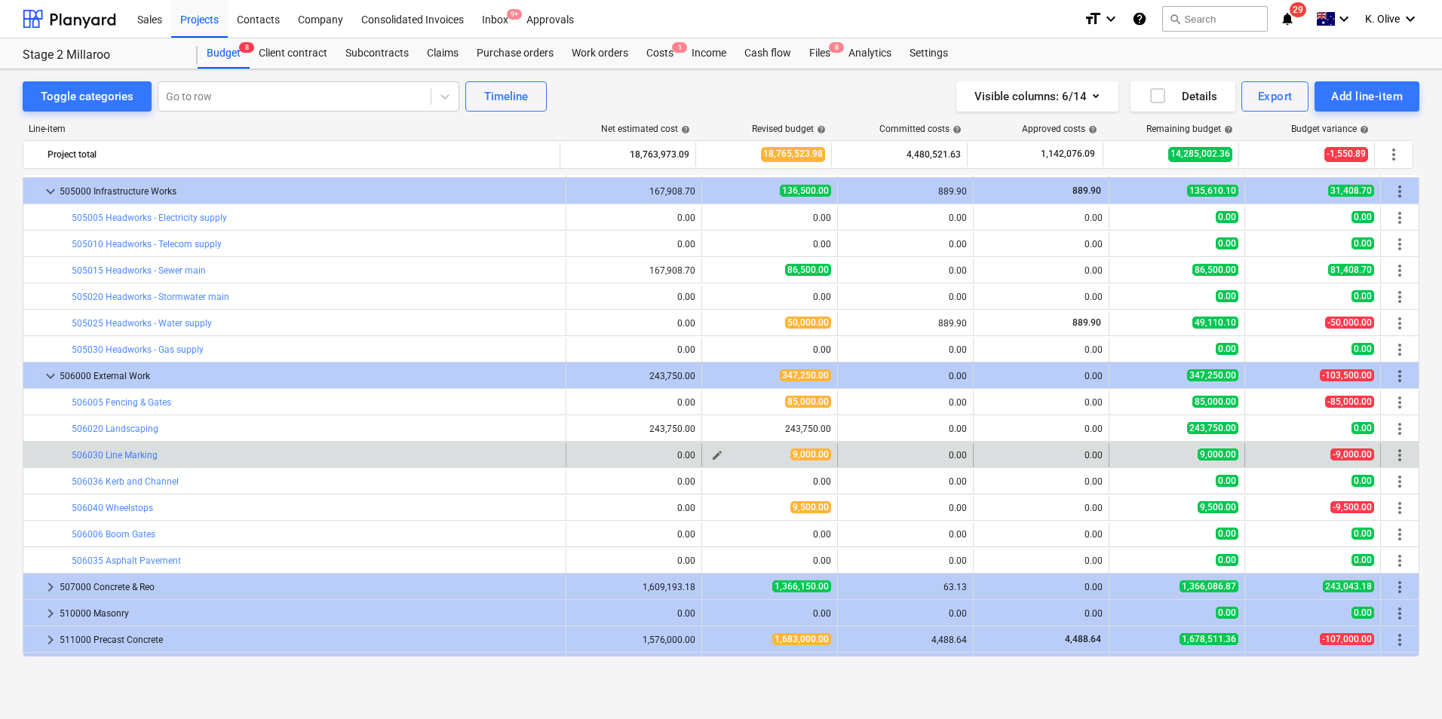
click at [711, 452] on span "edit" at bounding box center [717, 455] width 12 height 12
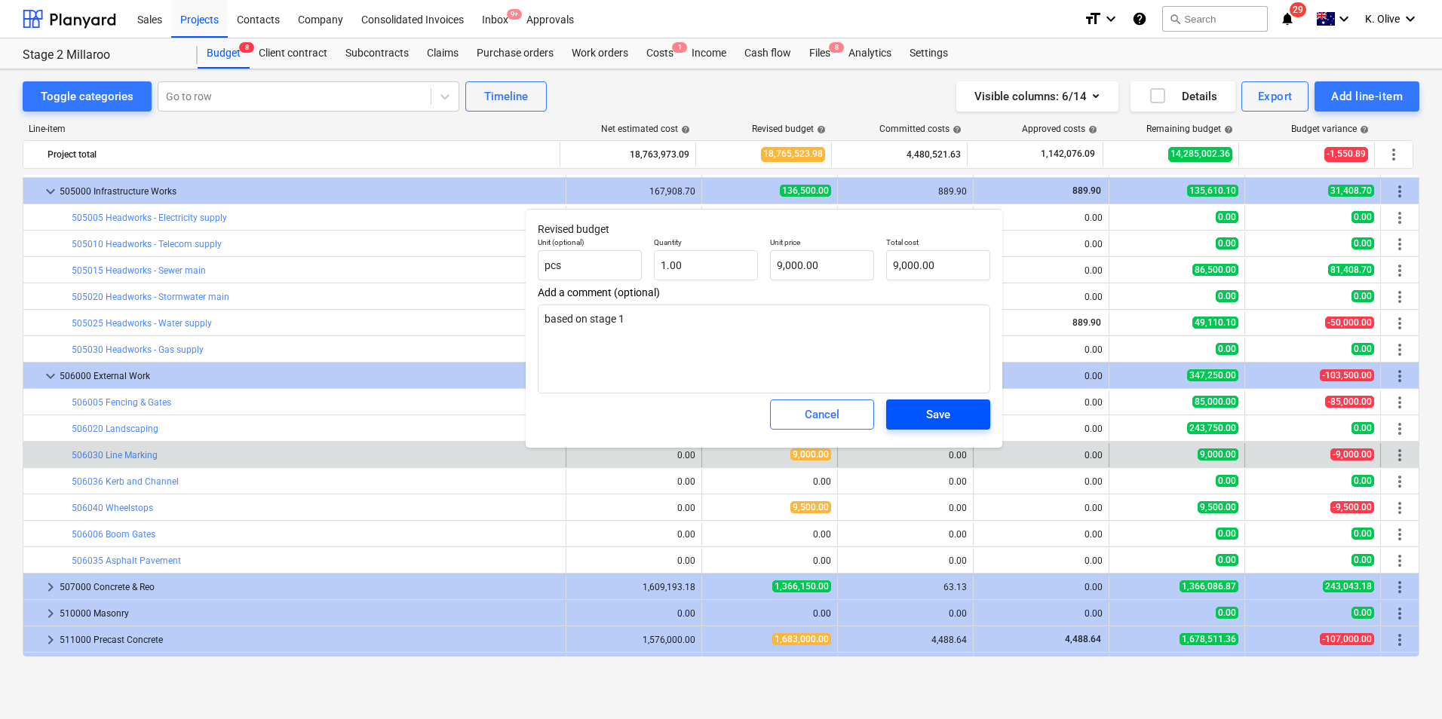
click at [898, 418] on button "Save" at bounding box center [938, 415] width 104 height 30
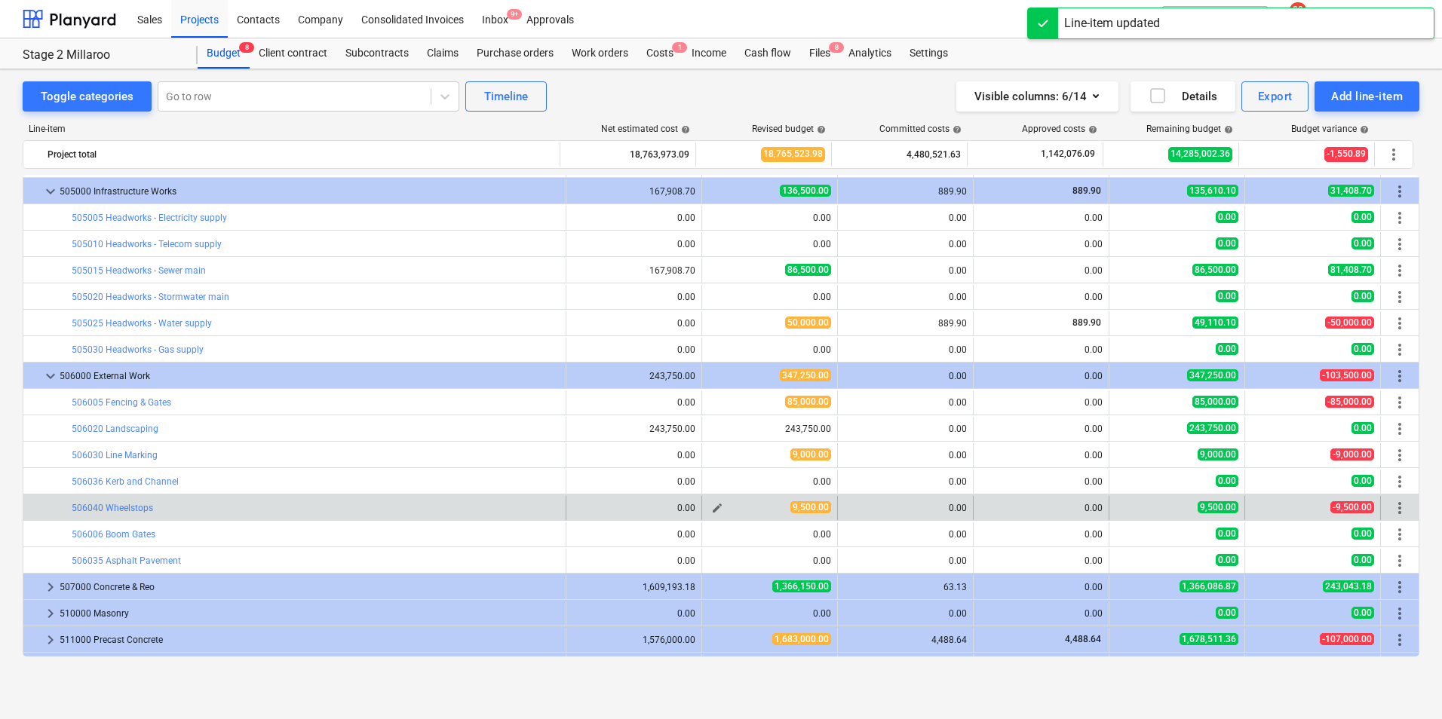
click at [713, 509] on span "edit" at bounding box center [717, 508] width 12 height 12
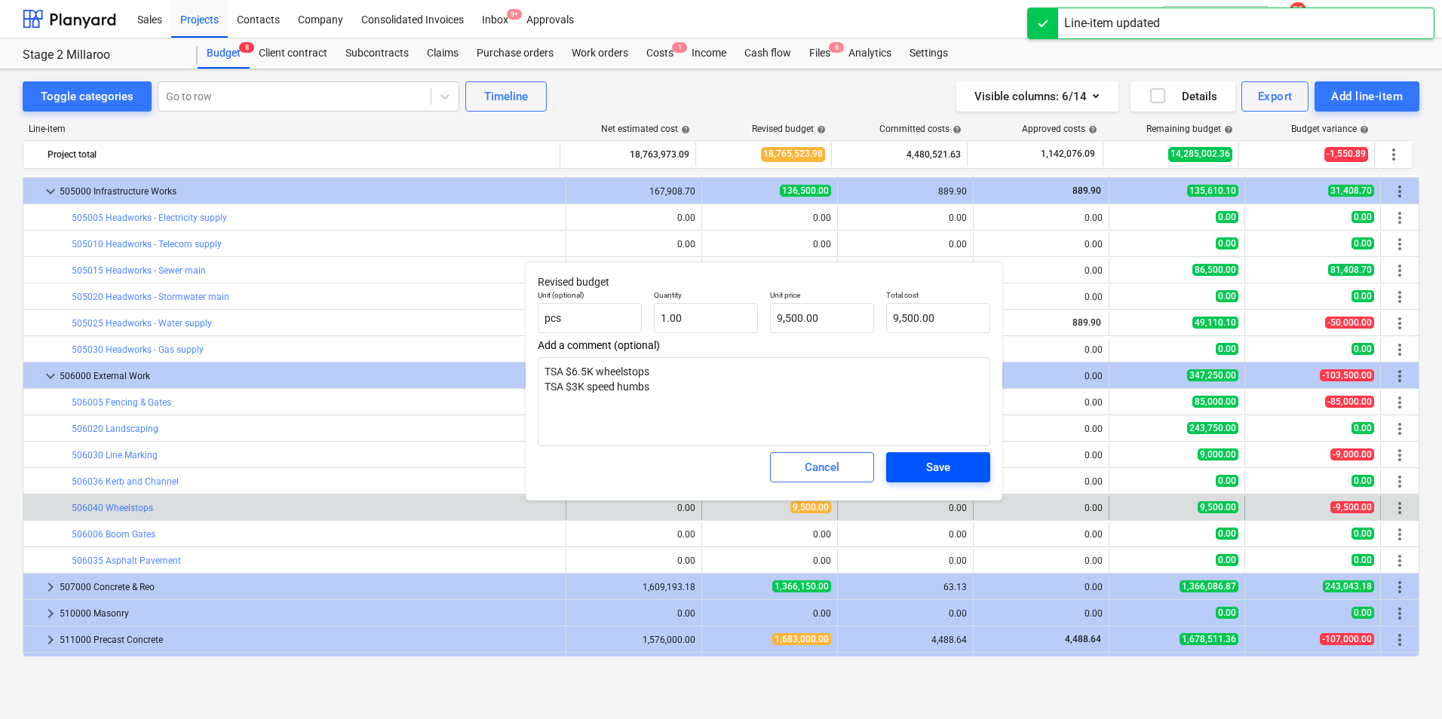
click at [922, 466] on span "Save" at bounding box center [938, 468] width 68 height 20
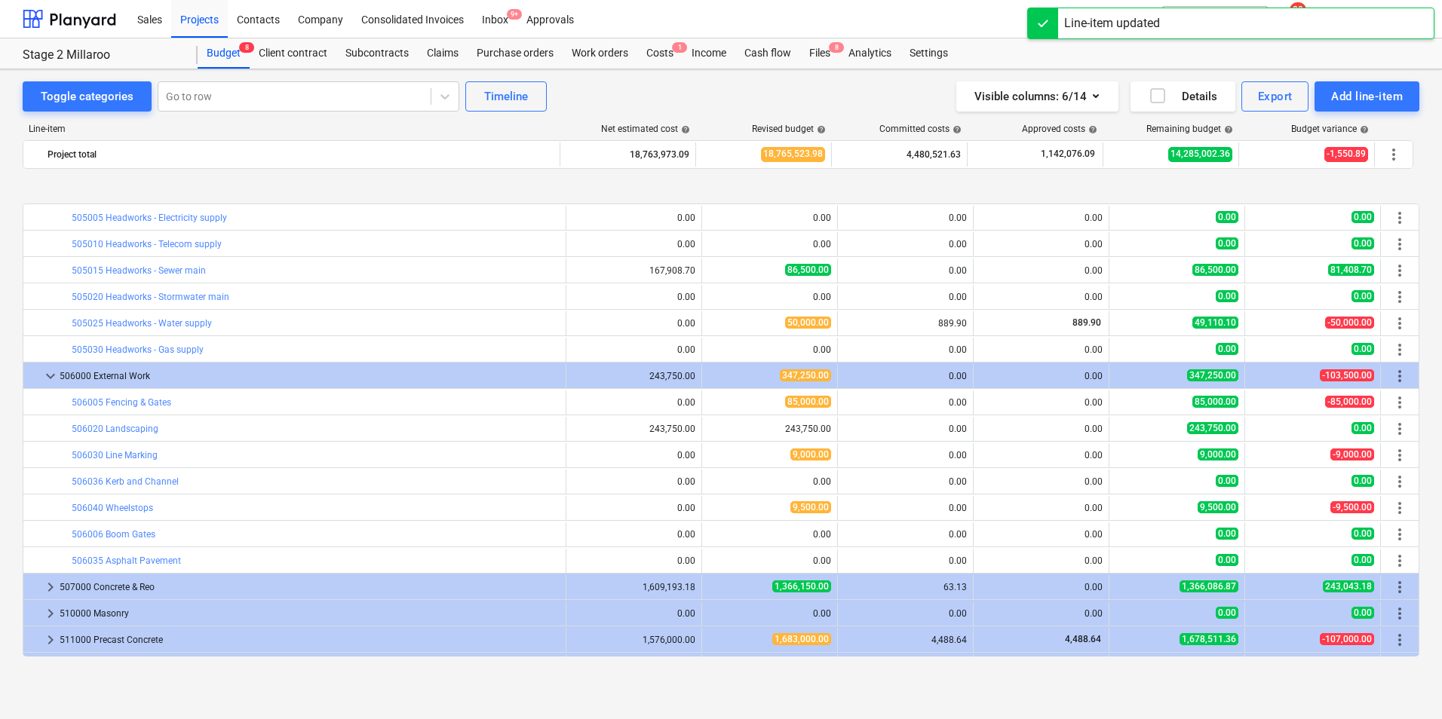
scroll to position [2343, 0]
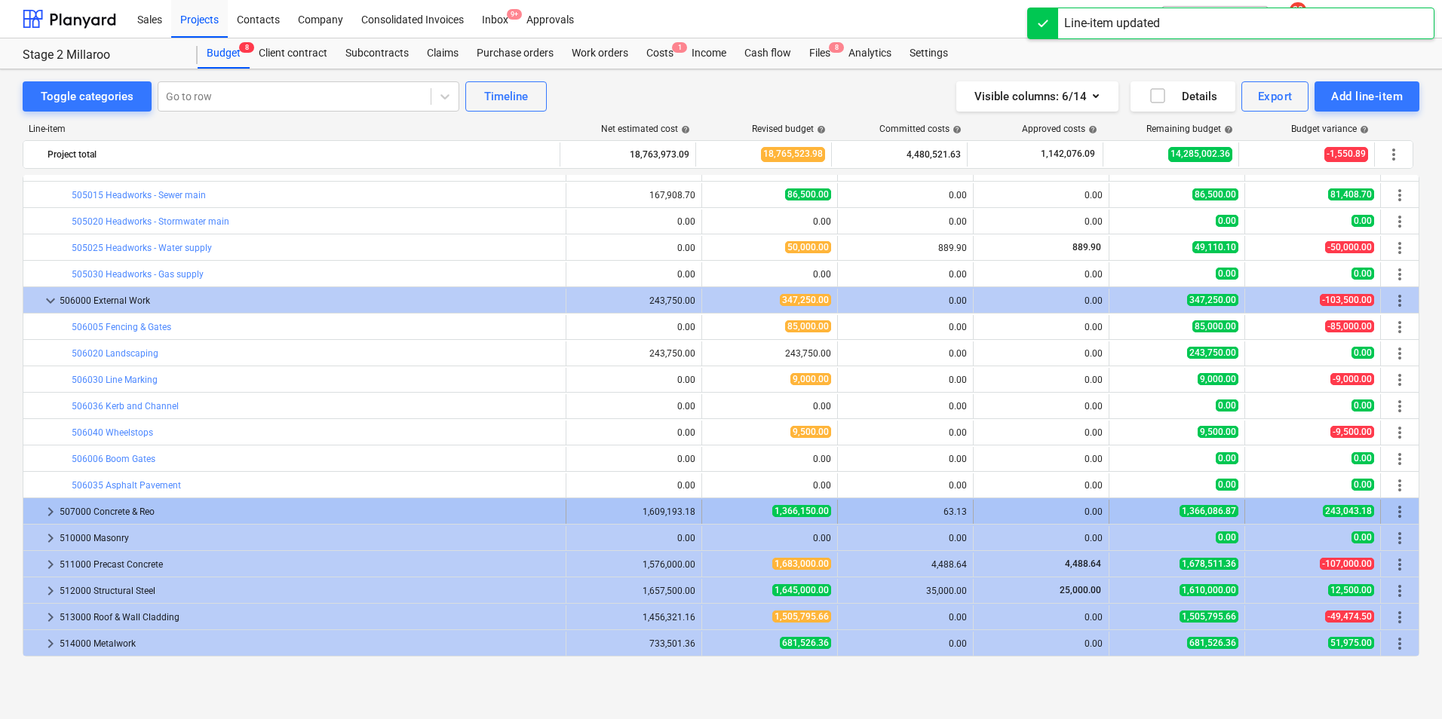
click at [47, 511] on span "keyboard_arrow_right" at bounding box center [50, 512] width 18 height 18
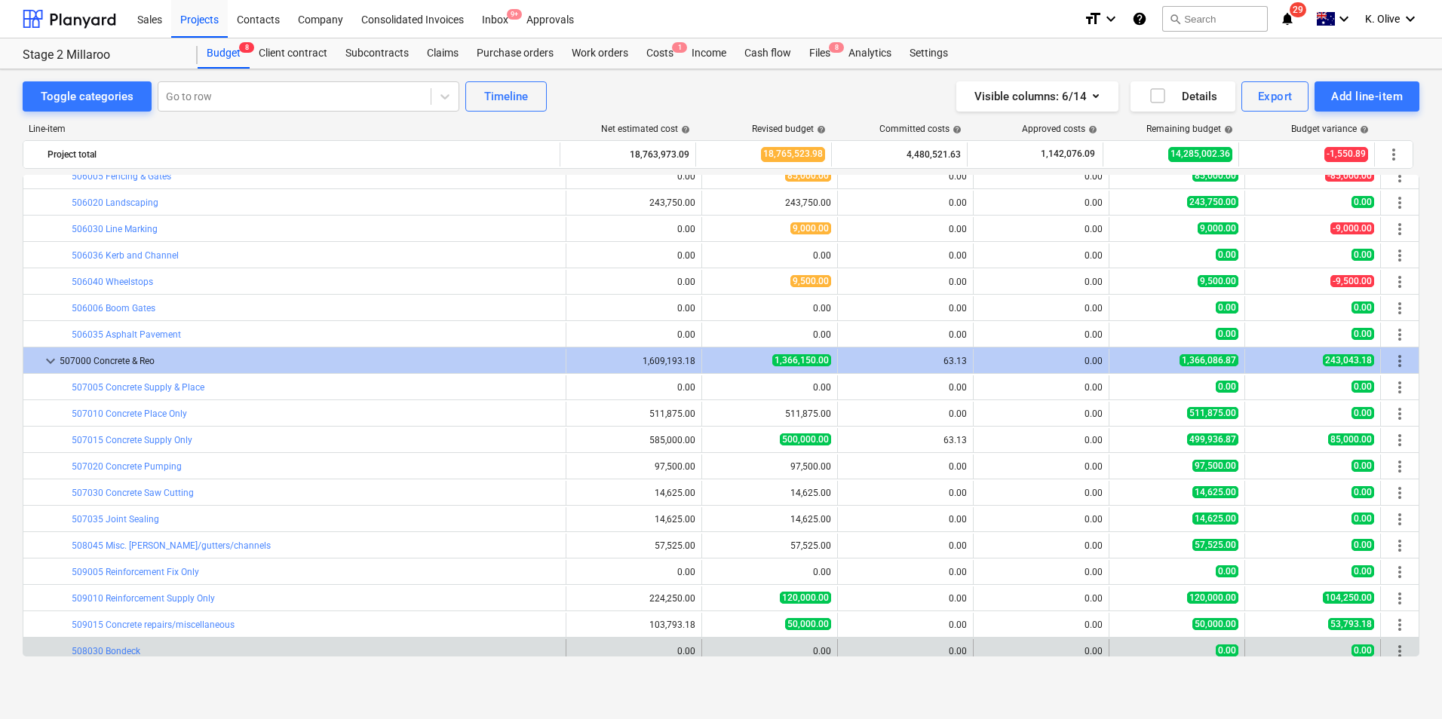
scroll to position [2569, 0]
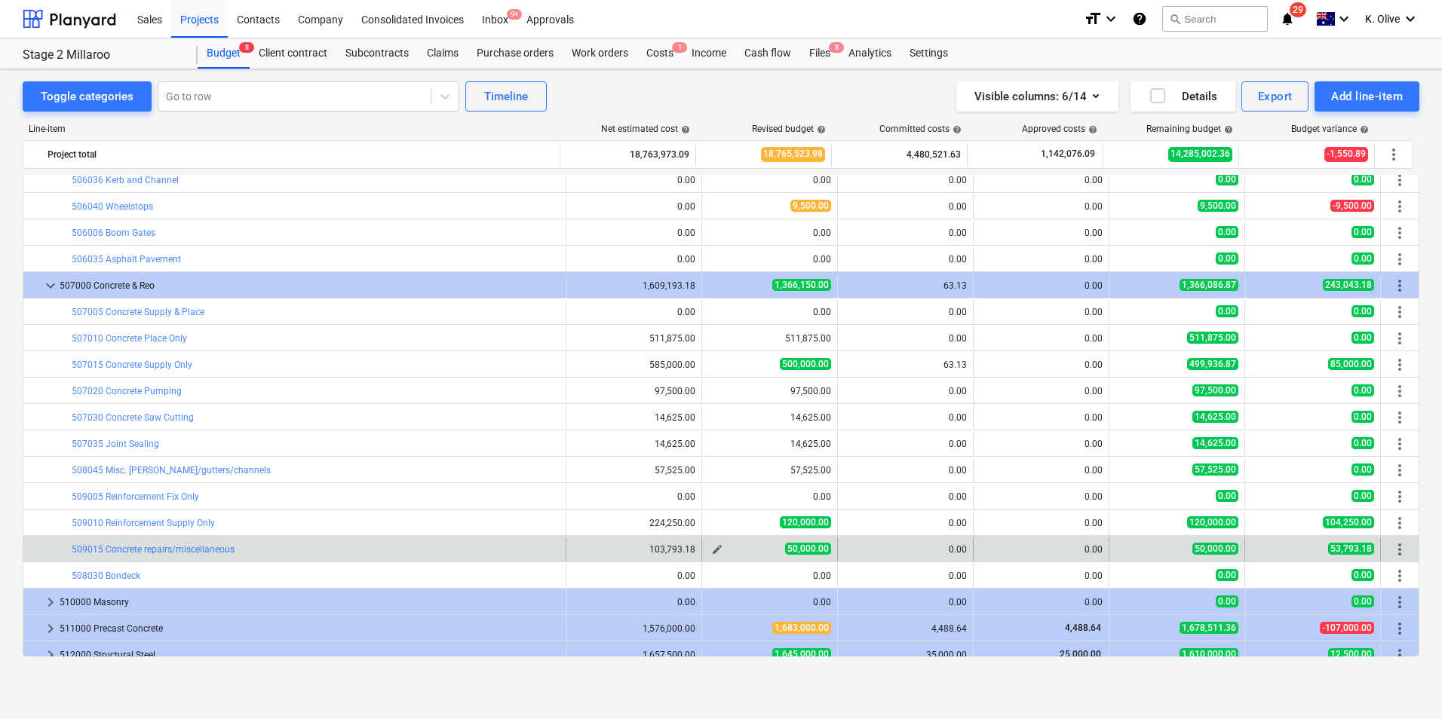
click at [711, 549] on span "edit" at bounding box center [717, 550] width 12 height 12
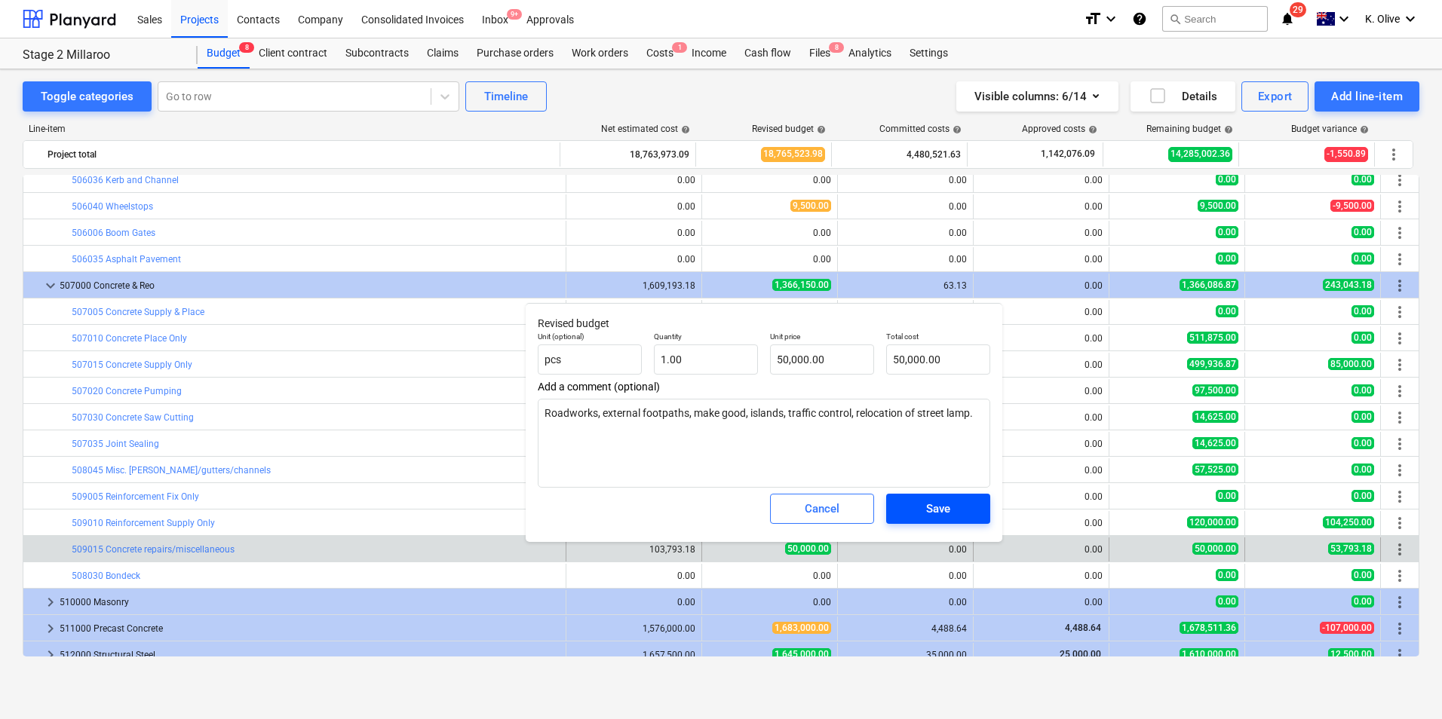
click at [920, 504] on span "Save" at bounding box center [938, 509] width 68 height 20
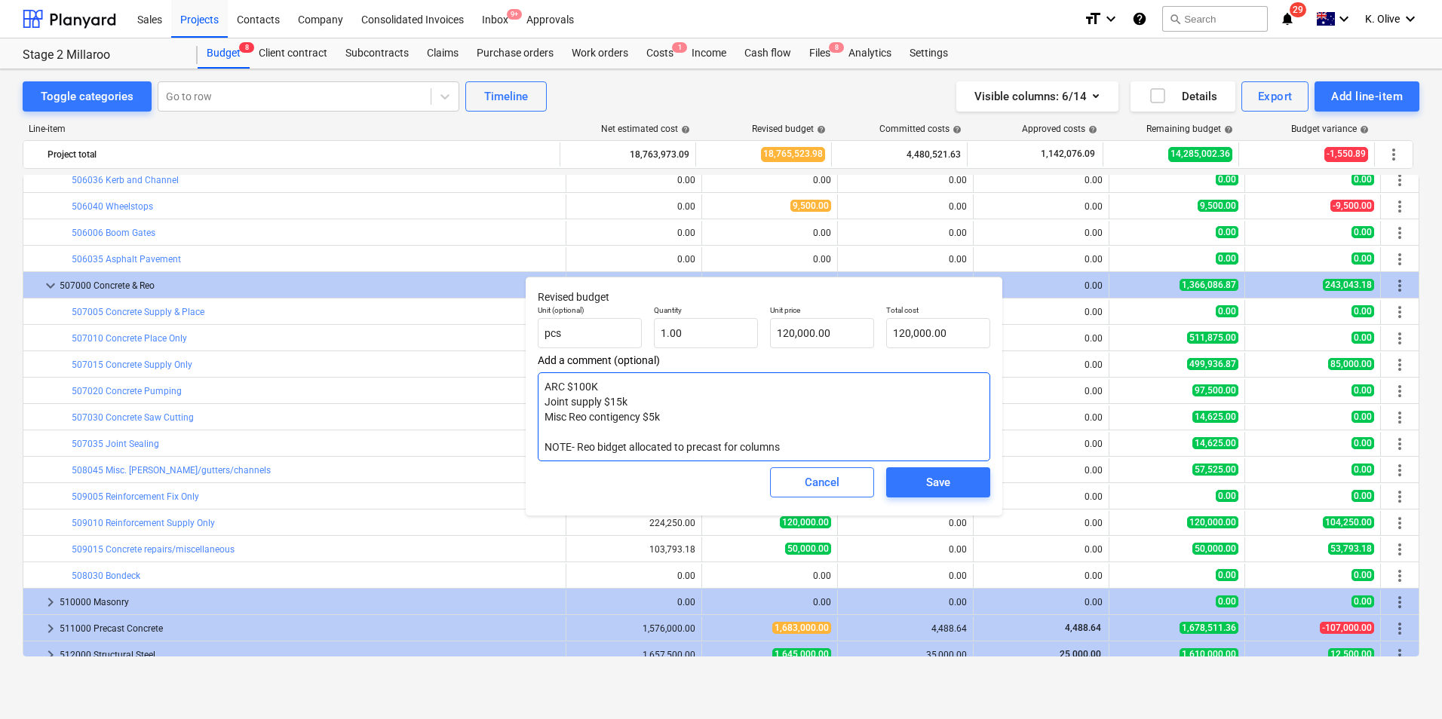
click at [675, 415] on textarea "ARC $100K Joint supply $15k Misc Reo contigency $5k NOTE- Reo bidget allocated …" at bounding box center [764, 417] width 452 height 89
click at [683, 415] on textarea "ARC $100K Joint supply $15k Misc Reo contigency $5k NOTE- Reo bidget allocated …" at bounding box center [764, 417] width 452 height 89
type textarea "x"
click at [818, 446] on textarea "ARC $100K Joint supply $15k Misc Reo contigency $5k NOTE- Reo budget allocated …" at bounding box center [764, 417] width 452 height 89
type textarea "ARC $100K Joint supply $15k Misc Reo contigency $5k NOTE- Reo budget allocated …"
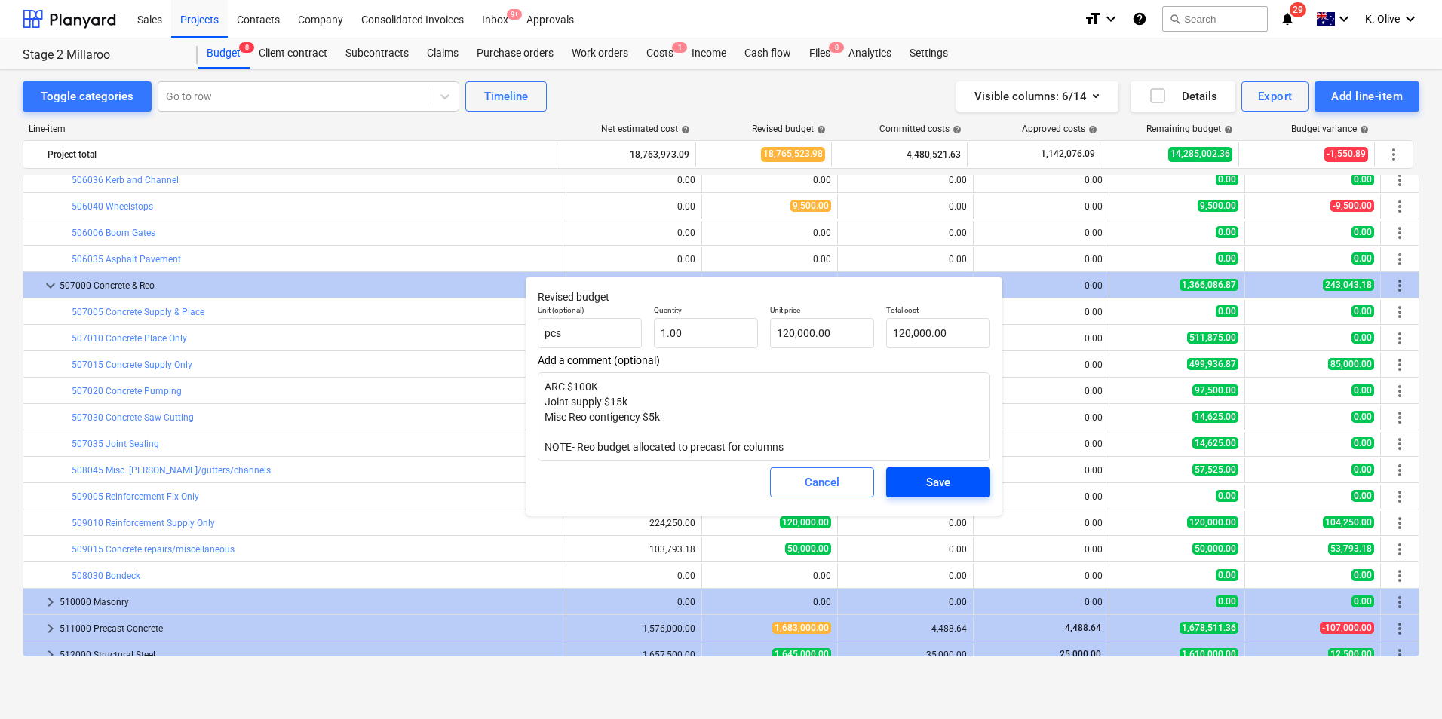
click at [965, 478] on span "Save" at bounding box center [938, 483] width 68 height 20
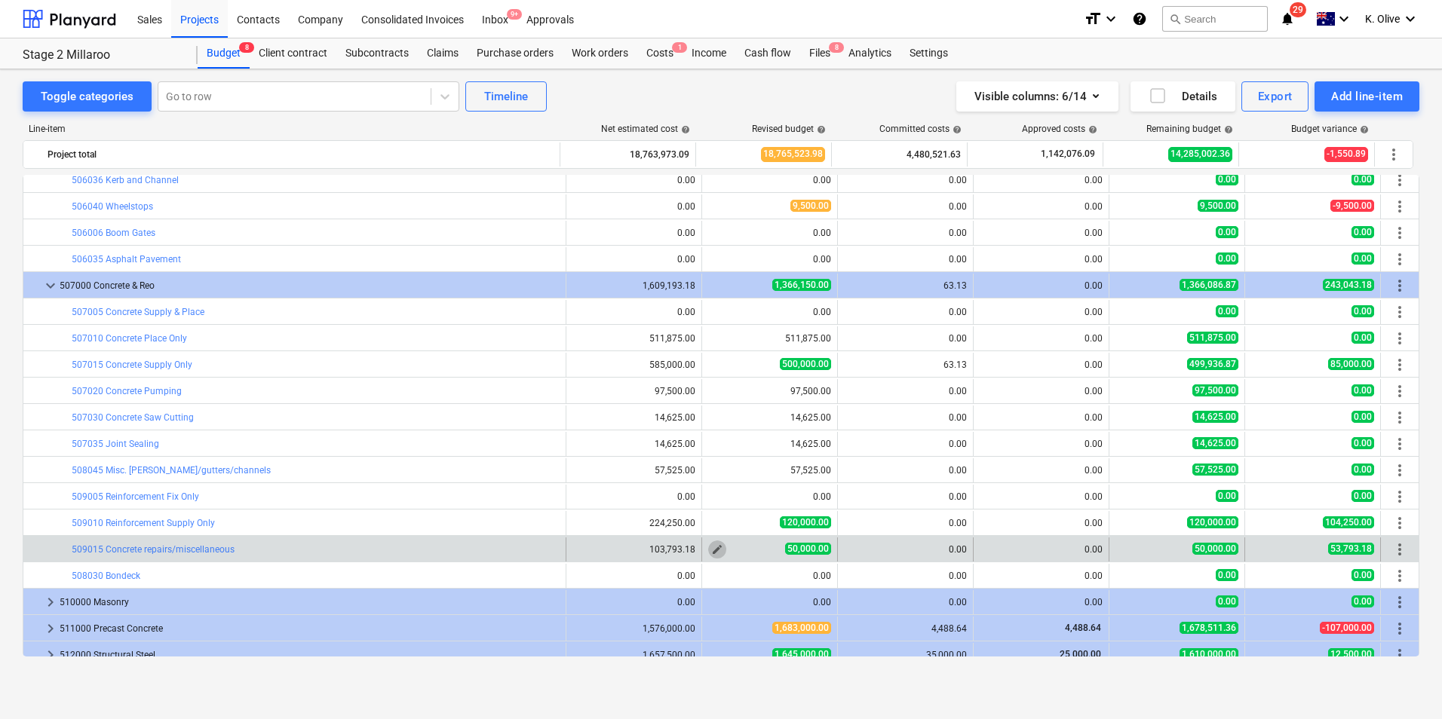
click at [712, 550] on span "edit" at bounding box center [717, 550] width 12 height 12
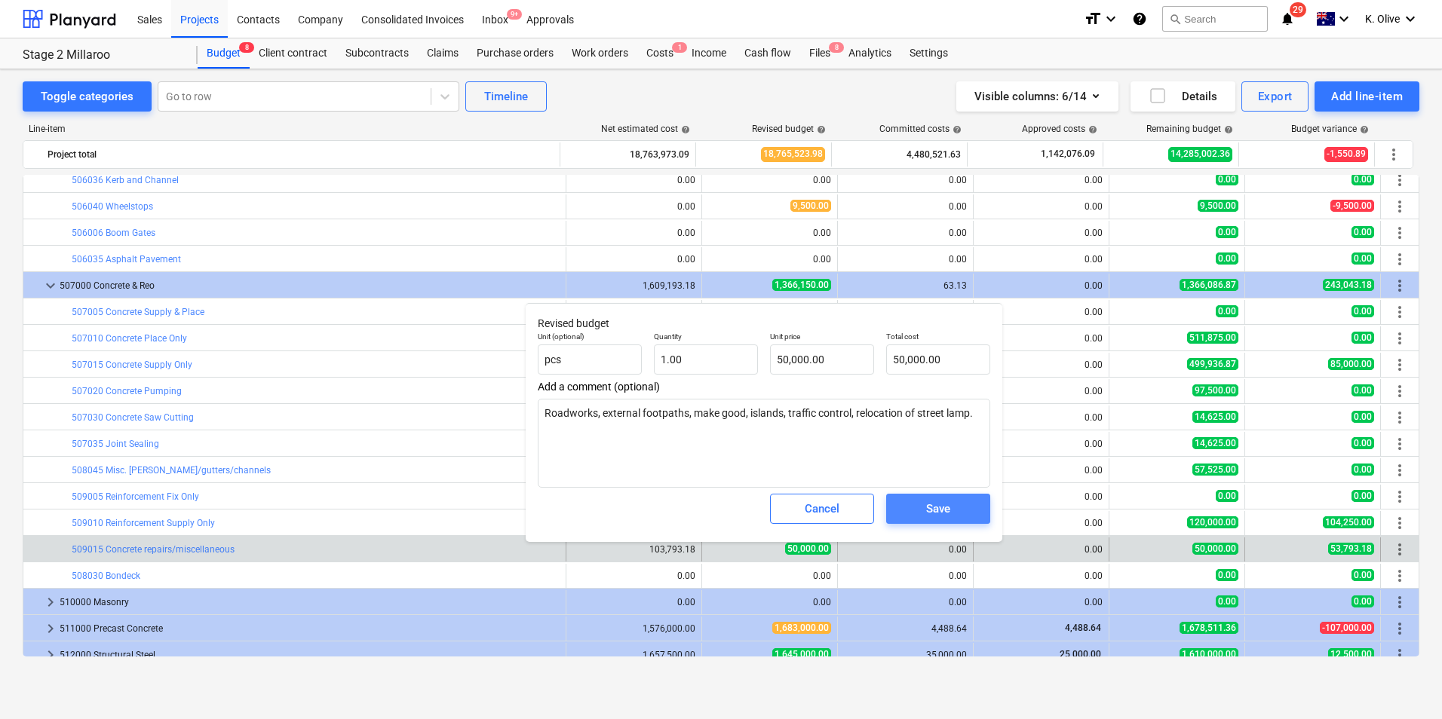
click at [961, 504] on span "Save" at bounding box center [938, 509] width 68 height 20
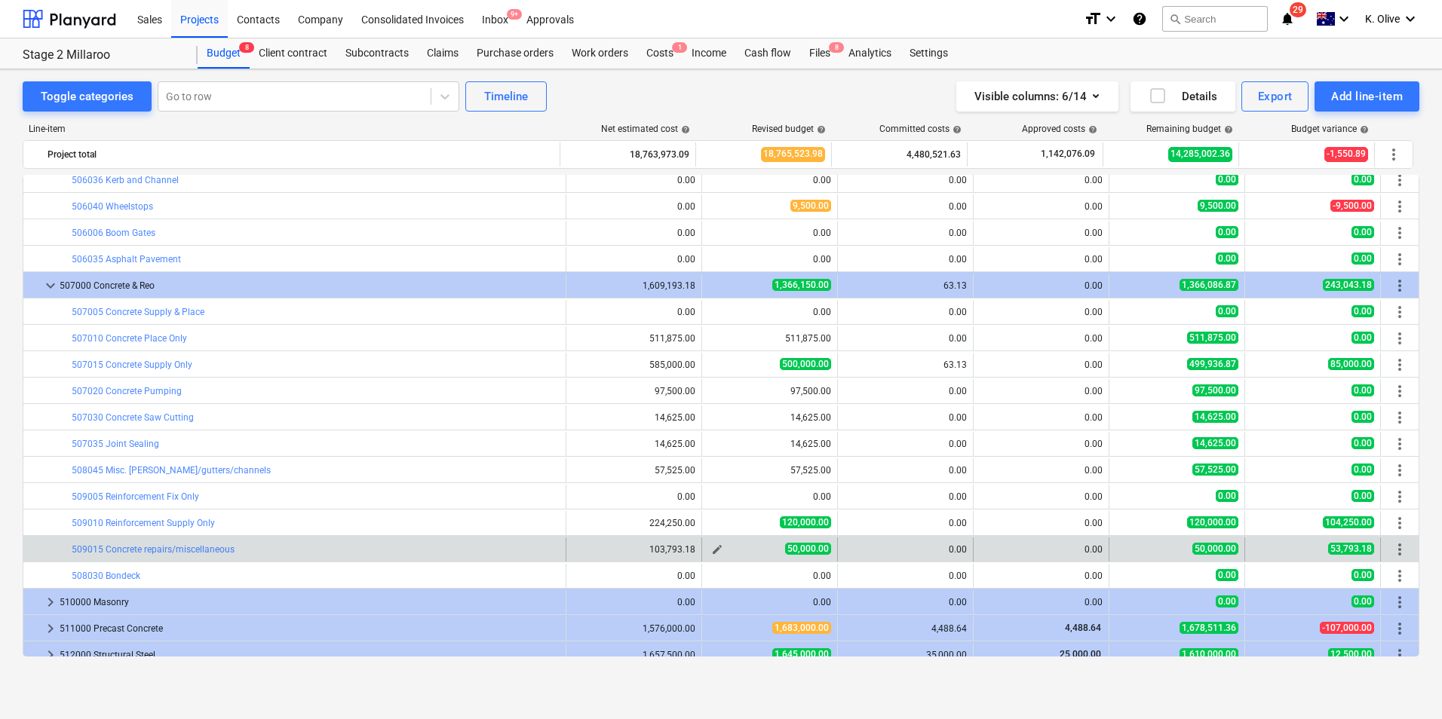
click at [713, 549] on span "edit" at bounding box center [717, 550] width 12 height 12
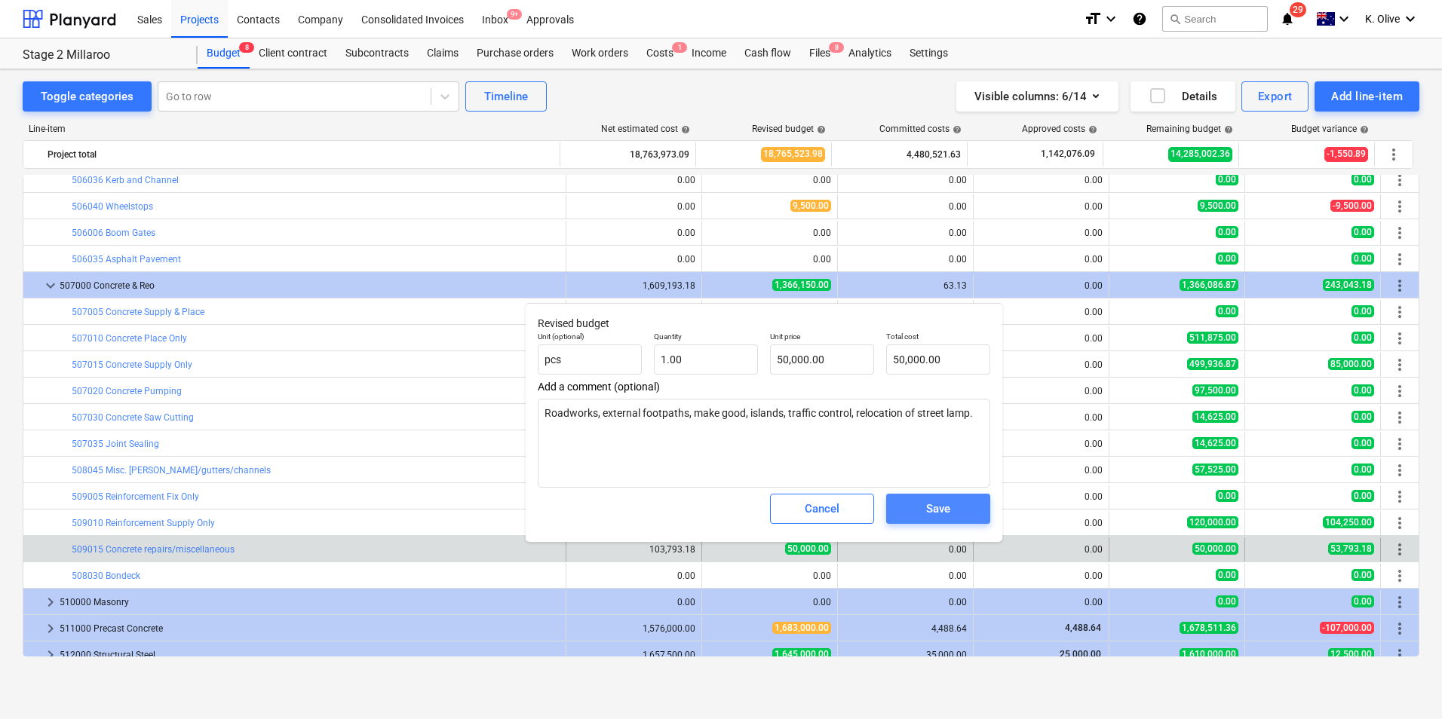
click at [919, 508] on span "Save" at bounding box center [938, 509] width 68 height 20
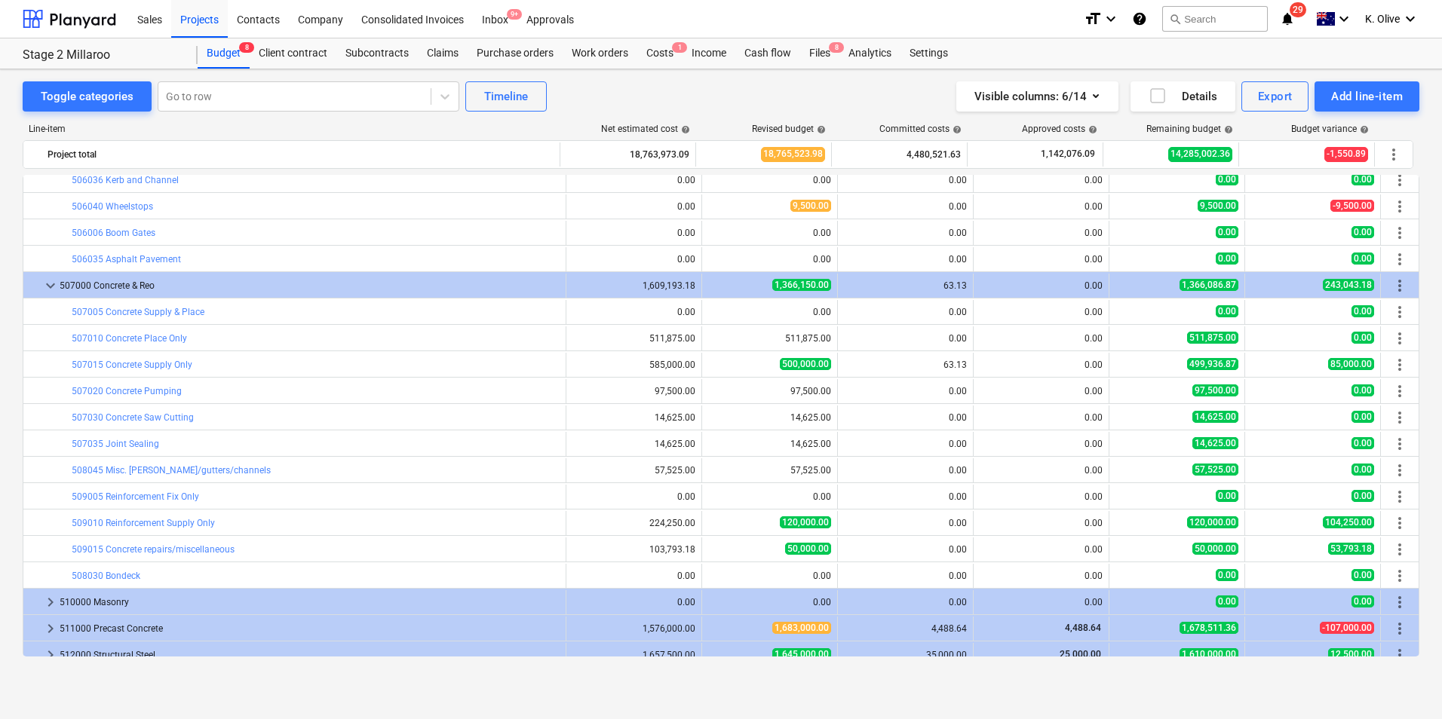
scroll to position [2645, 0]
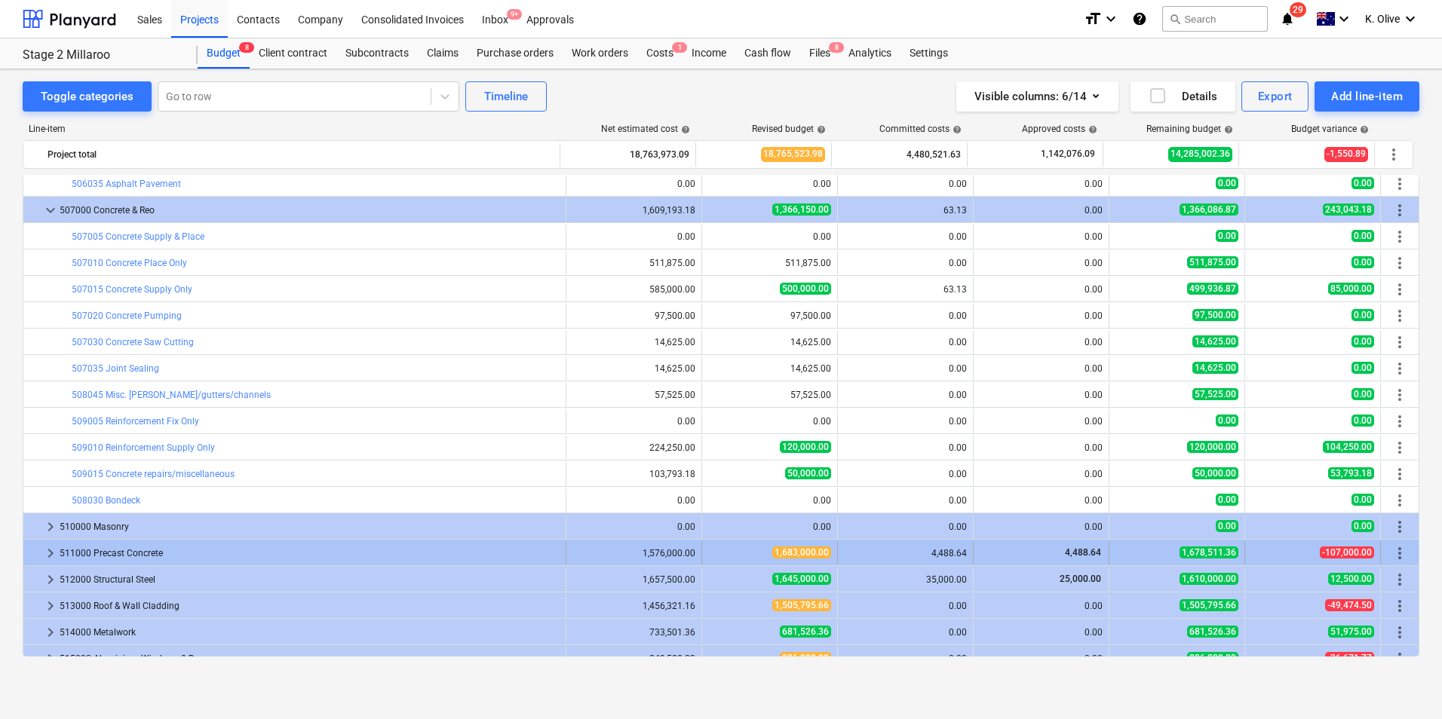
click at [44, 551] on span "keyboard_arrow_right" at bounding box center [50, 553] width 18 height 18
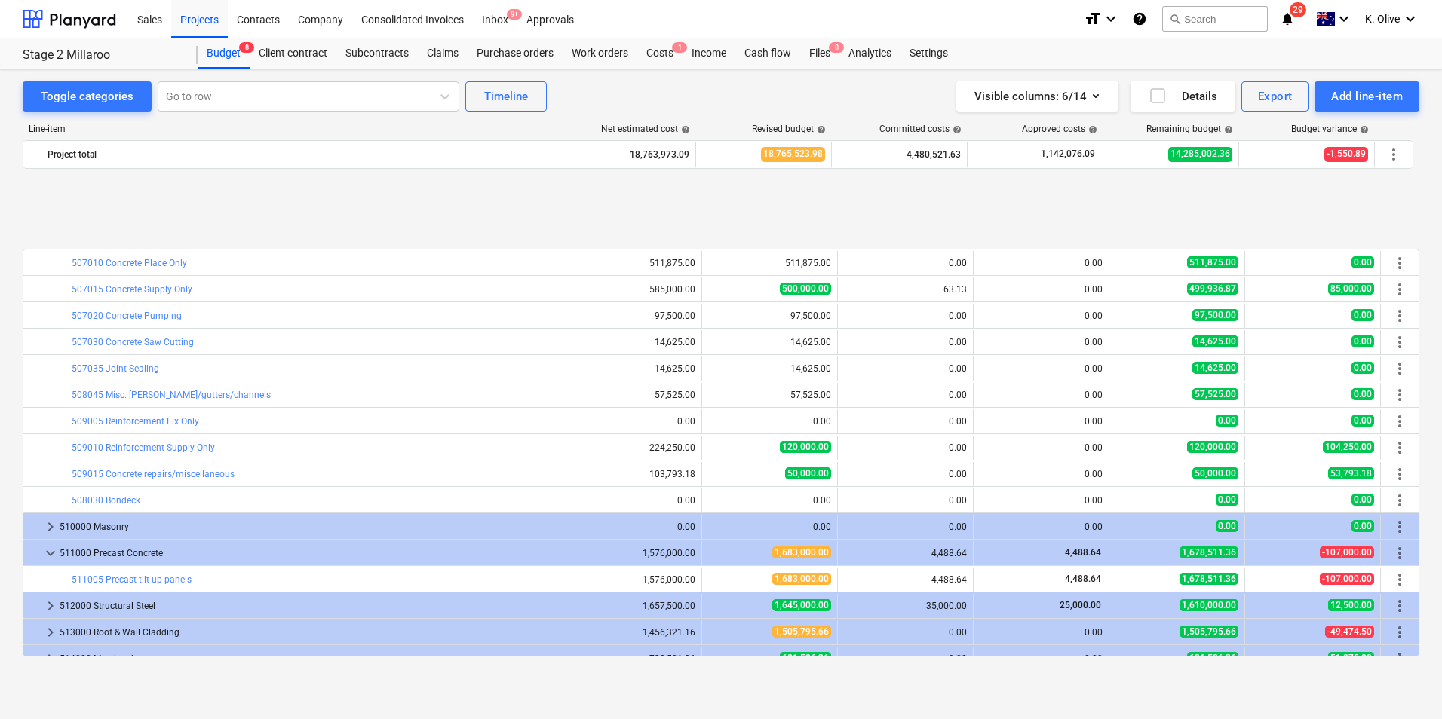
scroll to position [2795, 0]
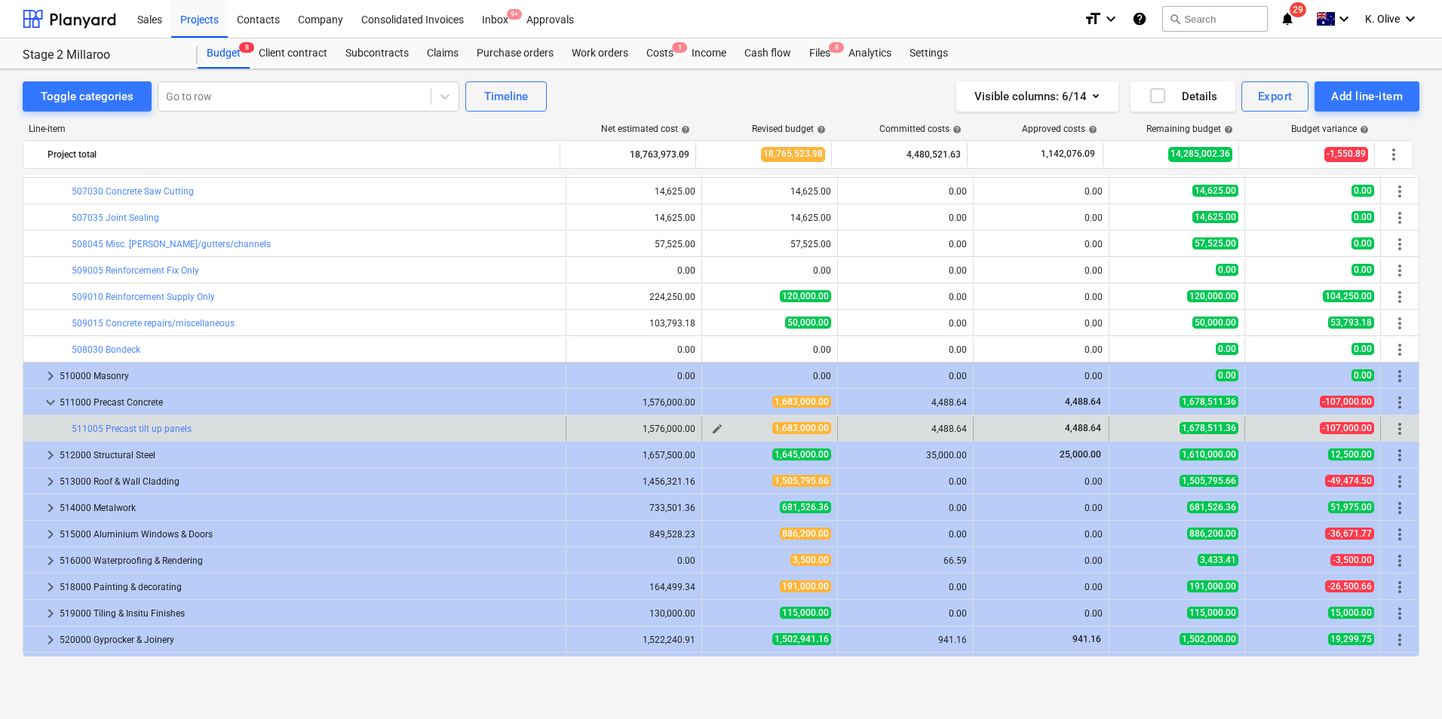
click at [711, 429] on span "edit" at bounding box center [717, 429] width 12 height 12
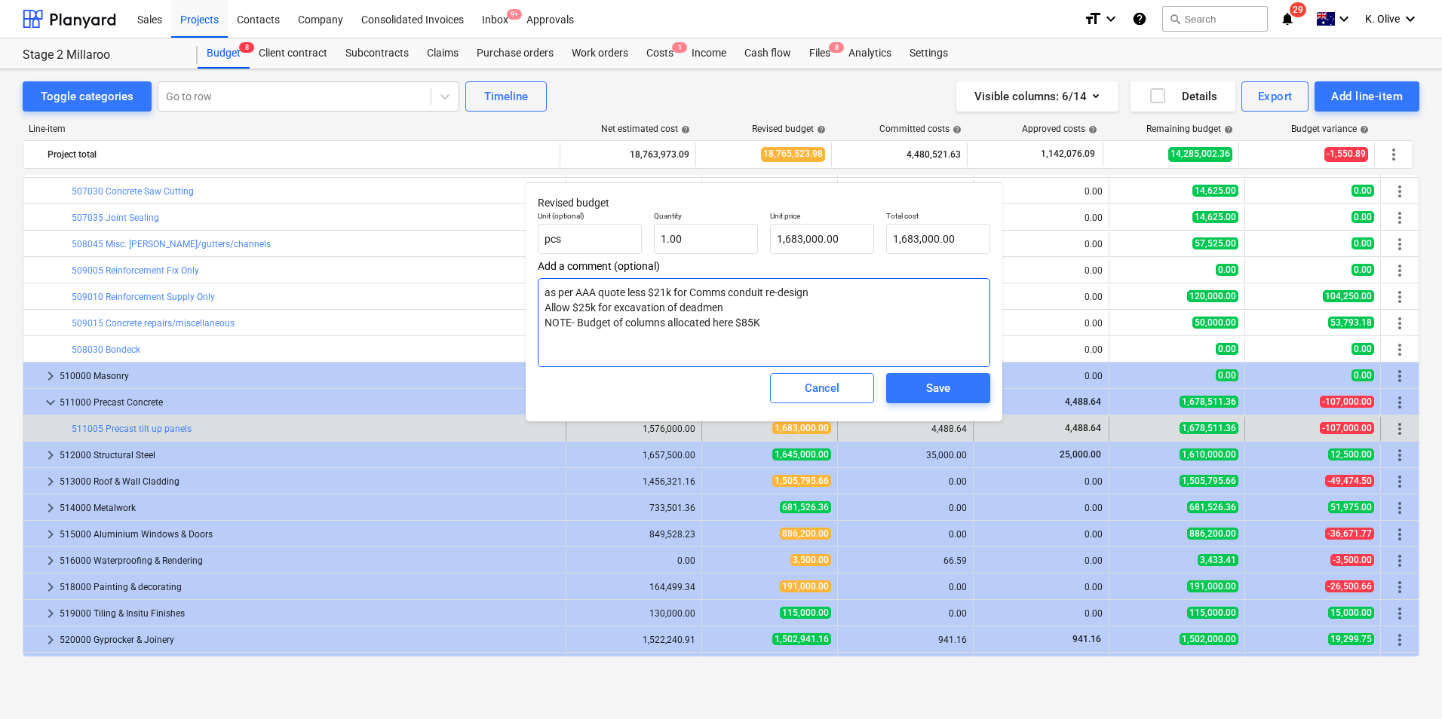
click at [774, 321] on textarea "as per AAA quote less $21k for Comms conduit re-design Allow $25k for excavatio…" at bounding box center [764, 322] width 452 height 89
drag, startPoint x: 777, startPoint y: 323, endPoint x: 541, endPoint y: 305, distance: 236.0
click at [541, 305] on textarea "as per AAA quote less $21k for Comms conduit re-design Allow $25k for excavatio…" at bounding box center [764, 322] width 452 height 89
click at [764, 324] on textarea "as per AAA quote less $21k for Comms conduit re-design Allow $25k for excavatio…" at bounding box center [764, 322] width 452 height 89
drag, startPoint x: 544, startPoint y: 296, endPoint x: 817, endPoint y: 294, distance: 273.0
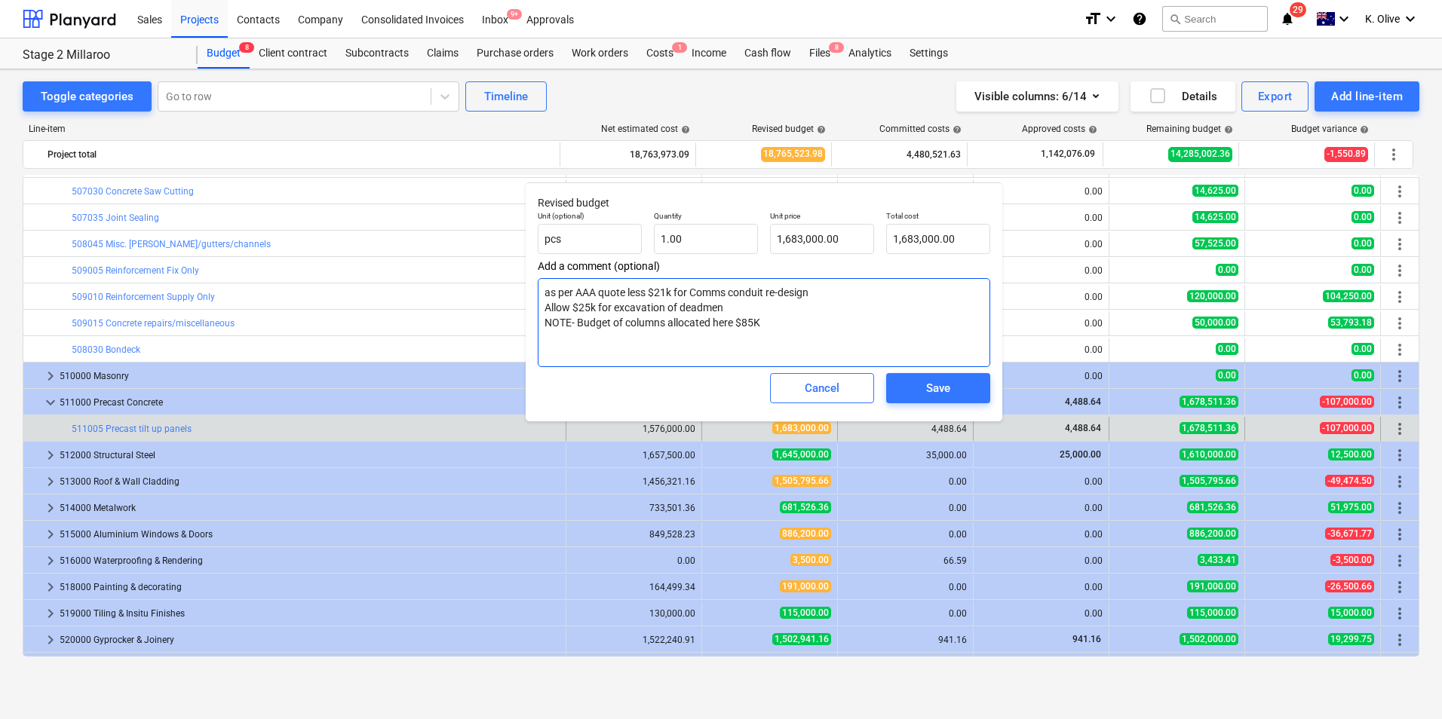
click at [817, 294] on textarea "as per AAA quote less $21k for Comms conduit re-design Allow $25k for excavatio…" at bounding box center [764, 322] width 452 height 89
drag, startPoint x: 767, startPoint y: 323, endPoint x: 529, endPoint y: 330, distance: 237.6
click at [529, 330] on div "Revised budget Unit (optional) pcs Quantity 1.00 Unit price 1,683,000.00 Total …" at bounding box center [764, 301] width 477 height 239
click at [771, 325] on textarea "as per AAA quote less $21k for Comms conduit re-design Allow $25k for excavatio…" at bounding box center [764, 322] width 452 height 89
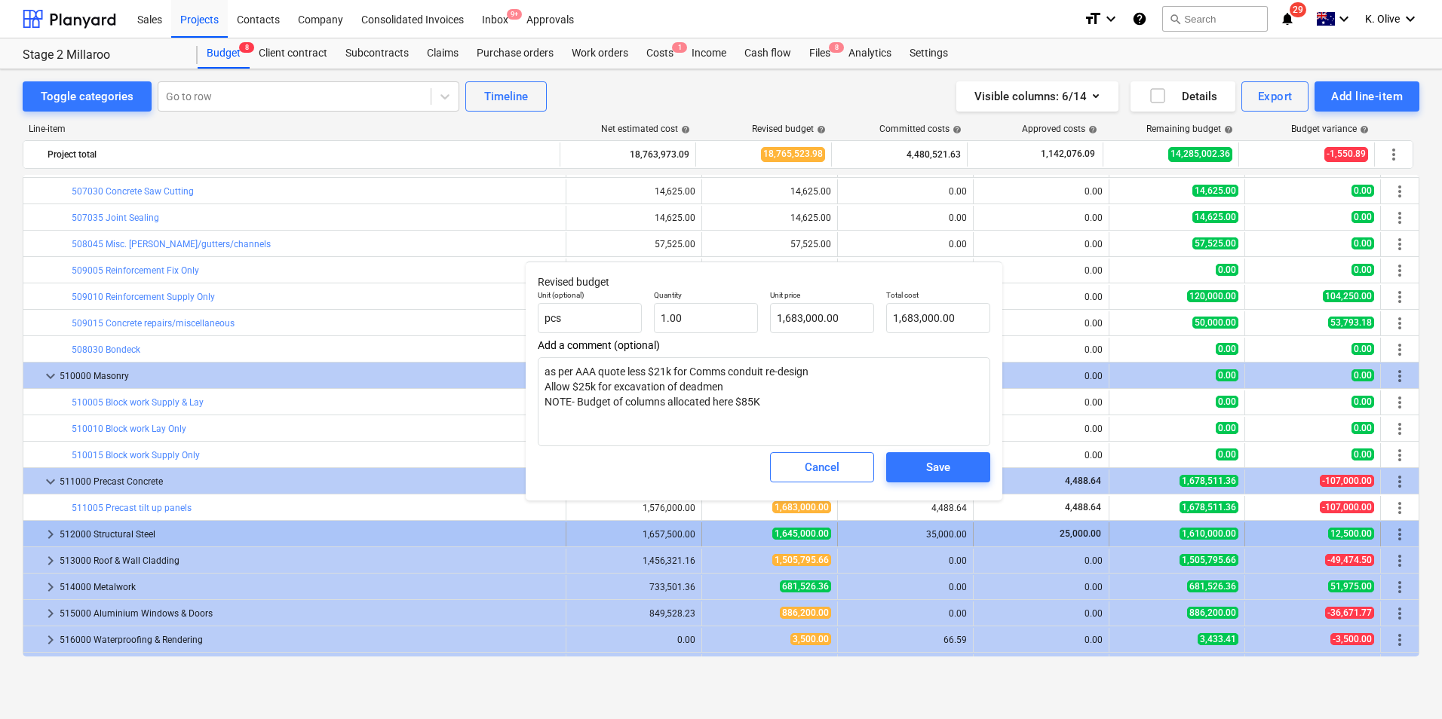
click at [50, 541] on span "keyboard_arrow_right" at bounding box center [50, 535] width 18 height 18
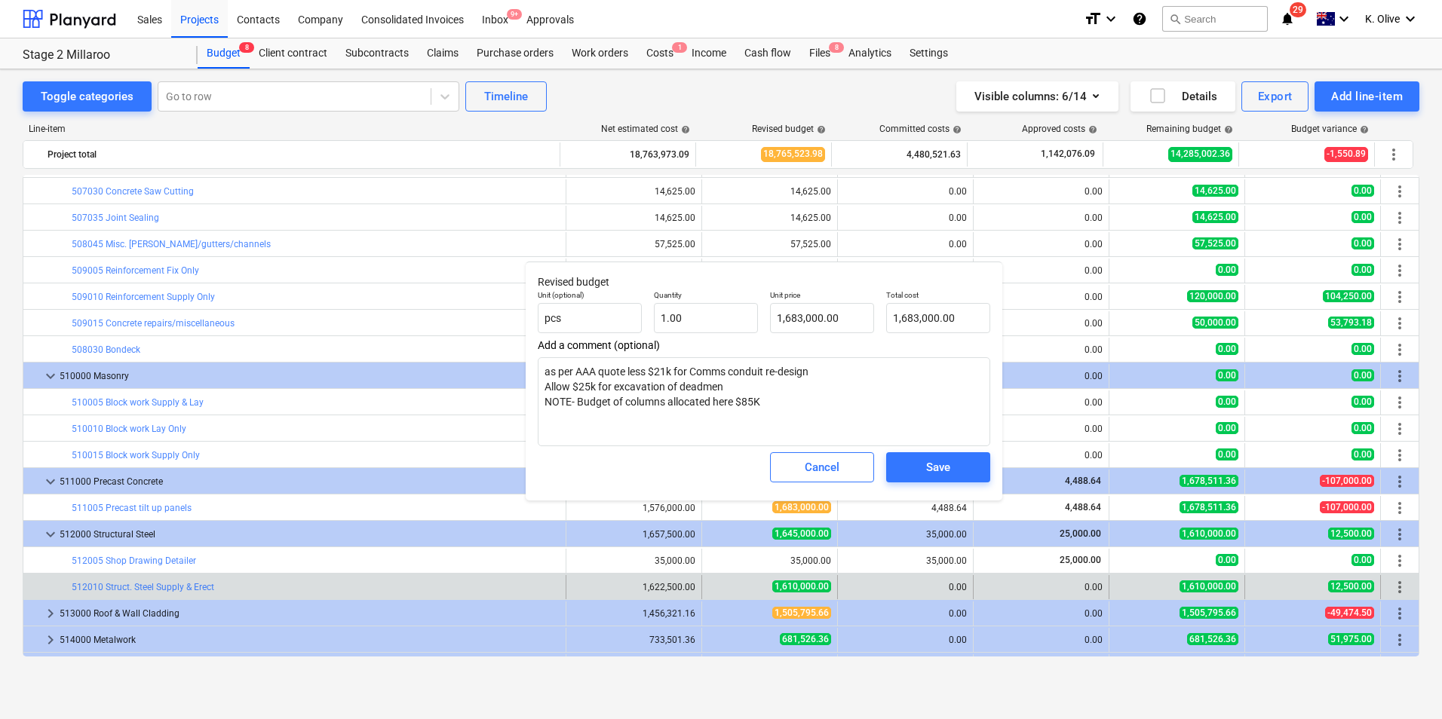
scroll to position [2871, 0]
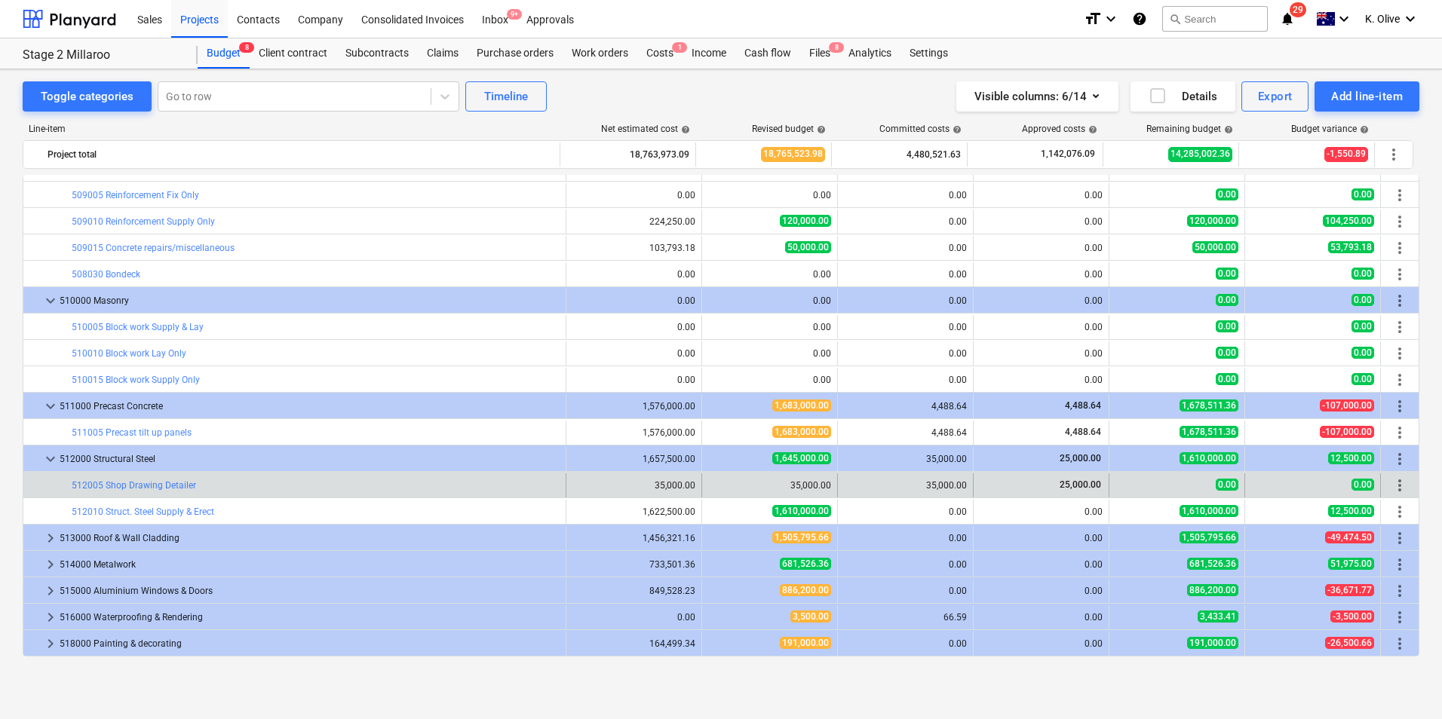
type textarea "x"
type input "1.00"
type input "1,683,000.00"
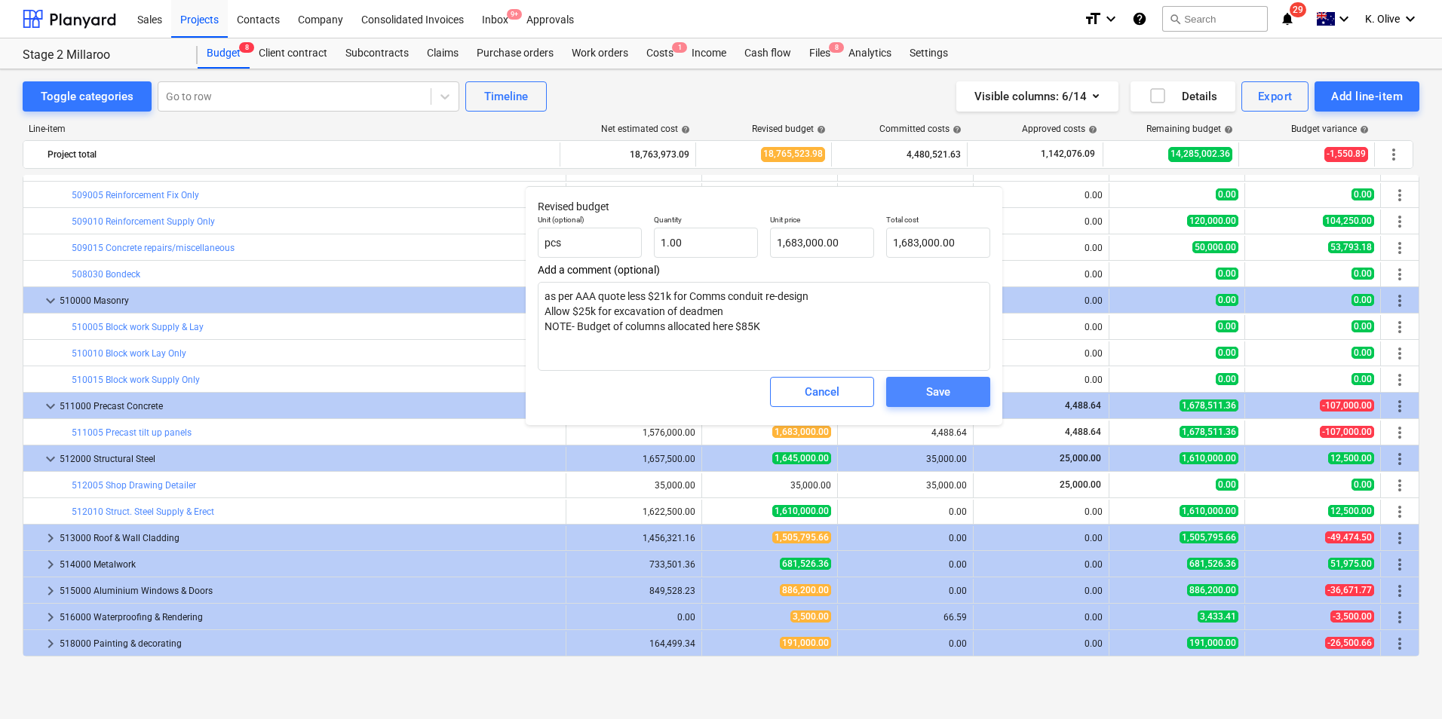
click at [929, 391] on div "Save" at bounding box center [938, 392] width 24 height 20
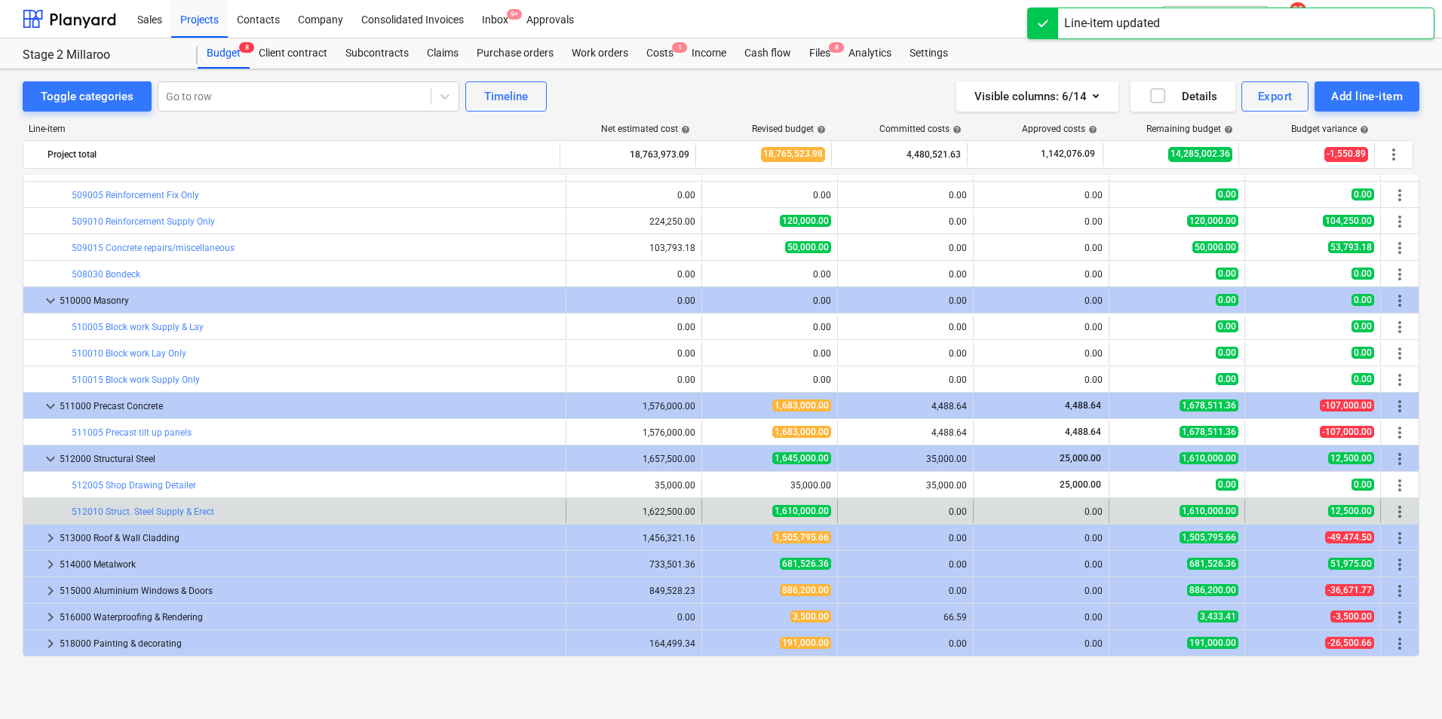
click at [934, 512] on div "0.00" at bounding box center [905, 512] width 123 height 11
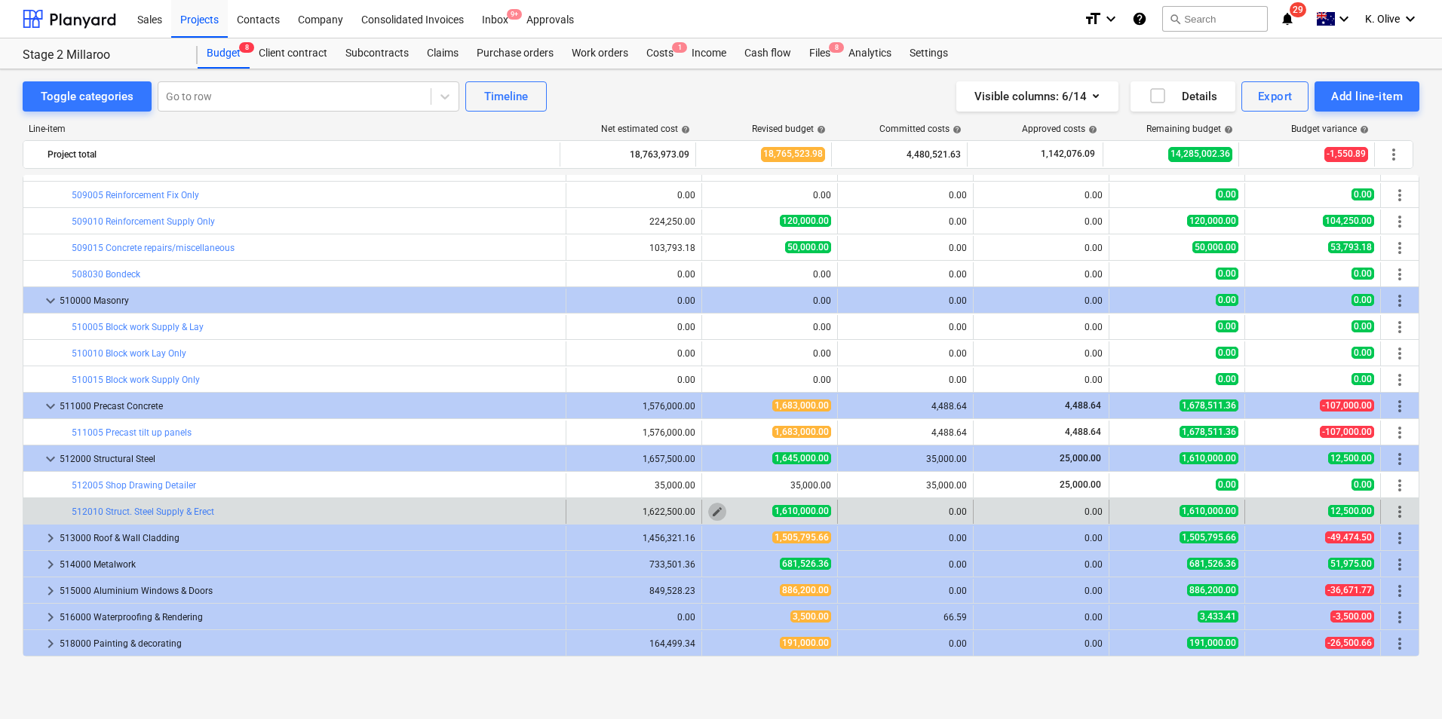
click at [713, 511] on span "edit" at bounding box center [717, 512] width 12 height 12
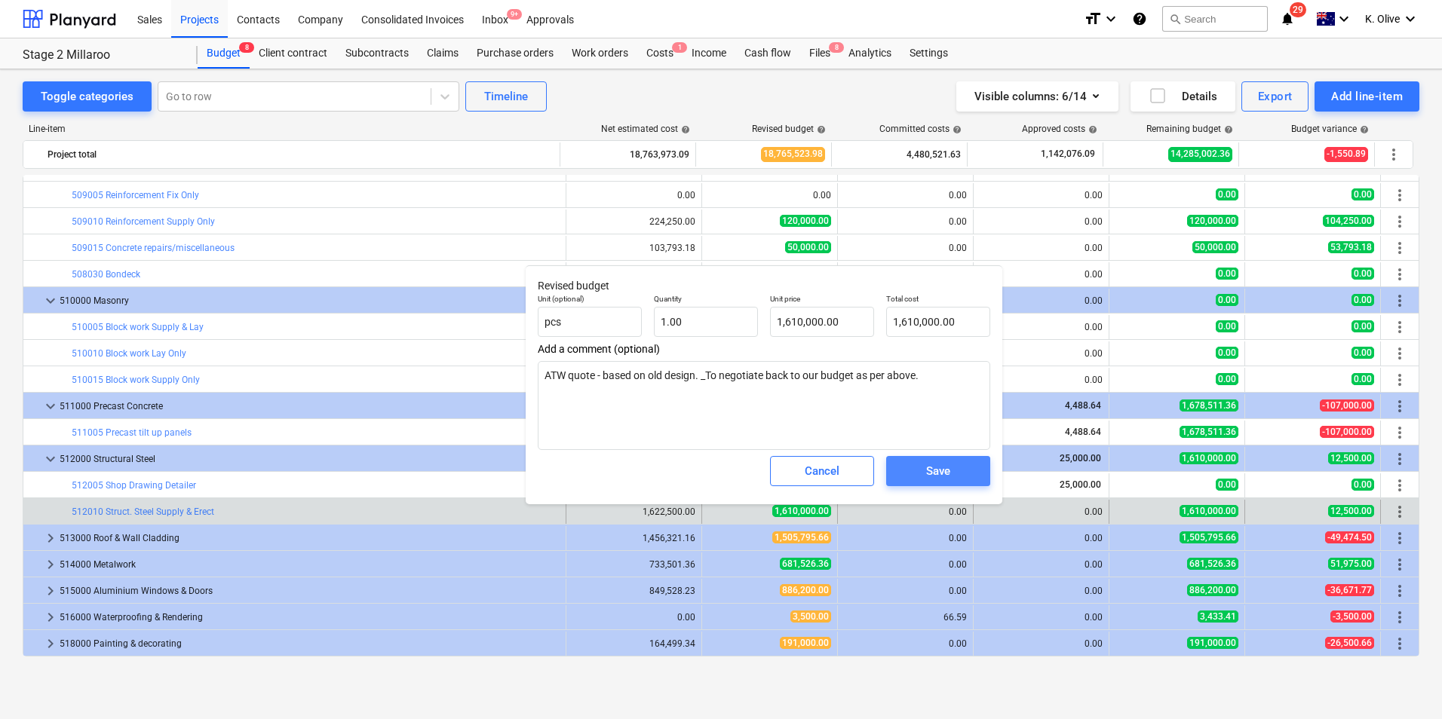
click at [954, 470] on span "Save" at bounding box center [938, 472] width 68 height 20
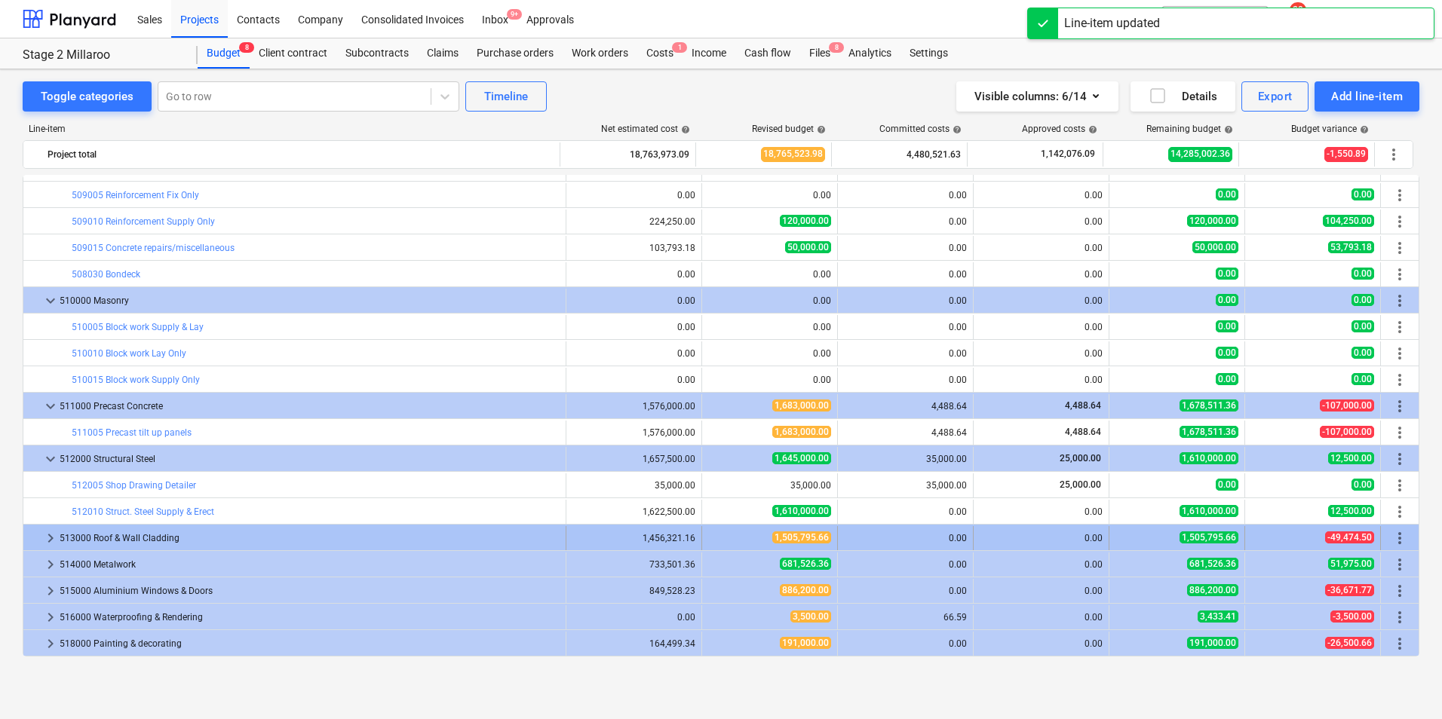
click at [44, 537] on span "keyboard_arrow_right" at bounding box center [50, 538] width 18 height 18
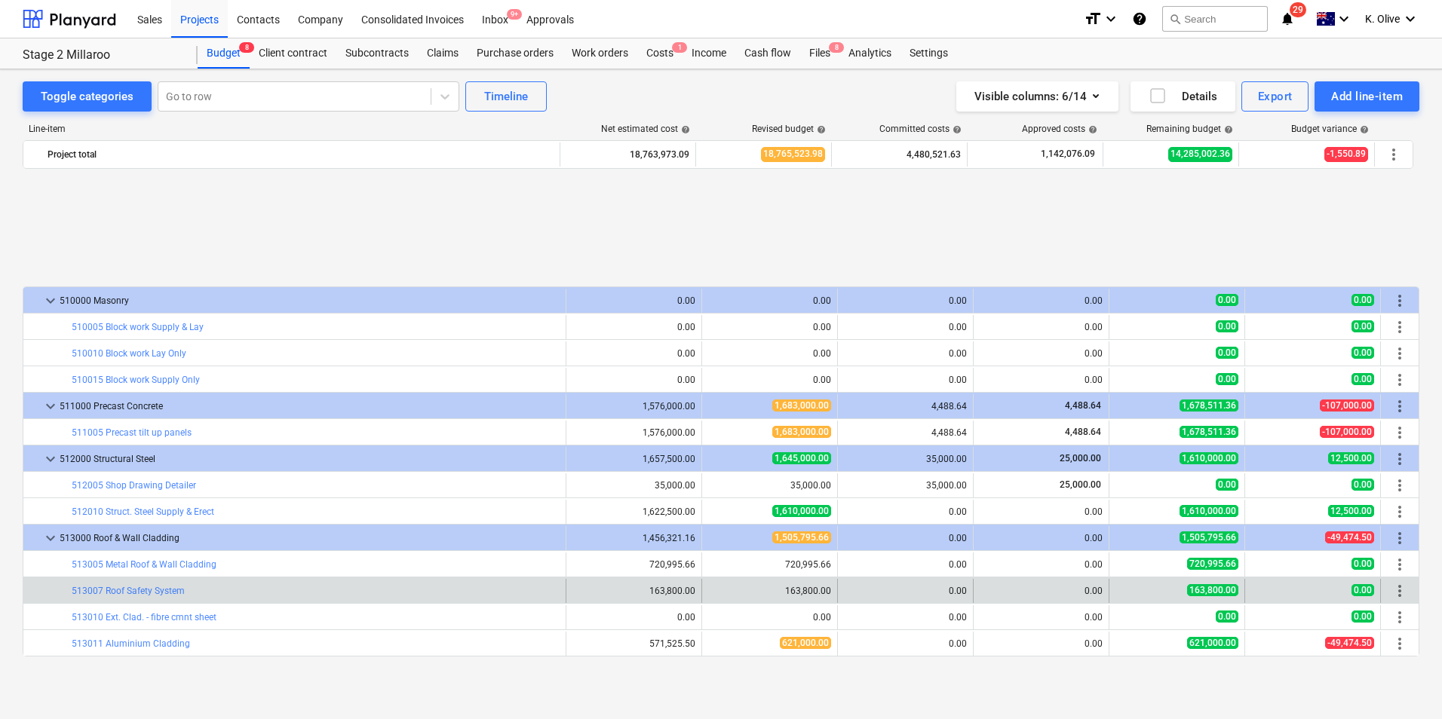
scroll to position [3022, 0]
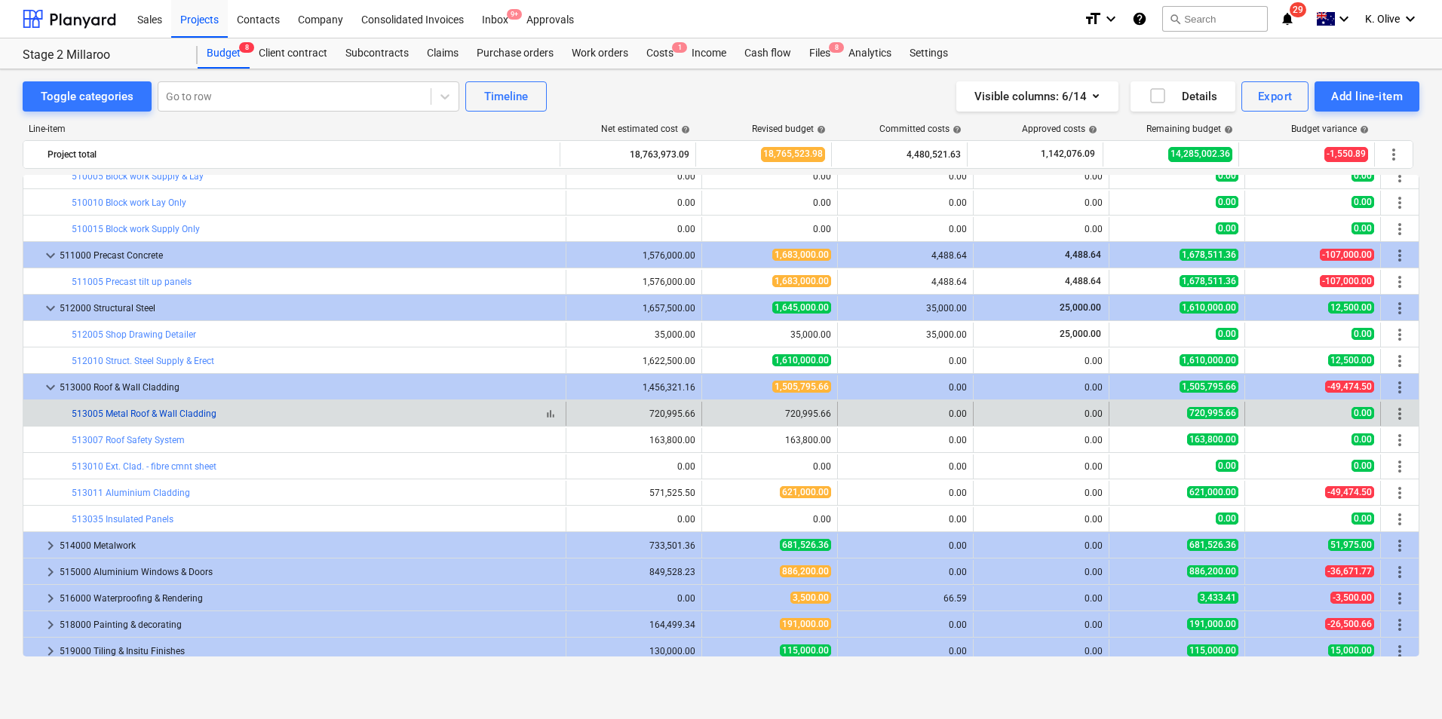
click at [162, 415] on link "513005 Metal Roof & Wall Cladding" at bounding box center [144, 414] width 145 height 11
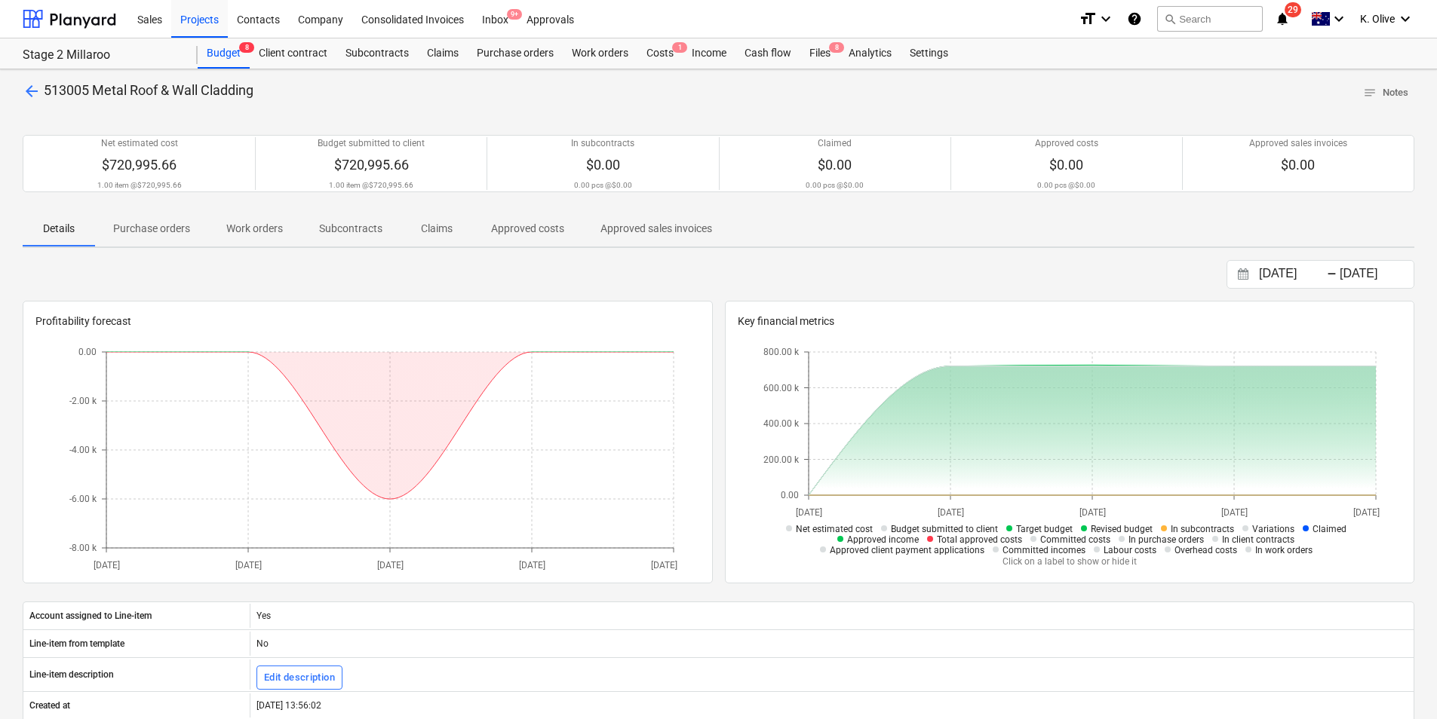
click at [35, 96] on span "arrow_back" at bounding box center [32, 91] width 18 height 18
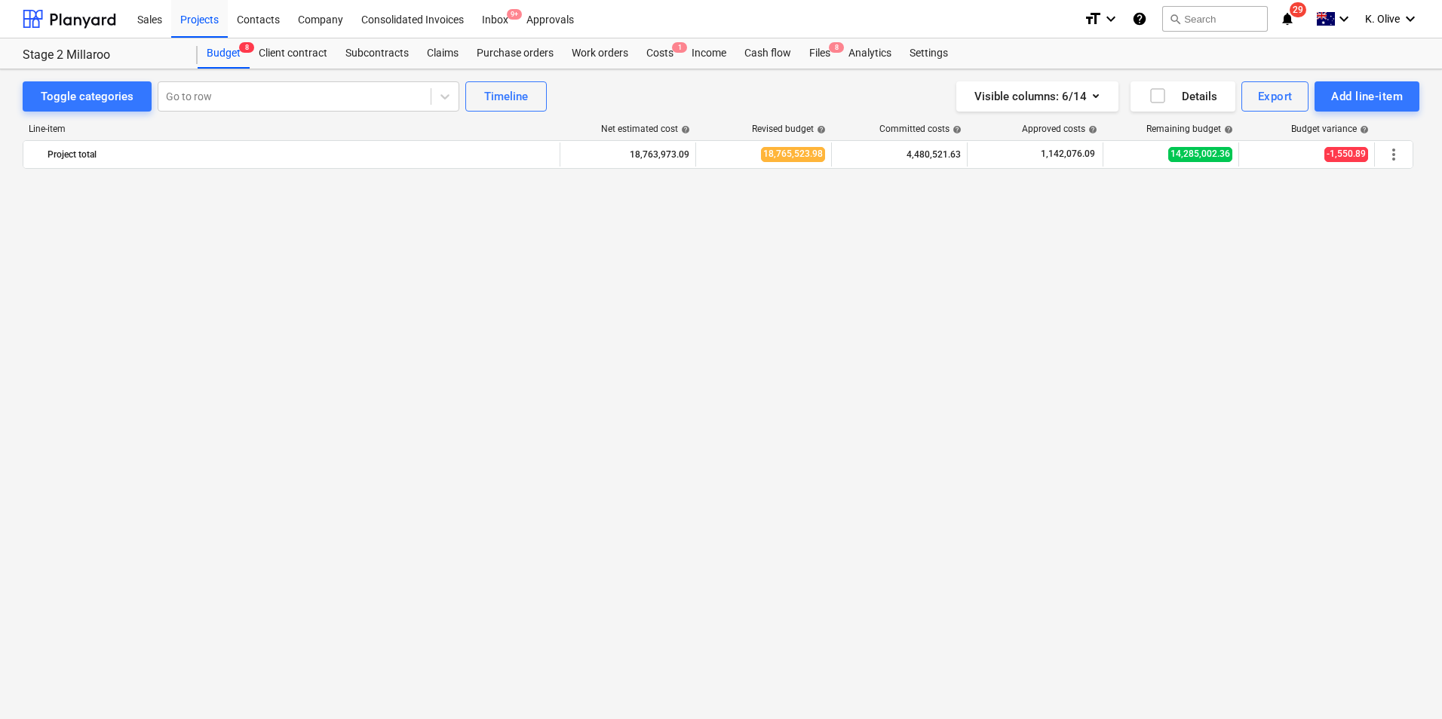
scroll to position [3022, 0]
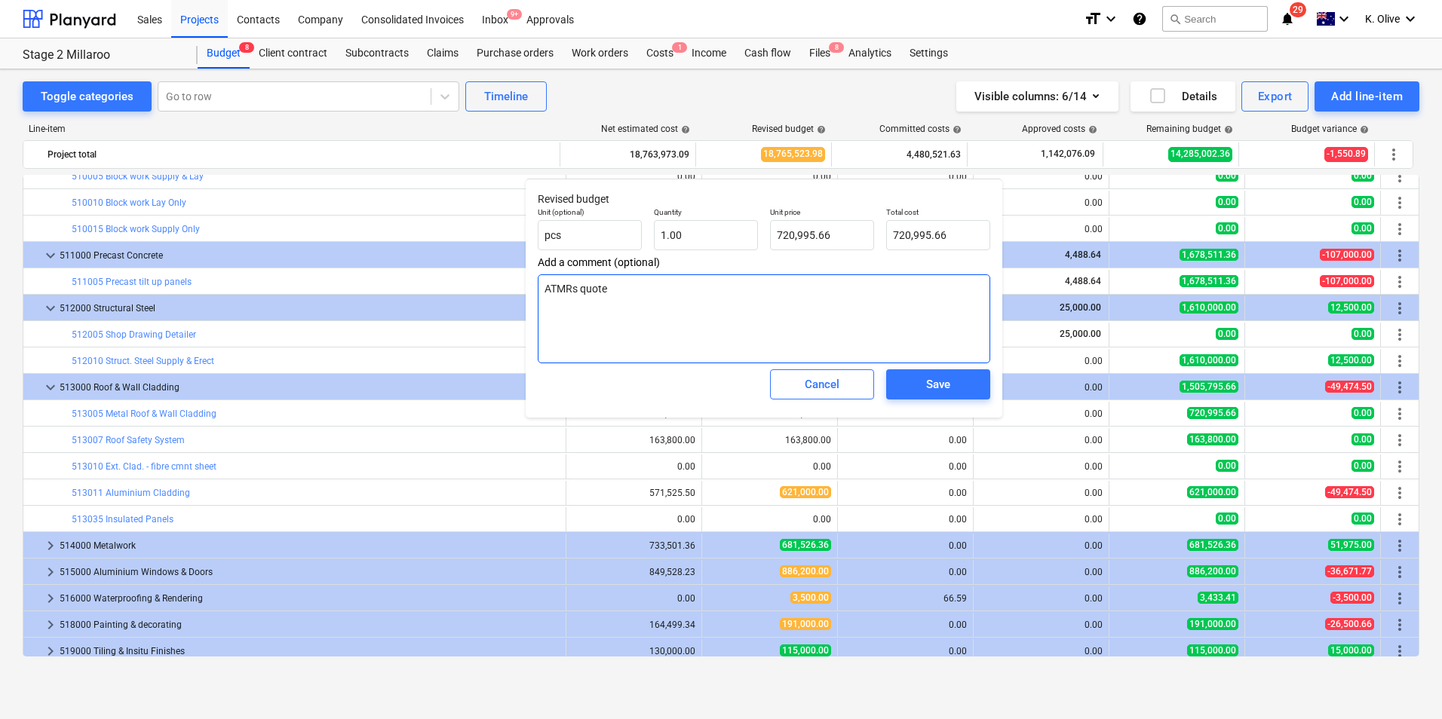
click at [632, 310] on textarea "ATMRs quote" at bounding box center [764, 318] width 452 height 89
click at [632, 302] on body "Sales Projects Contacts Company Consolidated Invoices Inbox 9+ Approvals format…" at bounding box center [721, 359] width 1442 height 719
click at [632, 302] on textarea "ATMRs quote" at bounding box center [764, 318] width 452 height 89
type textarea "x"
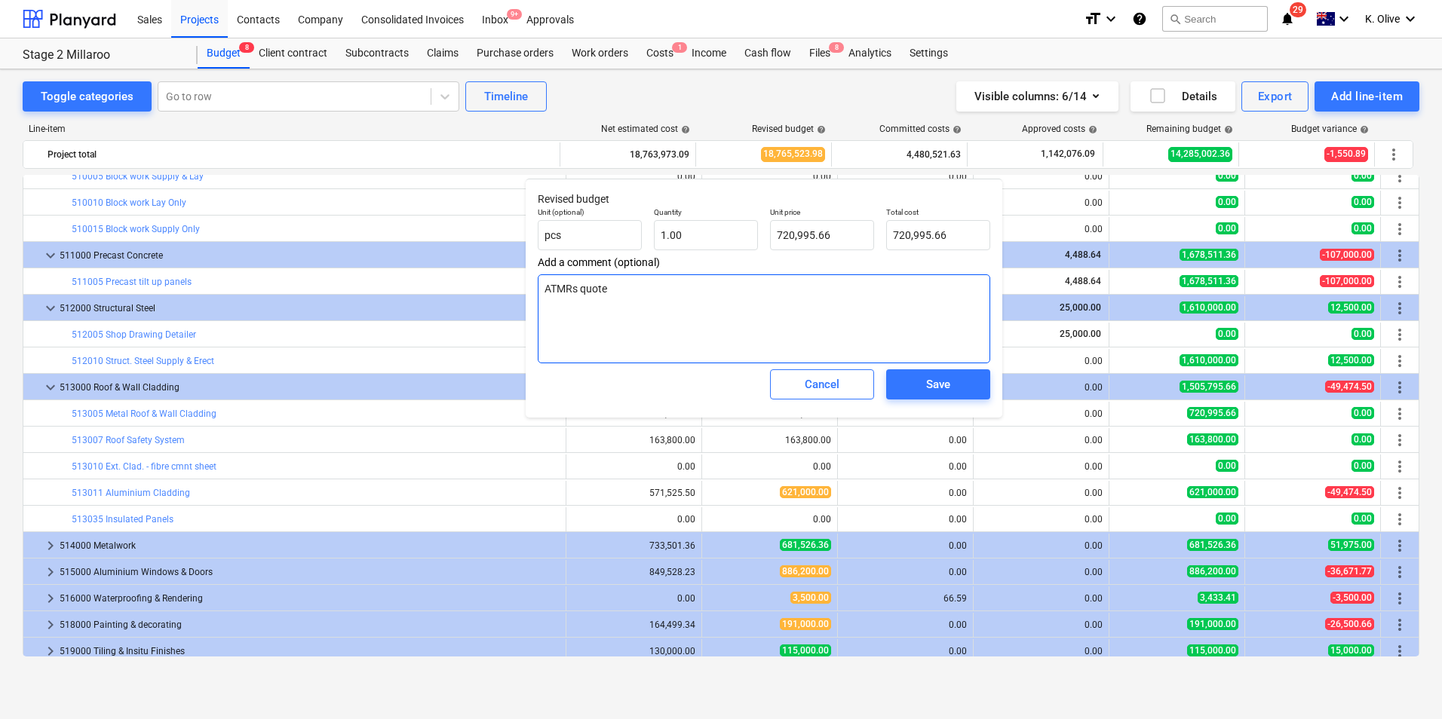
type textarea "A"
type textarea "x"
type textarea "AT"
type textarea "x"
type textarea "ATM"
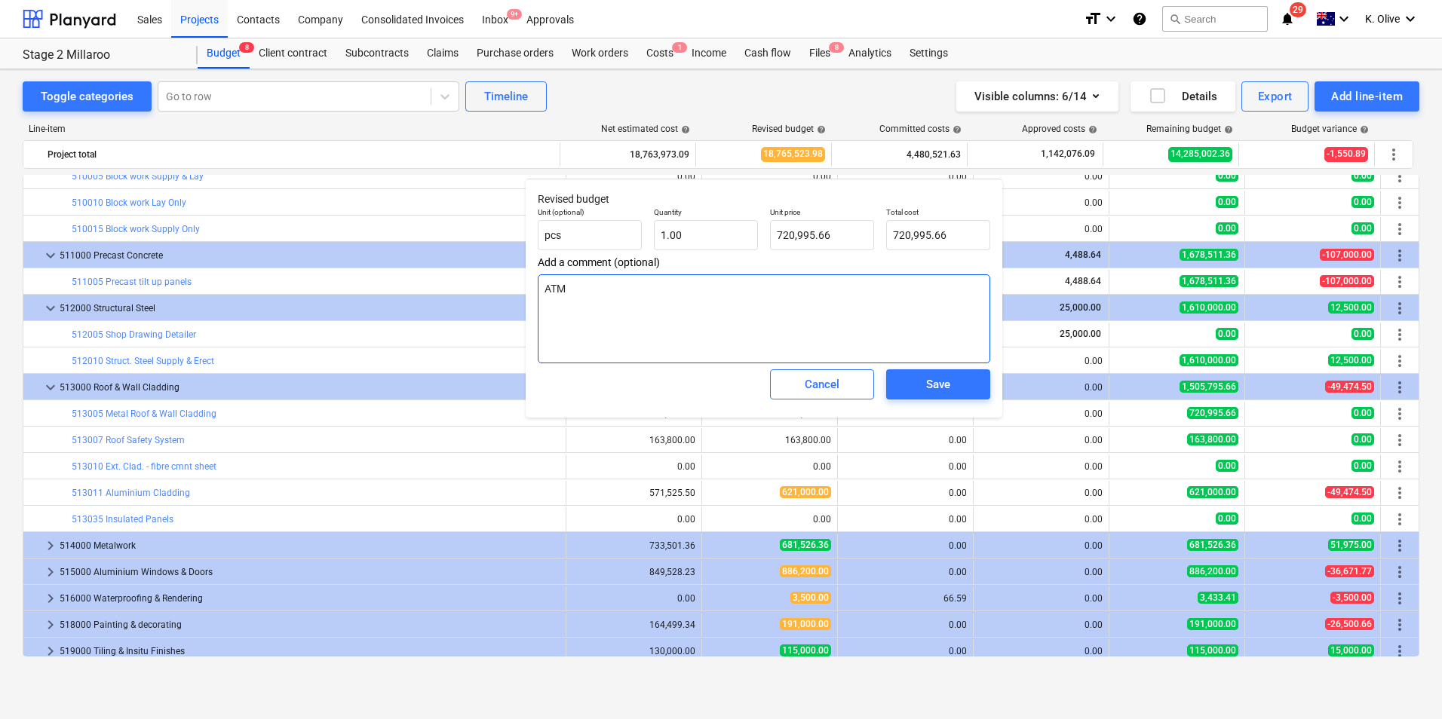
type textarea "x"
type textarea "ATMR"
type textarea "x"
type textarea "ATMR"
type textarea "x"
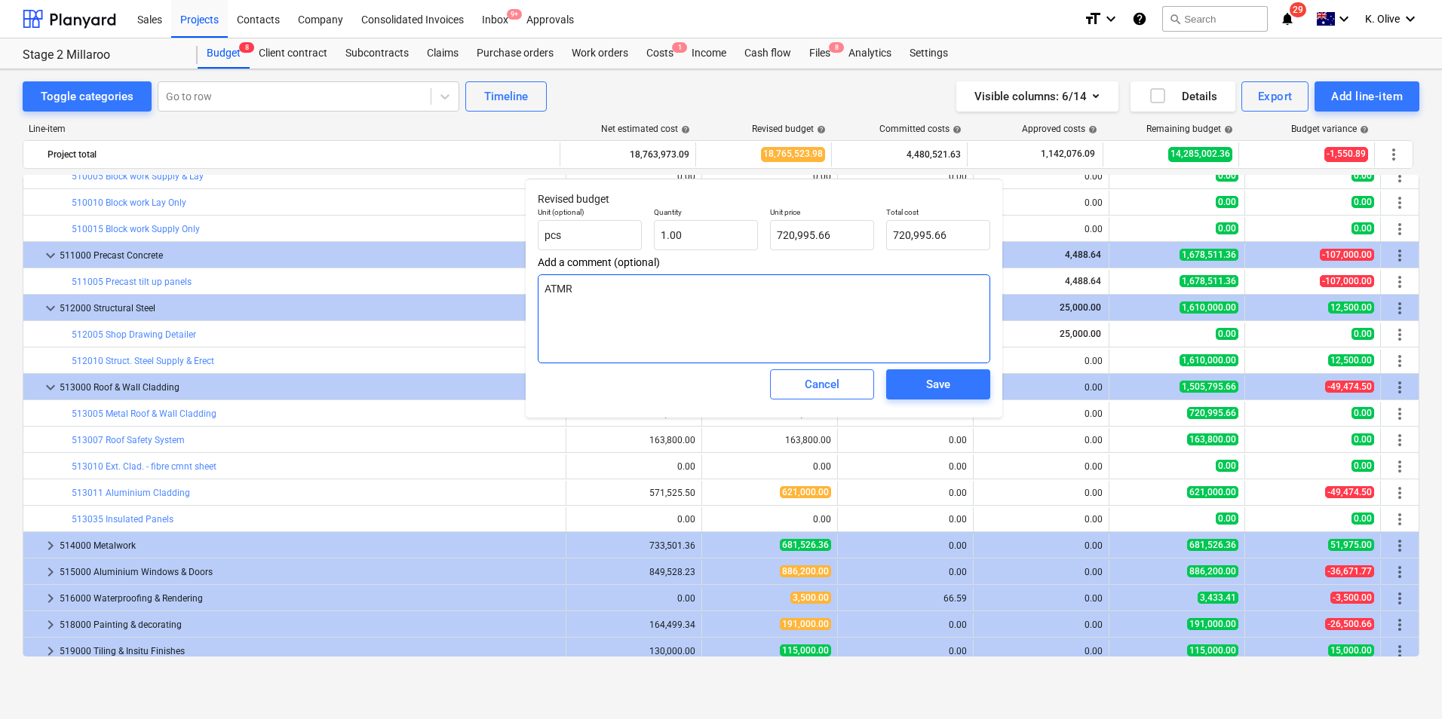
type textarea "ATMR Q"
type textarea "x"
type textarea "ATMR Qu"
type textarea "x"
type textarea "ATMR Quo"
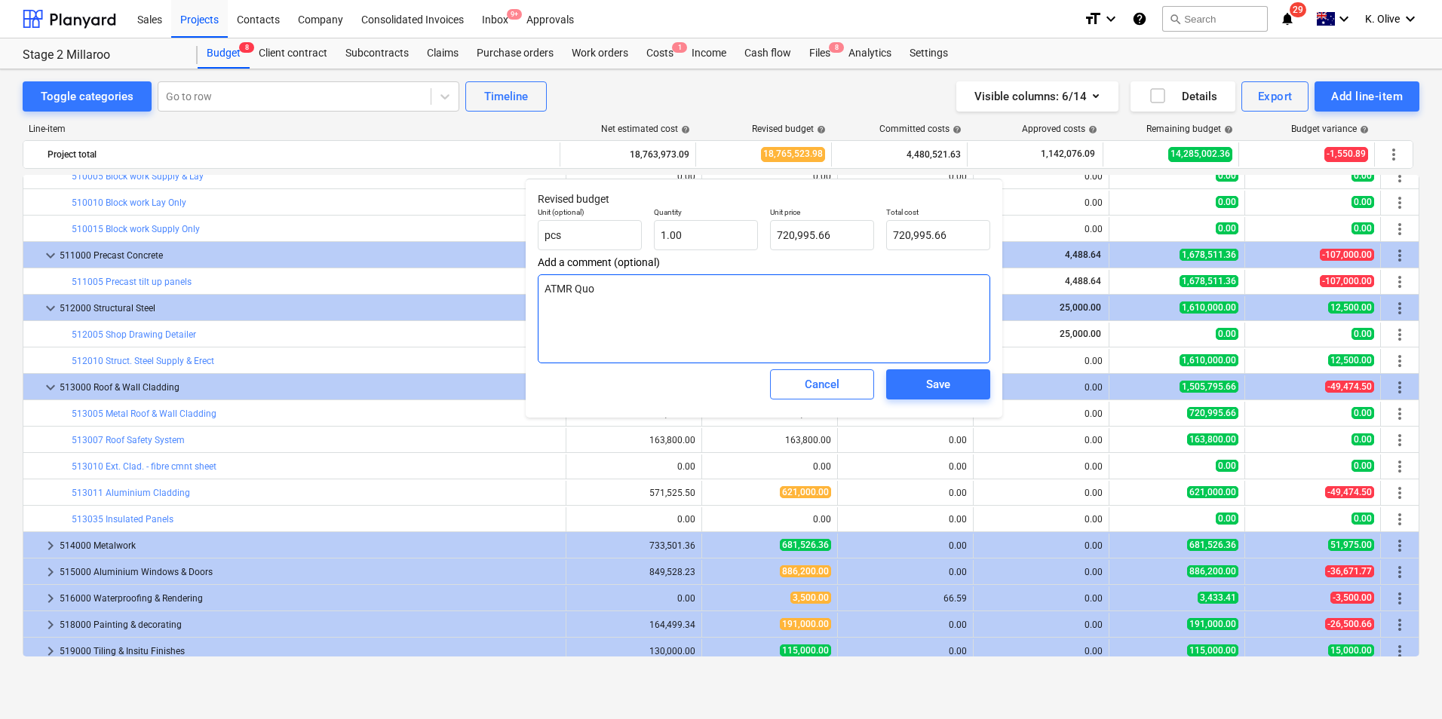
type textarea "x"
type textarea "ATMR Quot"
type textarea "x"
type textarea "ATMR Quote"
type textarea "x"
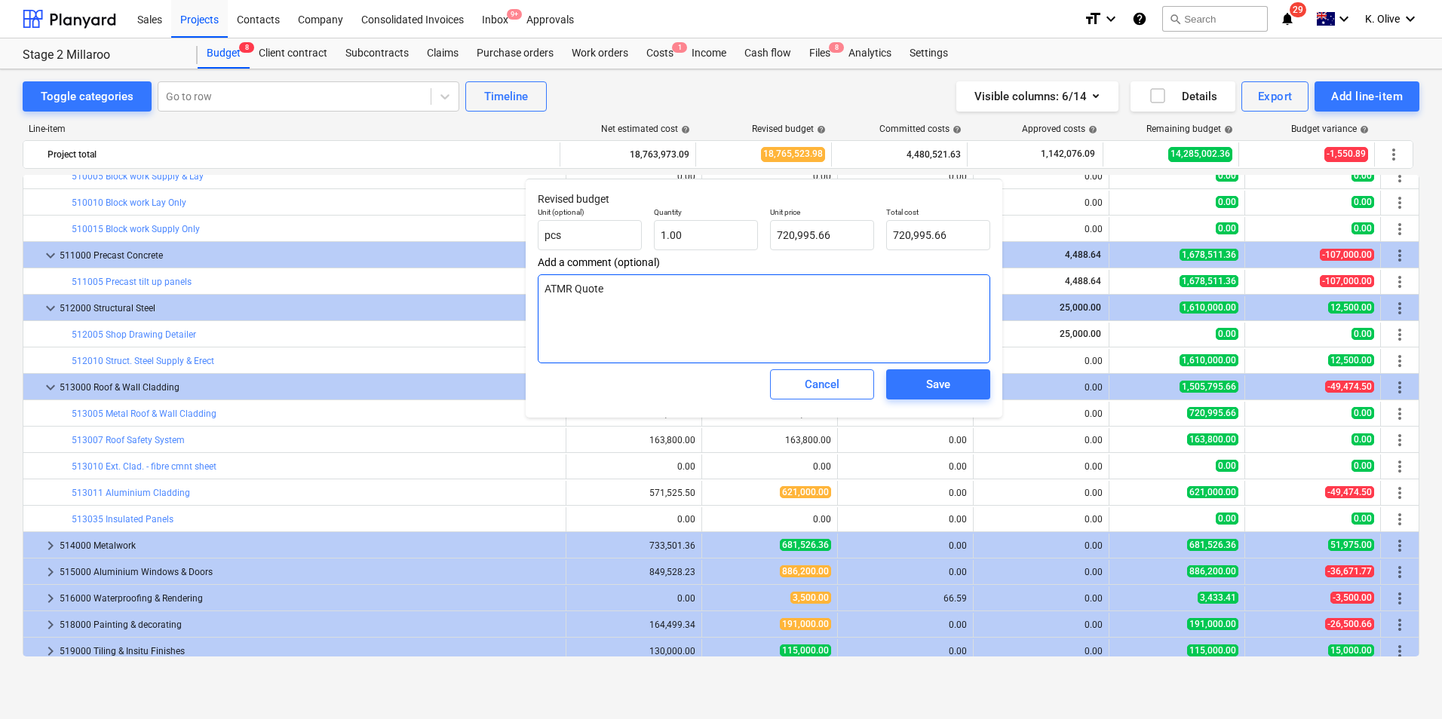
type textarea "ATMR Quote"
type textarea "x"
type textarea "ATMR Quote $"
type textarea "x"
type textarea "ATMR Quote $7"
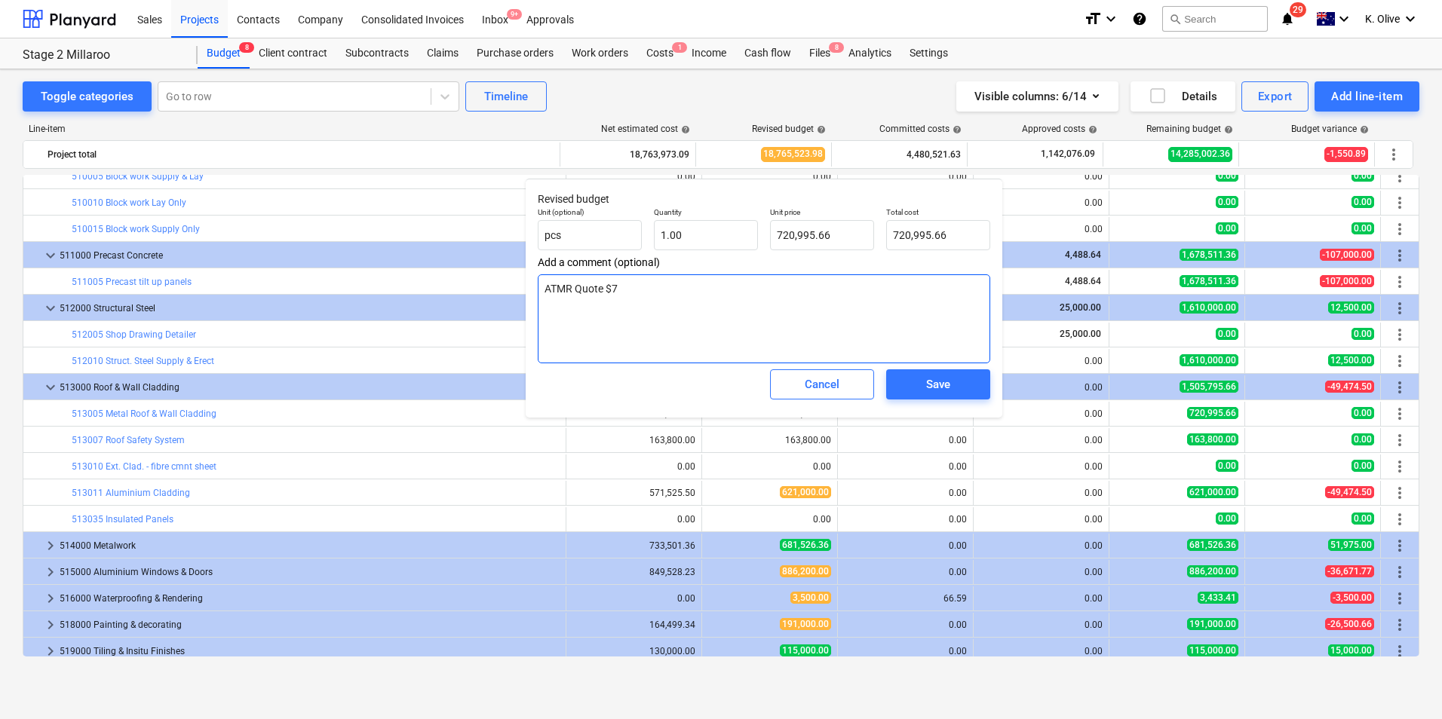
type textarea "x"
type textarea "ATMR Quote $71"
type textarea "x"
type textarea "ATMR Quote $714"
type textarea "x"
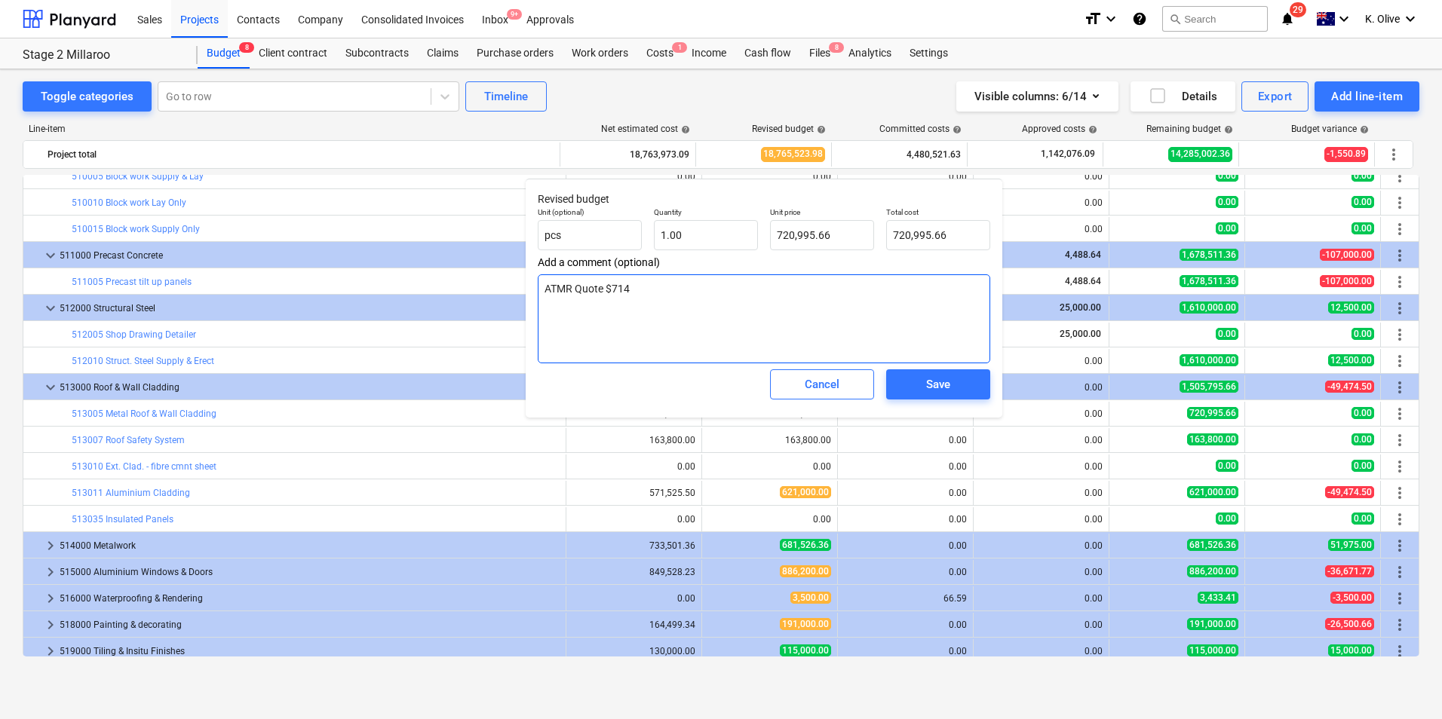
type textarea "ATMR Quote $714k"
type textarea "x"
type textarea "ATMR Quote $714k"
type textarea "x"
type textarea "ATMR Quote $714k A"
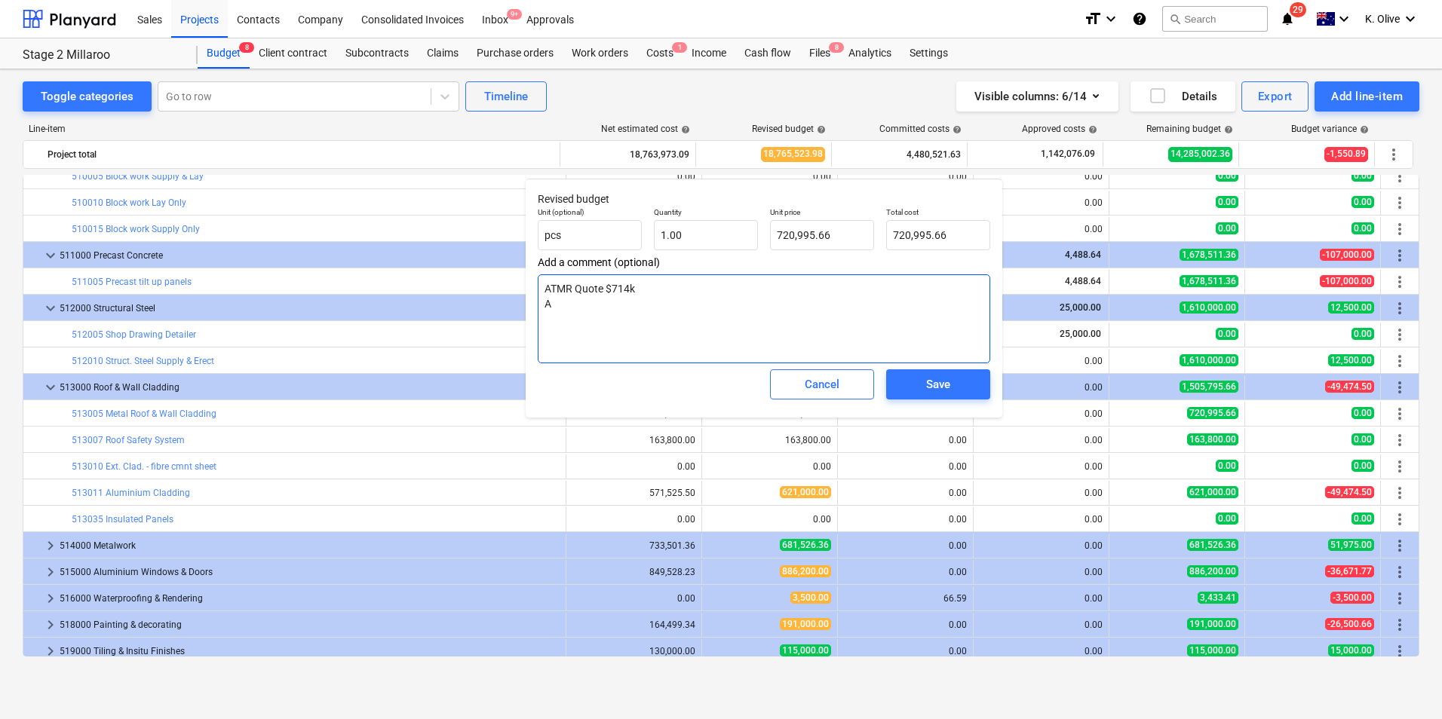
type textarea "x"
type textarea "ATMR Quote $714k Ad"
type textarea "x"
type textarea "ATMR Quote $714k Add"
type textarea "x"
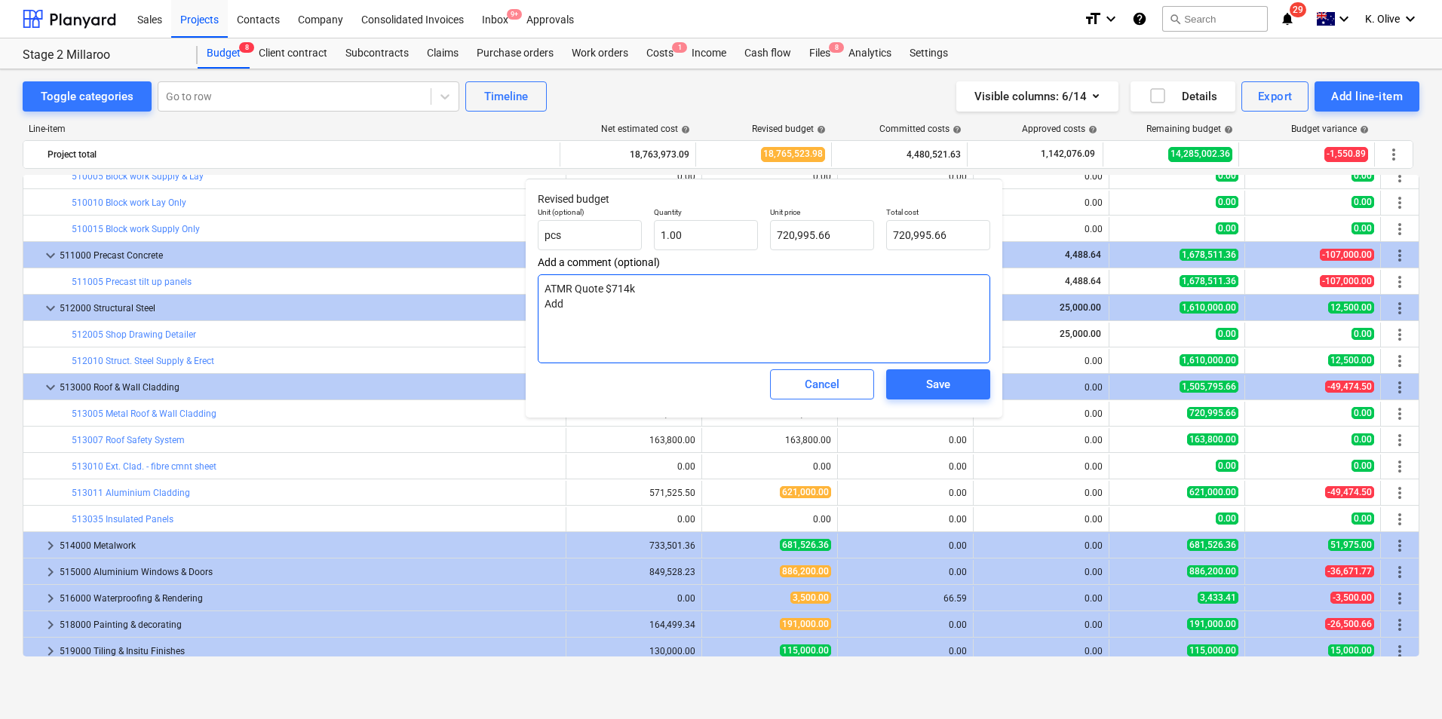
type textarea "ATMR Quote $714k Addi"
type textarea "x"
type textarea "ATMR Quote $714k Addit"
type textarea "x"
type textarea "ATMR Quote $714k [PERSON_NAME]"
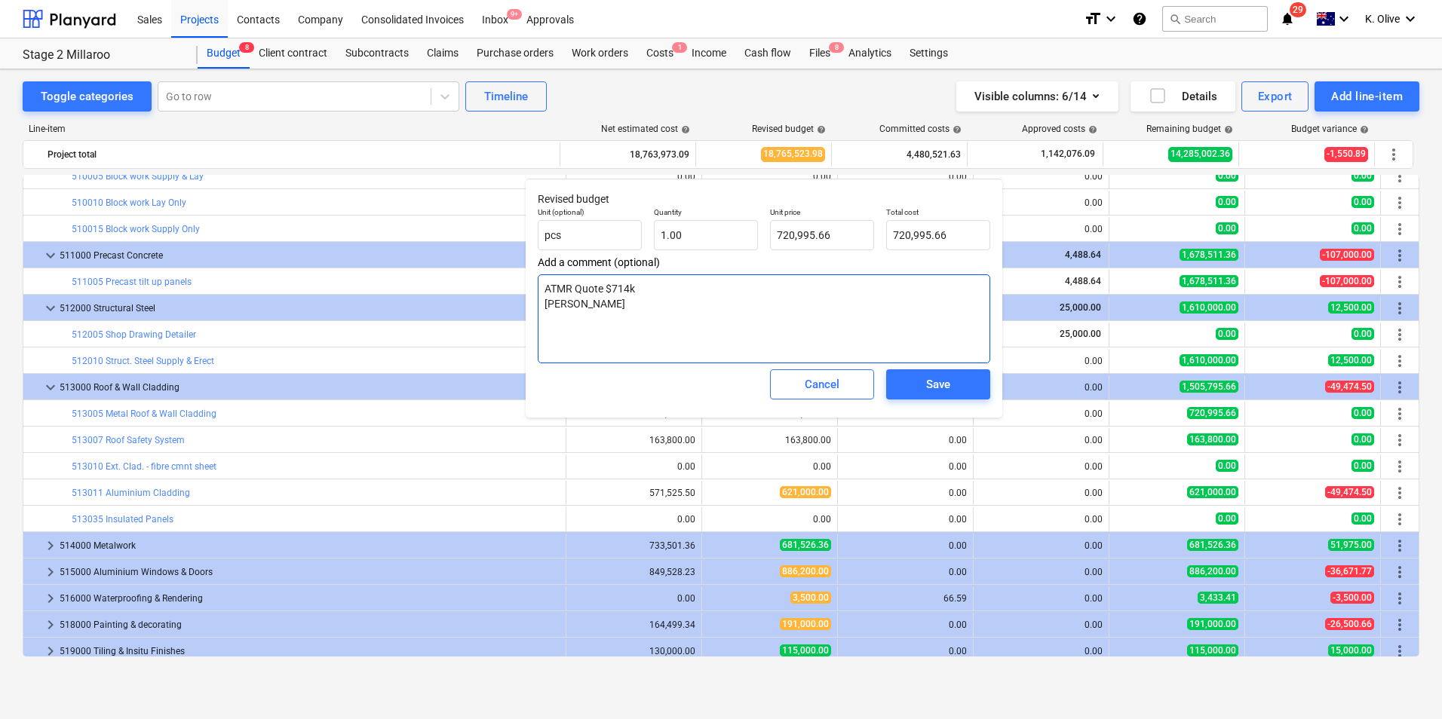
type textarea "x"
type textarea "ATMR Quote $714k Additio"
type textarea "x"
type textarea "ATMR Quote $714k Additioa"
type textarea "x"
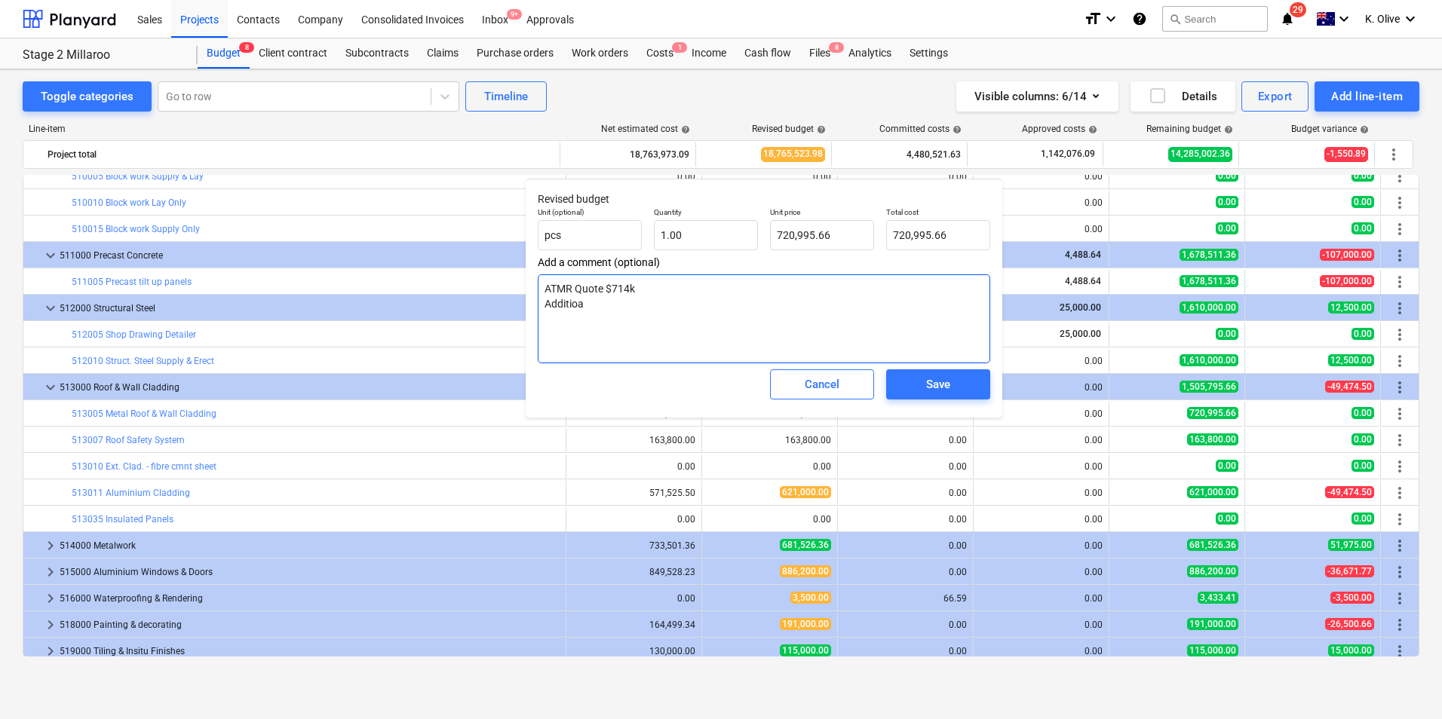
type textarea "ATMR Quote $714k Additioan"
type textarea "x"
type textarea "ATMR Quote $714k Additioan"
type textarea "x"
type textarea "ATMR Quote $714k Additioan 6"
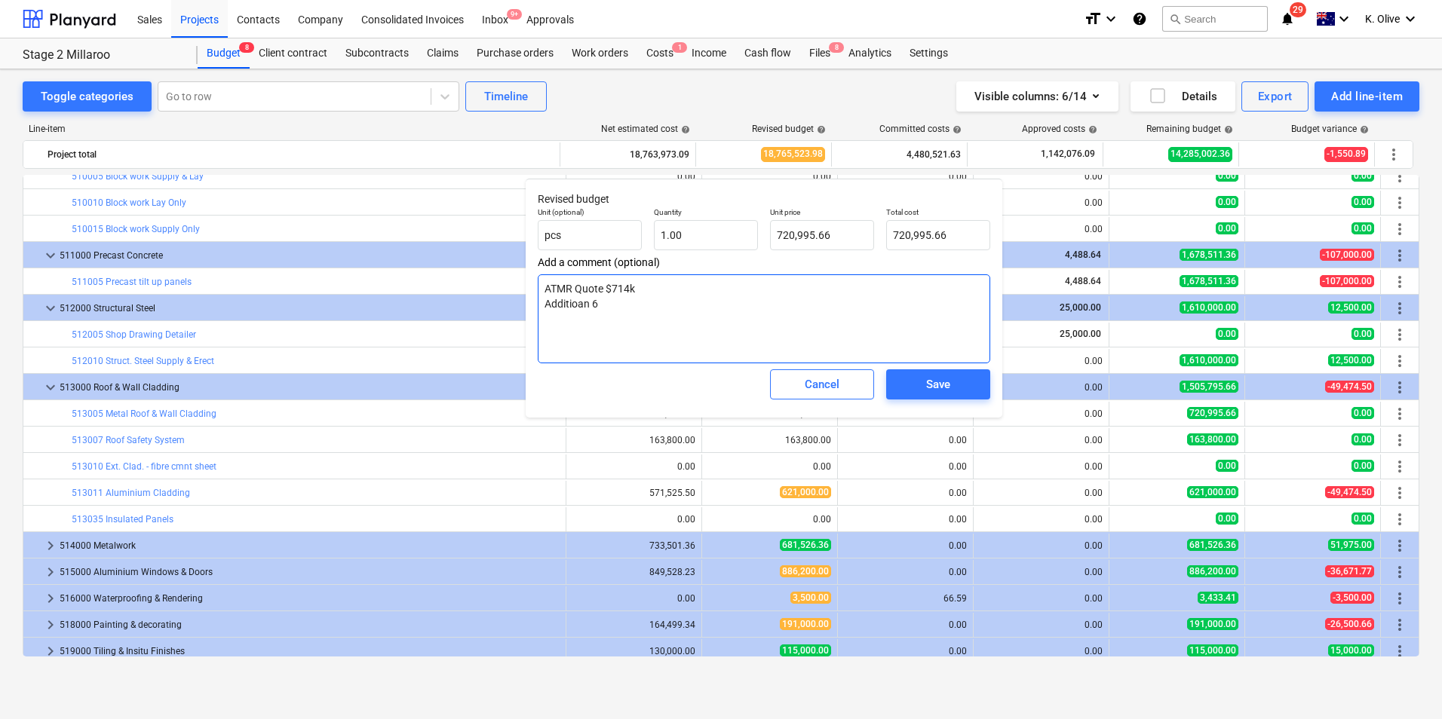
type textarea "x"
type textarea "ATMR Quote $714k Additioan 6."
type textarea "x"
type textarea "ATMR Quote $714k Additioan 6.9"
type textarea "x"
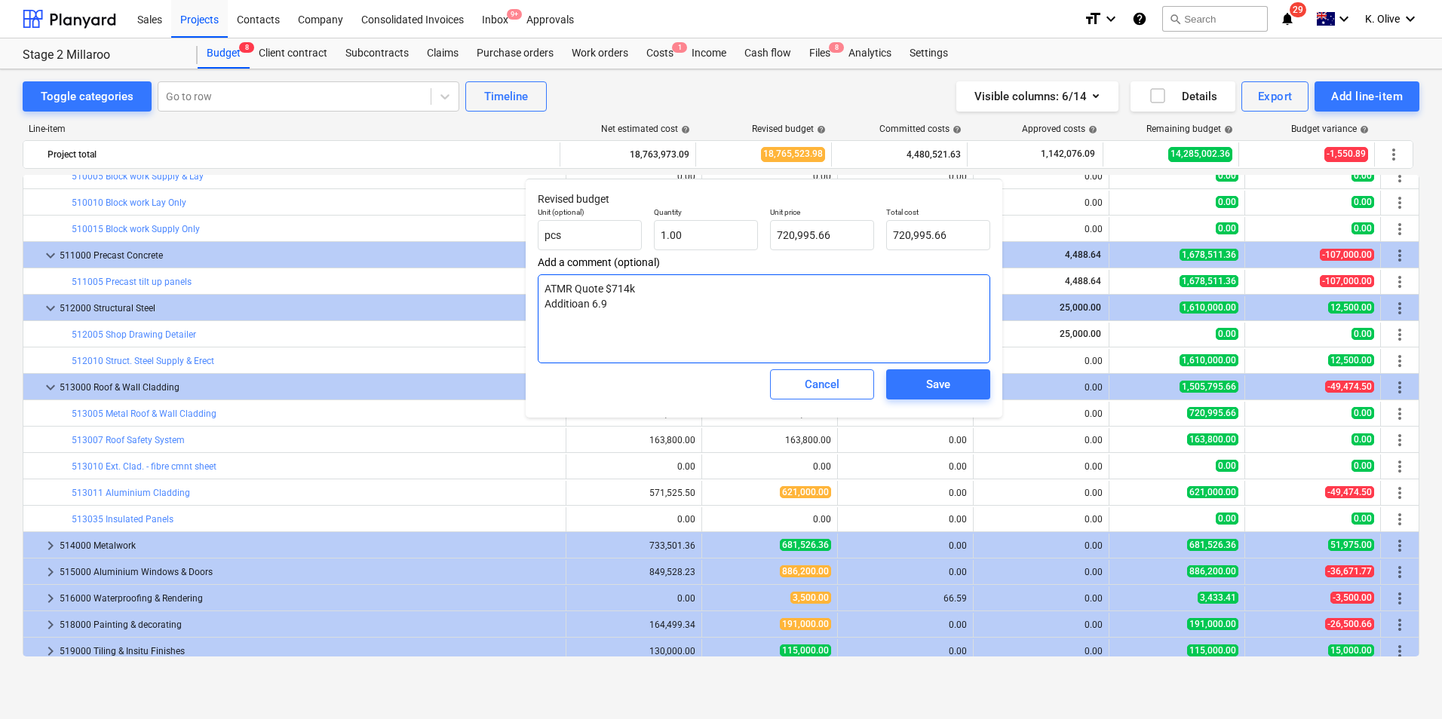
type textarea "ATMR Quote $714k Additioan 6.99"
type textarea "x"
type textarea "ATMR Quote $714k Additioan 6.995"
type textarea "x"
type textarea "ATMR Quote $714k Additioan 6.995k"
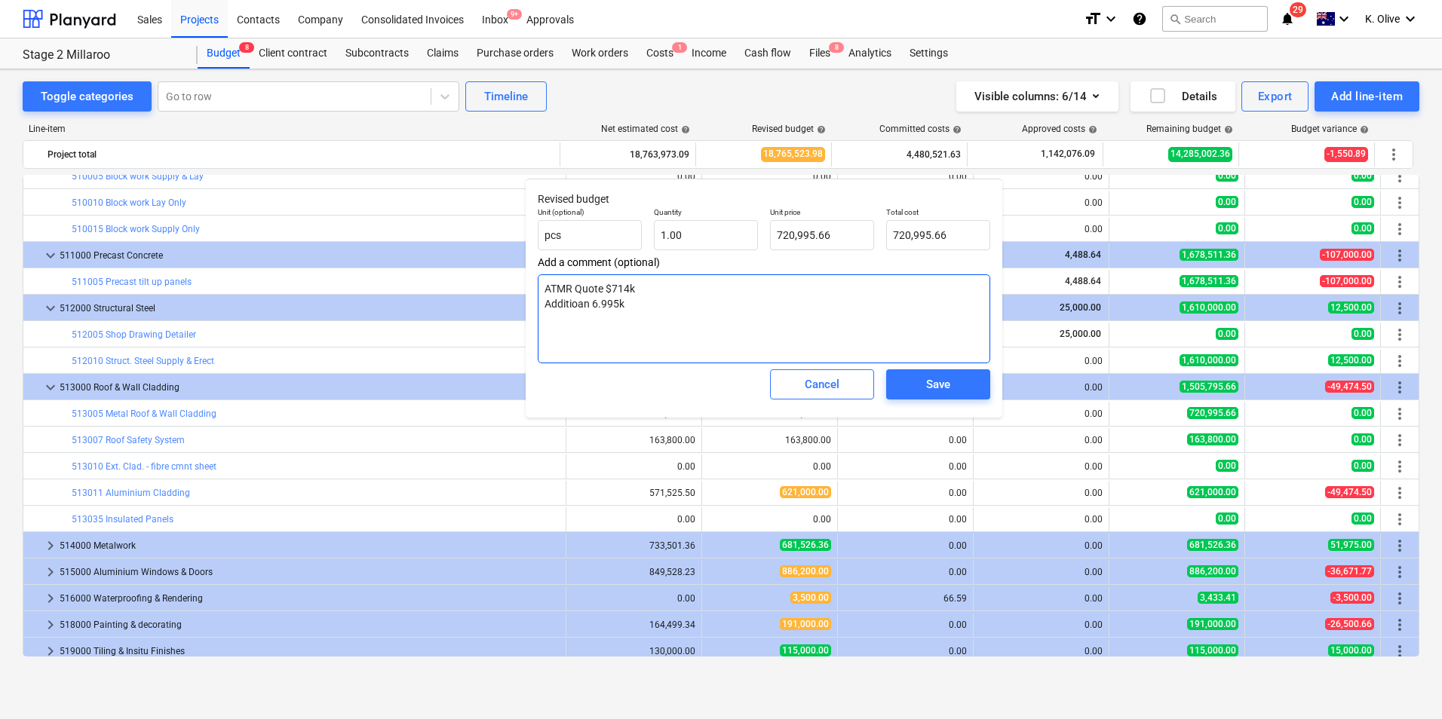
type textarea "x"
type textarea "ATMR Quote $714k Additioan 6.995k"
type textarea "x"
type textarea "ATMR Quote $714k Additioan 6.995k t"
type textarea "x"
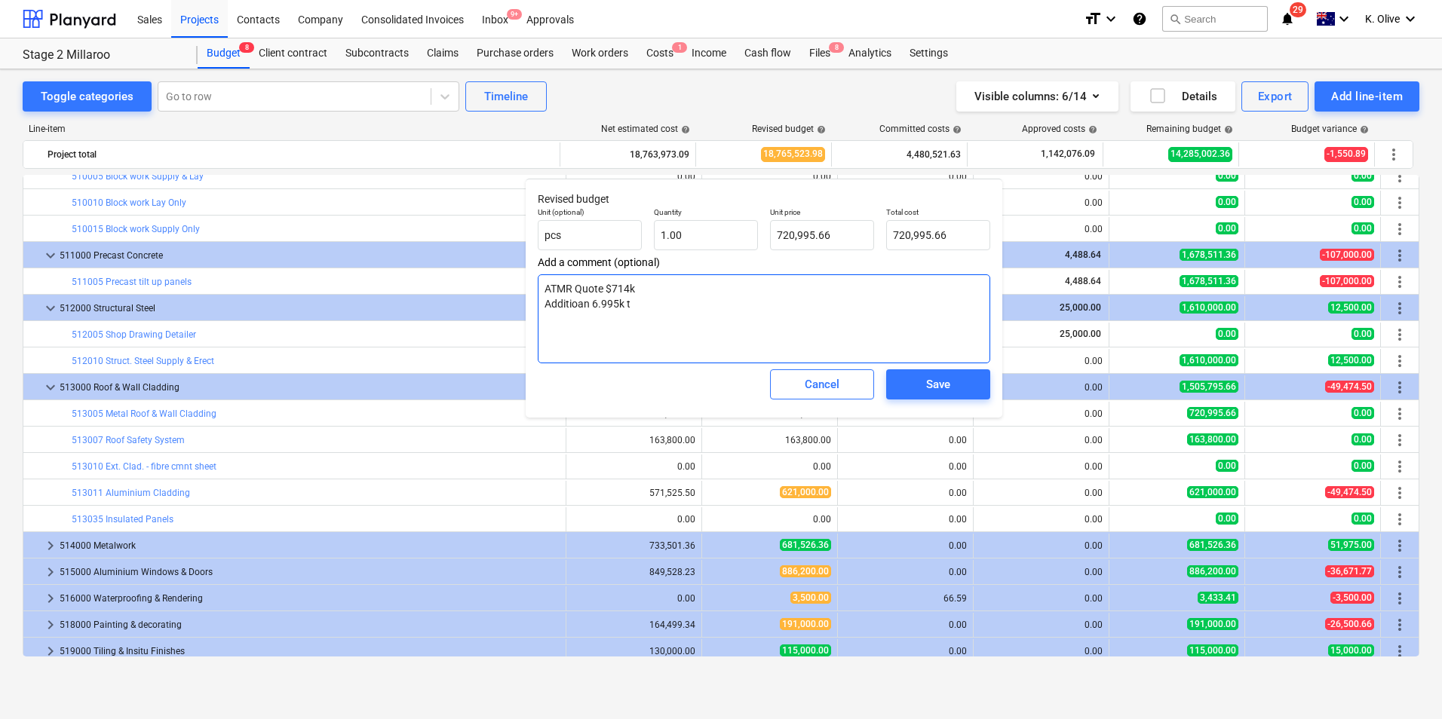
type textarea "ATMR Quote $714k Additioan 6.995k to"
type textarea "x"
type textarea "ATMR Quote $714k Additioan 6.995k to"
type textarea "x"
type textarea "ATMR Quote $714k Additioan 6.995k to a"
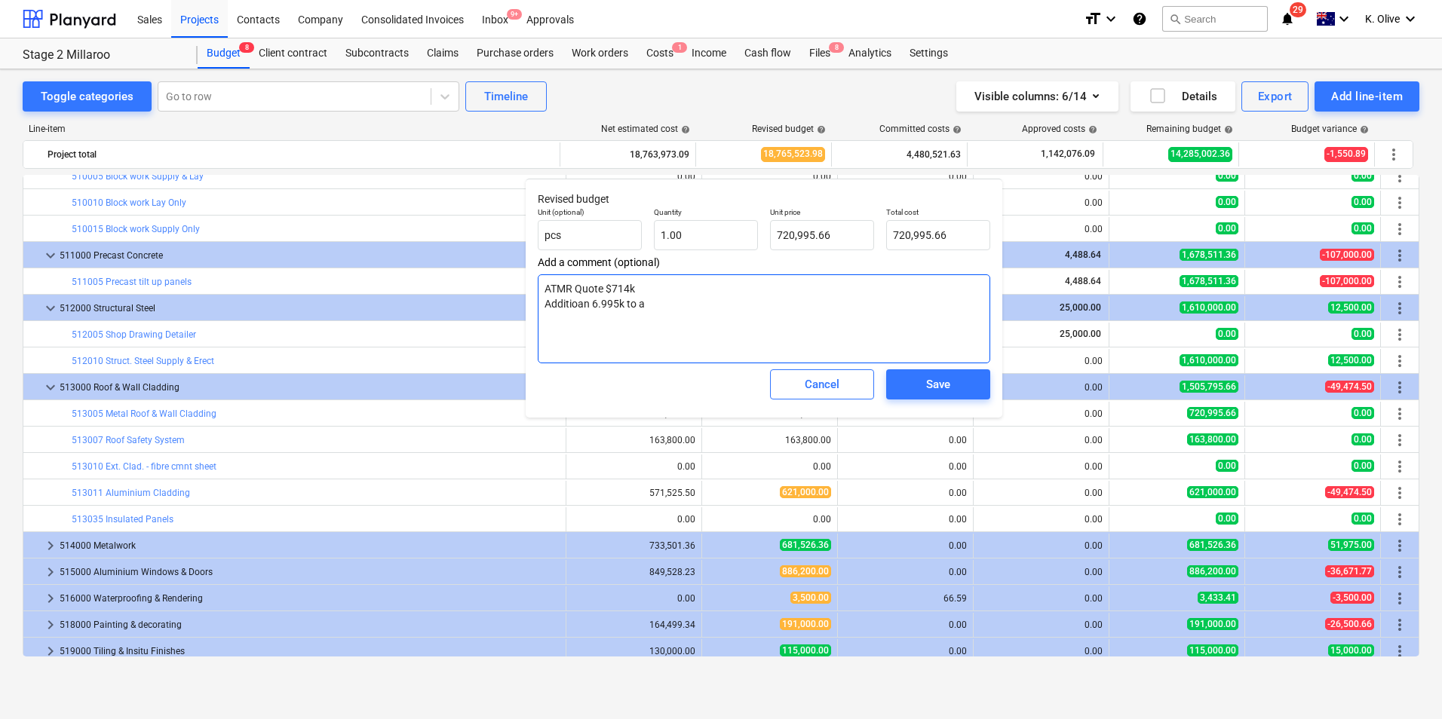
type textarea "x"
type textarea "ATMR Quote $714k Additioan 6.995k to al"
type textarea "x"
type textarea "ATMR Quote $714k Additioan 6.995k to all"
type textarea "x"
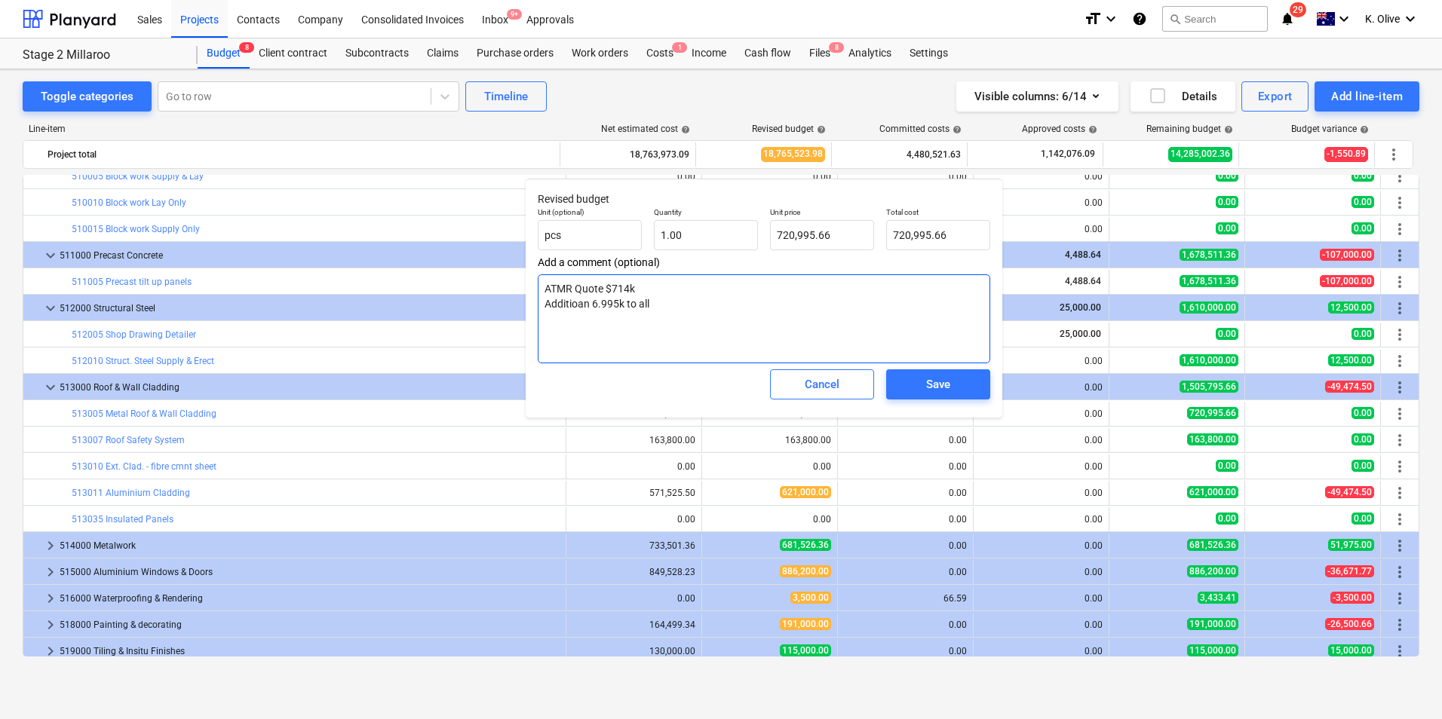
type textarea "ATMR Quote $714k Additioan 6.995k to allo"
type textarea "x"
type textarea "ATMR Quote $714k Additioan 6.995k to allow"
type textarea "x"
type textarea "ATMR Quote $714k Additioan 6.995k to allow"
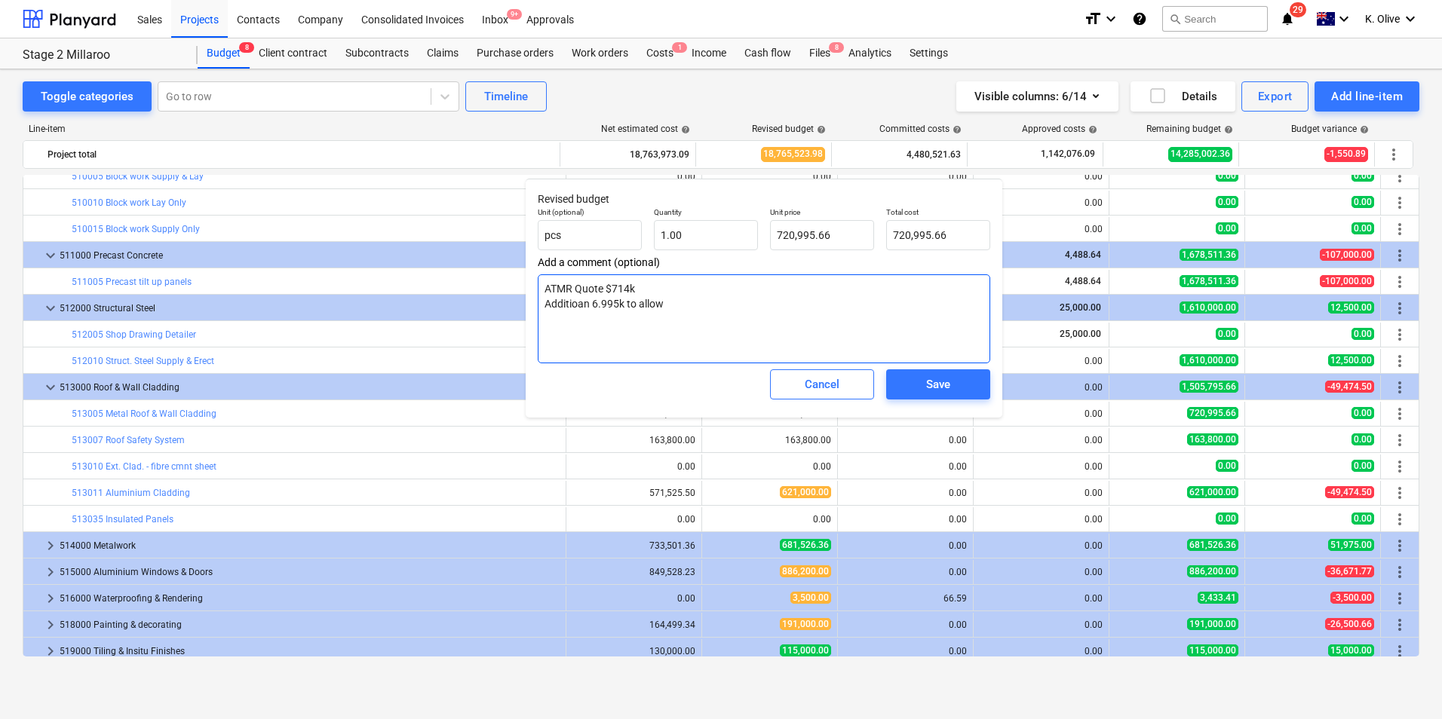
type textarea "x"
type textarea "ATMR Quote $714k Additioan 6.995k to allow f"
type textarea "x"
type textarea "ATMR Quote $714k Additioan 6.995k to allow fo"
type textarea "x"
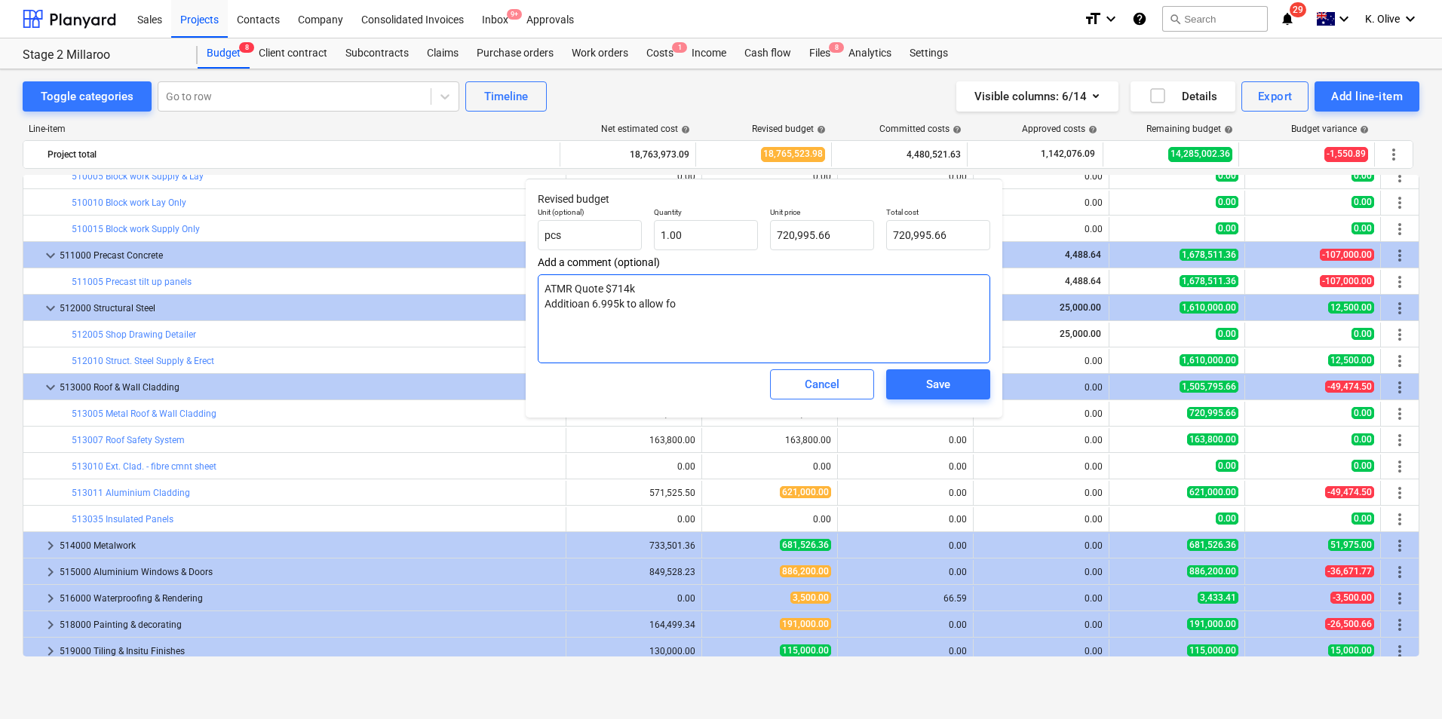
type textarea "ATMR Quote $714k Additioan 6.995k to allow fo"
type textarea "x"
type textarea "ATMR Quote $714k Additioan 6.995k to allow fo"
type textarea "x"
type textarea "ATMR Quote $714k Additioan 6.995k to allow f"
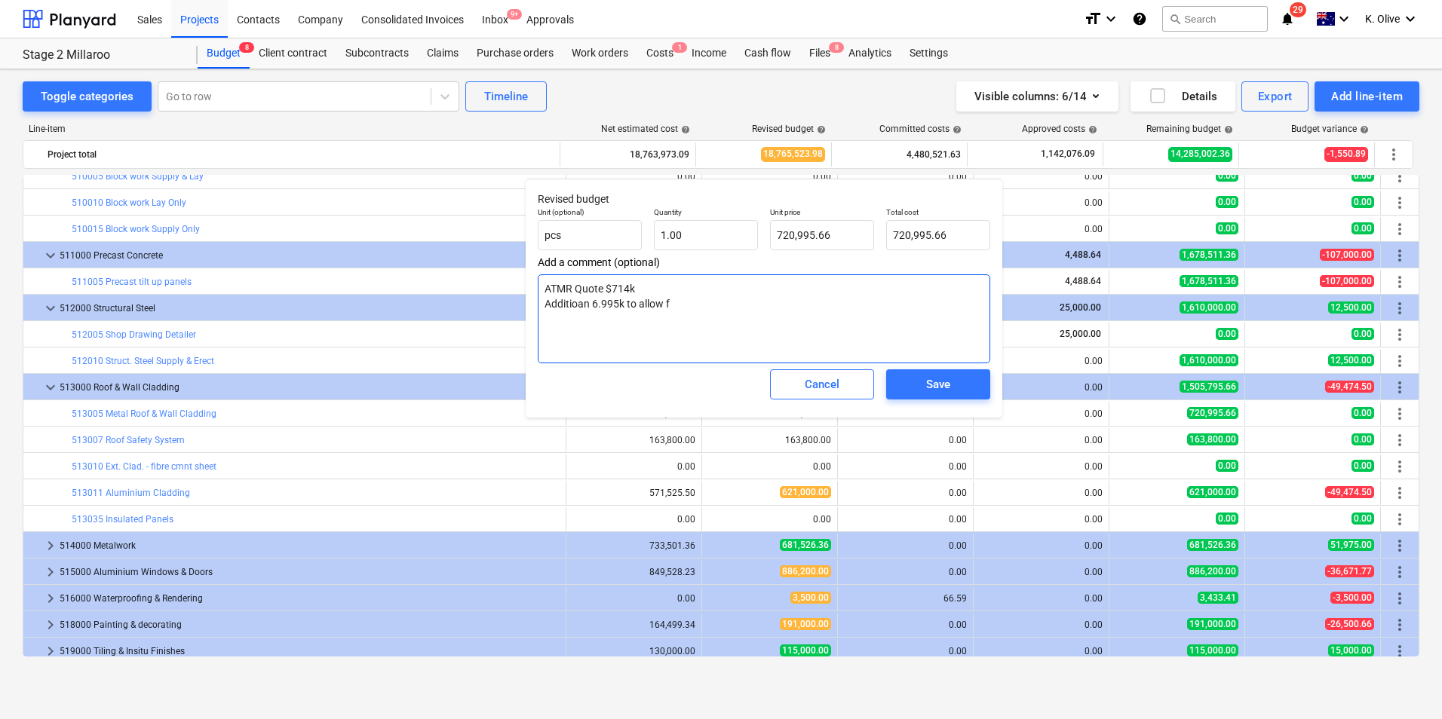
type textarea "x"
type textarea "ATMR Quote $714k Additioan 6.995k to allow fo"
type textarea "x"
type textarea "ATMR Quote $714k Additioan 6.995k to allow for"
type textarea "x"
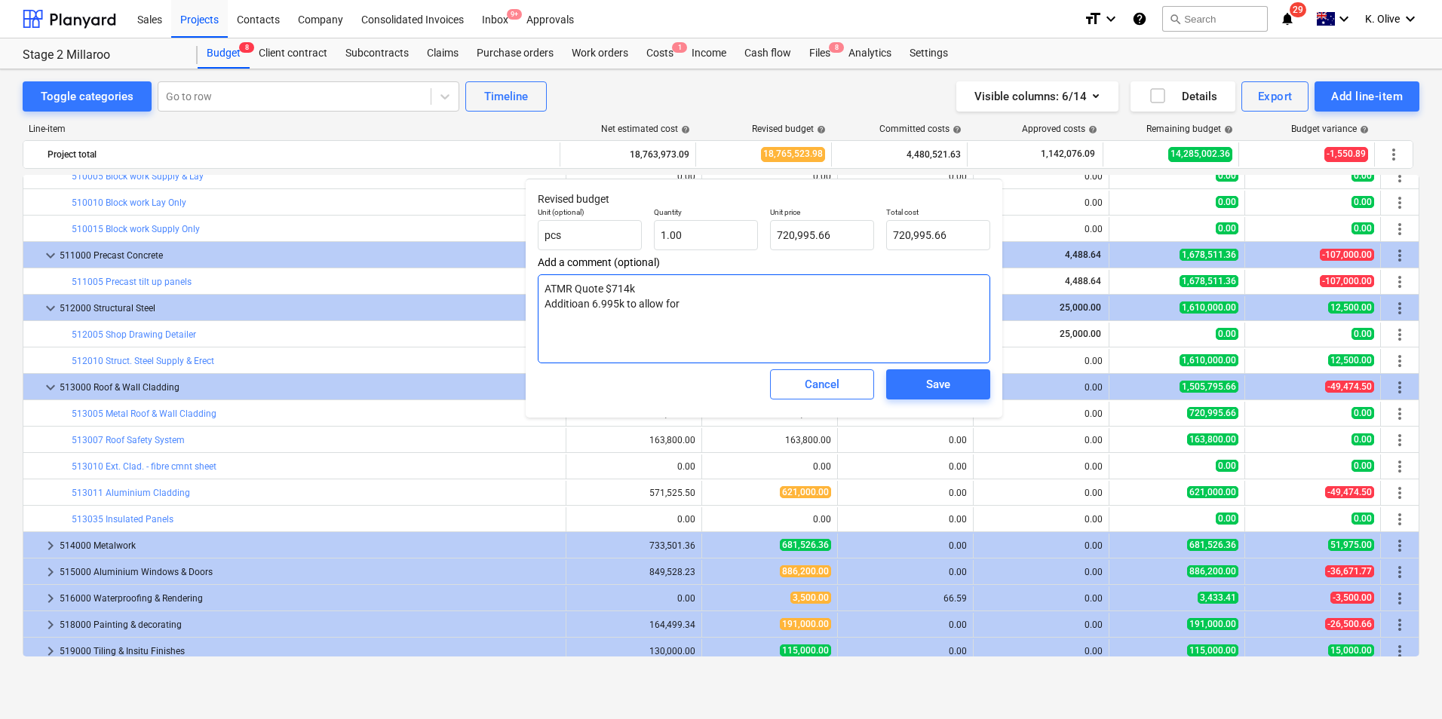
type textarea "ATMR Quote $714k Additioan 6.995k to allow for"
type textarea "x"
type textarea "ATMR Quote $714k Additioan 6.995k to allow for f"
type textarea "x"
type textarea "ATMR Quote $714k Additioan 6.995k to allow for fi"
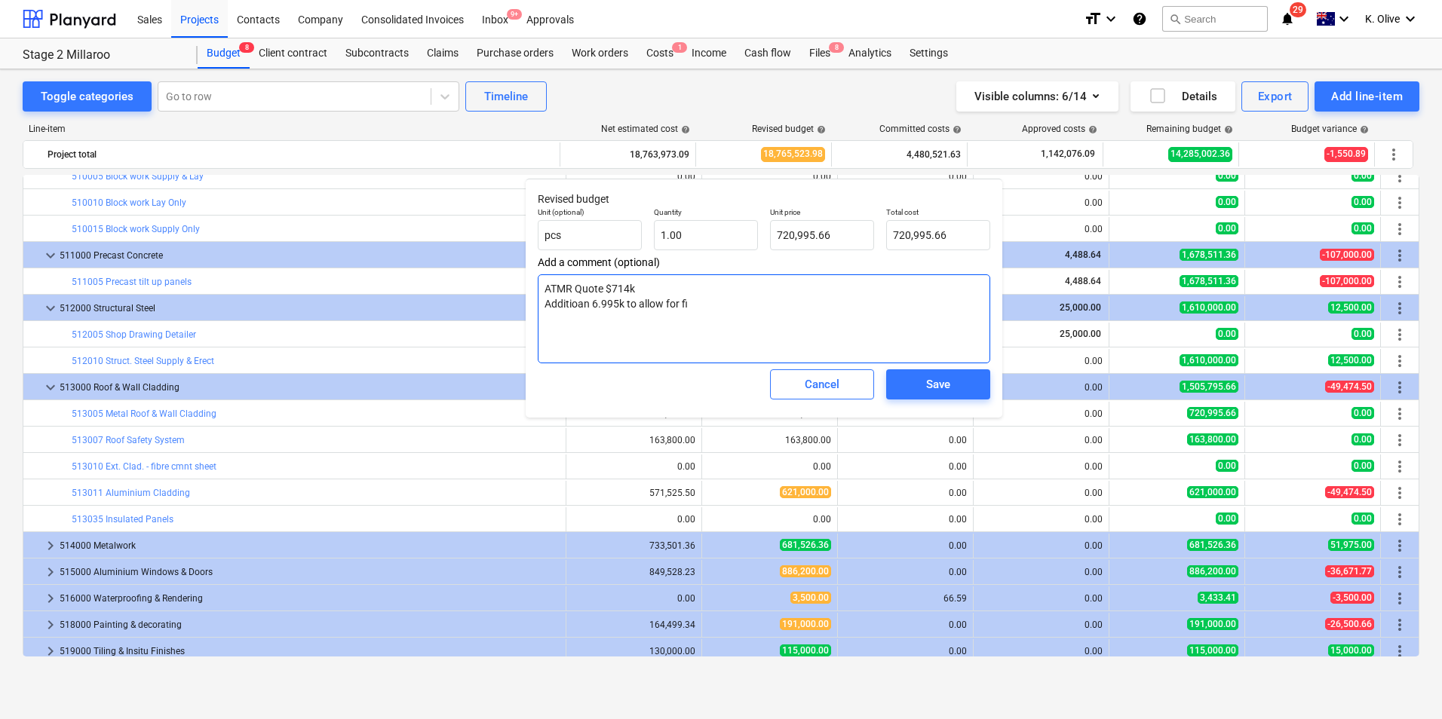
type textarea "x"
type textarea "ATMR Quote $714k Additioan 6.995k to allow for fin"
type textarea "x"
type textarea "ATMR Quote $714k Additioan 6.995k to allow for fini"
type textarea "x"
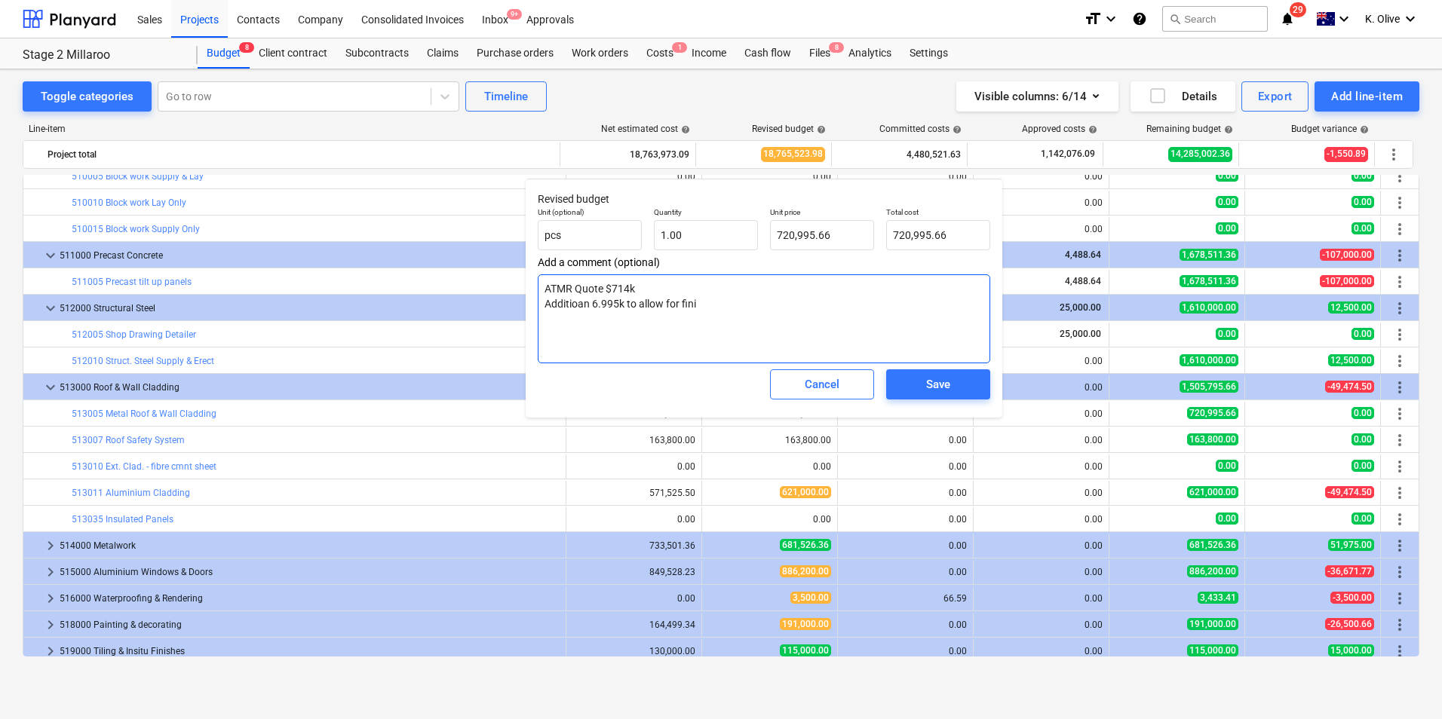
type textarea "ATMR Quote $714k Additioan 6.995k to allow for finis"
type textarea "x"
type textarea "ATMR Quote $714k Additioan 6.995k to allow for finish"
type textarea "x"
type textarea "ATMR Quote $714k Additioan 6.995k to allow for finish"
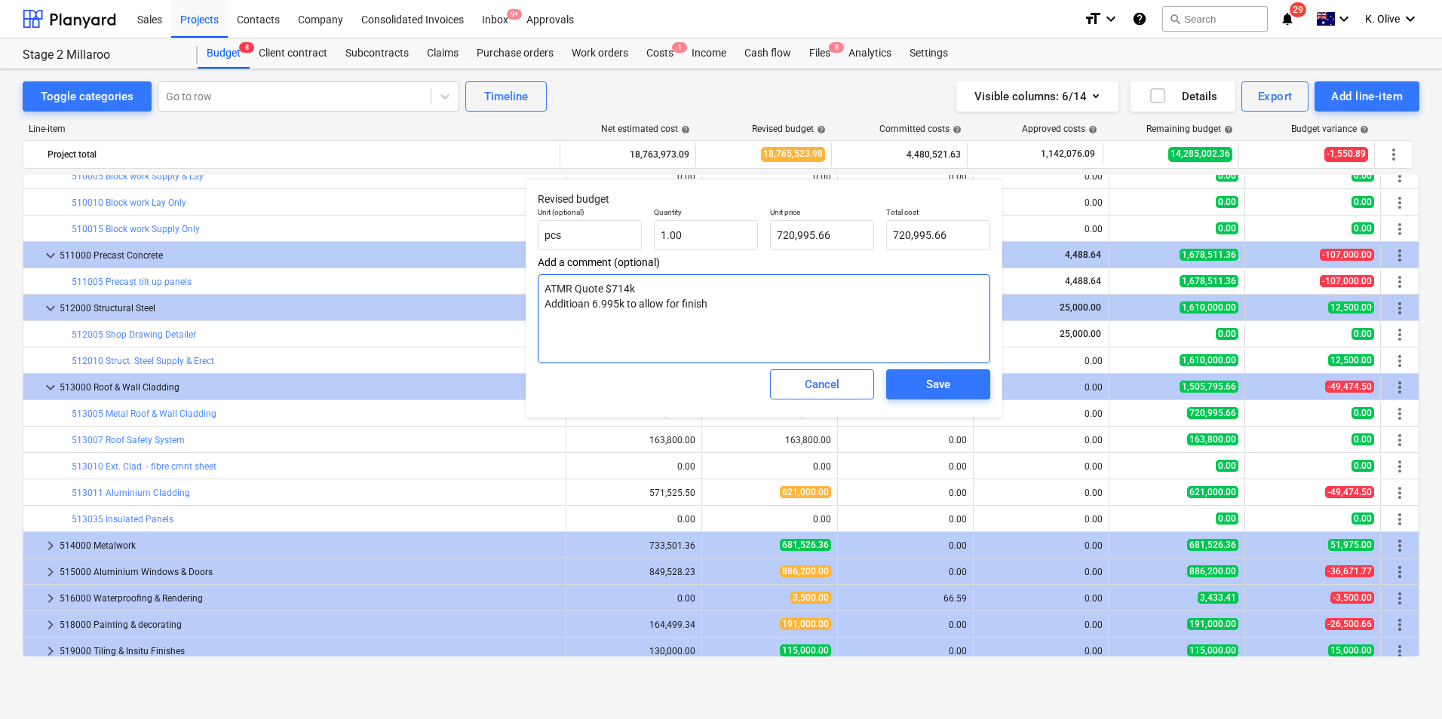
type textarea "x"
type textarea "ATMR Quote $714k Additioan 6.995k to allow for finish t"
type textarea "x"
type textarea "ATMR Quote $714k Additioan 6.995k to allow for finish to"
type textarea "x"
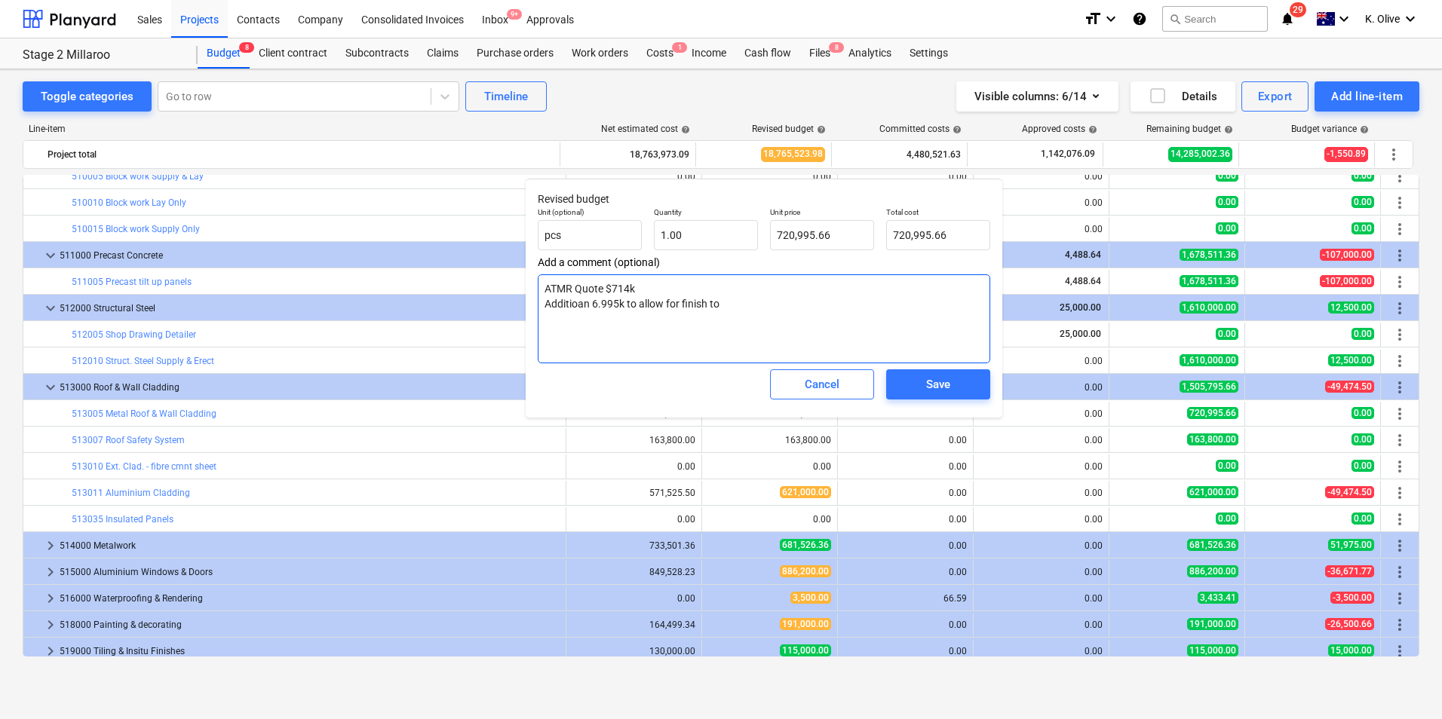
type textarea "ATMR Quote $714k Additioan 6.995k to allow for finish to"
type textarea "x"
type textarea "ATMR Quote $714k Additioan 6.995k to allow for finish to p"
type textarea "x"
type textarea "ATMR Quote $714k Additioan 6.995k to allow for finish to pe"
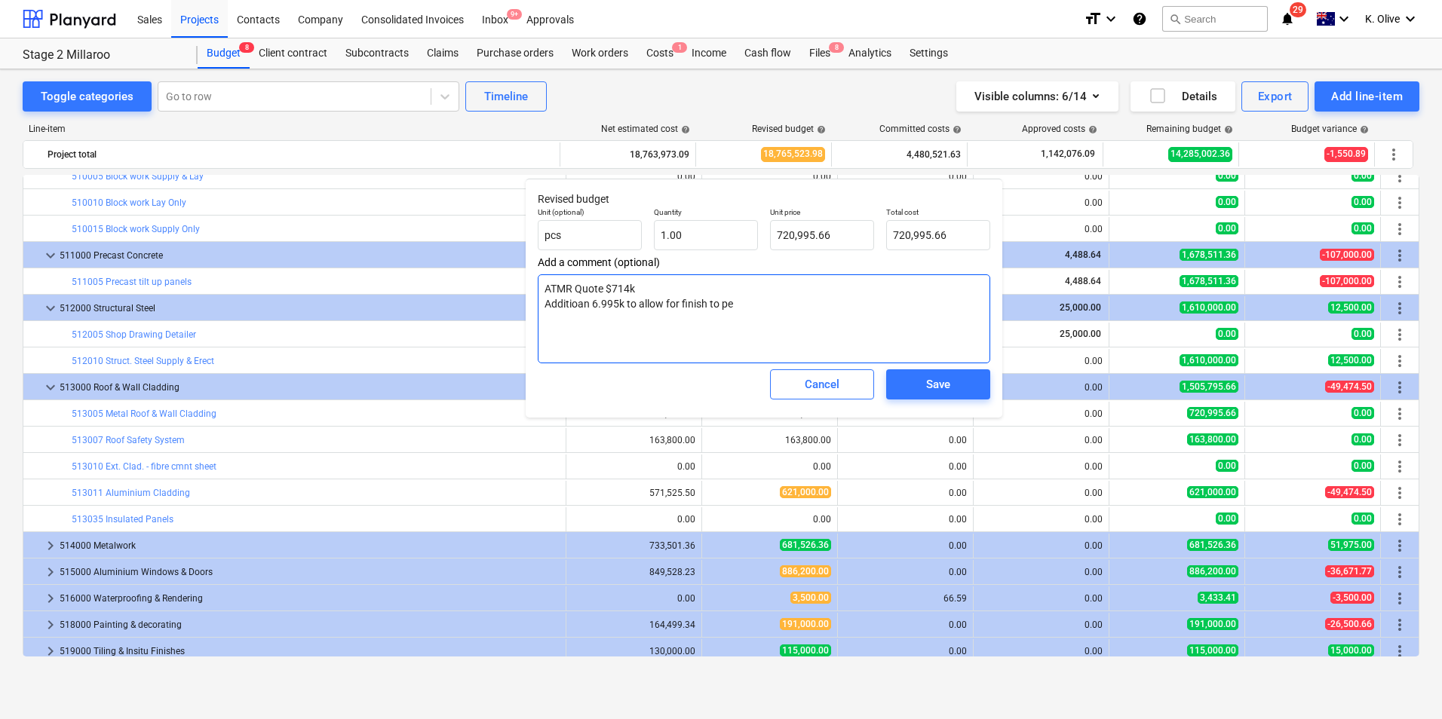
type textarea "x"
type textarea "ATMR Quote $714k Additioan 6.995k to allow for finish to pen"
type textarea "x"
type textarea "ATMR Quote $714k Additioan 6.995k to allow for finish to penn"
type textarea "x"
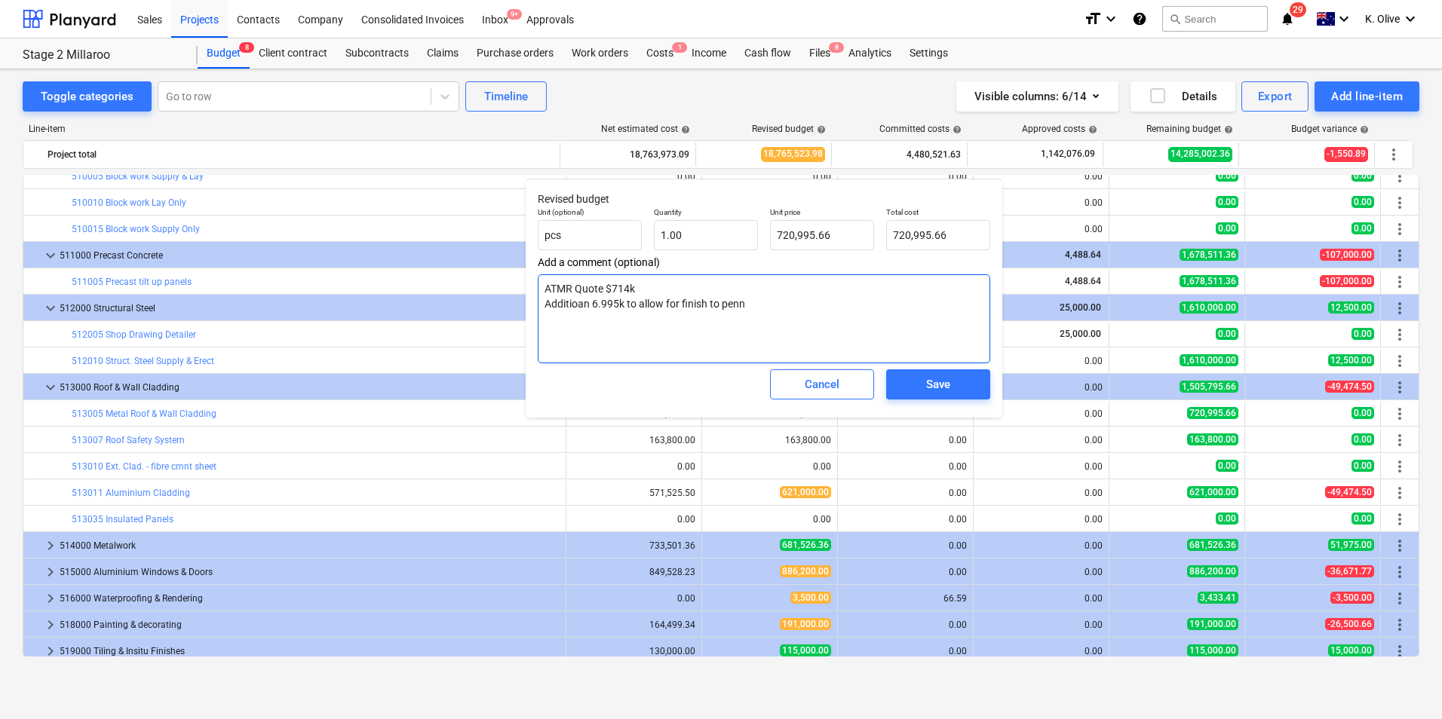
type textarea "ATMR Quote $714k Additioan 6.995k to allow for finish to [PERSON_NAME]"
type textarea "x"
type textarea "ATMR Quote $714k Additioan 6.995k to allow for finish to pennos"
type textarea "x"
type textarea "ATMR Quote $714k Additioan 6.995k to allow for finish to pennos"
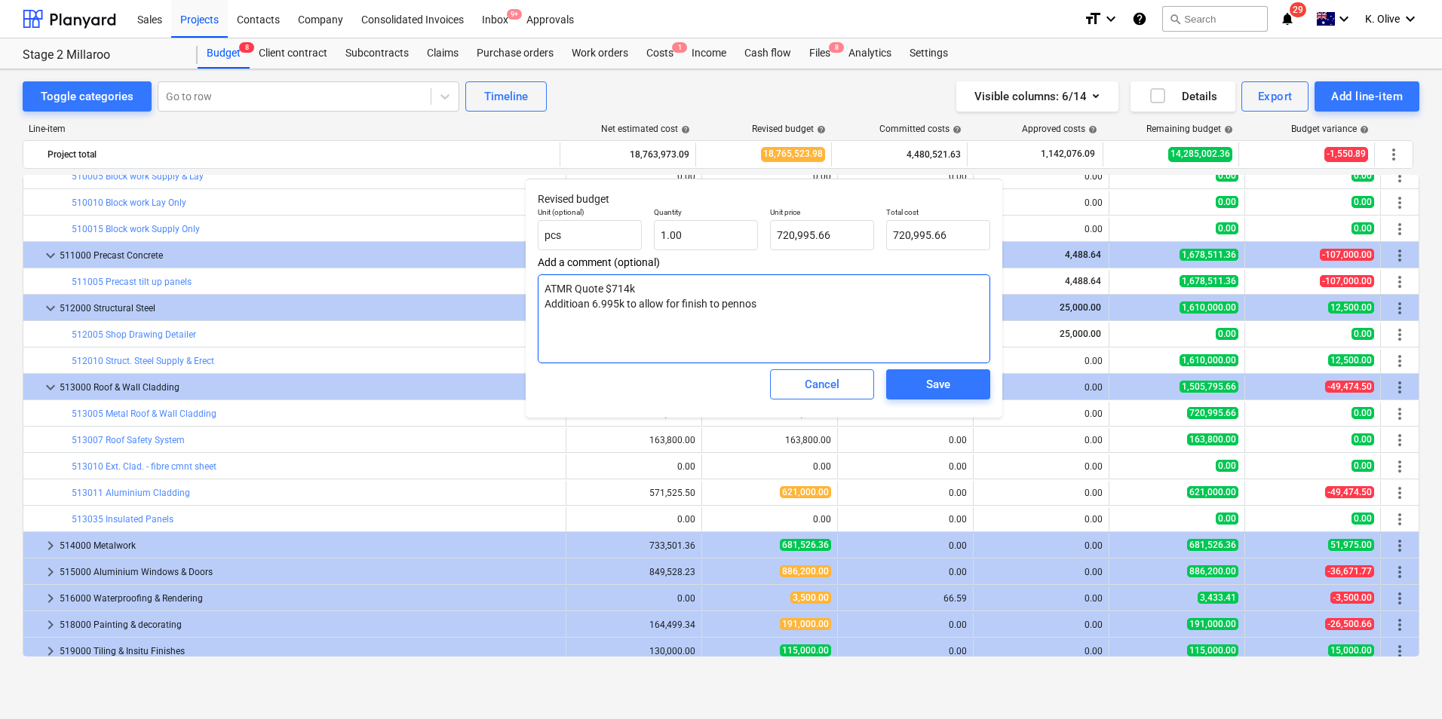
type textarea "x"
type textarea "ATMR Quote $714k Additioan 6.995k to allow for finish to pennos"
type textarea "x"
type textarea "ATMR Quote $714k Addition 6.995k to allow for finish to pennos"
type textarea "x"
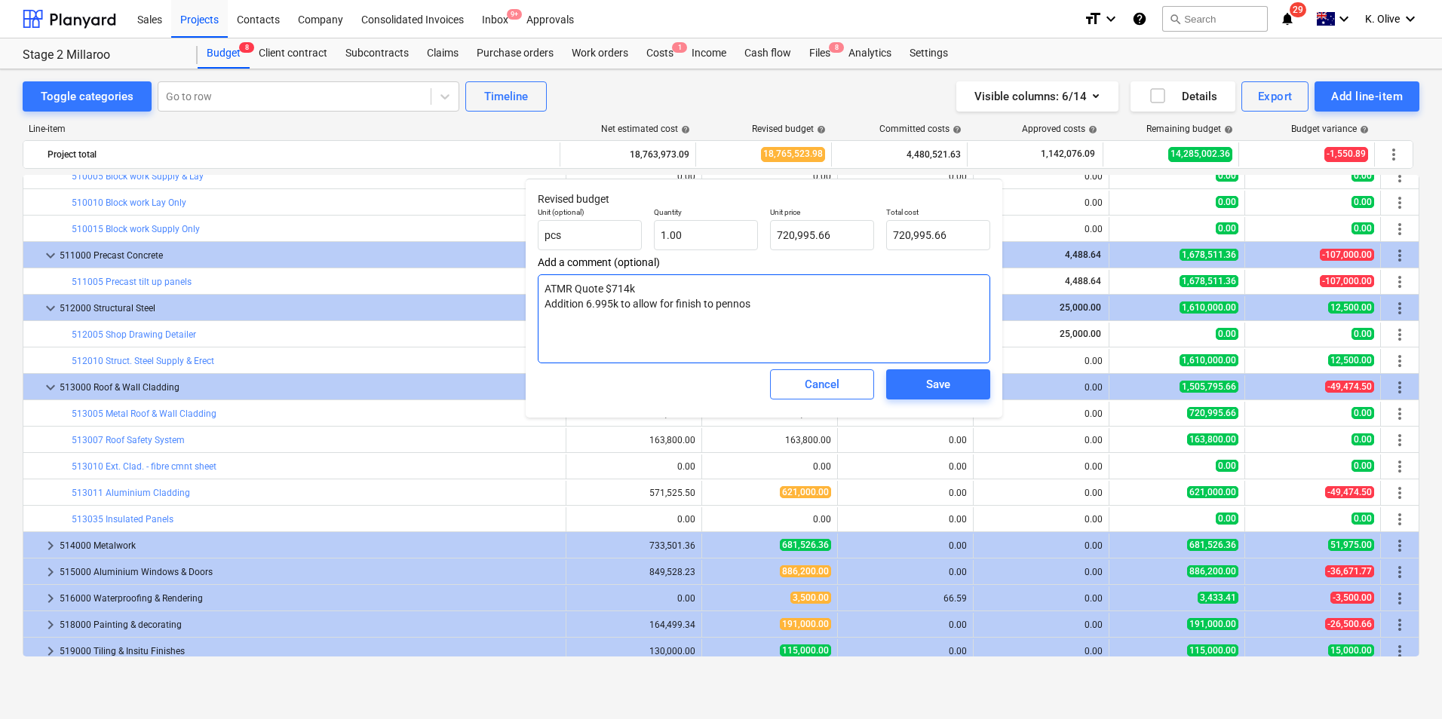
type textarea "ATMR Quote $714k Additiona 6.995k to allow for finish to pennos"
type textarea "x"
type textarea "ATMR Quote $714k Additional 6.995k to allow for finish to pennos"
type textarea "x"
type textarea "ATMR Quote $714k Additional 6.995k to allow for finish to pennos"
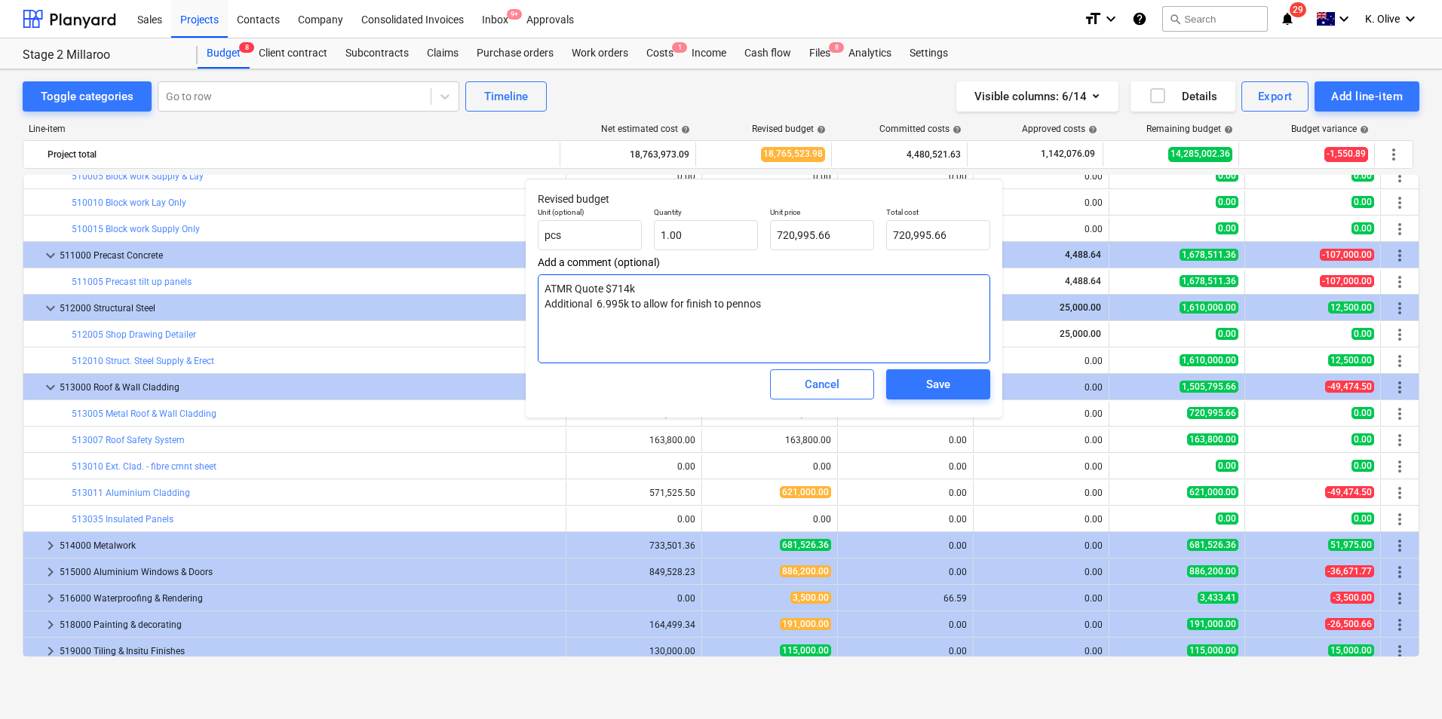
type textarea "x"
type textarea "ATMR Quote $714k Additional 6.995k to allow for finish to pennos"
click at [935, 384] on div "Save" at bounding box center [938, 385] width 24 height 20
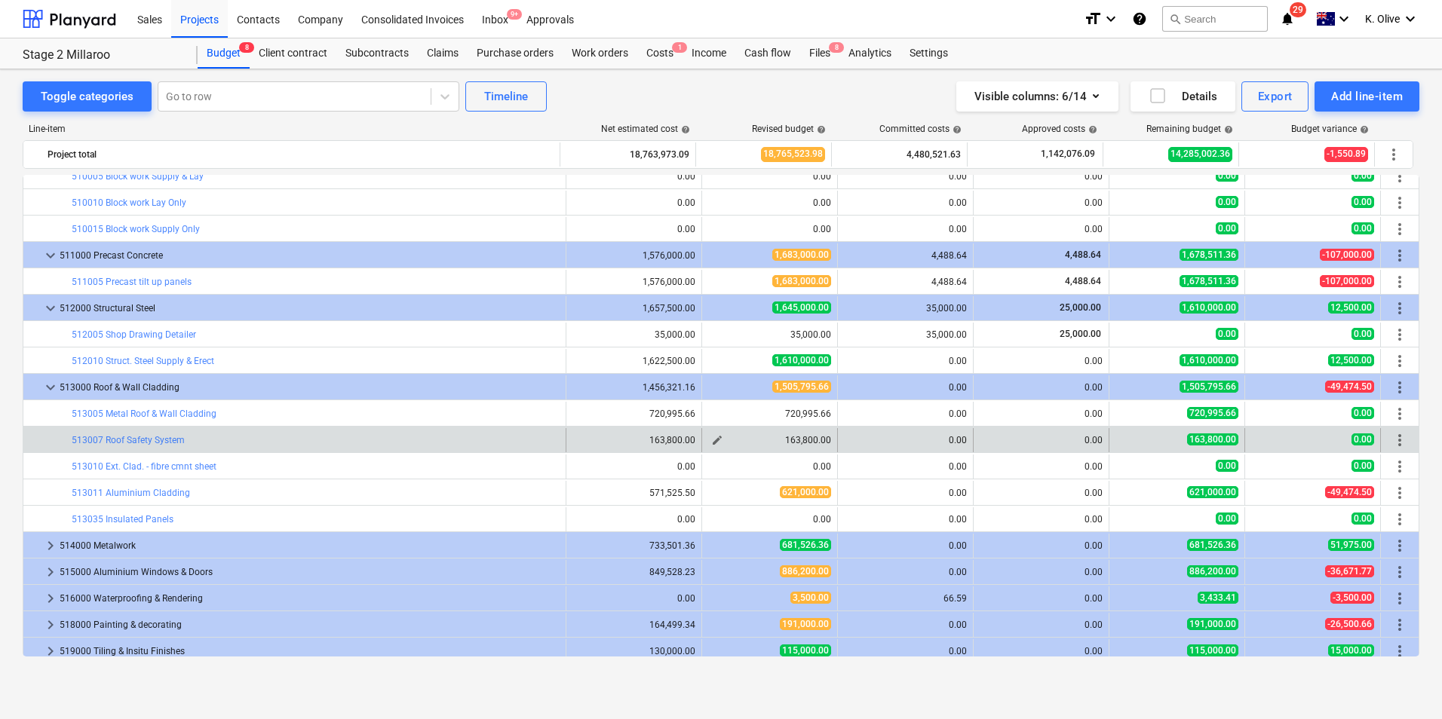
click at [711, 437] on span "edit" at bounding box center [717, 440] width 12 height 12
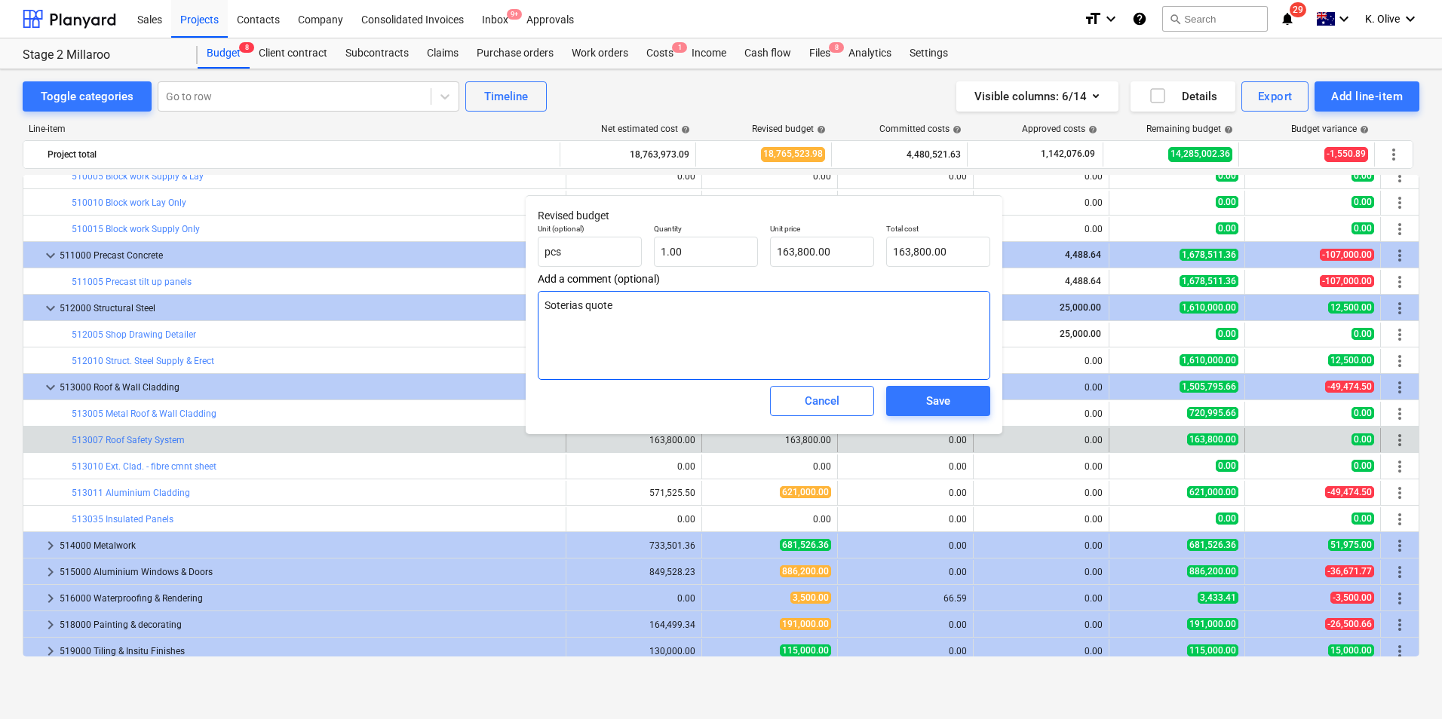
drag, startPoint x: 662, startPoint y: 305, endPoint x: 701, endPoint y: 297, distance: 40.1
click at [662, 305] on textarea "Soterias quote" at bounding box center [764, 335] width 452 height 89
drag, startPoint x: 645, startPoint y: 305, endPoint x: 524, endPoint y: 307, distance: 120.7
click at [524, 307] on body "Sales Projects Contacts Company Consolidated Invoices Inbox 9+ Approvals format…" at bounding box center [721, 359] width 1442 height 719
click at [652, 314] on textarea "Soterias quote" at bounding box center [764, 335] width 452 height 89
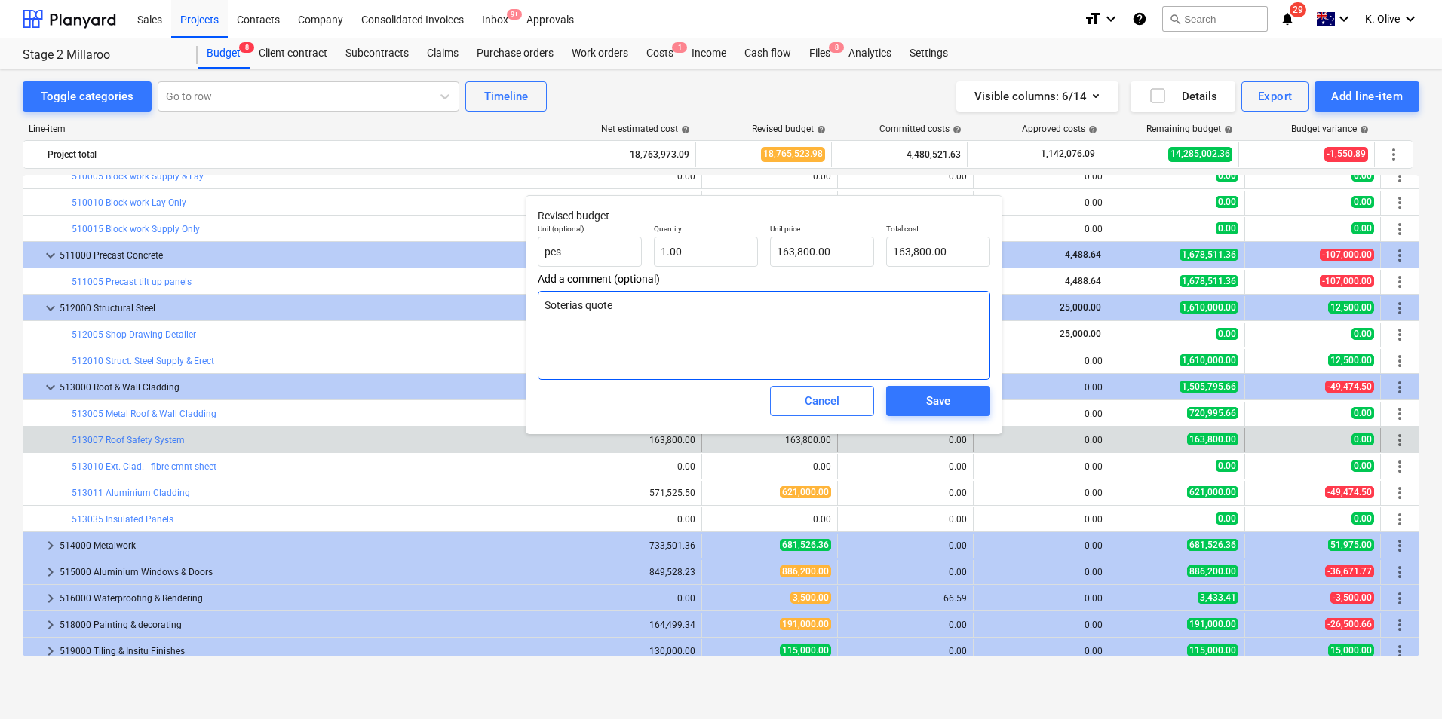
drag, startPoint x: 640, startPoint y: 313, endPoint x: 540, endPoint y: 315, distance: 100.3
click at [540, 315] on textarea "Soterias quote" at bounding box center [764, 335] width 452 height 89
type textarea "x"
type textarea "A"
type textarea "x"
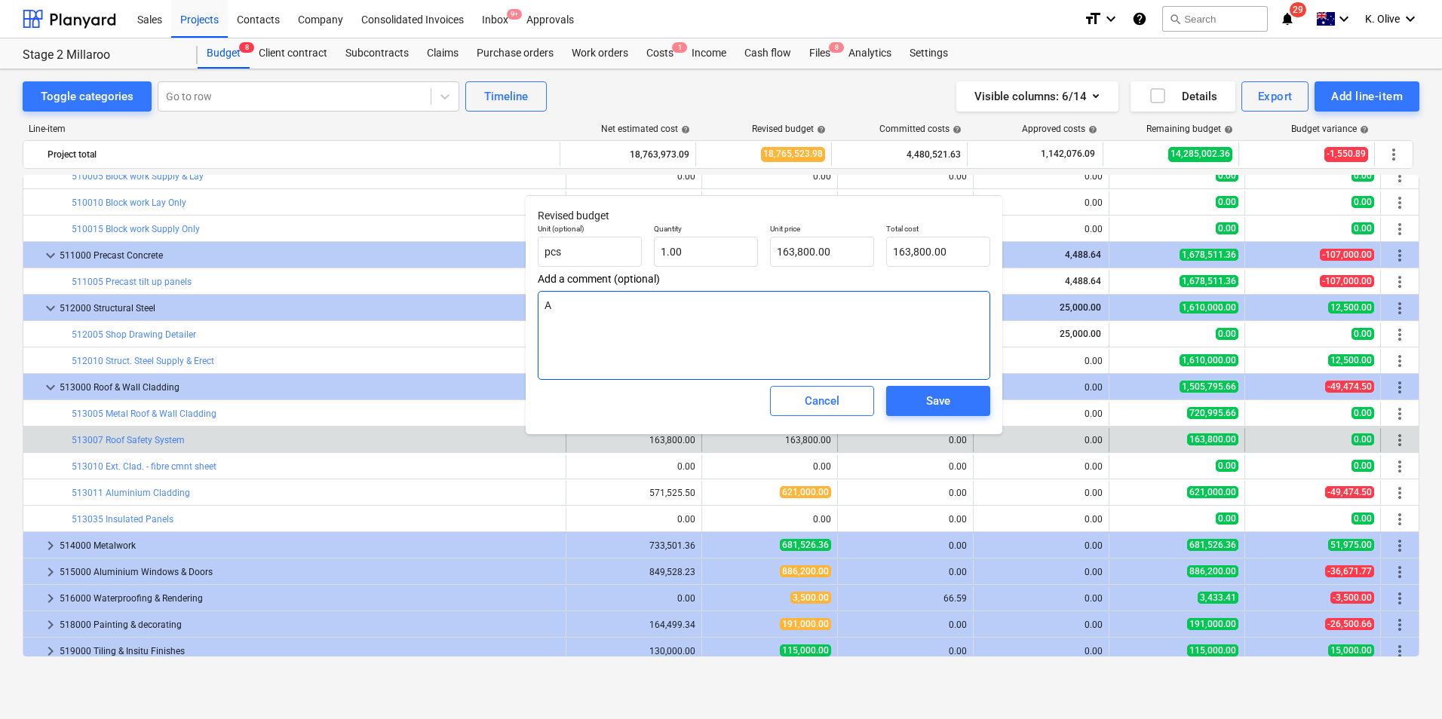
type textarea "AT"
type textarea "x"
type textarea "ATM"
type textarea "x"
type textarea "ATMR"
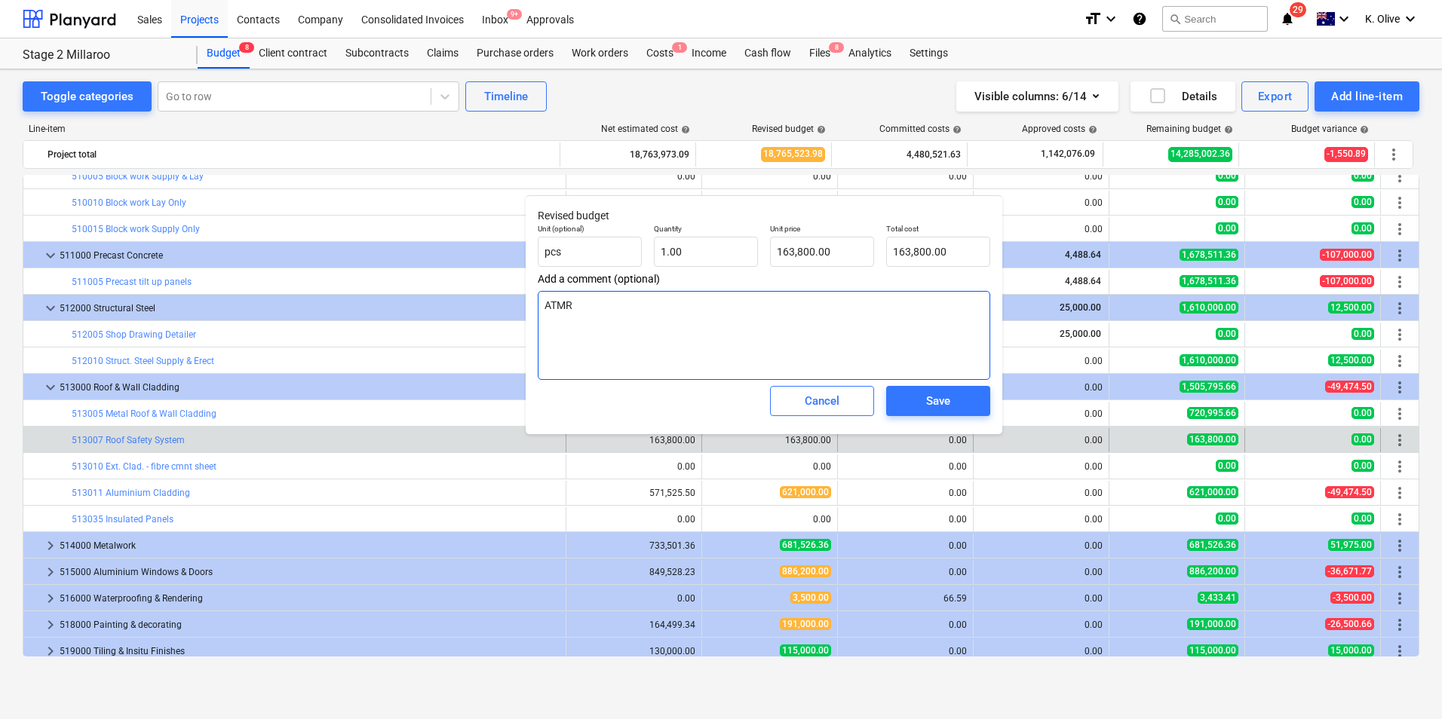
type textarea "x"
type textarea "ATMR"
type textarea "x"
type textarea "ATMR Q"
type textarea "x"
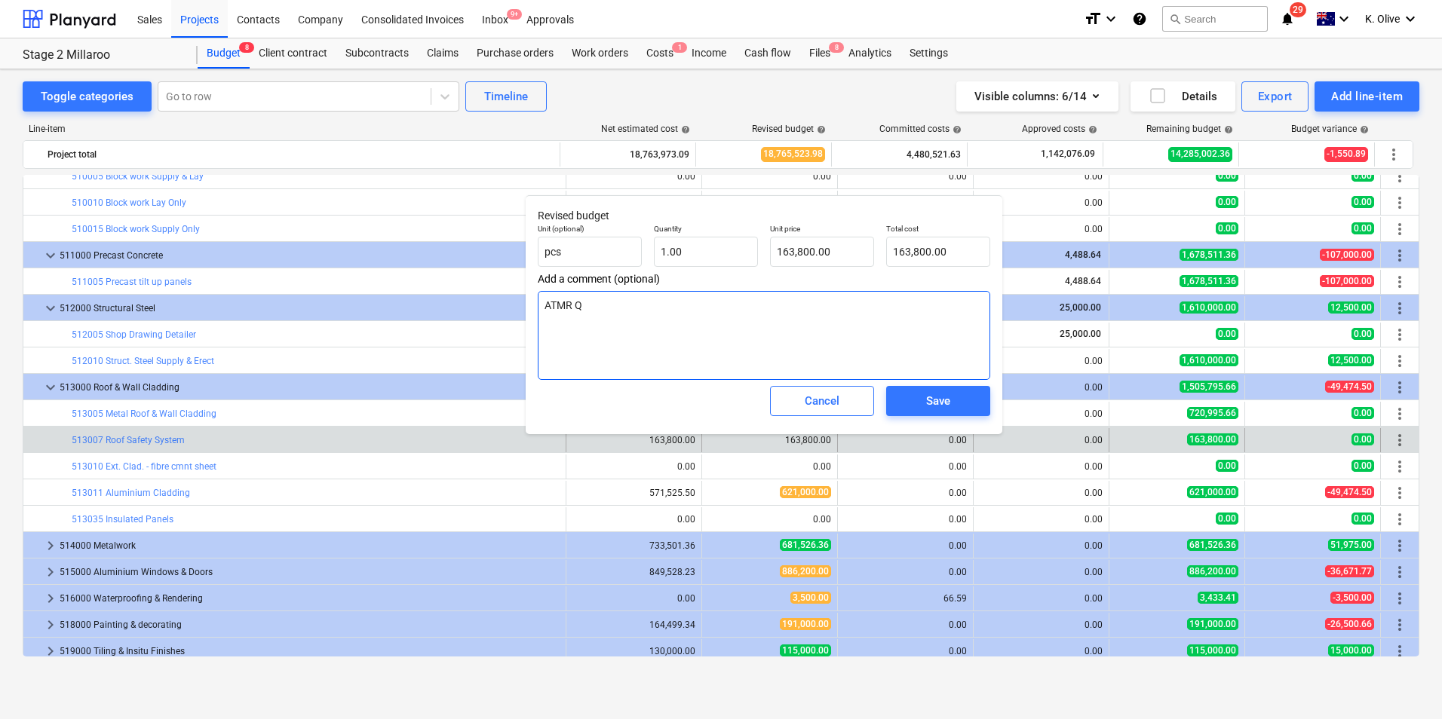
type textarea "ATMR Qu"
type textarea "x"
type textarea "ATMR Quo"
type textarea "x"
click at [951, 400] on span "Save" at bounding box center [938, 401] width 68 height 20
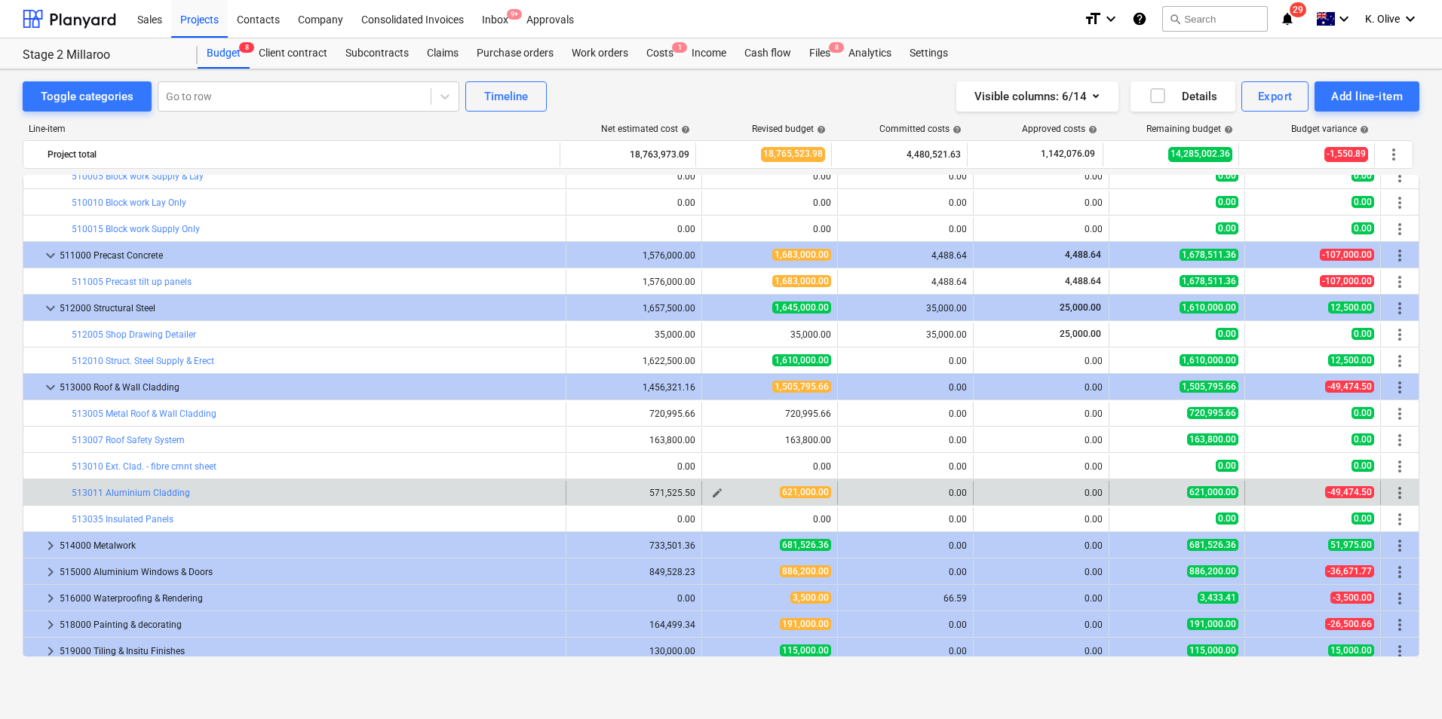
click at [713, 492] on span "edit" at bounding box center [717, 493] width 12 height 12
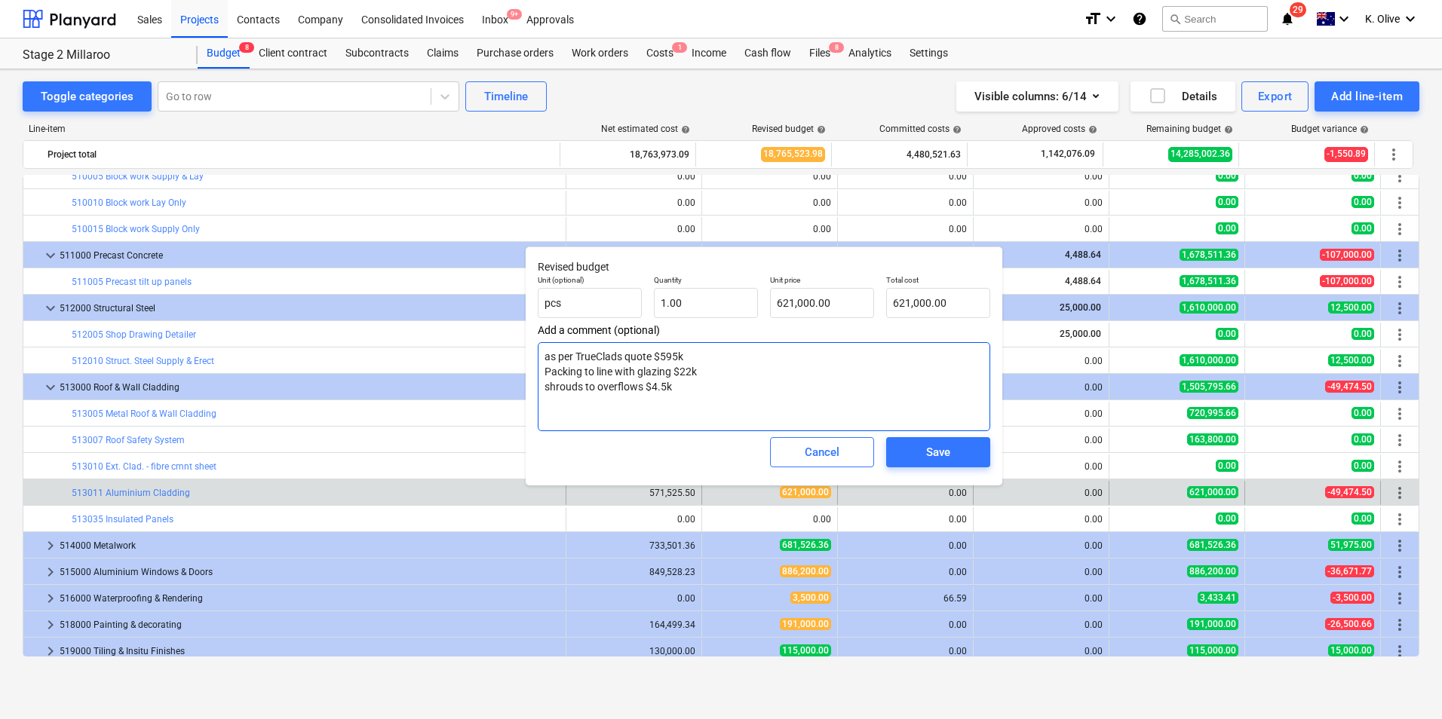
click at [727, 389] on textarea "as per TrueClads quote $595k Packing to line with glazing $22k shrouds to overf…" at bounding box center [764, 386] width 452 height 89
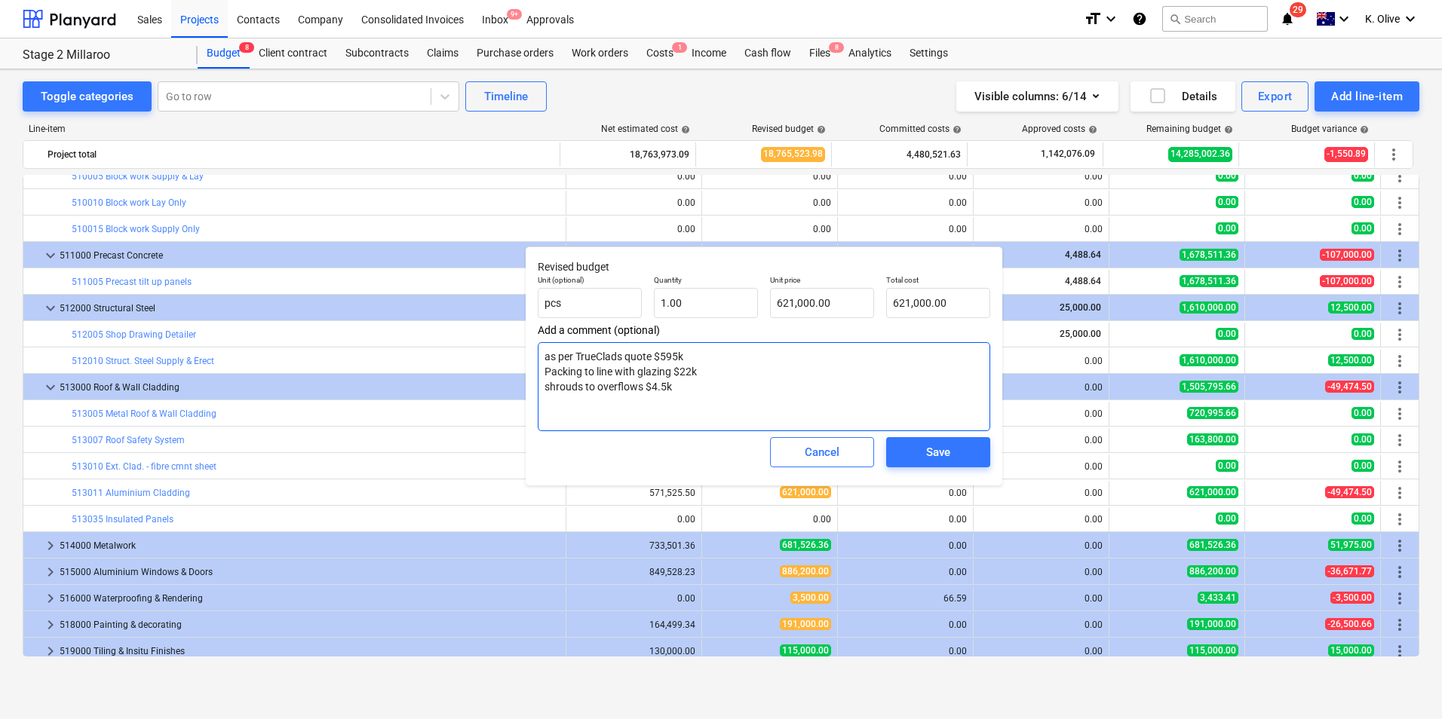
click at [677, 353] on textarea "as per TrueClads quote $595k Packing to line with glazing $22k shrouds to overf…" at bounding box center [764, 386] width 452 height 89
click at [676, 357] on textarea "as per TrueClads quote $595k Packing to line with glazing $22k shrouds to overf…" at bounding box center [764, 386] width 452 height 89
click at [847, 301] on input "621000" at bounding box center [822, 303] width 104 height 30
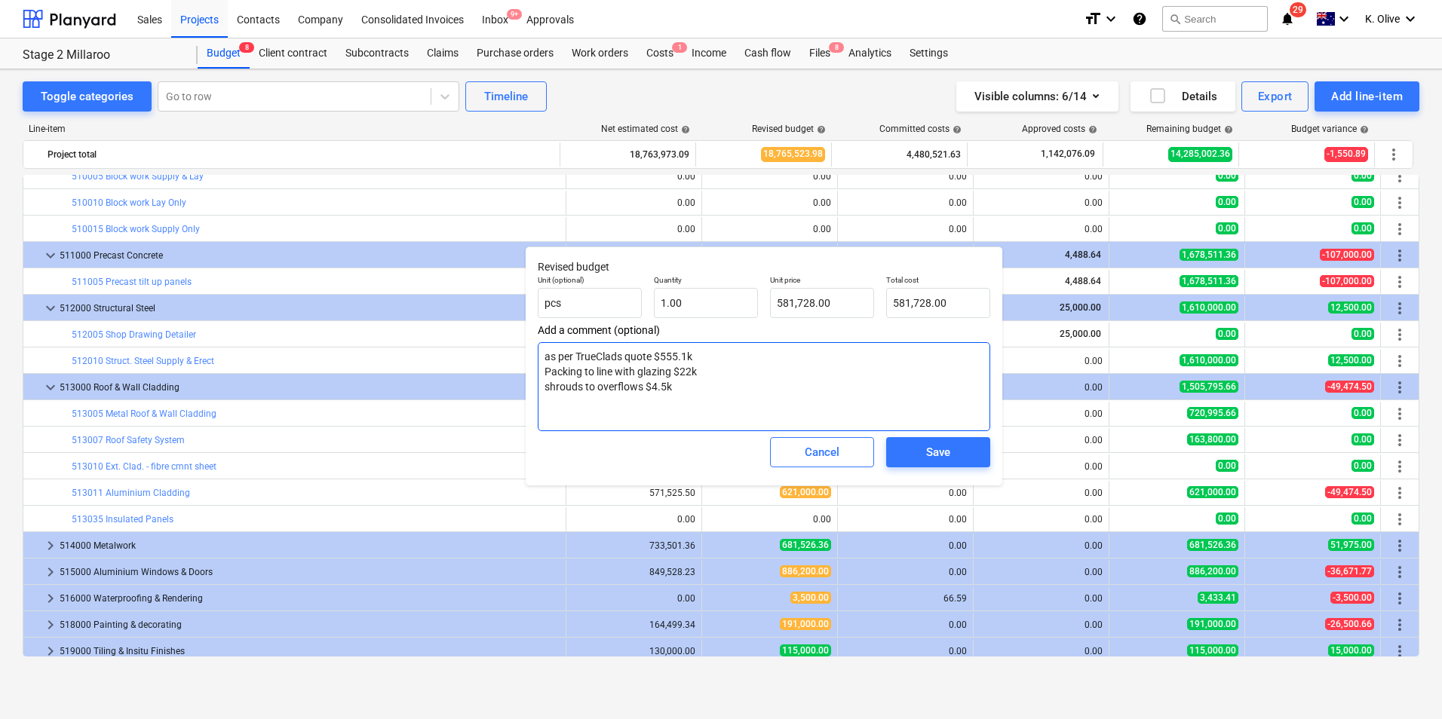
click at [799, 376] on textarea "as per TrueClads quote $555.1k Packing to line with glazing $22k shrouds to ove…" at bounding box center [764, 386] width 452 height 89
click at [713, 395] on textarea "as per TrueClads quote $555.1k Packing to line with glazing $22k shrouds to ove…" at bounding box center [764, 386] width 452 height 89
click at [943, 448] on div "Save" at bounding box center [938, 453] width 24 height 20
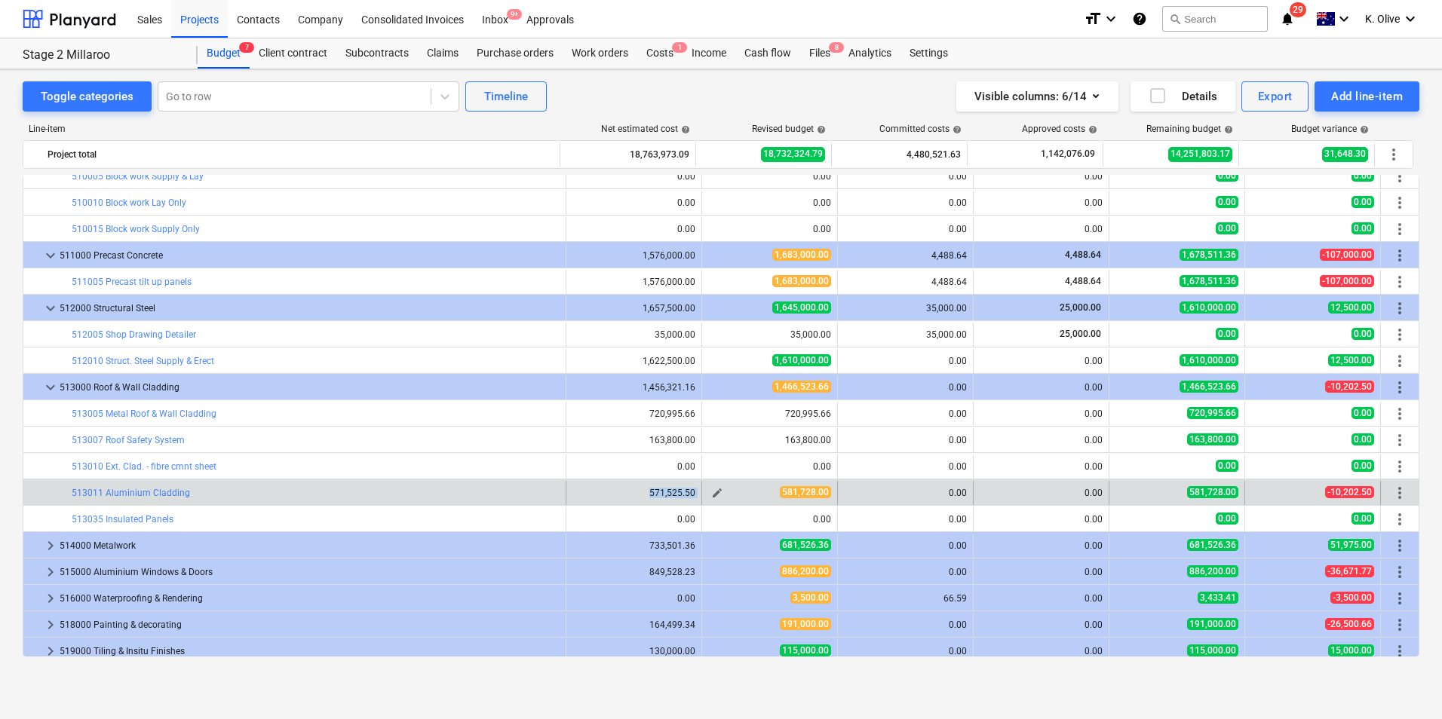
drag, startPoint x: 647, startPoint y: 492, endPoint x: 706, endPoint y: 492, distance: 58.8
click at [706, 492] on div "bar_chart 513011 Aluminium Cladding 571,525.50 edit 581,728.00 0.00 0.00 581,72…" at bounding box center [720, 493] width 1395 height 24
drag, startPoint x: 706, startPoint y: 492, endPoint x: 638, endPoint y: 489, distance: 67.9
click at [638, 489] on div "571,525.50" at bounding box center [633, 493] width 123 height 11
click at [716, 491] on span "edit" at bounding box center [717, 493] width 12 height 12
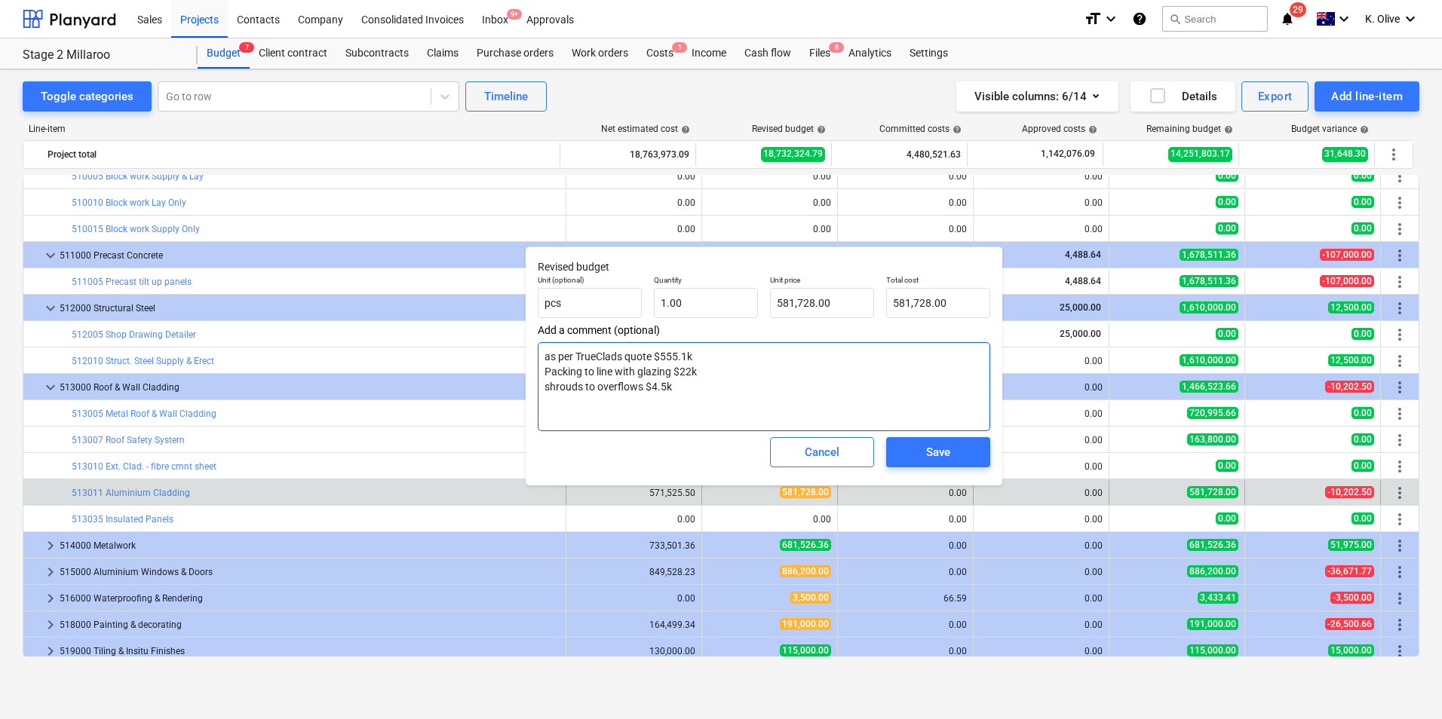
click at [713, 397] on textarea "as per TrueClads quote $555.1k Packing to line with glazing $22k shrouds to ove…" at bounding box center [764, 386] width 452 height 89
click at [844, 419] on textarea "as per TrueClads quote $555.1k Packing to line with glazing $22k shrouds to ove…" at bounding box center [764, 386] width 452 height 89
click at [917, 448] on span "Save" at bounding box center [938, 453] width 68 height 20
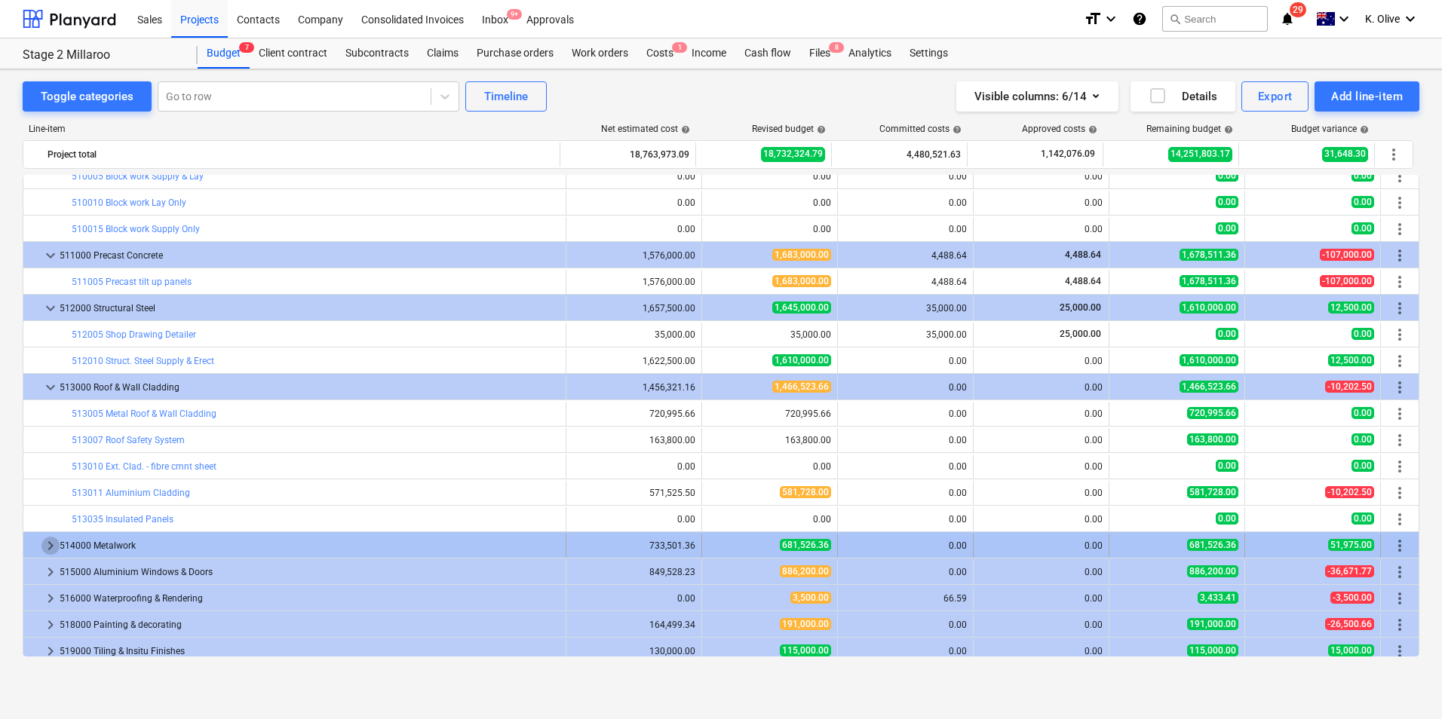
click at [47, 543] on span "keyboard_arrow_right" at bounding box center [50, 546] width 18 height 18
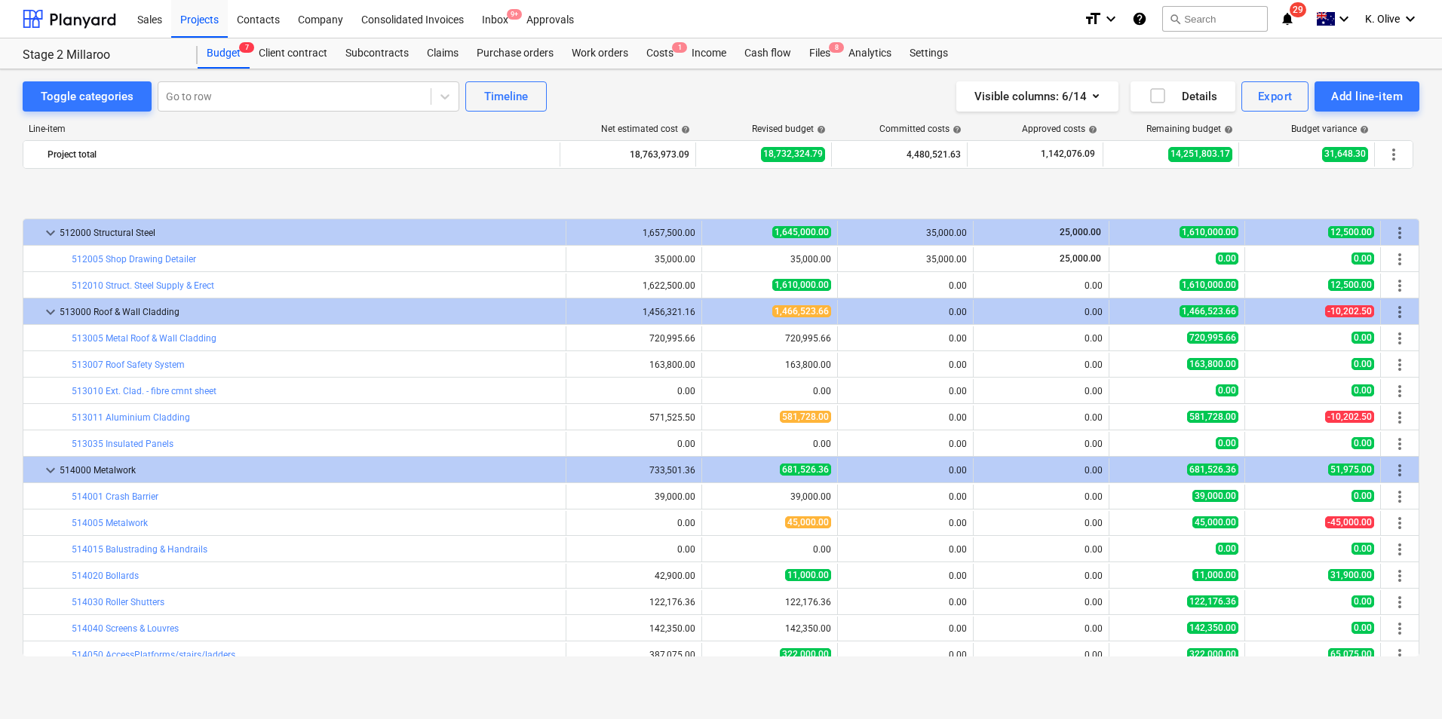
scroll to position [3173, 0]
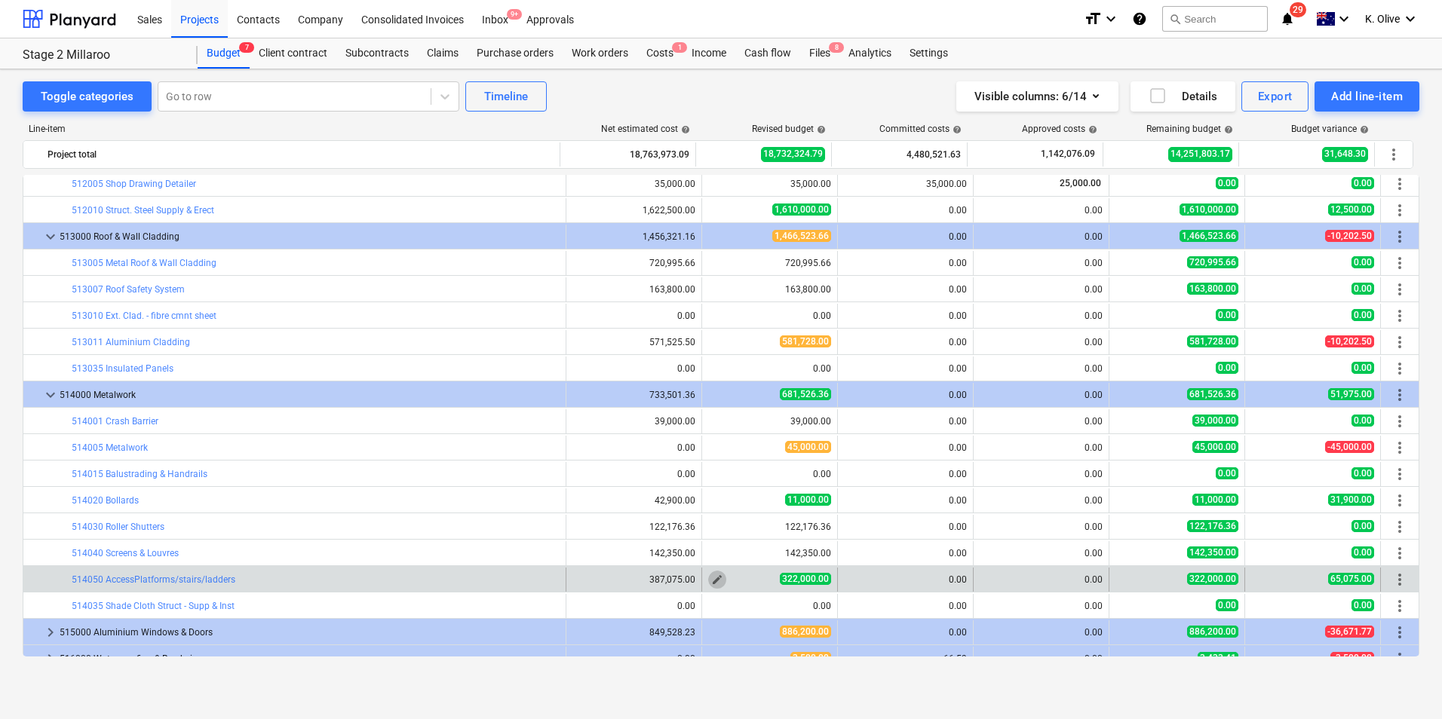
click at [713, 580] on span "edit" at bounding box center [717, 580] width 12 height 12
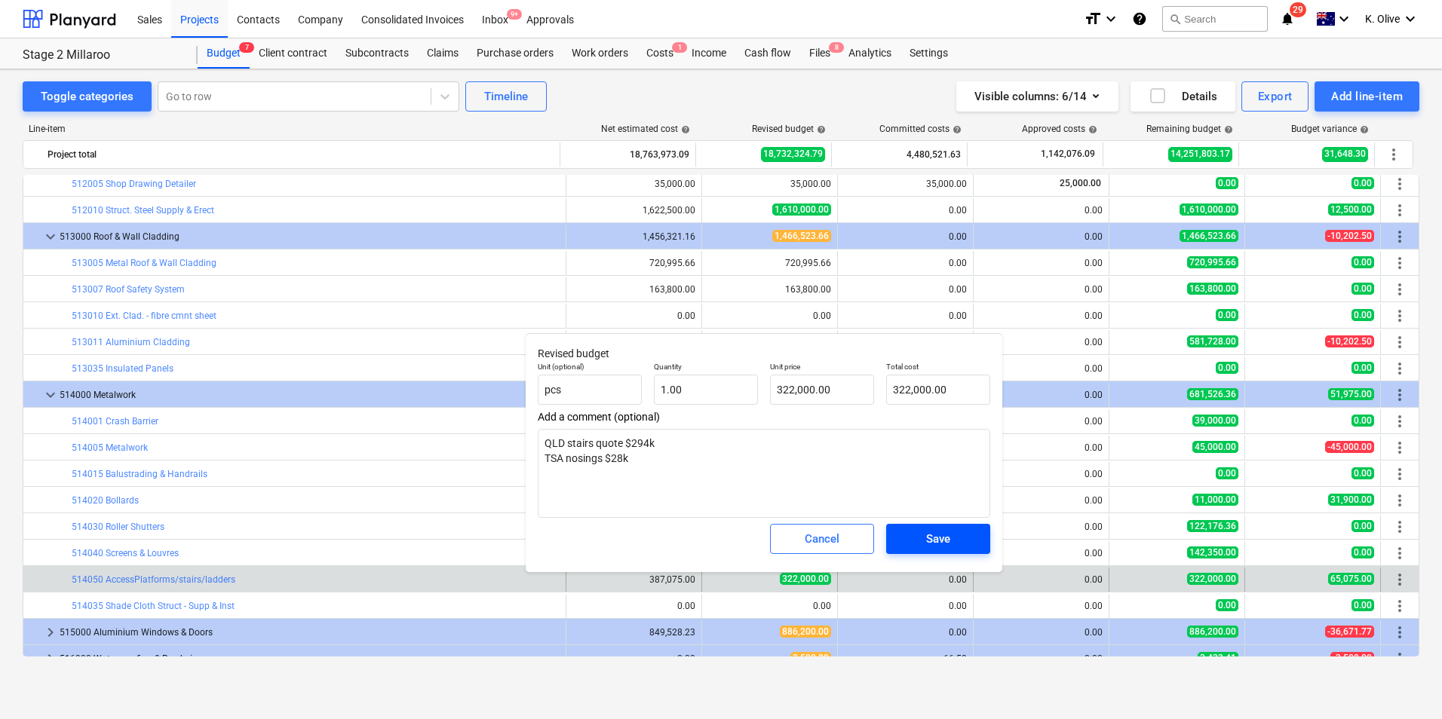
click at [927, 538] on div "Save" at bounding box center [938, 539] width 24 height 20
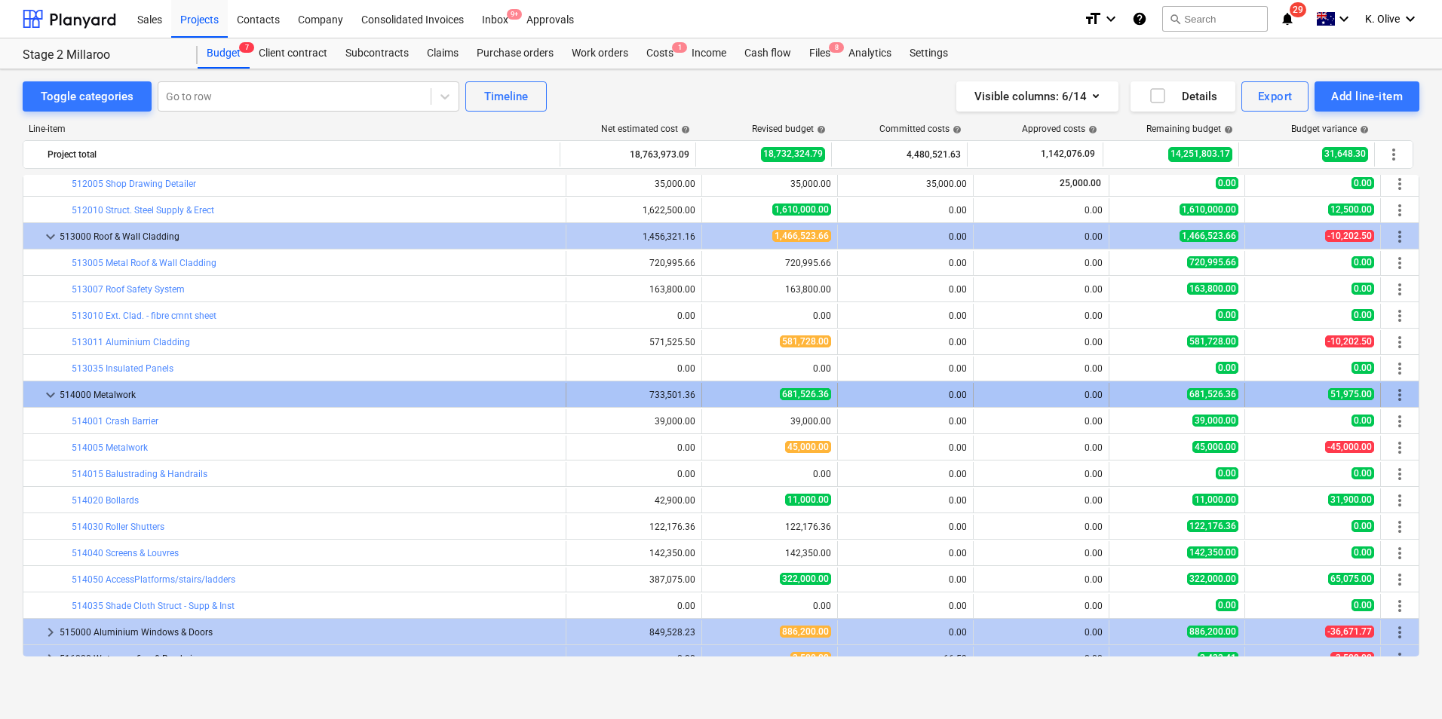
click at [47, 396] on span "keyboard_arrow_down" at bounding box center [50, 395] width 18 height 18
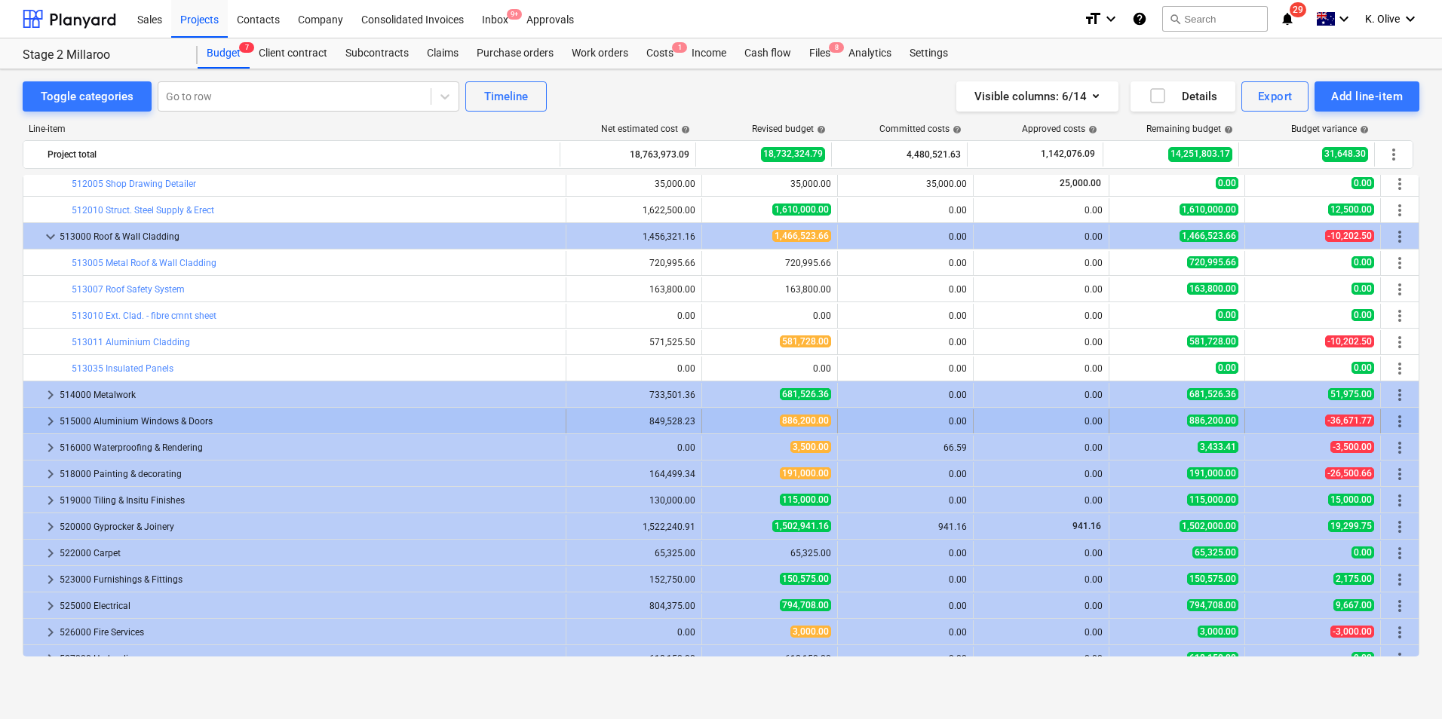
click at [48, 419] on span "keyboard_arrow_right" at bounding box center [50, 421] width 18 height 18
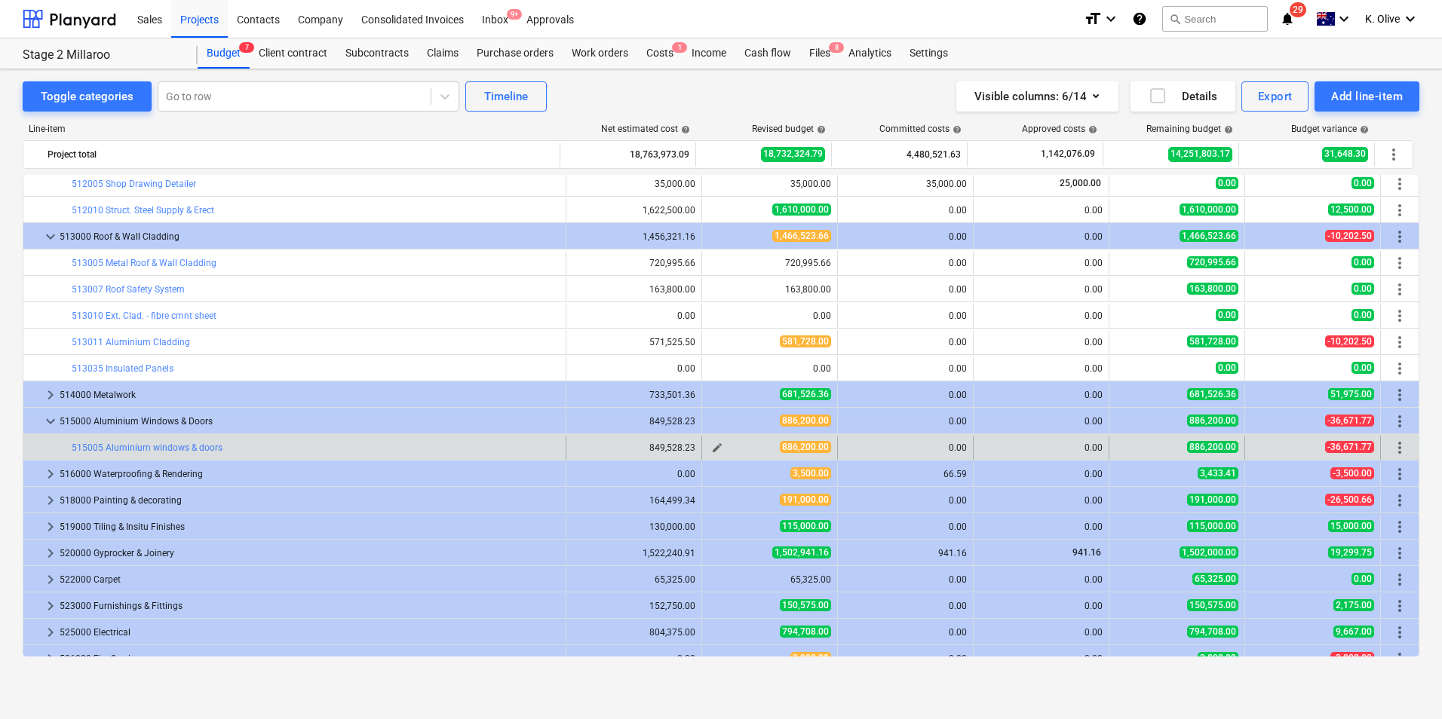
click at [717, 449] on span "edit" at bounding box center [717, 448] width 12 height 12
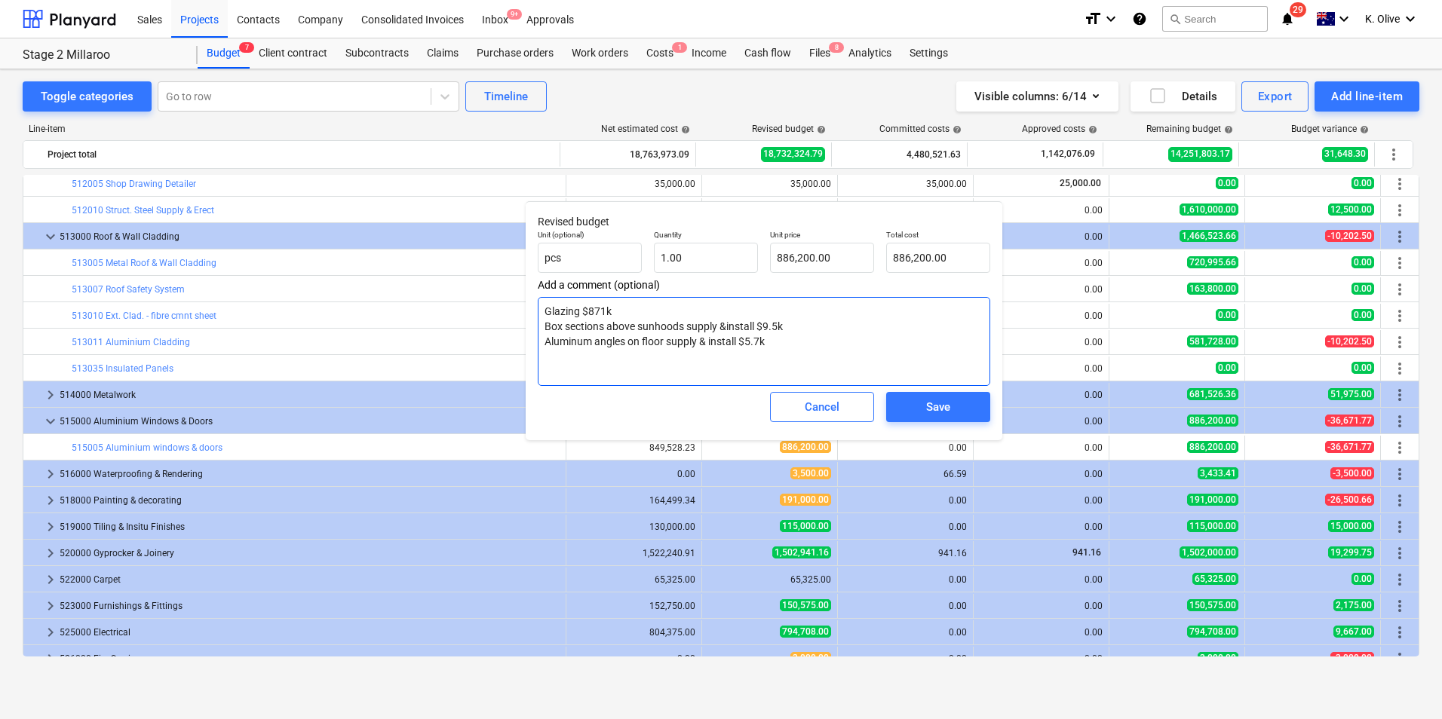
click at [603, 313] on textarea "Glazing $871k Box sections above sunhoods supply &install $9.5k Aluminum angles…" at bounding box center [764, 341] width 452 height 89
click at [606, 312] on textarea "Glazing $871k Box sections above sunhoods supply &install $9.5k Aluminum angles…" at bounding box center [764, 341] width 452 height 89
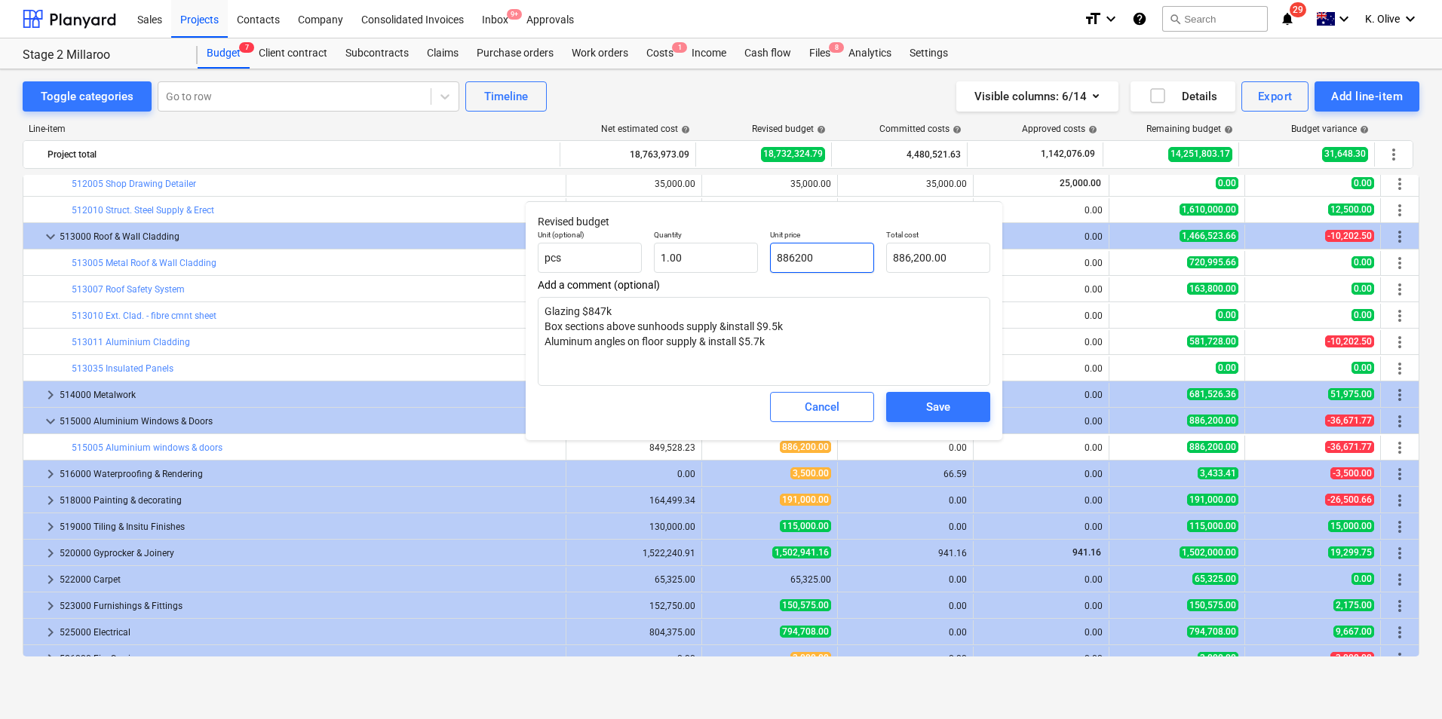
drag, startPoint x: 848, startPoint y: 262, endPoint x: 769, endPoint y: 271, distance: 78.9
click at [769, 271] on div "Unit price 886200" at bounding box center [822, 251] width 116 height 55
click at [952, 403] on span "Save" at bounding box center [938, 407] width 68 height 20
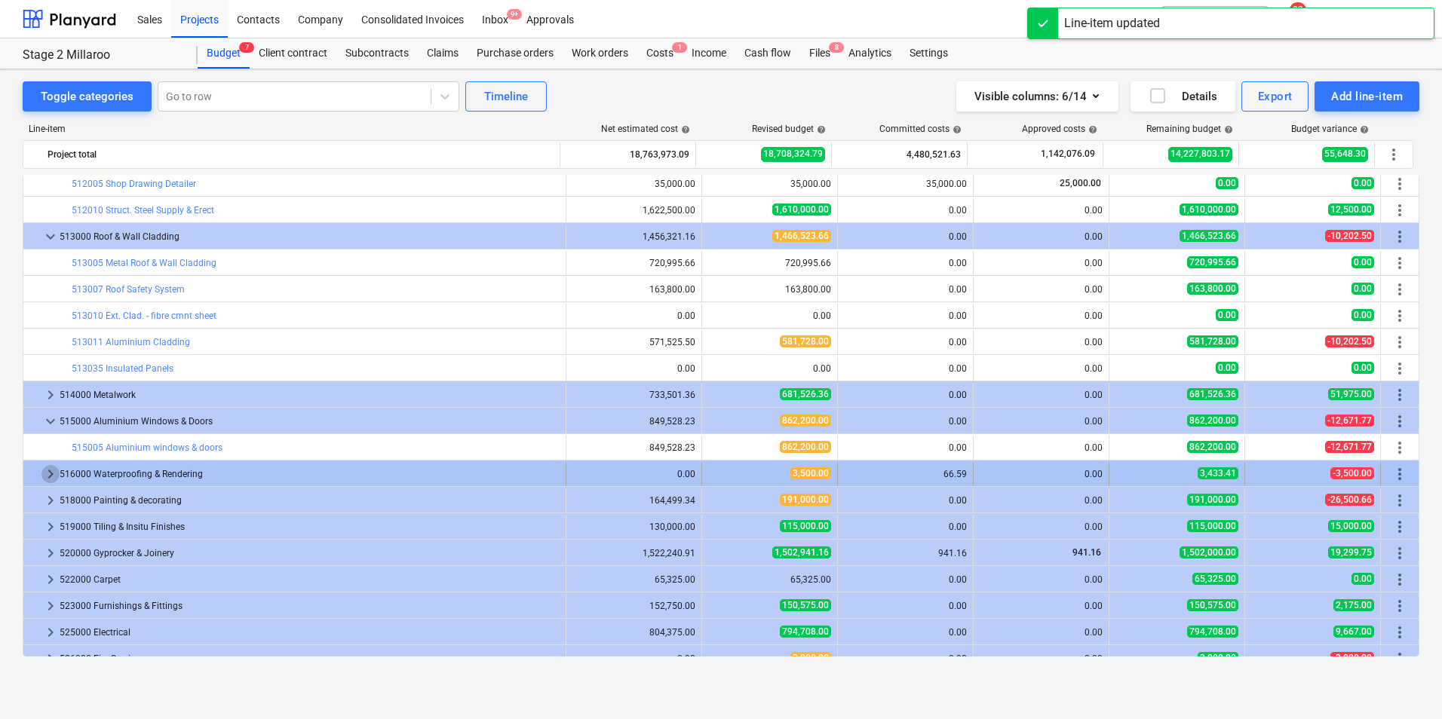
click at [41, 474] on span "keyboard_arrow_right" at bounding box center [50, 474] width 18 height 18
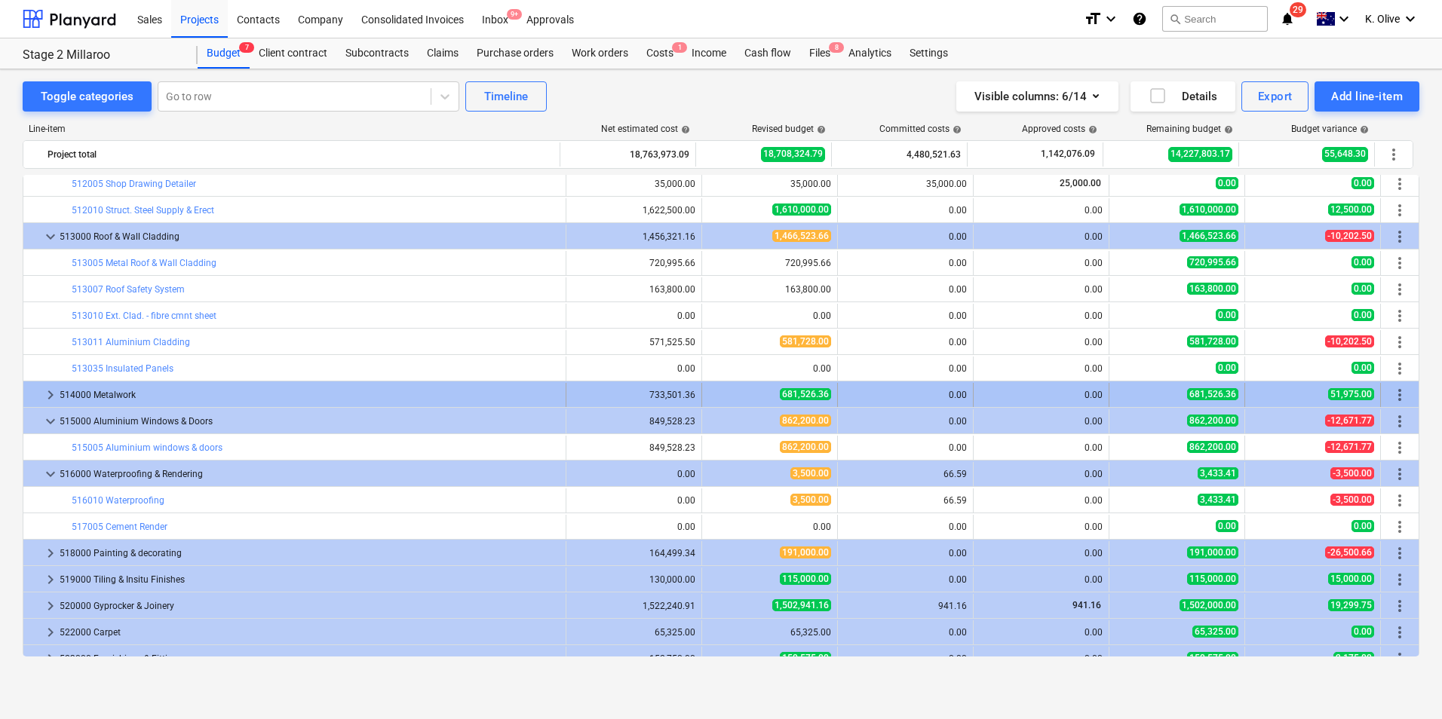
click at [50, 397] on span "keyboard_arrow_right" at bounding box center [50, 395] width 18 height 18
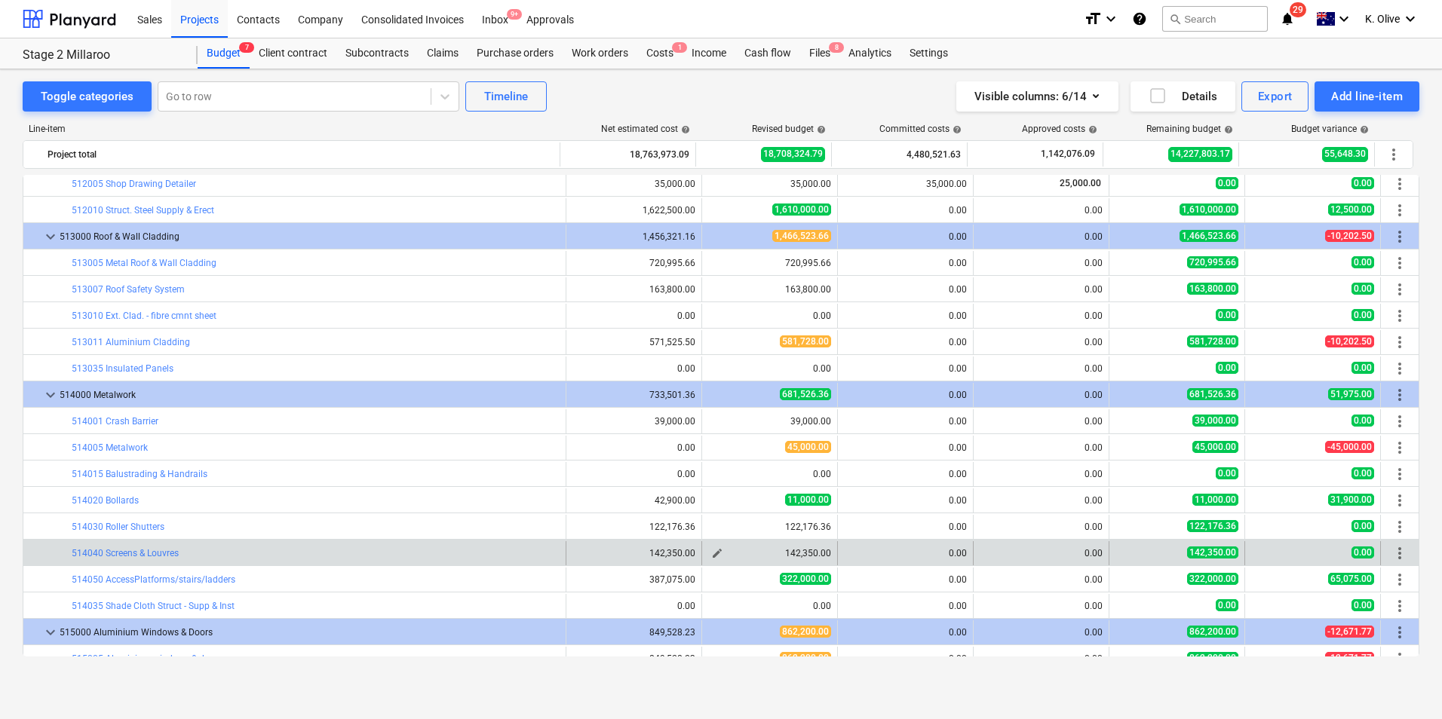
click at [712, 550] on span "edit" at bounding box center [717, 553] width 12 height 12
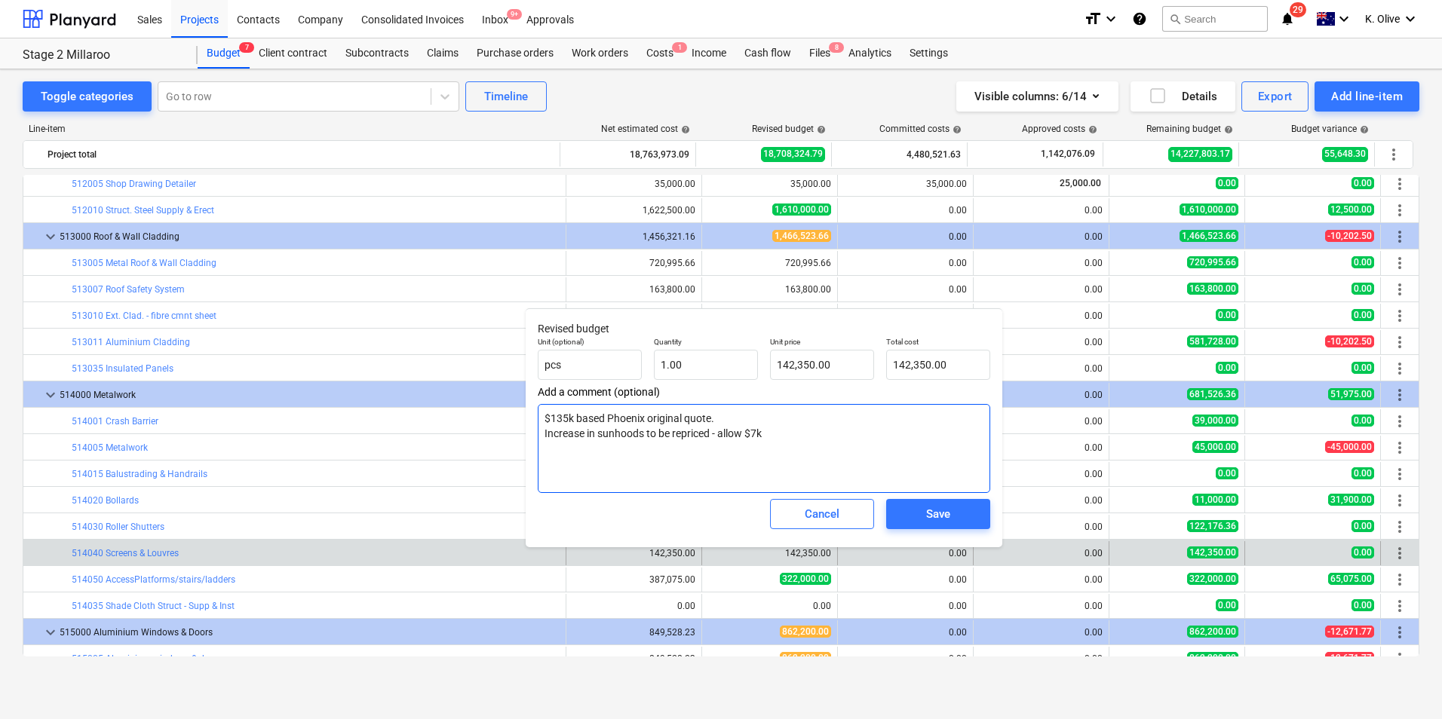
click at [779, 440] on textarea "$135k based Phoenix original quote. Increase in sunhoods to be repriced - allow…" at bounding box center [764, 448] width 452 height 89
click at [838, 366] on input "142350" at bounding box center [822, 365] width 104 height 30
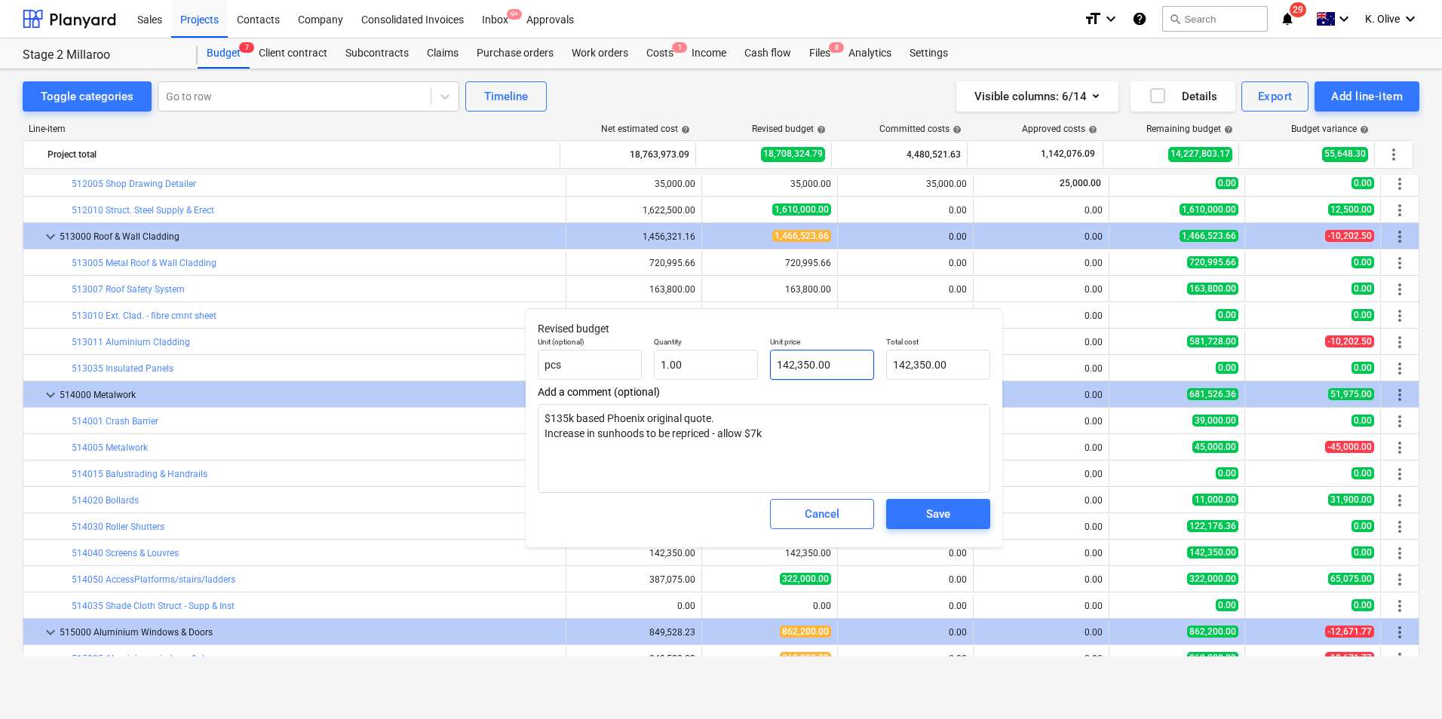
drag, startPoint x: 823, startPoint y: 358, endPoint x: 838, endPoint y: 361, distance: 14.6
click at [838, 361] on input "142,350.00" at bounding box center [822, 365] width 104 height 30
click at [836, 362] on input "142350" at bounding box center [822, 365] width 104 height 30
click at [836, 454] on textarea "$135k based Phoenix original quote. Increase in sunhoods to be repriced - allow…" at bounding box center [764, 448] width 452 height 89
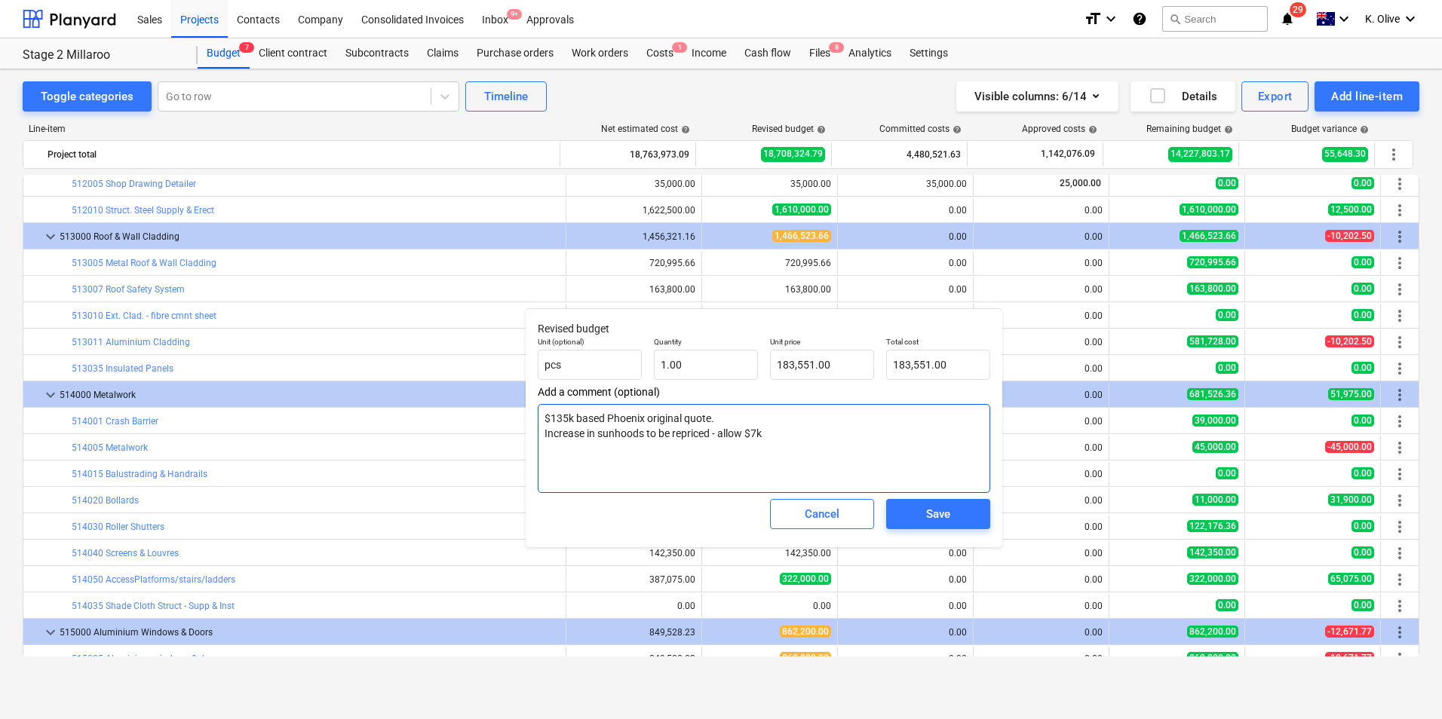
drag, startPoint x: 788, startPoint y: 440, endPoint x: 543, endPoint y: 423, distance: 245.7
click at [543, 423] on textarea "$135k based Phoenix original quote. Increase in sunhoods to be repriced - allow…" at bounding box center [764, 448] width 452 height 89
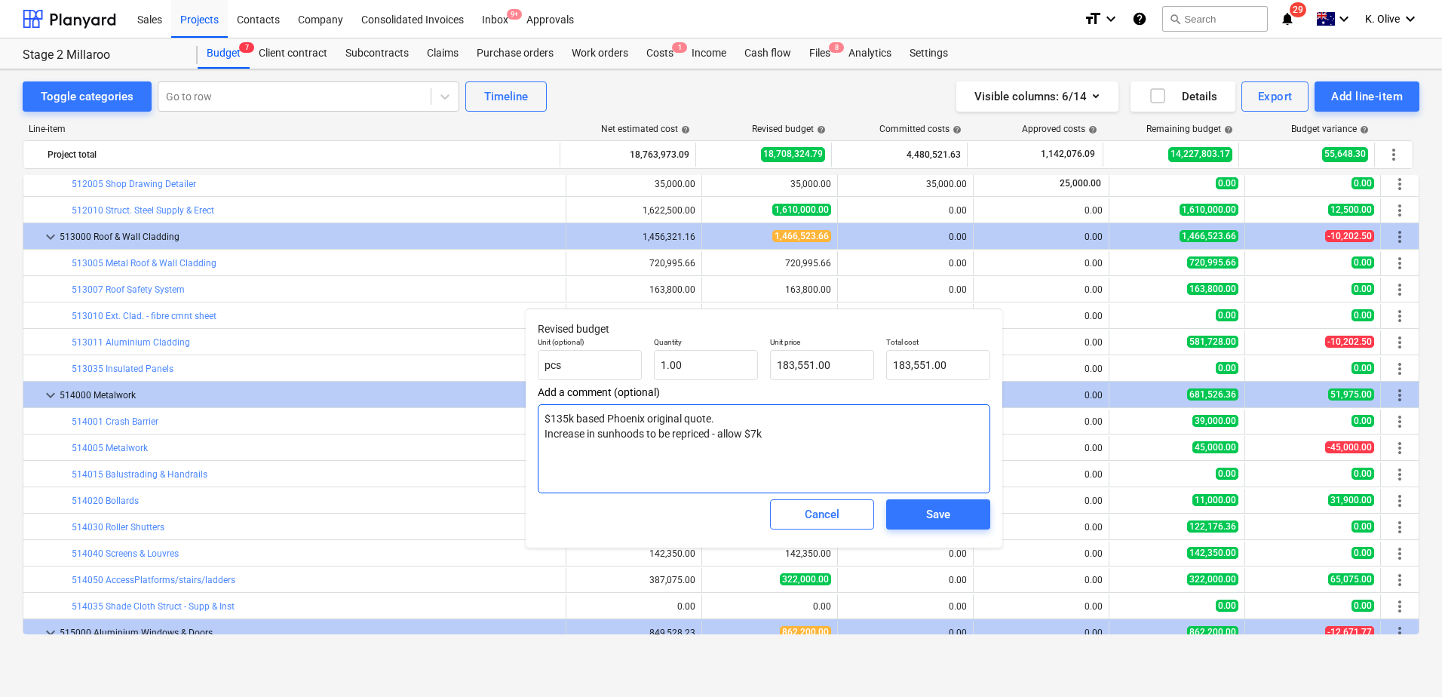
drag, startPoint x: 779, startPoint y: 434, endPoint x: 530, endPoint y: 422, distance: 249.1
click at [530, 422] on div "Revised budget Unit (optional) pcs Quantity 1.00 Unit price 183,551.00 Total co…" at bounding box center [764, 427] width 477 height 239
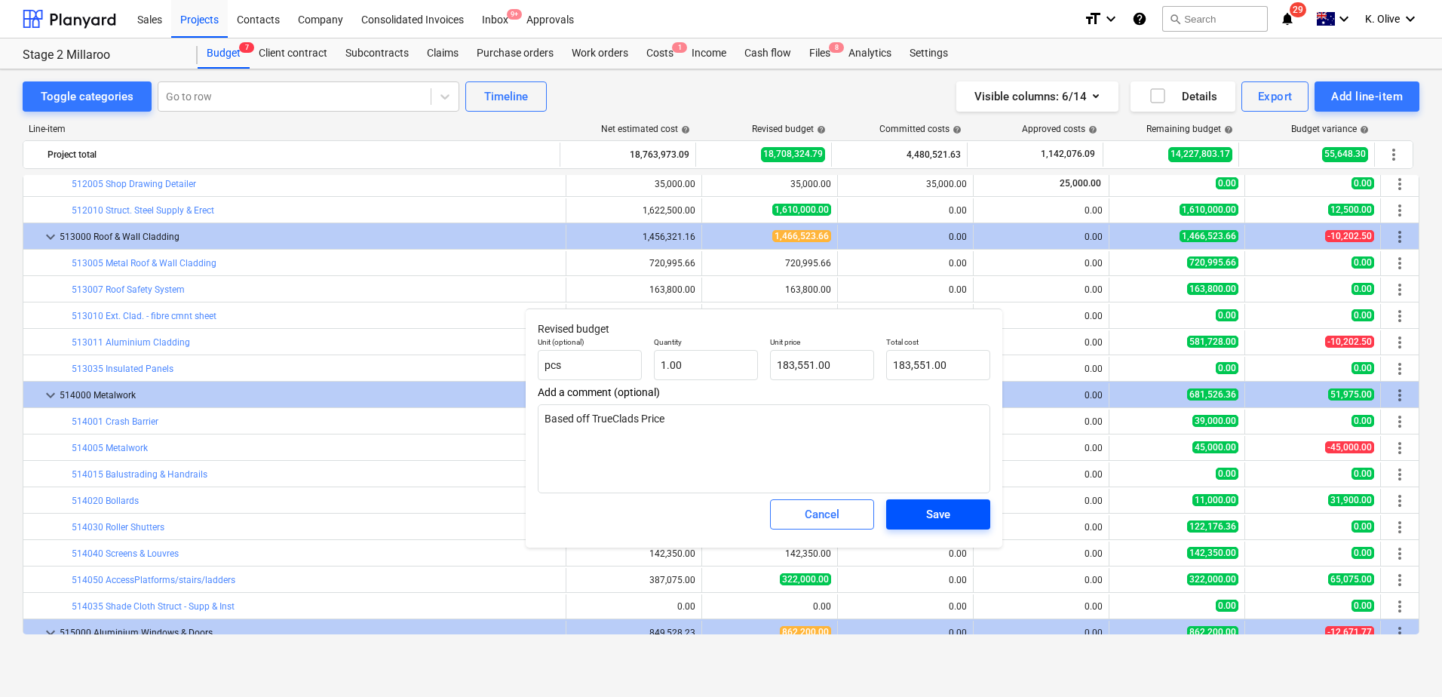
click at [953, 513] on span "Save" at bounding box center [938, 514] width 68 height 20
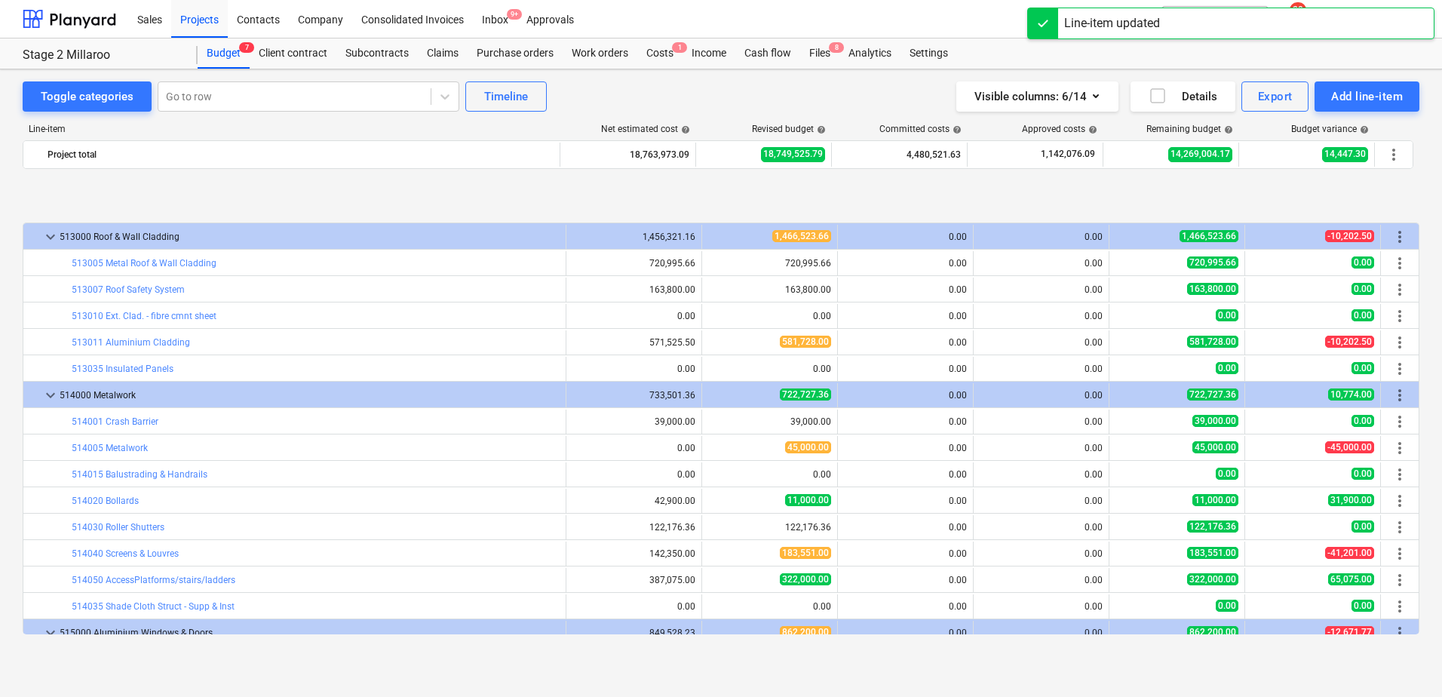
scroll to position [3248, 0]
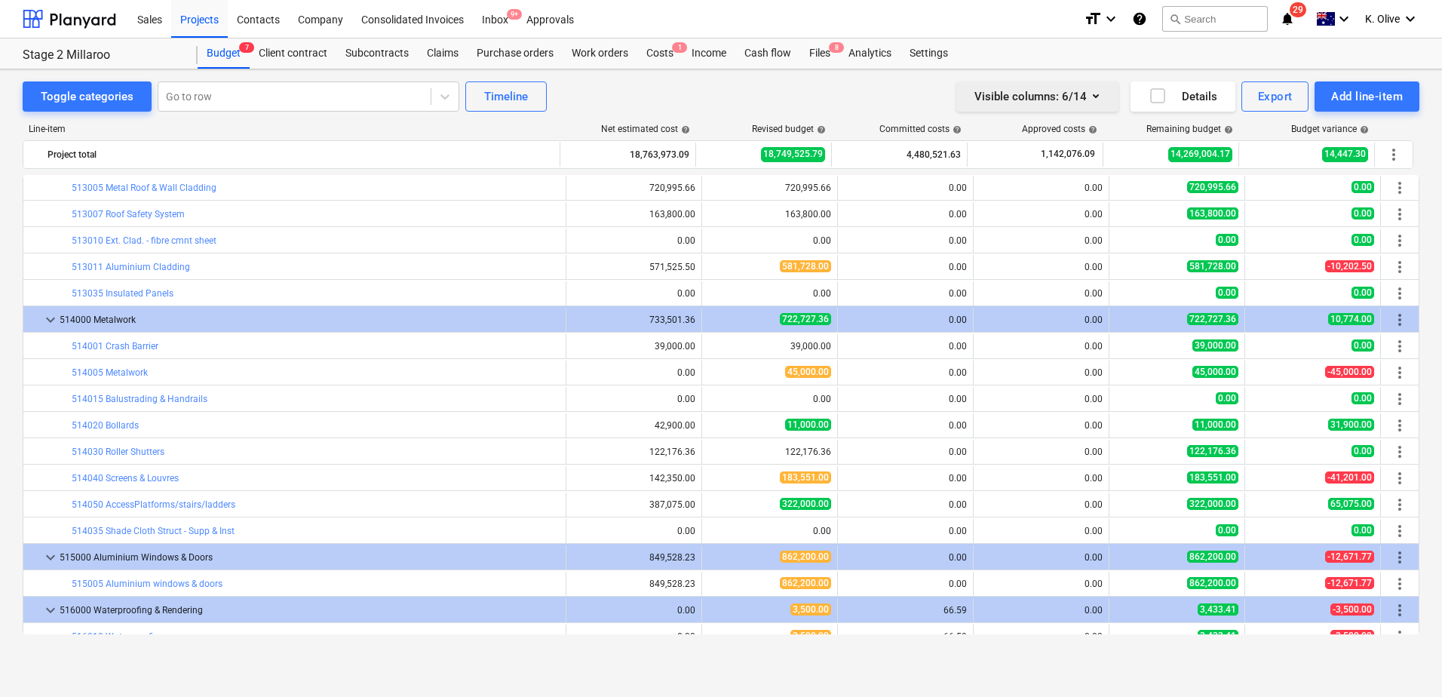
click at [1101, 98] on icon "button" at bounding box center [1096, 96] width 18 height 18
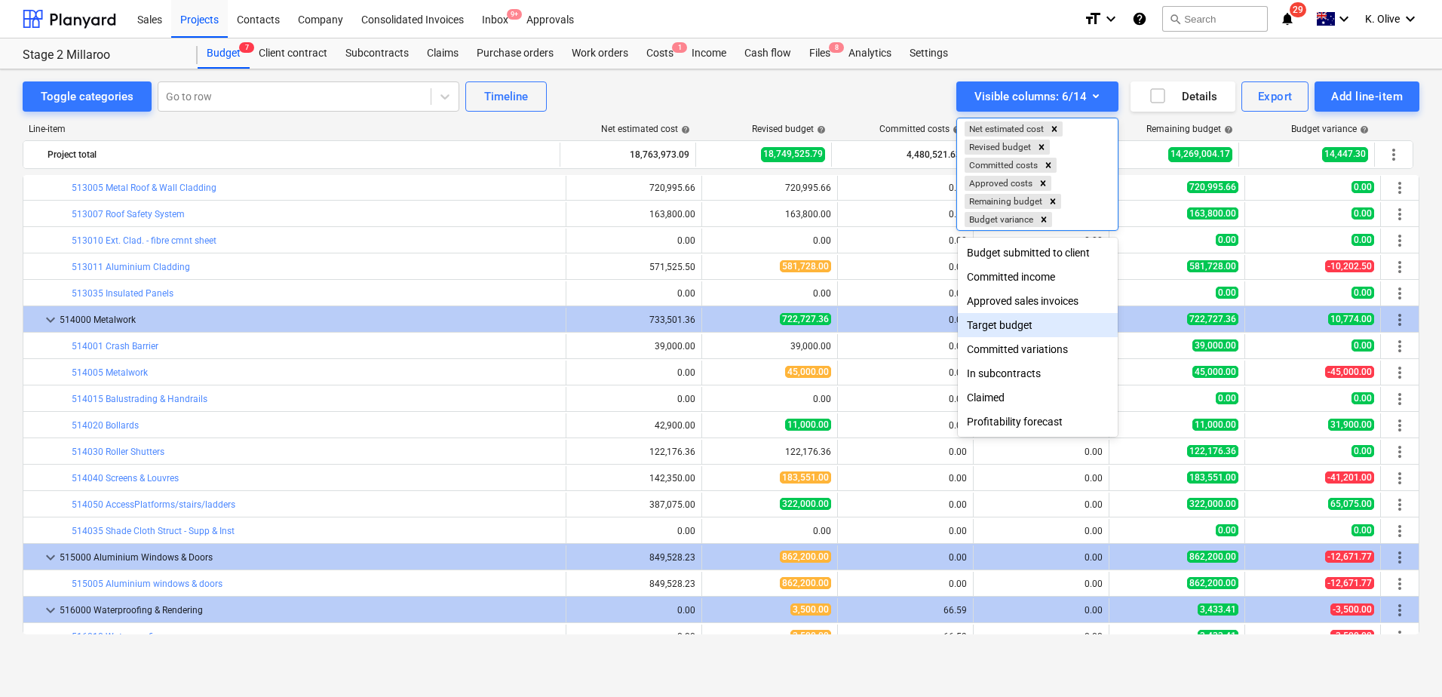
click at [1426, 264] on div at bounding box center [721, 348] width 1442 height 697
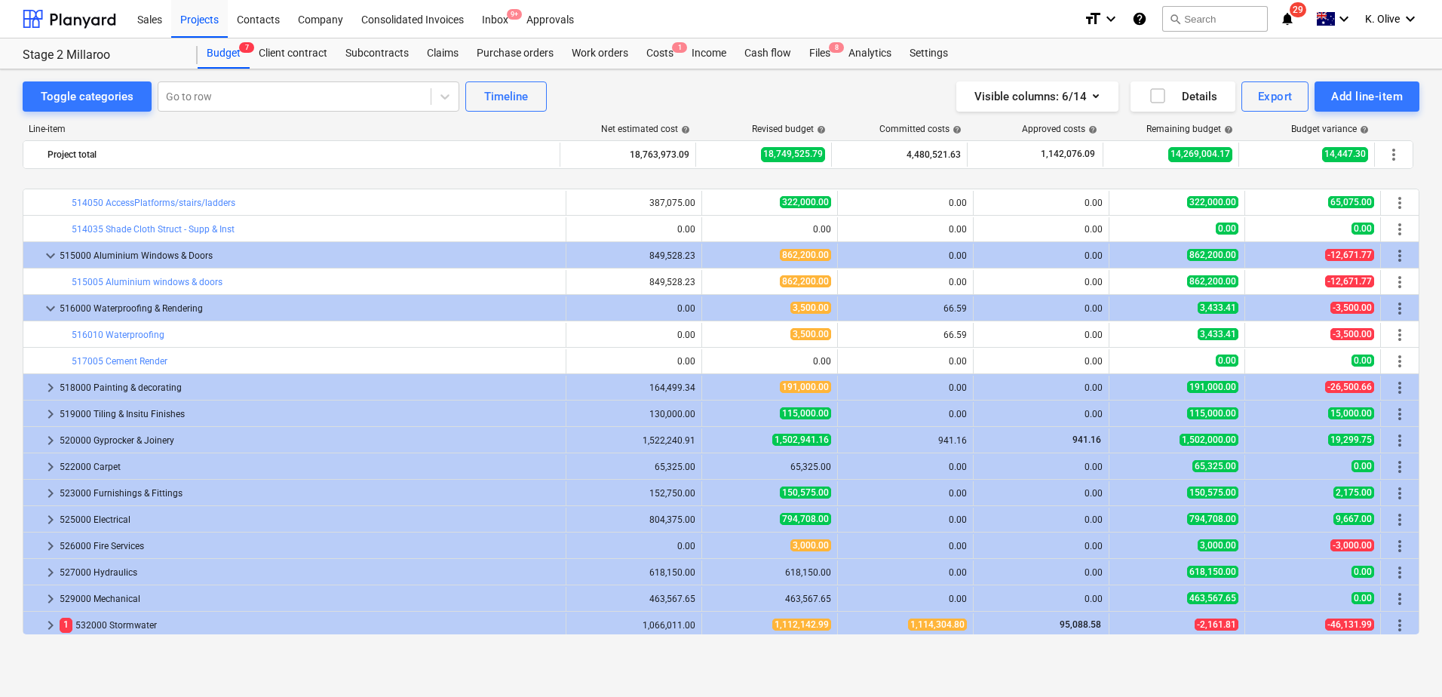
scroll to position [3625, 0]
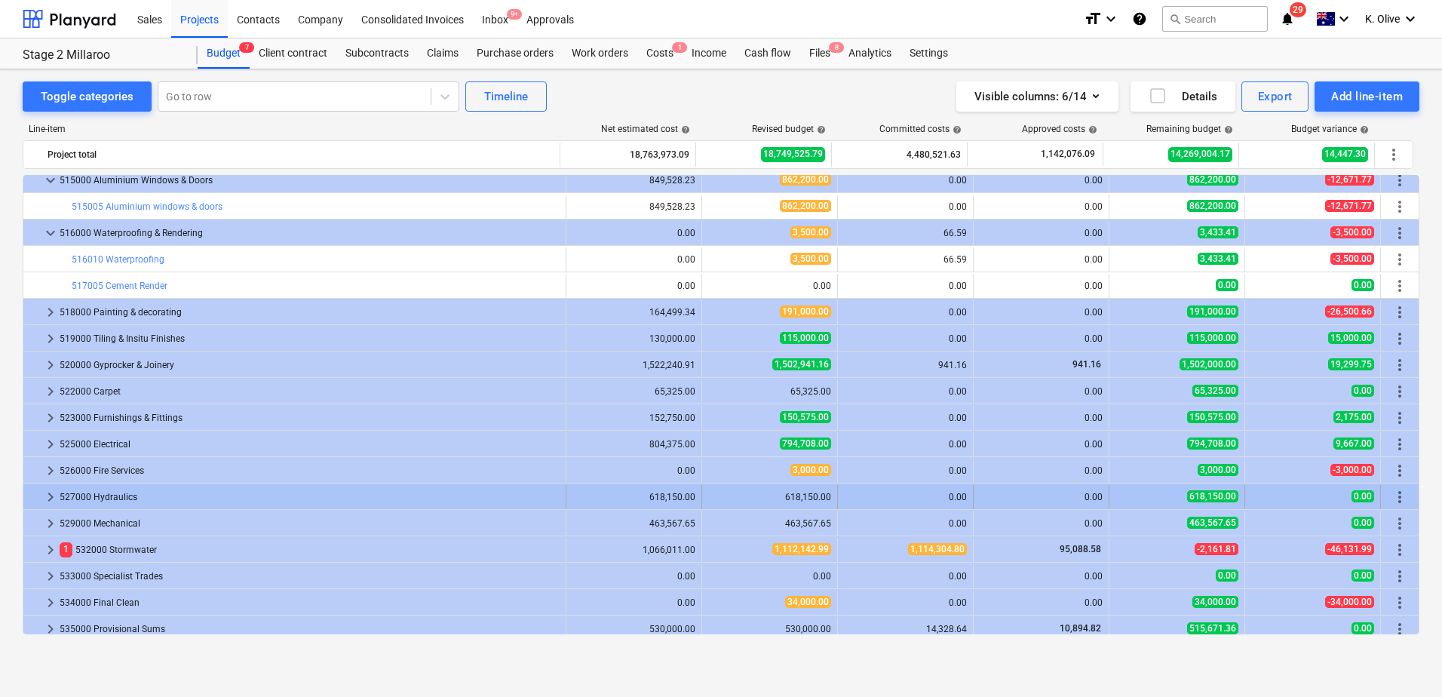
click at [50, 497] on span "keyboard_arrow_right" at bounding box center [50, 497] width 18 height 18
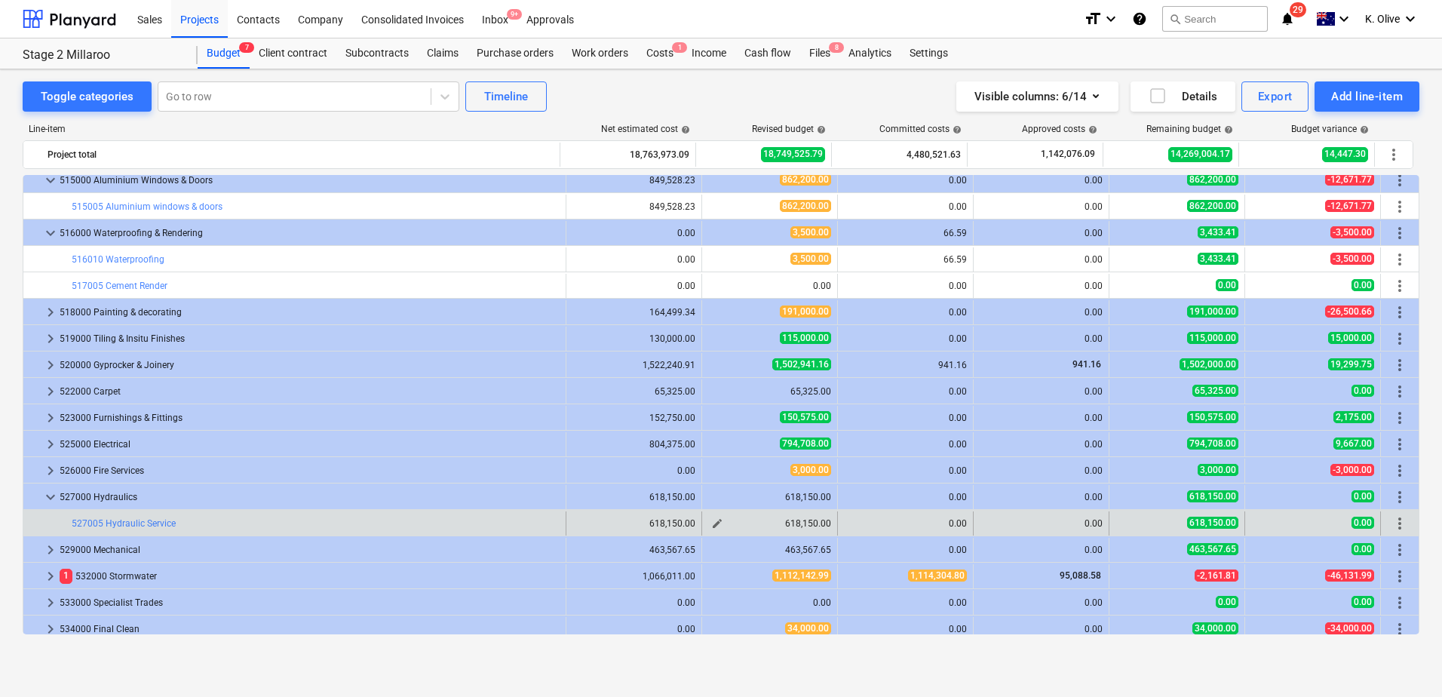
click at [713, 525] on span "edit" at bounding box center [717, 523] width 12 height 12
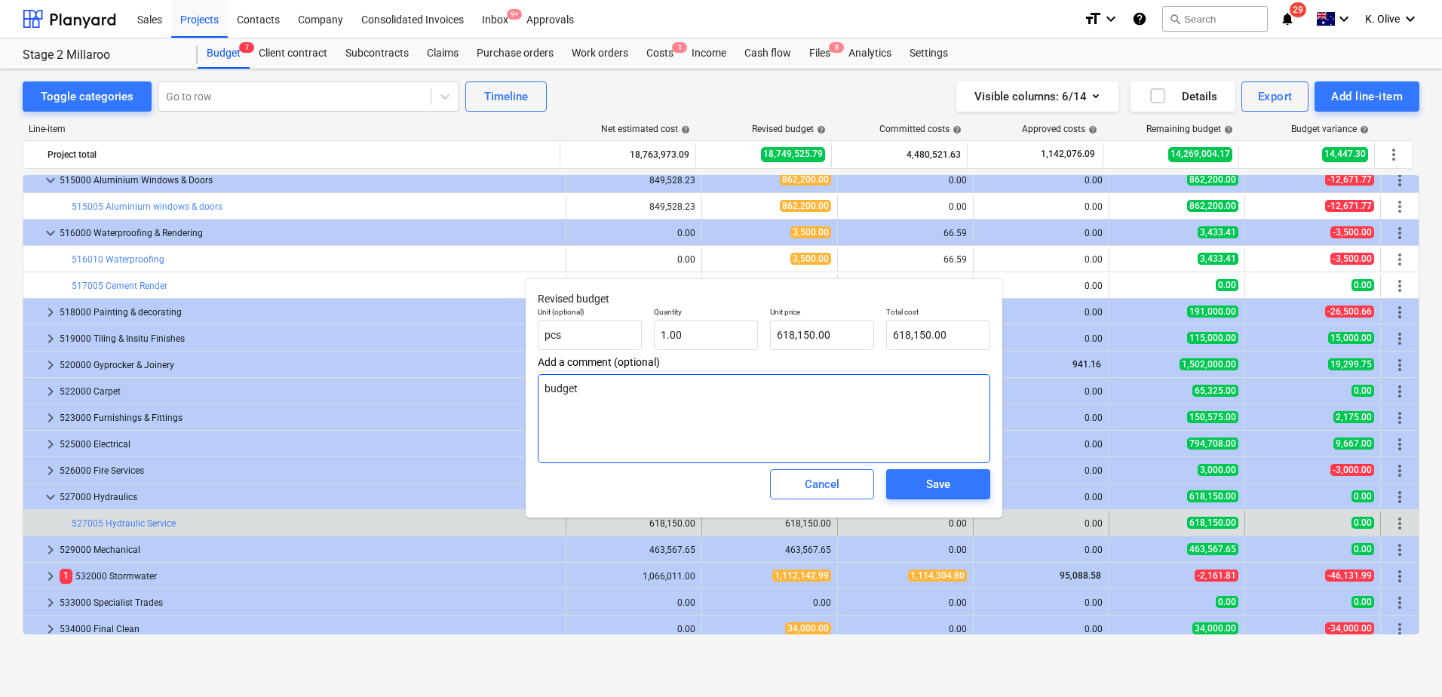
click at [665, 425] on textarea "budget" at bounding box center [764, 418] width 452 height 89
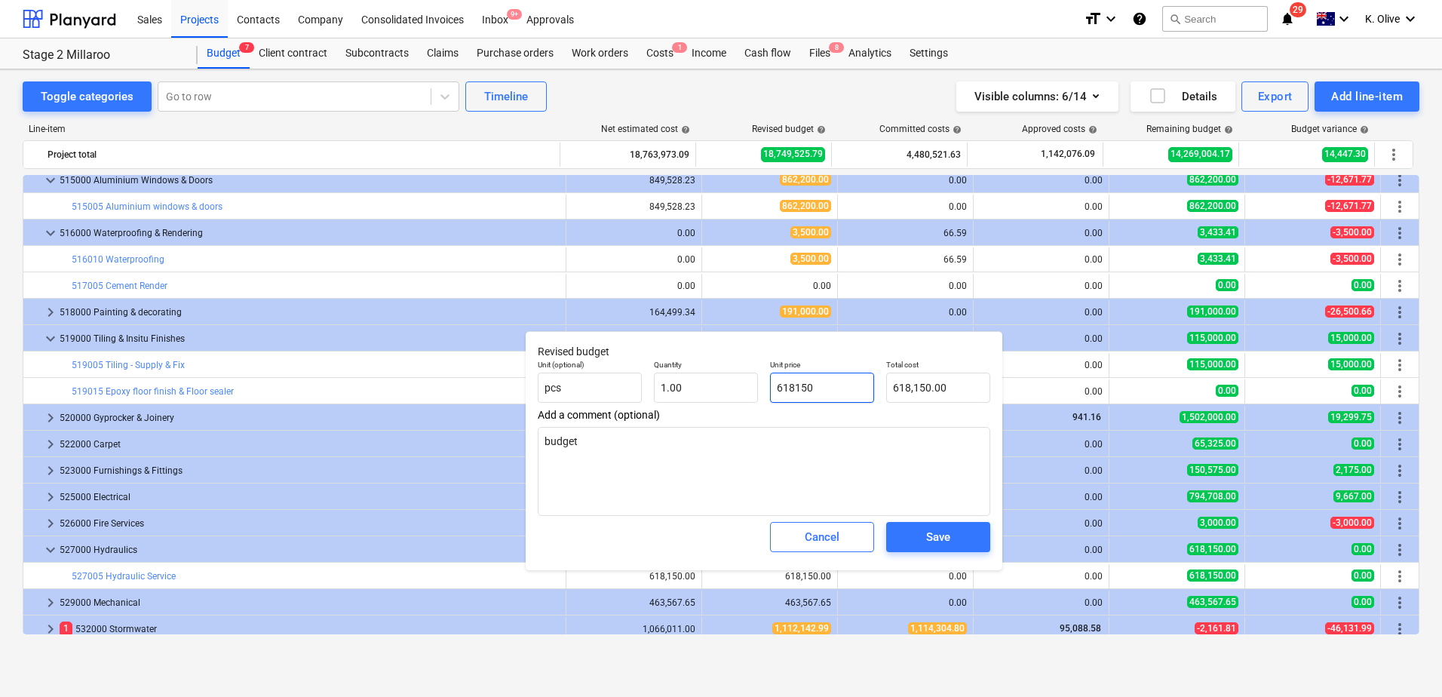
click at [848, 393] on input "618150" at bounding box center [822, 388] width 104 height 30
click at [850, 380] on input "618150" at bounding box center [822, 388] width 104 height 30
click at [673, 474] on textarea "budget" at bounding box center [764, 471] width 452 height 89
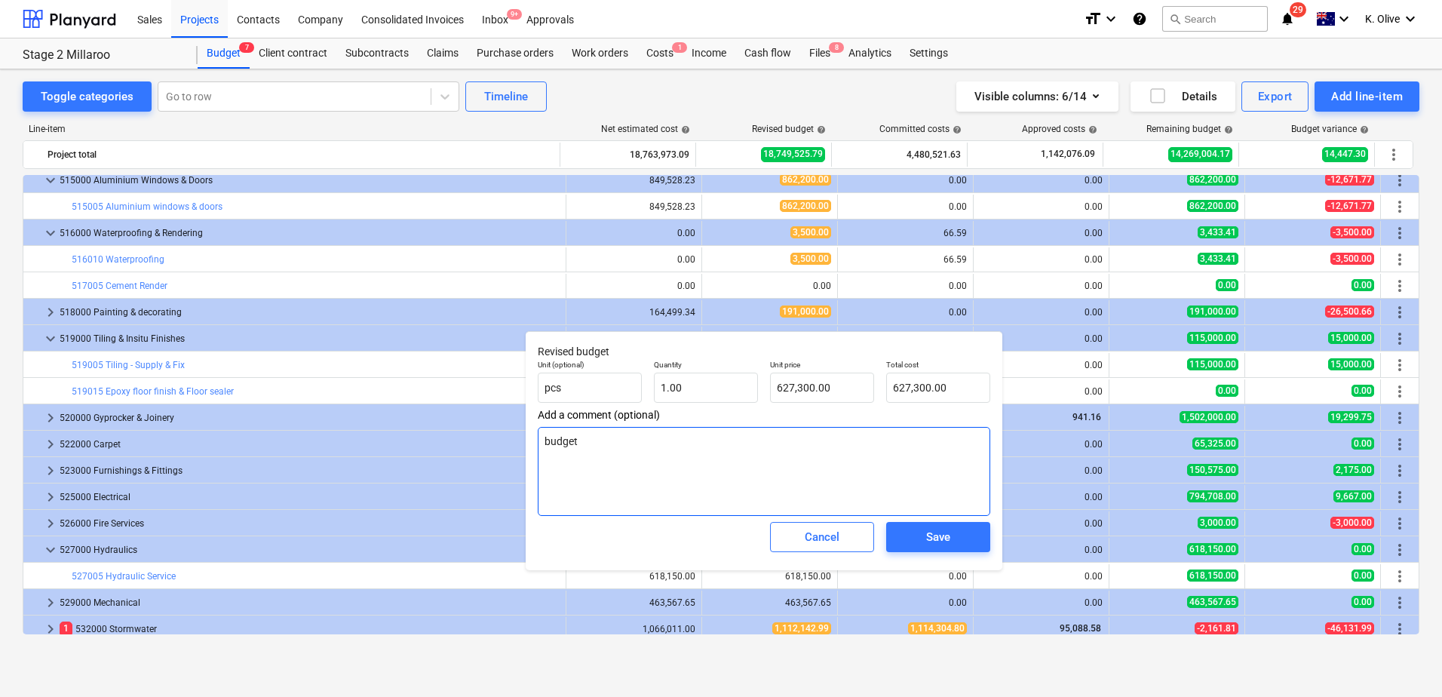
click at [673, 474] on textarea "budget" at bounding box center [764, 471] width 452 height 89
click at [922, 539] on span "Save" at bounding box center [938, 537] width 68 height 20
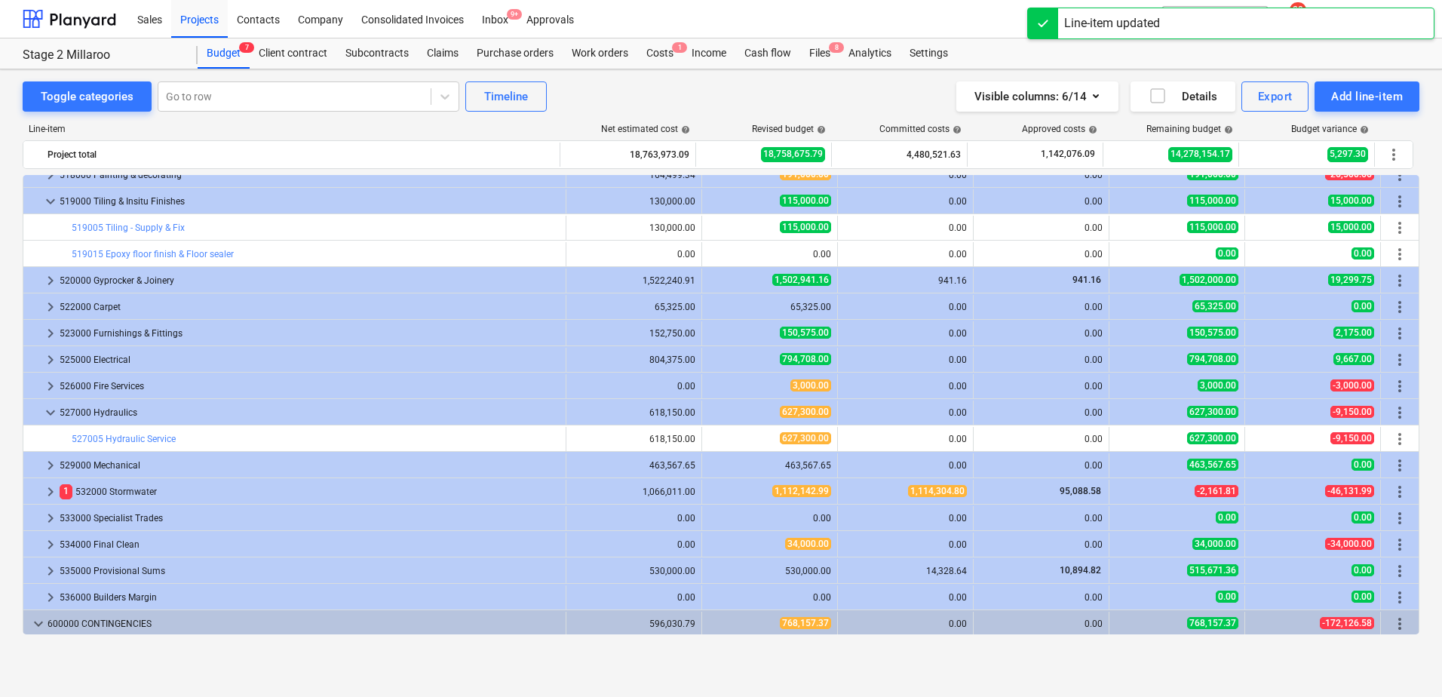
scroll to position [3776, 0]
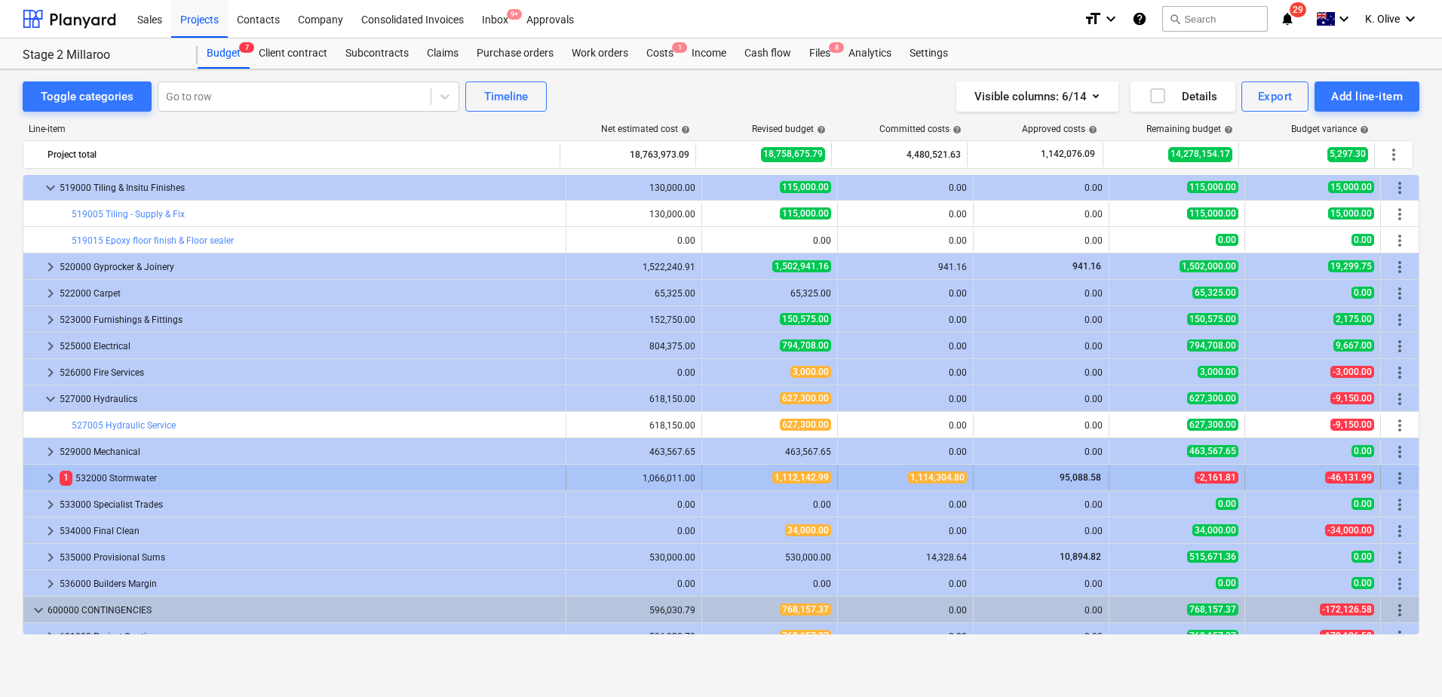
click at [50, 472] on span "keyboard_arrow_right" at bounding box center [50, 478] width 18 height 18
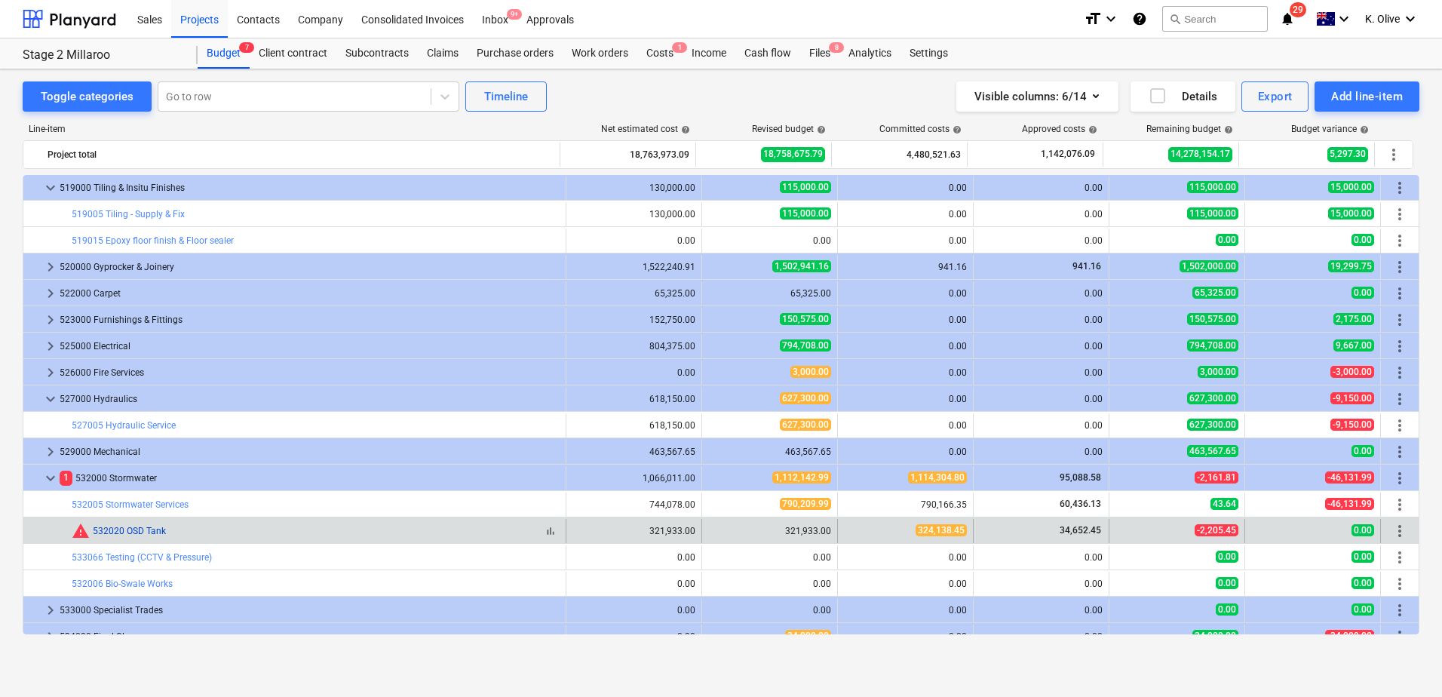
click at [124, 532] on link "532020 OSD Tank" at bounding box center [129, 531] width 73 height 11
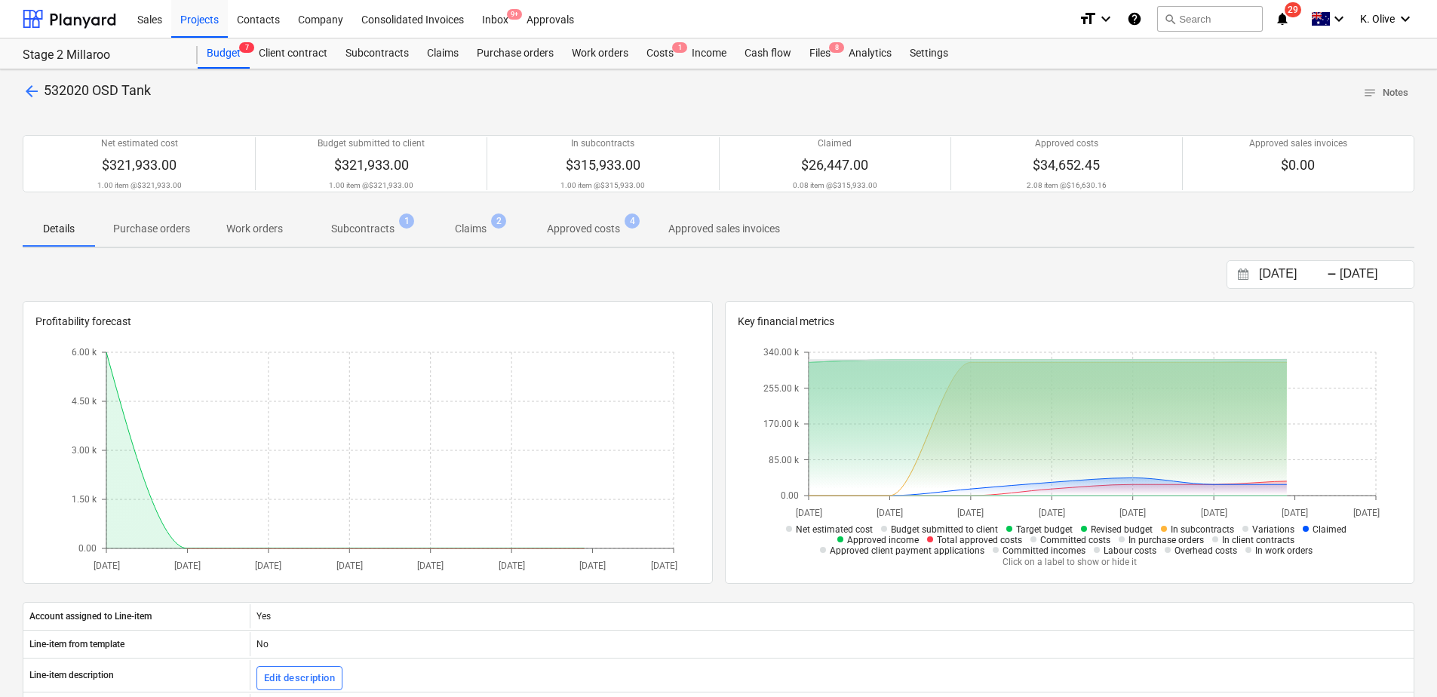
click at [470, 227] on p "Claims" at bounding box center [471, 229] width 32 height 16
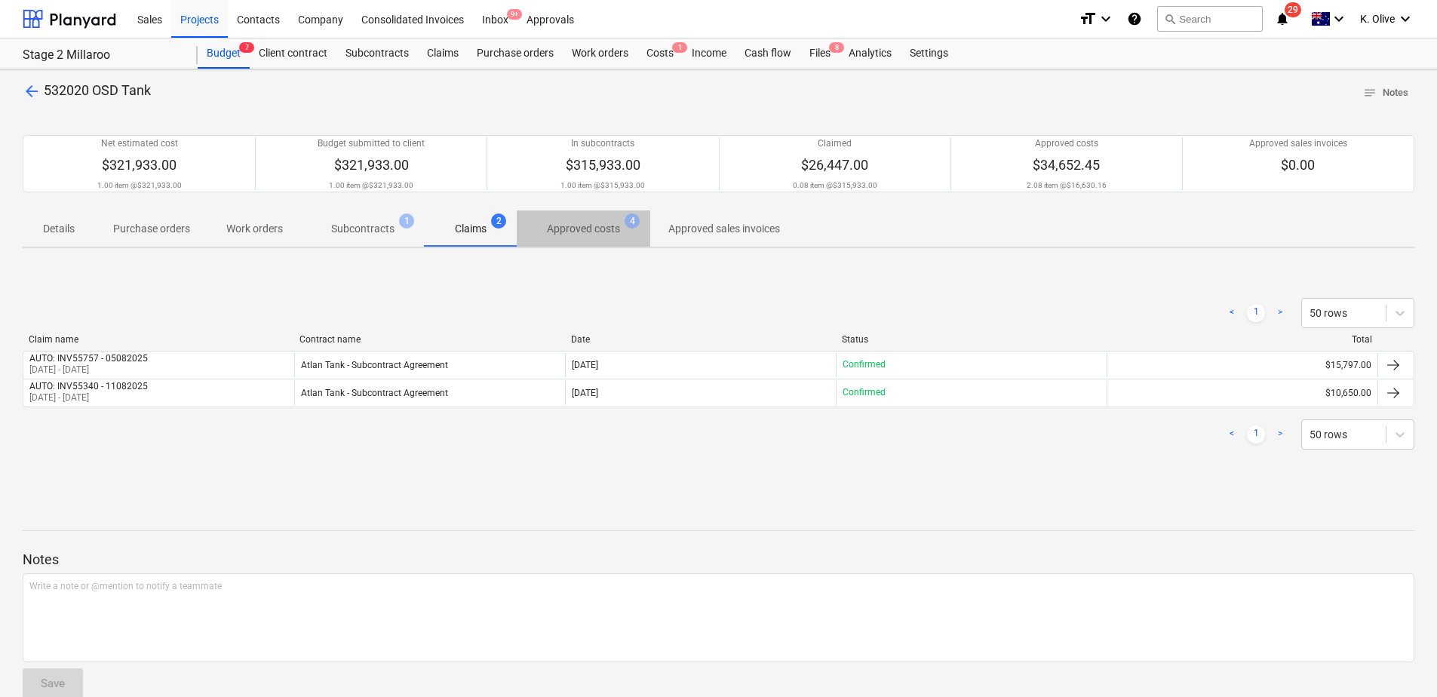
click at [578, 232] on p "Approved costs" at bounding box center [583, 229] width 73 height 16
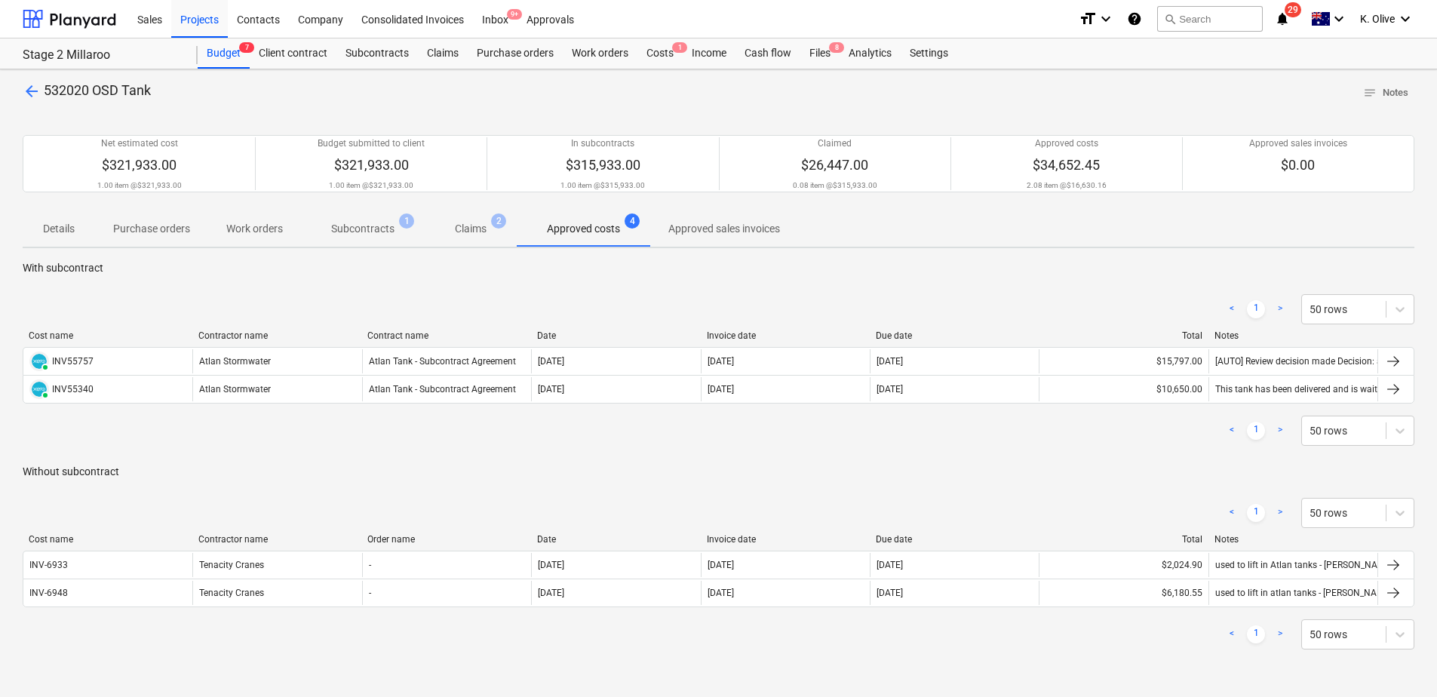
click at [32, 91] on span "arrow_back" at bounding box center [32, 91] width 18 height 18
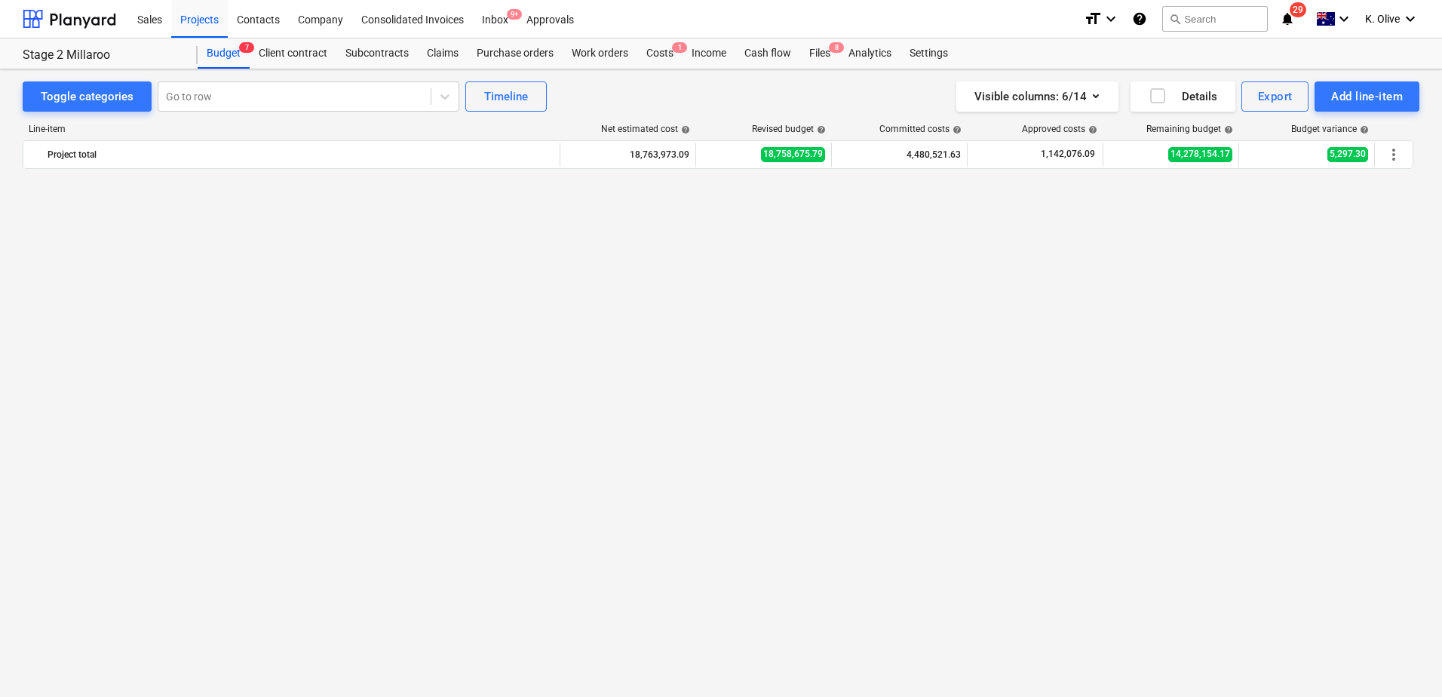
scroll to position [3776, 0]
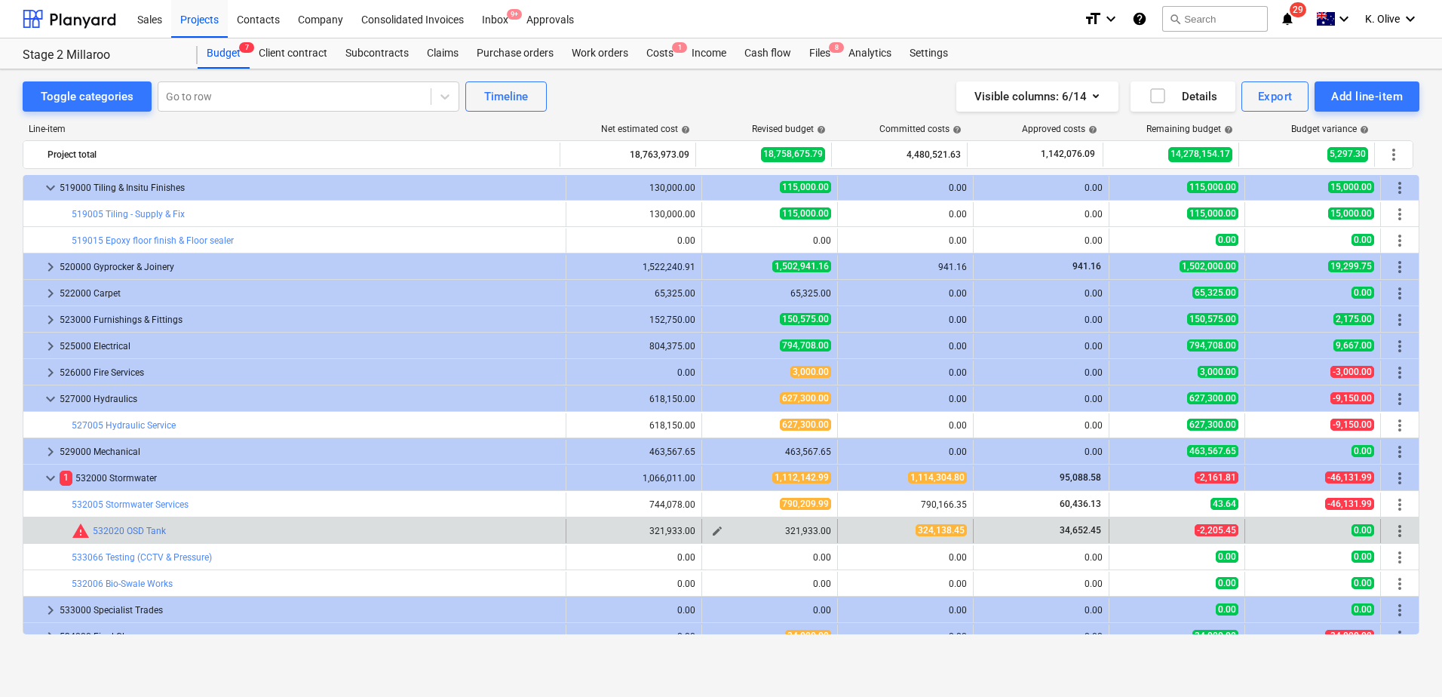
click at [713, 530] on span "edit" at bounding box center [717, 531] width 12 height 12
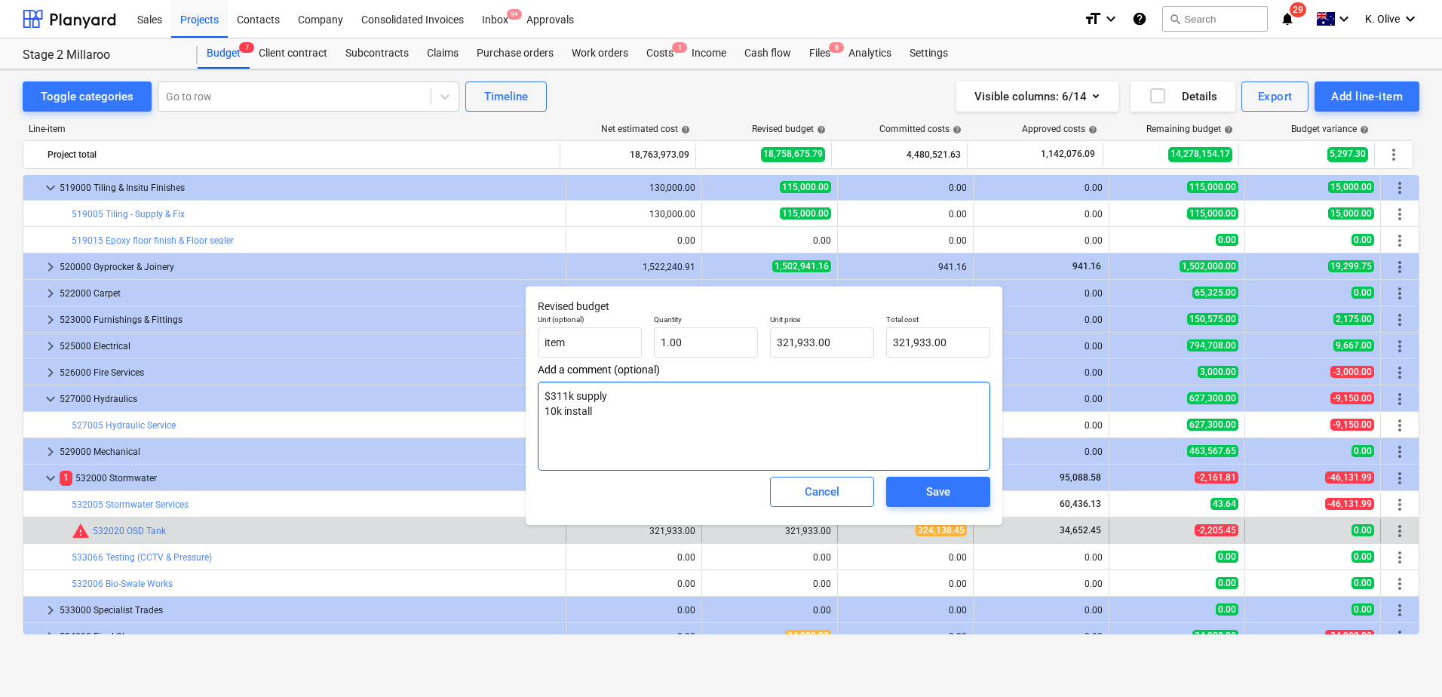
click at [646, 420] on textarea "$311k supply 10k install" at bounding box center [764, 426] width 452 height 89
click at [556, 407] on textarea "$311k supply 10k install" at bounding box center [764, 426] width 452 height 89
drag, startPoint x: 842, startPoint y: 342, endPoint x: 759, endPoint y: 348, distance: 83.2
click at [759, 348] on div "Unit (optional) item Quantity 1.00 Unit price 321933 Total cost 321,933.00" at bounding box center [764, 335] width 465 height 55
click at [885, 419] on textarea "$311k supply 13k install" at bounding box center [764, 426] width 452 height 89
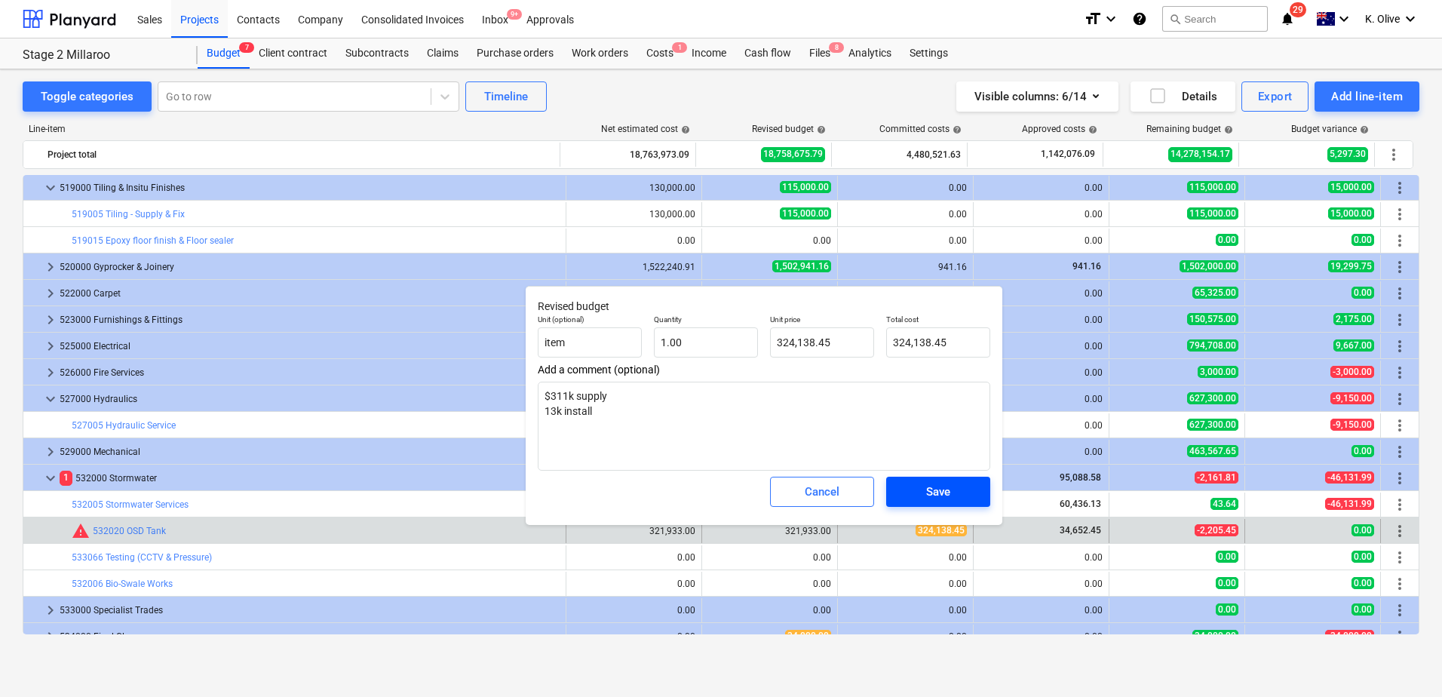
click at [938, 494] on div "Save" at bounding box center [938, 492] width 24 height 20
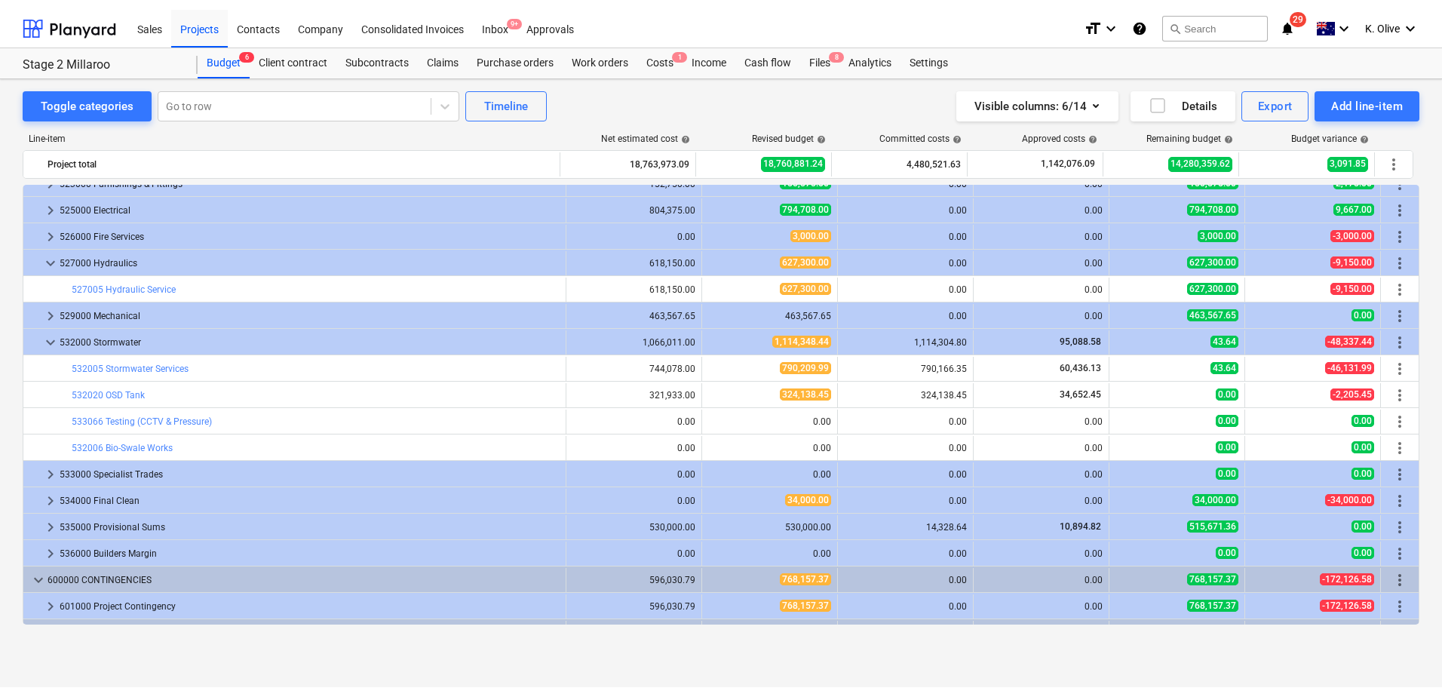
scroll to position [3922, 0]
